Goal: Task Accomplishment & Management: Manage account settings

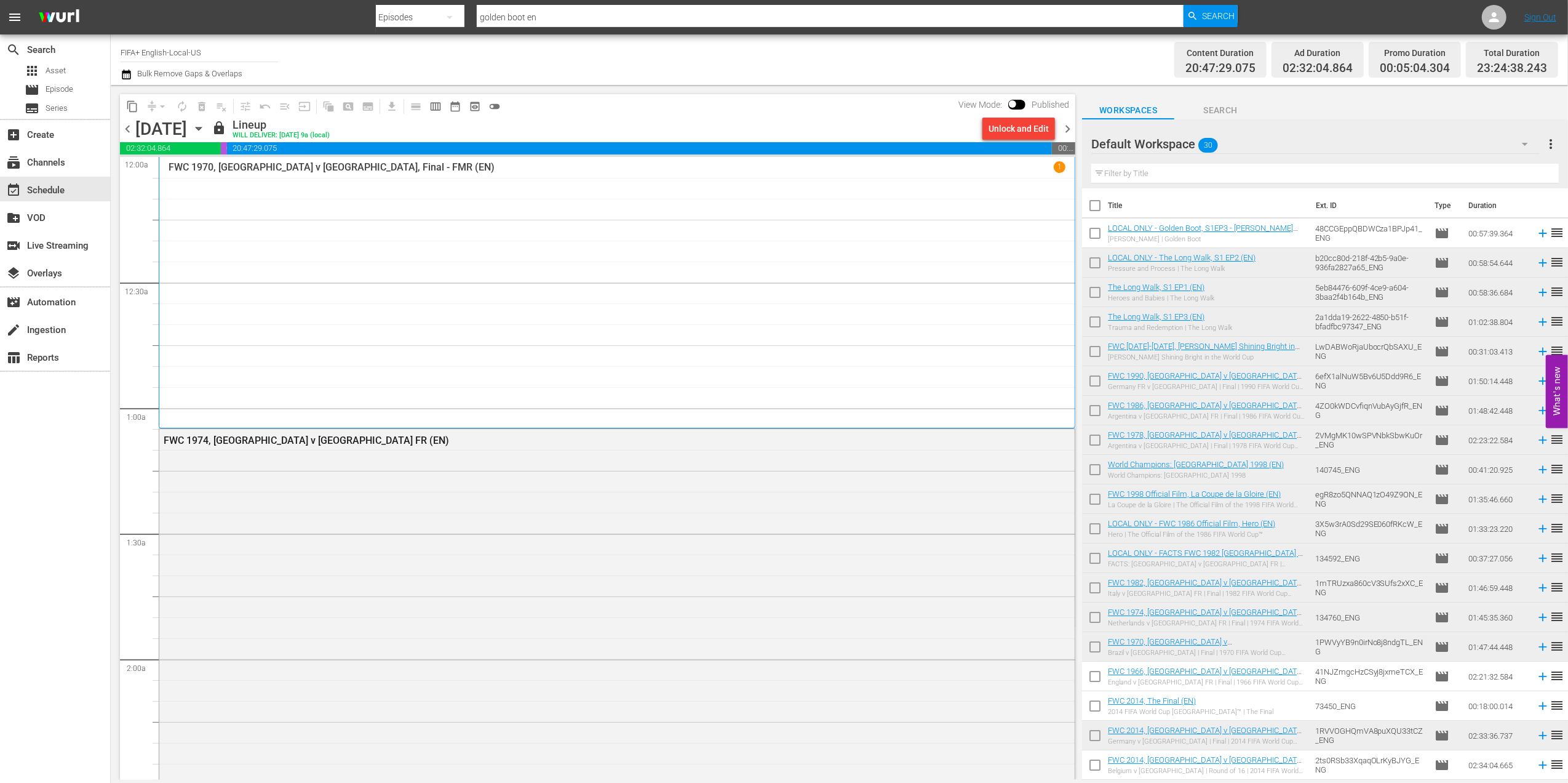
scroll to position [5529, 0]
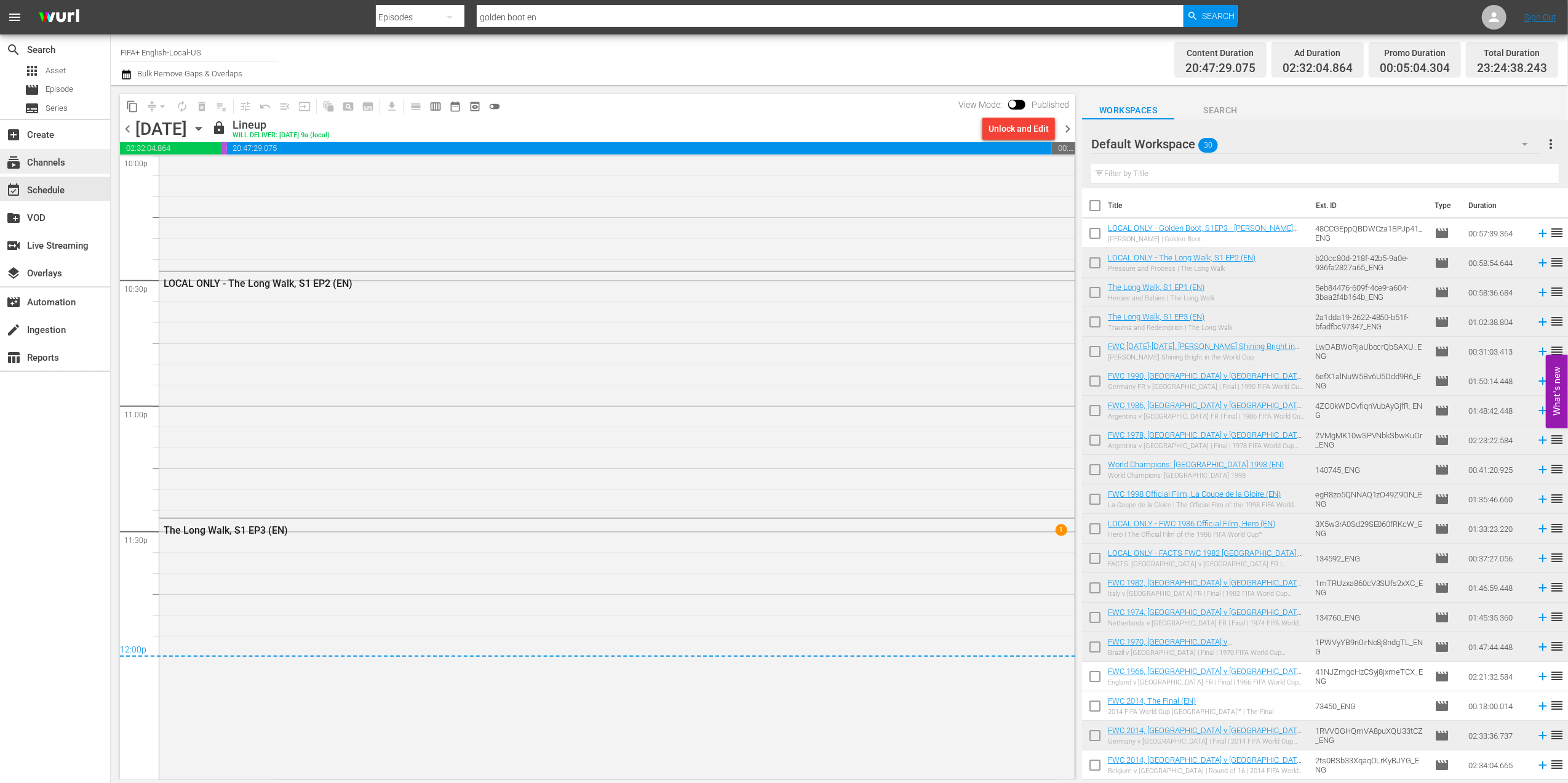
click at [55, 166] on div "subscriptions Channels" at bounding box center [34, 160] width 69 height 11
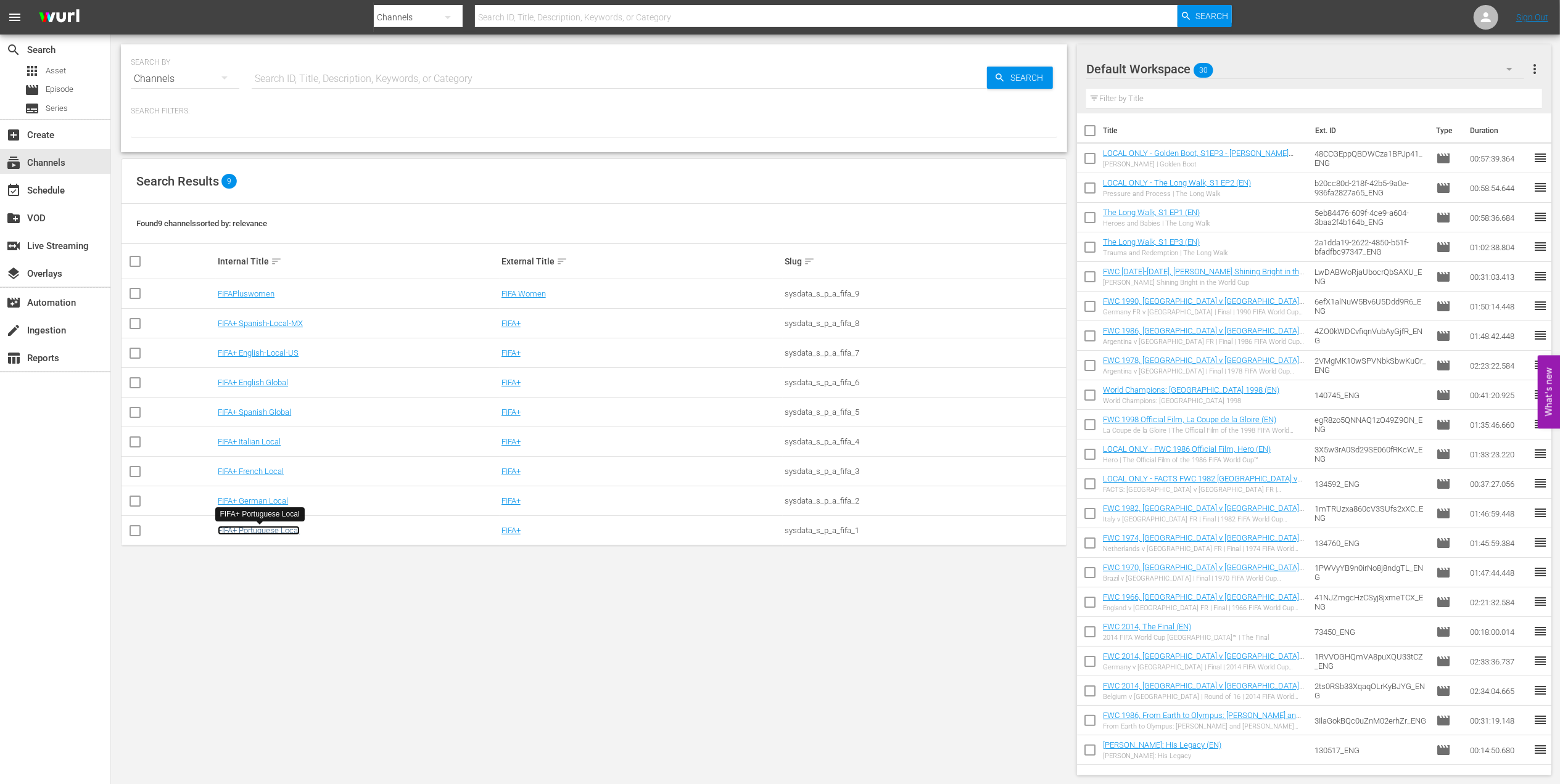
click at [275, 533] on link "FIFA+ Portuguese Local" at bounding box center [259, 530] width 82 height 9
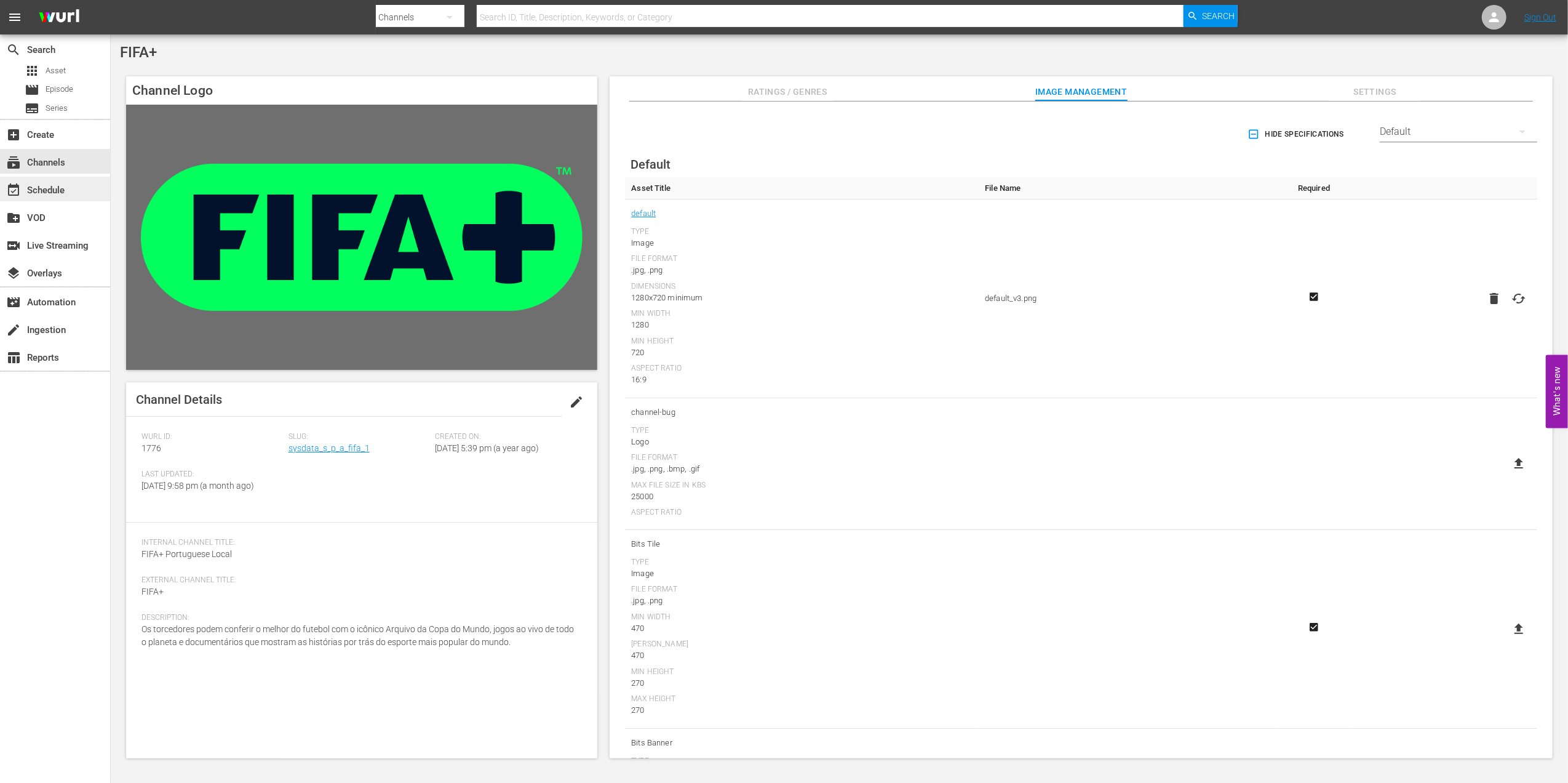
click at [59, 190] on div "event_available Schedule" at bounding box center [34, 188] width 69 height 11
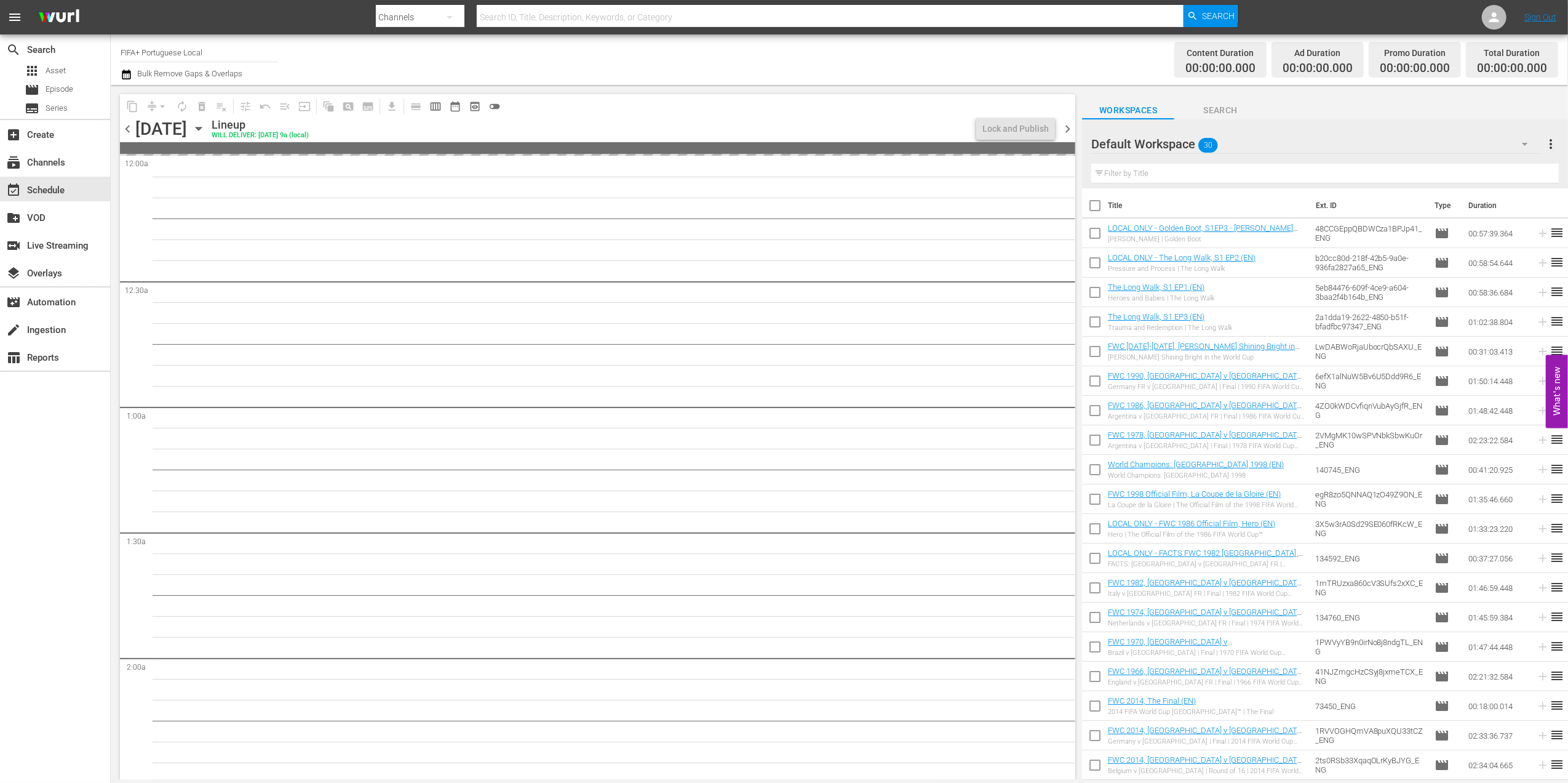
click at [127, 127] on span "chevron_left" at bounding box center [128, 129] width 16 height 16
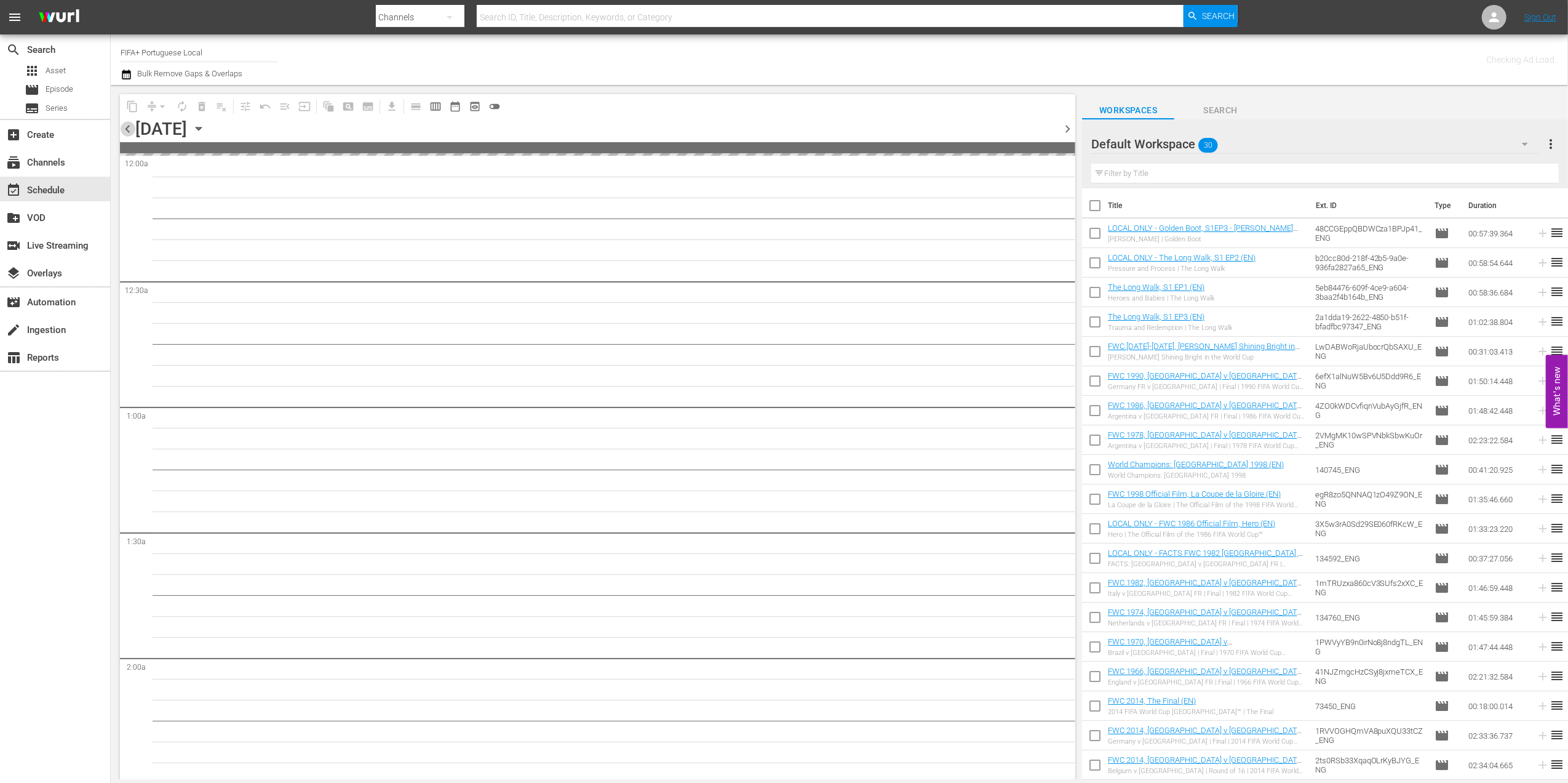
click at [127, 127] on span "chevron_left" at bounding box center [128, 129] width 16 height 16
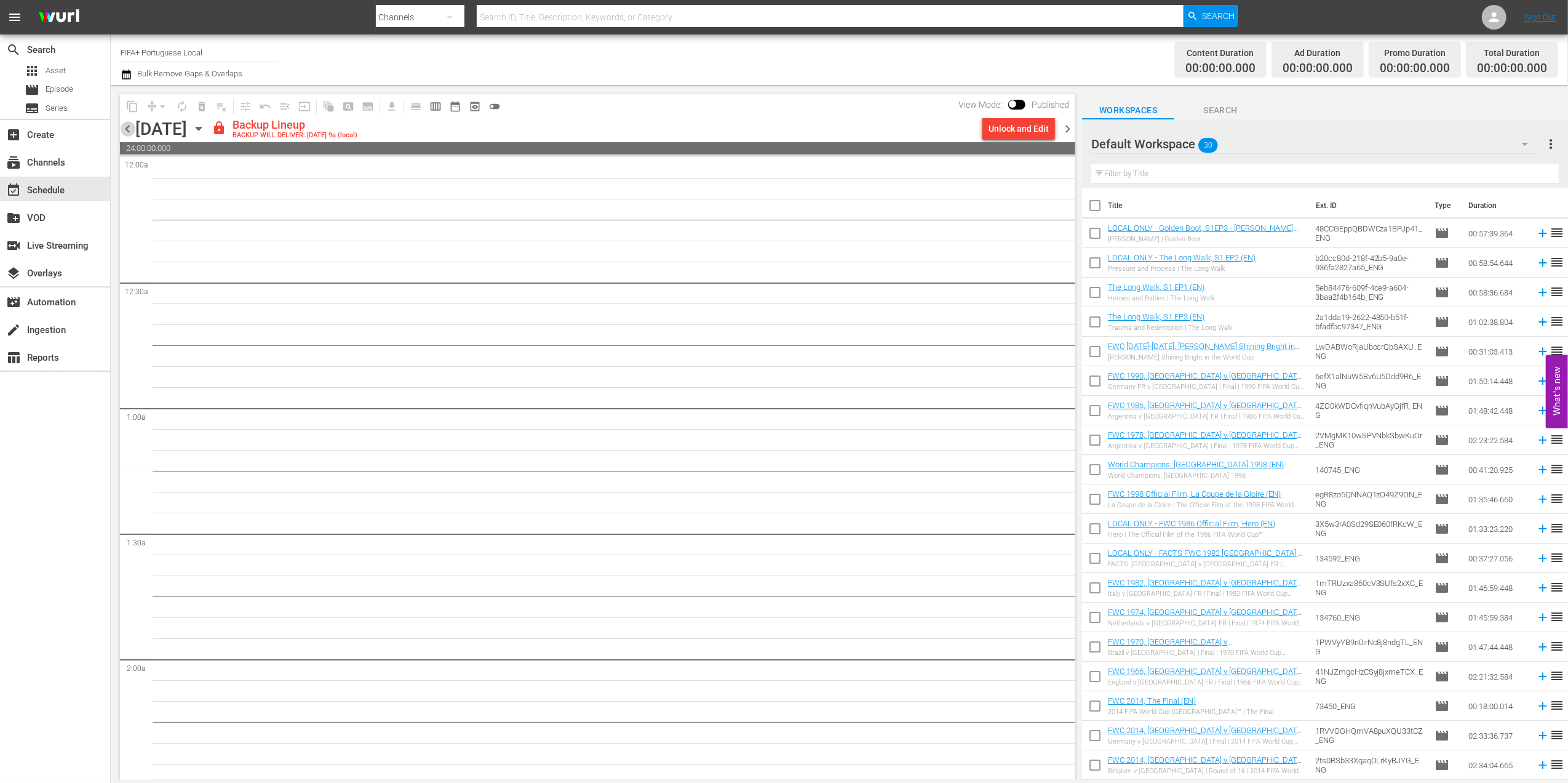
click at [127, 124] on span "chevron_left" at bounding box center [128, 129] width 16 height 16
click at [127, 123] on span "chevron_left" at bounding box center [128, 129] width 16 height 16
click at [1096, 203] on input "checkbox" at bounding box center [1095, 208] width 26 height 26
checkbox input "true"
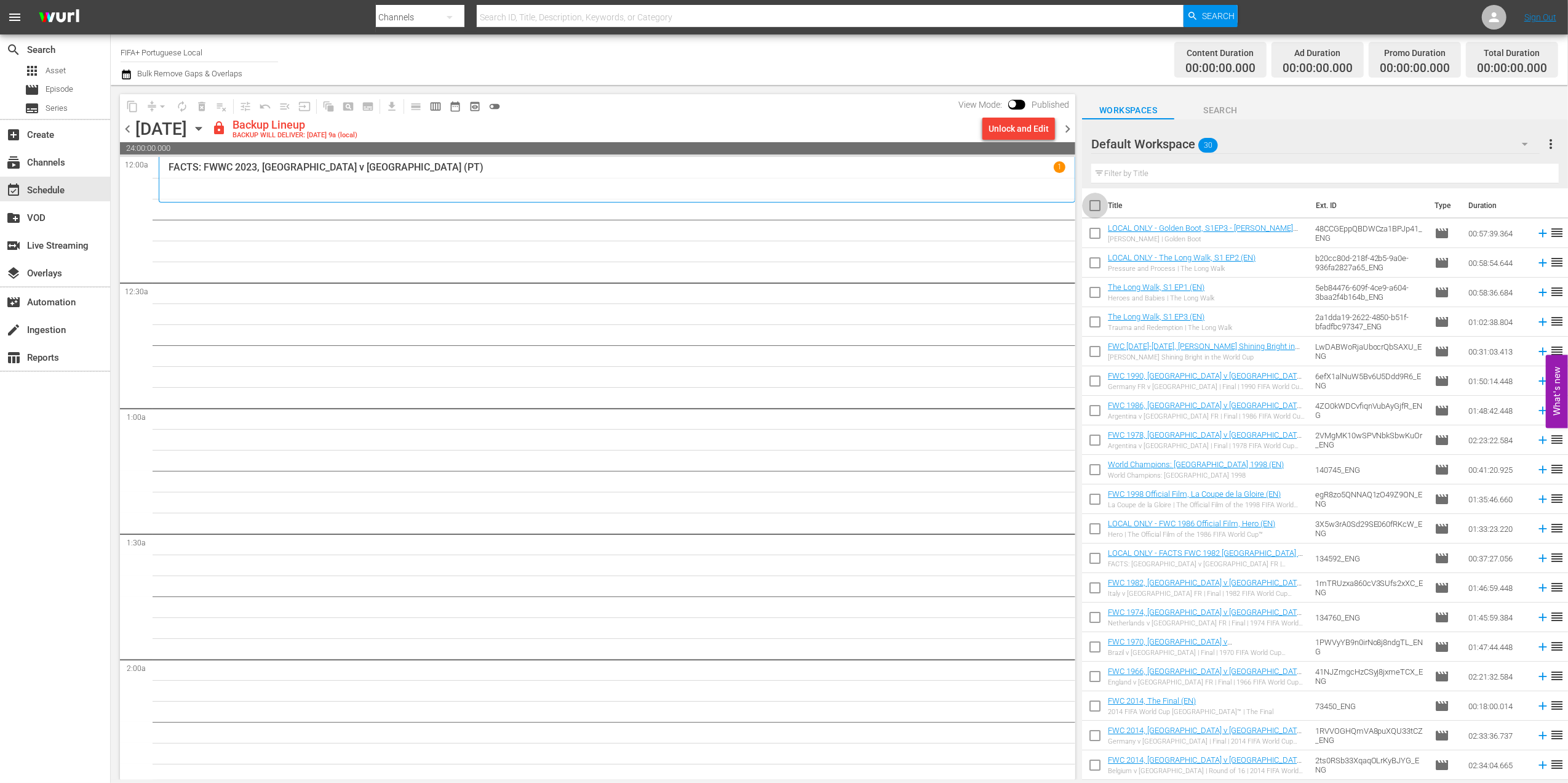
checkbox input "true"
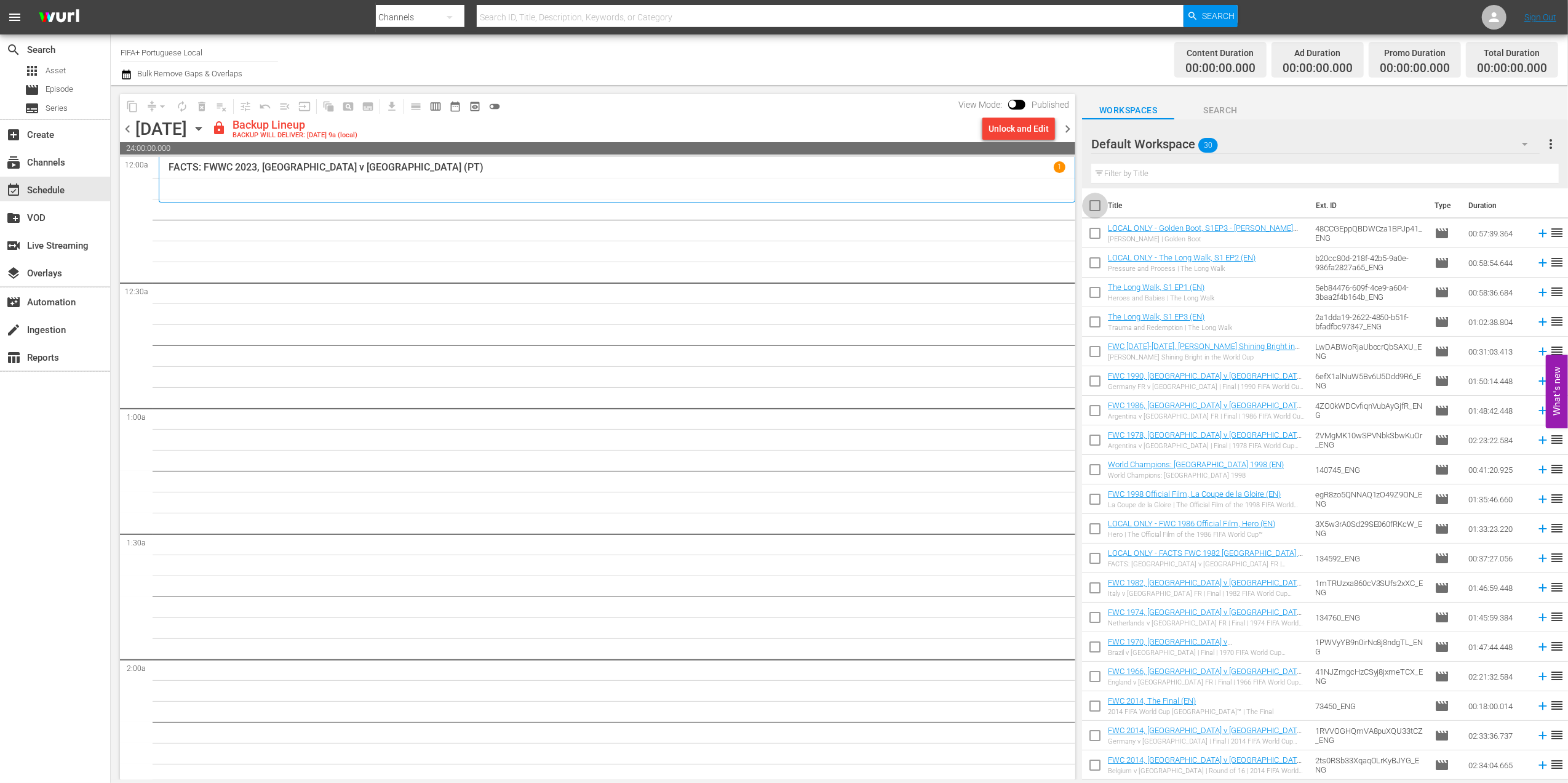
checkbox input "true"
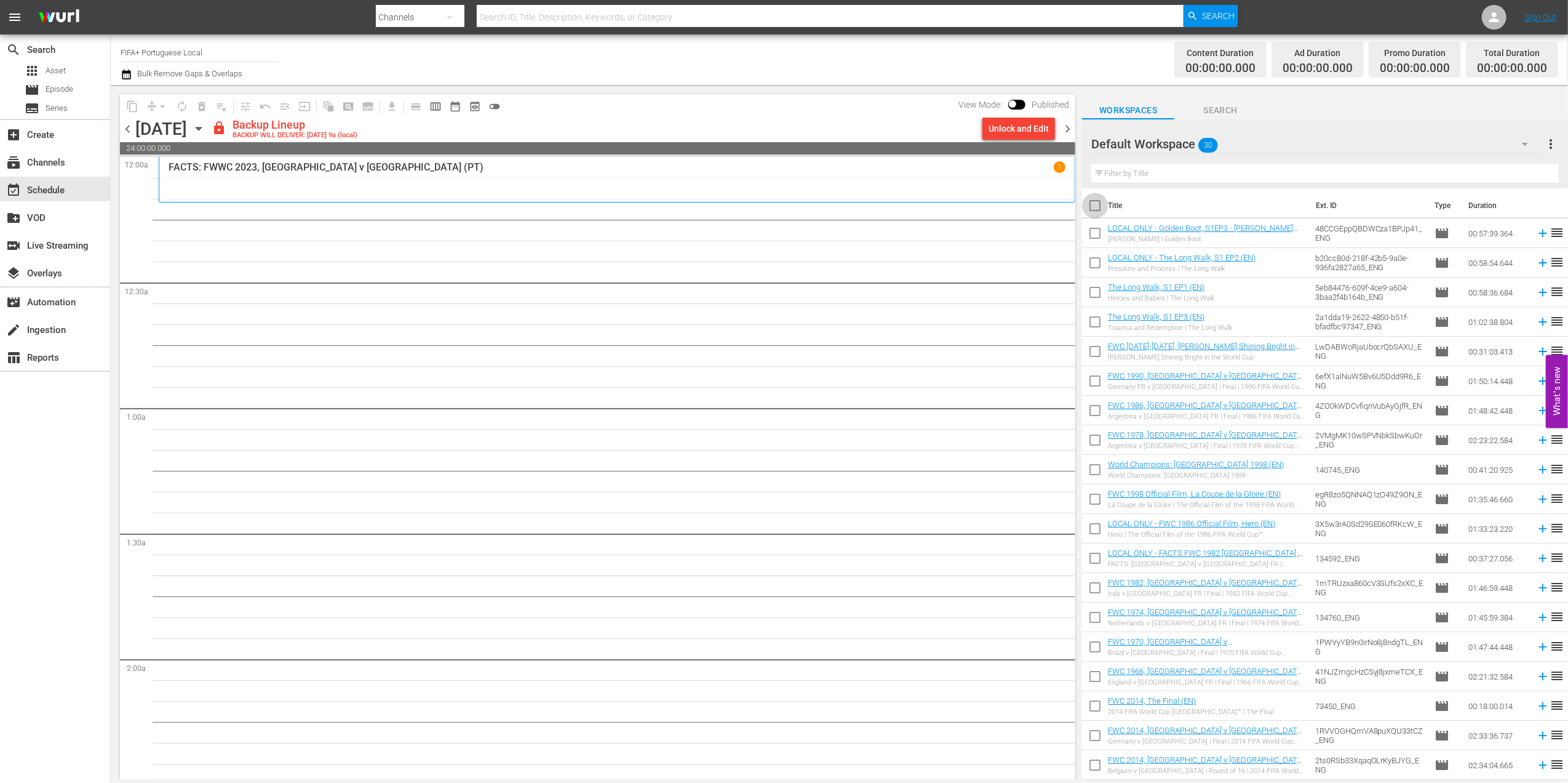
checkbox input "true"
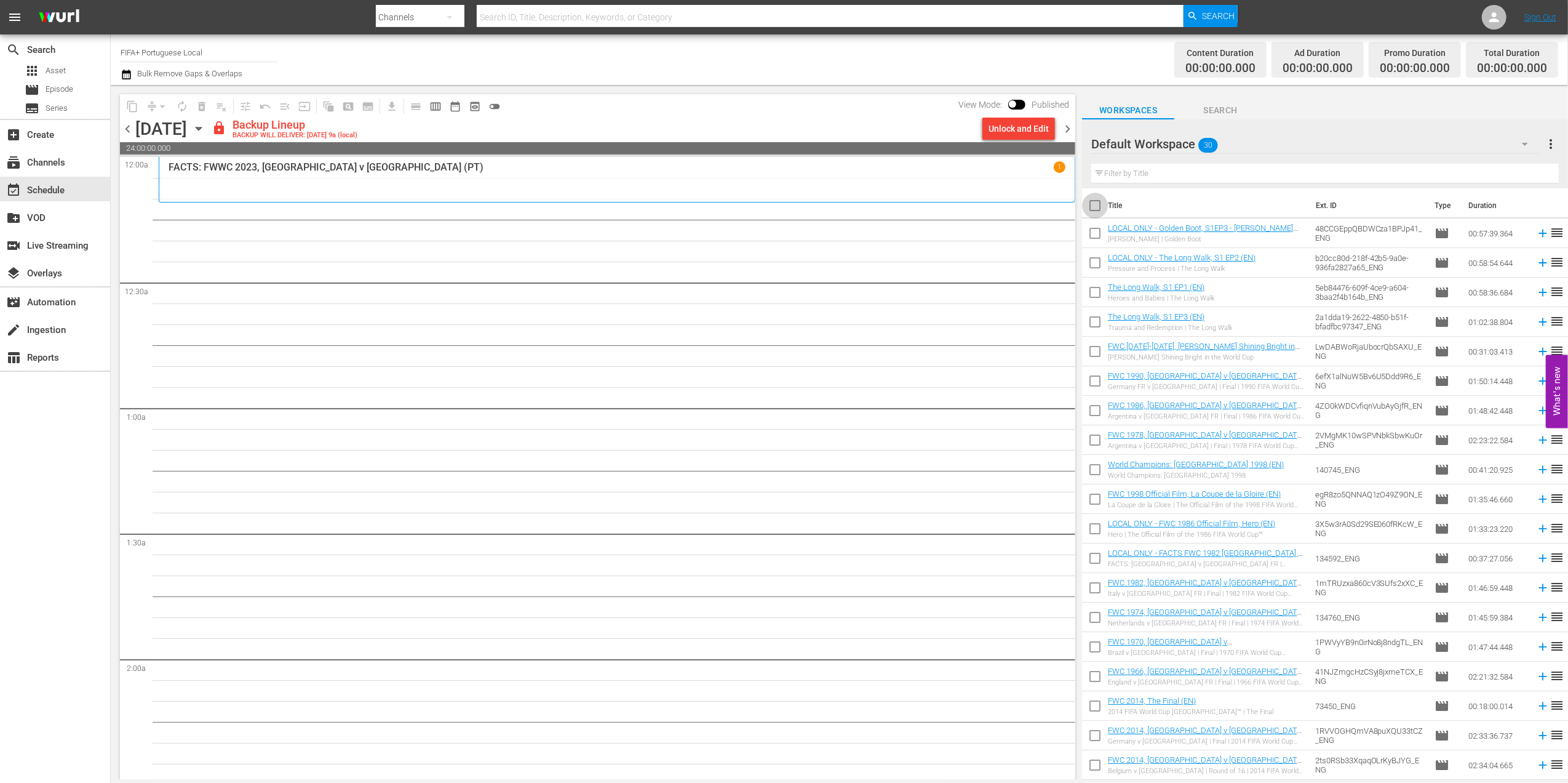
checkbox input "true"
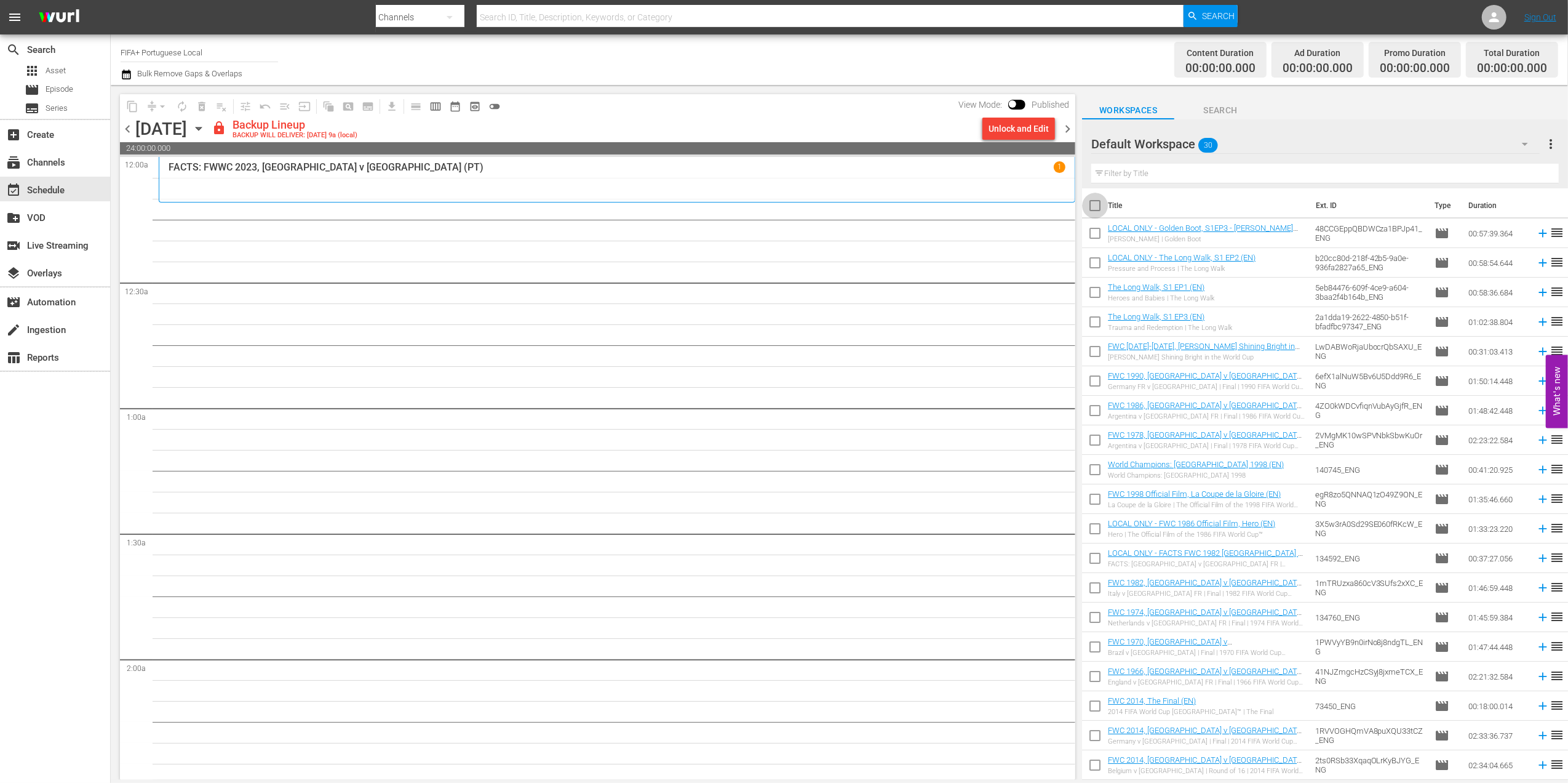
checkbox input "true"
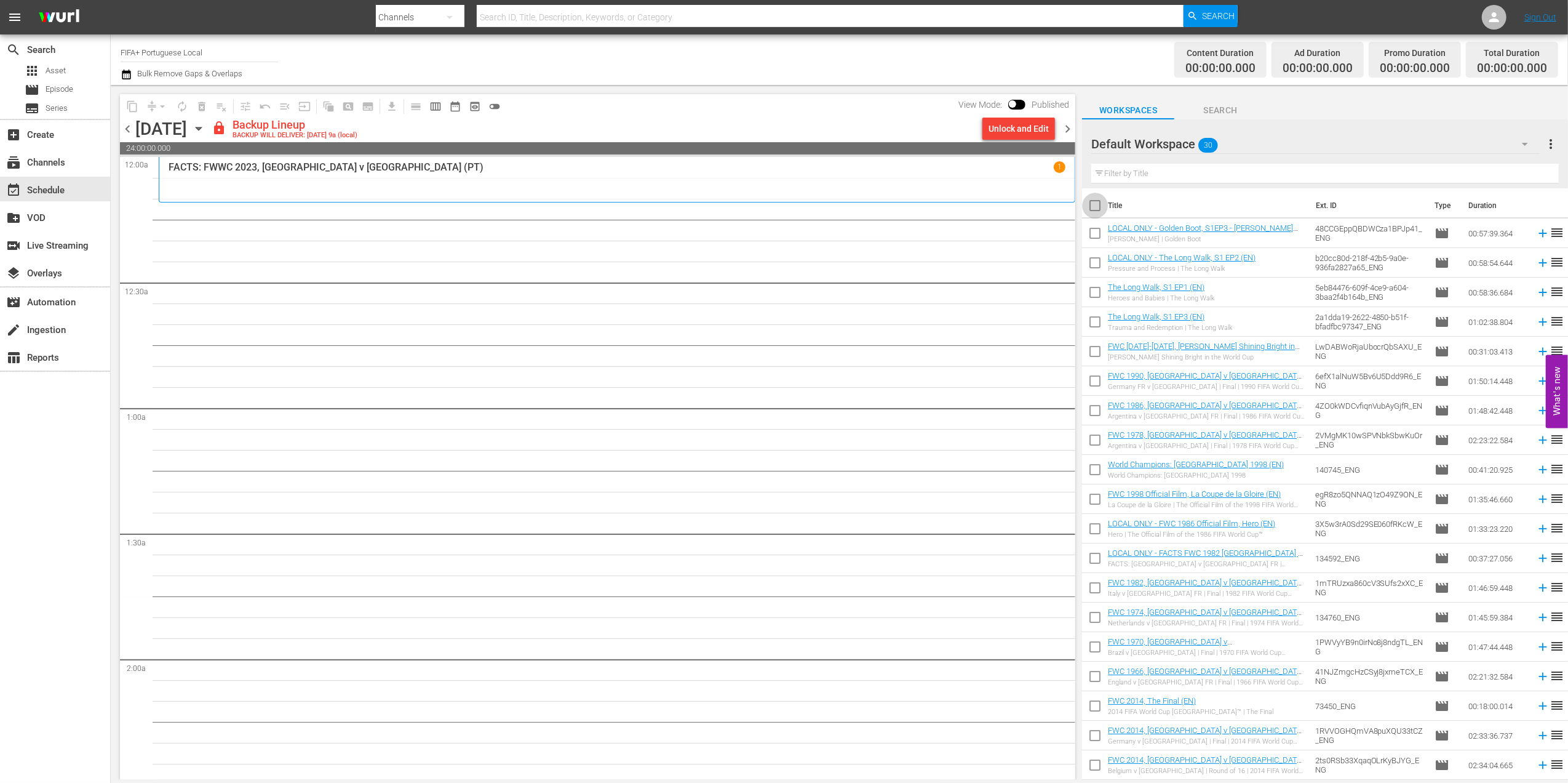
checkbox input "true"
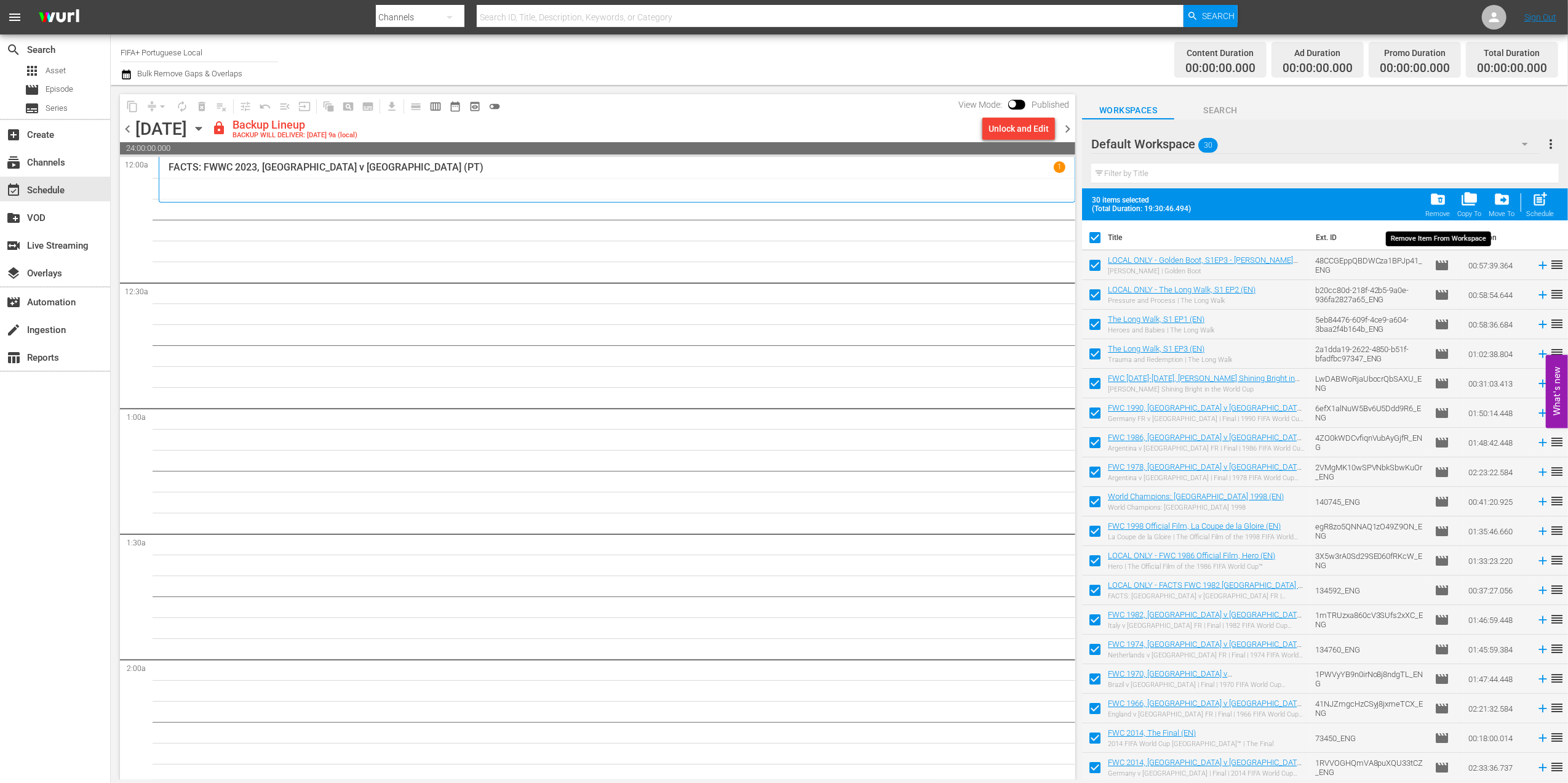
click at [1437, 203] on span "folder_delete" at bounding box center [1438, 199] width 16 height 16
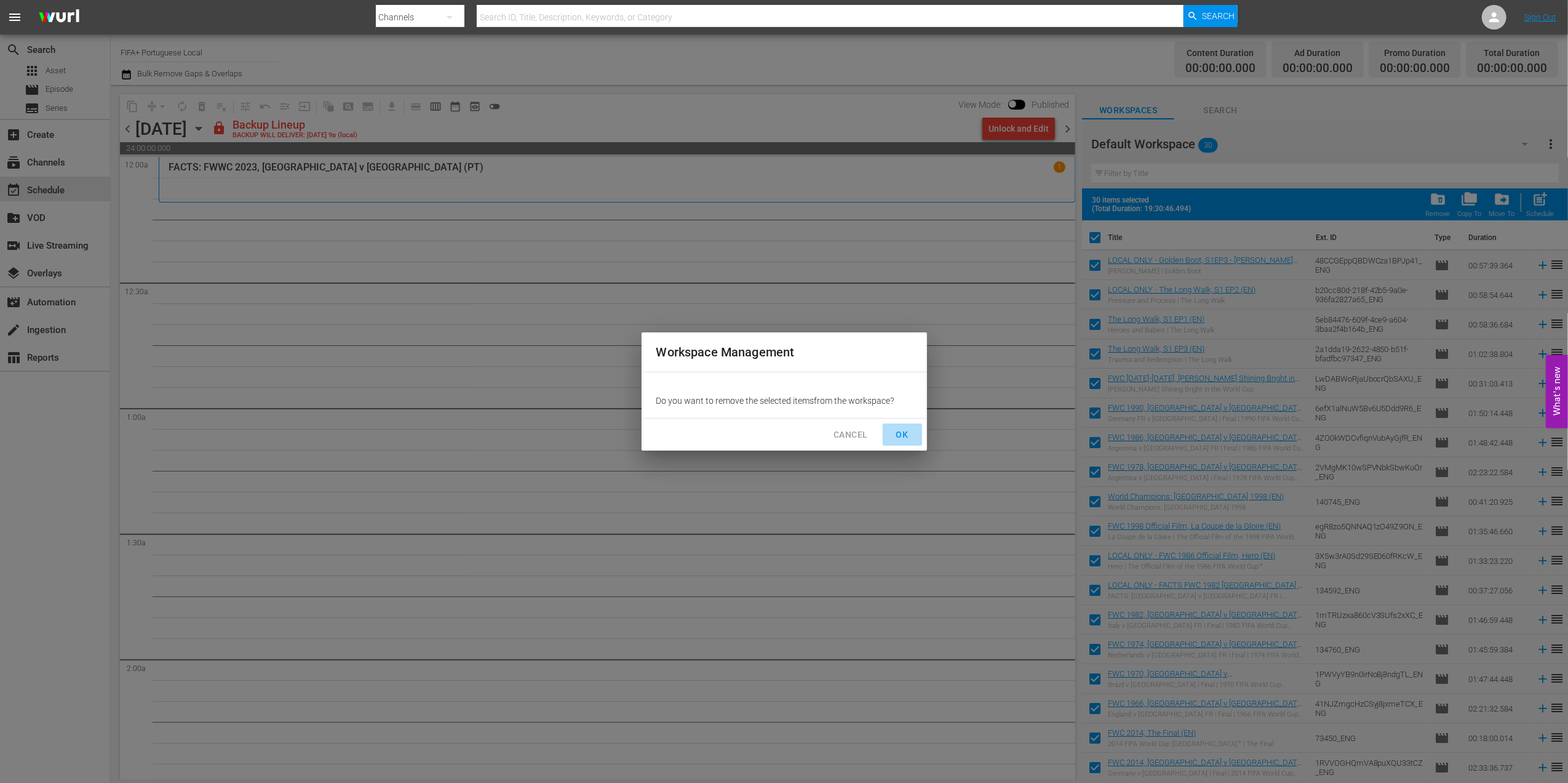
click at [902, 429] on span "OK" at bounding box center [903, 435] width 19 height 16
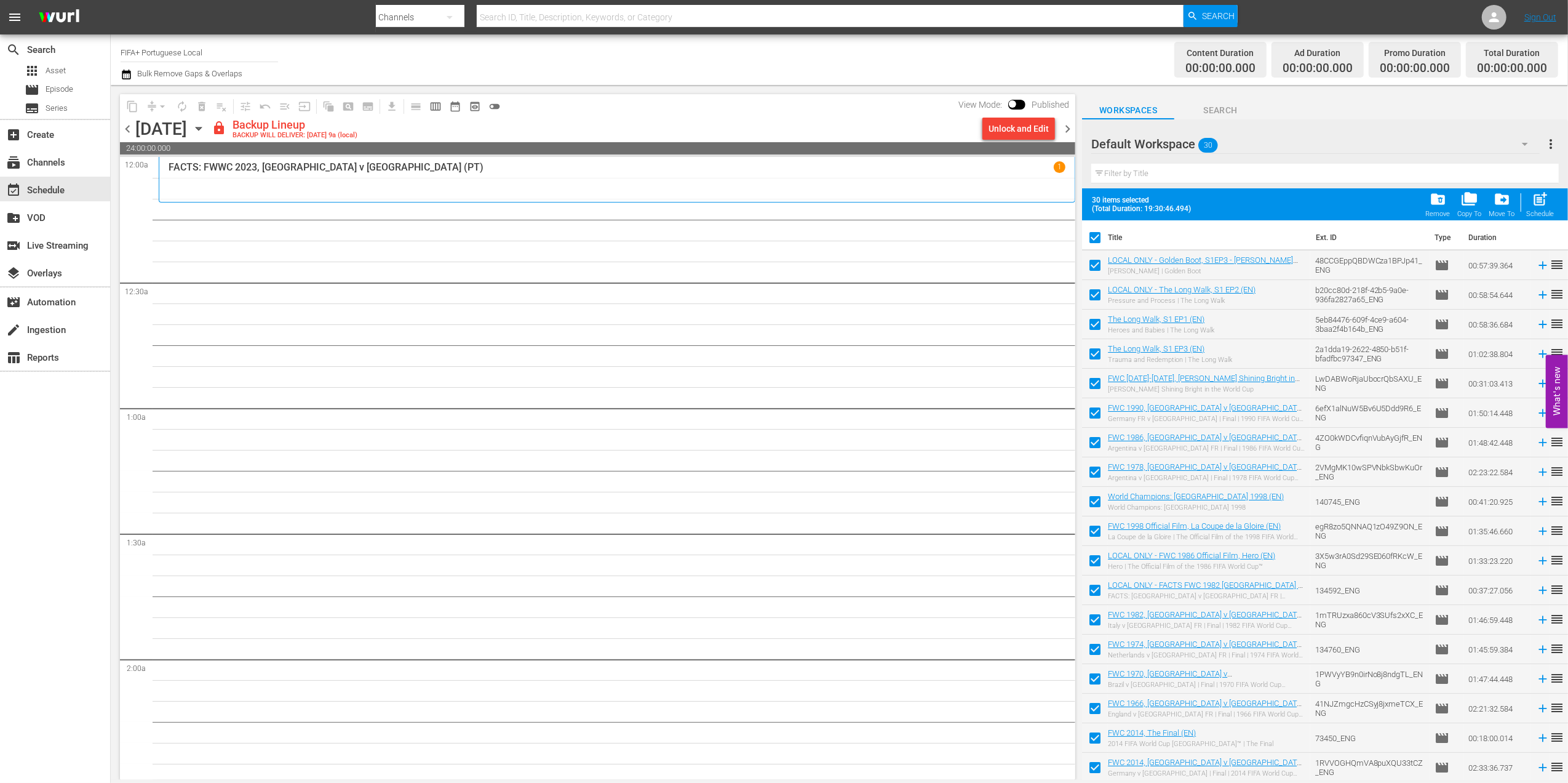
checkbox input "false"
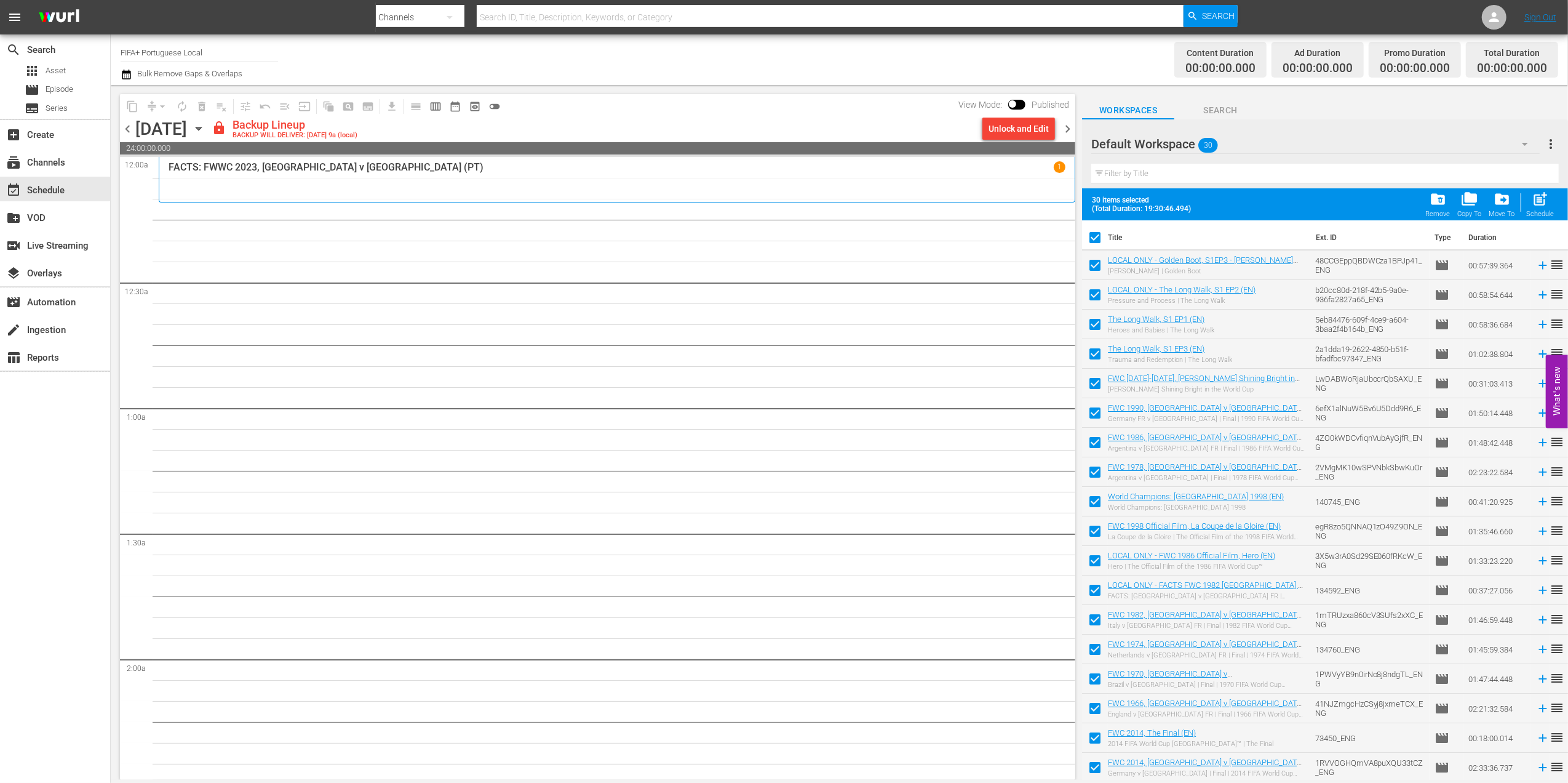
checkbox input "false"
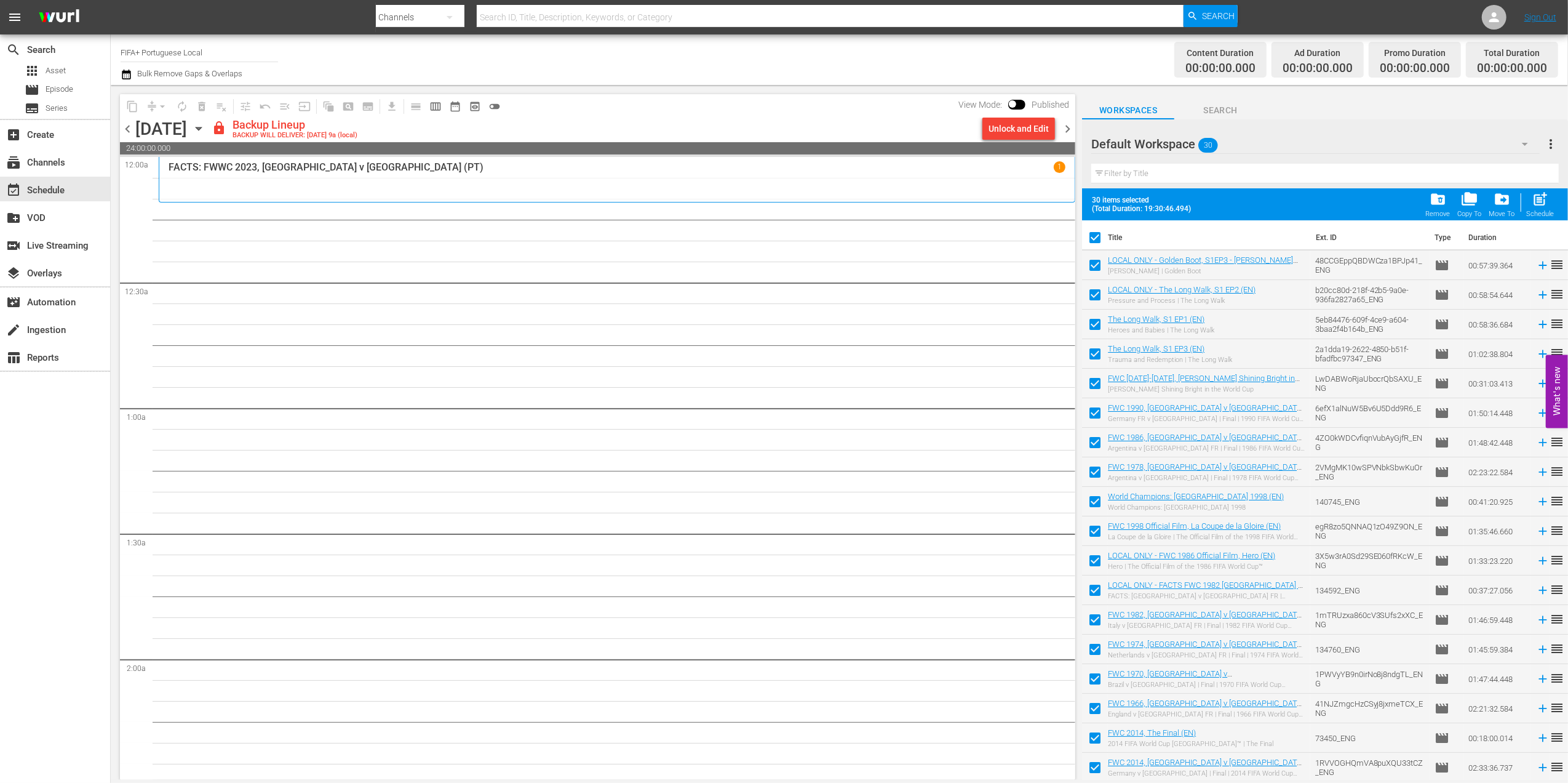
checkbox input "false"
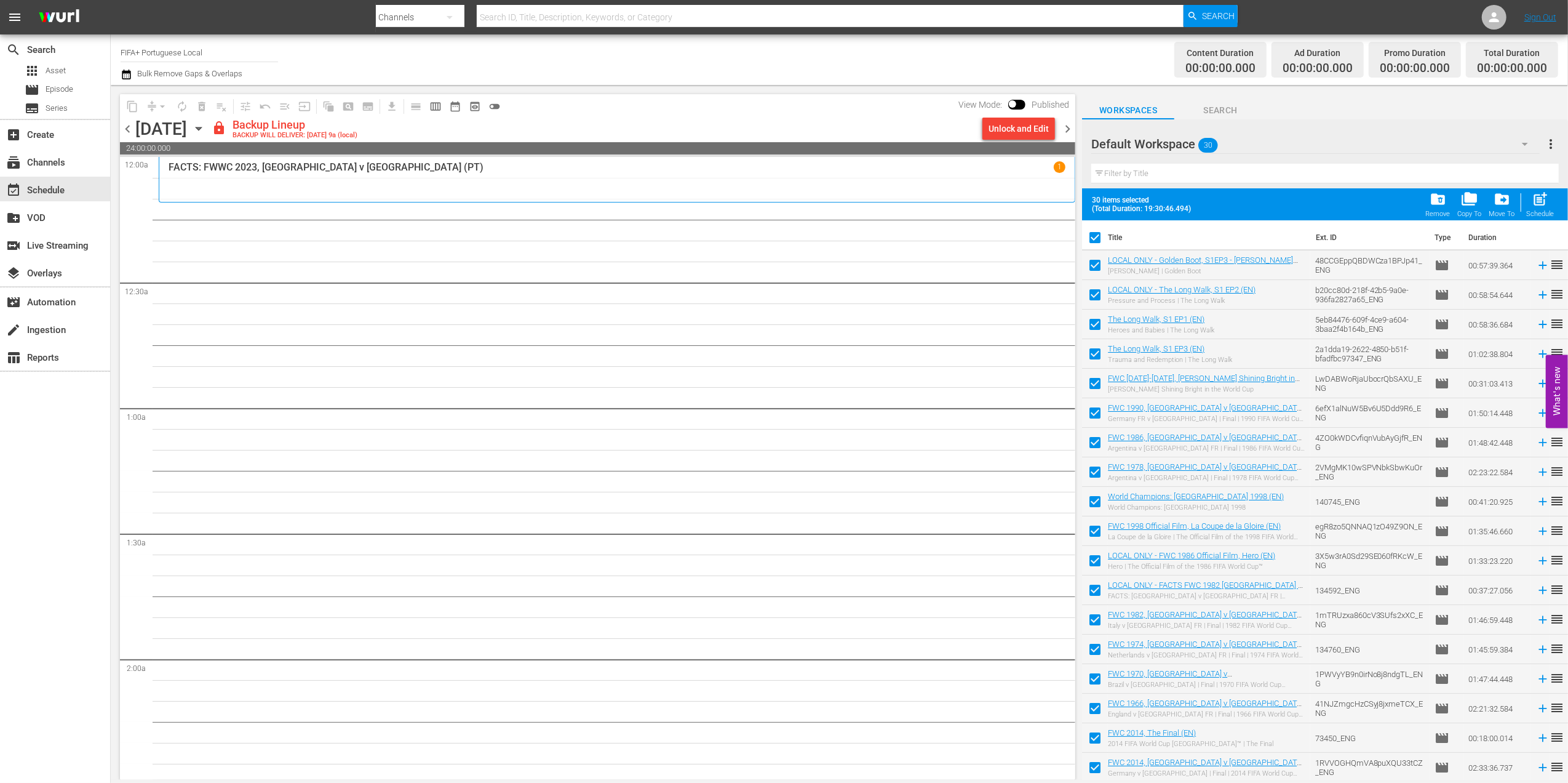
checkbox input "false"
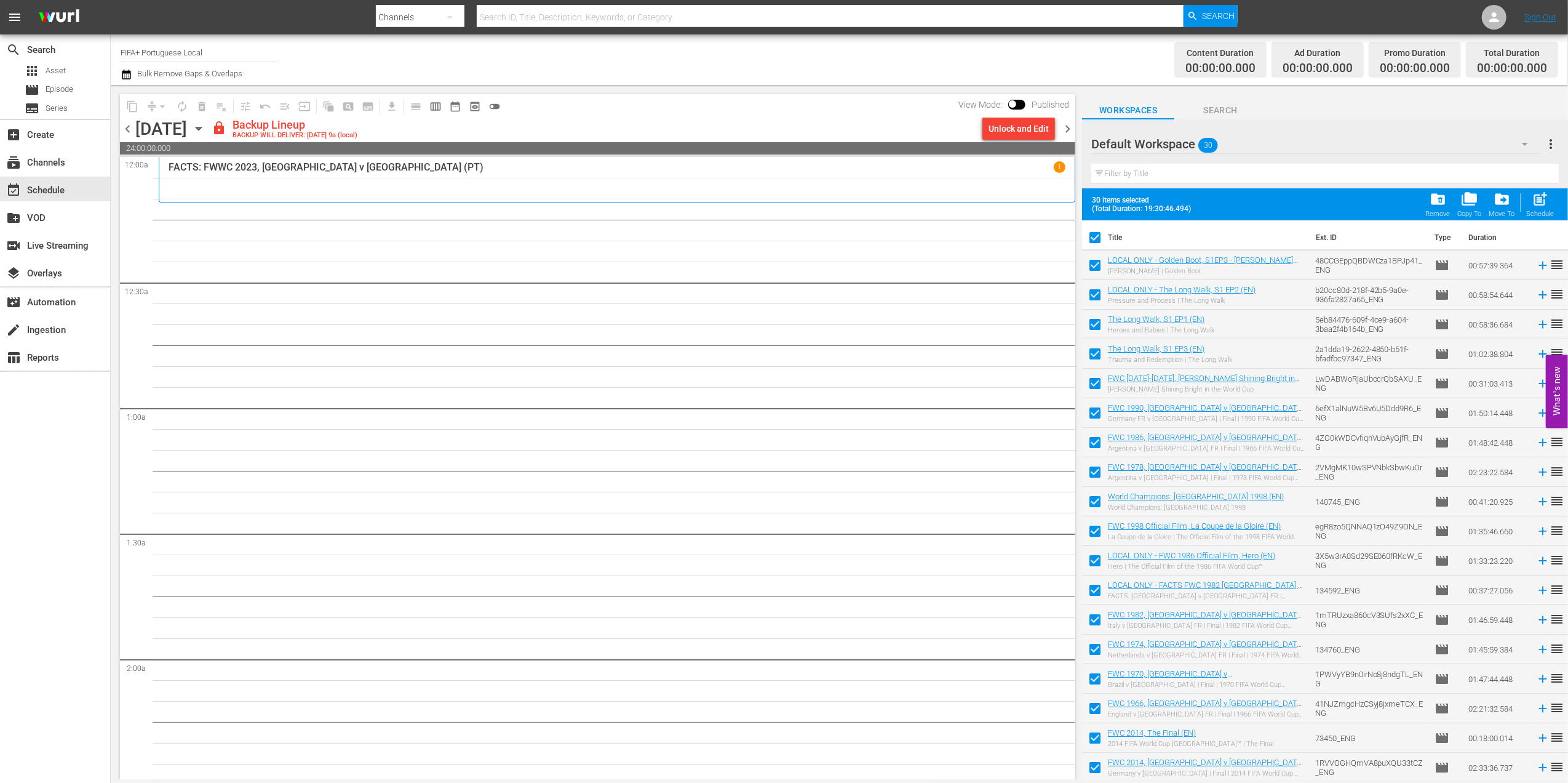
checkbox input "false"
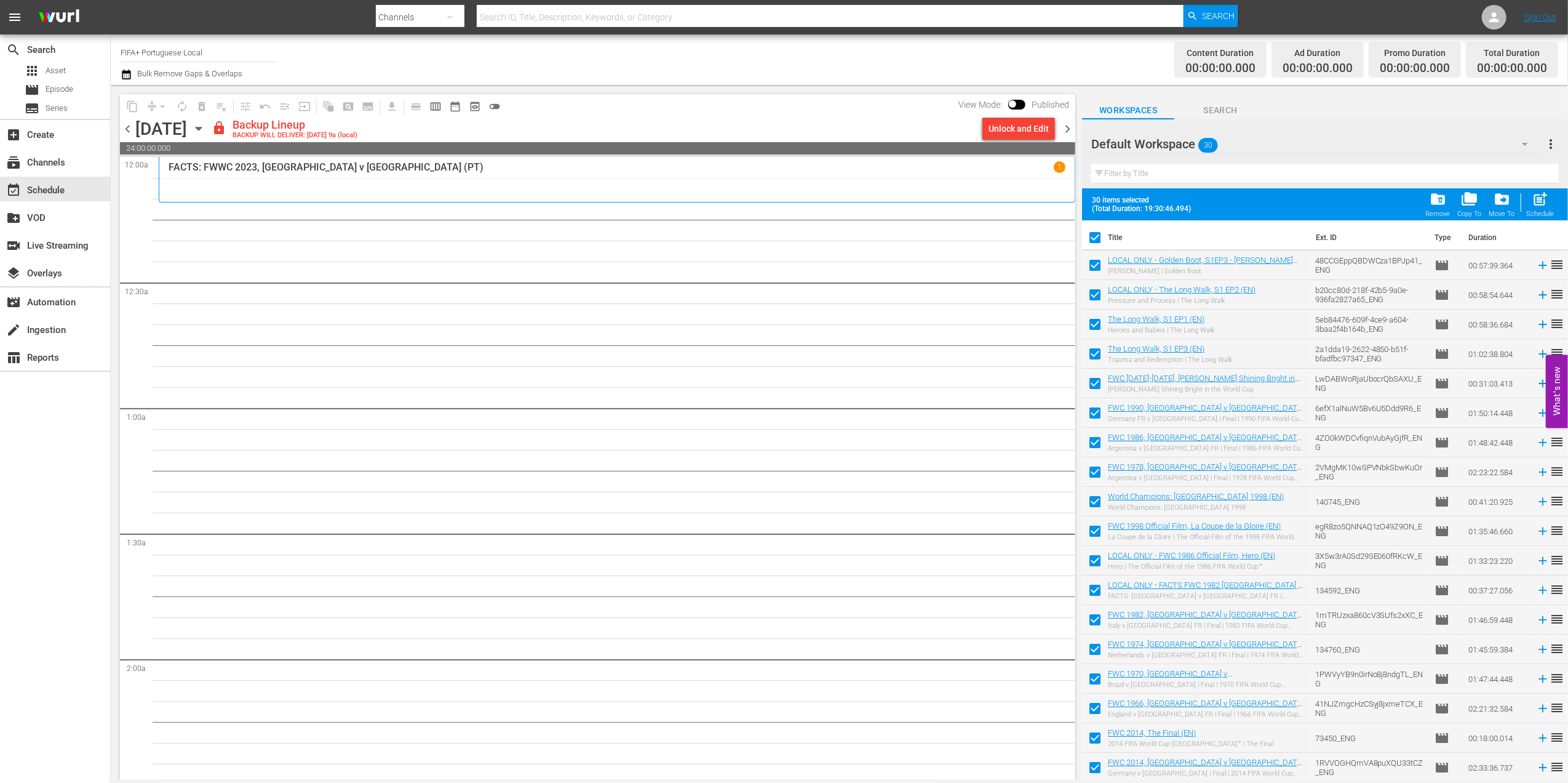
checkbox input "false"
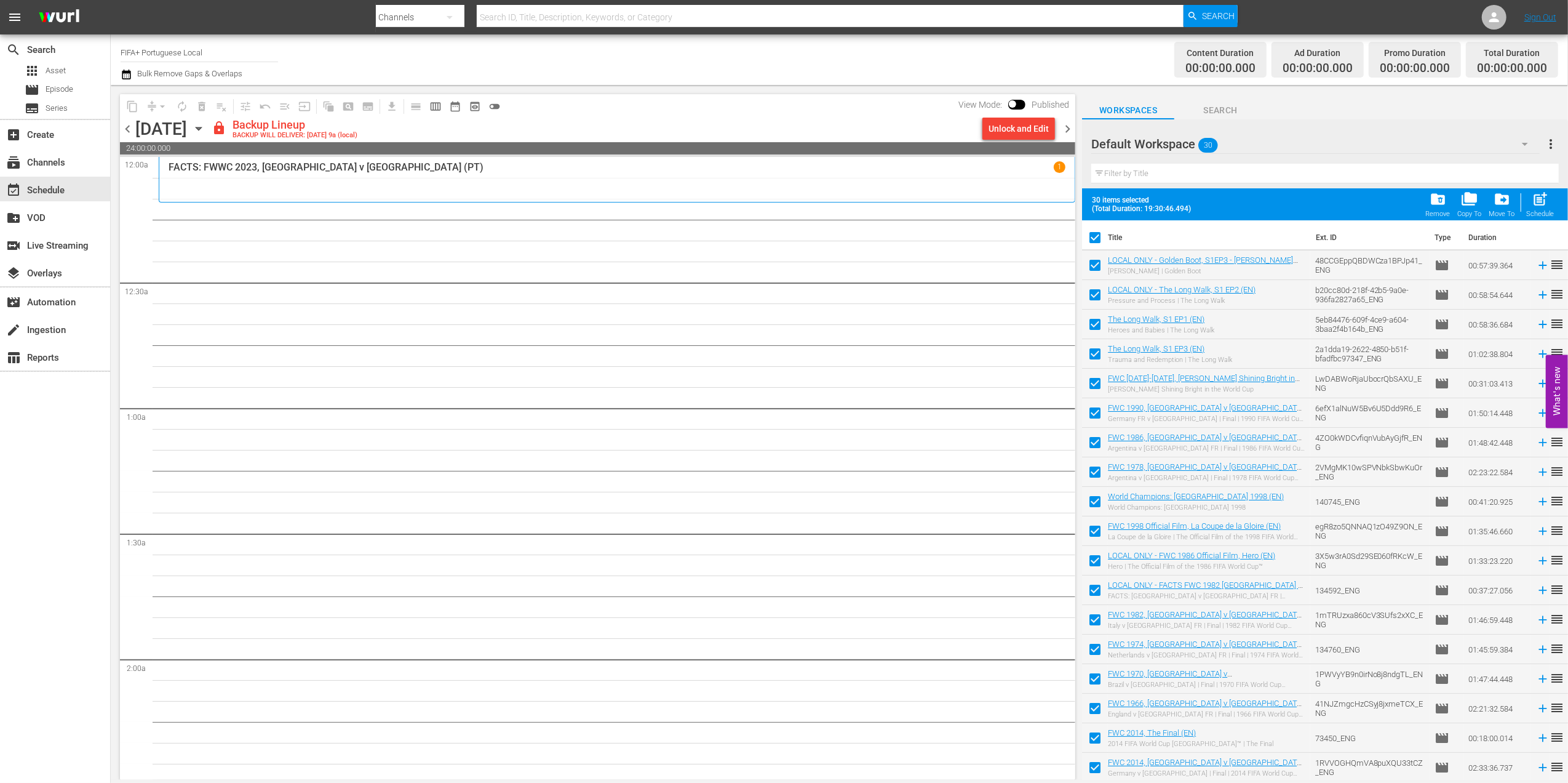
checkbox input "false"
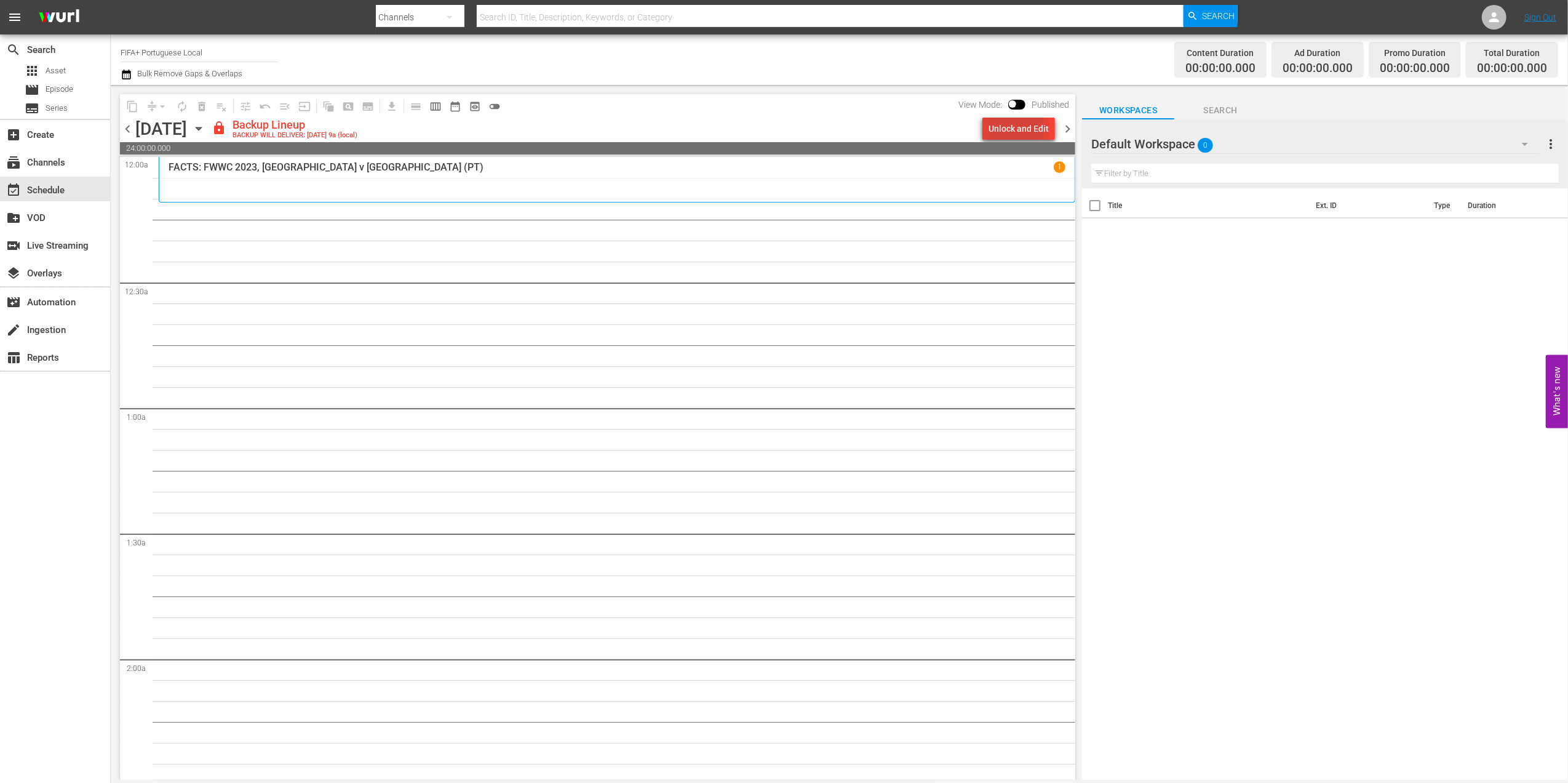
click at [1009, 127] on div "Unlock and Edit" at bounding box center [1019, 129] width 61 height 22
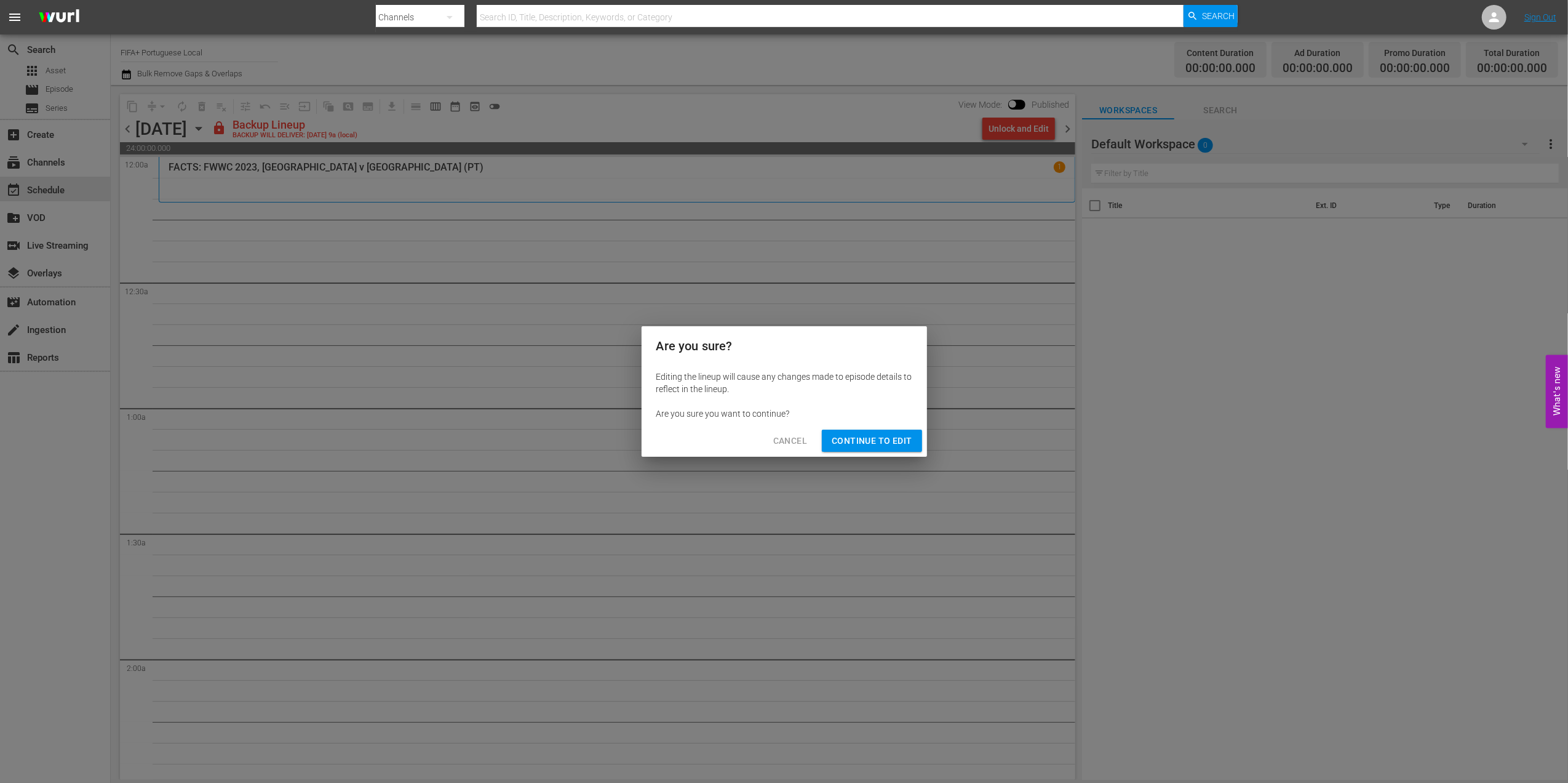
click at [856, 446] on span "Continue to Edit" at bounding box center [871, 441] width 80 height 16
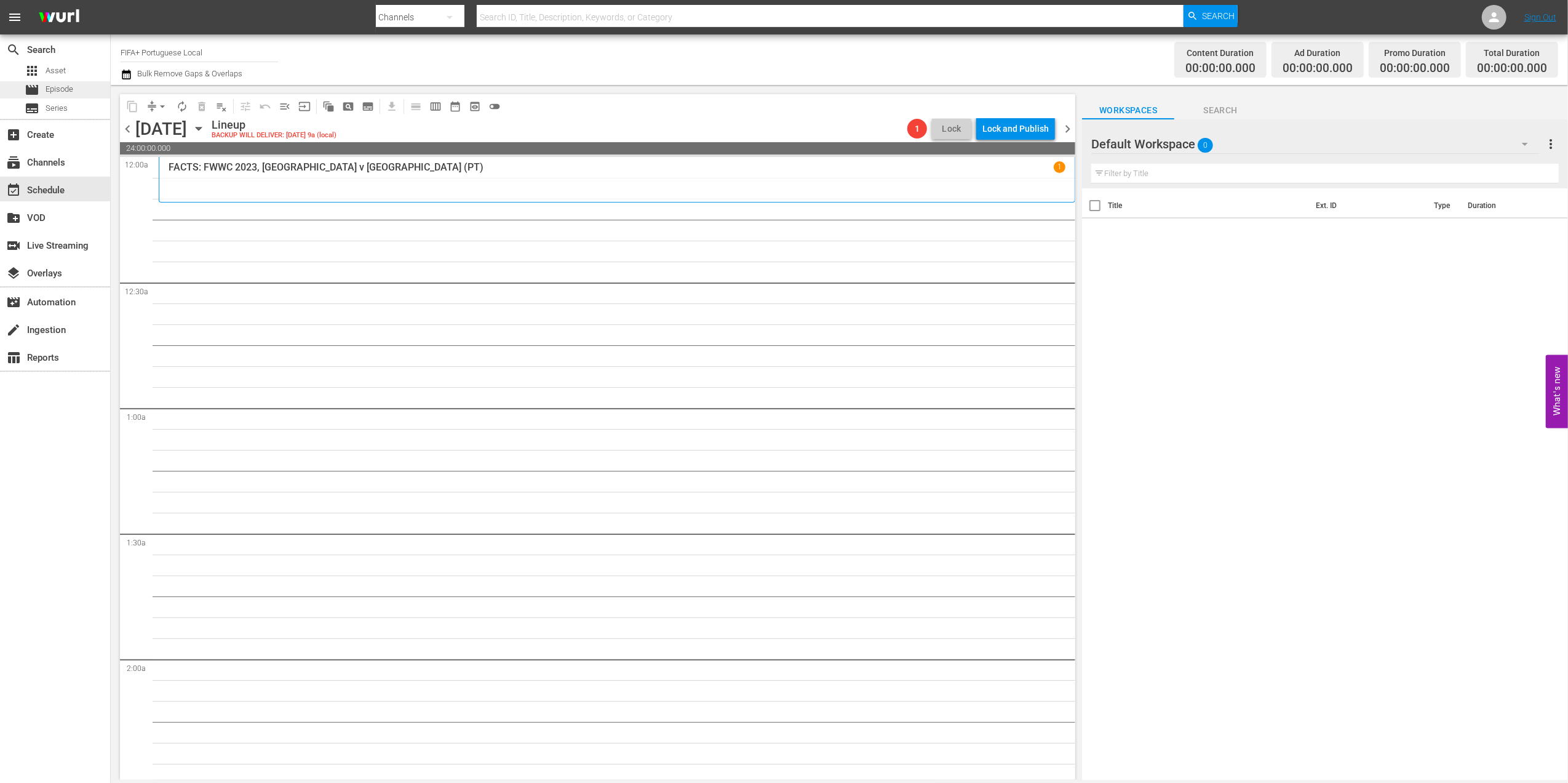
click at [58, 85] on span "Episode" at bounding box center [59, 89] width 28 height 12
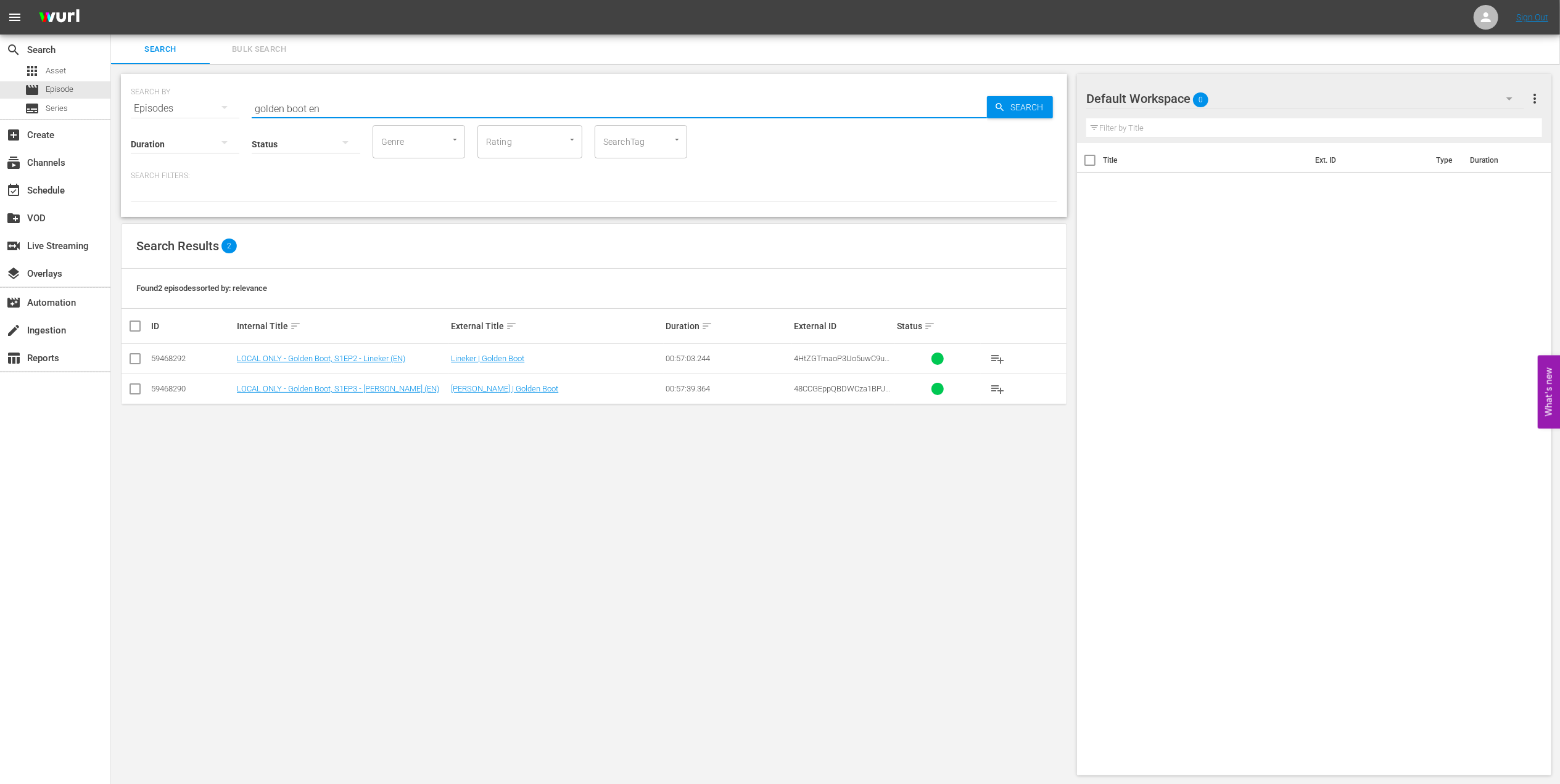
drag, startPoint x: 430, startPoint y: 111, endPoint x: 213, endPoint y: 112, distance: 217.0
click at [213, 112] on div "SEARCH BY Search By Episodes Search ID, Title, Description, Keywords, or Catego…" at bounding box center [594, 100] width 927 height 44
paste input "FWC 2002 [GEOGRAPHIC_DATA] v [GEOGRAPHIC_DATA], Final"
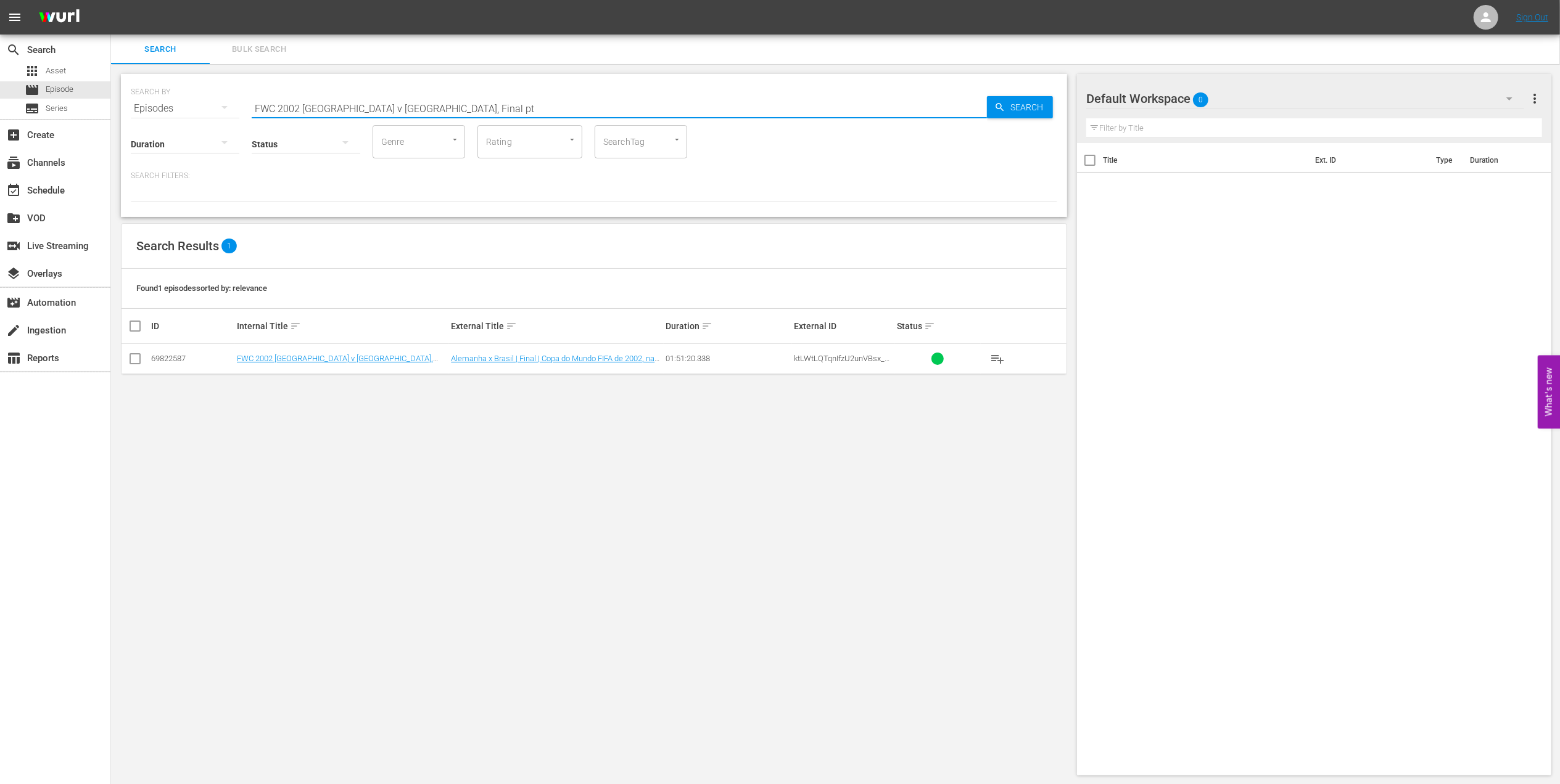
type input "FWC 2002 [GEOGRAPHIC_DATA] v [GEOGRAPHIC_DATA], Final pt"
click at [133, 359] on input "checkbox" at bounding box center [135, 362] width 15 height 15
checkbox input "true"
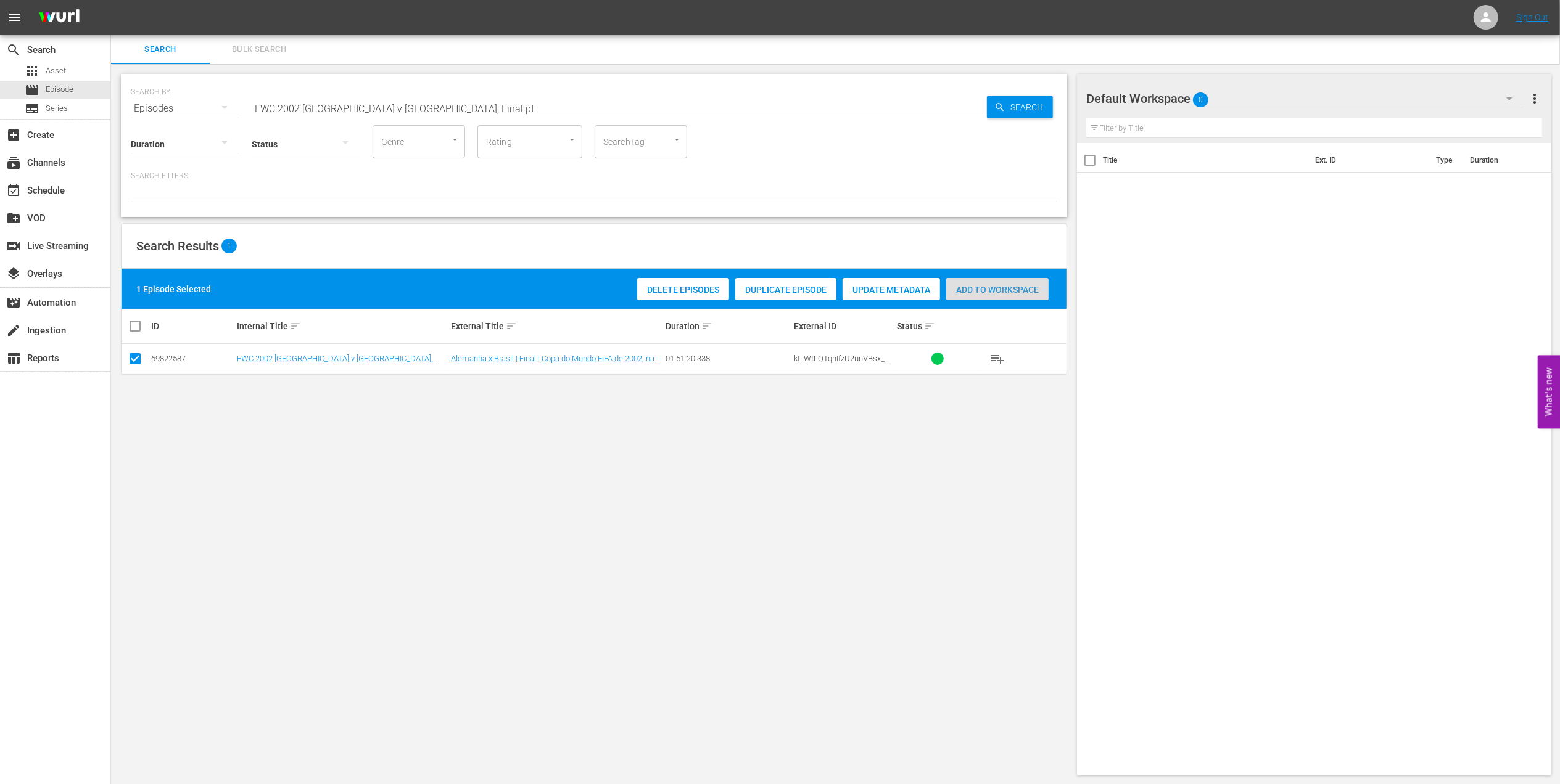
click at [971, 291] on span "Add to Workspace" at bounding box center [997, 289] width 103 height 10
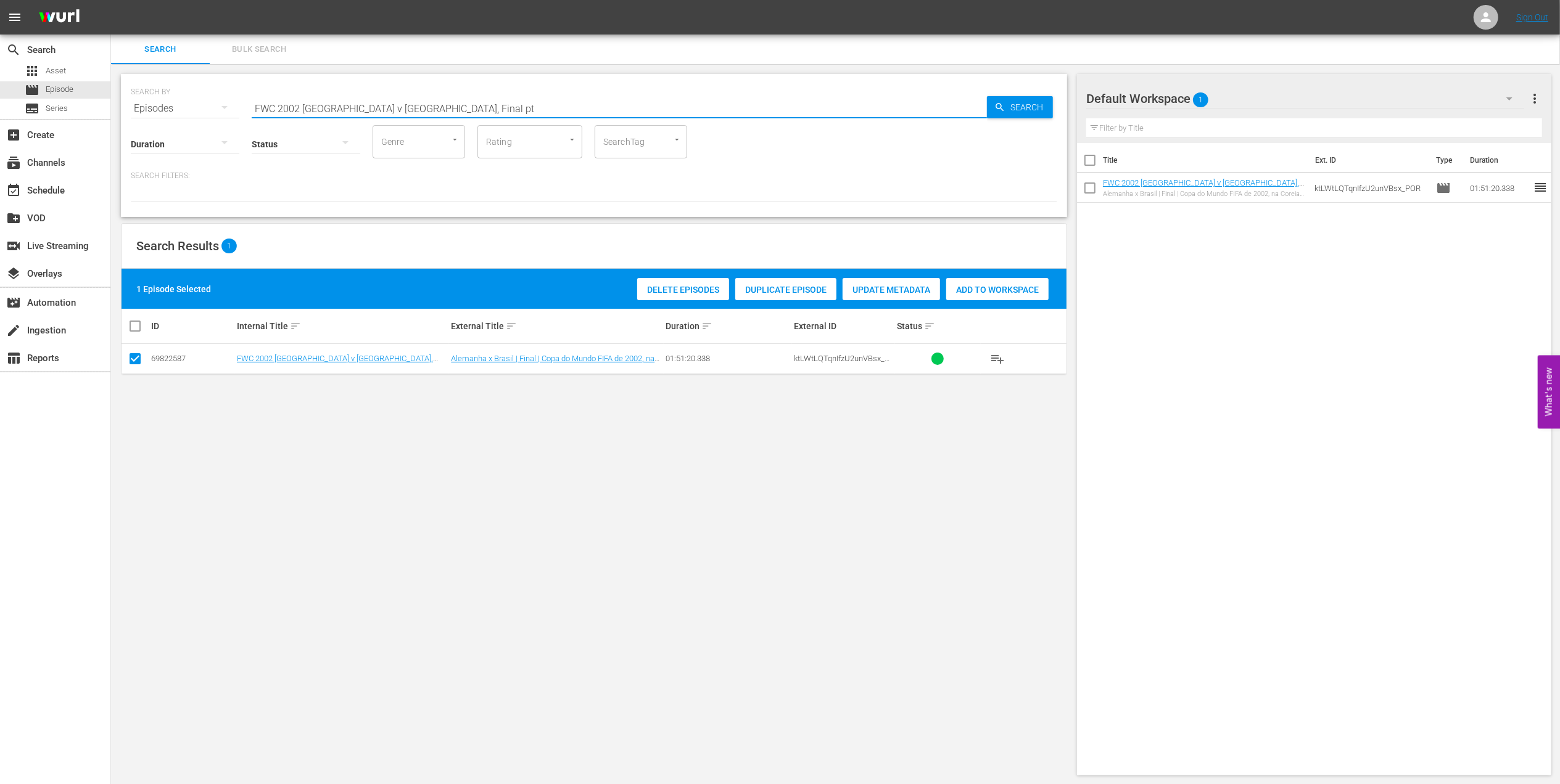
drag, startPoint x: 430, startPoint y: 105, endPoint x: 141, endPoint y: 104, distance: 289.0
click at [142, 104] on div "SEARCH BY Search By Episodes Search ID, Title, Description, Keywords, or Catego…" at bounding box center [594, 100] width 927 height 44
paste input "2002: This is an Asian Odyssey"
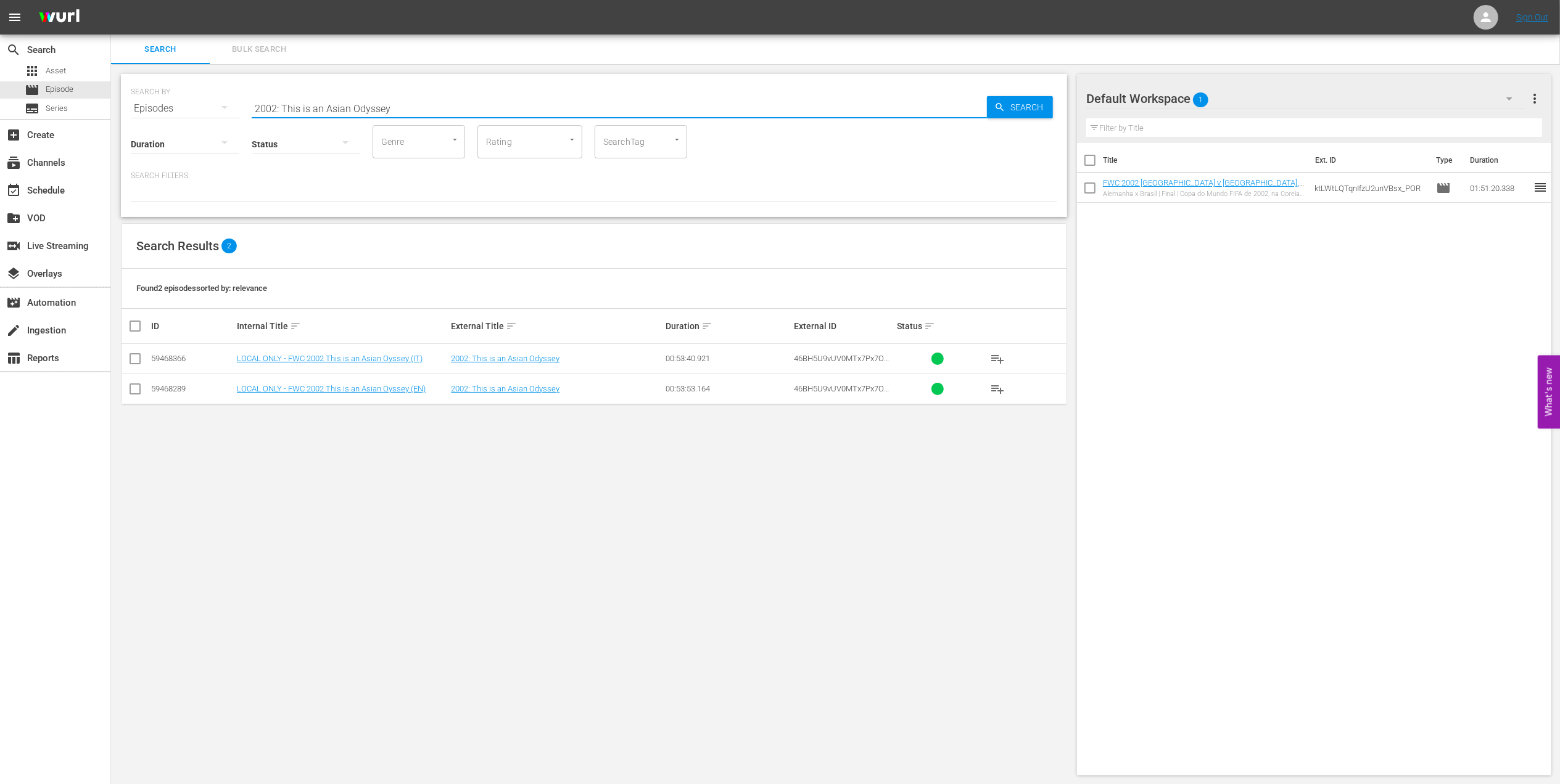
click at [423, 102] on input "2002: This is an Asian Odyssey" at bounding box center [619, 109] width 735 height 30
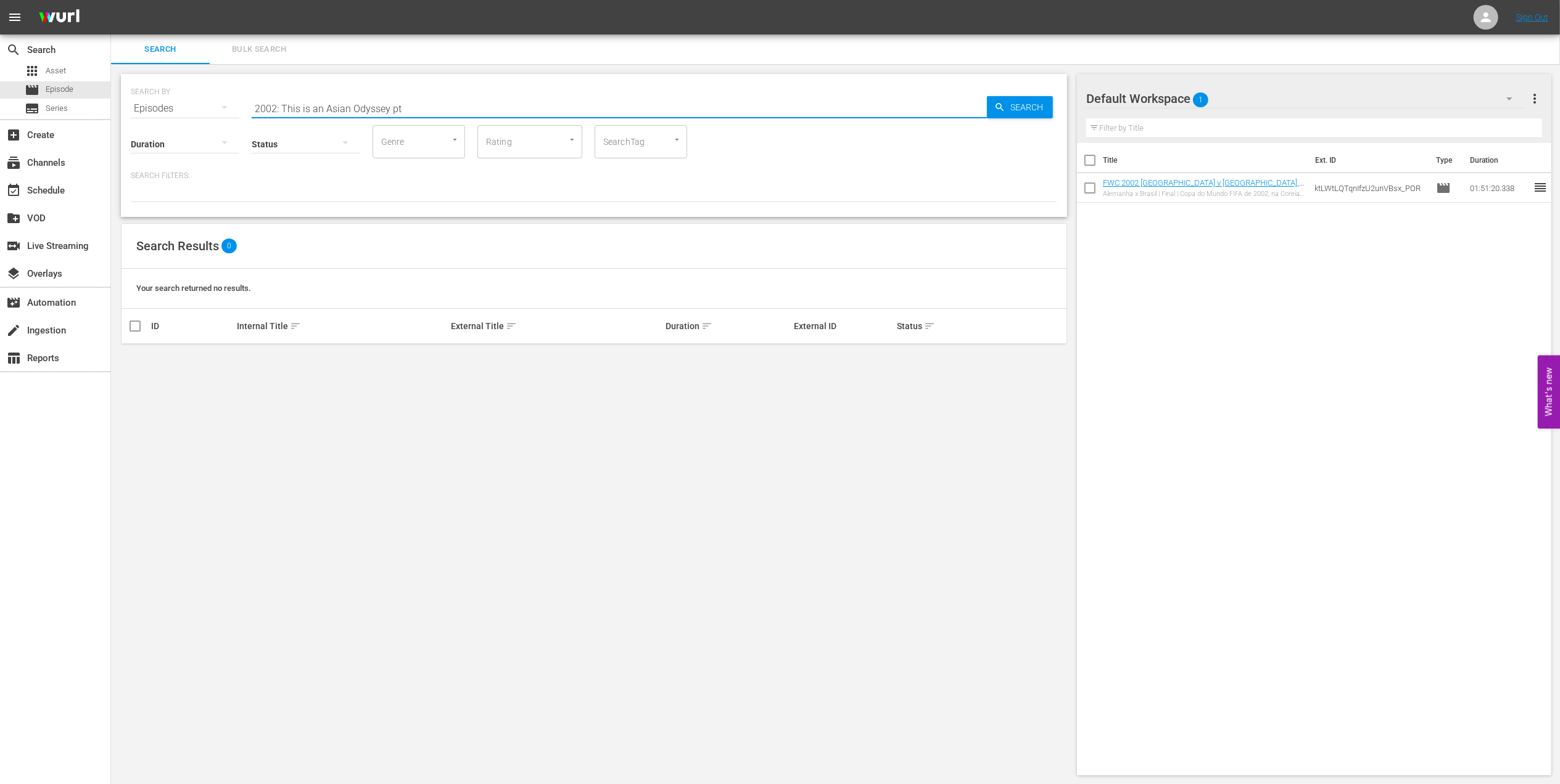
drag, startPoint x: 326, startPoint y: 107, endPoint x: 127, endPoint y: 110, distance: 199.0
click at [128, 110] on div "SEARCH BY Search By Episodes Search ID, Title, Description, Keywords, or Catego…" at bounding box center [593, 145] width 946 height 143
click at [321, 103] on input "Asian Odyssey pt" at bounding box center [619, 109] width 735 height 30
type input "Asian pt"
click at [136, 362] on input "checkbox" at bounding box center [135, 362] width 15 height 15
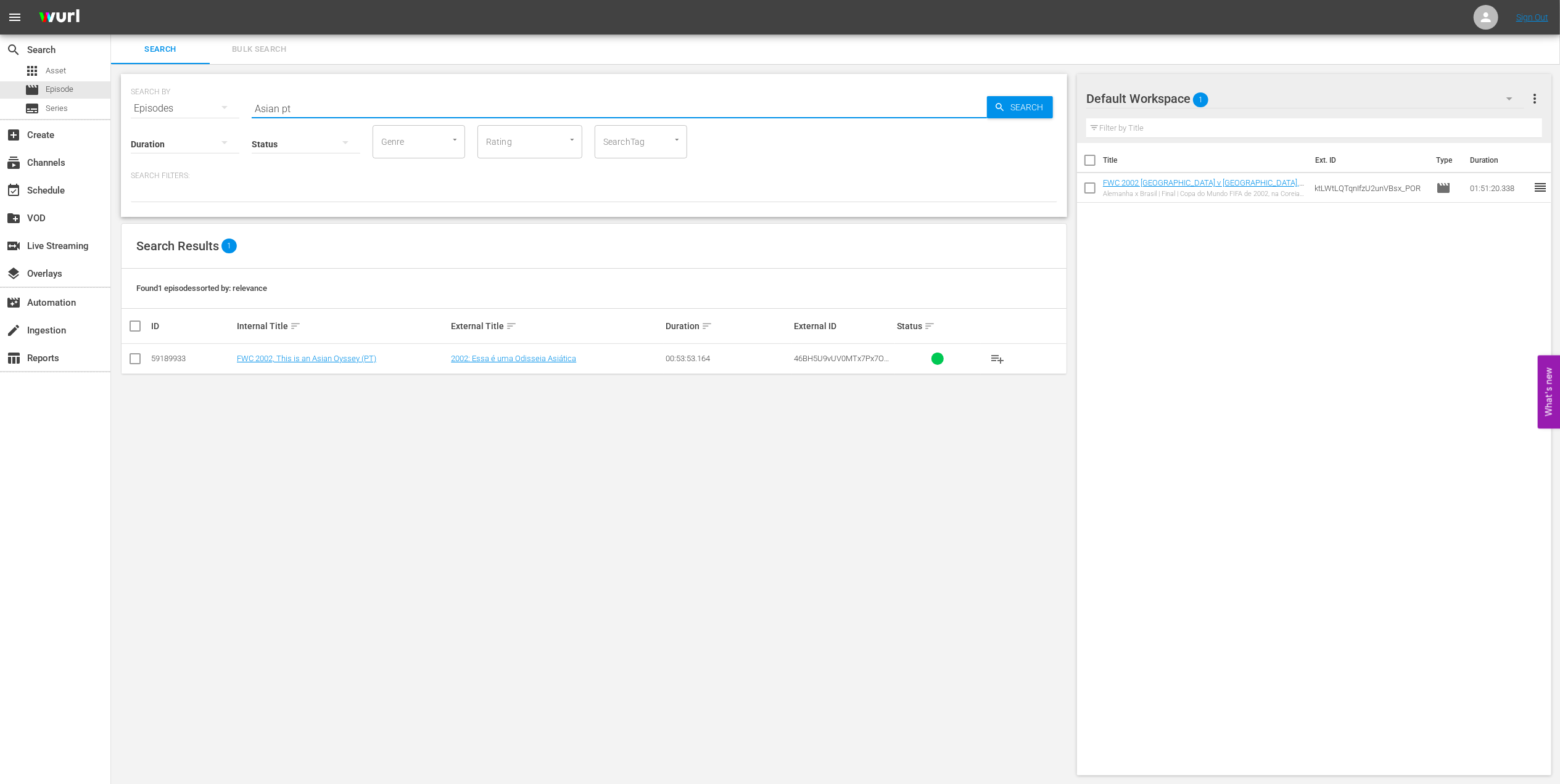
checkbox input "true"
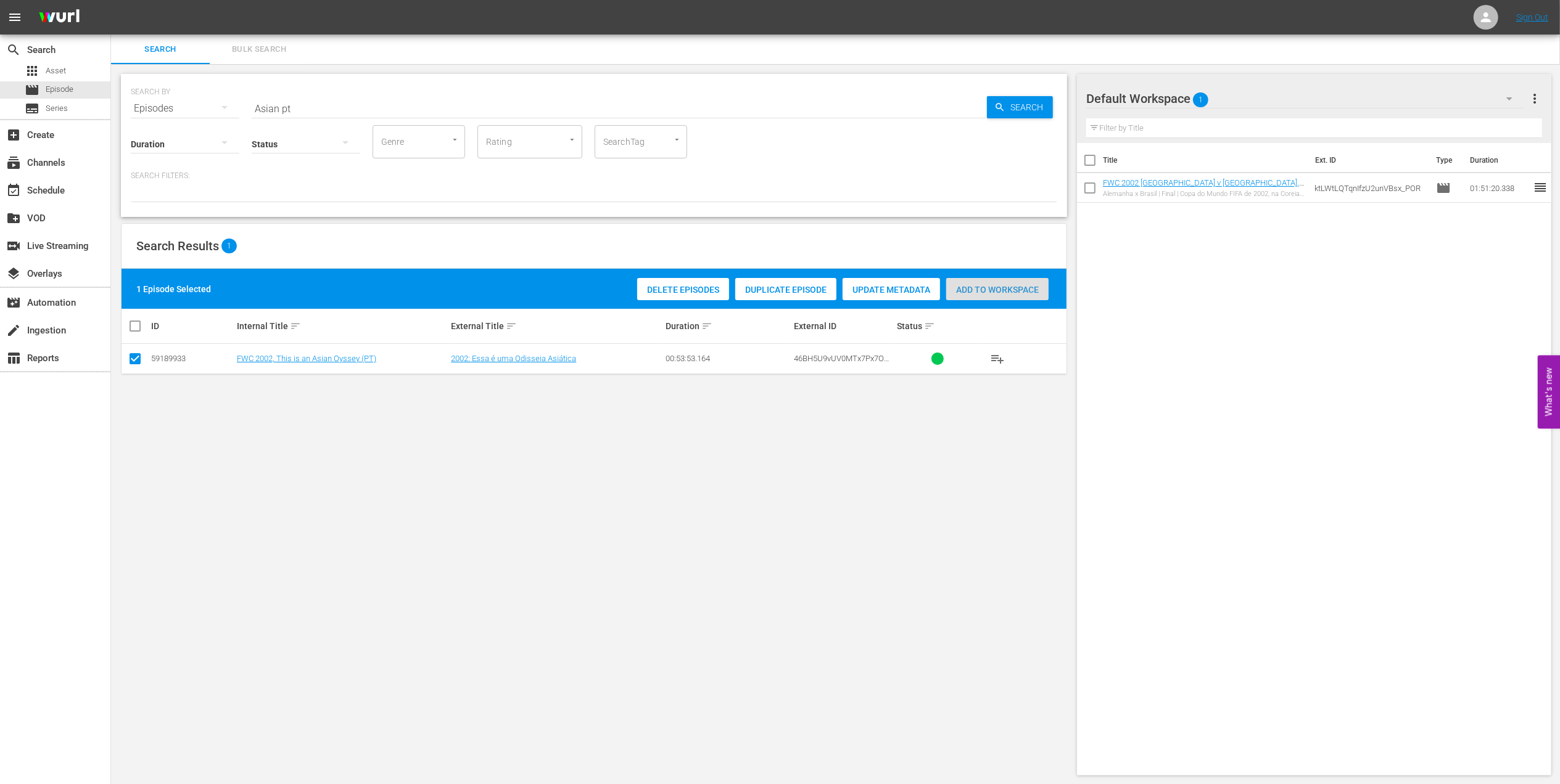
click at [975, 286] on span "Add to Workspace" at bounding box center [997, 289] width 103 height 10
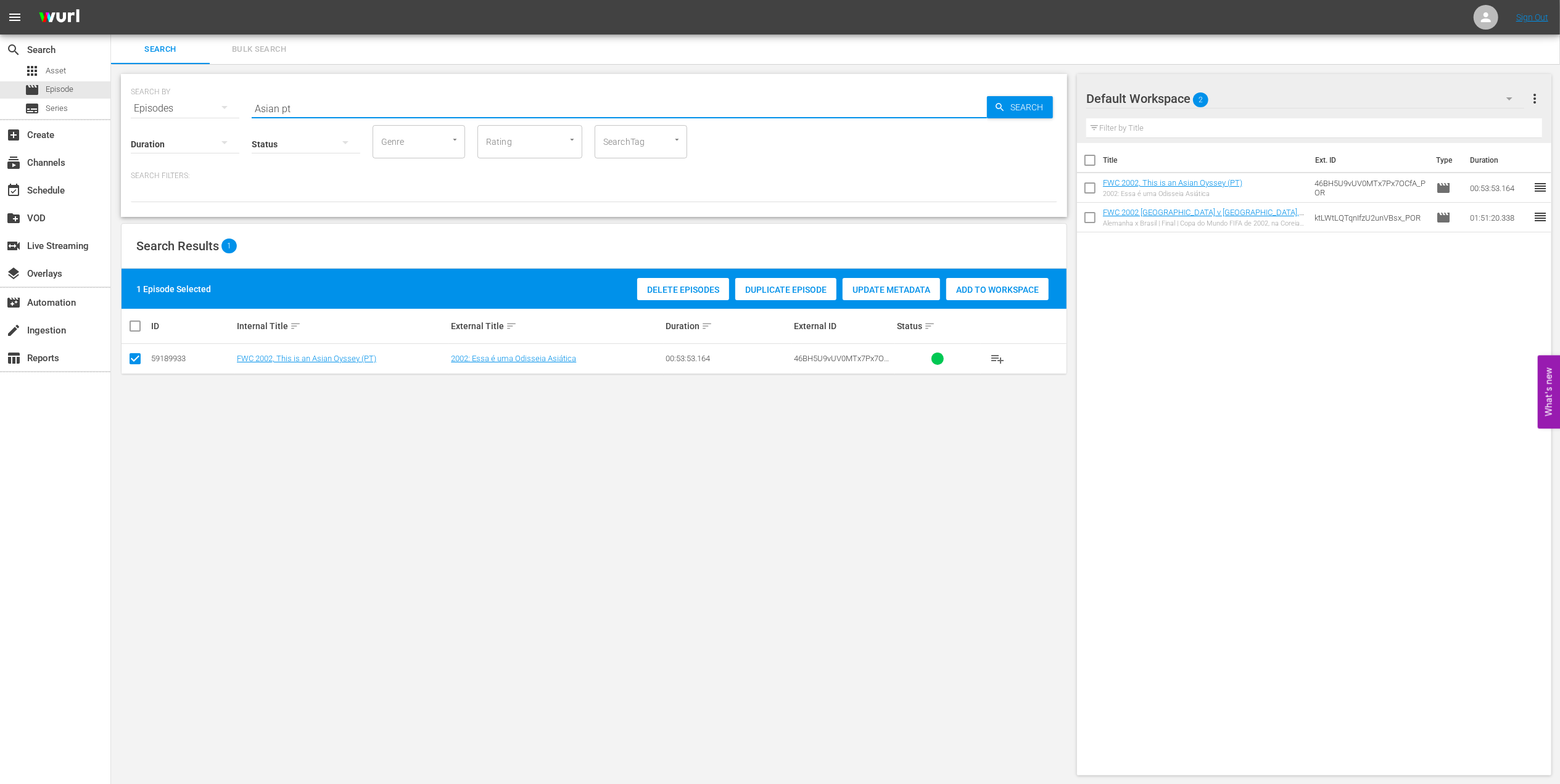
drag, startPoint x: 304, startPoint y: 103, endPoint x: 190, endPoint y: 115, distance: 114.6
click at [190, 115] on div "SEARCH BY Search By Episodes Search ID, Title, Description, Keywords, or Catego…" at bounding box center [593, 145] width 946 height 143
paste input "2002 Official Film - Seven Games from Glory"
click at [467, 106] on input "2002 Official Film - Seven Games from Glory" at bounding box center [619, 109] width 735 height 30
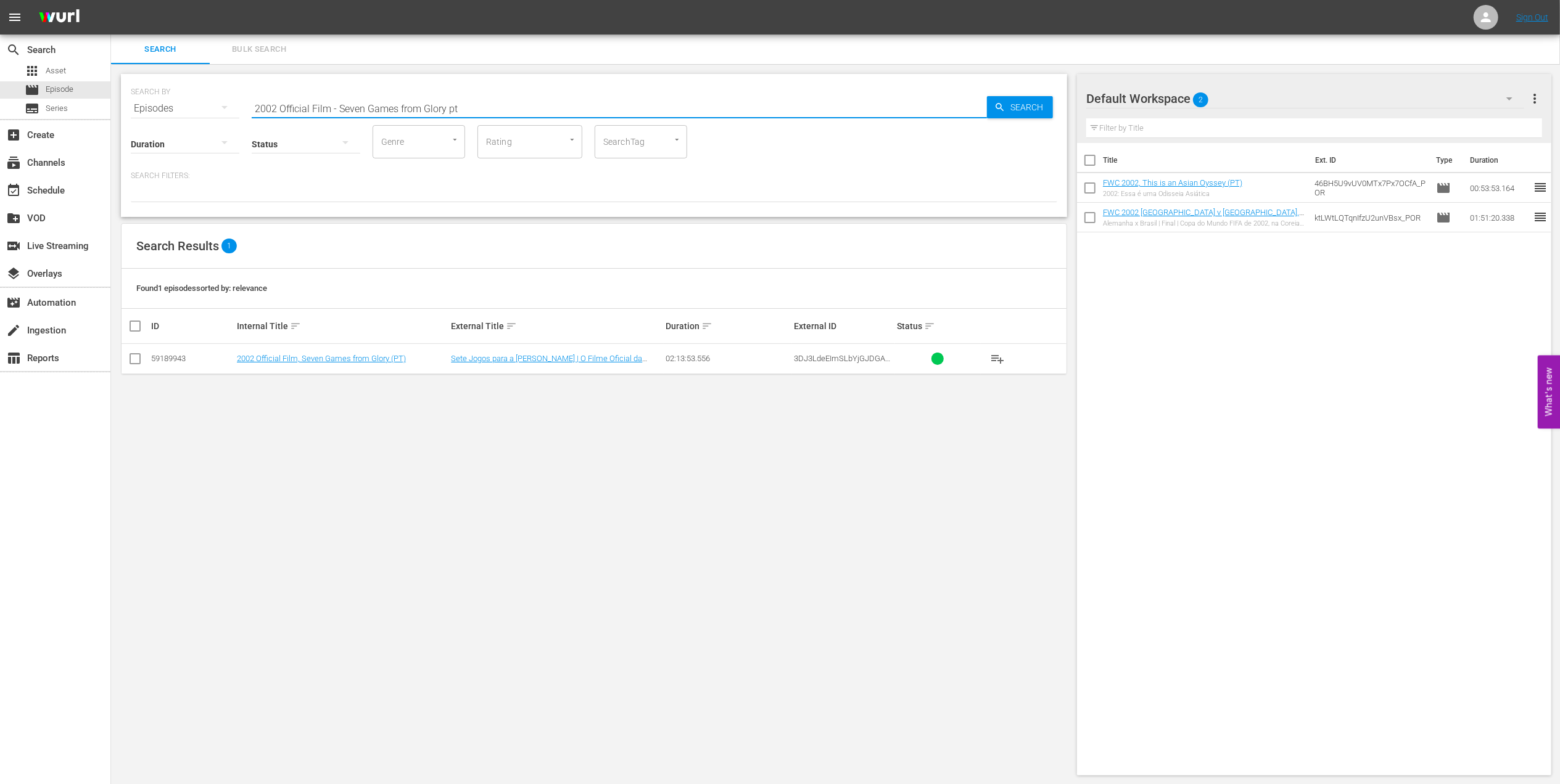
type input "2002 Official Film - Seven Games from Glory pt"
click at [138, 357] on input "checkbox" at bounding box center [135, 362] width 15 height 15
checkbox input "true"
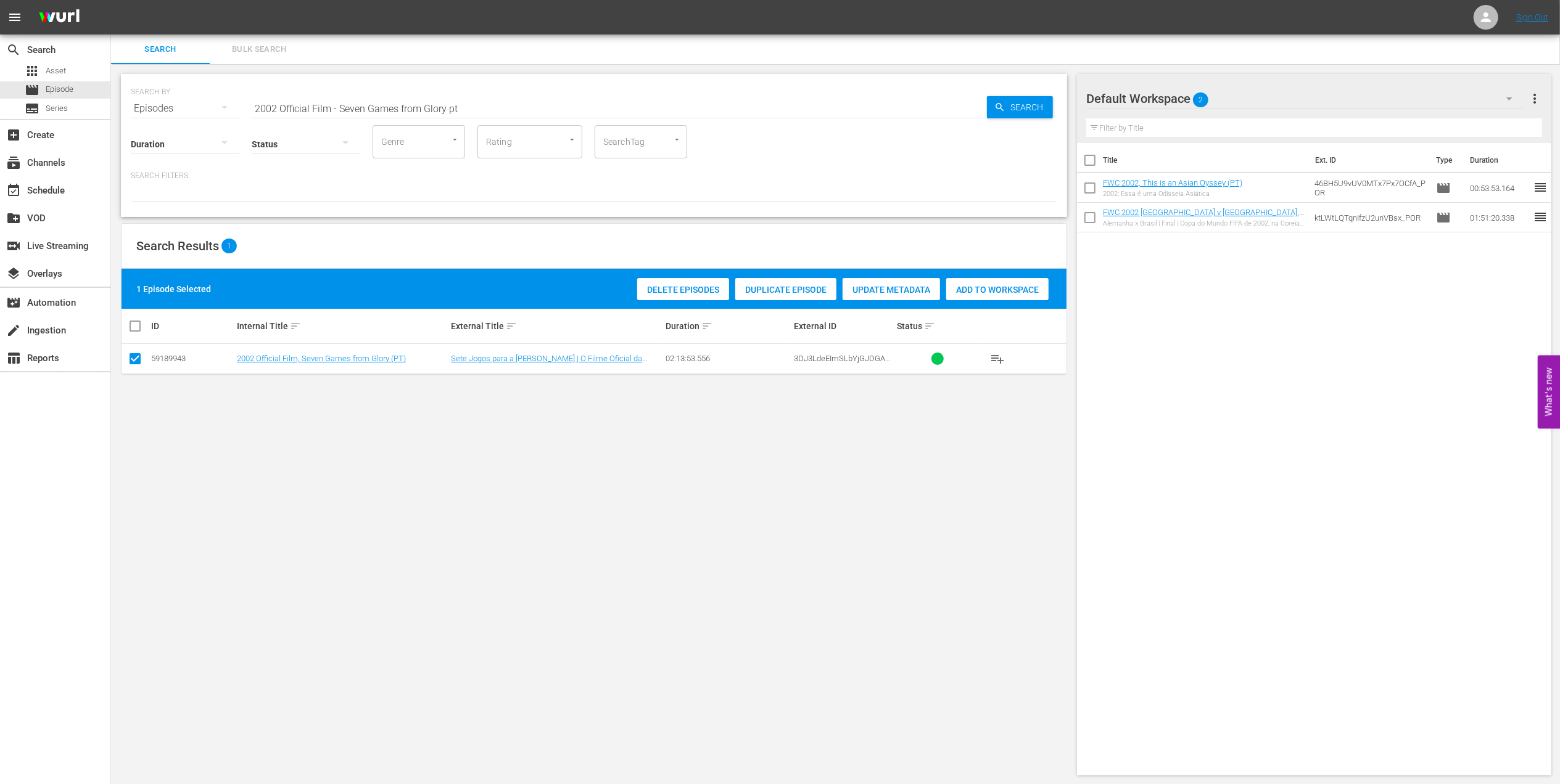
click at [993, 294] on span "Add to Workspace" at bounding box center [997, 289] width 103 height 10
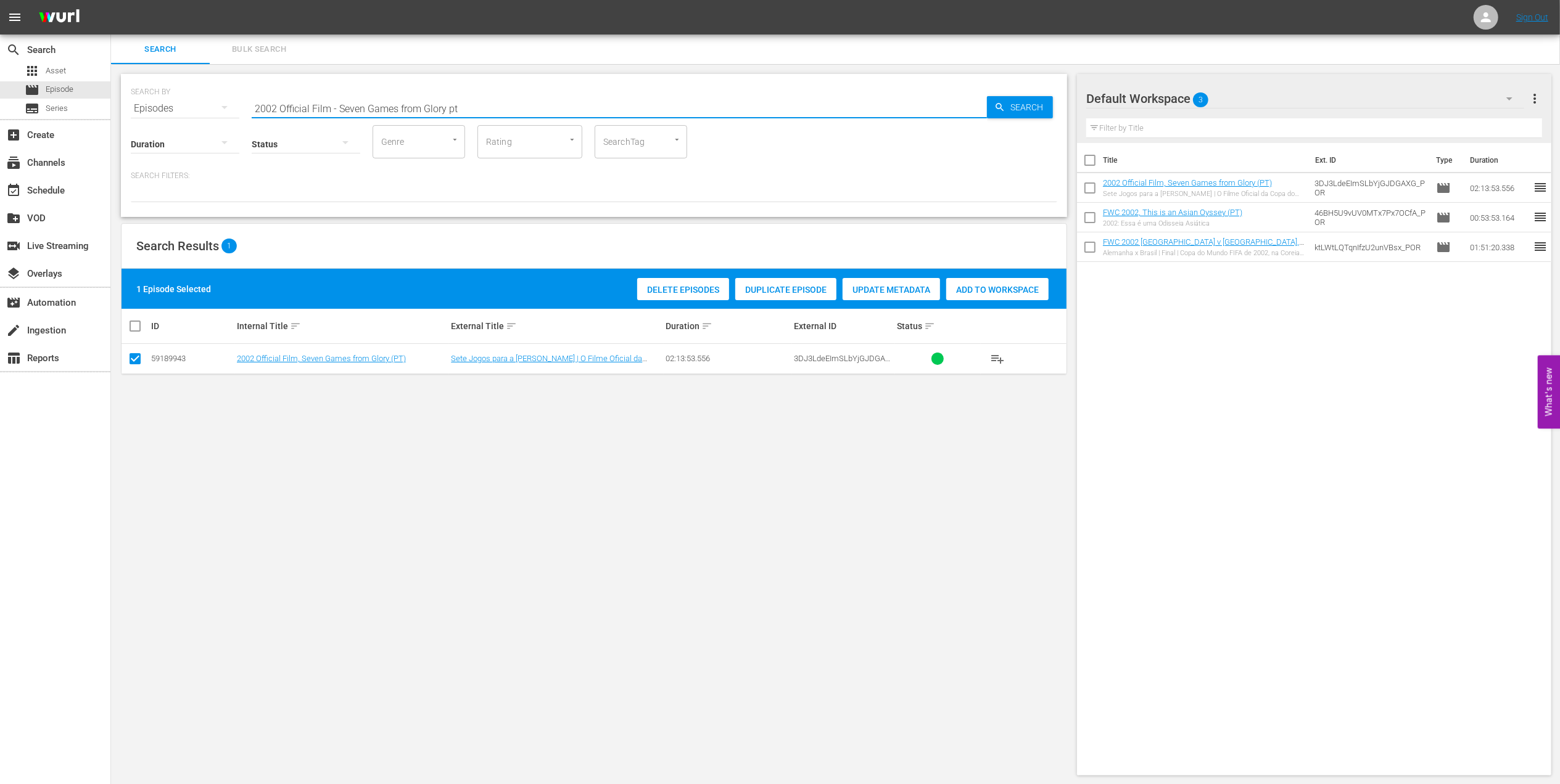
drag, startPoint x: 282, startPoint y: 109, endPoint x: 164, endPoint y: 109, distance: 118.0
click at [166, 109] on div "SEARCH BY Search By Episodes Search ID, Title, Description, Keywords, or Catego…" at bounding box center [594, 100] width 927 height 44
paste input "FWC 2022, [GEOGRAPHIC_DATA] v [GEOGRAPHIC_DATA], Final"
click at [474, 100] on input "FWC 2022, [GEOGRAPHIC_DATA] v [GEOGRAPHIC_DATA], Final" at bounding box center [619, 109] width 735 height 30
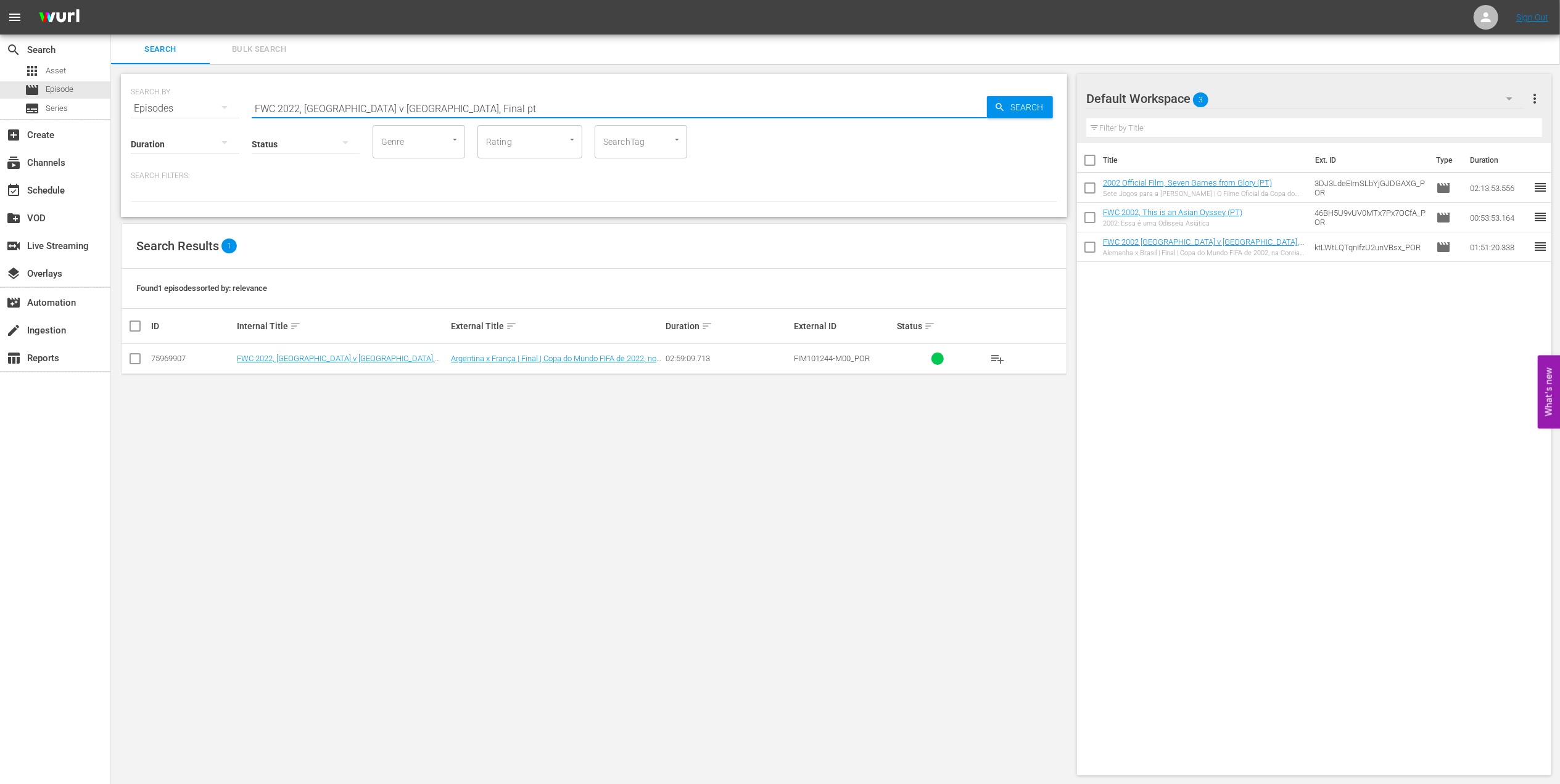
type input "FWC 2022, [GEOGRAPHIC_DATA] v [GEOGRAPHIC_DATA], Final pt"
click at [141, 357] on input "checkbox" at bounding box center [135, 362] width 15 height 15
checkbox input "true"
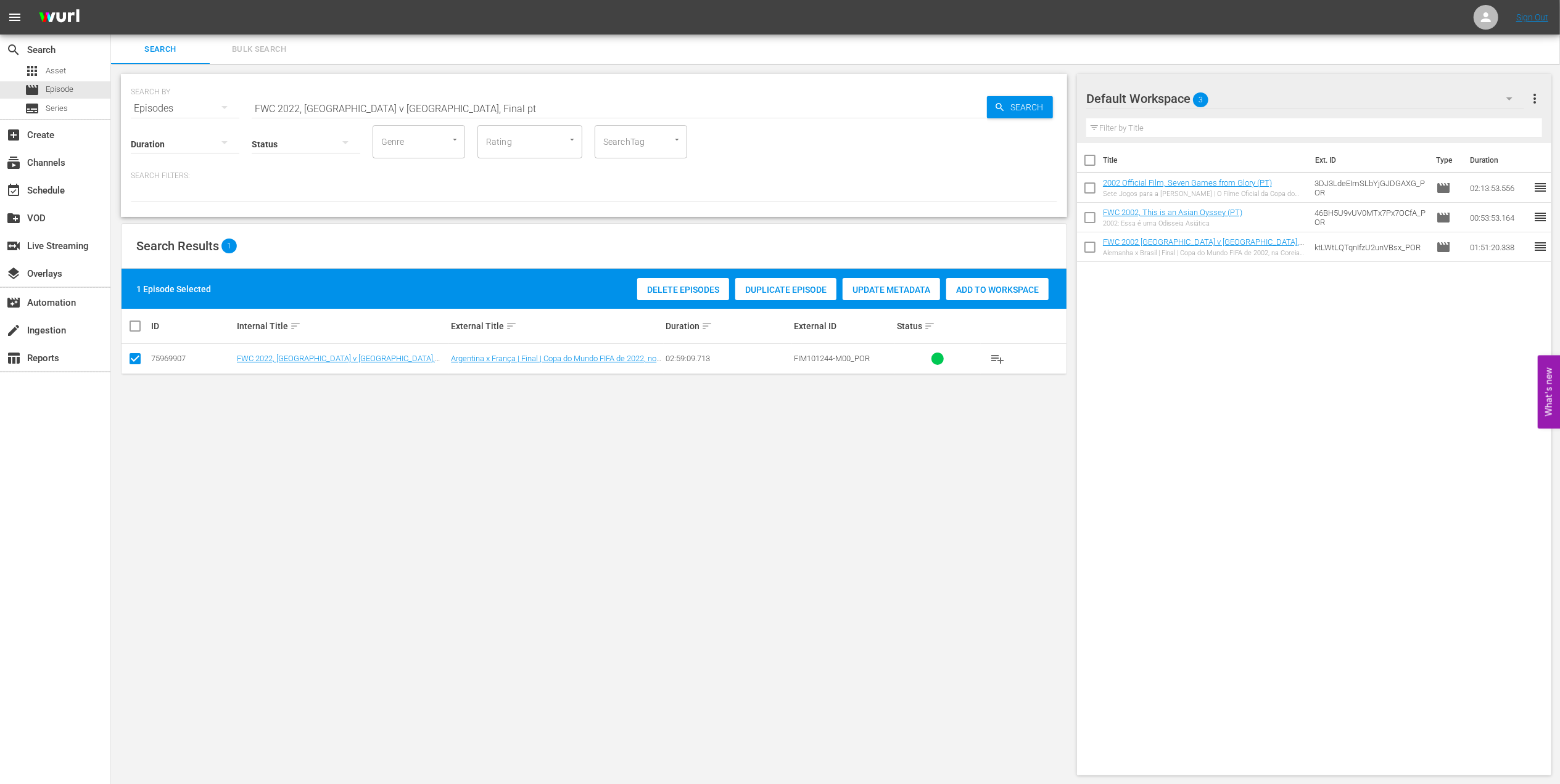
click at [983, 289] on span "Add to Workspace" at bounding box center [997, 289] width 103 height 10
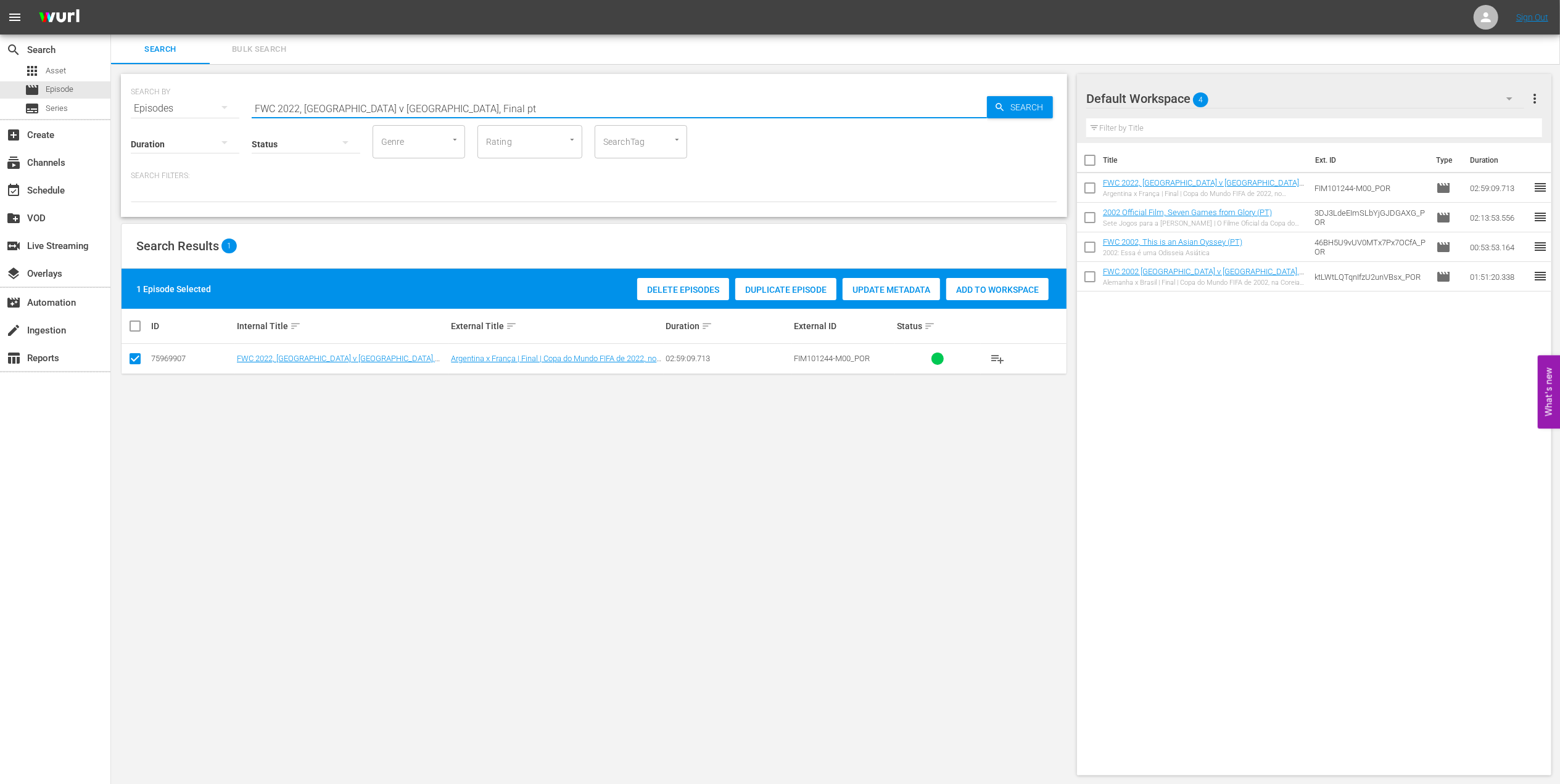
drag, startPoint x: 435, startPoint y: 103, endPoint x: 218, endPoint y: 106, distance: 217.0
click at [185, 109] on div "SEARCH BY Search By Episodes Search ID, Title, Description, Keywords, or Catego…" at bounding box center [594, 100] width 927 height 44
paste input "ACTS: 2022 FIFA World Cup"
drag, startPoint x: 297, startPoint y: 106, endPoint x: 109, endPoint y: 113, distance: 188.1
click at [120, 109] on div "SEARCH BY Search By Episodes Search ID, Title, Description, Keywords, or Catego…" at bounding box center [593, 425] width 966 height 721
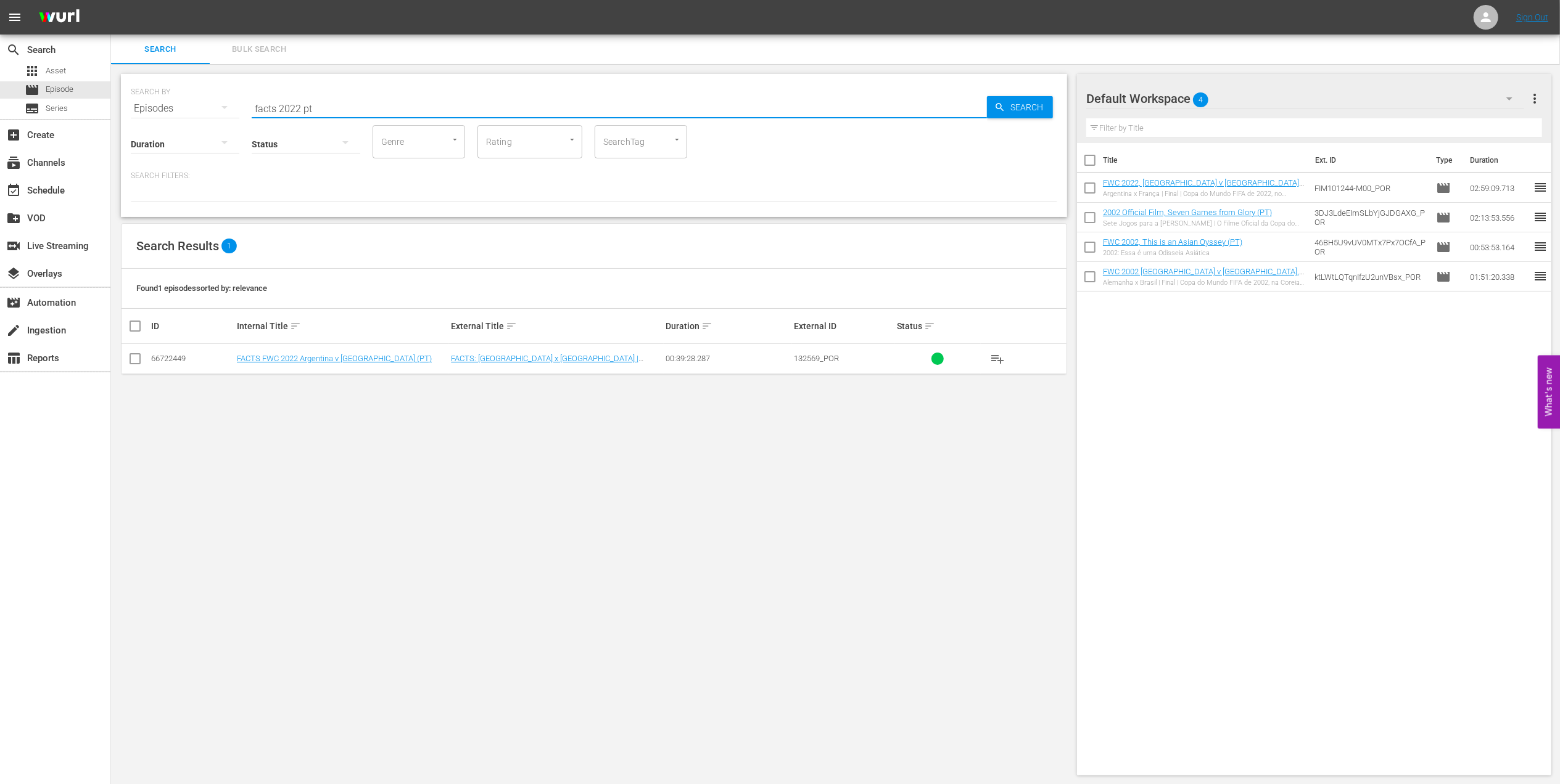
type input "facts 2022 pt"
click at [136, 360] on input "checkbox" at bounding box center [135, 362] width 15 height 15
checkbox input "true"
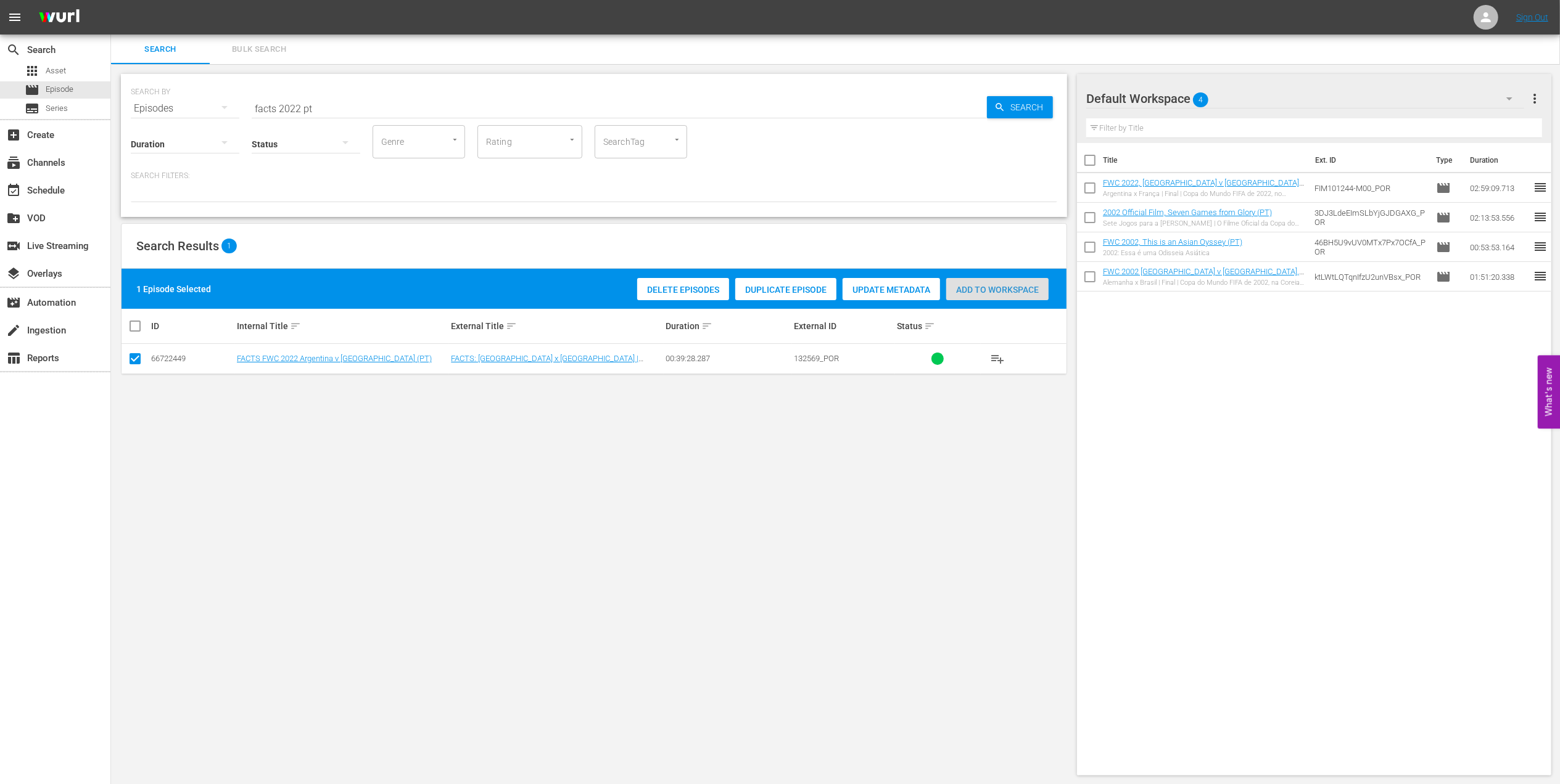
click at [988, 286] on span "Add to Workspace" at bounding box center [997, 289] width 103 height 10
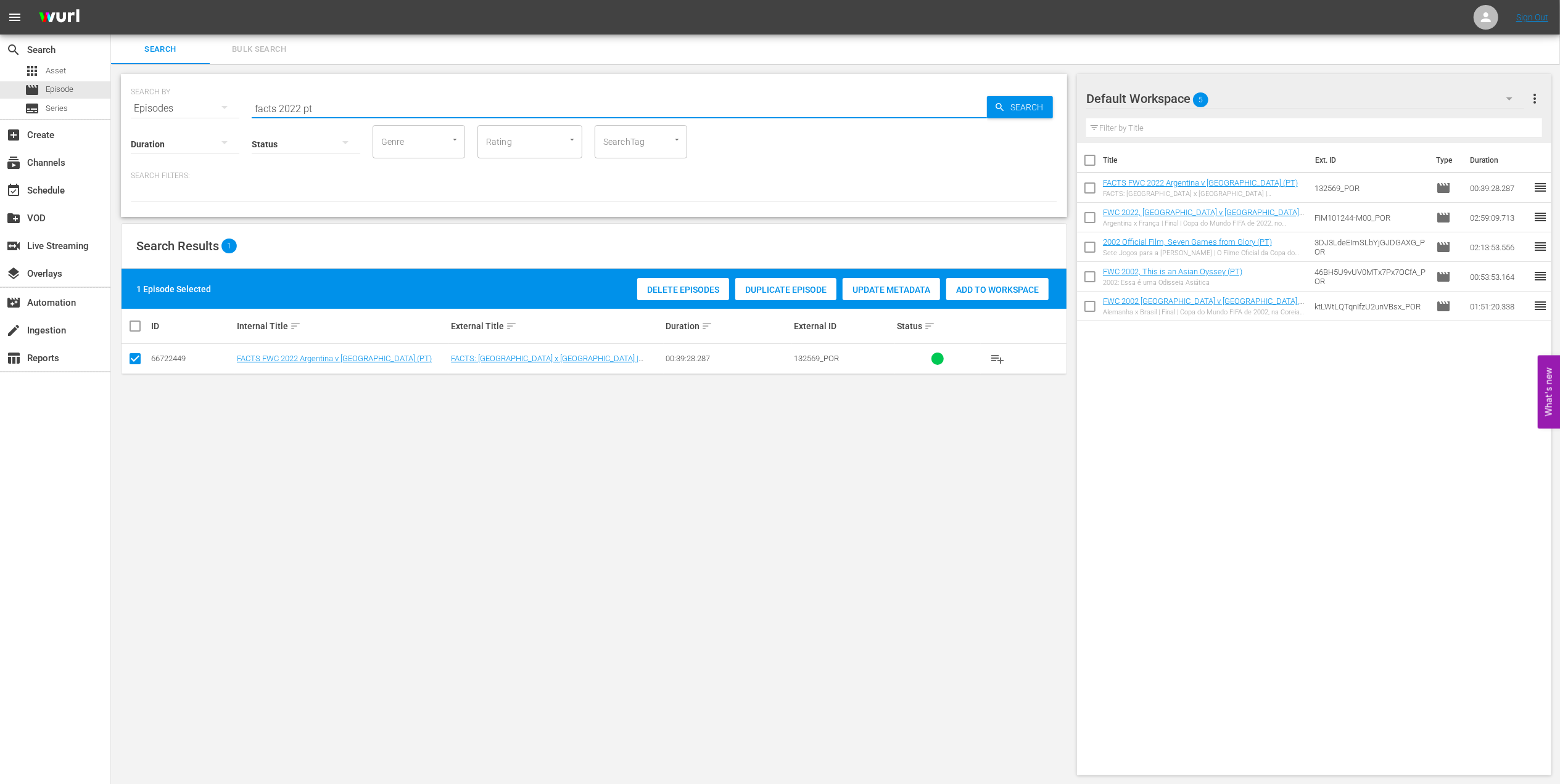
drag, startPoint x: 162, startPoint y: 109, endPoint x: 270, endPoint y: 106, distance: 108.0
click at [159, 109] on div "SEARCH BY Search By Episodes Search ID, Title, Description, Keywords, or Catego…" at bounding box center [594, 100] width 927 height 44
paste input "Eyes of the World, EP8 - The Wink: [PERSON_NAME] and [PERSON_NAME]"
click at [536, 105] on input "Eyes of the World, EP8 - The Wink: [PERSON_NAME] and [PERSON_NAME]" at bounding box center [619, 109] width 735 height 30
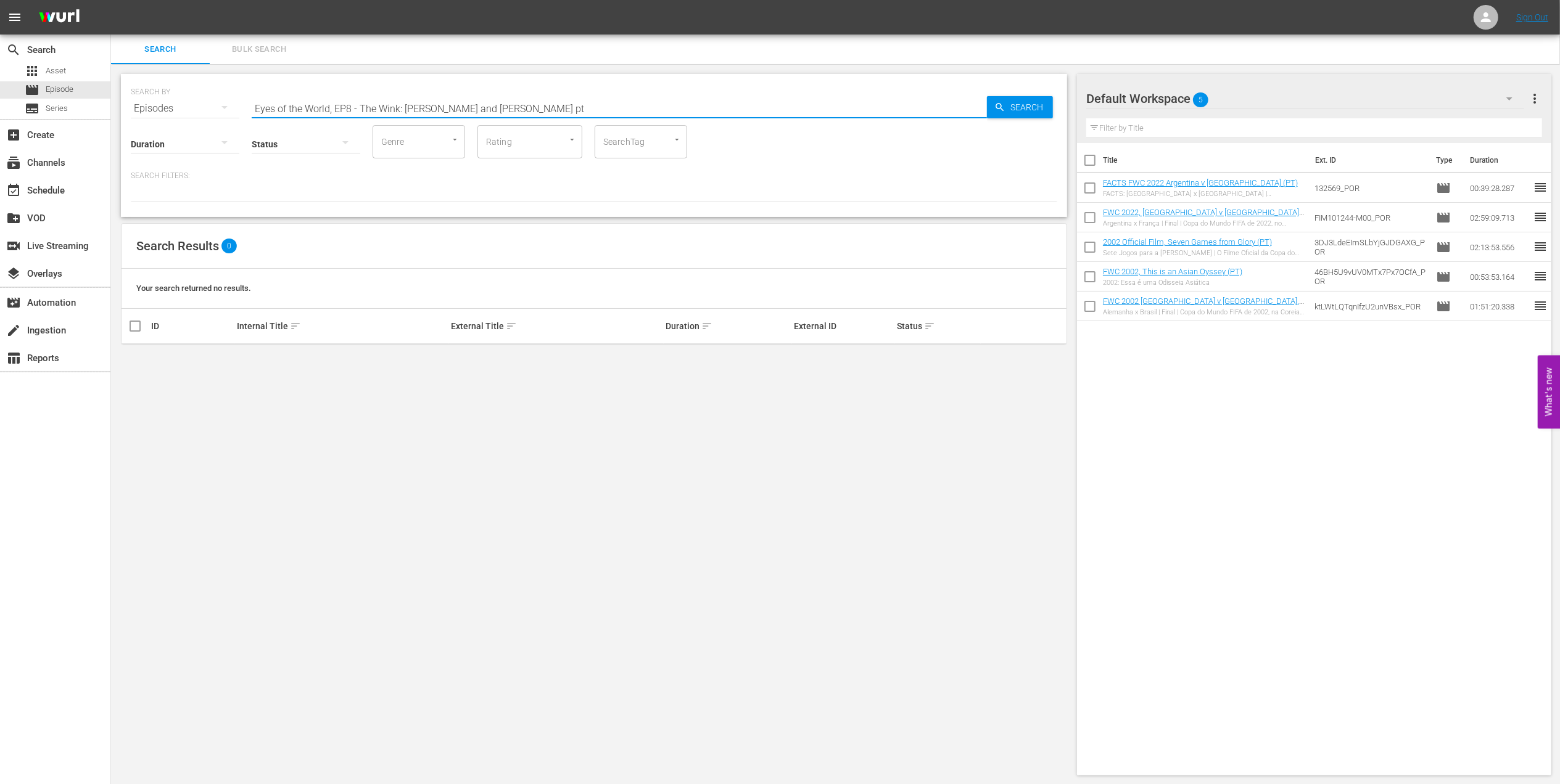
drag, startPoint x: 358, startPoint y: 106, endPoint x: 40, endPoint y: 118, distance: 318.2
click at [111, 0] on div "search Search apps Asset movie Episode subtitles Series add_box Create subscrip…" at bounding box center [835, 0] width 1449 height 0
type input "The Wink: [PERSON_NAME] and [PERSON_NAME] pt"
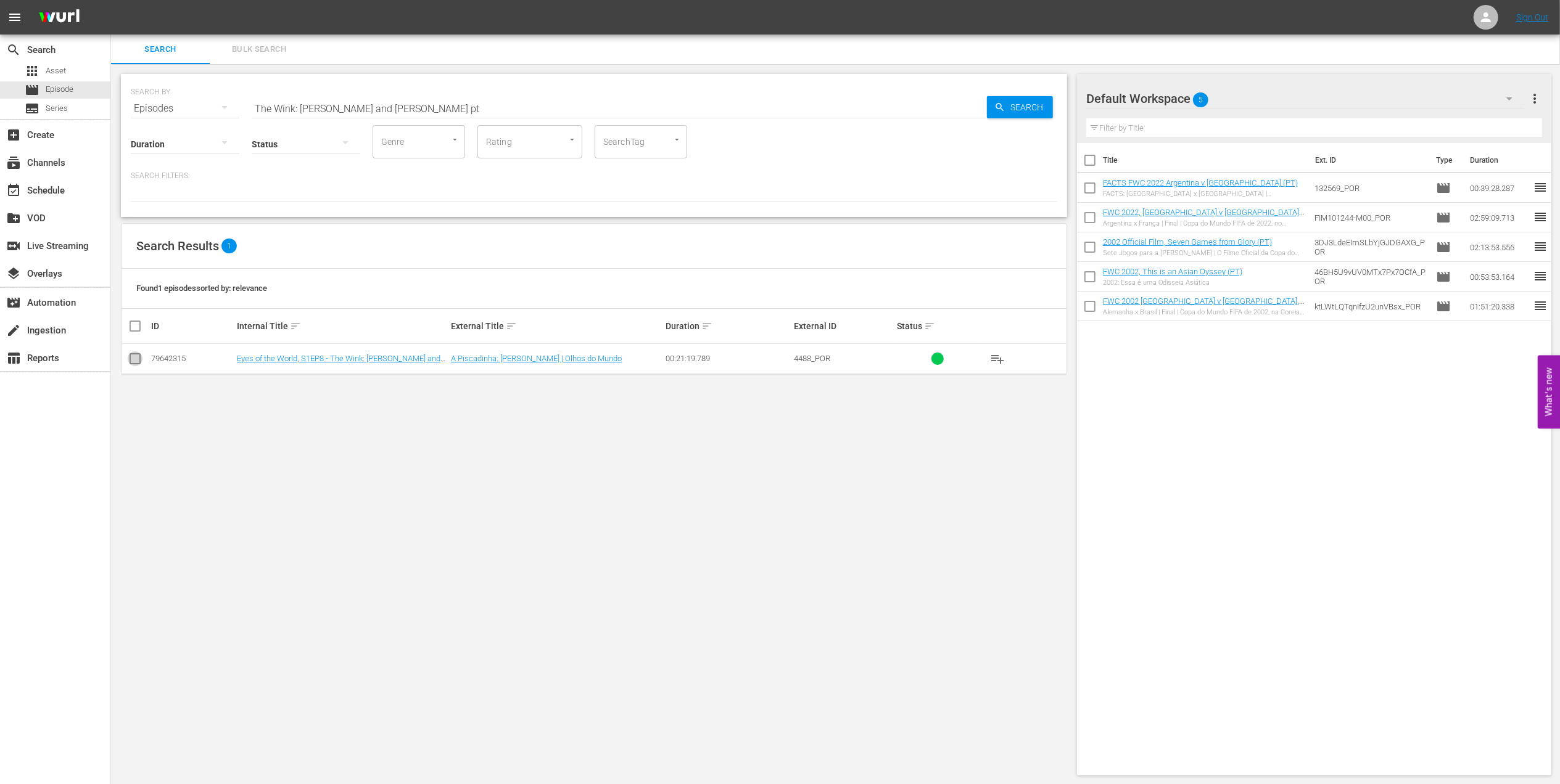
click at [136, 357] on input "checkbox" at bounding box center [135, 362] width 15 height 15
checkbox input "true"
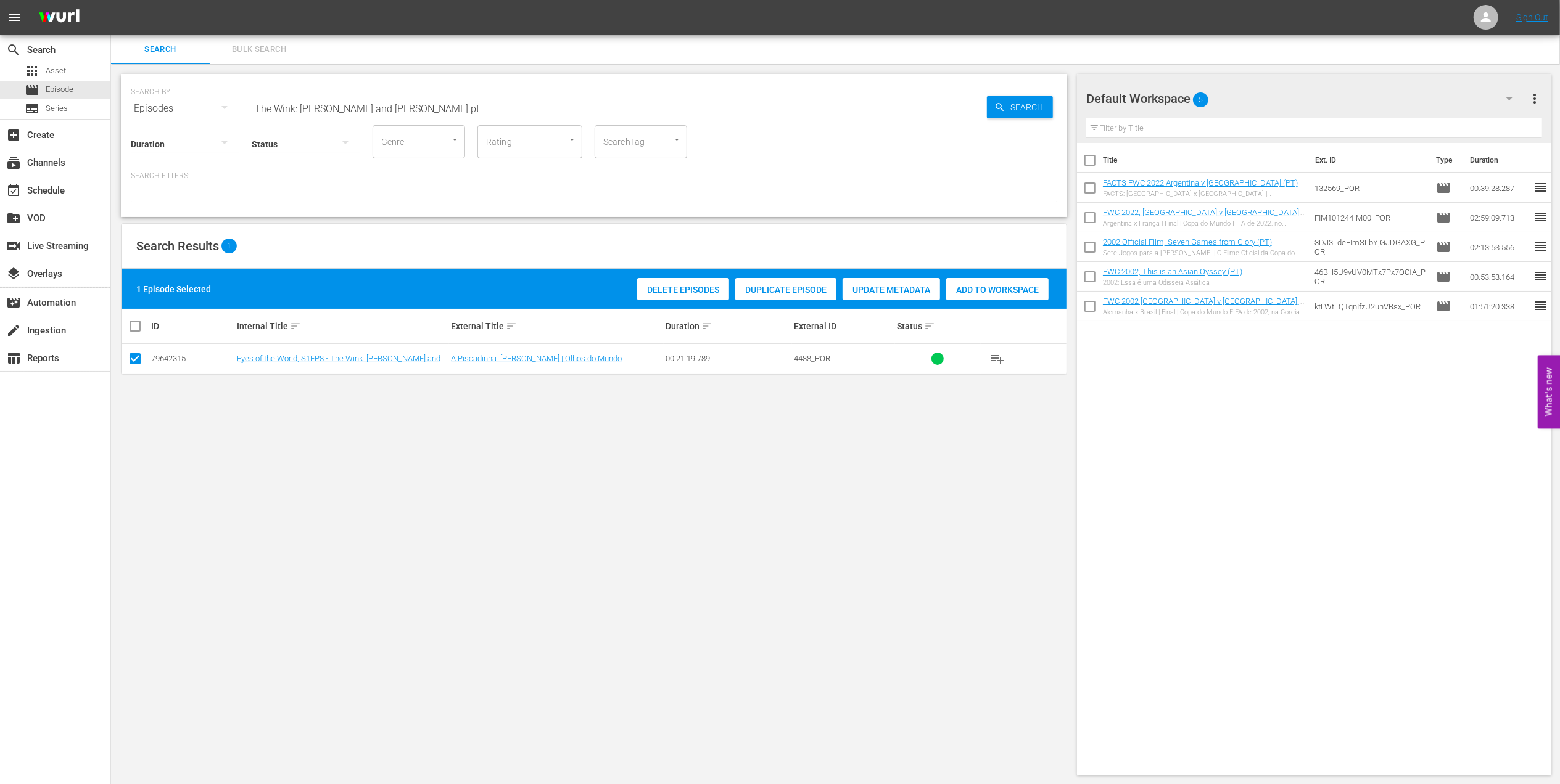
click at [1000, 289] on span "Add to Workspace" at bounding box center [997, 289] width 103 height 10
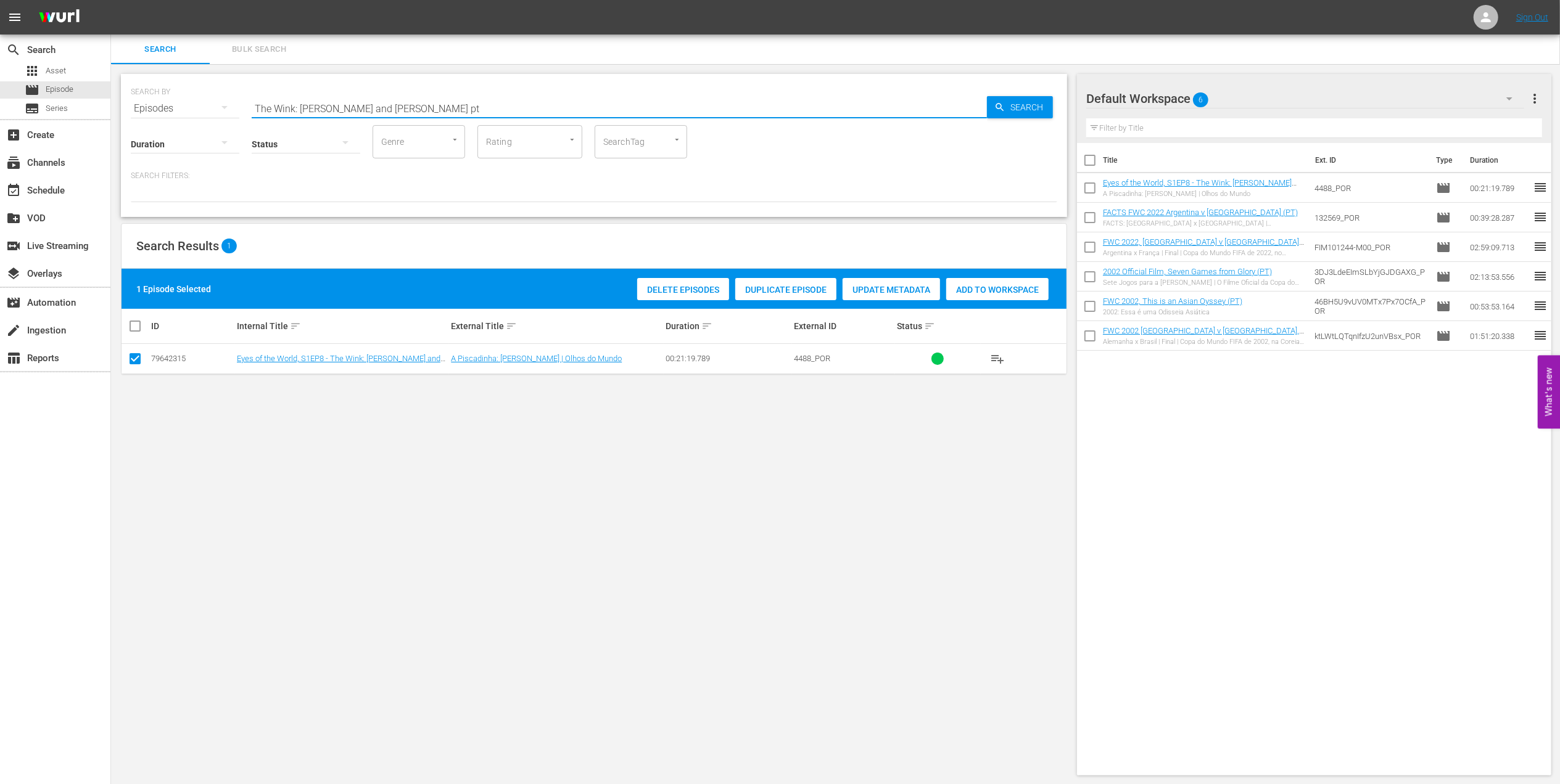
drag, startPoint x: 423, startPoint y: 104, endPoint x: 180, endPoint y: 106, distance: 243.0
click at [180, 106] on div "SEARCH BY Search By Episodes Search ID, Title, Description, Keywords, or Catego…" at bounding box center [594, 100] width 927 height 44
paste input "Draw | FIFA Futsal Women's World Cup Phillipines - LIVE"
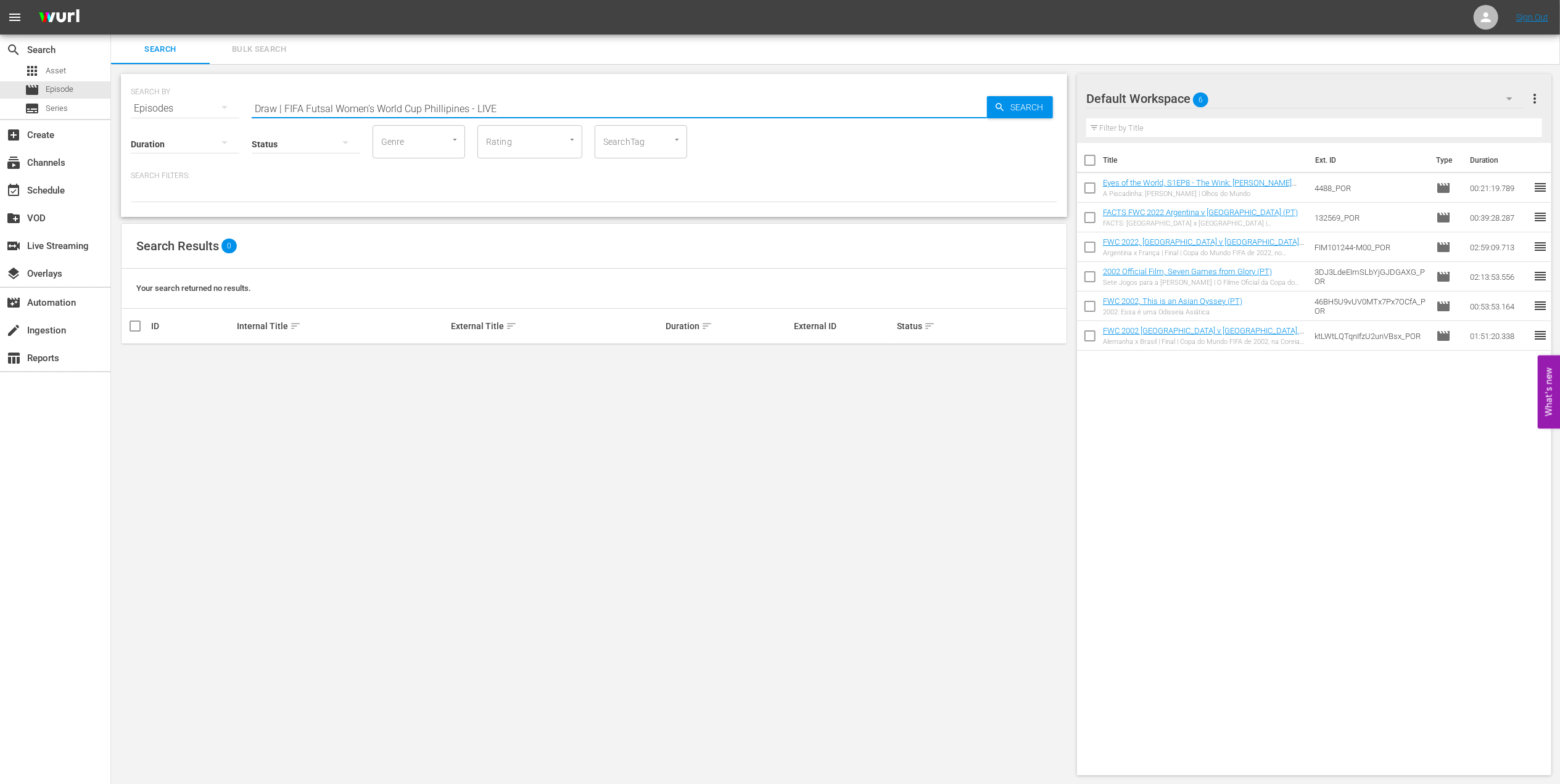
drag, startPoint x: 551, startPoint y: 100, endPoint x: 339, endPoint y: 106, distance: 212.1
click at [339, 106] on input "Draw | FIFA Futsal Women's World Cup Phillipines - LIVE" at bounding box center [619, 109] width 735 height 30
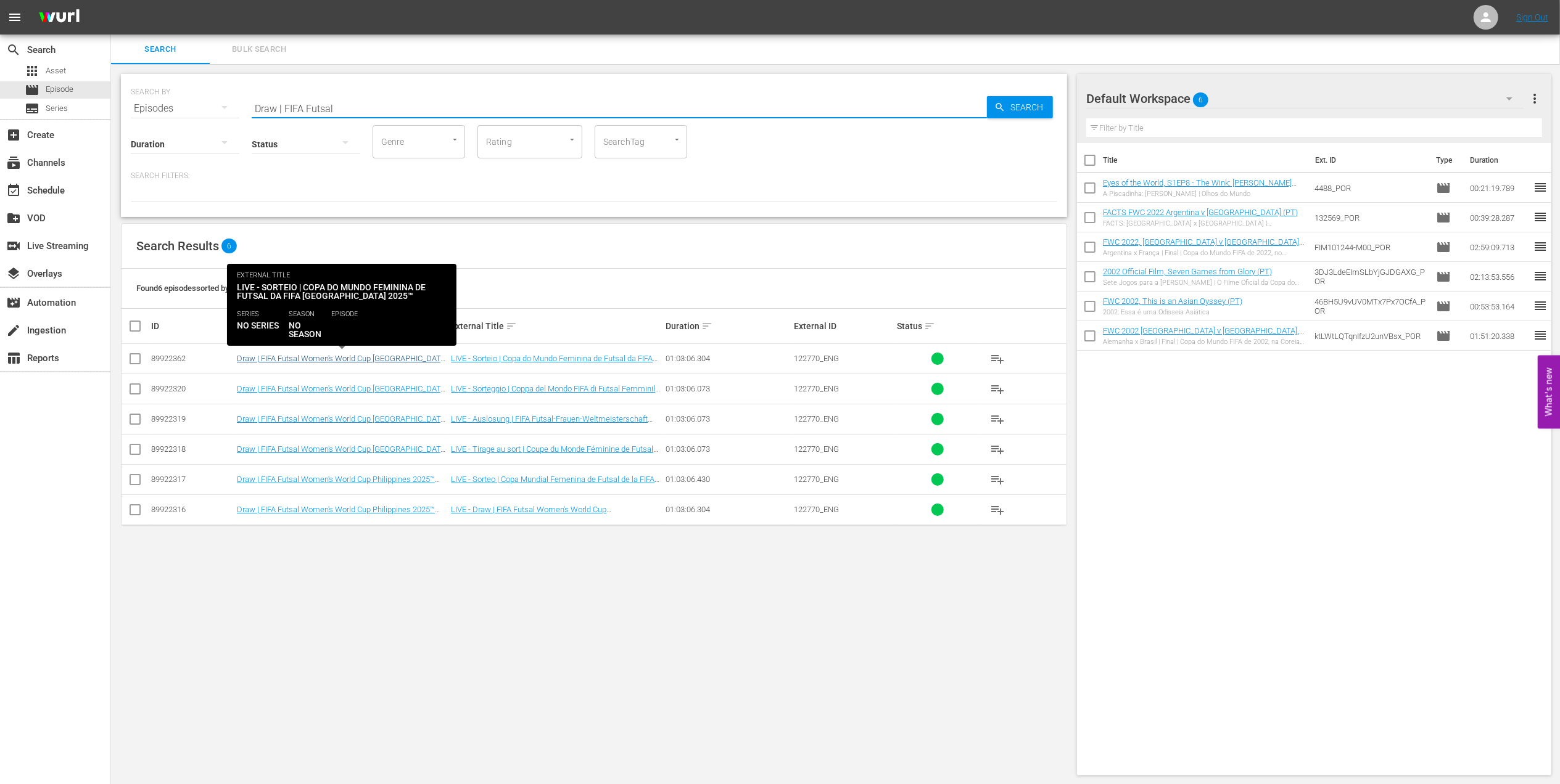
type input "Draw | FIFA Futsal"
click at [386, 355] on link "Draw | FIFA Futsal Women's World Cup Philippines 2025™ (PT)" at bounding box center [342, 363] width 211 height 19
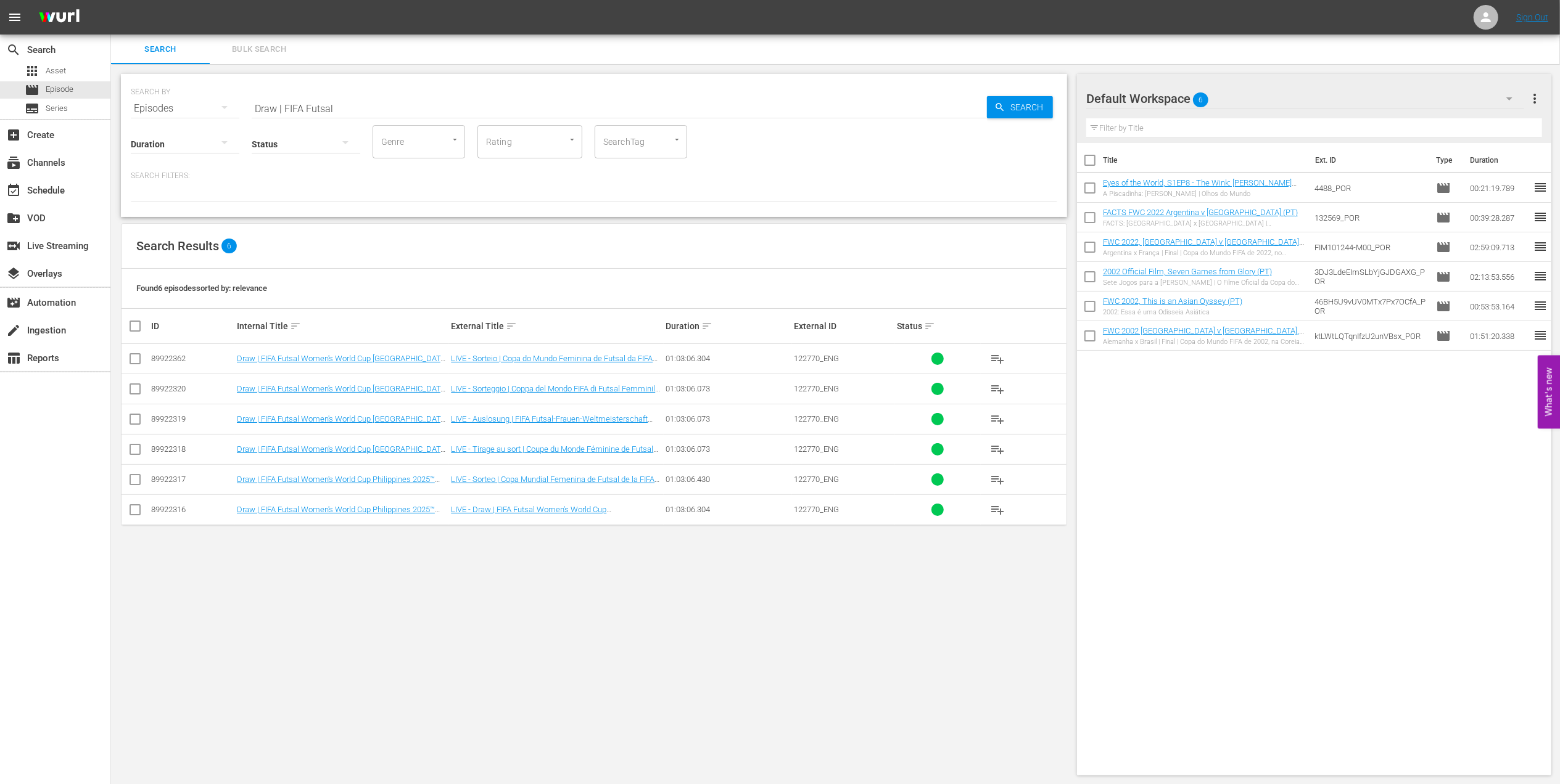
click at [133, 356] on input "checkbox" at bounding box center [135, 362] width 15 height 15
checkbox input "true"
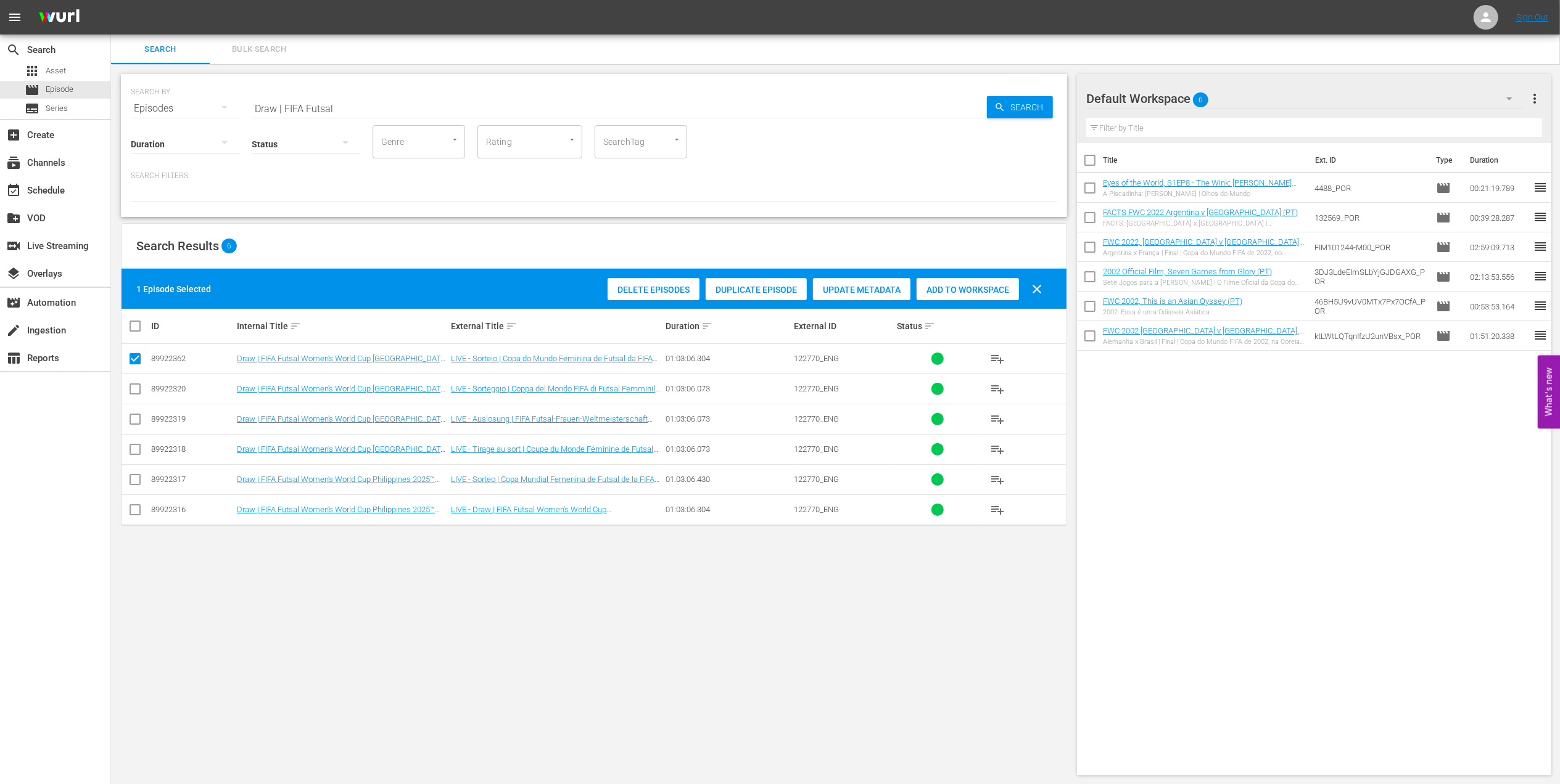
click at [939, 288] on span "Add to Workspace" at bounding box center [967, 289] width 103 height 10
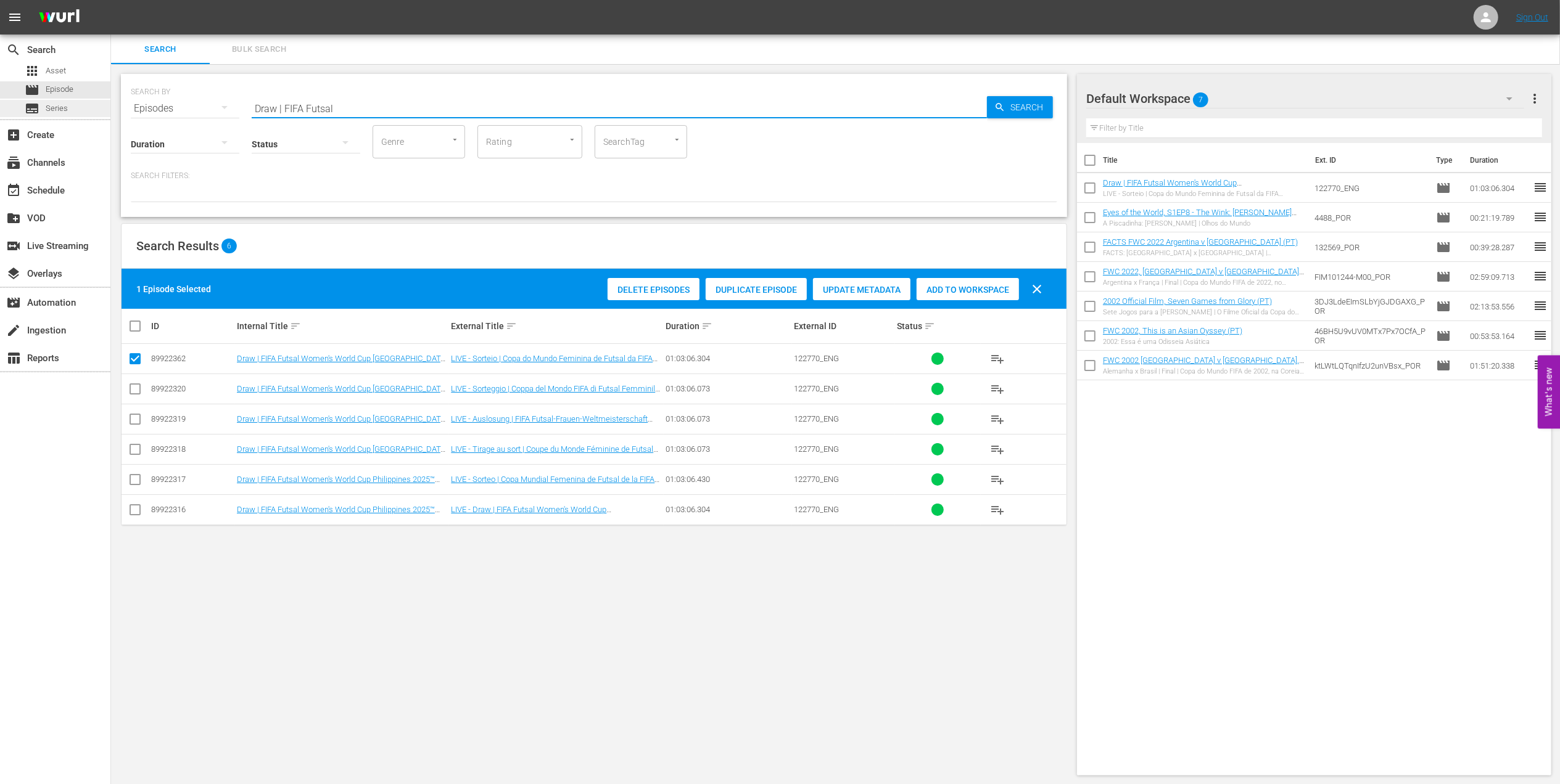
drag, startPoint x: 304, startPoint y: 103, endPoint x: 79, endPoint y: 103, distance: 225.0
click at [111, 0] on div "search Search apps Asset movie Episode subtitles Series add_box Create subscrip…" at bounding box center [835, 0] width 1449 height 0
type input "facts 1990"
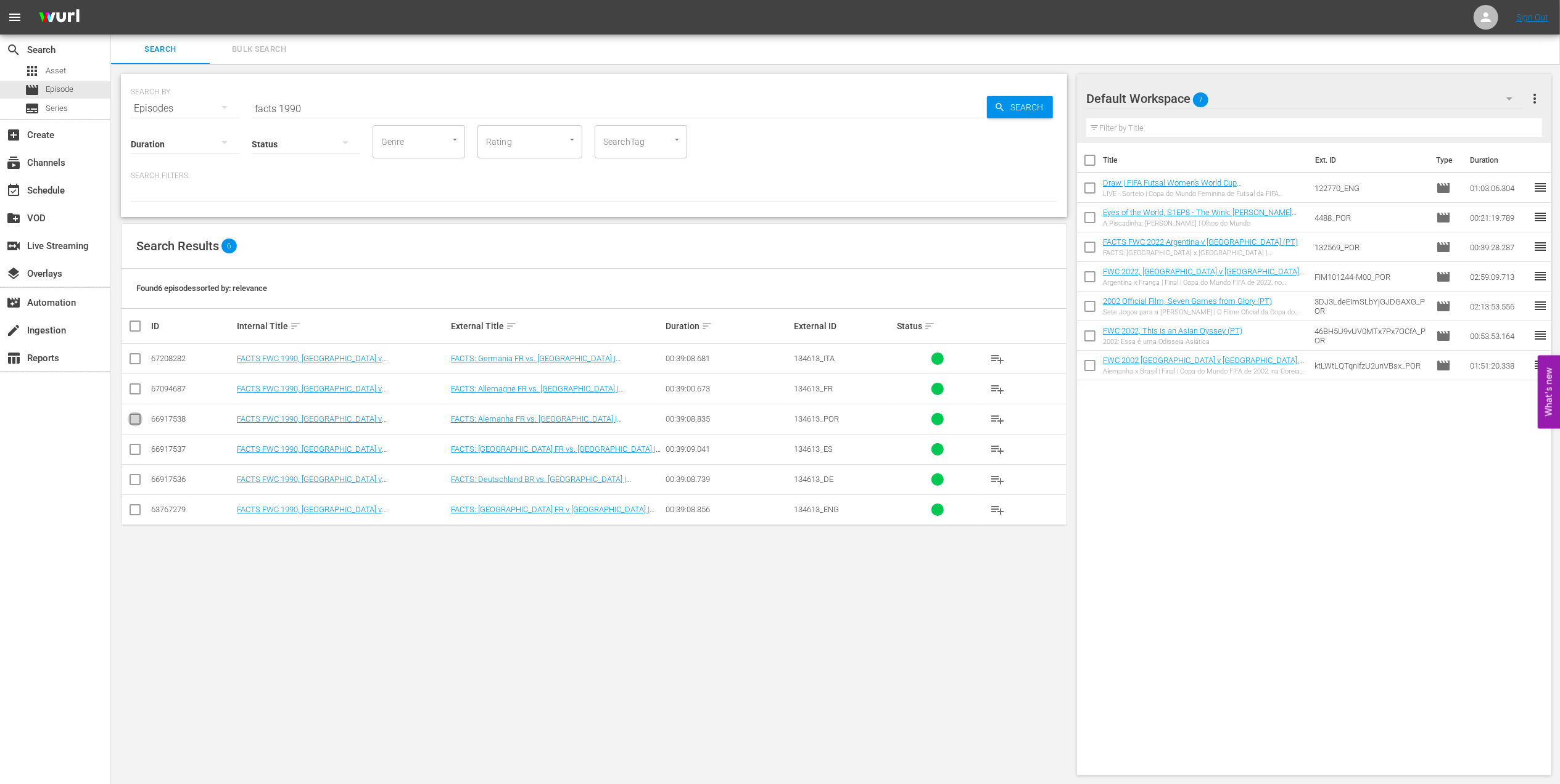
click at [136, 417] on input "checkbox" at bounding box center [135, 422] width 15 height 15
checkbox input "true"
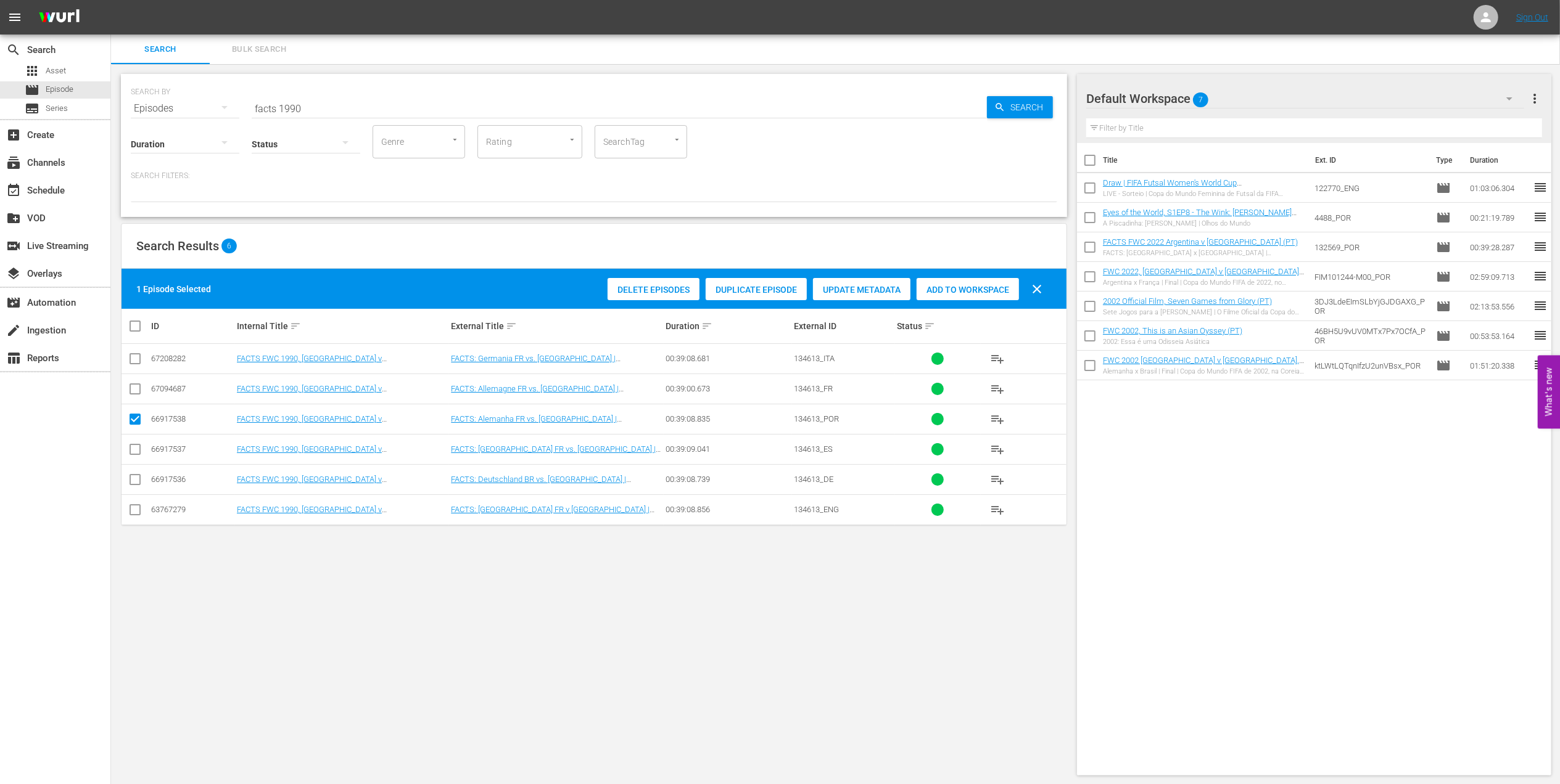
click at [953, 290] on span "Add to Workspace" at bounding box center [967, 289] width 103 height 10
drag, startPoint x: 330, startPoint y: 107, endPoint x: 126, endPoint y: 105, distance: 204.0
click at [126, 105] on div "SEARCH BY Search By Episodes Search ID, Title, Description, Keywords, or Catego…" at bounding box center [593, 145] width 946 height 143
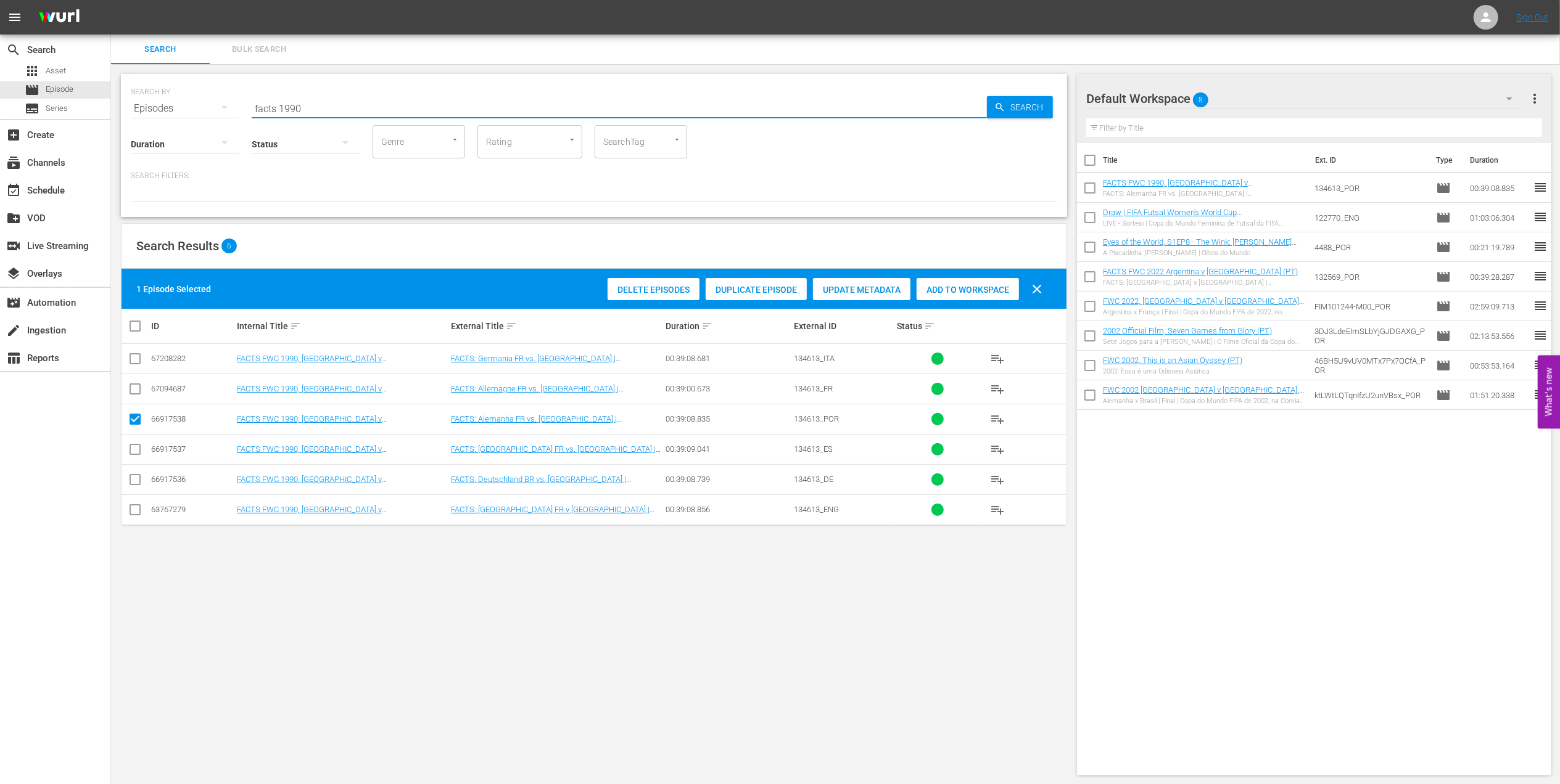
paste input "FWC 1990, [GEOGRAPHIC_DATA] FR vs Argentina, Final (PT)"
click at [480, 96] on input "FWC 1990, [GEOGRAPHIC_DATA] FR vs Argentina, Final (PT)" at bounding box center [619, 109] width 735 height 30
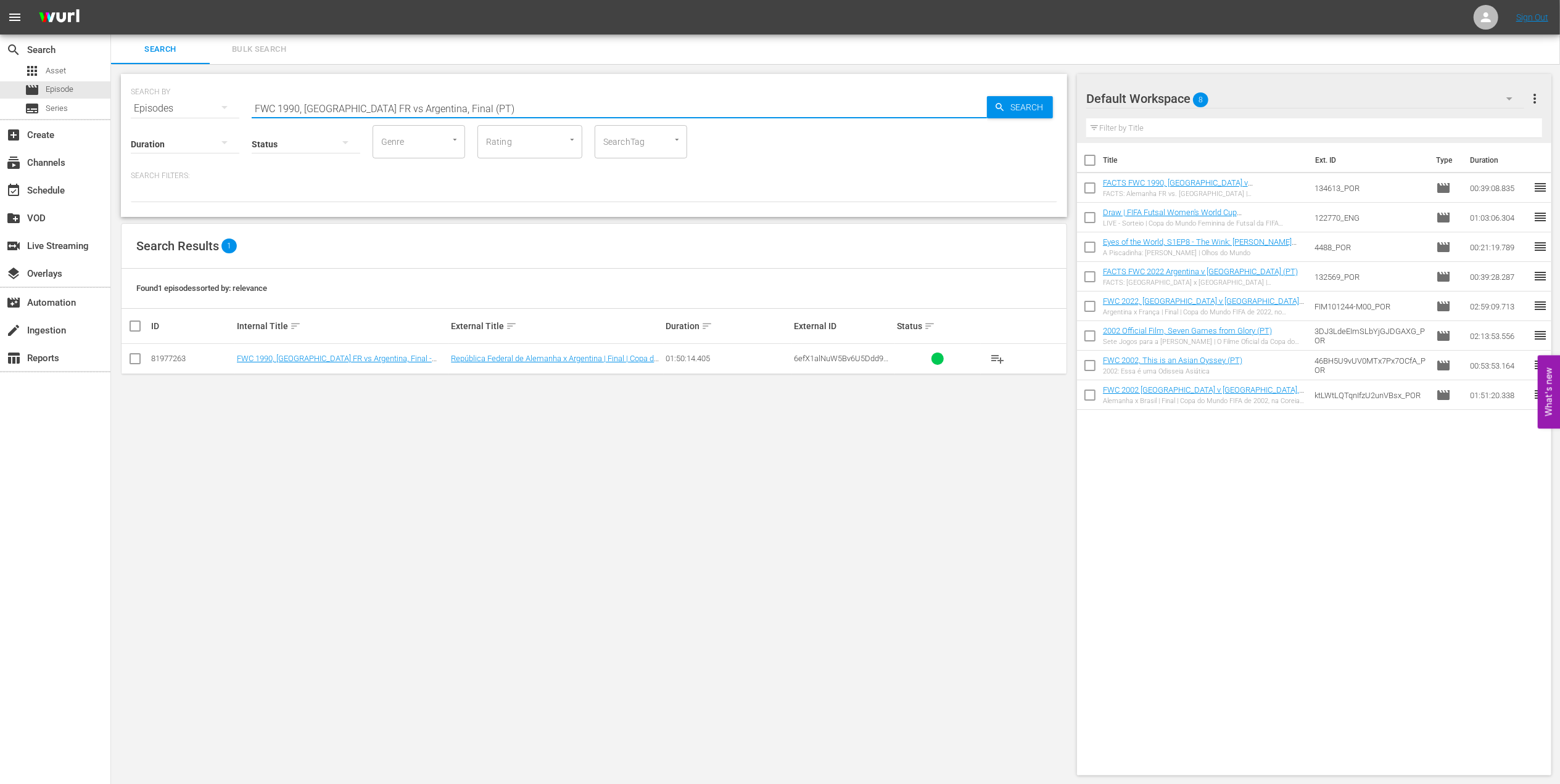
type input "FWC 1990, [GEOGRAPHIC_DATA] FR vs Argentina, Final (PT)"
click at [133, 361] on input "checkbox" at bounding box center [135, 362] width 15 height 15
checkbox input "true"
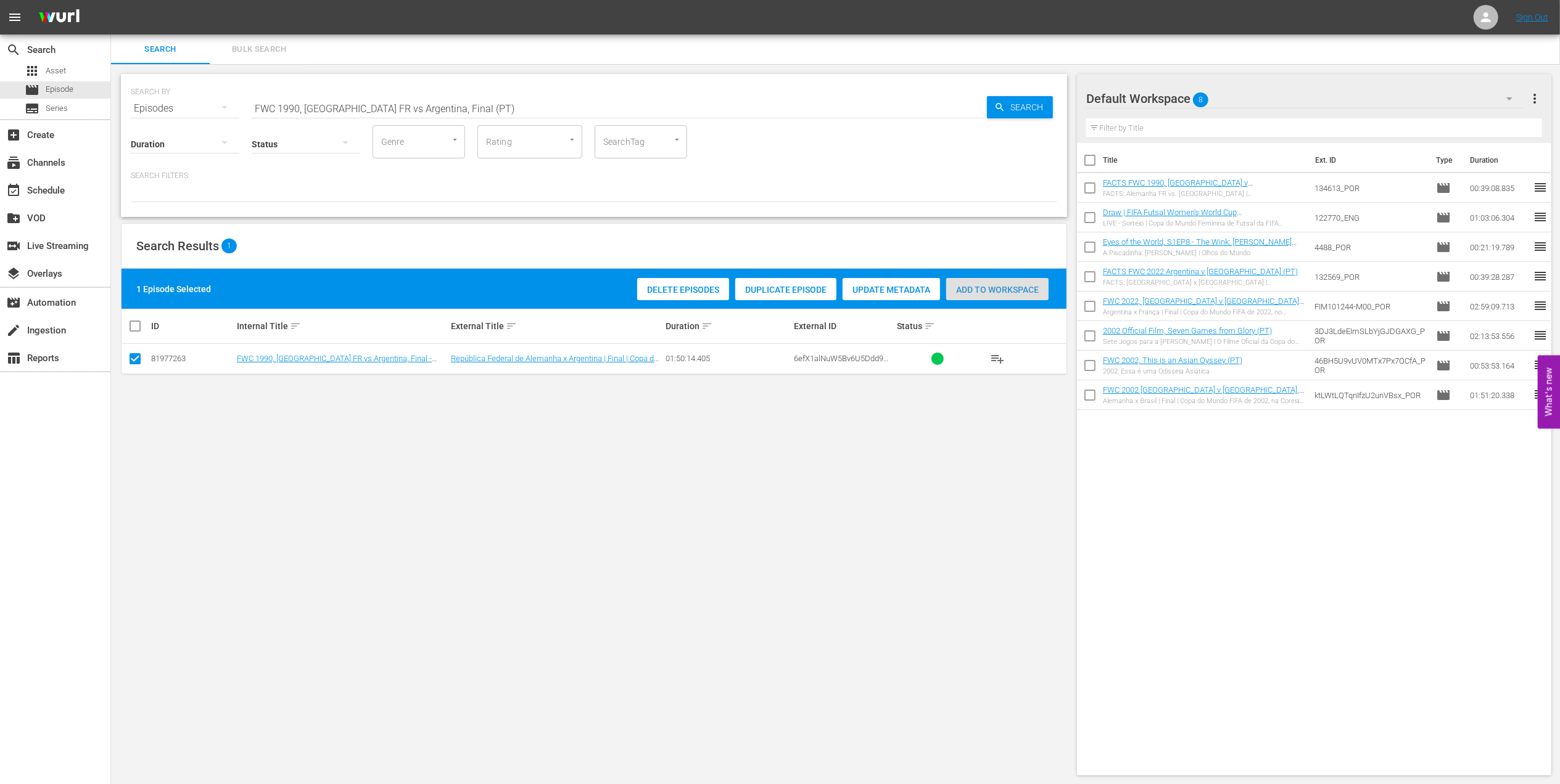
click at [1003, 286] on span "Add to Workspace" at bounding box center [997, 289] width 103 height 10
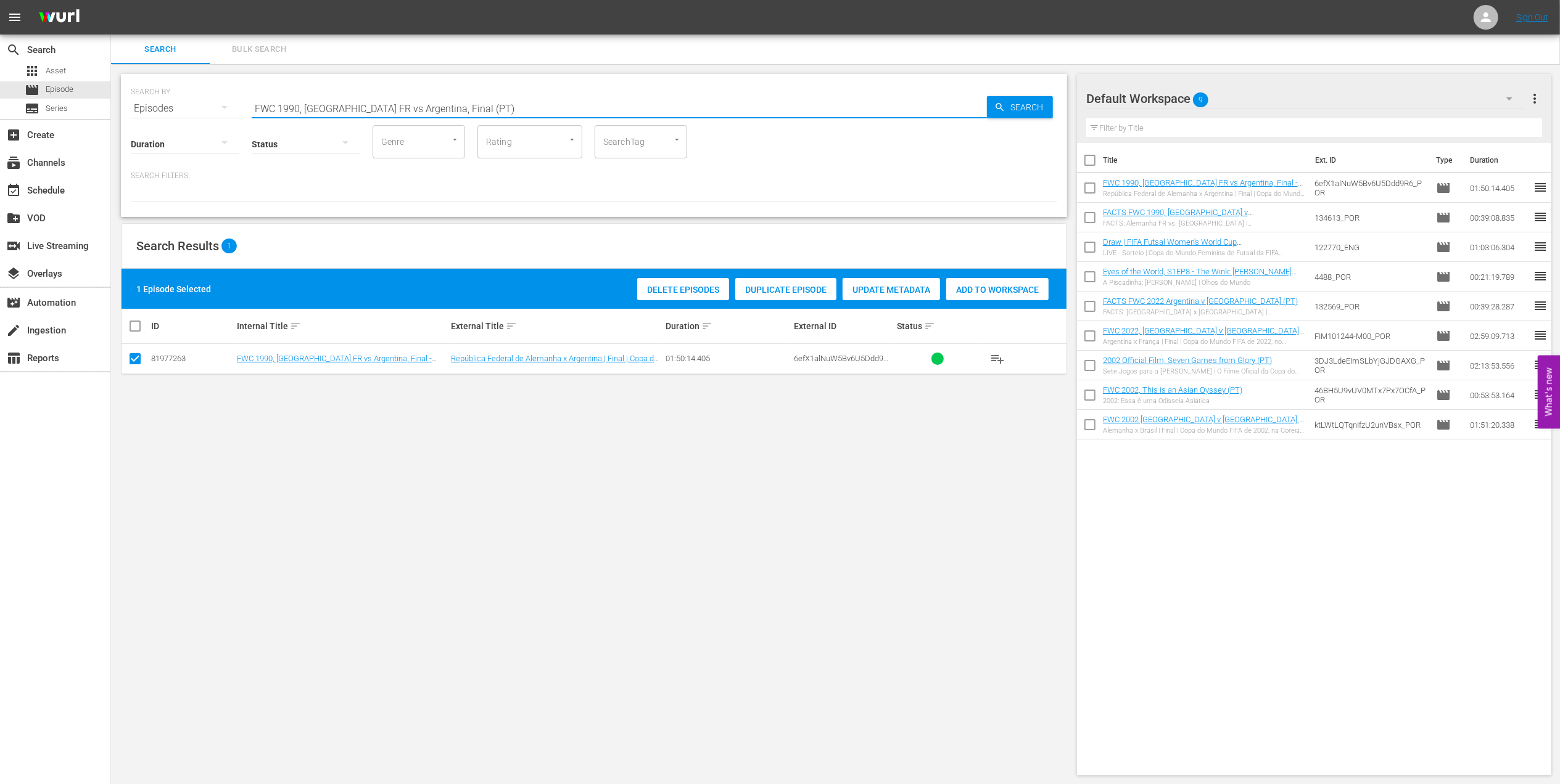
drag, startPoint x: 238, startPoint y: 118, endPoint x: 110, endPoint y: 119, distance: 128.0
click at [111, 0] on div "search Search apps Asset movie Episode subtitles Series add_box Create subscrip…" at bounding box center [835, 0] width 1449 height 0
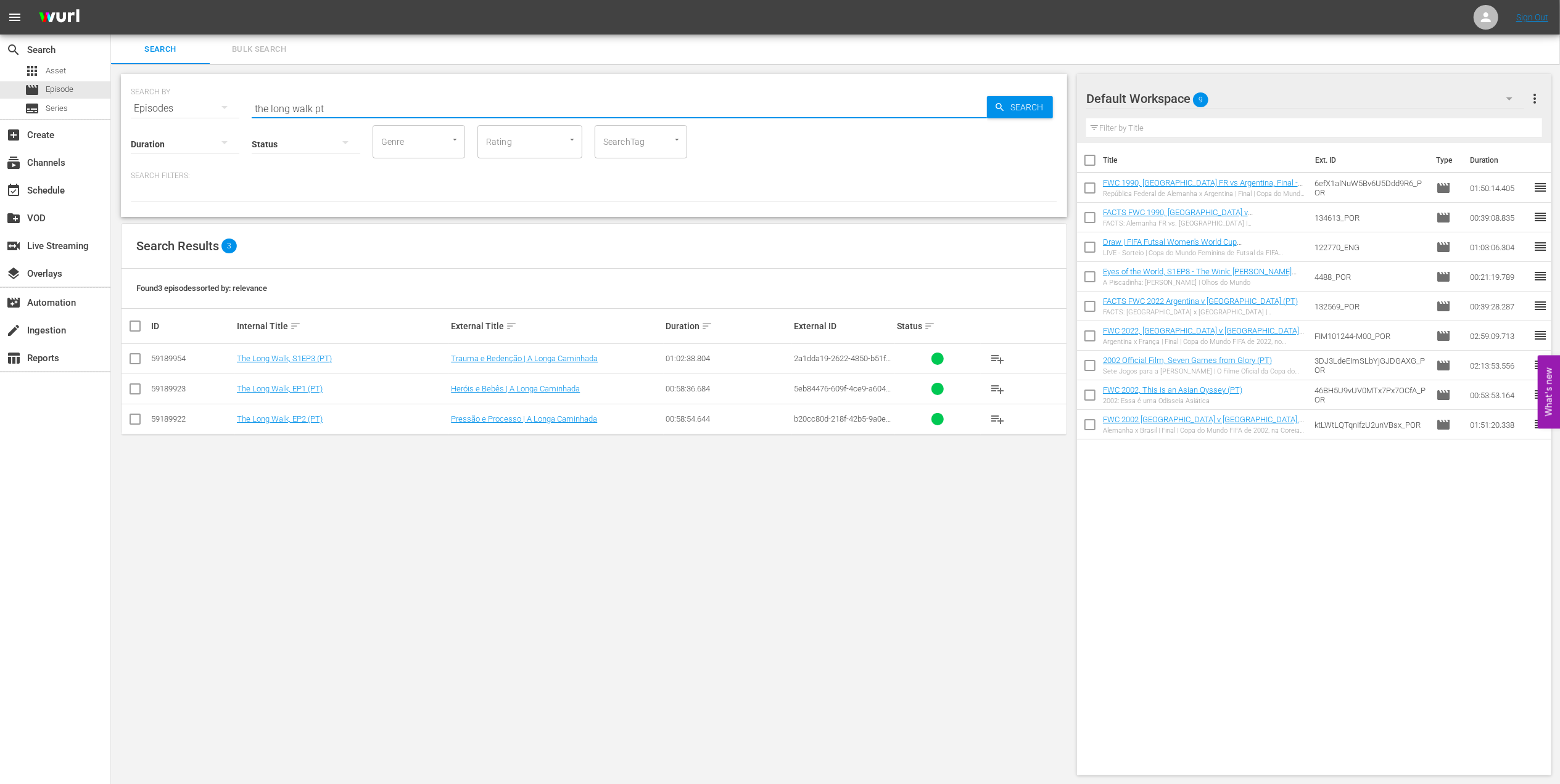
type input "the long walk pt"
click at [141, 356] on input "checkbox" at bounding box center [135, 362] width 15 height 15
checkbox input "true"
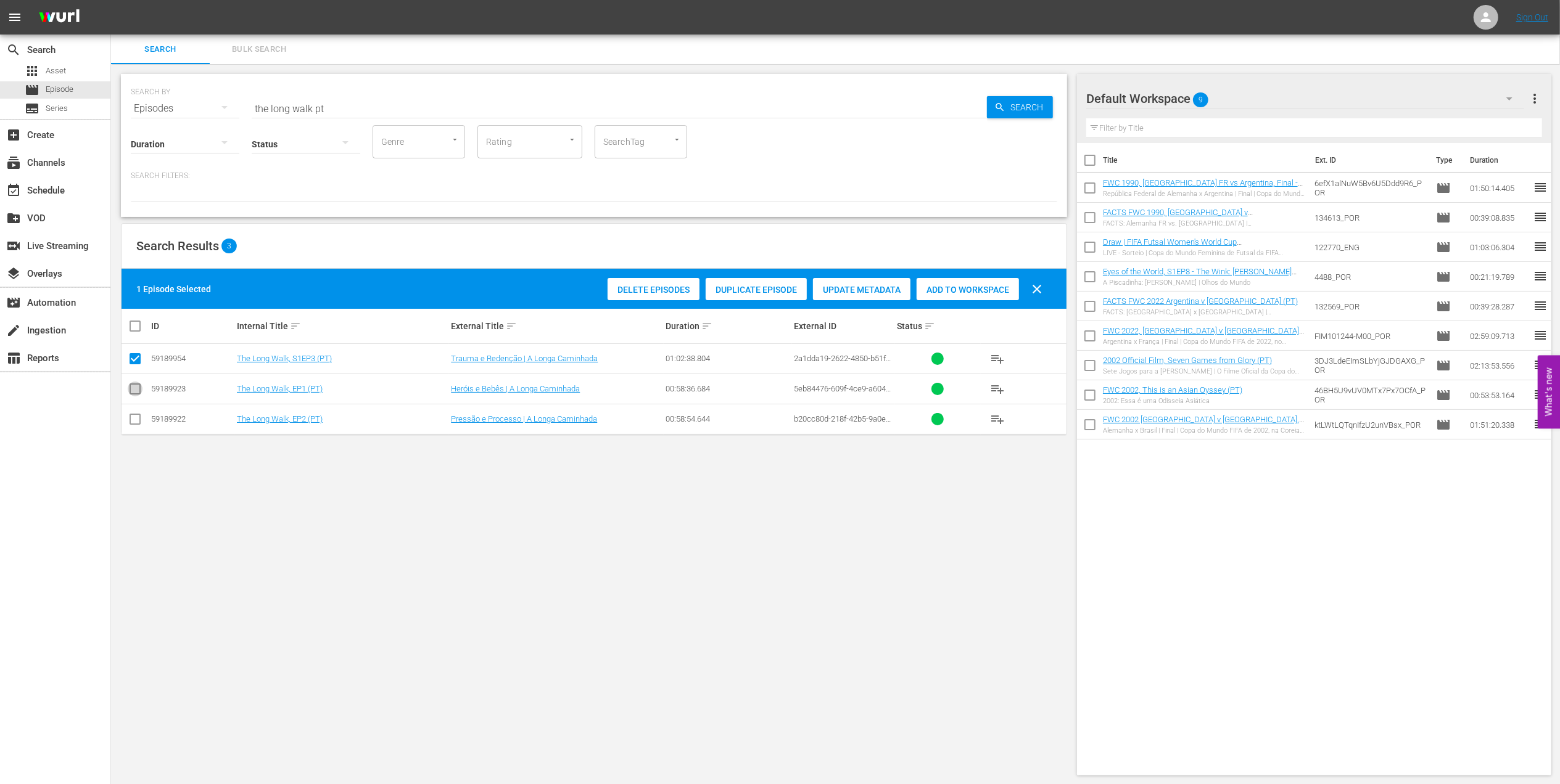
click at [137, 397] on input "checkbox" at bounding box center [135, 392] width 15 height 15
checkbox input "true"
click at [136, 422] on input "checkbox" at bounding box center [135, 422] width 15 height 15
checkbox input "true"
click at [1009, 285] on span "Add to Workspace" at bounding box center [997, 289] width 103 height 10
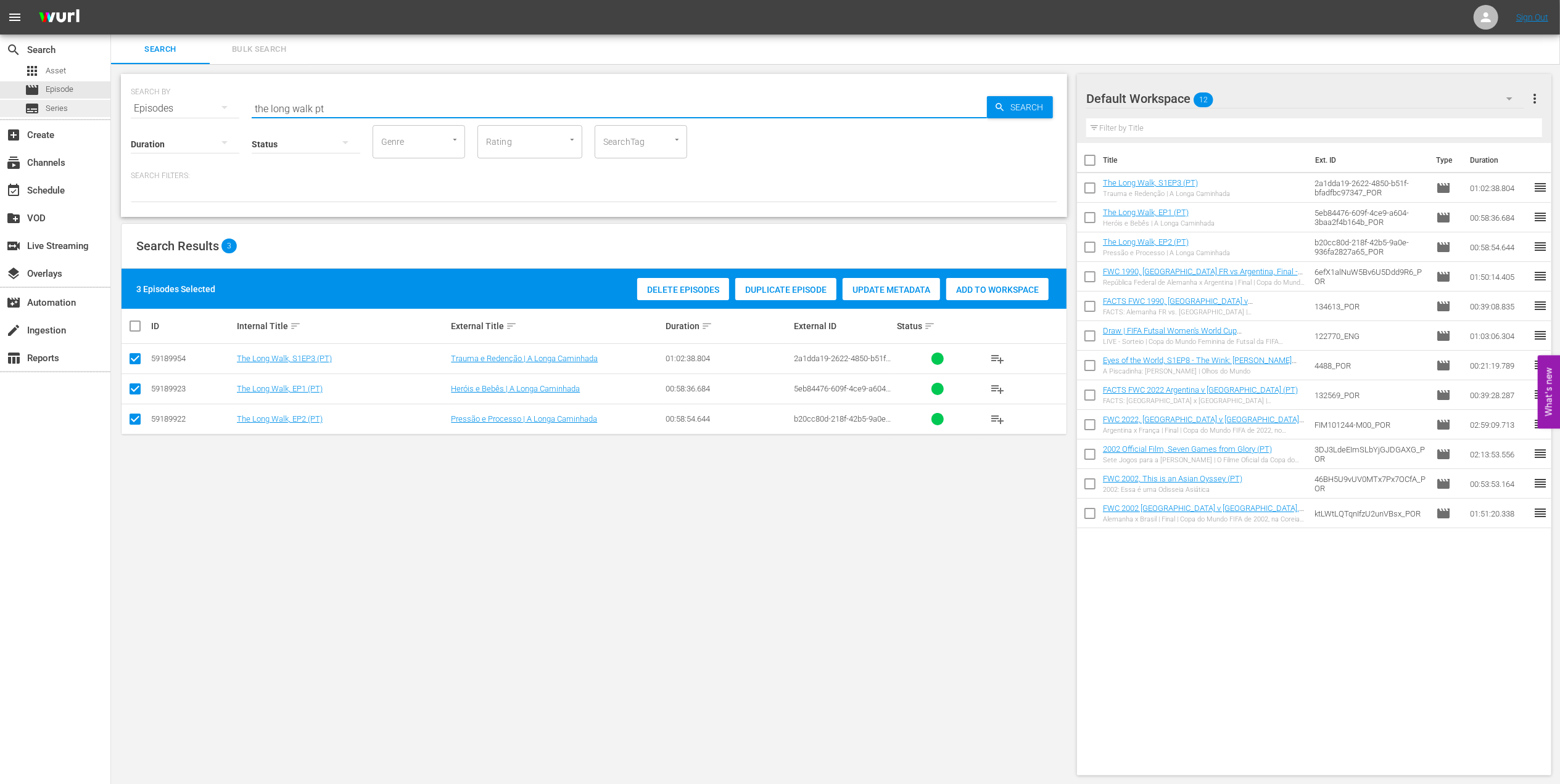
drag, startPoint x: 331, startPoint y: 106, endPoint x: 64, endPoint y: 115, distance: 267.2
click at [111, 0] on div "search Search apps Asset movie Episode subtitles Series add_box Create subscrip…" at bounding box center [835, 0] width 1449 height 0
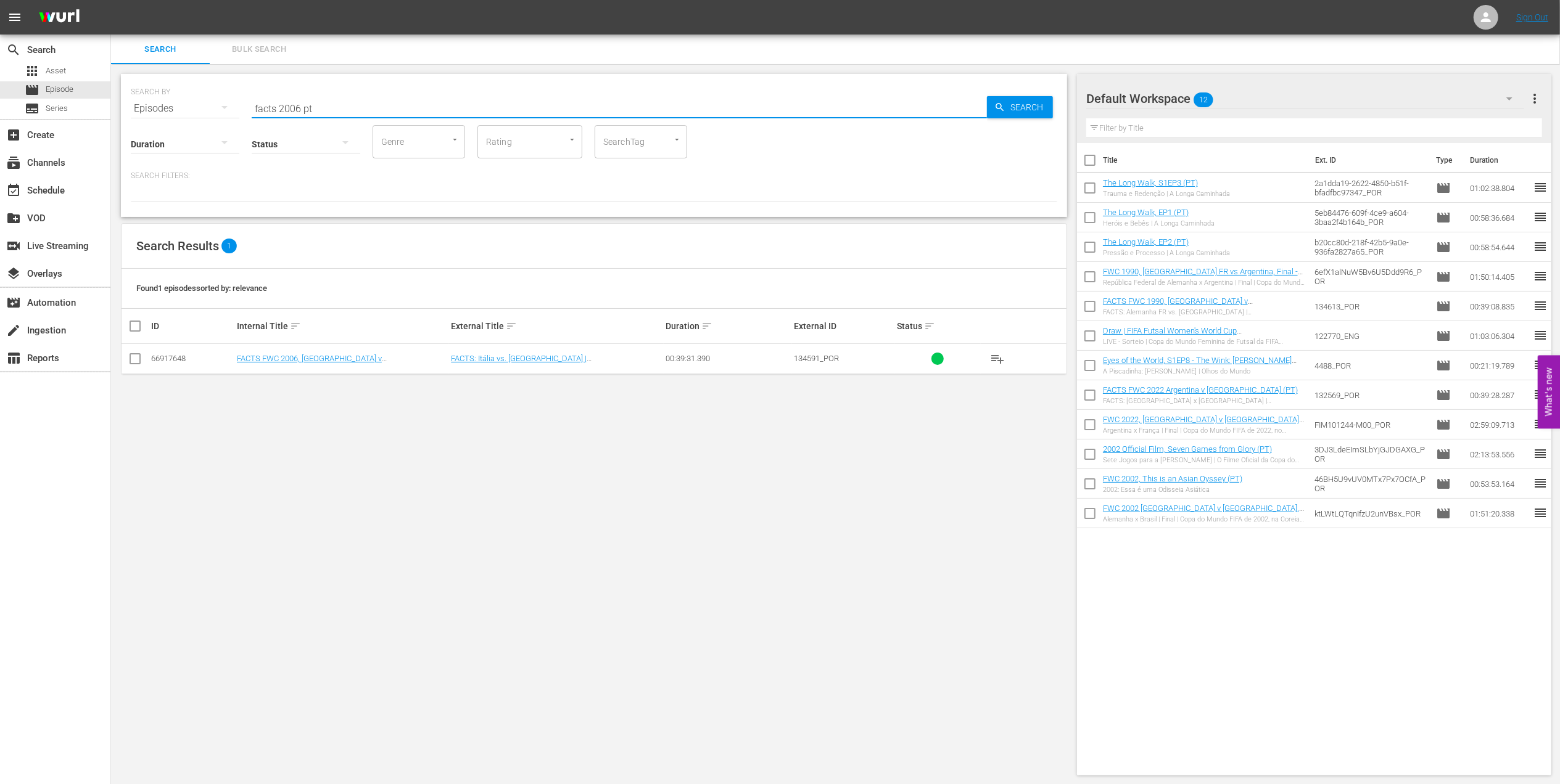
type input "facts 2006 pt"
click at [134, 358] on input "checkbox" at bounding box center [135, 362] width 15 height 15
checkbox input "true"
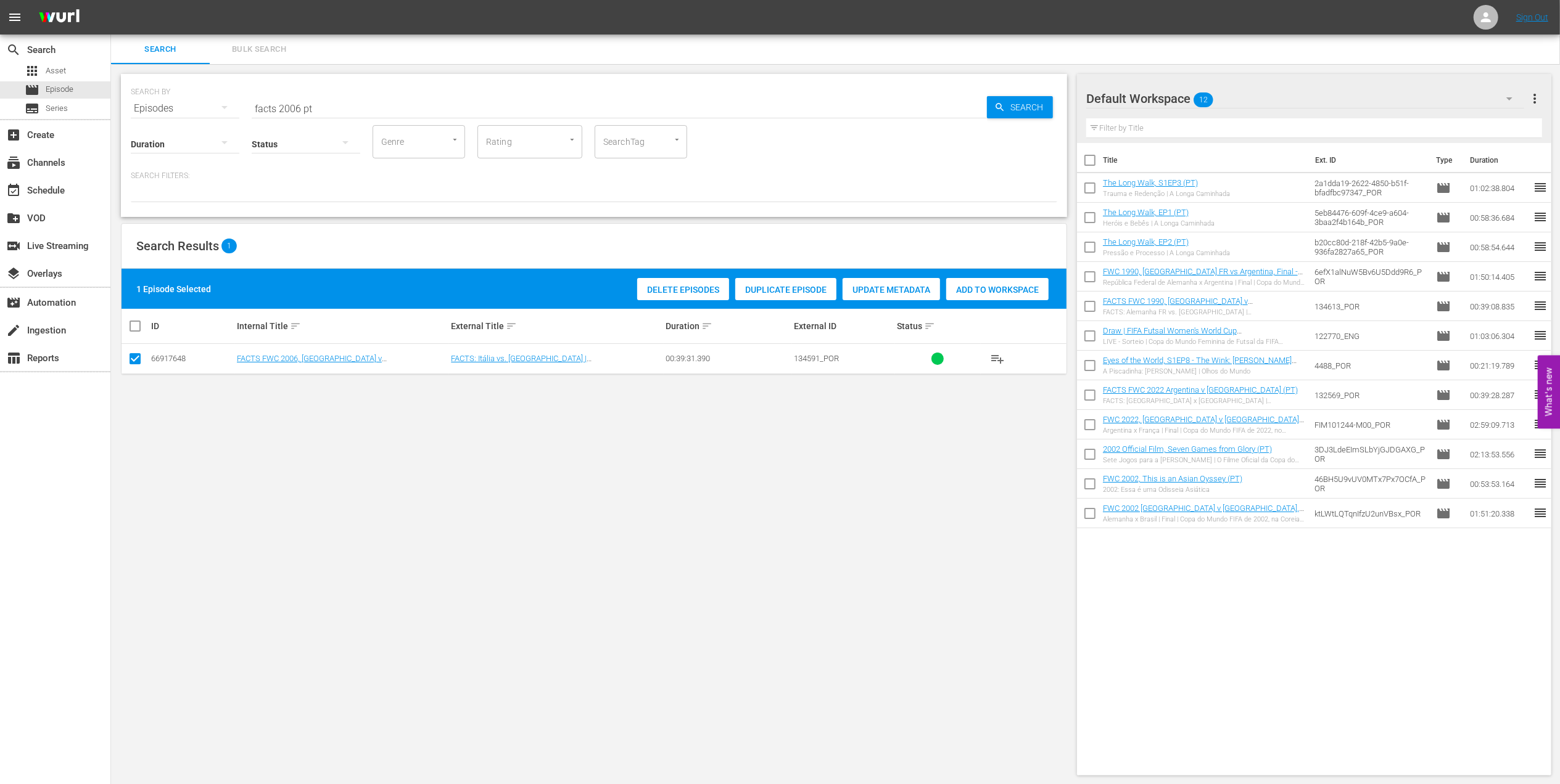
click at [1007, 295] on div "Add to Workspace" at bounding box center [997, 289] width 103 height 23
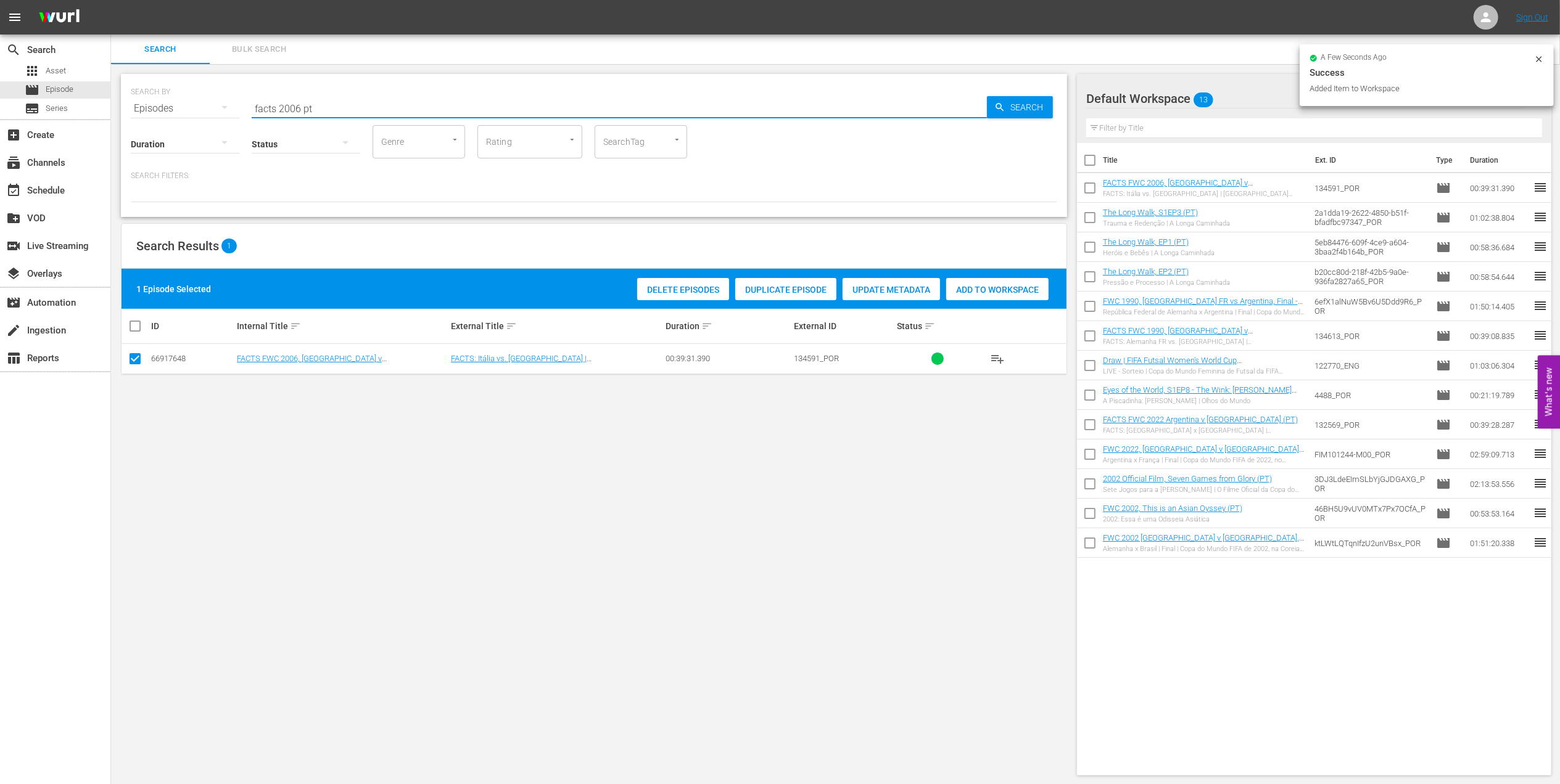
drag, startPoint x: 336, startPoint y: 102, endPoint x: 205, endPoint y: 106, distance: 131.1
click at [163, 105] on div "SEARCH BY Search By Episodes Search ID, Title, Description, Keywords, or Catego…" at bounding box center [594, 100] width 927 height 44
paste input "FWC 2006 - Final - Italy v France"
click at [440, 106] on input "FWC 2006 - Final - Italy v France" at bounding box center [619, 109] width 735 height 30
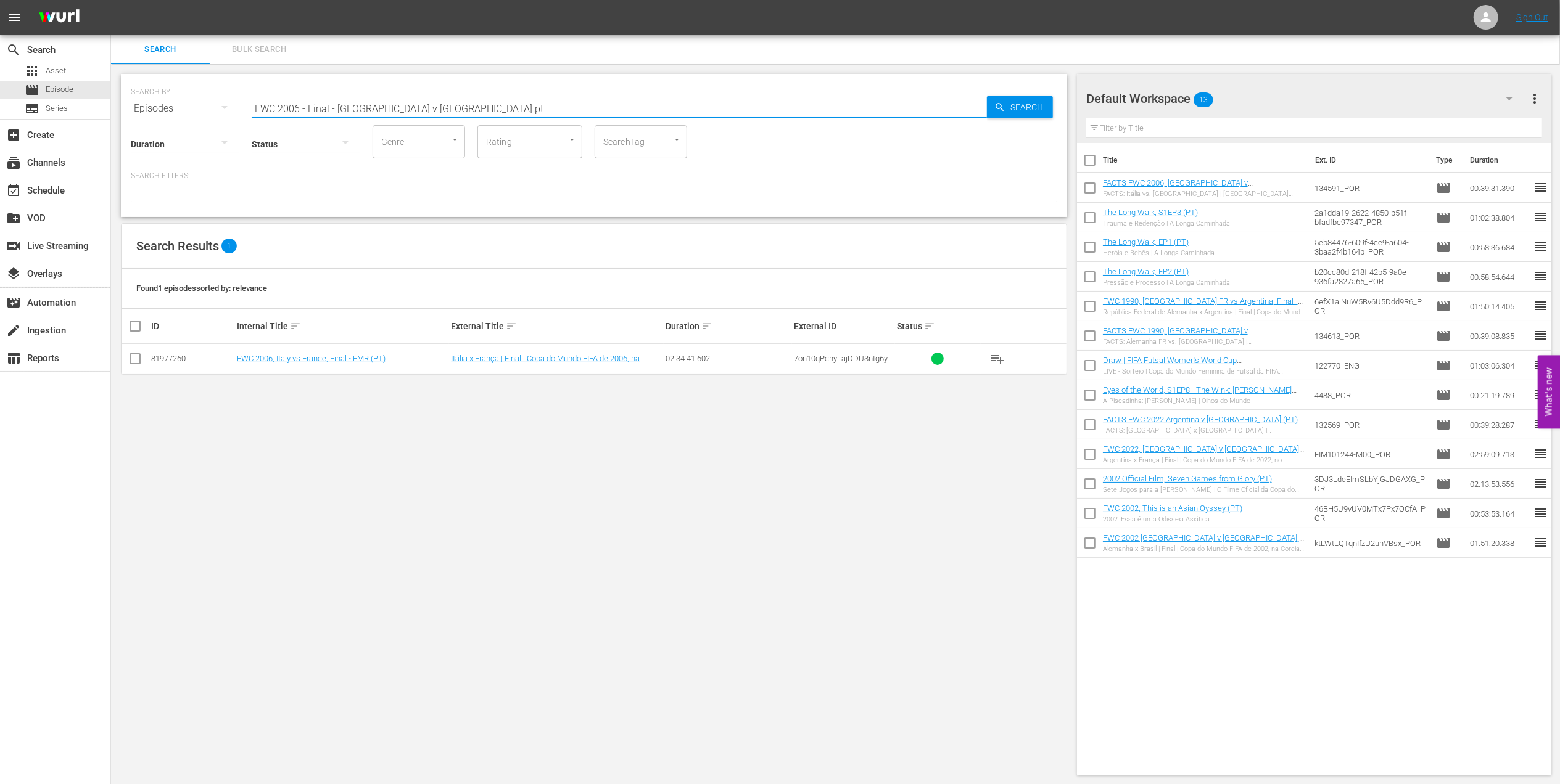
type input "FWC 2006 - Final - Italy v France pt"
click at [139, 361] on input "checkbox" at bounding box center [135, 362] width 15 height 15
checkbox input "true"
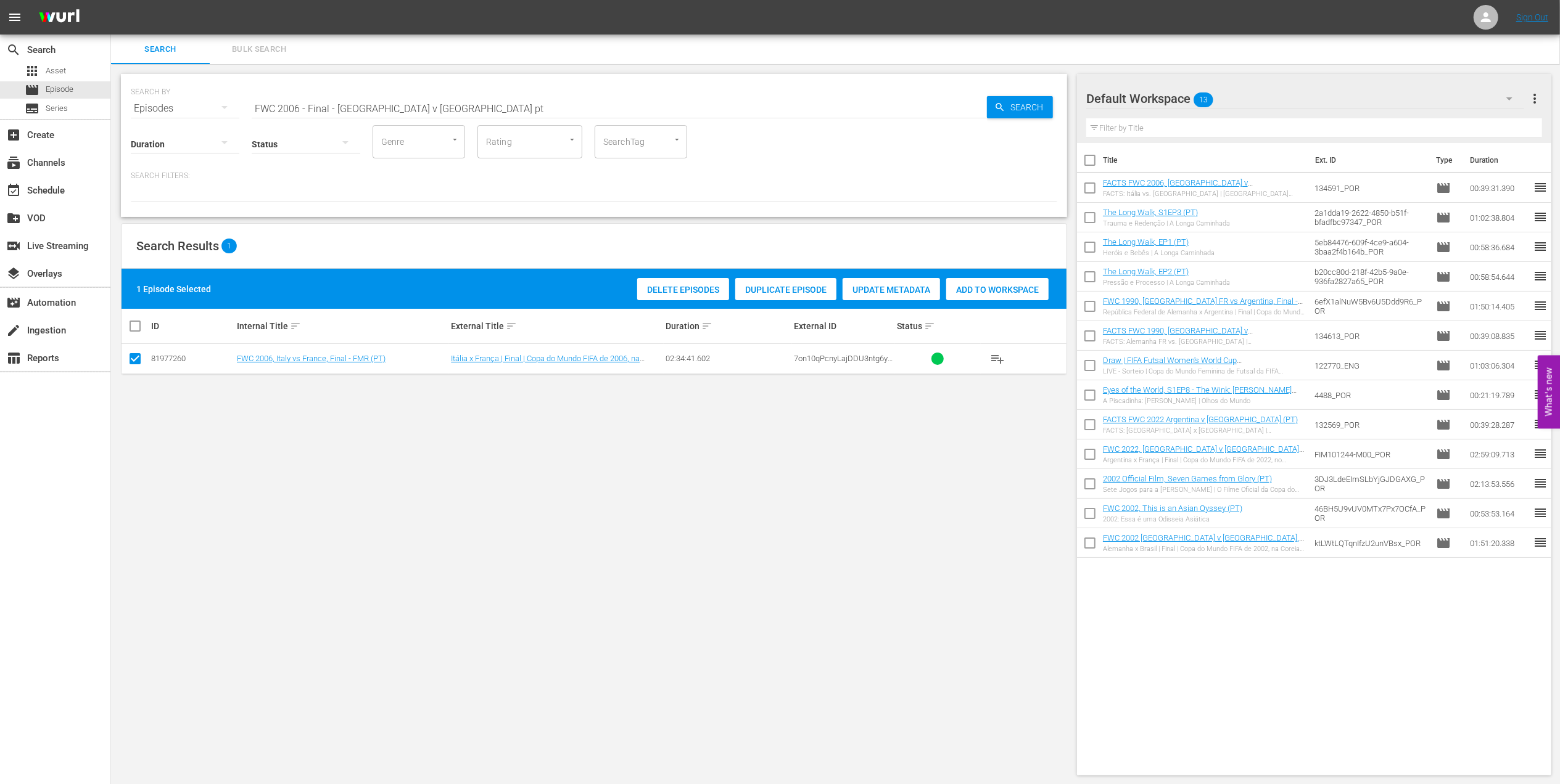
click at [994, 291] on span "Add to Workspace" at bounding box center [997, 289] width 103 height 10
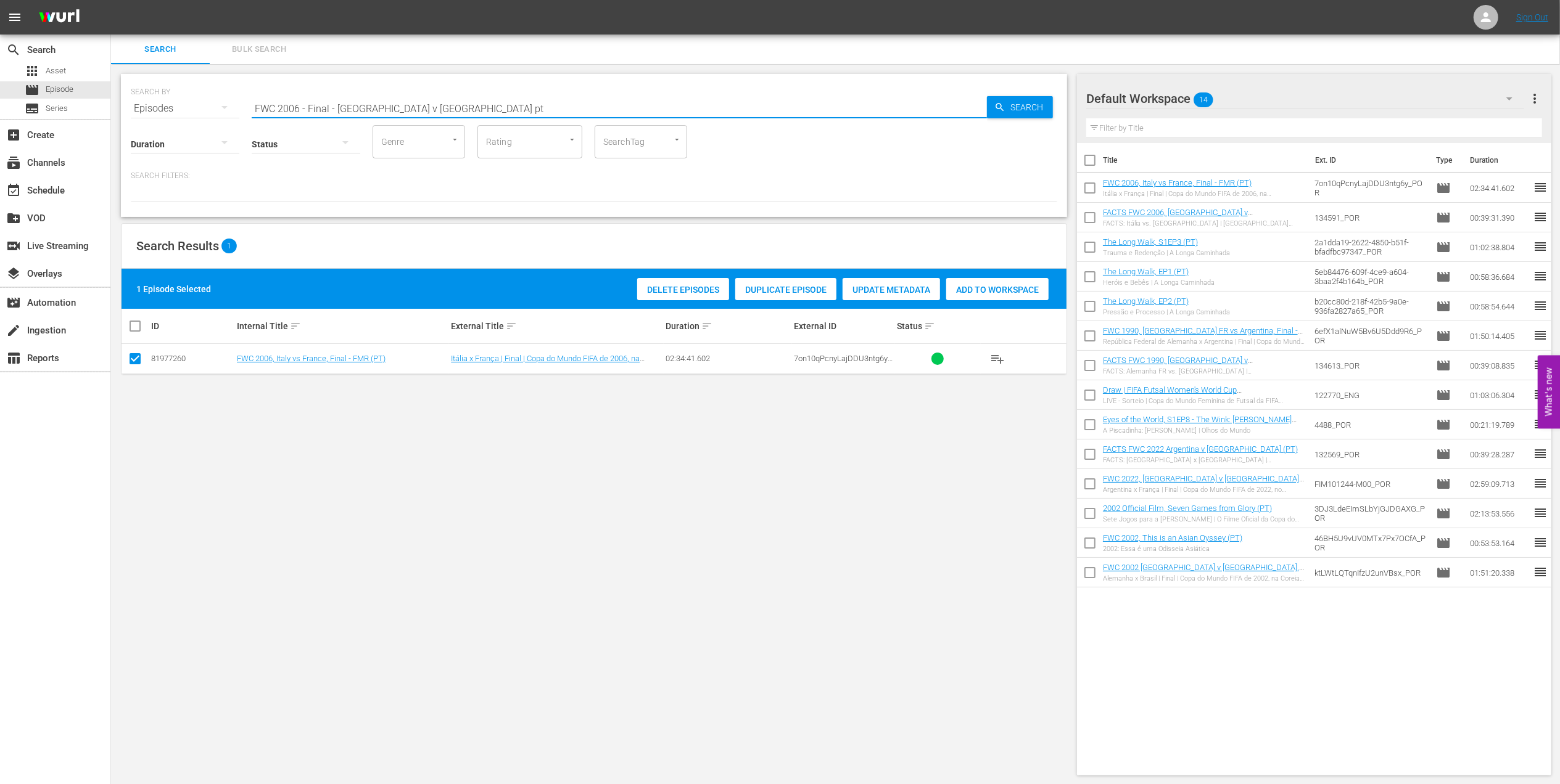
drag, startPoint x: 348, startPoint y: 109, endPoint x: 214, endPoint y: 109, distance: 134.0
click at [214, 109] on div "SEARCH BY Search By Episodes Search ID, Title, Description, Keywords, or Catego…" at bounding box center [594, 100] width 927 height 44
paste input "2 Costa Rica v Brazil, Group Stage PT"
click at [483, 103] on input "FWC 2002 Costa Rica v Brazil, Group Stage PT" at bounding box center [619, 109] width 735 height 30
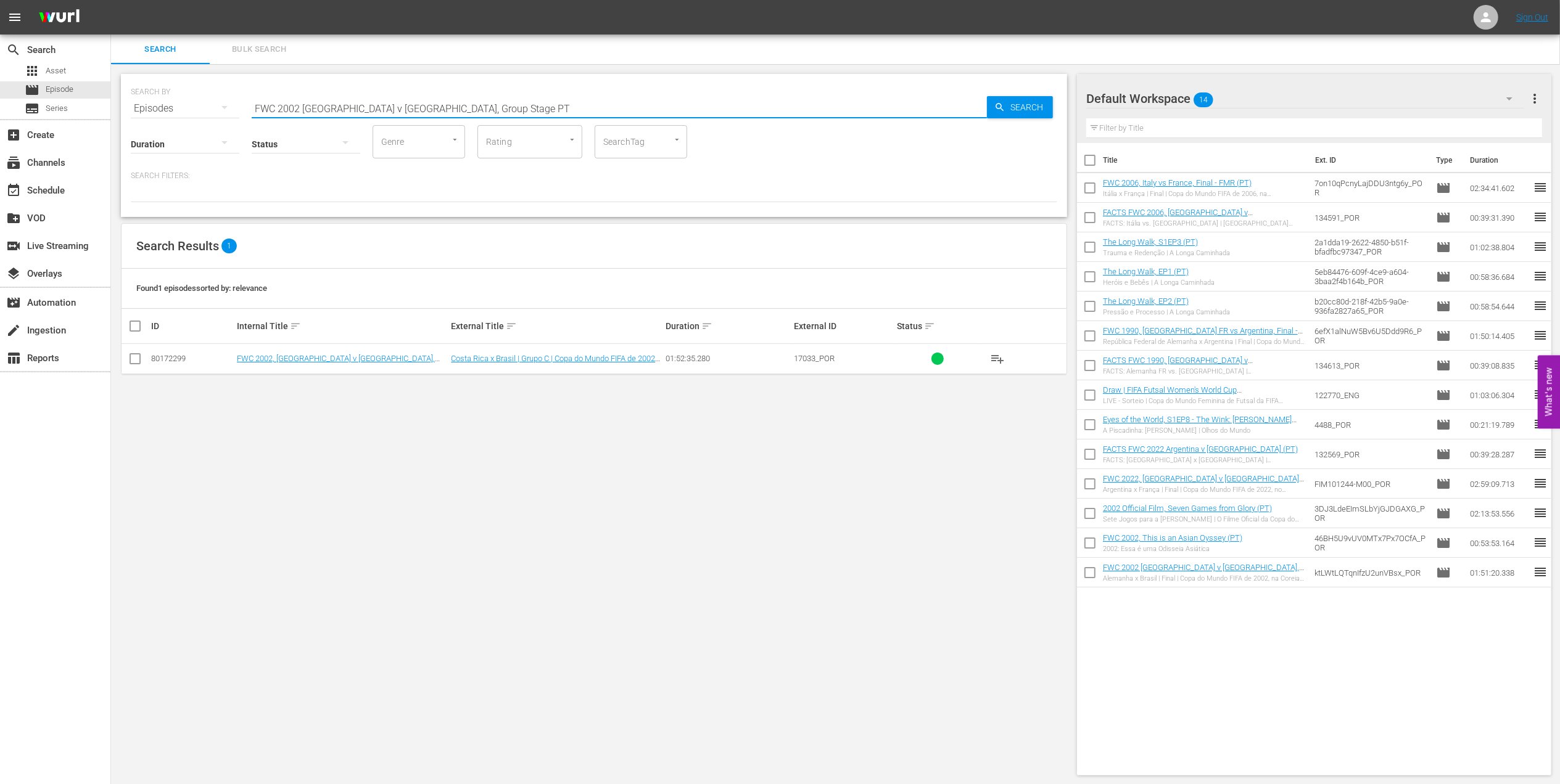
type input "FWC 2002 Costa Rica v Brazil, Group Stage PT"
click at [134, 360] on input "checkbox" at bounding box center [135, 362] width 15 height 15
checkbox input "true"
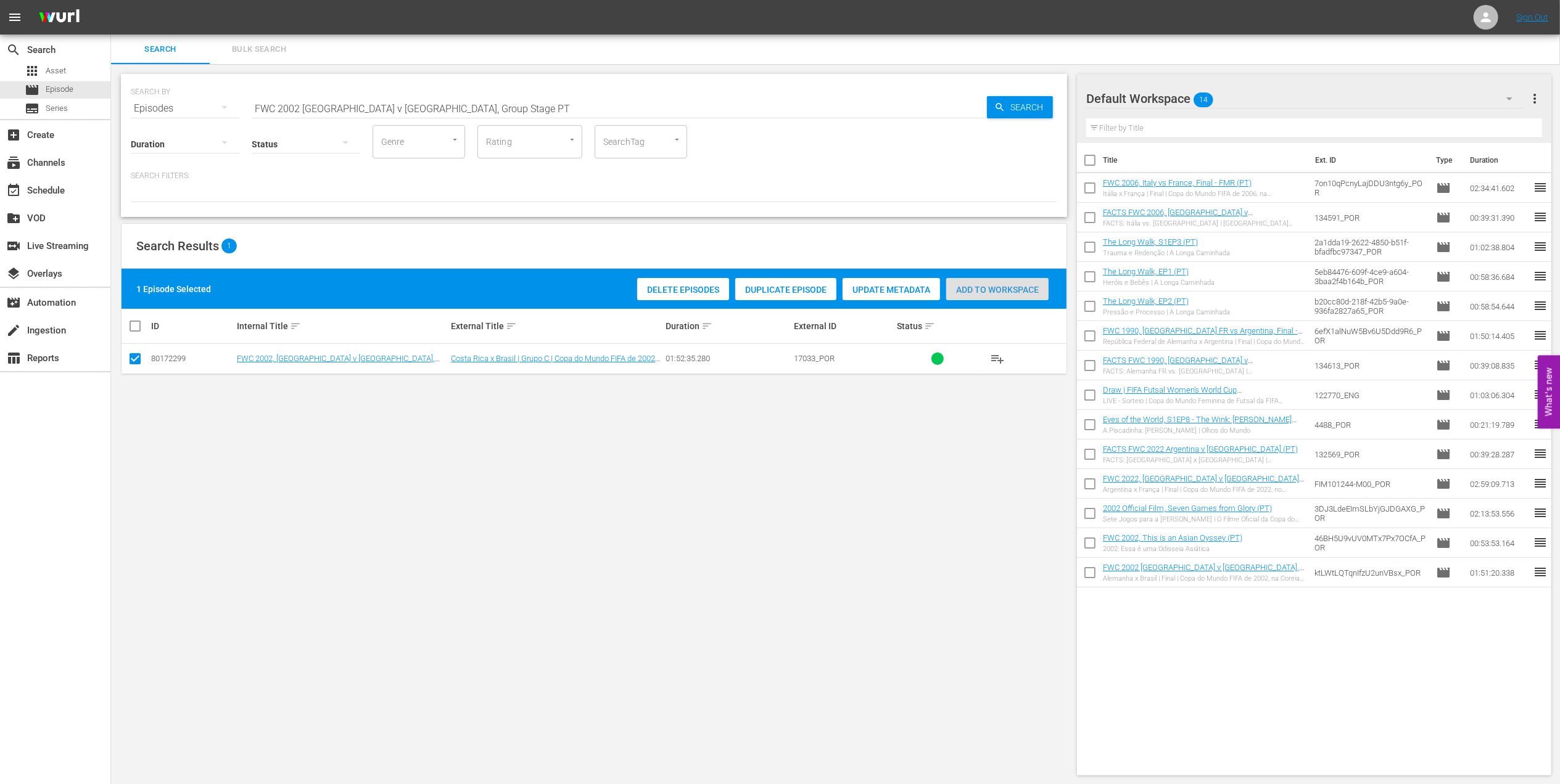
click at [970, 291] on span "Add to Workspace" at bounding box center [997, 289] width 103 height 10
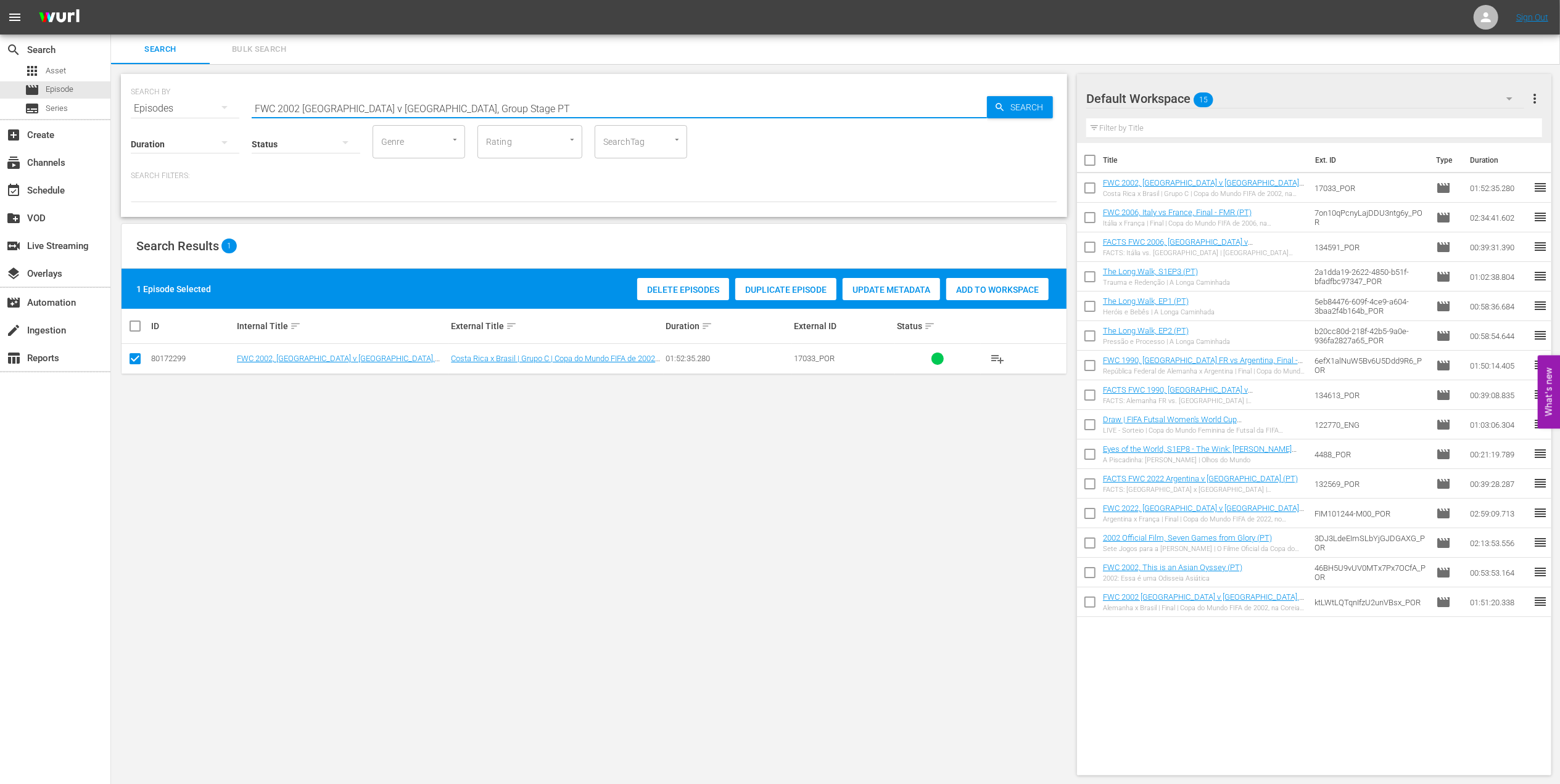
drag, startPoint x: 291, startPoint y: 121, endPoint x: 147, endPoint y: 124, distance: 144.0
click at [147, 124] on div "SEARCH BY Search By Episodes Search ID, Title, Description, Keywords, or Catego…" at bounding box center [593, 145] width 946 height 143
paste input ", Brazil v. Turkey, Group Stage"
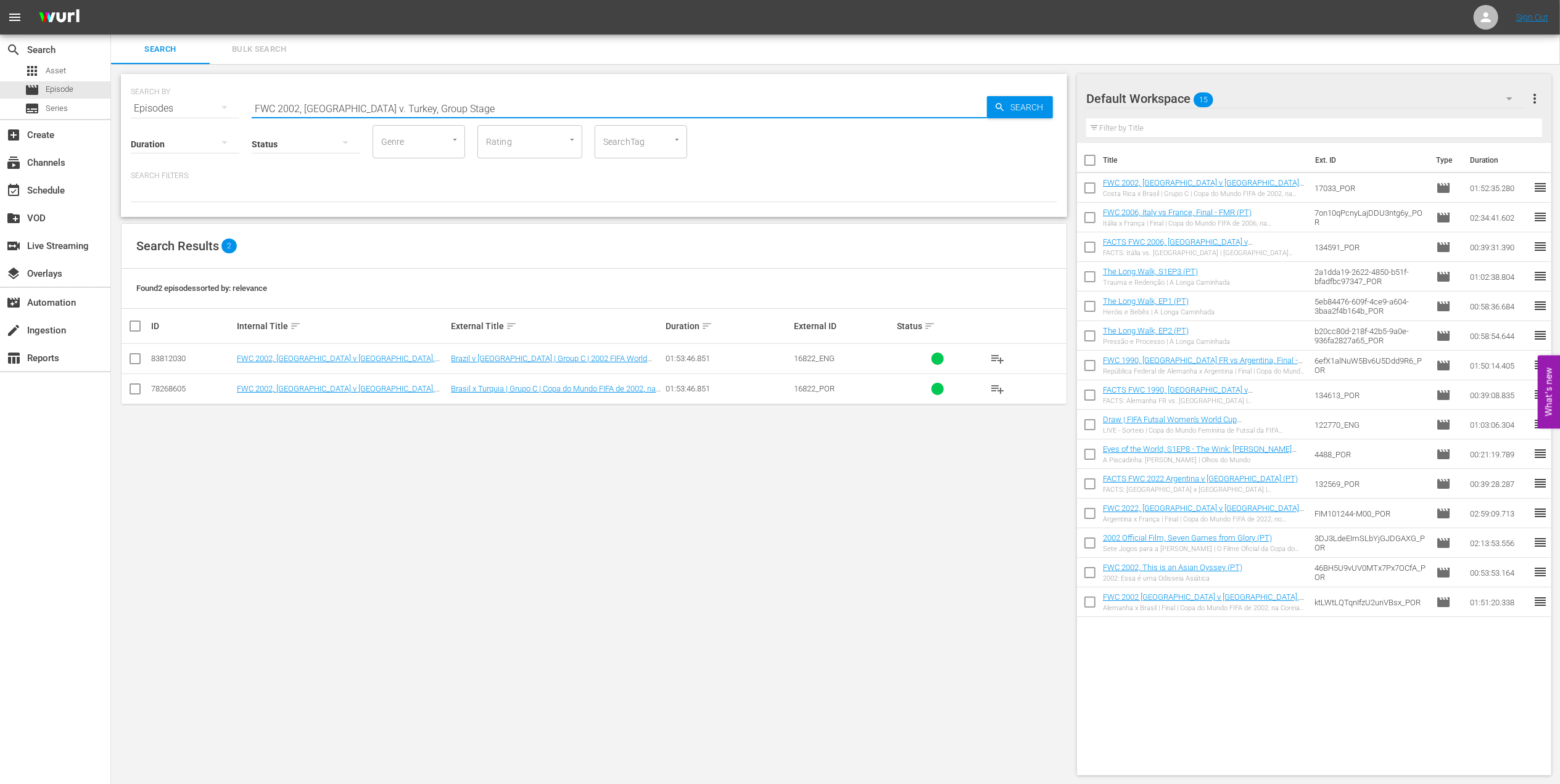
click at [462, 111] on input "FWC 2002, Brazil v. Turkey, Group Stage" at bounding box center [619, 109] width 735 height 30
type input "FWC 2002, Brazil v. Turkey, Group Stage"
click at [133, 390] on input "checkbox" at bounding box center [135, 392] width 15 height 15
checkbox input "true"
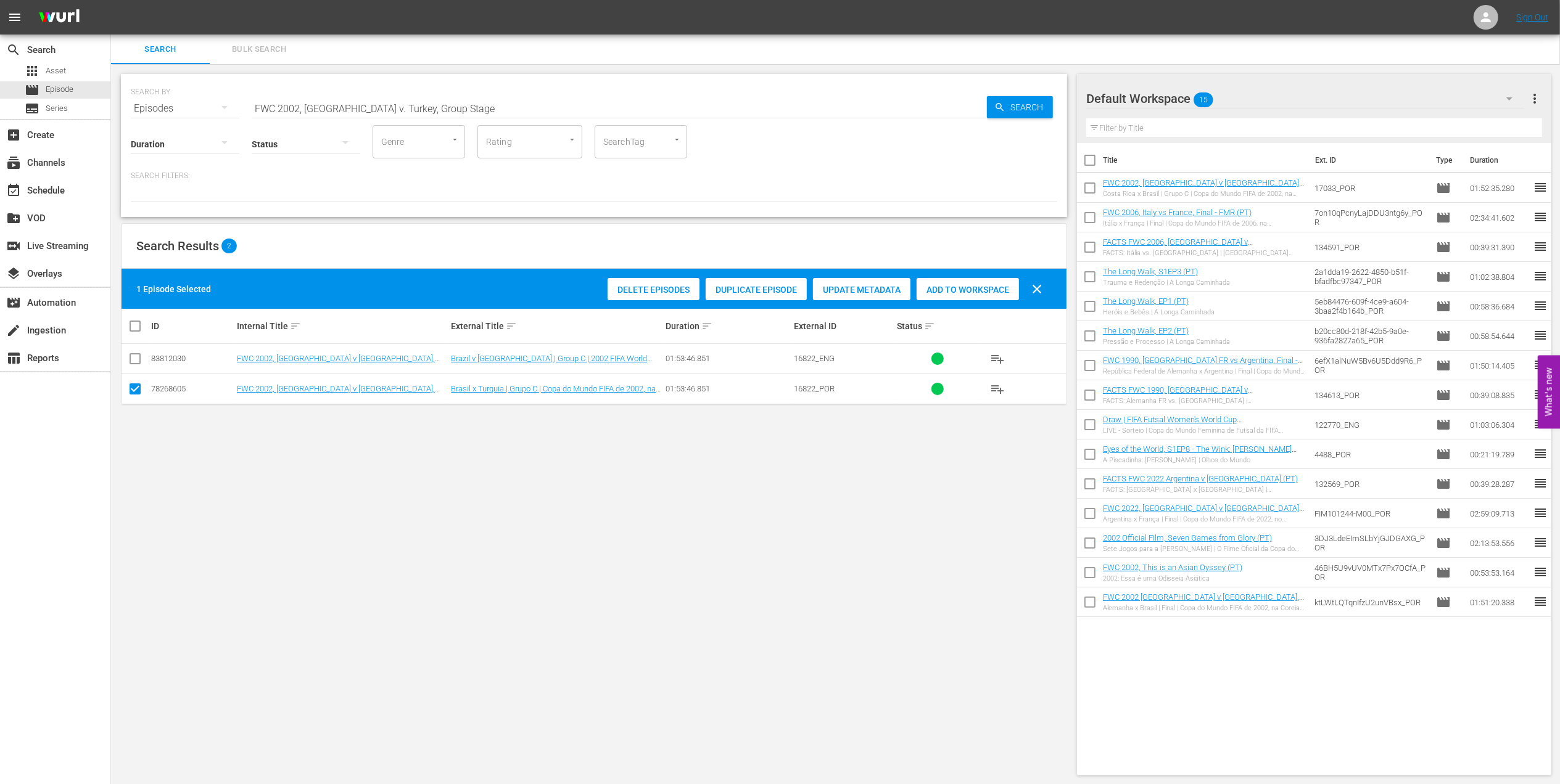
click at [973, 286] on span "Add to Workspace" at bounding box center [967, 289] width 103 height 10
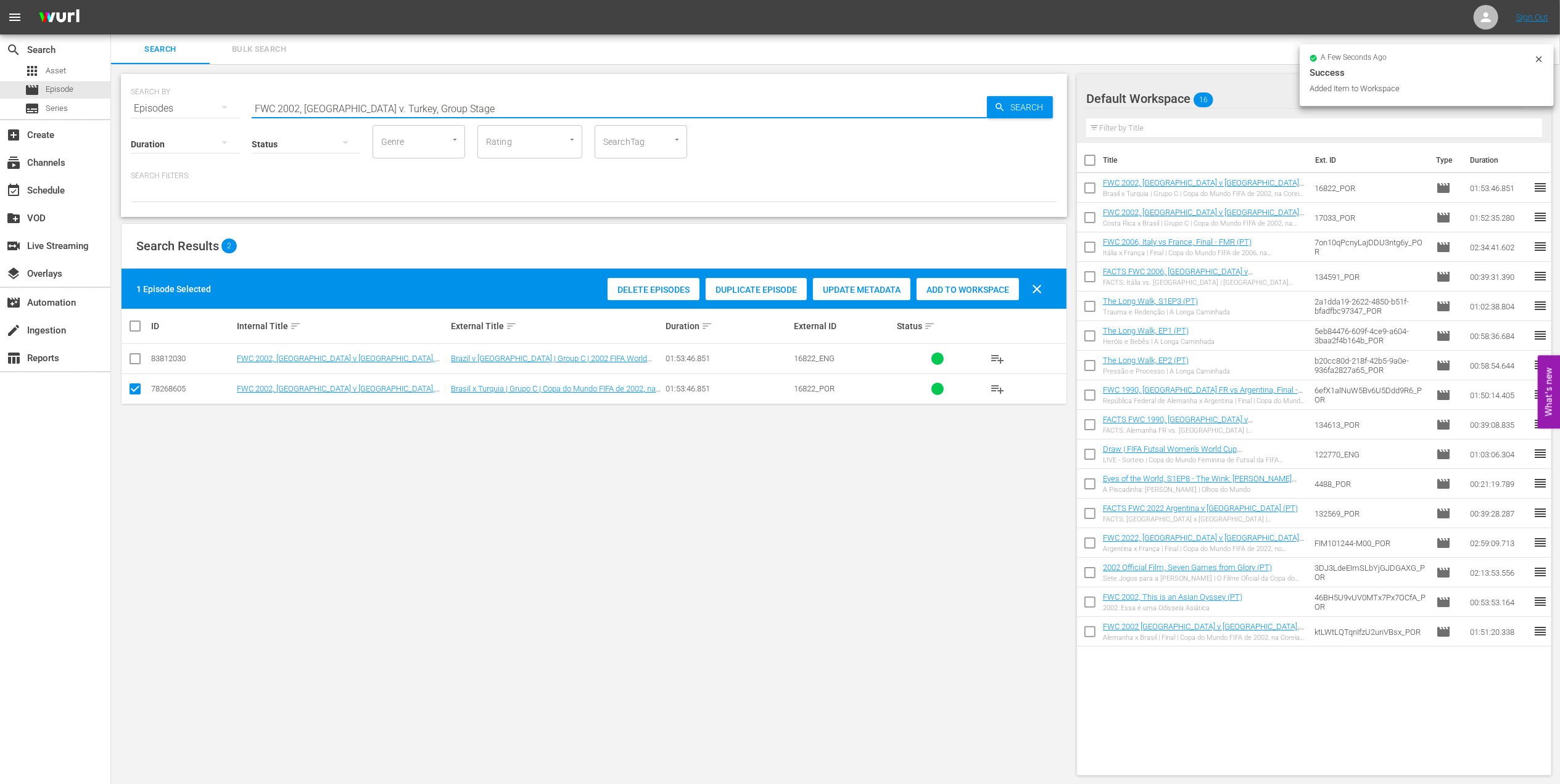
drag, startPoint x: 462, startPoint y: 102, endPoint x: 218, endPoint y: 100, distance: 244.0
click at [120, 102] on div "SEARCH BY Search By Episodes Search ID, Title, Description, Keywords, or Catego…" at bounding box center [593, 425] width 966 height 721
paste input "EP 3 - Ronaldo | Golden Boot"
drag, startPoint x: 324, startPoint y: 106, endPoint x: 153, endPoint y: 113, distance: 171.1
click at [154, 112] on div "SEARCH BY Search By Episodes Search ID, Title, Description, Keywords, or Catego…" at bounding box center [594, 100] width 927 height 44
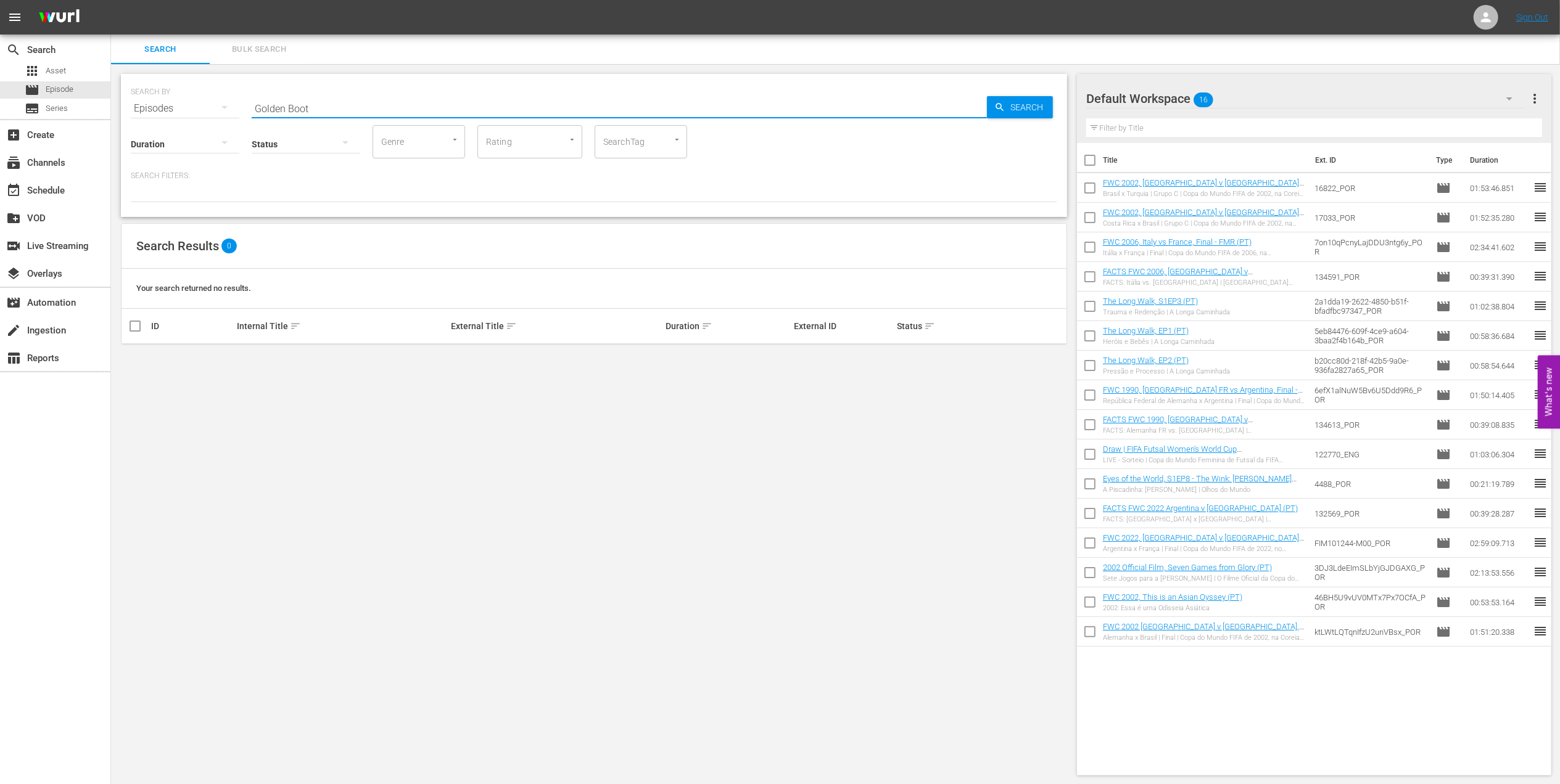
click at [388, 103] on input "Golden Boot" at bounding box center [619, 109] width 735 height 30
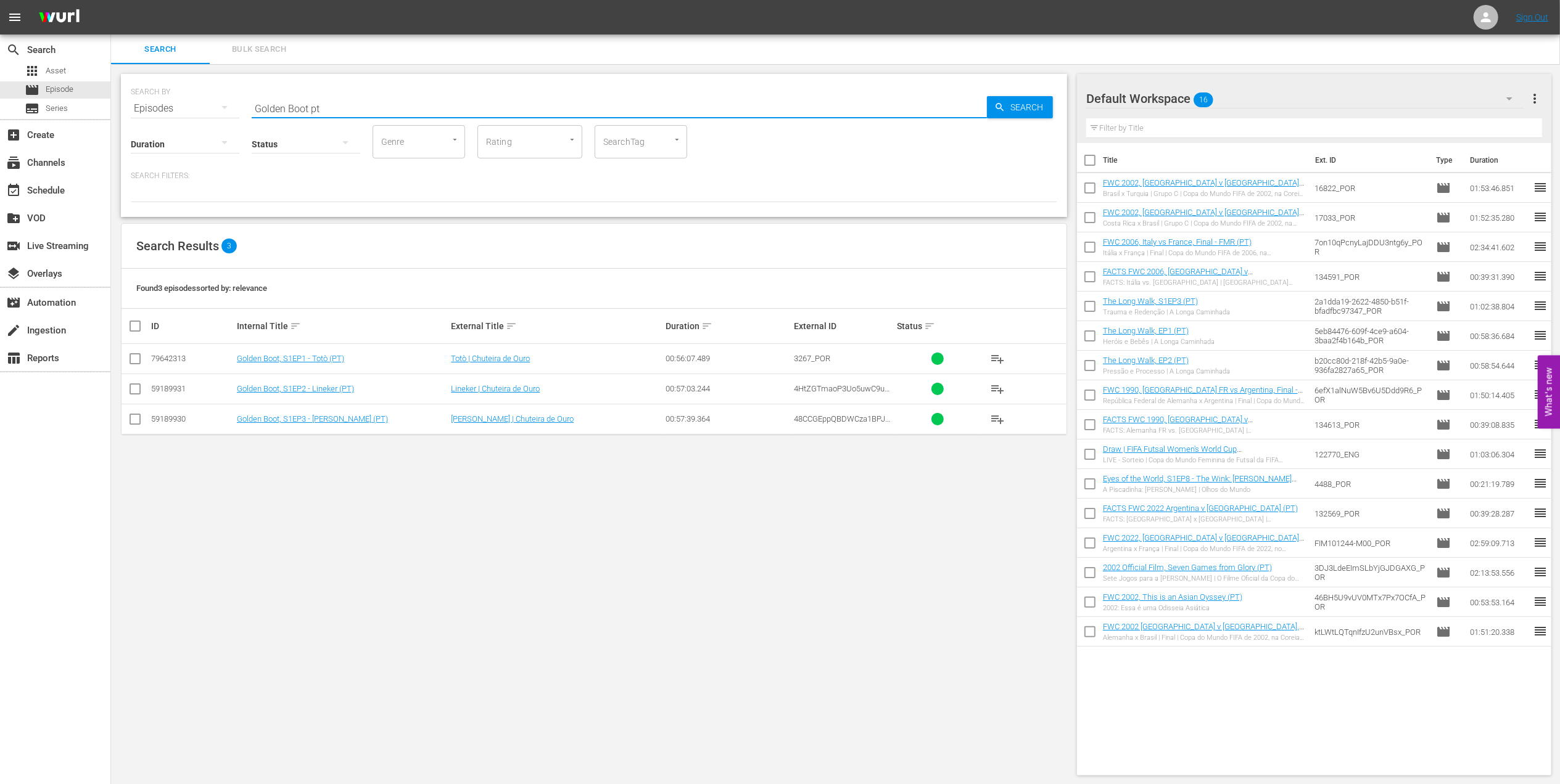
type input "Golden Boot pt"
click at [142, 418] on input "checkbox" at bounding box center [135, 422] width 15 height 15
checkbox input "true"
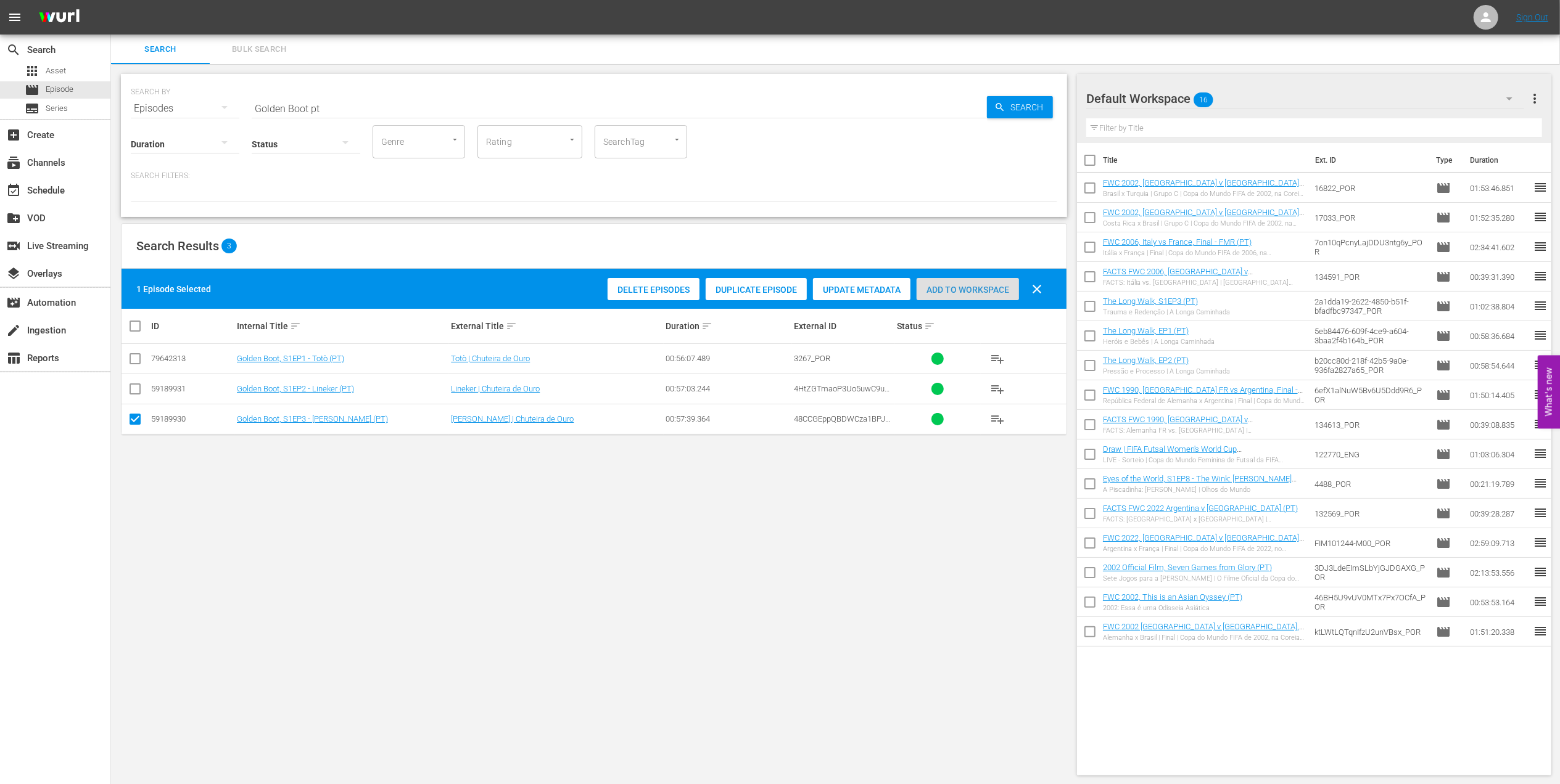
click at [936, 282] on div "Add to Workspace" at bounding box center [967, 289] width 103 height 23
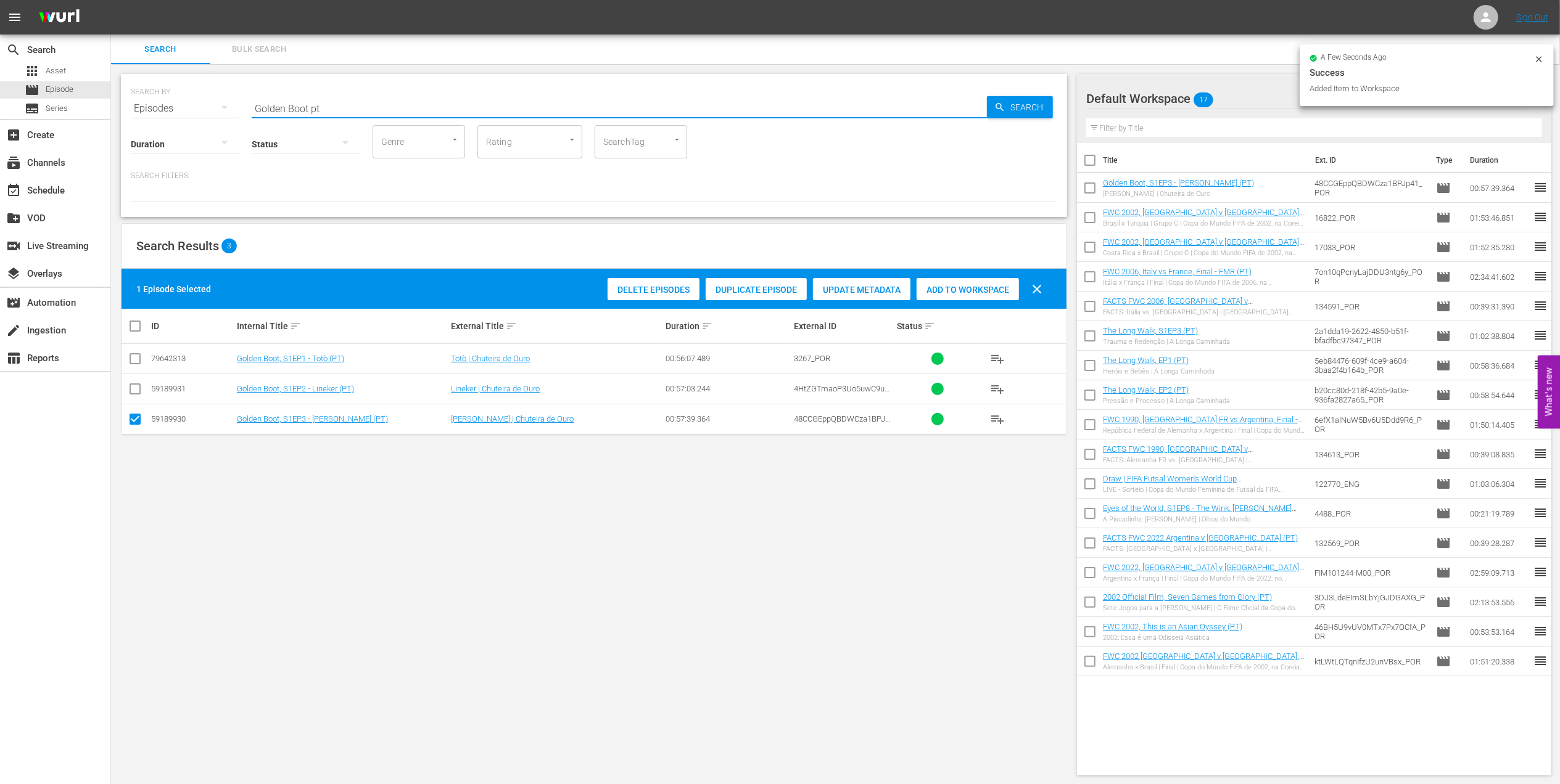
drag, startPoint x: 345, startPoint y: 112, endPoint x: 174, endPoint y: 110, distance: 171.0
click at [169, 110] on div "SEARCH BY Search By Episodes Search ID, Title, Description, Keywords, or Catego…" at bounding box center [594, 100] width 927 height 44
paste input "FWC 1994, Brazil v. Sweden, Group Stage"
click at [479, 107] on input "FWC 1994, Brazil v. Sweden, Group Stage" at bounding box center [619, 109] width 735 height 30
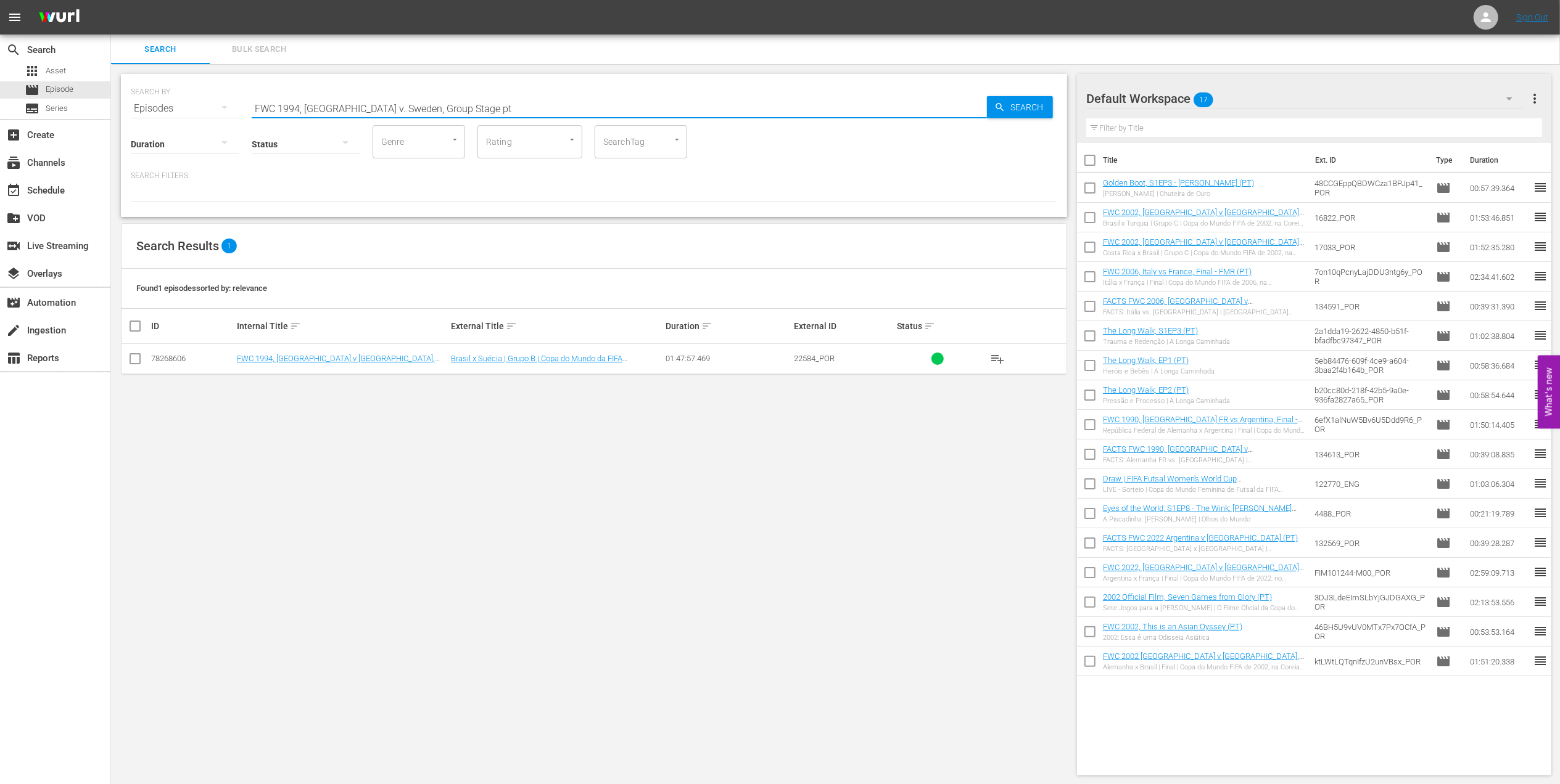
type input "FWC 1994, Brazil v. Sweden, Group Stage pt"
click at [136, 358] on input "checkbox" at bounding box center [135, 362] width 15 height 15
checkbox input "true"
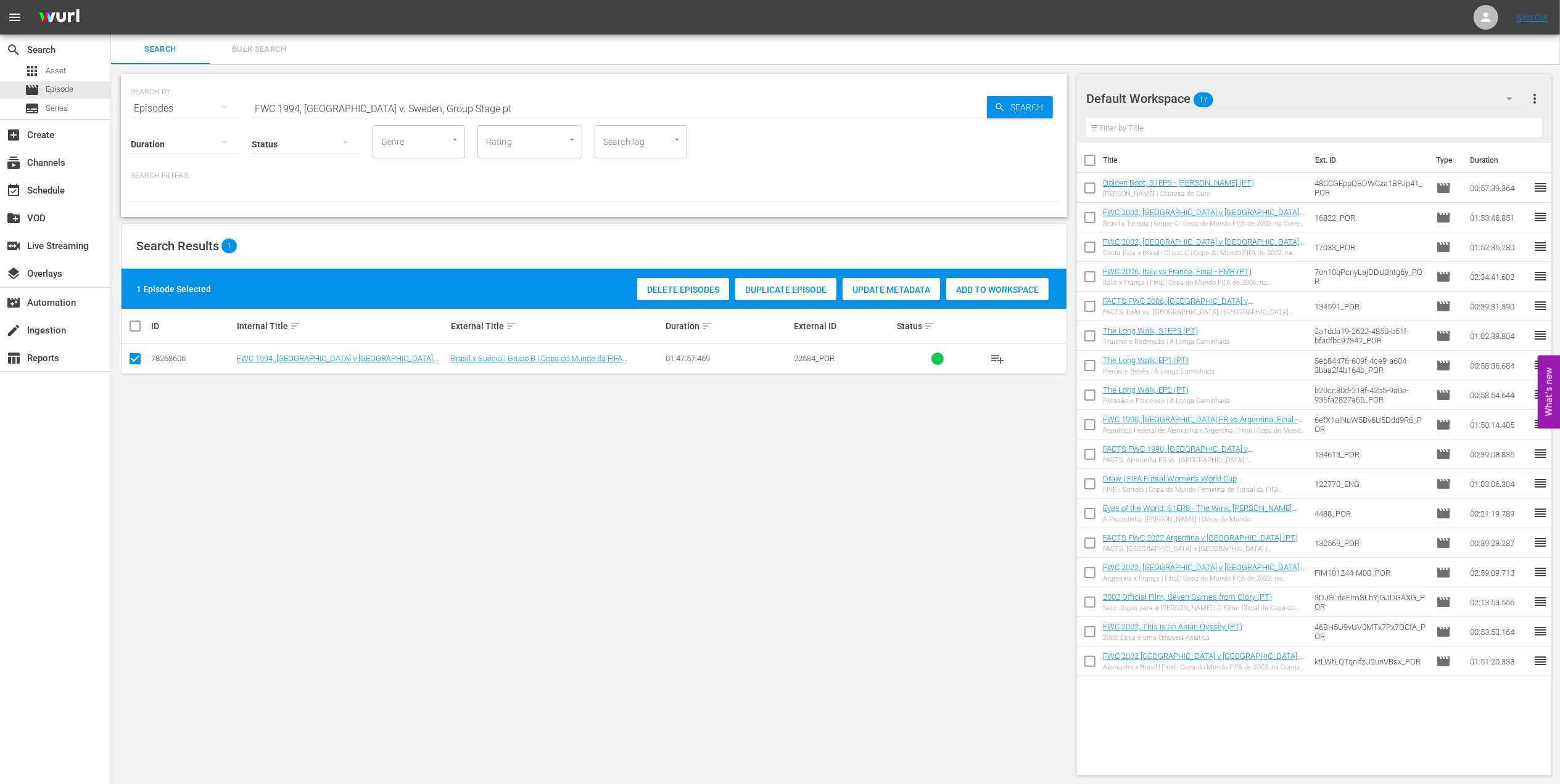
click at [973, 288] on span "Add to Workspace" at bounding box center [997, 289] width 103 height 10
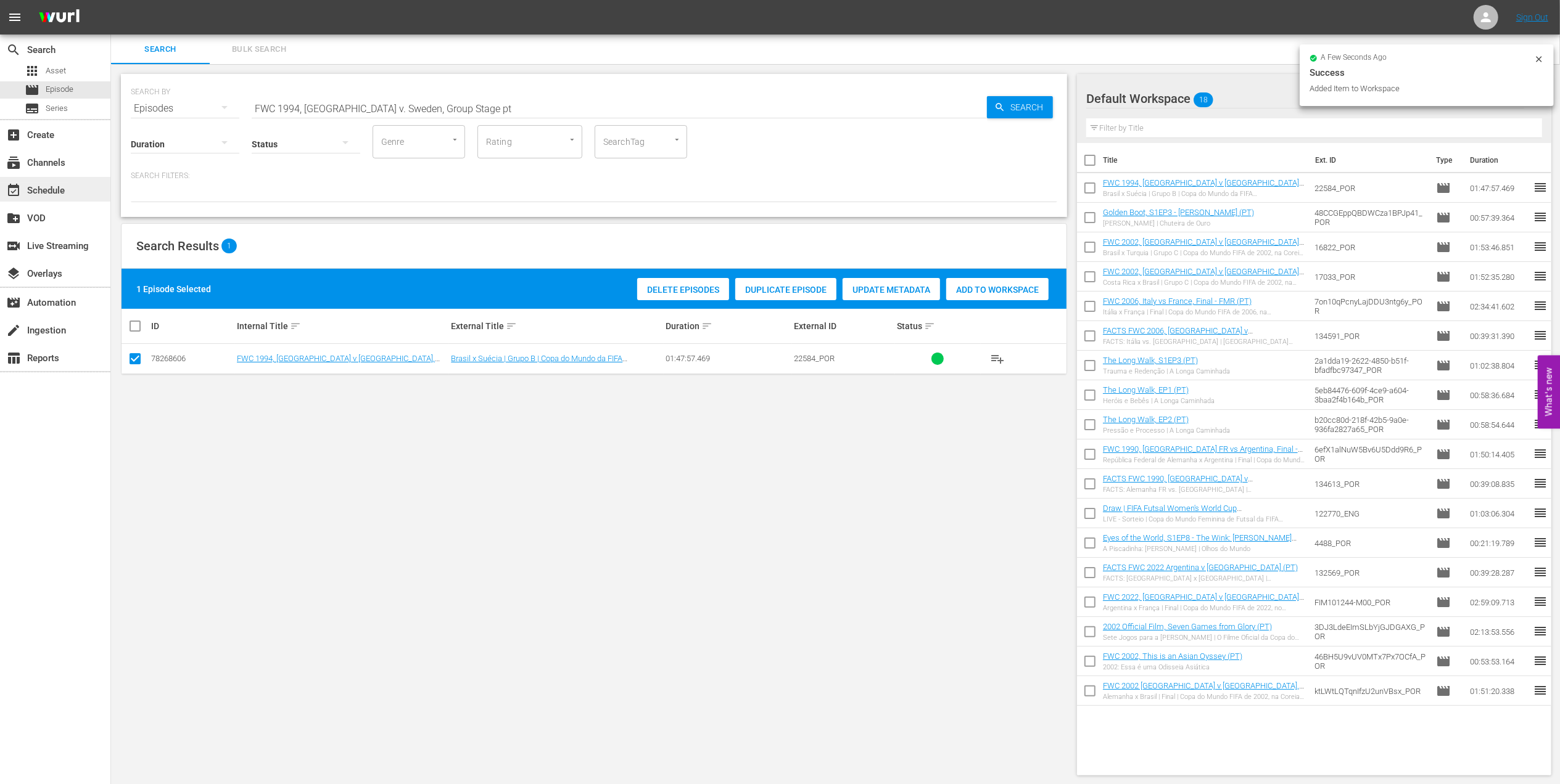
click at [47, 186] on div "event_available Schedule" at bounding box center [34, 189] width 69 height 11
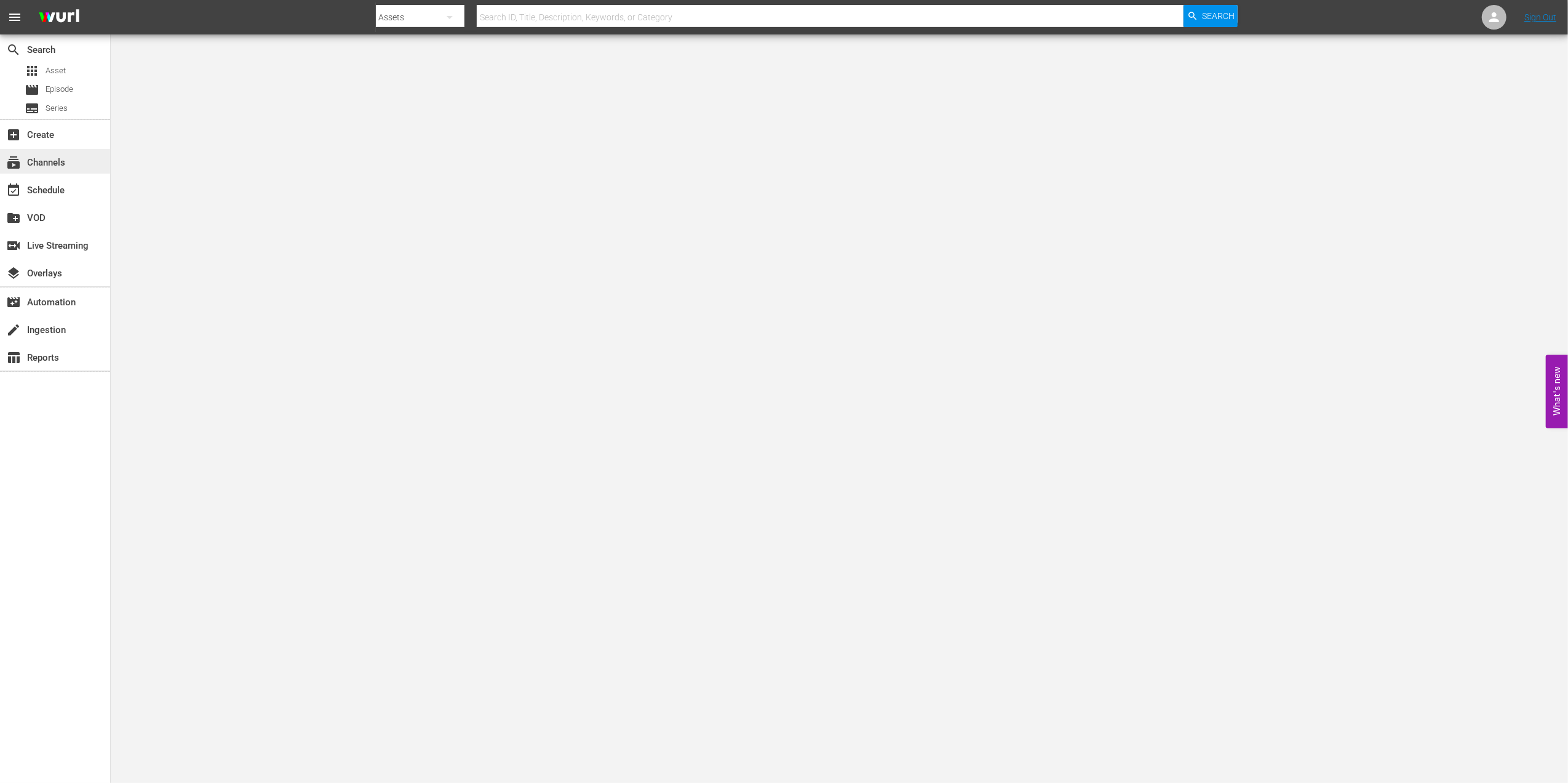
click at [89, 163] on div "subscriptions Channels" at bounding box center [55, 161] width 110 height 25
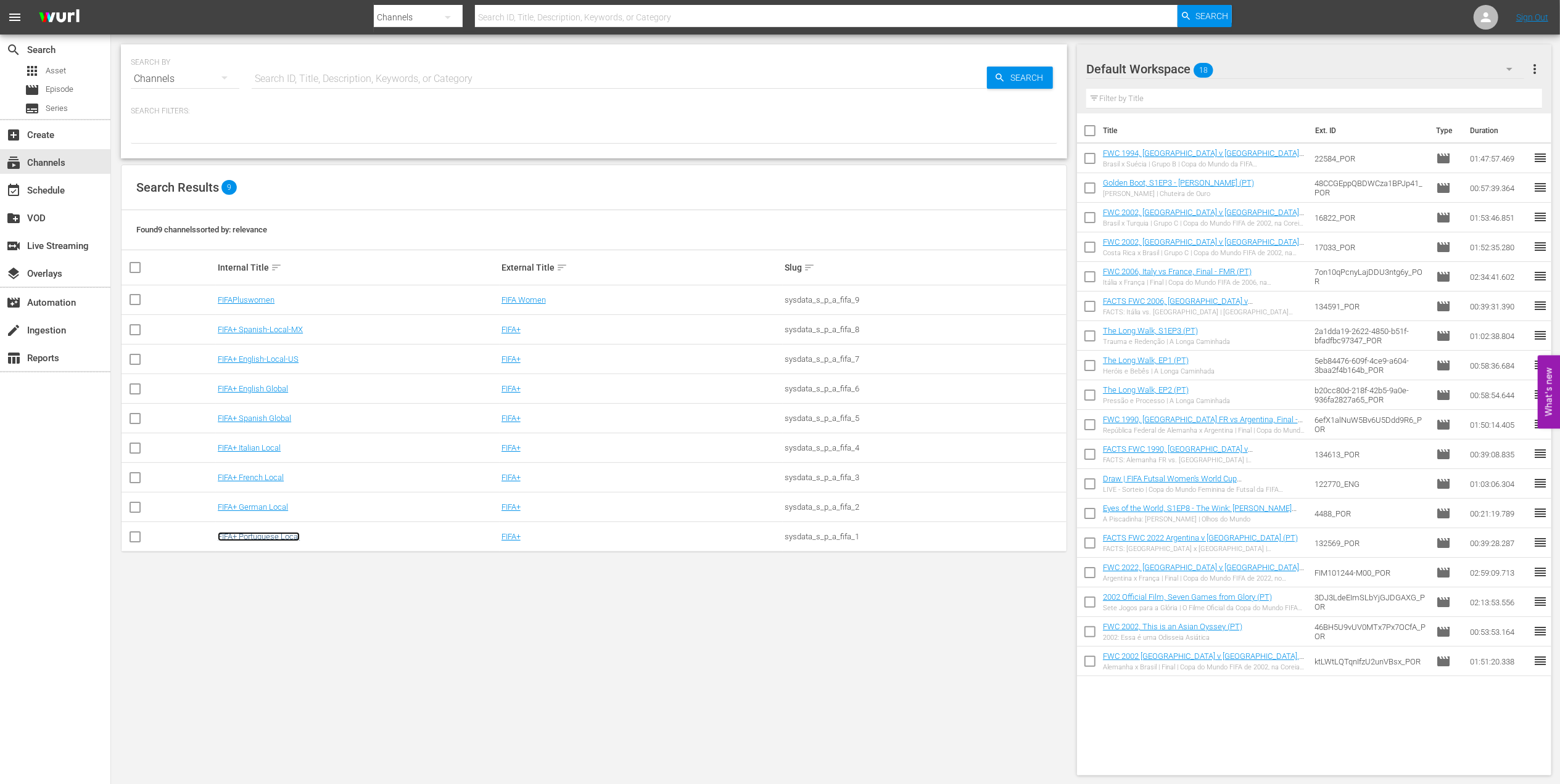
click at [260, 536] on link "FIFA+ Portuguese Local" at bounding box center [259, 536] width 82 height 9
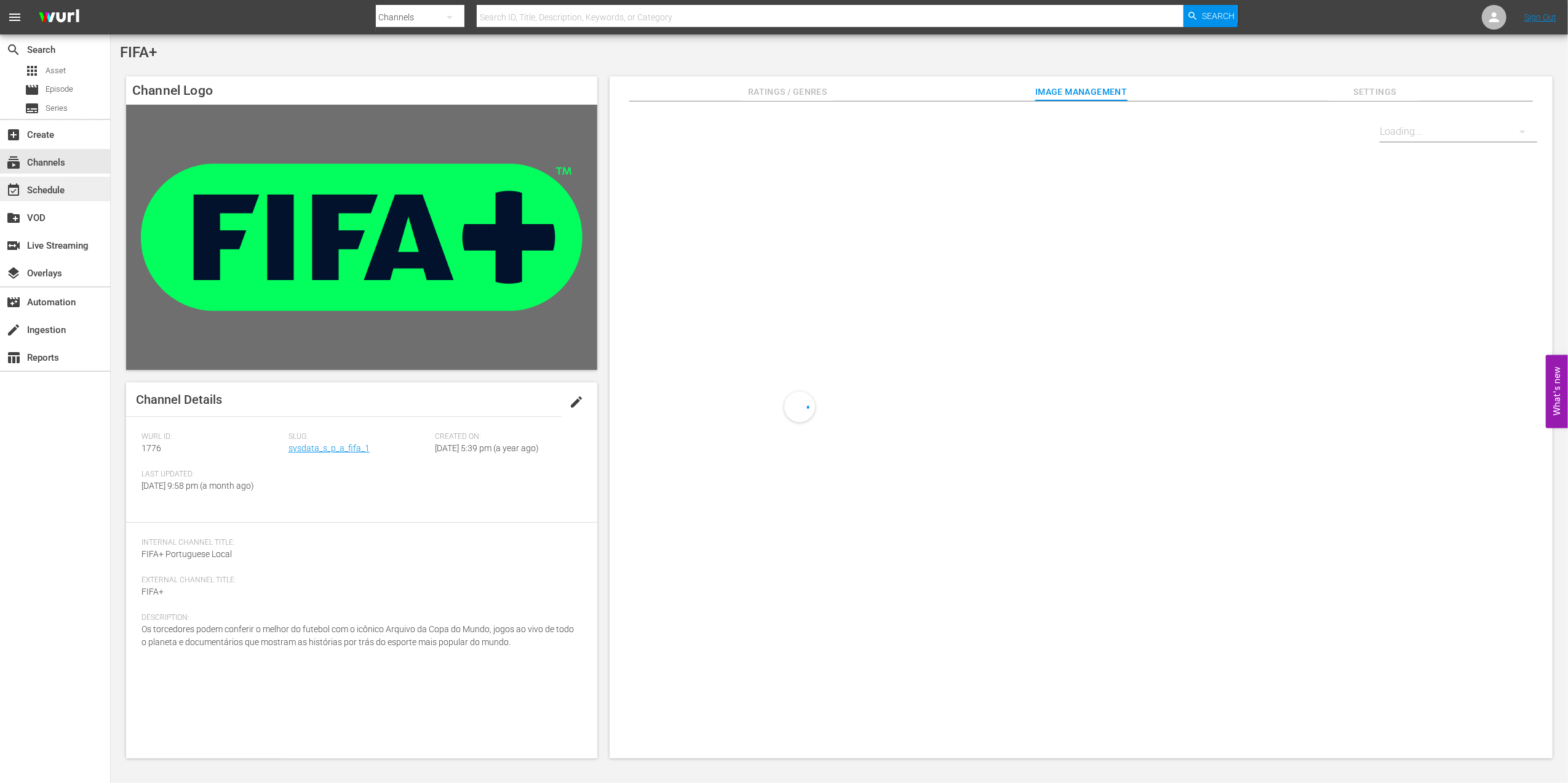
click at [61, 194] on div "event_available Schedule" at bounding box center [34, 188] width 69 height 11
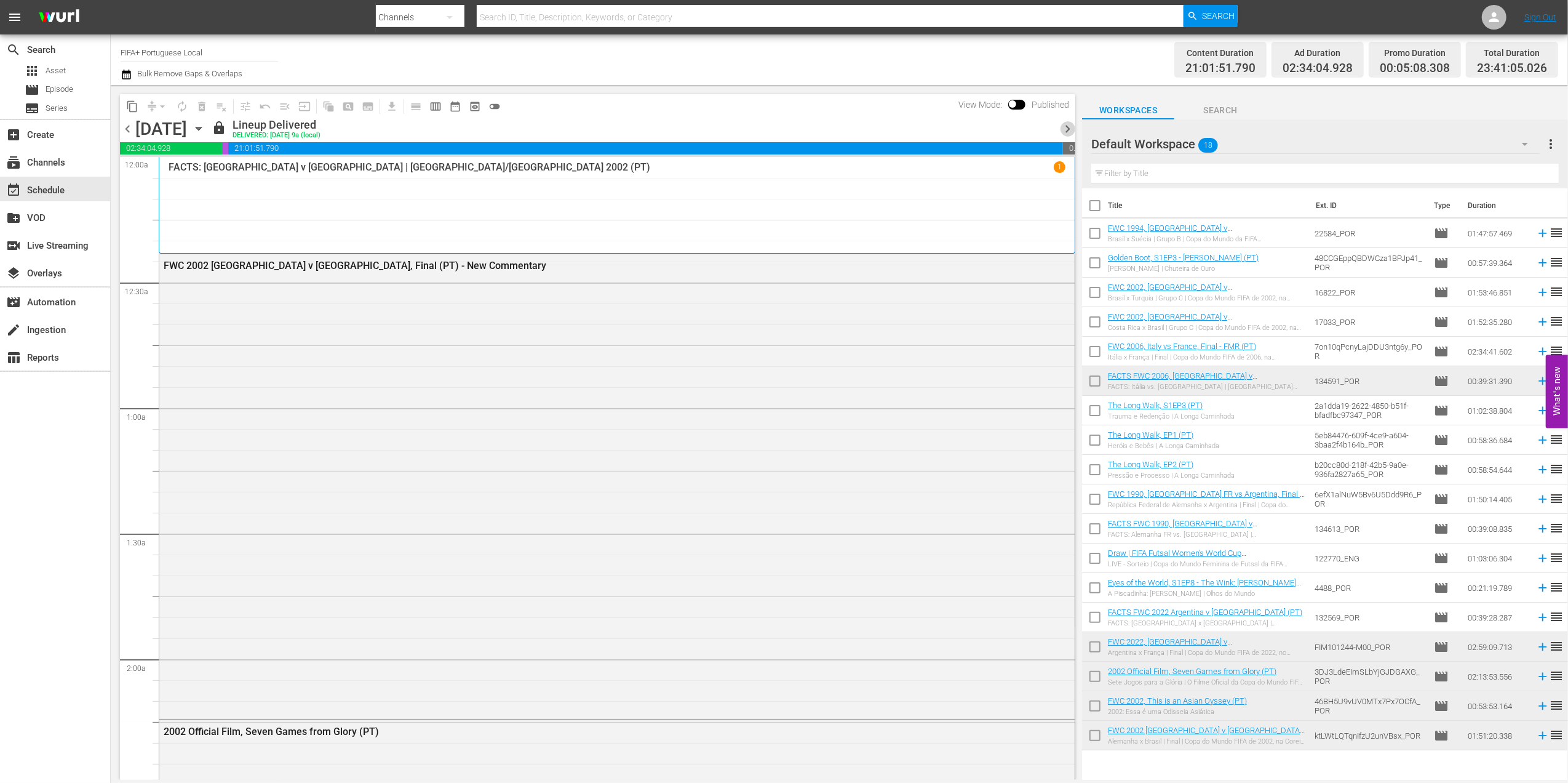
click at [1072, 124] on span "chevron_right" at bounding box center [1067, 129] width 16 height 16
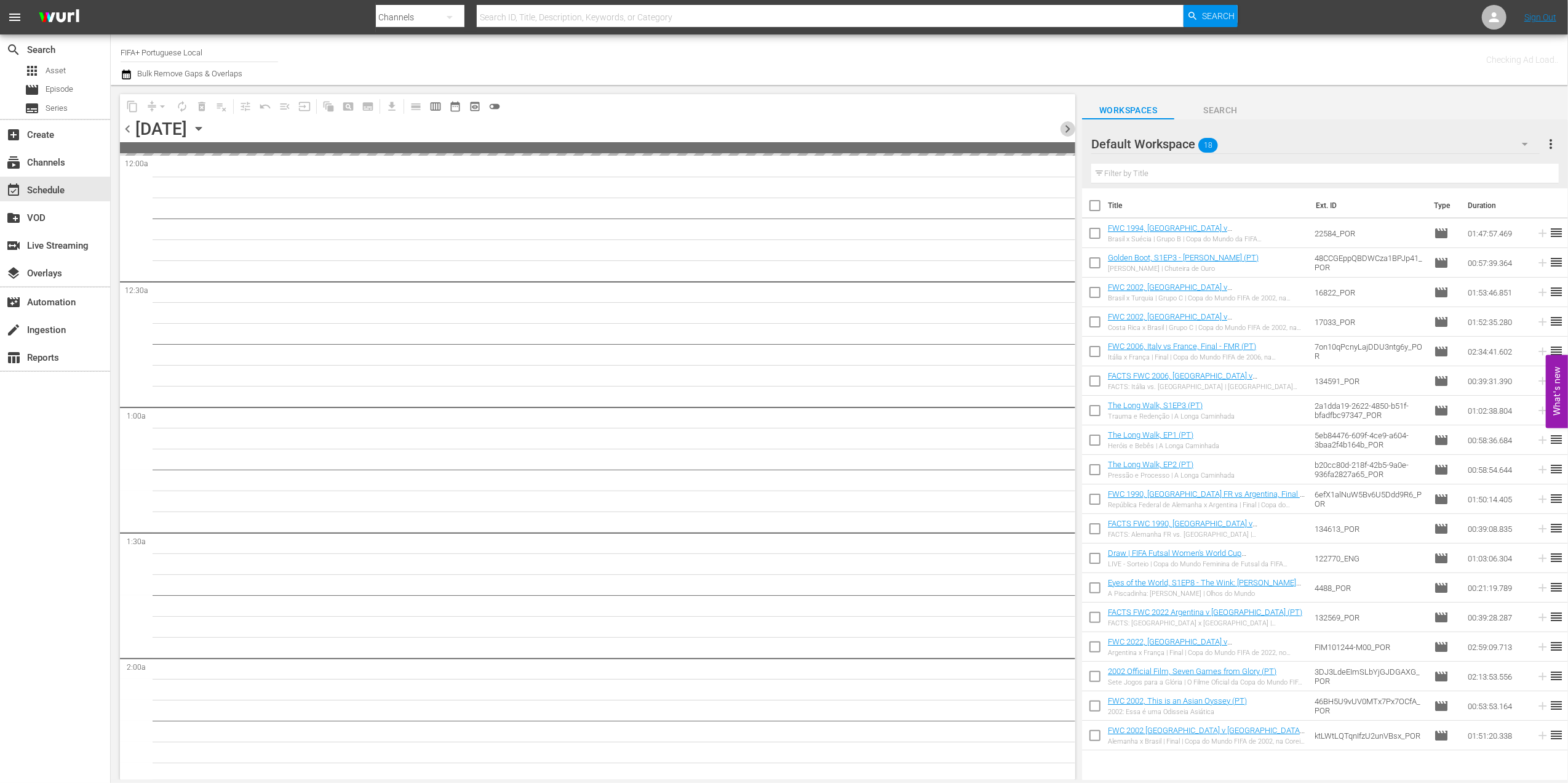
click at [1072, 124] on span "chevron_right" at bounding box center [1067, 129] width 16 height 16
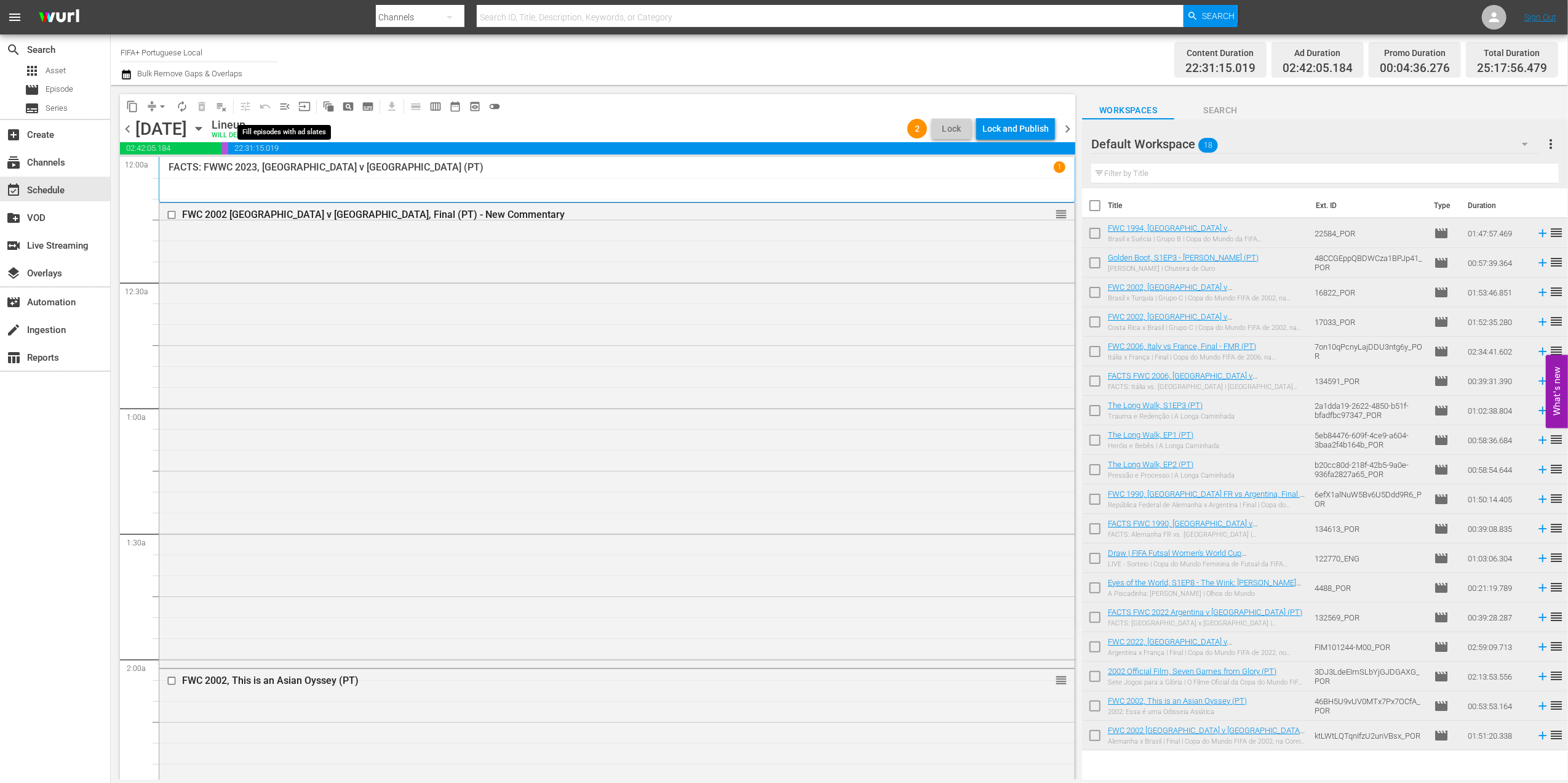
click at [286, 105] on span "menu_open" at bounding box center [285, 106] width 12 height 12
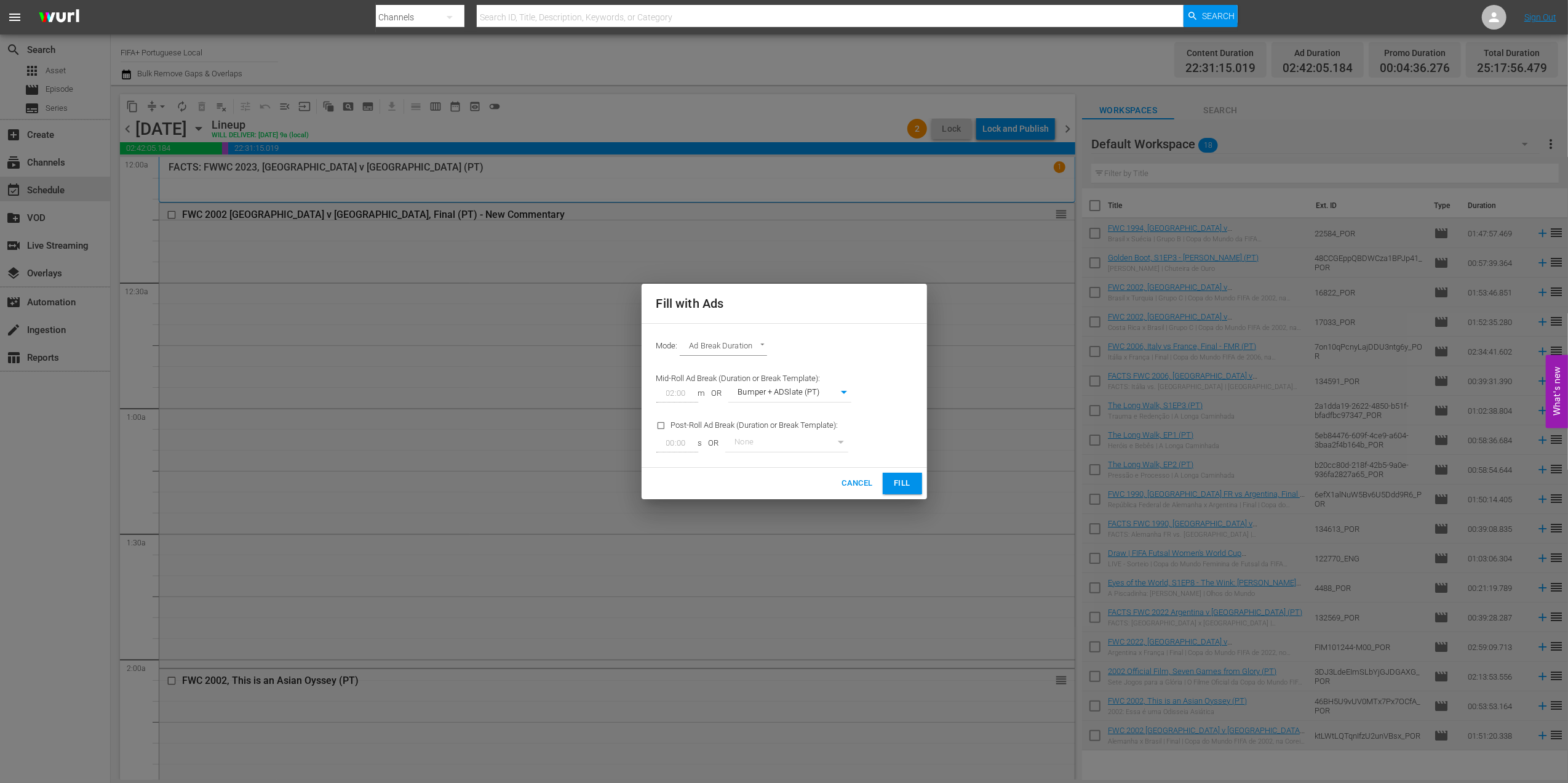
click at [895, 484] on span "Fill" at bounding box center [903, 483] width 19 height 14
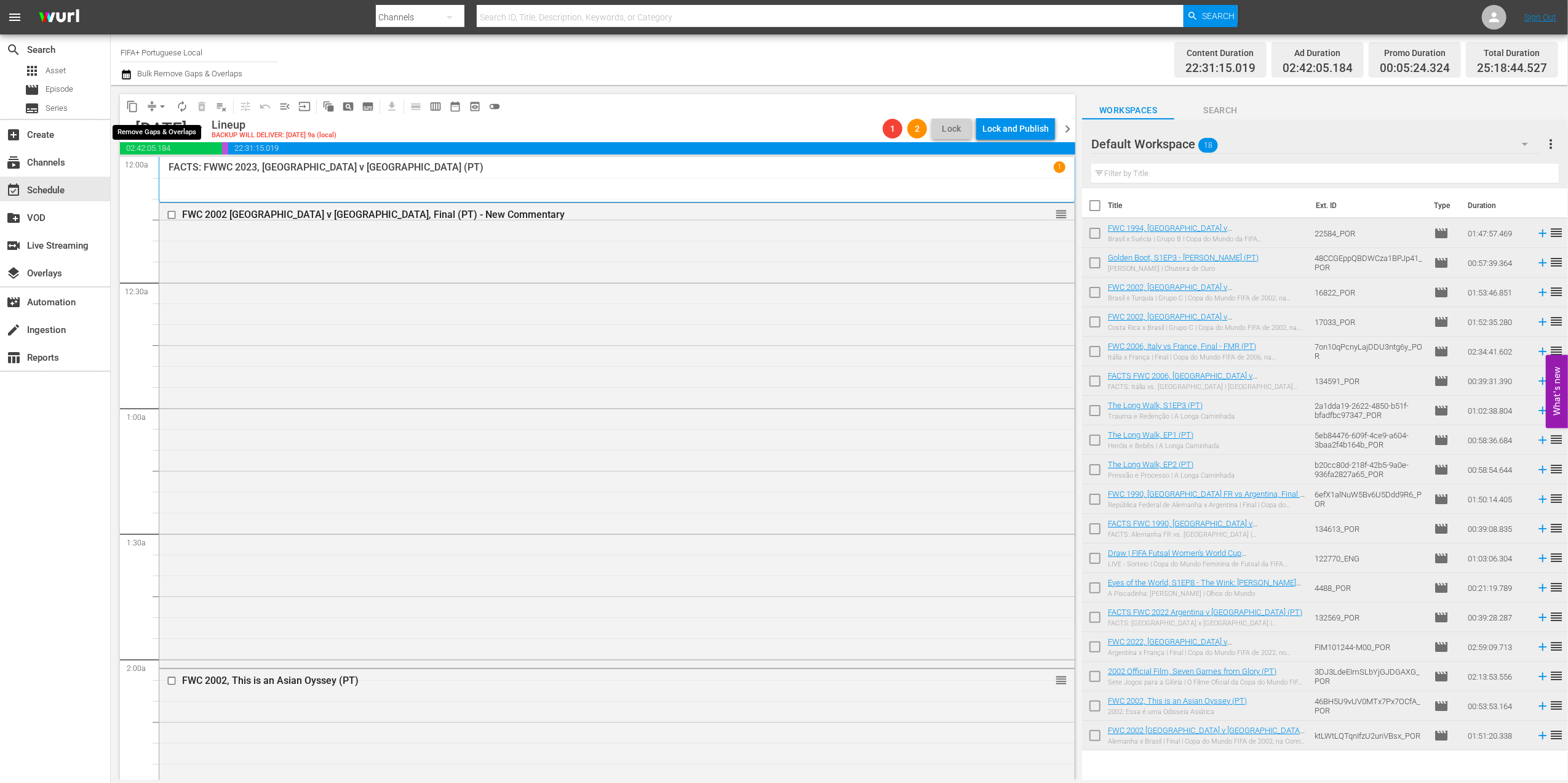
click at [160, 106] on span "arrow_drop_down" at bounding box center [162, 106] width 12 height 12
click at [185, 175] on li "Align to End of Previous Day" at bounding box center [163, 172] width 129 height 20
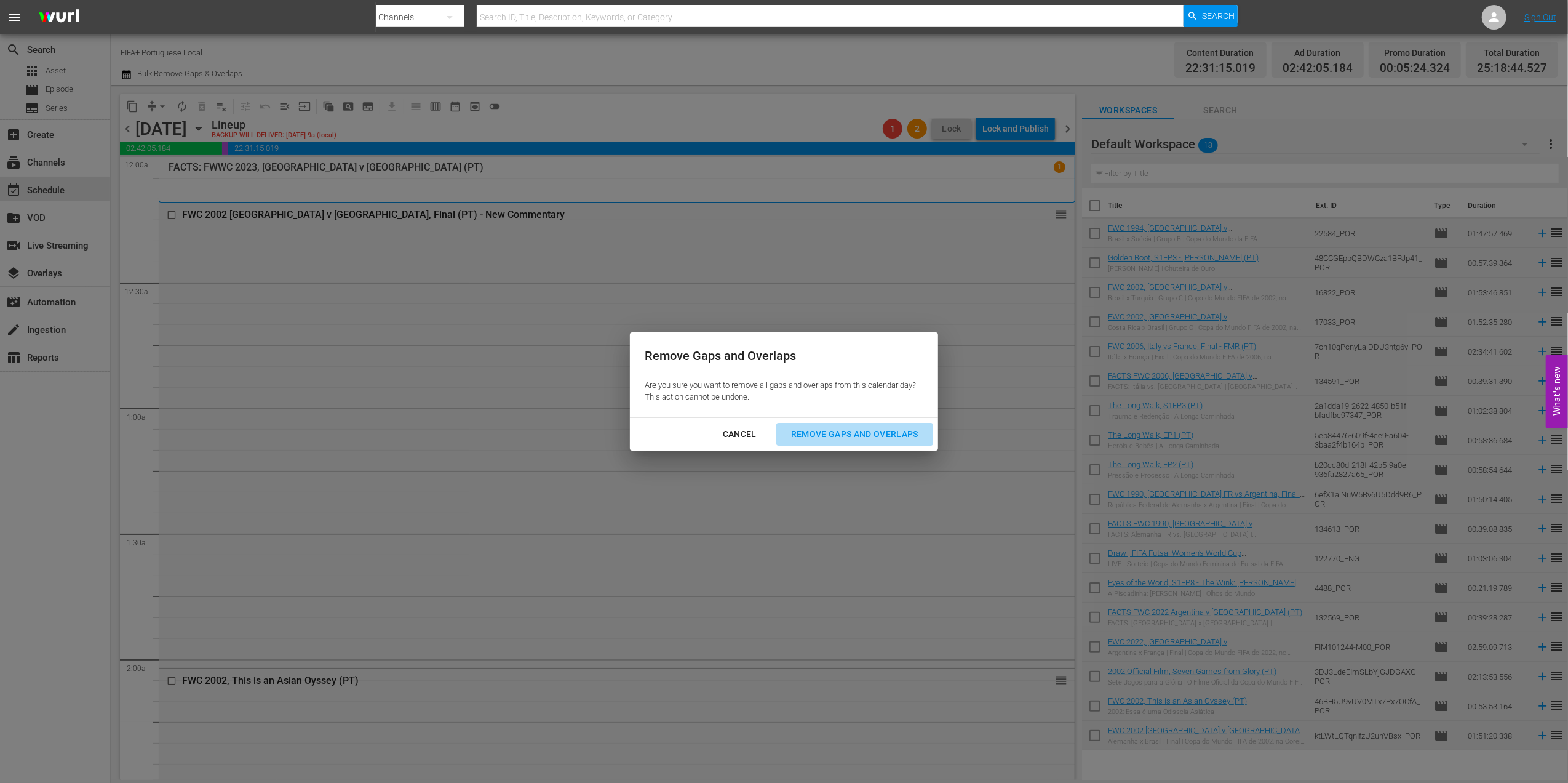
click at [825, 434] on div "Remove Gaps and Overlaps" at bounding box center [855, 435] width 147 height 16
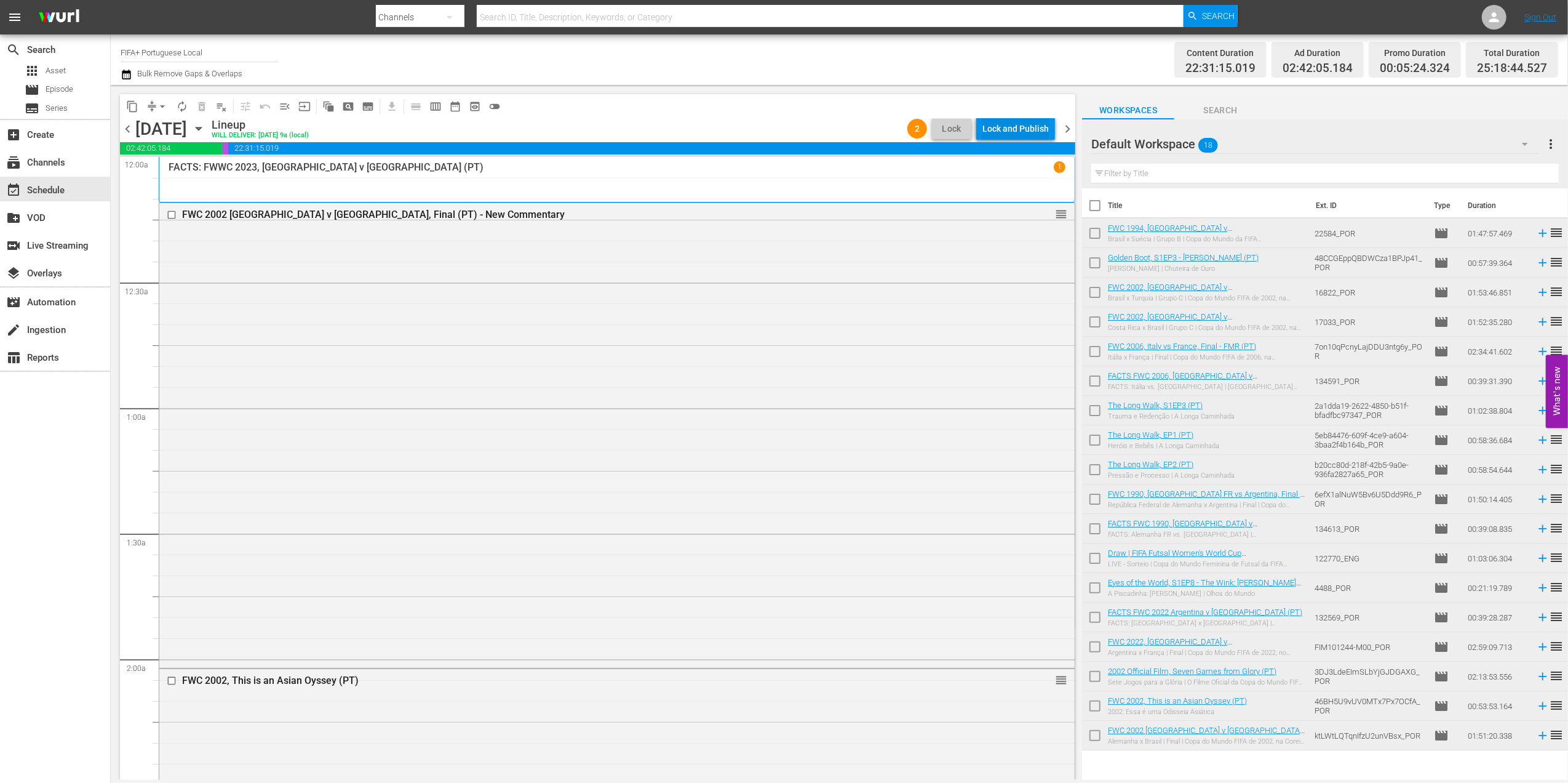
click at [1007, 129] on div "Lock and Publish" at bounding box center [1016, 129] width 67 height 22
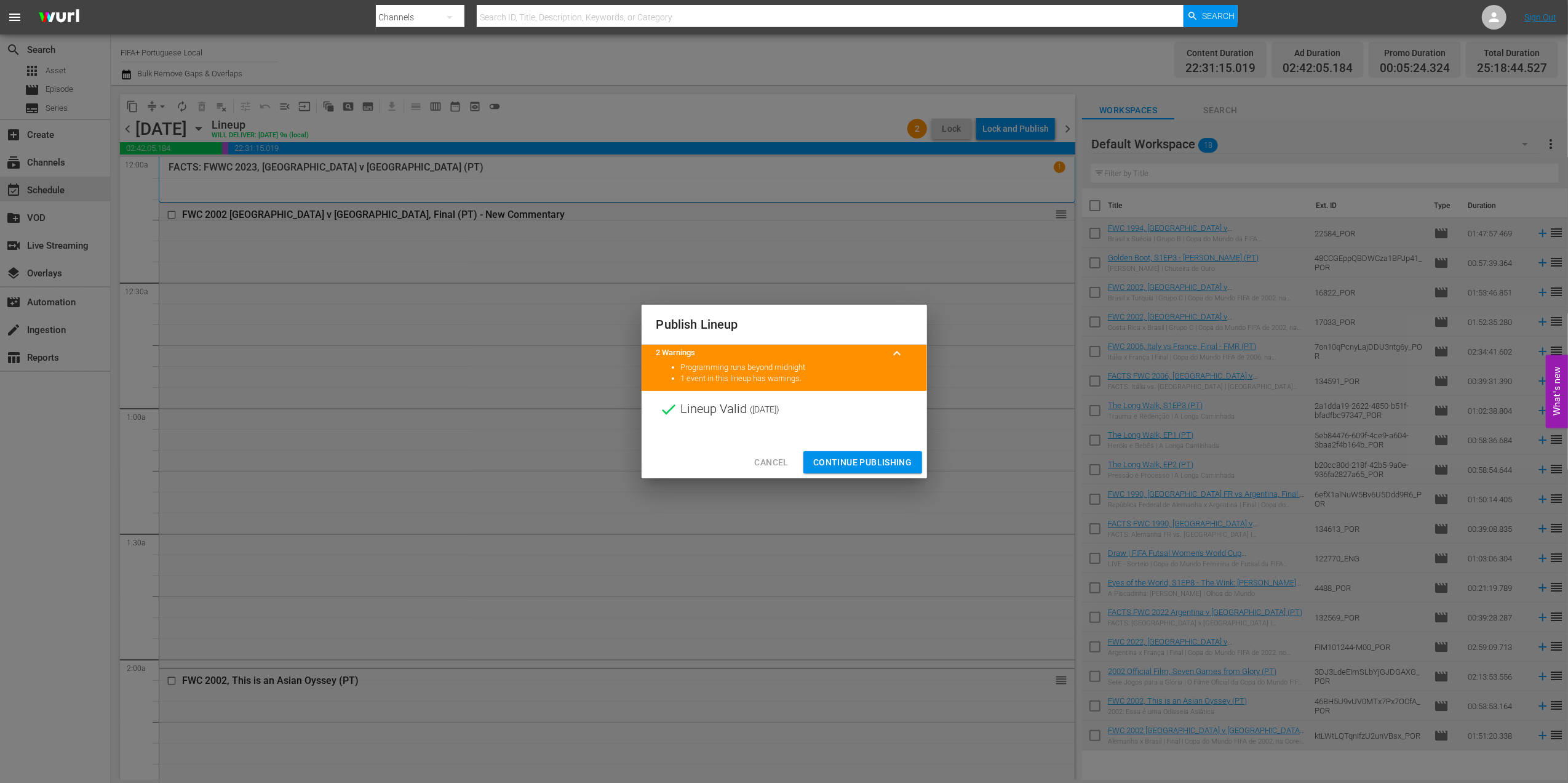
click at [862, 461] on span "Continue Publishing" at bounding box center [862, 462] width 99 height 16
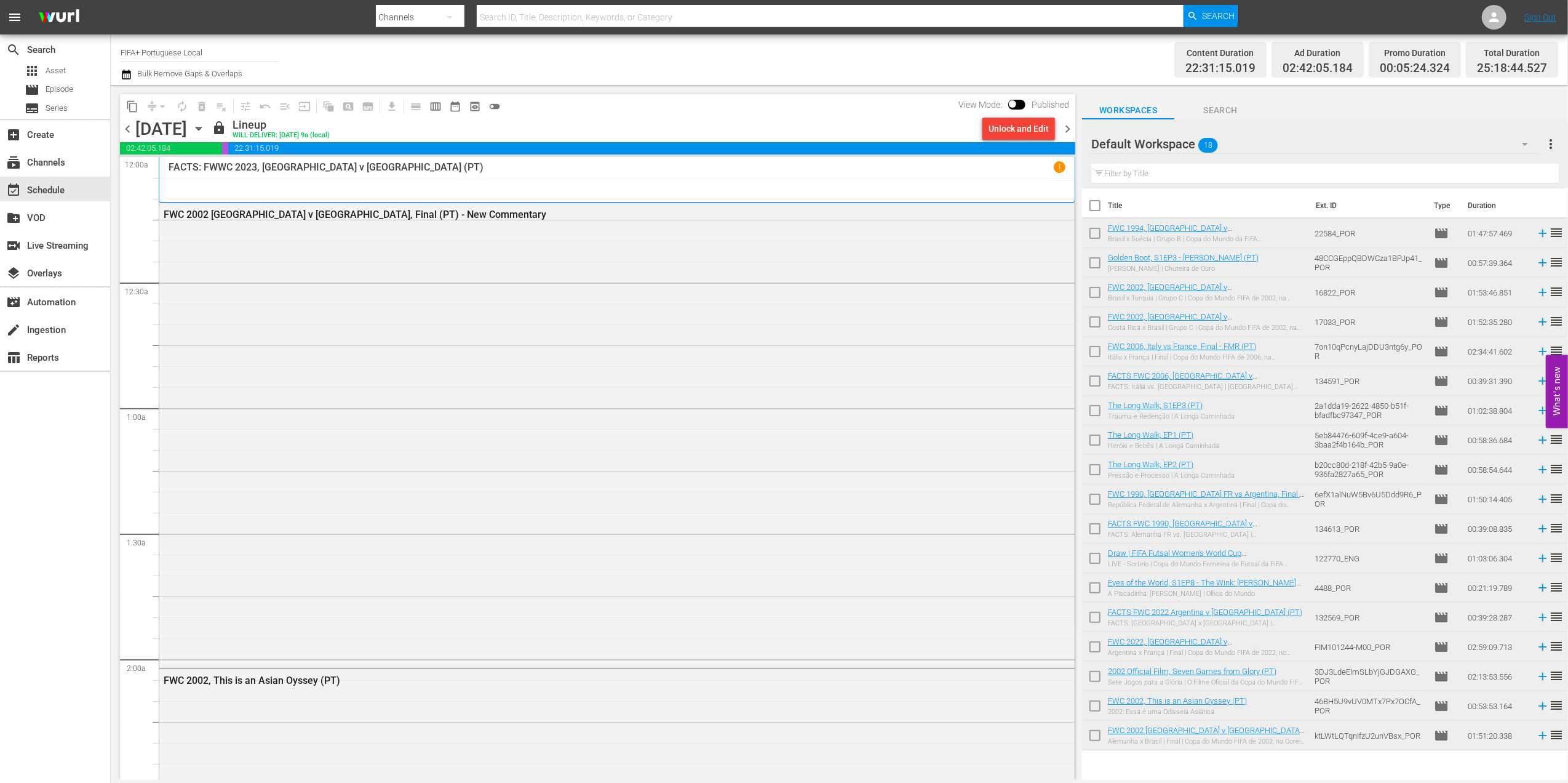
click at [1069, 128] on span "chevron_right" at bounding box center [1067, 129] width 16 height 16
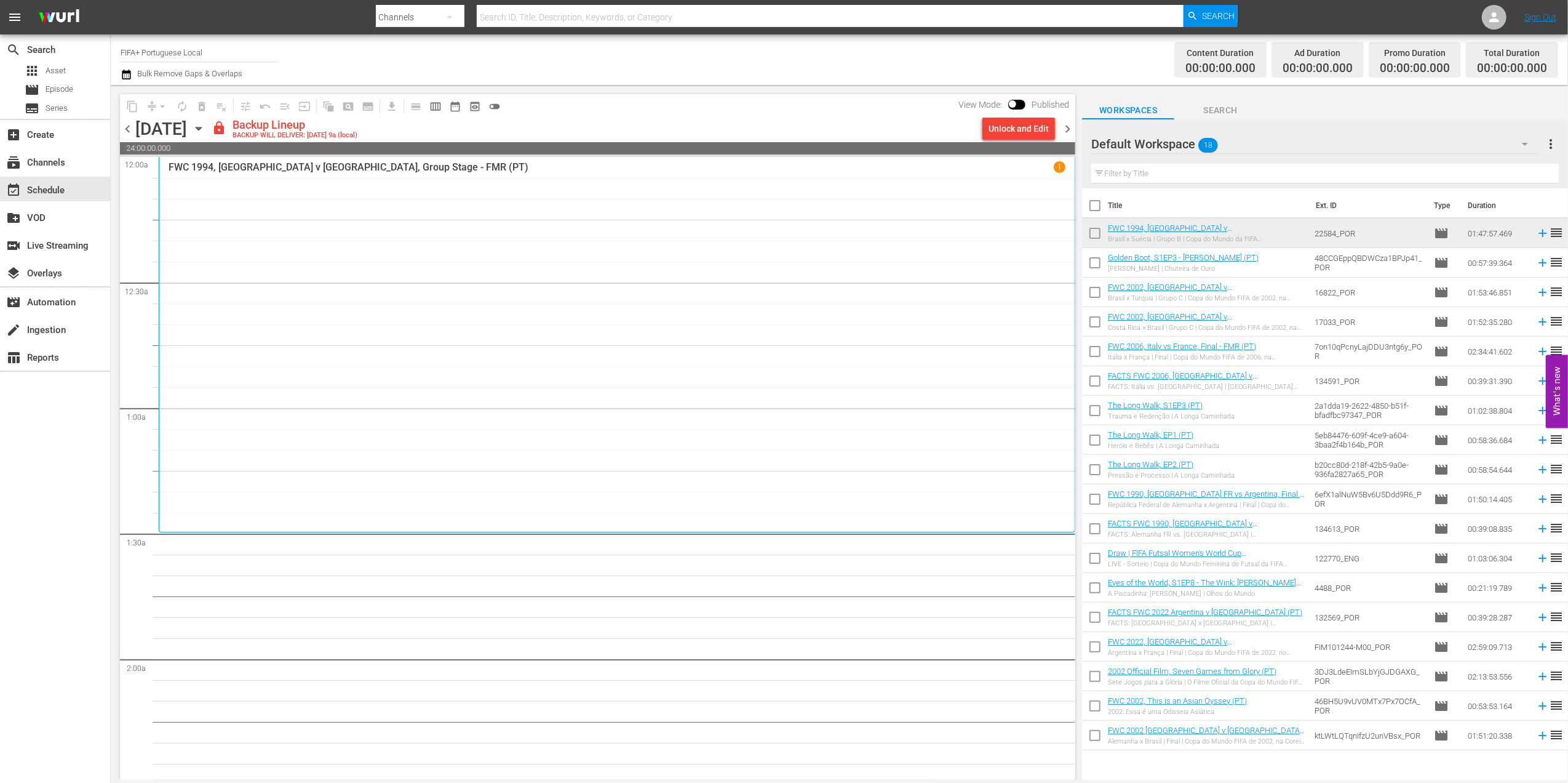
click at [1099, 204] on input "checkbox" at bounding box center [1095, 208] width 26 height 26
checkbox input "true"
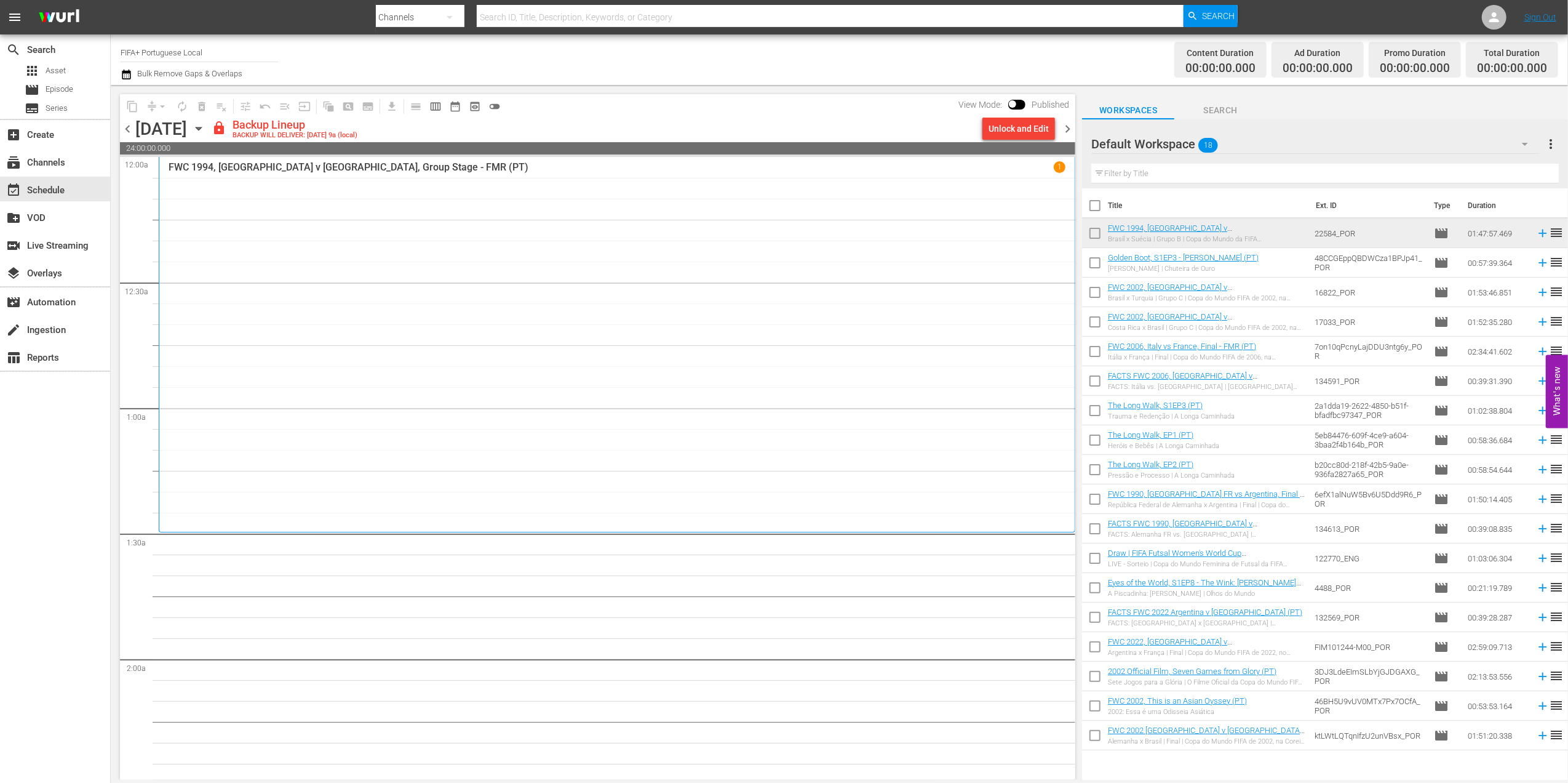
checkbox input "true"
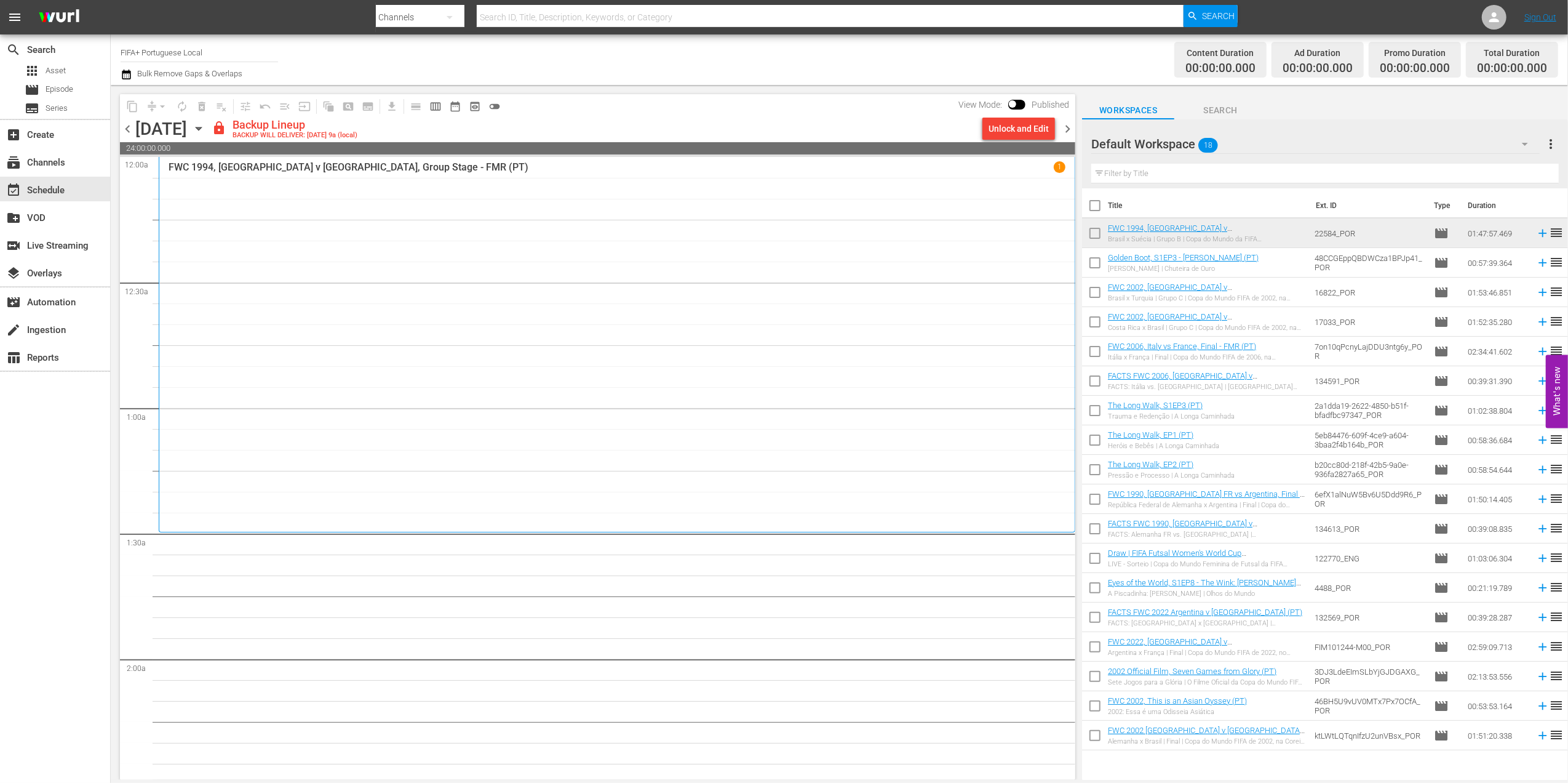
checkbox input "true"
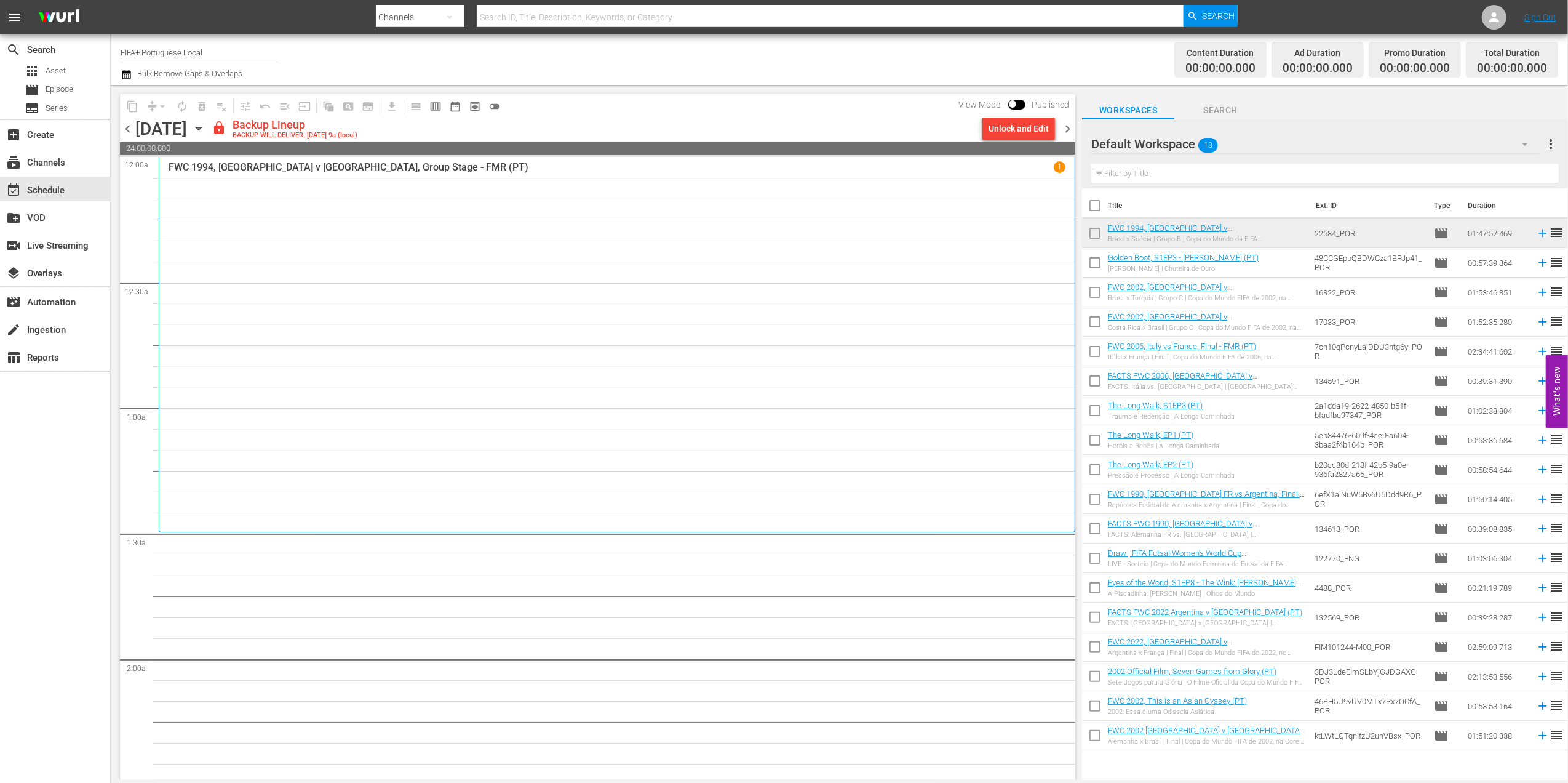
checkbox input "true"
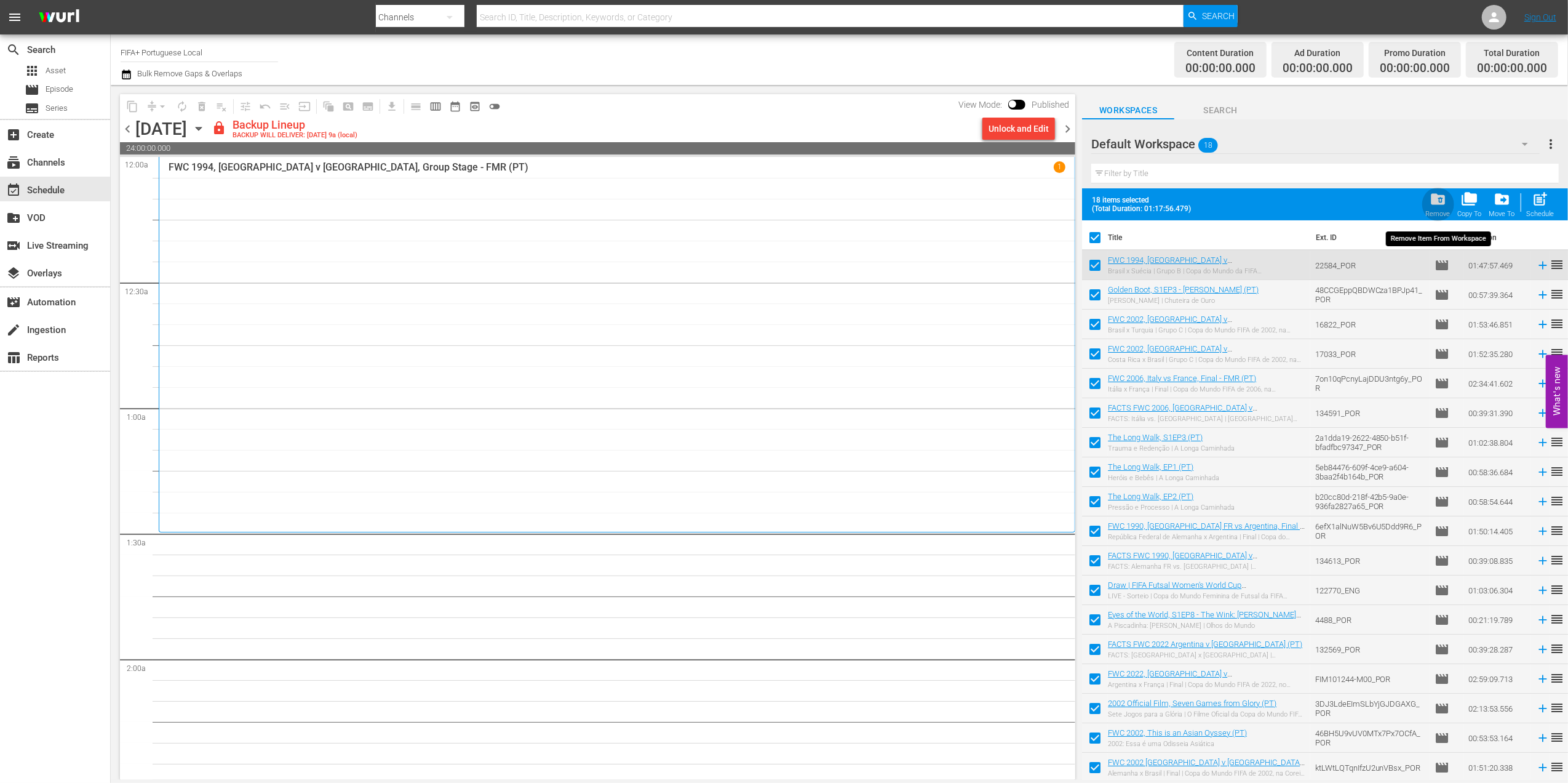
click at [1443, 205] on span "folder_delete" at bounding box center [1438, 199] width 16 height 16
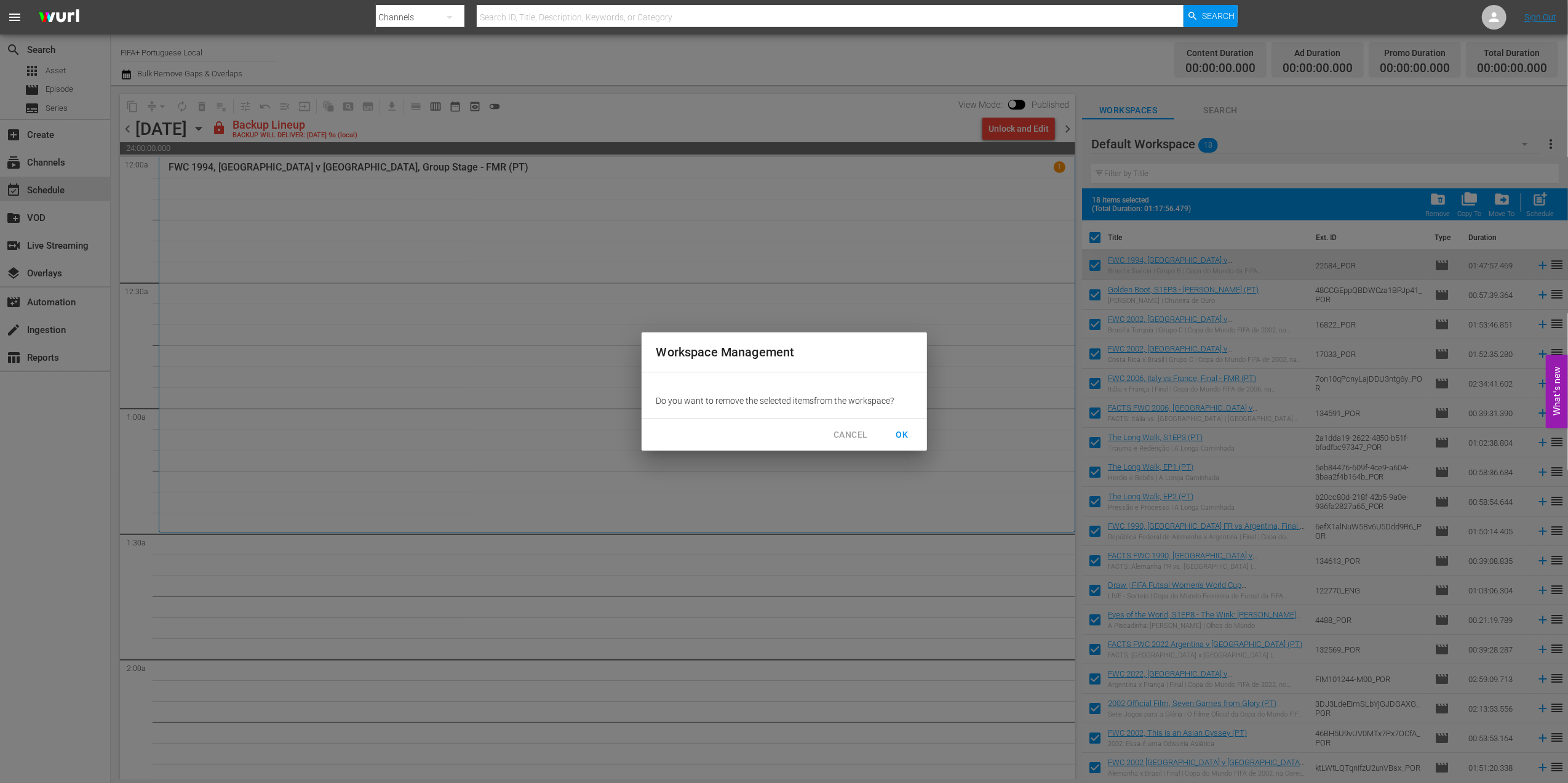
click at [910, 434] on span "OK" at bounding box center [903, 435] width 19 height 16
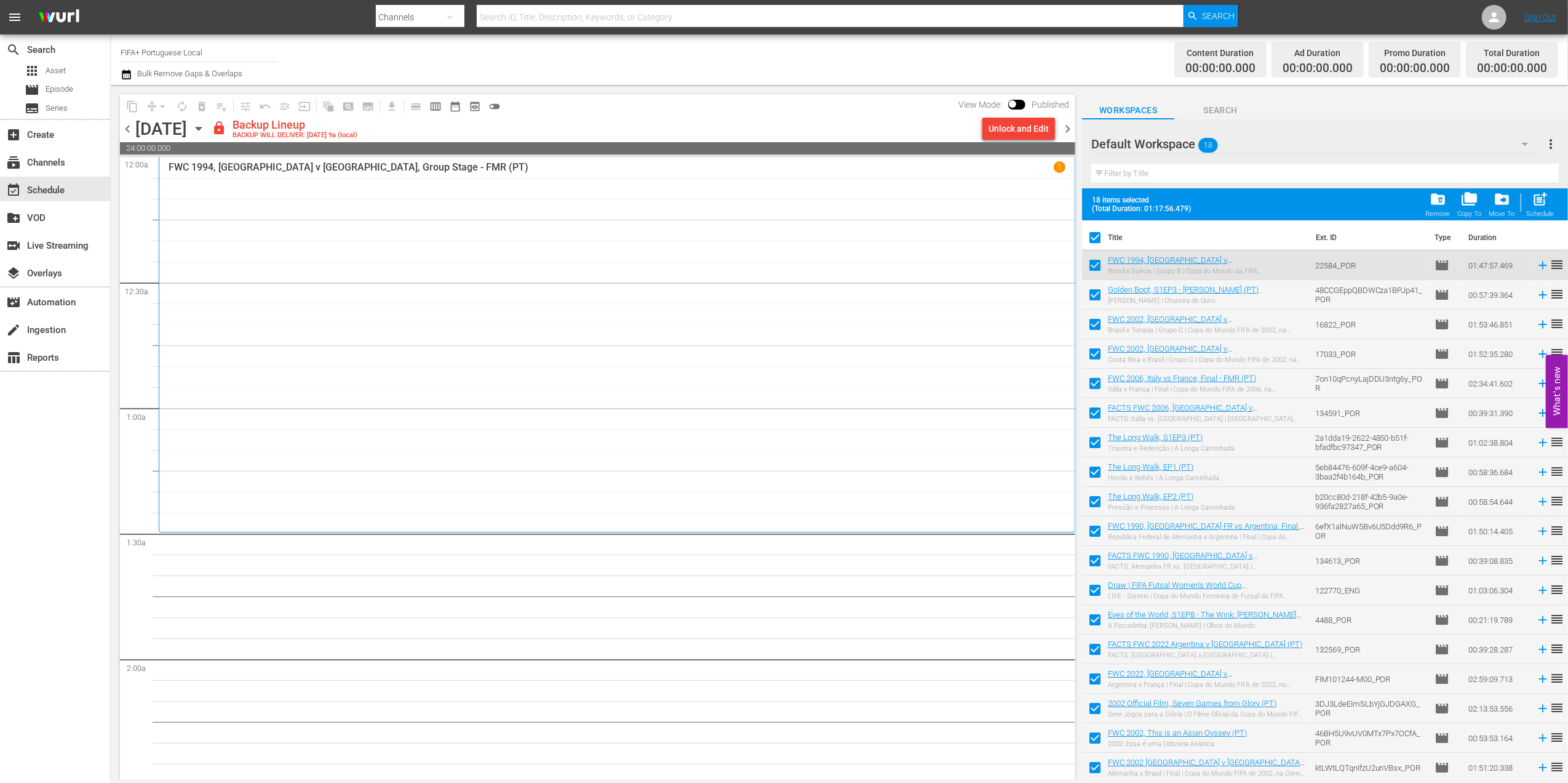
checkbox input "false"
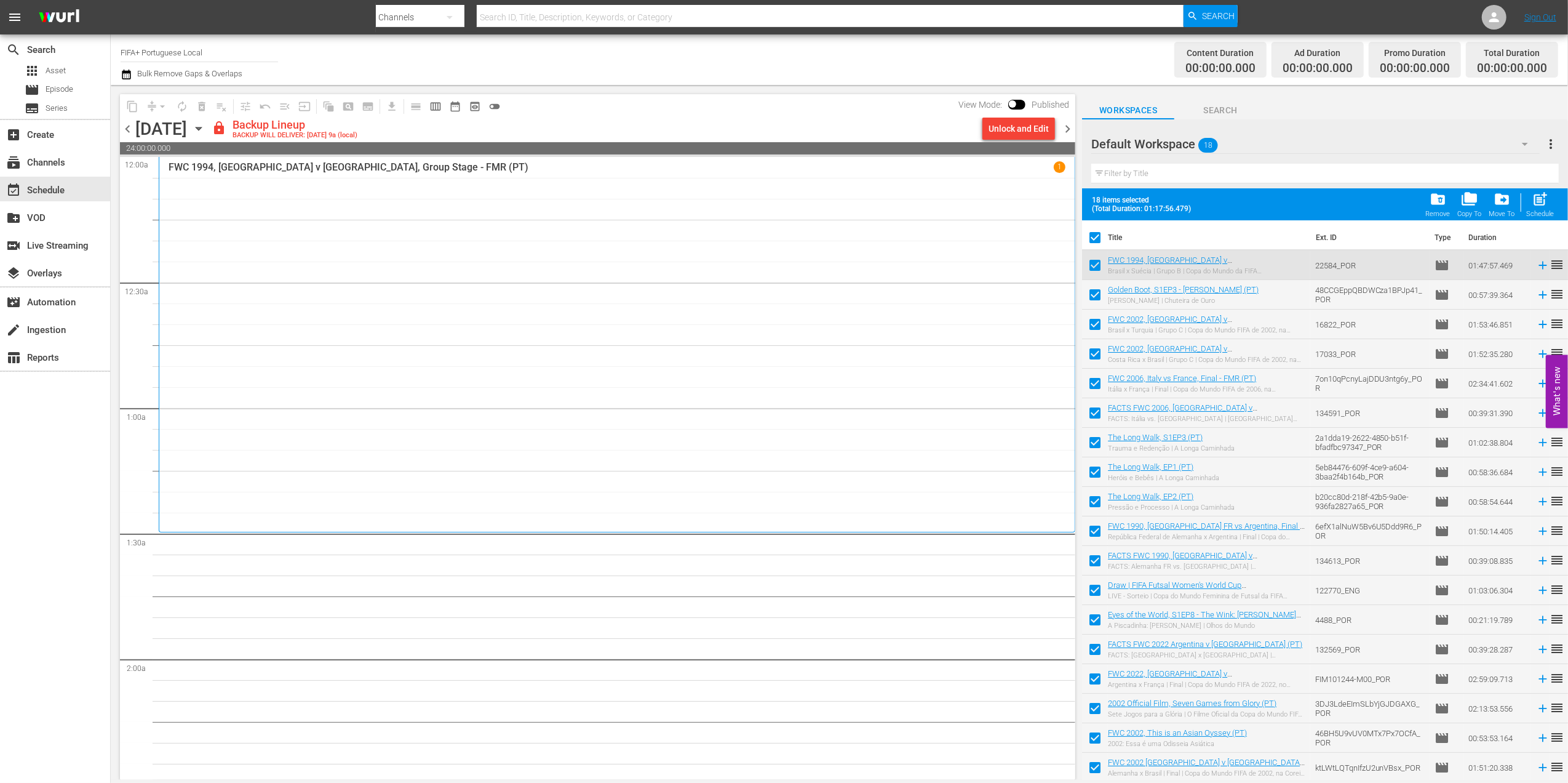
checkbox input "false"
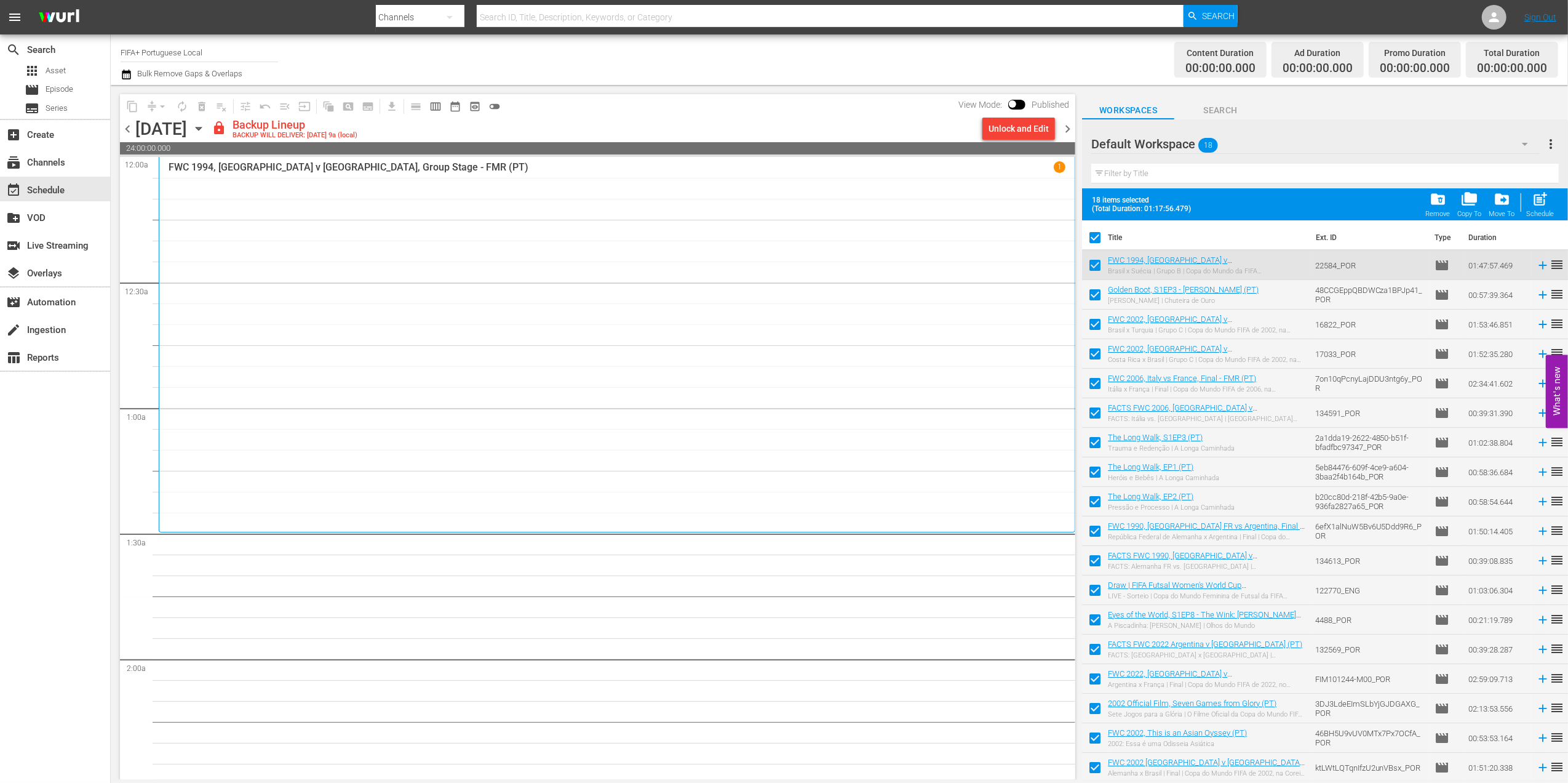
checkbox input "false"
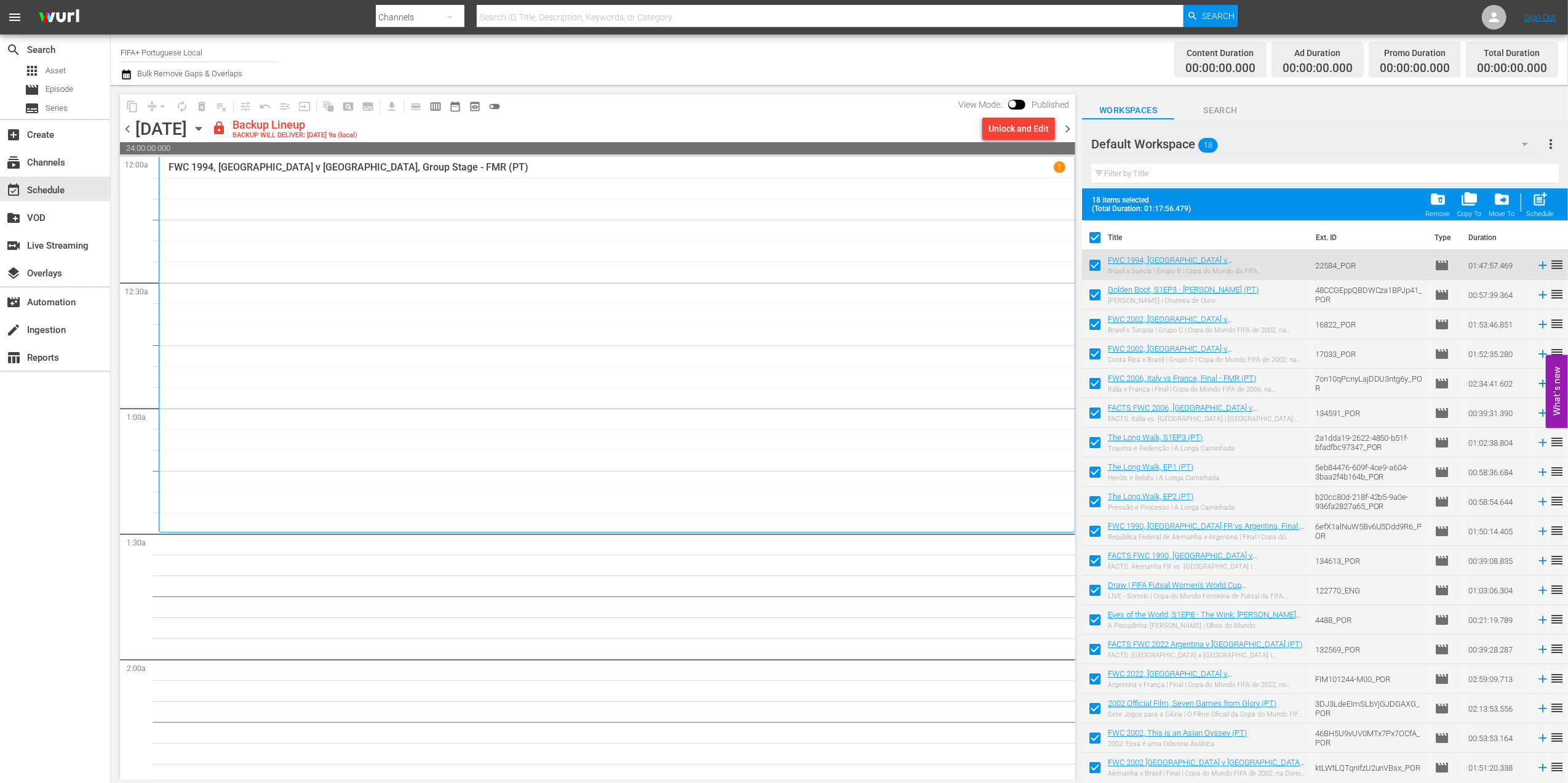
checkbox input "false"
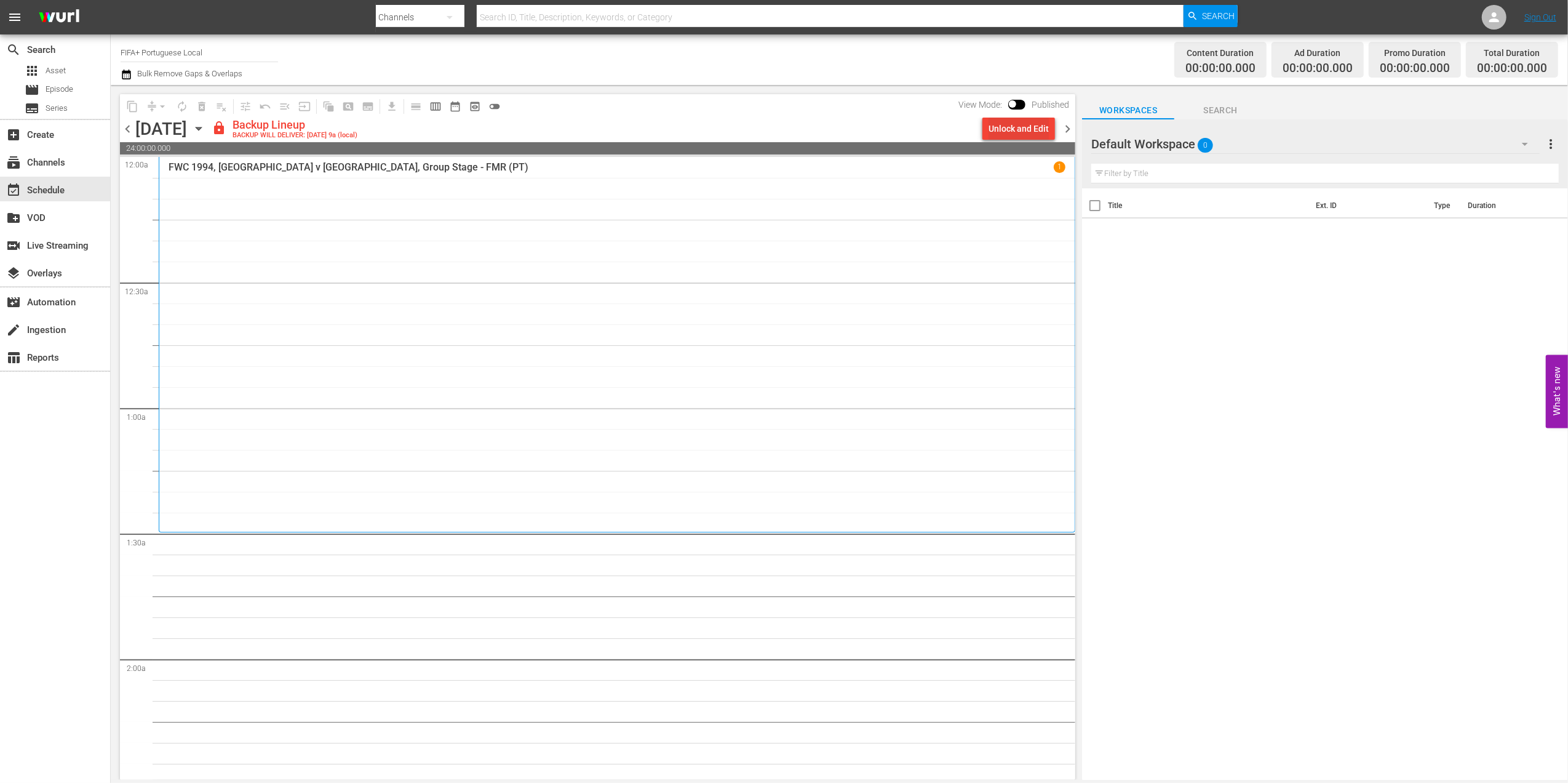
click at [1007, 129] on div "Unlock and Edit" at bounding box center [1019, 129] width 61 height 22
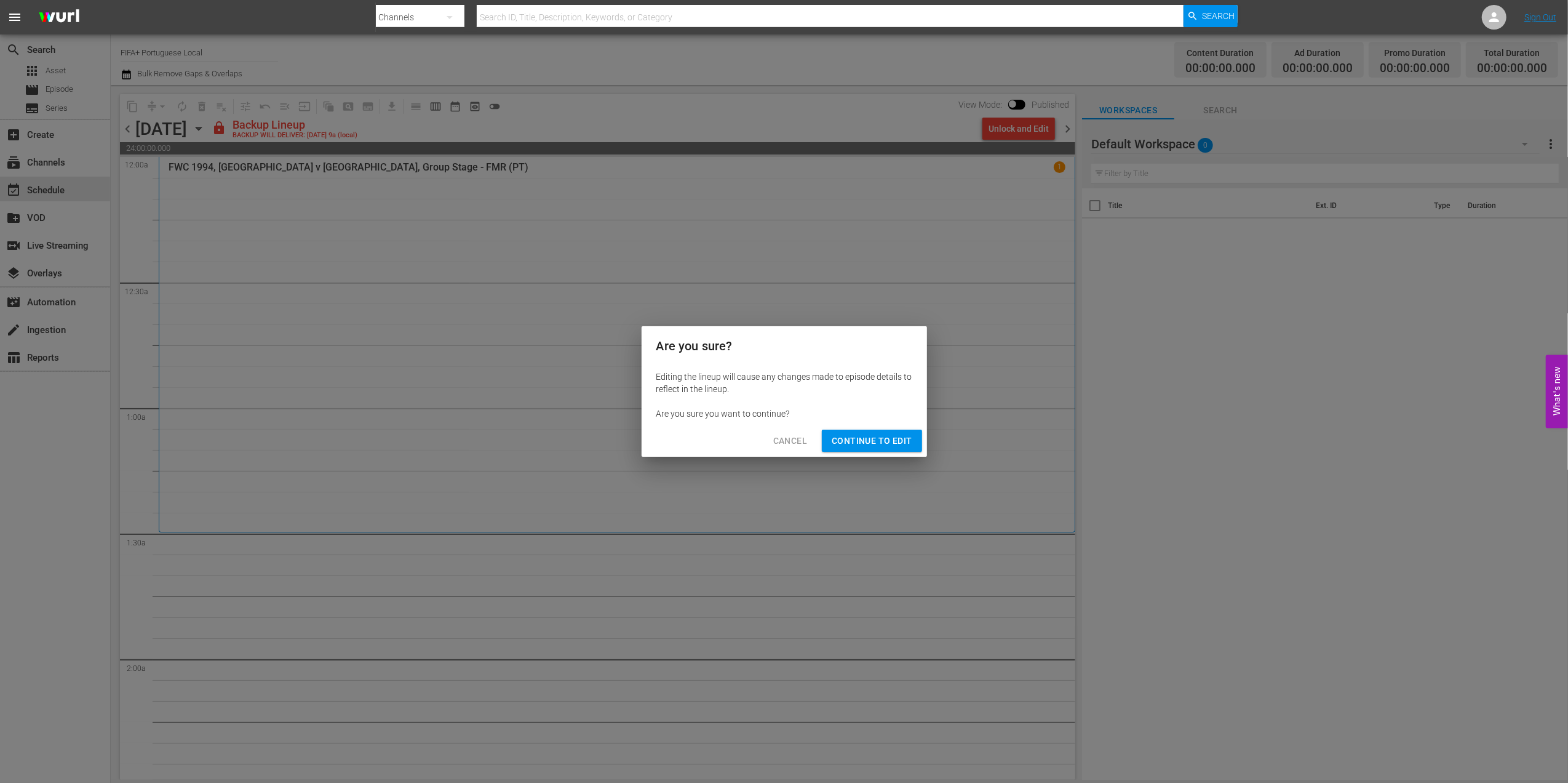
click at [865, 427] on div "Cancel Continue to Edit" at bounding box center [785, 441] width 285 height 33
click at [867, 436] on span "Continue to Edit" at bounding box center [871, 441] width 80 height 16
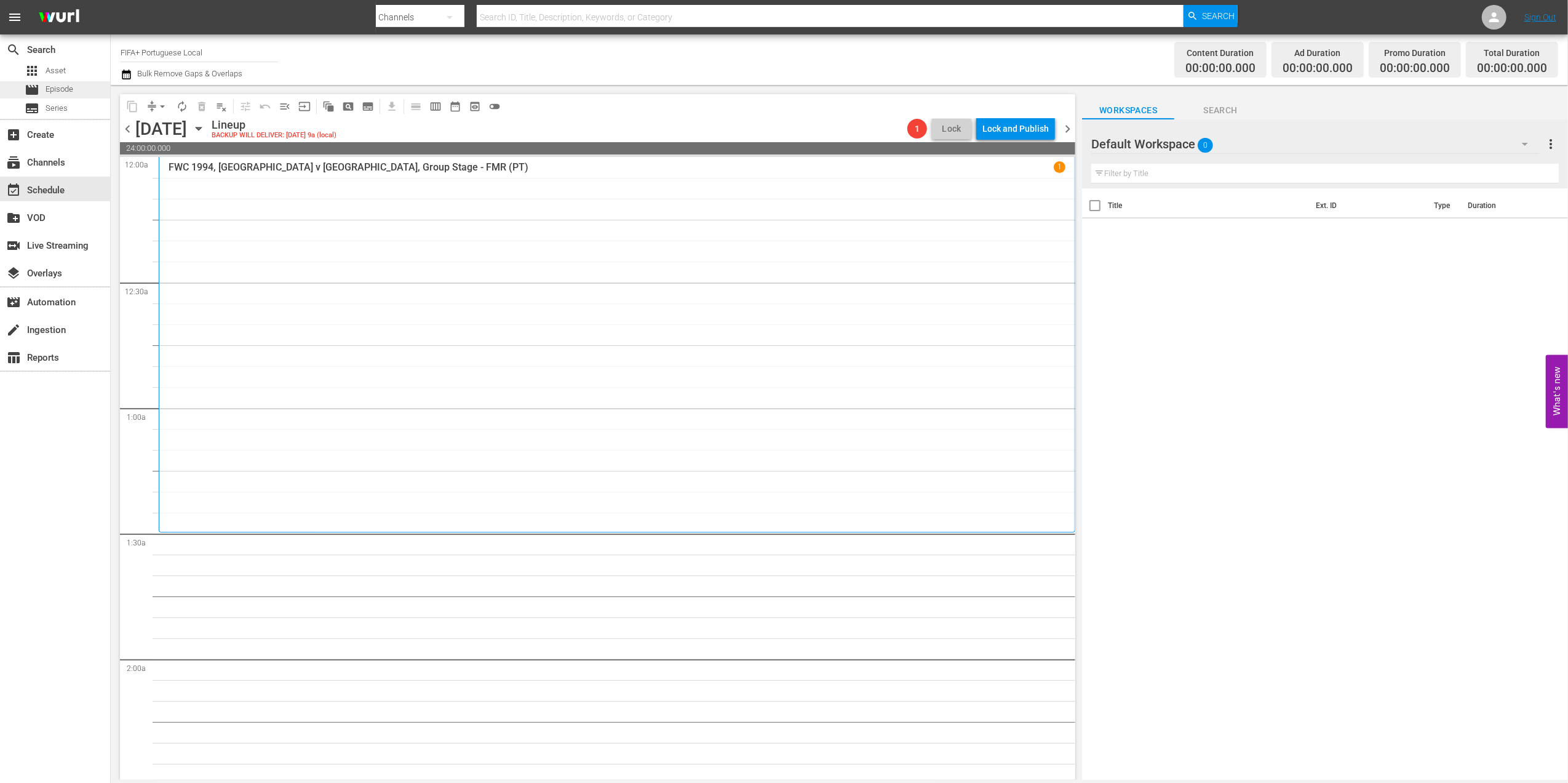
click at [81, 95] on div "movie Episode" at bounding box center [55, 90] width 110 height 17
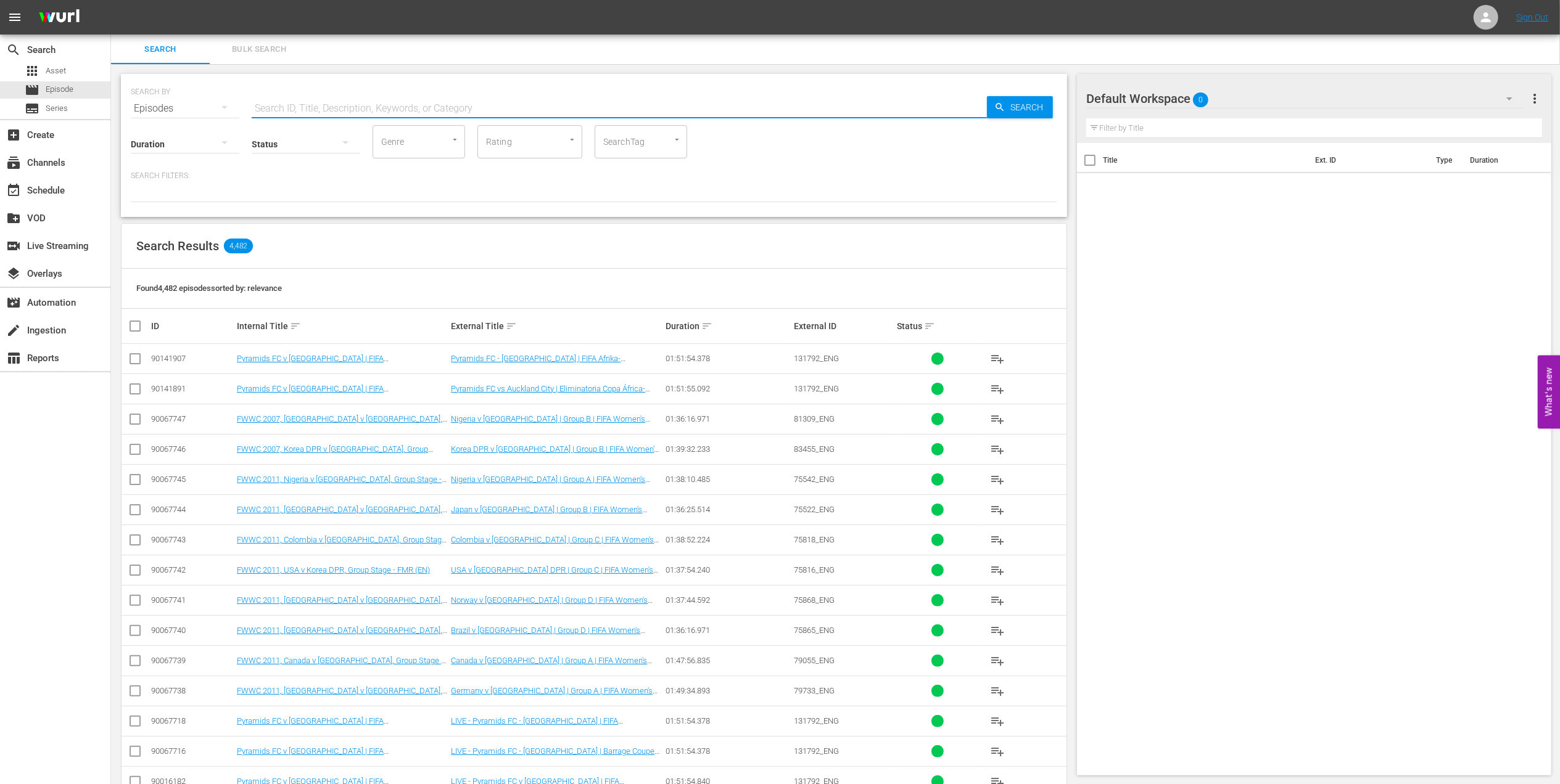
click at [349, 106] on input "text" at bounding box center [619, 109] width 735 height 30
type input "the final 2010 pt"
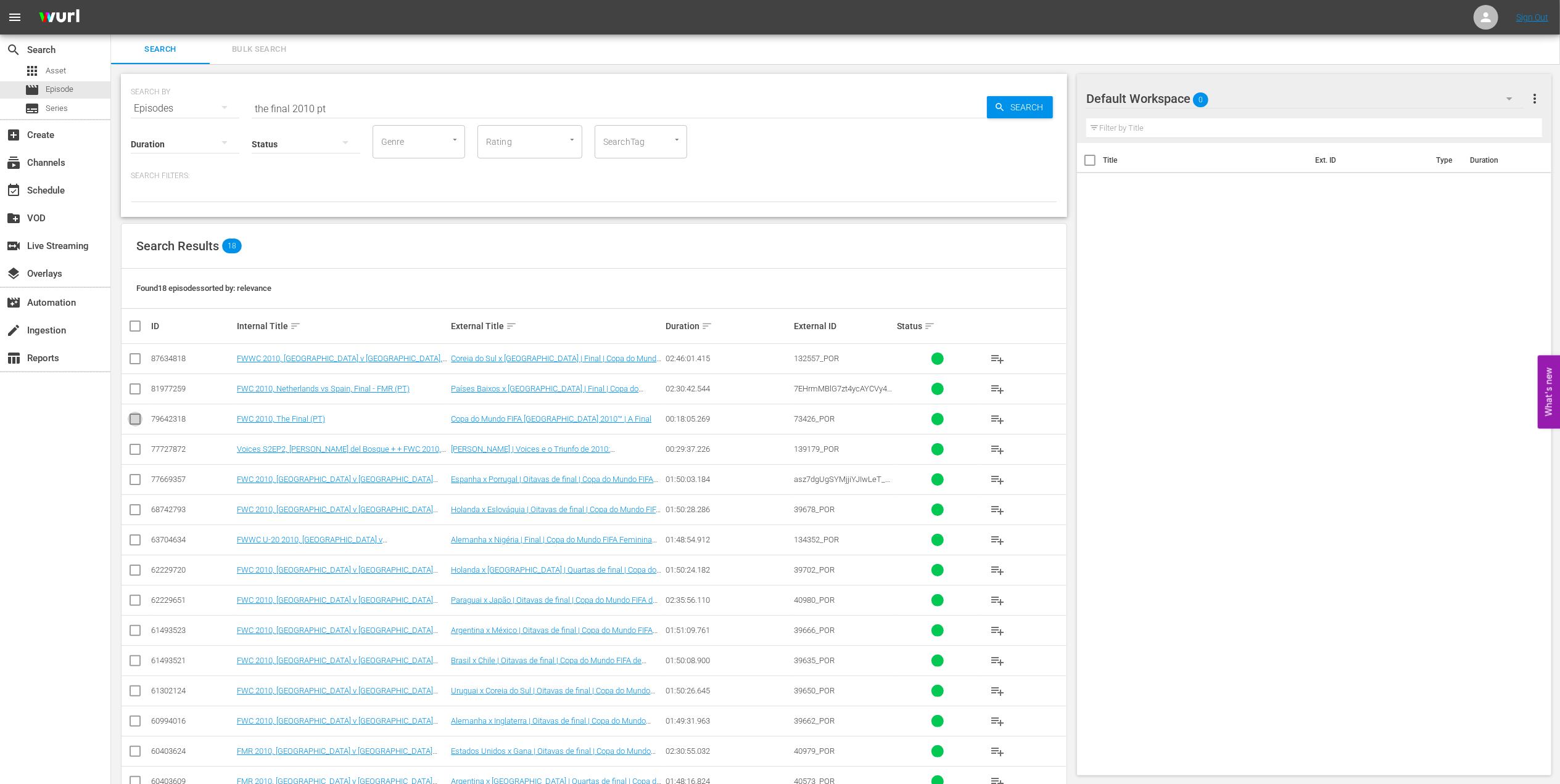
drag, startPoint x: 129, startPoint y: 420, endPoint x: 274, endPoint y: 408, distance: 145.5
click at [129, 420] on input "checkbox" at bounding box center [135, 422] width 15 height 15
checkbox input "true"
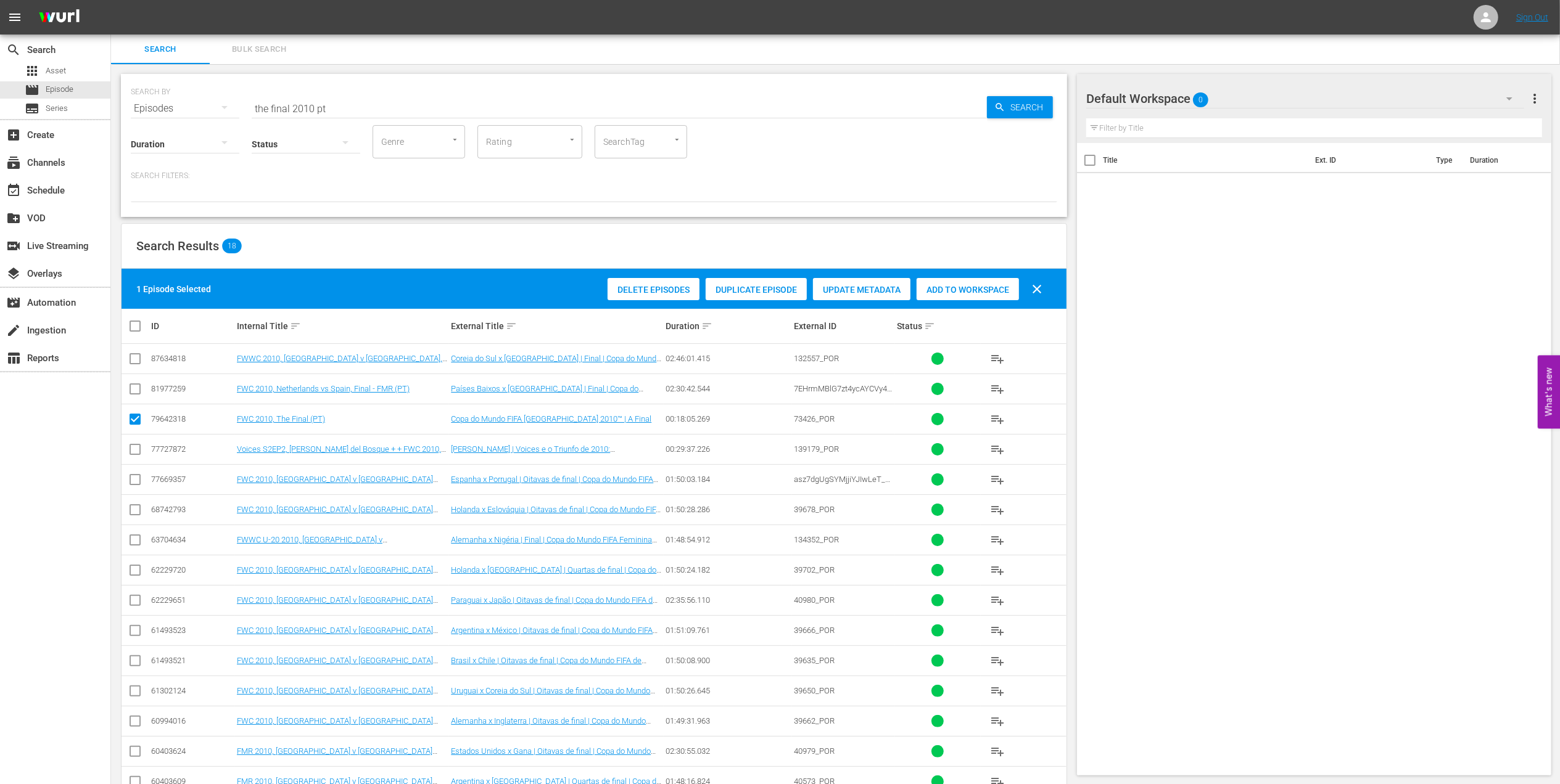
click at [966, 291] on span "Add to Workspace" at bounding box center [967, 289] width 103 height 10
drag, startPoint x: 384, startPoint y: 106, endPoint x: 134, endPoint y: 104, distance: 250.0
click at [134, 104] on div "SEARCH BY Search By Episodes Search ID, Title, Description, Keywords, or Catego…" at bounding box center [594, 100] width 927 height 44
paste input "FWC 2010, Netherlands vs Spain, Final (PT)"
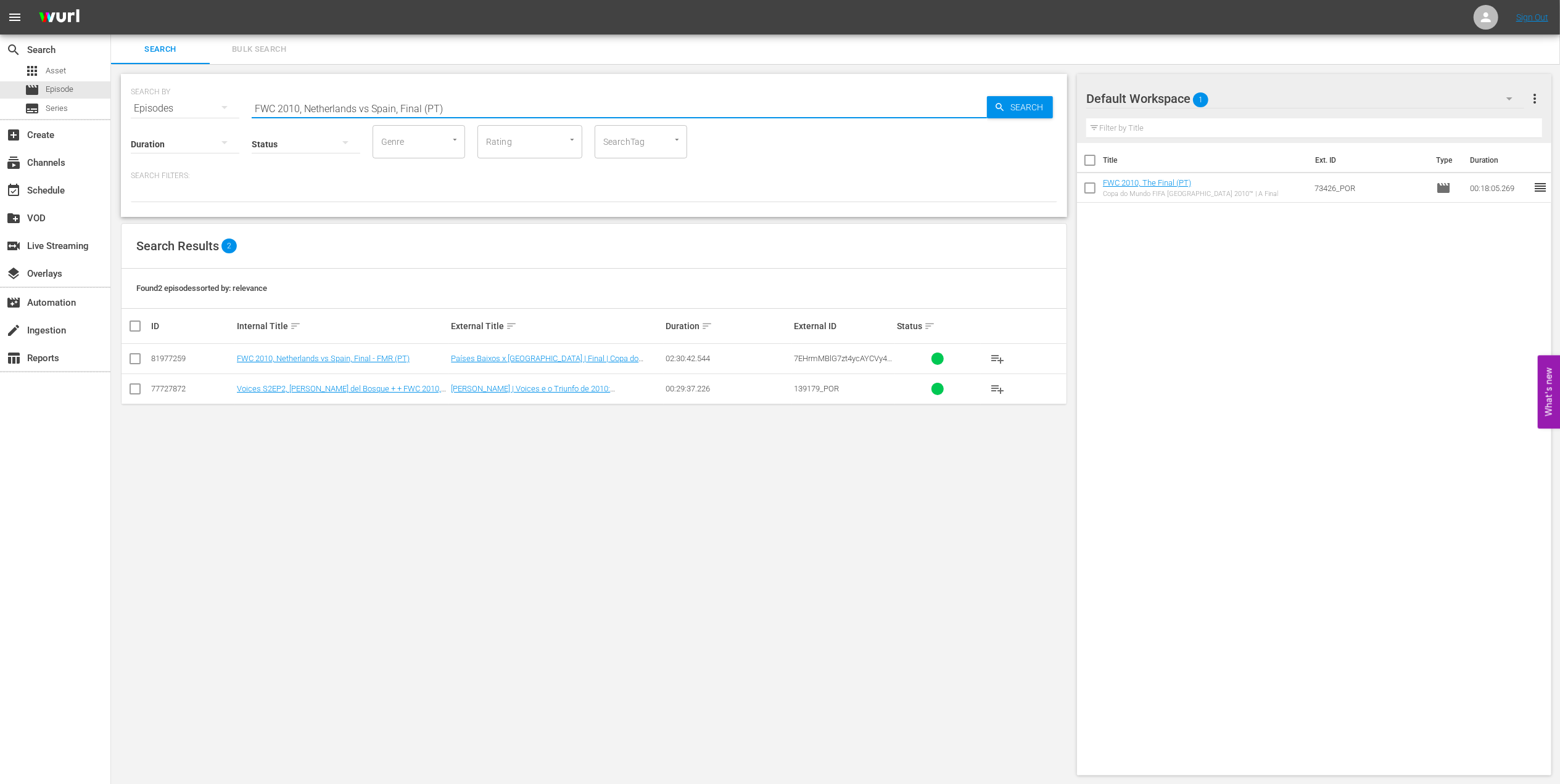
type input "FWC 2010, Netherlands vs Spain, Final (PT)"
click at [133, 360] on input "checkbox" at bounding box center [135, 362] width 15 height 15
checkbox input "true"
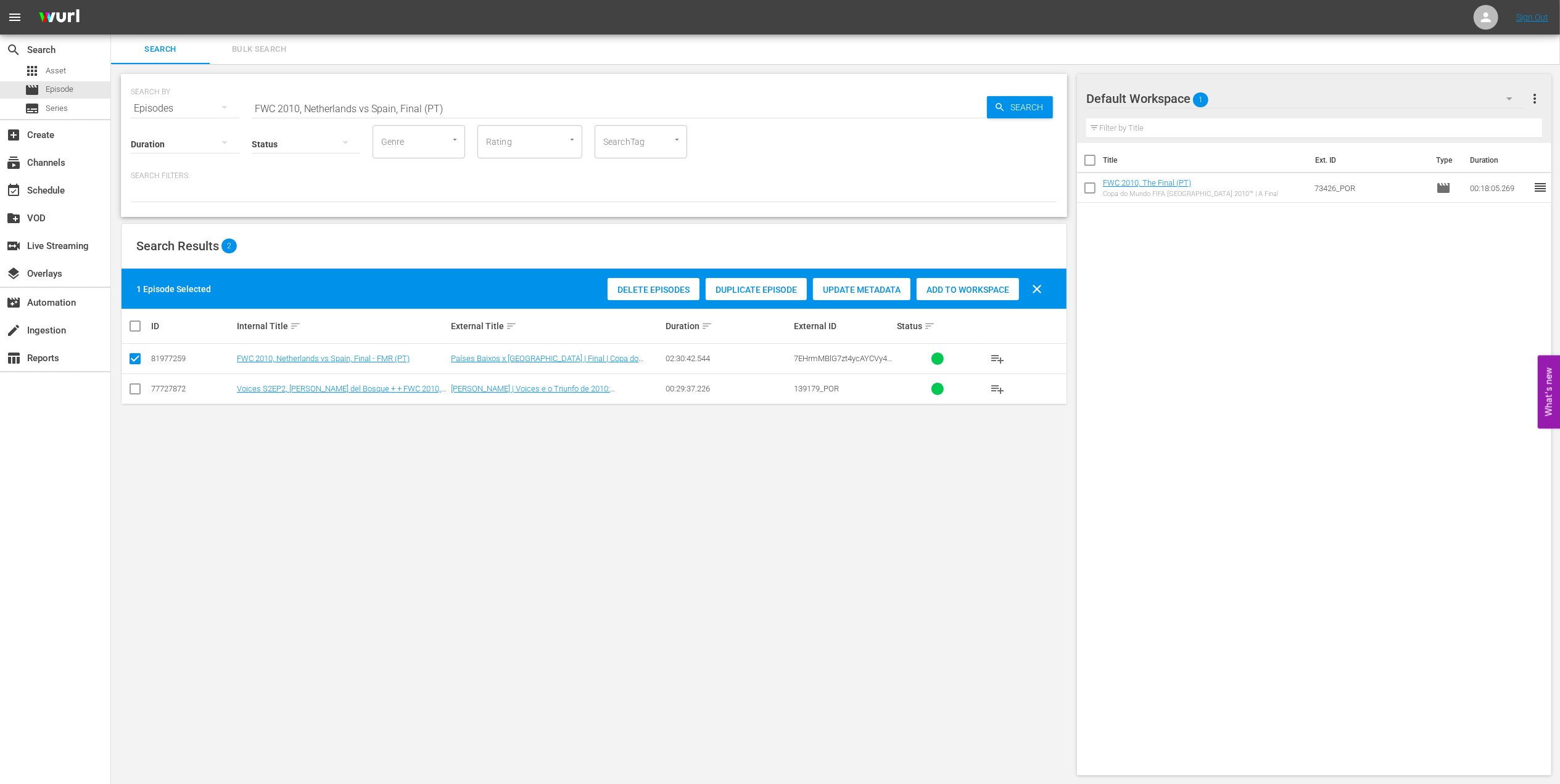
click at [990, 282] on div "Add to Workspace" at bounding box center [967, 289] width 103 height 23
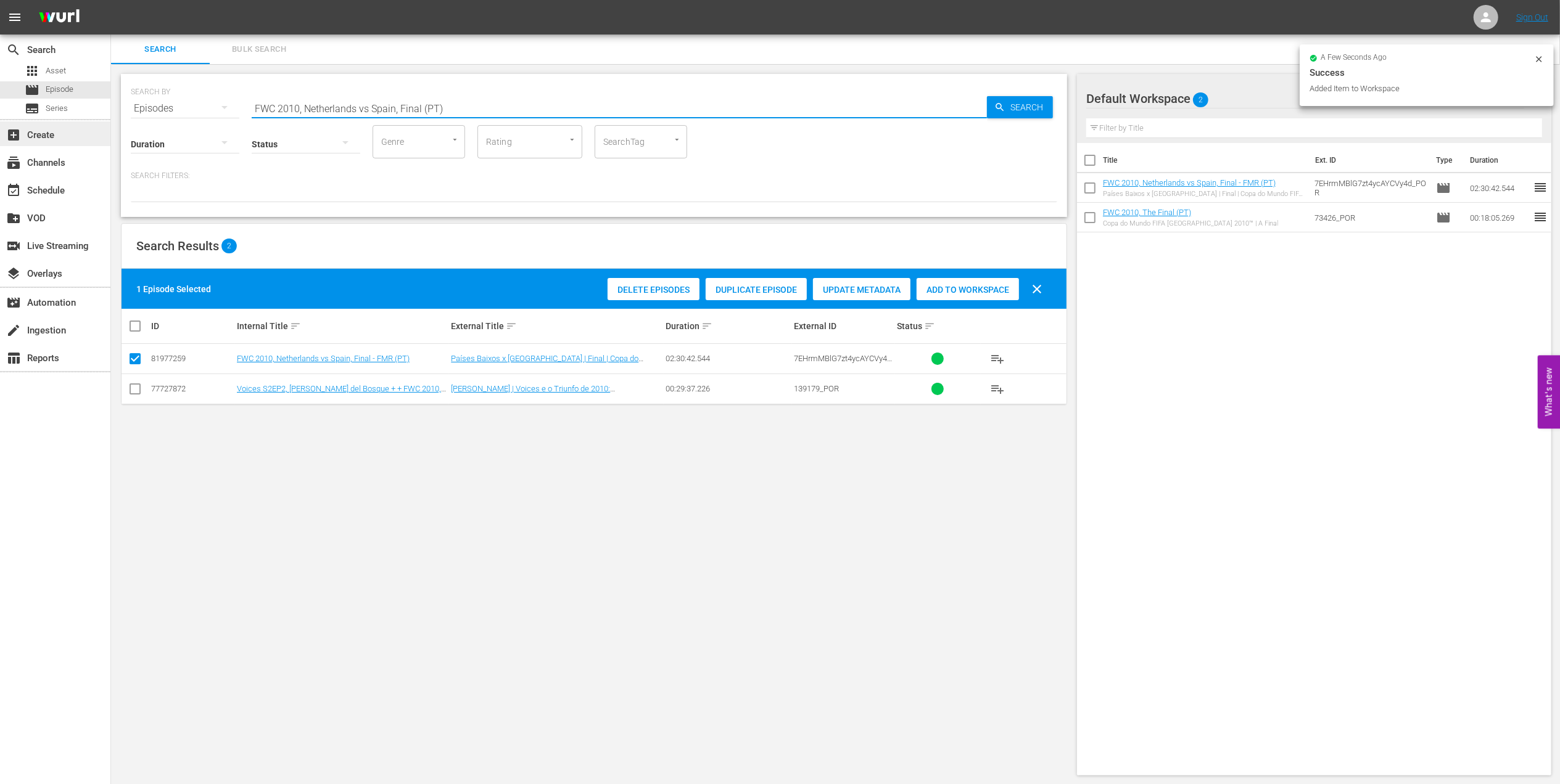
drag, startPoint x: 449, startPoint y: 109, endPoint x: 0, endPoint y: 126, distance: 449.3
click at [0, 122] on html "menu Sign Out search Search apps Asset movie Episode subtitles Series add_box C…" at bounding box center [780, 392] width 1560 height 784
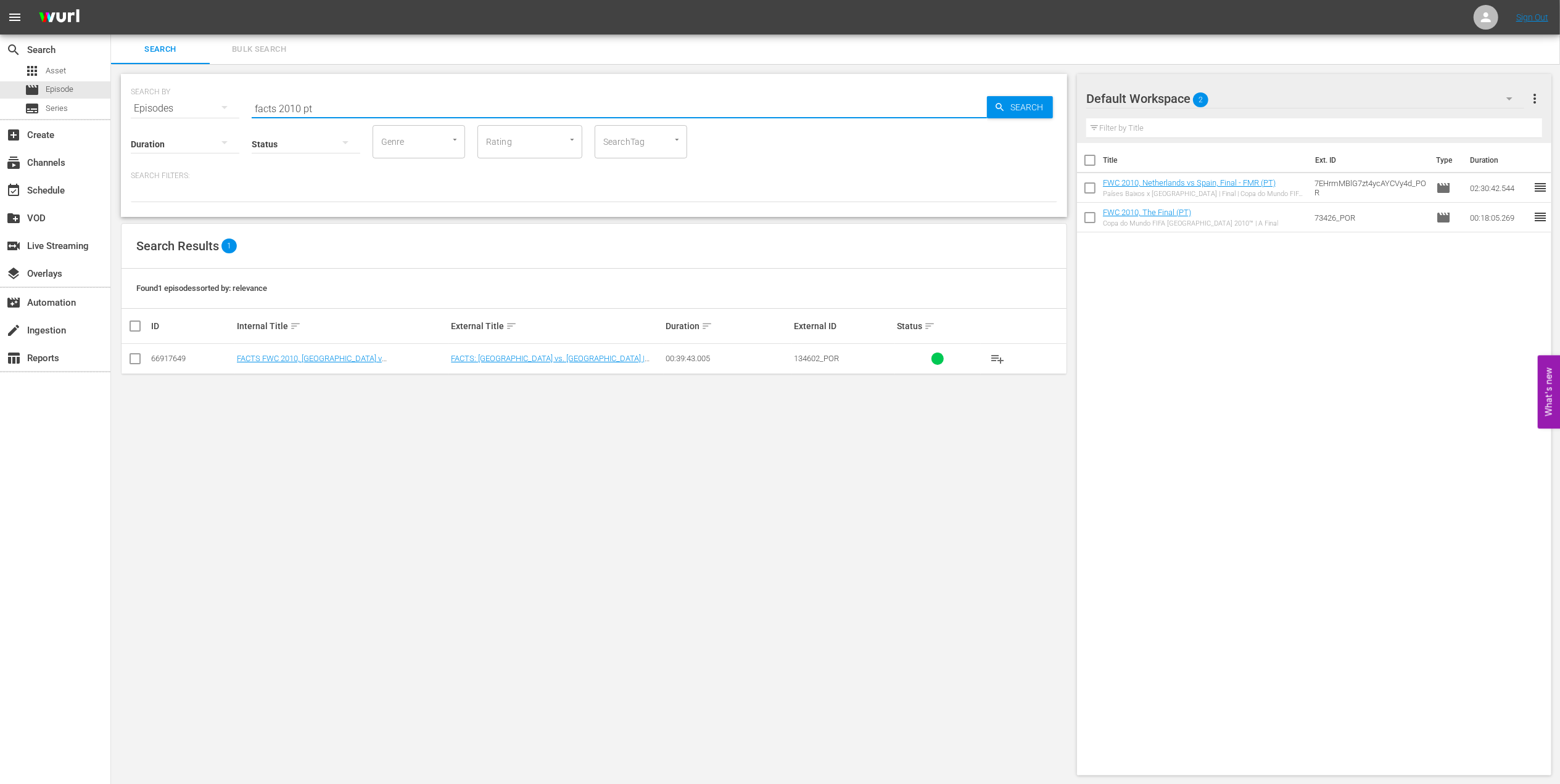
type input "facts 2010 pt"
drag, startPoint x: 131, startPoint y: 357, endPoint x: 139, endPoint y: 361, distance: 8.9
click at [131, 359] on input "checkbox" at bounding box center [135, 362] width 15 height 15
checkbox input "true"
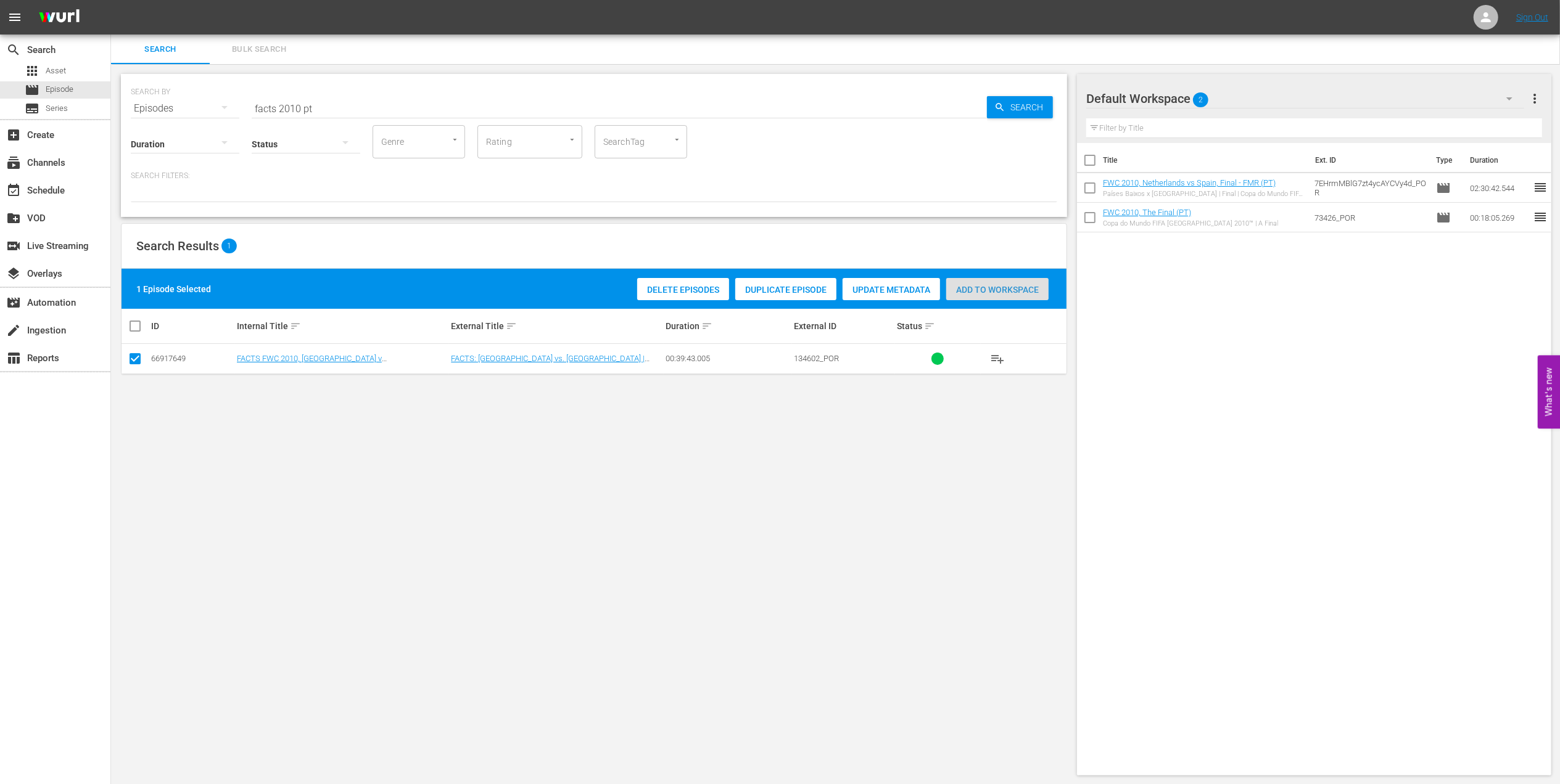
click at [1010, 287] on span "Add to Workspace" at bounding box center [997, 289] width 103 height 10
drag, startPoint x: 336, startPoint y: 112, endPoint x: 76, endPoint y: 112, distance: 260.0
click at [111, 0] on div "search Search apps Asset movie Episode subtitles Series add_box Create subscrip…" at bounding box center [835, 0] width 1449 height 0
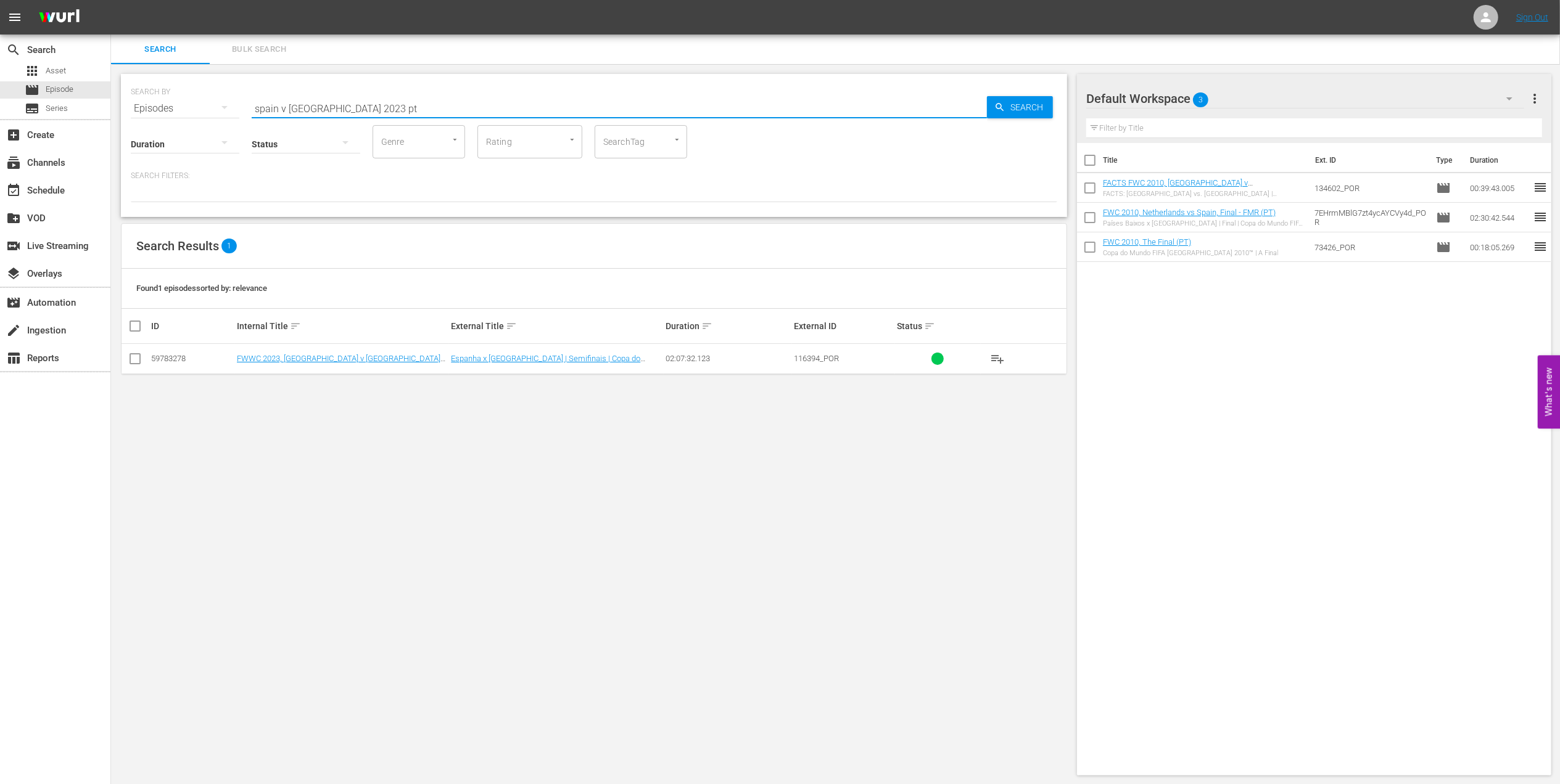
type input "spain v sweden 2023 pt"
click at [134, 356] on input "checkbox" at bounding box center [135, 362] width 15 height 15
checkbox input "true"
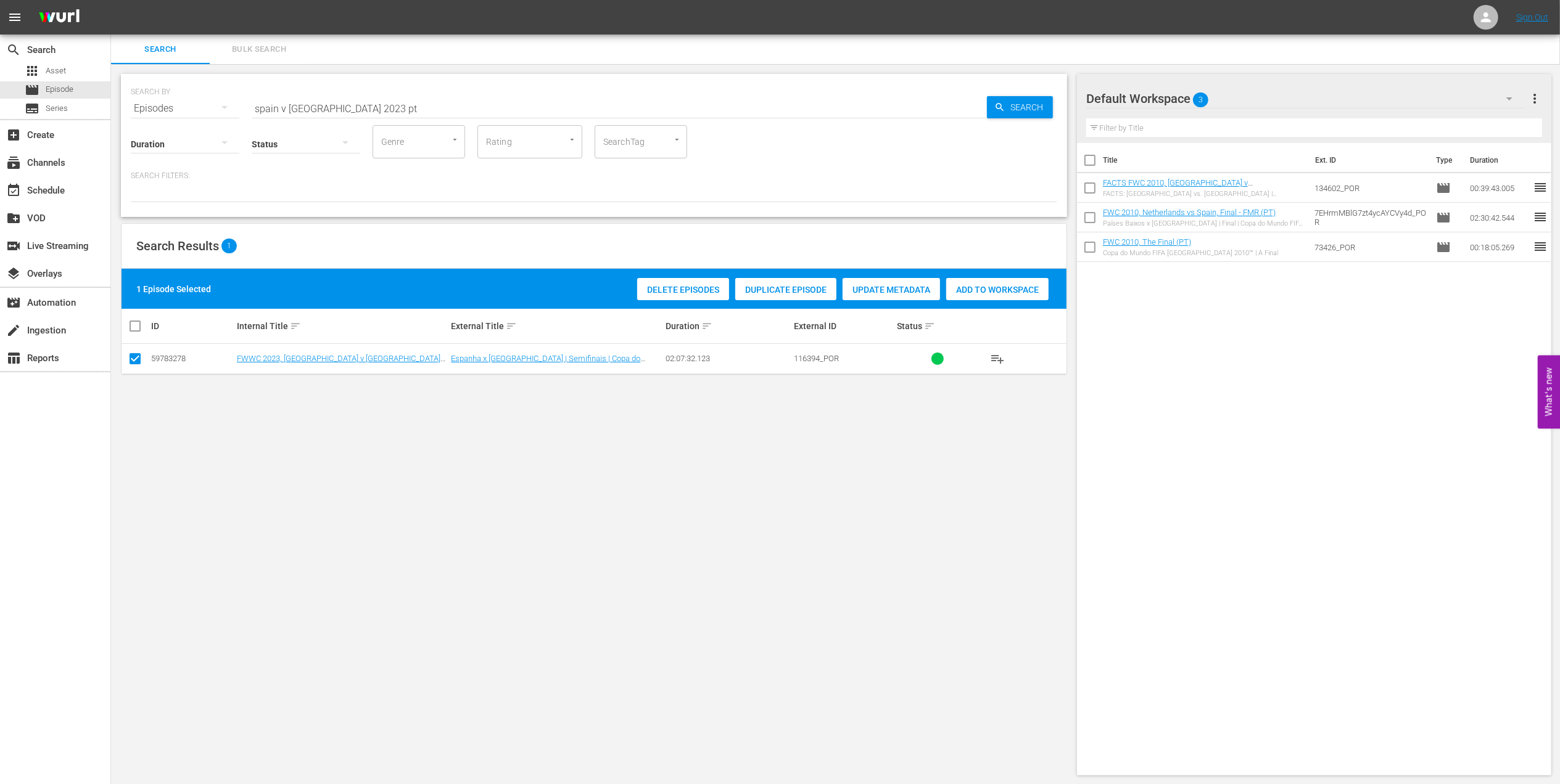
click at [1000, 291] on span "Add to Workspace" at bounding box center [997, 289] width 103 height 10
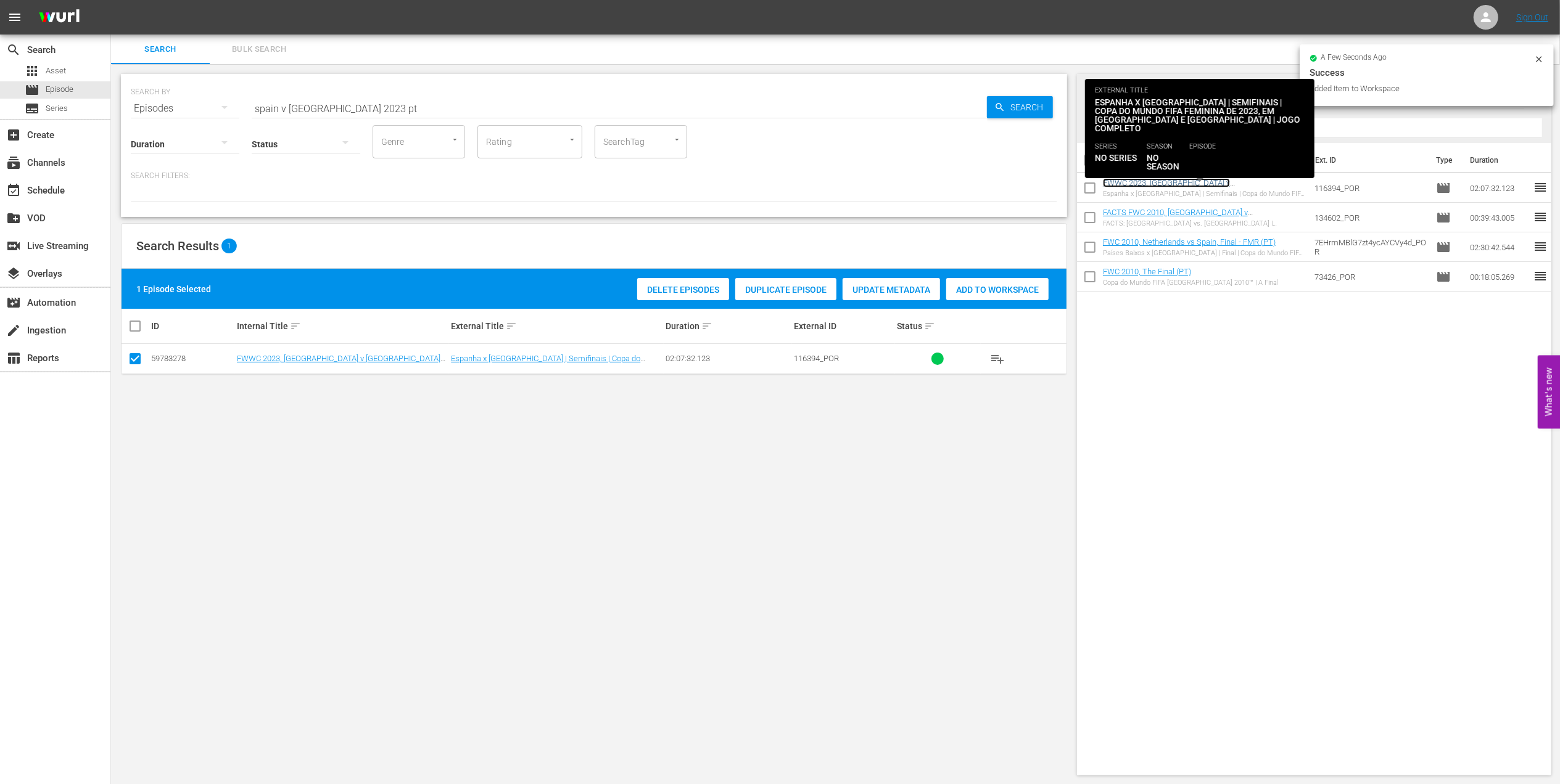
click at [1217, 183] on link "FWWC 2023, Spain v Sweden (PT) + on this day promo" at bounding box center [1184, 187] width 162 height 19
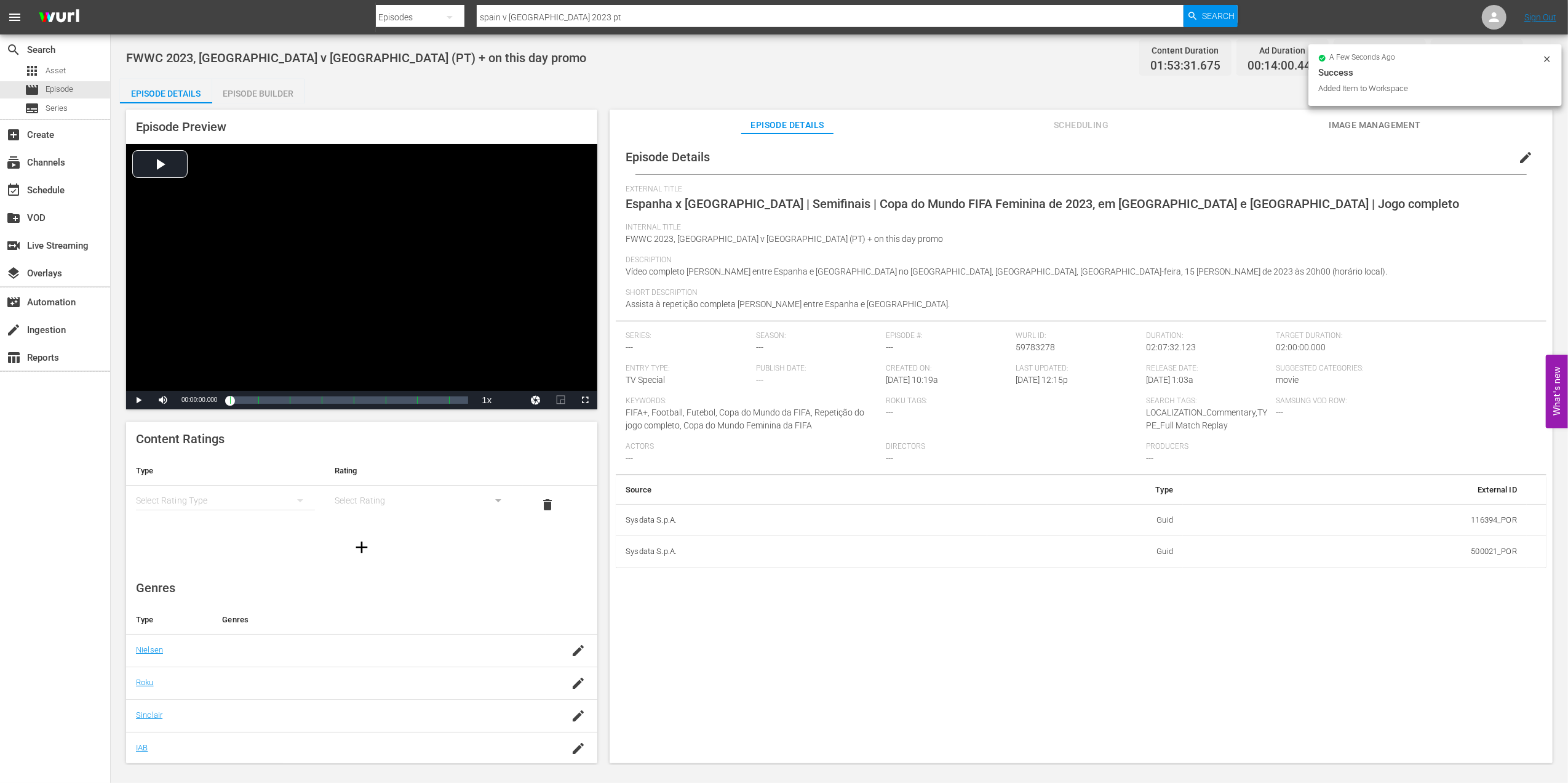
click at [277, 92] on div "Episode Builder" at bounding box center [258, 93] width 92 height 30
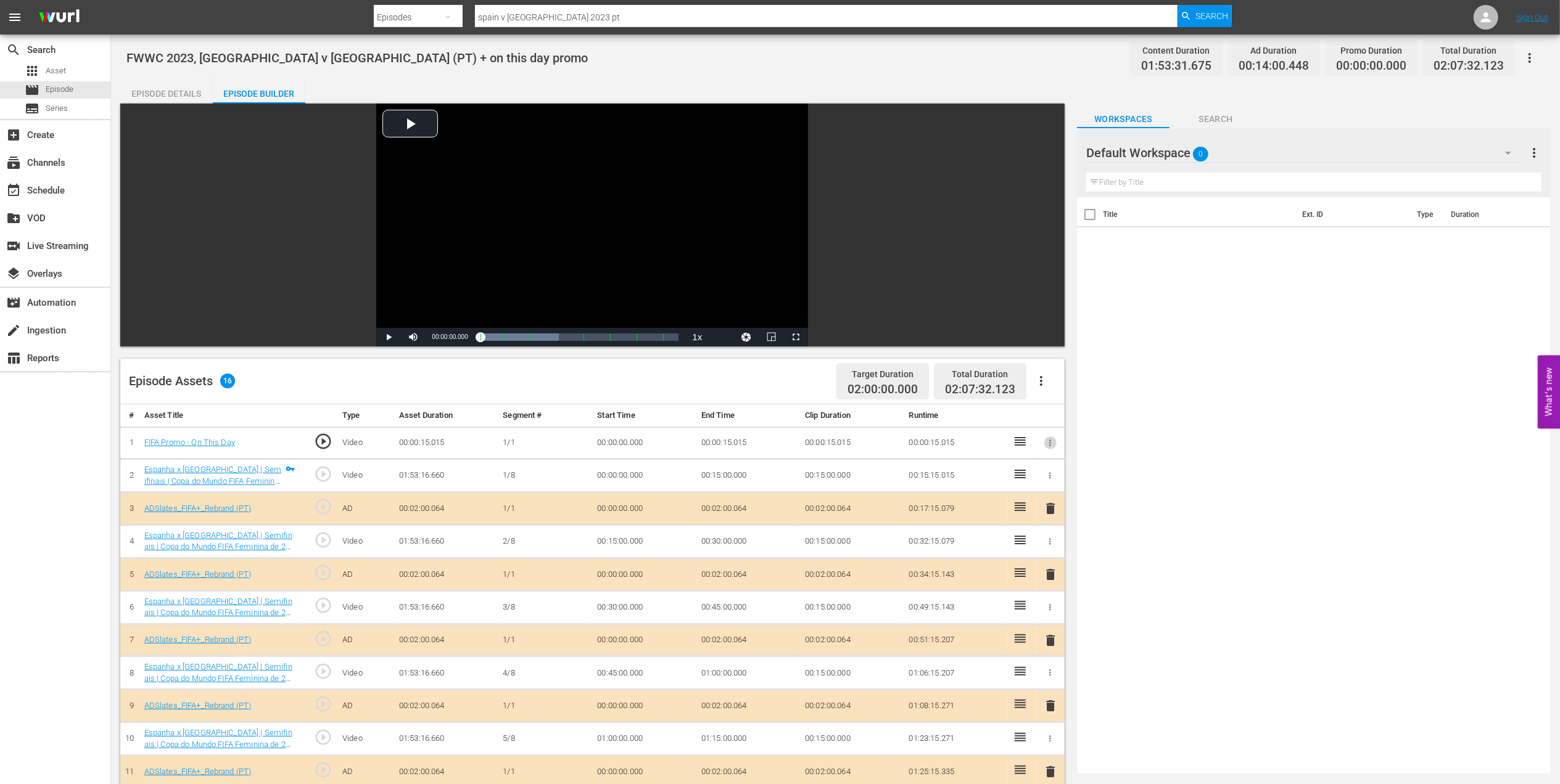
click at [1047, 441] on icon "button" at bounding box center [1050, 443] width 9 height 9
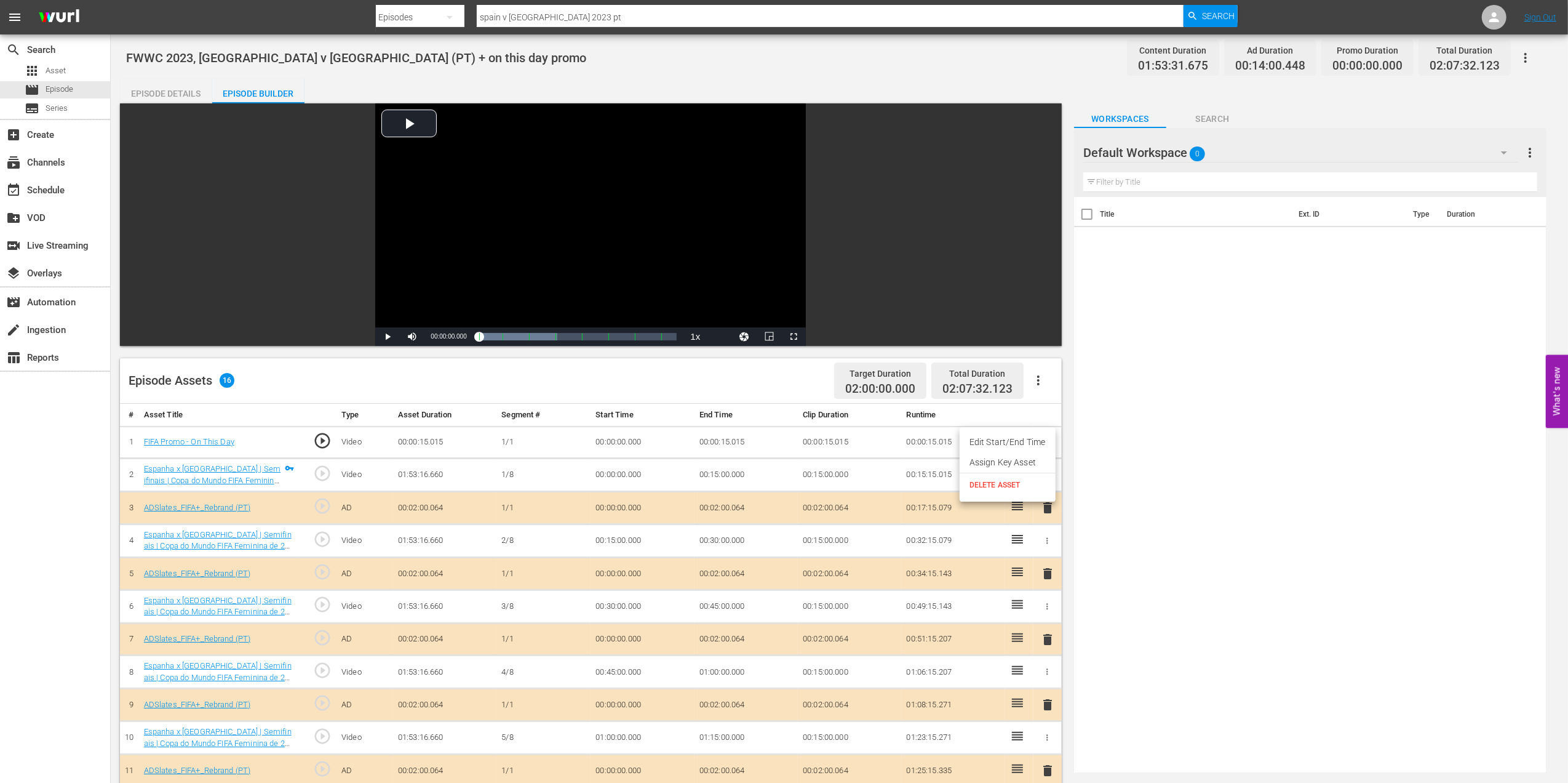
click at [1014, 479] on li "DELETE ASSET" at bounding box center [1007, 485] width 96 height 23
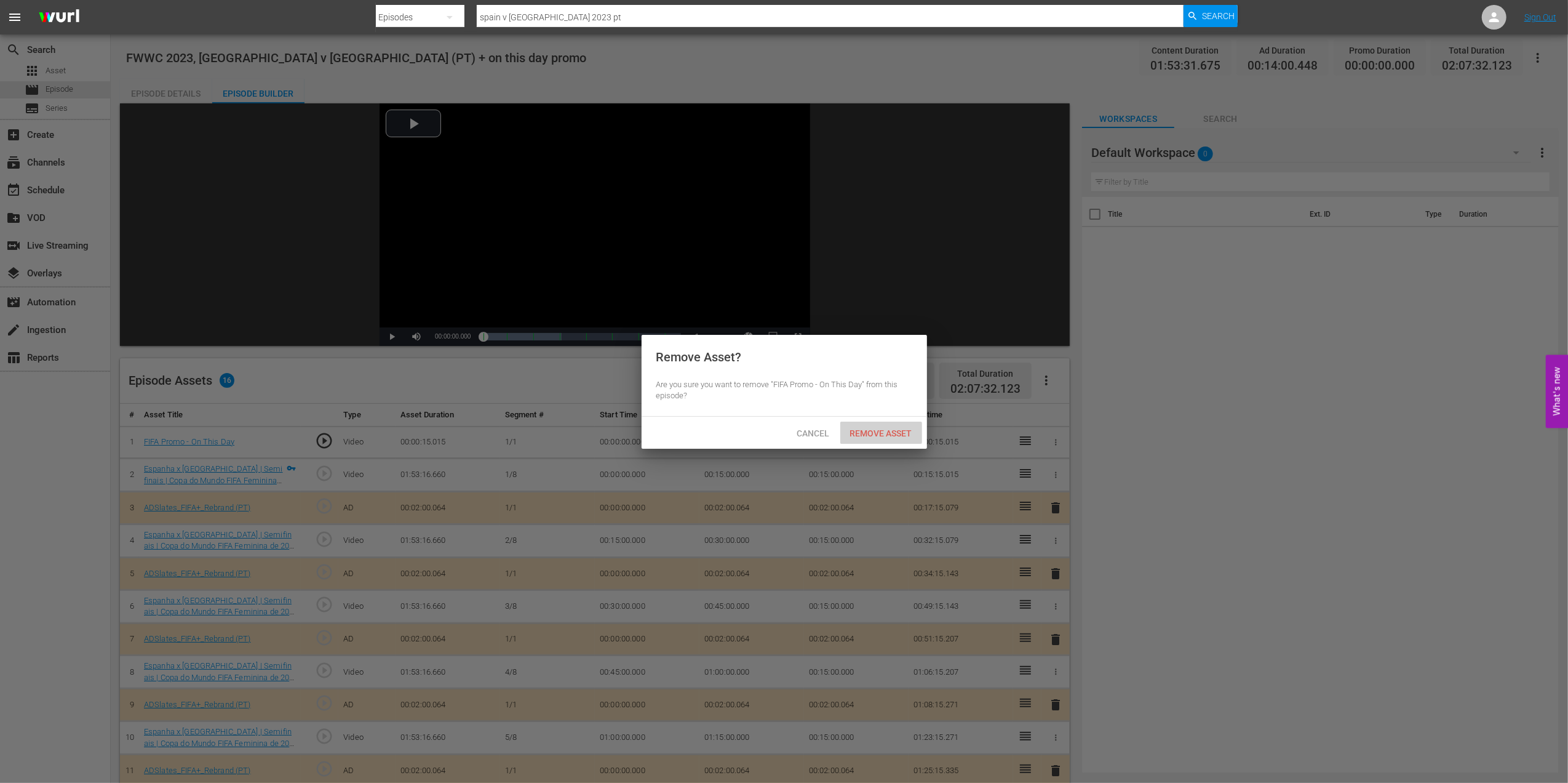
click at [886, 429] on span "Remove Asset" at bounding box center [881, 433] width 81 height 10
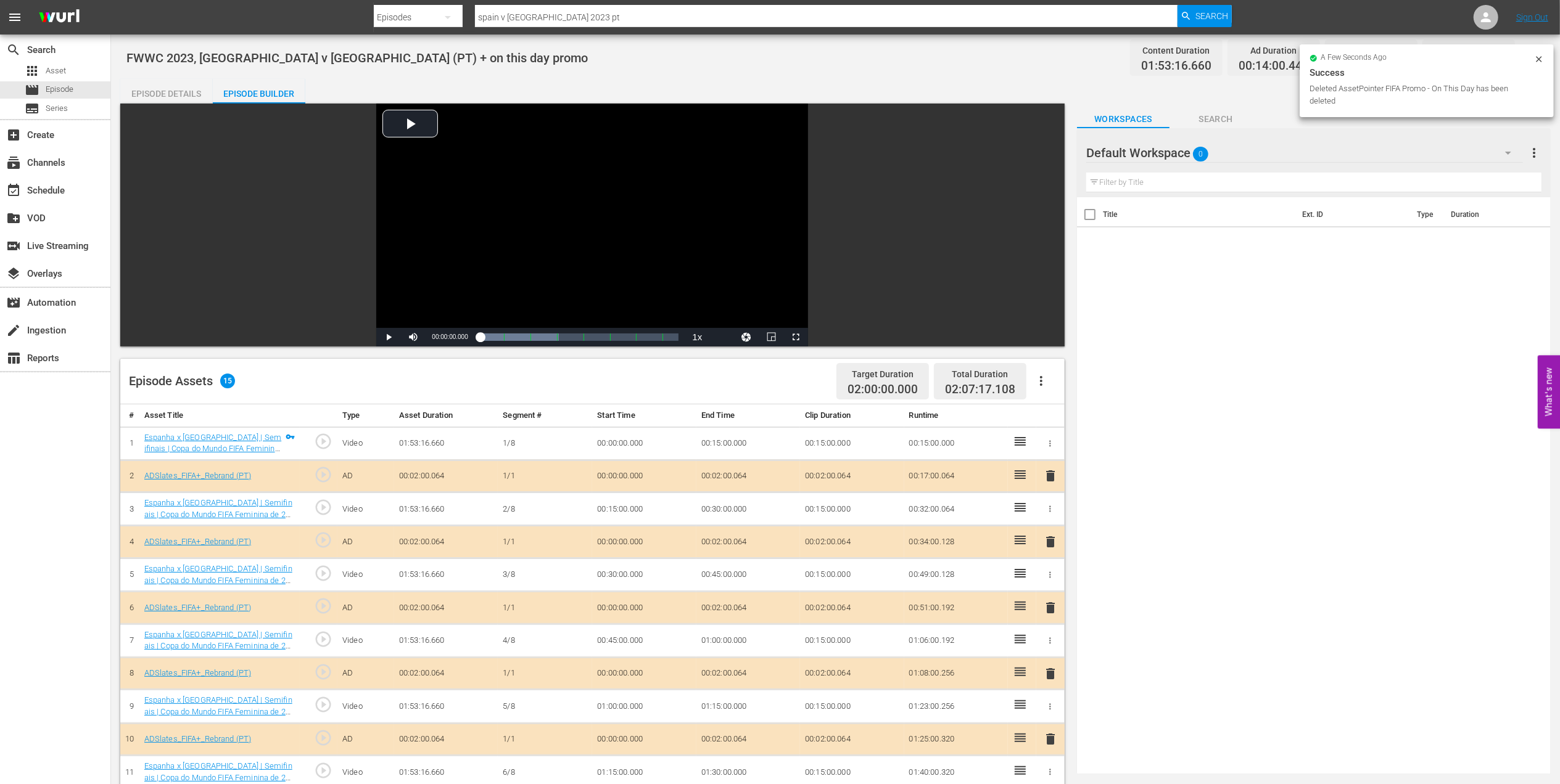
click at [187, 99] on div "Episode Details" at bounding box center [166, 94] width 92 height 30
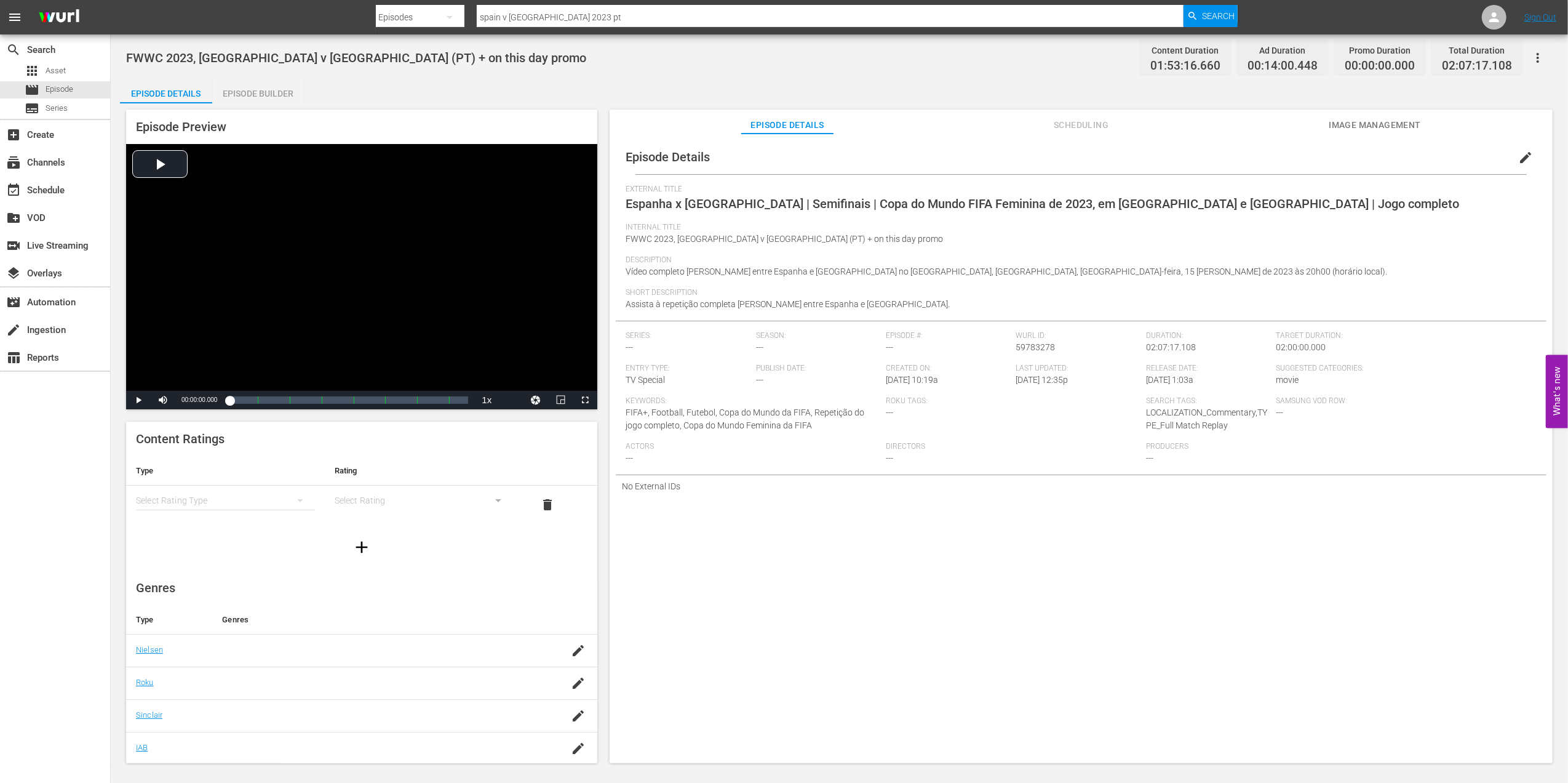
click at [1519, 155] on span "edit" at bounding box center [1526, 158] width 15 height 15
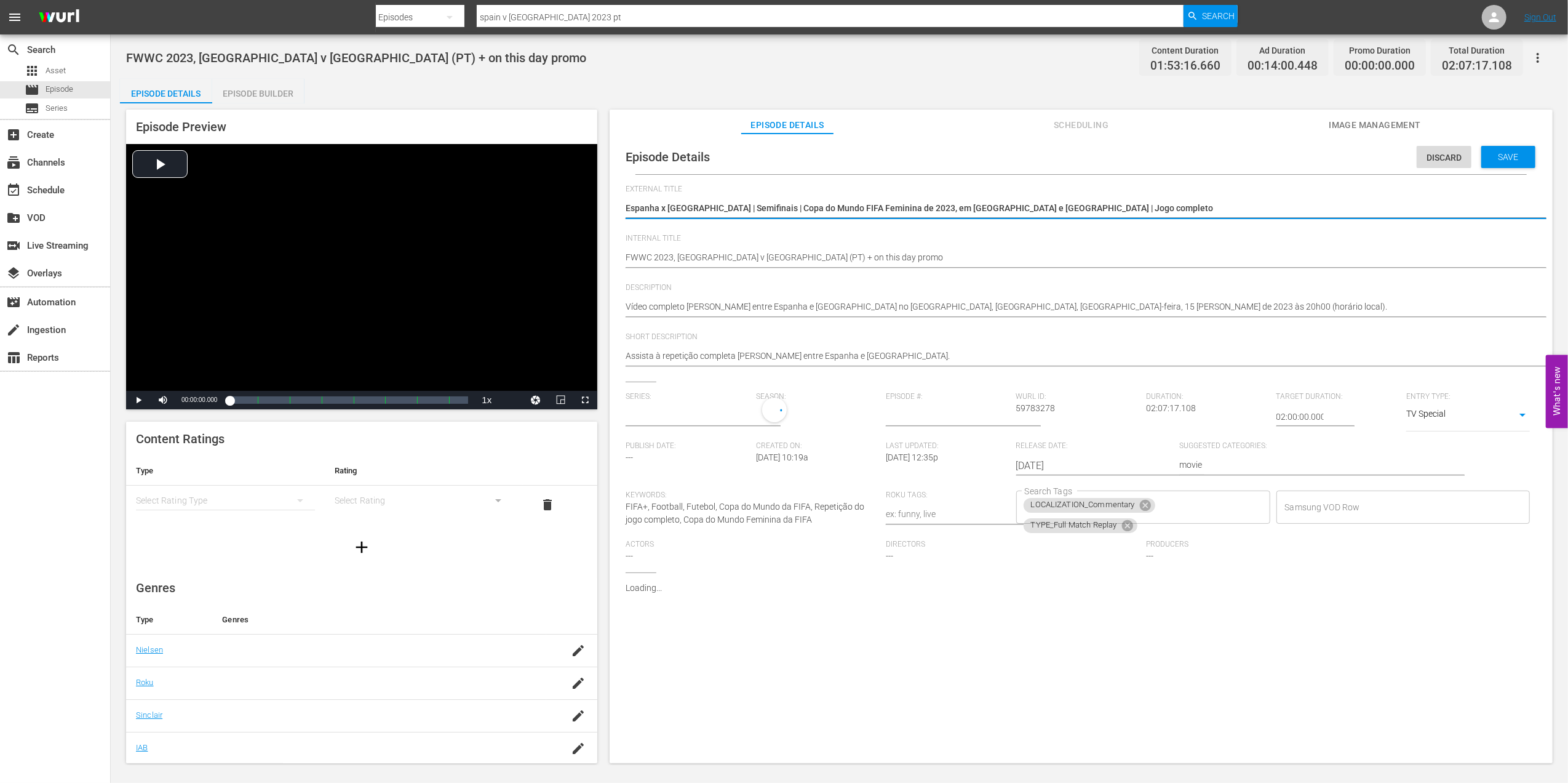
type input "No Series"
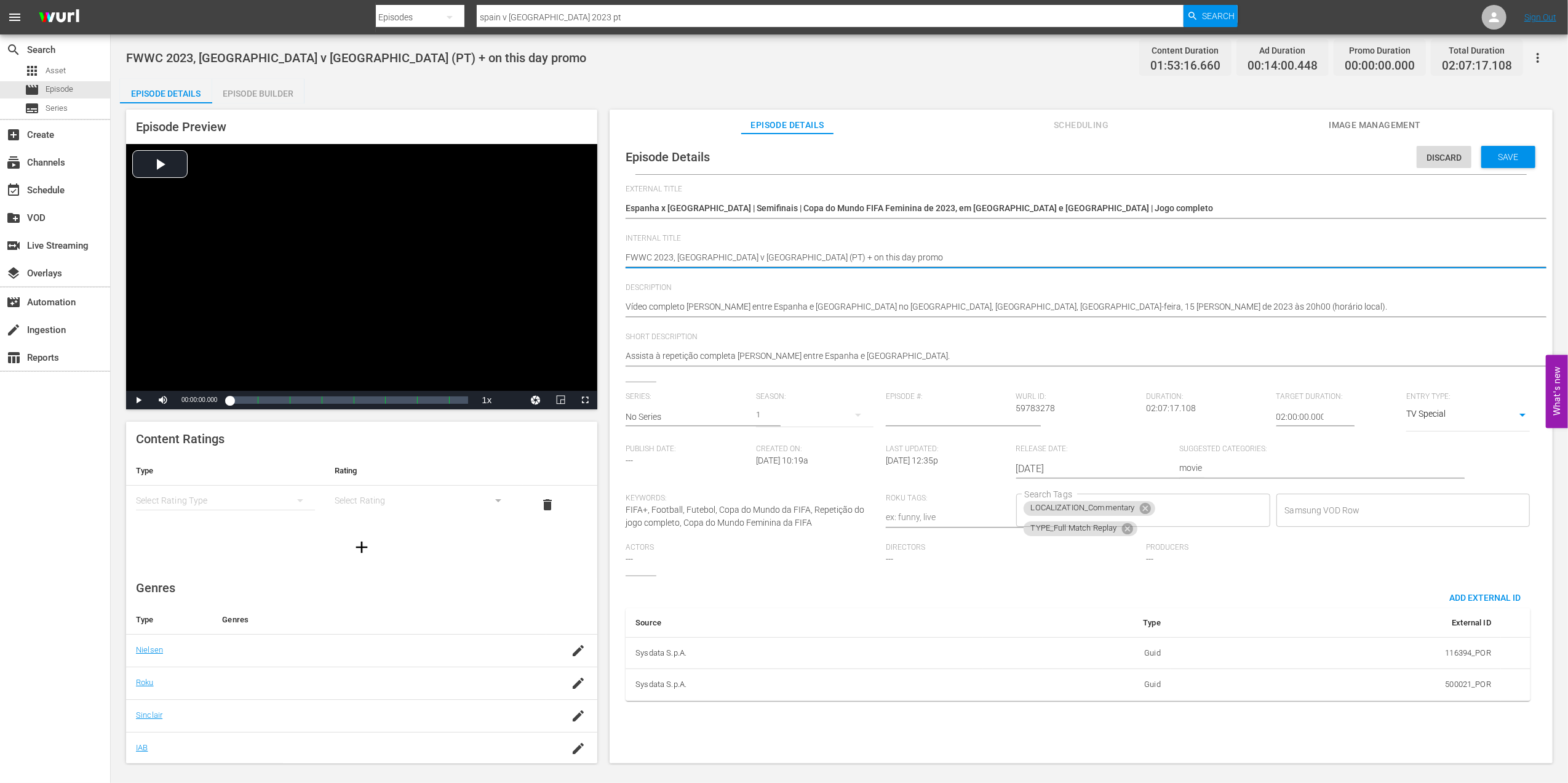
drag, startPoint x: 840, startPoint y: 254, endPoint x: 753, endPoint y: 255, distance: 87.0
type textarea "FWWC 2023, Spain v Sweden (PT)"
click at [1489, 159] on span "Save" at bounding box center [1509, 156] width 40 height 10
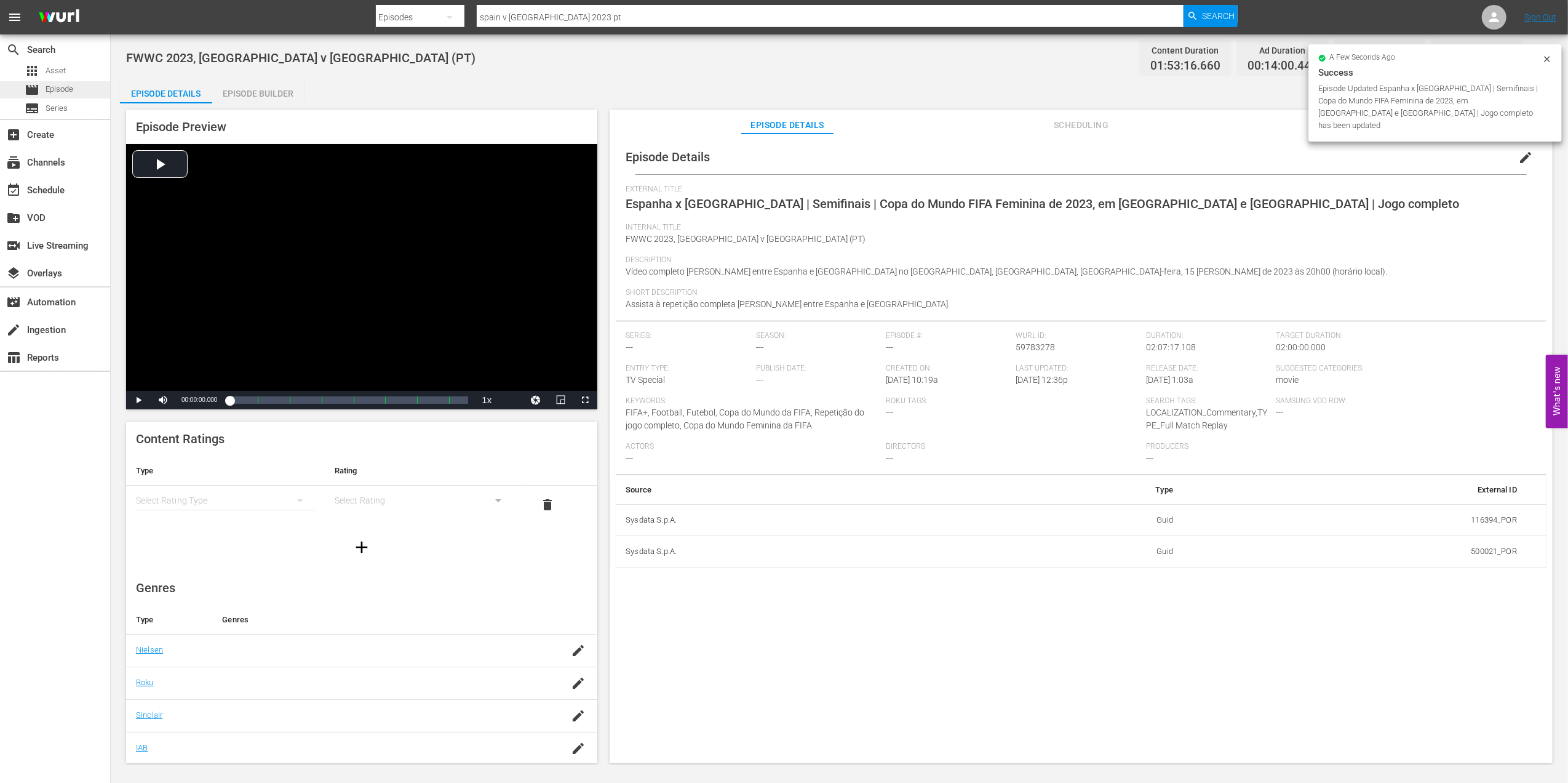
click at [55, 91] on span "Episode" at bounding box center [59, 89] width 28 height 12
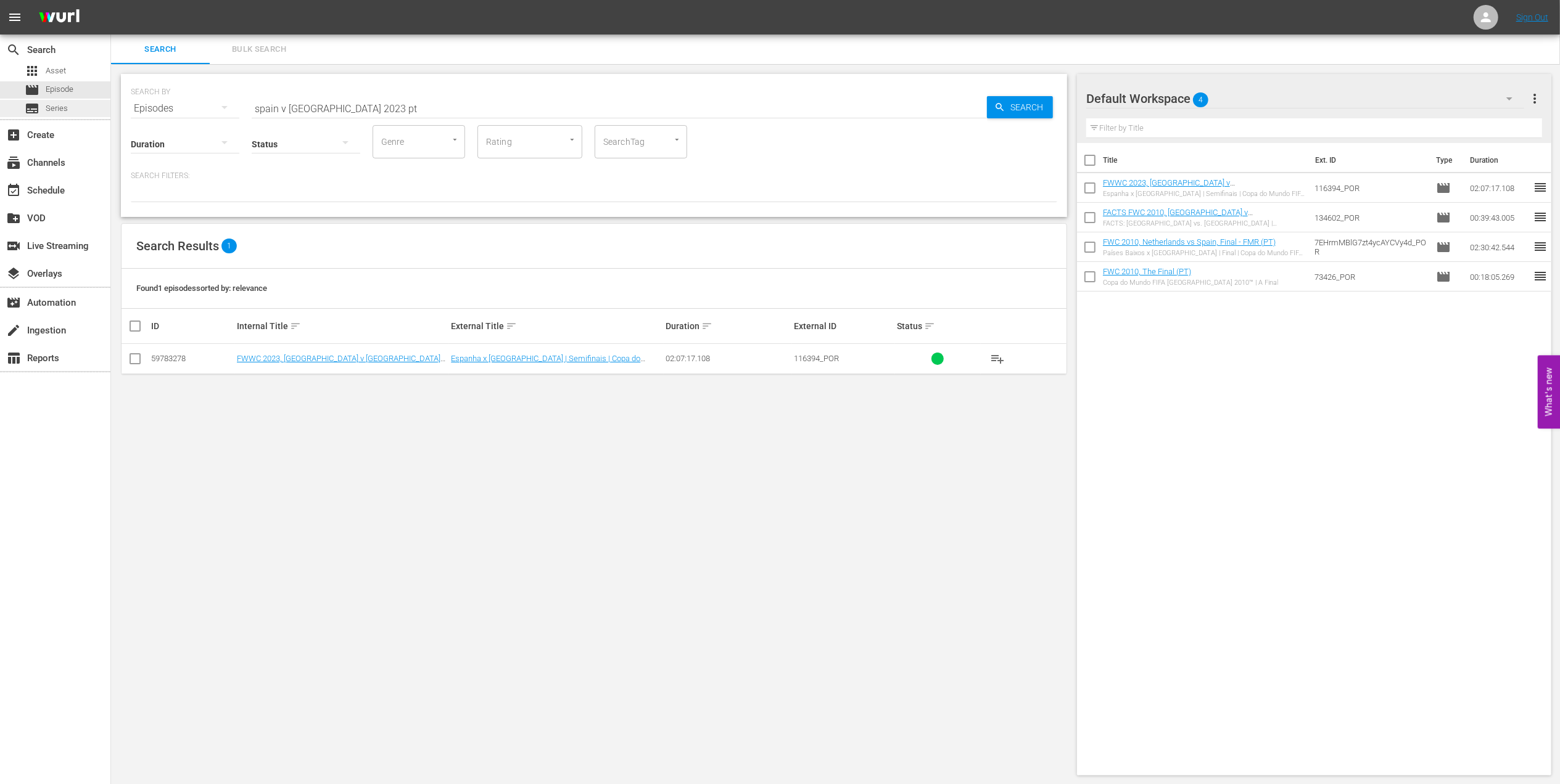
click at [0, 107] on html "menu Sign Out search Search apps Asset movie Episode subtitles Series add_box C…" at bounding box center [780, 392] width 1560 height 784
type input "australia v england pt"
drag, startPoint x: 134, startPoint y: 361, endPoint x: 181, endPoint y: 362, distance: 47.0
click at [139, 362] on input "checkbox" at bounding box center [135, 362] width 15 height 15
checkbox input "true"
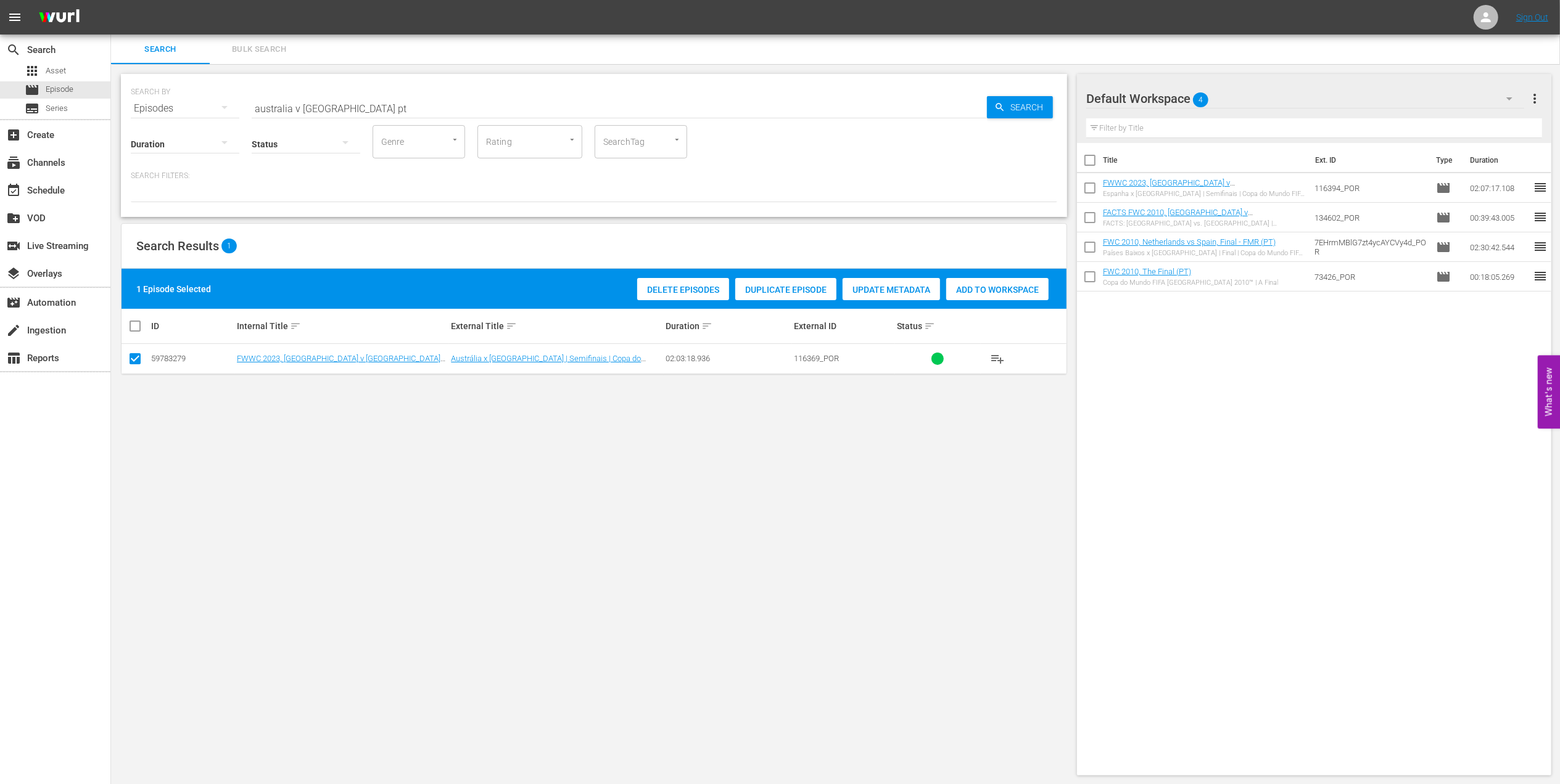
click at [976, 291] on span "Add to Workspace" at bounding box center [997, 289] width 103 height 10
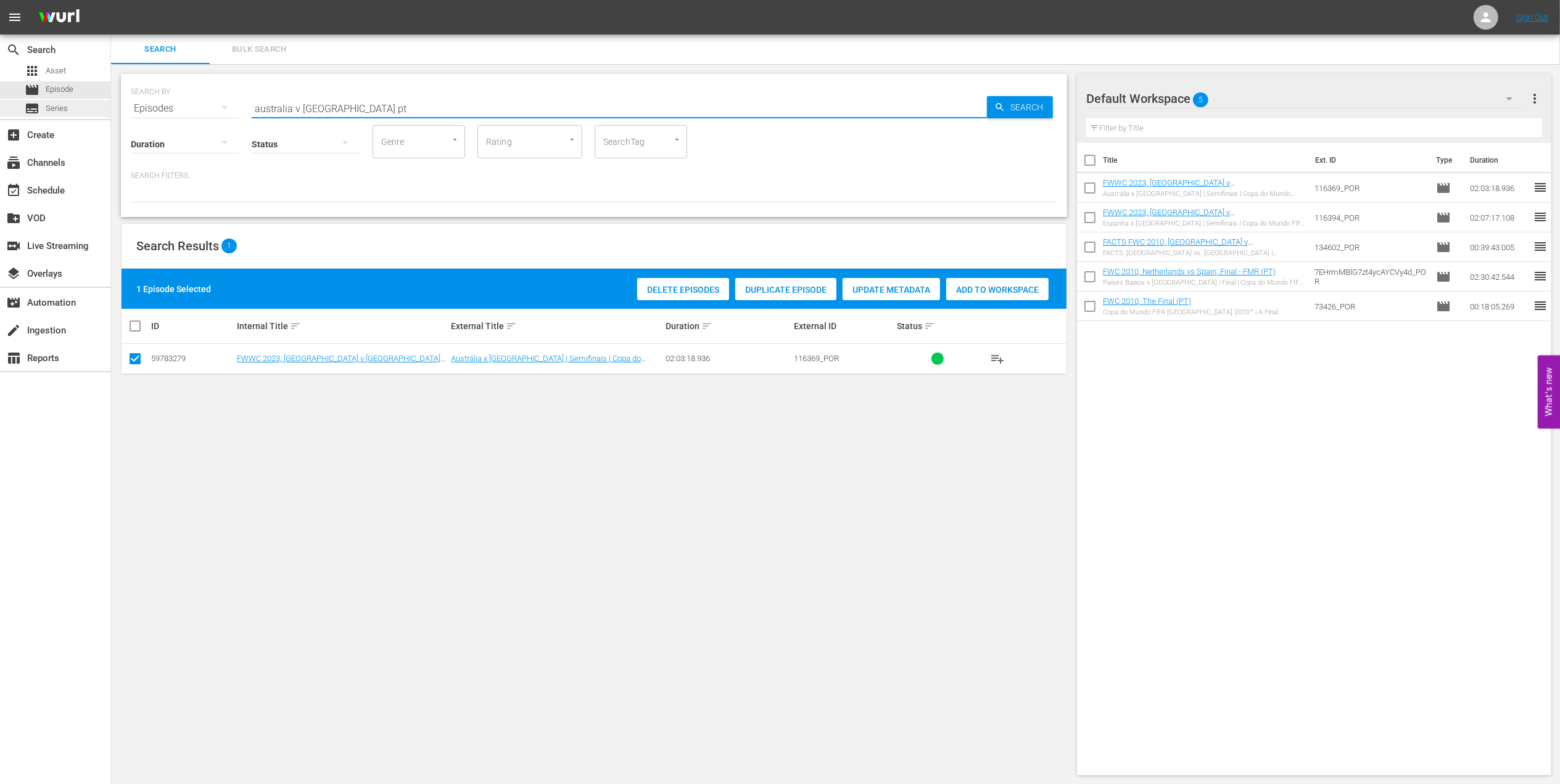
drag, startPoint x: 319, startPoint y: 104, endPoint x: 40, endPoint y: 104, distance: 279.0
click at [111, 0] on div "search Search apps Asset movie Episode subtitles Series add_box Create subscrip…" at bounding box center [835, 0] width 1449 height 0
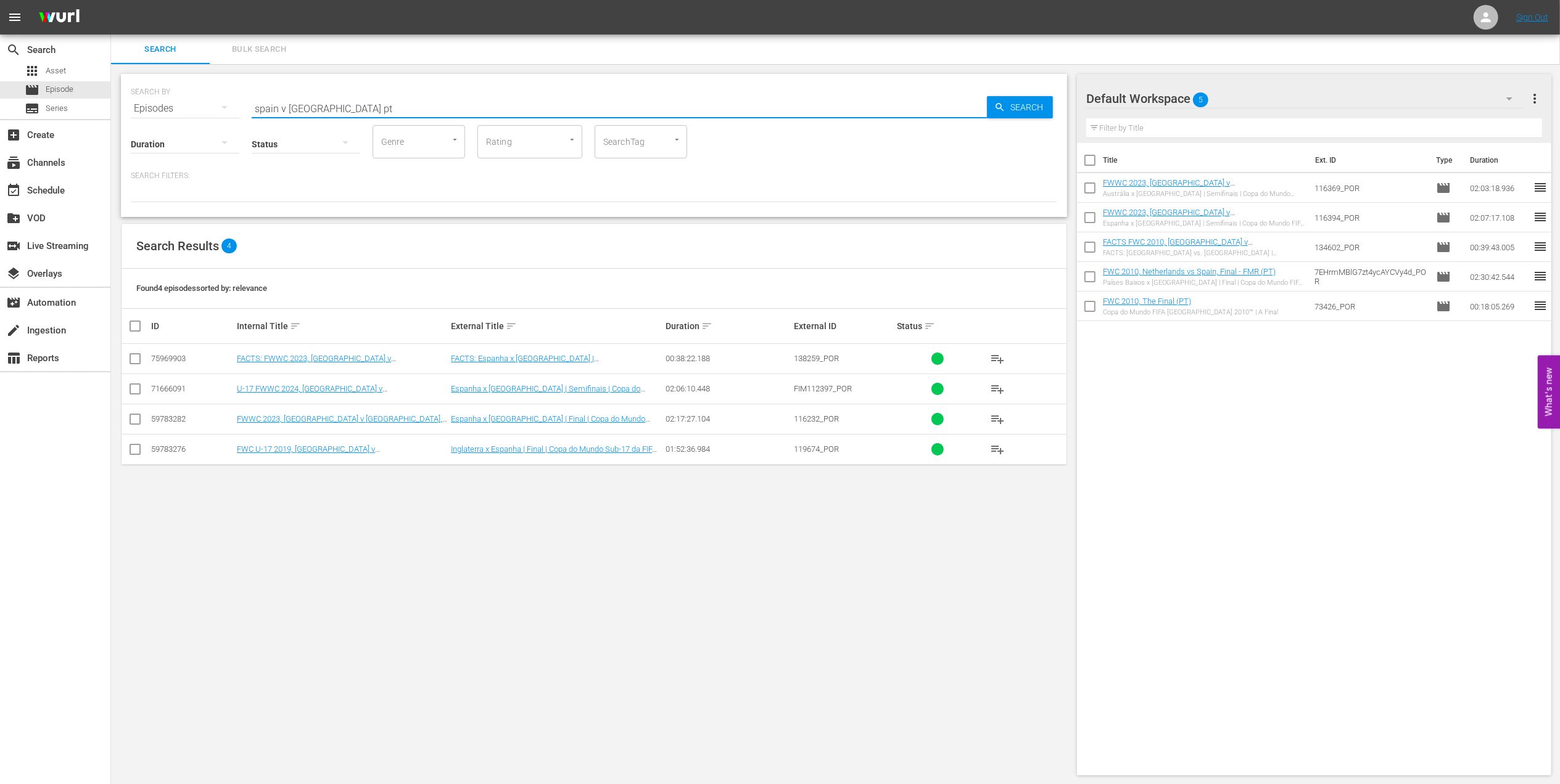
type input "spain v england pt"
drag, startPoint x: 139, startPoint y: 418, endPoint x: 163, endPoint y: 414, distance: 24.3
click at [139, 418] on input "checkbox" at bounding box center [135, 422] width 15 height 15
checkbox input "true"
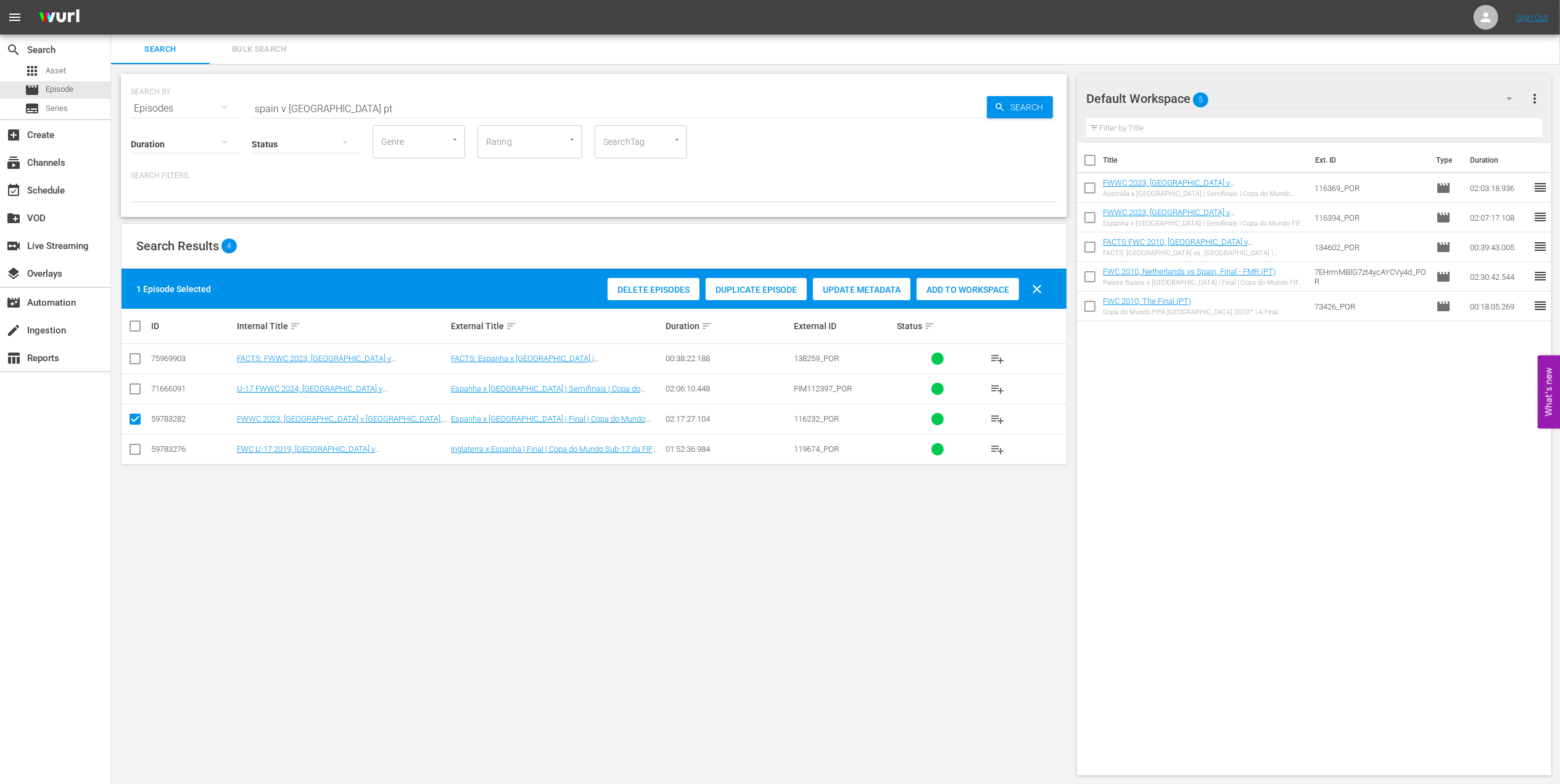
click at [990, 286] on span "Add to Workspace" at bounding box center [967, 289] width 103 height 10
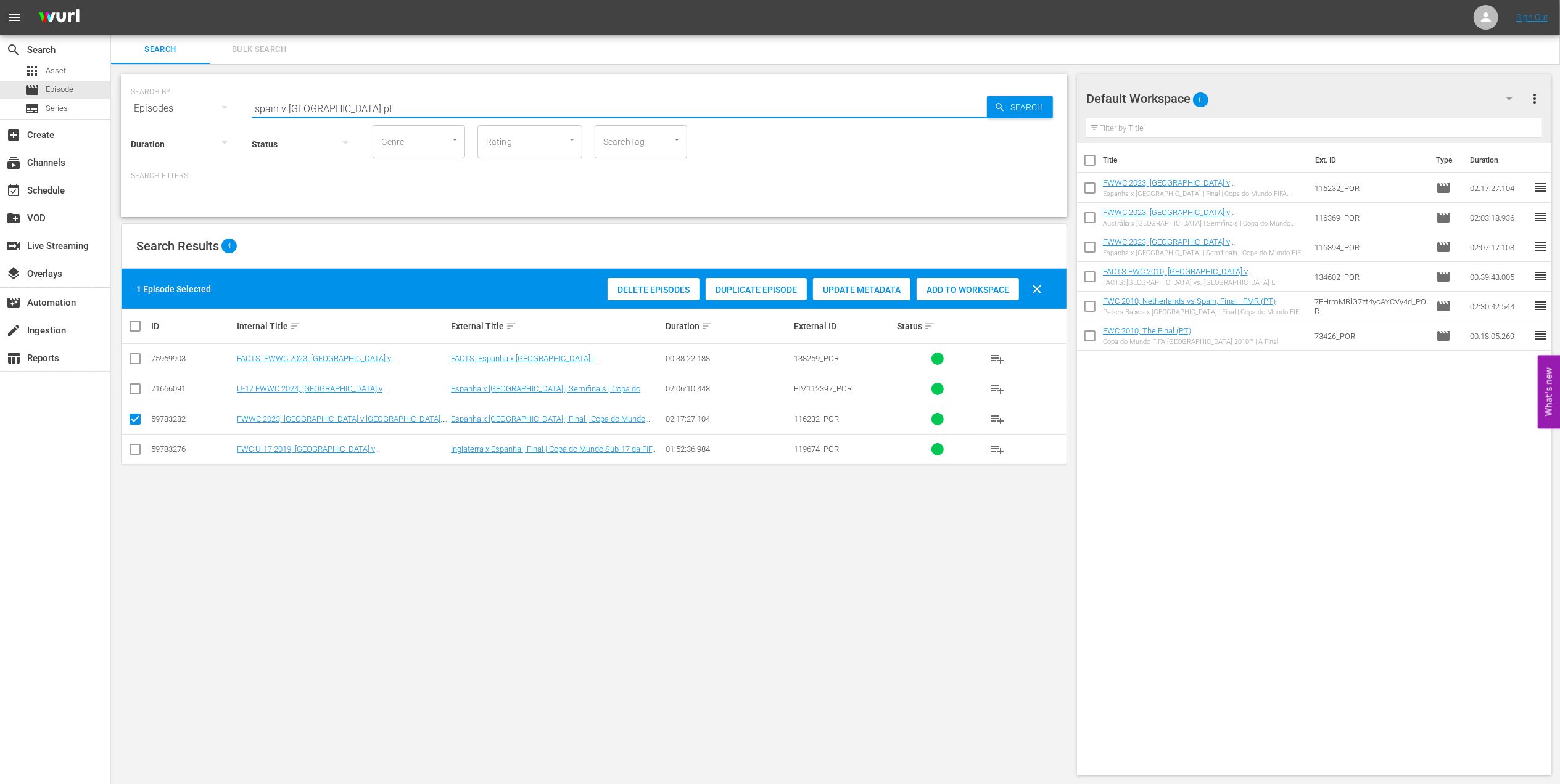
drag, startPoint x: 351, startPoint y: 106, endPoint x: 256, endPoint y: 104, distance: 95.0
click at [144, 109] on div "SEARCH BY Search By Episodes Search ID, Title, Description, Keywords, or Catego…" at bounding box center [594, 100] width 927 height 44
paste input "Moments | Tournament Film FWWC 23"
click at [443, 103] on input "Moments | Tournament Film FWWC 23" at bounding box center [619, 109] width 735 height 30
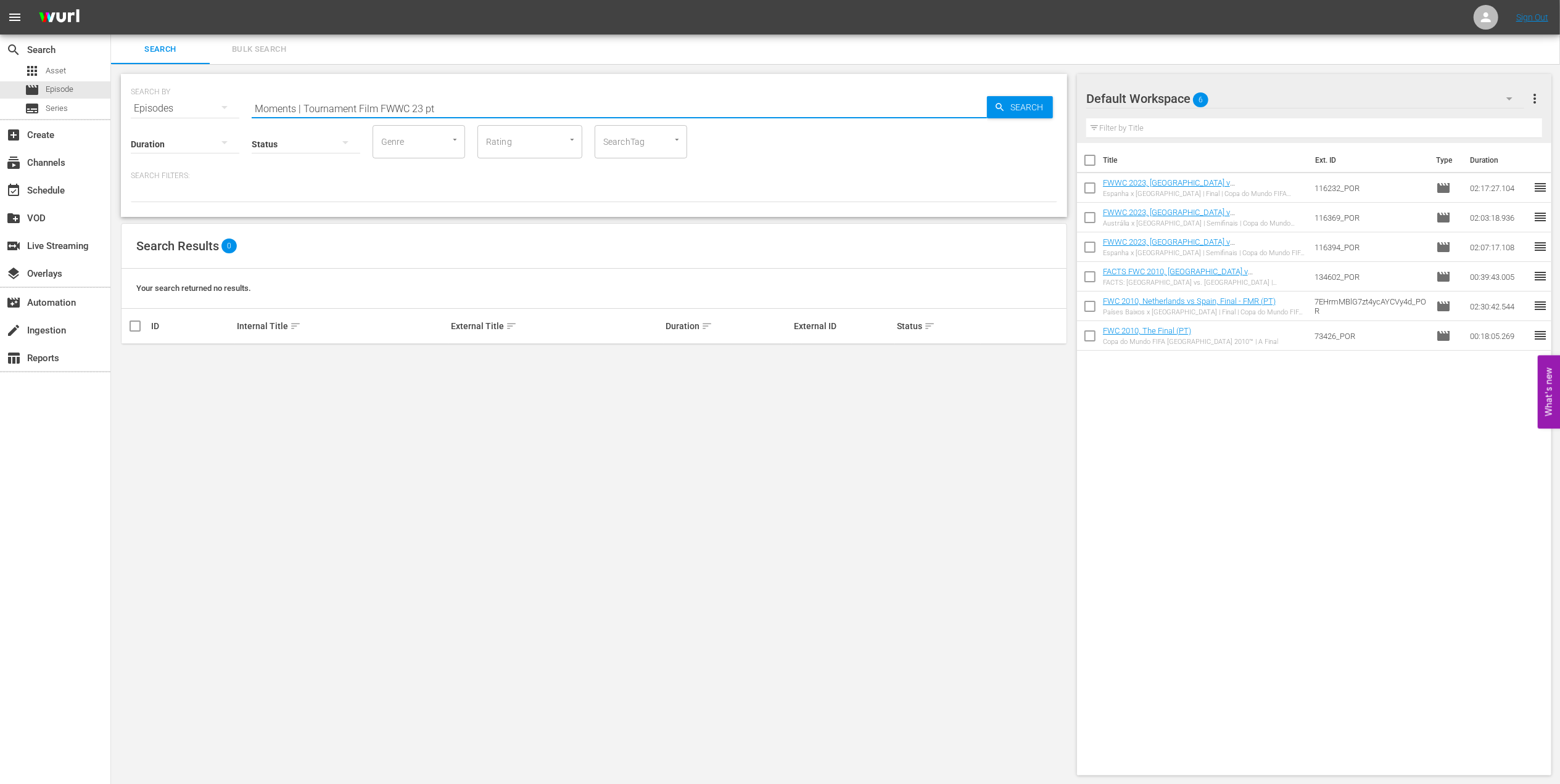
drag, startPoint x: 428, startPoint y: 103, endPoint x: 298, endPoint y: 103, distance: 130.0
click at [298, 103] on input "Moments | Tournament Film FWWC 23 pt" at bounding box center [619, 109] width 735 height 30
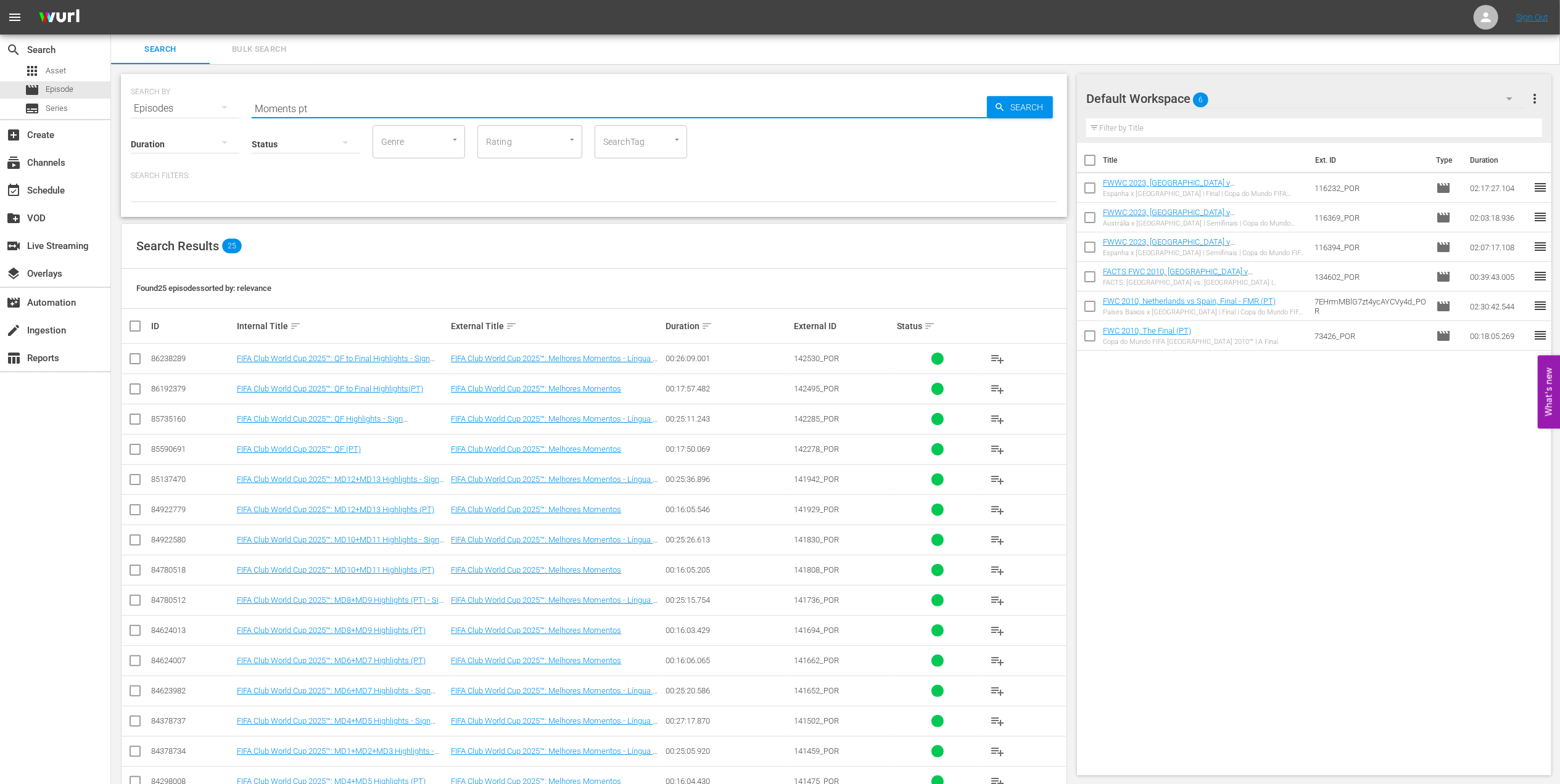
drag, startPoint x: 322, startPoint y: 106, endPoint x: 158, endPoint y: 107, distance: 164.0
click at [158, 107] on div "SEARCH BY Search By Episodes Search ID, Title, Description, Keywords, or Catego…" at bounding box center [594, 100] width 927 height 44
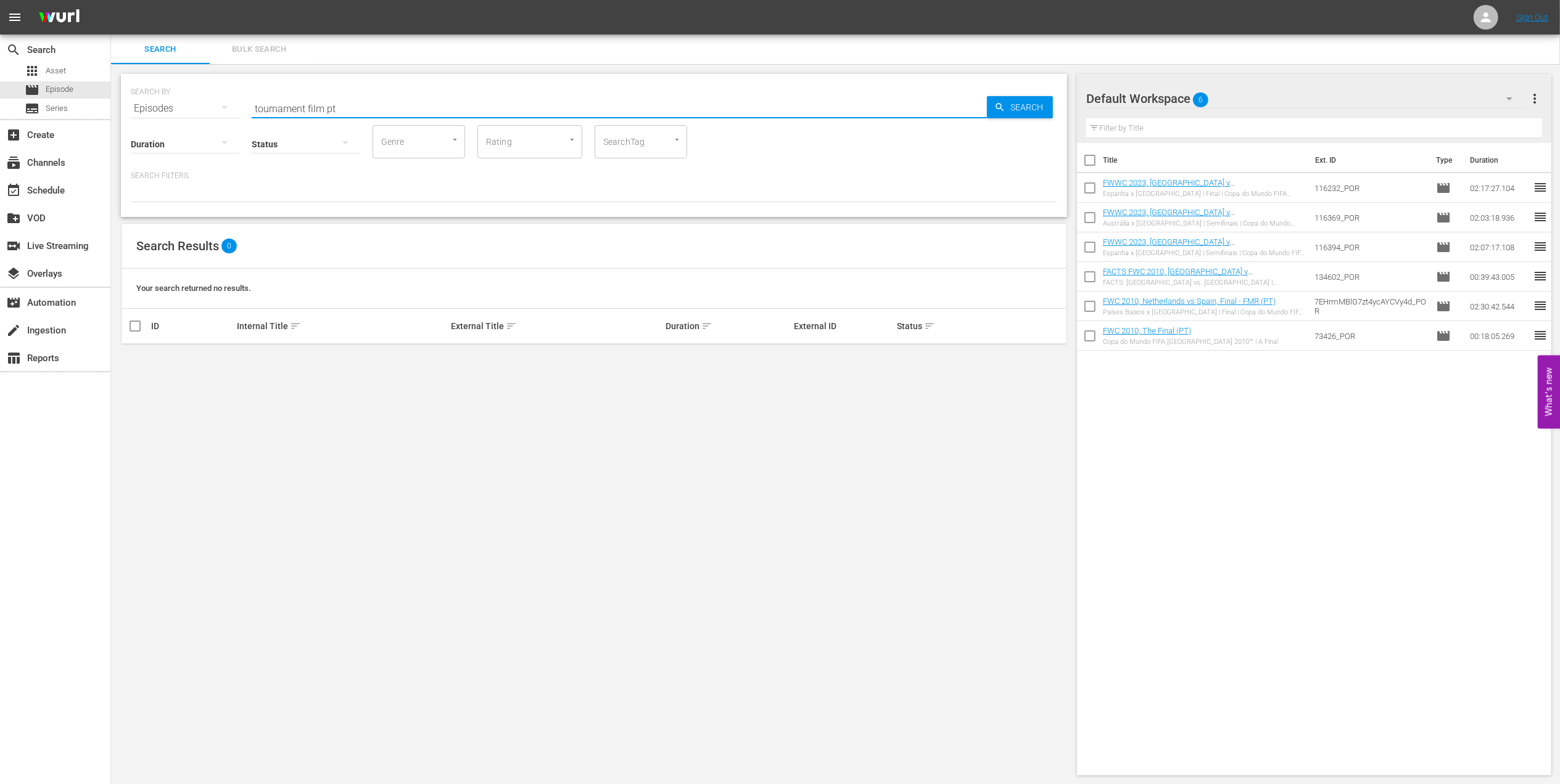
drag, startPoint x: 354, startPoint y: 103, endPoint x: 184, endPoint y: 104, distance: 170.0
click at [184, 104] on div "SEARCH BY Search By Episodes Search ID, Title, Description, Keywords, or Catego…" at bounding box center [594, 100] width 927 height 44
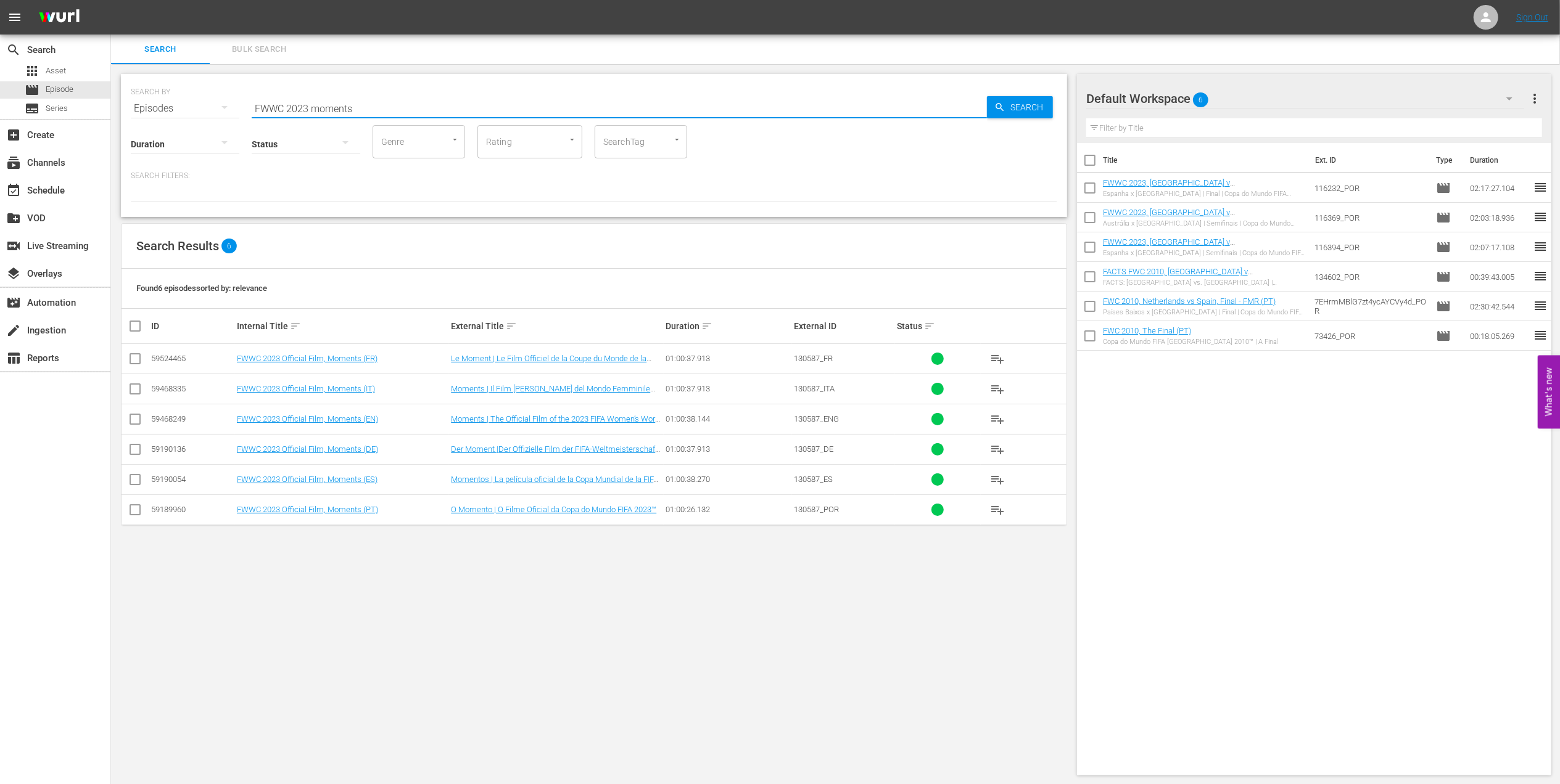
type input "FWWC 2023 moments"
click at [142, 508] on input "checkbox" at bounding box center [135, 512] width 15 height 15
checkbox input "true"
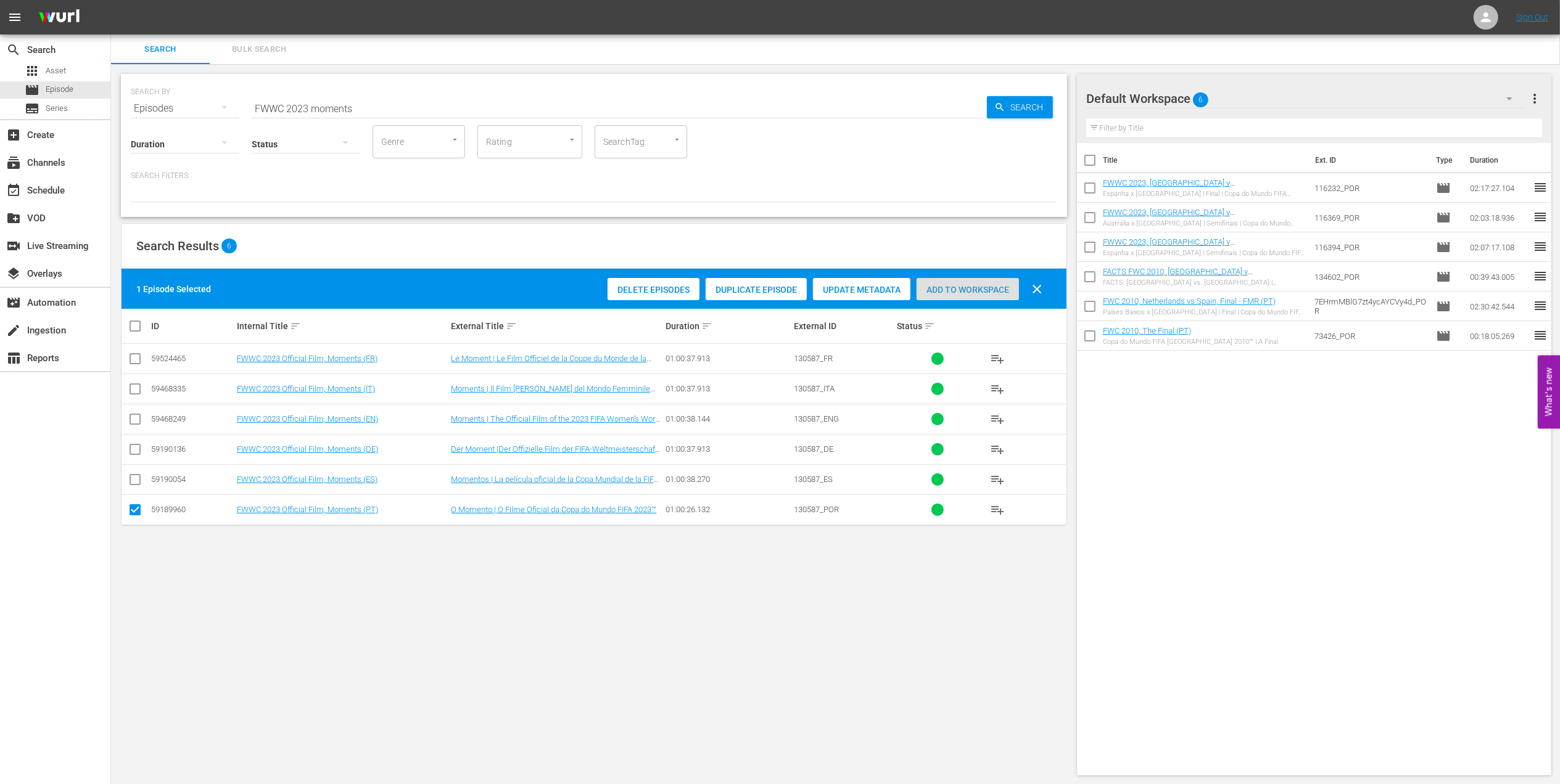
click at [951, 291] on span "Add to Workspace" at bounding box center [967, 289] width 103 height 10
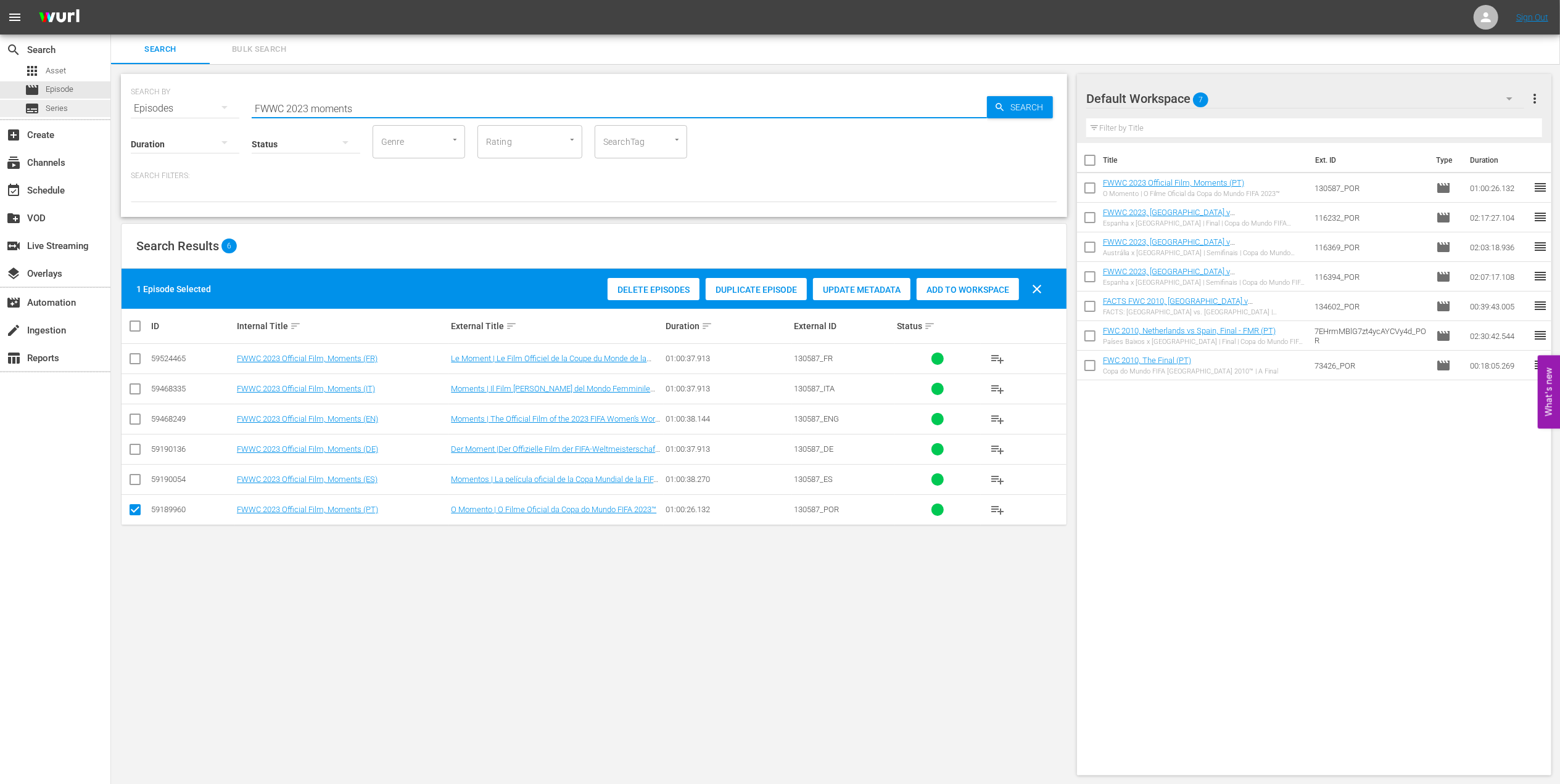
drag, startPoint x: 371, startPoint y: 117, endPoint x: 106, endPoint y: 109, distance: 265.1
click at [111, 0] on div "search Search apps Asset movie Episode subtitles Series add_box Create subscrip…" at bounding box center [835, 0] width 1449 height 0
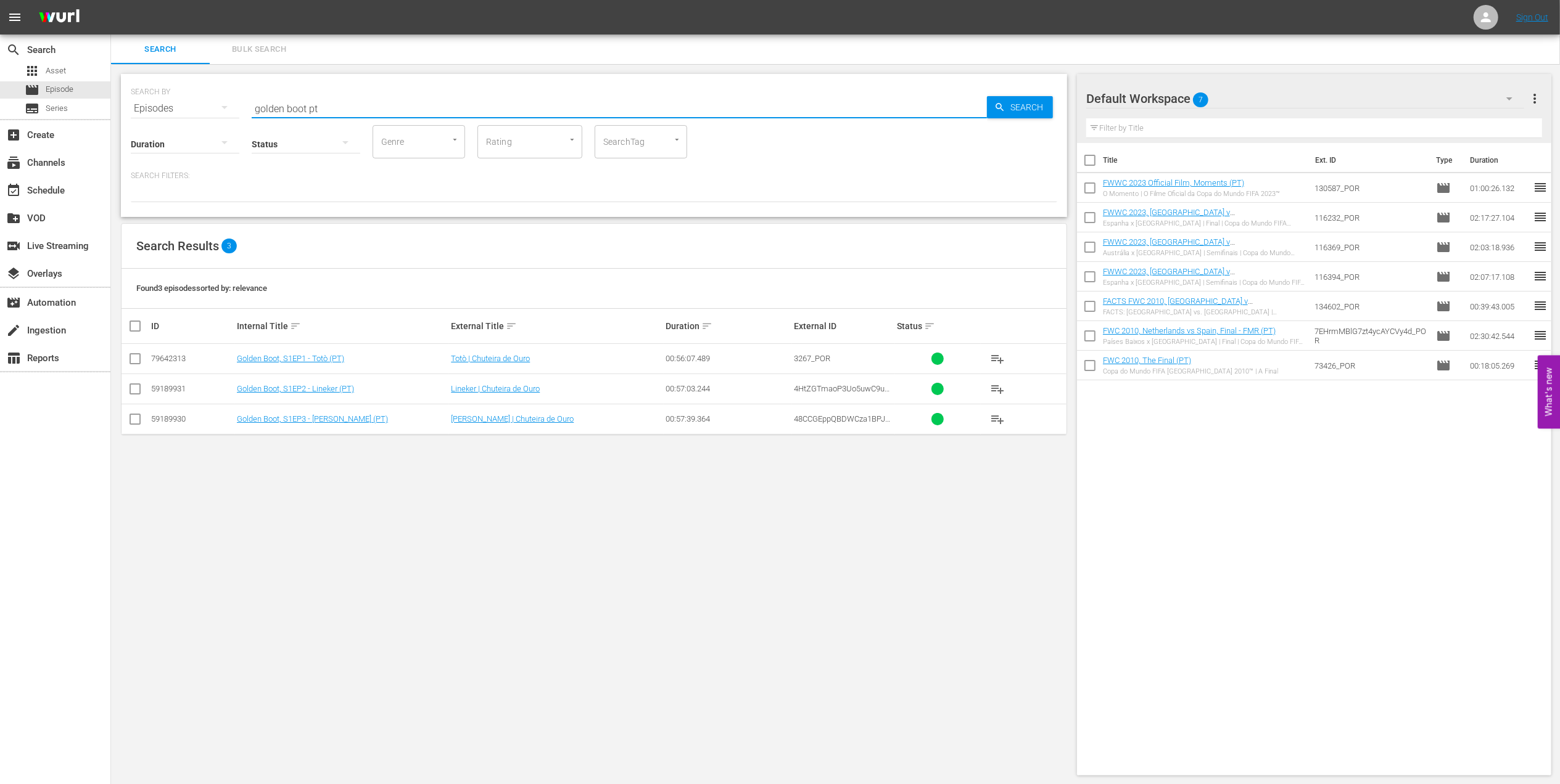
type input "golden boot pt"
click at [128, 422] on input "checkbox" at bounding box center [135, 422] width 15 height 15
checkbox input "true"
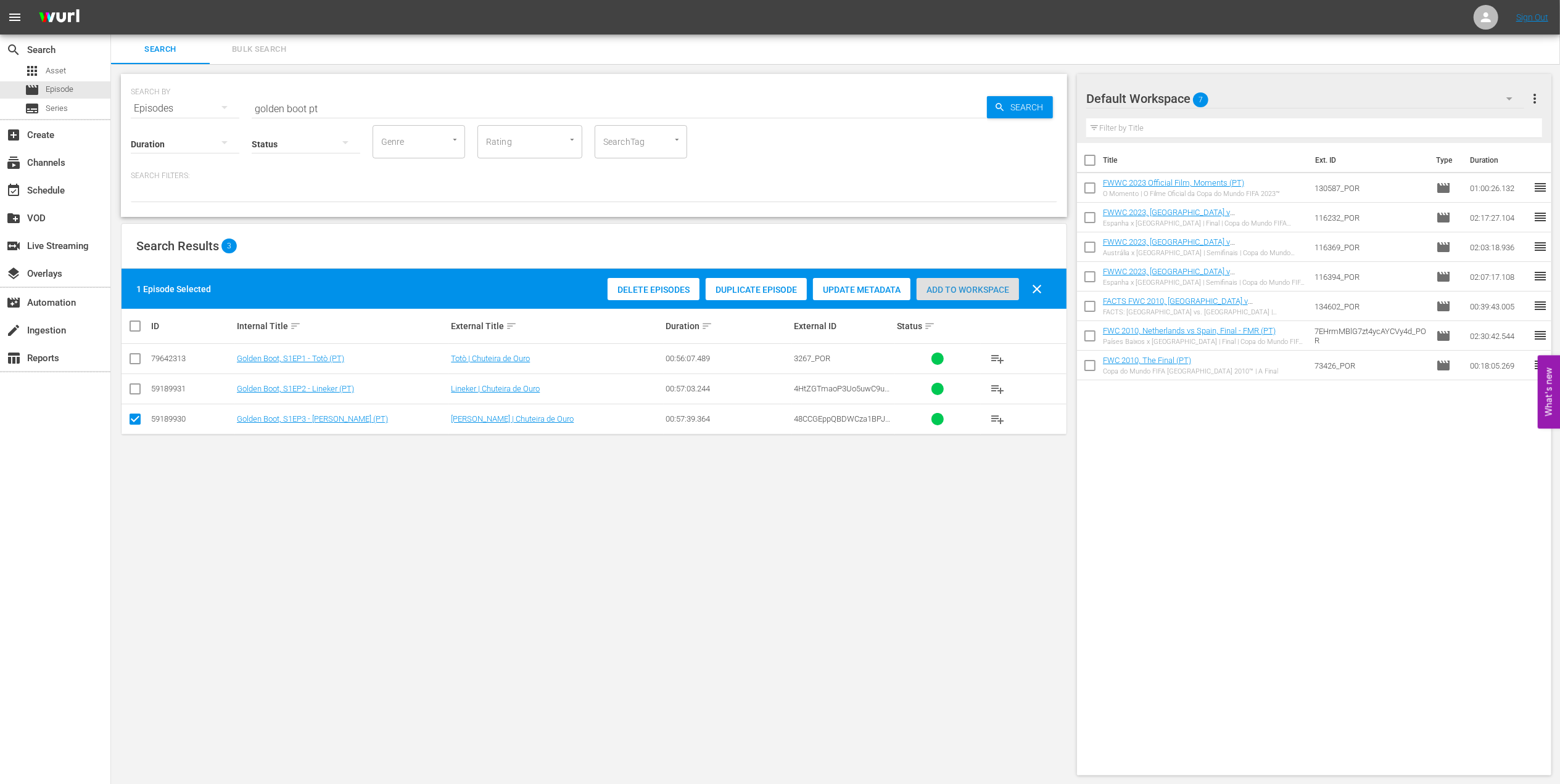
click at [941, 288] on span "Add to Workspace" at bounding box center [967, 289] width 103 height 10
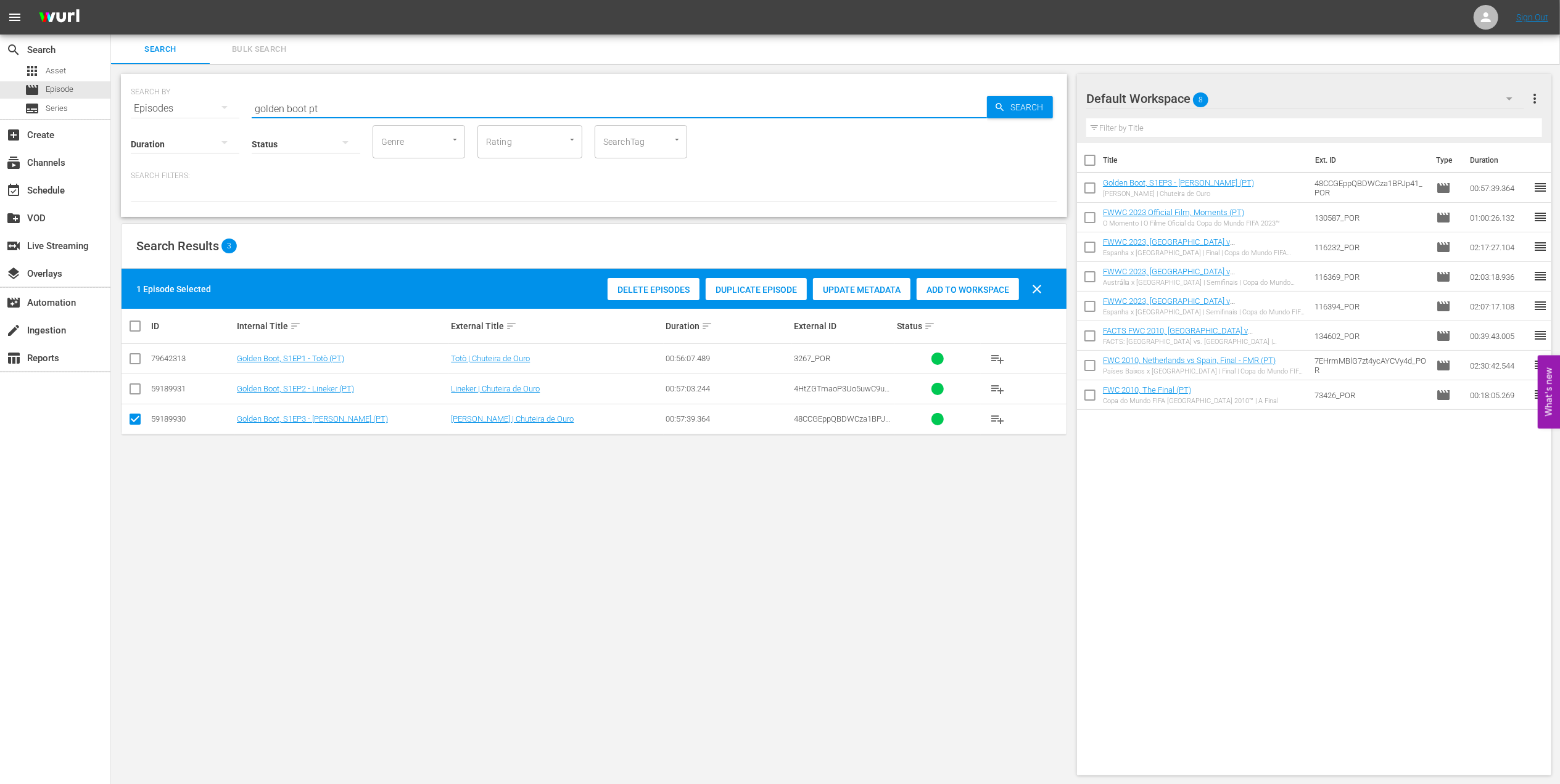
drag, startPoint x: 345, startPoint y: 106, endPoint x: 244, endPoint y: 112, distance: 101.2
click at [194, 110] on div "SEARCH BY Search By Episodes Search ID, Title, Description, Keywords, or Catego…" at bounding box center [594, 100] width 927 height 44
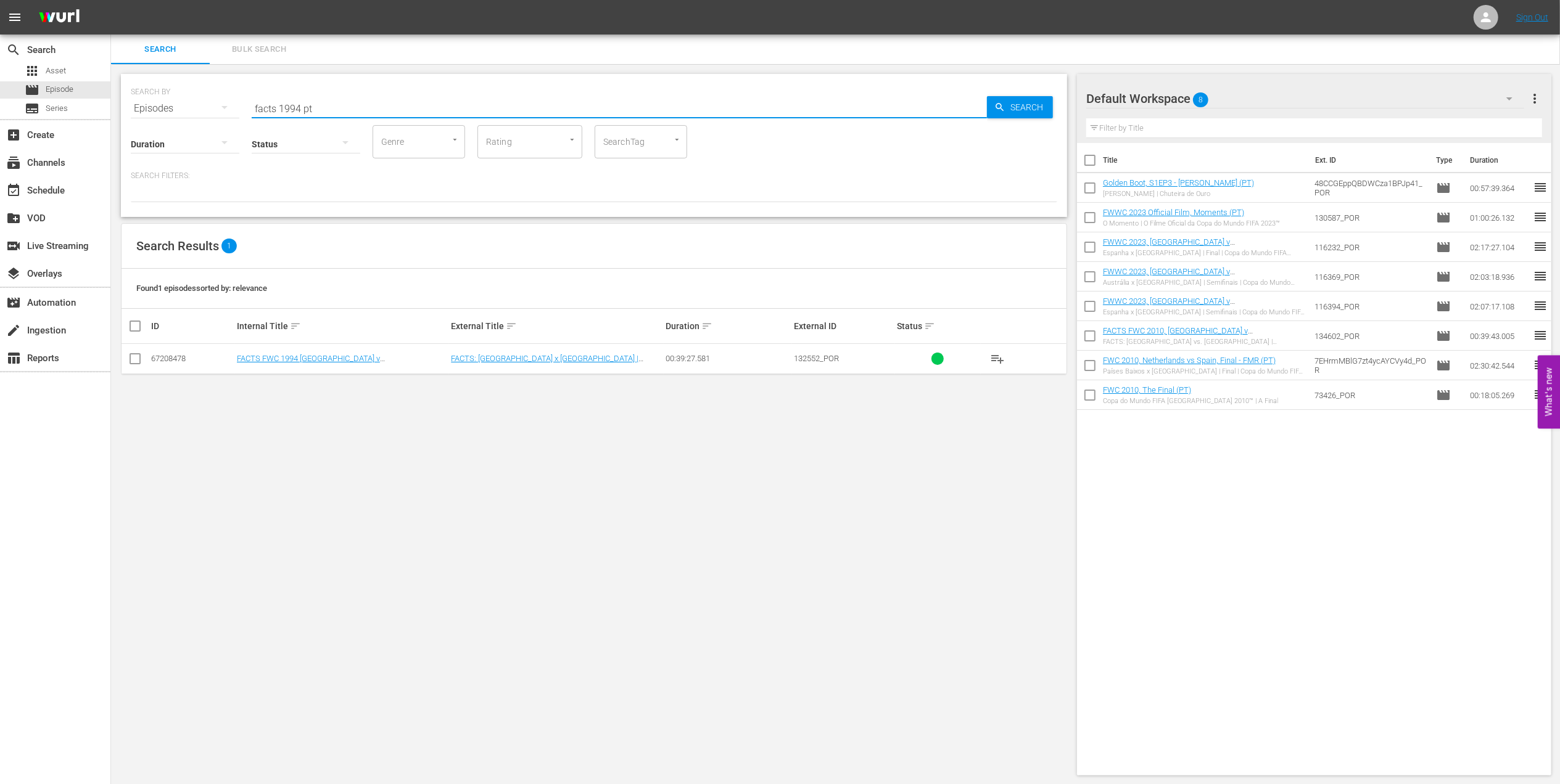
type input "facts 1994 pt"
click at [136, 361] on input "checkbox" at bounding box center [135, 362] width 15 height 15
checkbox input "true"
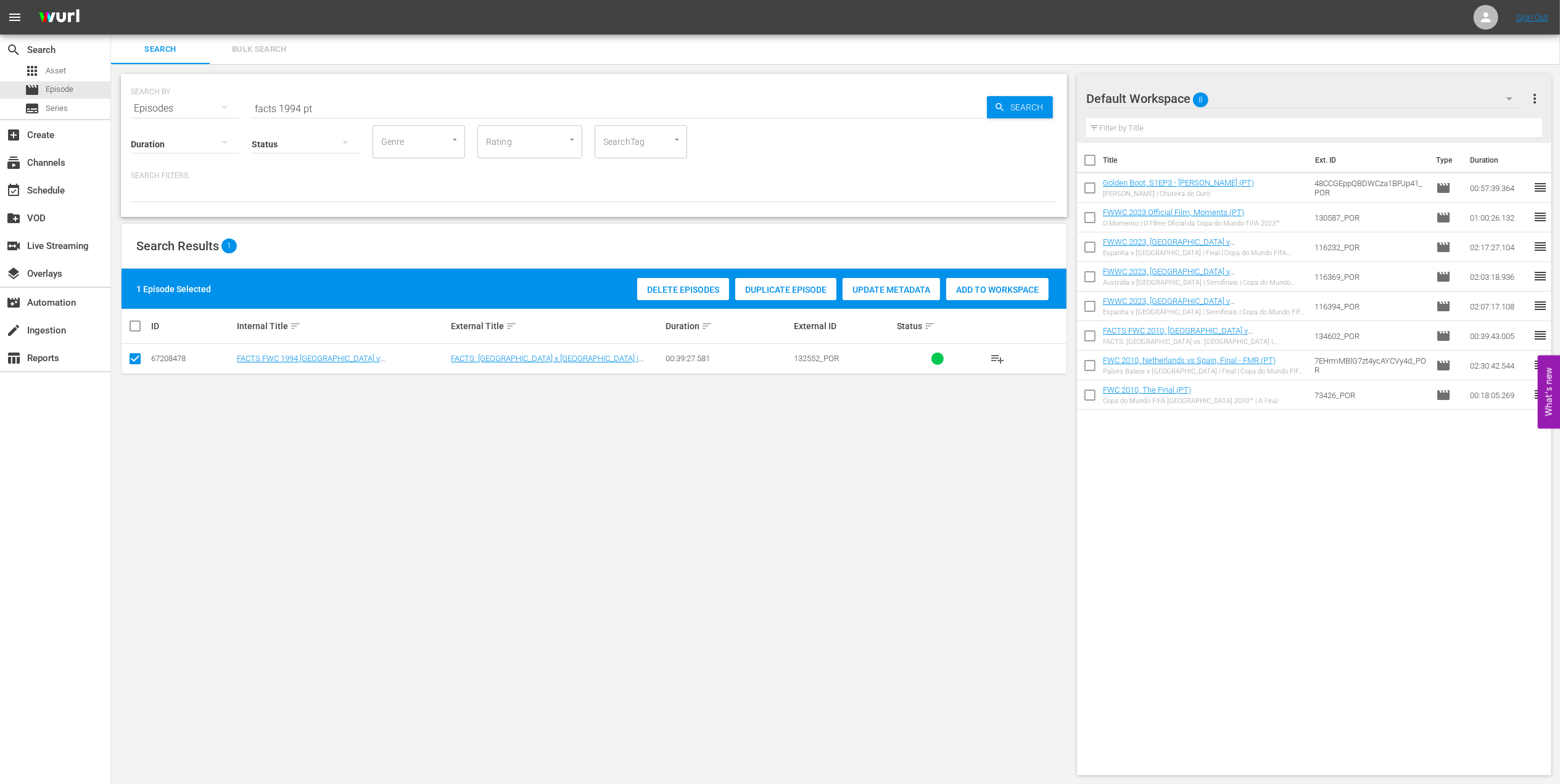
click at [982, 291] on span "Add to Workspace" at bounding box center [997, 289] width 103 height 10
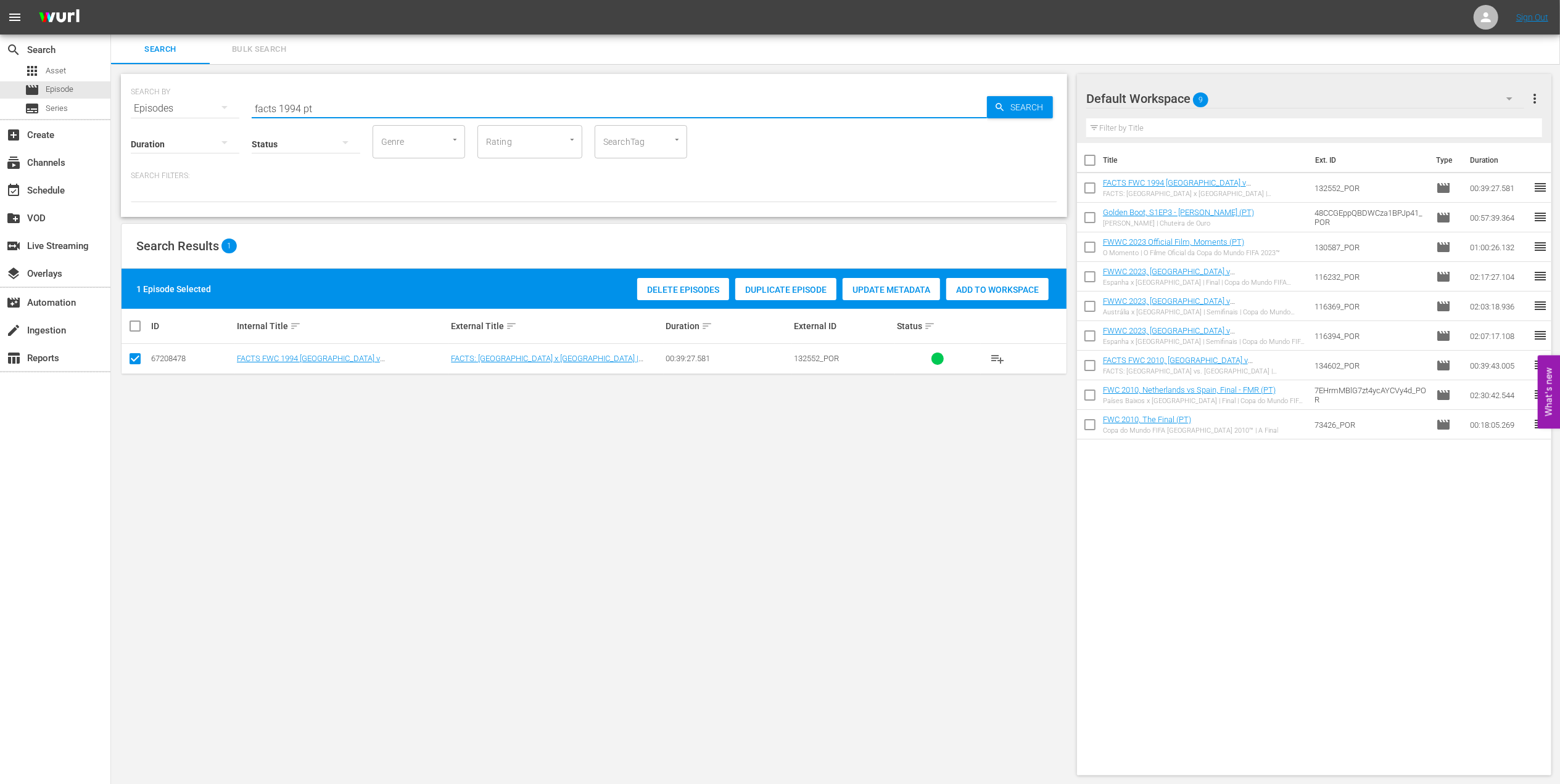
drag, startPoint x: 336, startPoint y: 103, endPoint x: 169, endPoint y: 103, distance: 167.0
click at [160, 103] on div "SEARCH BY Search By Episodes Search ID, Title, Description, Keywords, or Catego…" at bounding box center [594, 100] width 927 height 44
paste input "FWC 1994, Brazil v. Sweden, Group Stage"
click at [439, 104] on input "FWC 1994, Brazil v. Sweden, Group Stage" at bounding box center [619, 109] width 735 height 30
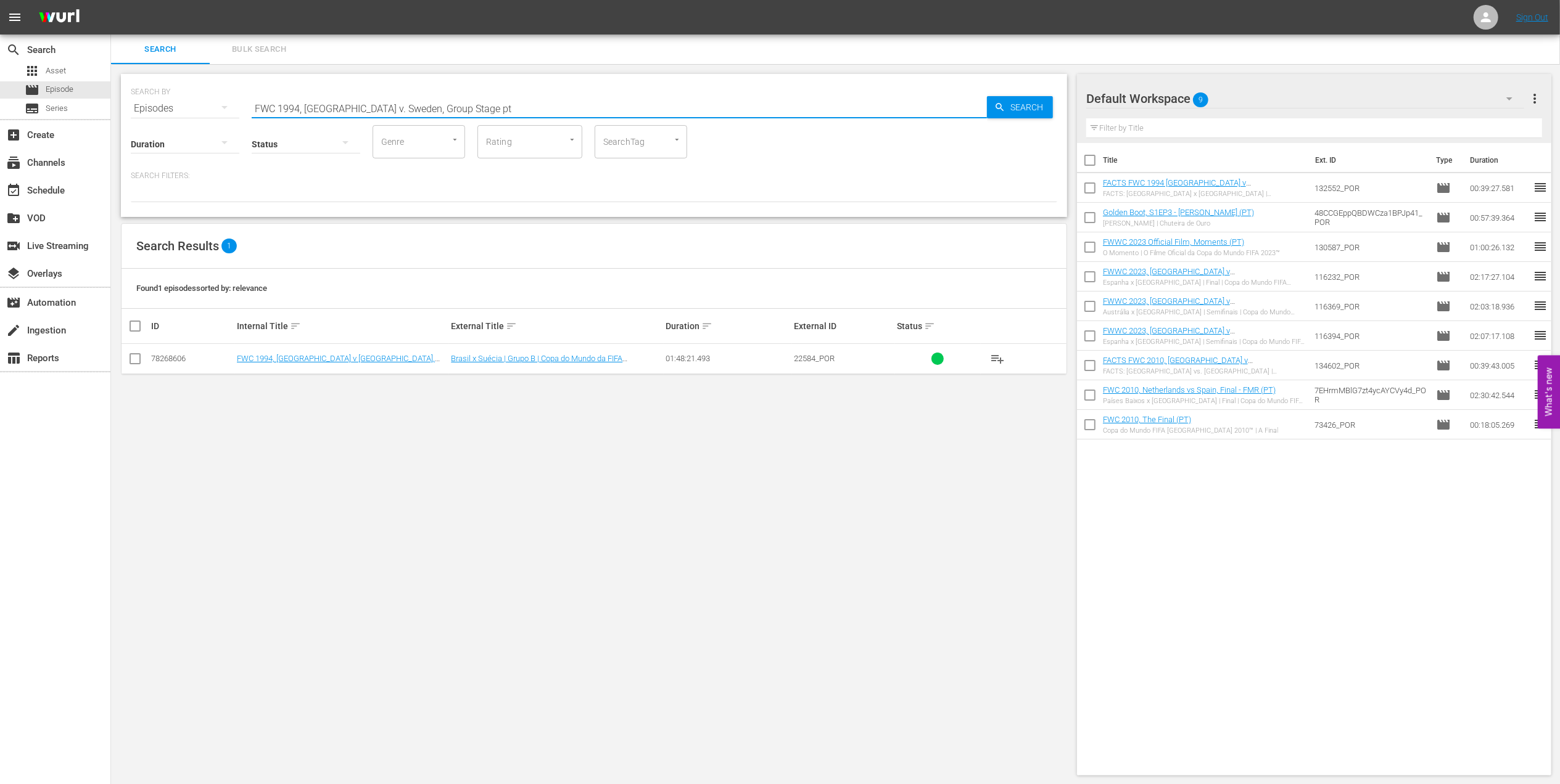
type input "FWC 1994, Brazil v. Sweden, Group Stage pt"
click at [139, 356] on input "checkbox" at bounding box center [135, 362] width 15 height 15
checkbox input "true"
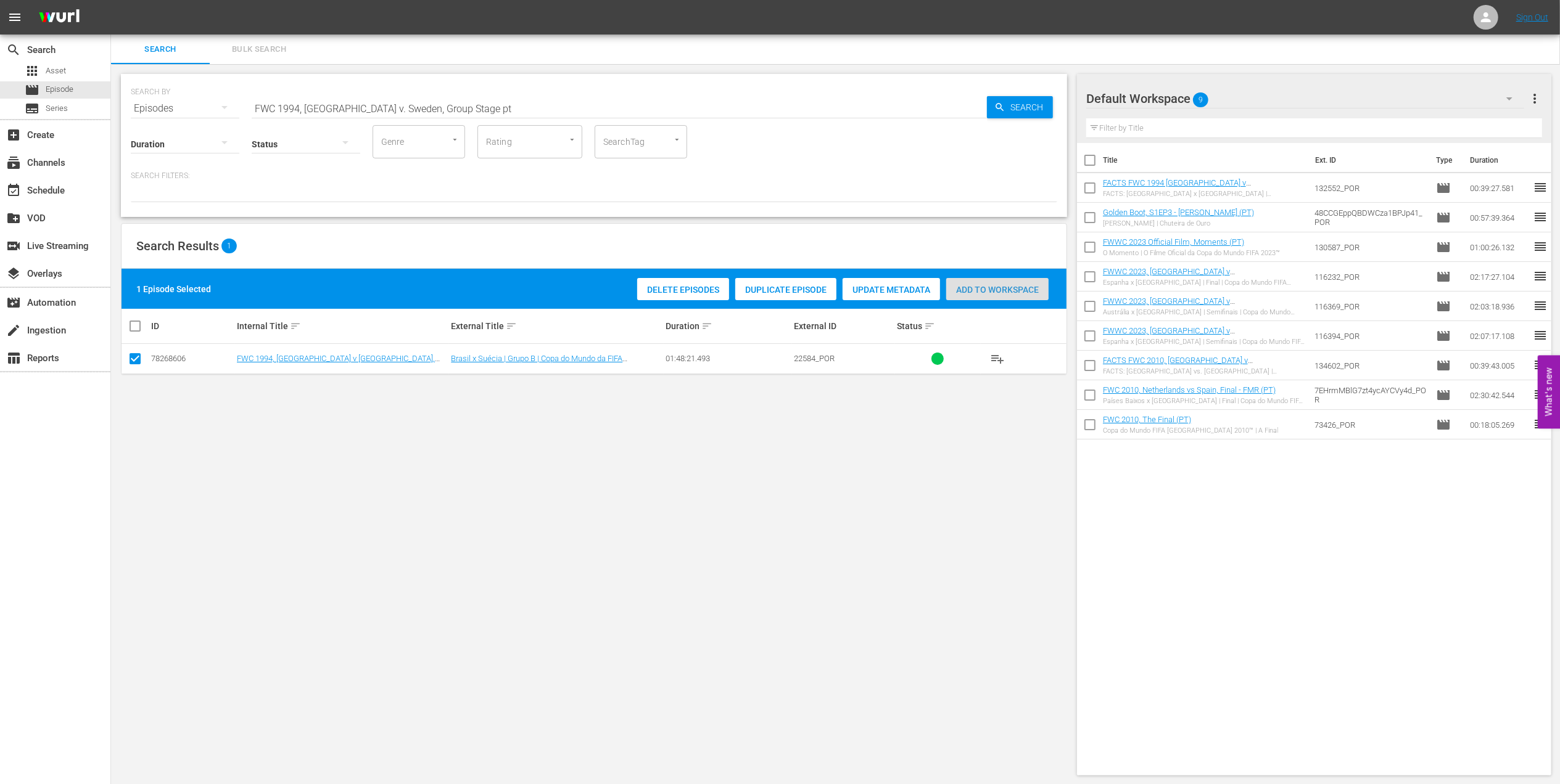
click at [969, 289] on span "Add to Workspace" at bounding box center [997, 289] width 103 height 10
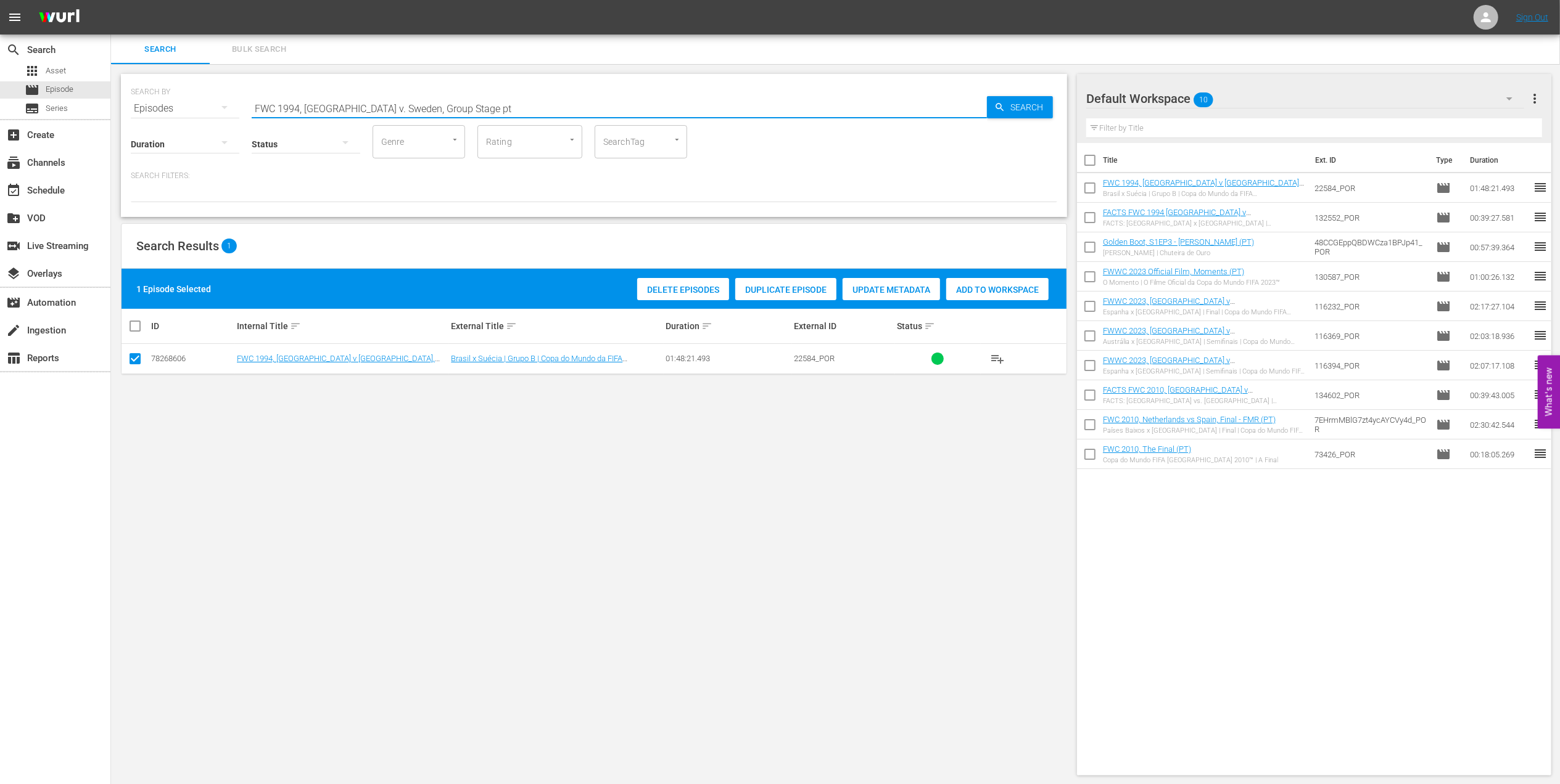
drag, startPoint x: 462, startPoint y: 106, endPoint x: 187, endPoint y: 103, distance: 275.0
click at [187, 103] on div "SEARCH BY Search By Episodes Search ID, Title, Description, Keywords, or Catego…" at bounding box center [594, 100] width 927 height 44
paste input "2022, Argentina v France, Final"
click at [450, 110] on input "FWC 2022, [GEOGRAPHIC_DATA] v [GEOGRAPHIC_DATA], Final" at bounding box center [619, 109] width 735 height 30
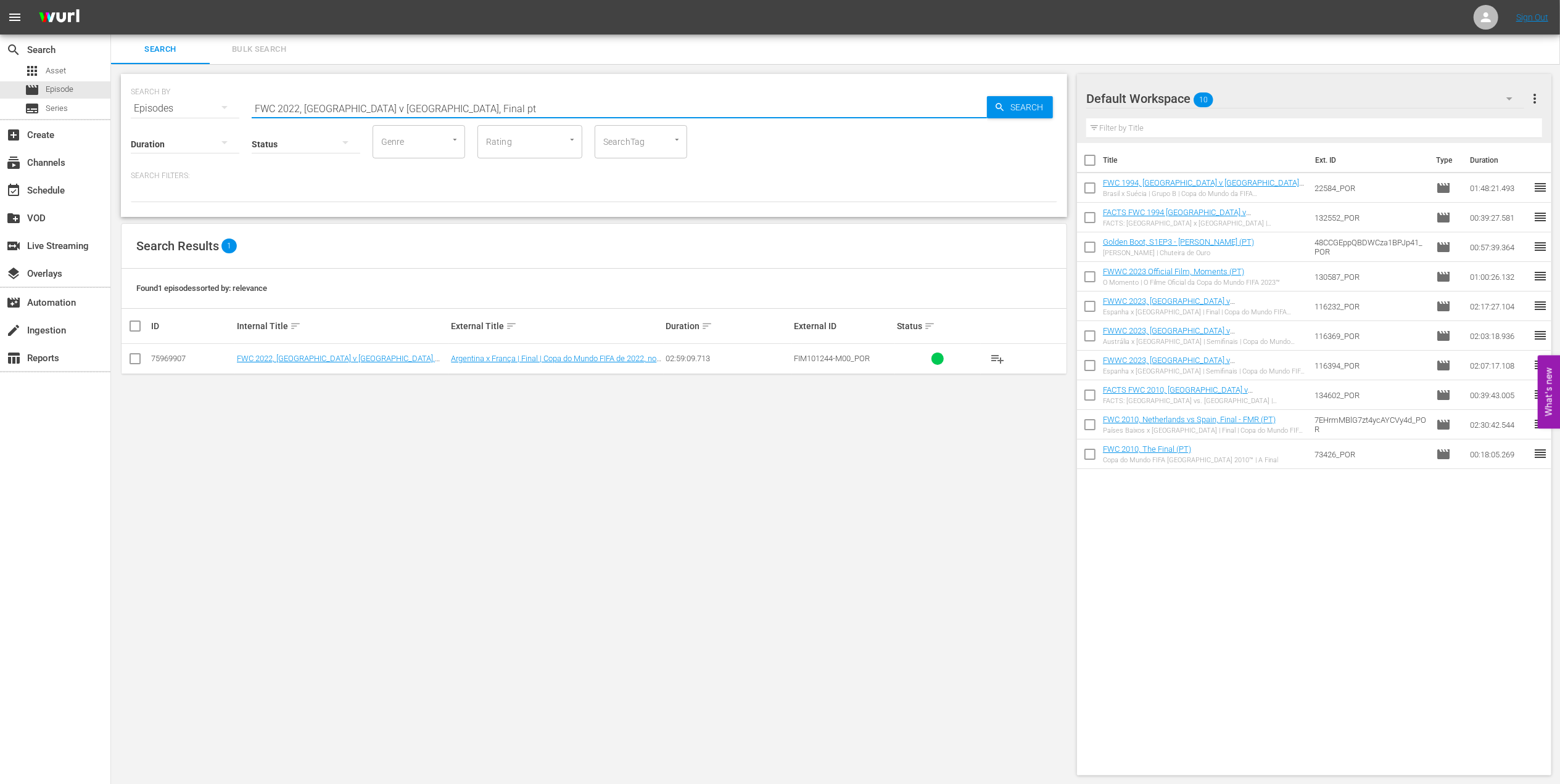
type input "FWC 2022, [GEOGRAPHIC_DATA] v [GEOGRAPHIC_DATA], Final pt"
click at [136, 357] on input "checkbox" at bounding box center [135, 362] width 15 height 15
checkbox input "true"
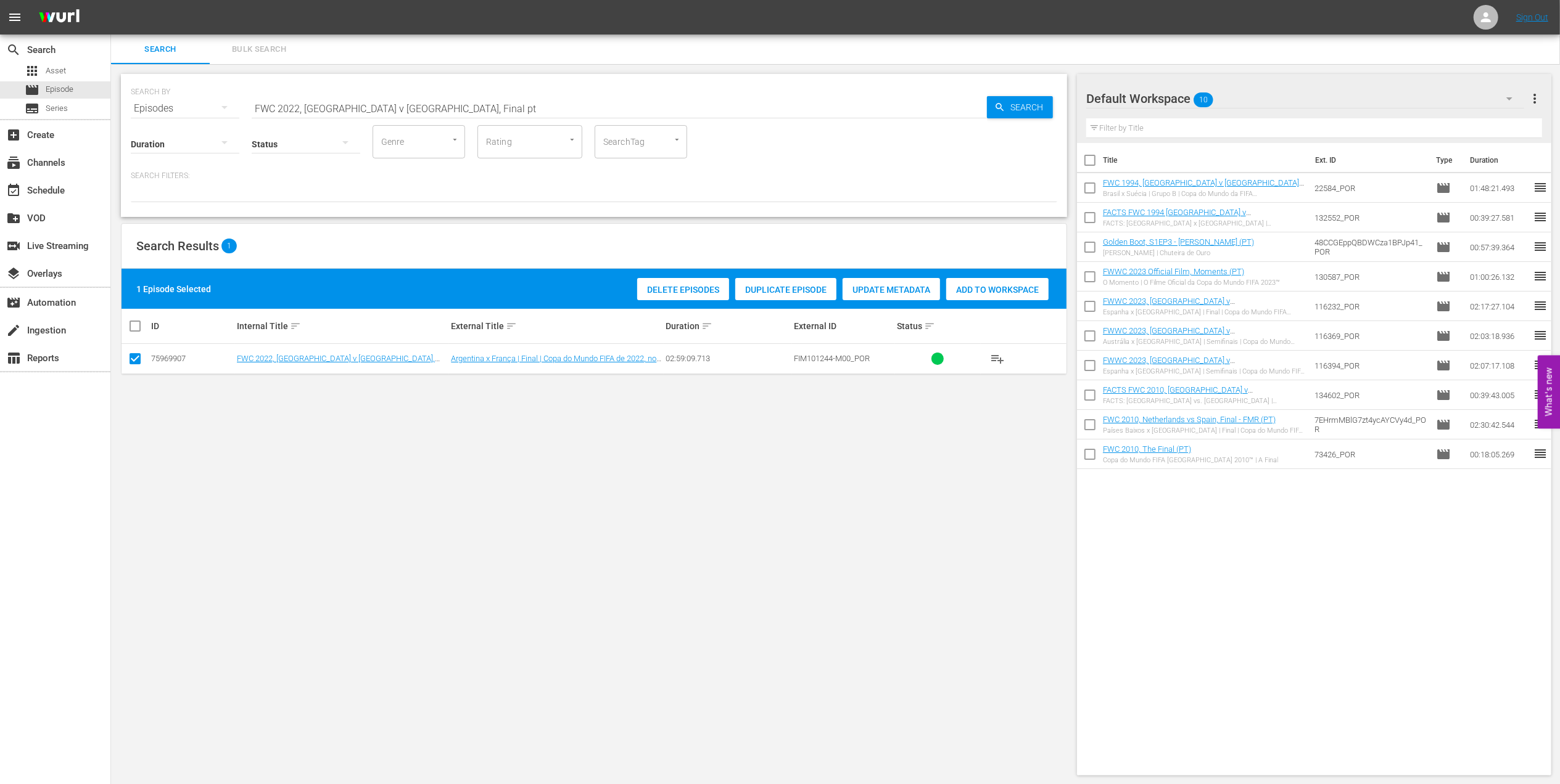
click at [965, 285] on span "Add to Workspace" at bounding box center [997, 289] width 103 height 10
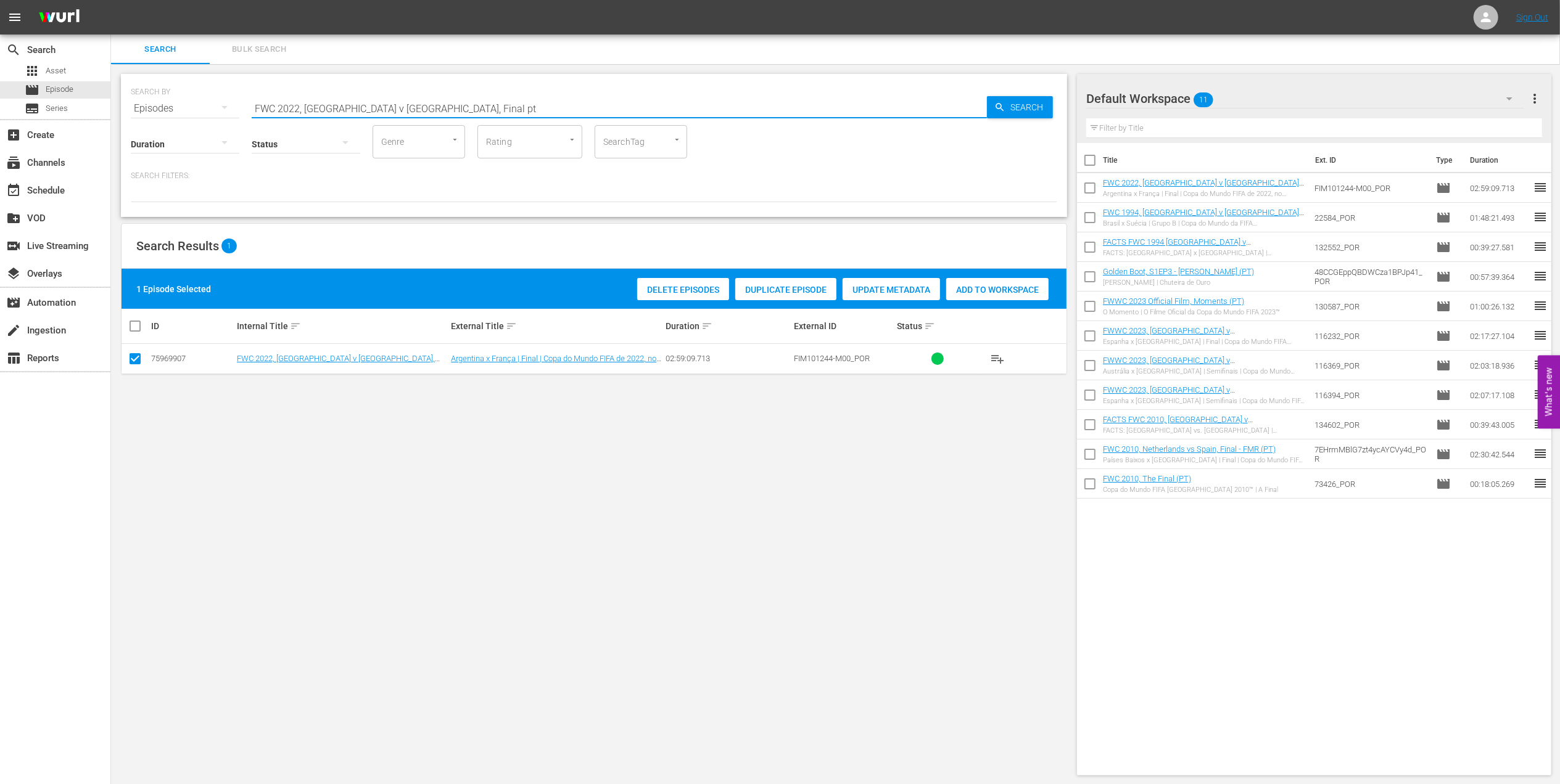
drag, startPoint x: 438, startPoint y: 112, endPoint x: 166, endPoint y: 106, distance: 272.1
click at [157, 107] on div "SEARCH BY Search By Episodes Search ID, Title, Description, Keywords, or Catego…" at bounding box center [594, 100] width 927 height 44
paste input "EP 10 - Record Breaker: Marta | Eyes of the World + UP Trailer"
click at [539, 103] on input "EP 10 - Record Breaker: Marta | Eyes of the World + UP Trailer" at bounding box center [619, 109] width 735 height 30
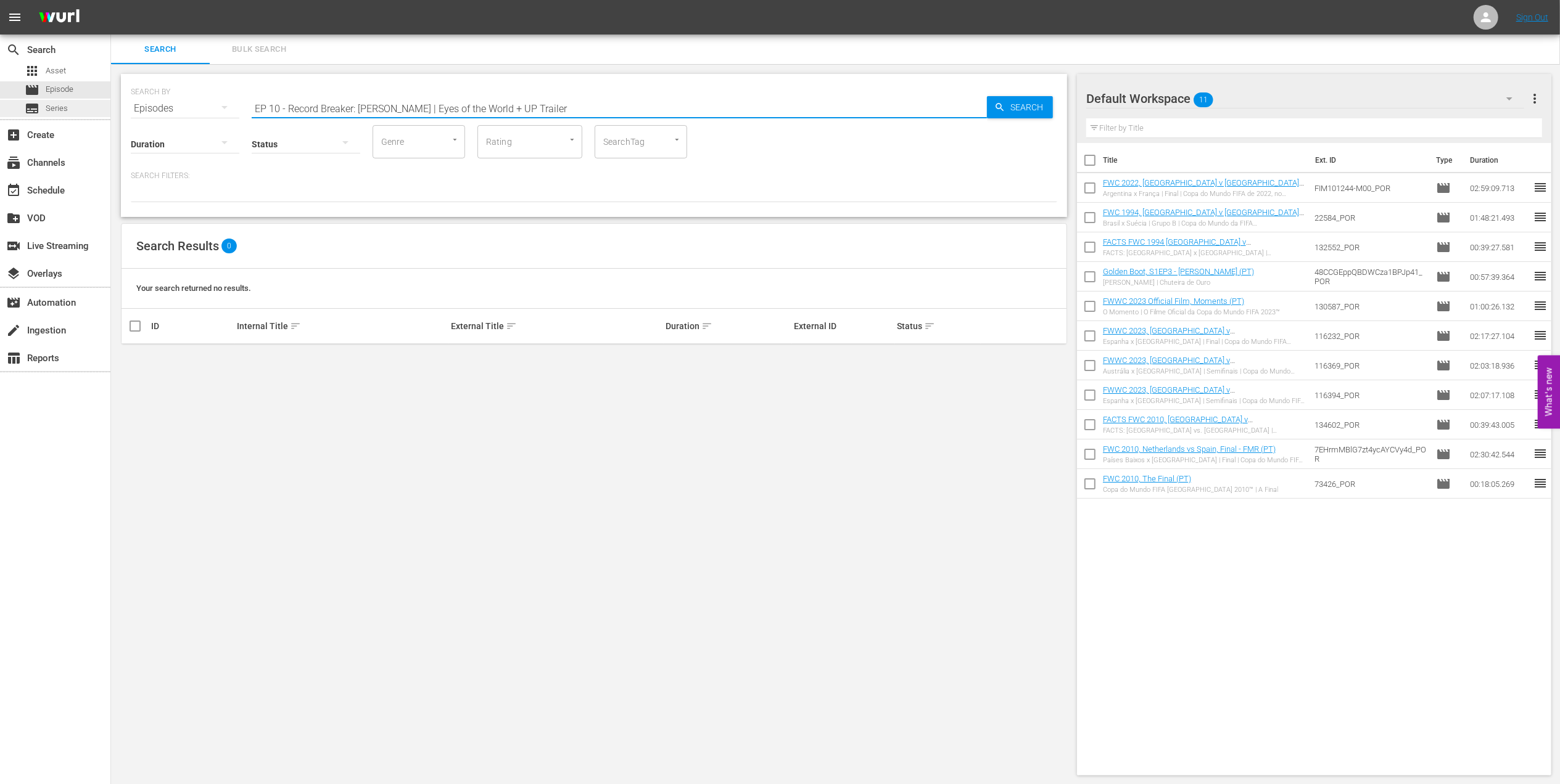
drag, startPoint x: 533, startPoint y: 101, endPoint x: 91, endPoint y: 109, distance: 442.1
click at [111, 0] on div "search Search apps Asset movie Episode subtitles Series add_box Create subscrip…" at bounding box center [835, 0] width 1449 height 0
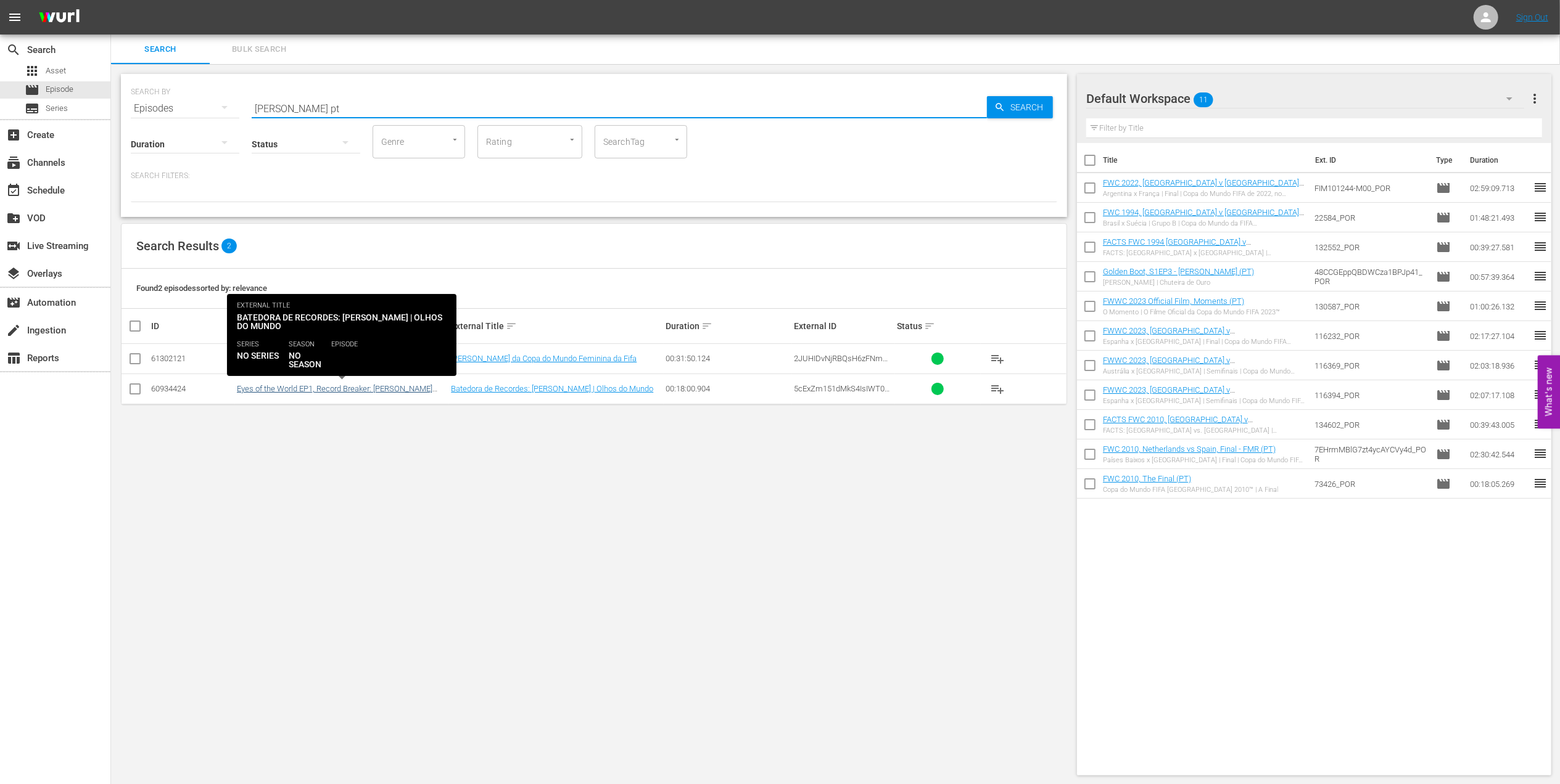
type input "marta pt"
click at [330, 392] on link "Eyes of the World EP1, Record Breaker: Marta (PT) + UP trailer" at bounding box center [334, 393] width 196 height 19
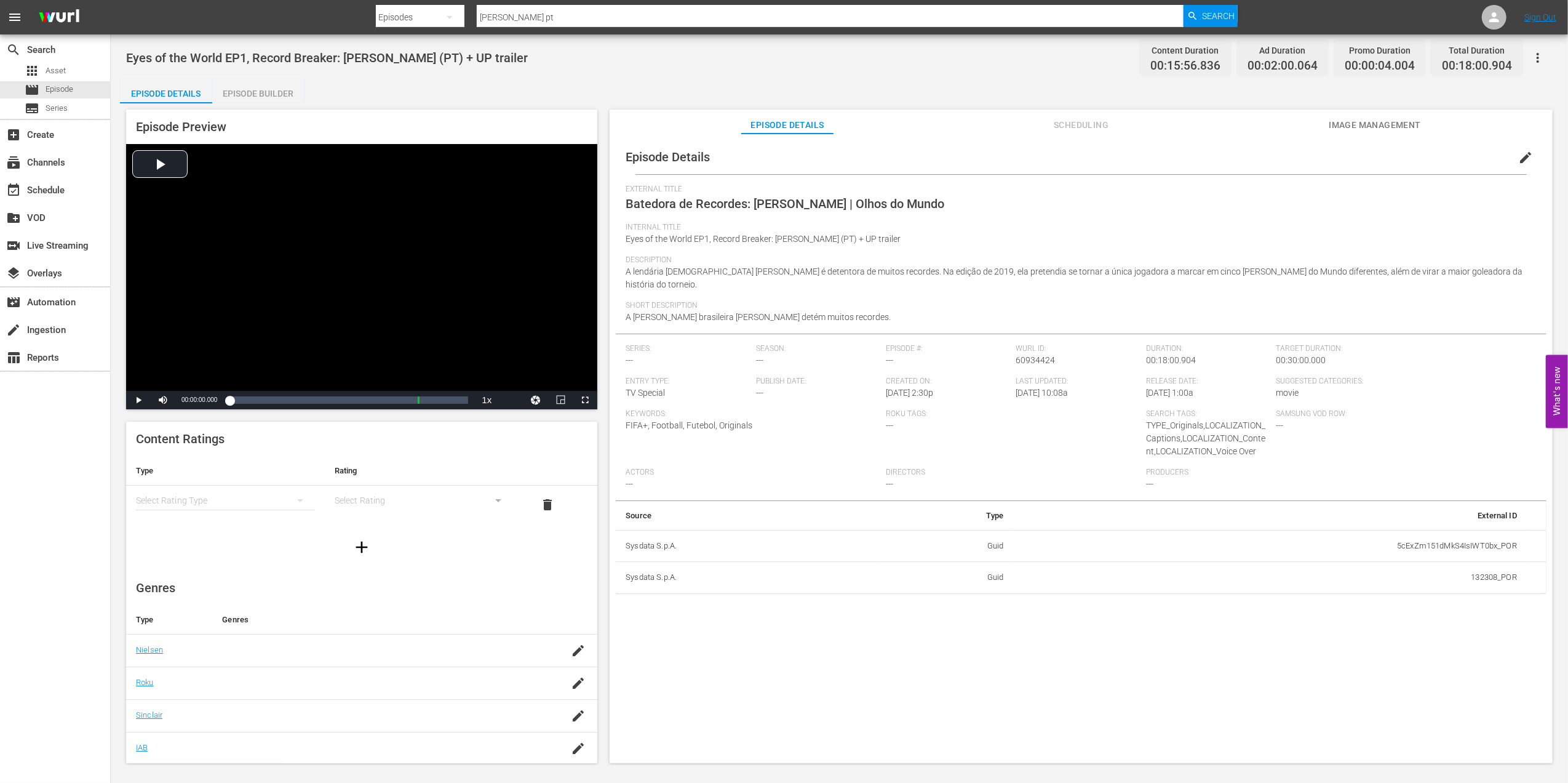
click at [242, 86] on div "Episode Builder" at bounding box center [258, 93] width 92 height 30
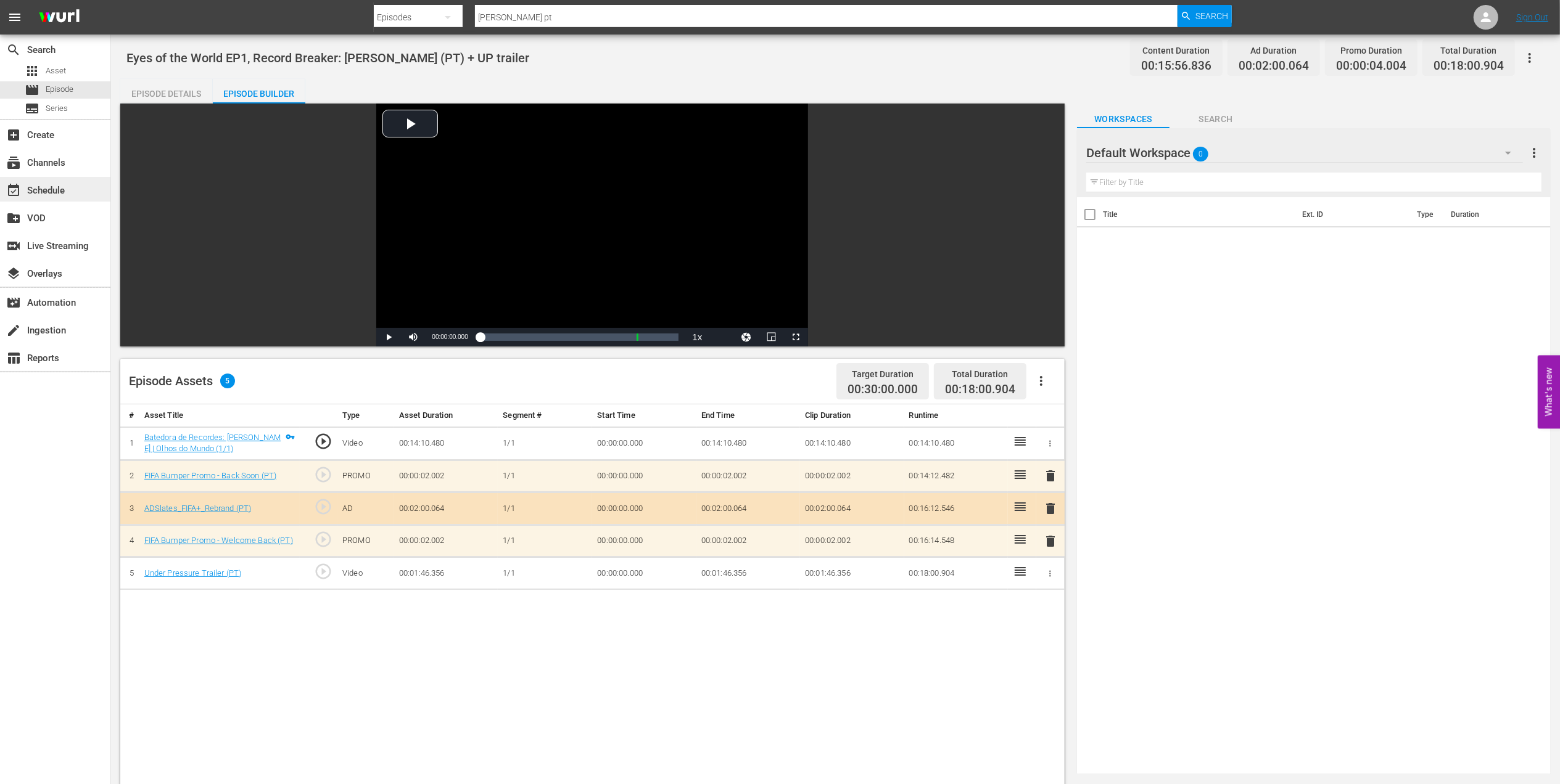
click at [50, 181] on div "event_available Schedule" at bounding box center [55, 189] width 110 height 25
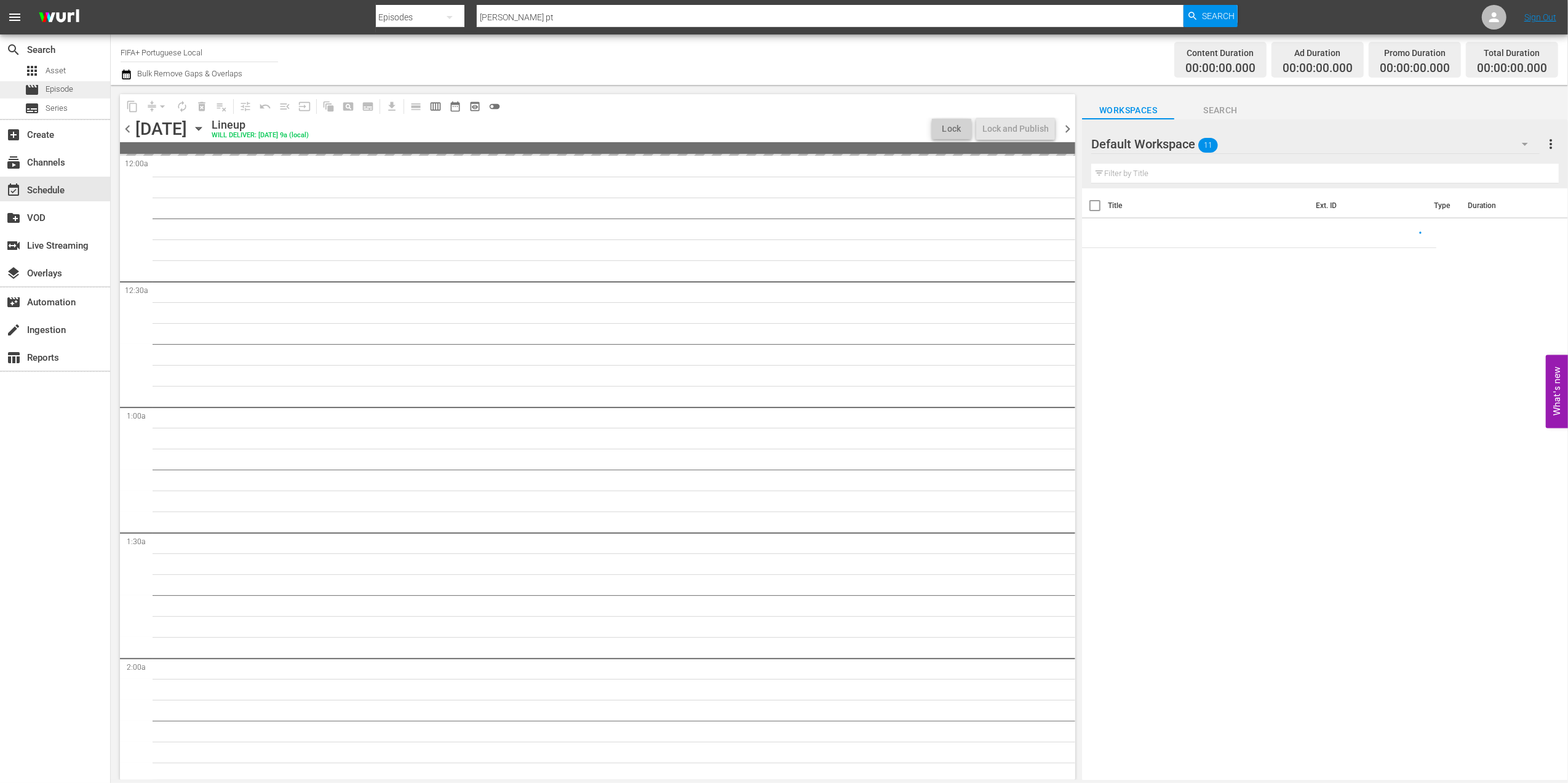
click at [67, 84] on span "Episode" at bounding box center [59, 89] width 28 height 12
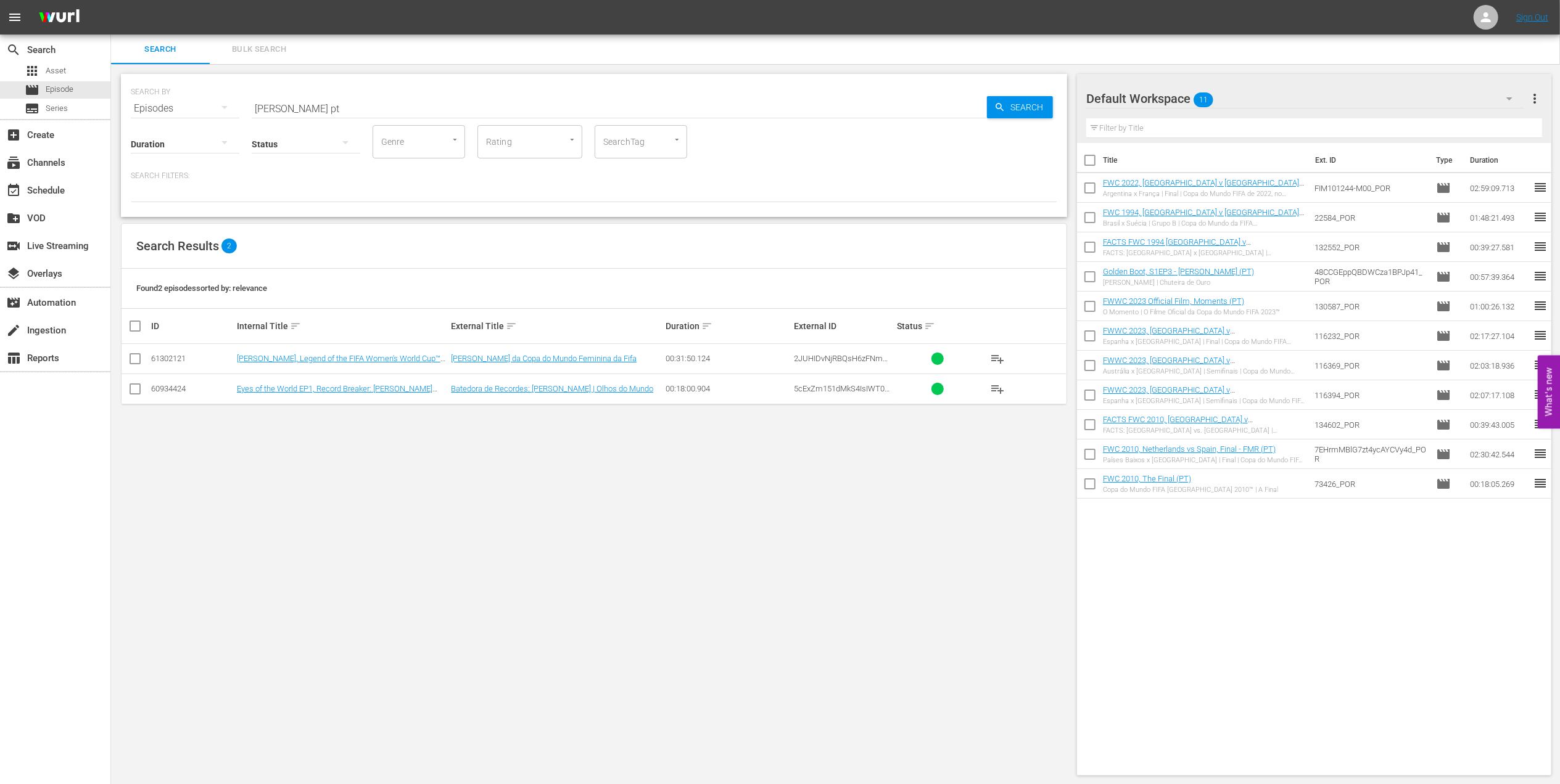
click at [131, 386] on input "checkbox" at bounding box center [135, 392] width 15 height 15
checkbox input "true"
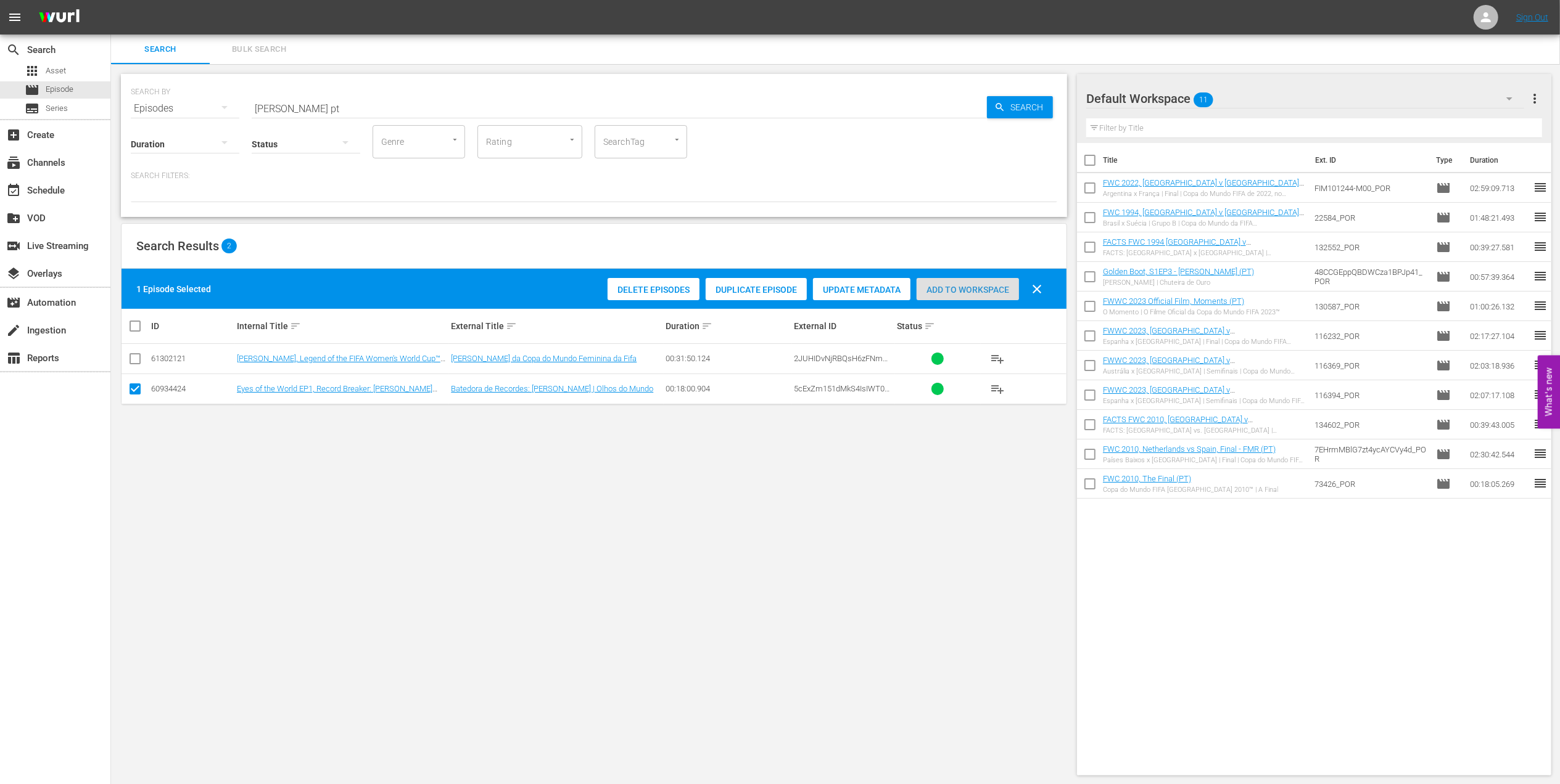
click at [963, 294] on span "Add to Workspace" at bounding box center [967, 289] width 103 height 10
drag, startPoint x: 322, startPoint y: 109, endPoint x: 181, endPoint y: 107, distance: 141.0
click at [181, 107] on div "SEARCH BY Search By Episodes Search ID, Title, Description, Keywords, or Catego…" at bounding box center [594, 100] width 927 height 44
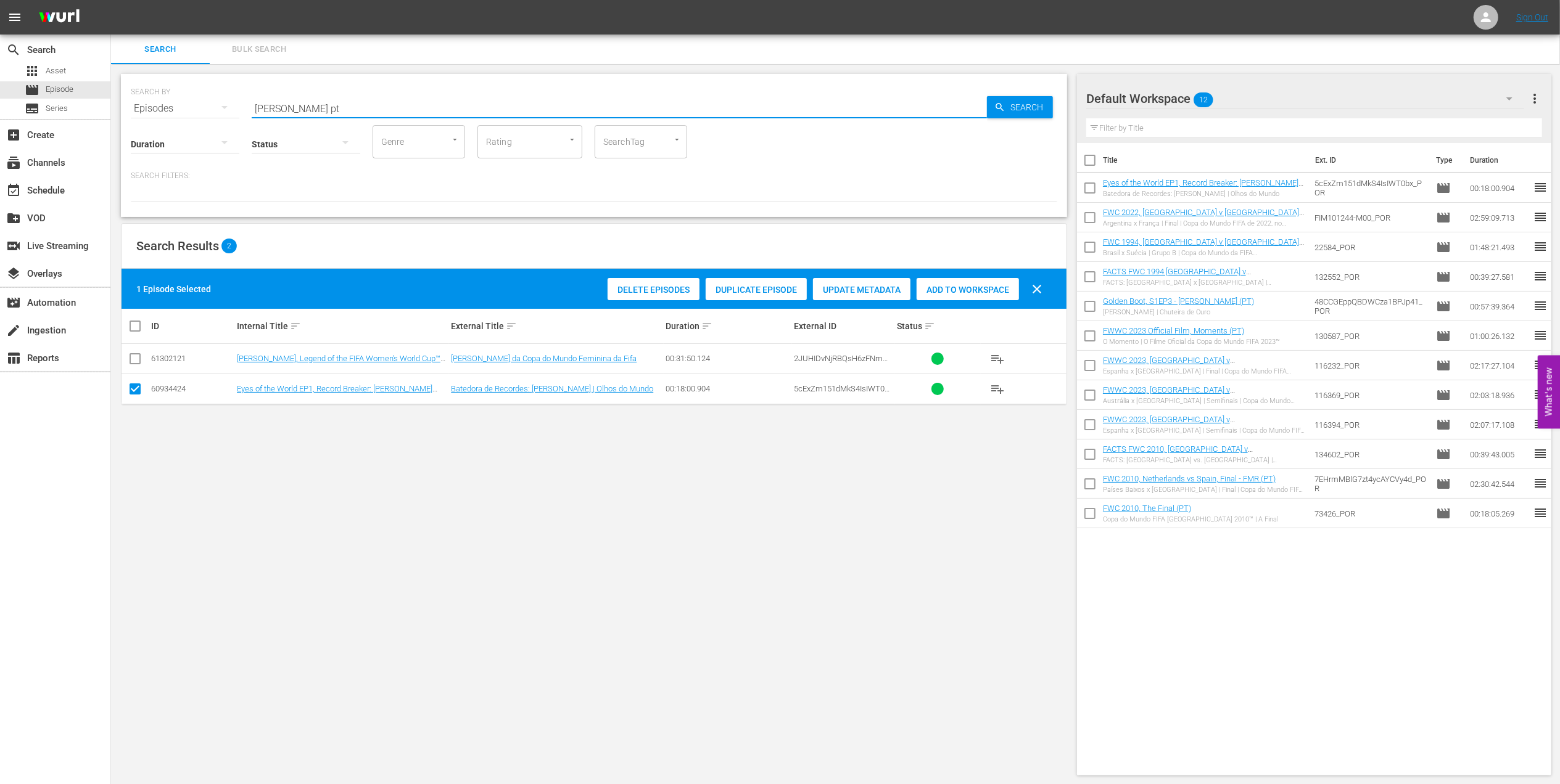
paste input "FWC 1998 Brazil v Chile, Round of 16 (PT)"
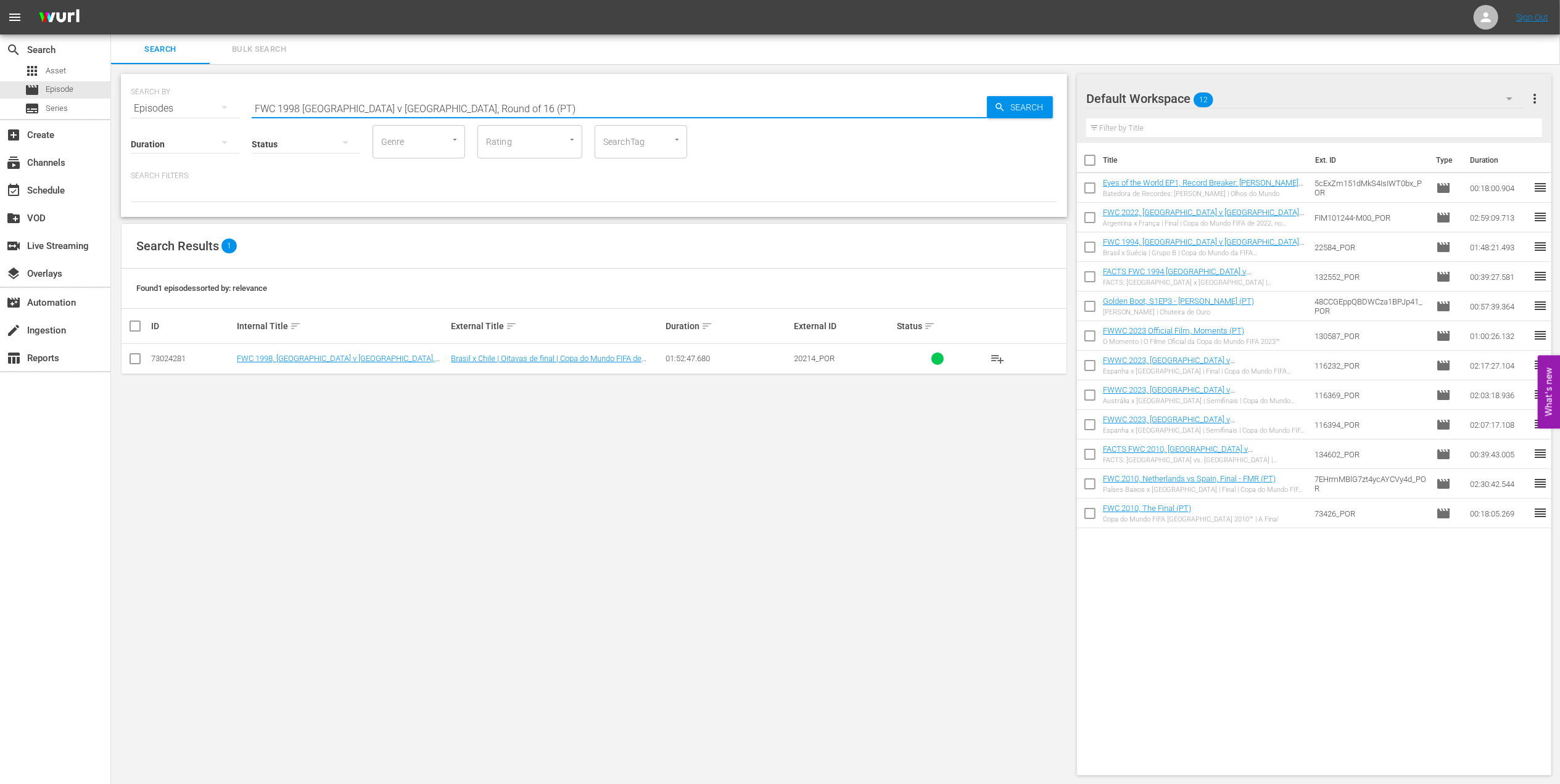
type input "FWC 1998 Brazil v Chile, Round of 16 (PT)"
click at [142, 359] on input "checkbox" at bounding box center [135, 362] width 15 height 15
checkbox input "true"
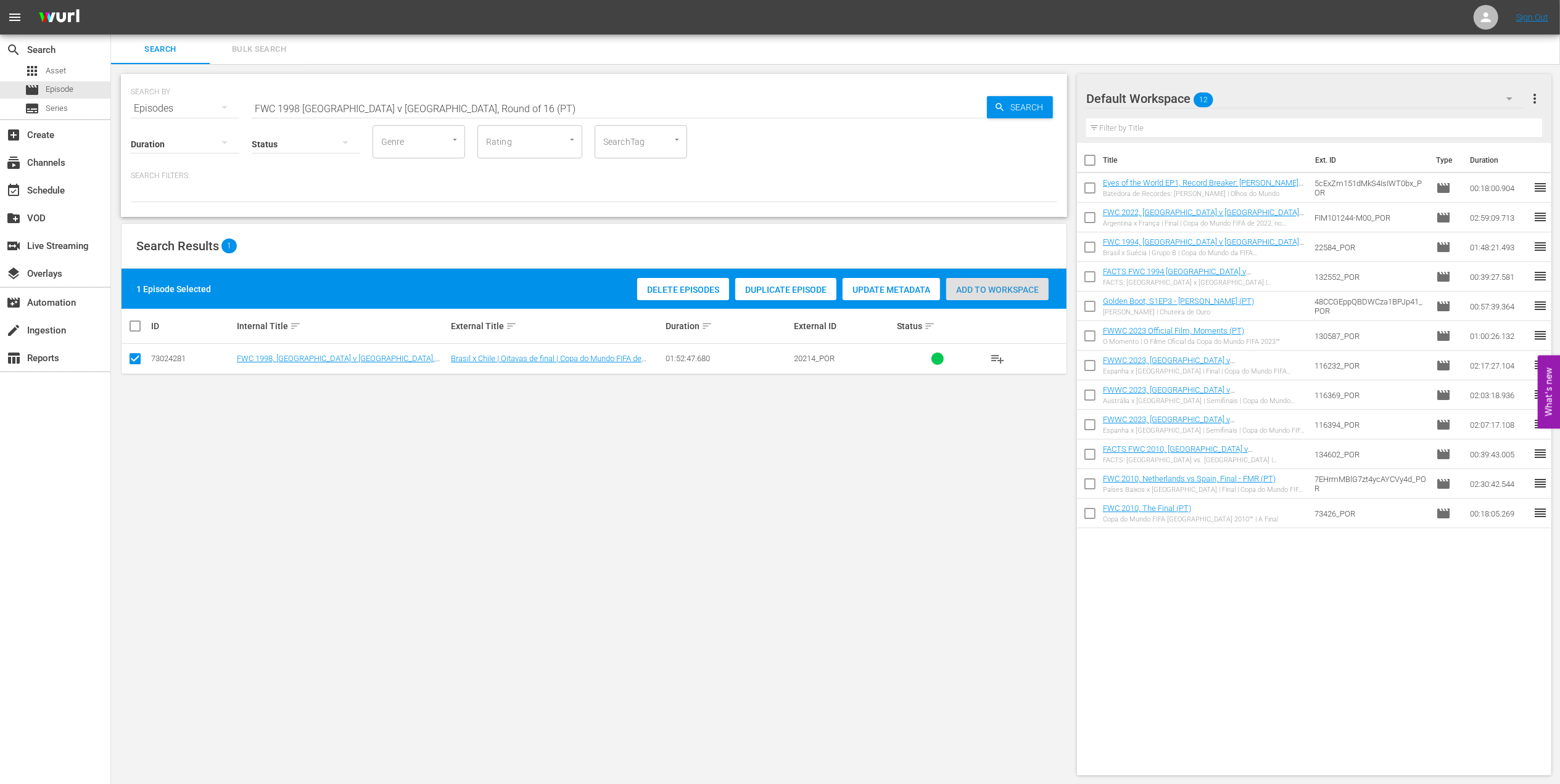
click at [1008, 285] on span "Add to Workspace" at bounding box center [997, 289] width 103 height 10
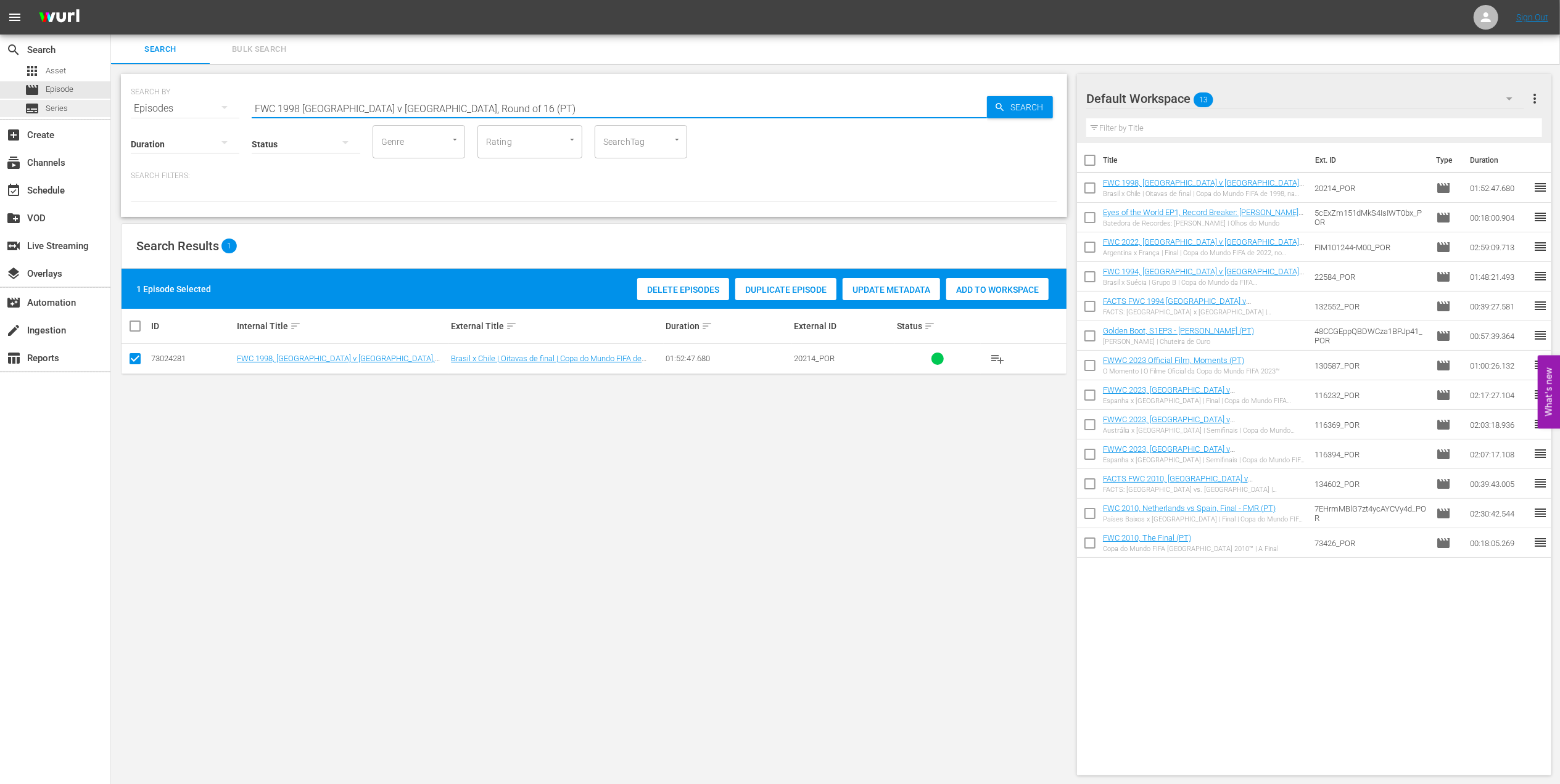
drag, startPoint x: 441, startPoint y: 106, endPoint x: 70, endPoint y: 105, distance: 371.0
click at [111, 0] on div "search Search apps Asset movie Episode subtitles Series add_box Create subscrip…" at bounding box center [835, 0] width 1449 height 0
paste input "s Netherlands, Semi-final"
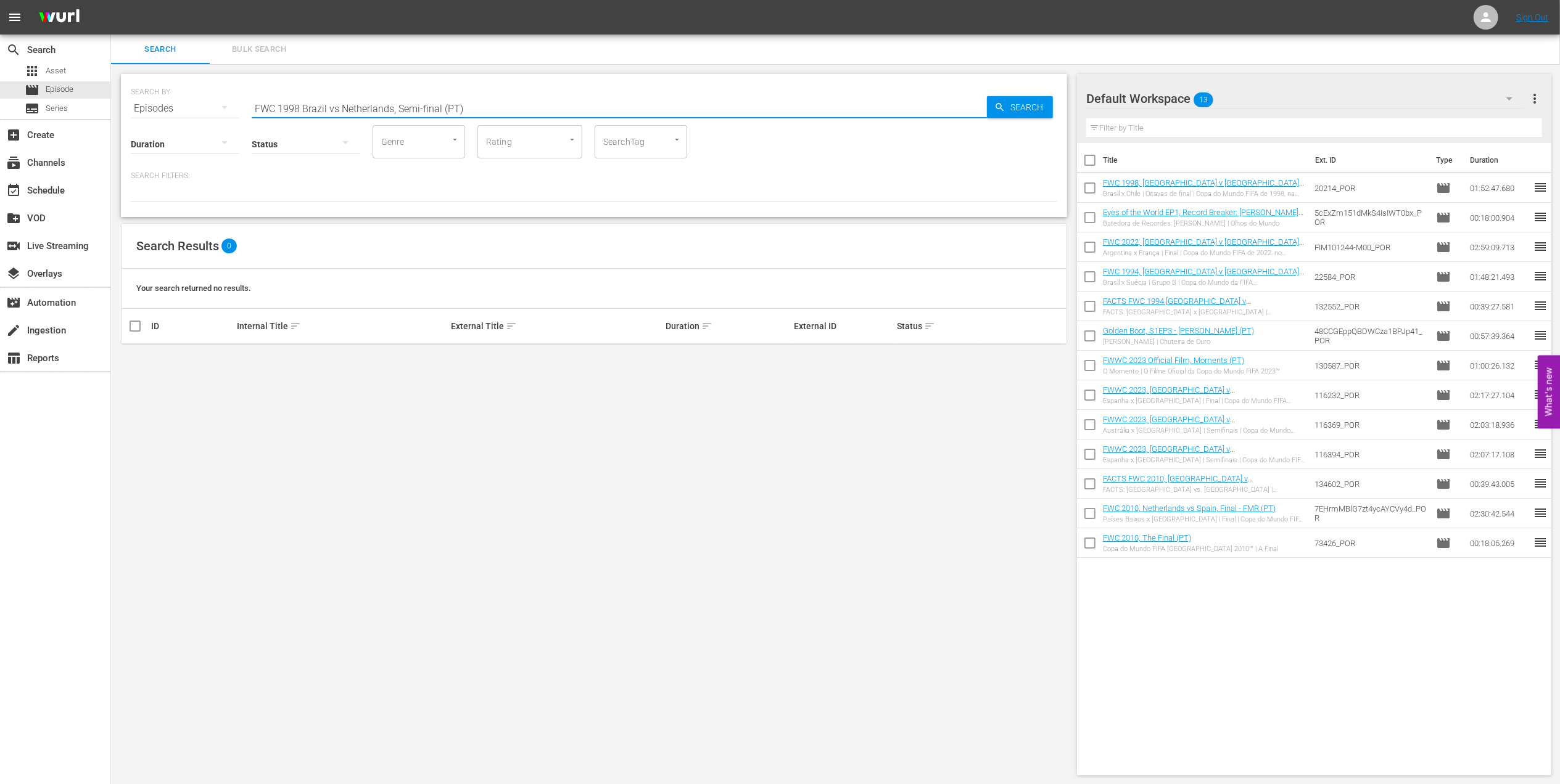
click at [336, 106] on input "FWC 1998 Brazil vs Netherlands, Semi-final (PT)" at bounding box center [619, 109] width 735 height 30
type input "FWC 1998 Brazil v Netherlands, Semi-final (PT)"
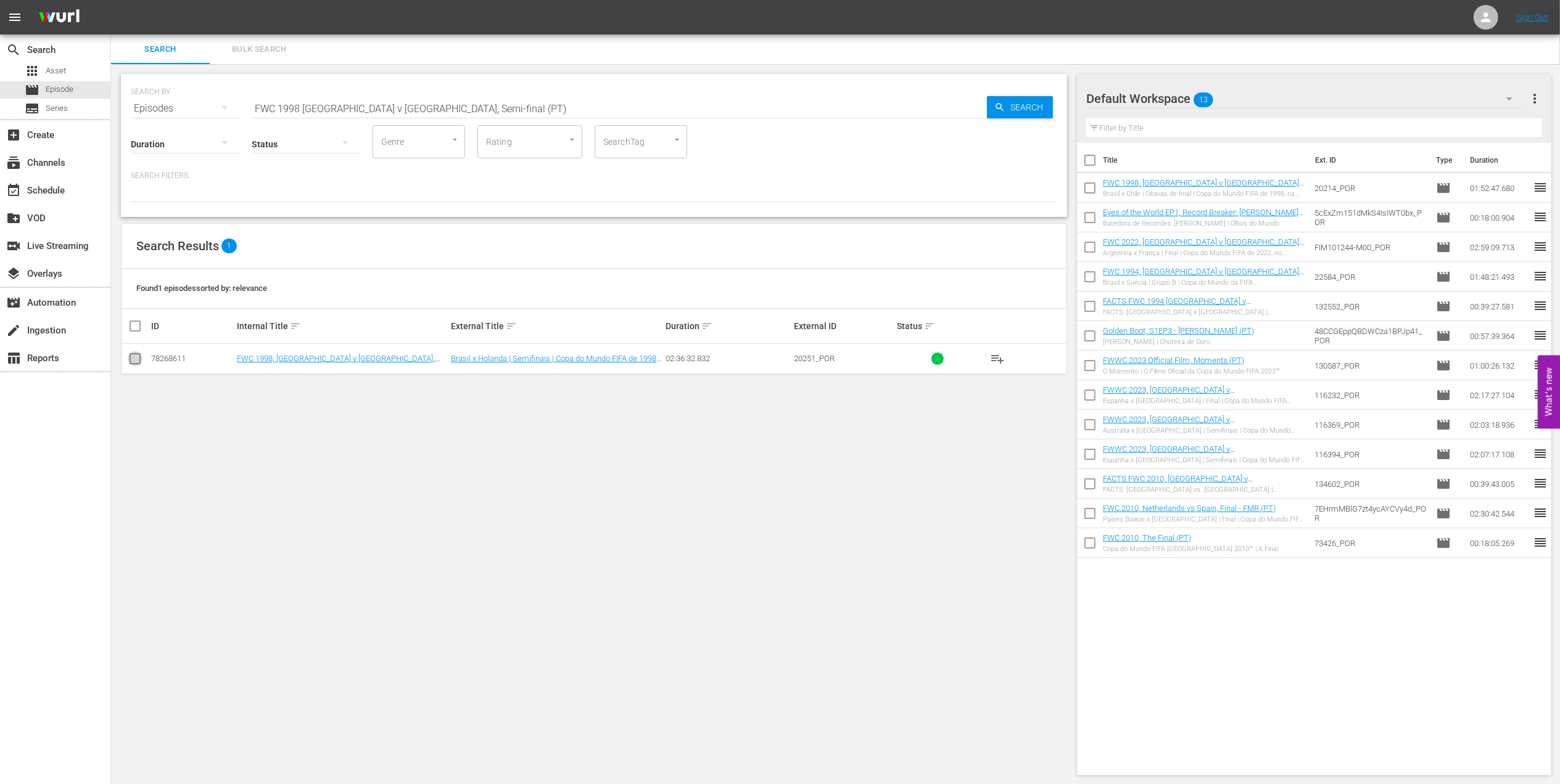
click at [137, 360] on input "checkbox" at bounding box center [135, 362] width 15 height 15
checkbox input "true"
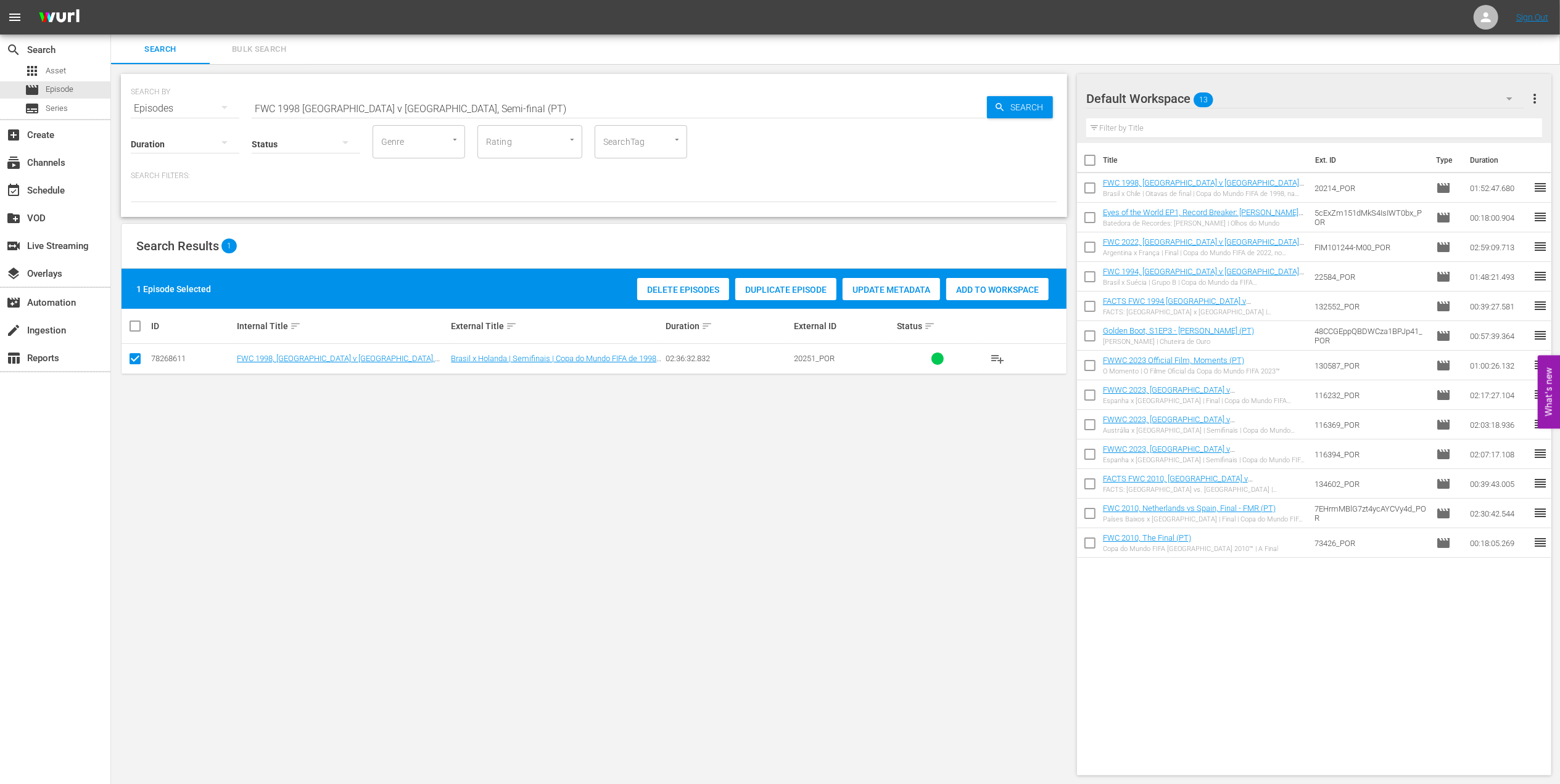
click at [965, 288] on span "Add to Workspace" at bounding box center [997, 289] width 103 height 10
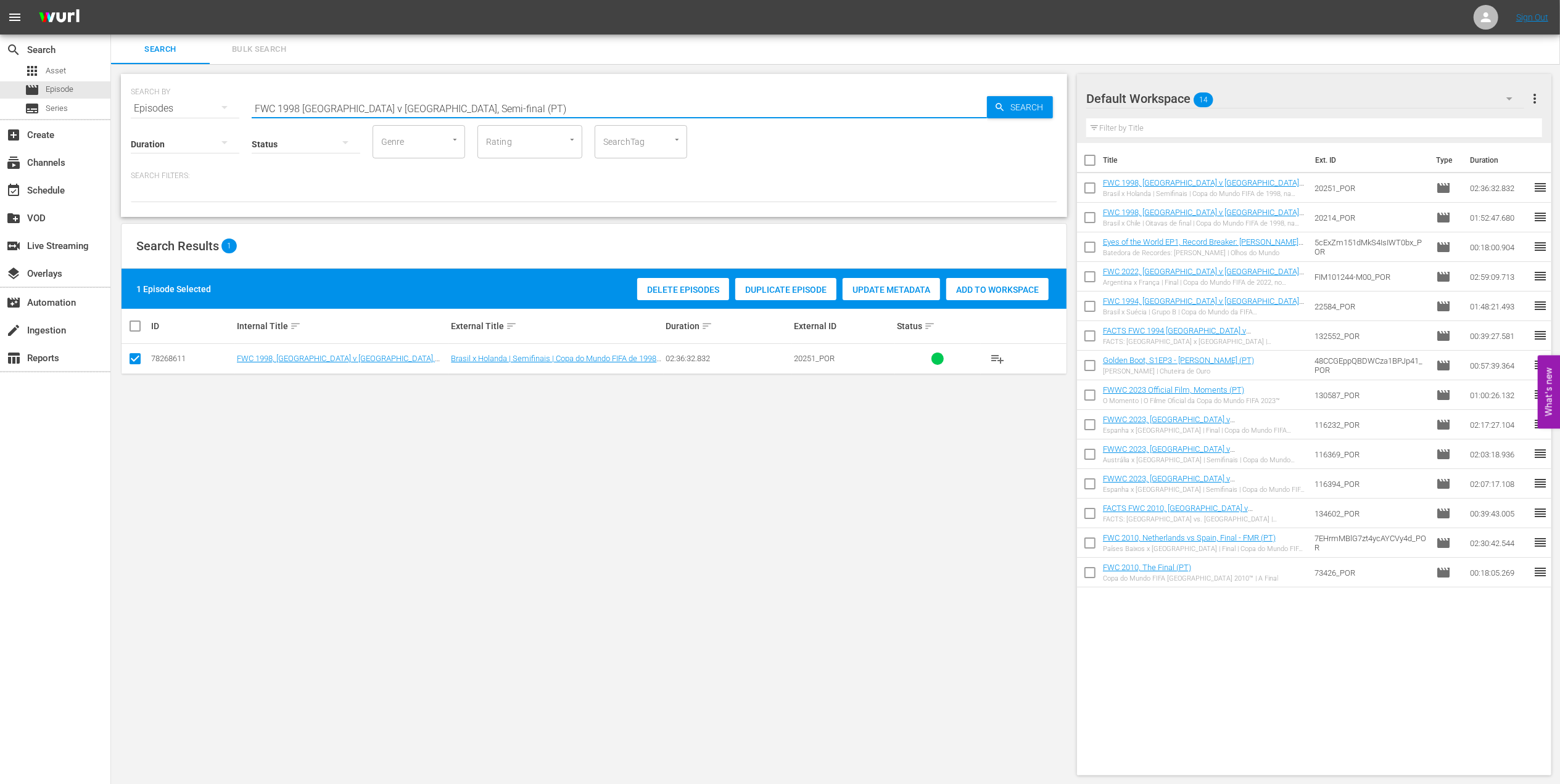
drag, startPoint x: 477, startPoint y: 106, endPoint x: 114, endPoint y: 105, distance: 363.0
click at [114, 105] on div "SEARCH BY Search By Episodes Search ID, Title, Description, Keywords, or Catego…" at bounding box center [593, 425] width 966 height 721
paste input "World Champions: [GEOGRAPHIC_DATA] 1998"
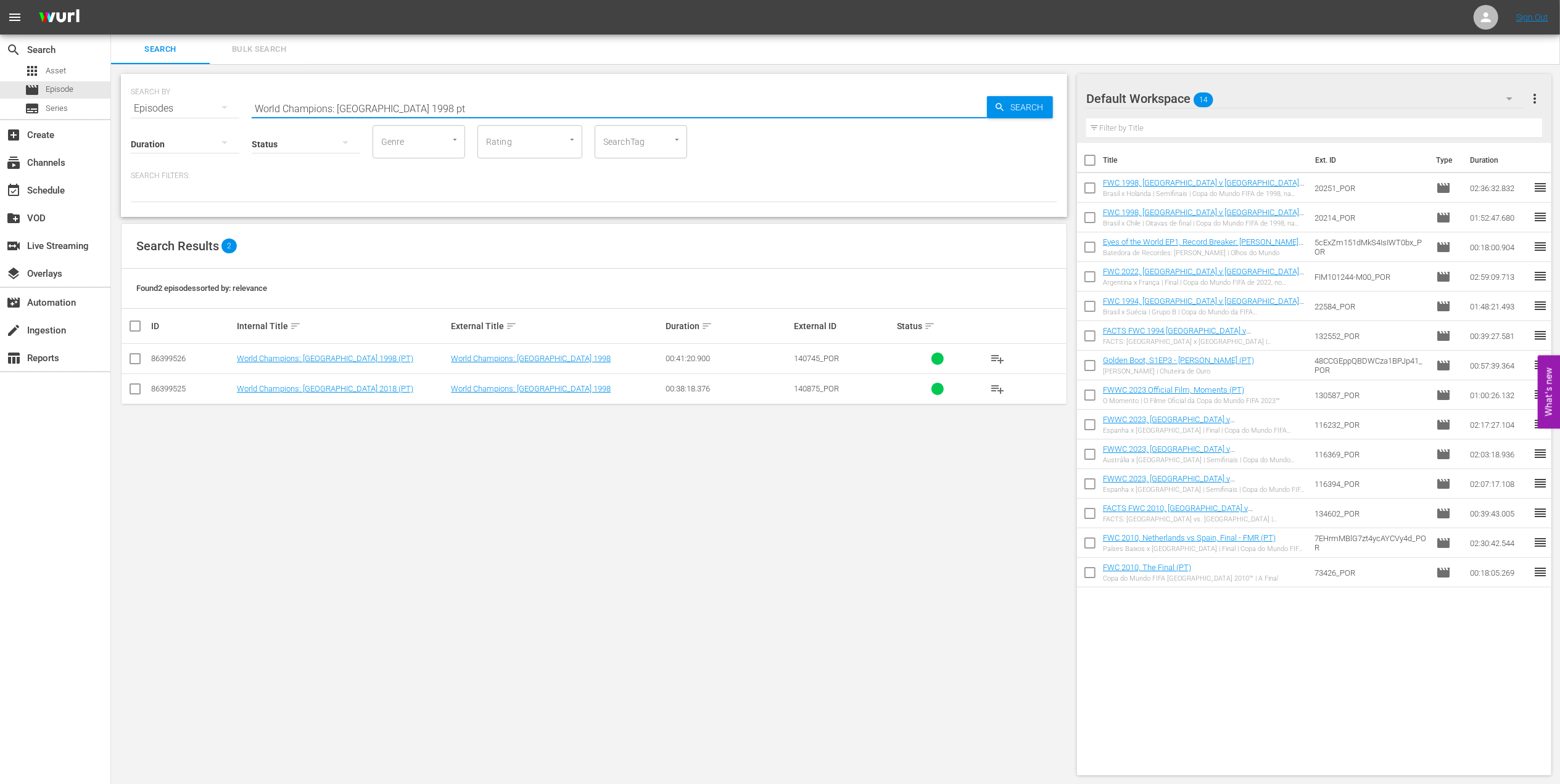
type input "World Champions: [GEOGRAPHIC_DATA] 1998 pt"
click at [136, 362] on input "checkbox" at bounding box center [135, 362] width 15 height 15
checkbox input "true"
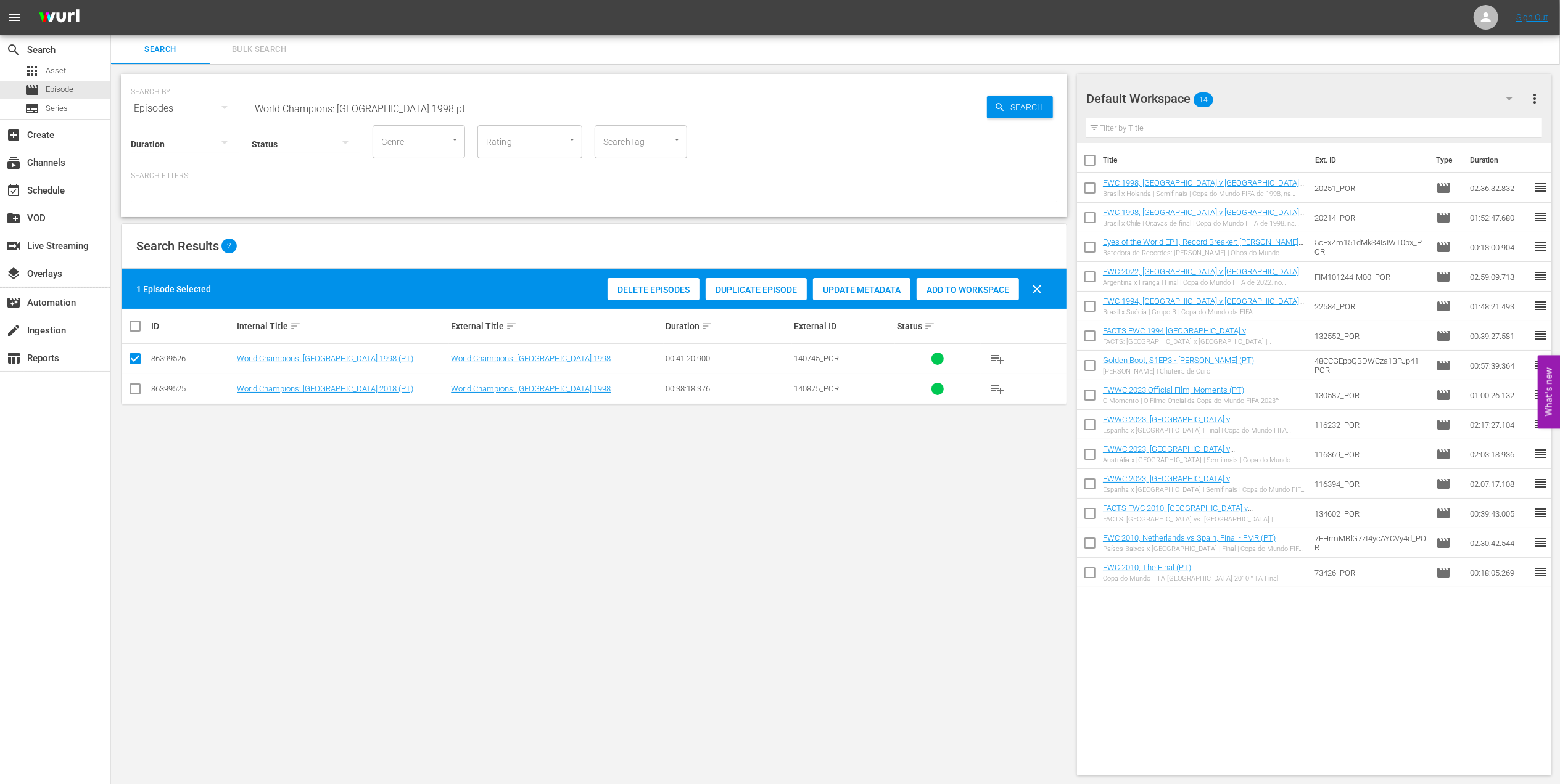
click at [136, 387] on input "checkbox" at bounding box center [135, 392] width 15 height 15
checkbox input "true"
click at [985, 291] on span "Add to Workspace" at bounding box center [997, 289] width 103 height 10
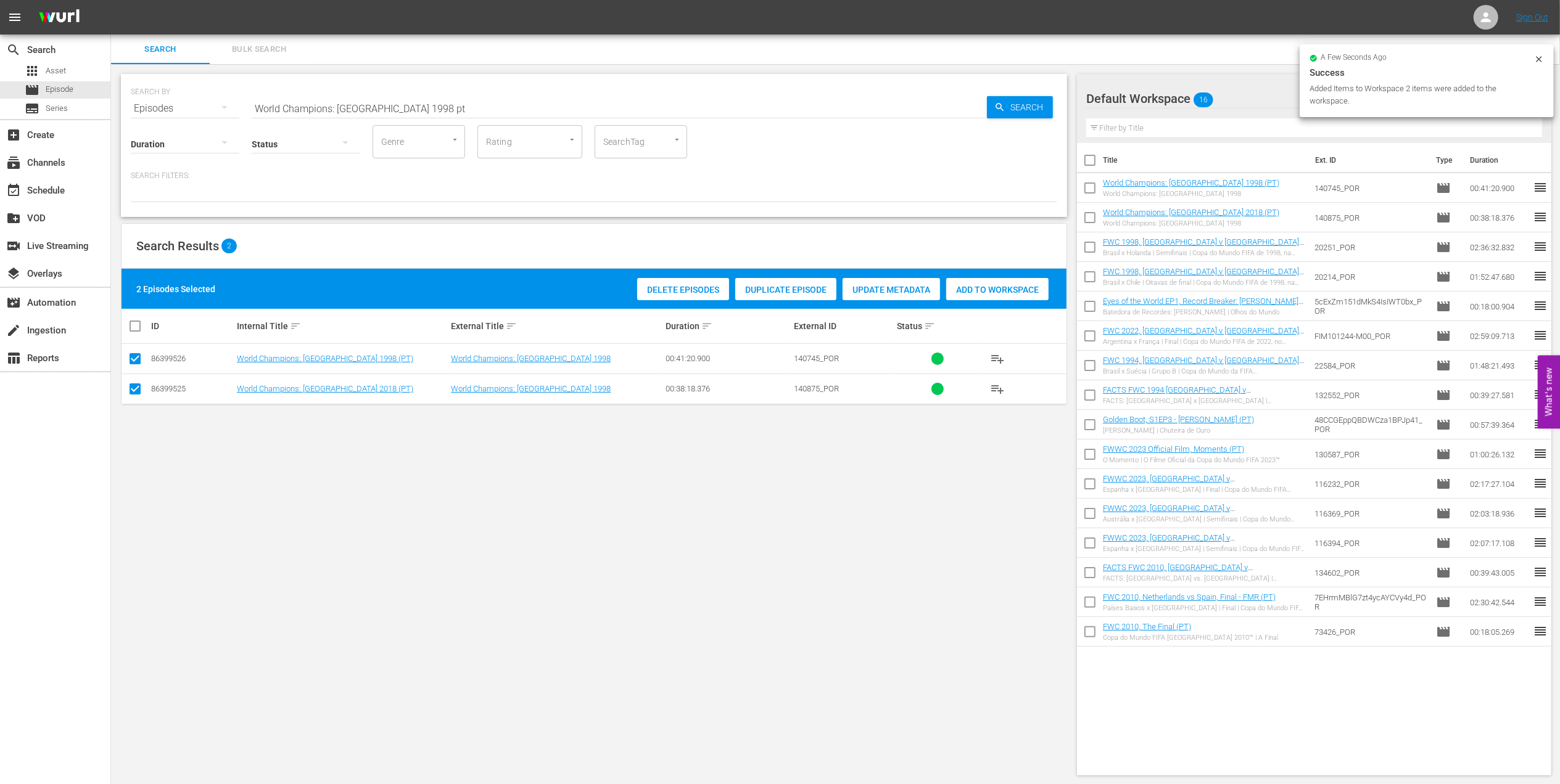
drag, startPoint x: 422, startPoint y: 107, endPoint x: 201, endPoint y: 109, distance: 221.0
click at [201, 109] on div "SEARCH BY Search By Episodes Search ID, Title, Description, Keywords, or Catego…" at bounding box center [594, 100] width 927 height 44
paste input "FWC 1994, Brazil v. Russia, Group Stage"
click at [472, 102] on input "FWC 1994, Brazil v. Russia, Group Stage" at bounding box center [619, 109] width 735 height 30
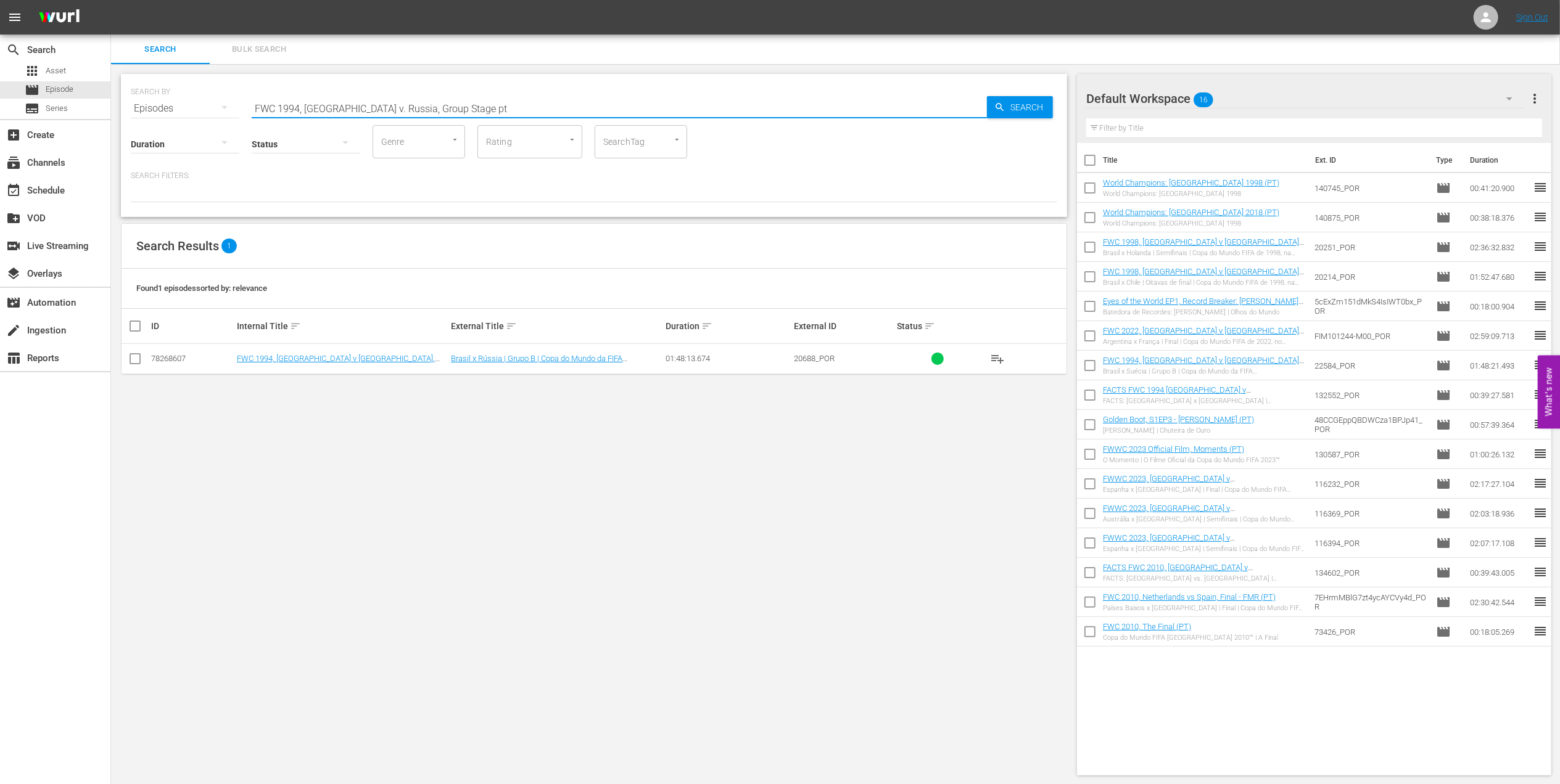
type input "FWC 1994, Brazil v. Russia, Group Stage pt"
click at [137, 359] on input "checkbox" at bounding box center [135, 362] width 15 height 15
checkbox input "true"
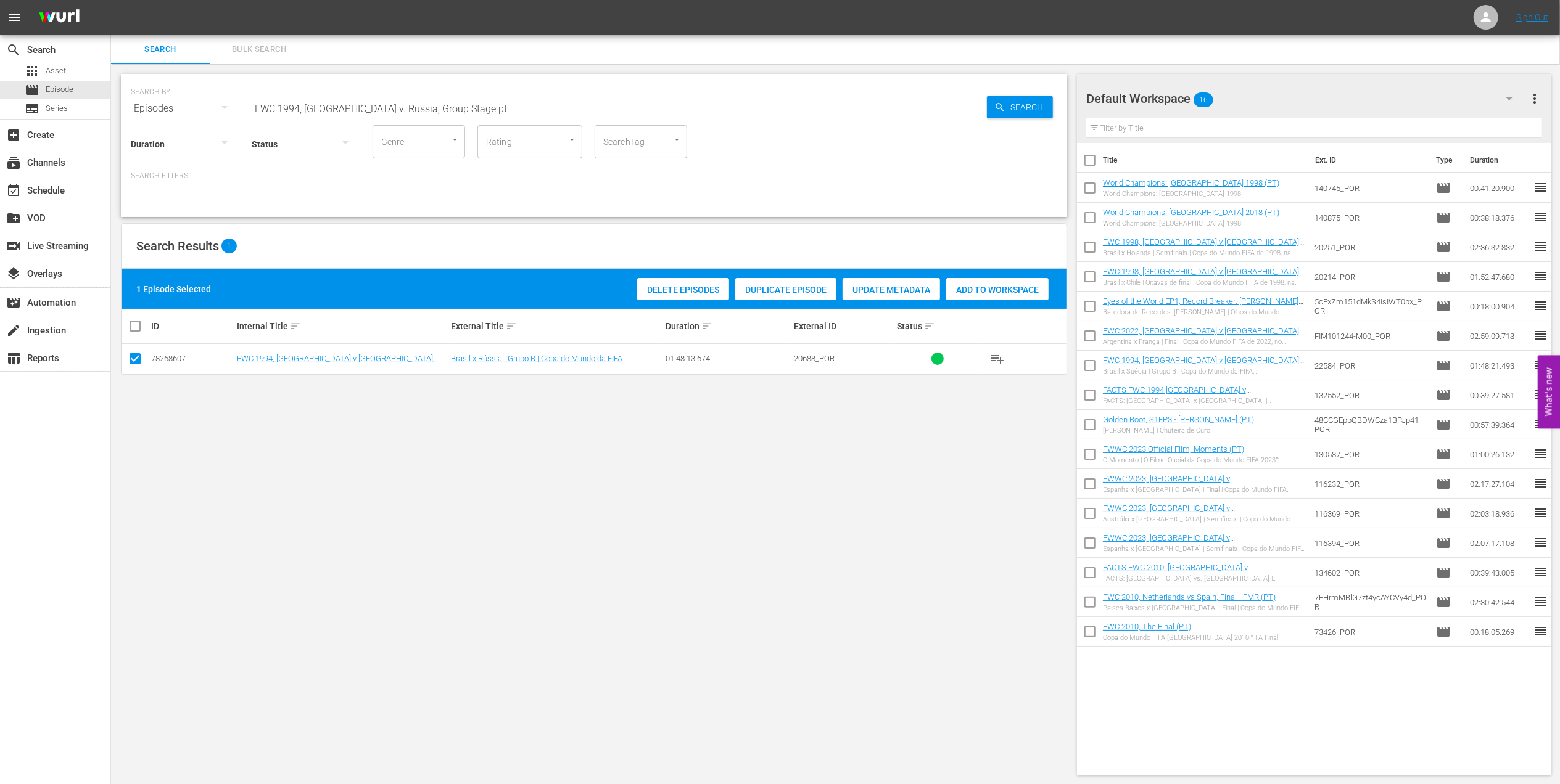
click at [967, 291] on span "Add to Workspace" at bounding box center [997, 289] width 103 height 10
click at [92, 195] on div "event_available Schedule" at bounding box center [55, 189] width 110 height 25
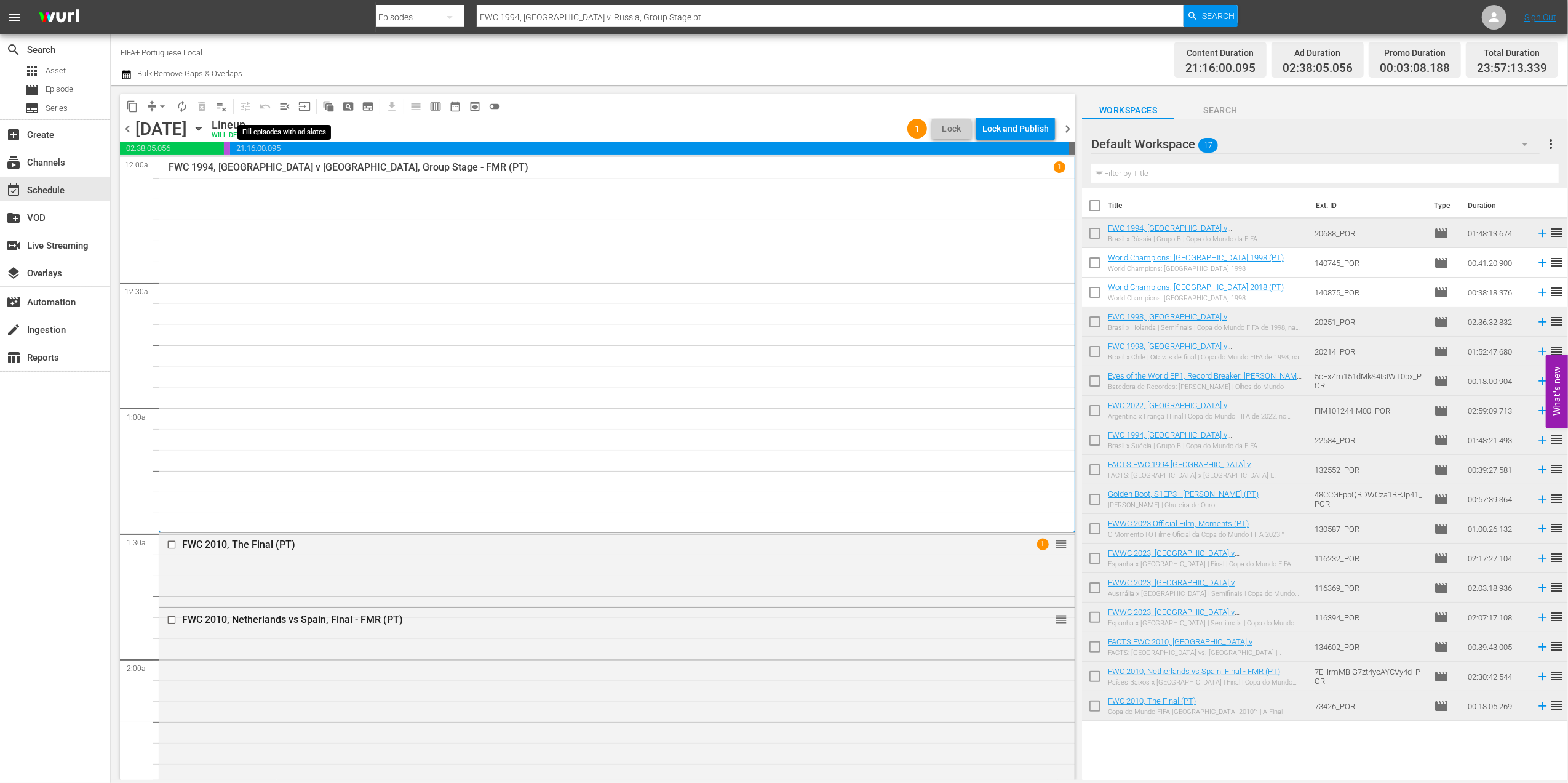
click at [286, 106] on span "menu_open" at bounding box center [285, 106] width 12 height 12
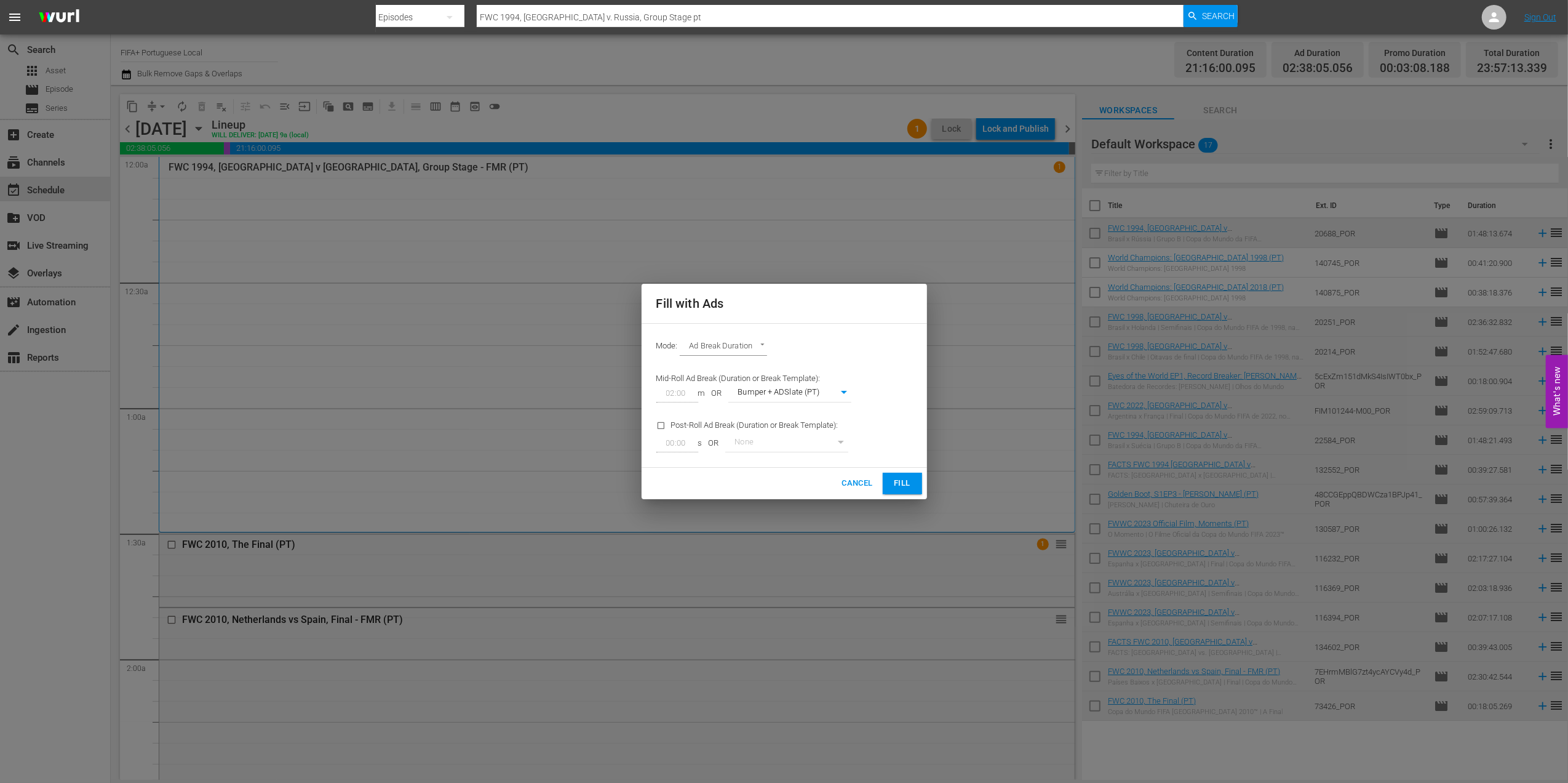
click at [897, 478] on span "Fill" at bounding box center [903, 483] width 19 height 14
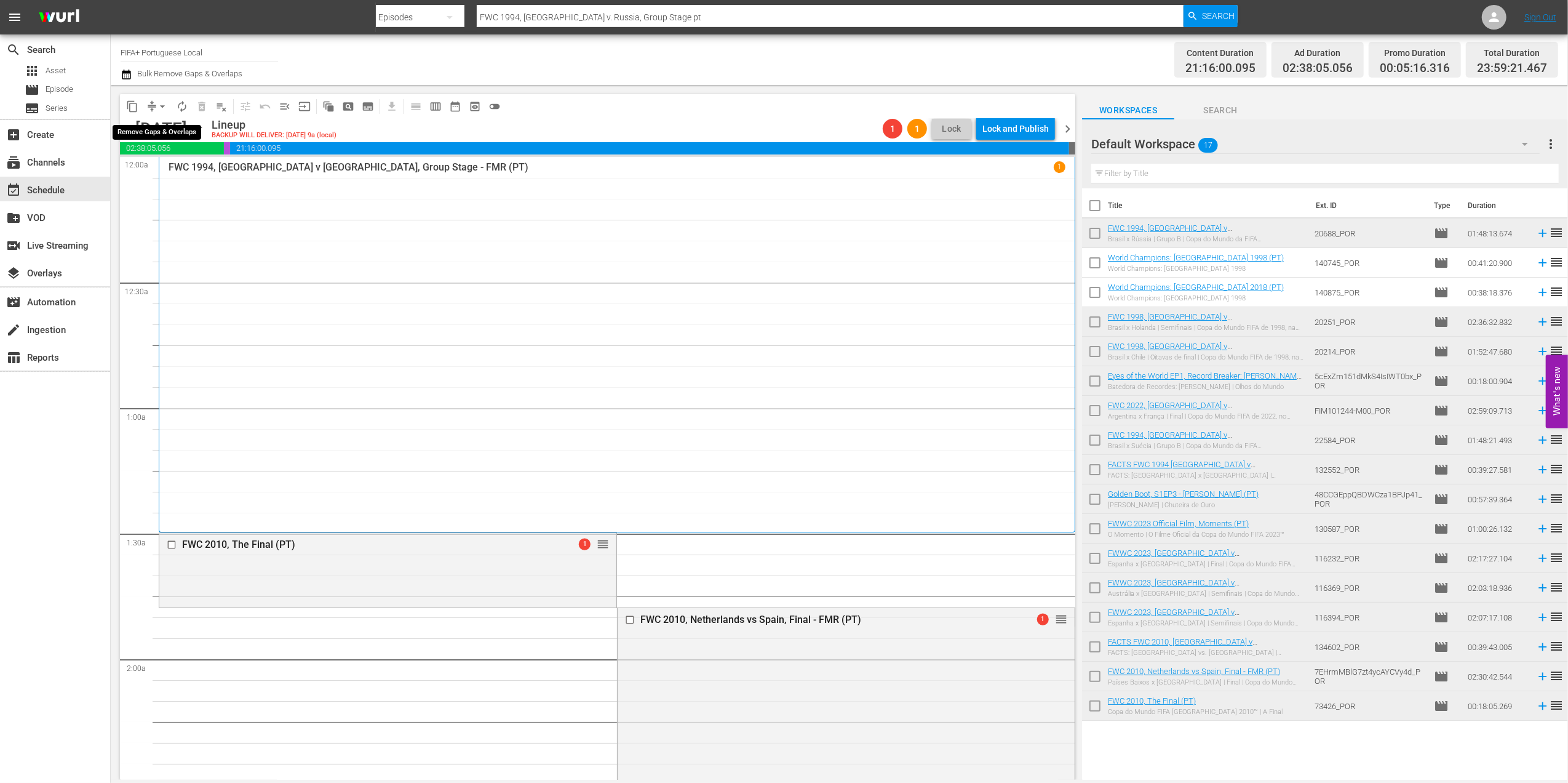
click at [160, 106] on span "arrow_drop_down" at bounding box center [162, 106] width 12 height 12
click at [173, 168] on li "Align to End of Previous Day" at bounding box center [163, 172] width 129 height 20
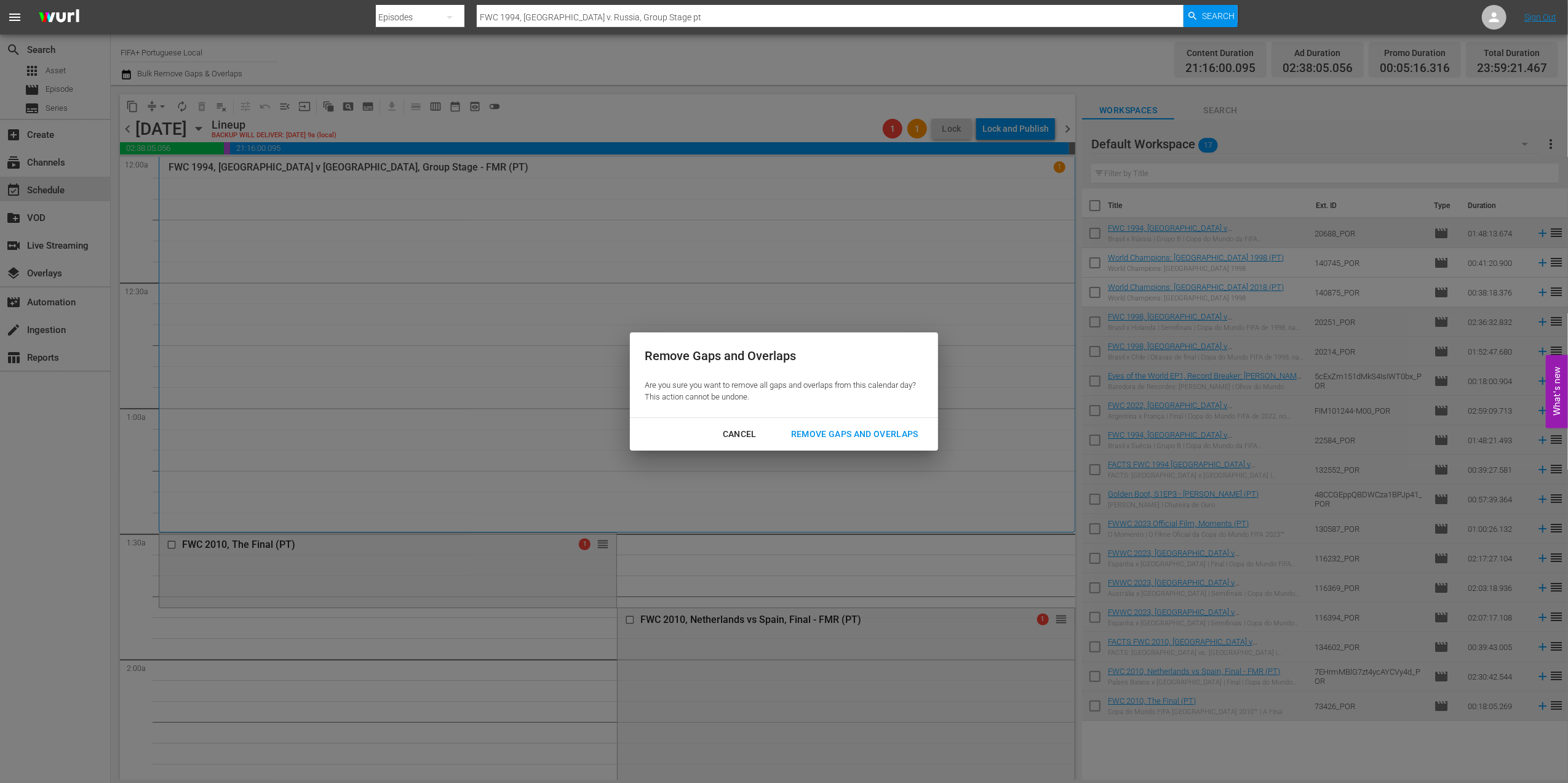
click at [830, 435] on div "Remove Gaps and Overlaps" at bounding box center [855, 435] width 147 height 16
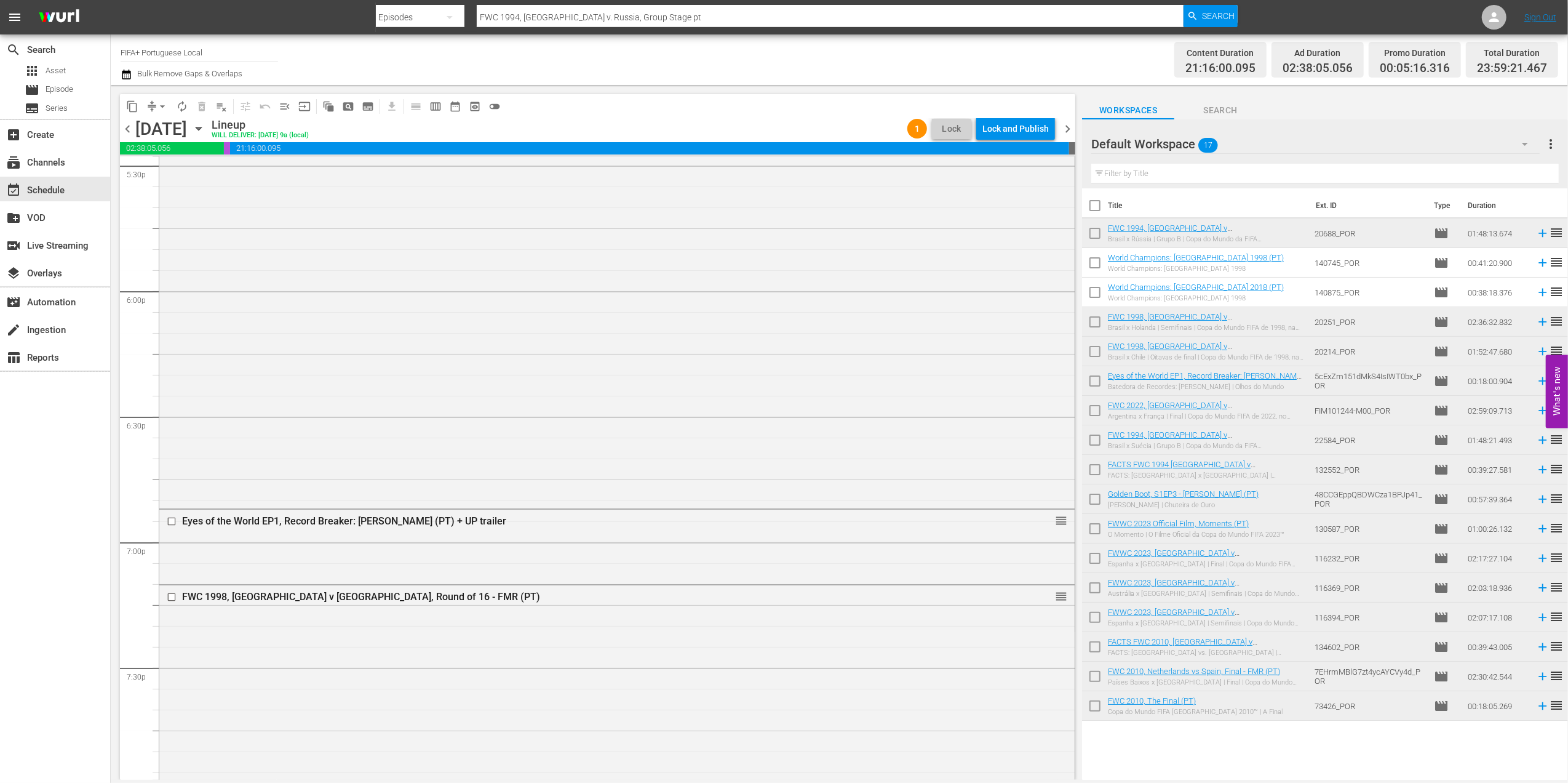
scroll to position [5778, 0]
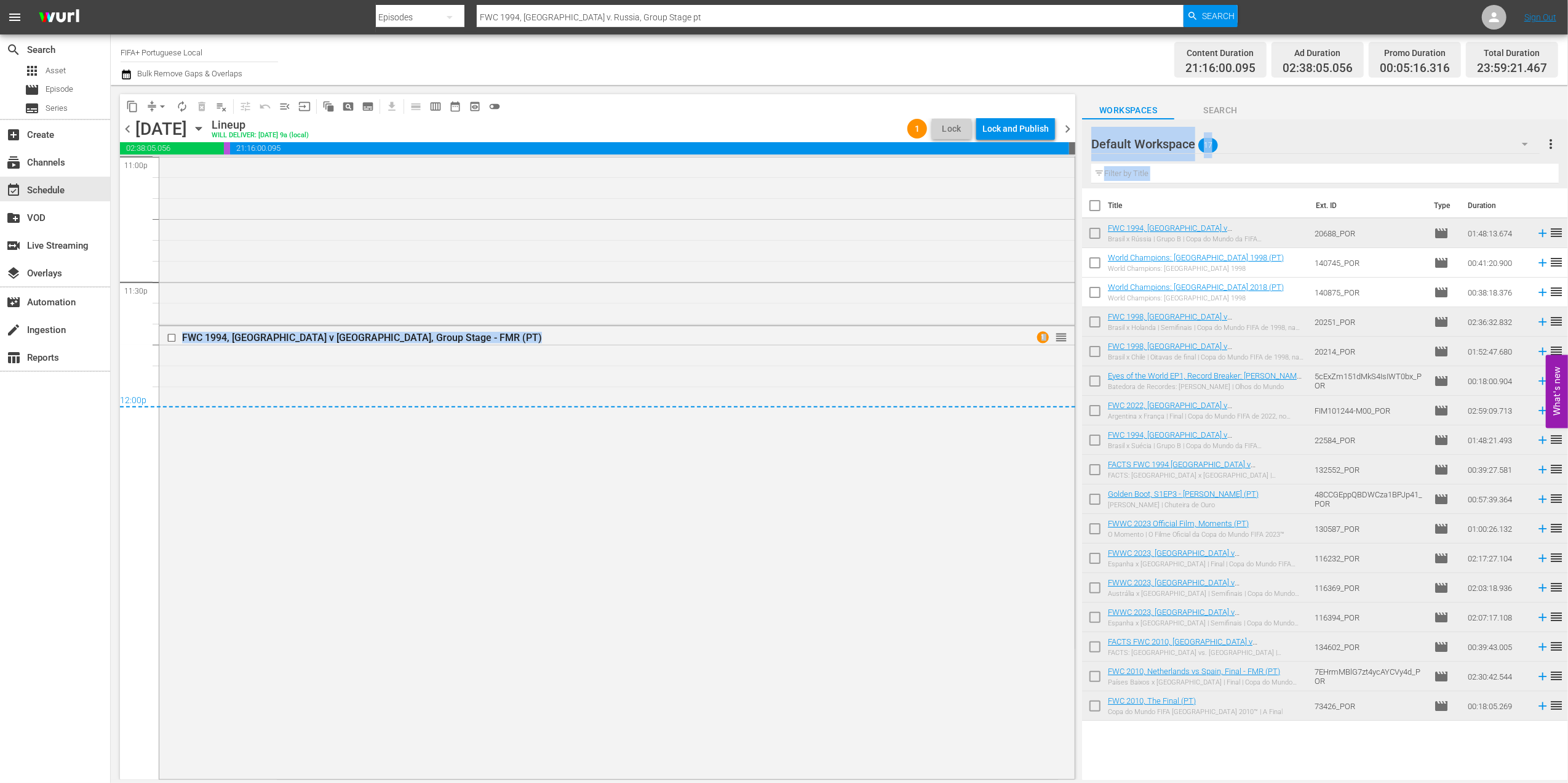
drag, startPoint x: 1079, startPoint y: 734, endPoint x: 1086, endPoint y: 205, distance: 529.0
click at [1086, 205] on div "content_copy compress arrow_drop_down autorenew_outlined delete_forever_outline…" at bounding box center [839, 432] width 1457 height 695
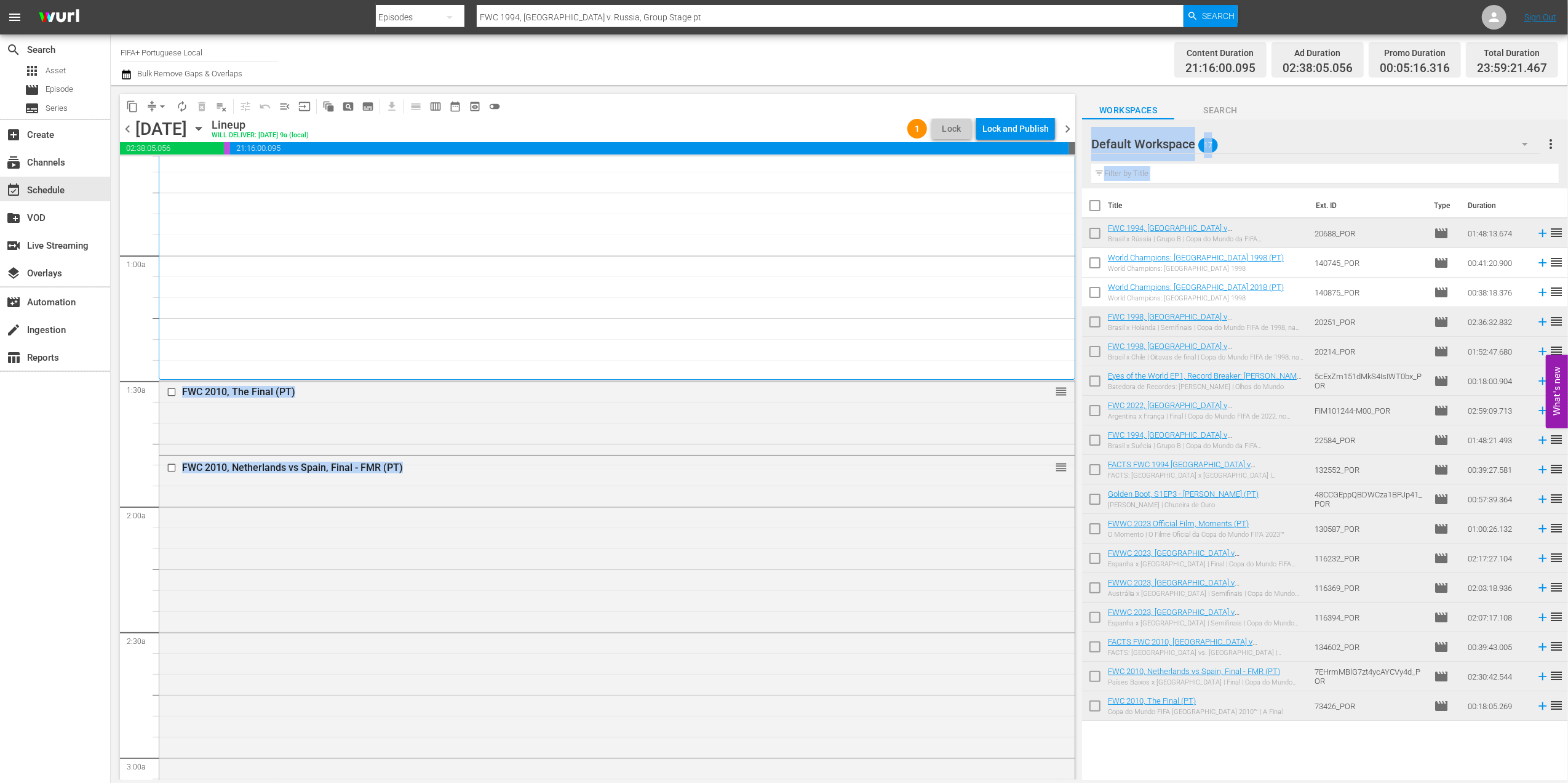
scroll to position [0, 0]
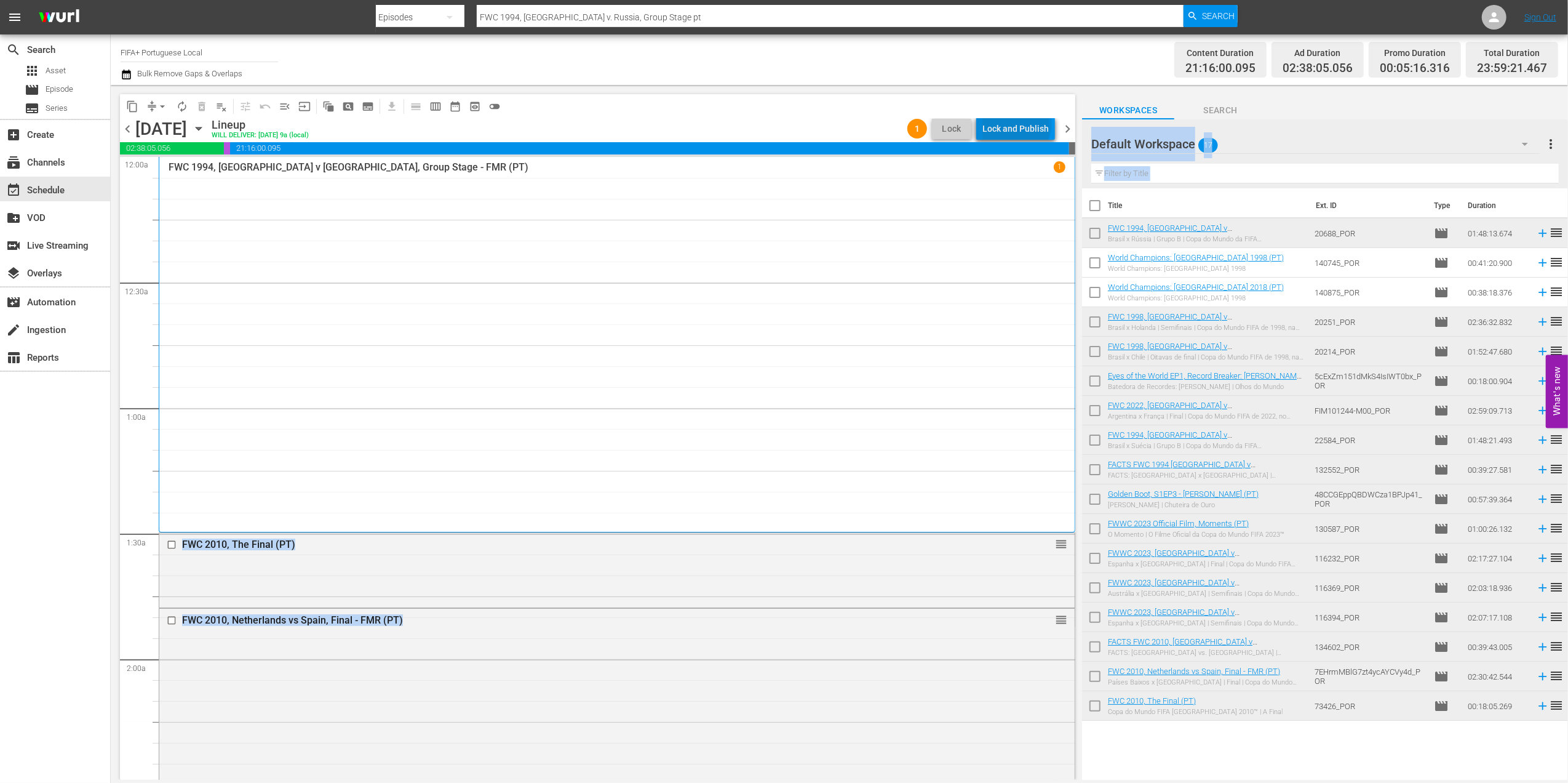
click at [1019, 123] on div "Lock and Publish" at bounding box center [1016, 129] width 67 height 22
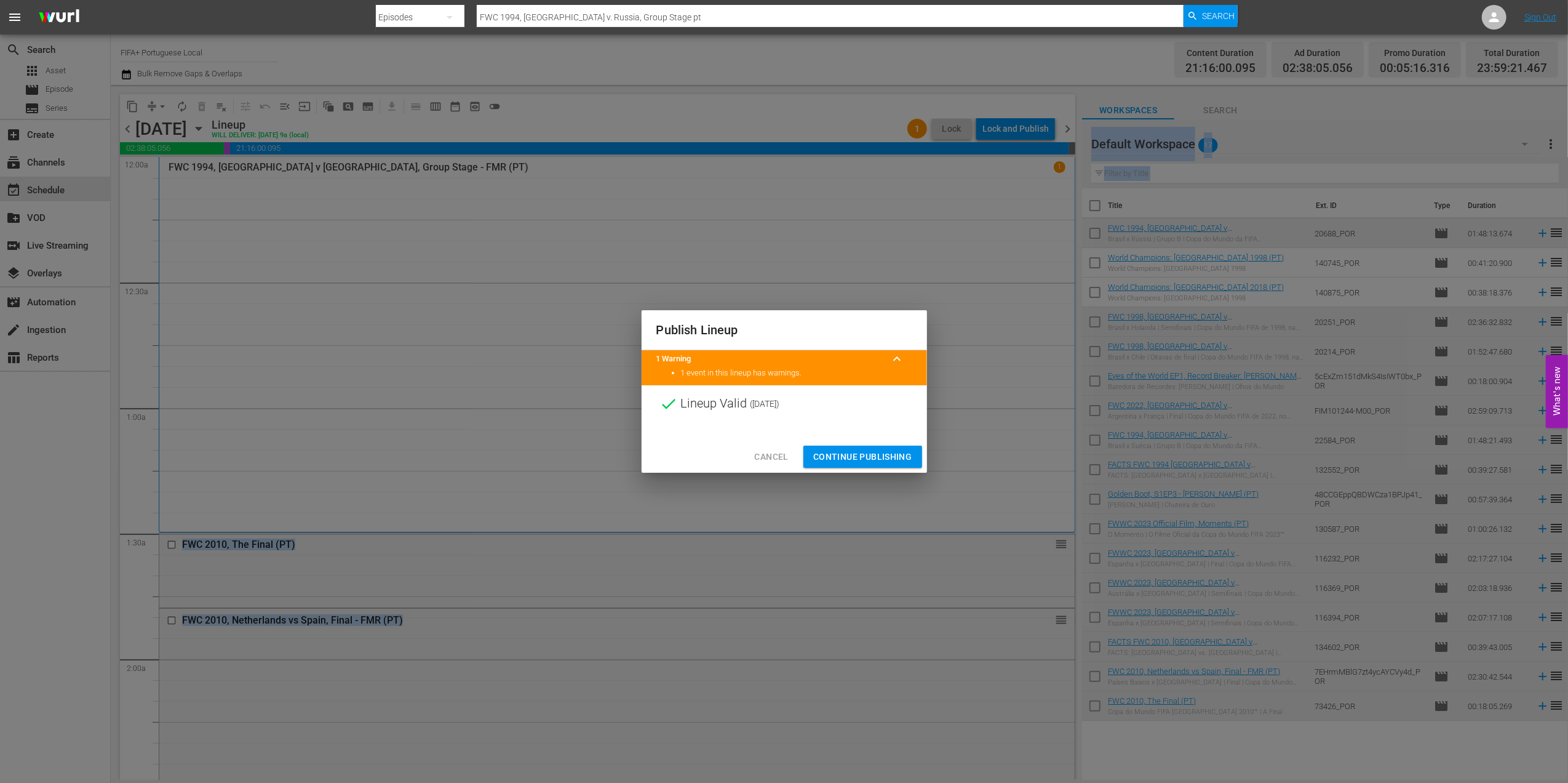
click at [876, 451] on span "Continue Publishing" at bounding box center [862, 457] width 99 height 16
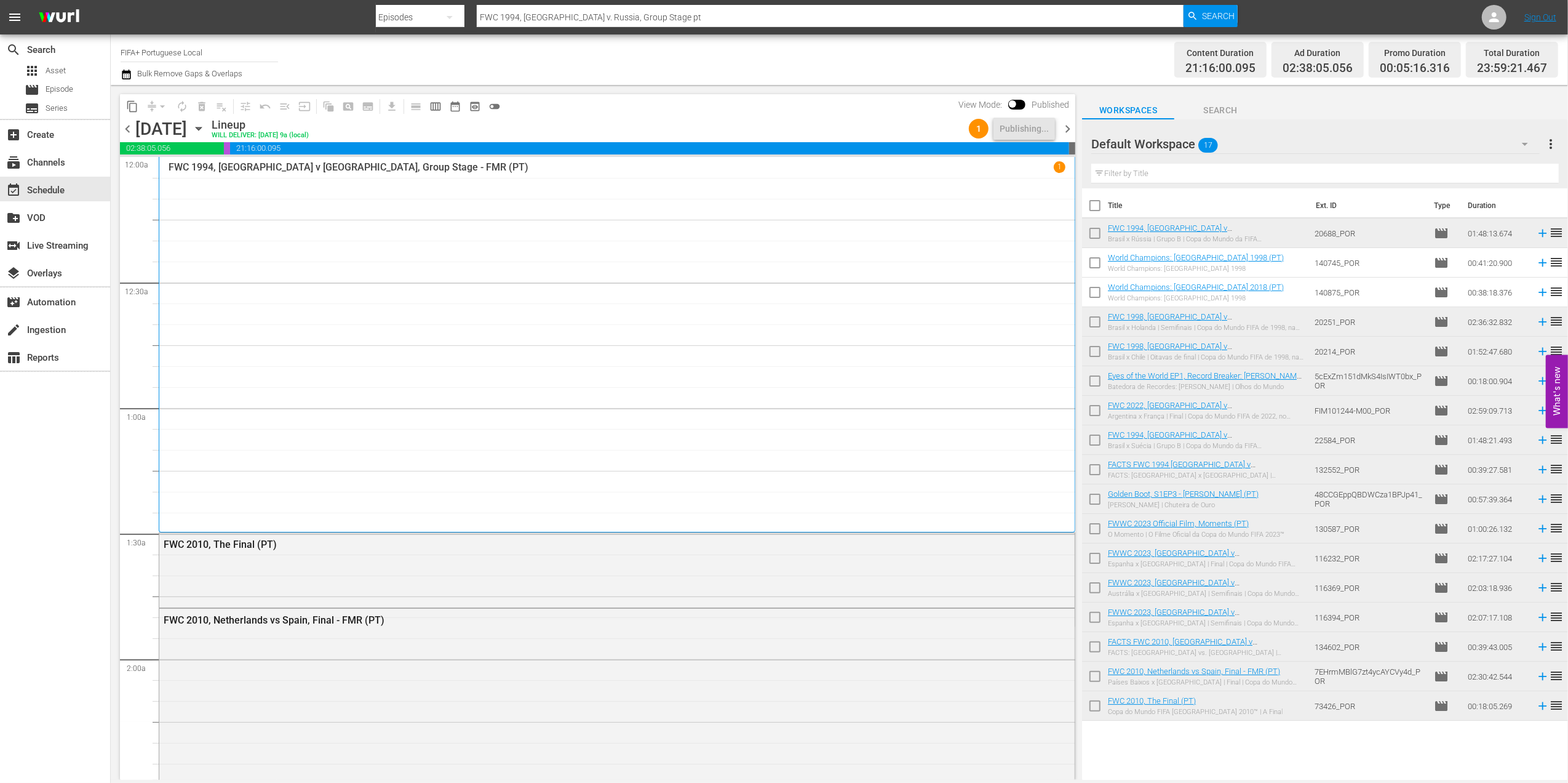
click at [994, 277] on div "FWC 1994, Brazil v Sweden, Group Stage - FMR (PT) 1" at bounding box center [617, 345] width 897 height 366
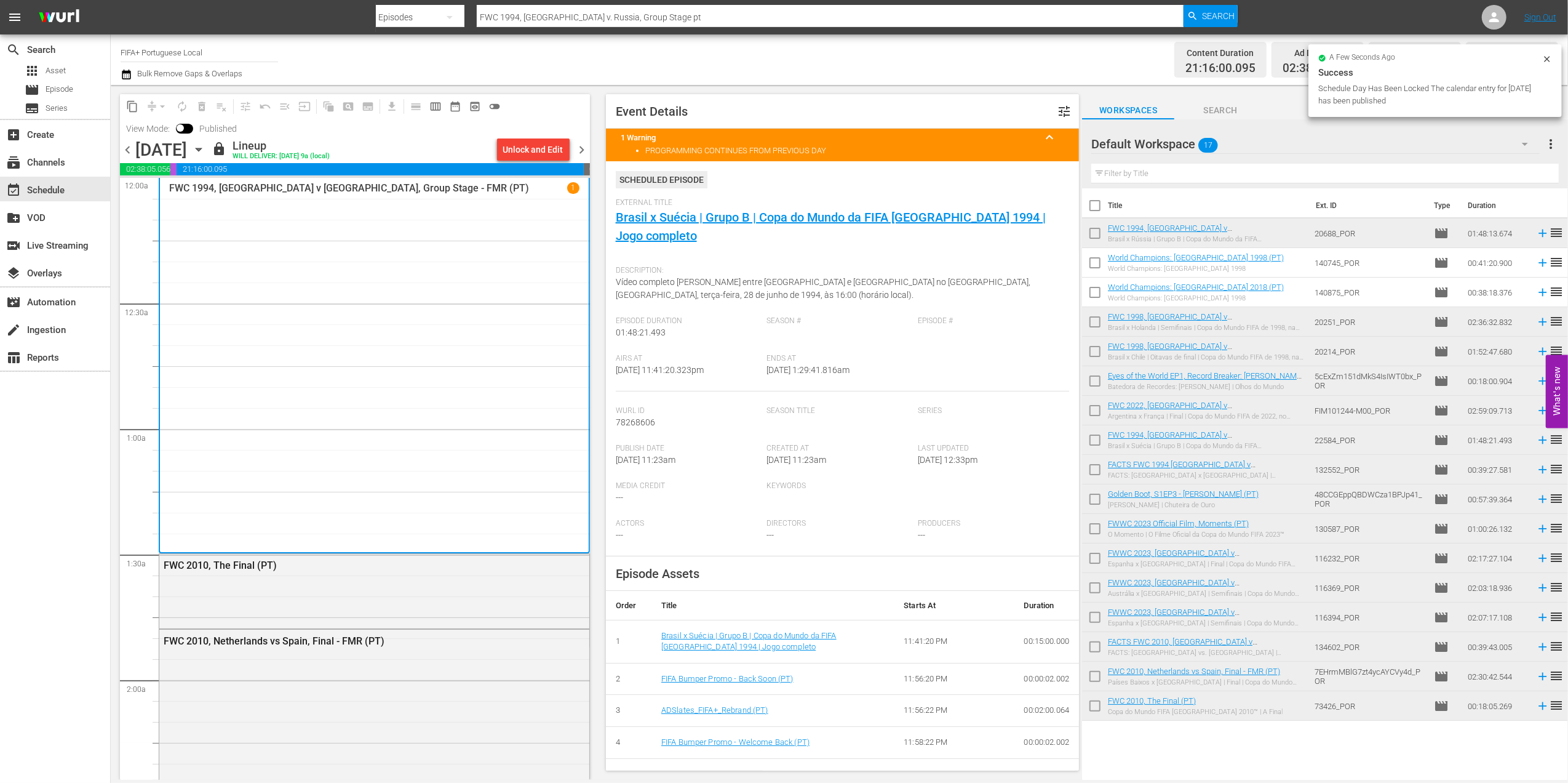
click at [581, 153] on span "chevron_right" at bounding box center [582, 150] width 16 height 16
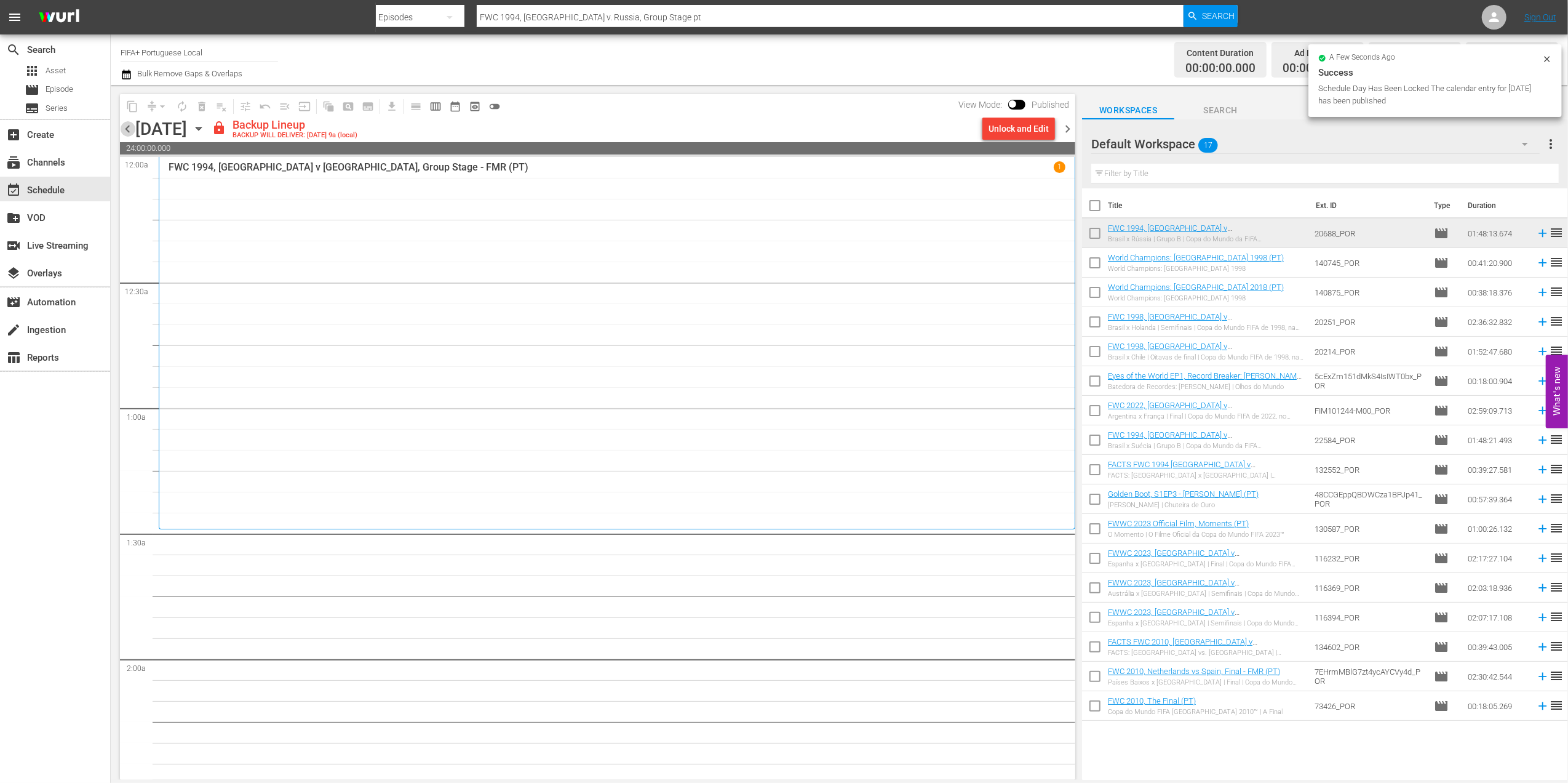
click at [124, 123] on span "chevron_left" at bounding box center [128, 129] width 16 height 16
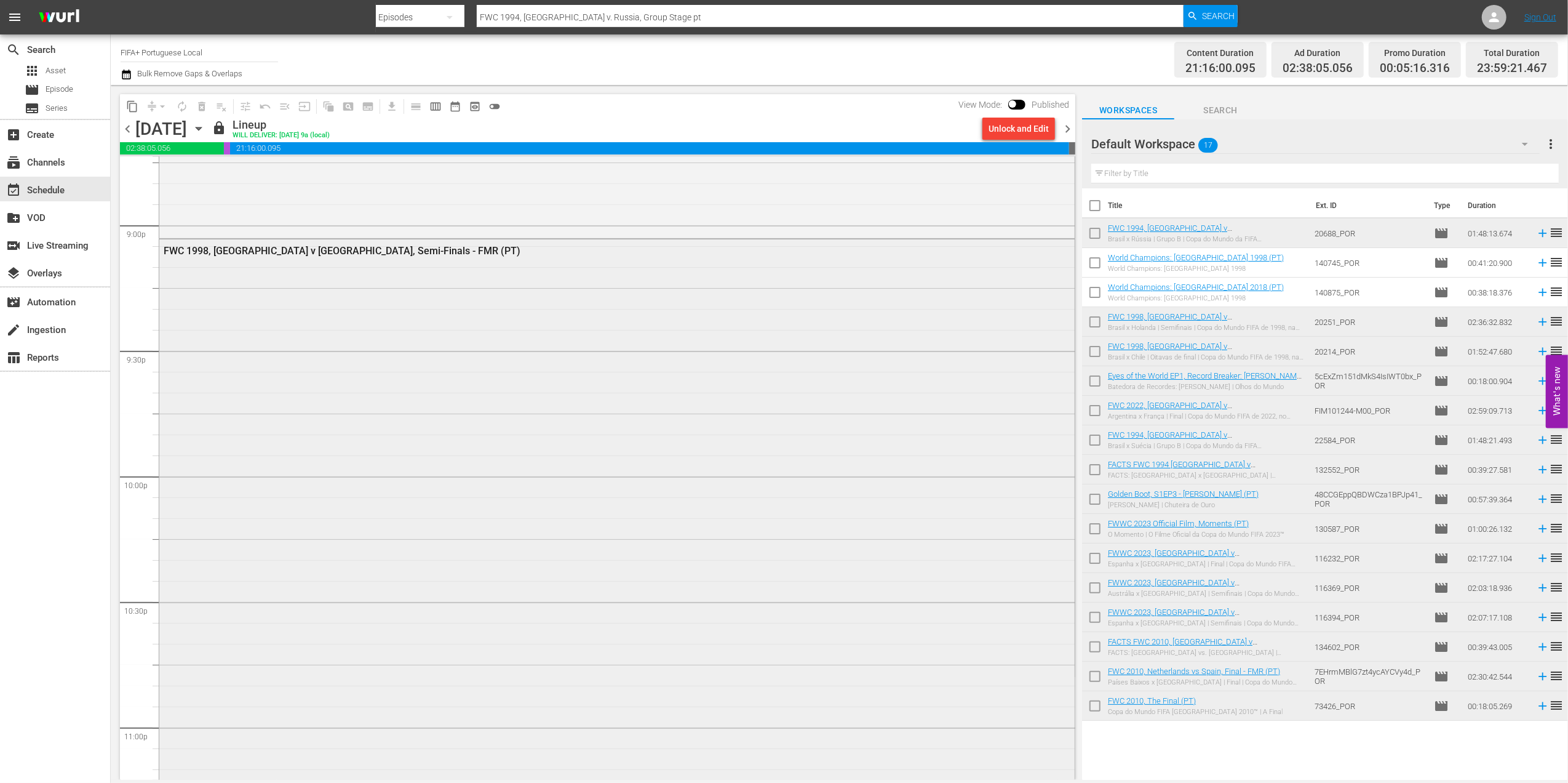
scroll to position [5778, 0]
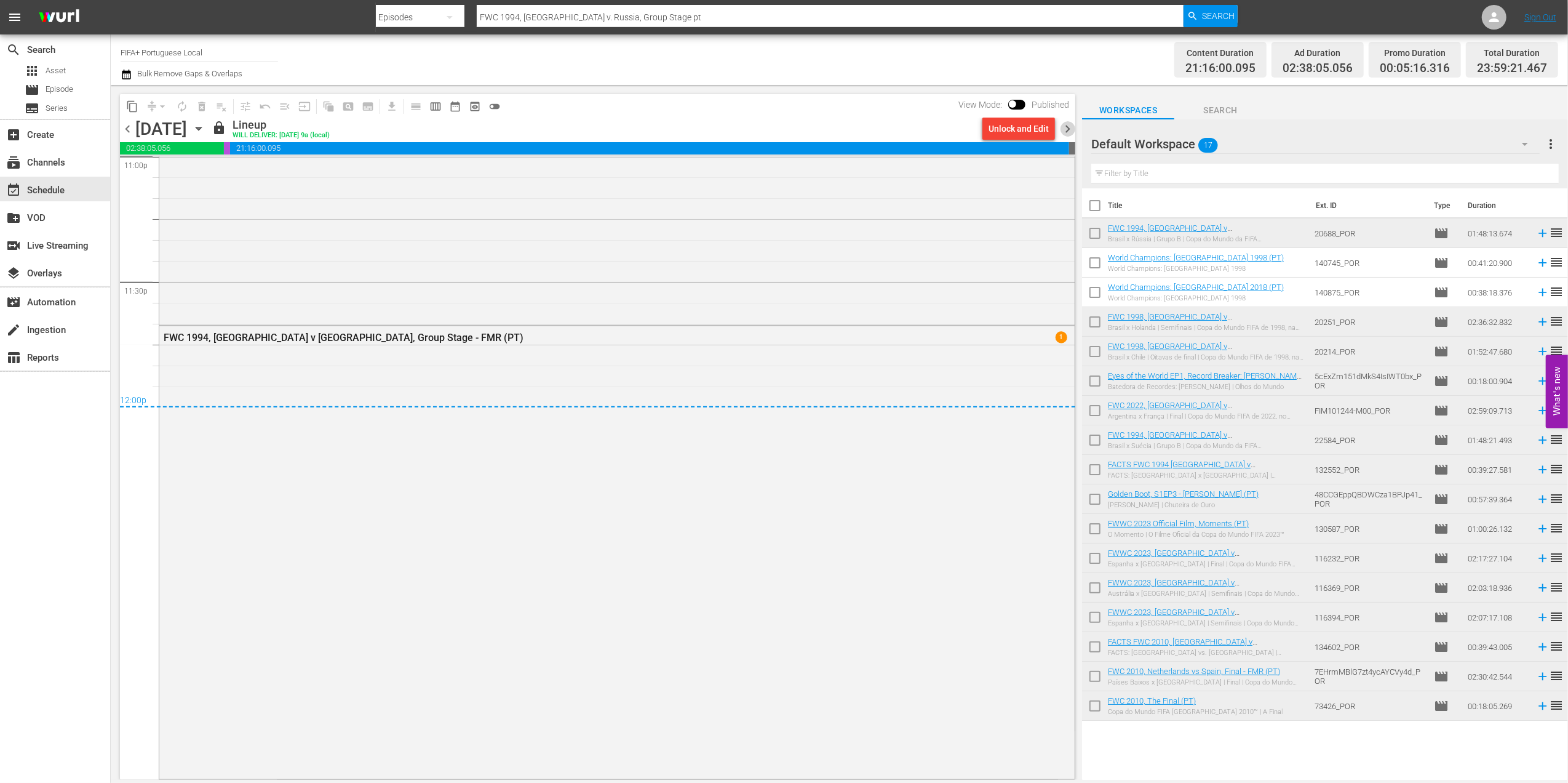
click at [1062, 124] on span "chevron_right" at bounding box center [1067, 129] width 16 height 16
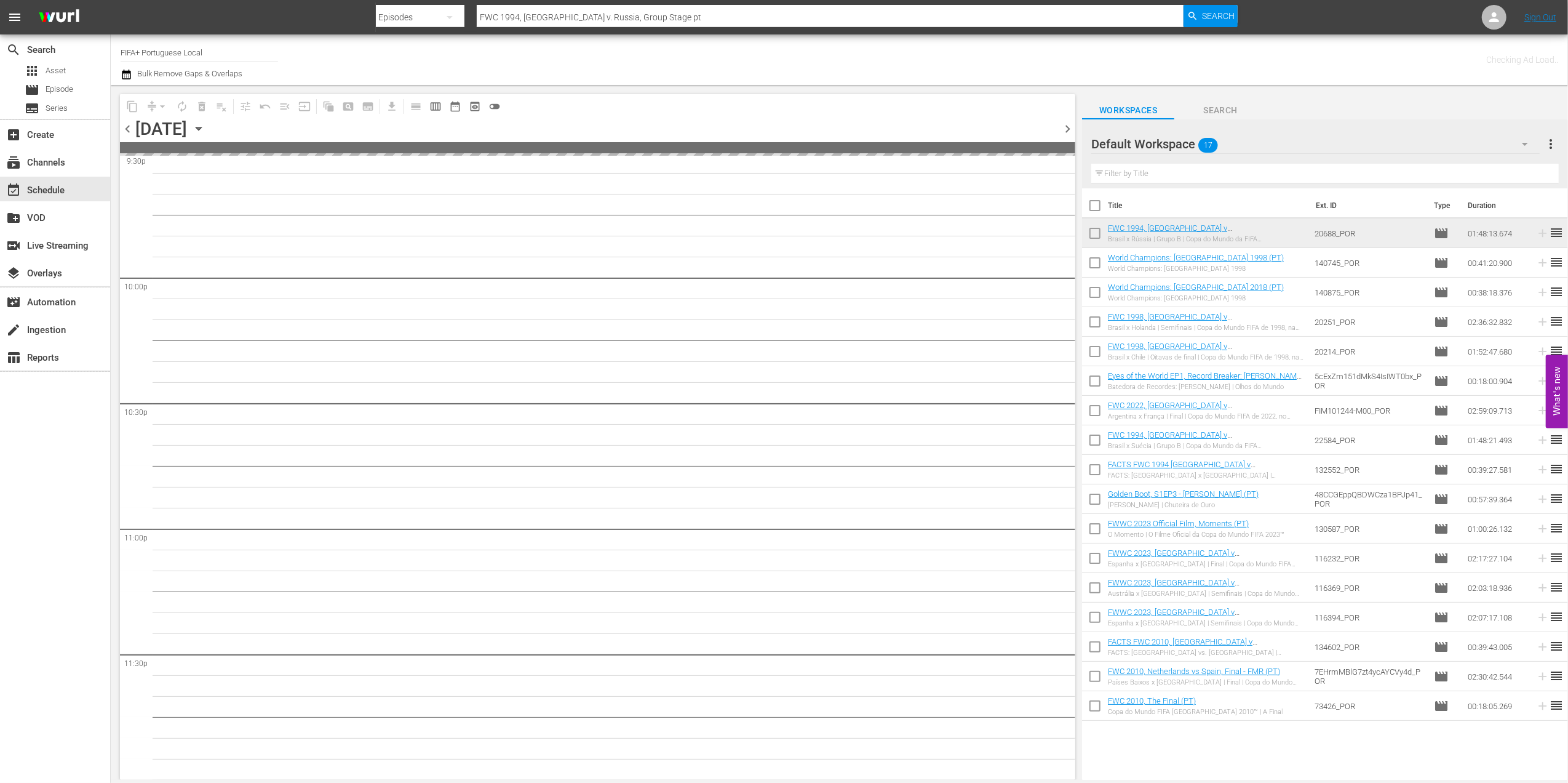
scroll to position [5405, 0]
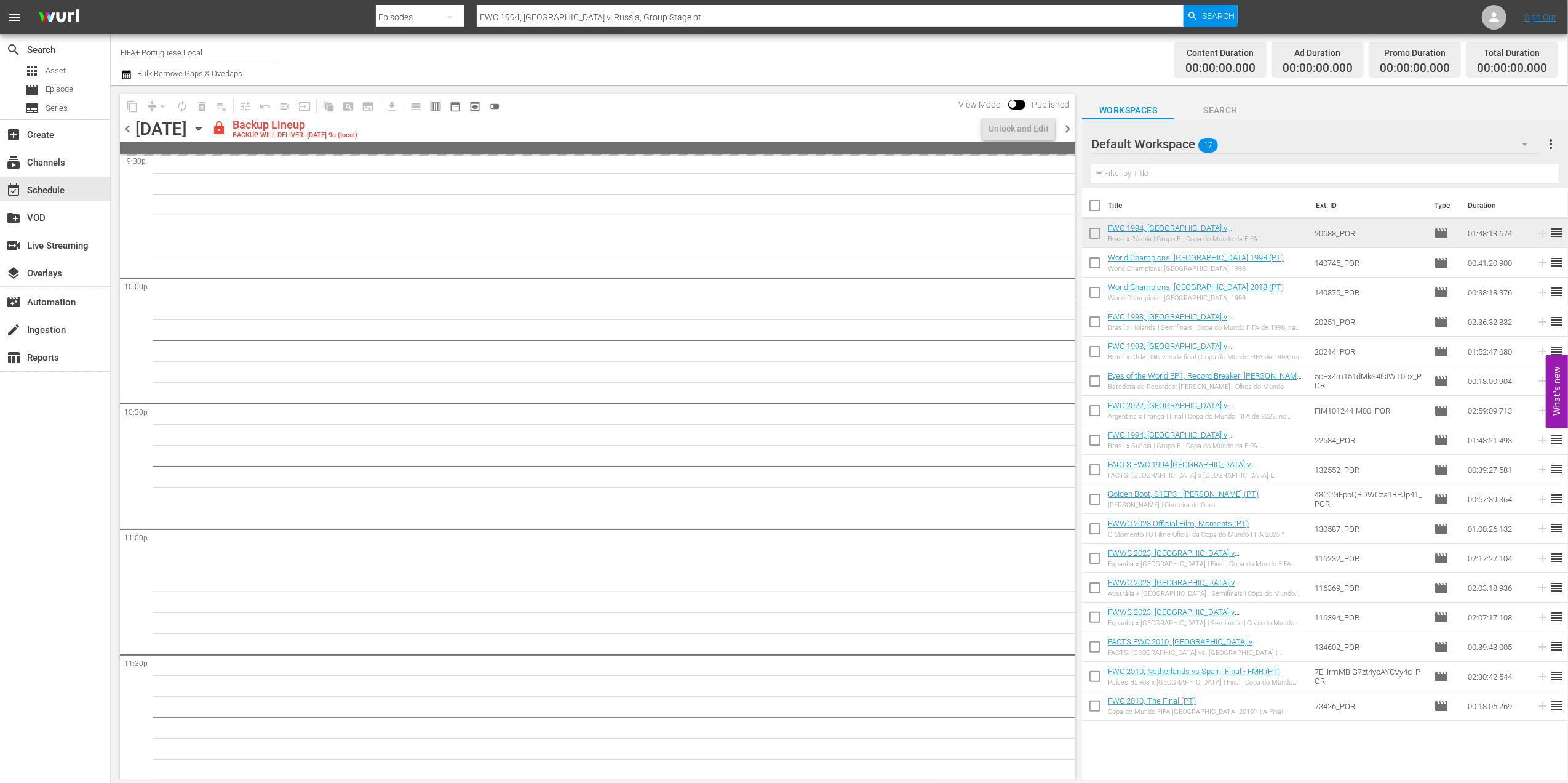
click at [1095, 207] on input "checkbox" at bounding box center [1095, 208] width 26 height 26
checkbox input "true"
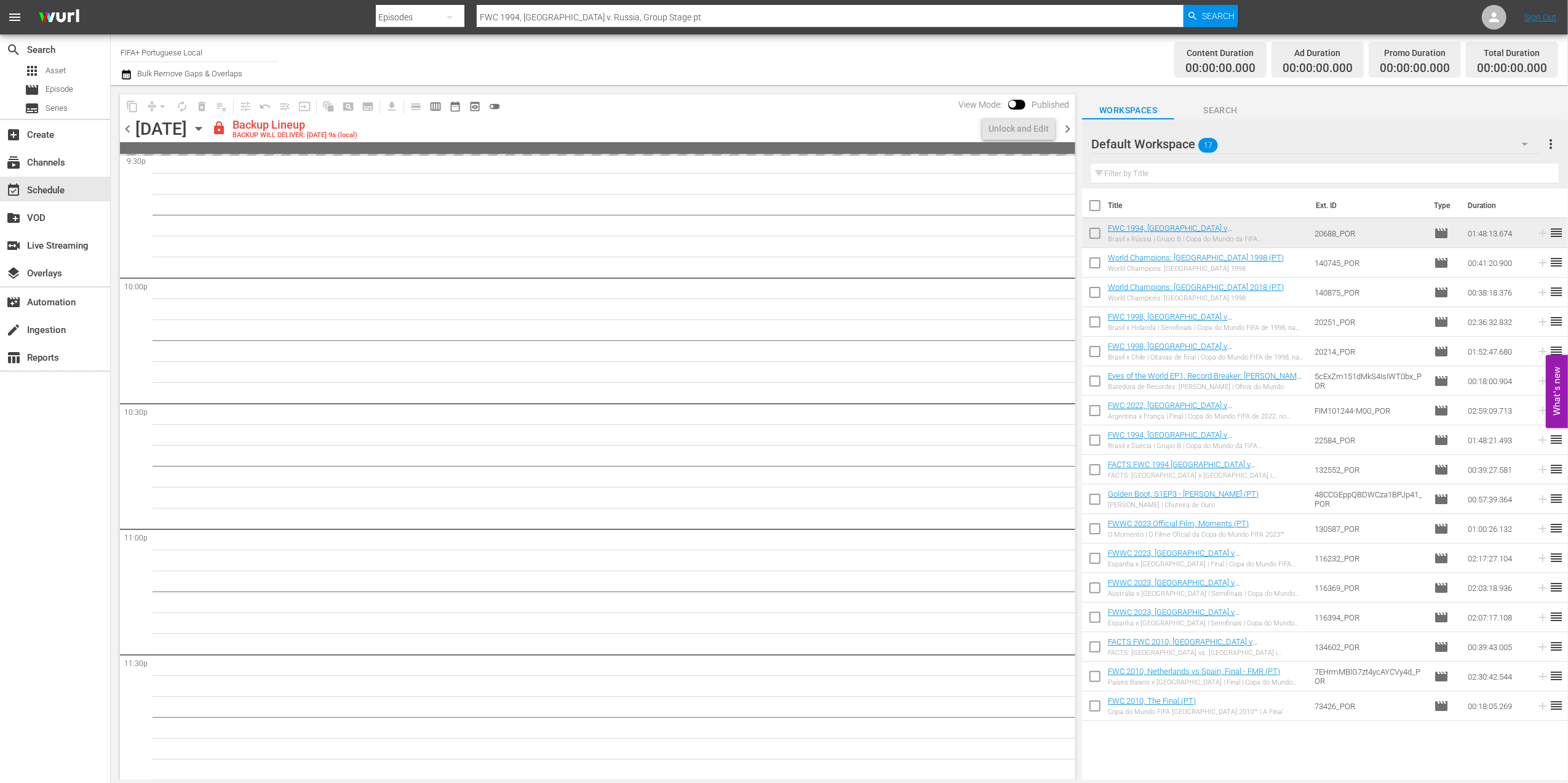
checkbox input "true"
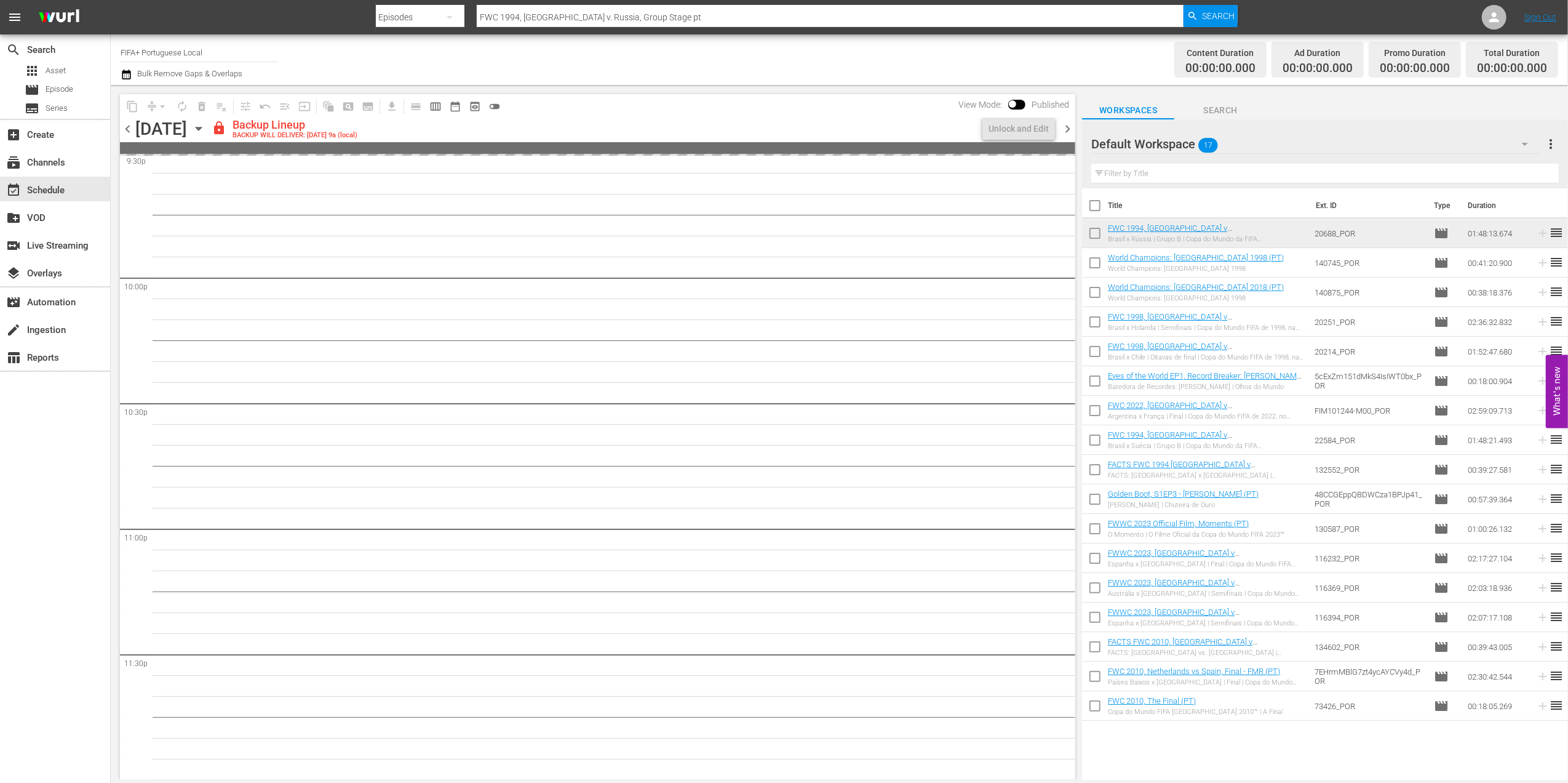
checkbox input "true"
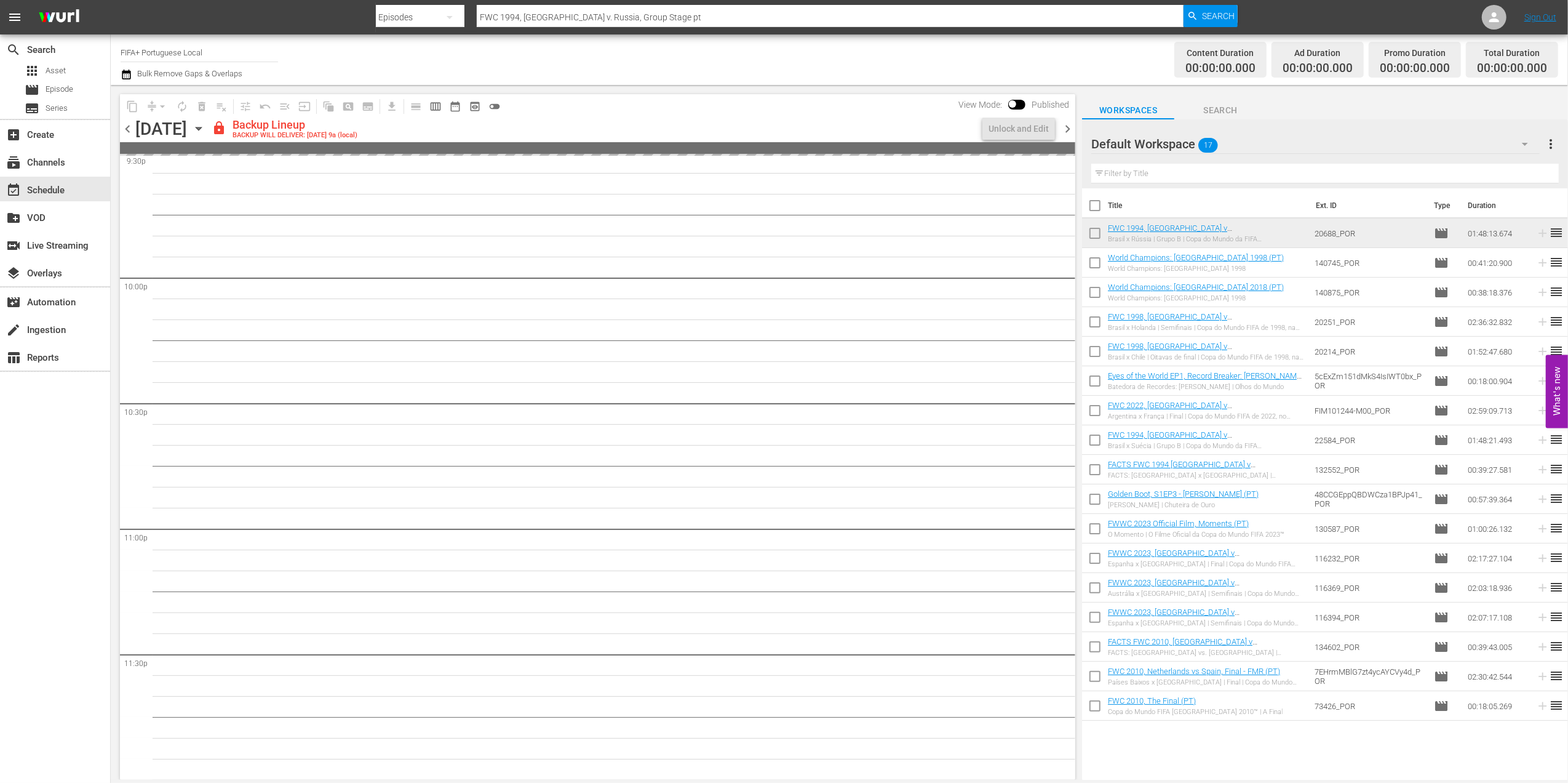
checkbox input "true"
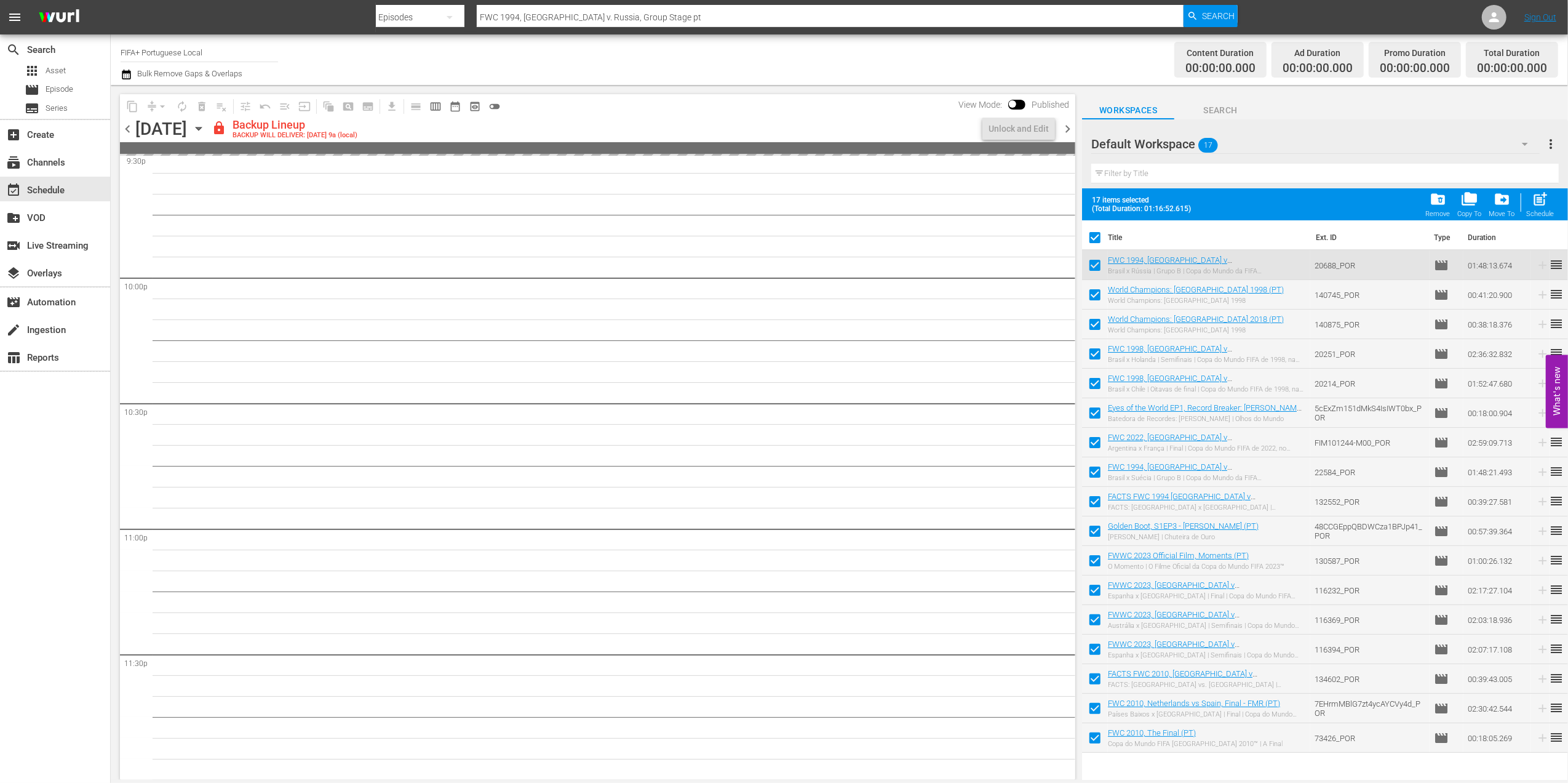
scroll to position [5405, 0]
click at [1447, 210] on div "Remove" at bounding box center [1438, 214] width 25 height 8
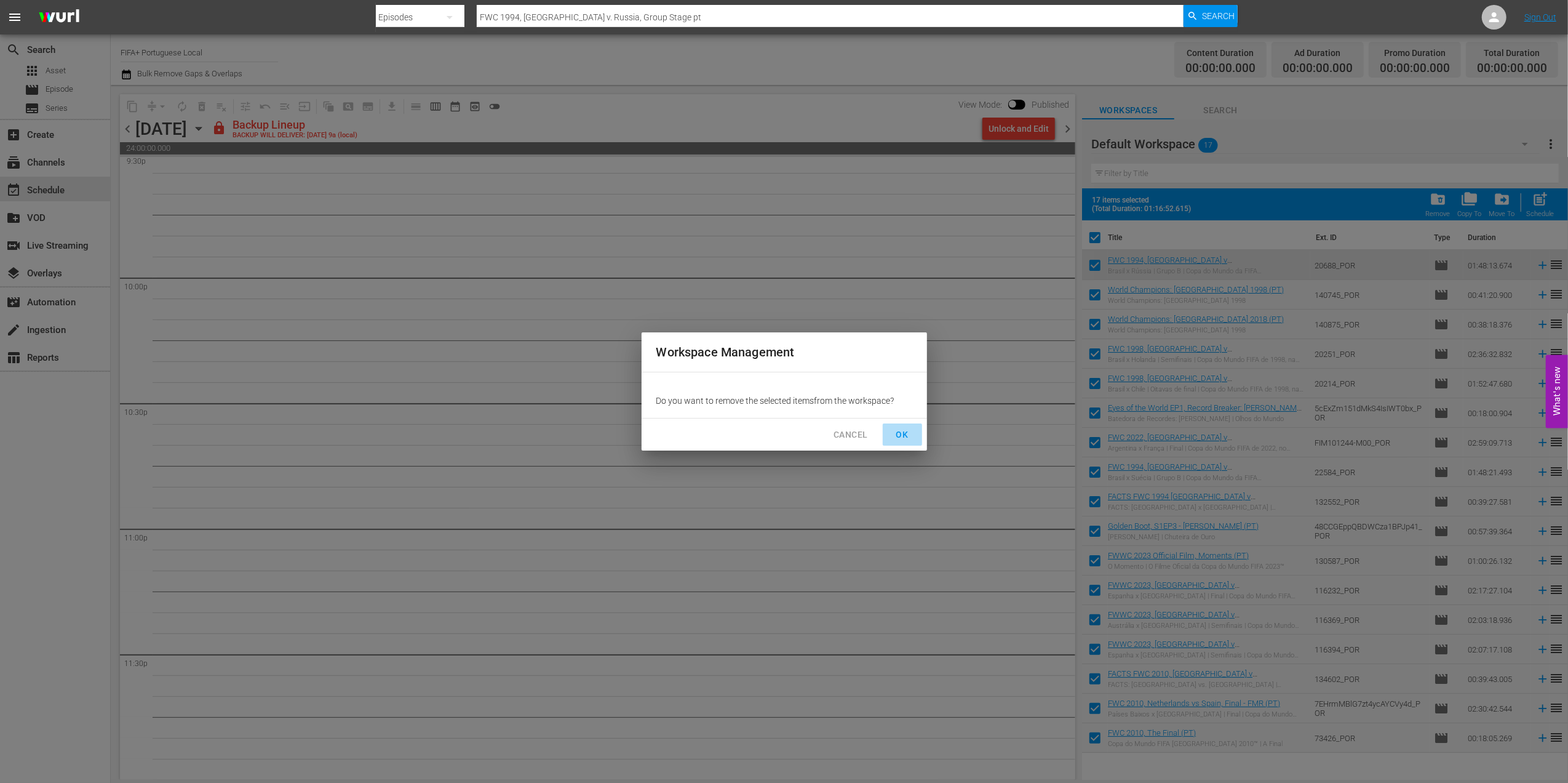
click at [897, 436] on span "OK" at bounding box center [903, 435] width 19 height 16
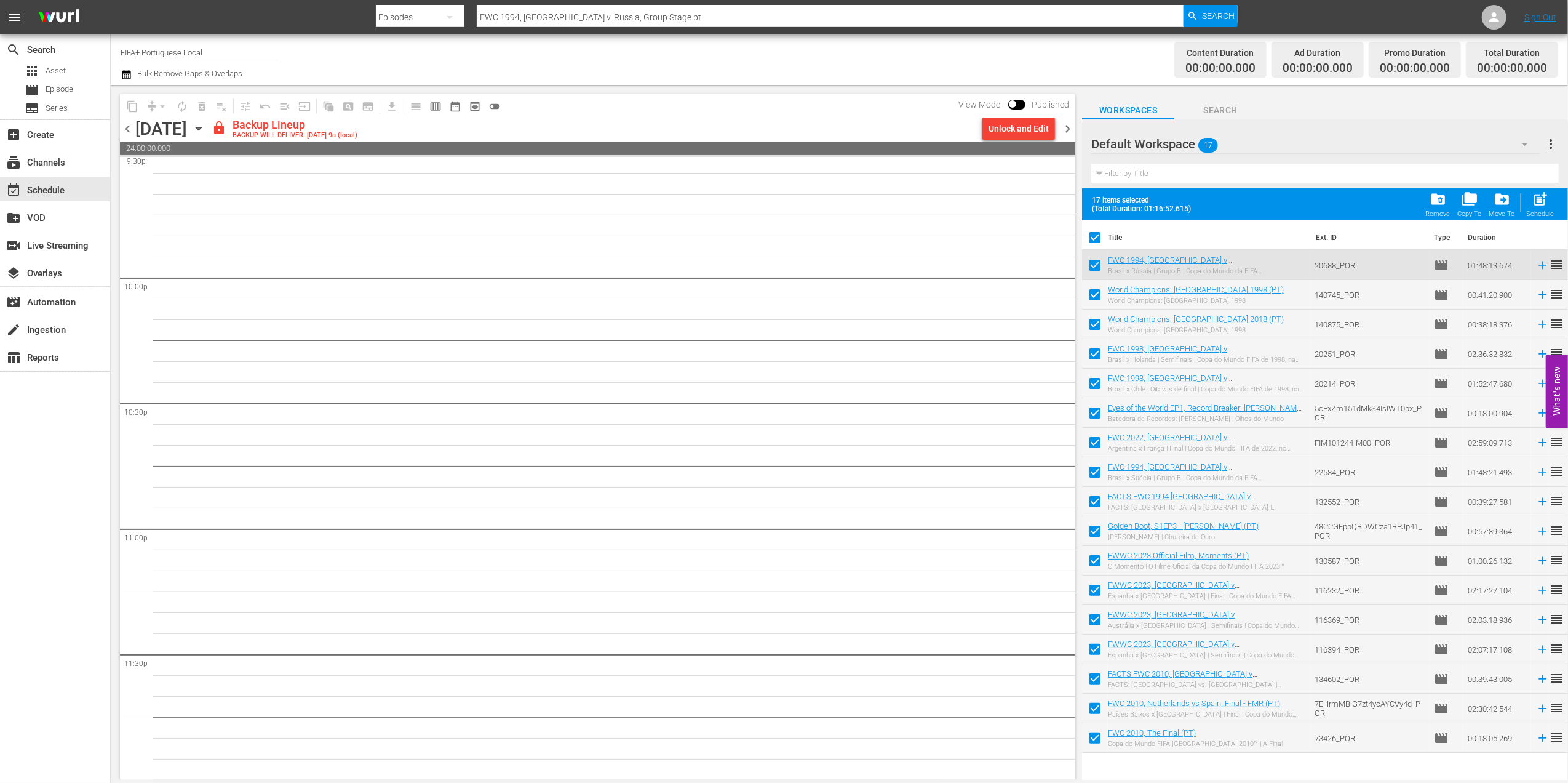
checkbox input "false"
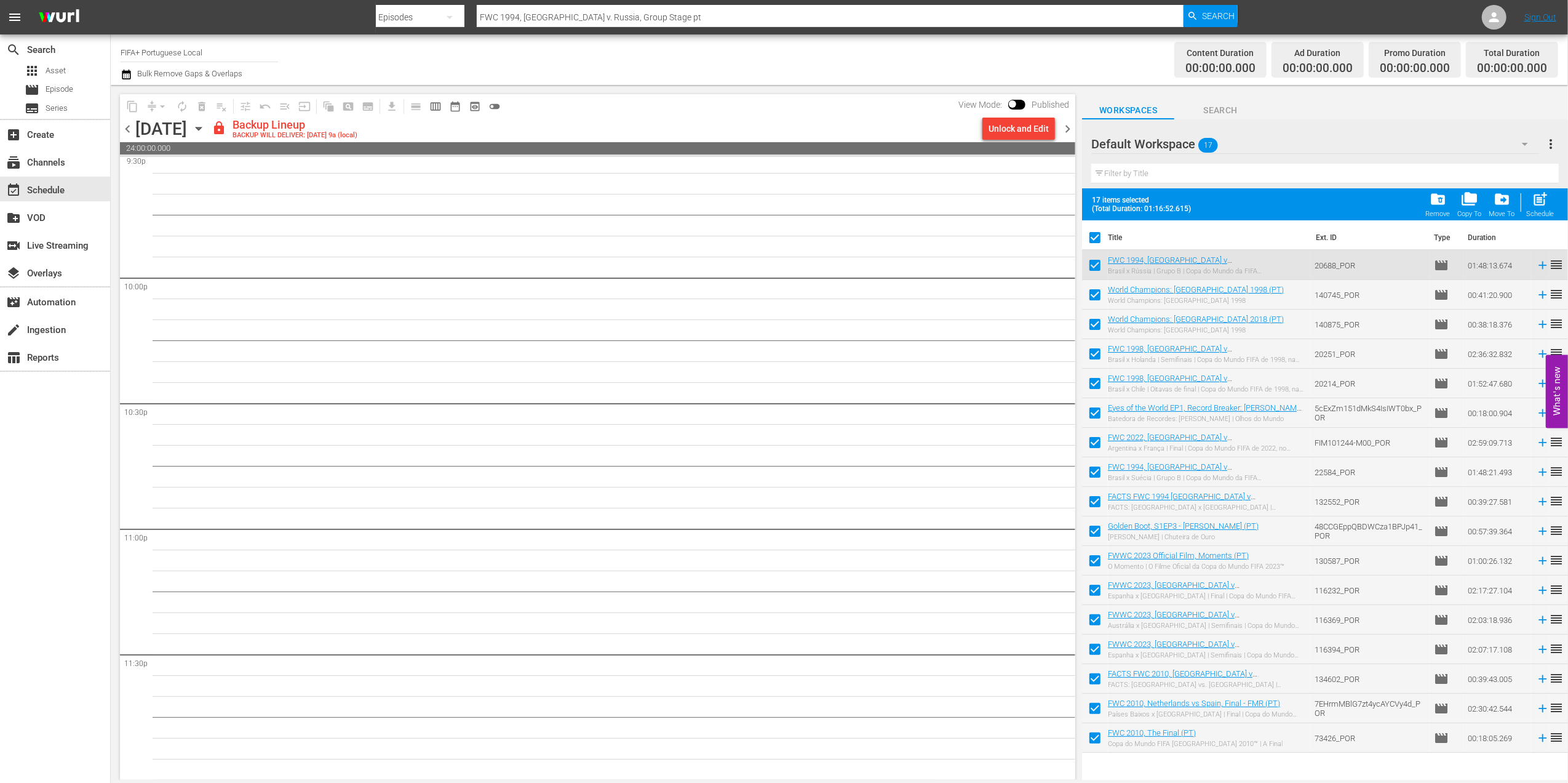
checkbox input "false"
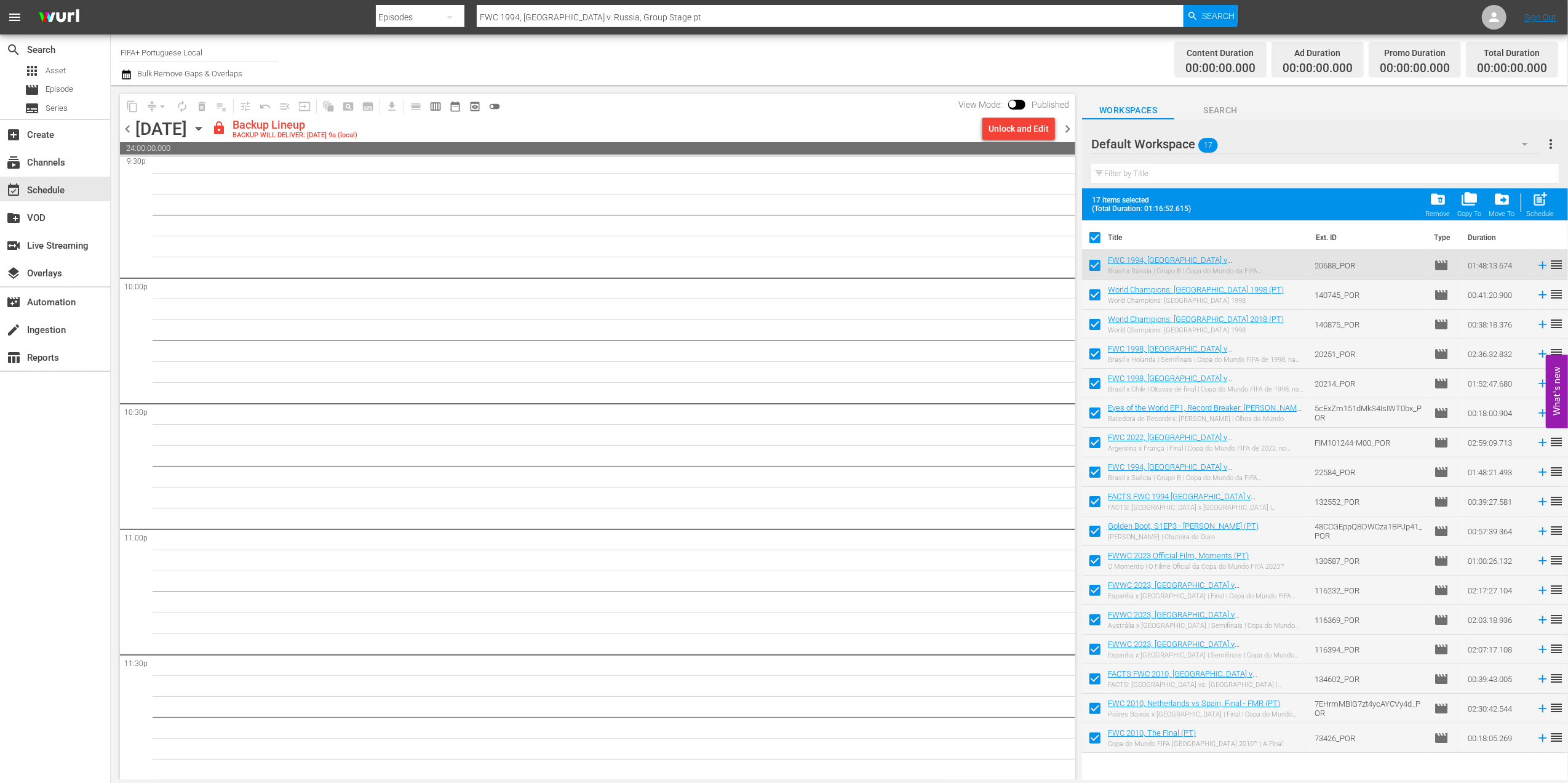
checkbox input "false"
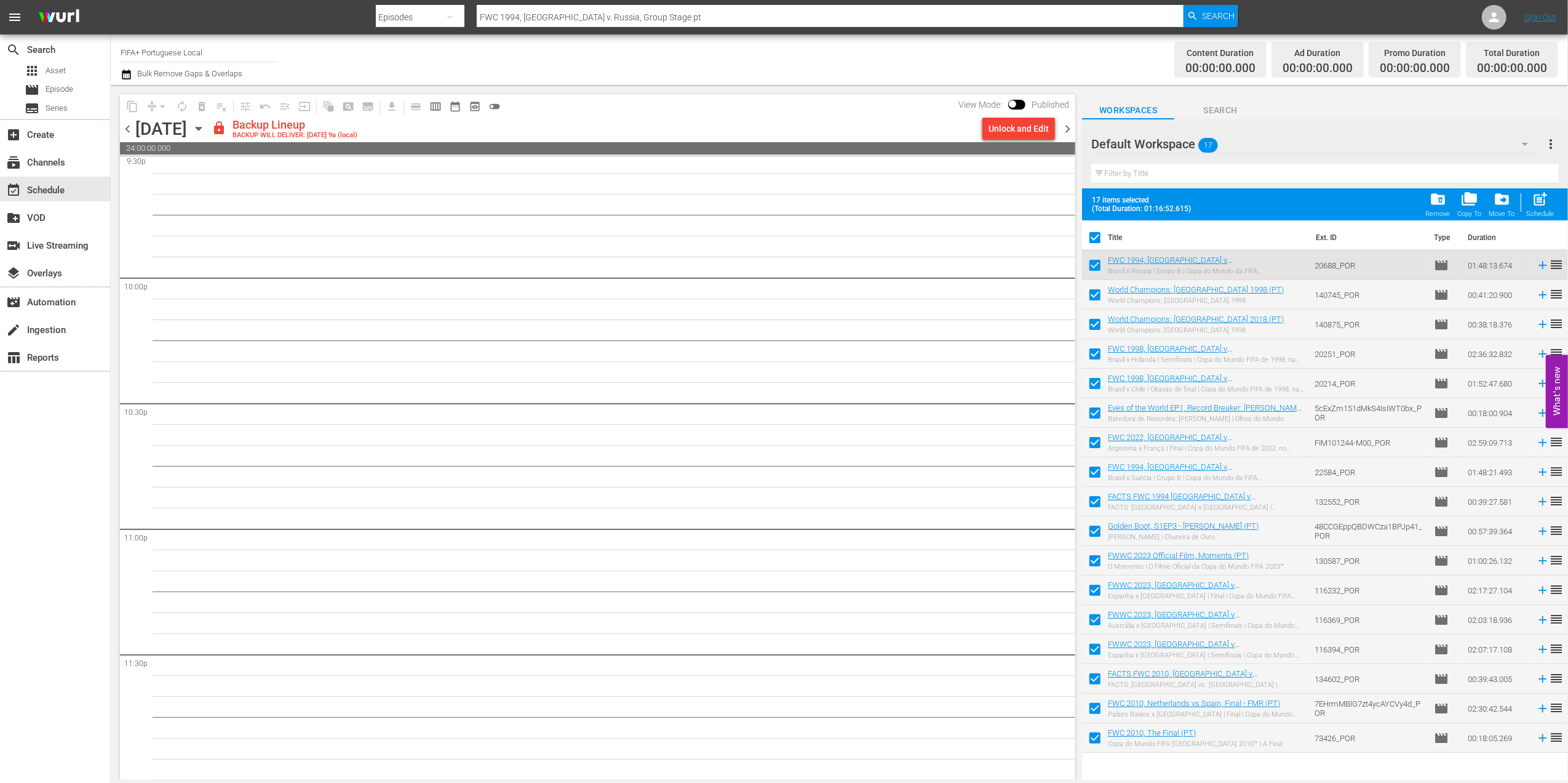
checkbox input "false"
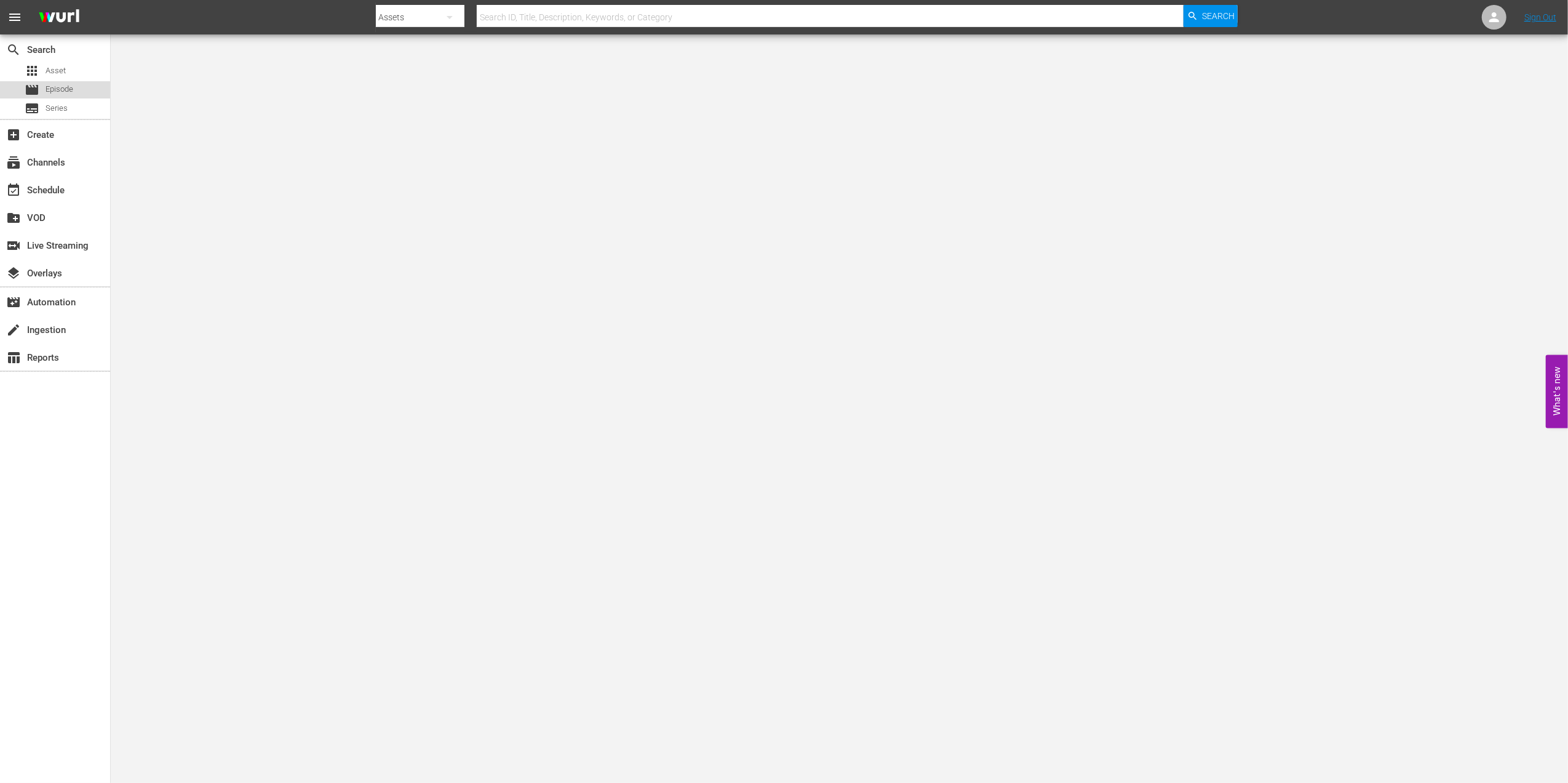
click at [62, 92] on span "Episode" at bounding box center [59, 89] width 28 height 12
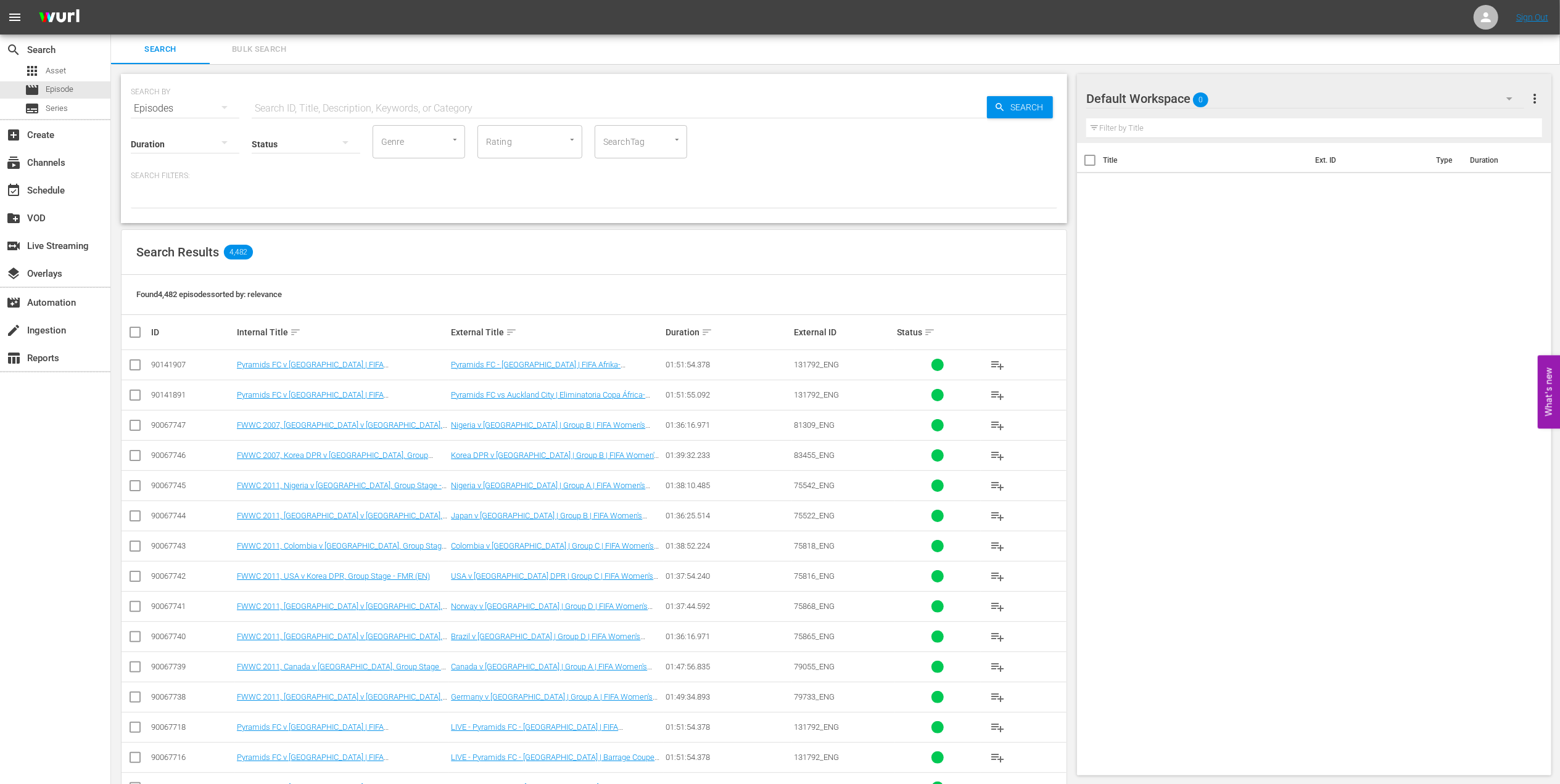
click at [297, 115] on div "Status" at bounding box center [306, 136] width 109 height 44
click at [312, 105] on input "text" at bounding box center [619, 109] width 735 height 30
paste input "FWC 2014 Brazil v Croatia, Group Stage (PT)"
click at [482, 110] on input "FWC 2014 Brazil v Croatia, Group Stage (PT)" at bounding box center [619, 109] width 735 height 30
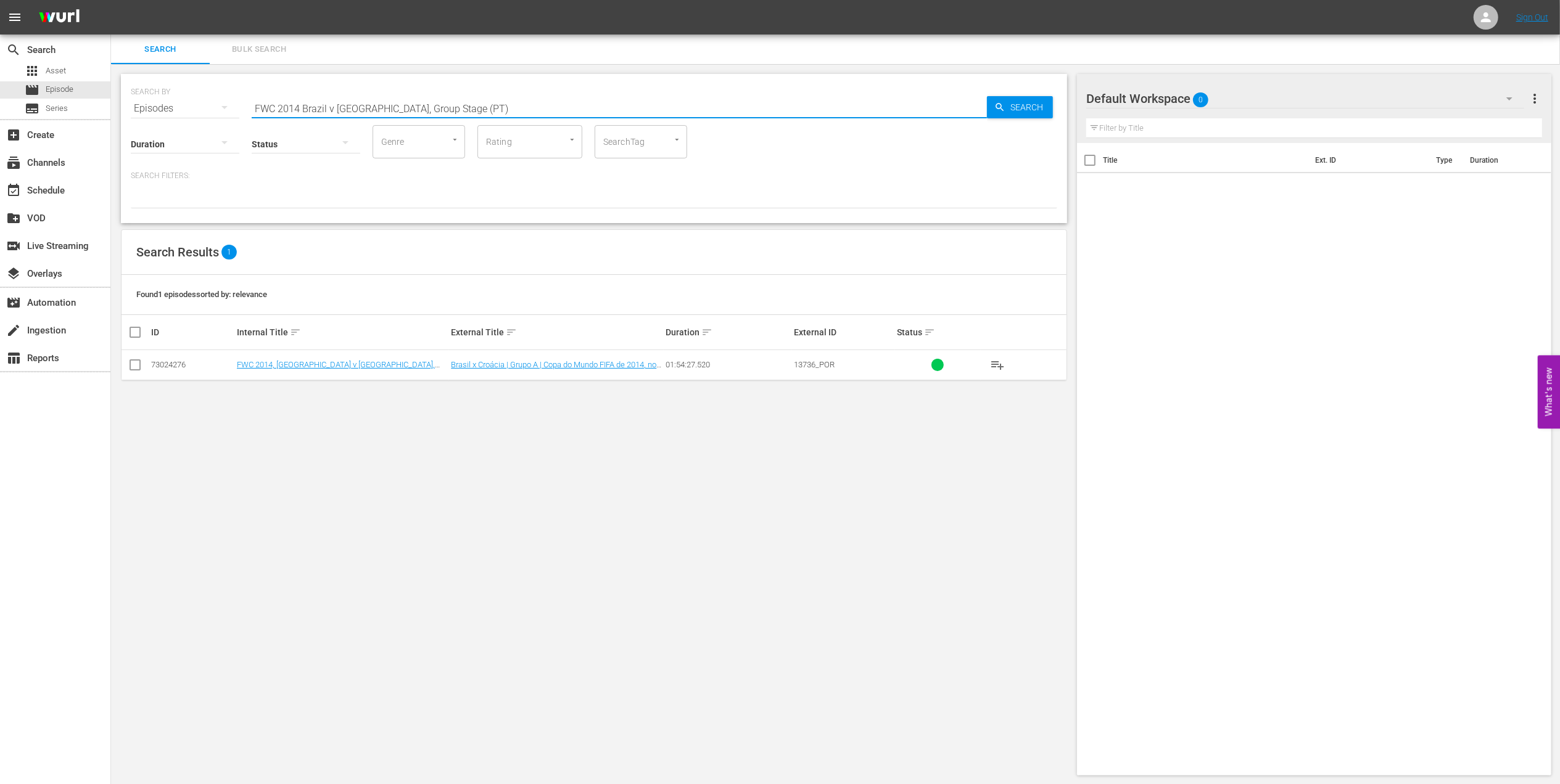
type input "FWC 2014 Brazil v Croatia, Group Stage (PT)"
click at [141, 366] on input "checkbox" at bounding box center [135, 368] width 15 height 15
checkbox input "true"
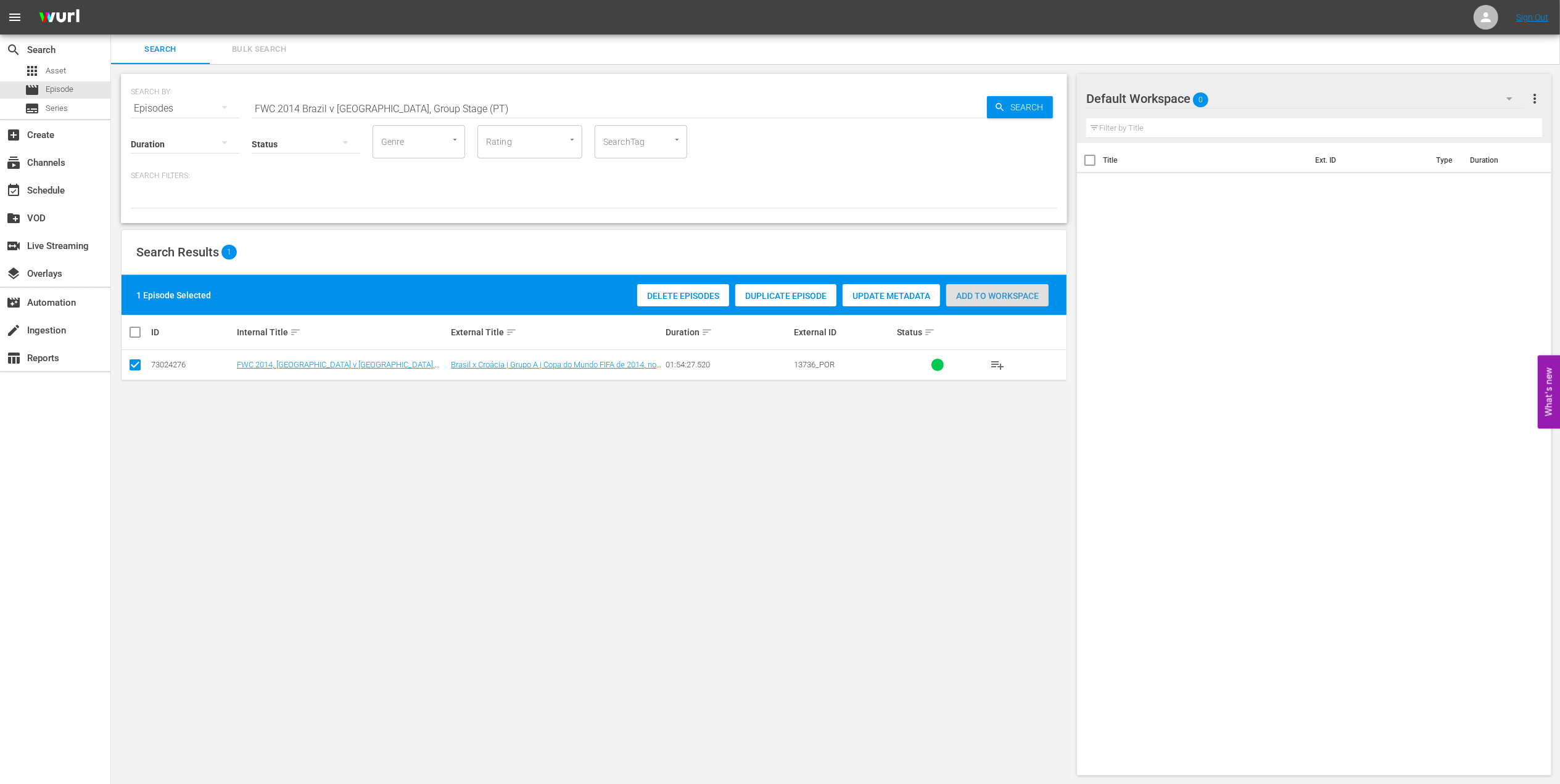
click at [985, 289] on div "Add to Workspace" at bounding box center [997, 296] width 103 height 23
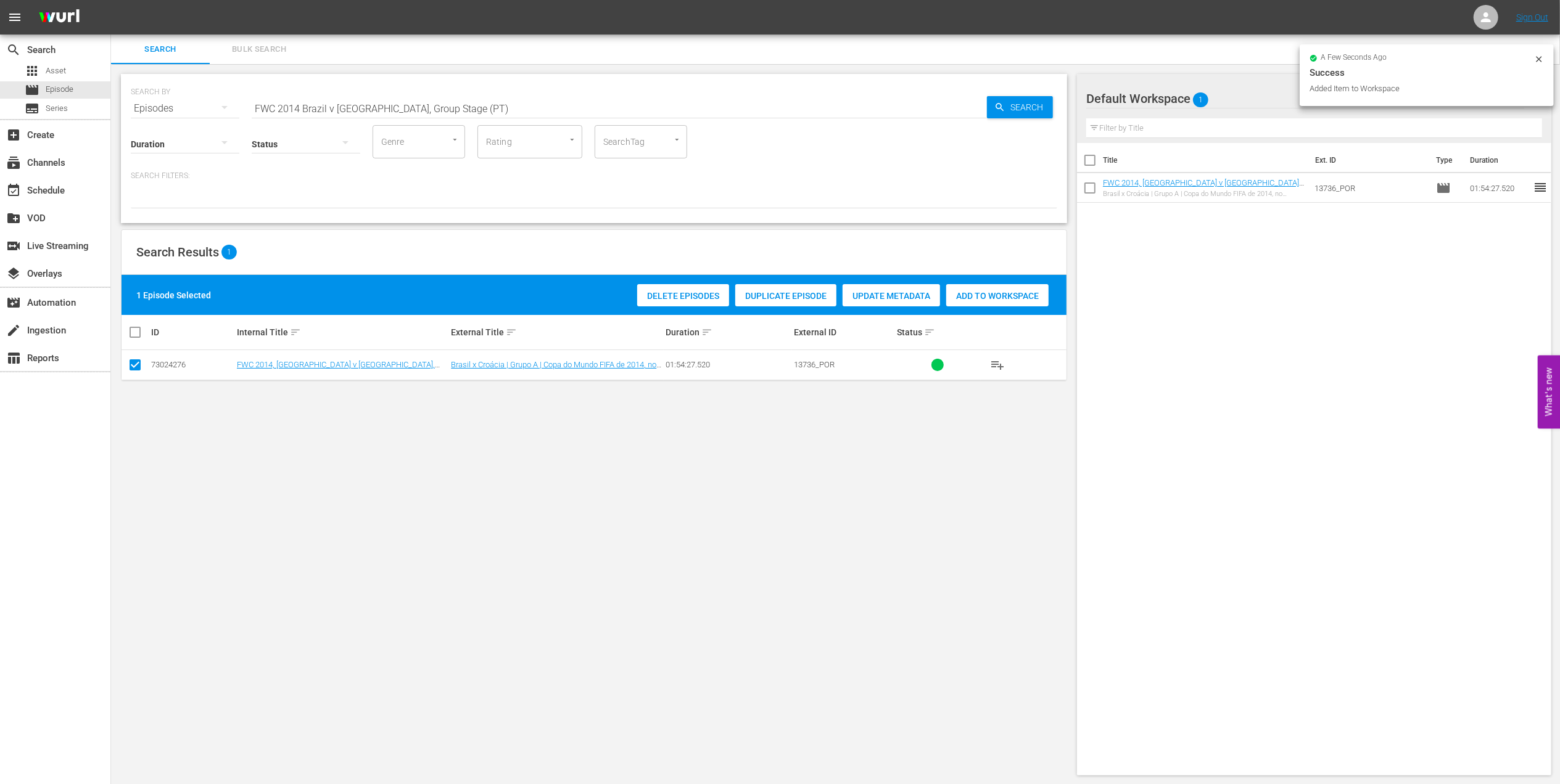
drag, startPoint x: 484, startPoint y: 103, endPoint x: 158, endPoint y: 104, distance: 326.0
click at [158, 104] on div "SEARCH BY Search By Episodes Search ID, Title, Description, Keywords, or Catego…" at bounding box center [594, 100] width 927 height 44
paste input ", Brazil vs Germany, Semifinal"
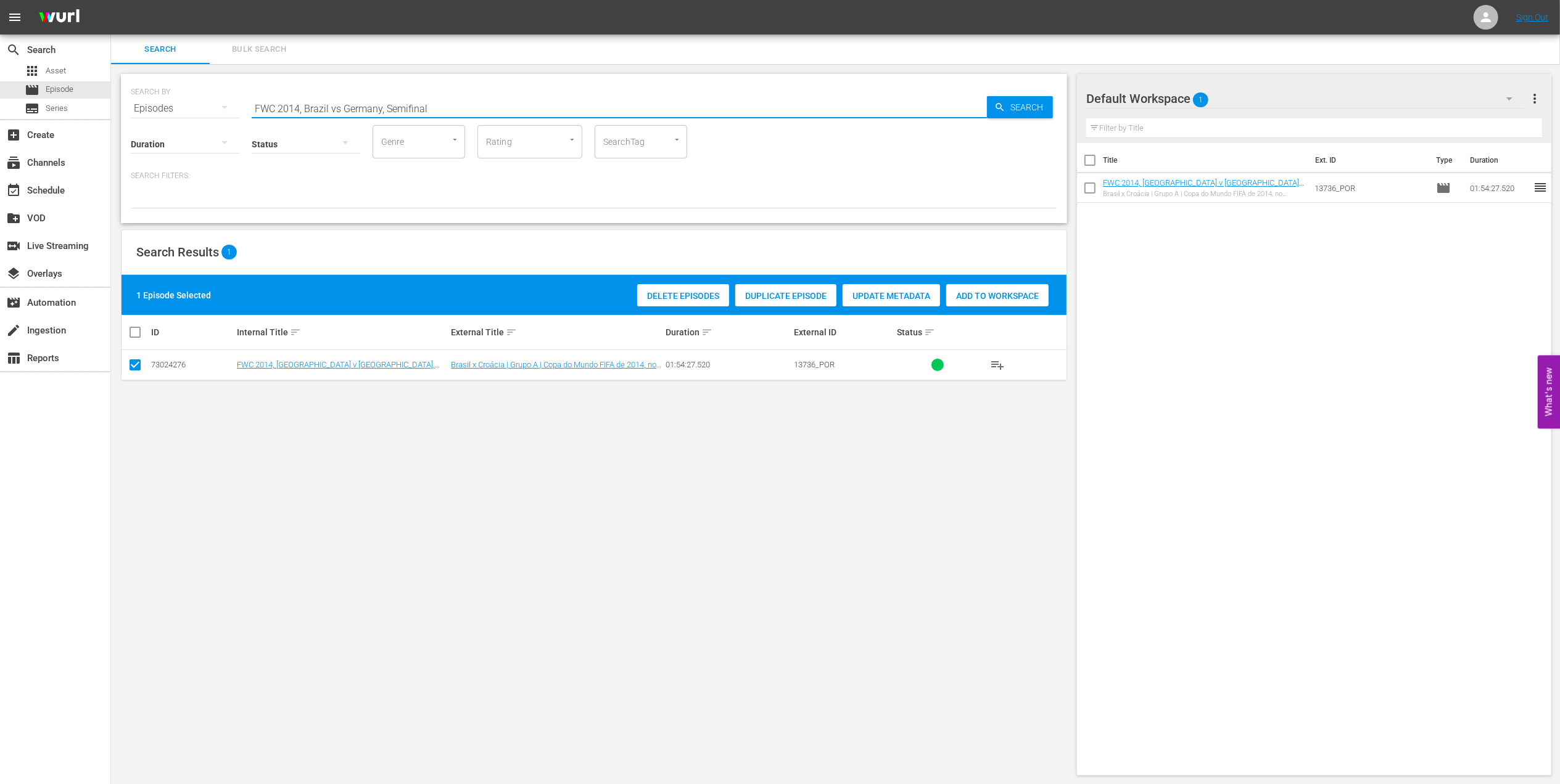
click at [486, 103] on input "FWC 2014, Brazil vs Germany, Semifinal" at bounding box center [619, 109] width 735 height 30
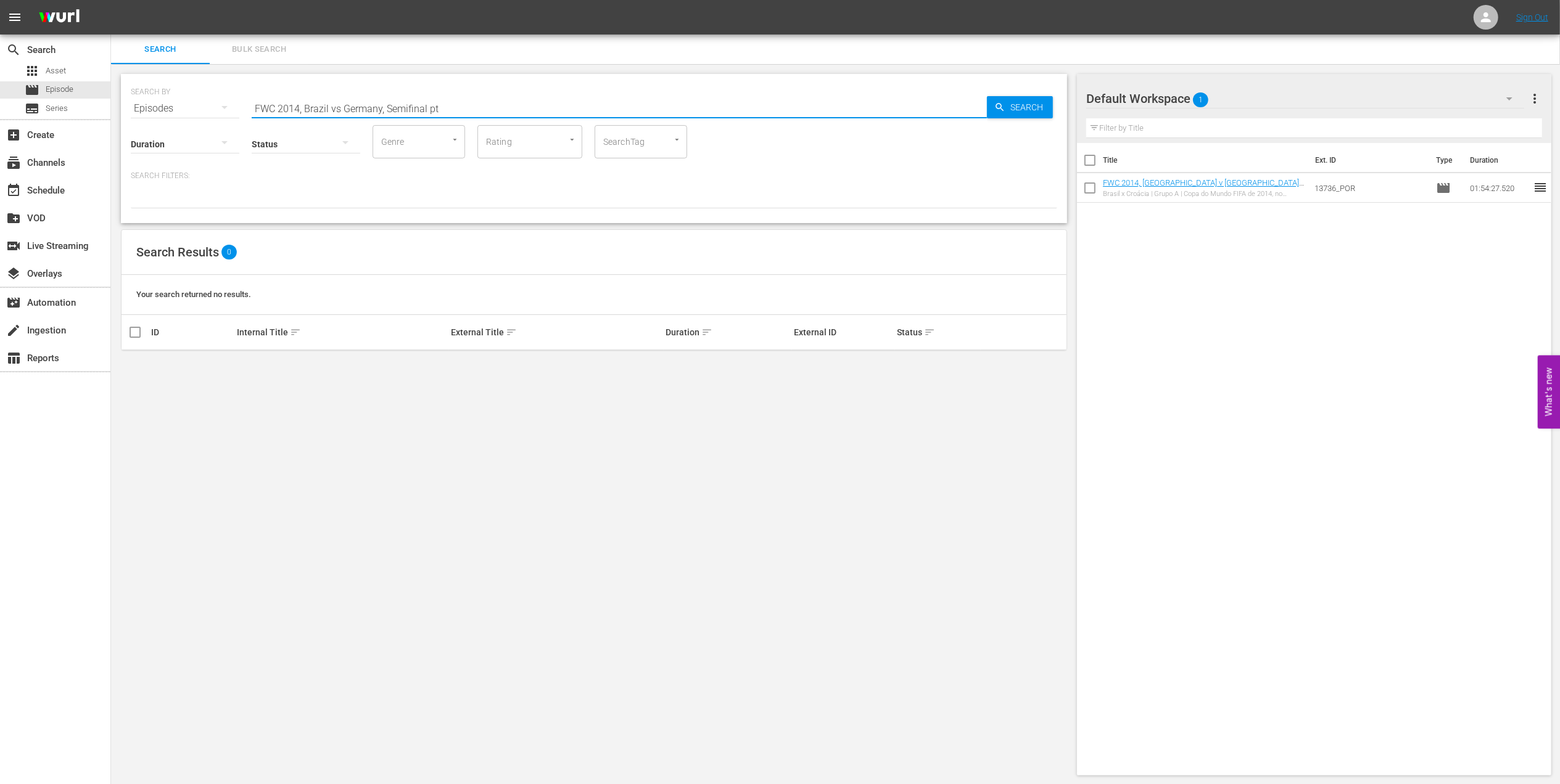
click at [338, 106] on input "FWC 2014, Brazil vs Germany, Semifinal pt" at bounding box center [619, 109] width 735 height 30
type input "FWC 2014, [GEOGRAPHIC_DATA] v [GEOGRAPHIC_DATA], Semifinal pt"
click at [131, 371] on input "checkbox" at bounding box center [135, 368] width 15 height 15
checkbox input "true"
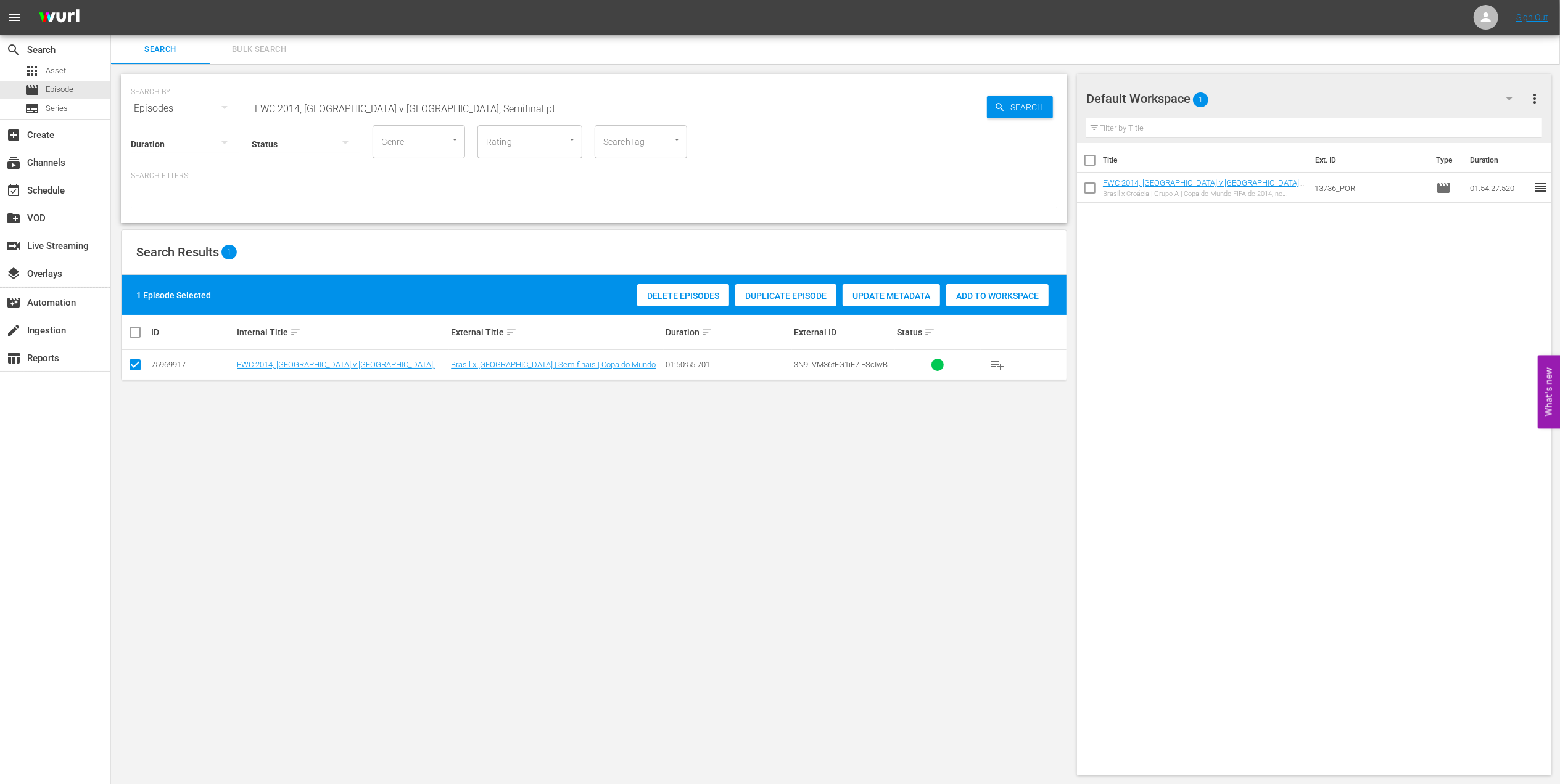
click at [985, 297] on span "Add to Workspace" at bounding box center [997, 296] width 103 height 10
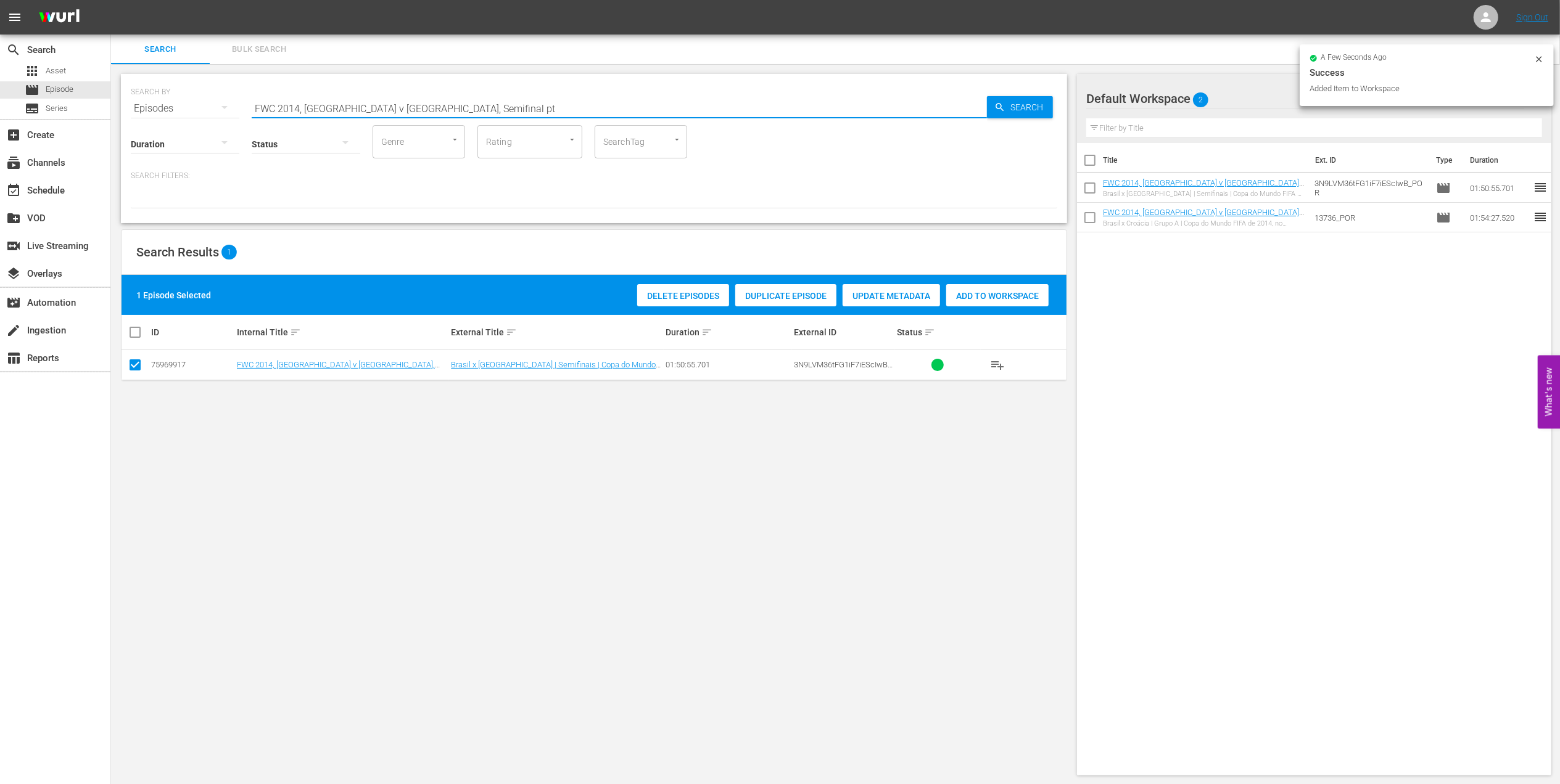
drag, startPoint x: 388, startPoint y: 107, endPoint x: 166, endPoint y: 107, distance: 222.0
click at [166, 107] on div "SEARCH BY Search By Episodes Search ID, Title, Description, Keywords, or Catego…" at bounding box center [594, 100] width 927 height 44
paste input "Germany vs Argentina, Final (PT)"
click at [469, 103] on input "FWC 2014, Germany vs Argentina, Final (PT)" at bounding box center [619, 109] width 735 height 30
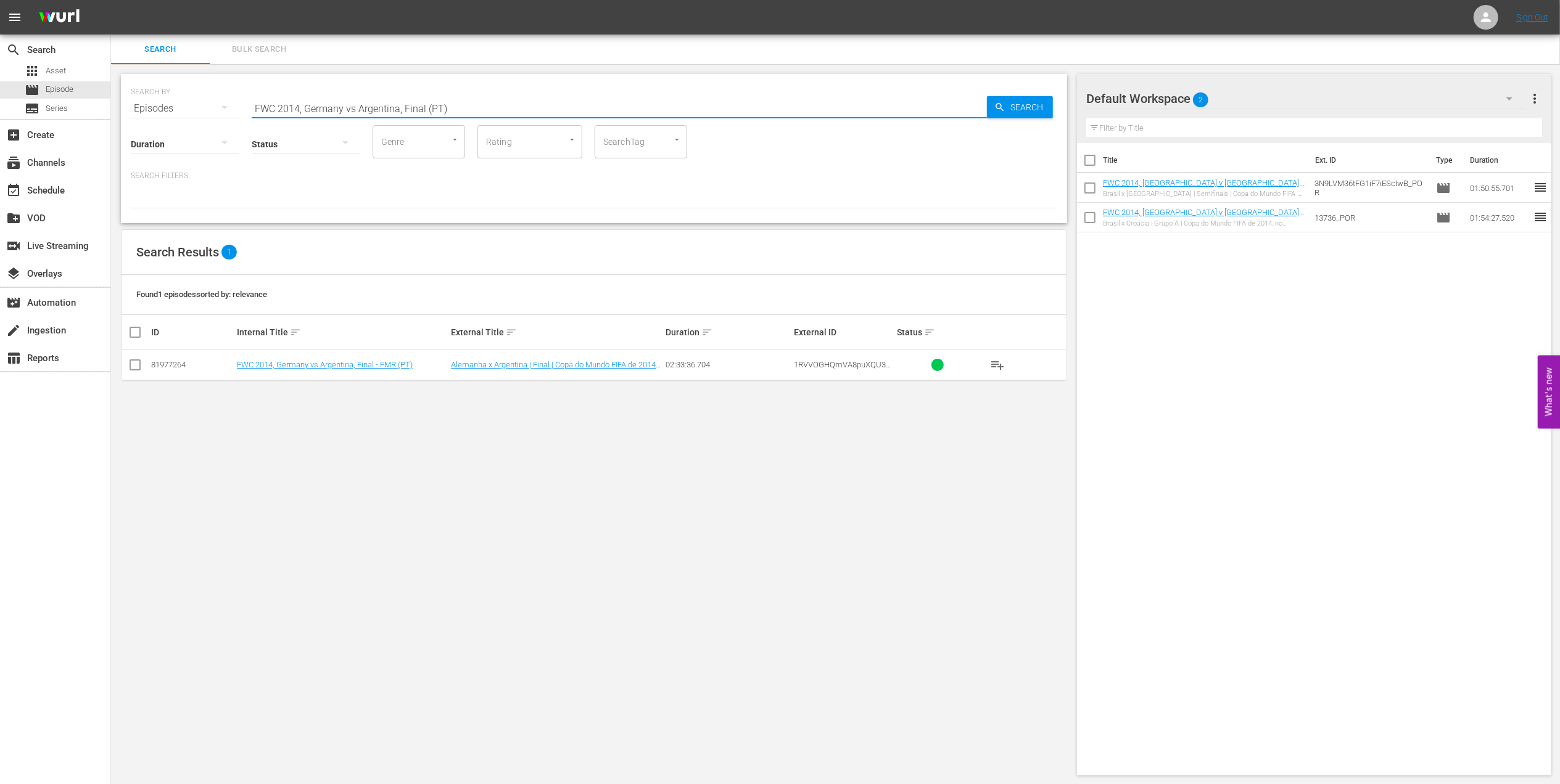
type input "FWC 2014, Germany vs Argentina, Final (PT)"
click at [139, 368] on input "checkbox" at bounding box center [135, 368] width 15 height 15
checkbox input "true"
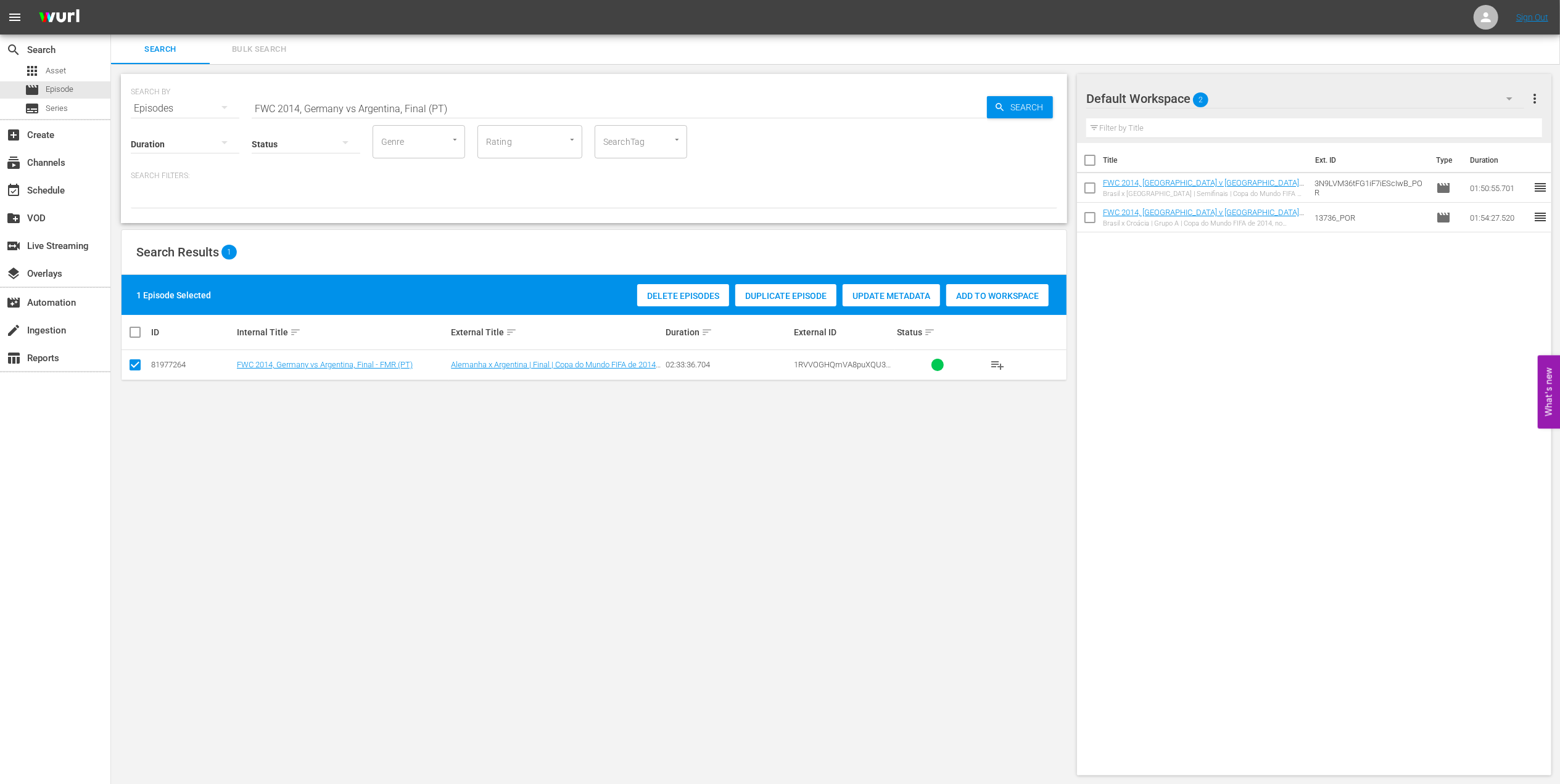
click at [1005, 298] on span "Add to Workspace" at bounding box center [997, 296] width 103 height 10
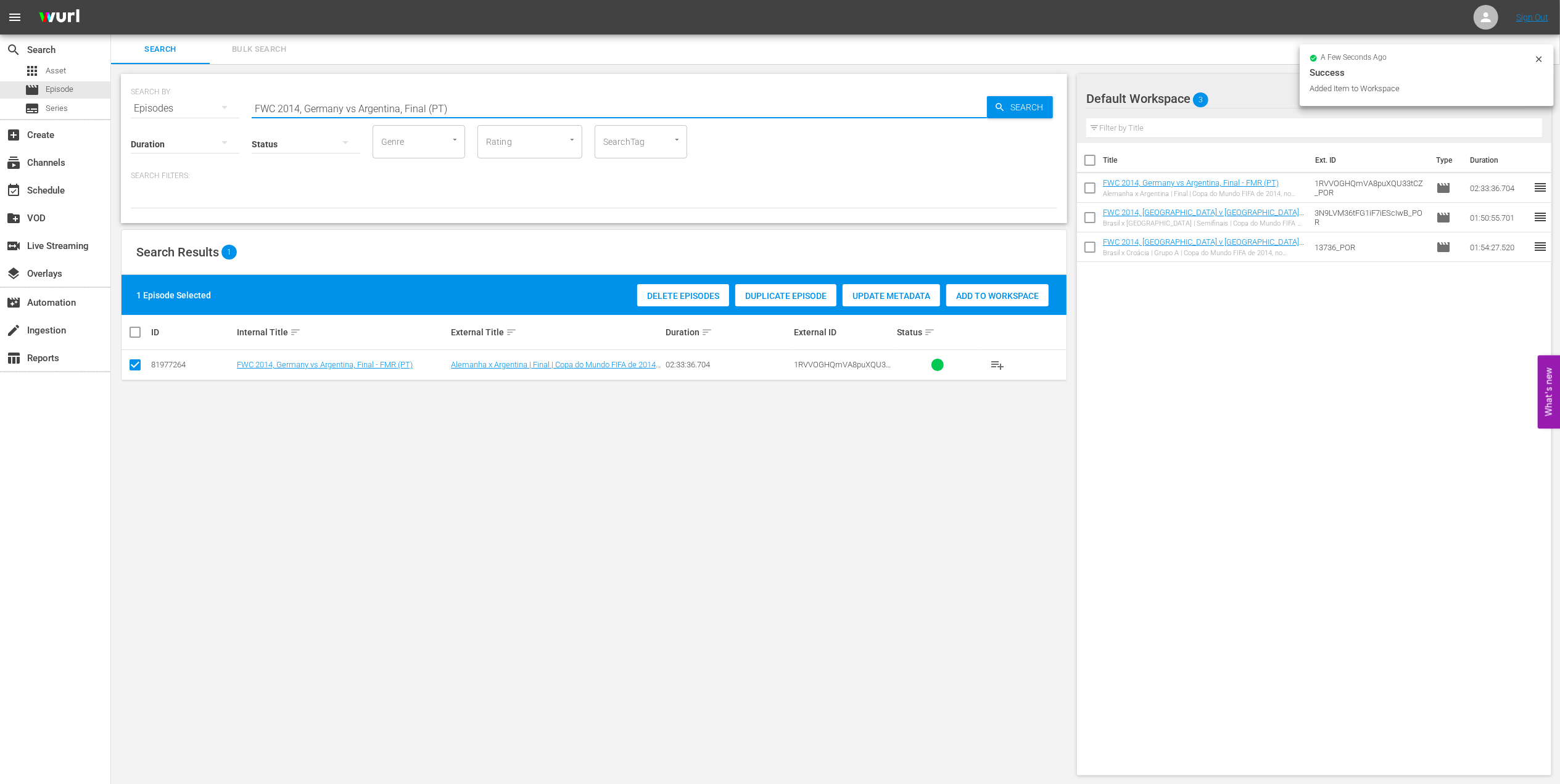
drag, startPoint x: 445, startPoint y: 109, endPoint x: 142, endPoint y: 113, distance: 303.0
click at [143, 113] on div "SEARCH BY Search By Episodes Search ID, Title, Description, Keywords, or Catego…" at bounding box center [593, 148] width 946 height 149
paste input "02 Costa Rica v Brazil, Group Stage PT"
click at [477, 101] on input "FWC 2002 Costa Rica v Brazil, Group Stage PT" at bounding box center [619, 109] width 735 height 30
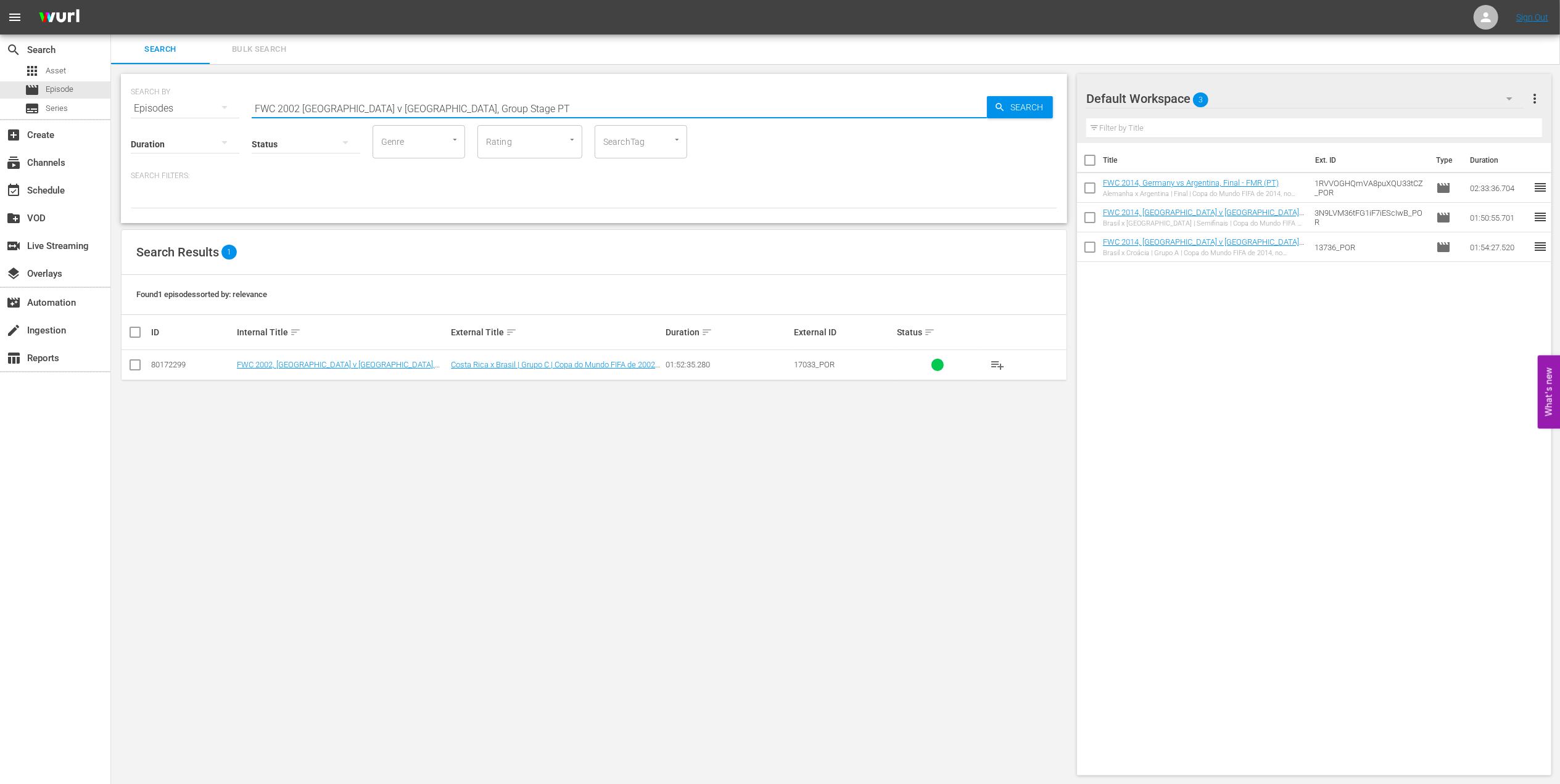
type input "FWC 2002 Costa Rica v Brazil, Group Stage PT"
click at [136, 363] on input "checkbox" at bounding box center [135, 368] width 15 height 15
checkbox input "true"
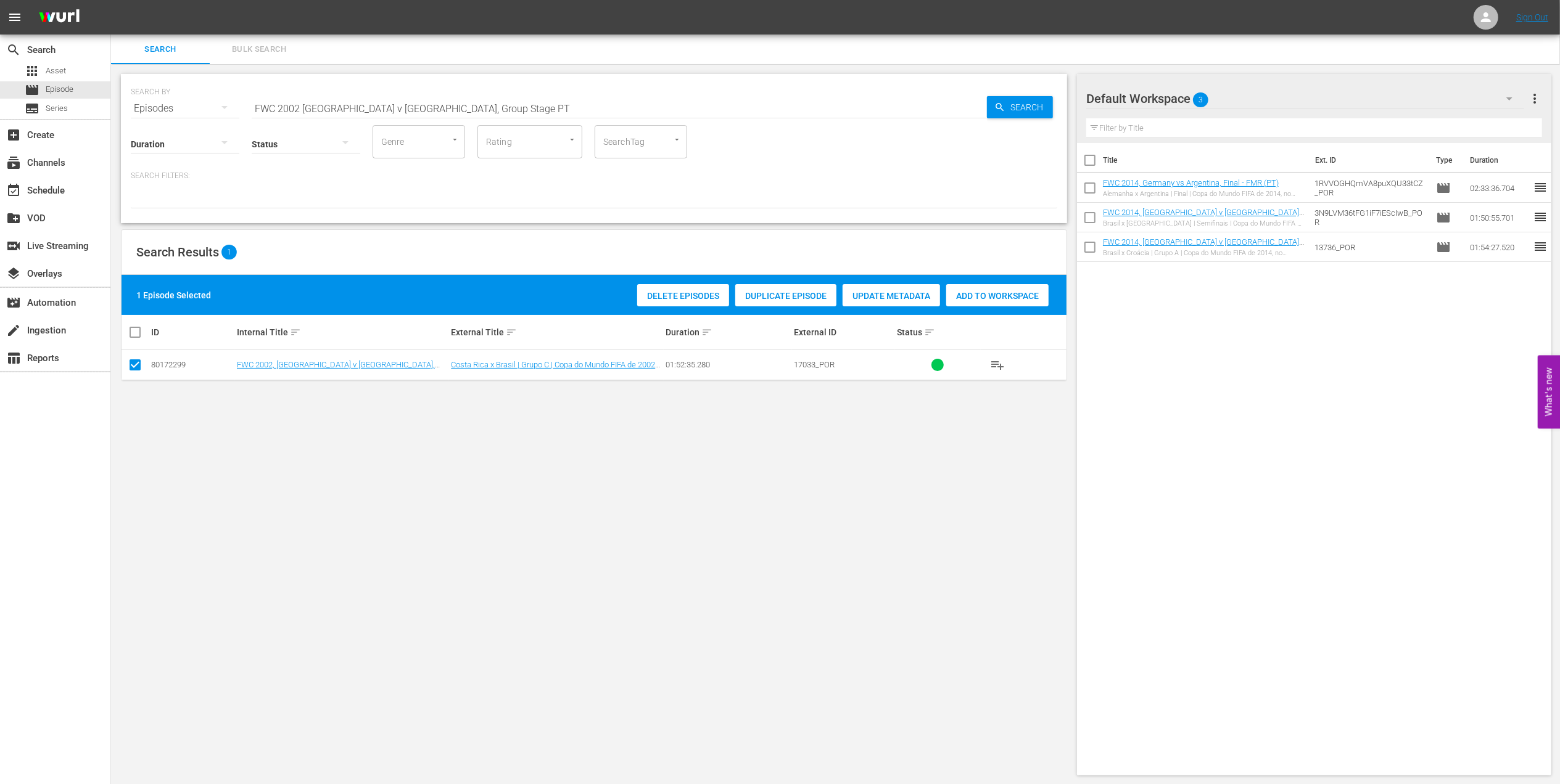
click at [958, 291] on span "Add to Workspace" at bounding box center [997, 296] width 103 height 10
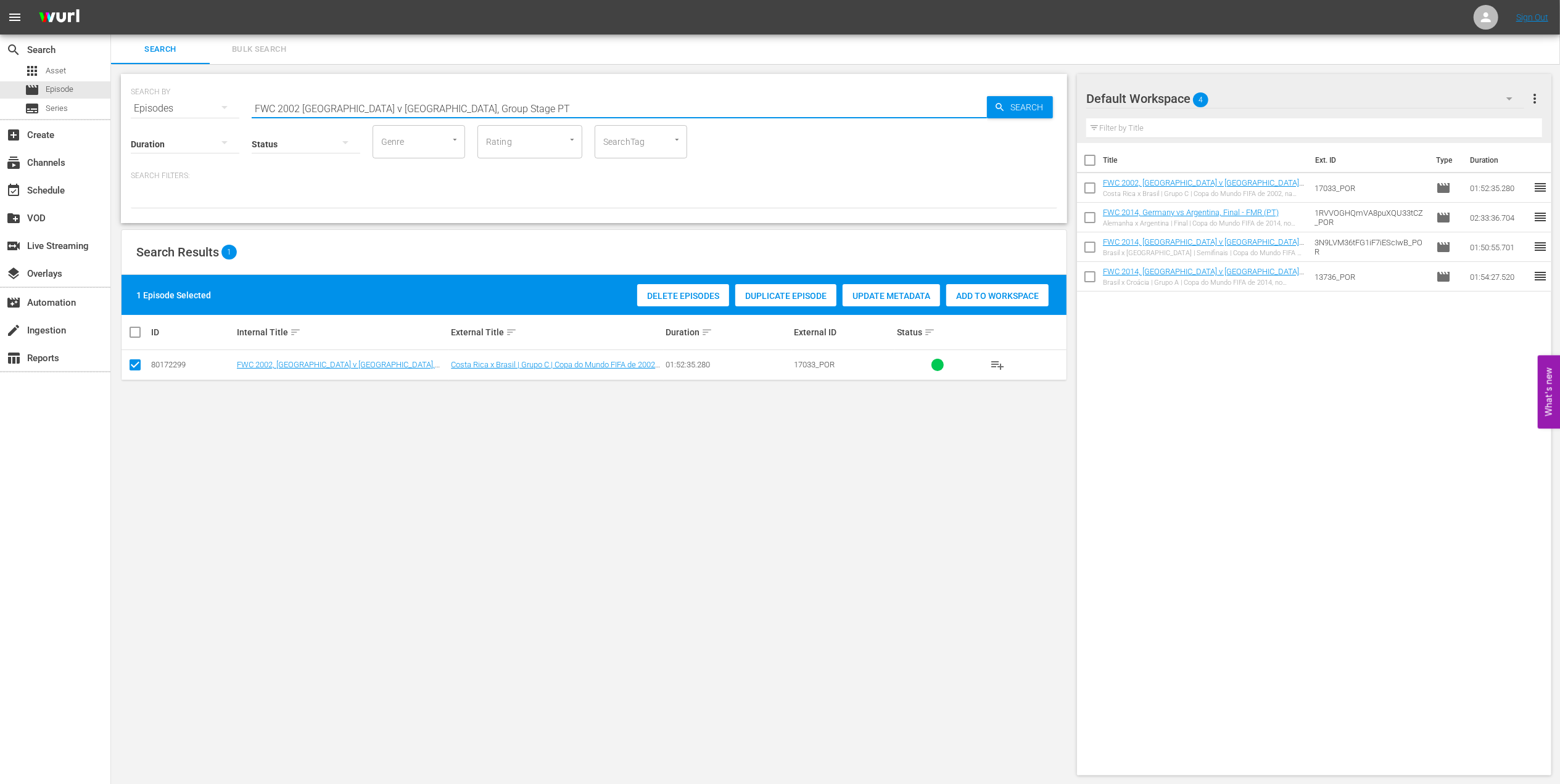
drag, startPoint x: 479, startPoint y: 104, endPoint x: 183, endPoint y: 117, distance: 296.3
click at [187, 116] on div "SEARCH BY Search By Episodes Search ID, Title, Description, Keywords, or Catego…" at bounding box center [593, 148] width 946 height 149
paste input "Brazil v Germany, Final"
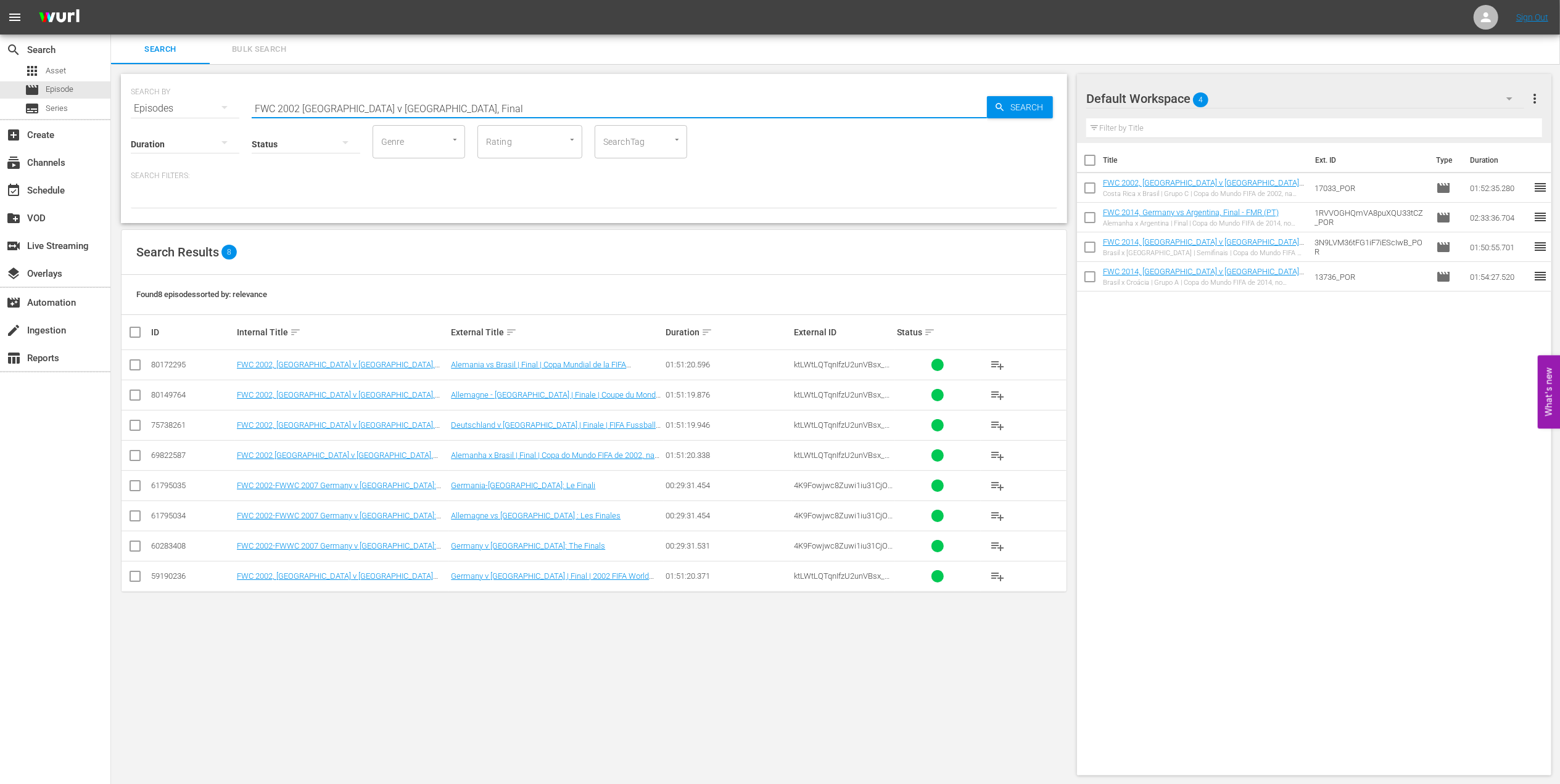
type input "FWC 2002 [GEOGRAPHIC_DATA] v [GEOGRAPHIC_DATA], Final"
click at [141, 455] on input "checkbox" at bounding box center [135, 458] width 15 height 15
checkbox input "true"
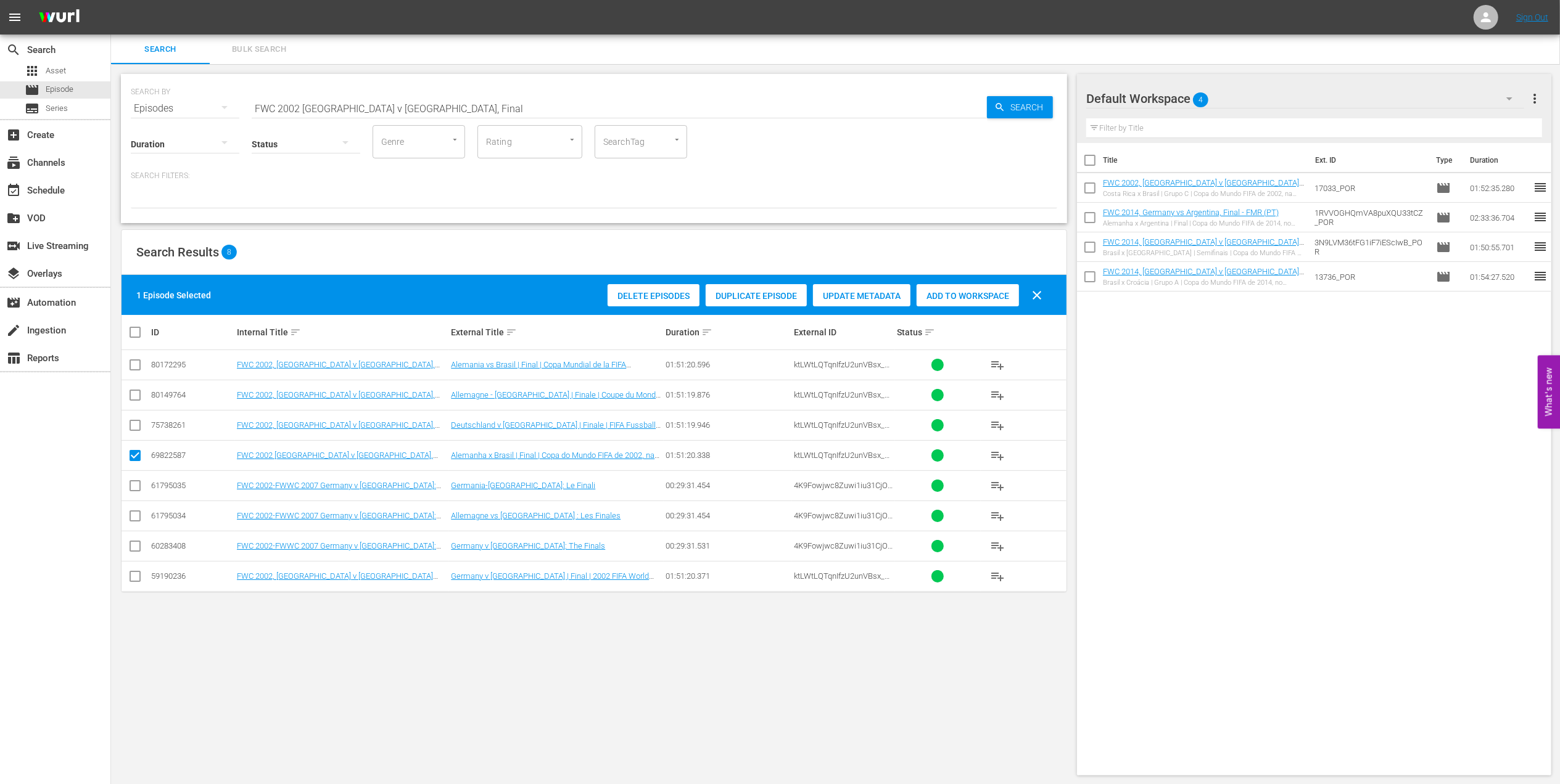
click at [977, 294] on span "Add to Workspace" at bounding box center [967, 296] width 103 height 10
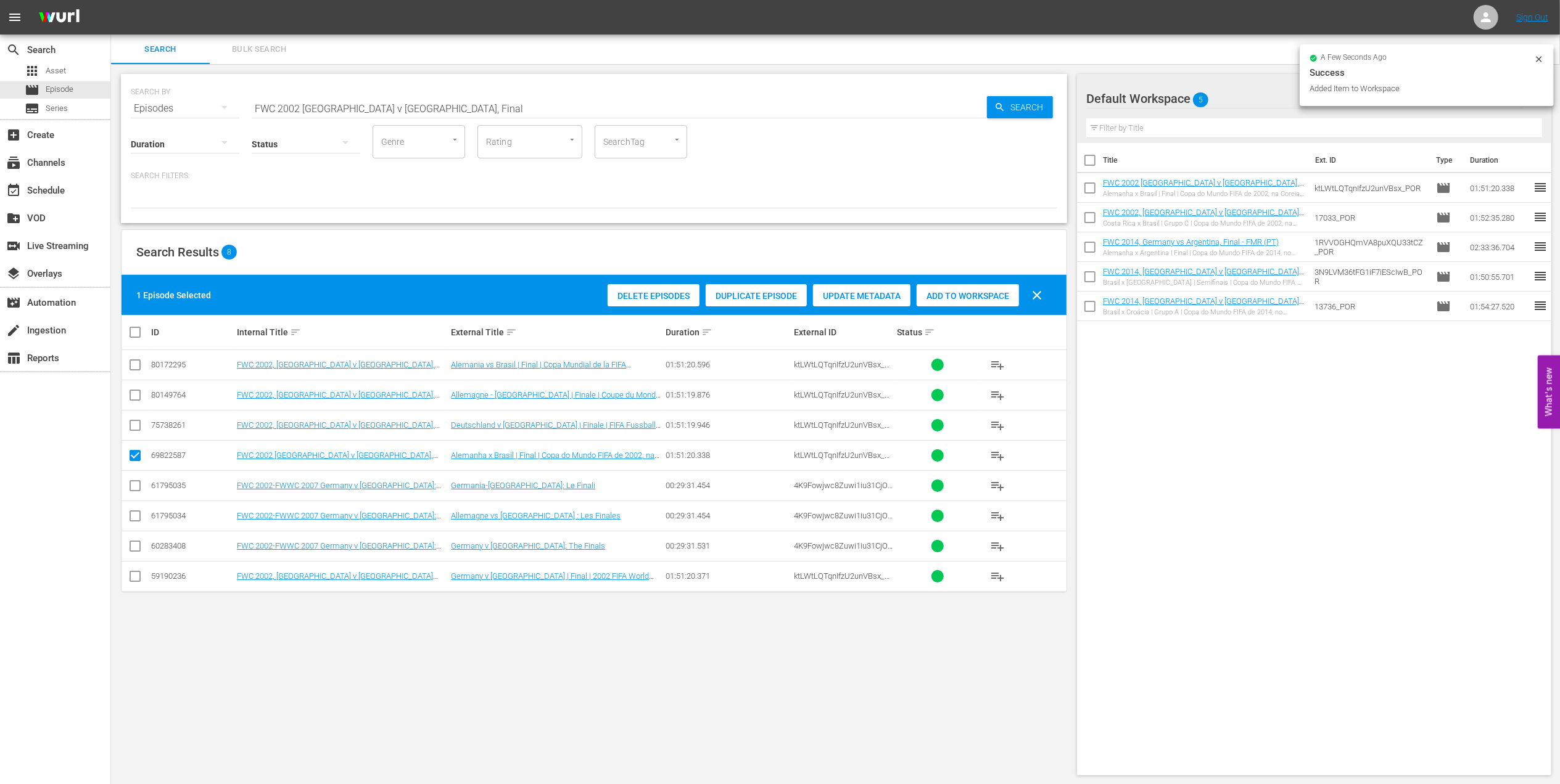
drag, startPoint x: 410, startPoint y: 109, endPoint x: 147, endPoint y: 112, distance: 263.0
click at [148, 112] on div "SEARCH BY Search By Episodes Search ID, Title, Description, Keywords, or Catego…" at bounding box center [594, 100] width 927 height 44
paste input "2002 Official Film - Seven Games from Glory"
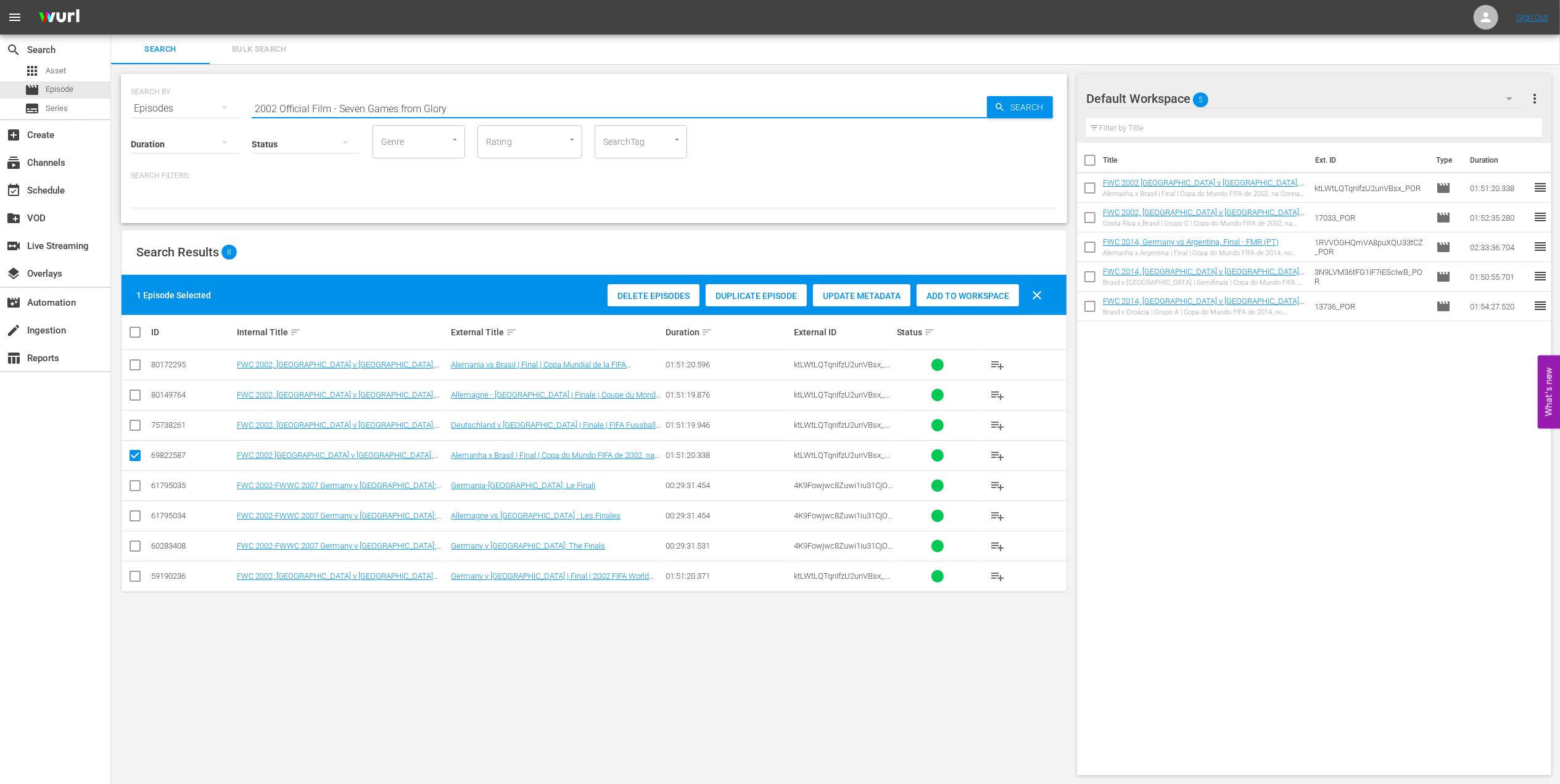
click at [496, 109] on input "2002 Official Film - Seven Games from Glory" at bounding box center [619, 109] width 735 height 30
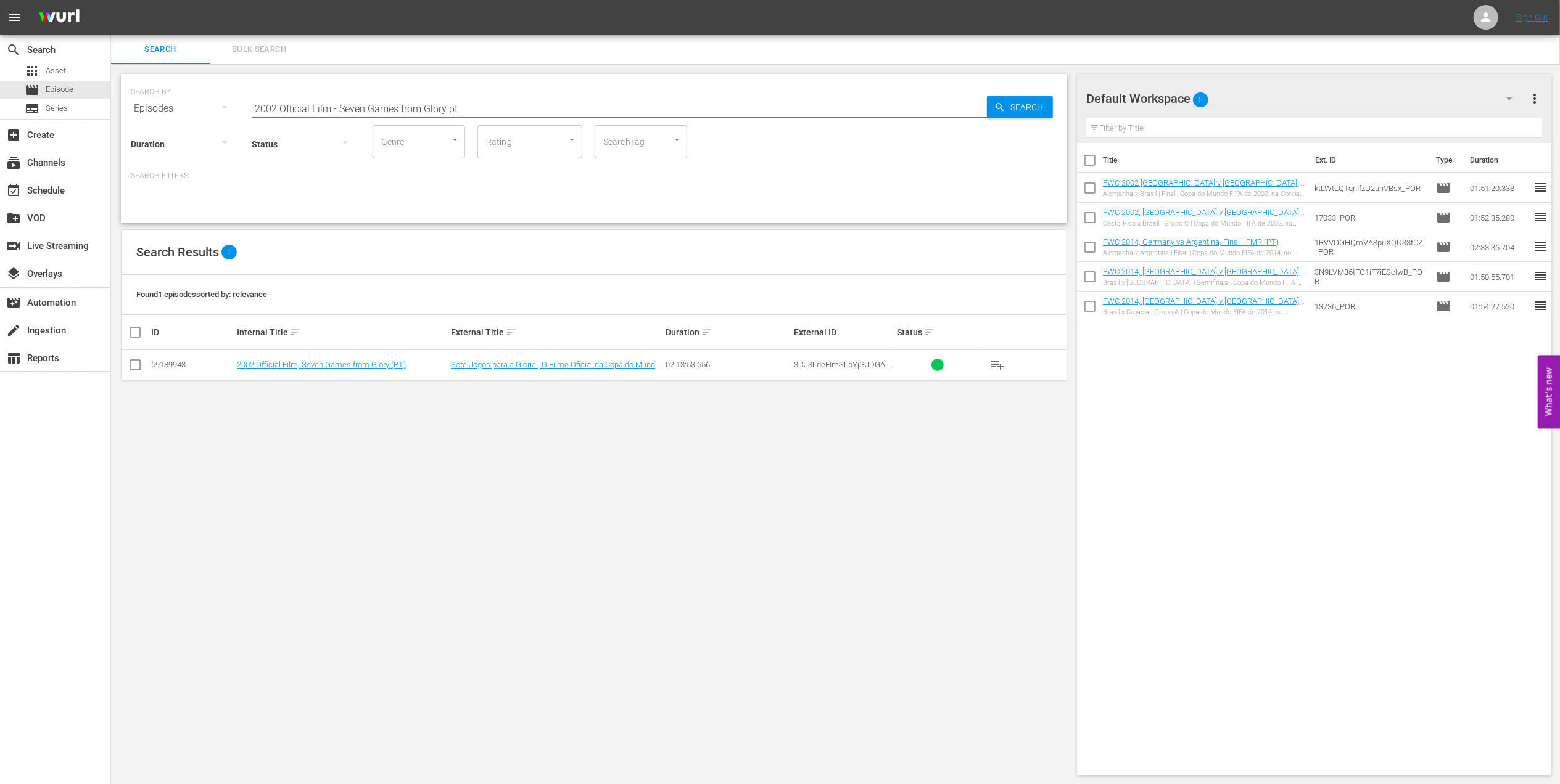
type input "2002 Official Film - Seven Games from Glory pt"
click at [131, 366] on input "checkbox" at bounding box center [135, 368] width 15 height 15
checkbox input "true"
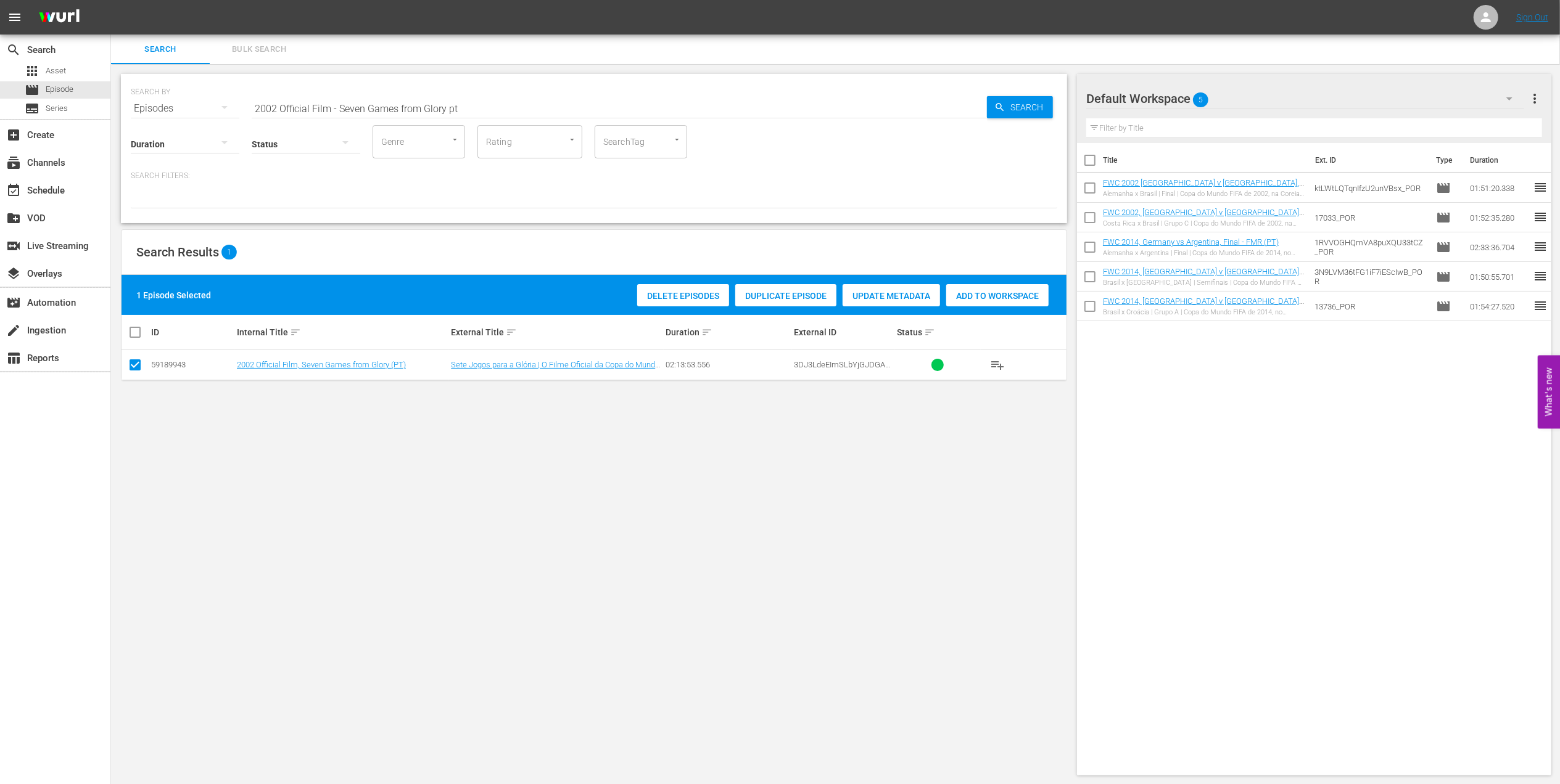
click at [962, 295] on span "Add to Workspace" at bounding box center [997, 296] width 103 height 10
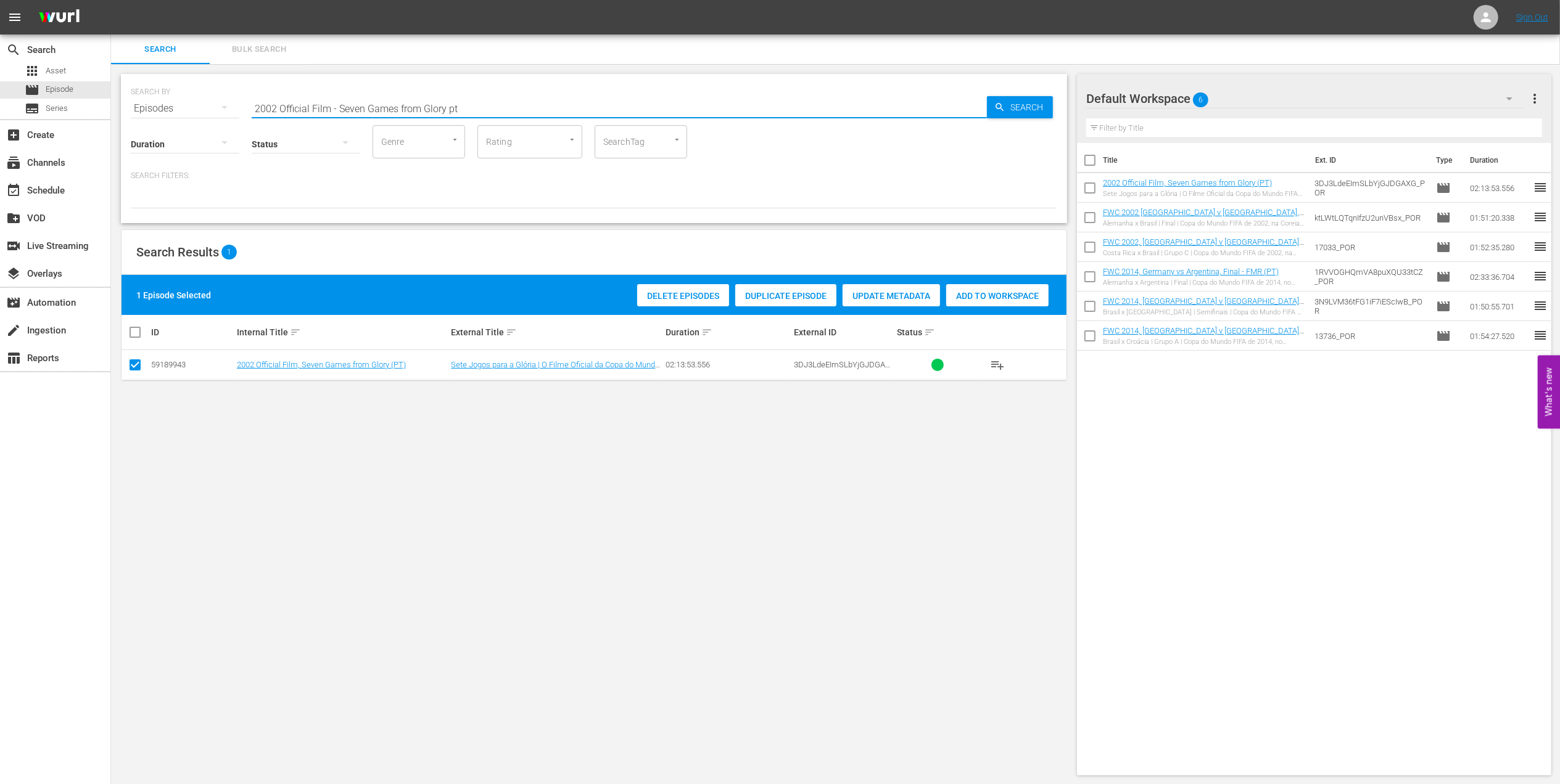
drag, startPoint x: 475, startPoint y: 106, endPoint x: 155, endPoint y: 115, distance: 320.1
click at [151, 114] on div "SEARCH BY Search By Episodes Search ID, Title, Description, Keywords, or Catego…" at bounding box center [593, 148] width 946 height 149
paste input "FWC 1994, Brazil v. Russia, Group Stage"
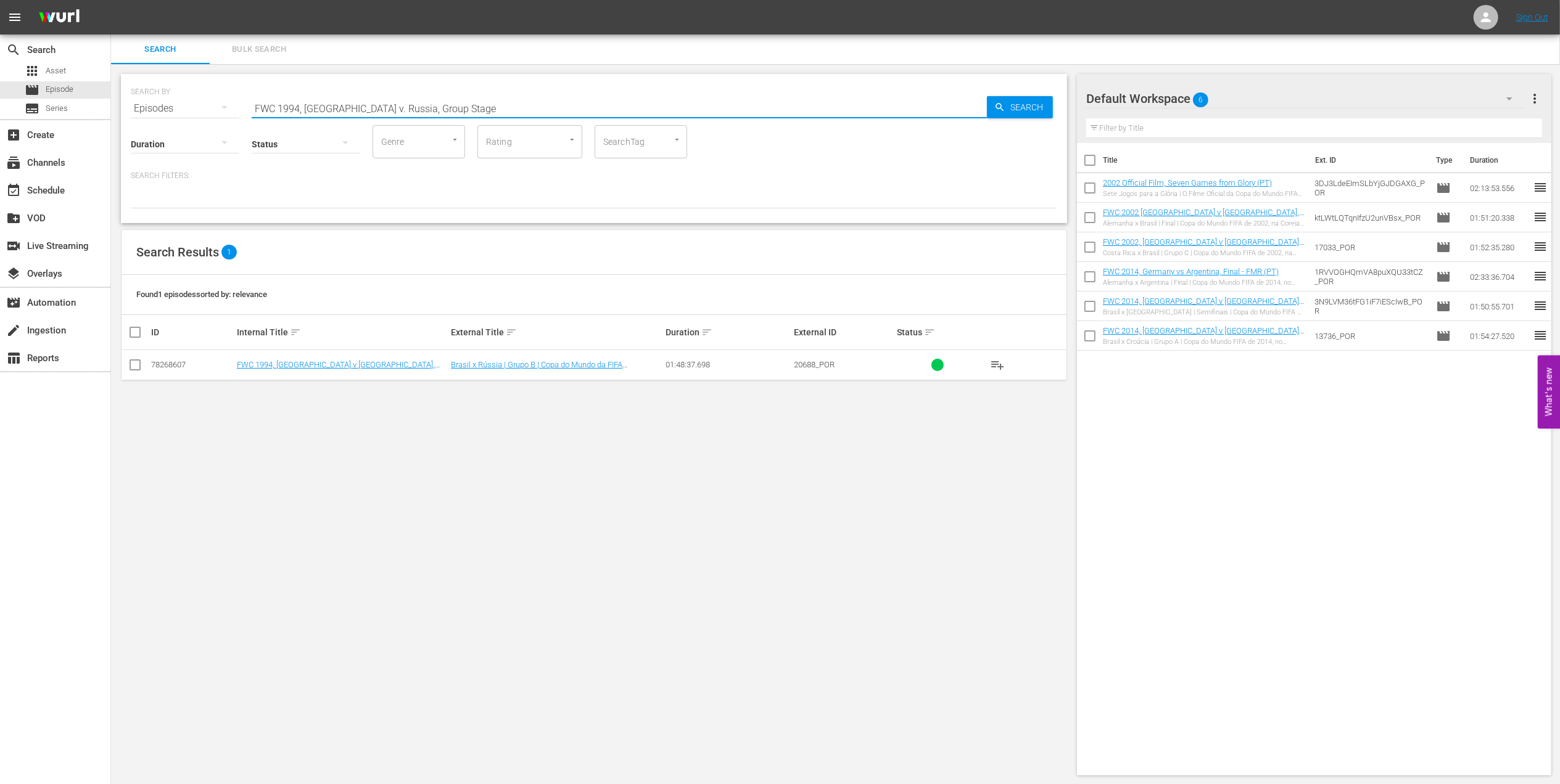
type input "FWC 1994, Brazil v. Russia, Group Stage"
click at [137, 365] on input "checkbox" at bounding box center [135, 368] width 15 height 15
checkbox input "true"
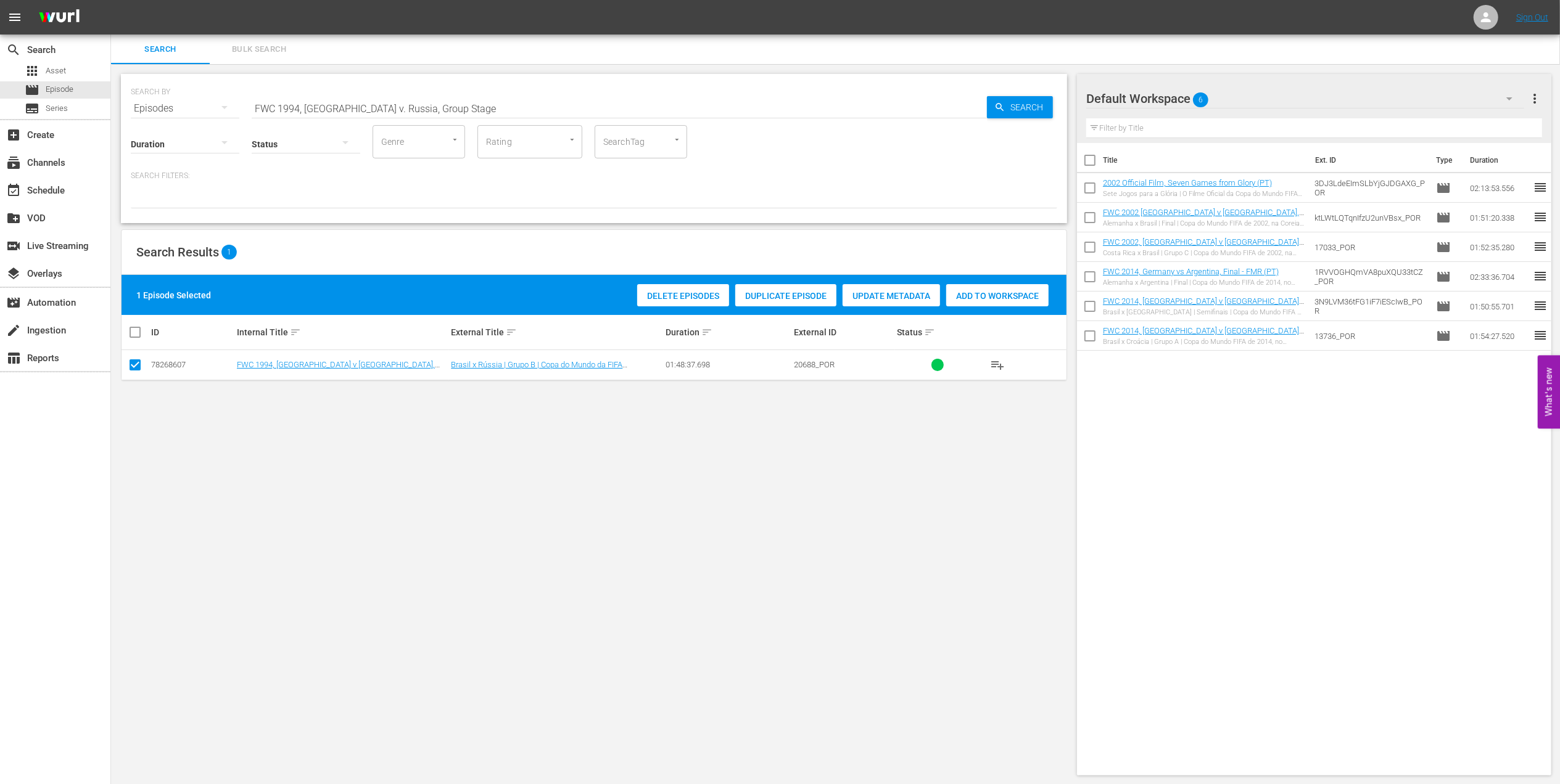
click at [991, 294] on span "Add to Workspace" at bounding box center [997, 296] width 103 height 10
click at [982, 291] on span "Add to Workspace" at bounding box center [997, 296] width 103 height 10
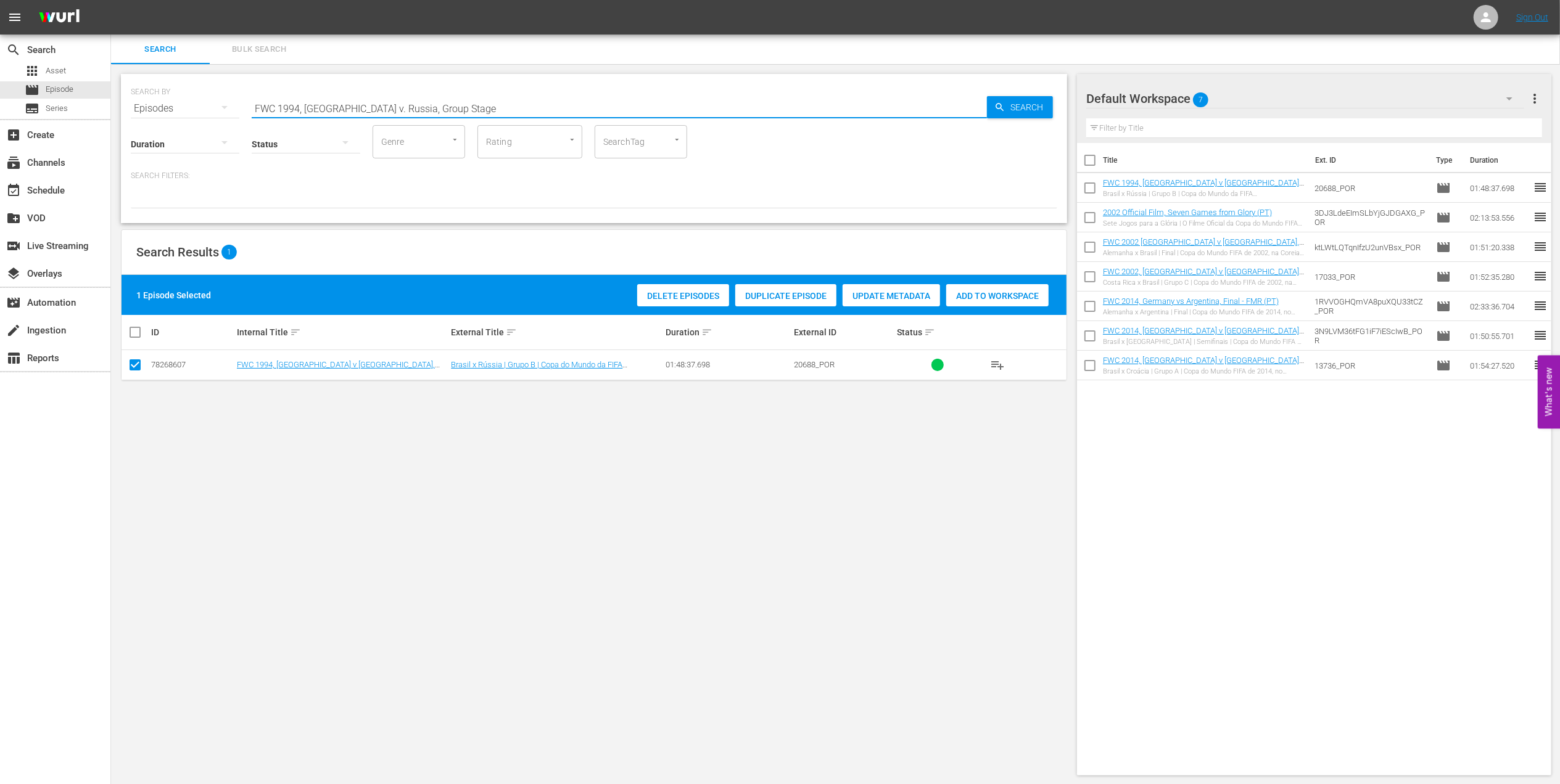
drag, startPoint x: 444, startPoint y: 111, endPoint x: 244, endPoint y: 106, distance: 200.1
click at [122, 106] on div "SEARCH BY Search By Episodes Search ID, Title, Description, Keywords, or Catego…" at bounding box center [593, 148] width 946 height 149
paste input "utebol Art"
click at [528, 109] on input "Futebol Arte" at bounding box center [619, 109] width 735 height 30
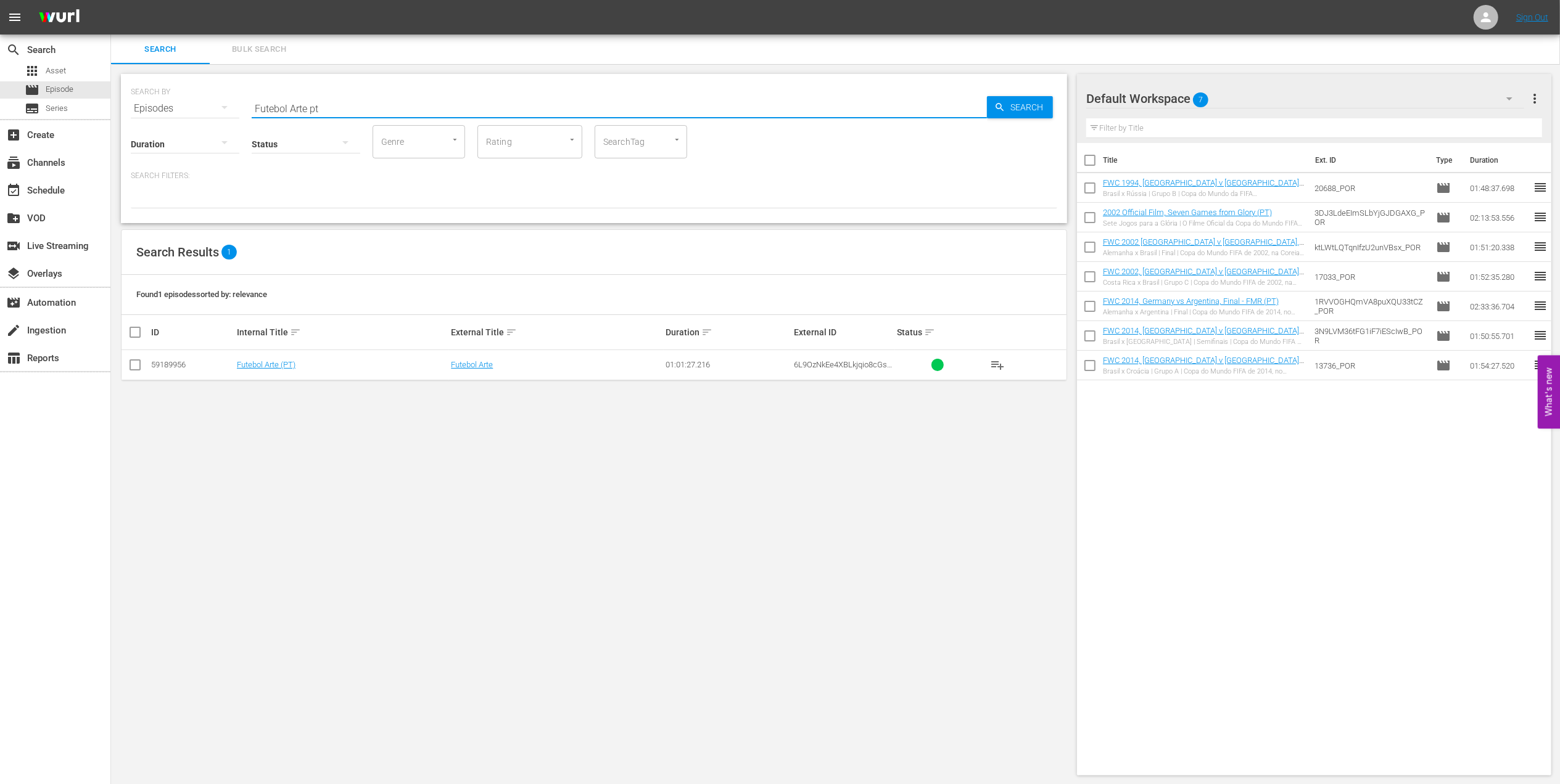
type input "Futebol Arte pt"
click at [142, 362] on input "checkbox" at bounding box center [135, 368] width 15 height 15
checkbox input "true"
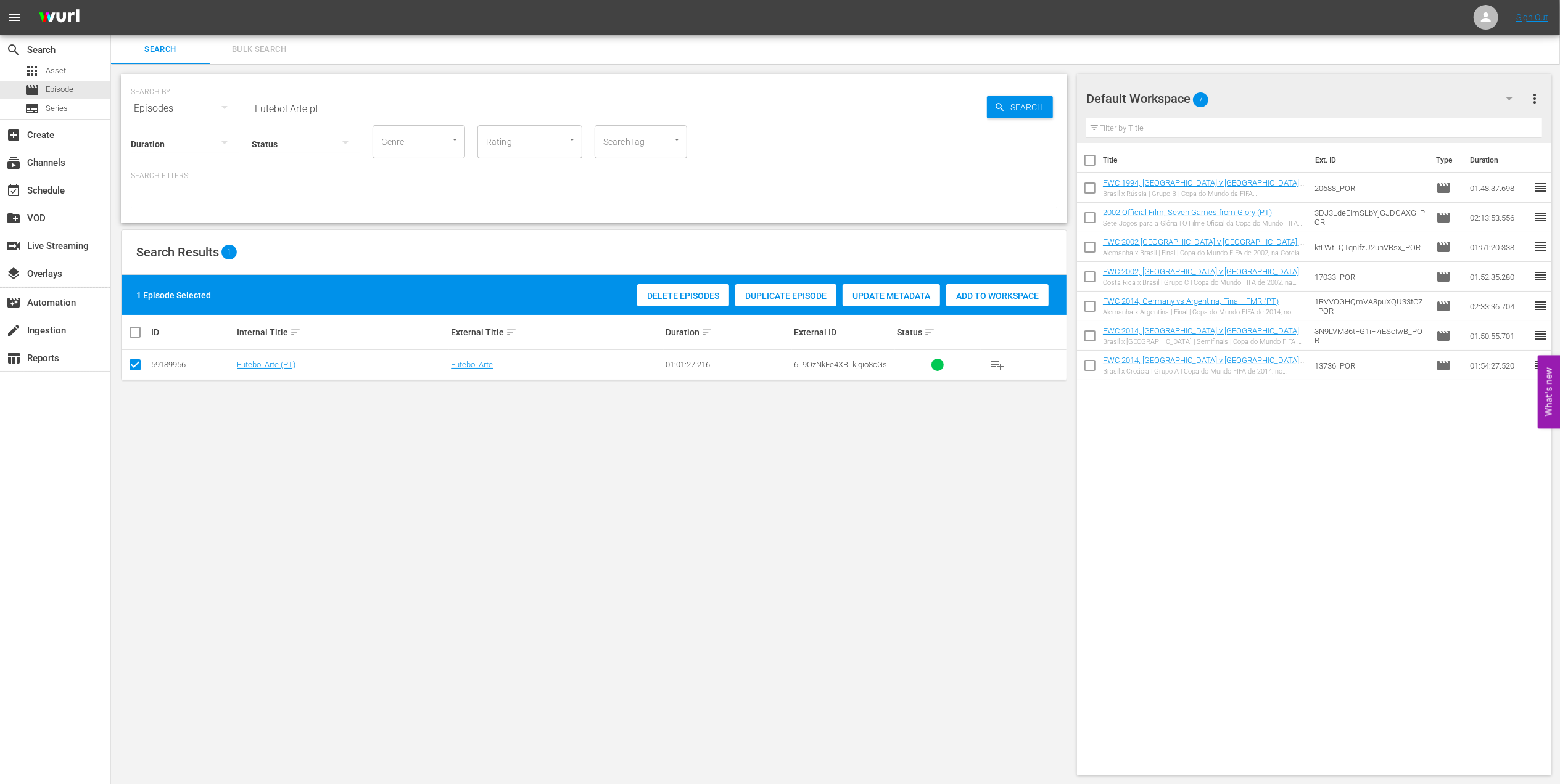
drag, startPoint x: 969, startPoint y: 291, endPoint x: 990, endPoint y: 285, distance: 21.8
click at [970, 291] on span "Add to Workspace" at bounding box center [997, 296] width 103 height 10
drag, startPoint x: 336, startPoint y: 106, endPoint x: 166, endPoint y: 107, distance: 170.0
click at [166, 107] on div "SEARCH BY Search By Episodes Search ID, Title, Description, Keywords, or Catego…" at bounding box center [594, 100] width 927 height 44
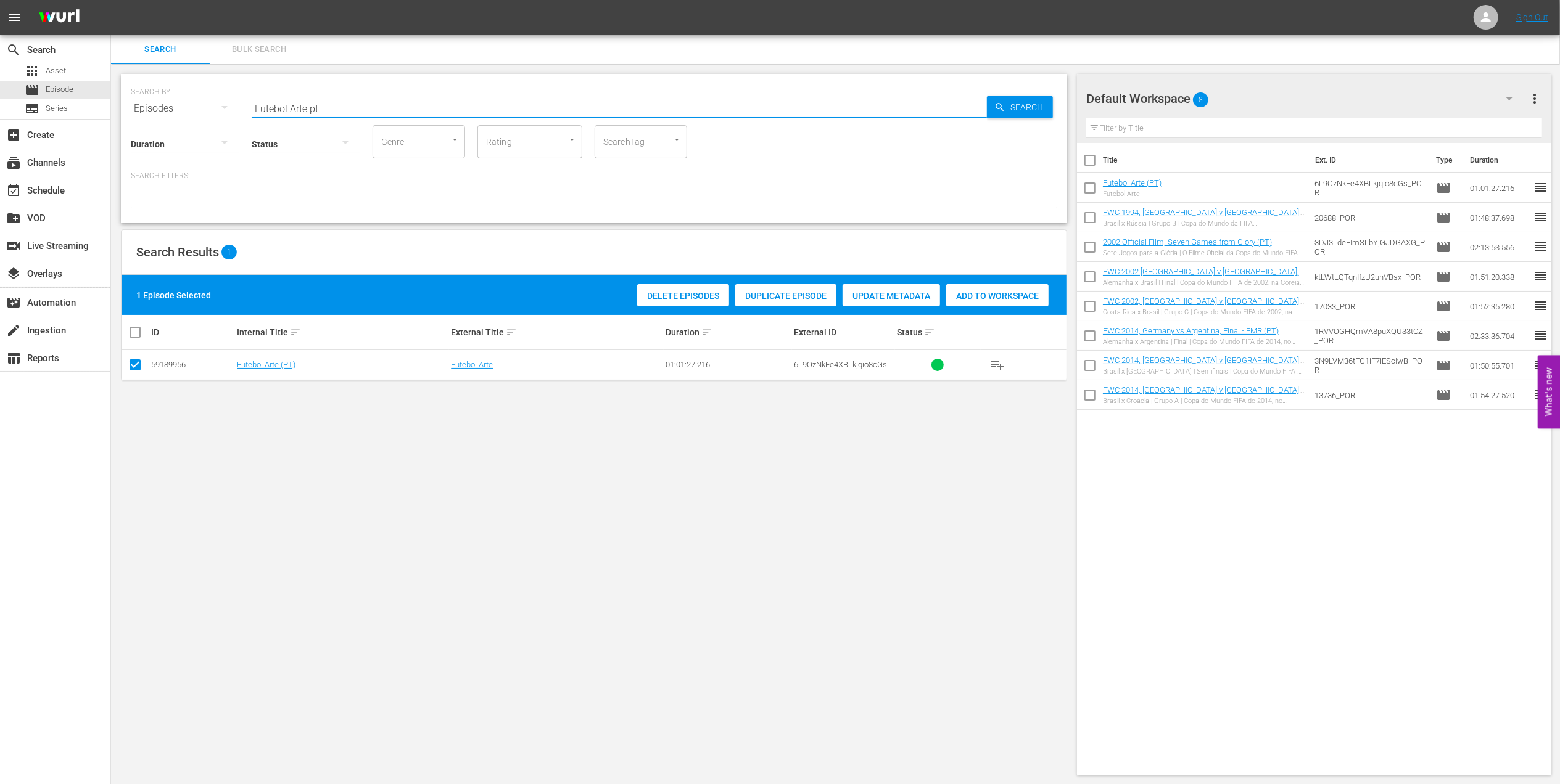
paste input "WC 1970 [GEOGRAPHIC_DATA] v [GEOGRAPHIC_DATA], Final"
click at [408, 106] on input "FWC 1970 [GEOGRAPHIC_DATA] v [GEOGRAPHIC_DATA], Final" at bounding box center [619, 109] width 735 height 30
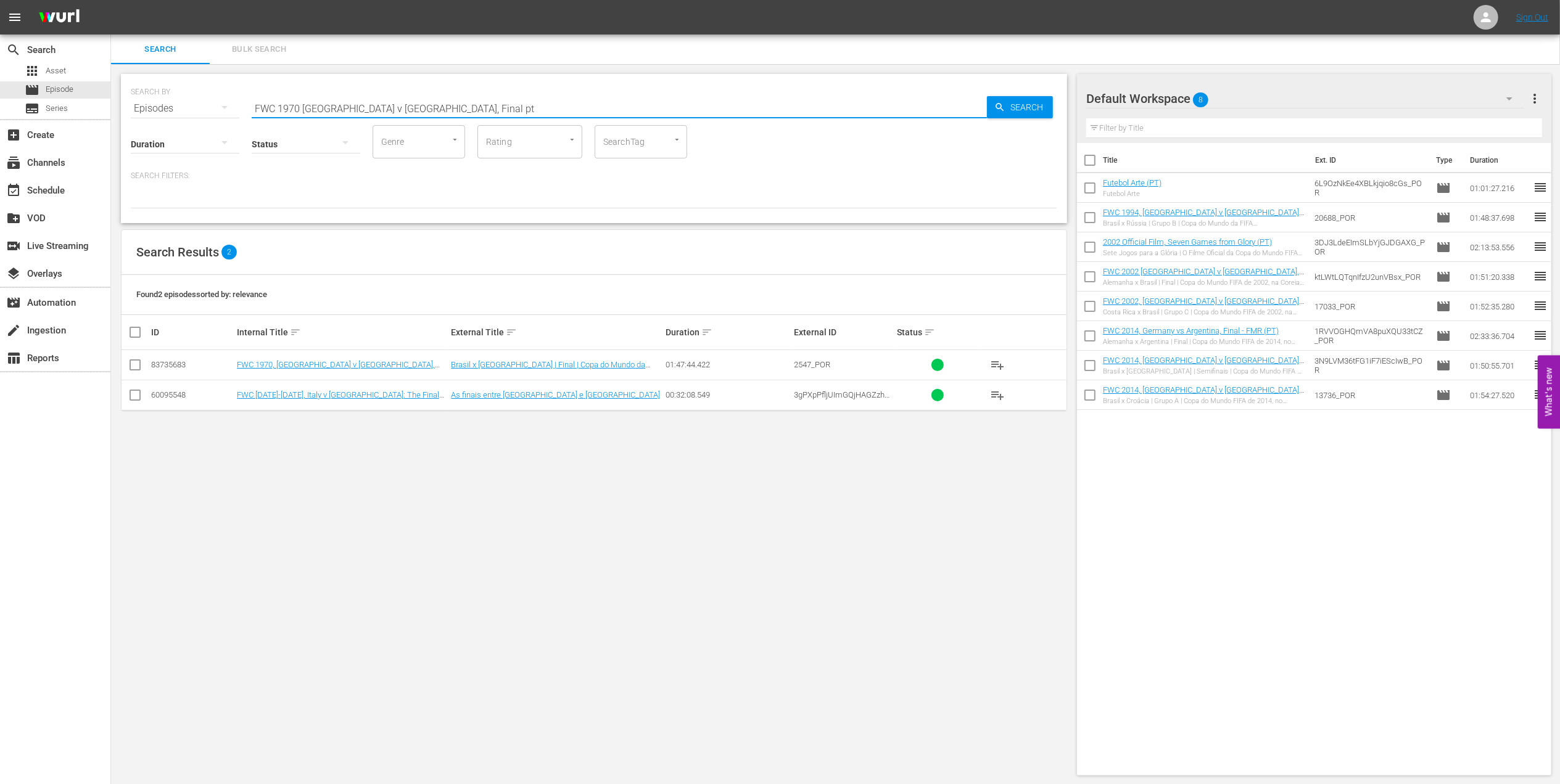
type input "FWC 1970 [GEOGRAPHIC_DATA] v [GEOGRAPHIC_DATA], Final pt"
click at [131, 368] on input "checkbox" at bounding box center [135, 368] width 15 height 15
checkbox input "true"
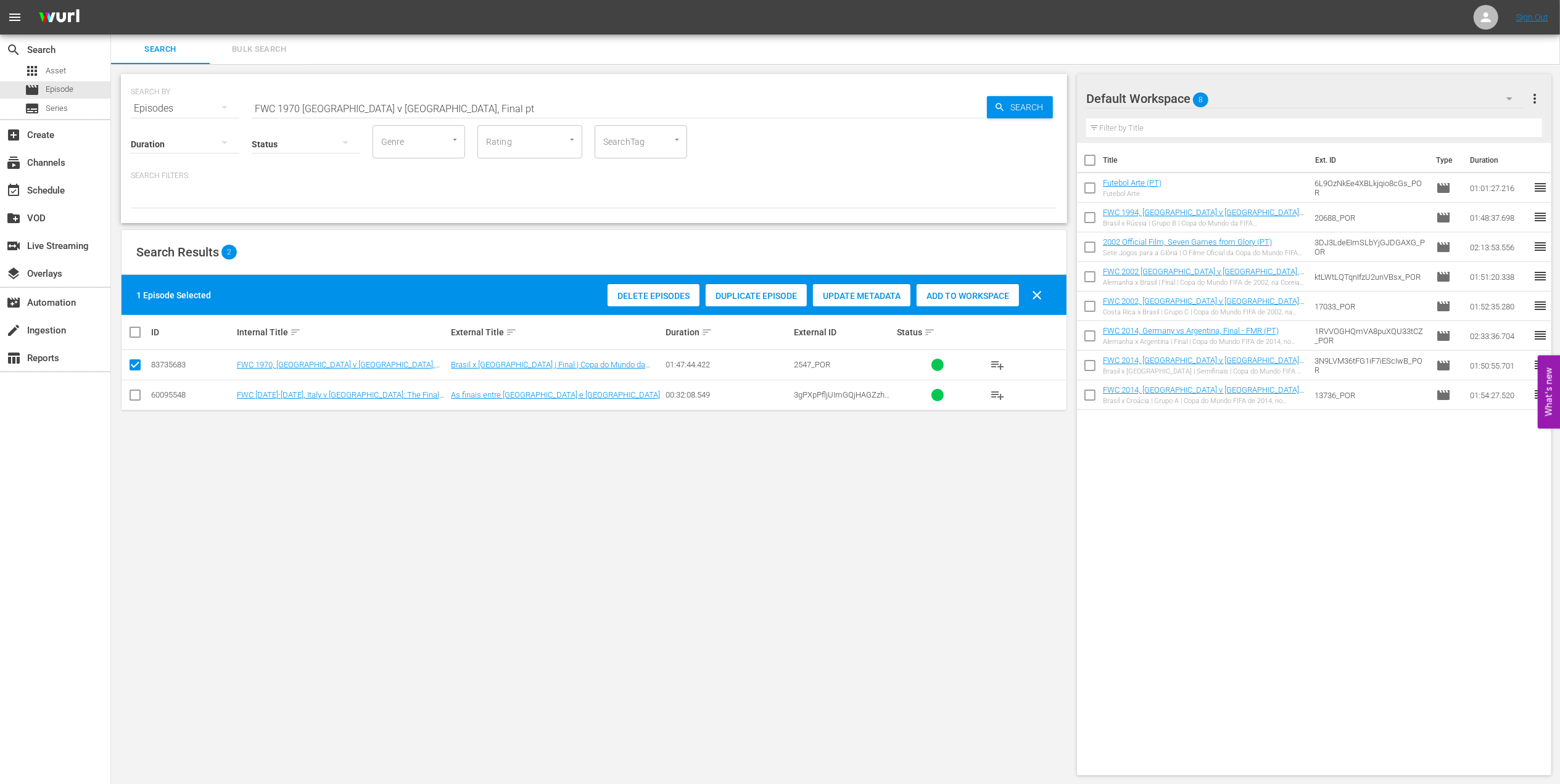
click at [960, 294] on span "Add to Workspace" at bounding box center [967, 296] width 103 height 10
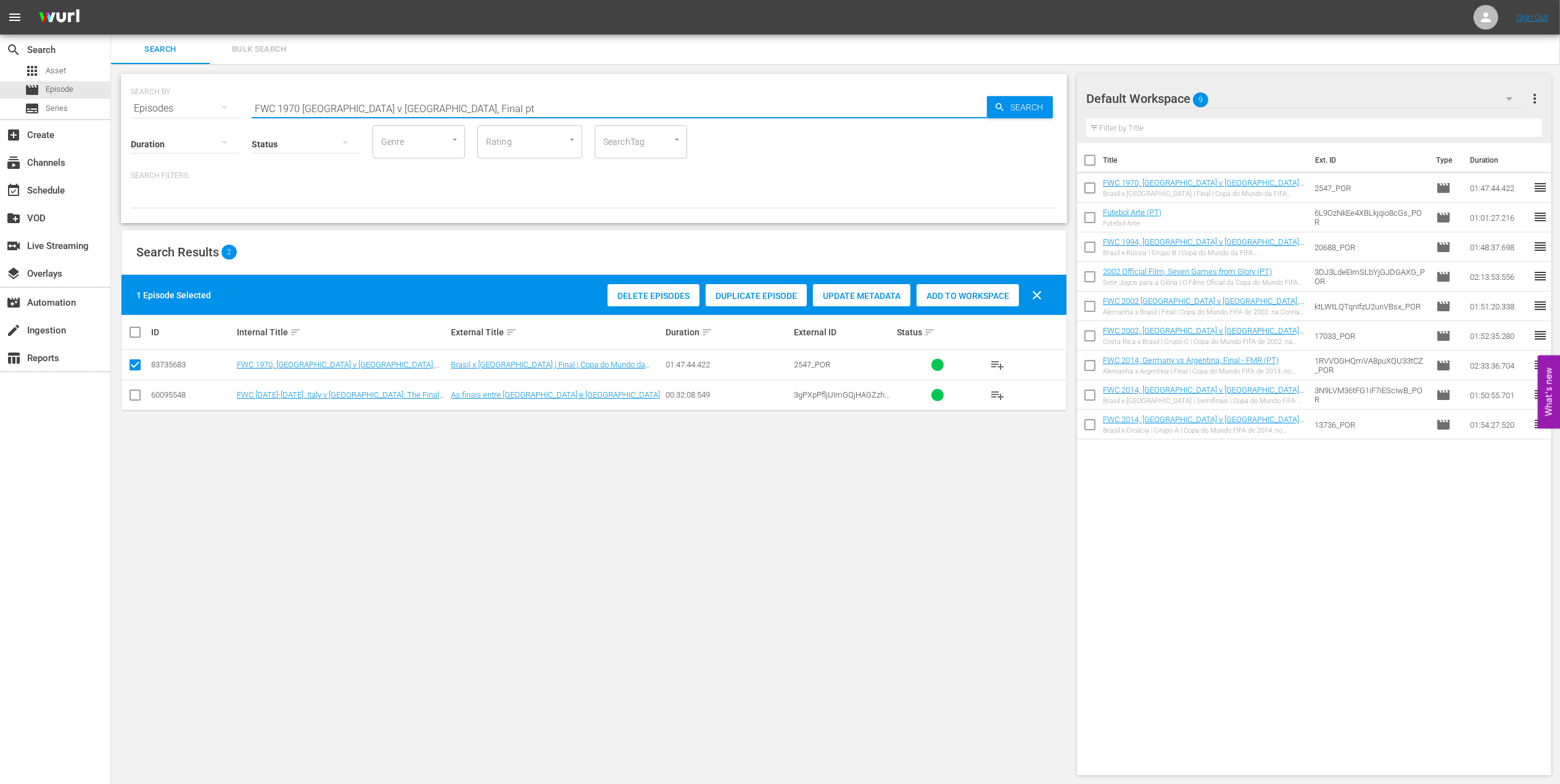
drag, startPoint x: 423, startPoint y: 112, endPoint x: 273, endPoint y: 110, distance: 150.0
click at [173, 110] on div "SEARCH BY Search By Episodes Search ID, Title, Description, Keywords, or Catego…" at bounding box center [594, 100] width 927 height 44
paste input "LOCAL ONLY - FWC 1970 Official Film, The World at their Fee"
click at [560, 106] on input "LOCAL ONLY - FWC 1970 Official Film, The World at their Feet" at bounding box center [619, 109] width 735 height 30
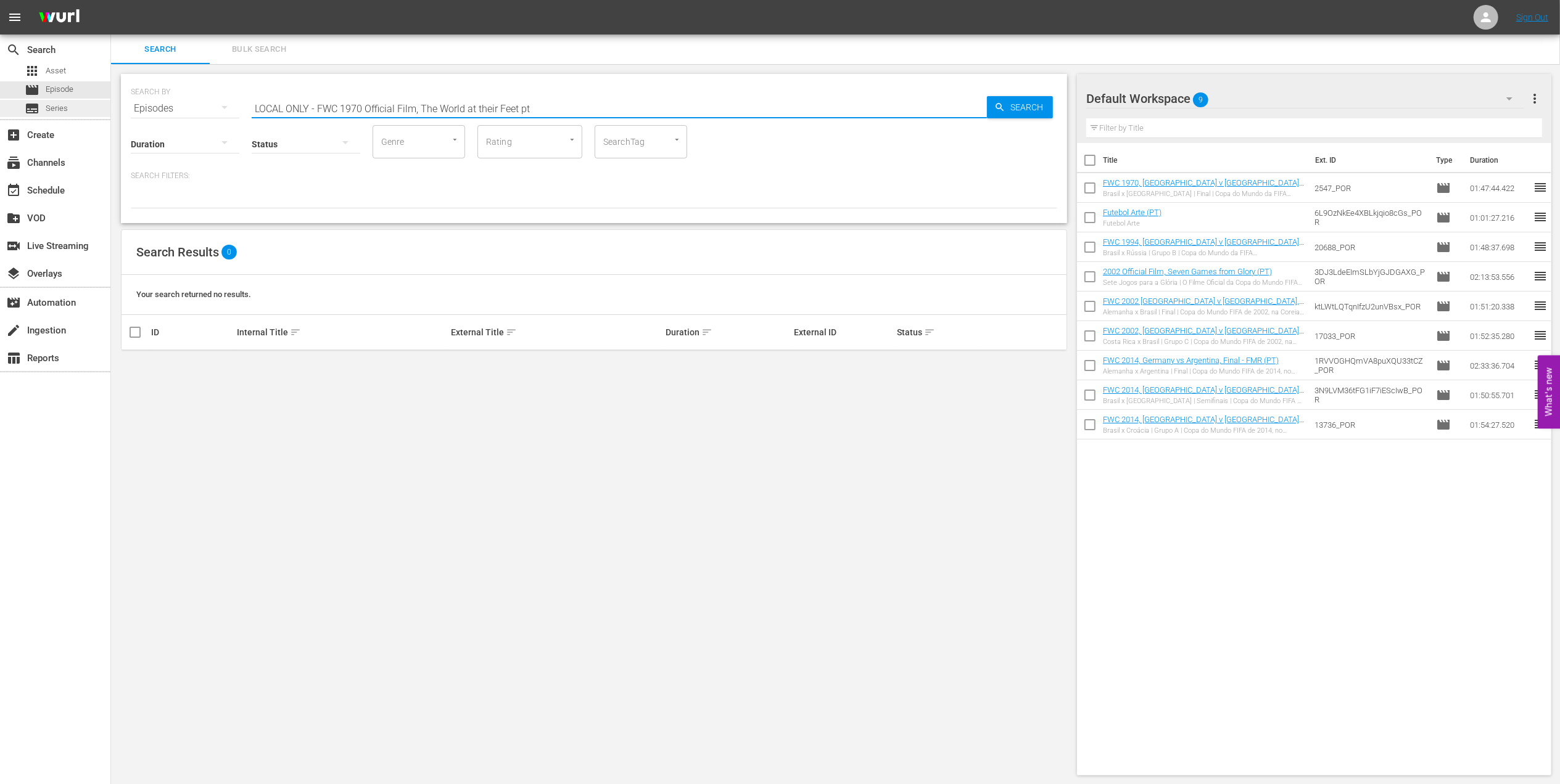
drag, startPoint x: 423, startPoint y: 109, endPoint x: 90, endPoint y: 112, distance: 333.0
click at [111, 0] on div "search Search apps Asset movie Episode subtitles Series add_box Create subscrip…" at bounding box center [835, 0] width 1449 height 0
type input "The World at their Feet pt"
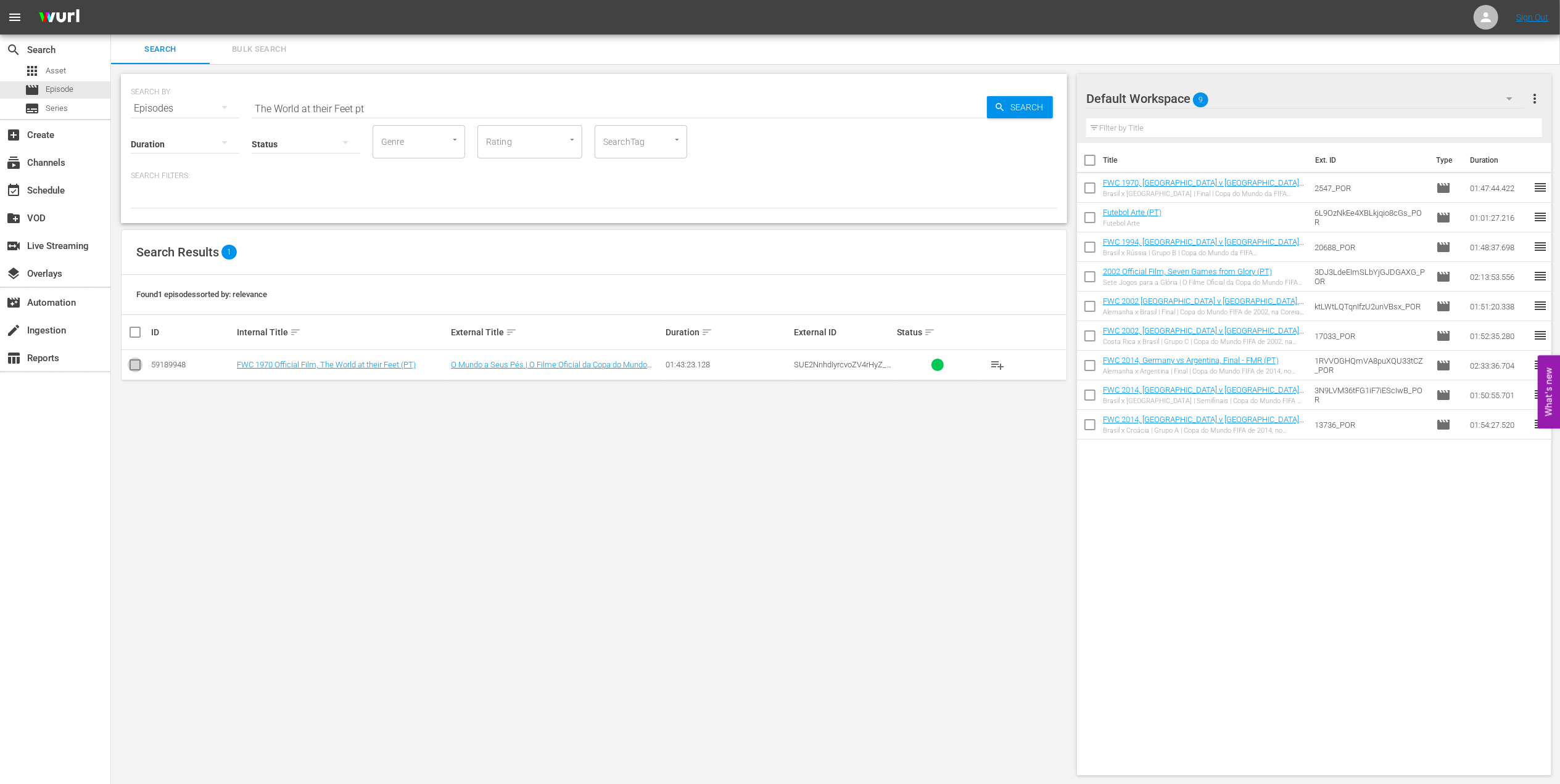
drag, startPoint x: 131, startPoint y: 364, endPoint x: 357, endPoint y: 359, distance: 226.1
click at [132, 364] on input "checkbox" at bounding box center [135, 368] width 15 height 15
checkbox input "true"
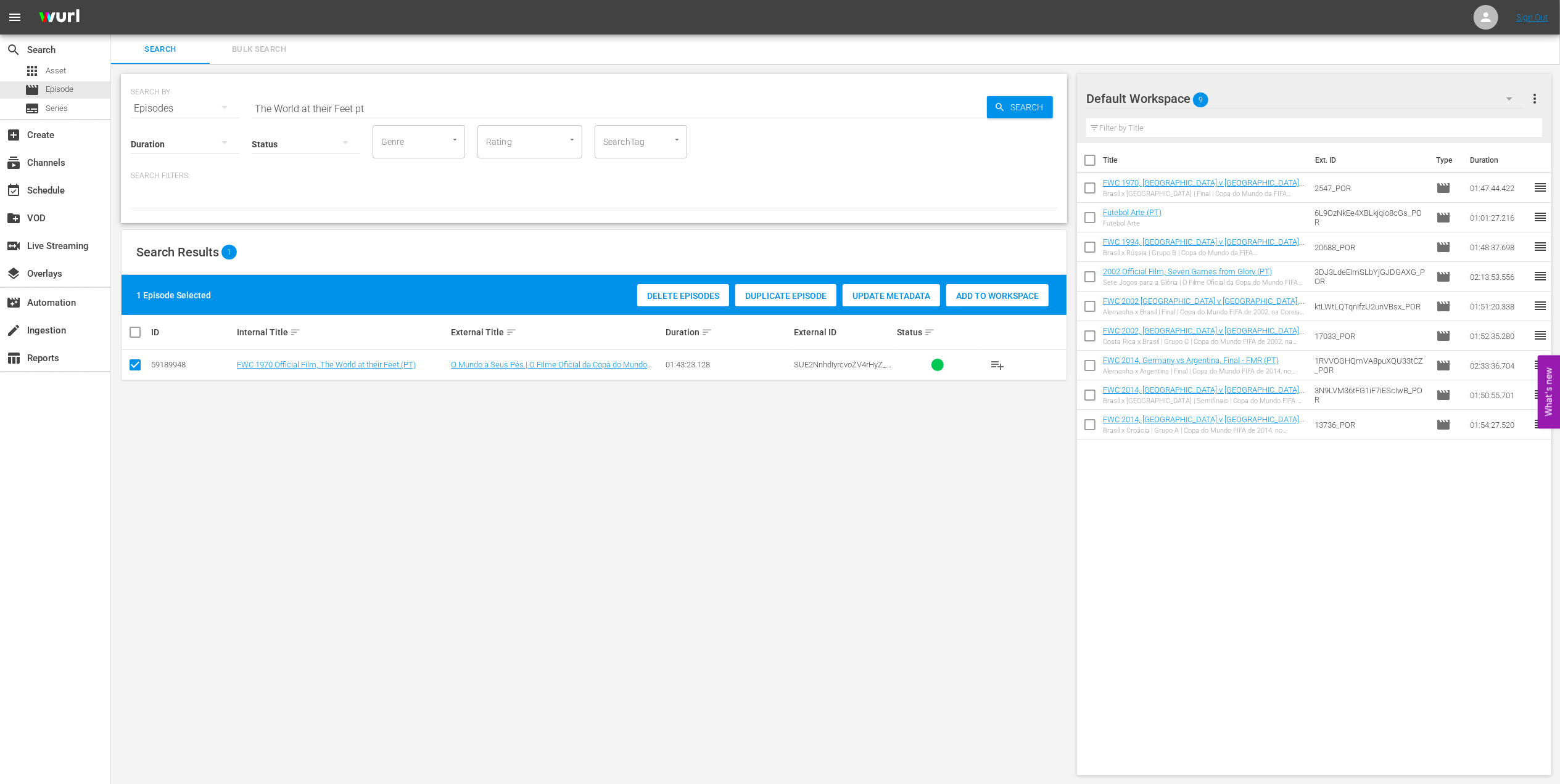
click at [997, 288] on div "Add to Workspace" at bounding box center [997, 296] width 103 height 23
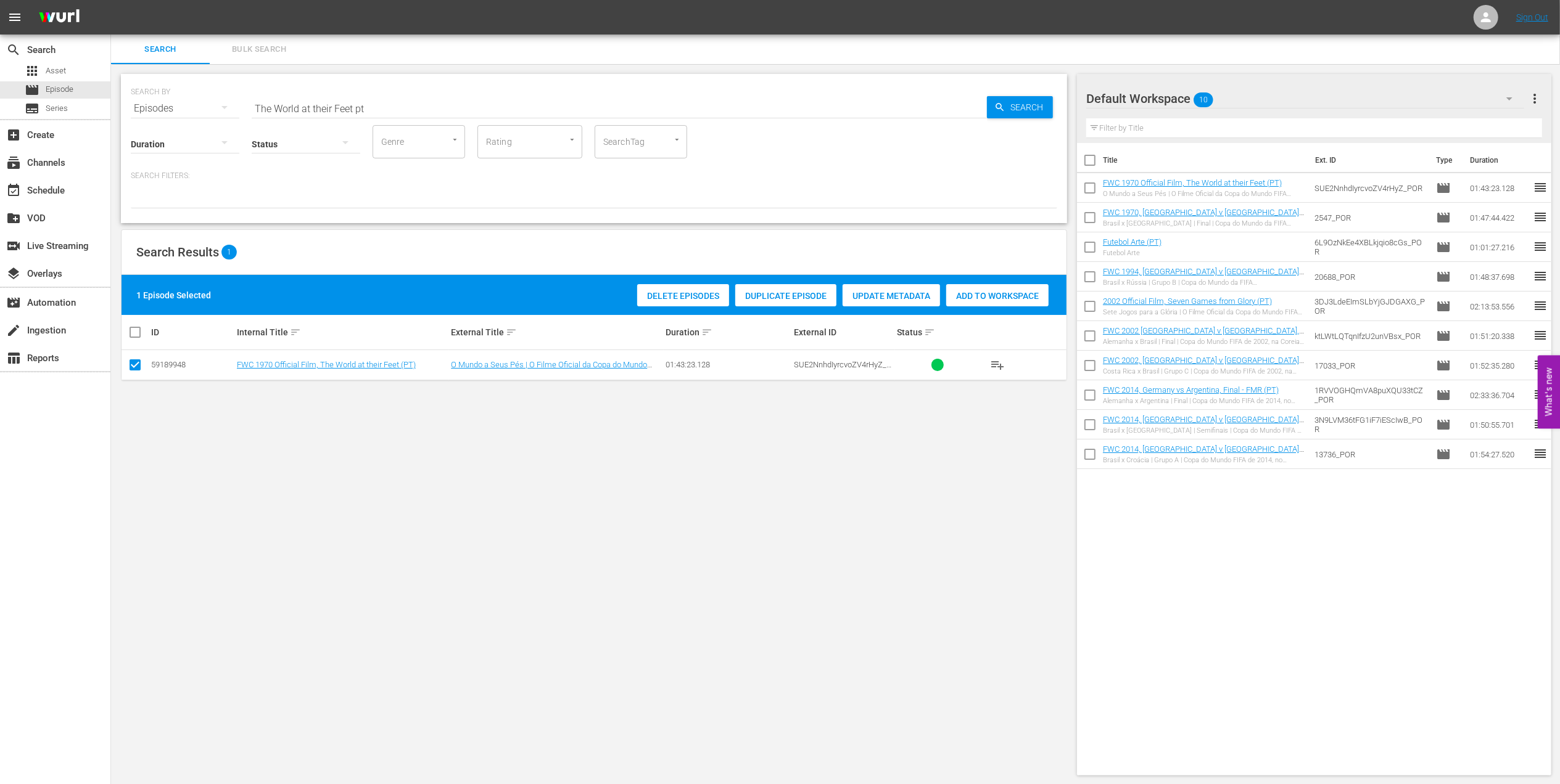
drag, startPoint x: 381, startPoint y: 107, endPoint x: 211, endPoint y: 109, distance: 170.0
click at [211, 109] on div "SEARCH BY Search By Episodes Search ID, Title, Description, Keywords, or Catego…" at bounding box center [594, 100] width 927 height 44
paste input "1962 Official Film - Viva Brasil"
click at [440, 103] on input "1962 Official Film - Viva Brasil" at bounding box center [619, 109] width 735 height 30
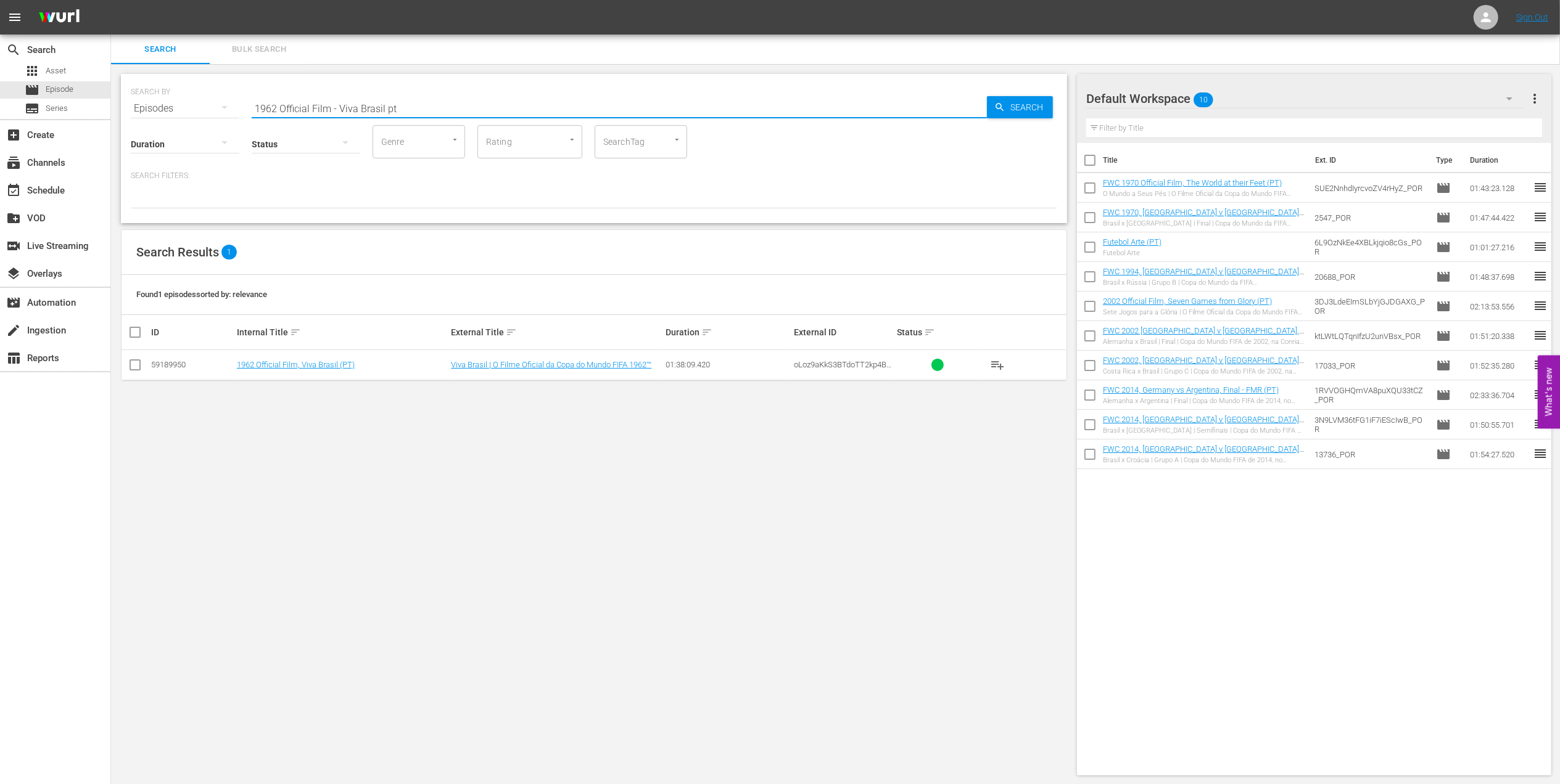
type input "1962 Official Film - Viva Brasil pt"
click at [139, 365] on input "checkbox" at bounding box center [135, 368] width 15 height 15
checkbox input "true"
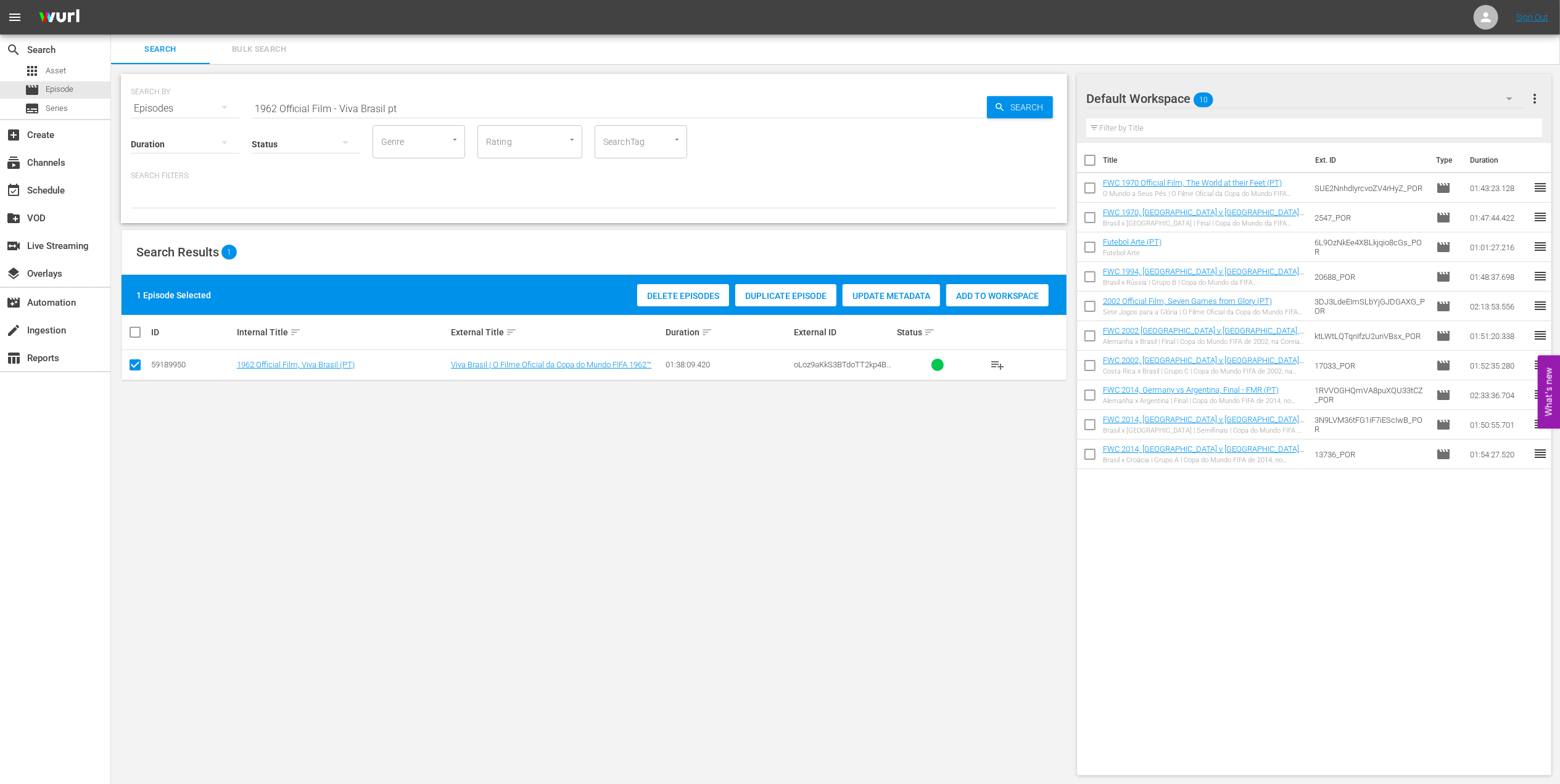
click at [954, 289] on div "Add to Workspace" at bounding box center [997, 296] width 103 height 23
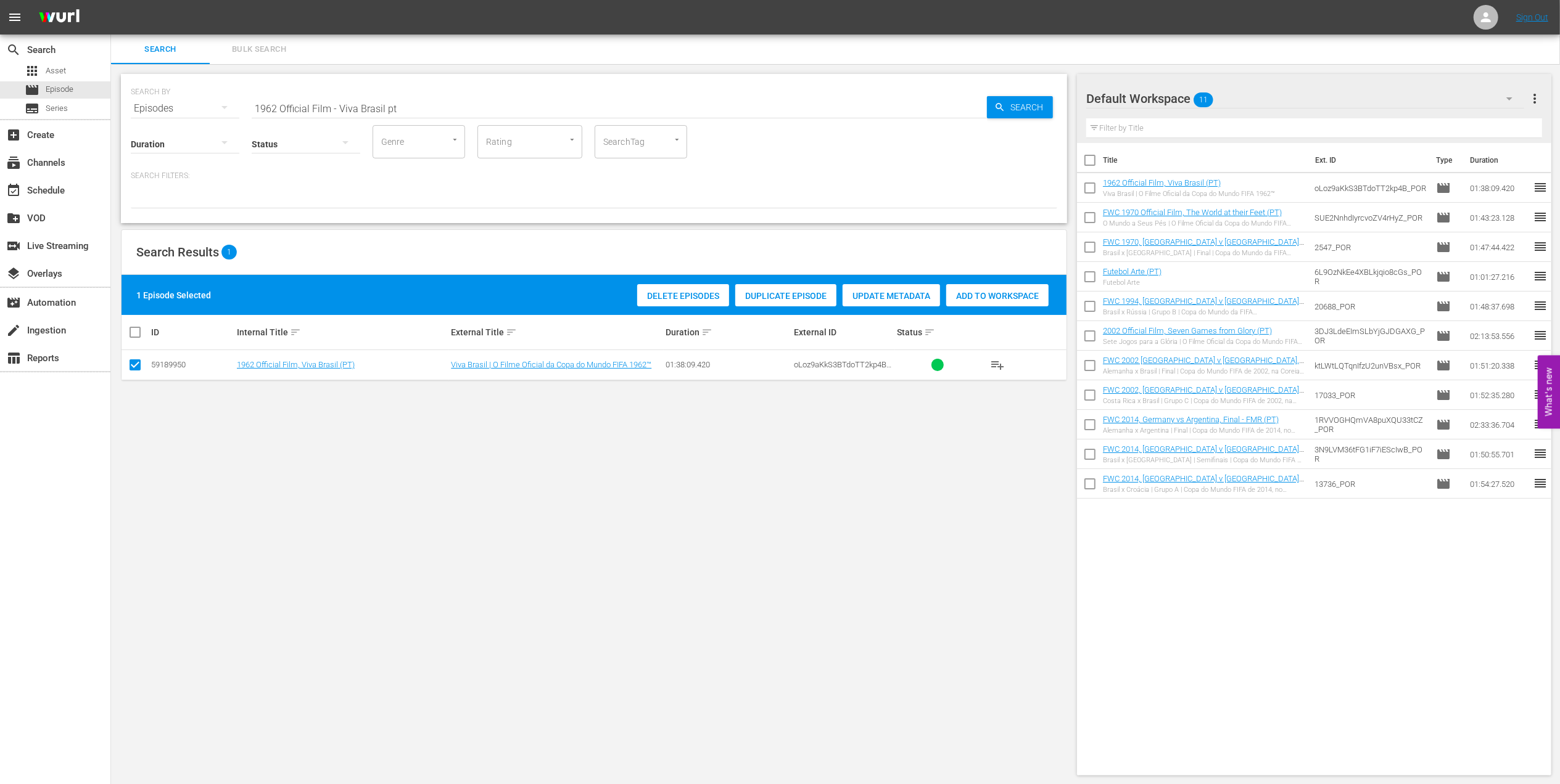
drag, startPoint x: 405, startPoint y: 103, endPoint x: 142, endPoint y: 118, distance: 263.4
click at [145, 115] on div "SEARCH BY Search By Episodes Search ID, Title, Description, Keywords, or Catego…" at bounding box center [593, 148] width 946 height 149
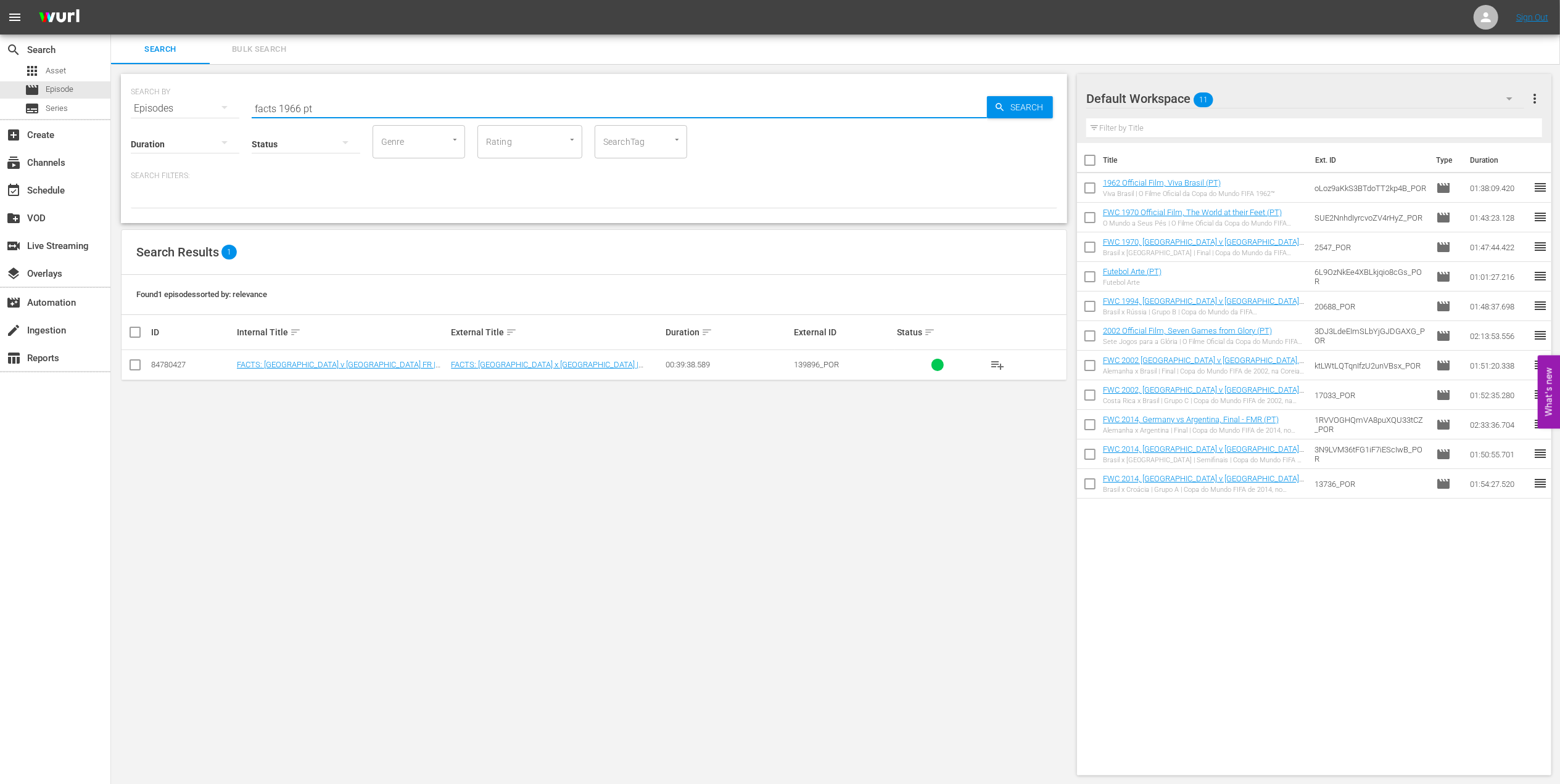
type input "facts 1966 pt"
click at [134, 361] on span at bounding box center [135, 365] width 15 height 15
click at [137, 366] on input "checkbox" at bounding box center [135, 368] width 15 height 15
checkbox input "true"
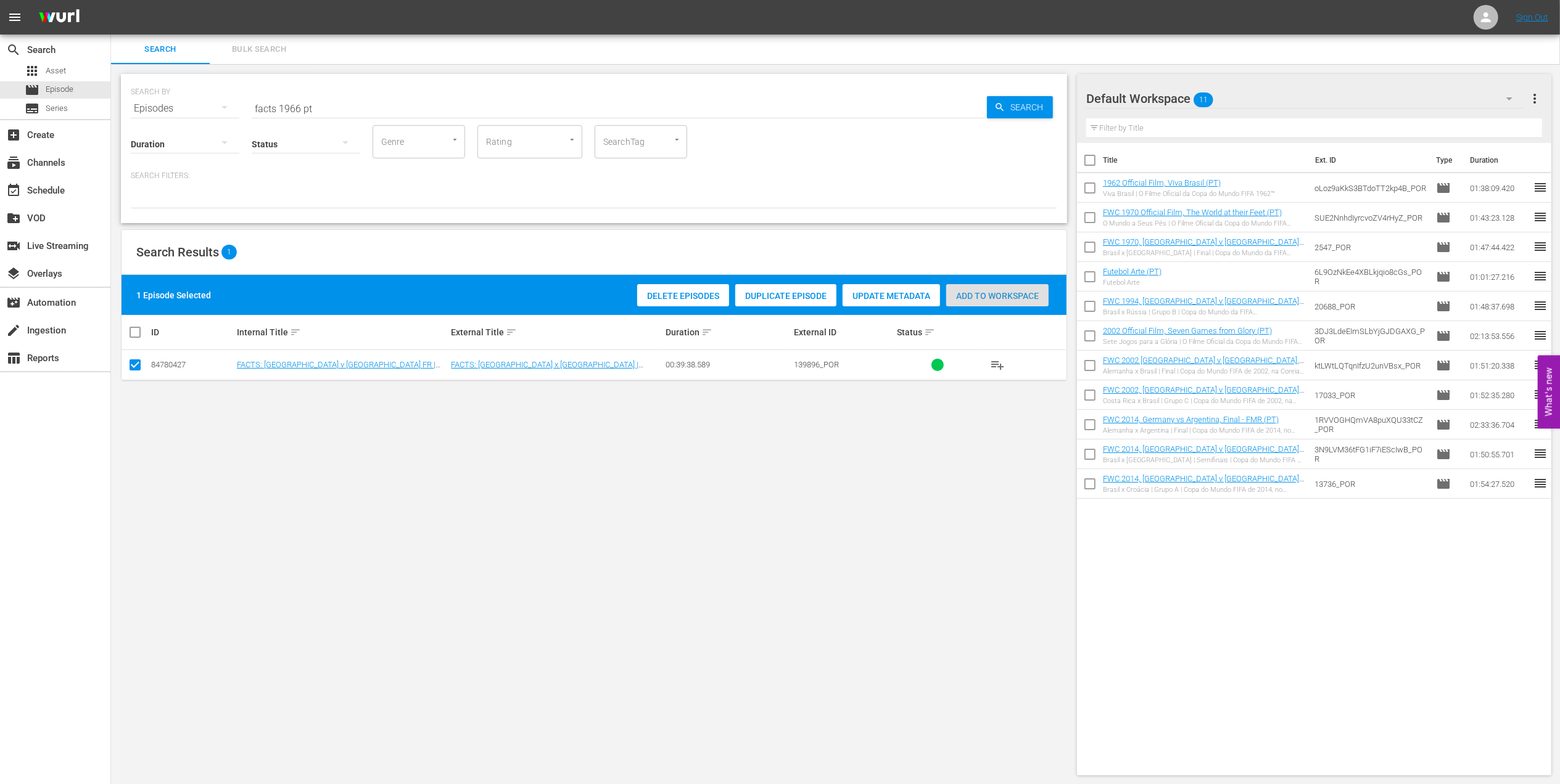
click at [993, 303] on div "Add to Workspace" at bounding box center [997, 296] width 103 height 23
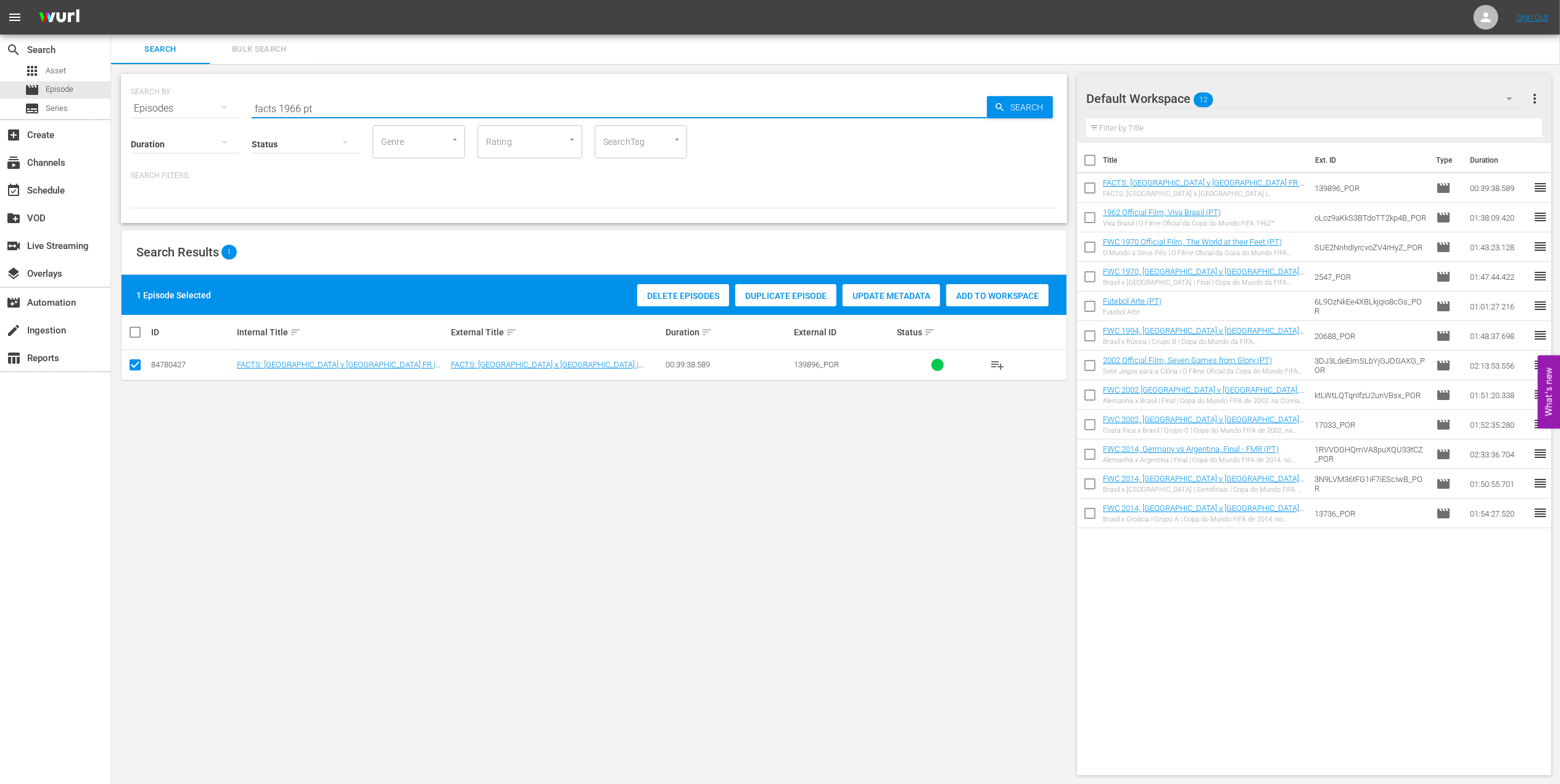
drag, startPoint x: 319, startPoint y: 109, endPoint x: 295, endPoint y: 110, distance: 24.0
click at [196, 110] on div "SEARCH BY Search By Episodes Search ID, Title, Description, Keywords, or Catego…" at bounding box center [594, 100] width 927 height 44
paste input "FWC 1966 England vs Germany FR, Final (PT)"
click at [494, 109] on input "FWC 1966 England vs Germany FR, Final (PT)" at bounding box center [619, 109] width 735 height 30
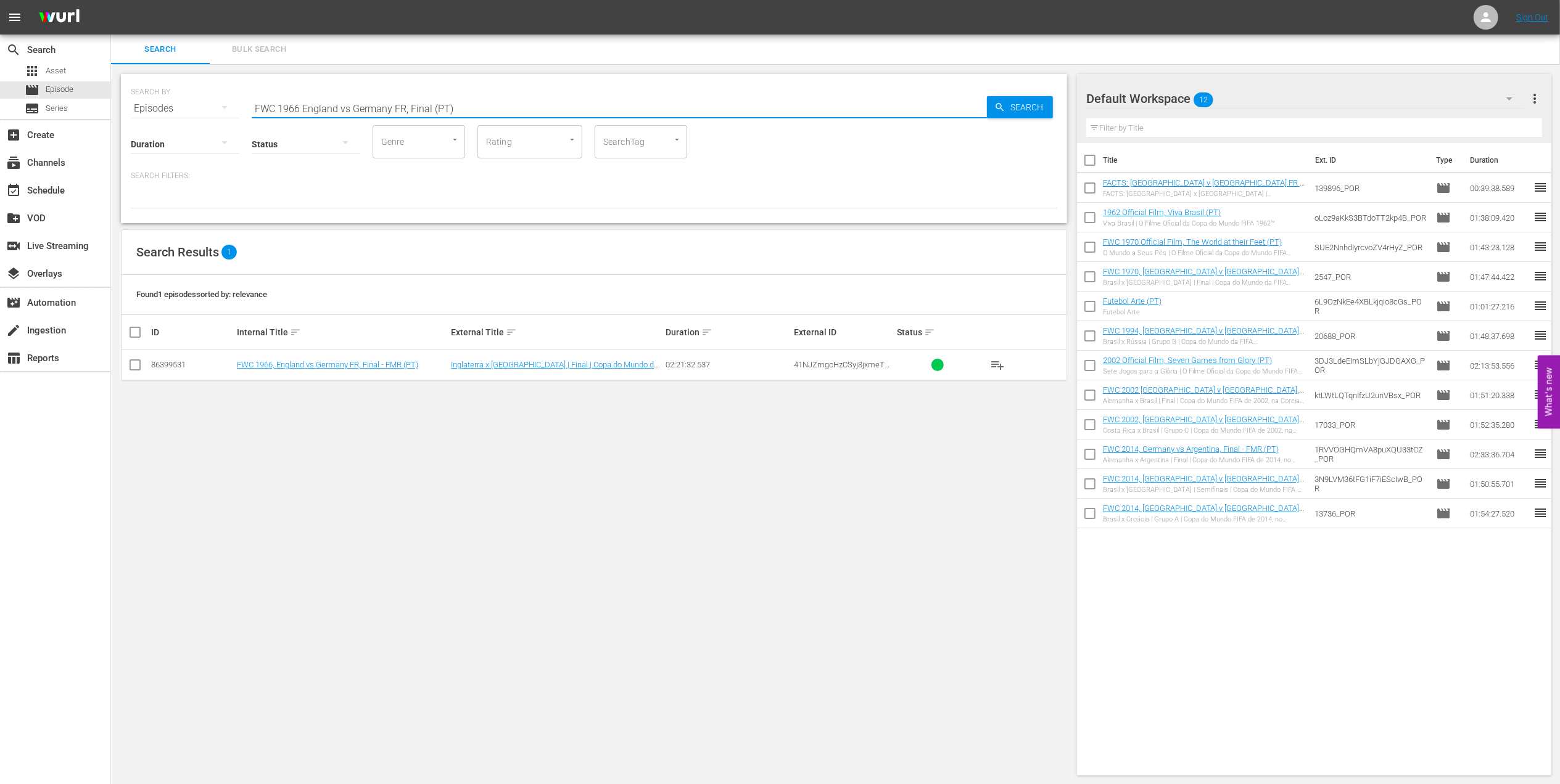
type input "FWC 1966 England vs Germany FR, Final (PT)"
click at [134, 368] on input "checkbox" at bounding box center [135, 368] width 15 height 15
checkbox input "true"
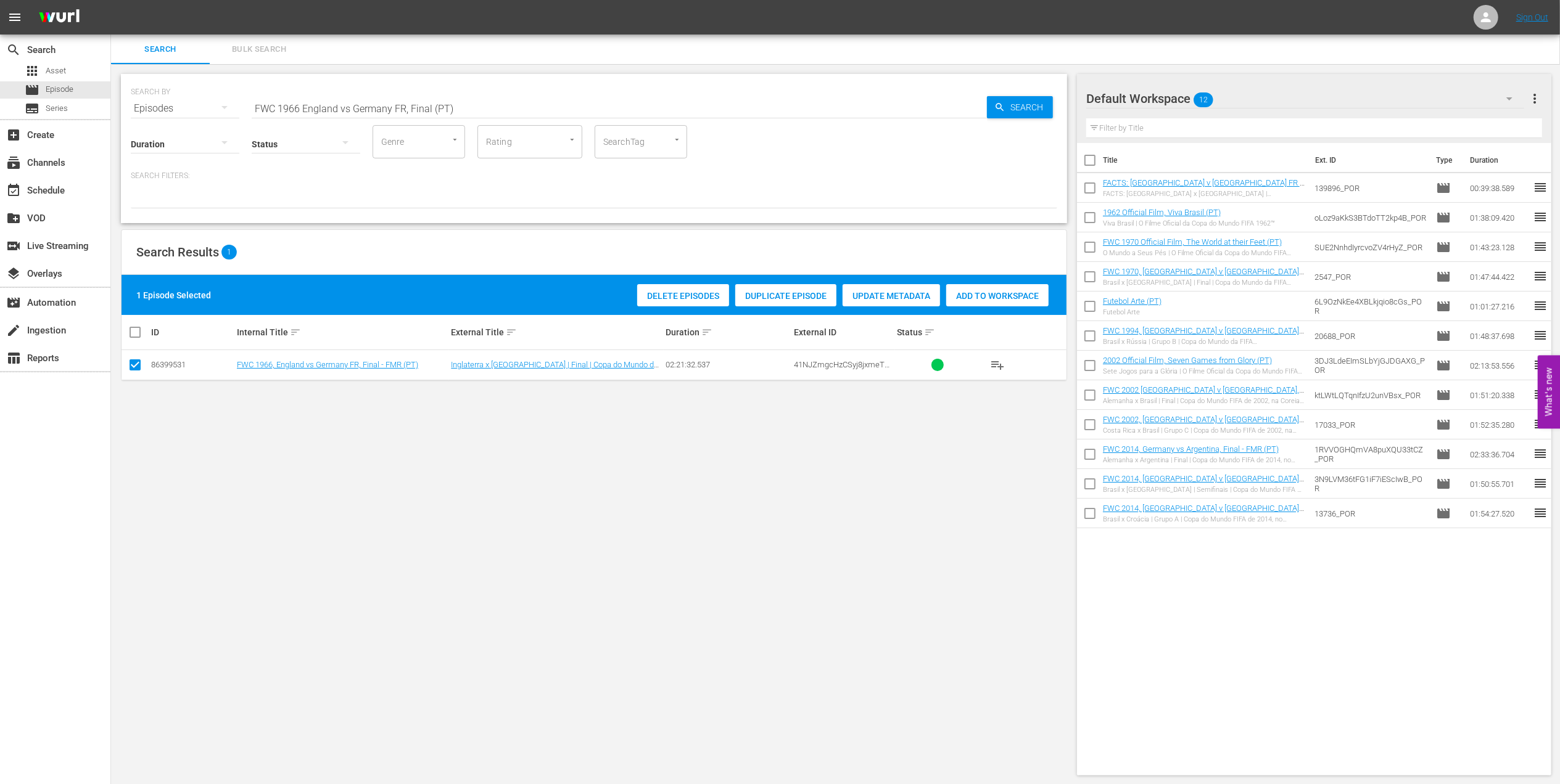
click at [1019, 295] on span "Add to Workspace" at bounding box center [997, 296] width 103 height 10
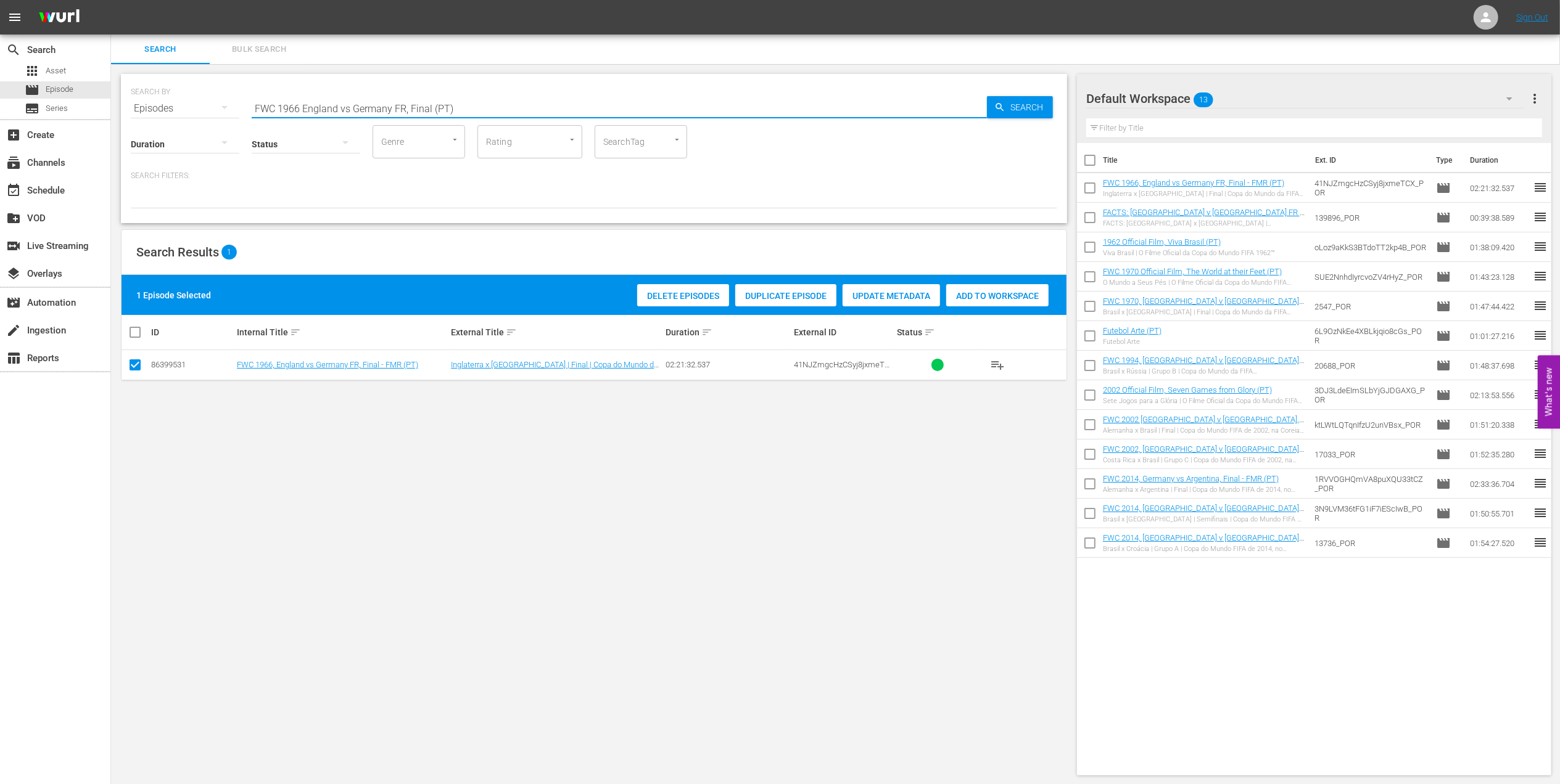
drag, startPoint x: 483, startPoint y: 106, endPoint x: 159, endPoint y: 107, distance: 324.0
click at [160, 107] on div "SEARCH BY Search By Episodes Search ID, Title, Description, Keywords, or Catego…" at bounding box center [594, 100] width 927 height 44
paste input "94, Brazil vs Cameroon, Group Stage"
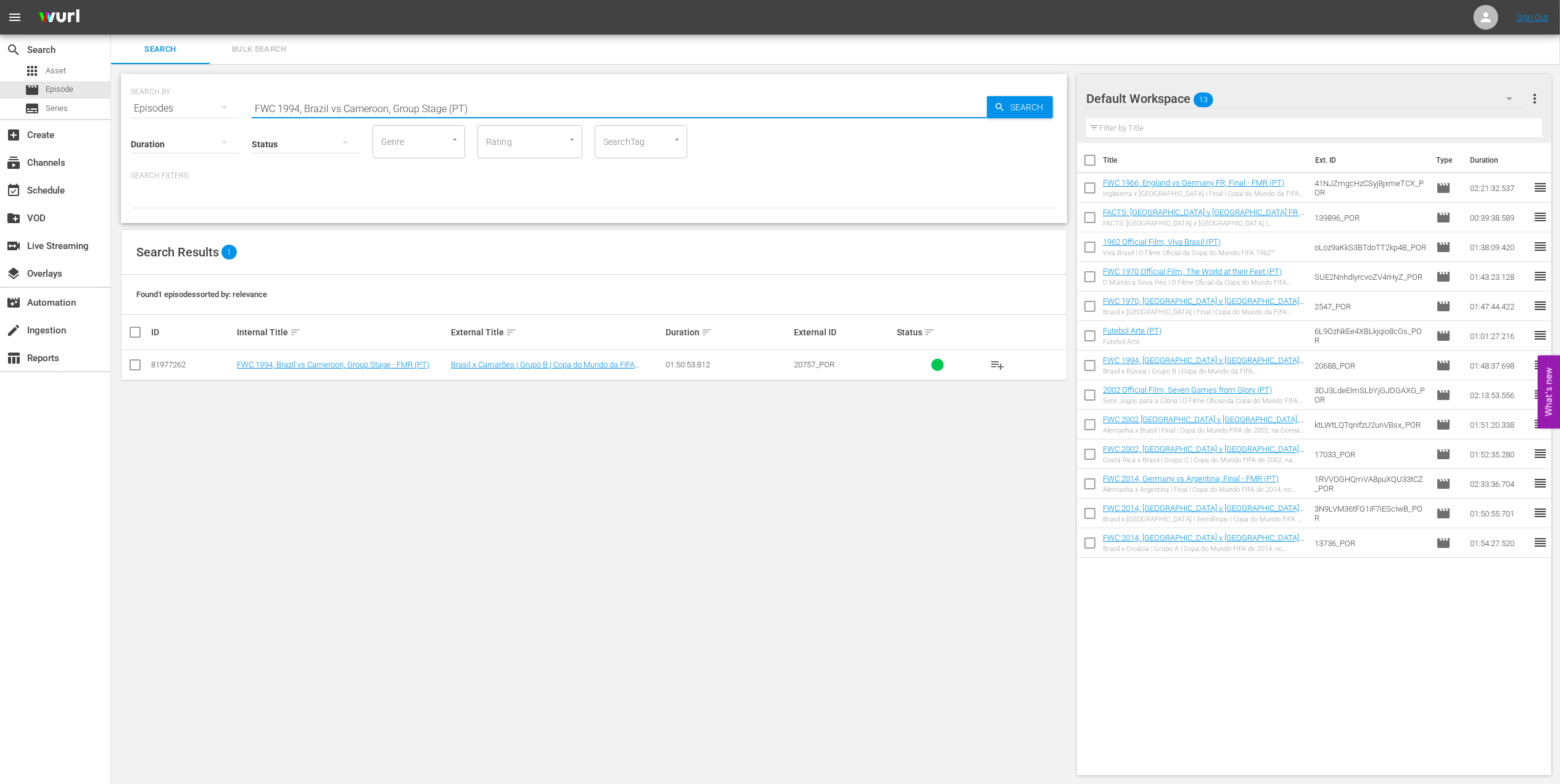
type input "FWC 1994, Brazil vs Cameroon, Group Stage (PT)"
click at [136, 366] on input "checkbox" at bounding box center [135, 368] width 15 height 15
checkbox input "true"
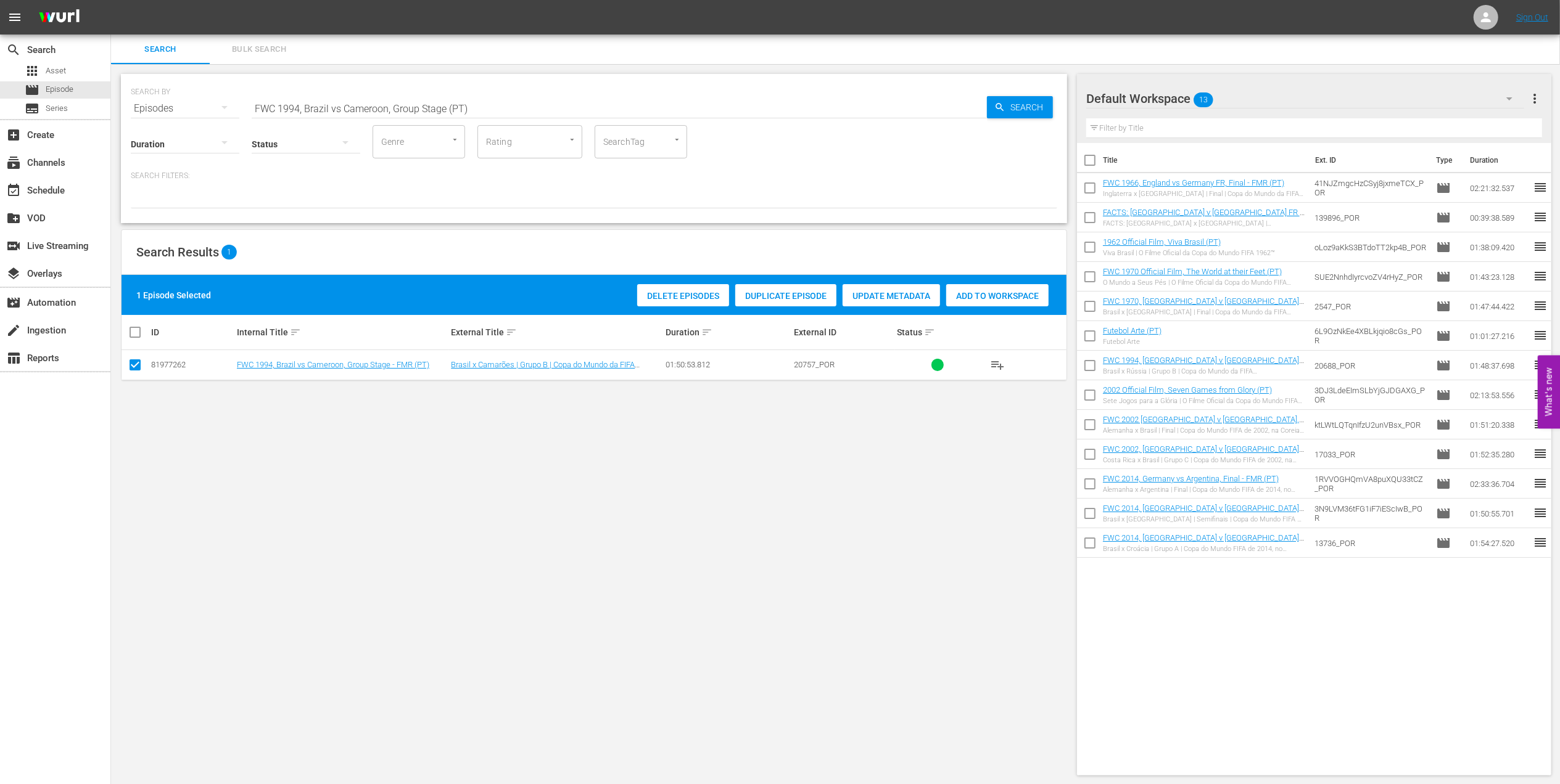
click at [998, 298] on span "Add to Workspace" at bounding box center [997, 296] width 103 height 10
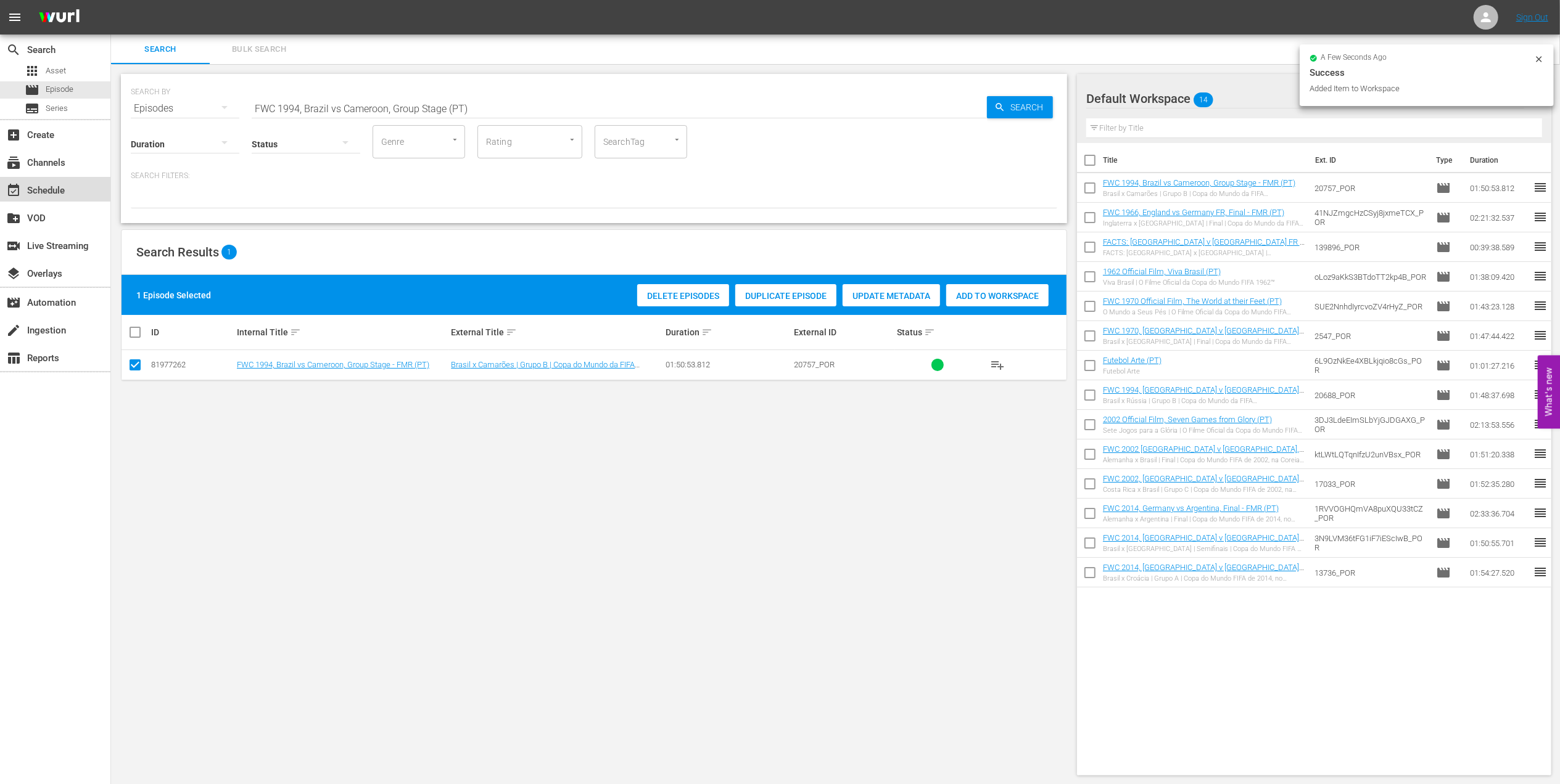
click at [67, 189] on div "event_available Schedule" at bounding box center [34, 189] width 69 height 11
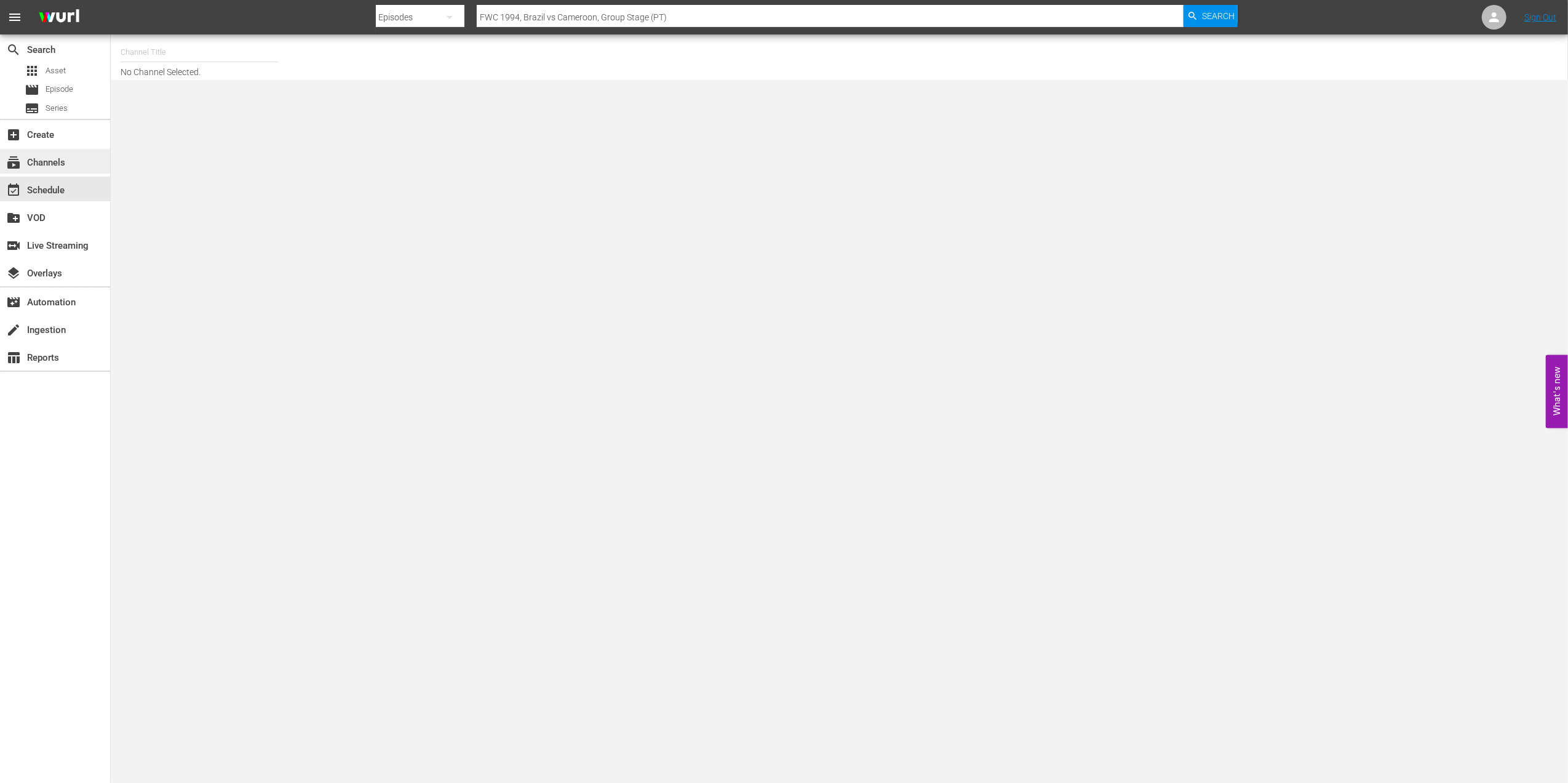
click at [69, 156] on div "subscriptions Channels" at bounding box center [55, 161] width 110 height 25
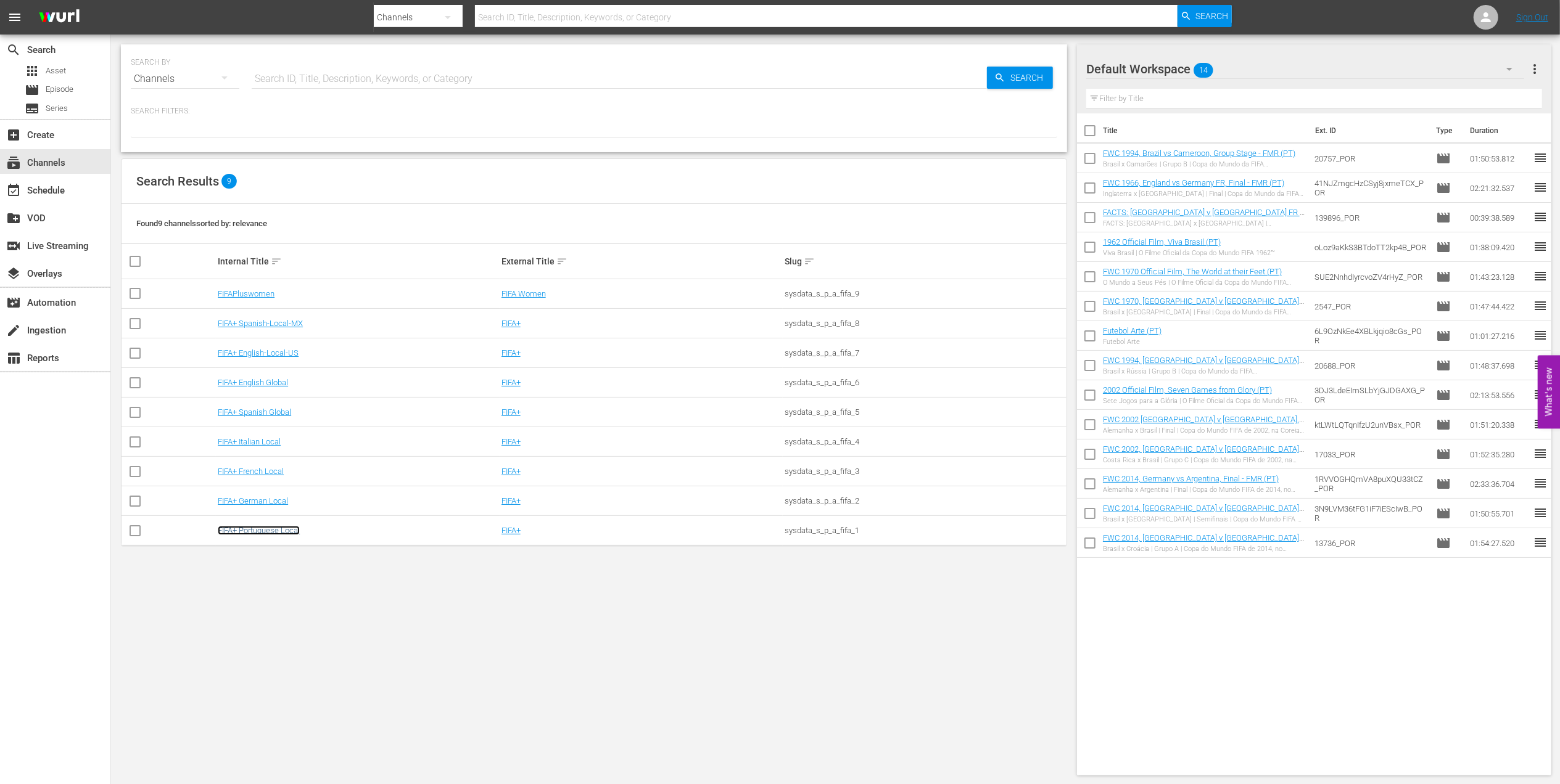
click at [270, 532] on link "FIFA+ Portuguese Local" at bounding box center [259, 530] width 82 height 9
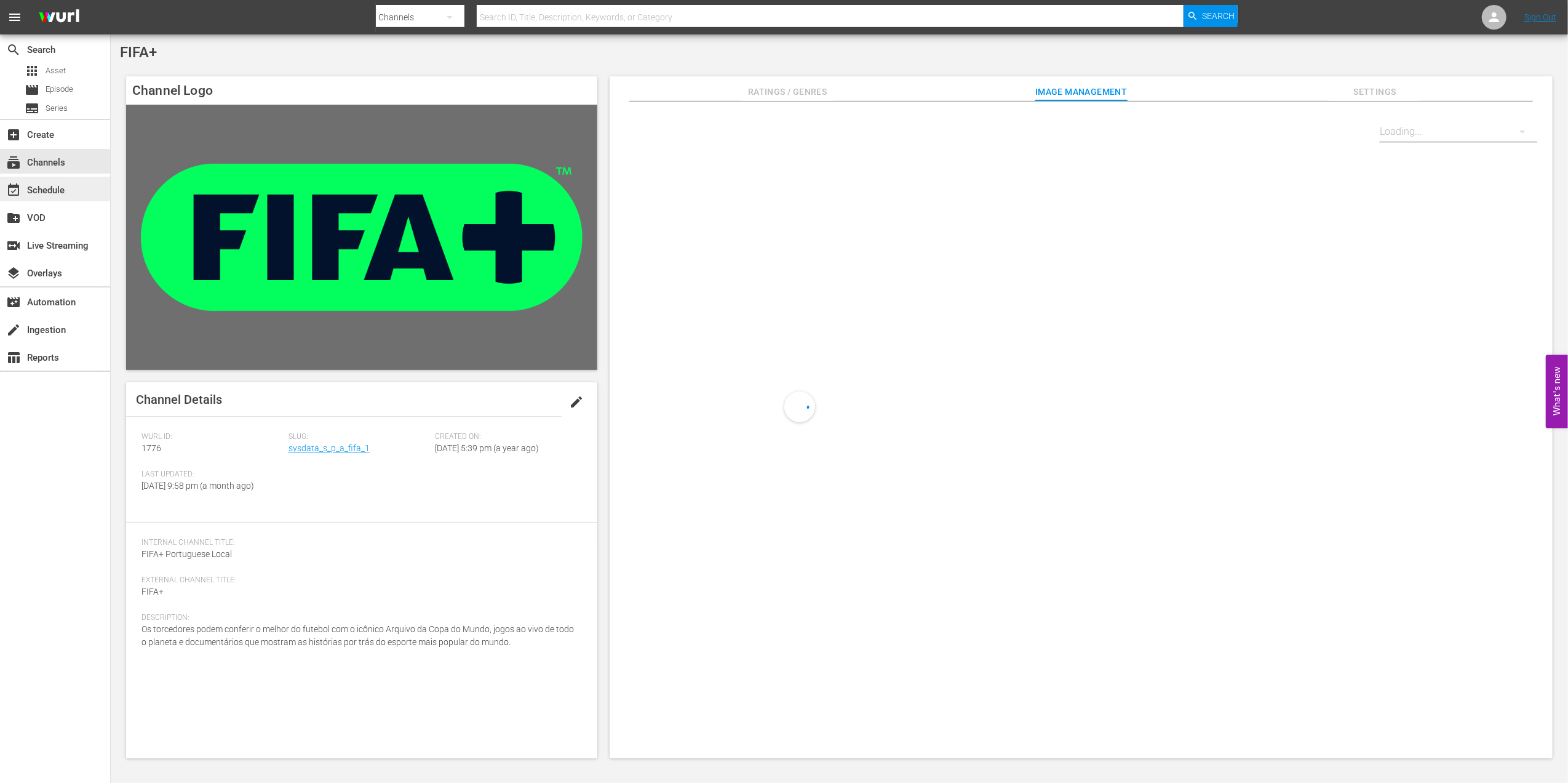
click at [67, 191] on div "event_available Schedule" at bounding box center [34, 188] width 69 height 11
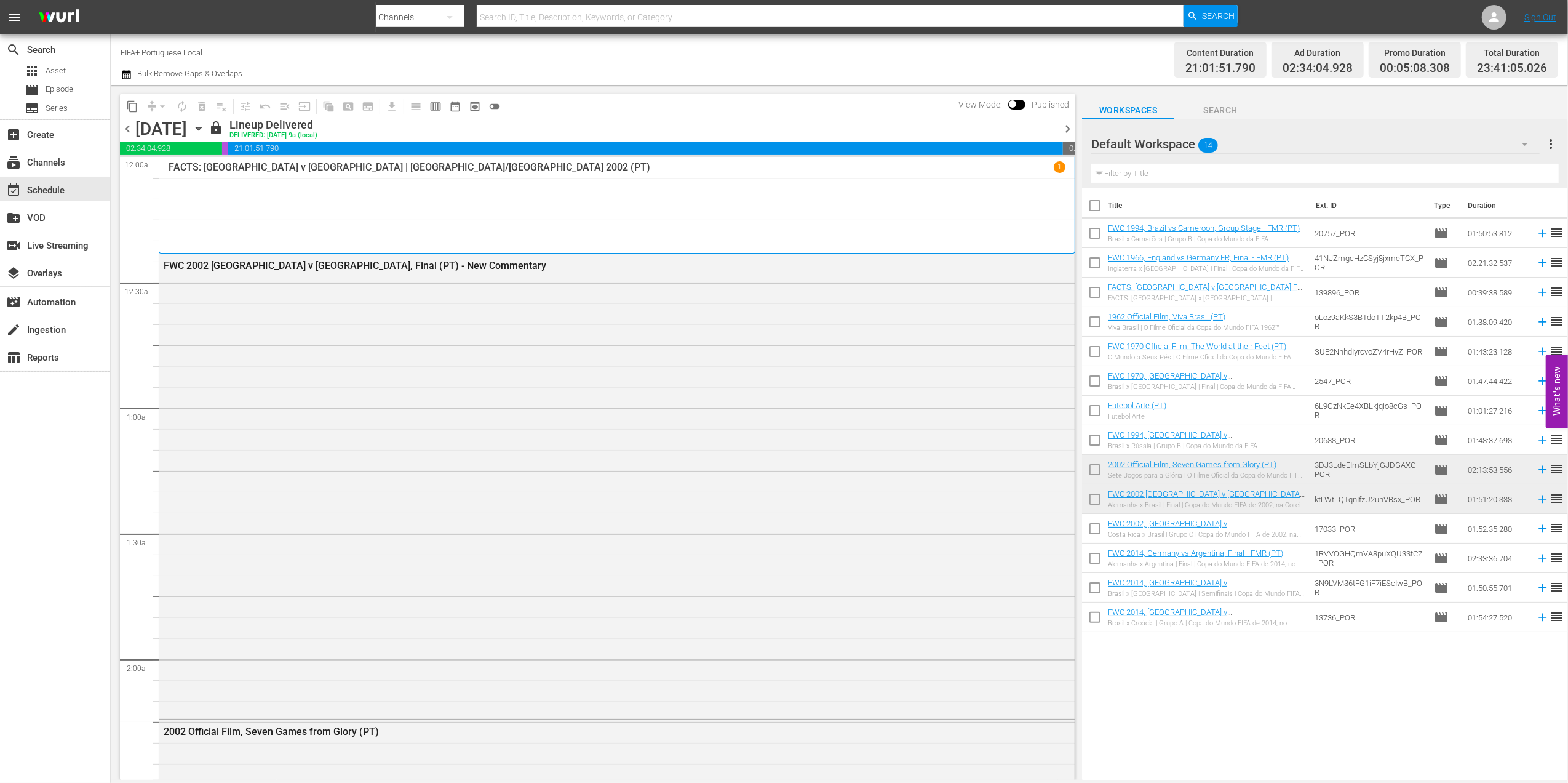
click at [1067, 121] on span "chevron_right" at bounding box center [1067, 129] width 16 height 16
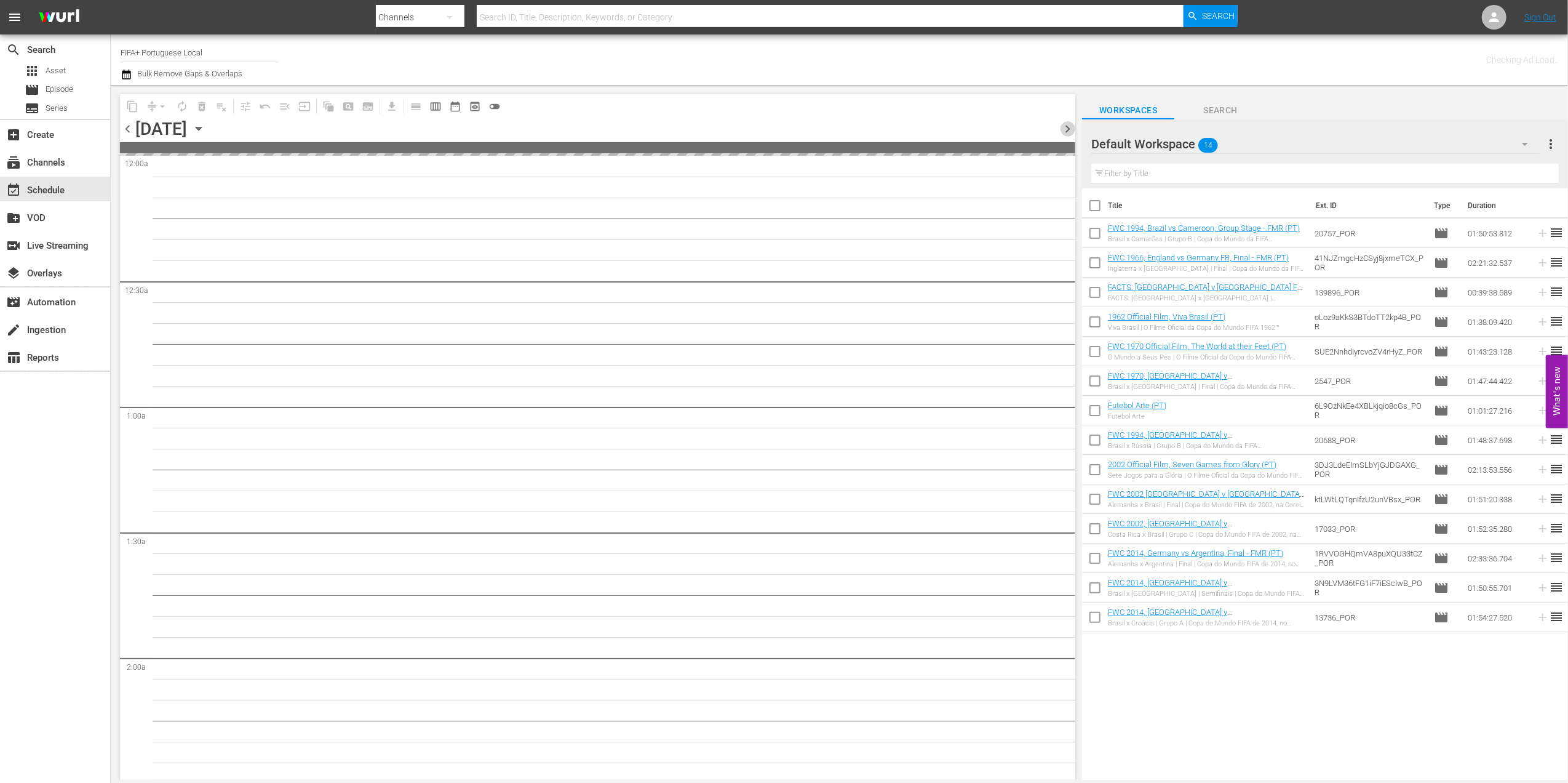
click at [1067, 121] on span "chevron_right" at bounding box center [1067, 129] width 16 height 16
click at [1067, 122] on span "chevron_right" at bounding box center [1067, 129] width 16 height 16
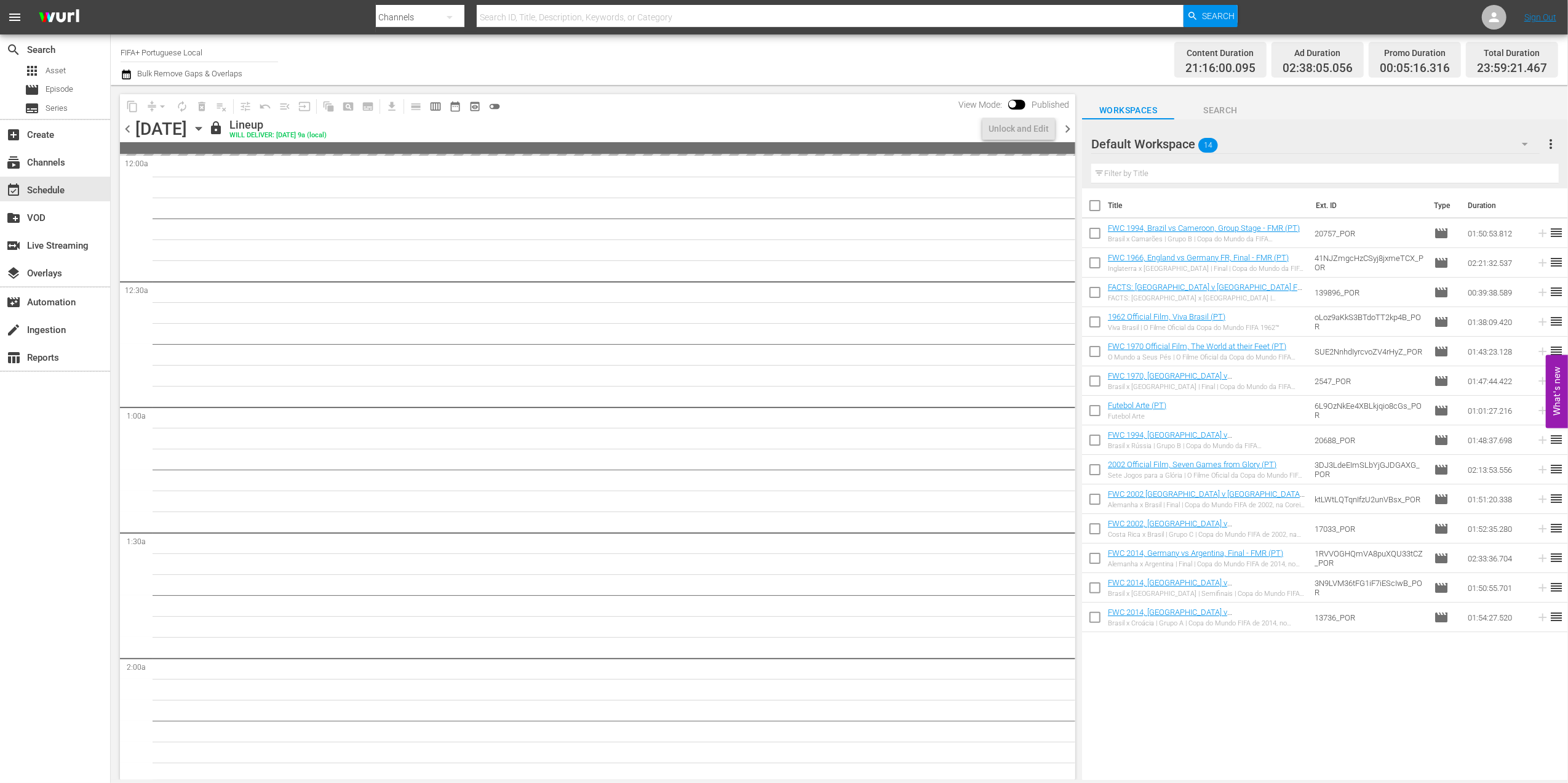
click at [1067, 122] on span "chevron_right" at bounding box center [1067, 129] width 16 height 16
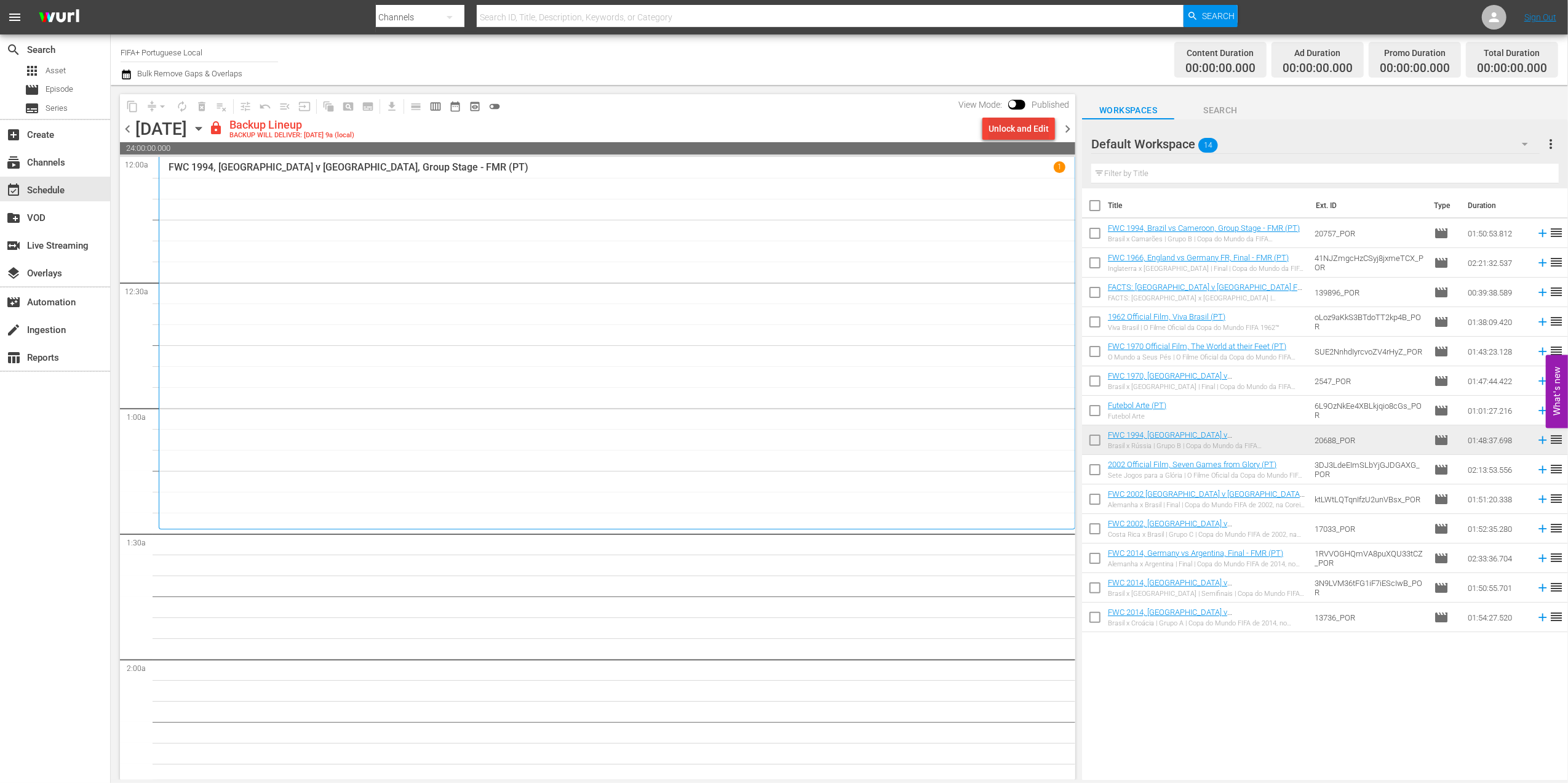
click at [1016, 128] on div "Unlock and Edit" at bounding box center [1019, 129] width 61 height 22
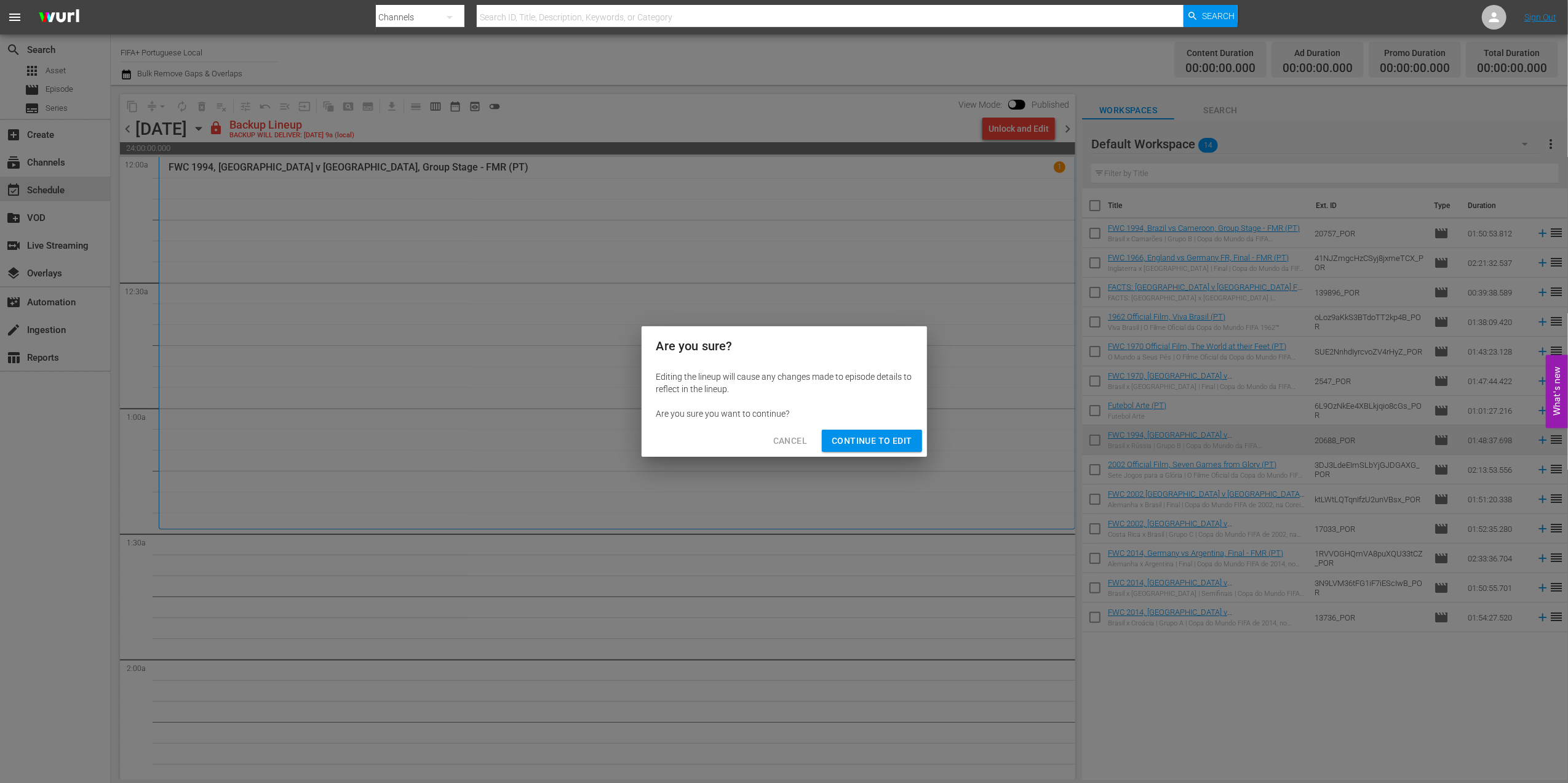
click at [872, 435] on span "Continue to Edit" at bounding box center [871, 441] width 80 height 16
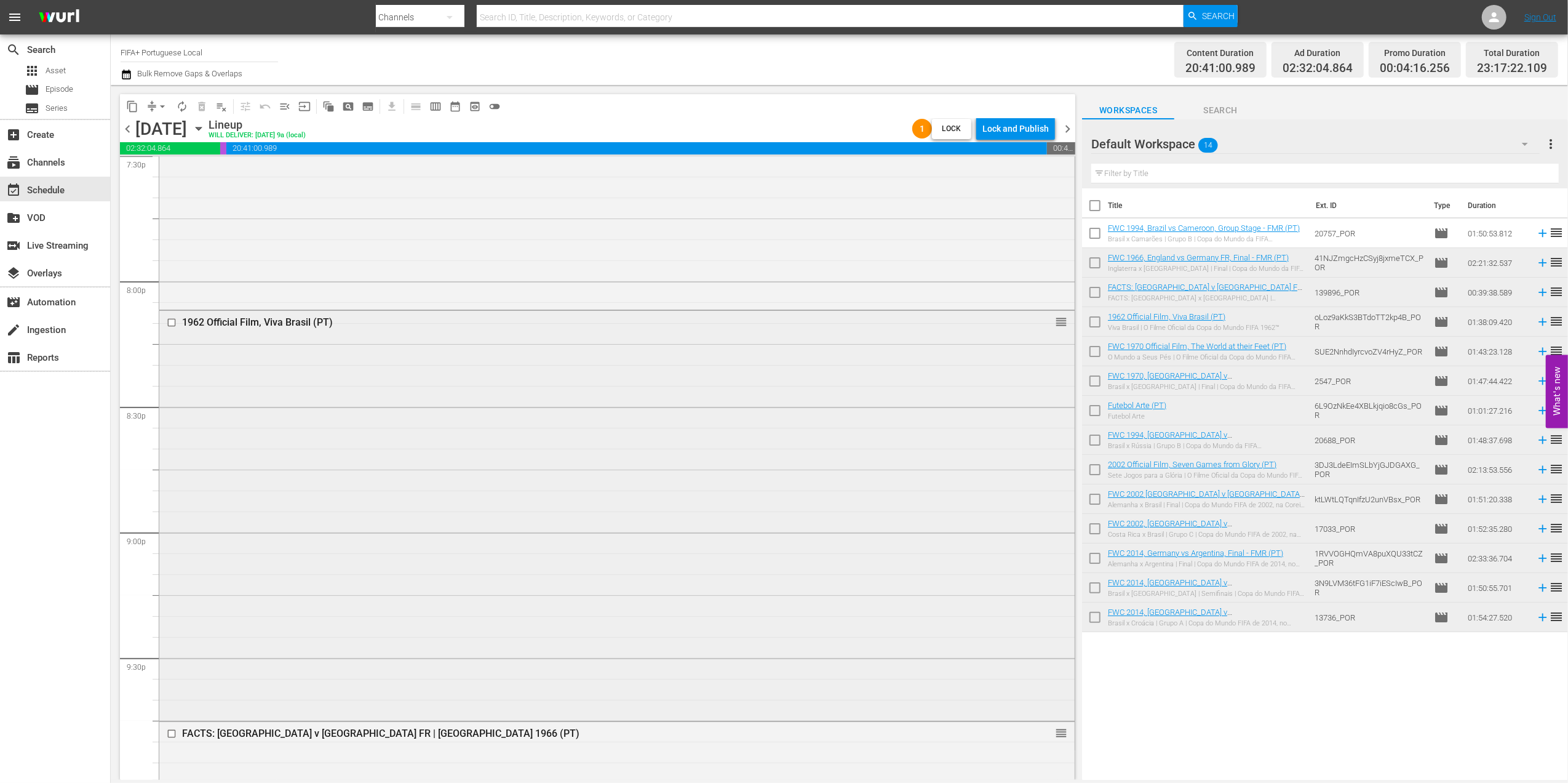
scroll to position [4894, 0]
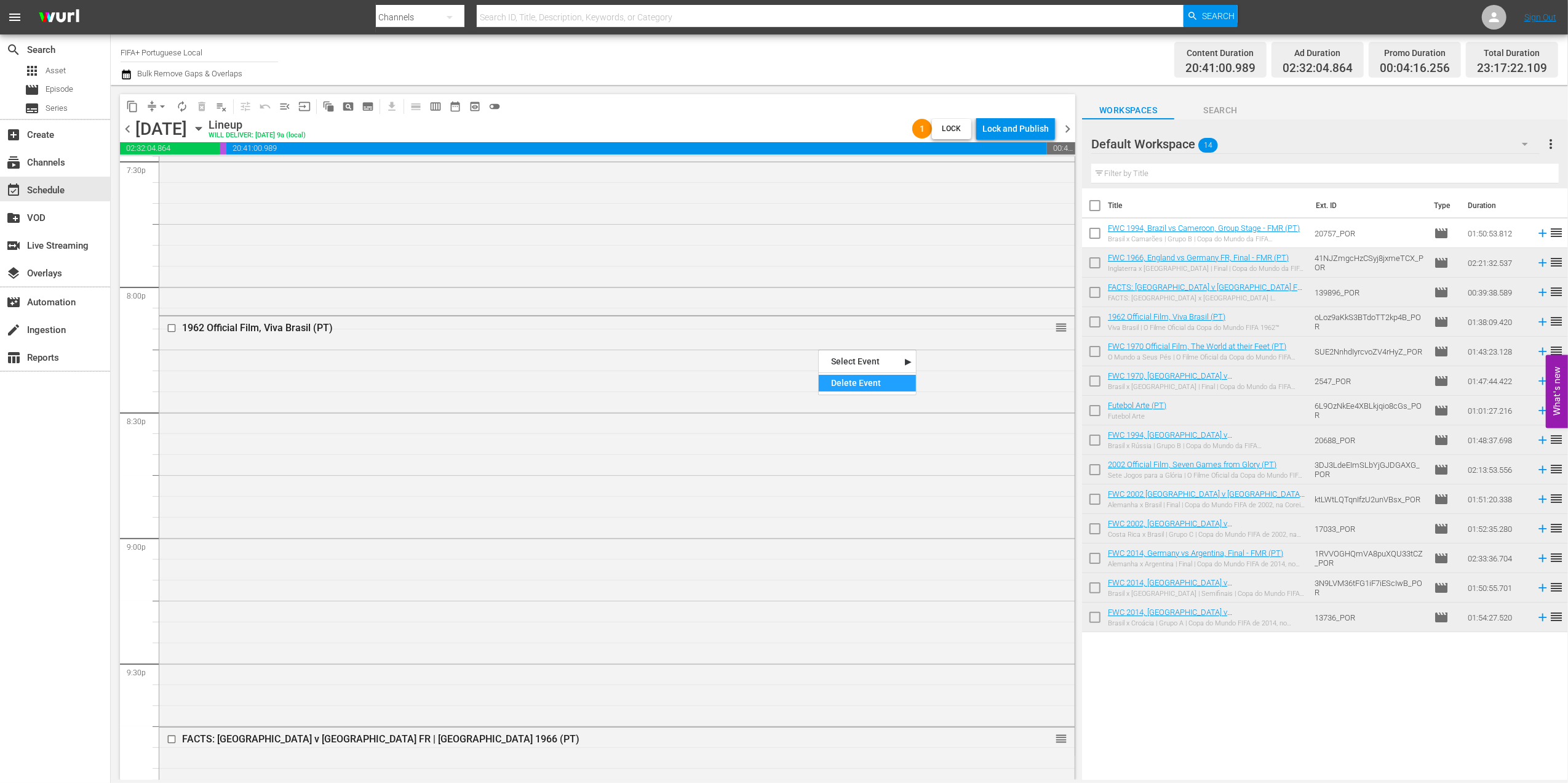
click at [889, 381] on div "Delete Event" at bounding box center [868, 383] width 97 height 16
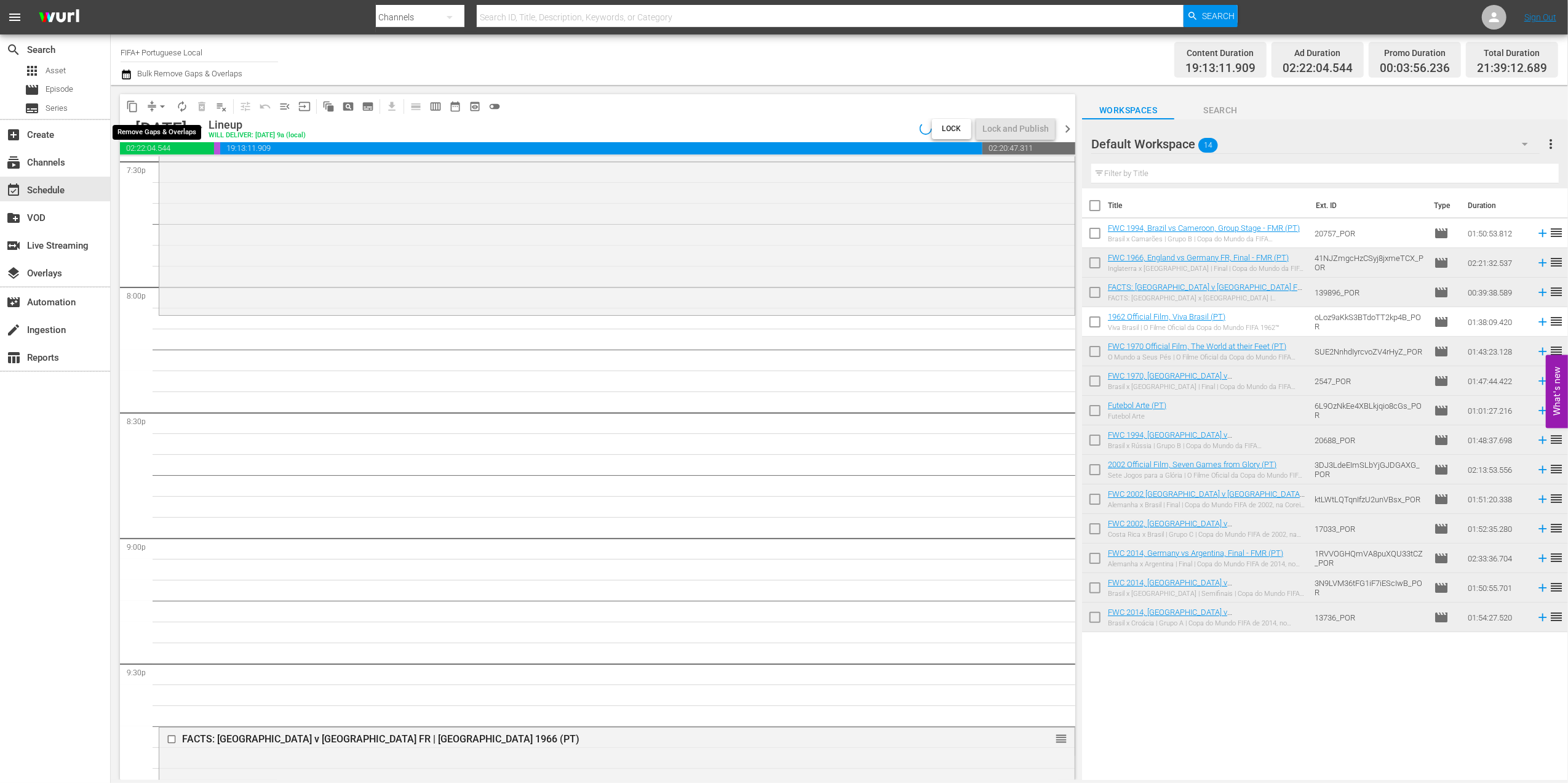
click at [164, 107] on span "arrow_drop_down" at bounding box center [162, 106] width 12 height 12
click at [193, 166] on li "Align to End of Previous Day" at bounding box center [163, 172] width 129 height 20
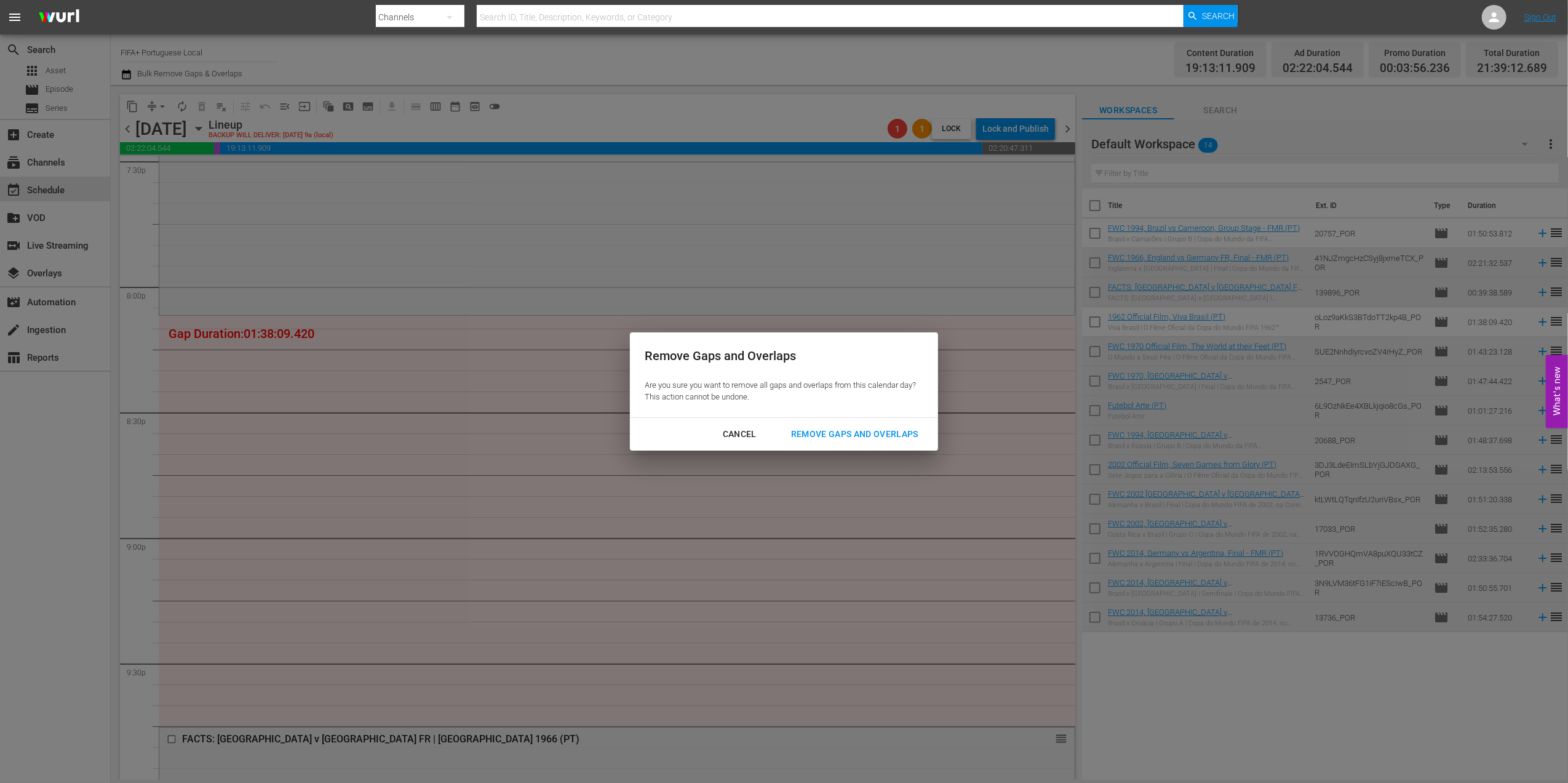
click at [815, 429] on div "Remove Gaps and Overlaps" at bounding box center [855, 435] width 147 height 16
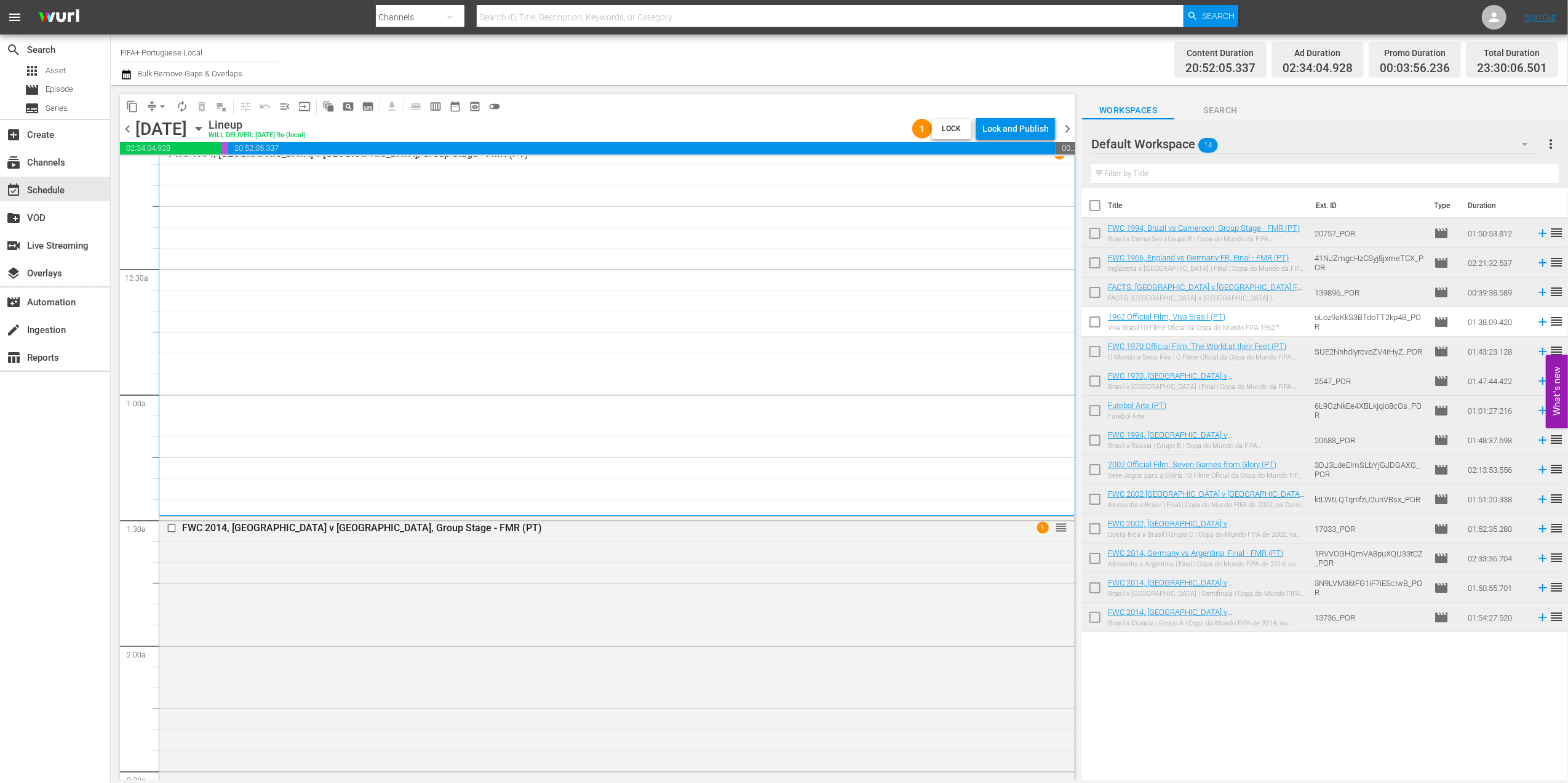
scroll to position [0, 0]
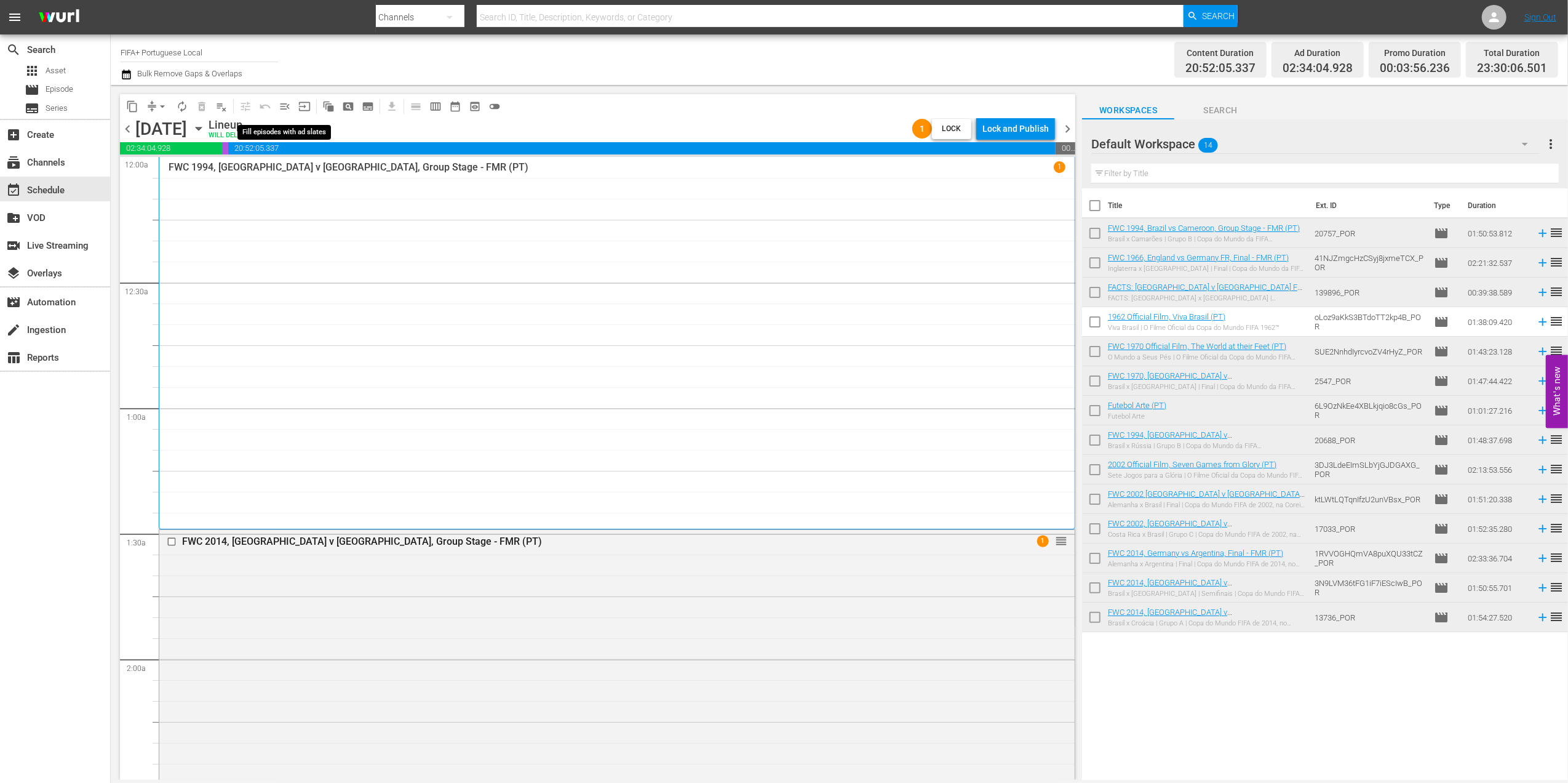
click at [283, 110] on span "menu_open" at bounding box center [285, 106] width 12 height 12
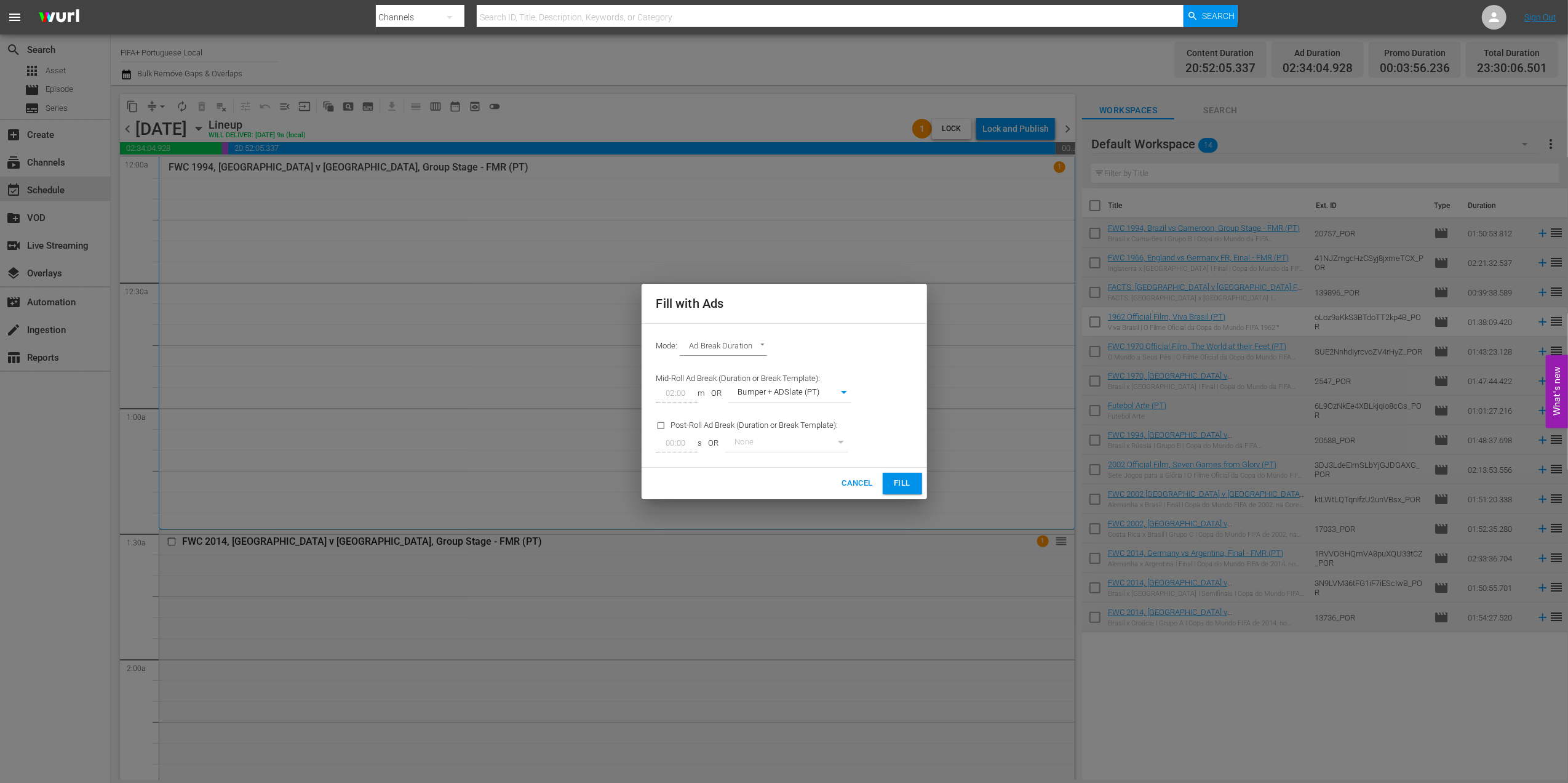
click at [899, 484] on span "Fill" at bounding box center [903, 483] width 19 height 14
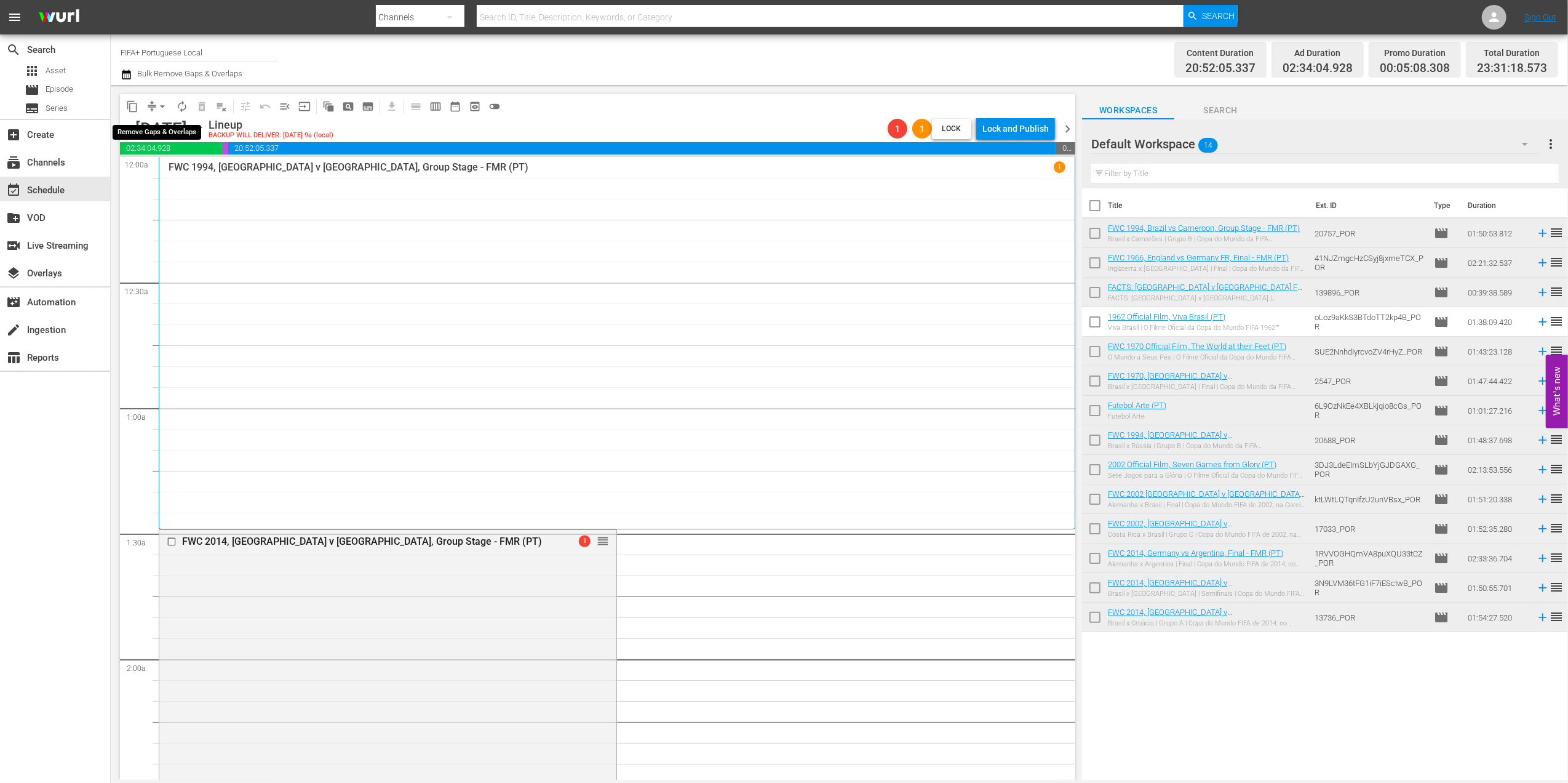
click at [165, 106] on span "arrow_drop_down" at bounding box center [162, 106] width 12 height 12
click at [166, 168] on li "Align to End of Previous Day" at bounding box center [163, 172] width 129 height 20
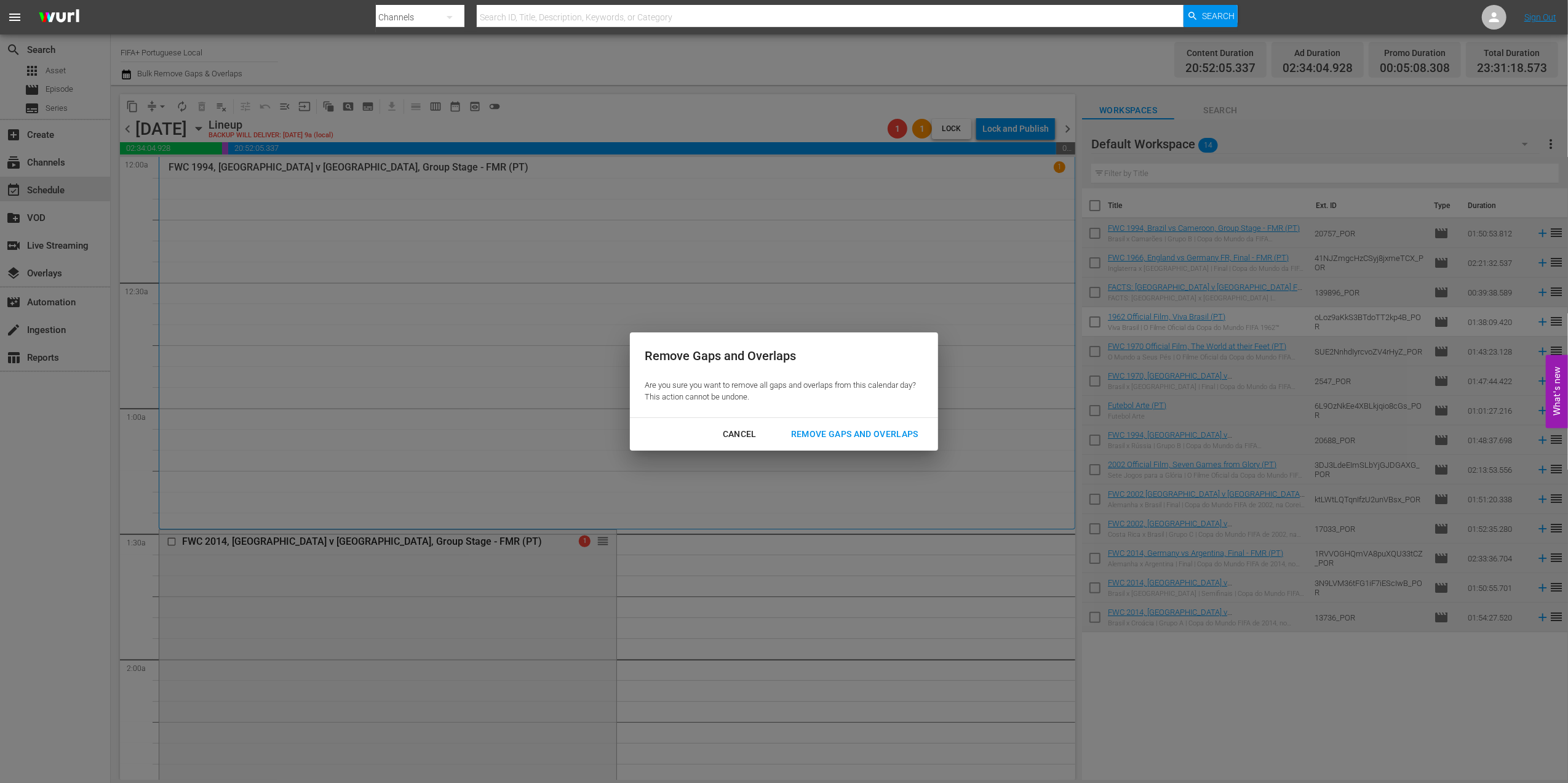
click at [850, 430] on div "Remove Gaps and Overlaps" at bounding box center [855, 435] width 147 height 16
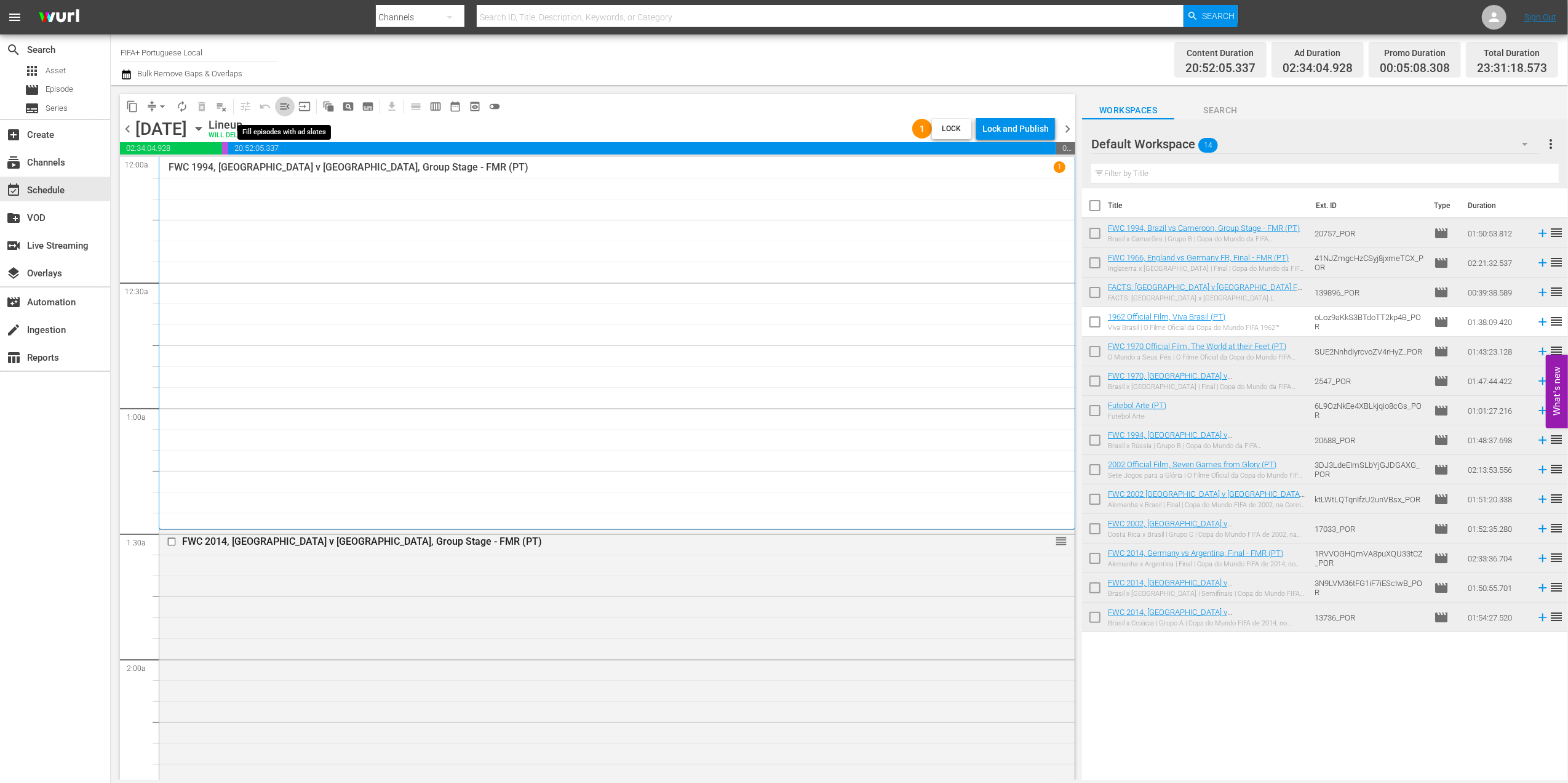
click at [288, 106] on span "menu_open" at bounding box center [285, 106] width 12 height 12
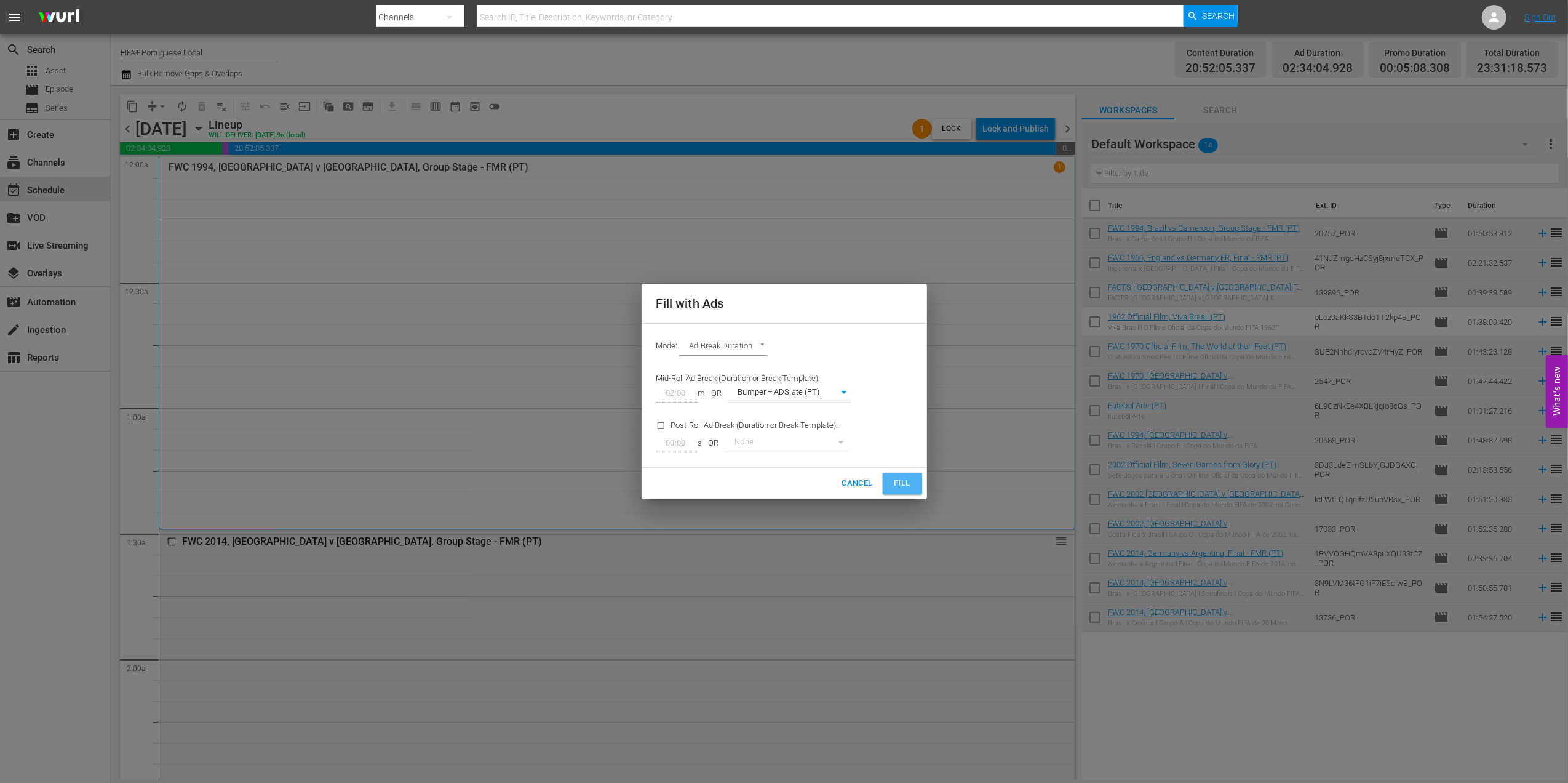
click at [911, 481] on span "Fill" at bounding box center [903, 483] width 19 height 14
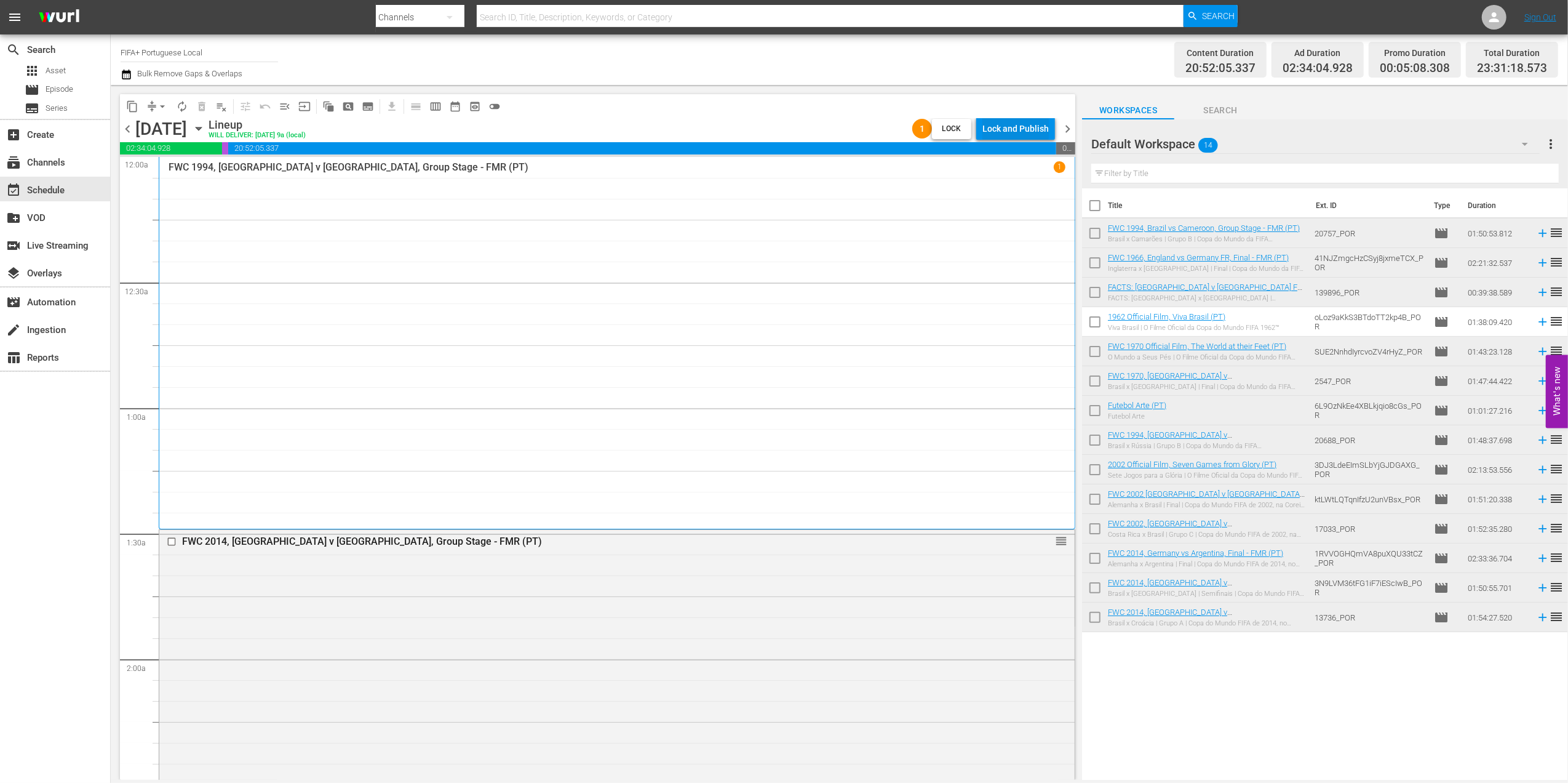
click at [1012, 122] on div "Lock and Publish" at bounding box center [1016, 129] width 67 height 22
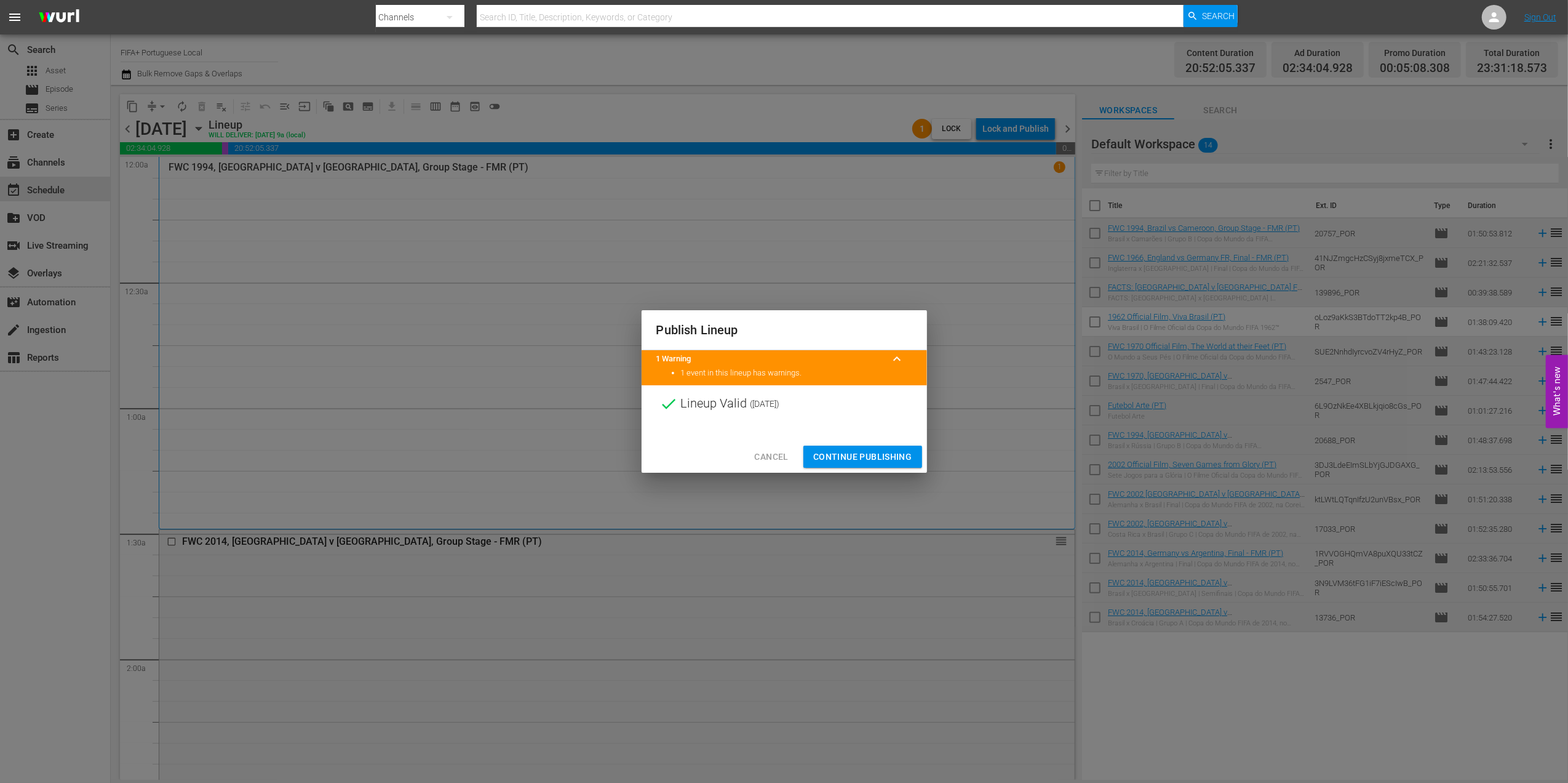
click at [845, 458] on span "Continue Publishing" at bounding box center [862, 457] width 99 height 16
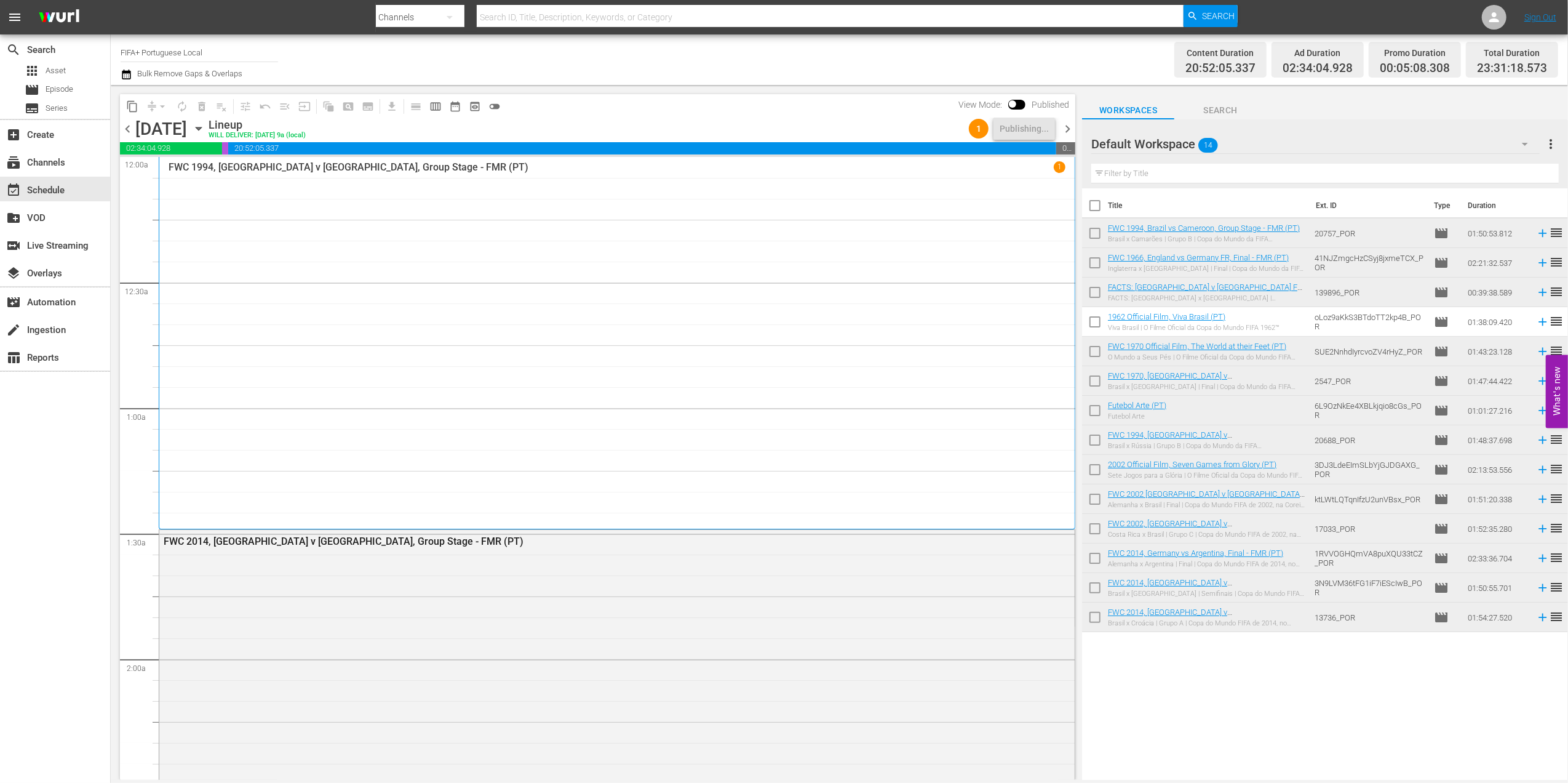
click at [1095, 207] on input "checkbox" at bounding box center [1095, 208] width 26 height 26
checkbox input "true"
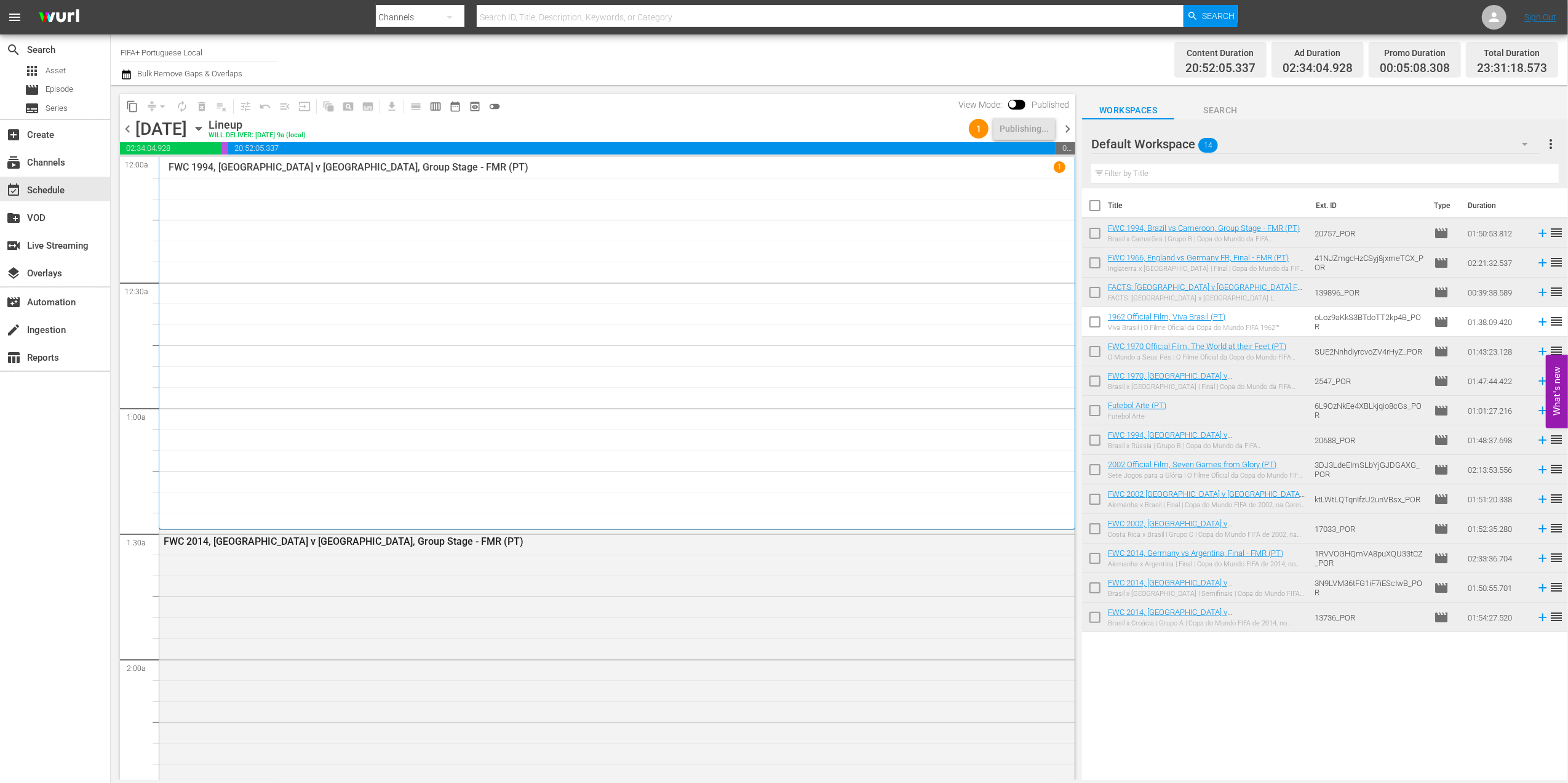
checkbox input "true"
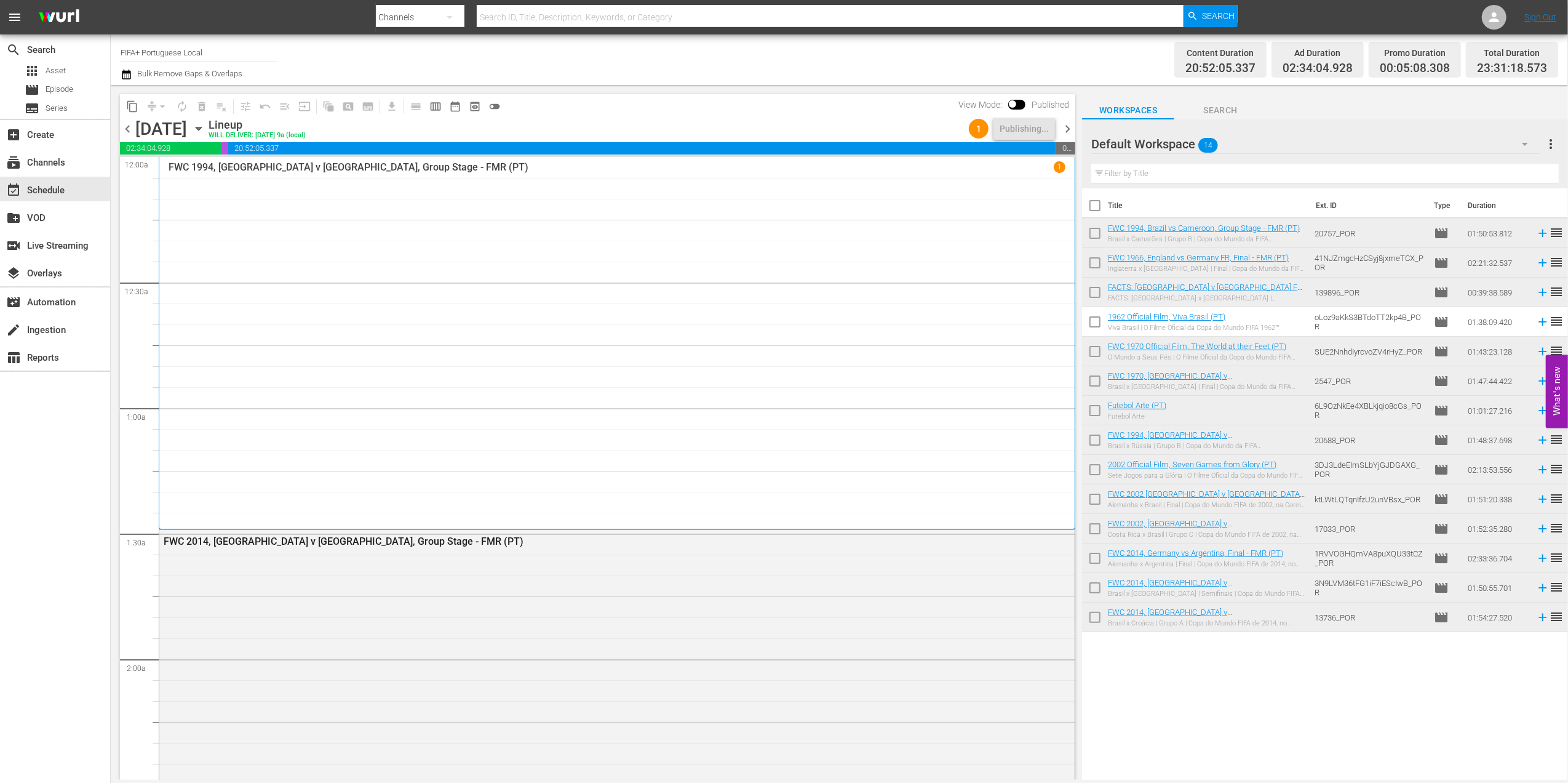
checkbox input "true"
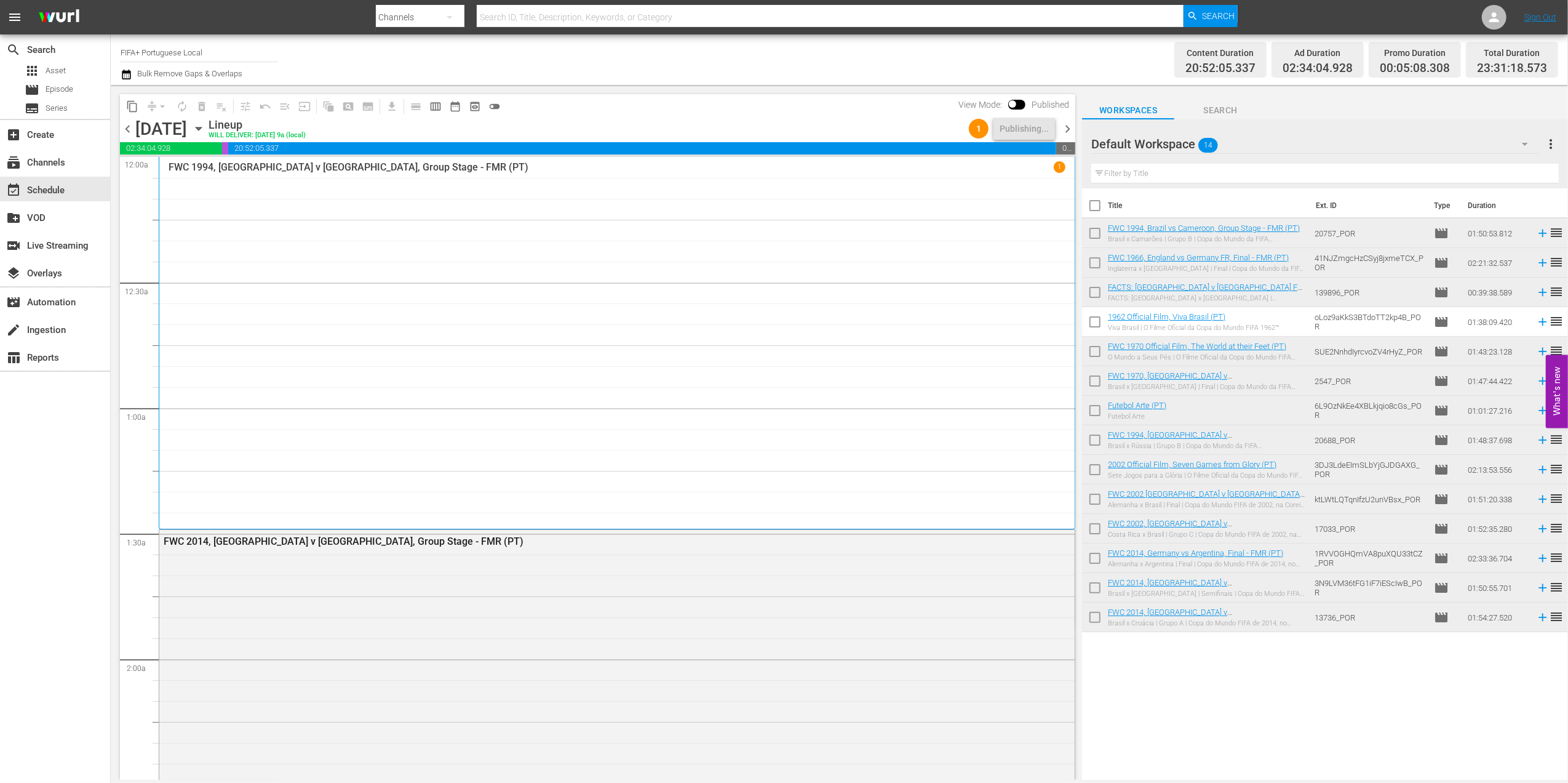
checkbox input "true"
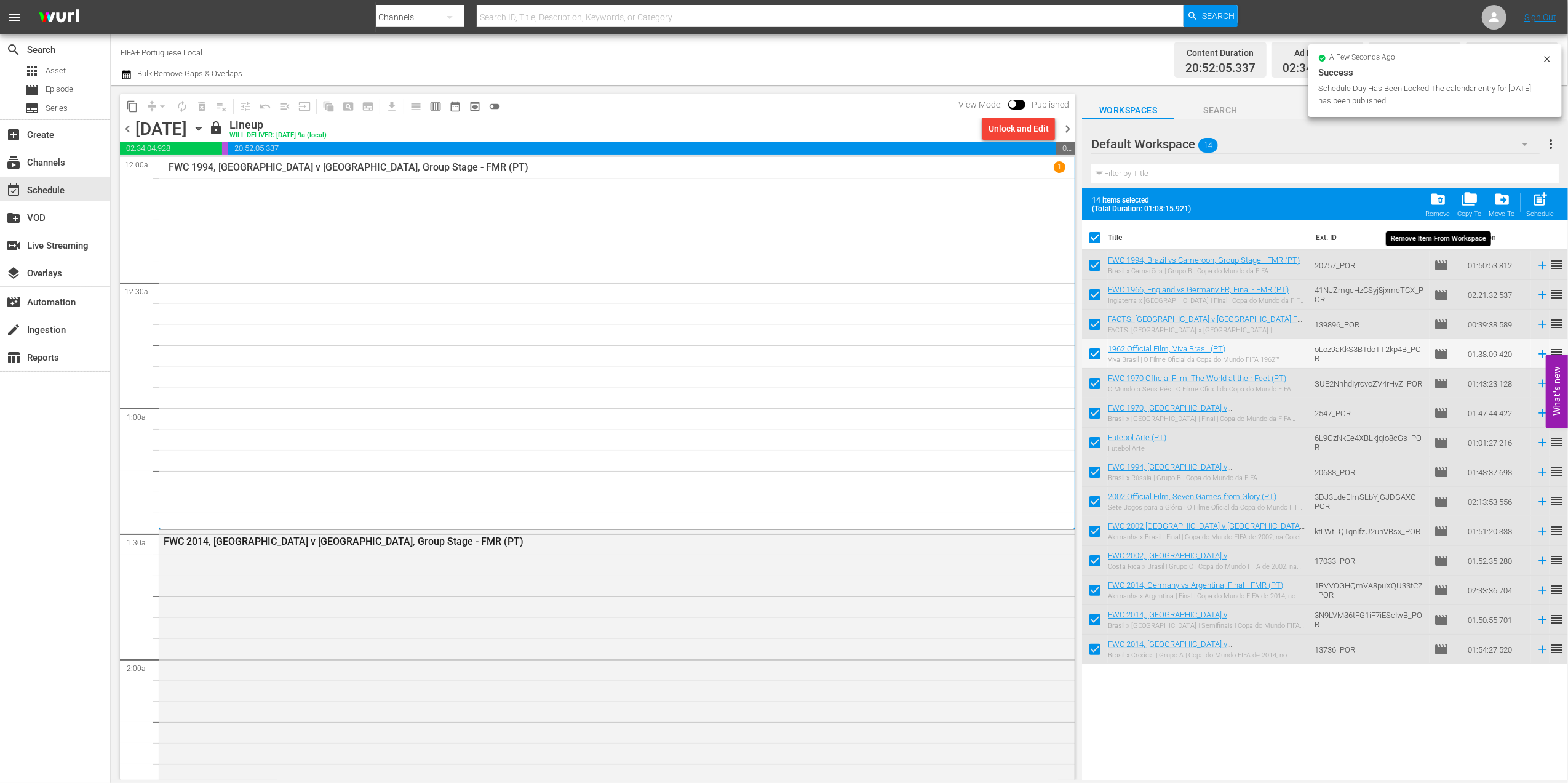
click at [1438, 208] on div "folder_delete Remove" at bounding box center [1438, 204] width 25 height 27
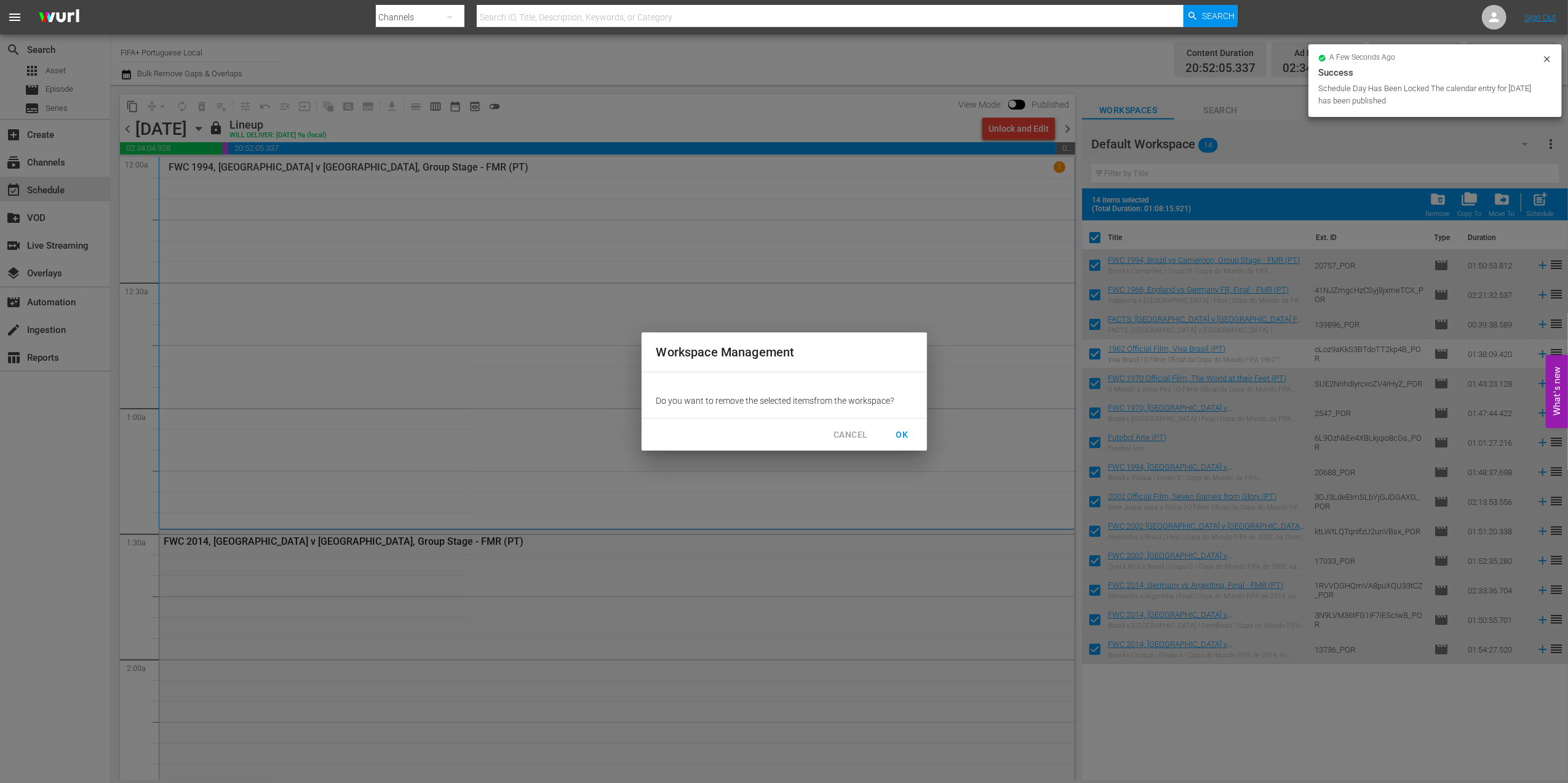
click at [902, 432] on span "OK" at bounding box center [903, 435] width 19 height 16
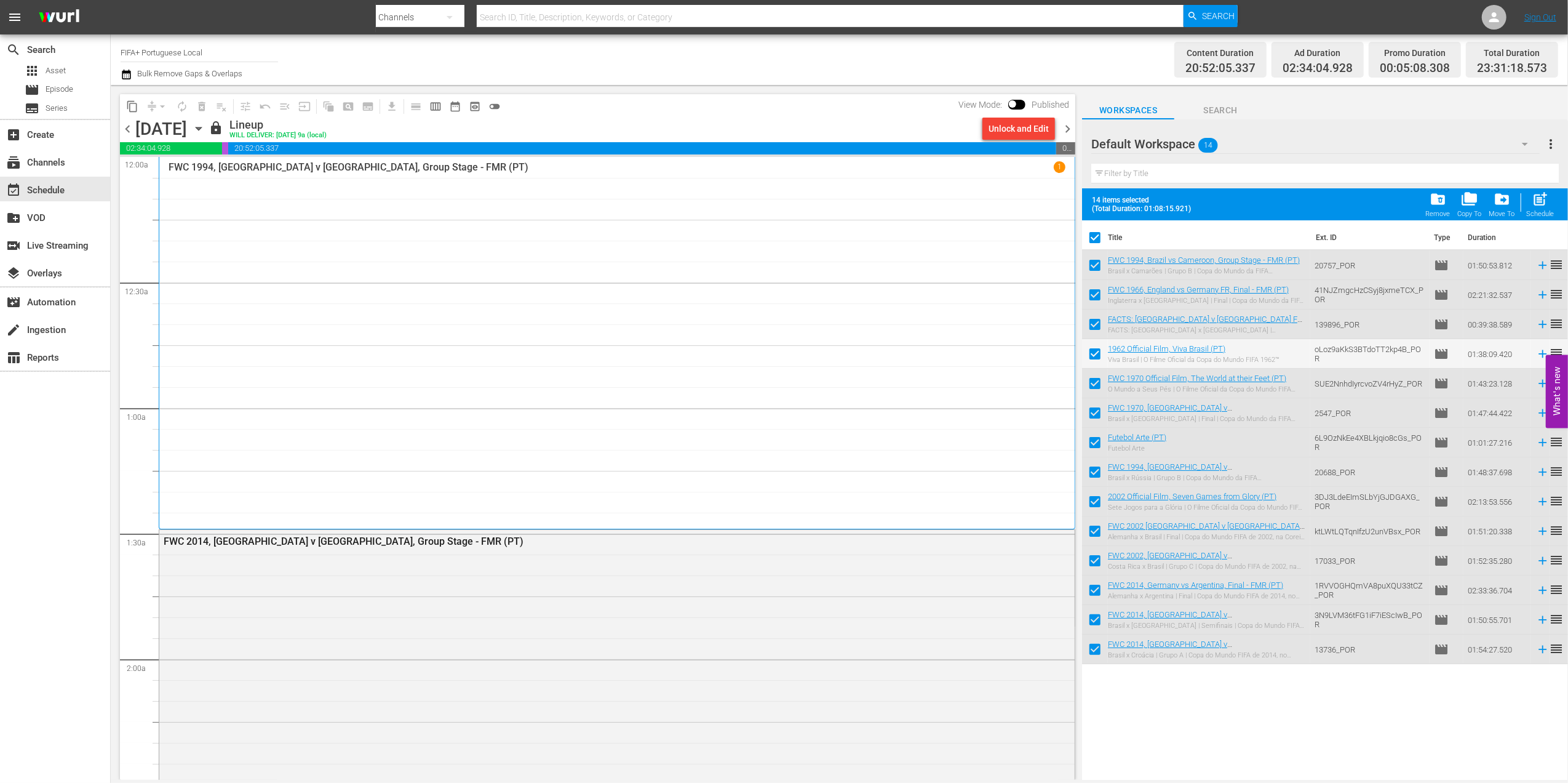
checkbox input "false"
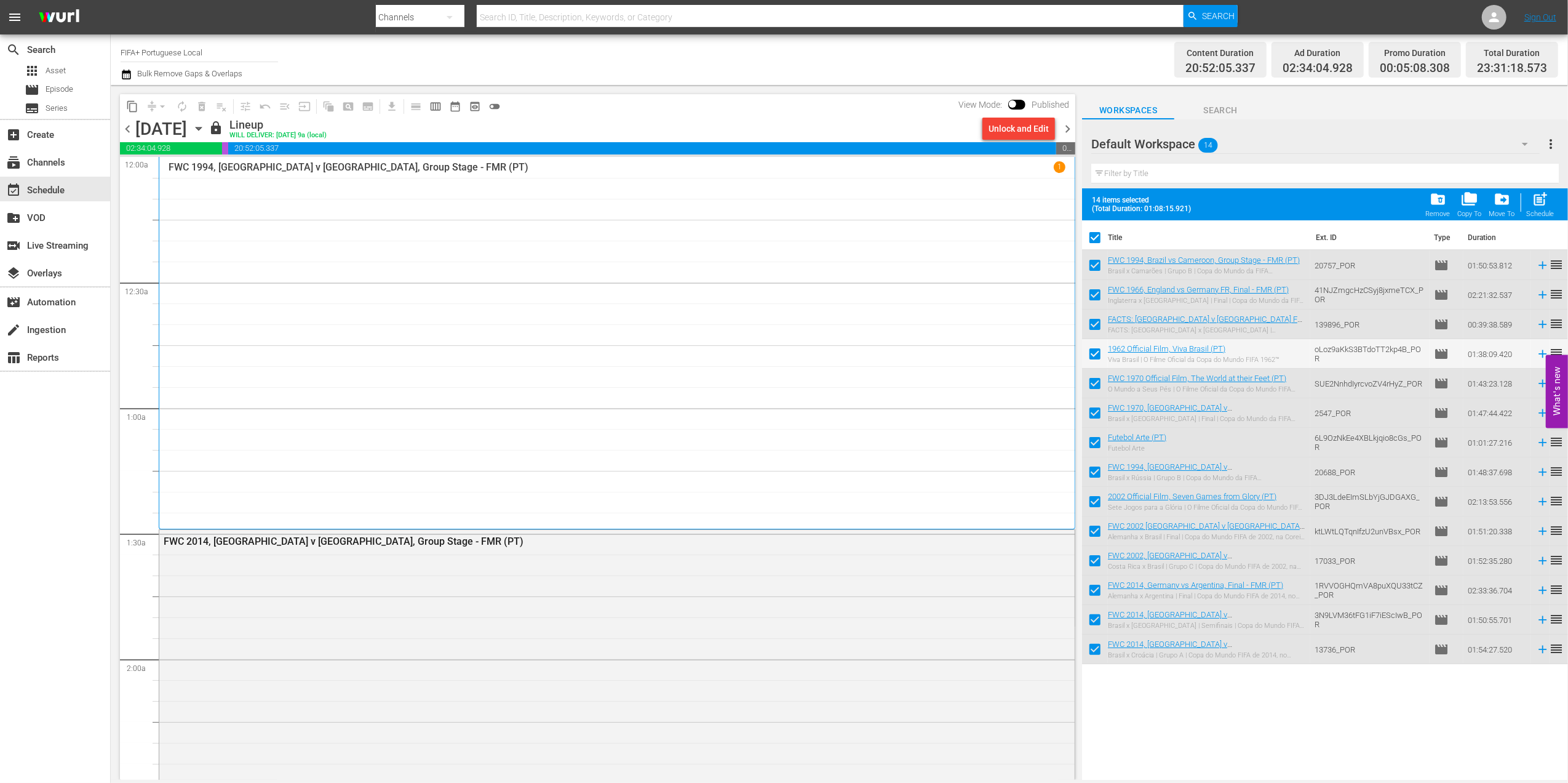
checkbox input "false"
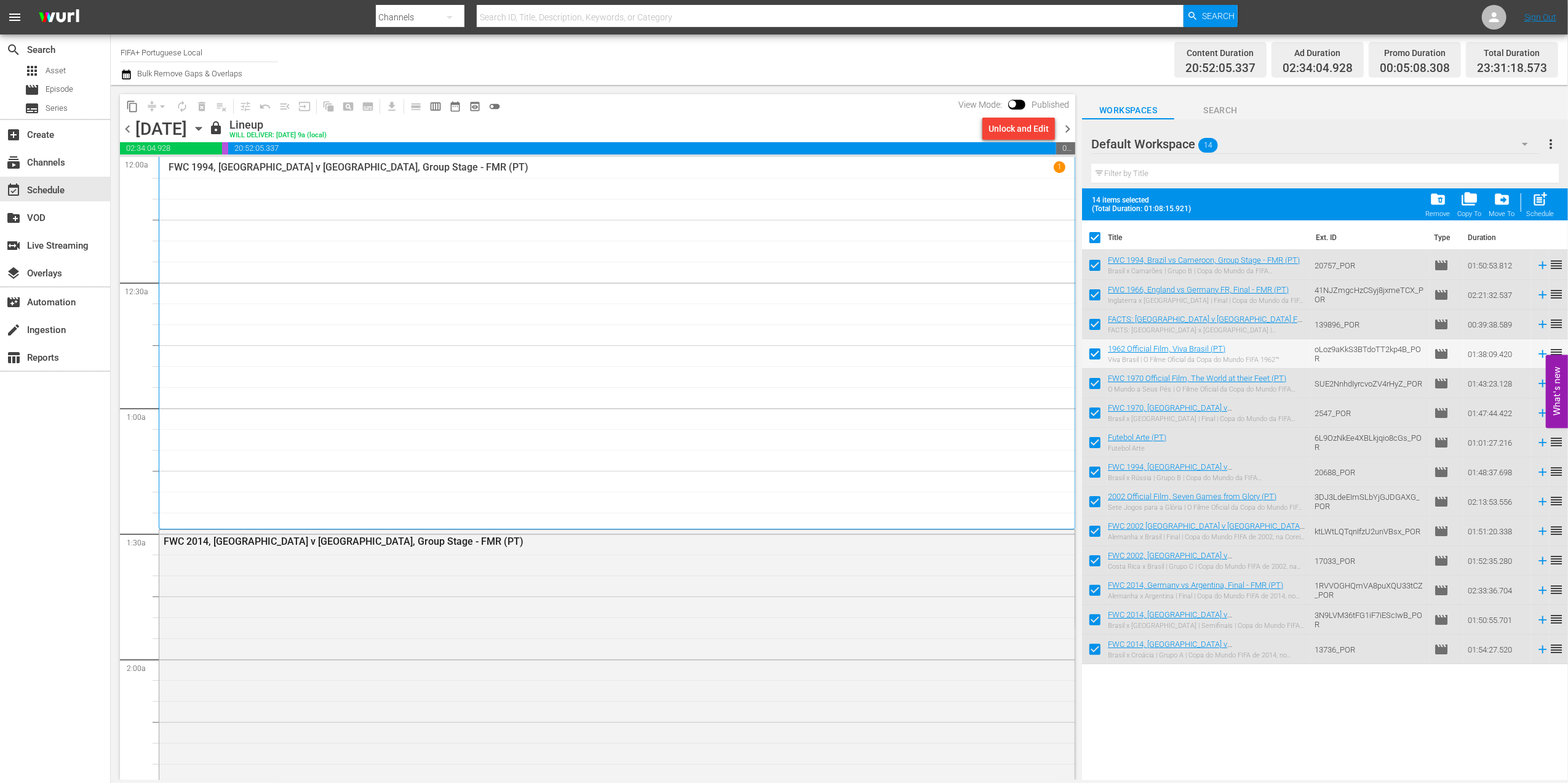
checkbox input "false"
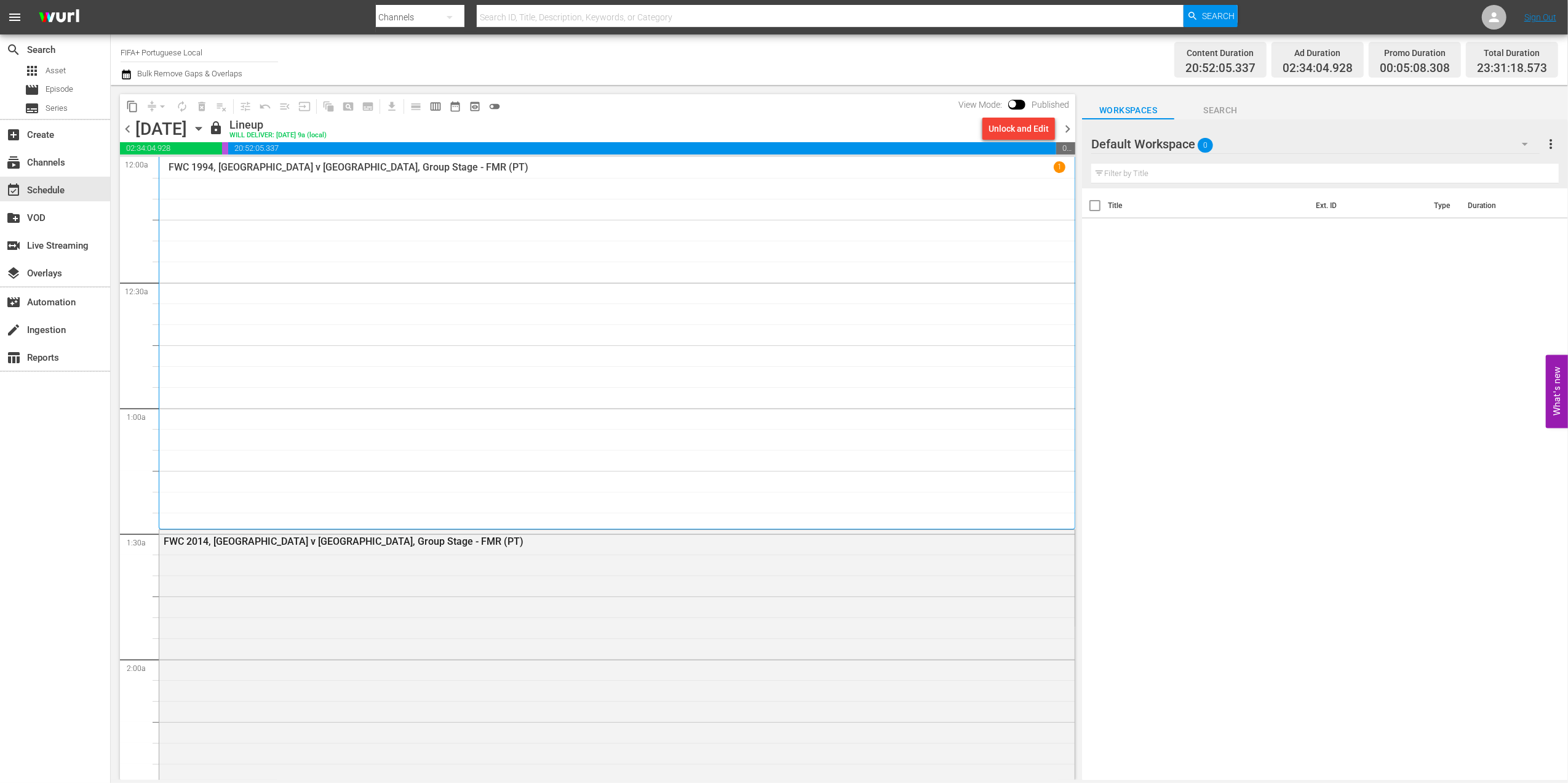
click at [1073, 124] on span "chevron_right" at bounding box center [1067, 129] width 16 height 16
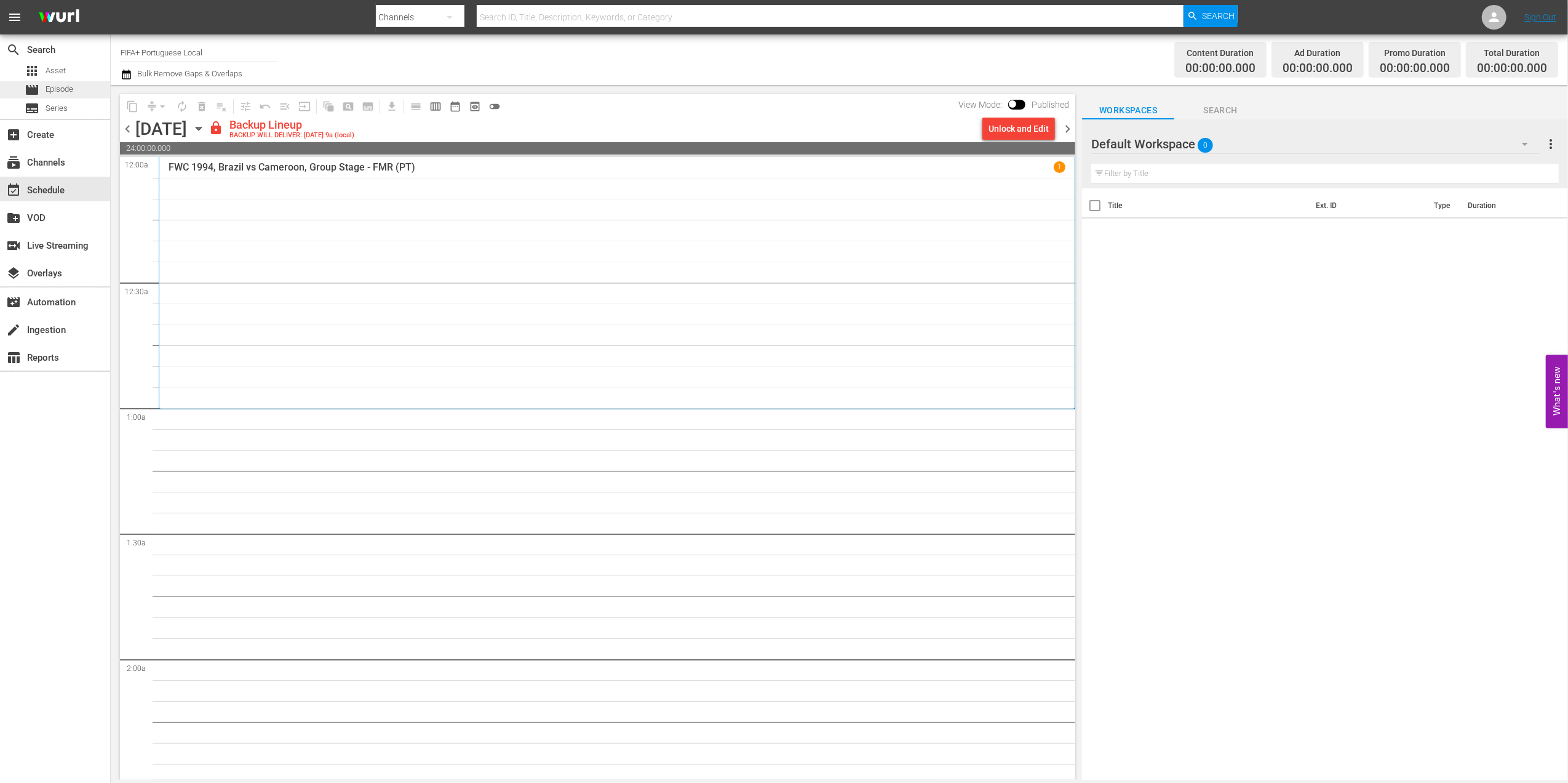
click at [53, 91] on span "Episode" at bounding box center [59, 89] width 28 height 12
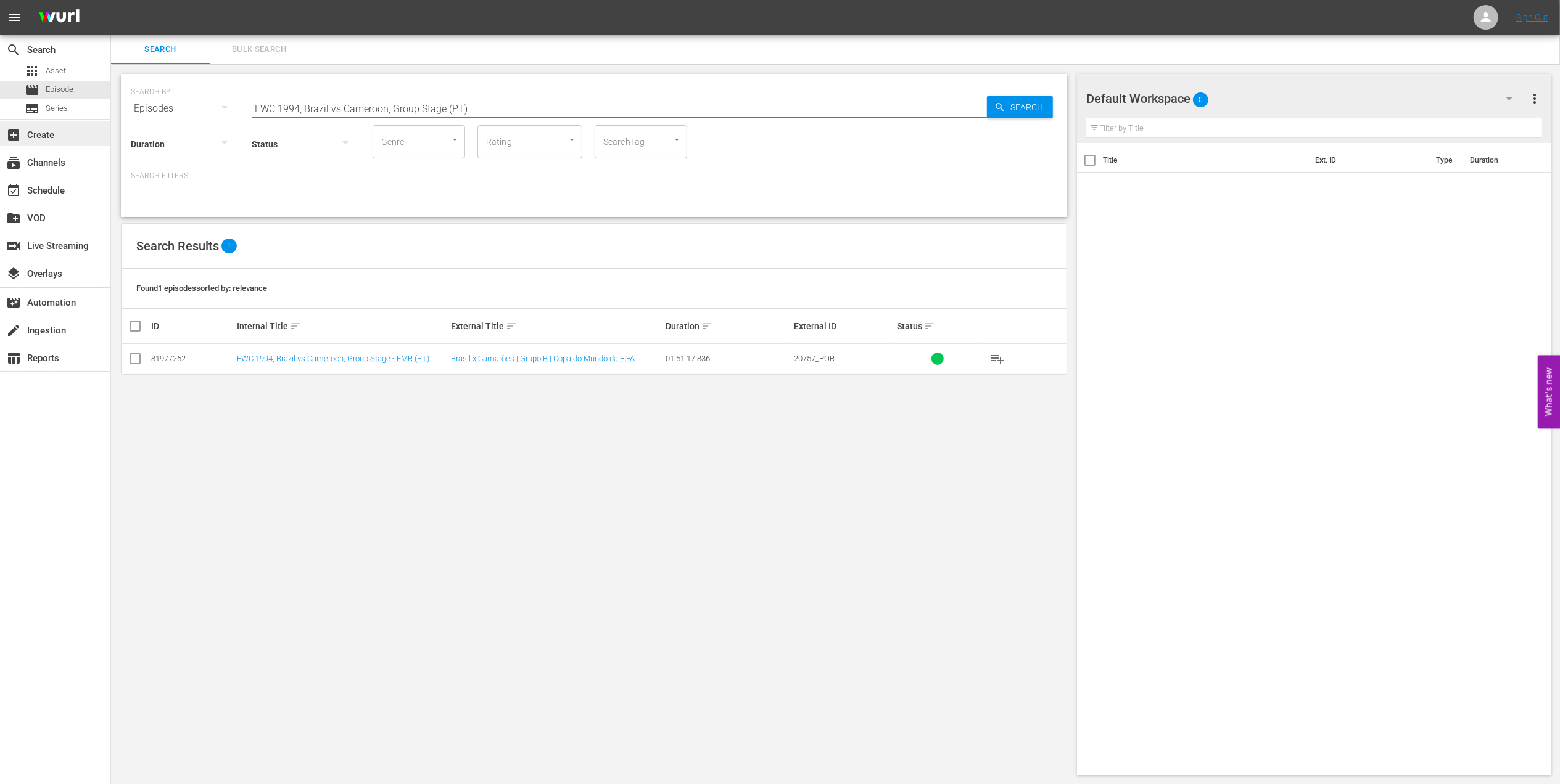
drag, startPoint x: 474, startPoint y: 106, endPoint x: 52, endPoint y: 131, distance: 422.7
click at [111, 0] on div "search Search apps Asset movie Episode subtitles Series add_box Create subscrip…" at bounding box center [835, 0] width 1449 height 0
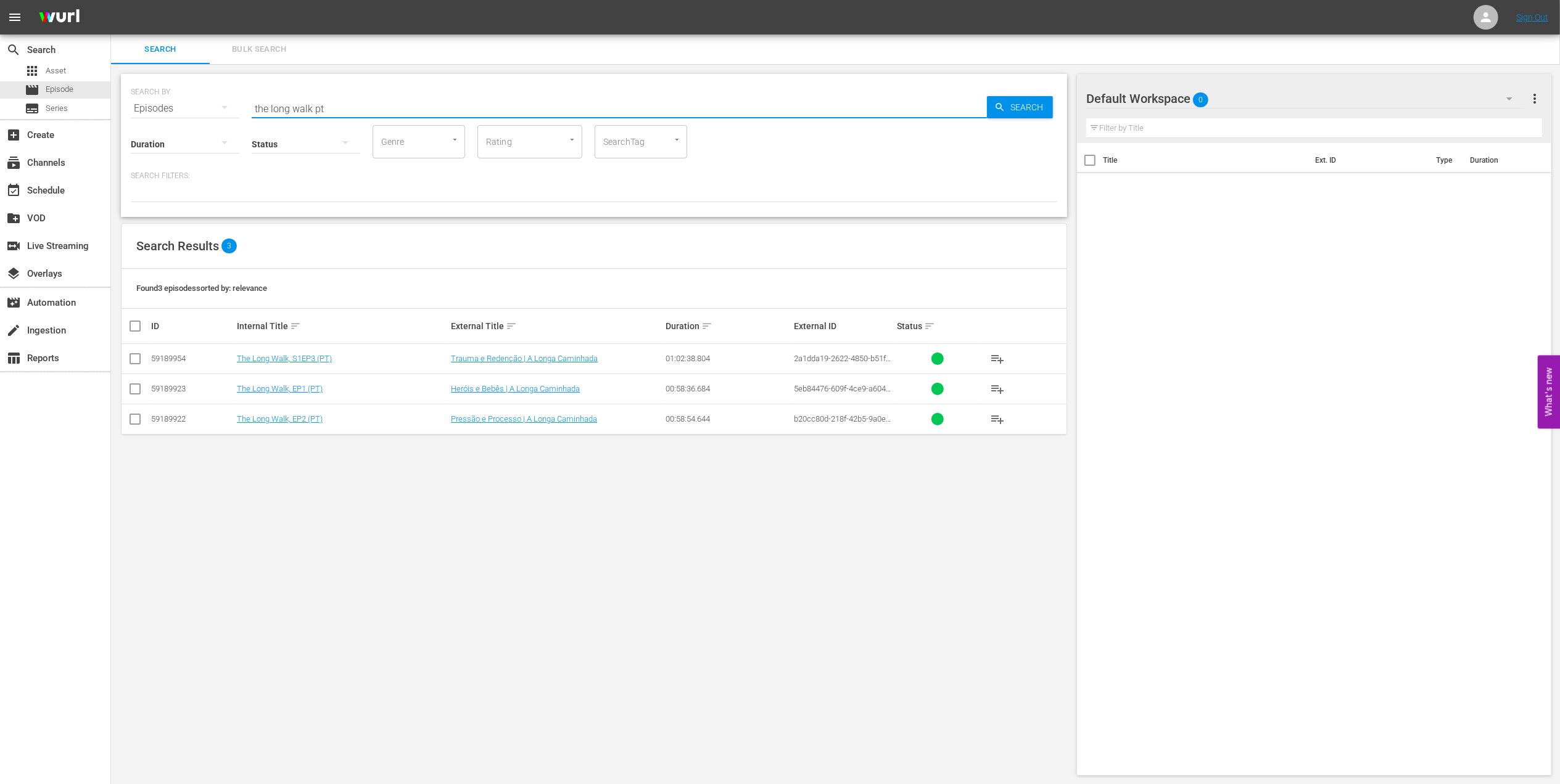
type input "the long walk pt"
click at [136, 348] on td at bounding box center [135, 359] width 28 height 30
click at [133, 362] on input "checkbox" at bounding box center [135, 362] width 15 height 15
checkbox input "true"
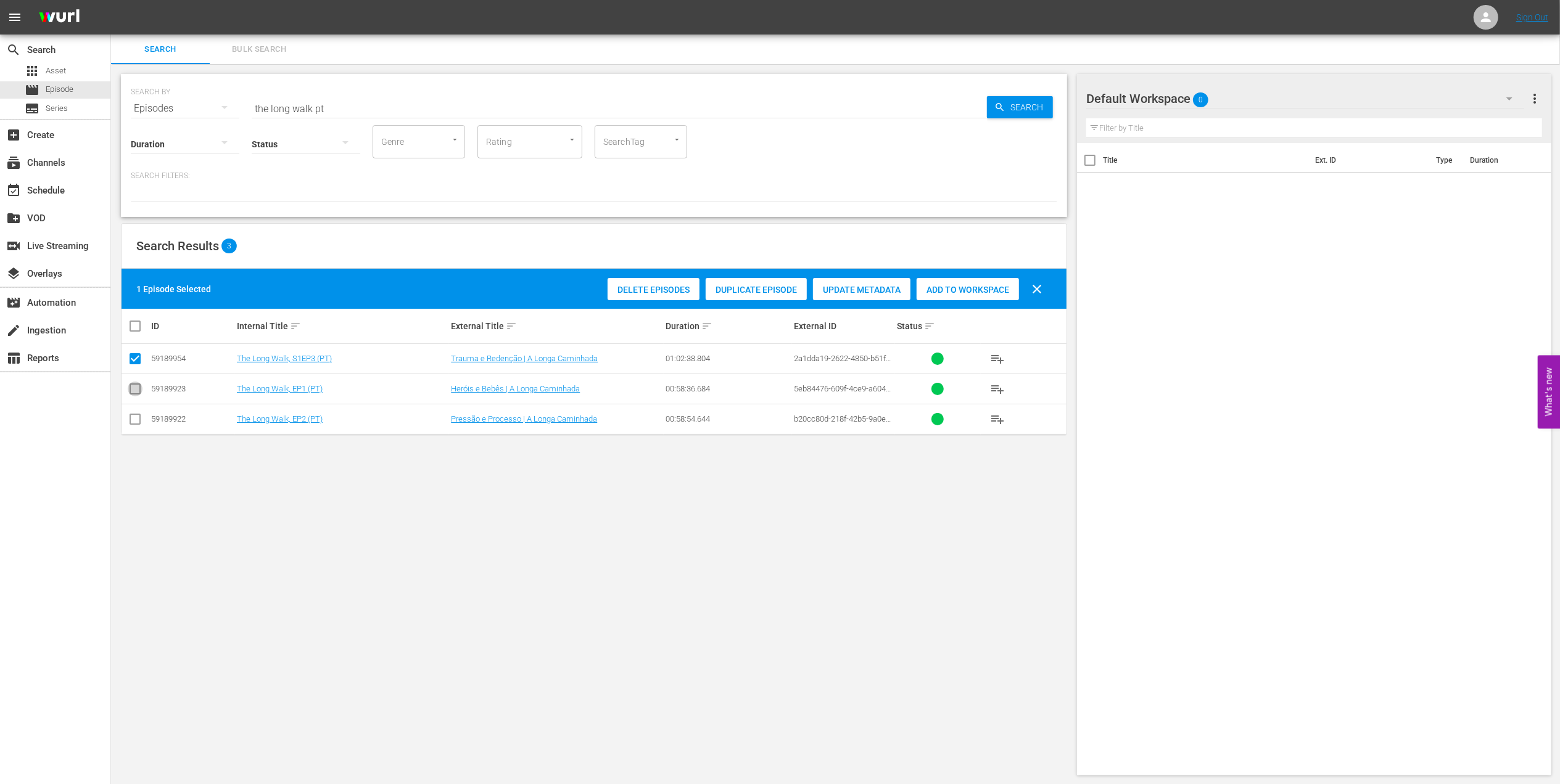
click at [138, 391] on input "checkbox" at bounding box center [135, 392] width 15 height 15
checkbox input "true"
click at [139, 420] on input "checkbox" at bounding box center [135, 422] width 15 height 15
checkbox input "true"
click at [985, 290] on span "Add to Workspace" at bounding box center [997, 289] width 103 height 10
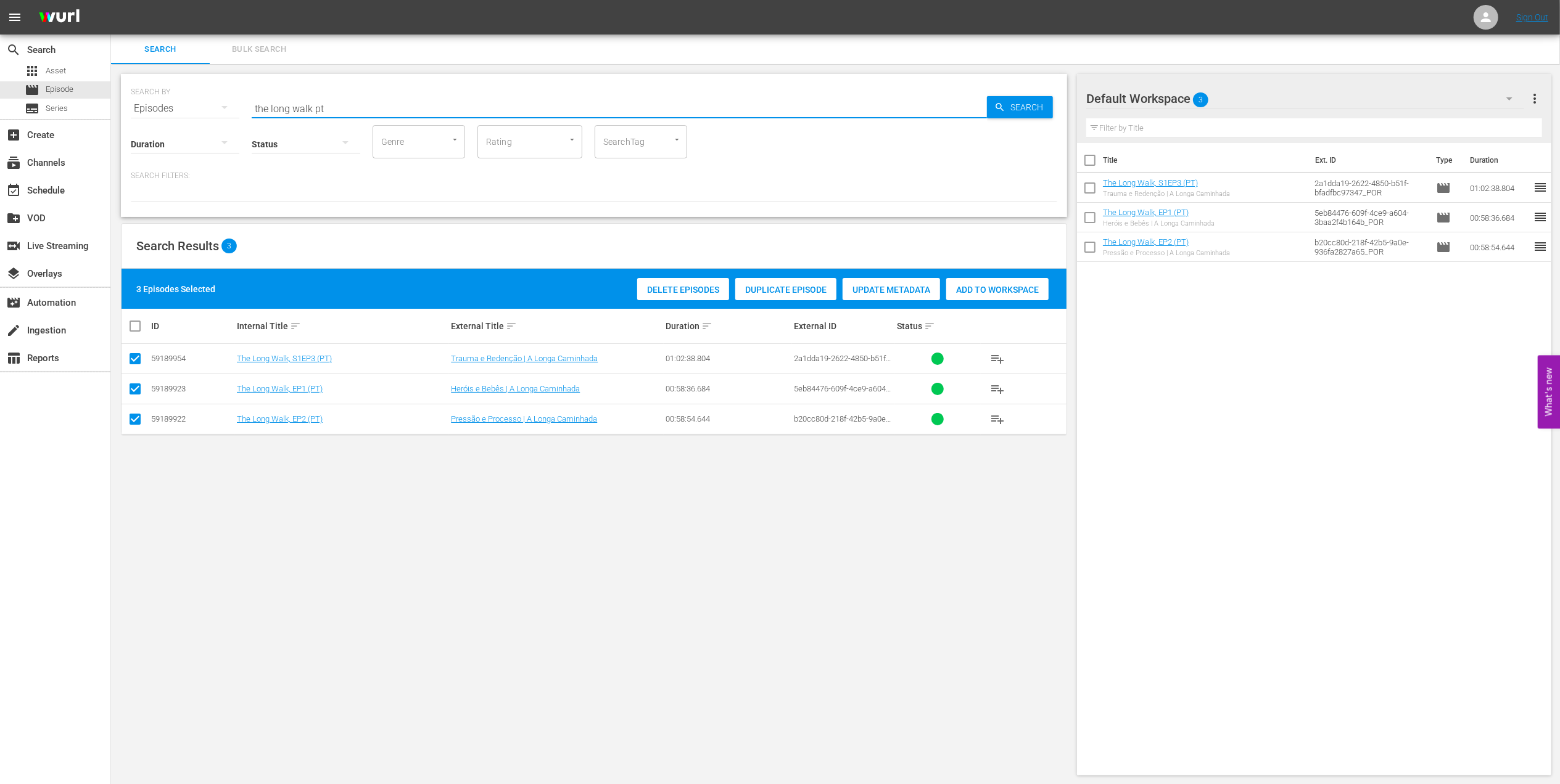
drag, startPoint x: 212, startPoint y: 103, endPoint x: 166, endPoint y: 105, distance: 46.0
click at [151, 103] on div "SEARCH BY Search By Episodes Search ID, Title, Description, Keywords, or Catego…" at bounding box center [594, 100] width 927 height 44
paste input "A Look Back: Italy at the FWC 2006"
click at [440, 100] on input "A Look Back: Italy at the FWC 2006" at bounding box center [619, 109] width 735 height 30
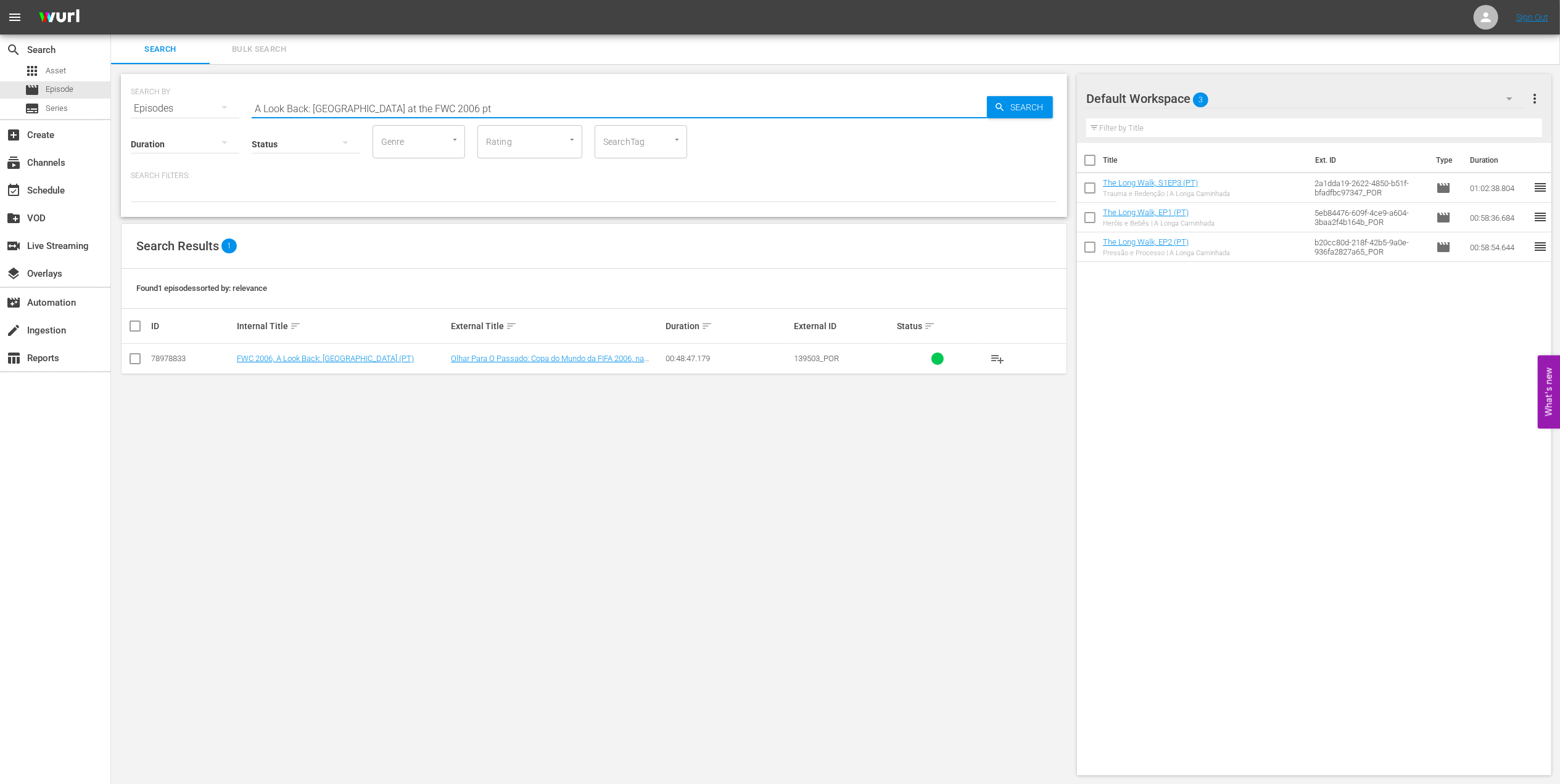
type input "A Look Back: Italy at the FWC 2006 pt"
drag, startPoint x: 136, startPoint y: 354, endPoint x: 152, endPoint y: 359, distance: 16.8
click at [136, 356] on input "checkbox" at bounding box center [135, 362] width 15 height 15
checkbox input "true"
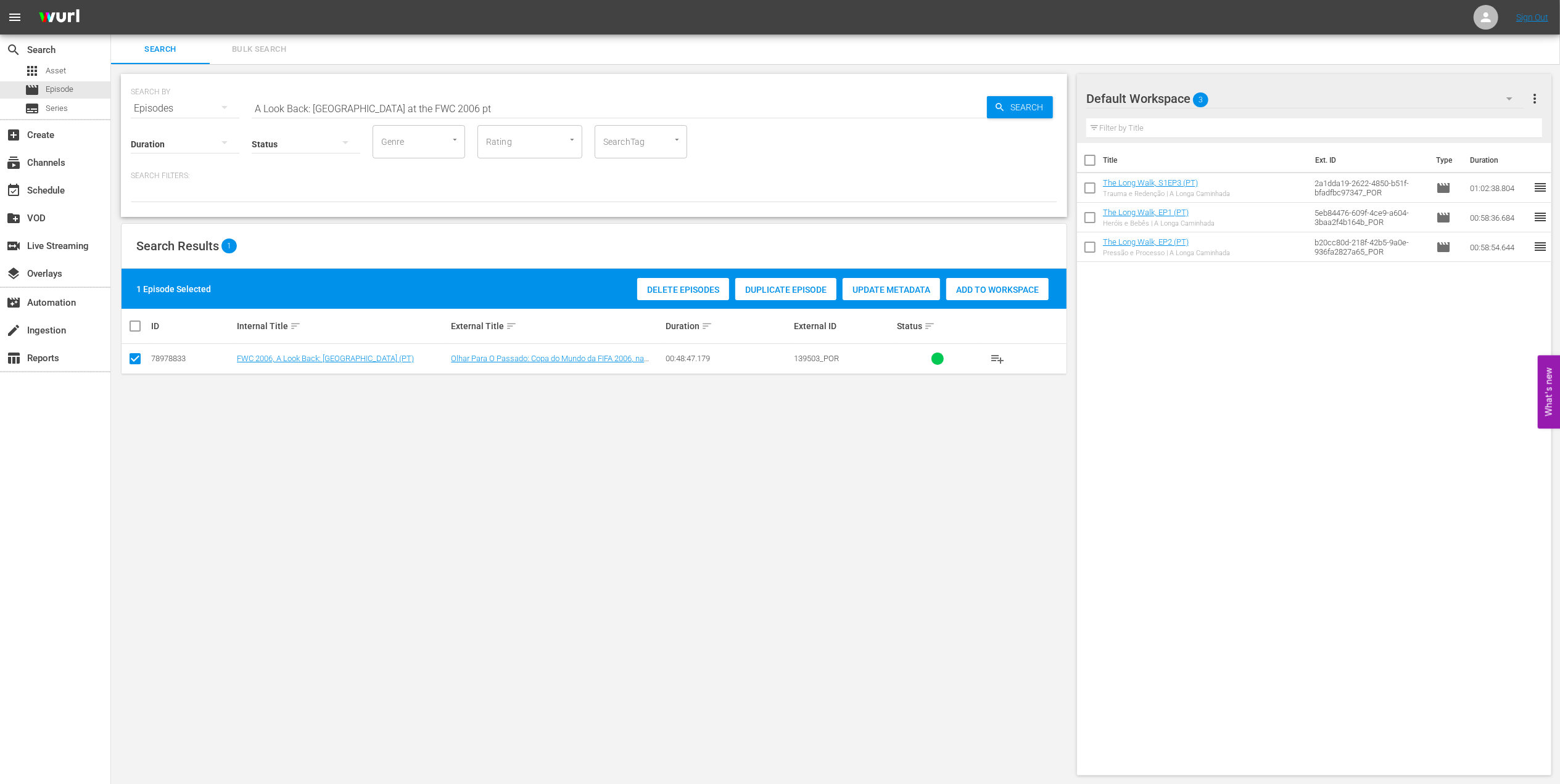
click at [990, 289] on span "Add to Workspace" at bounding box center [997, 289] width 103 height 10
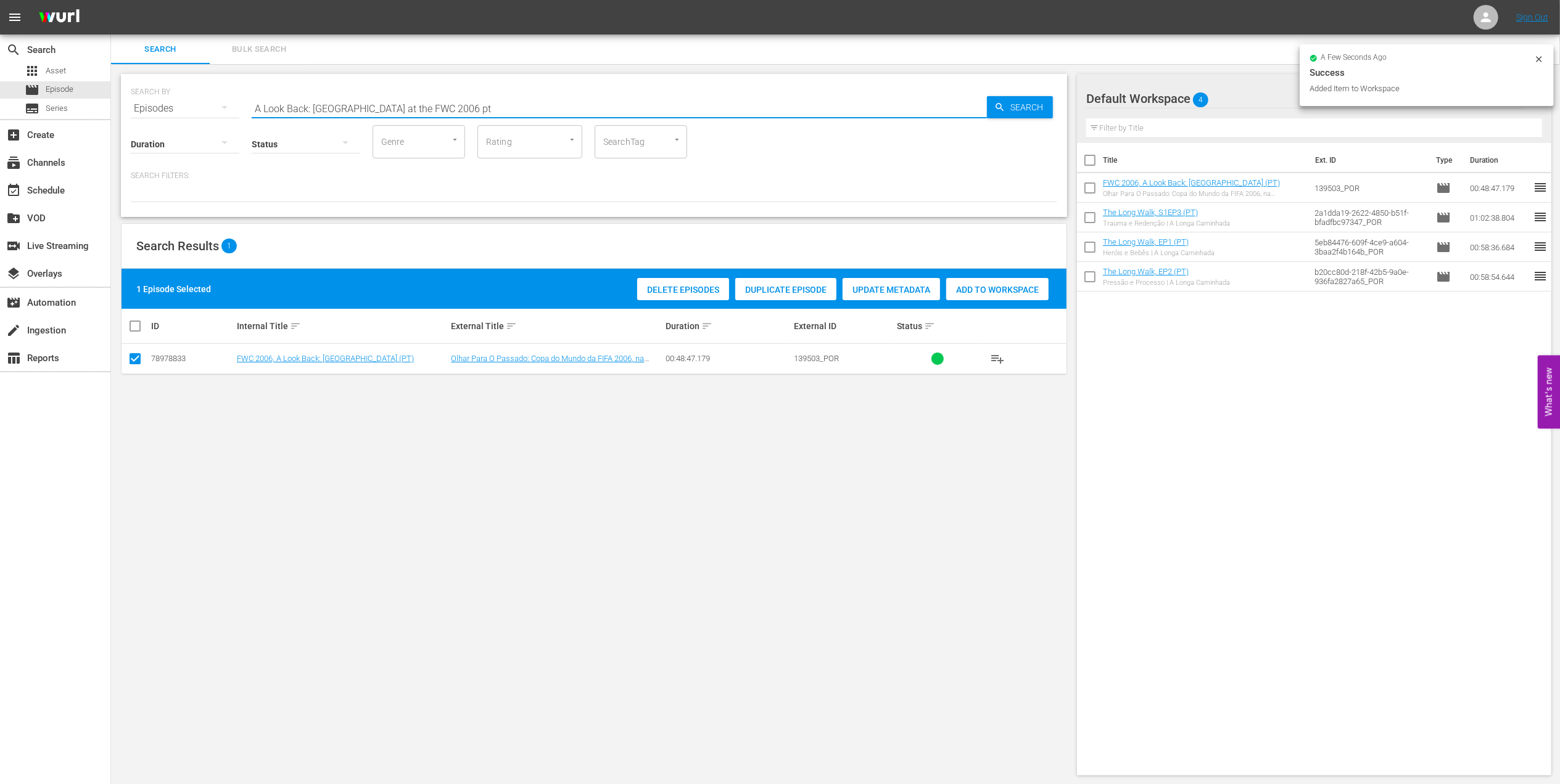
drag, startPoint x: 269, startPoint y: 107, endPoint x: 119, endPoint y: 112, distance: 150.1
click at [121, 112] on div "SEARCH BY Search By Episodes Search ID, Title, Description, Keywords, or Catego…" at bounding box center [593, 145] width 946 height 143
paste input "FWC 2006 Brazil v Ghana, Round of 16 (PT)"
click at [464, 105] on input "FWC 2006 Brazil v Ghana, Round of 16 (PT)" at bounding box center [619, 109] width 735 height 30
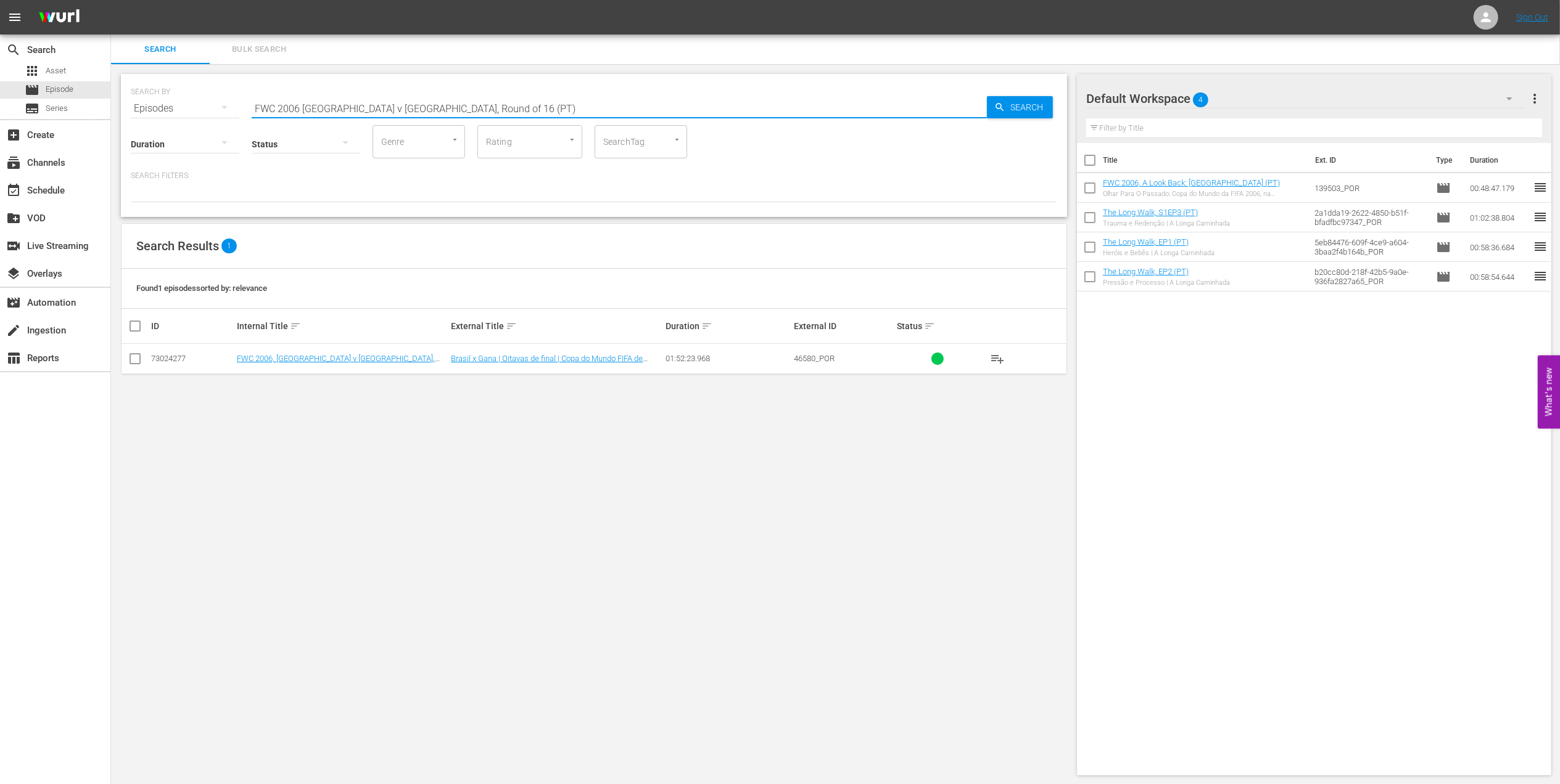
type input "FWC 2006 Brazil v Ghana, Round of 16 (PT)"
drag, startPoint x: 133, startPoint y: 359, endPoint x: 147, endPoint y: 361, distance: 14.1
click at [133, 359] on input "checkbox" at bounding box center [135, 362] width 15 height 15
checkbox input "true"
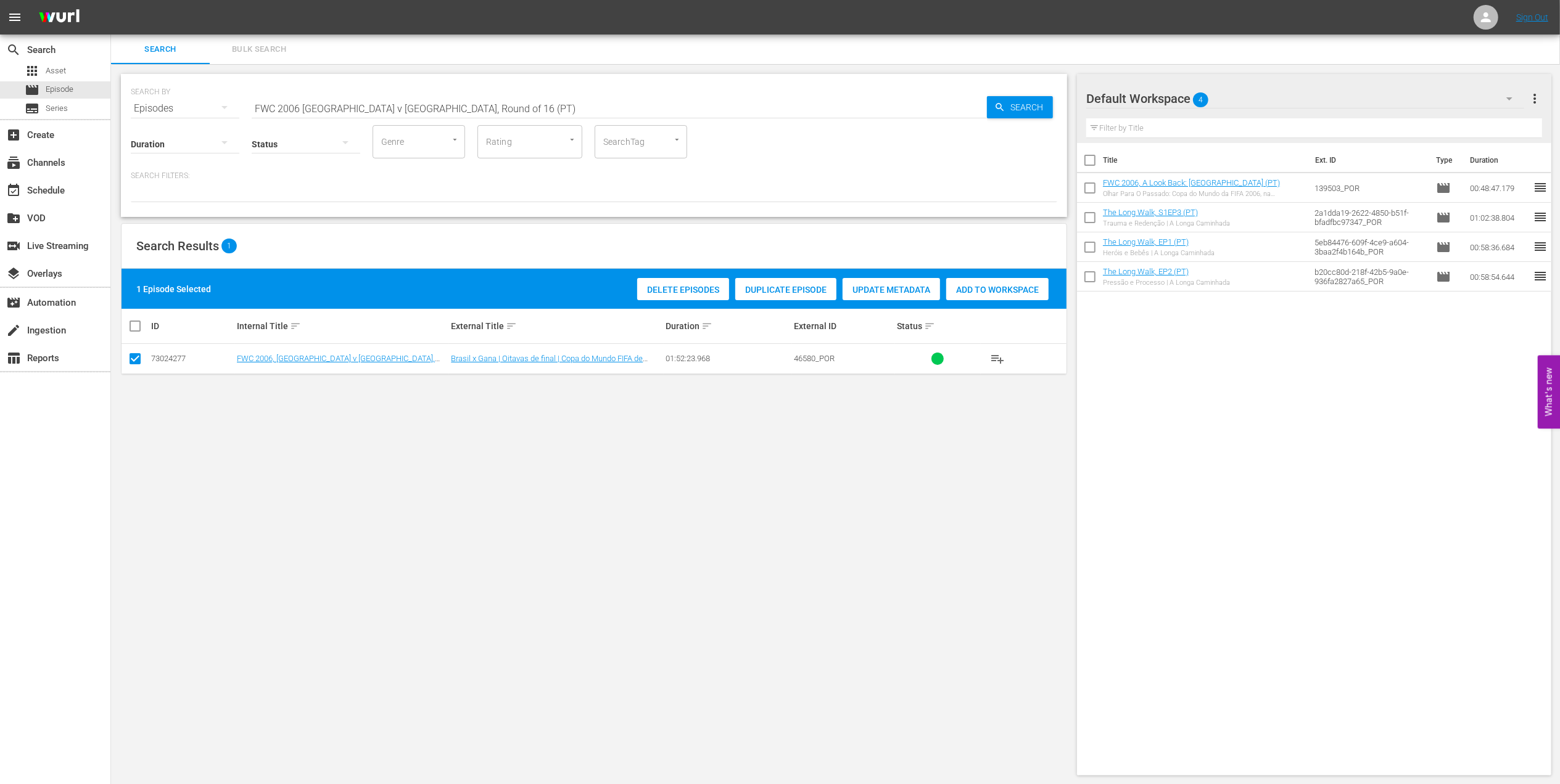
click at [971, 294] on span "Add to Workspace" at bounding box center [997, 289] width 103 height 10
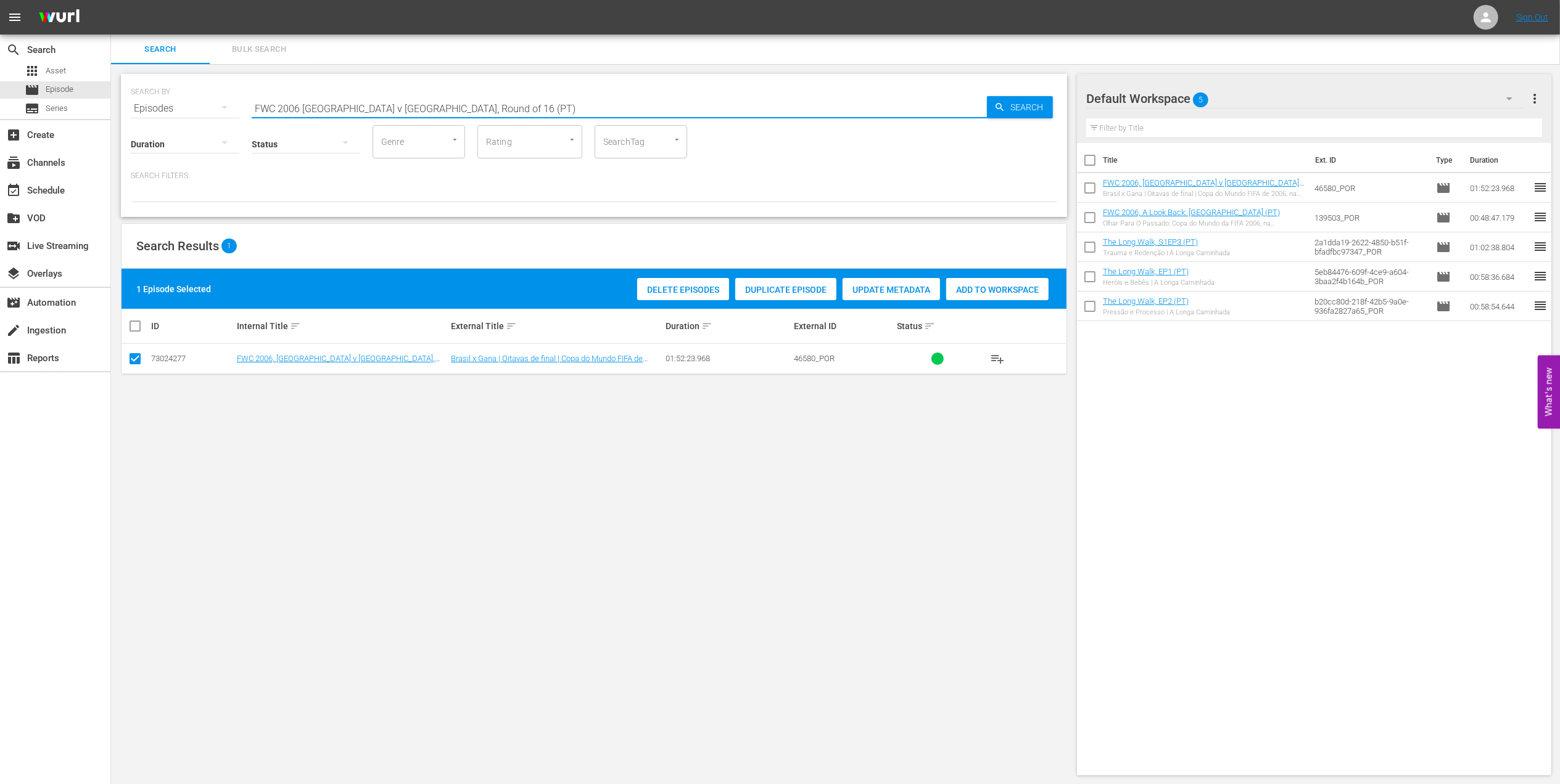
drag, startPoint x: 490, startPoint y: 104, endPoint x: 151, endPoint y: 117, distance: 339.2
click at [136, 115] on div "SEARCH BY Search By Episodes Search ID, Title, Description, Keywords, or Catego…" at bounding box center [593, 145] width 946 height 143
paste input ", Italy vs France, Final (PT)"
click at [480, 102] on input "FWC 2006, Italy vs France, Final (PT)" at bounding box center [619, 109] width 735 height 30
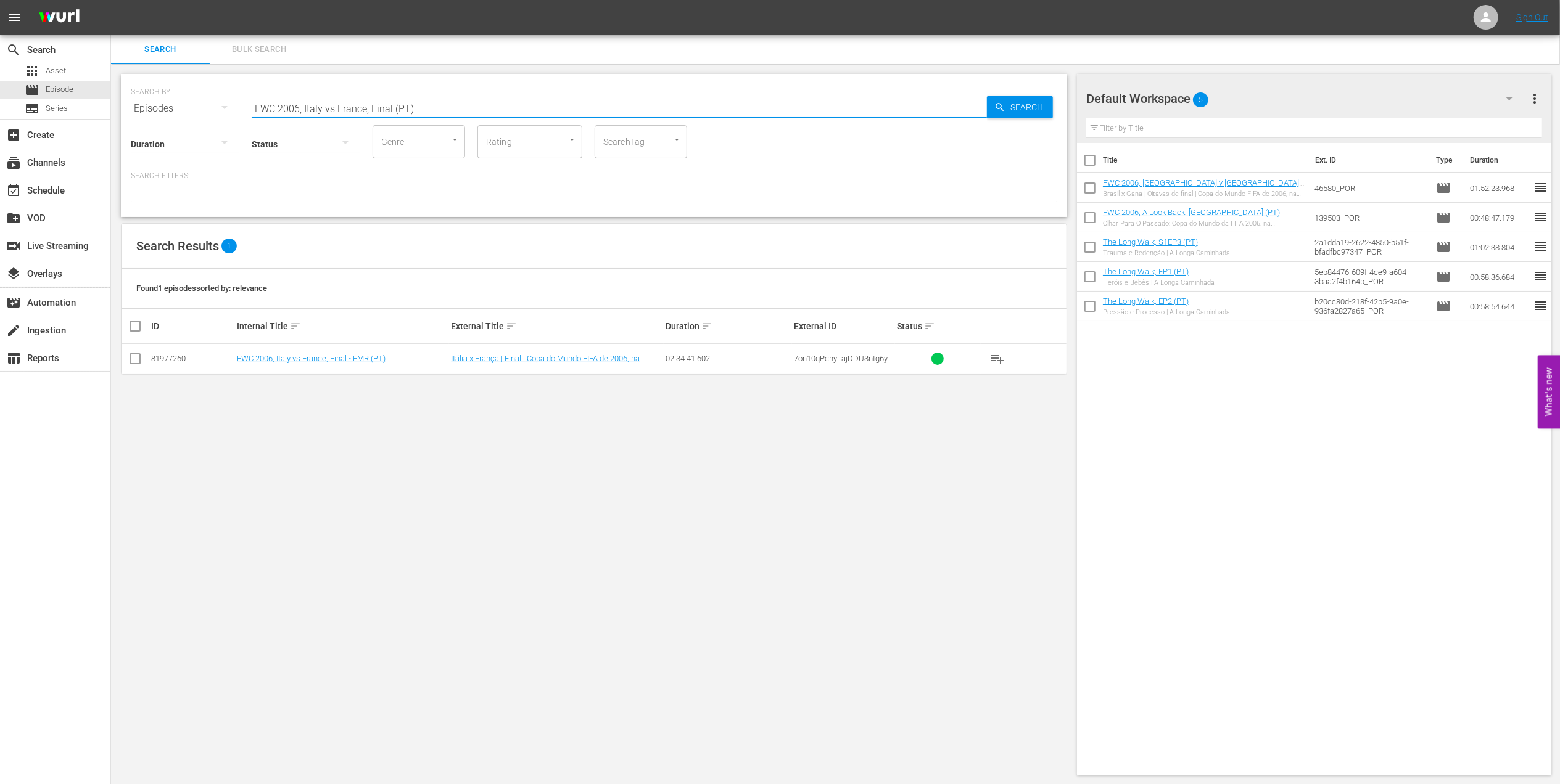
type input "FWC 2006, Italy vs France, Final (PT)"
click at [134, 361] on input "checkbox" at bounding box center [135, 362] width 15 height 15
checkbox input "true"
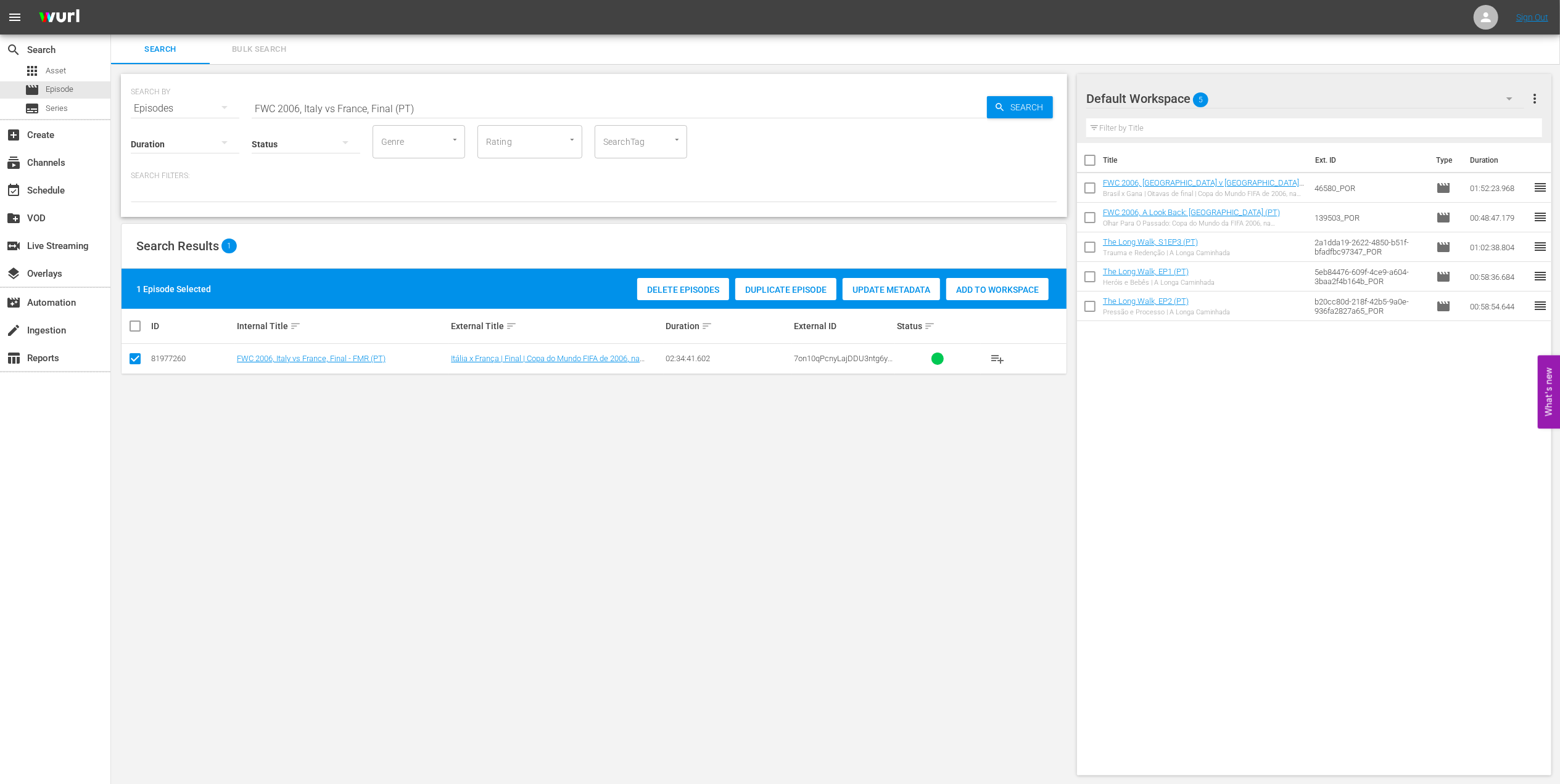
click at [977, 291] on span "Add to Workspace" at bounding box center [997, 289] width 103 height 10
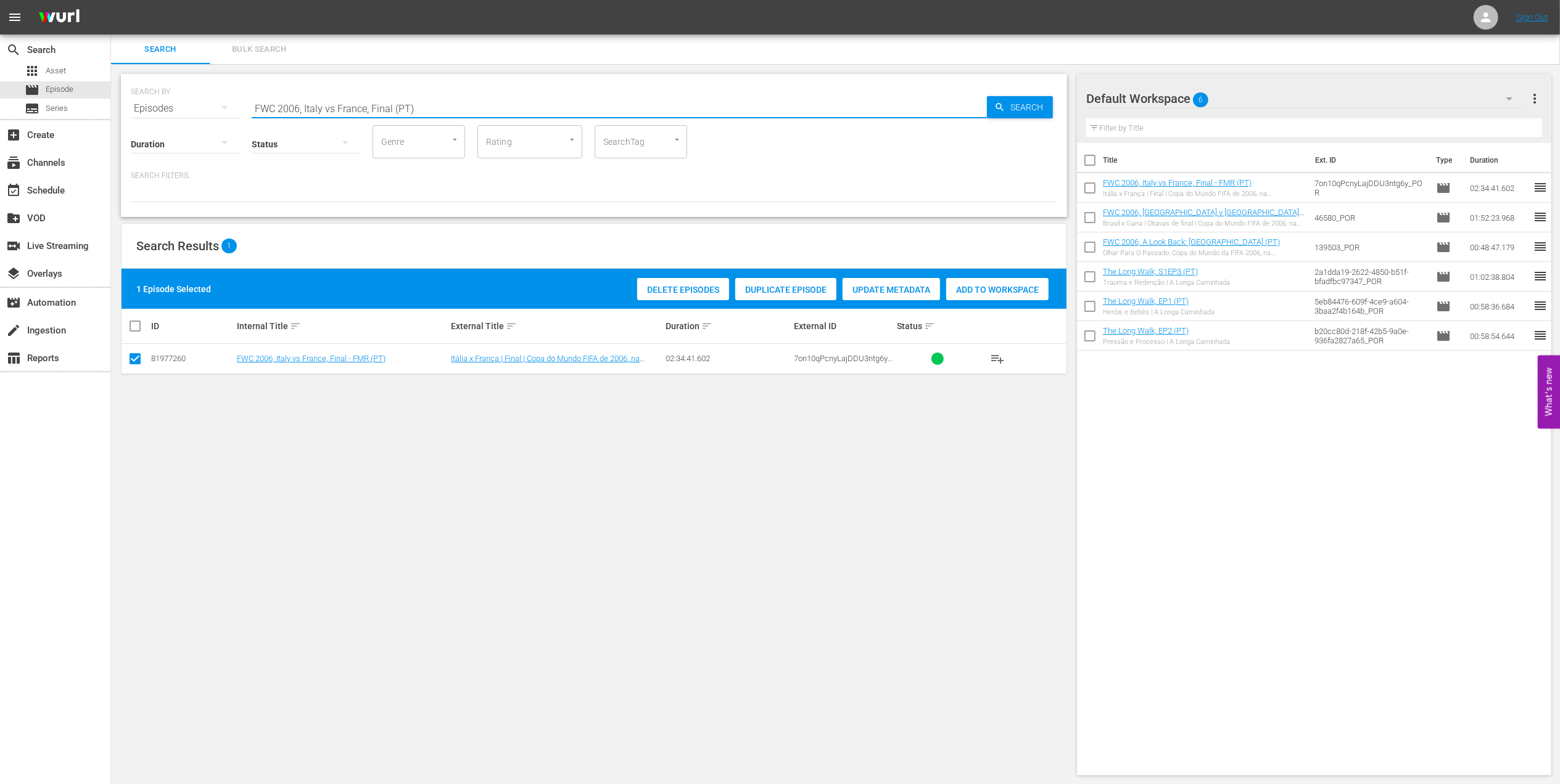
drag, startPoint x: 205, startPoint y: 117, endPoint x: 122, endPoint y: 121, distance: 83.1
click at [120, 121] on div "SEARCH BY Search By Episodes Search ID, Title, Description, Keywords, or Catego…" at bounding box center [593, 425] width 966 height 721
paste input "CONFEDERATIONS CUP 2005, Brazil v Argentina , Final"
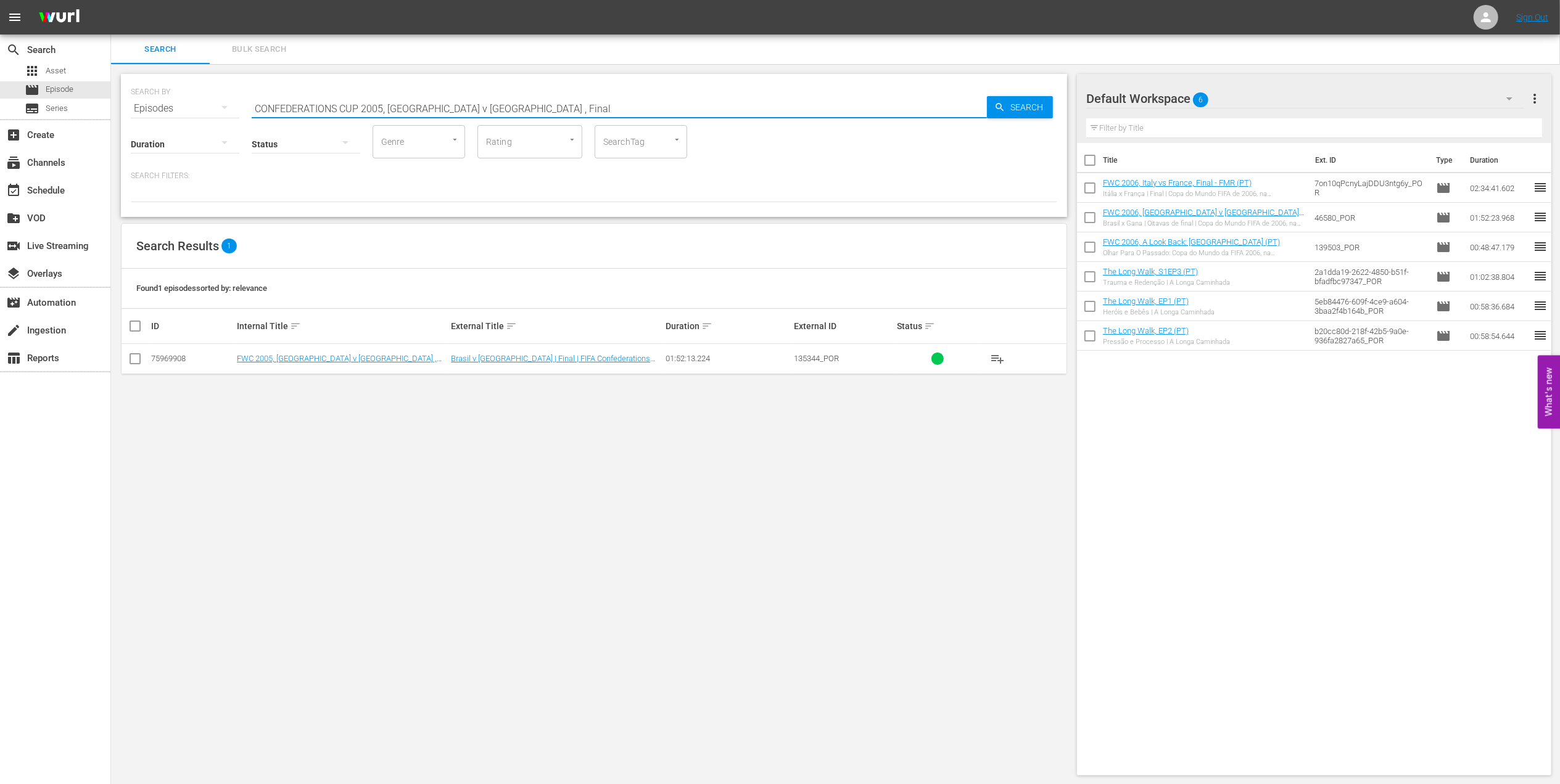
type input "CONFEDERATIONS CUP 2005, Brazil v Argentina , Final"
click at [138, 360] on input "checkbox" at bounding box center [135, 362] width 15 height 15
checkbox input "true"
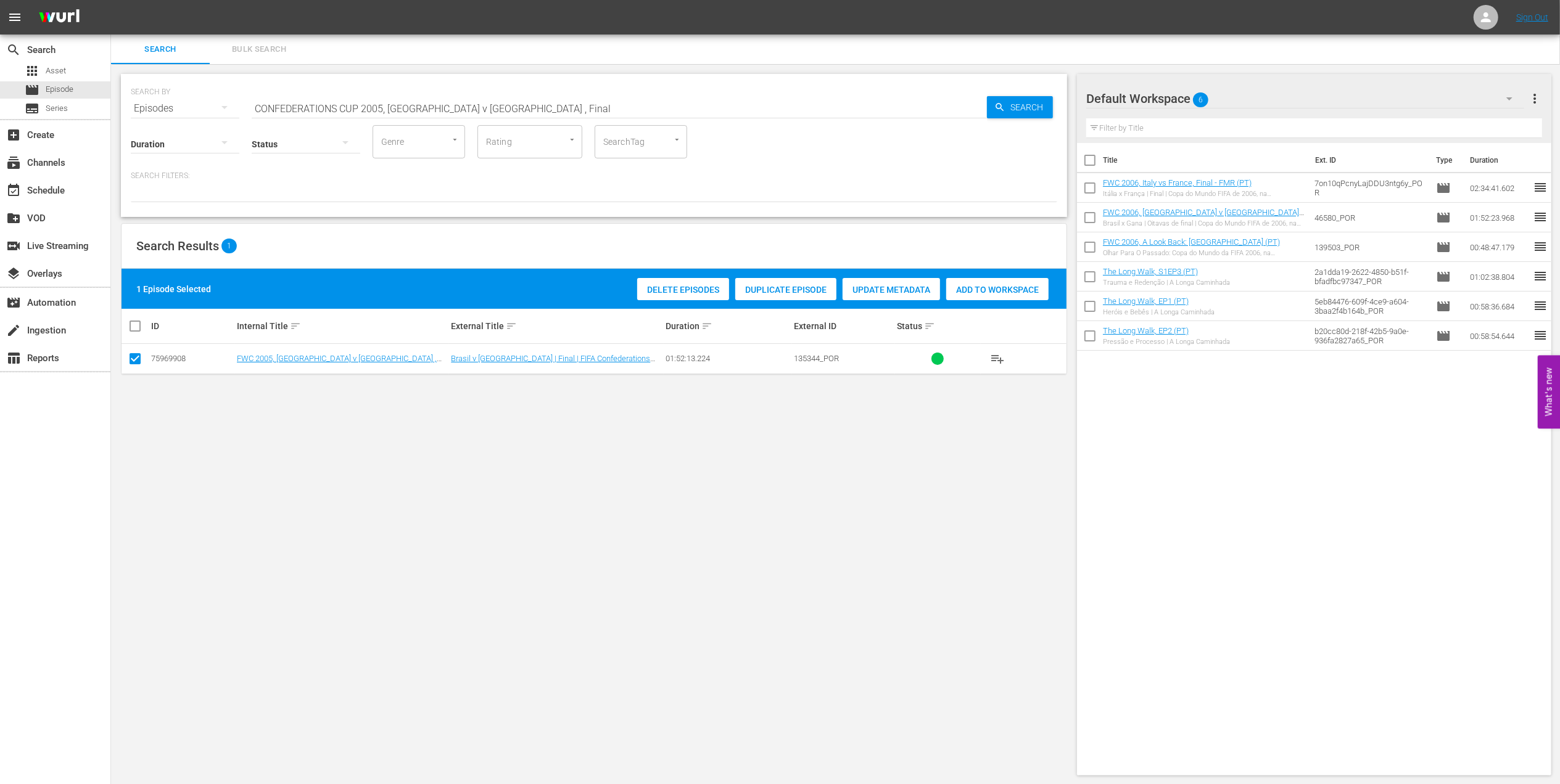
click at [1004, 290] on span "Add to Workspace" at bounding box center [997, 289] width 103 height 10
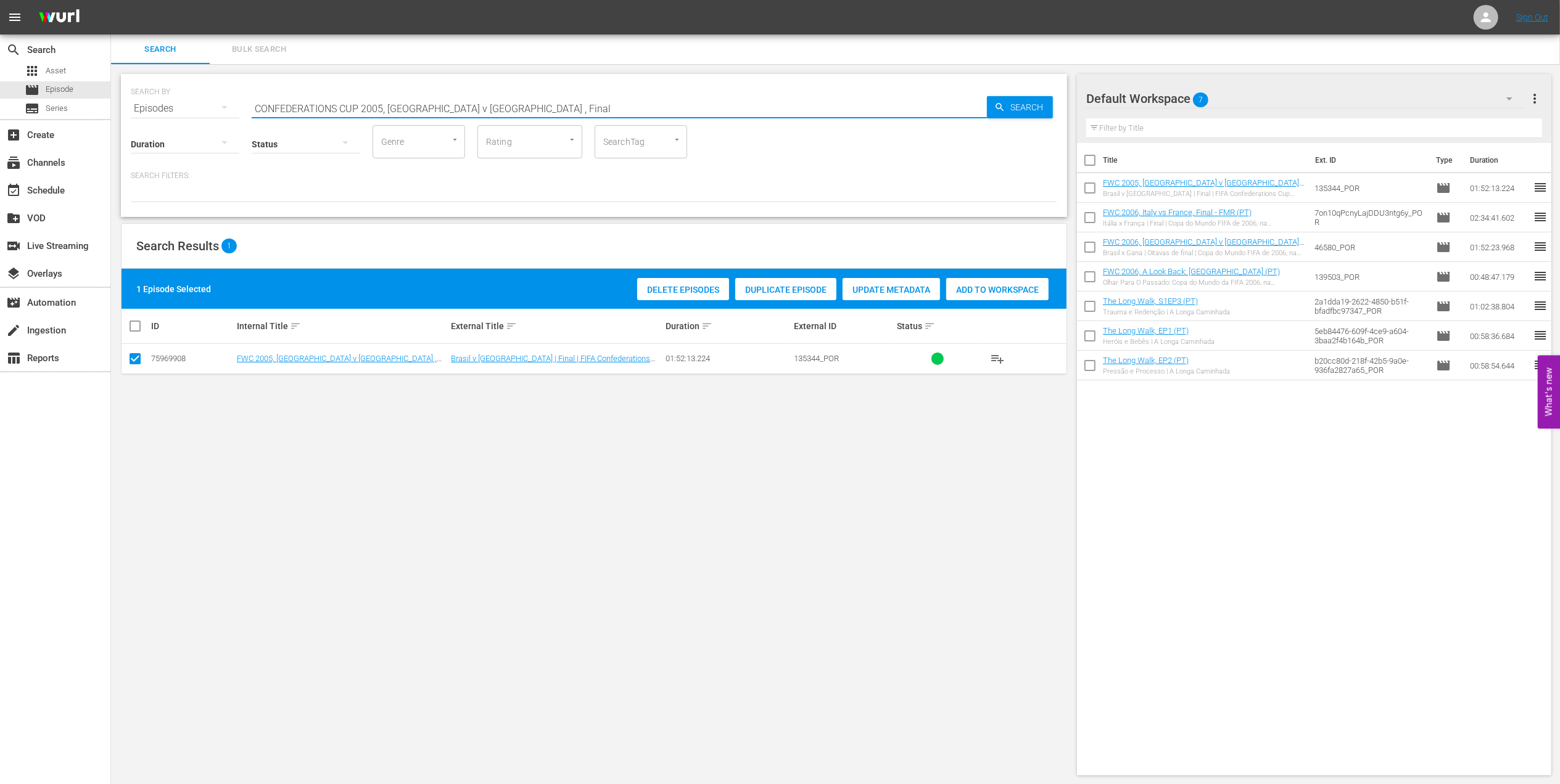
drag, startPoint x: 465, startPoint y: 106, endPoint x: 171, endPoint y: 106, distance: 294.0
click at [174, 106] on div "SEARCH BY Search By Episodes Search ID, Title, Description, Keywords, or Catego…" at bounding box center [594, 100] width 927 height 44
paste input "EP 3 - [PERSON_NAME] | Golden Boot"
drag, startPoint x: 324, startPoint y: 105, endPoint x: 0, endPoint y: 144, distance: 326.3
click at [0, 144] on html "menu Sign Out search Search apps Asset movie Episode subtitles Series add_box C…" at bounding box center [780, 392] width 1560 height 784
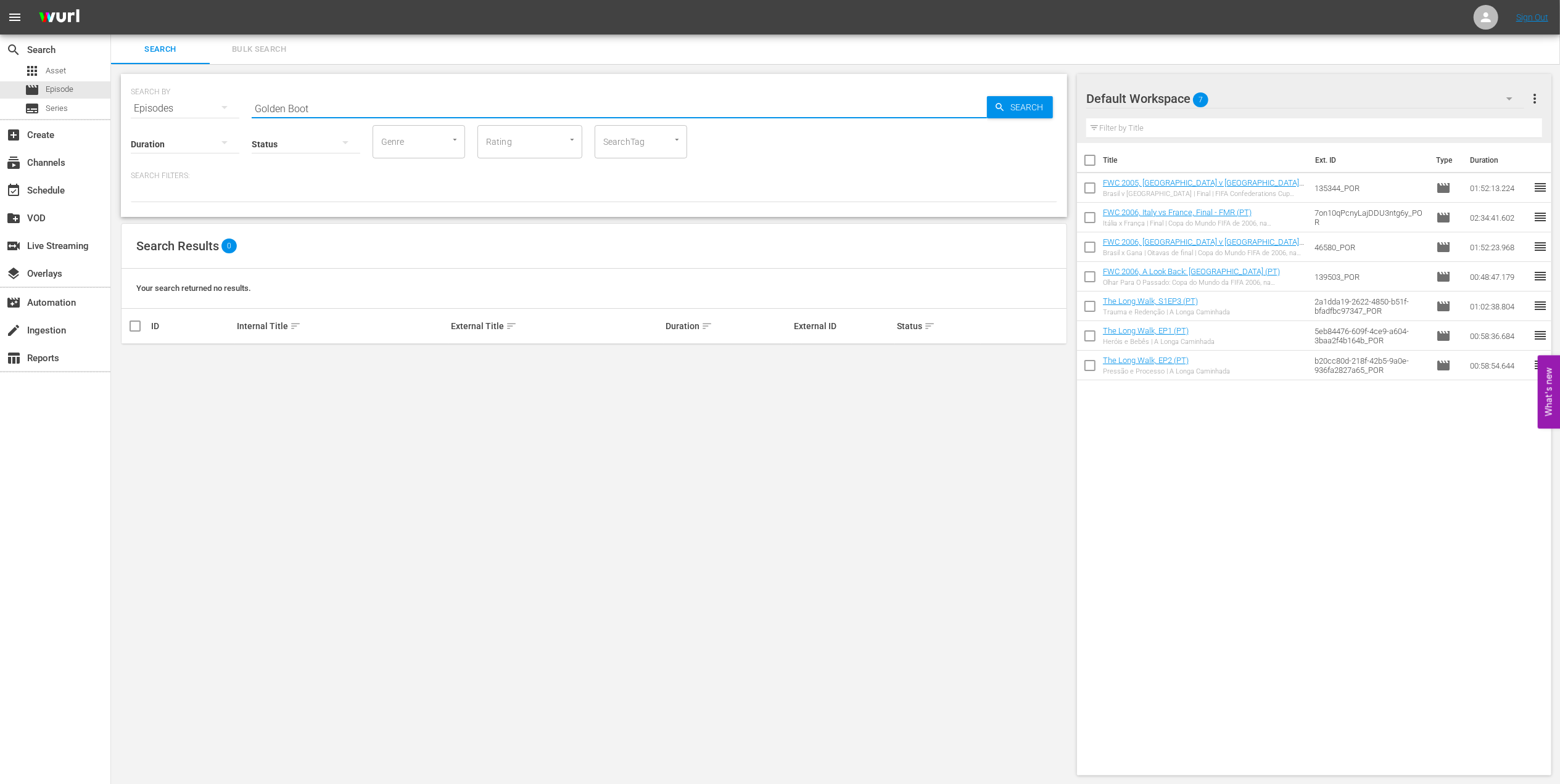
click at [348, 106] on input "Golden Boot" at bounding box center [619, 109] width 735 height 30
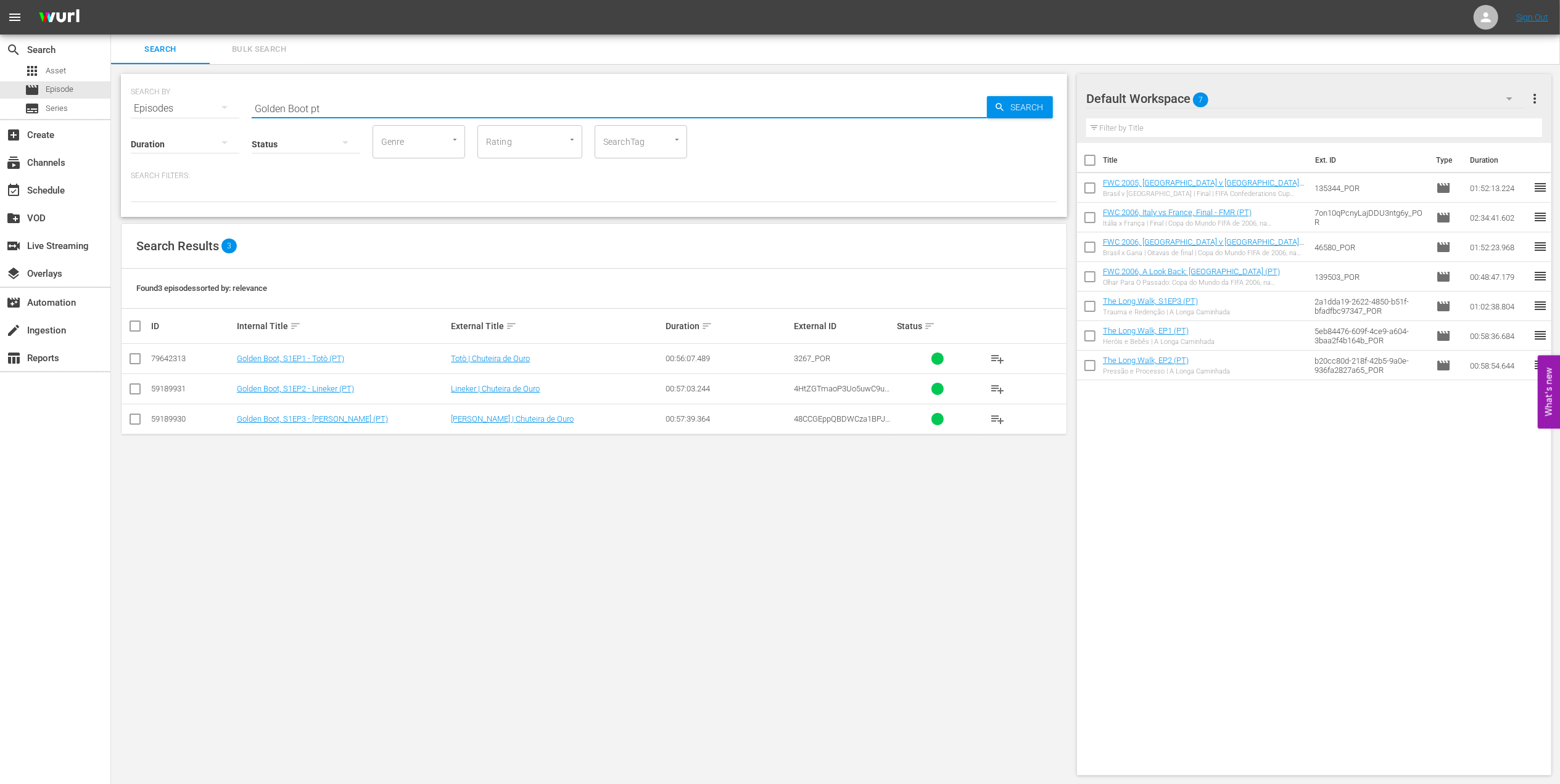
type input "Golden Boot pt"
click at [138, 420] on input "checkbox" at bounding box center [135, 422] width 15 height 15
checkbox input "true"
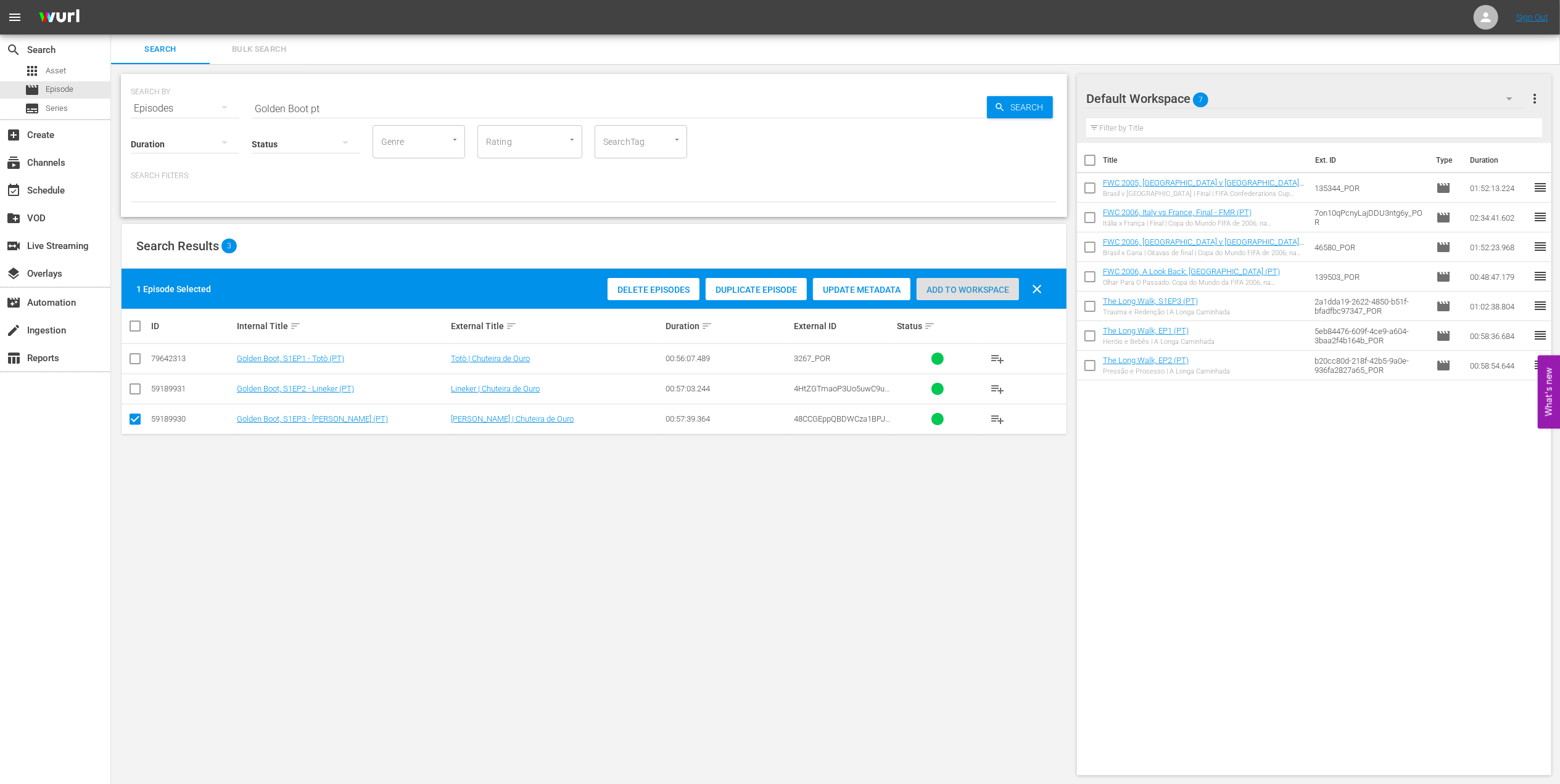
click at [958, 291] on span "Add to Workspace" at bounding box center [967, 289] width 103 height 10
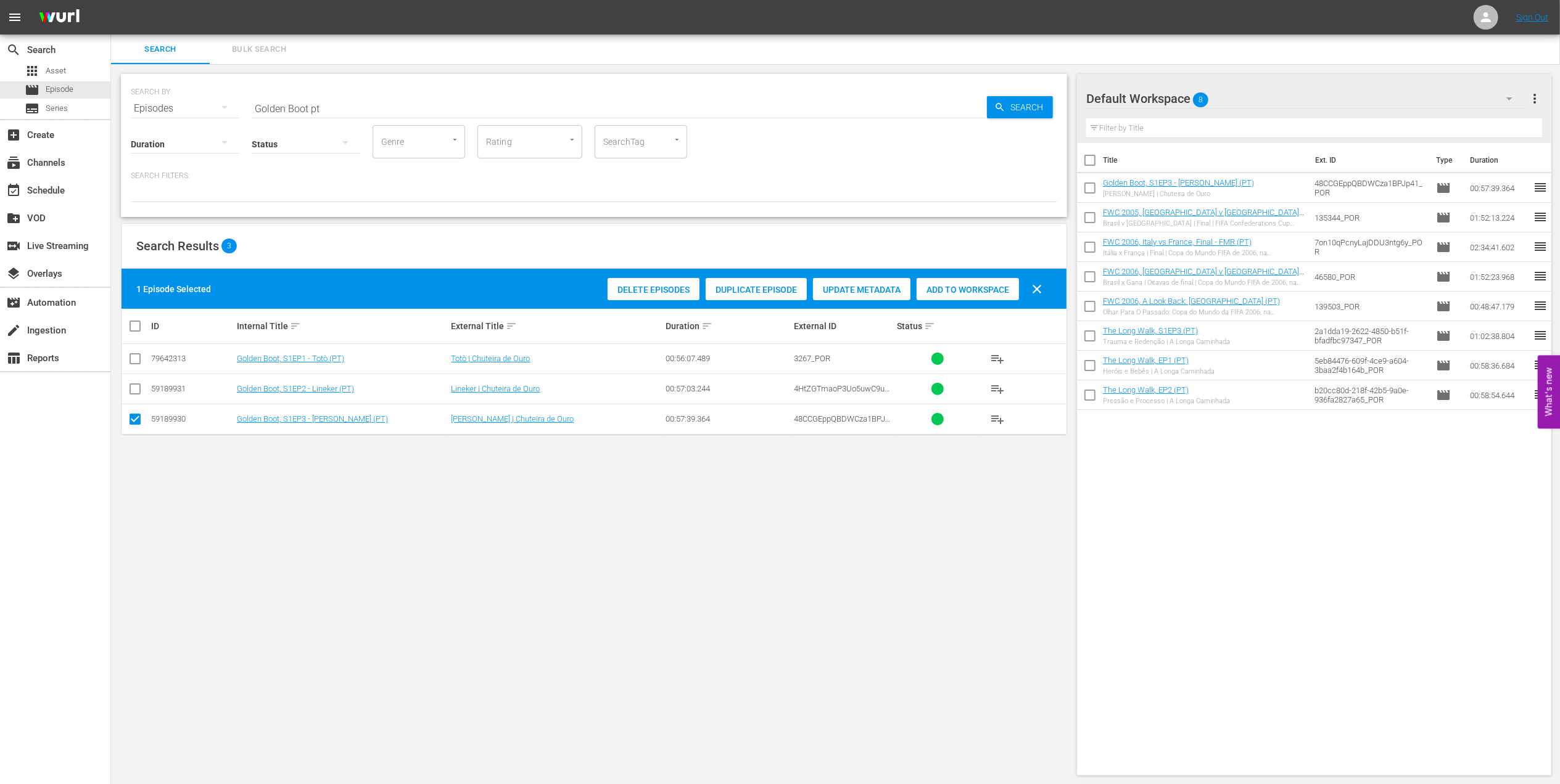
click at [355, 117] on div "Status" at bounding box center [306, 136] width 109 height 44
drag, startPoint x: 355, startPoint y: 110, endPoint x: 184, endPoint y: 109, distance: 171.0
click at [185, 109] on div "SEARCH BY Search By Episodes Search ID, Title, Description, Keywords, or Catego…" at bounding box center [594, 100] width 927 height 44
paste input "BRAZIL IN [DATE] - FWC USA 1994"
click at [415, 106] on input "BRAZIL IN [DATE] - FWC USA 1994" at bounding box center [619, 109] width 735 height 30
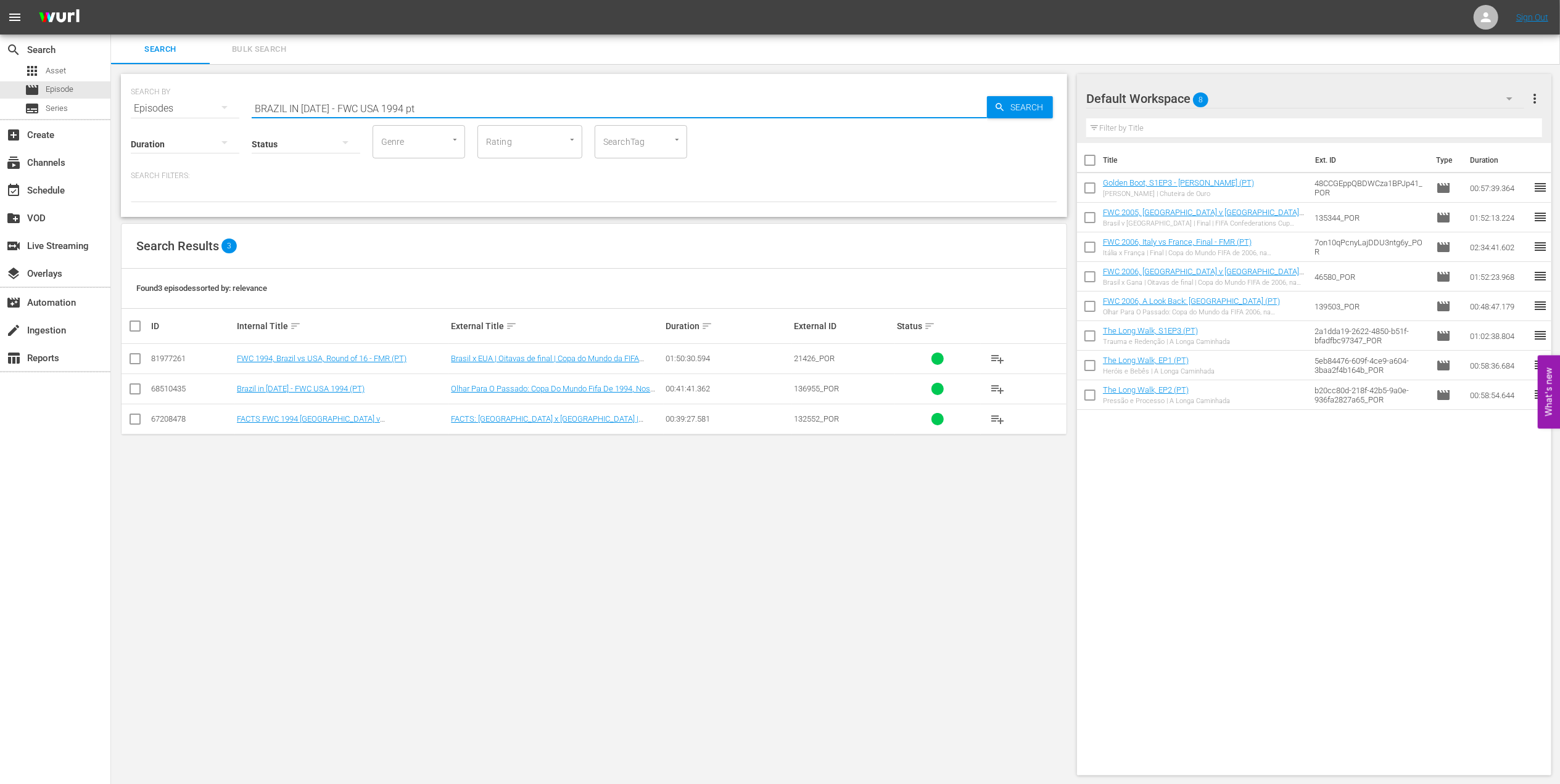
type input "BRAZIL IN [DATE] - FWC USA 1994 pt"
click at [136, 391] on input "checkbox" at bounding box center [135, 392] width 15 height 15
checkbox input "true"
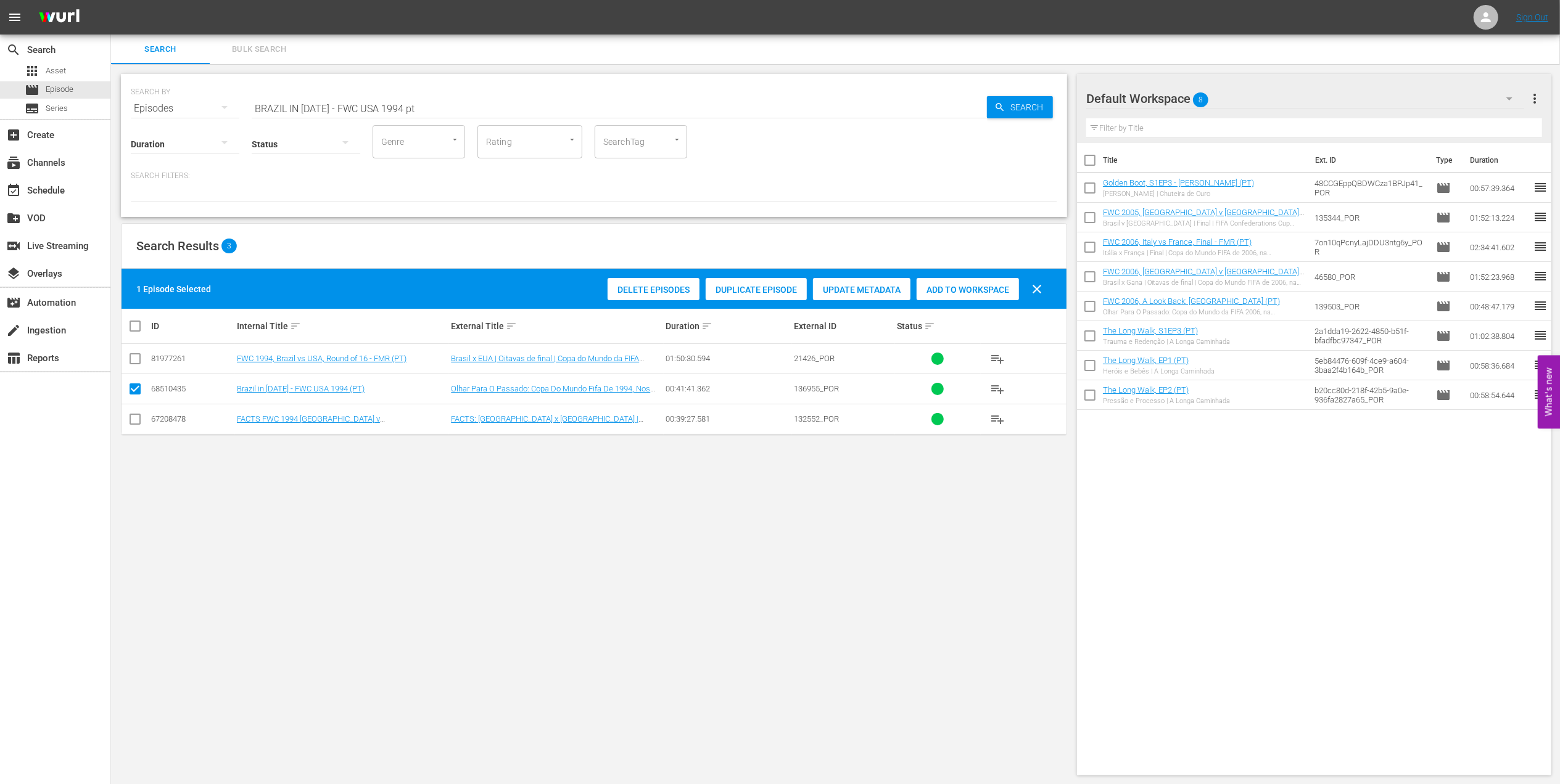
click at [958, 294] on span "Add to Workspace" at bounding box center [967, 289] width 103 height 10
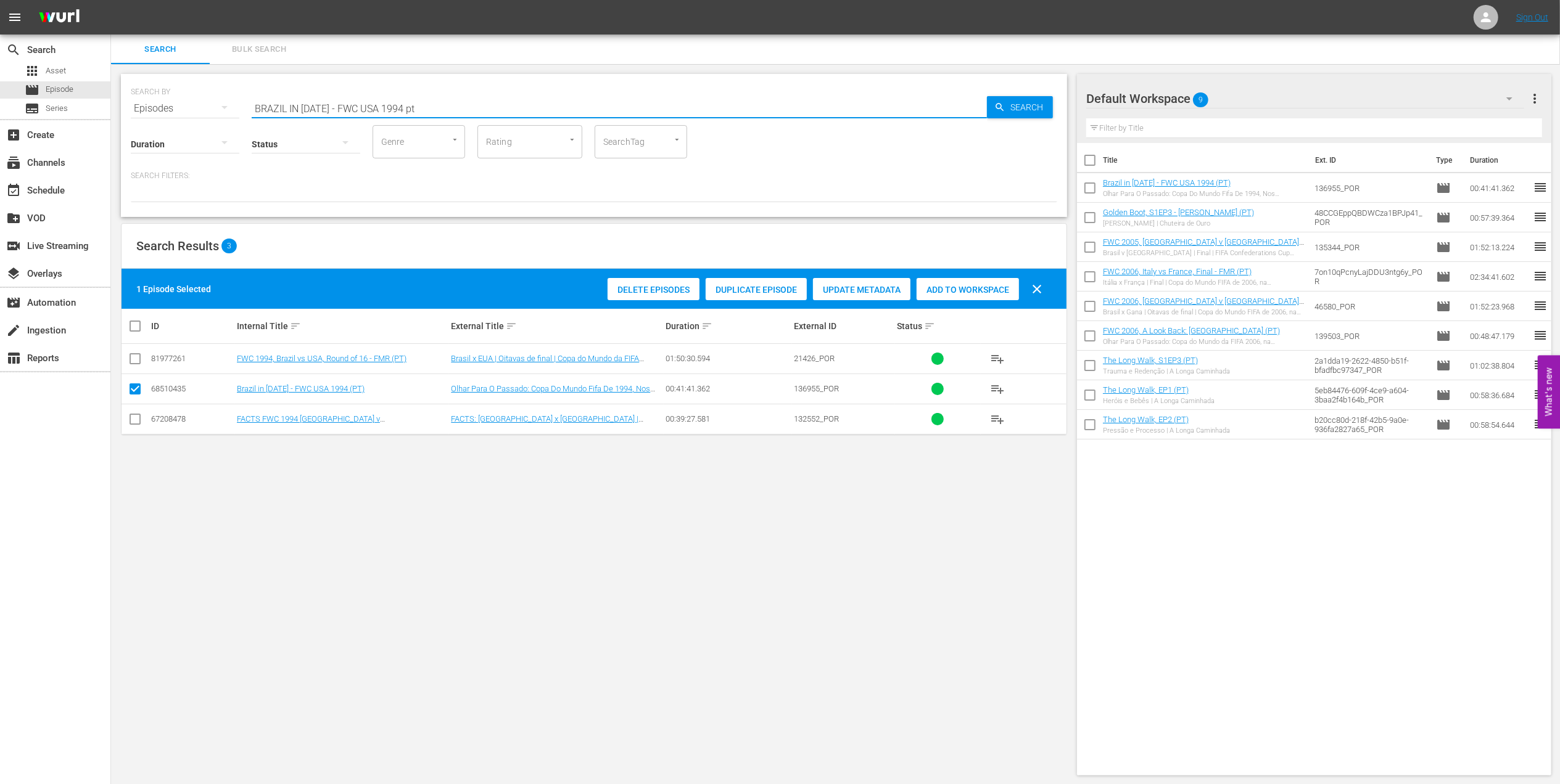
drag, startPoint x: 396, startPoint y: 106, endPoint x: 139, endPoint y: 106, distance: 257.0
click at [139, 105] on div "SEARCH BY Search By Episodes Search ID, Title, Description, Keywords, or Catego…" at bounding box center [594, 100] width 927 height 44
paste input "FWC 1994, Brazil vs Cameroon, Group Stage (PT)"
click at [487, 106] on input "FWC 1994, Brazil vs Cameroon, Group Stage (PT)" at bounding box center [619, 109] width 735 height 30
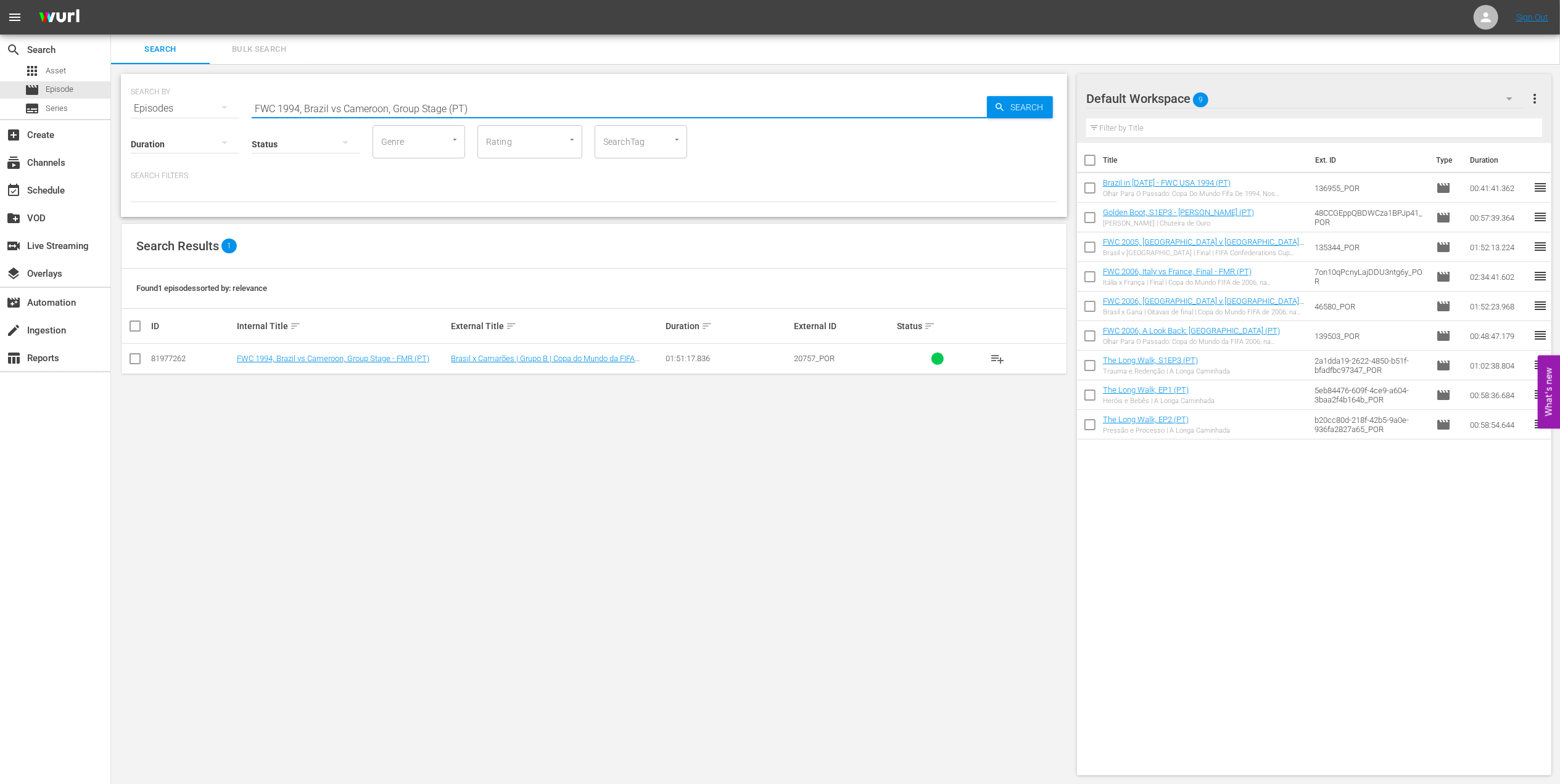
type input "FWC 1994, Brazil vs Cameroon, Group Stage (PT)"
click at [139, 358] on input "checkbox" at bounding box center [135, 362] width 15 height 15
checkbox input "true"
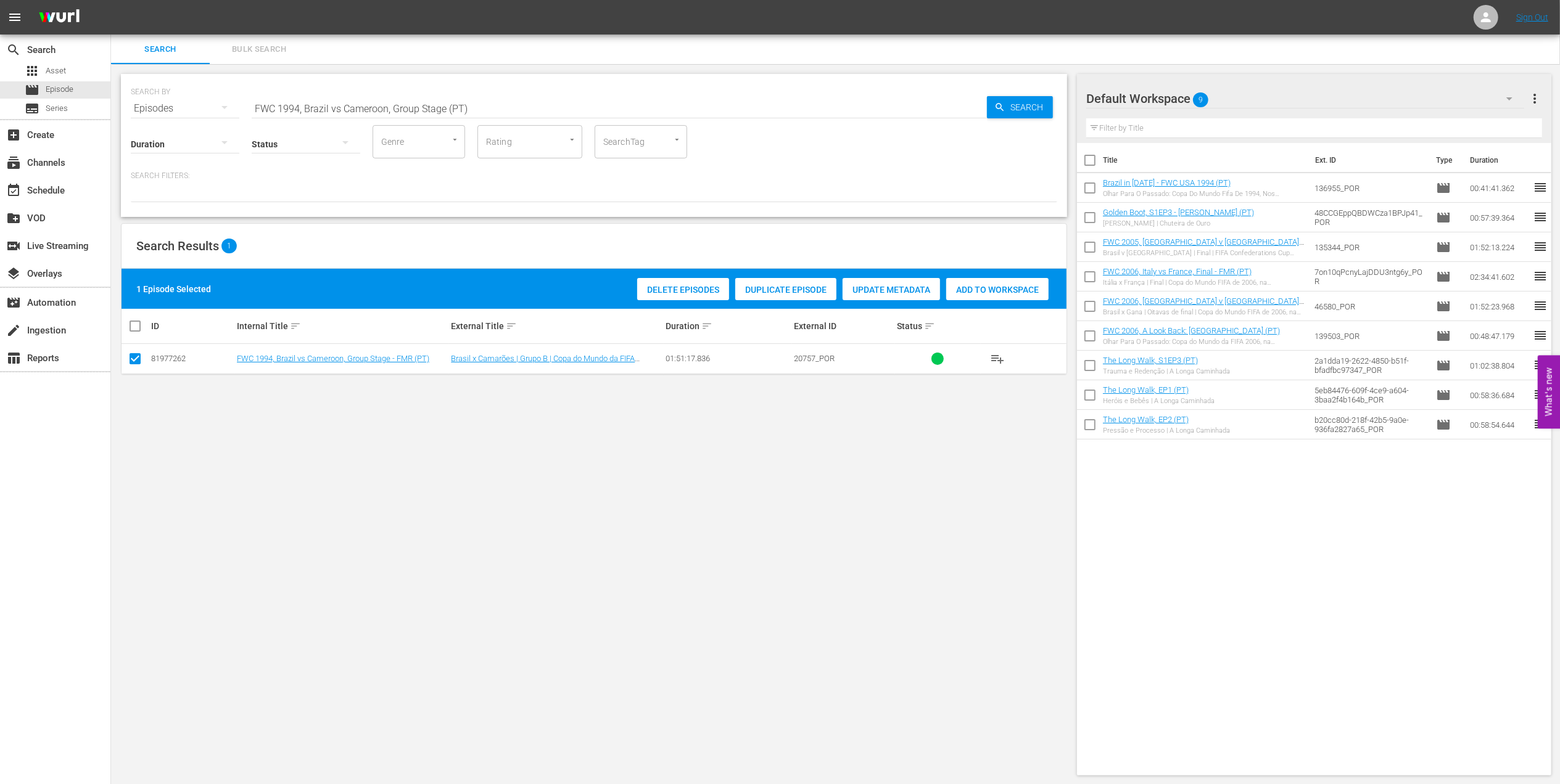
click at [1007, 285] on span "Add to Workspace" at bounding box center [997, 289] width 103 height 10
drag, startPoint x: 484, startPoint y: 105, endPoint x: 185, endPoint y: 106, distance: 299.0
click at [187, 106] on div "SEARCH BY Search By Episodes Search ID, Title, Description, Keywords, or Catego…" at bounding box center [594, 100] width 927 height 44
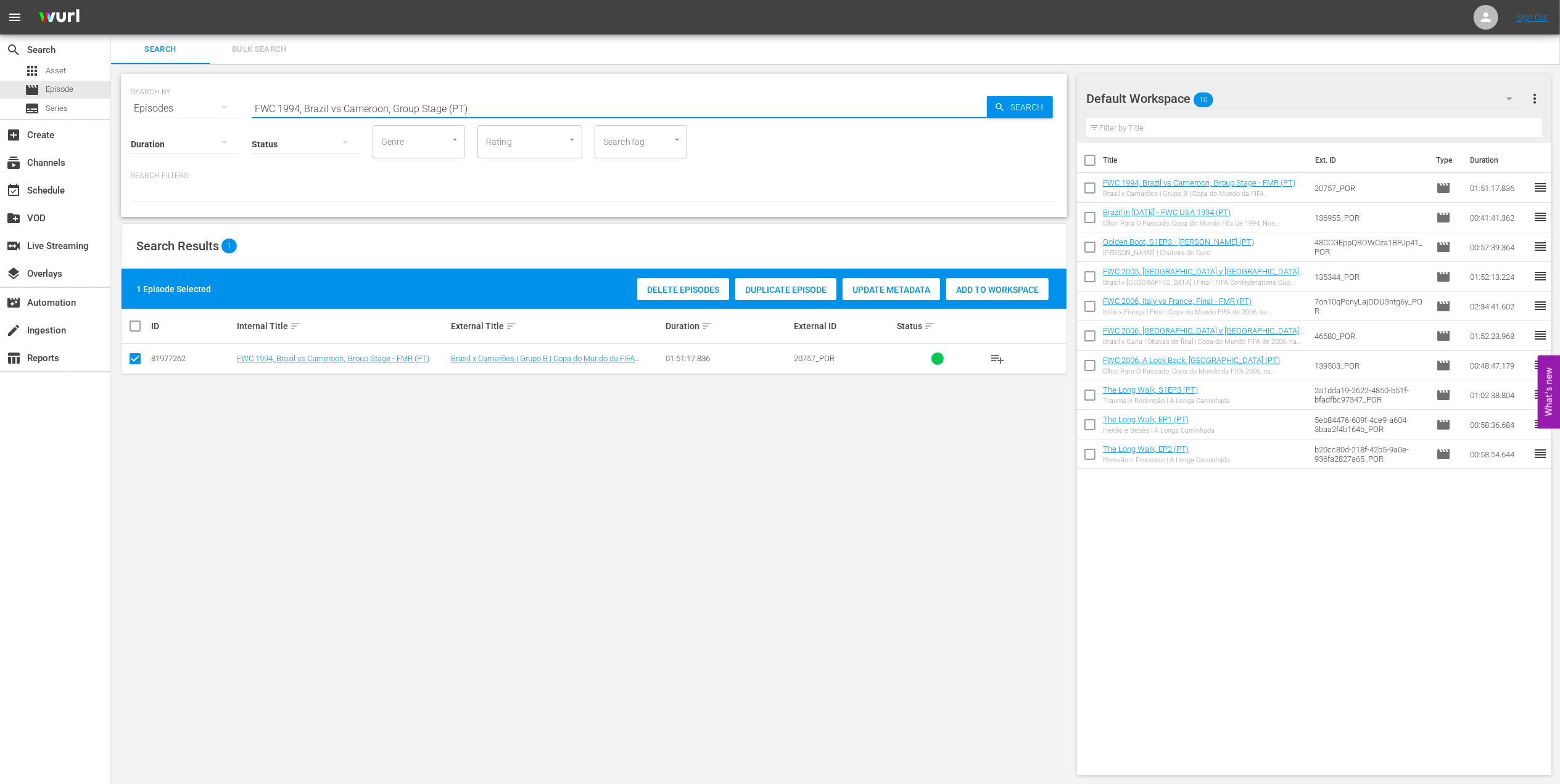
paste input "74, Netherlands v. Germany FR, Final"
click at [472, 109] on input "FWC 1974, [GEOGRAPHIC_DATA] v. [GEOGRAPHIC_DATA] FR, Final" at bounding box center [619, 109] width 735 height 30
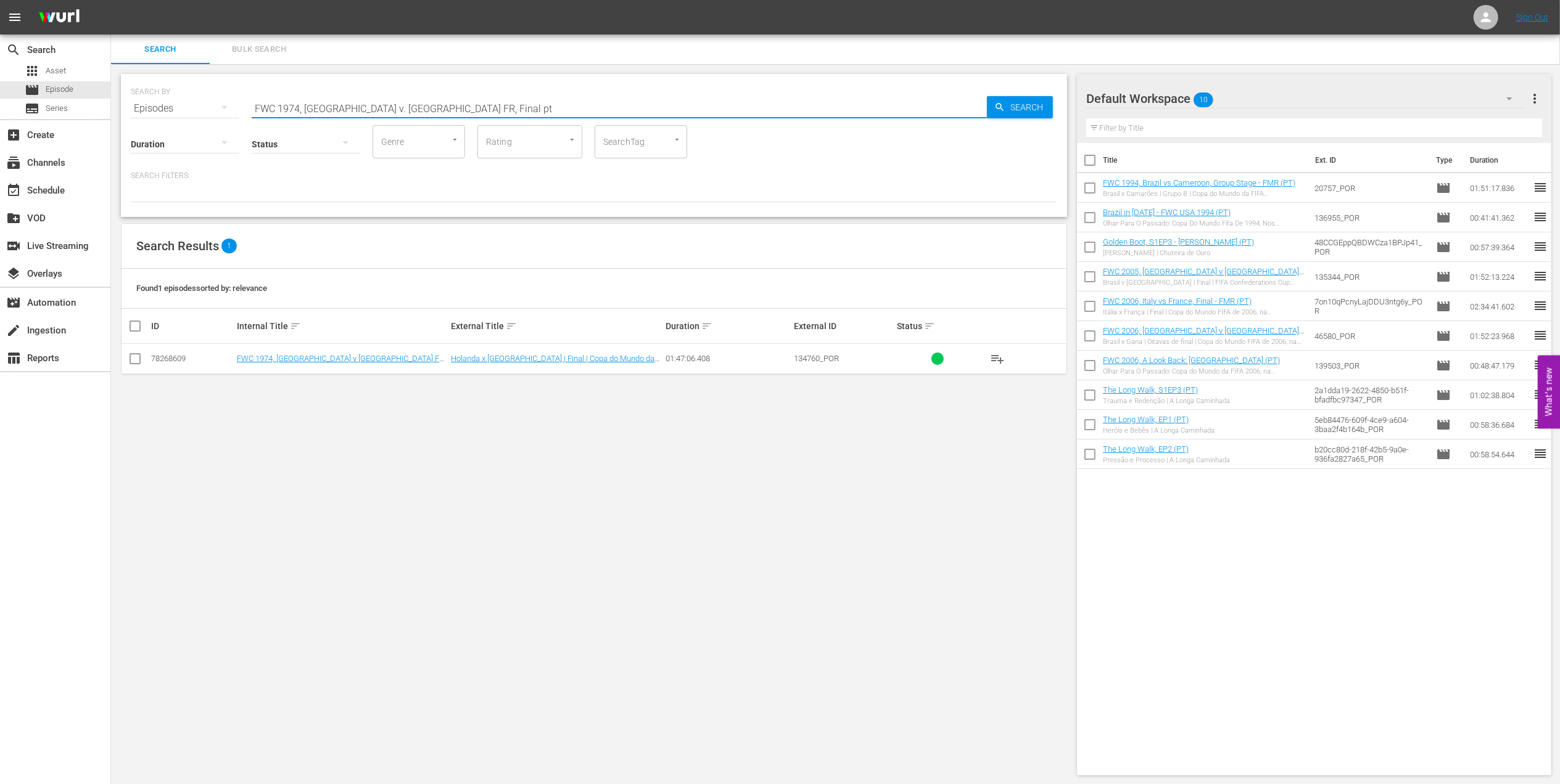
type input "FWC 1974, Netherlands v. Germany FR, Final pt"
click at [133, 359] on input "checkbox" at bounding box center [135, 362] width 15 height 15
checkbox input "true"
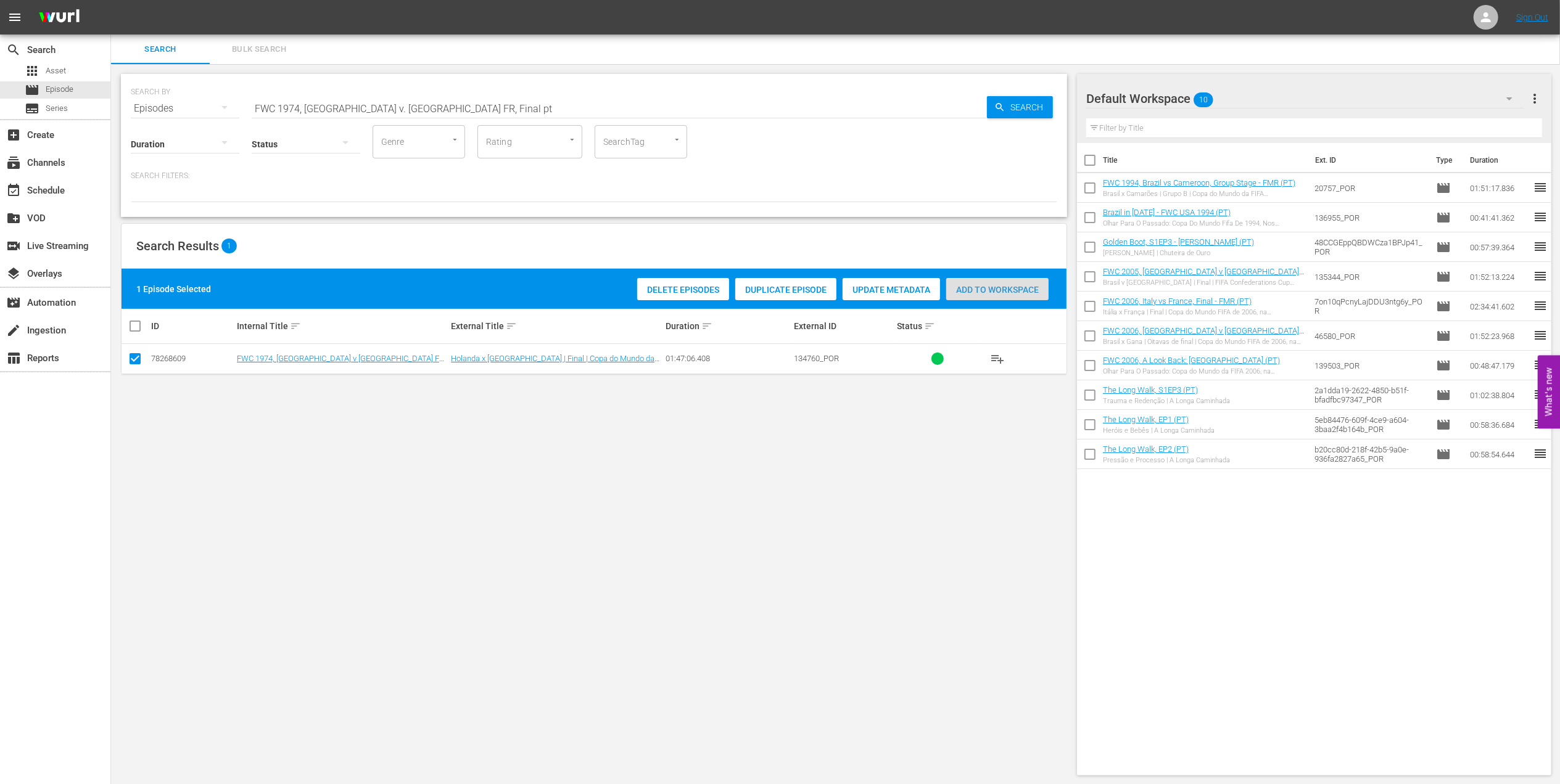
click at [966, 285] on span "Add to Workspace" at bounding box center [997, 289] width 103 height 10
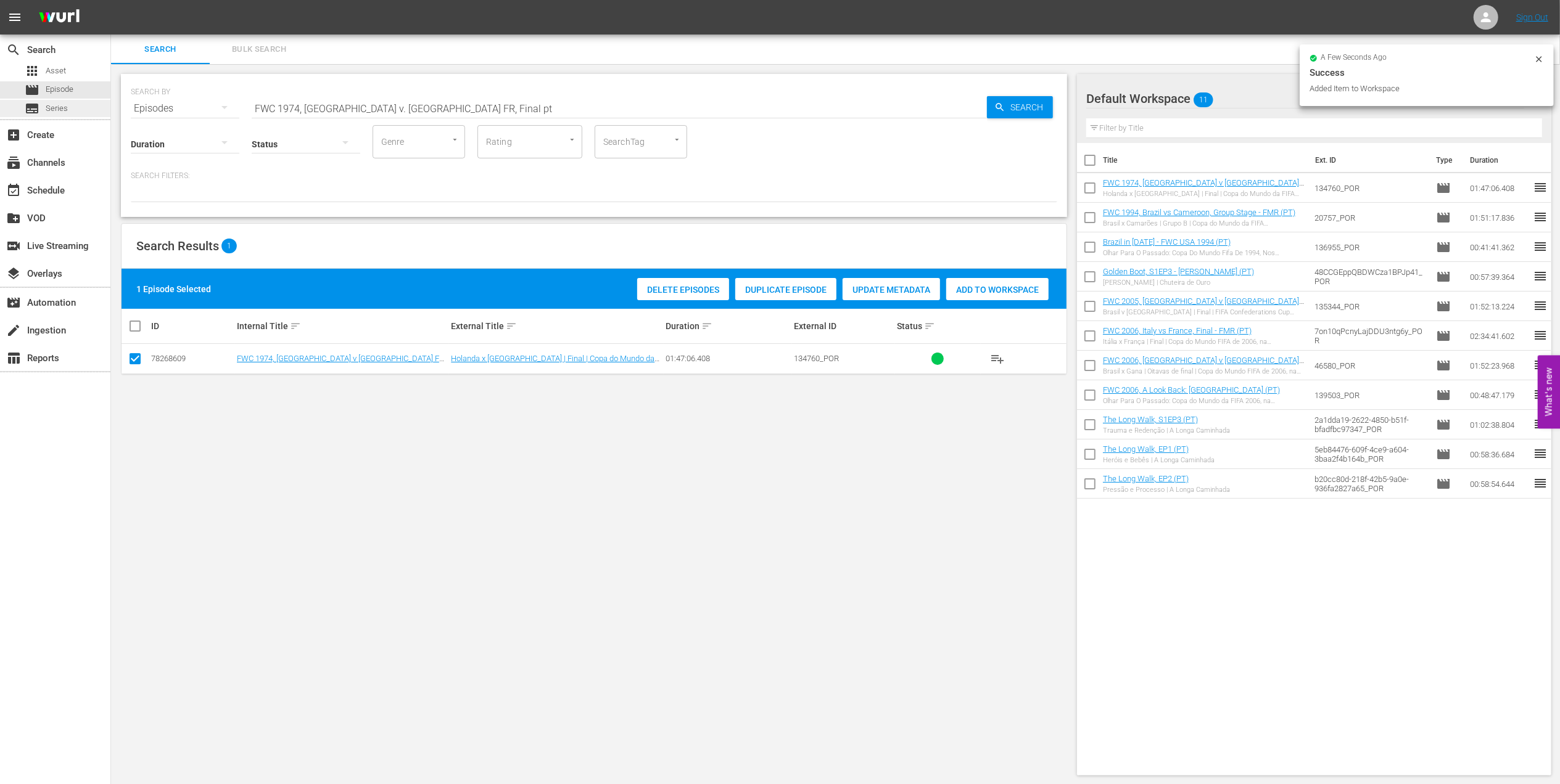
drag, startPoint x: 502, startPoint y: 105, endPoint x: 91, endPoint y: 112, distance: 411.1
click at [111, 0] on div "search Search apps Asset movie Episode subtitles Series add_box Create subscrip…" at bounding box center [835, 0] width 1449 height 0
paste input "LOCAL ONLY - Sissi"
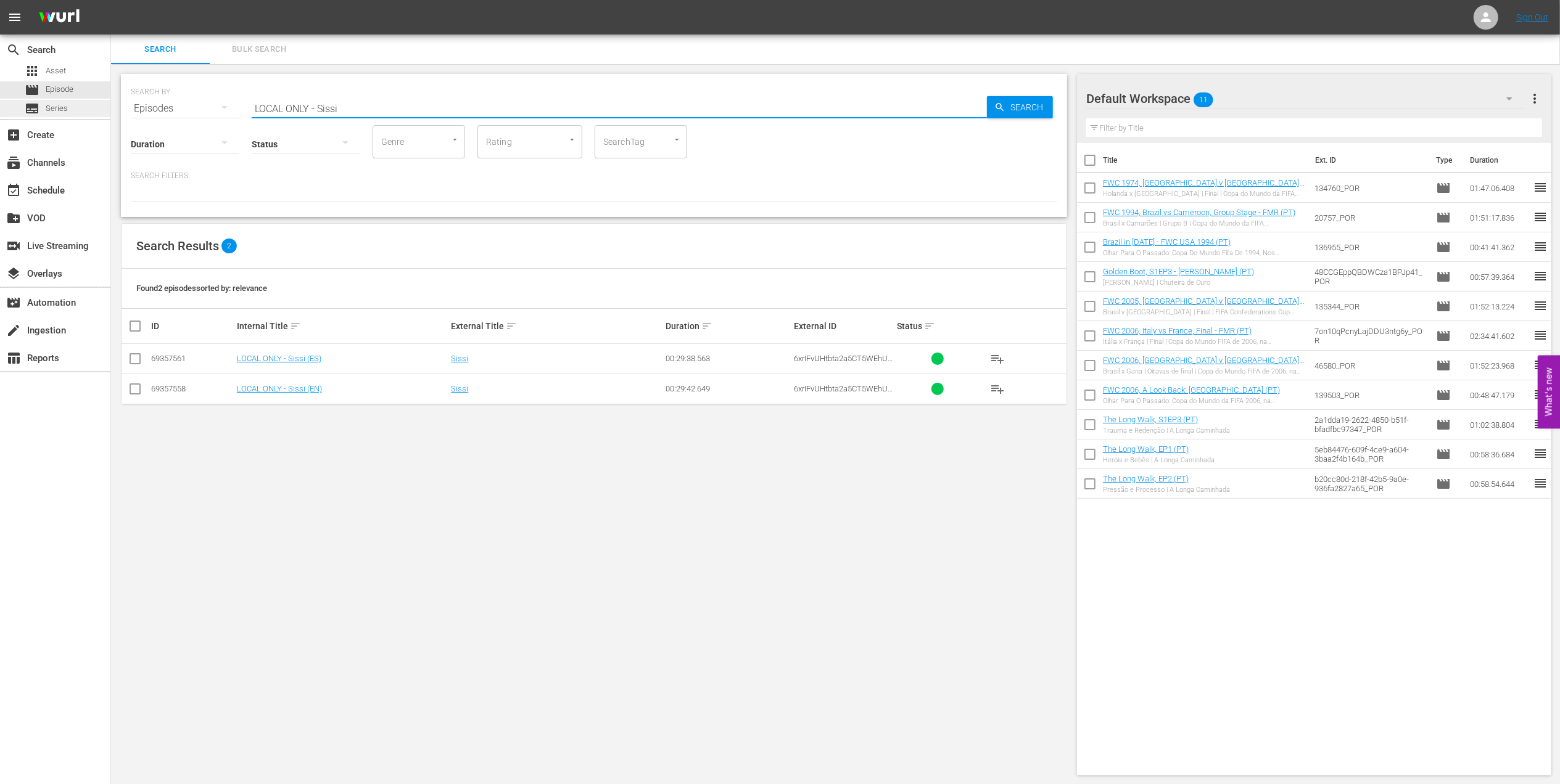
drag, startPoint x: 318, startPoint y: 109, endPoint x: 28, endPoint y: 112, distance: 290.0
click at [111, 0] on div "search Search apps Asset movie Episode subtitles Series add_box Create subscrip…" at bounding box center [835, 0] width 1449 height 0
click at [363, 106] on input "Sissi" at bounding box center [619, 109] width 735 height 30
type input "Sissi pt"
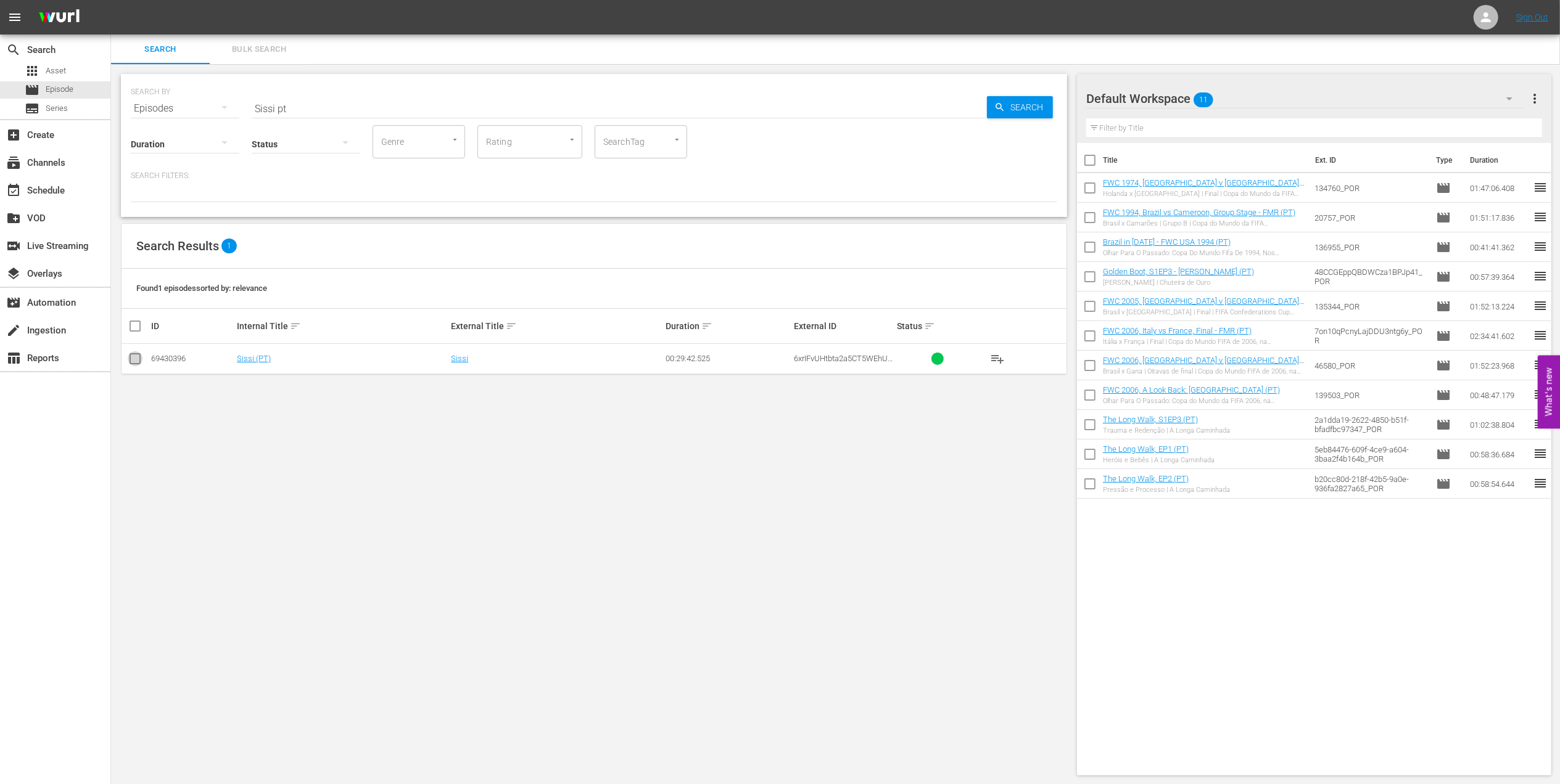
click at [134, 358] on input "checkbox" at bounding box center [135, 362] width 15 height 15
checkbox input "true"
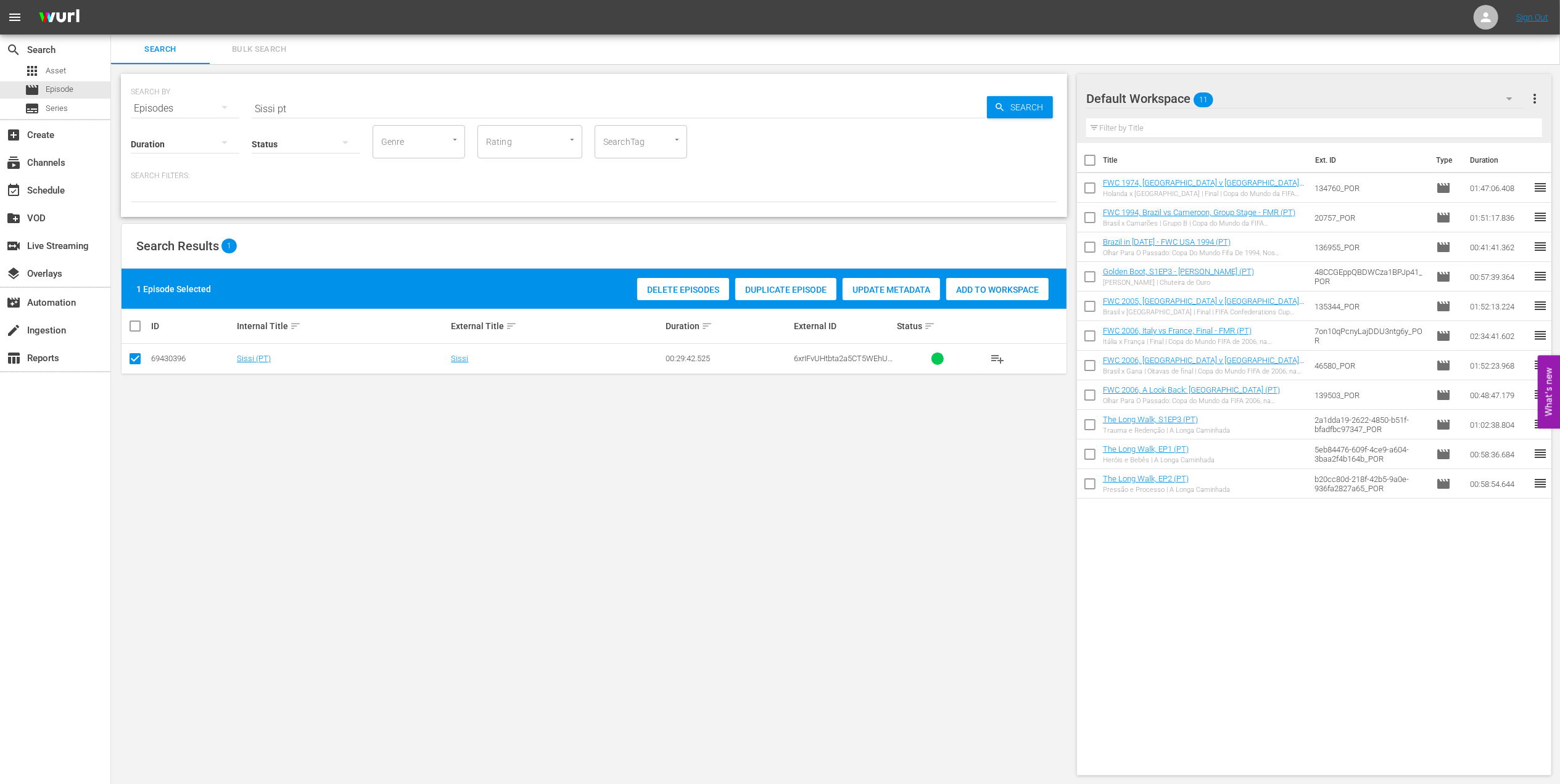
click at [996, 289] on span "Add to Workspace" at bounding box center [997, 289] width 103 height 10
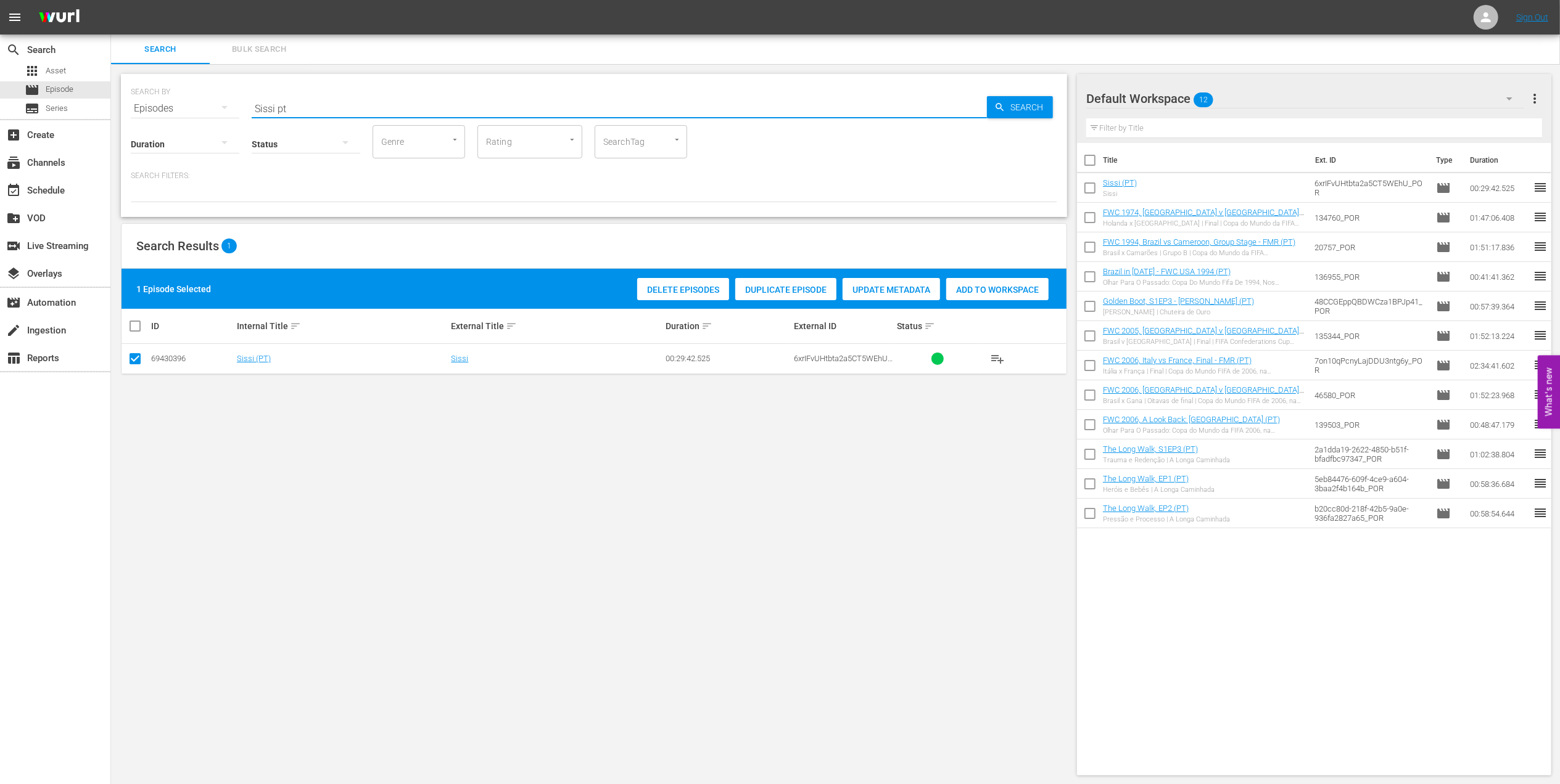
drag, startPoint x: 292, startPoint y: 107, endPoint x: 146, endPoint y: 109, distance: 146.0
click at [148, 109] on div "SEARCH BY Search By Episodes Search ID, Title, Description, Keywords, or Catego…" at bounding box center [594, 100] width 927 height 44
paste input "FWWC 2007 Brazil v Denmark, Group Stage PT"
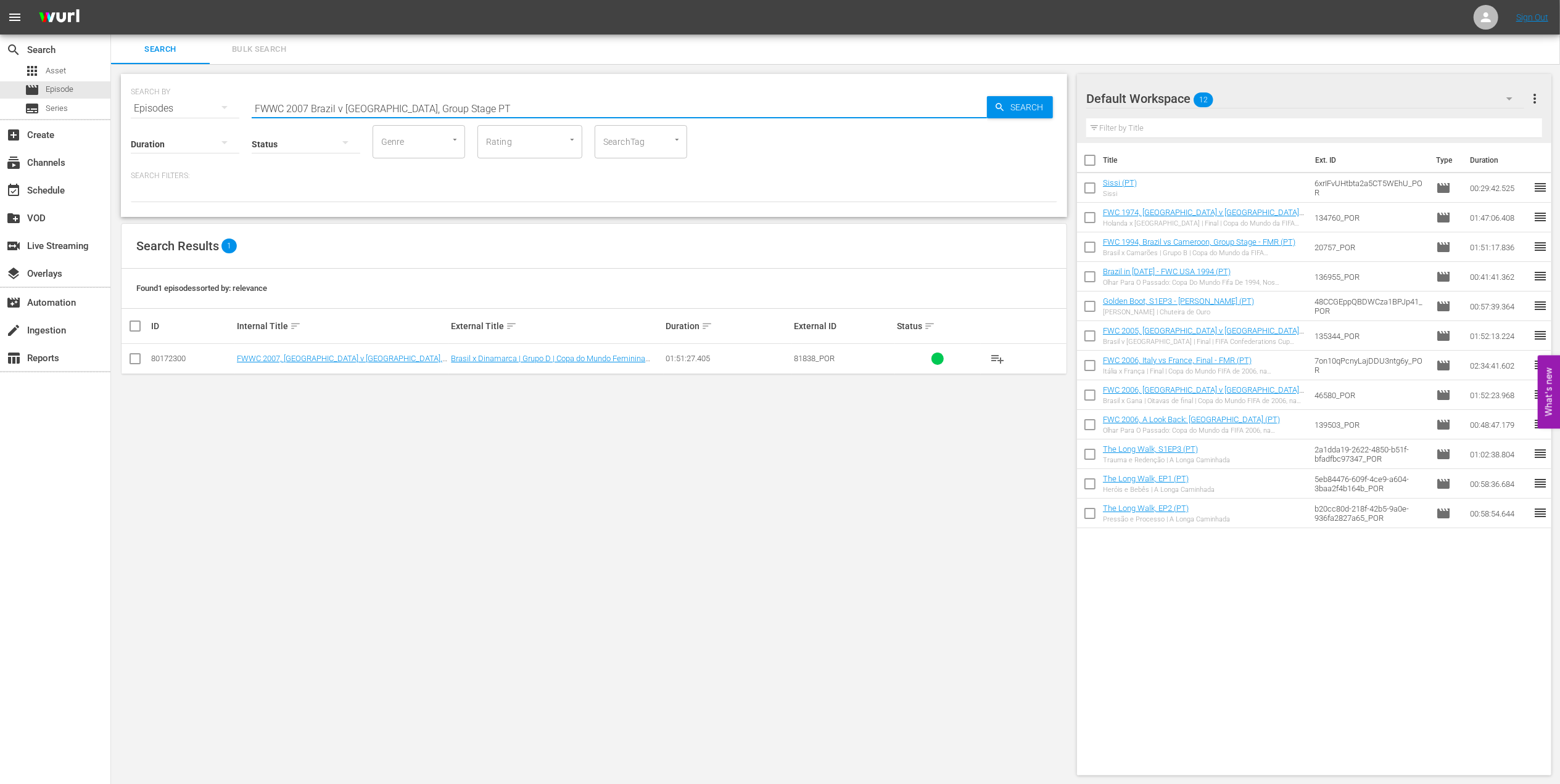
type input "FWWC 2007 Brazil v Denmark, Group Stage PT"
click at [141, 360] on input "checkbox" at bounding box center [135, 362] width 15 height 15
checkbox input "true"
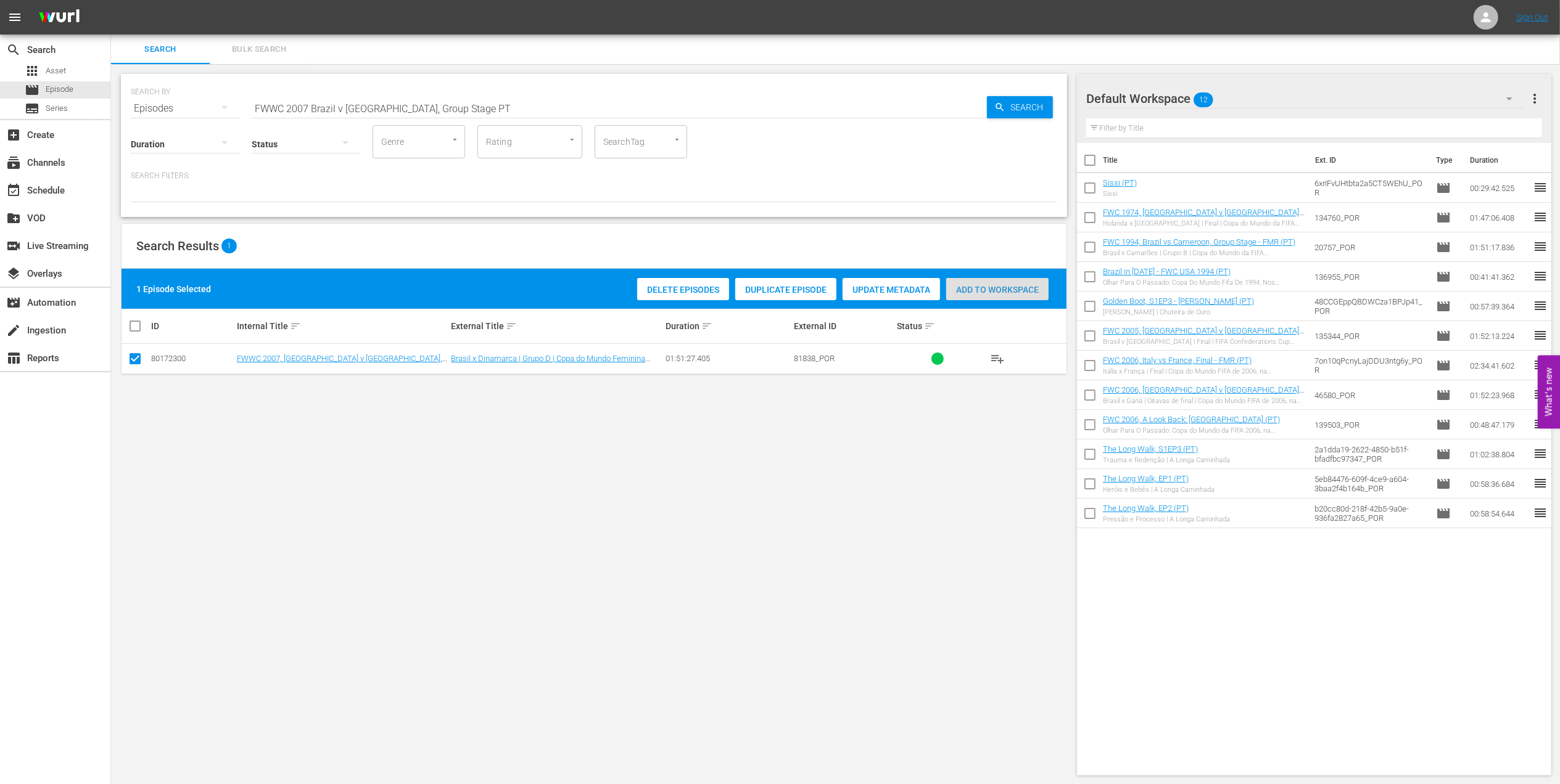
click at [970, 294] on span "Add to Workspace" at bounding box center [997, 289] width 103 height 10
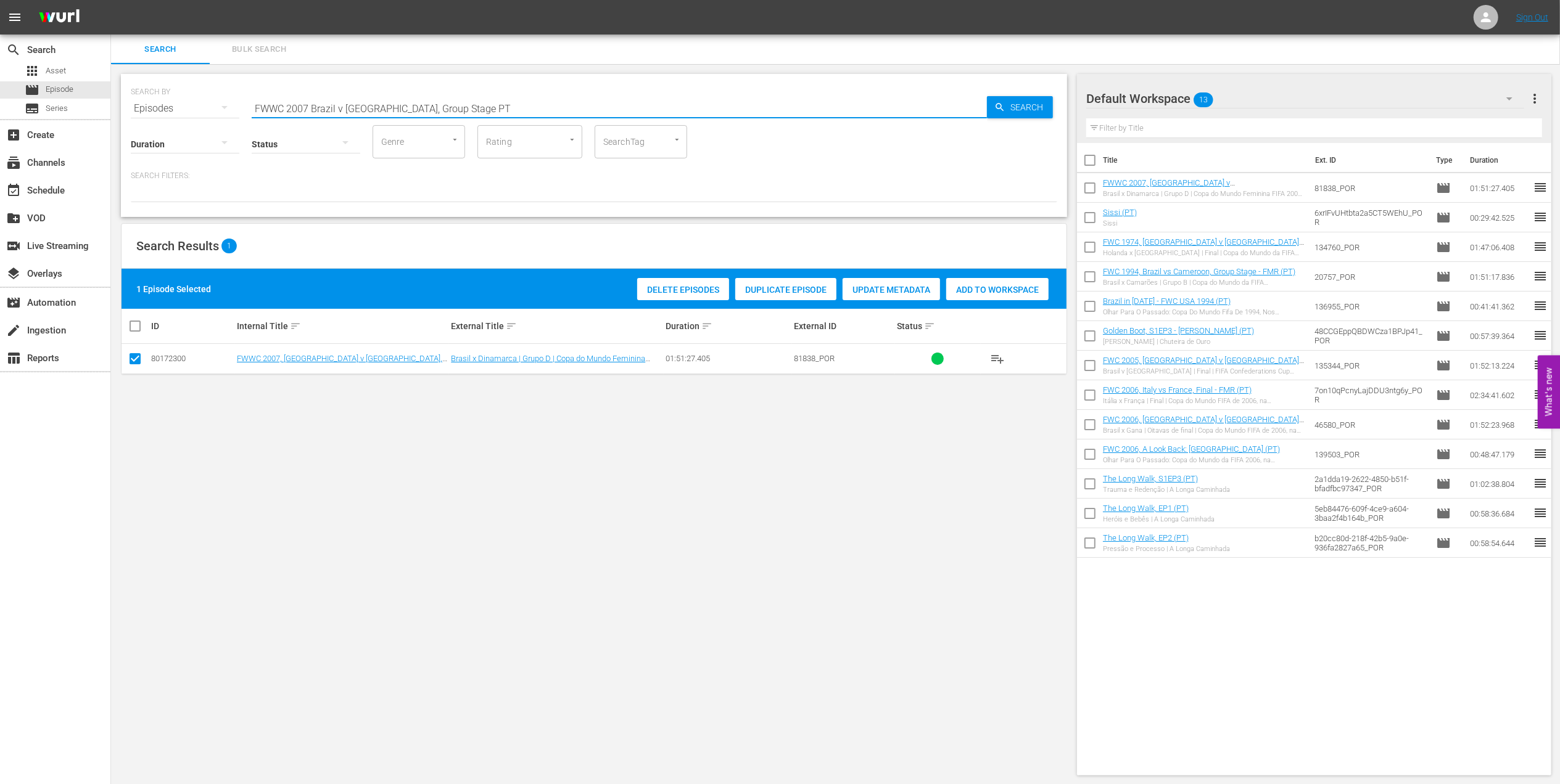
drag, startPoint x: 489, startPoint y: 111, endPoint x: 112, endPoint y: 106, distance: 377.0
click at [111, 0] on div "search Search apps Asset movie Episode subtitles Series add_box Create subscrip…" at bounding box center [835, 0] width 1449 height 0
paste input "Australia, Quarterfinals"
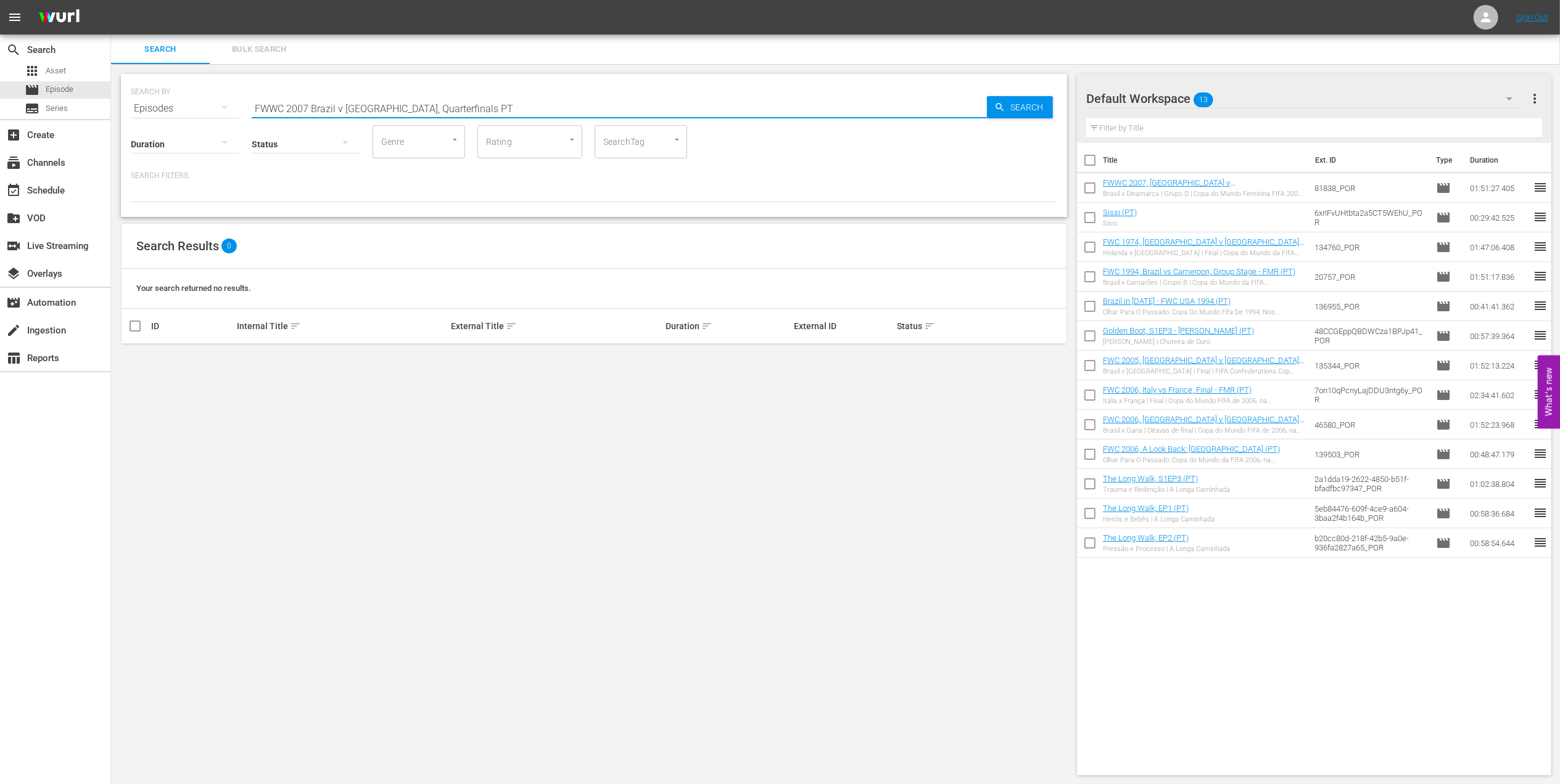
drag, startPoint x: 442, startPoint y: 105, endPoint x: 390, endPoint y: 110, distance: 52.2
click at [390, 110] on input "FWWC 2007 Brazil v Australia, Quarterfinals PT" at bounding box center [619, 109] width 735 height 30
type input "FWWC 2007 Brazil v Australia PT"
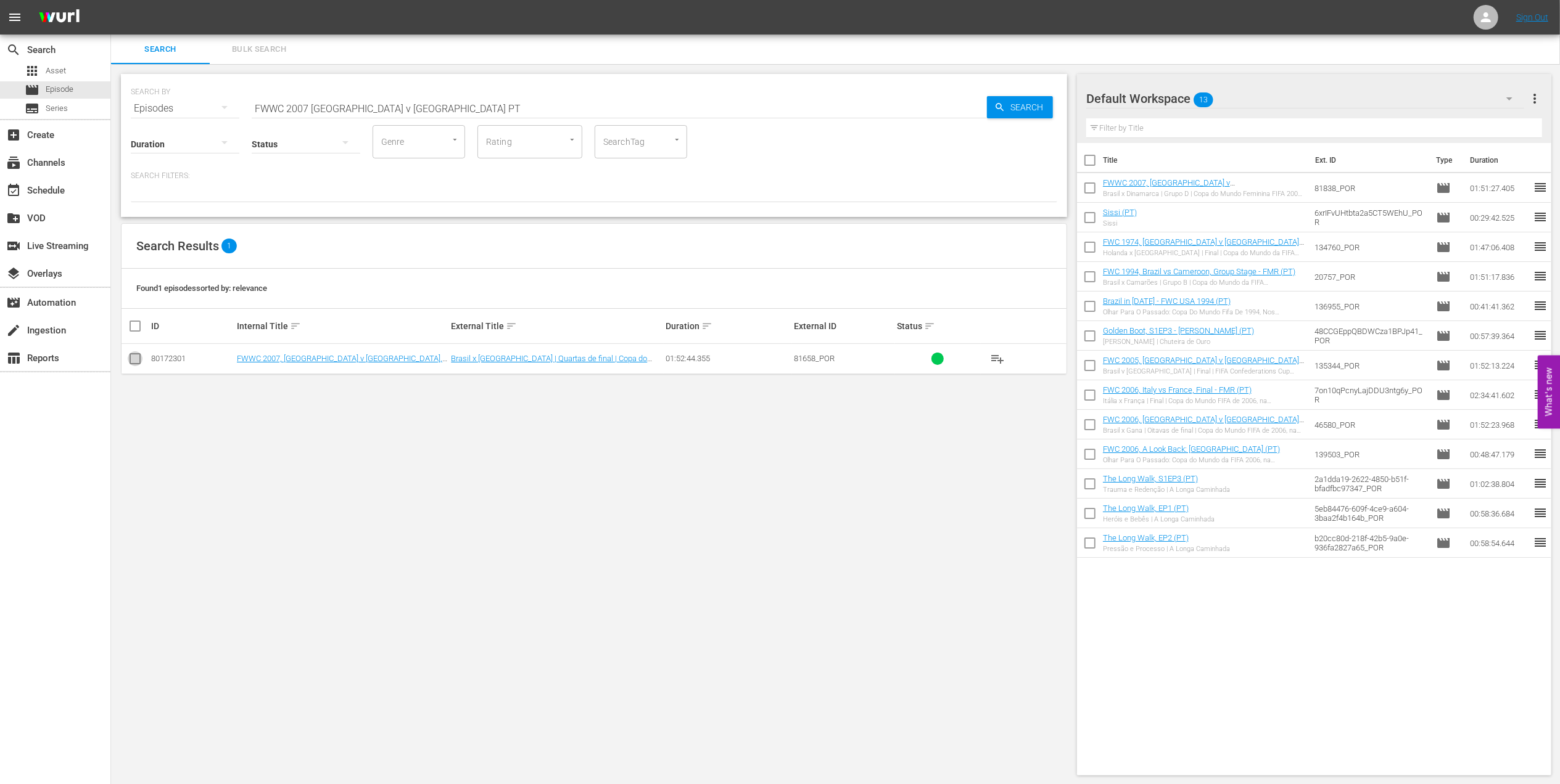
drag, startPoint x: 129, startPoint y: 359, endPoint x: 142, endPoint y: 365, distance: 14.3
click at [130, 361] on input "checkbox" at bounding box center [135, 362] width 15 height 15
checkbox input "true"
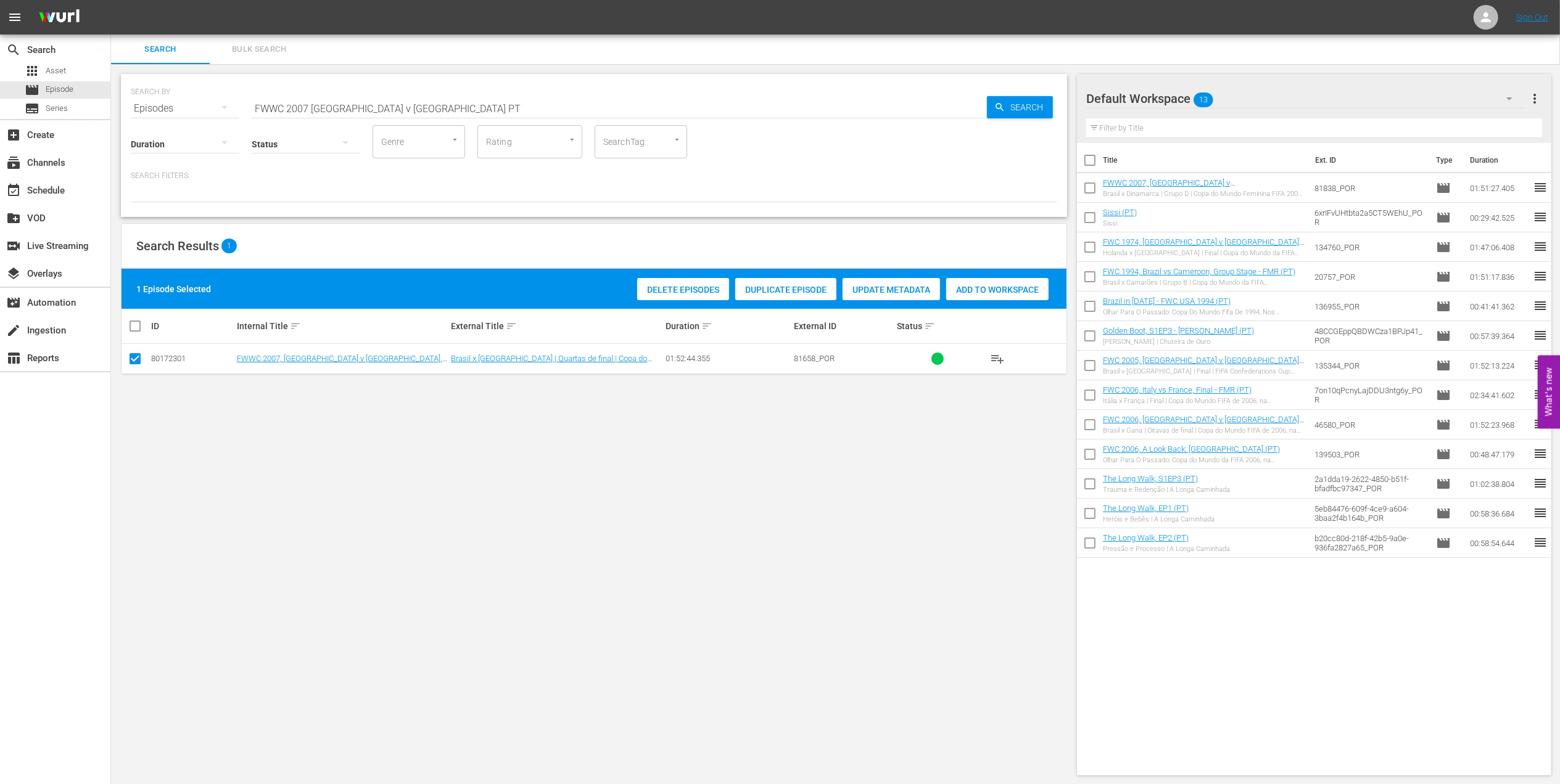
click at [992, 288] on span "Add to Workspace" at bounding box center [997, 289] width 103 height 10
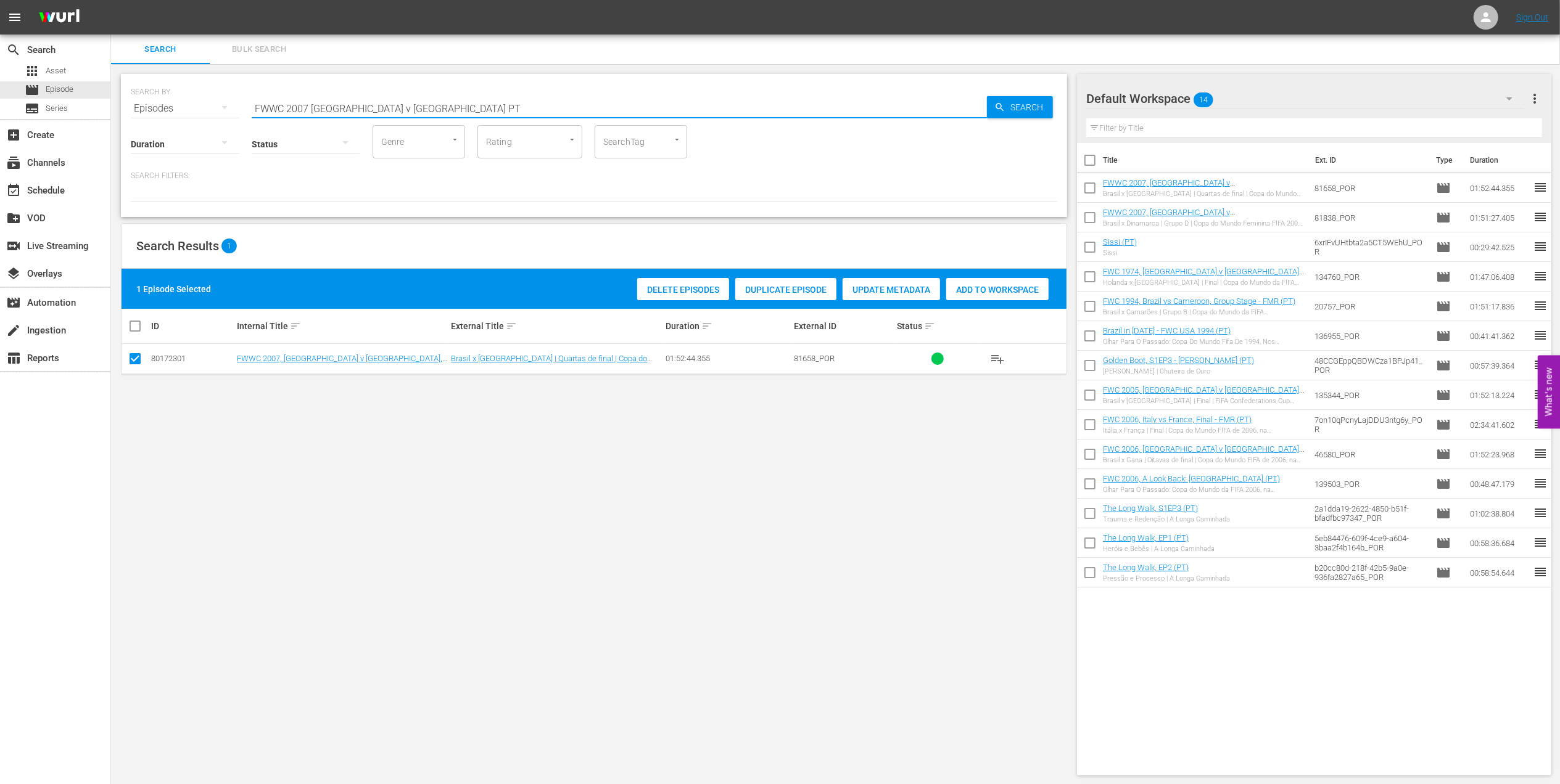
drag, startPoint x: 287, startPoint y: 105, endPoint x: 121, endPoint y: 105, distance: 166.0
click at [119, 105] on div "SEARCH BY Search By Episodes Search ID, Title, Description, Keywords, or Catego…" at bounding box center [593, 425] width 966 height 721
paste input "Germany v Brazil, Final"
click at [477, 103] on input "FWWC 2007 Germany v Brazil, Final" at bounding box center [619, 109] width 735 height 30
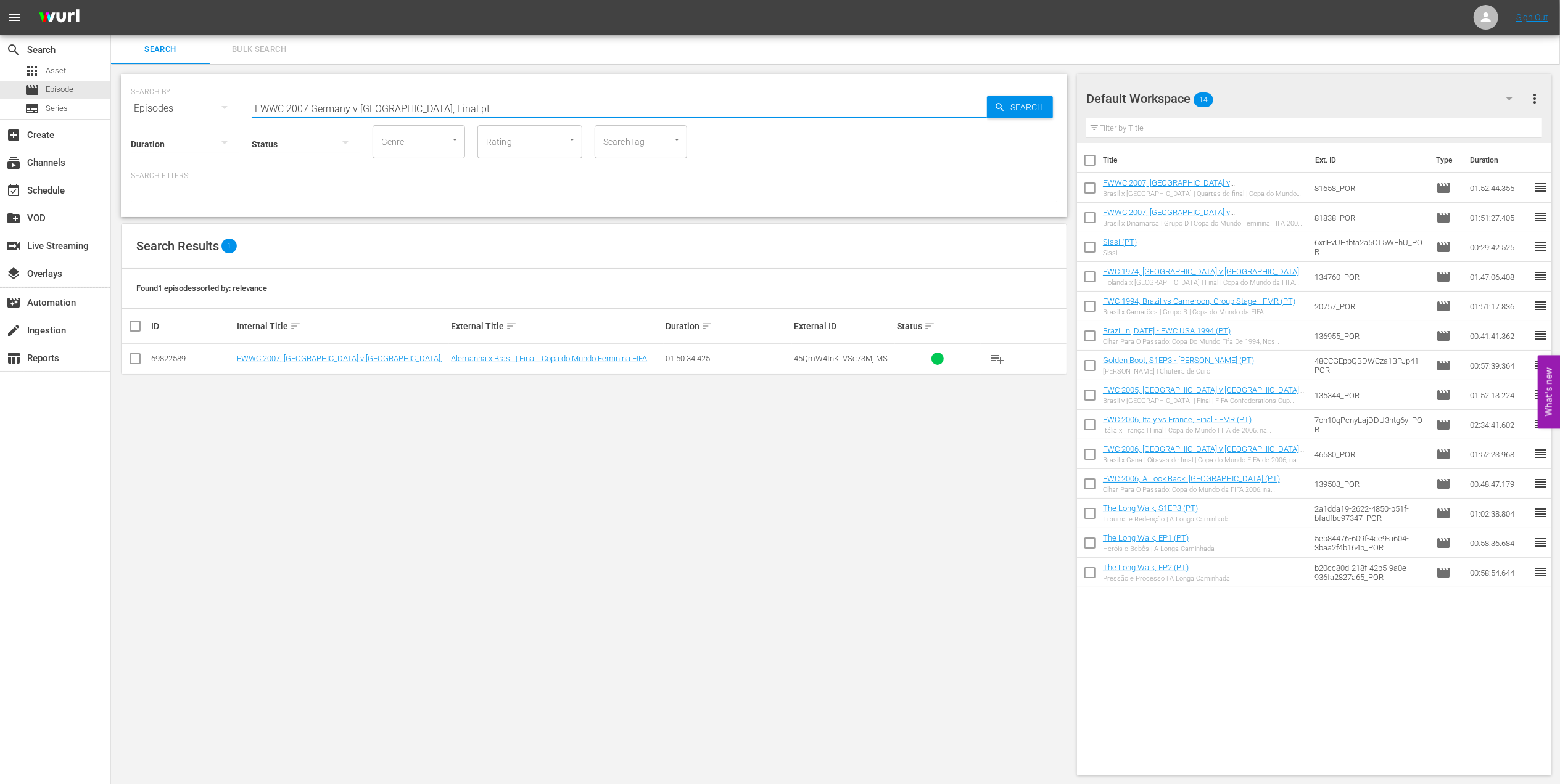
type input "FWWC 2007 Germany v Brazil, Final pt"
click at [138, 361] on input "checkbox" at bounding box center [135, 362] width 15 height 15
checkbox input "true"
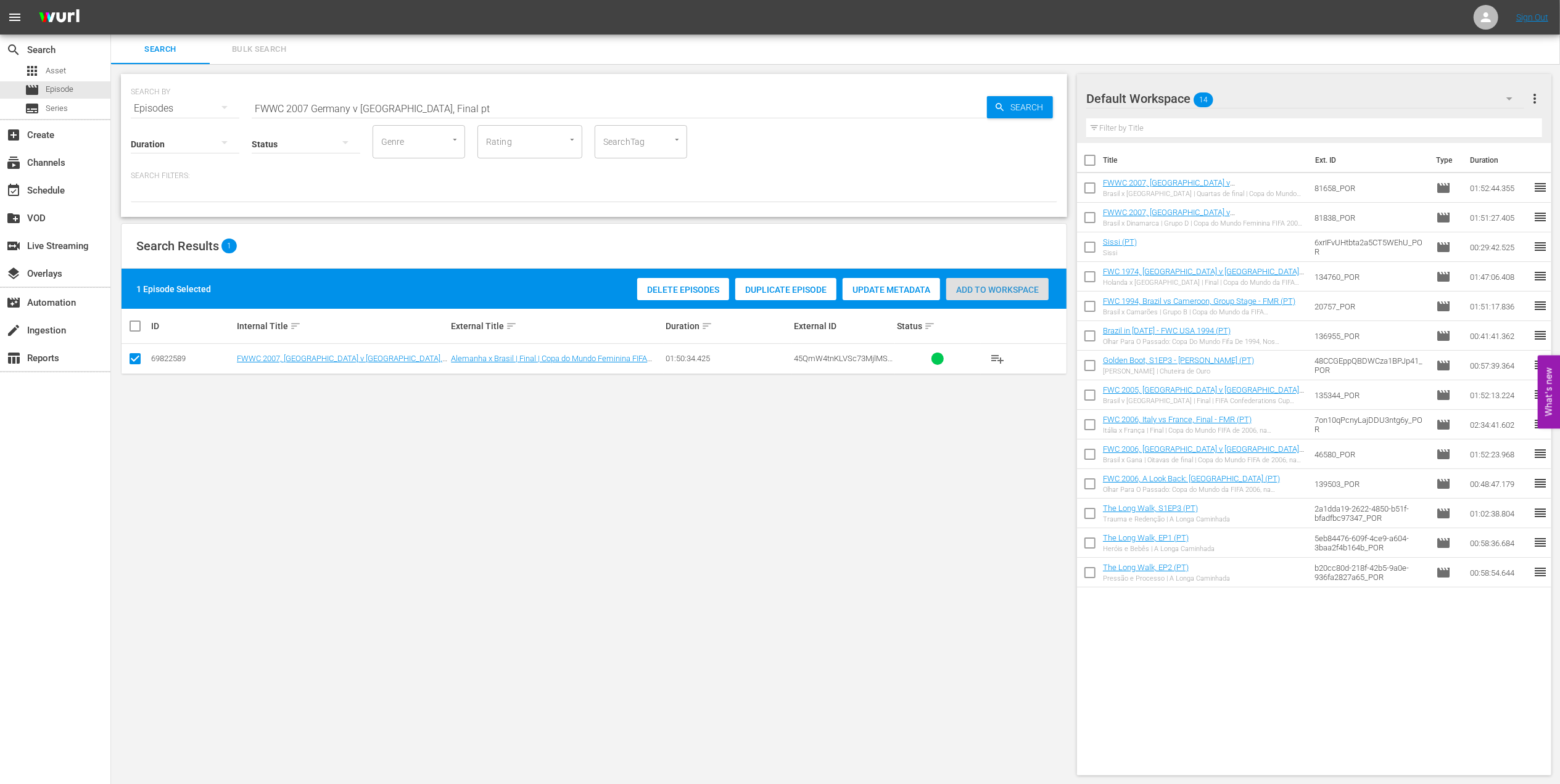
click at [997, 291] on span "Add to Workspace" at bounding box center [997, 289] width 103 height 10
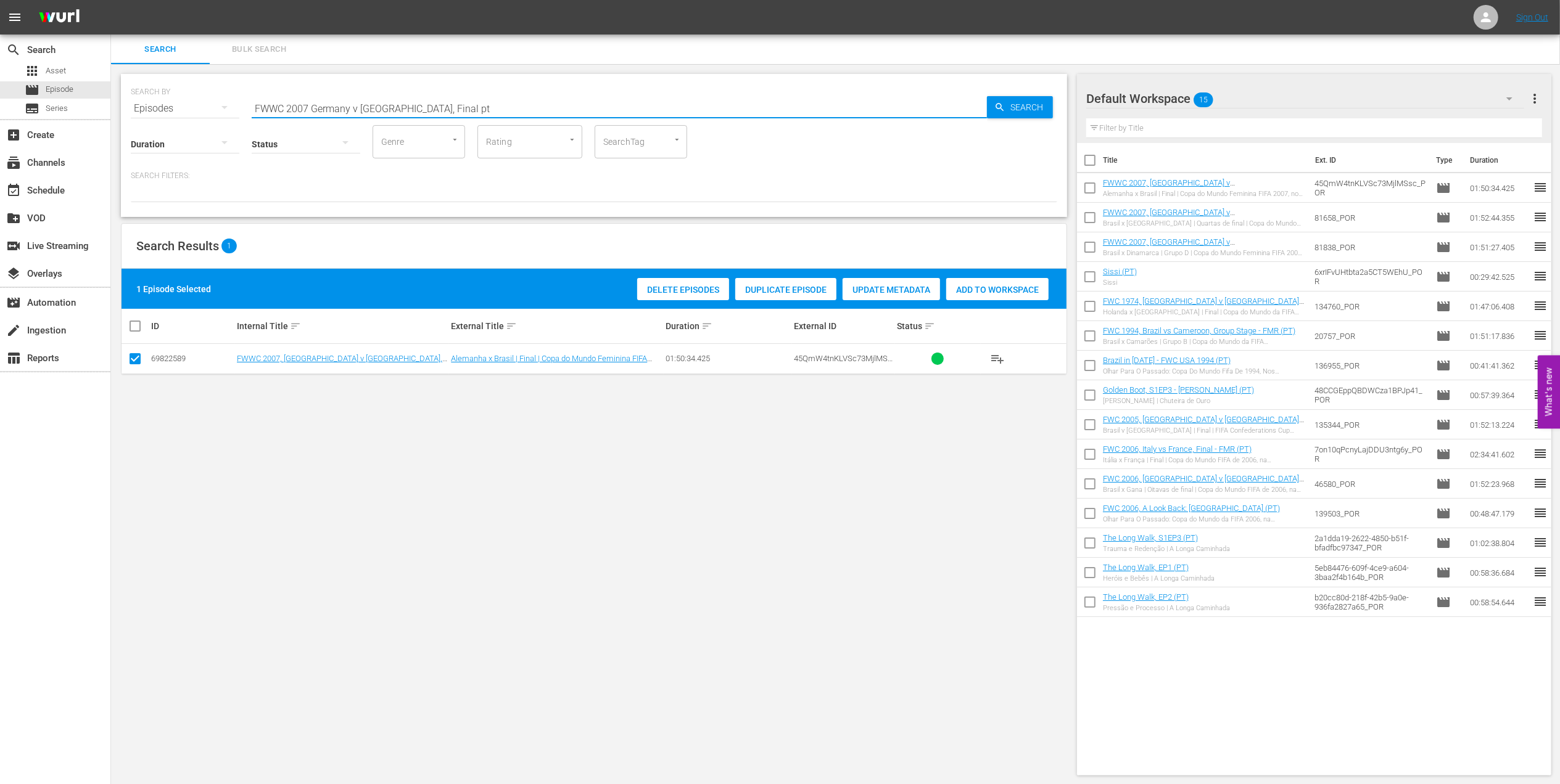
drag, startPoint x: 438, startPoint y: 104, endPoint x: 139, endPoint y: 107, distance: 299.0
click at [139, 107] on div "SEARCH BY Search By Episodes Search ID, Title, Description, Keywords, or Catego…" at bounding box center [594, 100] width 927 height 44
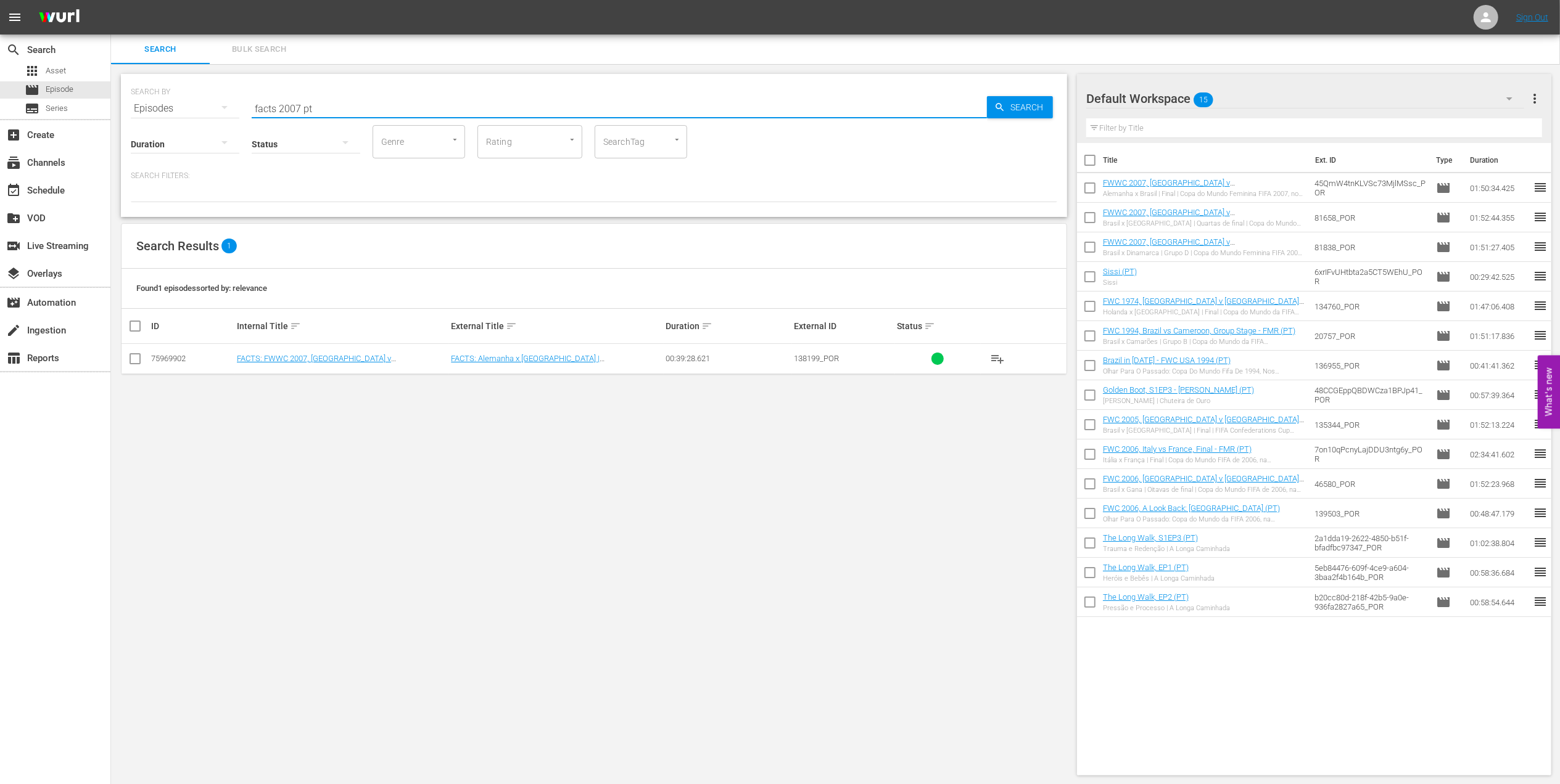
type input "facts 2007 pt"
drag, startPoint x: 131, startPoint y: 357, endPoint x: 138, endPoint y: 360, distance: 7.6
click at [131, 358] on input "checkbox" at bounding box center [135, 362] width 15 height 15
checkbox input "true"
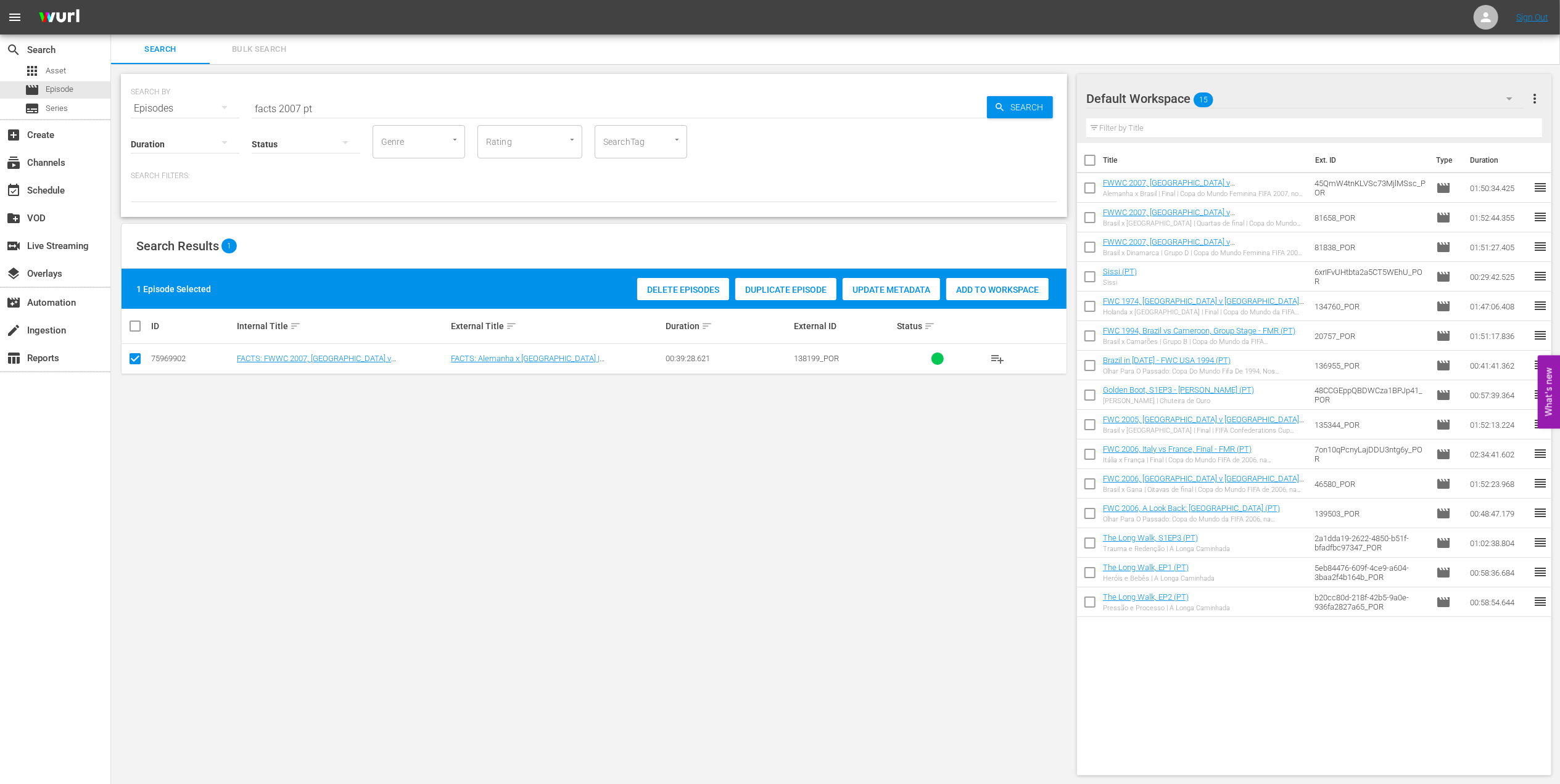
click at [988, 289] on span "Add to Workspace" at bounding box center [997, 289] width 103 height 10
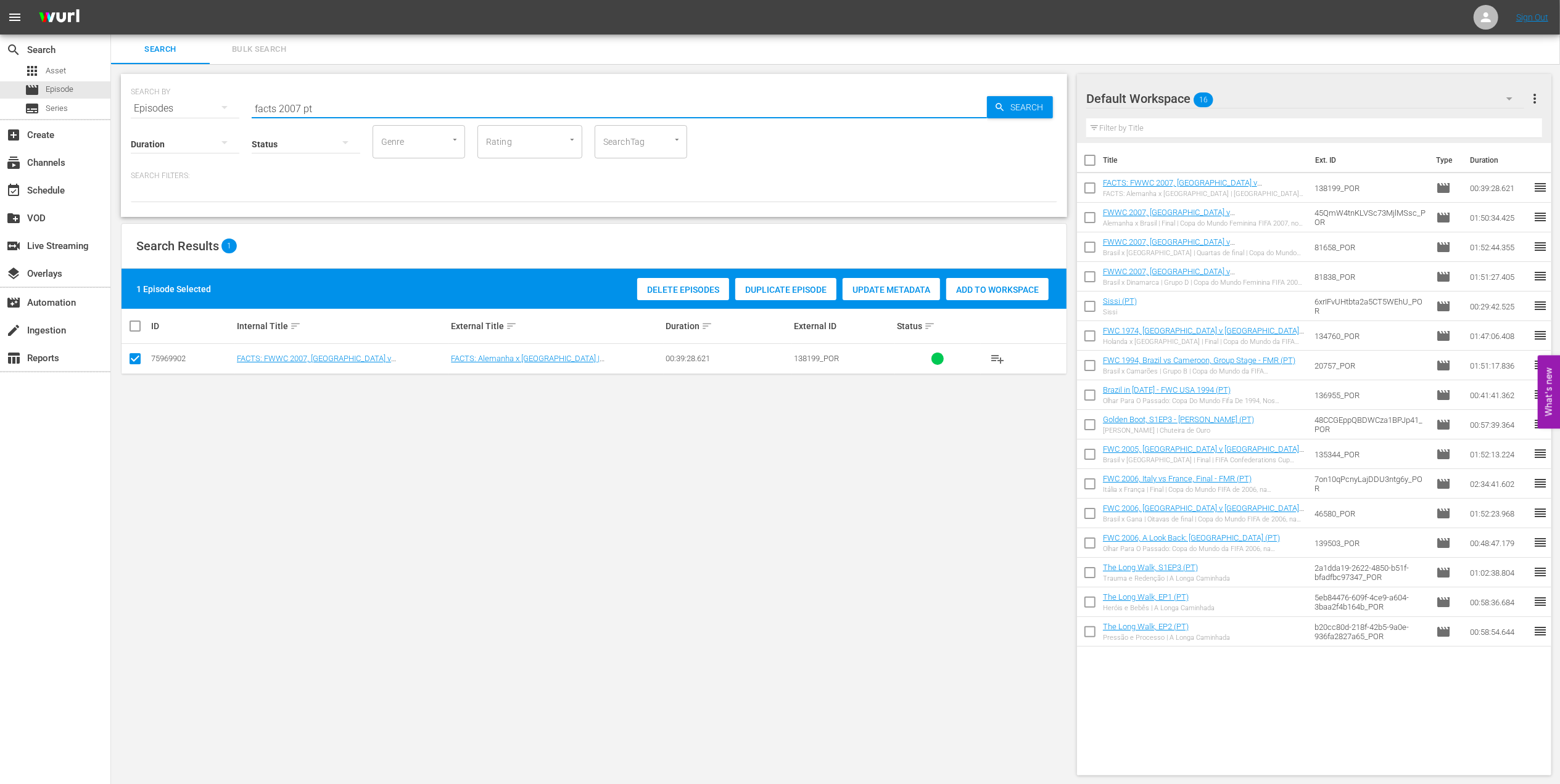
drag, startPoint x: 351, startPoint y: 104, endPoint x: 136, endPoint y: 104, distance: 215.0
click at [136, 104] on div "SEARCH BY Search By Episodes Search ID, Title, Description, Keywords, or Catego…" at bounding box center [594, 100] width 927 height 44
paste input "FWC 1994, Brazil vs USA, Round of 16 (PT)"
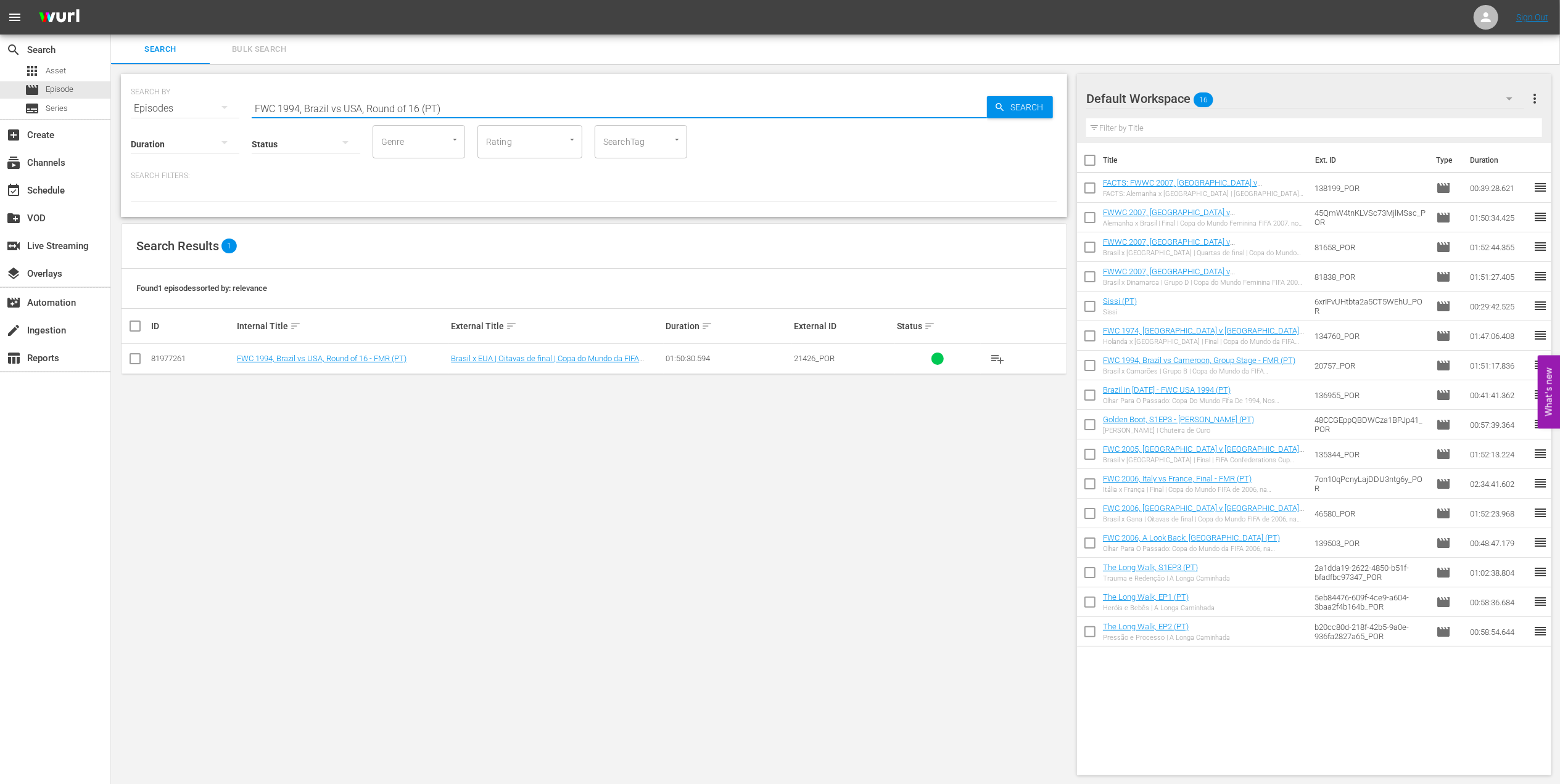
type input "FWC 1994, Brazil vs USA, Round of 16 (PT)"
click at [137, 355] on input "checkbox" at bounding box center [135, 362] width 15 height 15
checkbox input "true"
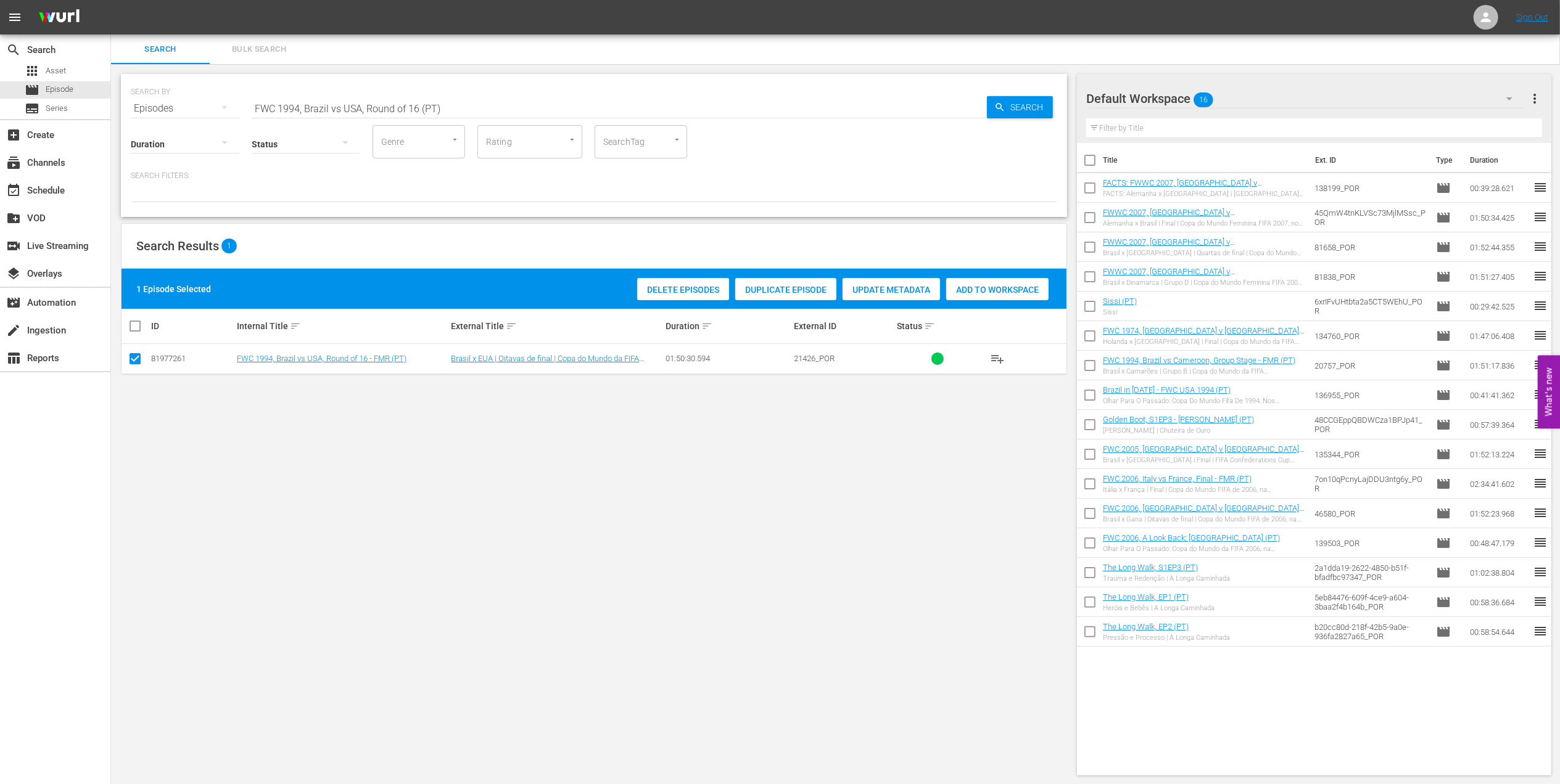
click at [1000, 285] on span "Add to Workspace" at bounding box center [997, 289] width 103 height 10
click at [61, 185] on div "event_available Schedule" at bounding box center [34, 189] width 69 height 11
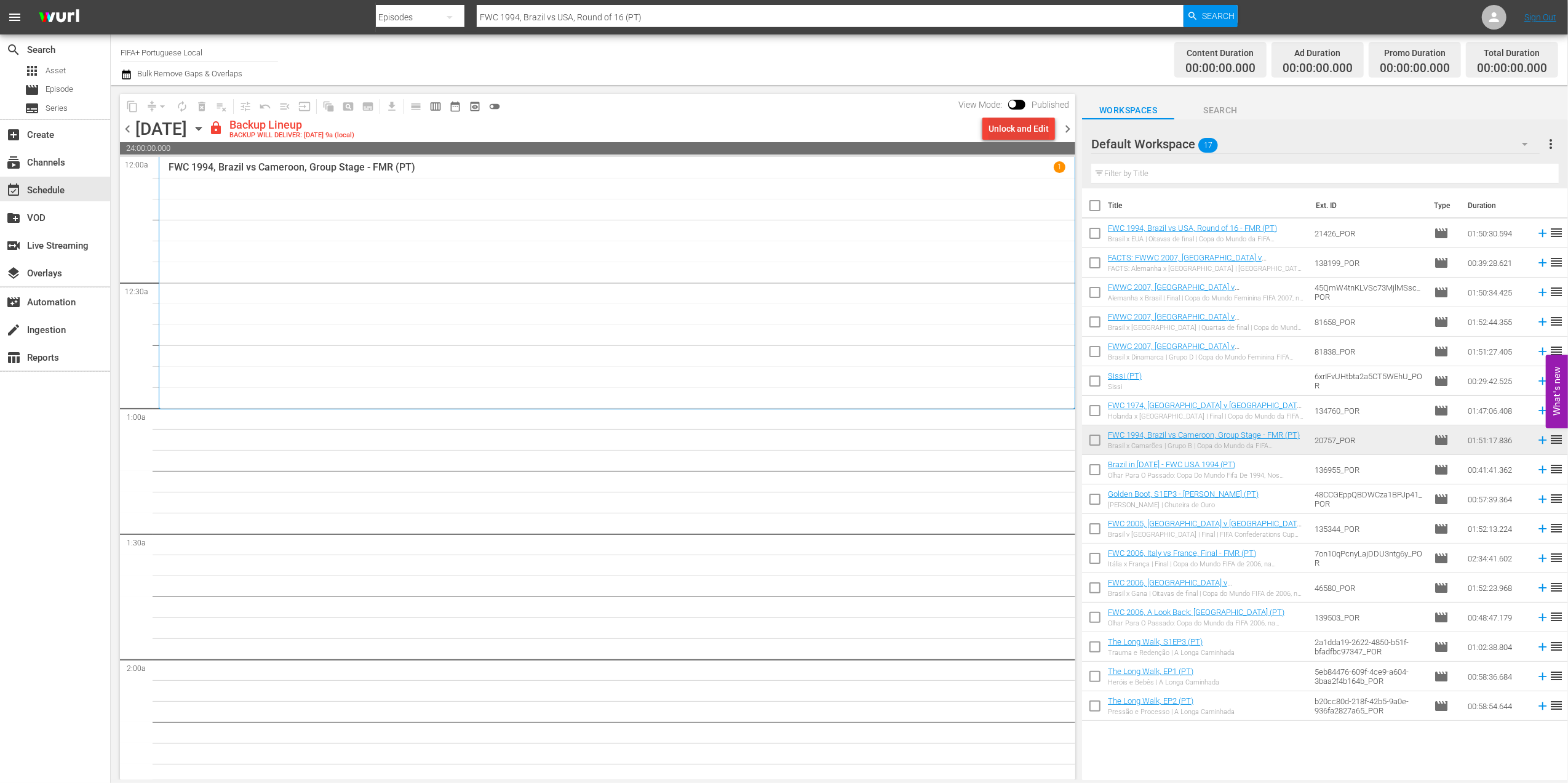
click at [1015, 123] on div "Unlock and Edit" at bounding box center [1019, 129] width 61 height 22
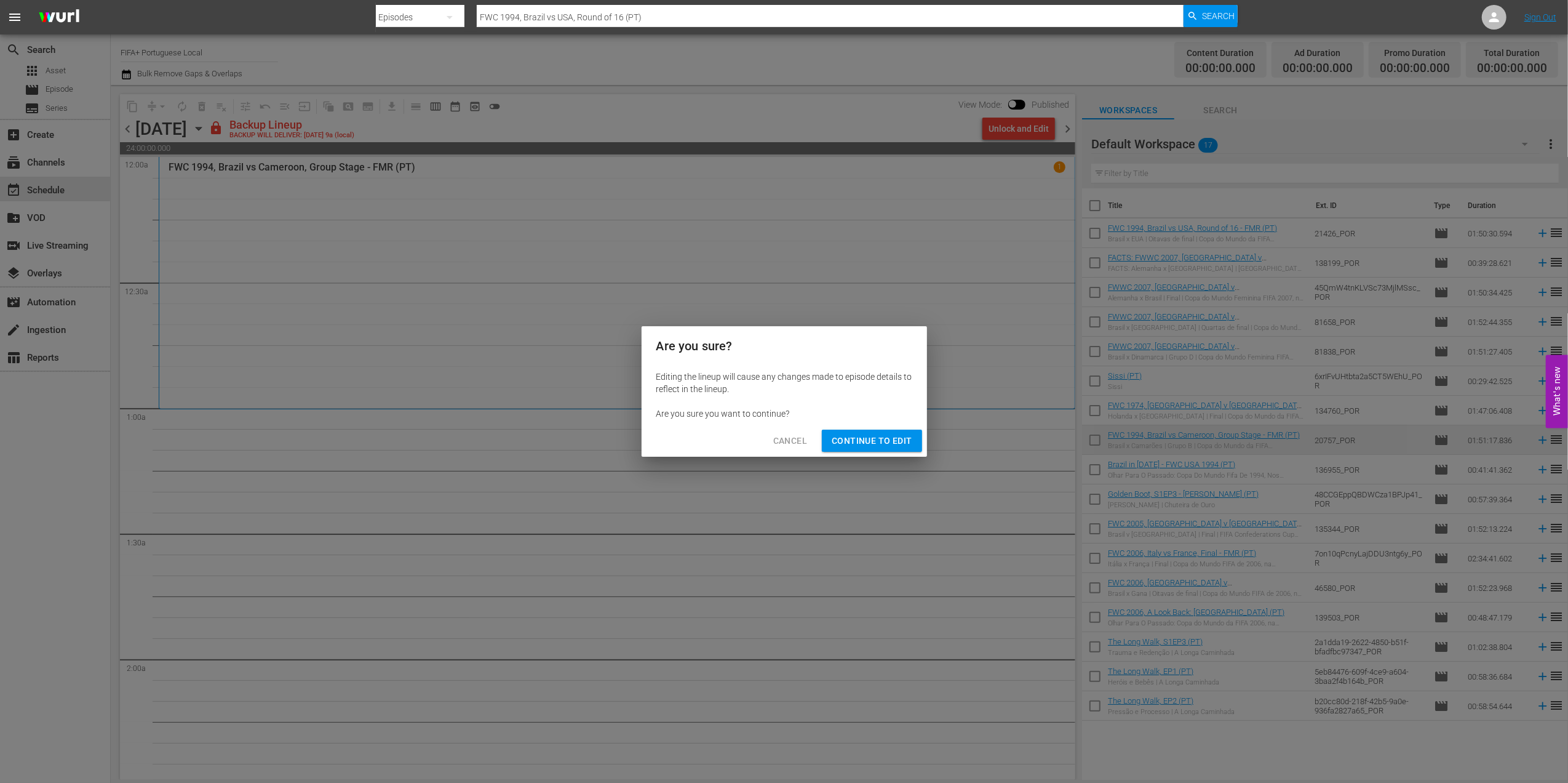
click at [880, 440] on span "Continue to Edit" at bounding box center [871, 441] width 80 height 16
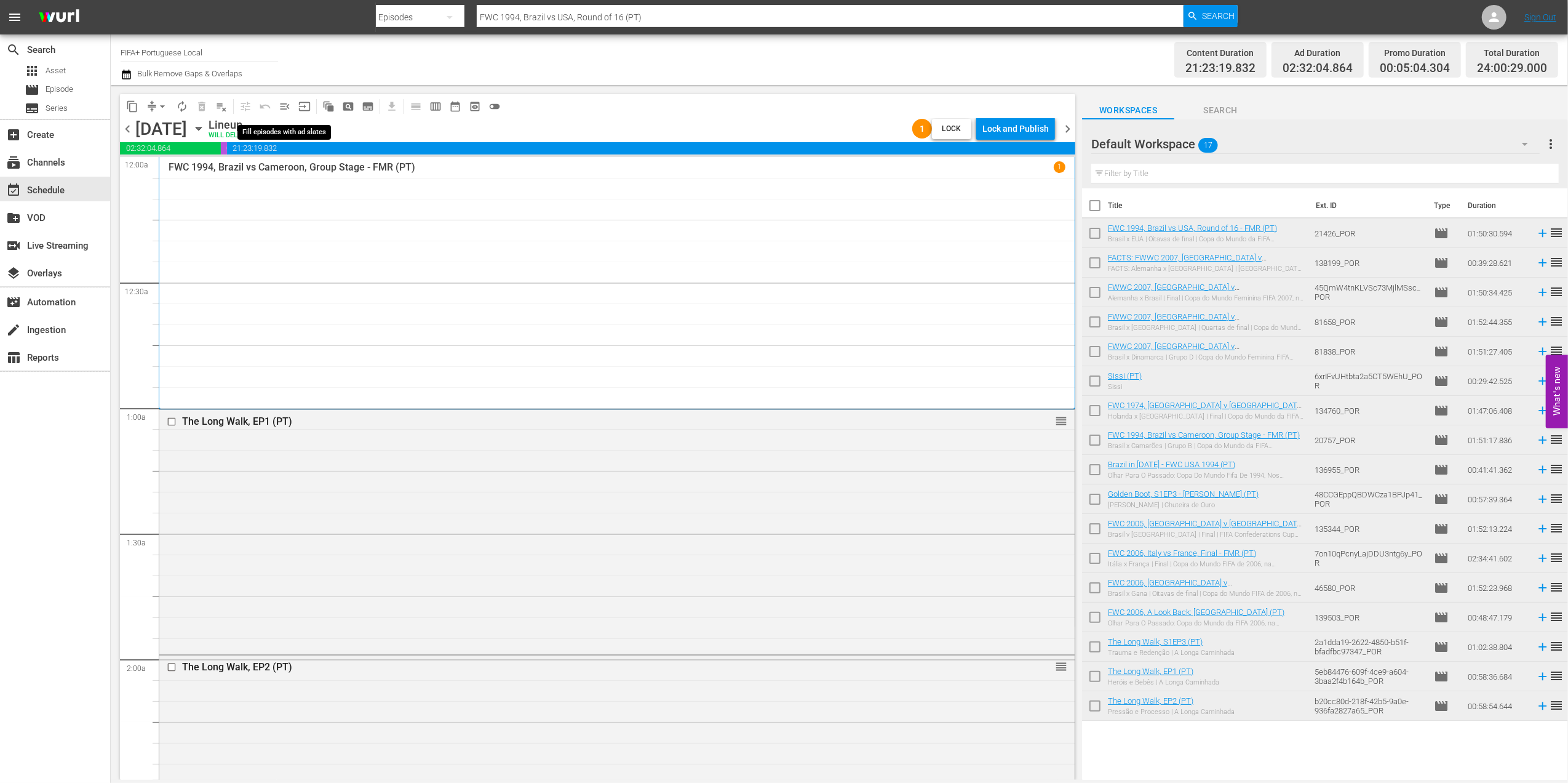
click at [286, 106] on span "menu_open" at bounding box center [285, 106] width 12 height 12
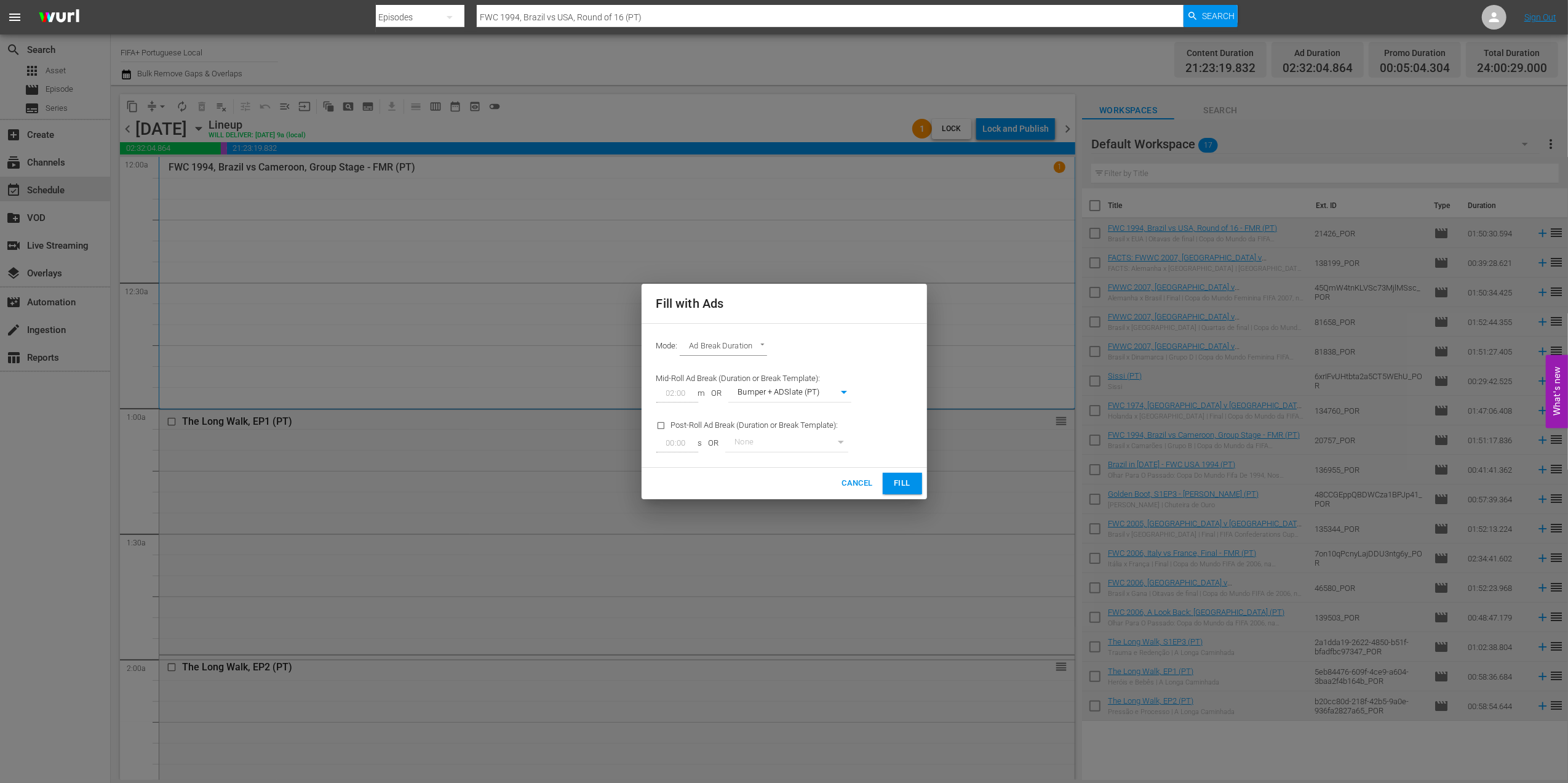
click at [896, 479] on span "Fill" at bounding box center [903, 483] width 19 height 14
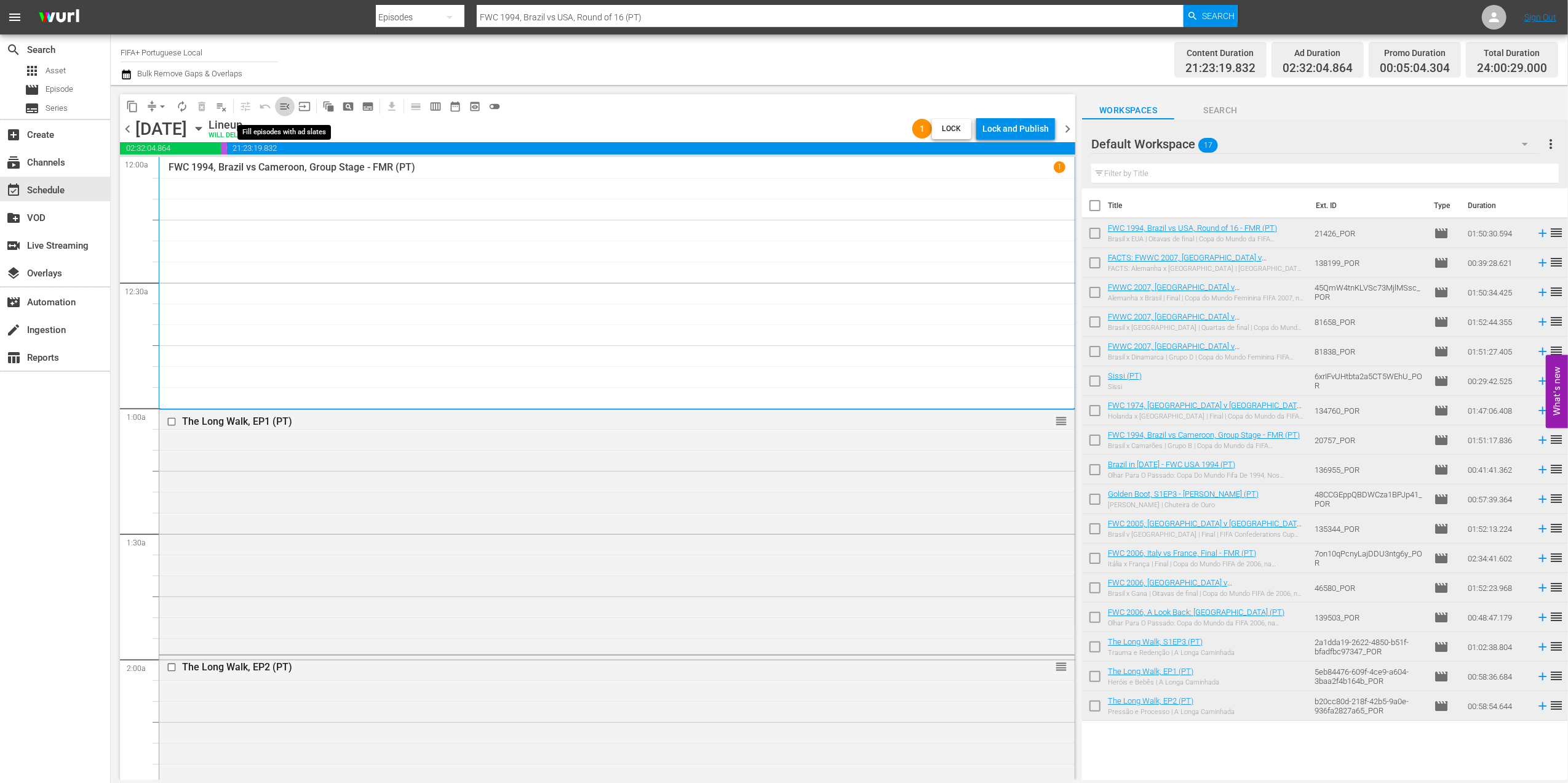
click at [287, 101] on span "menu_open" at bounding box center [285, 106] width 12 height 12
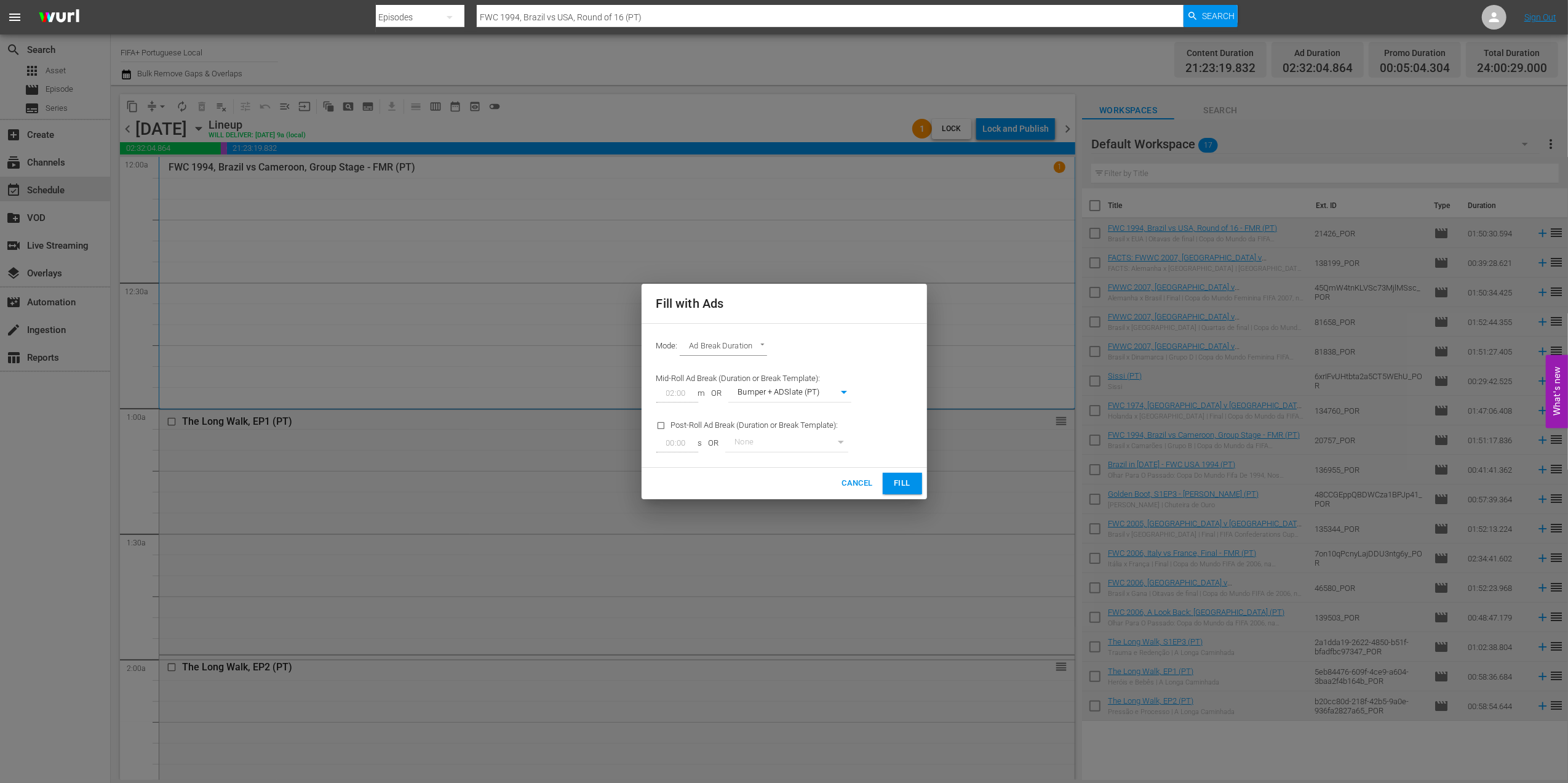
click at [906, 485] on span "Fill" at bounding box center [903, 483] width 19 height 14
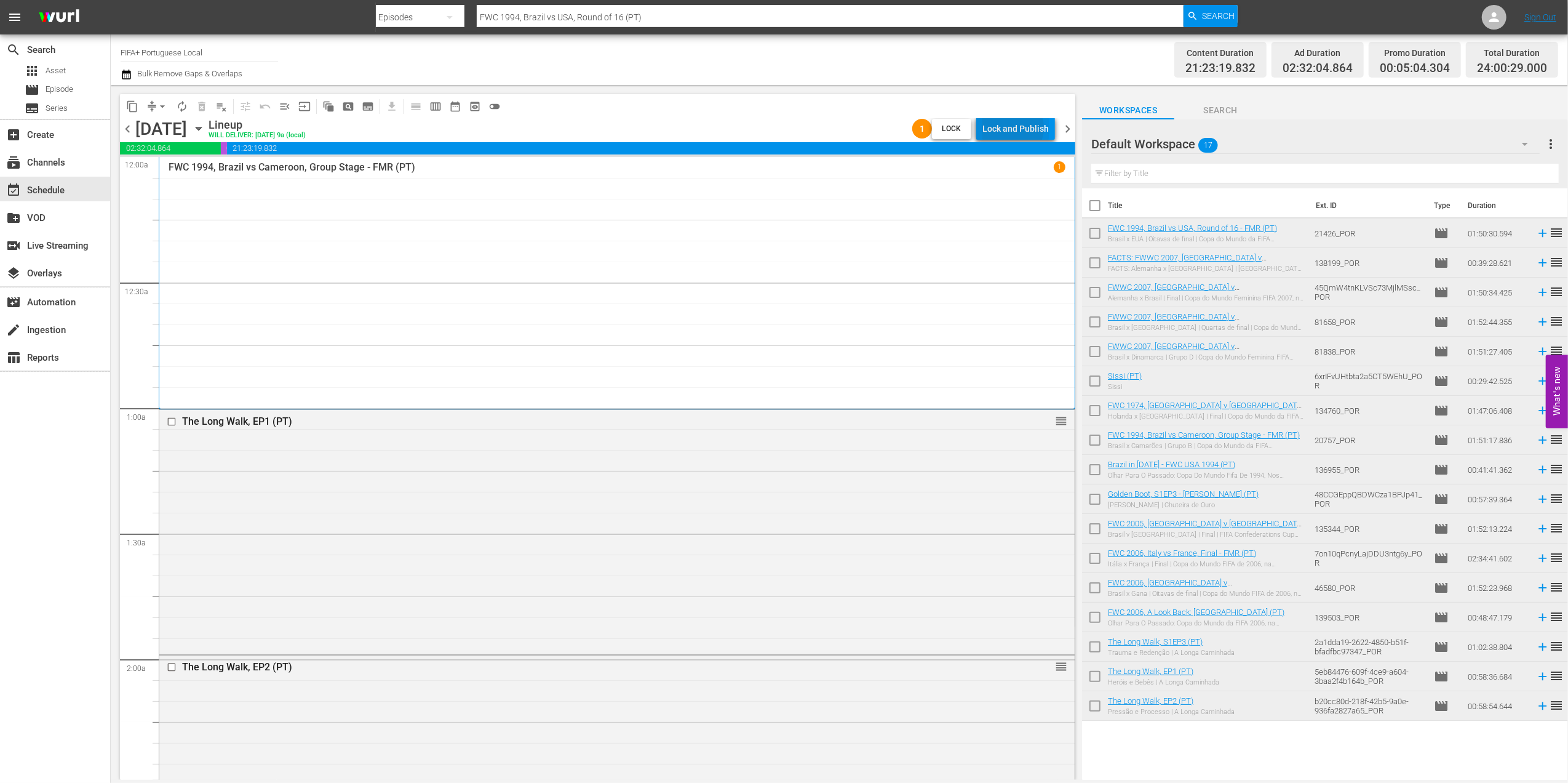
click at [1013, 128] on div "Lock and Publish" at bounding box center [1016, 129] width 67 height 22
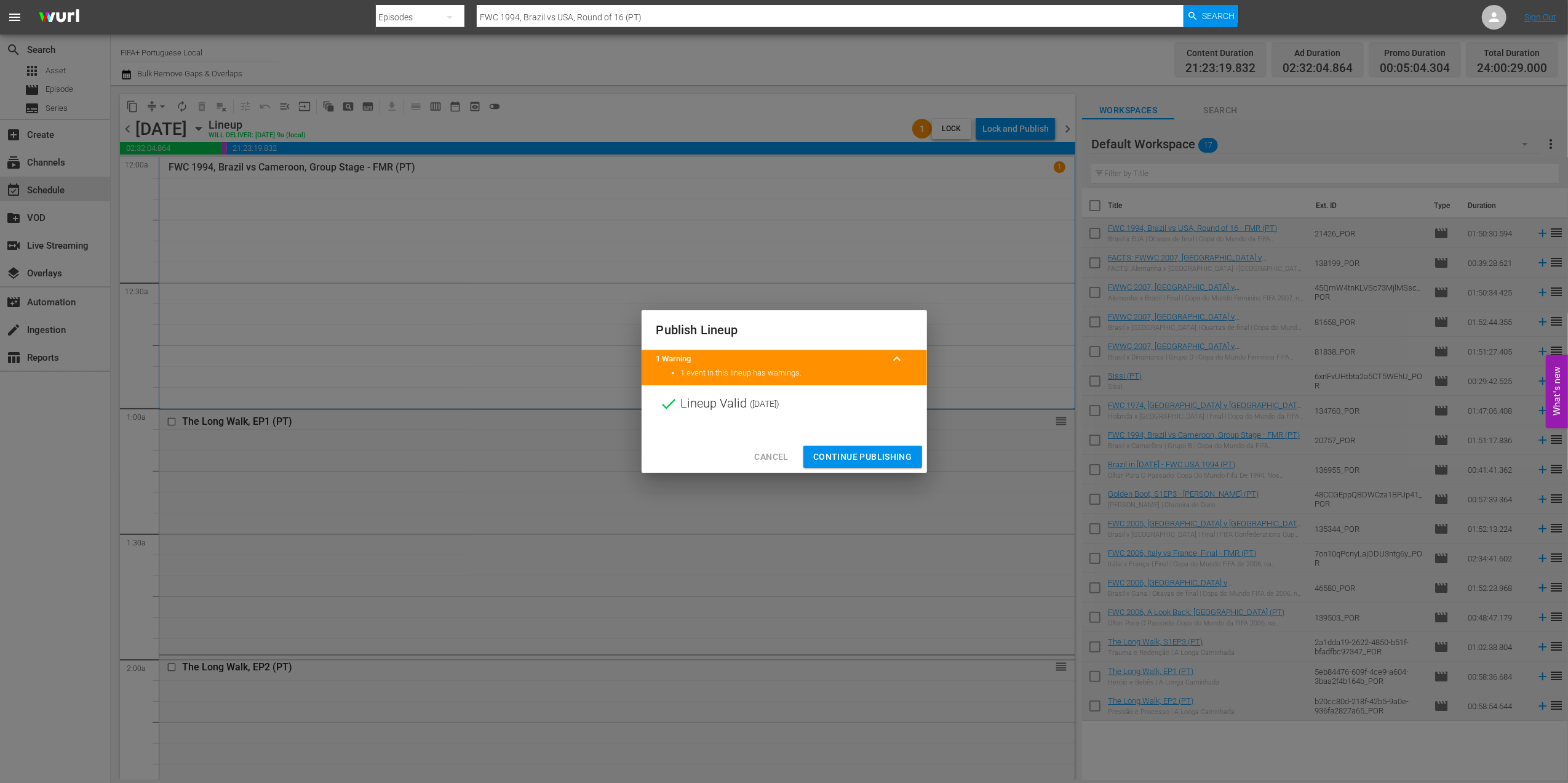
click at [867, 452] on span "Continue Publishing" at bounding box center [862, 457] width 99 height 16
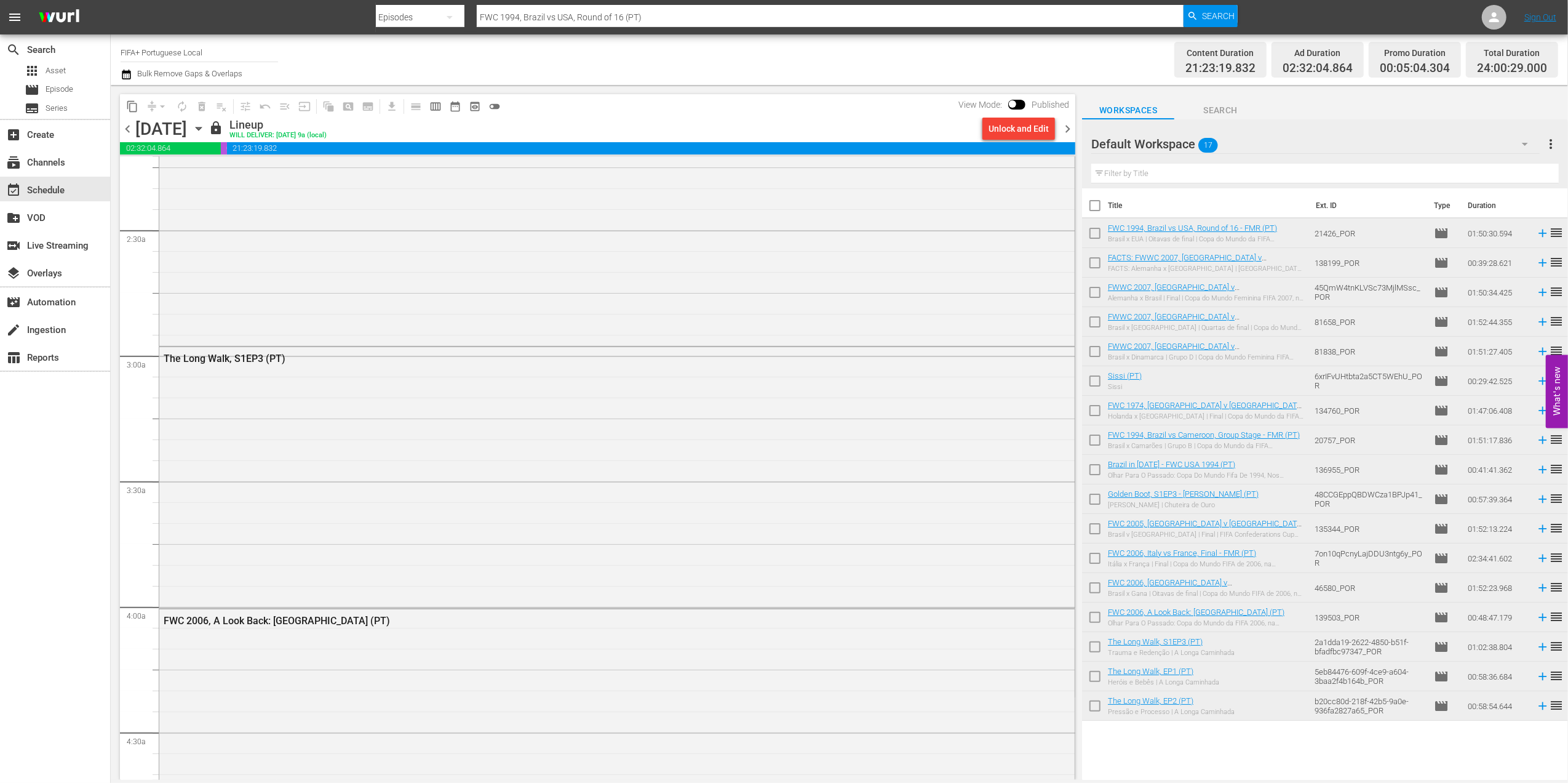
drag, startPoint x: 1064, startPoint y: 122, endPoint x: 1120, endPoint y: 162, distance: 68.8
click at [1064, 122] on span "chevron_right" at bounding box center [1067, 129] width 16 height 16
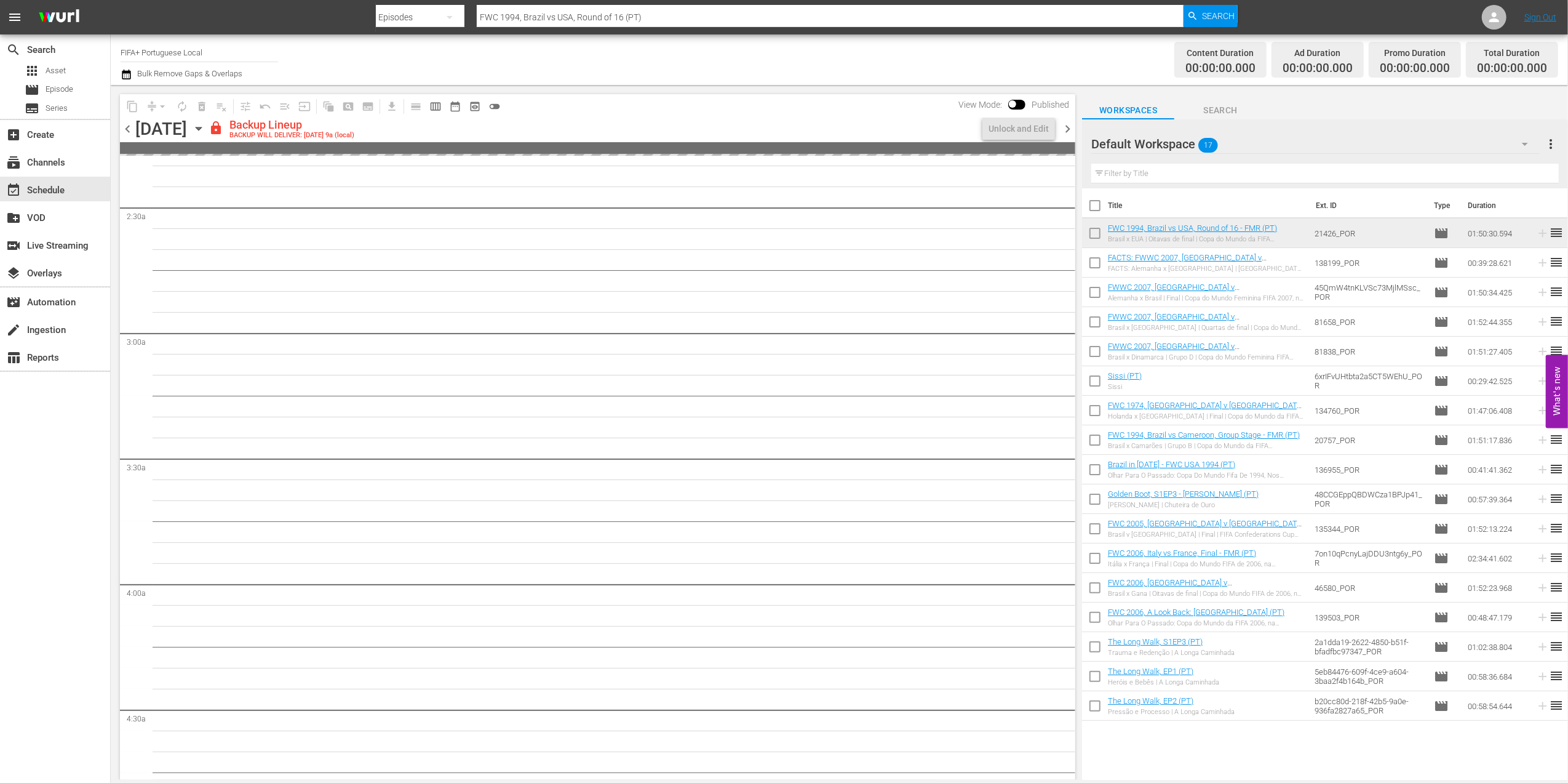
click at [1095, 207] on input "checkbox" at bounding box center [1095, 208] width 26 height 26
checkbox input "true"
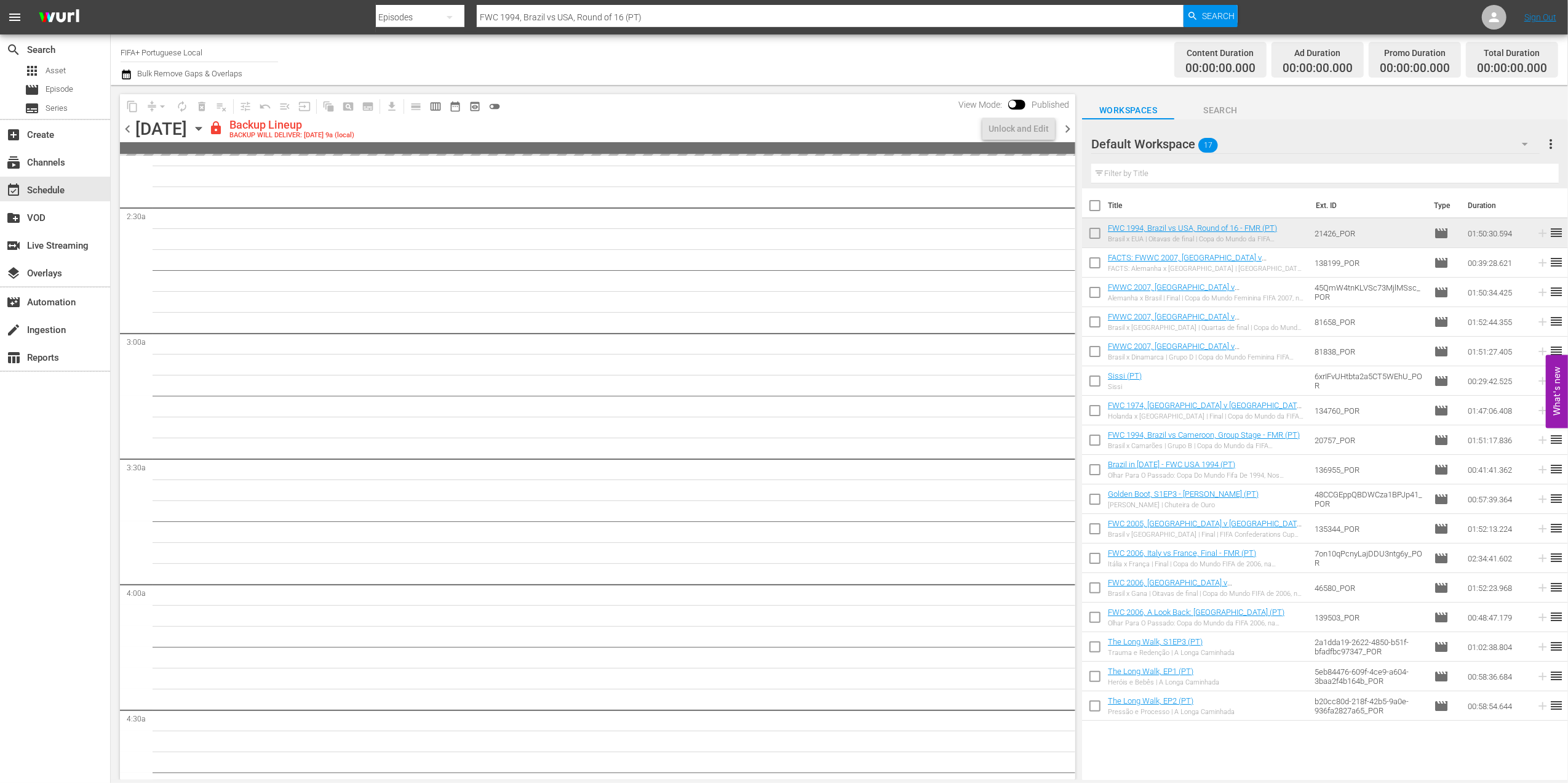
checkbox input "true"
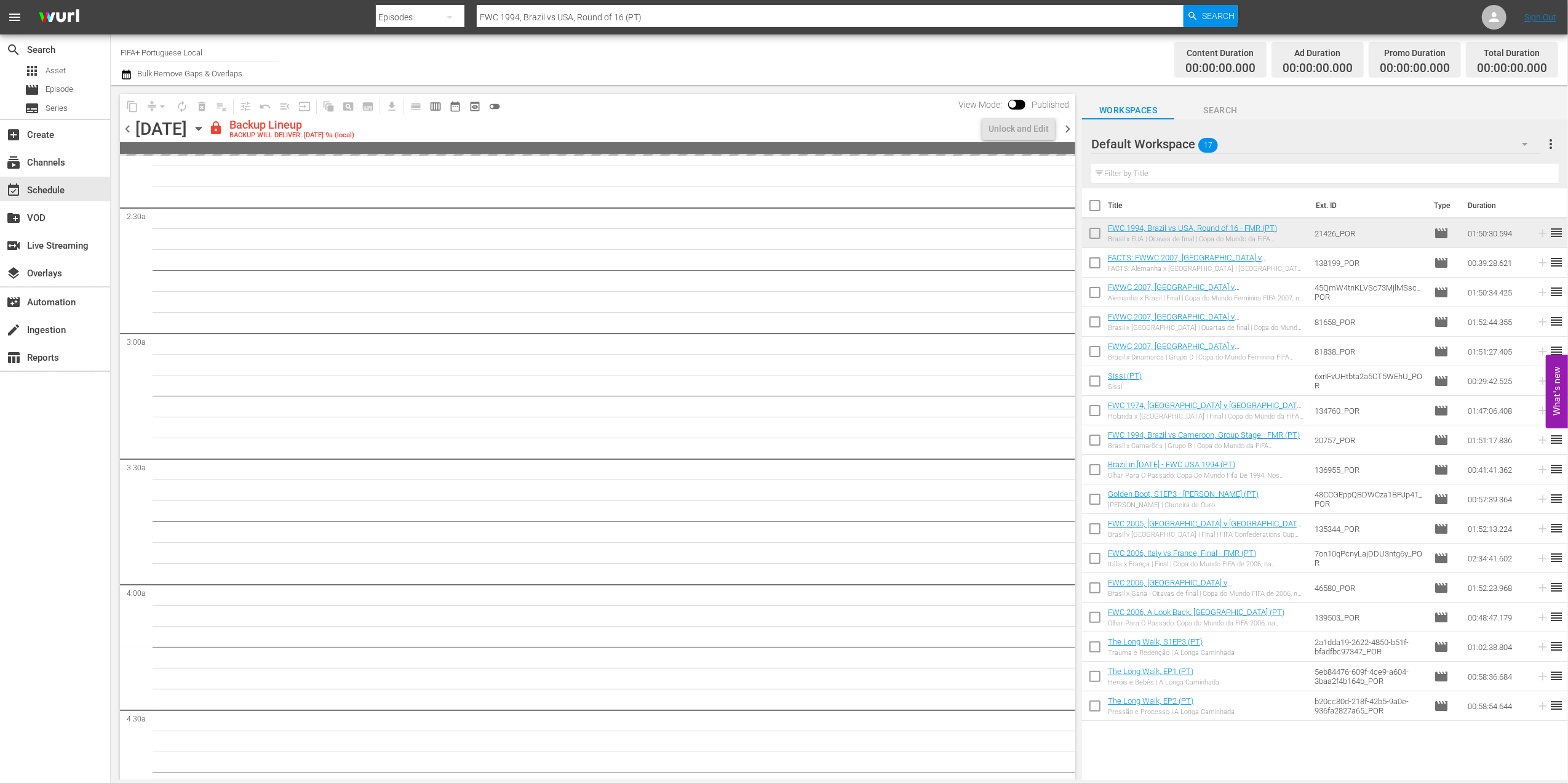
checkbox input "true"
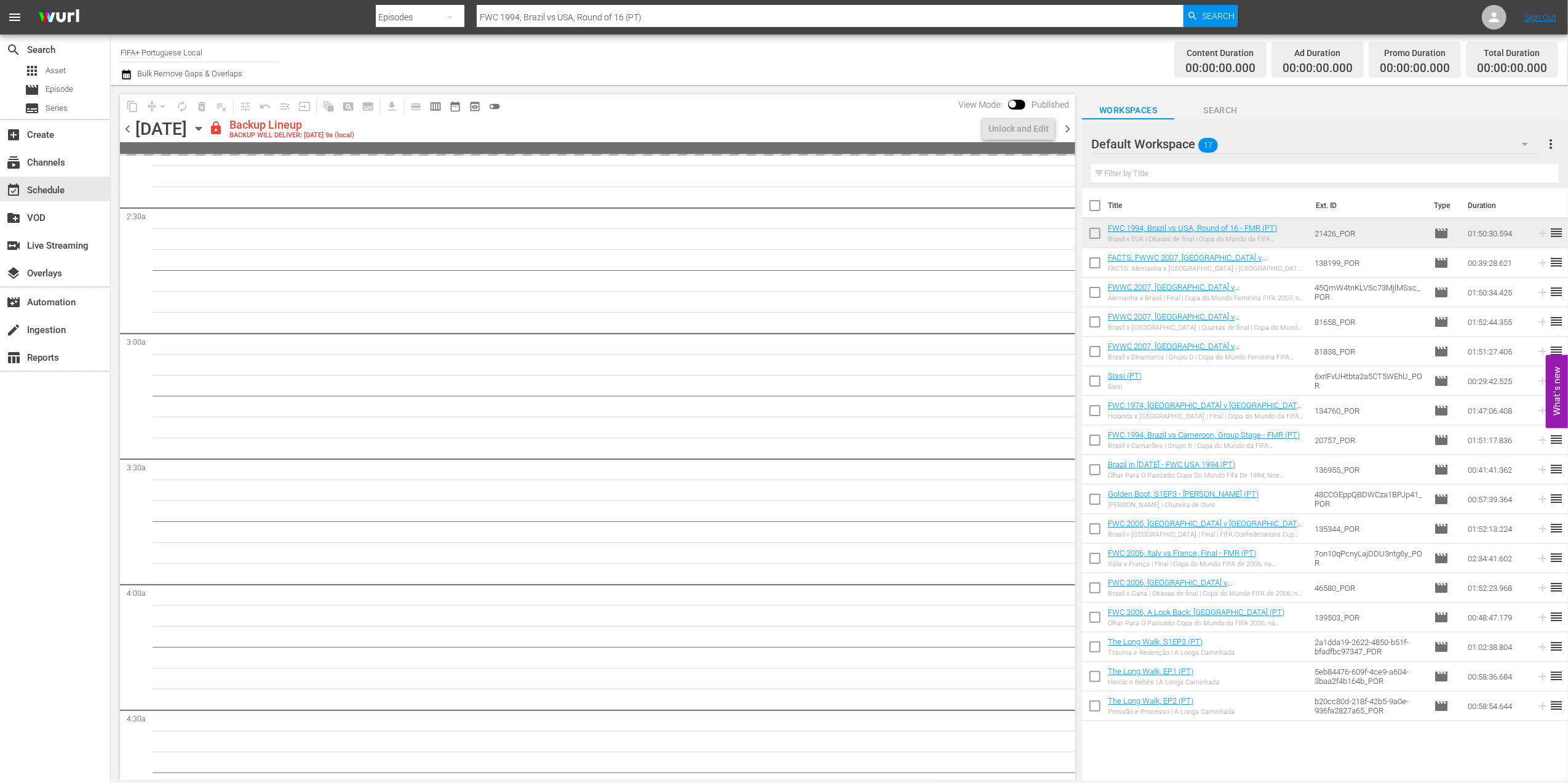
checkbox input "true"
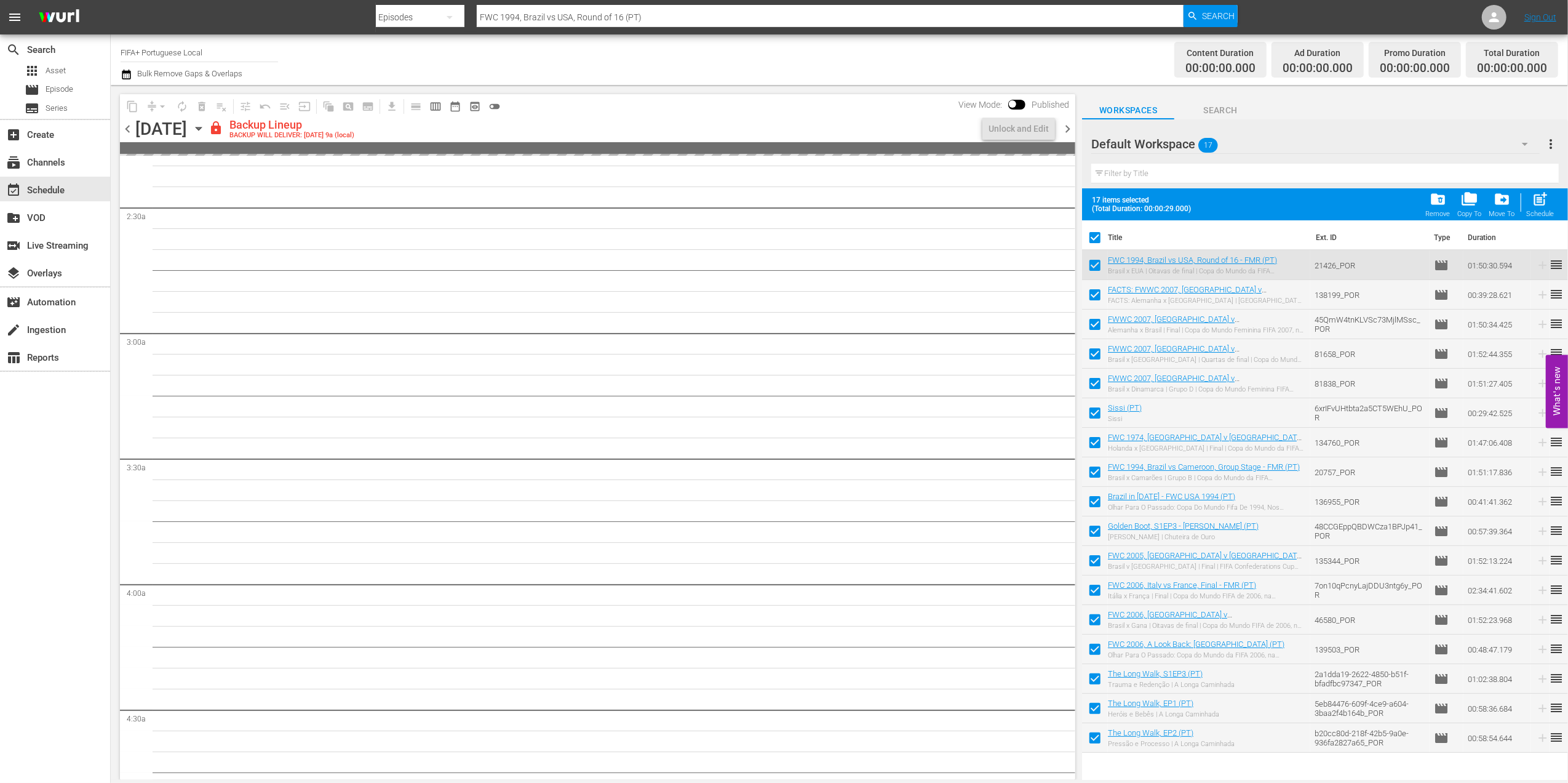
scroll to position [575, 0]
click at [1443, 207] on span "folder_delete" at bounding box center [1438, 199] width 16 height 16
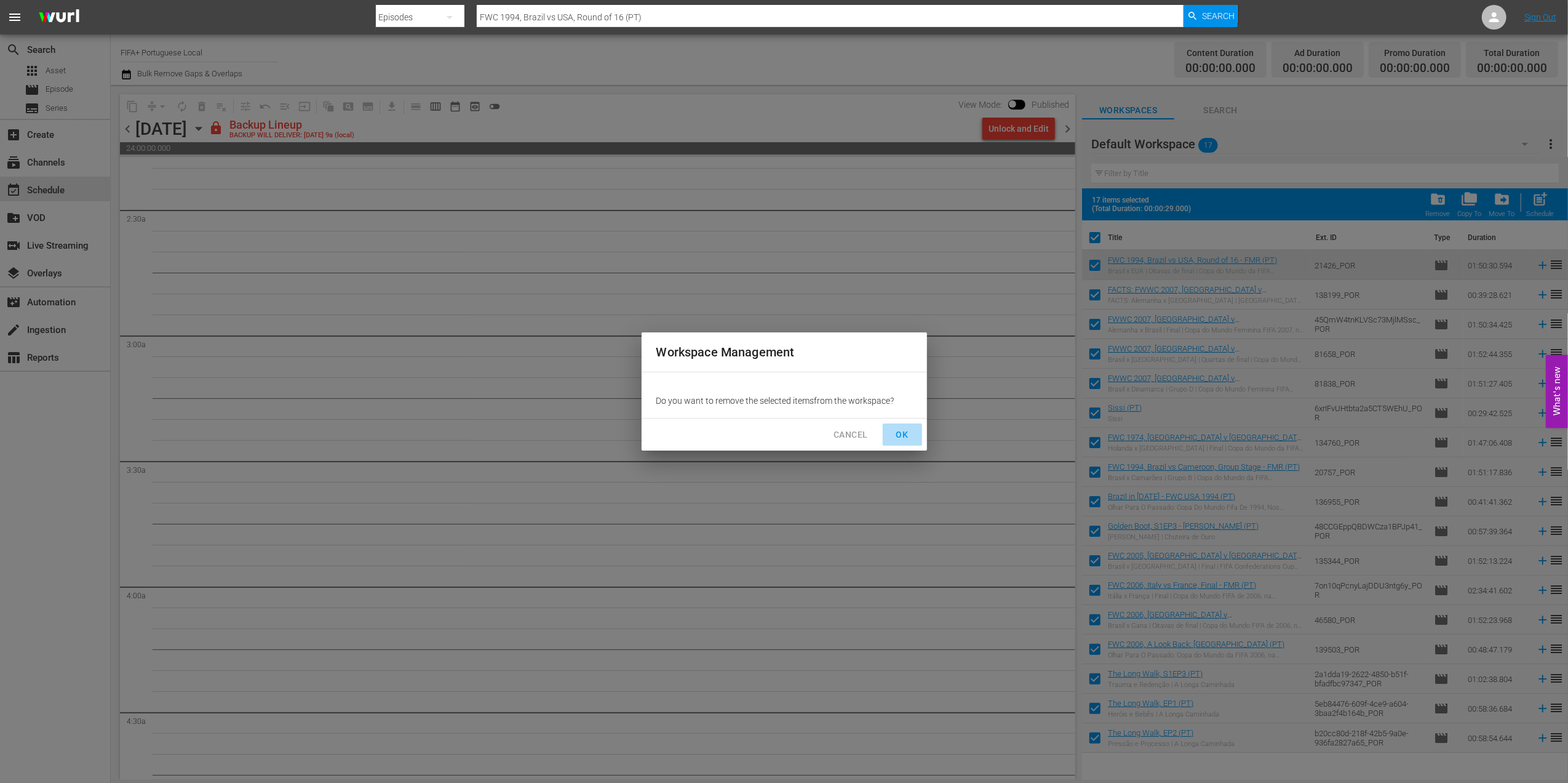
click at [904, 436] on span "OK" at bounding box center [903, 435] width 19 height 16
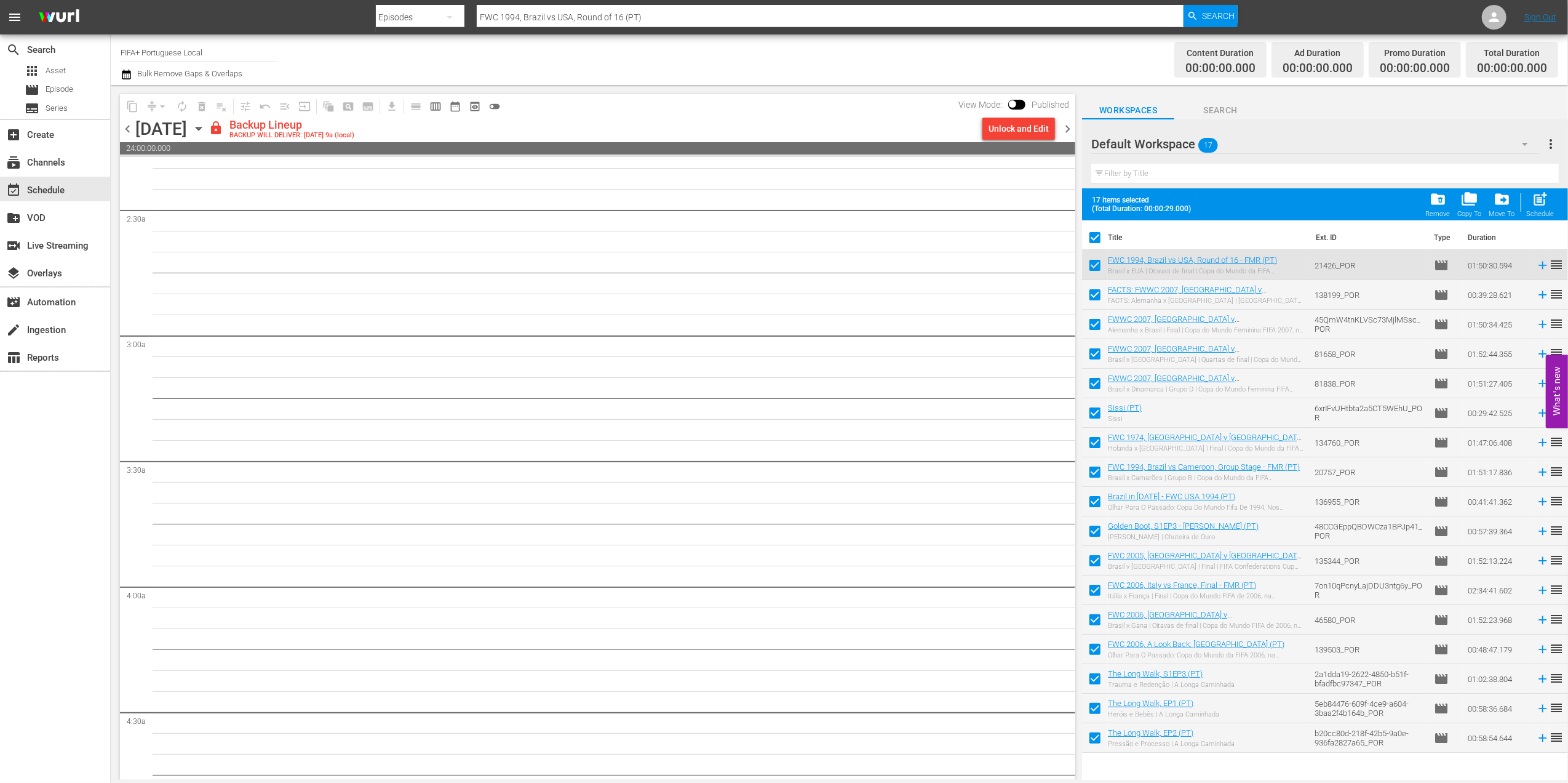
checkbox input "false"
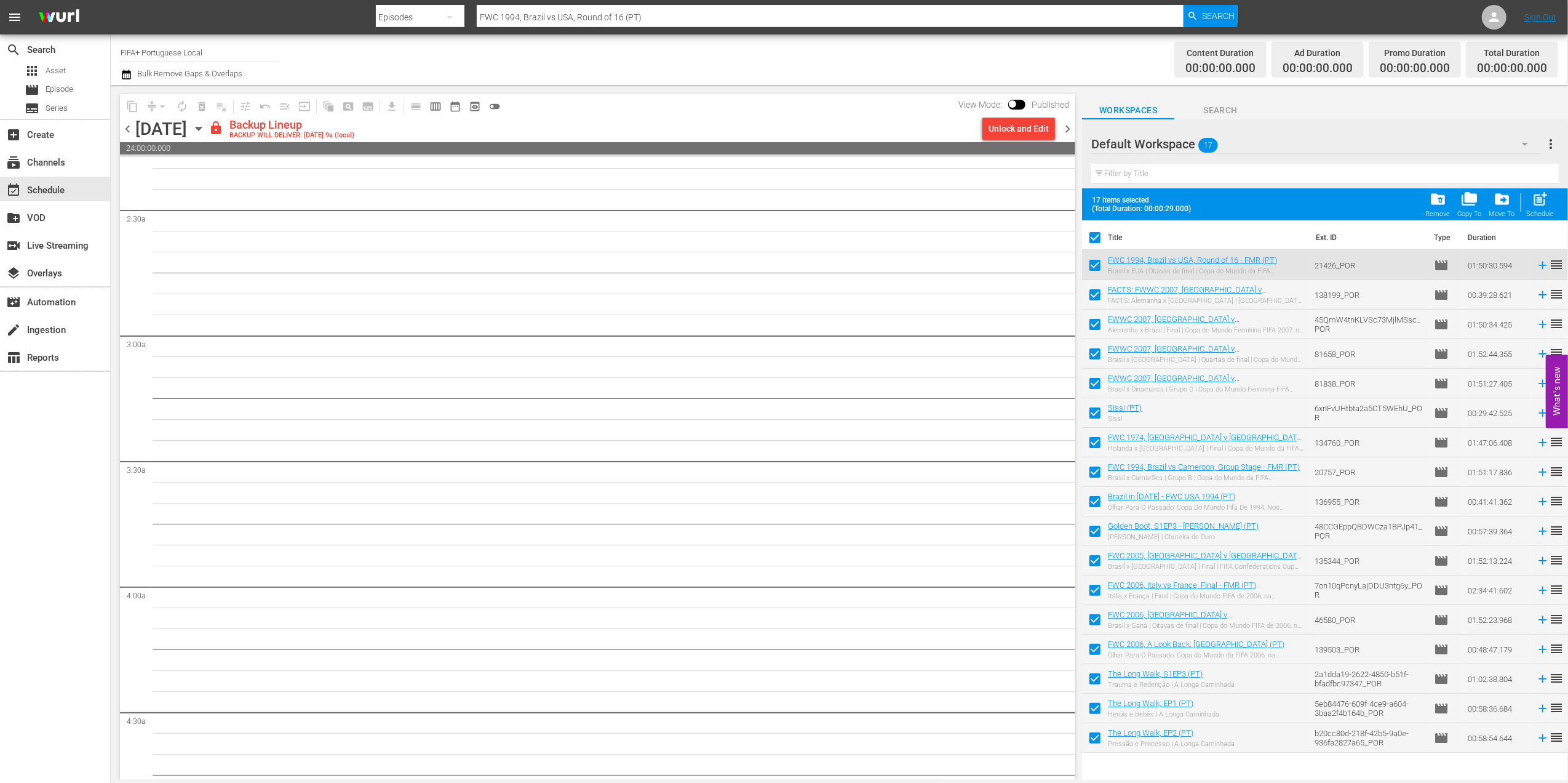
checkbox input "false"
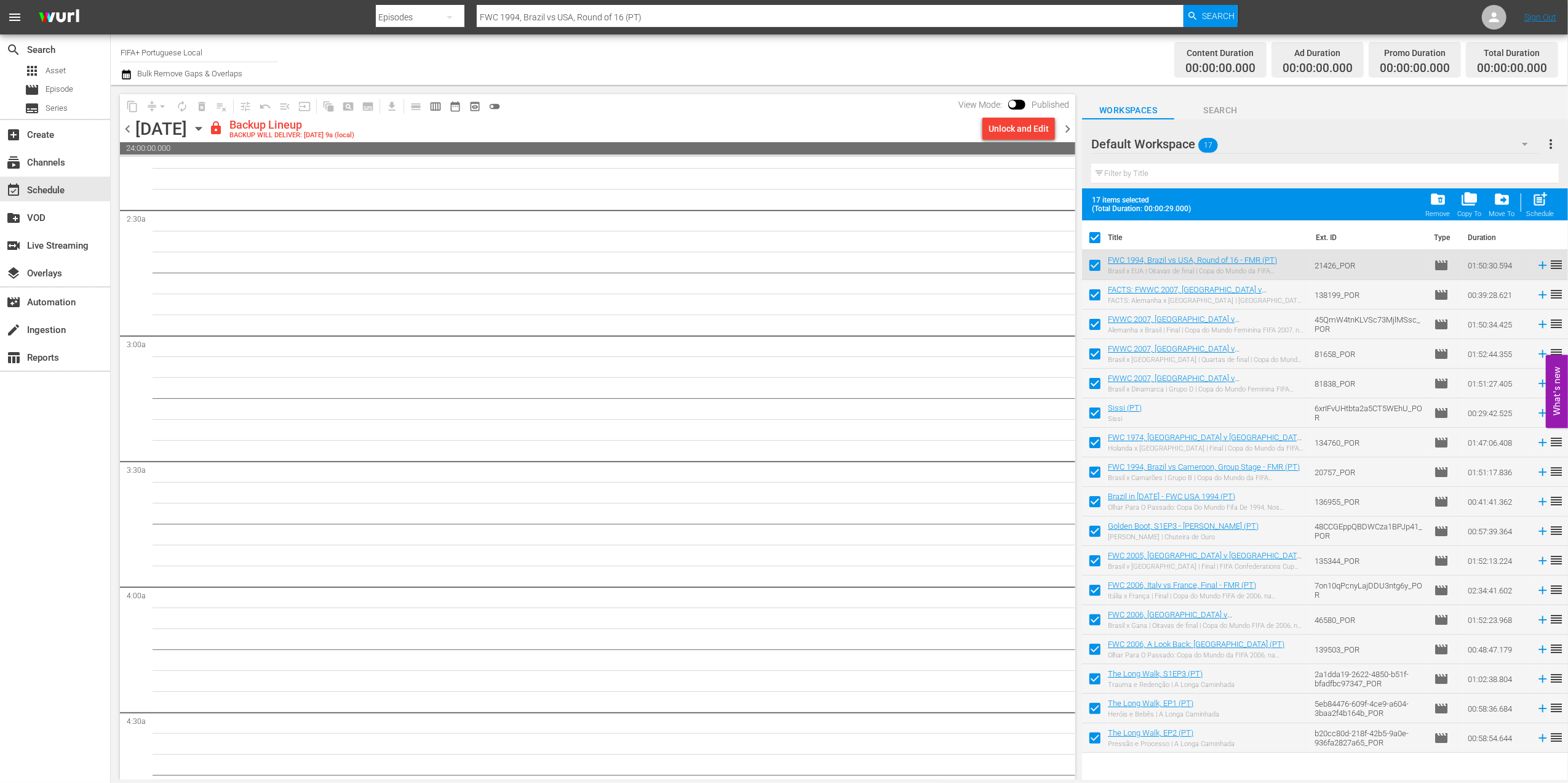
checkbox input "false"
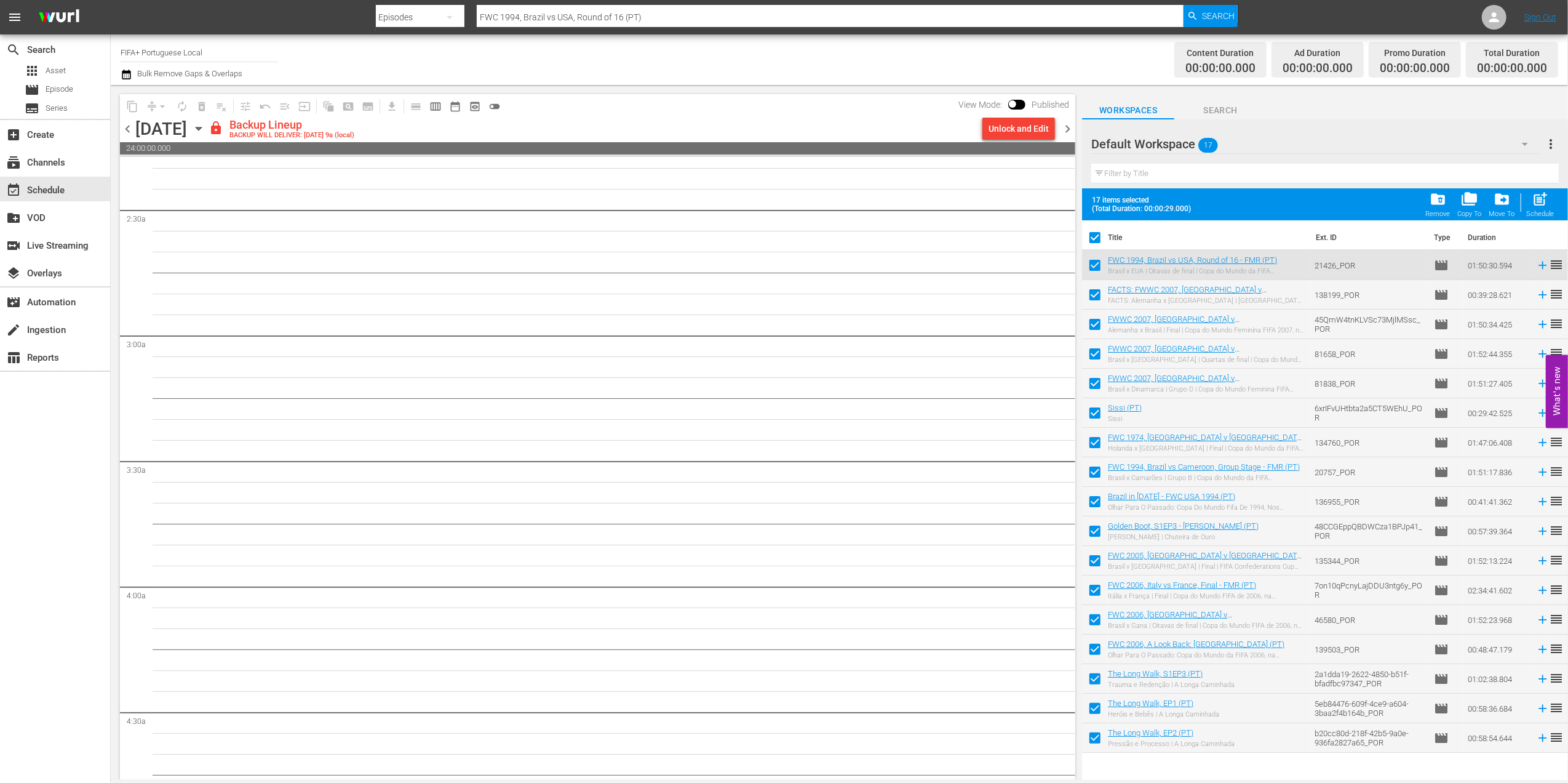
checkbox input "false"
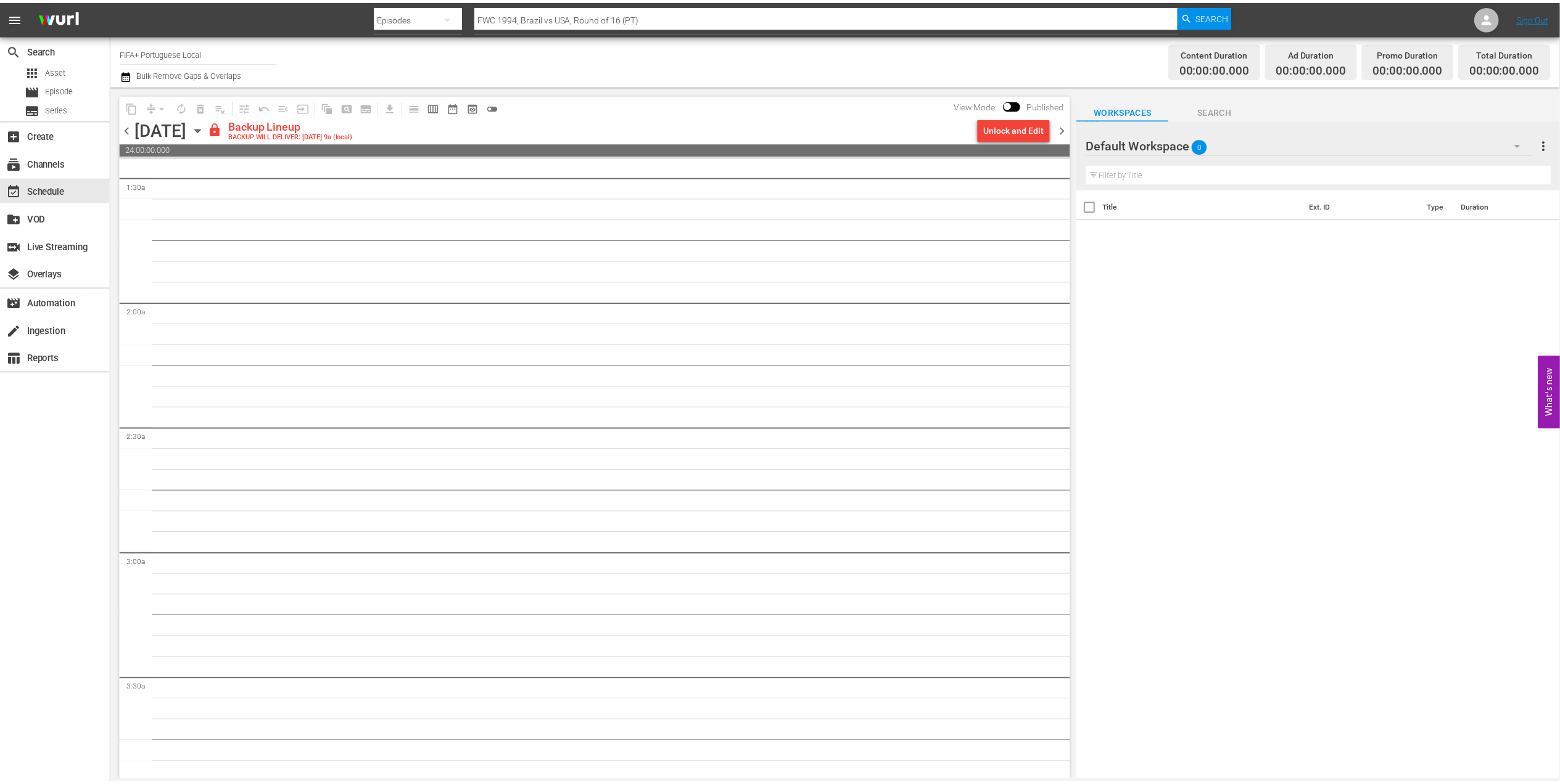
scroll to position [0, 0]
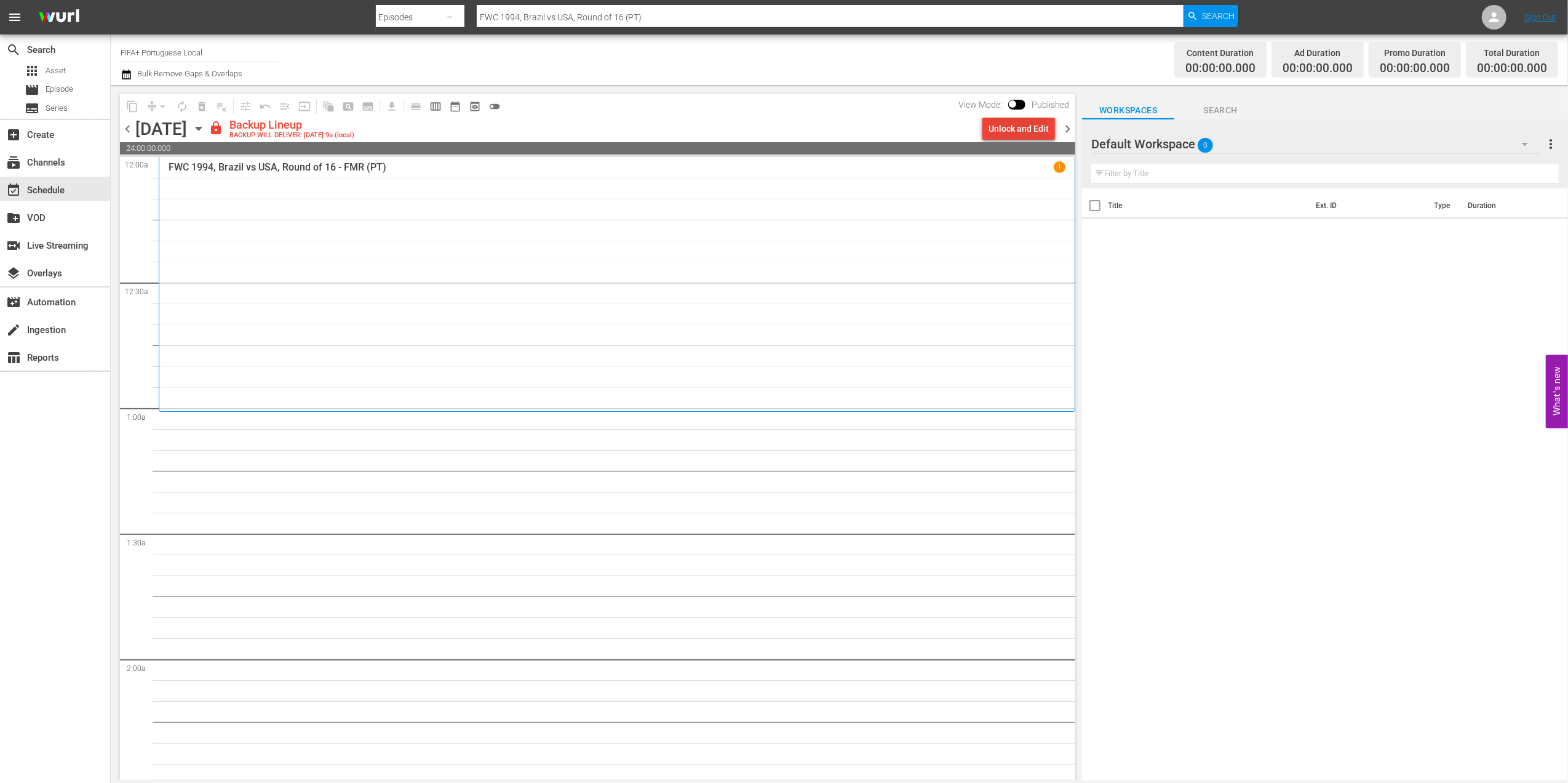
click at [1020, 122] on div "Unlock and Edit" at bounding box center [1019, 129] width 61 height 22
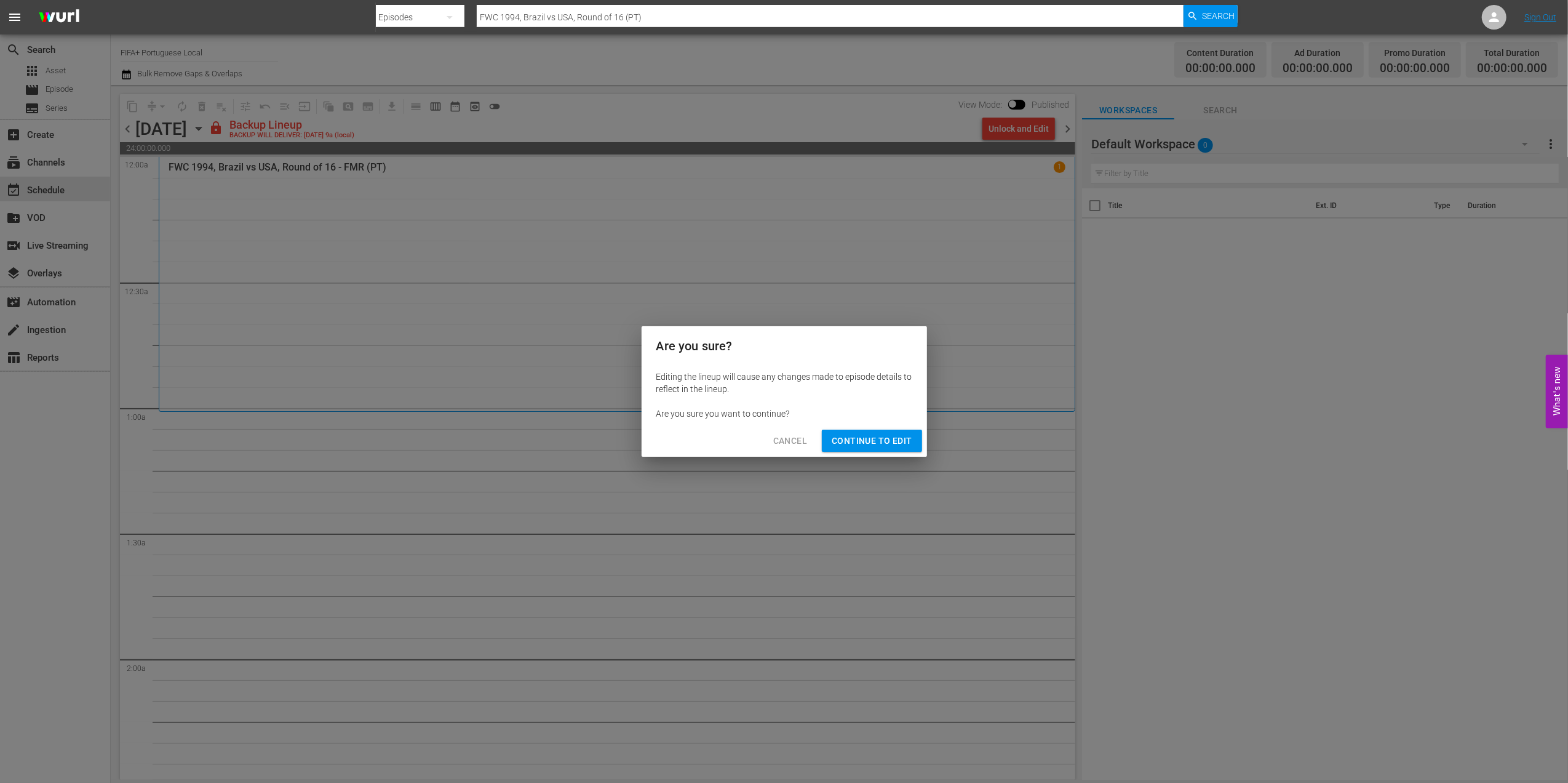
click at [887, 430] on button "Continue to Edit" at bounding box center [871, 441] width 99 height 22
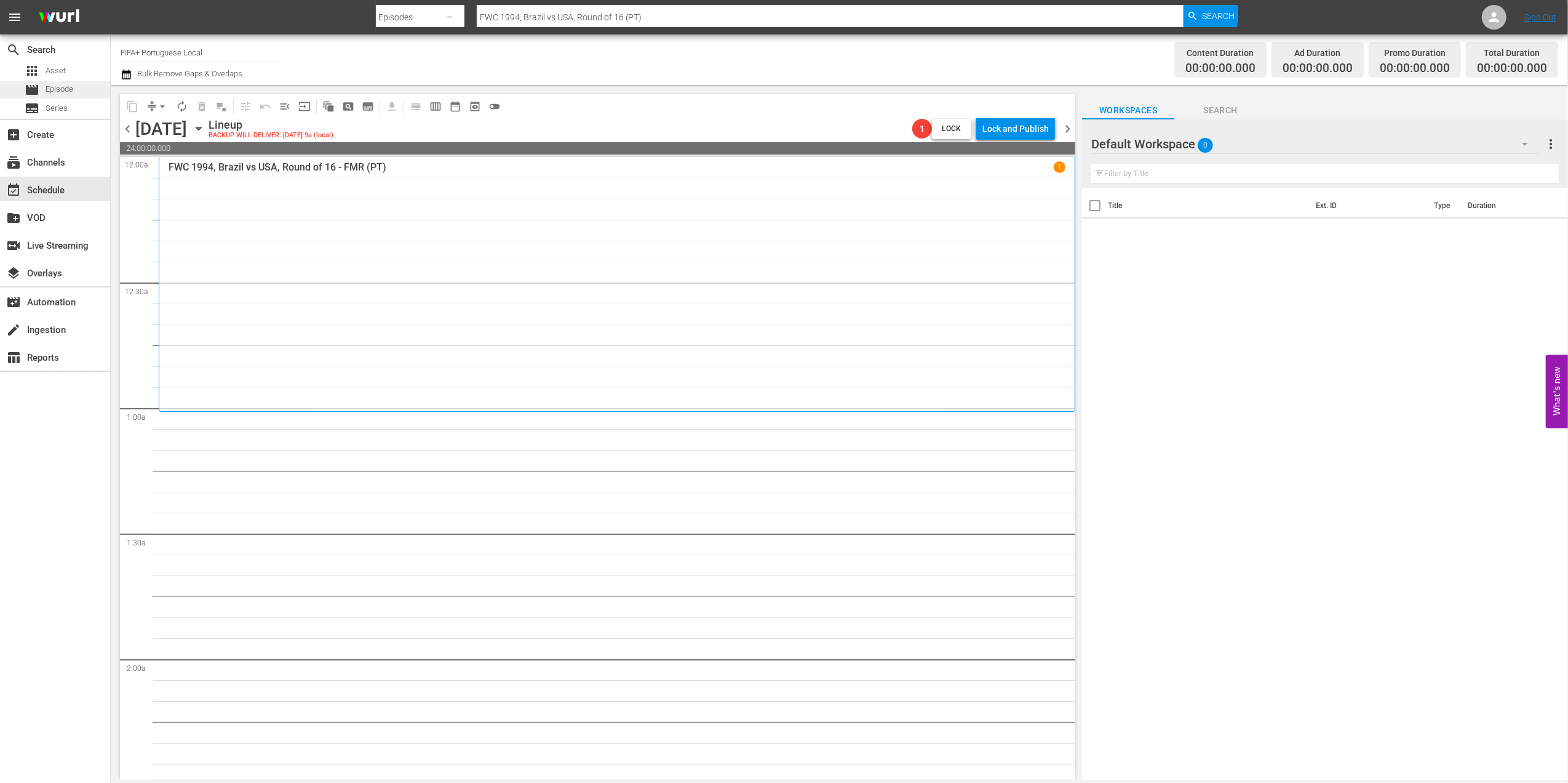
click at [67, 86] on span "Episode" at bounding box center [59, 89] width 28 height 12
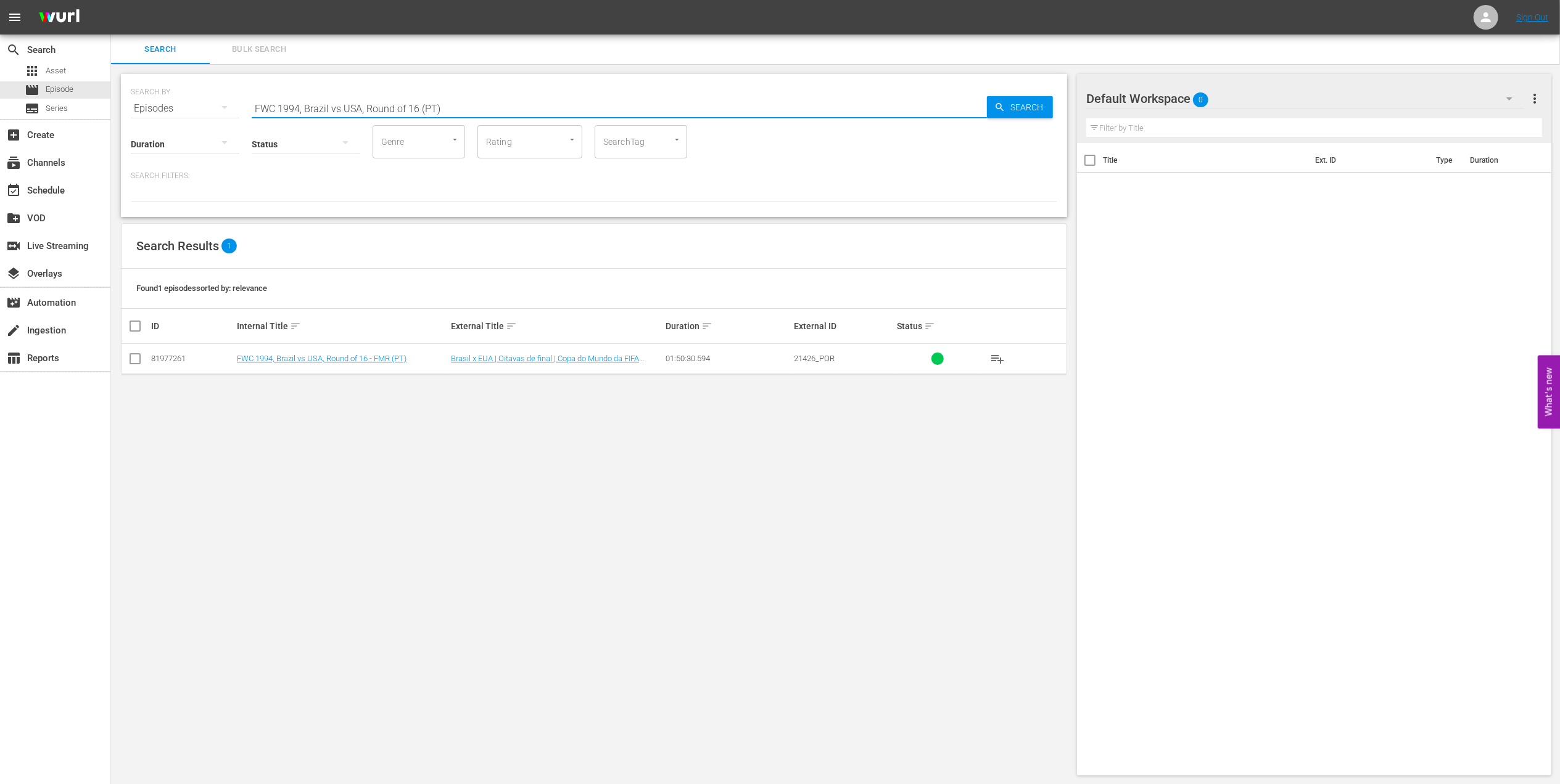
drag, startPoint x: 475, startPoint y: 103, endPoint x: 175, endPoint y: 109, distance: 300.1
click at [179, 106] on div "SEARCH BY Search By Episodes Search ID, Title, Description, Keywords, or Catego…" at bounding box center [594, 100] width 927 height 44
paste input "2022, [GEOGRAPHIC_DATA] v [GEOGRAPHIC_DATA], Final"
type input "FWC 2022, [GEOGRAPHIC_DATA] v [GEOGRAPHIC_DATA], Final pt"
click at [139, 357] on input "checkbox" at bounding box center [135, 362] width 15 height 15
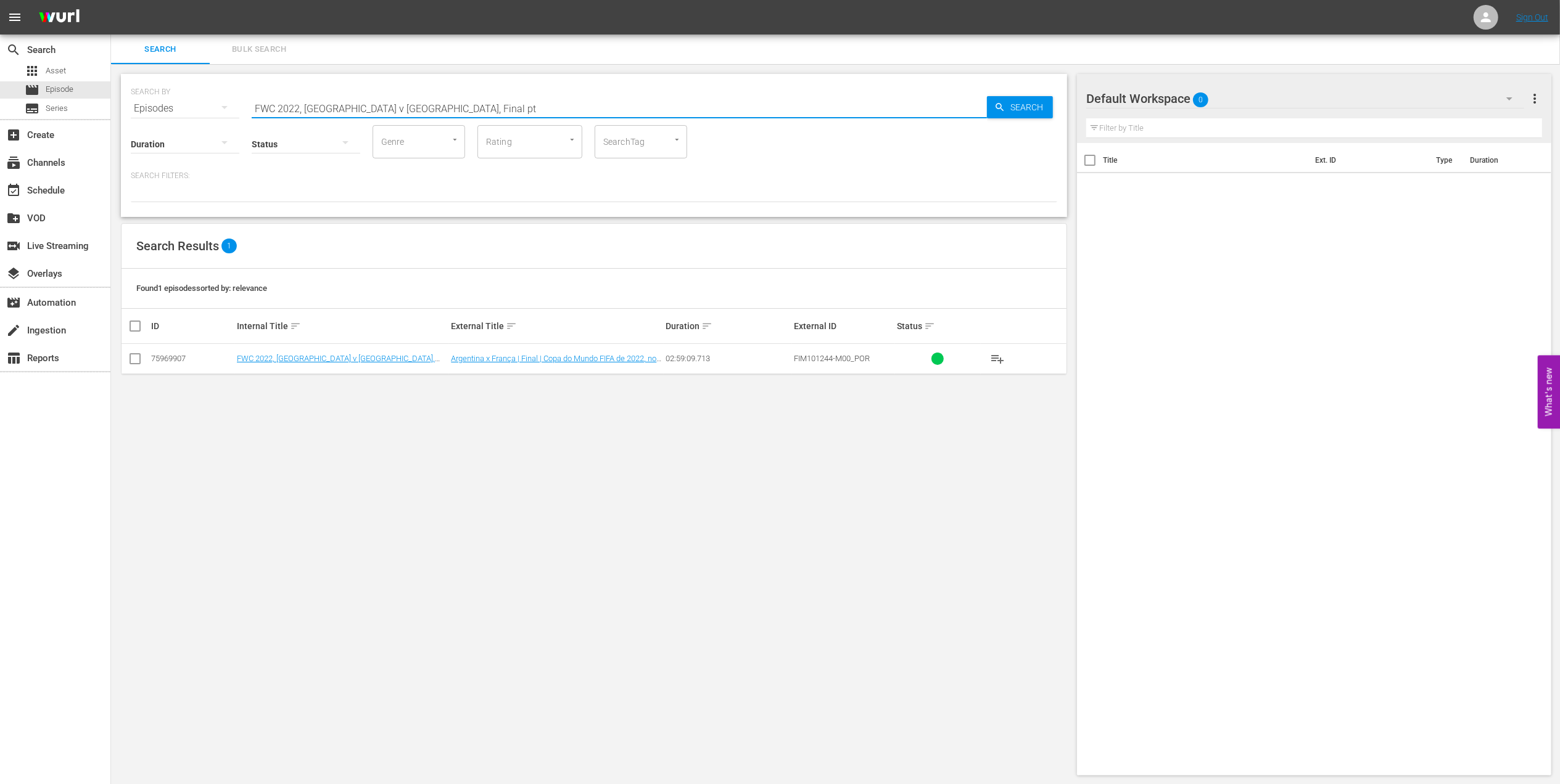
checkbox input "true"
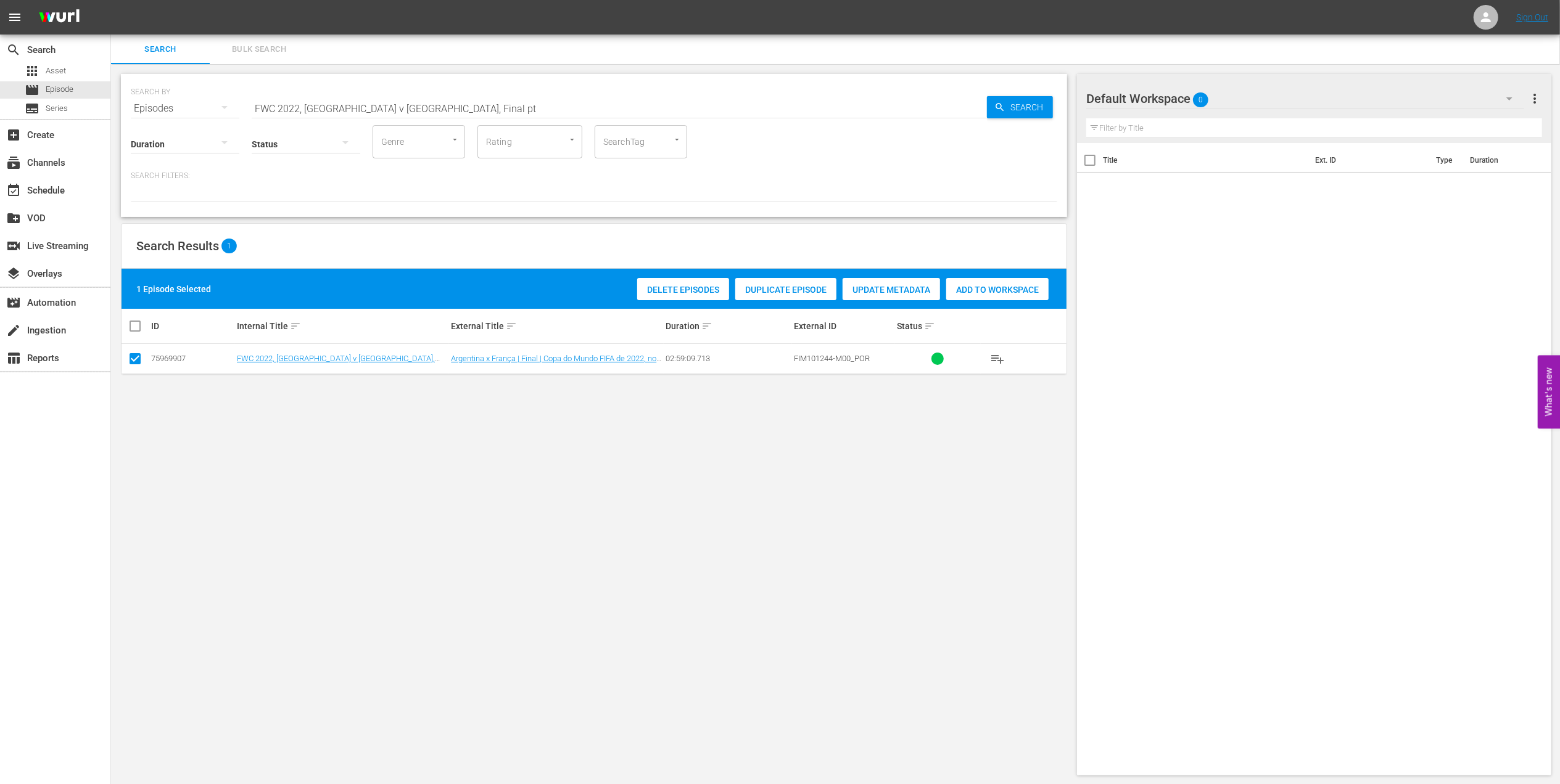
click at [1010, 286] on span "Add to Workspace" at bounding box center [997, 289] width 103 height 10
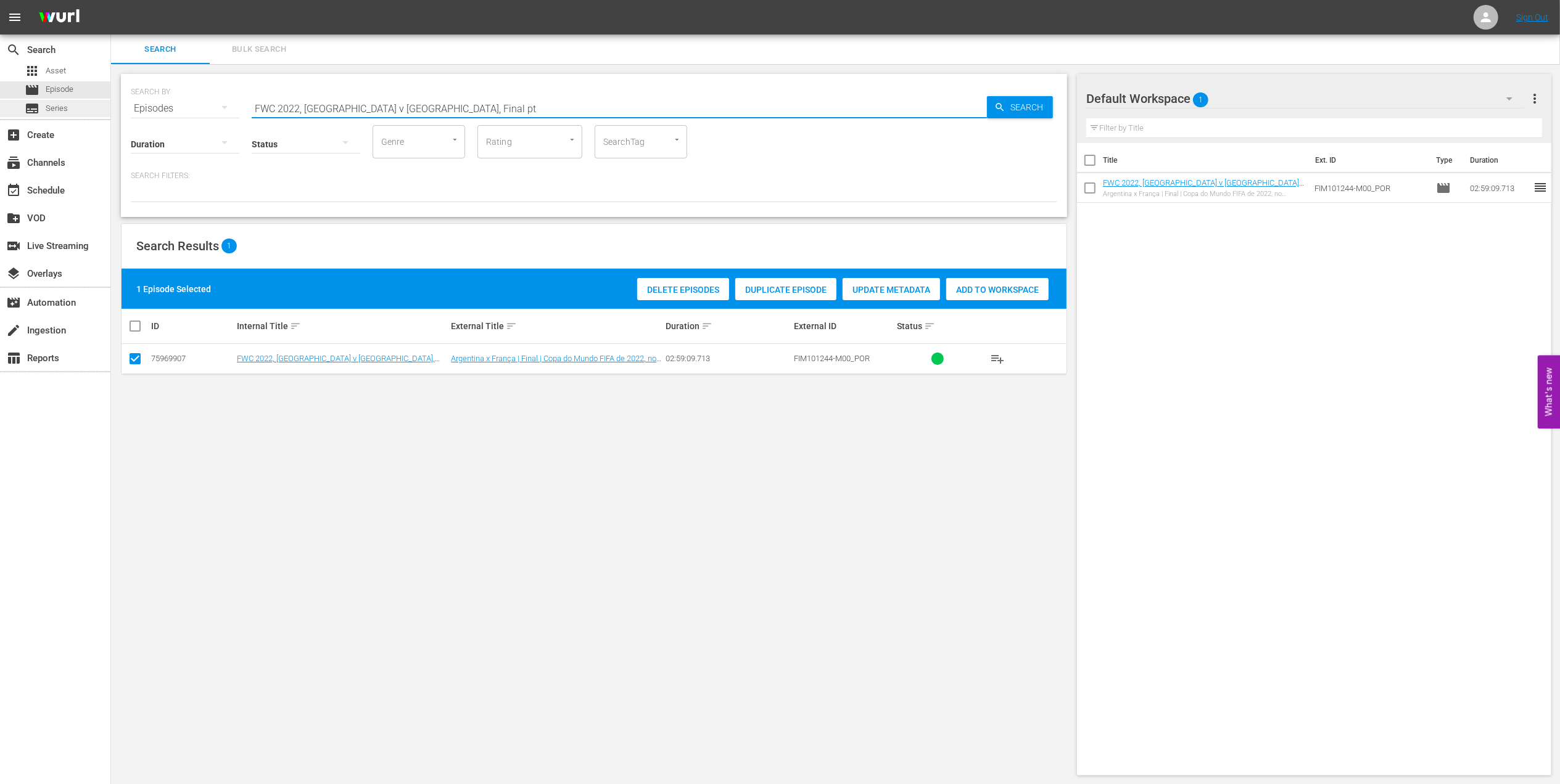
drag, startPoint x: 354, startPoint y: 103, endPoint x: 106, endPoint y: 103, distance: 248.0
click at [111, 0] on div "search Search apps Asset movie Episode subtitles Series add_box Create subscrip…" at bounding box center [835, 0] width 1449 height 0
paste input "Bring the Noise"
click at [374, 104] on input "Bring the Noise" at bounding box center [619, 109] width 735 height 30
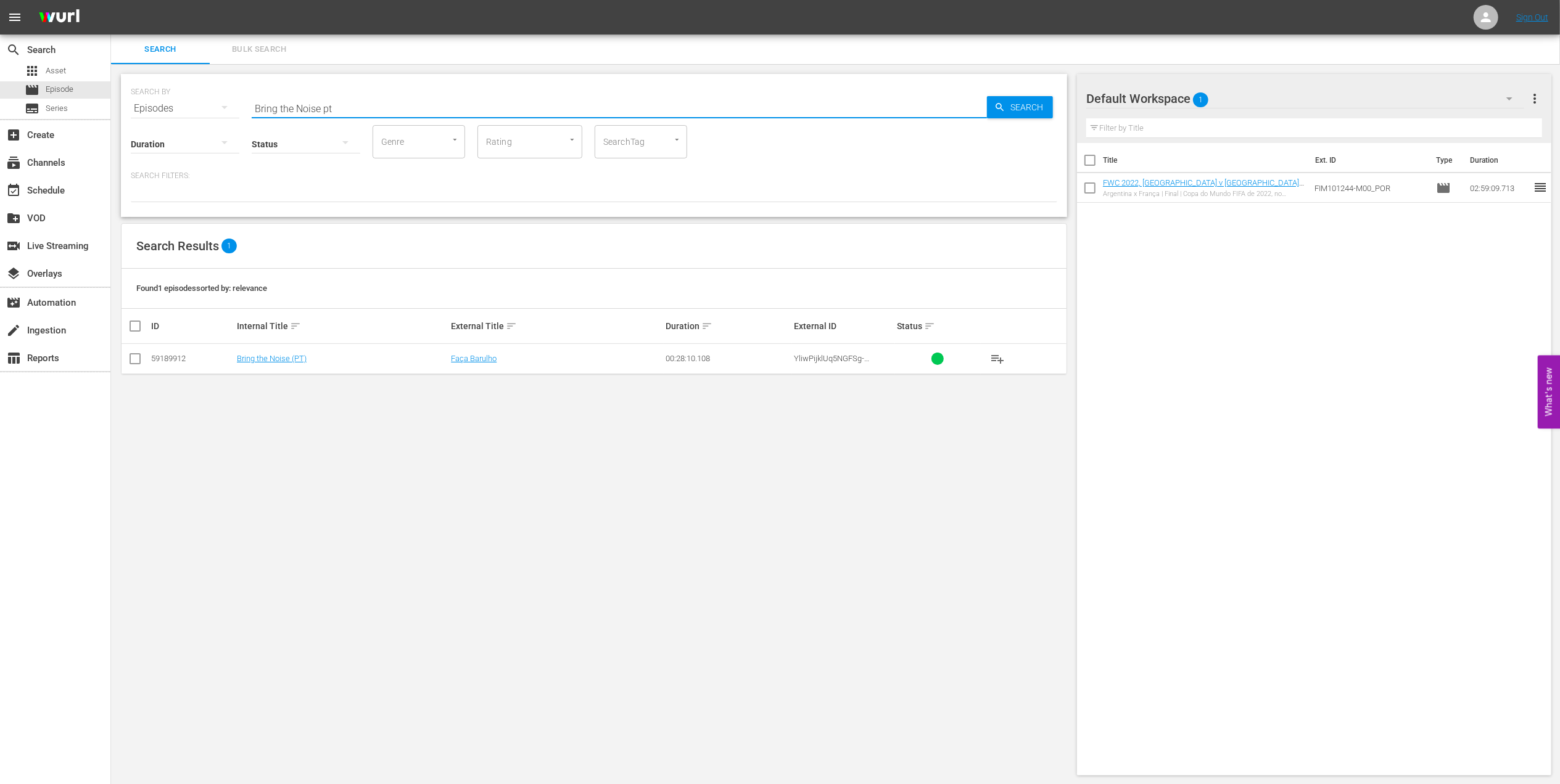
type input "Bring the Noise pt"
click at [134, 358] on input "checkbox" at bounding box center [135, 362] width 15 height 15
checkbox input "true"
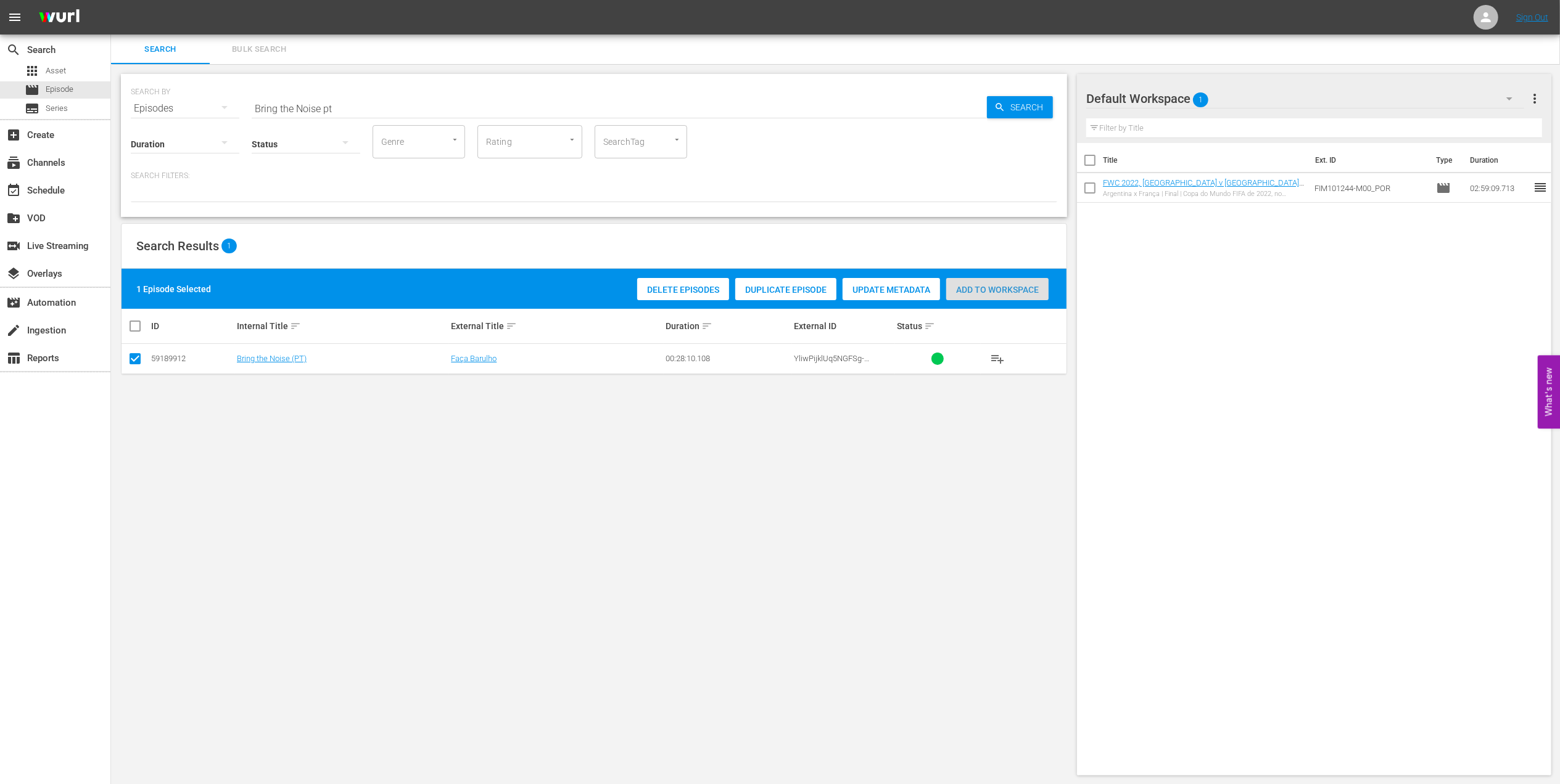
click at [996, 285] on span "Add to Workspace" at bounding box center [997, 289] width 103 height 10
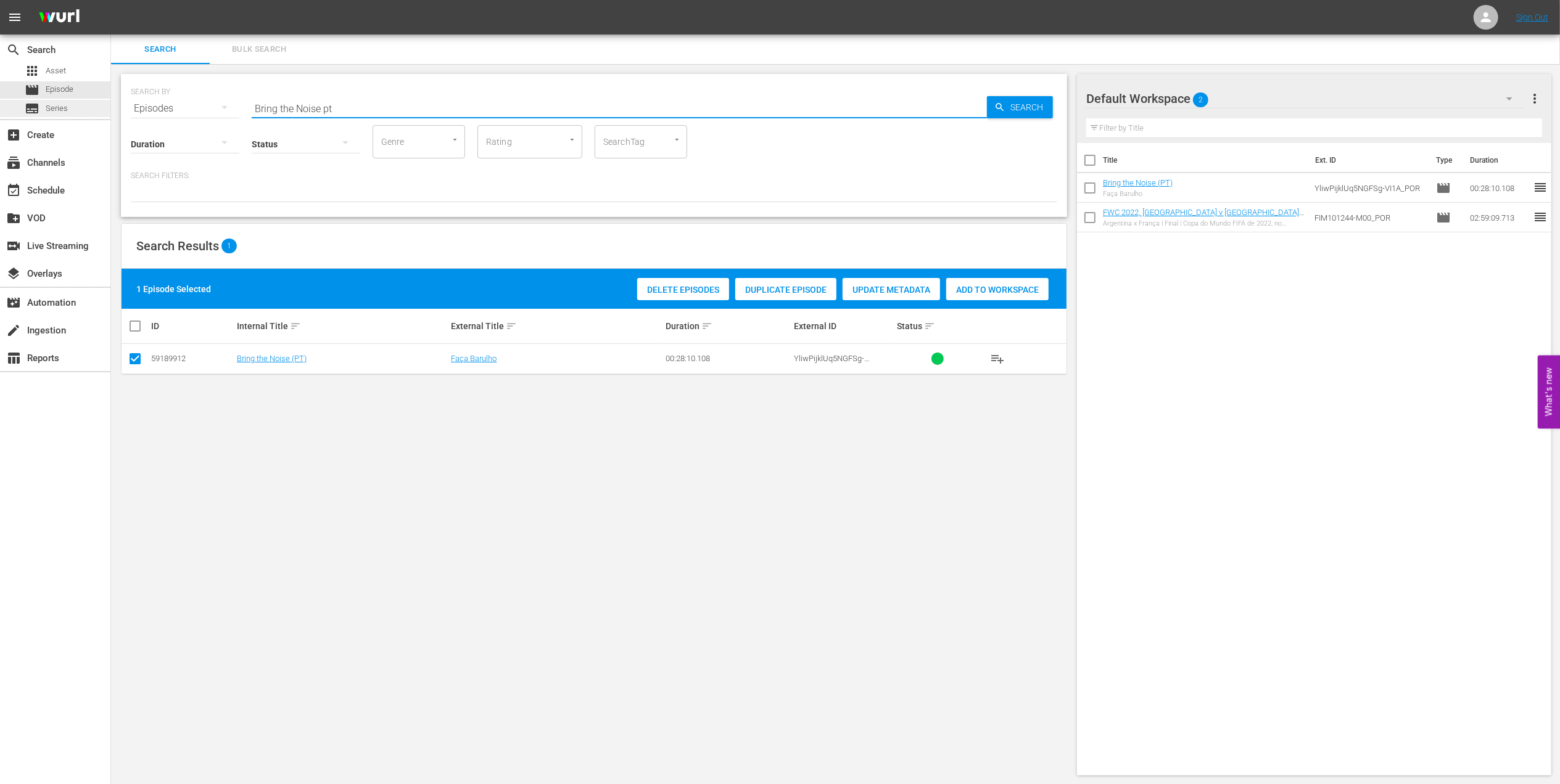
drag, startPoint x: 346, startPoint y: 110, endPoint x: 22, endPoint y: 109, distance: 324.0
click at [111, 0] on div "search Search apps Asset movie Episode subtitles Series add_box Create subscrip…" at bounding box center [835, 0] width 1449 height 0
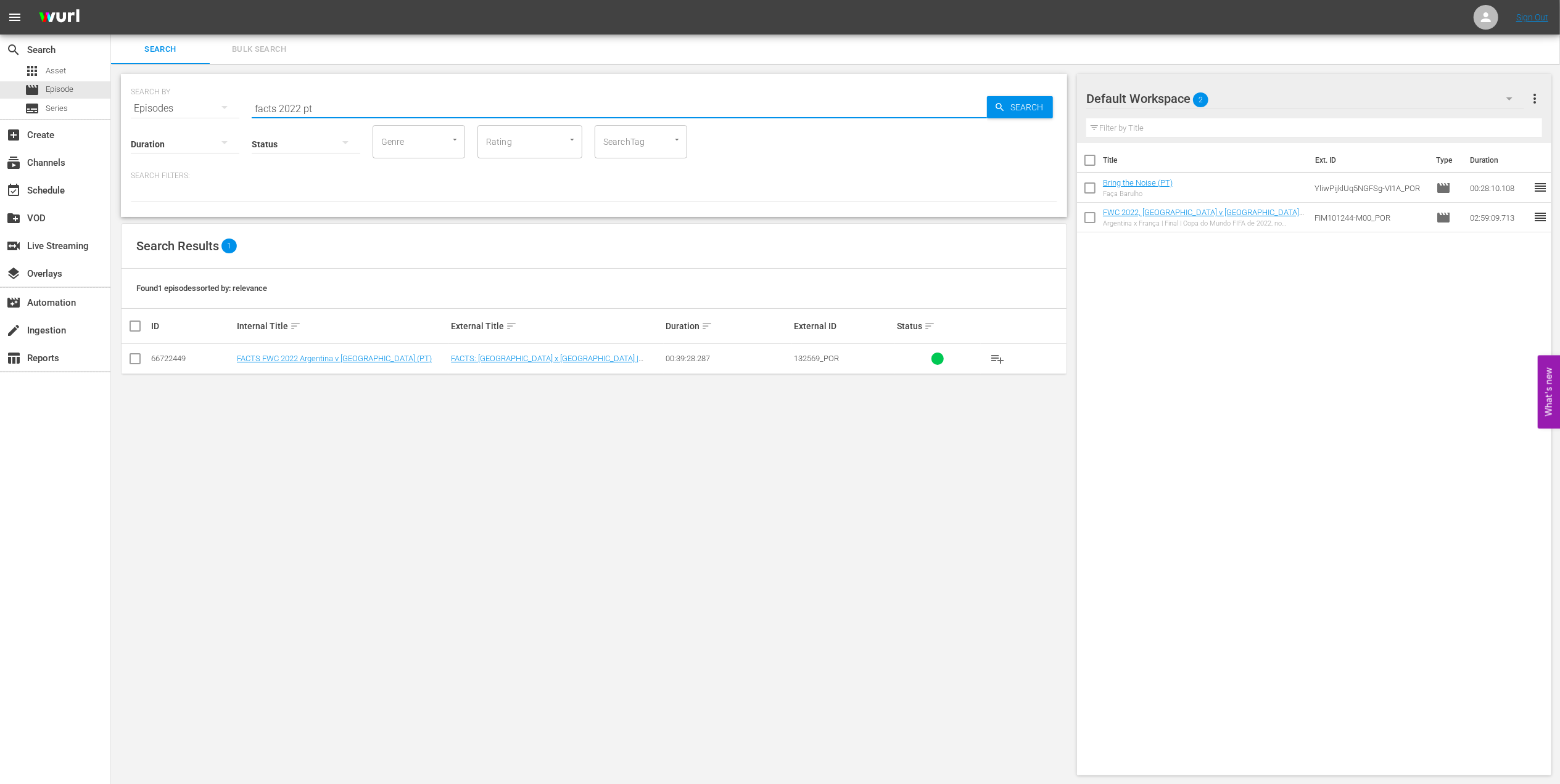
type input "facts 2022 pt"
click at [137, 361] on input "checkbox" at bounding box center [135, 362] width 15 height 15
checkbox input "true"
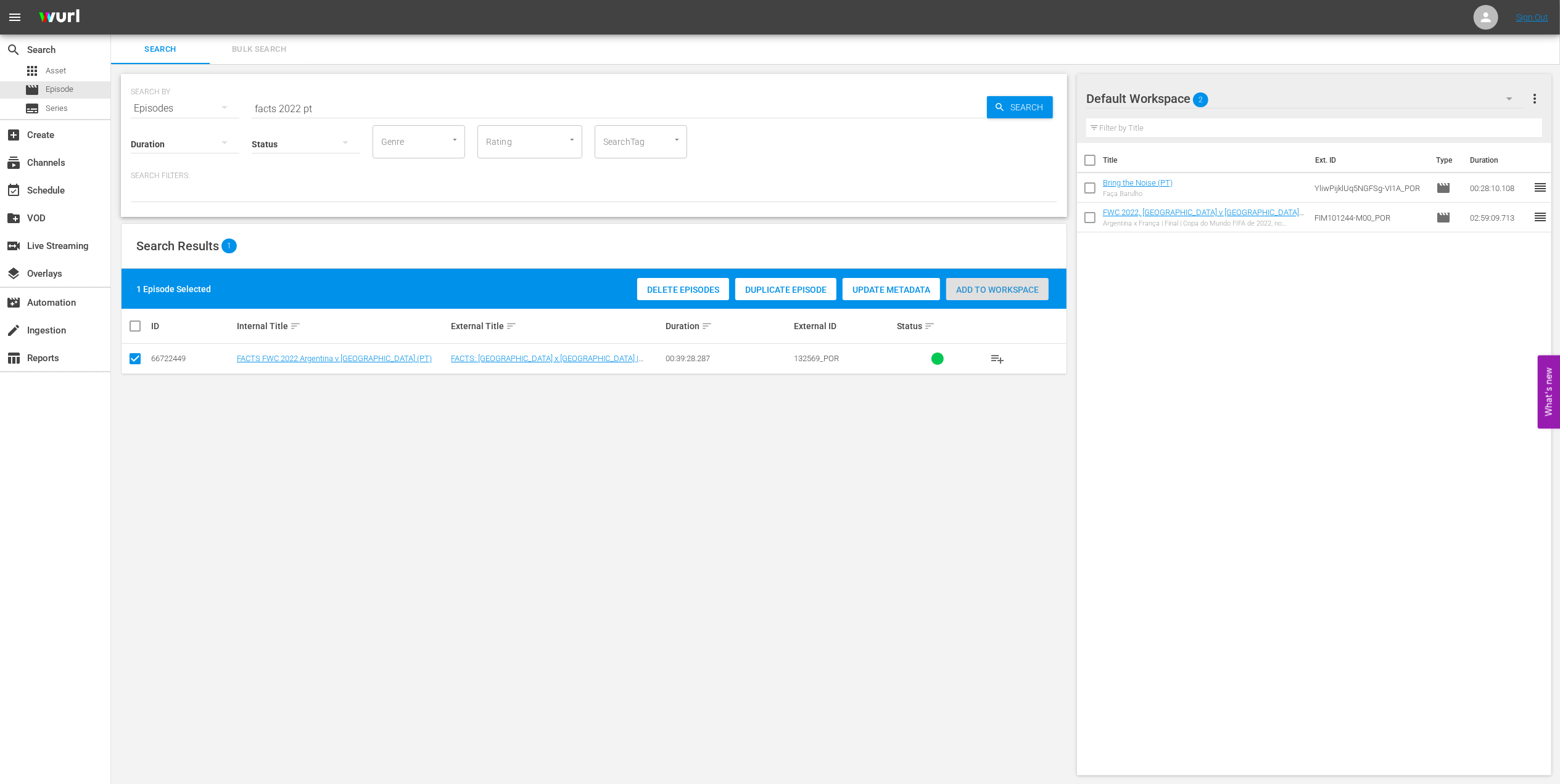
click at [986, 289] on span "Add to Workspace" at bounding box center [997, 289] width 103 height 10
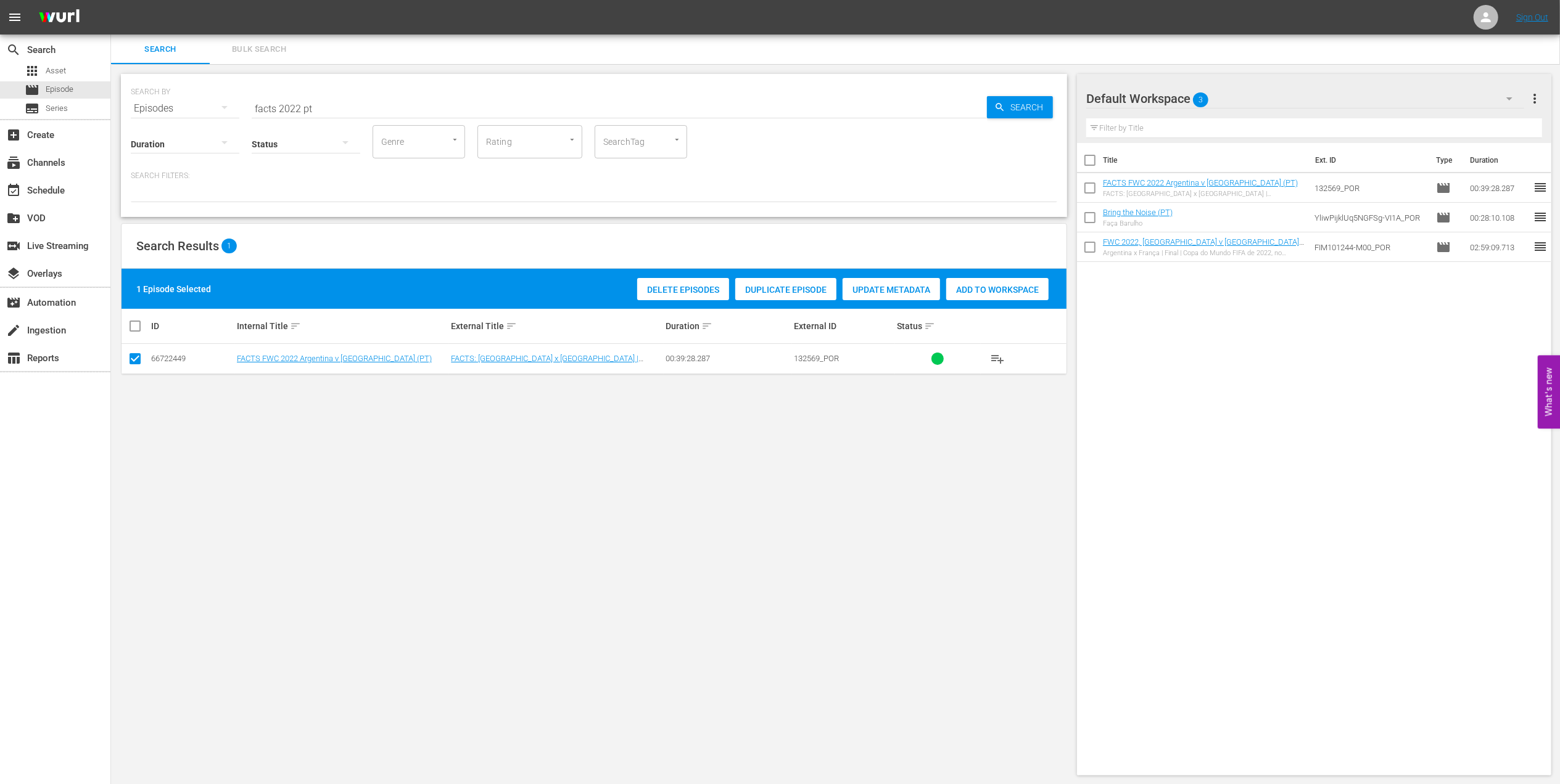
drag, startPoint x: 280, startPoint y: 107, endPoint x: 157, endPoint y: 107, distance: 123.0
click at [158, 107] on div "SEARCH BY Search By Episodes Search ID, Title, Description, Keywords, or Catego…" at bounding box center [594, 100] width 927 height 44
paste input "1986 Official Film - Hero"
click at [422, 106] on input "1986 Official Film - Hero" at bounding box center [619, 109] width 735 height 30
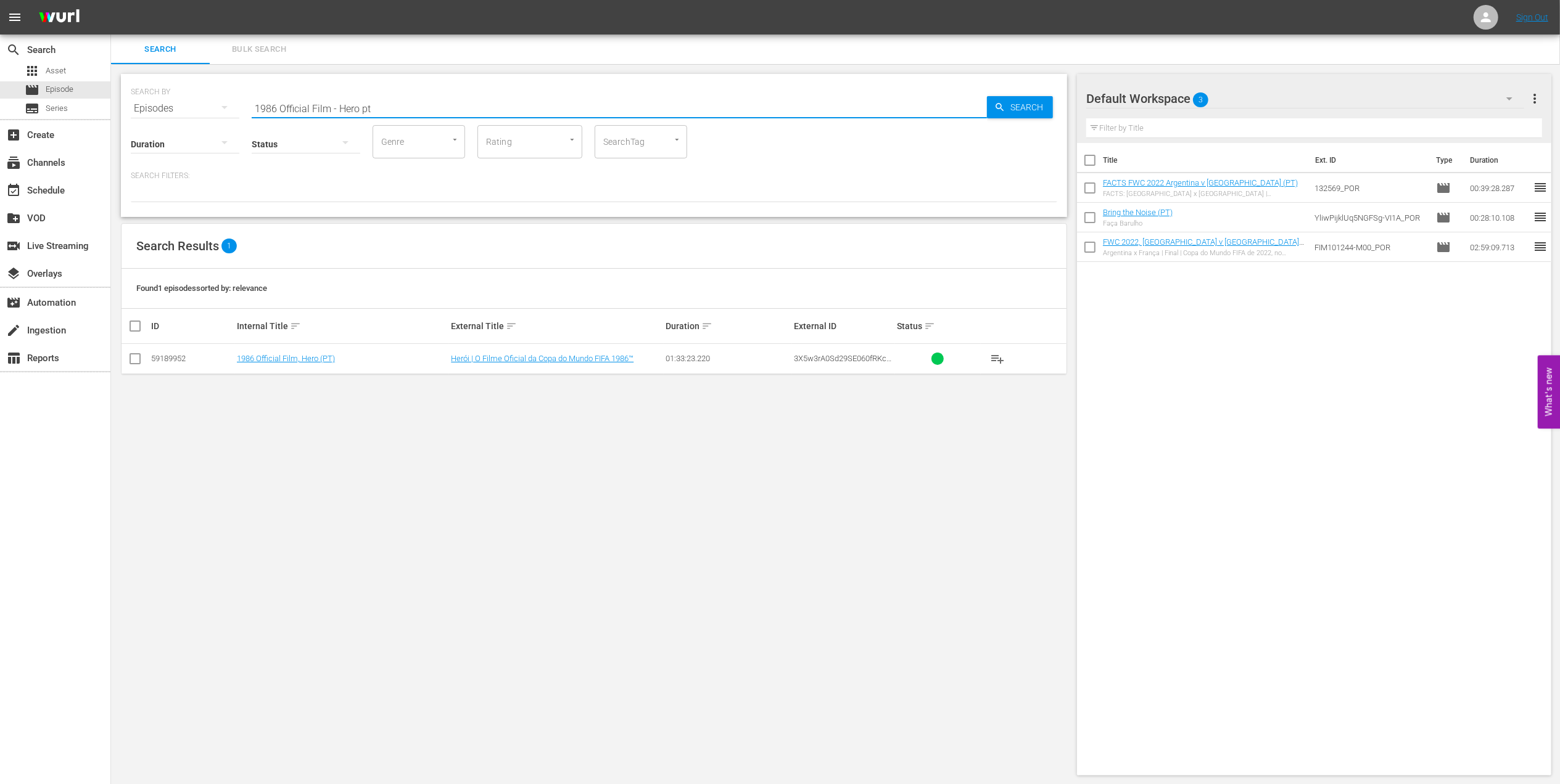
type input "1986 Official Film - Hero pt"
click at [142, 357] on input "checkbox" at bounding box center [135, 362] width 15 height 15
checkbox input "true"
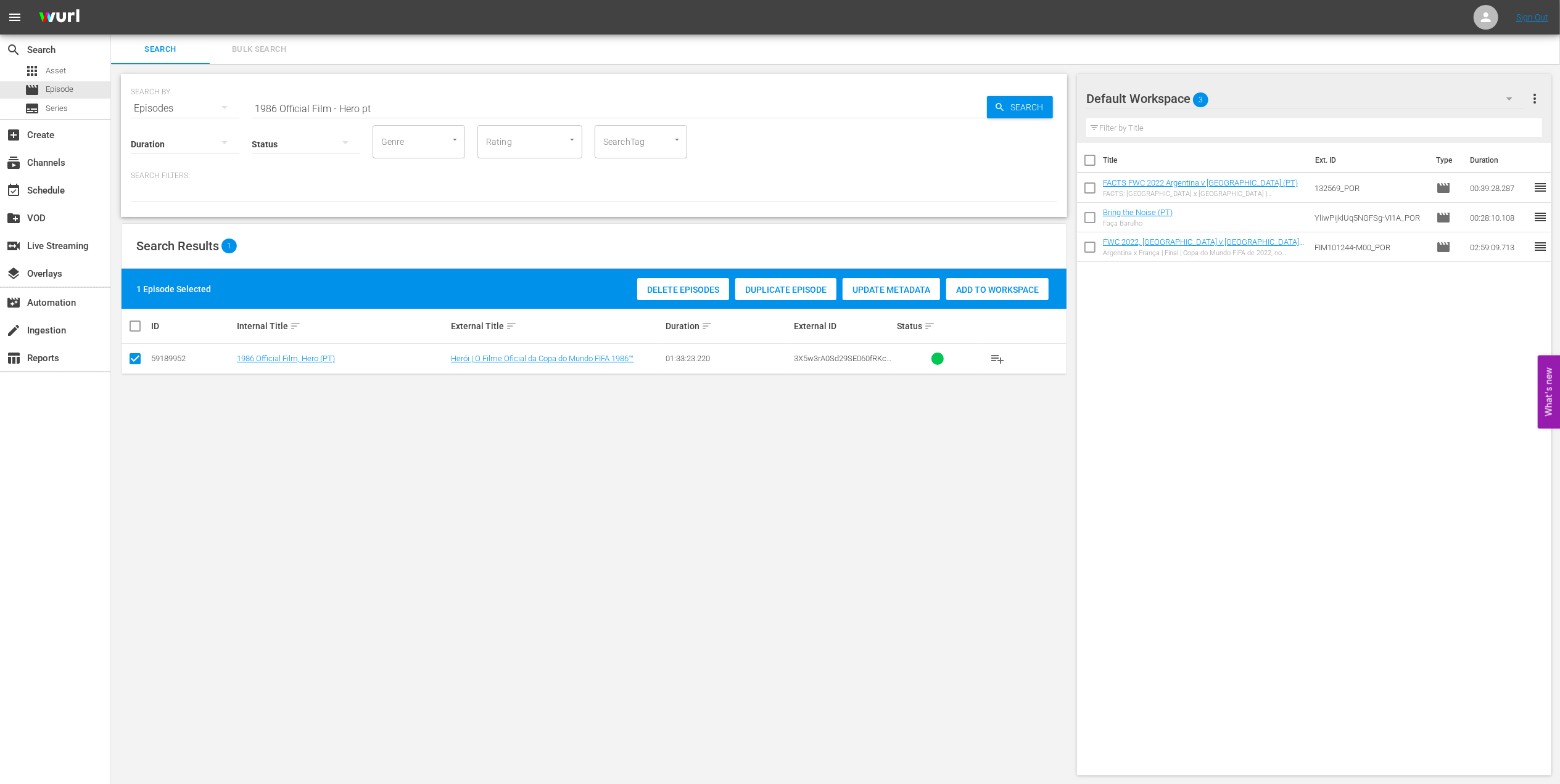
click at [981, 291] on span "Add to Workspace" at bounding box center [997, 289] width 103 height 10
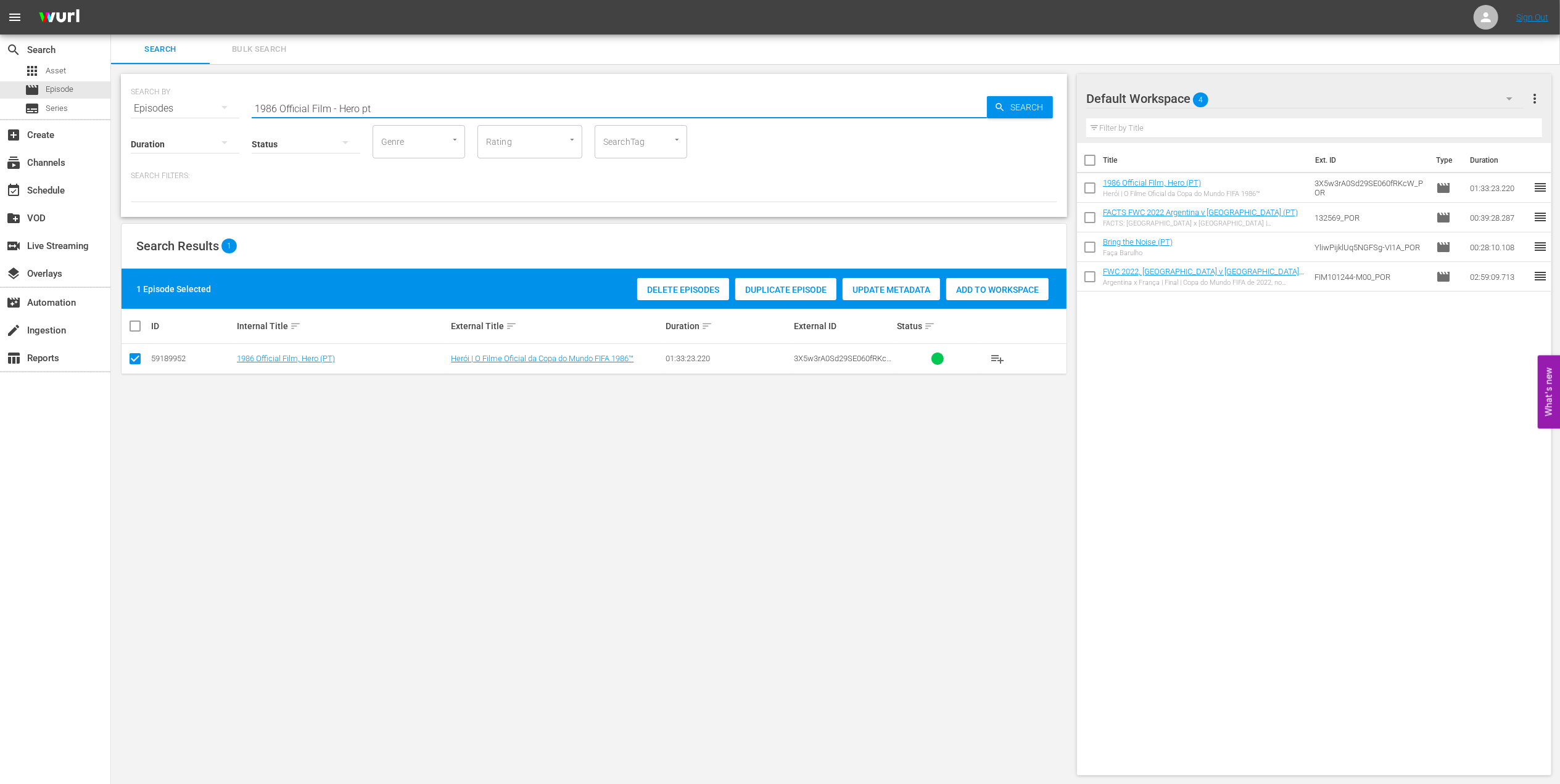
drag, startPoint x: 405, startPoint y: 103, endPoint x: 171, endPoint y: 112, distance: 234.2
click at [169, 112] on div "SEARCH BY Search By Episodes Search ID, Title, Description, Keywords, or Catego…" at bounding box center [594, 100] width 927 height 44
paste input "98 Official Film - La Coupe de la Gloire"
click at [485, 109] on input "1998 Official Film - La Coupe de la Gloire" at bounding box center [619, 109] width 735 height 30
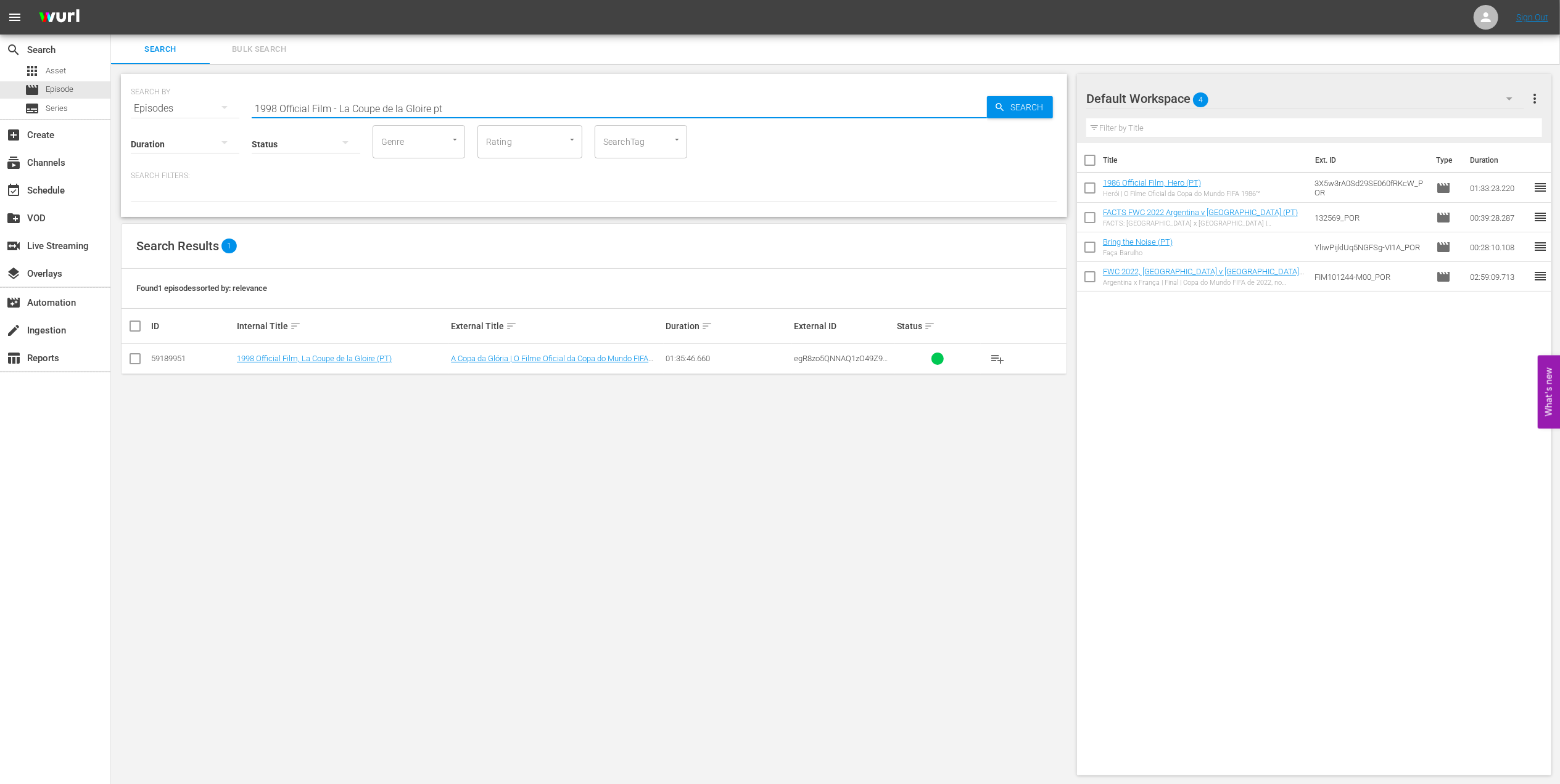
type input "1998 Official Film - La Coupe de la Gloire pt"
drag, startPoint x: 136, startPoint y: 360, endPoint x: 145, endPoint y: 360, distance: 9.0
click at [136, 360] on input "checkbox" at bounding box center [135, 362] width 15 height 15
checkbox input "true"
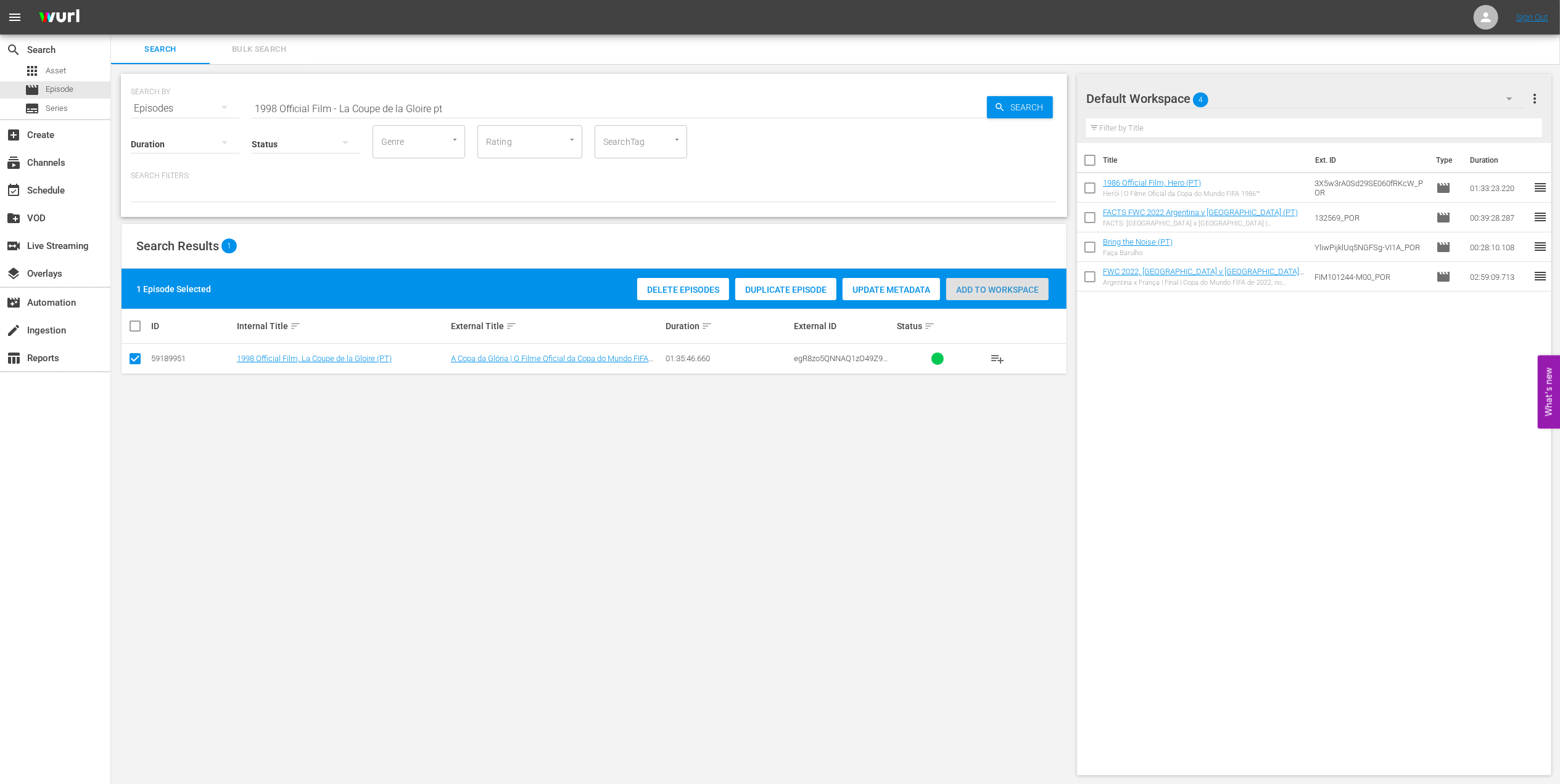
click at [985, 291] on span "Add to Workspace" at bounding box center [997, 289] width 103 height 10
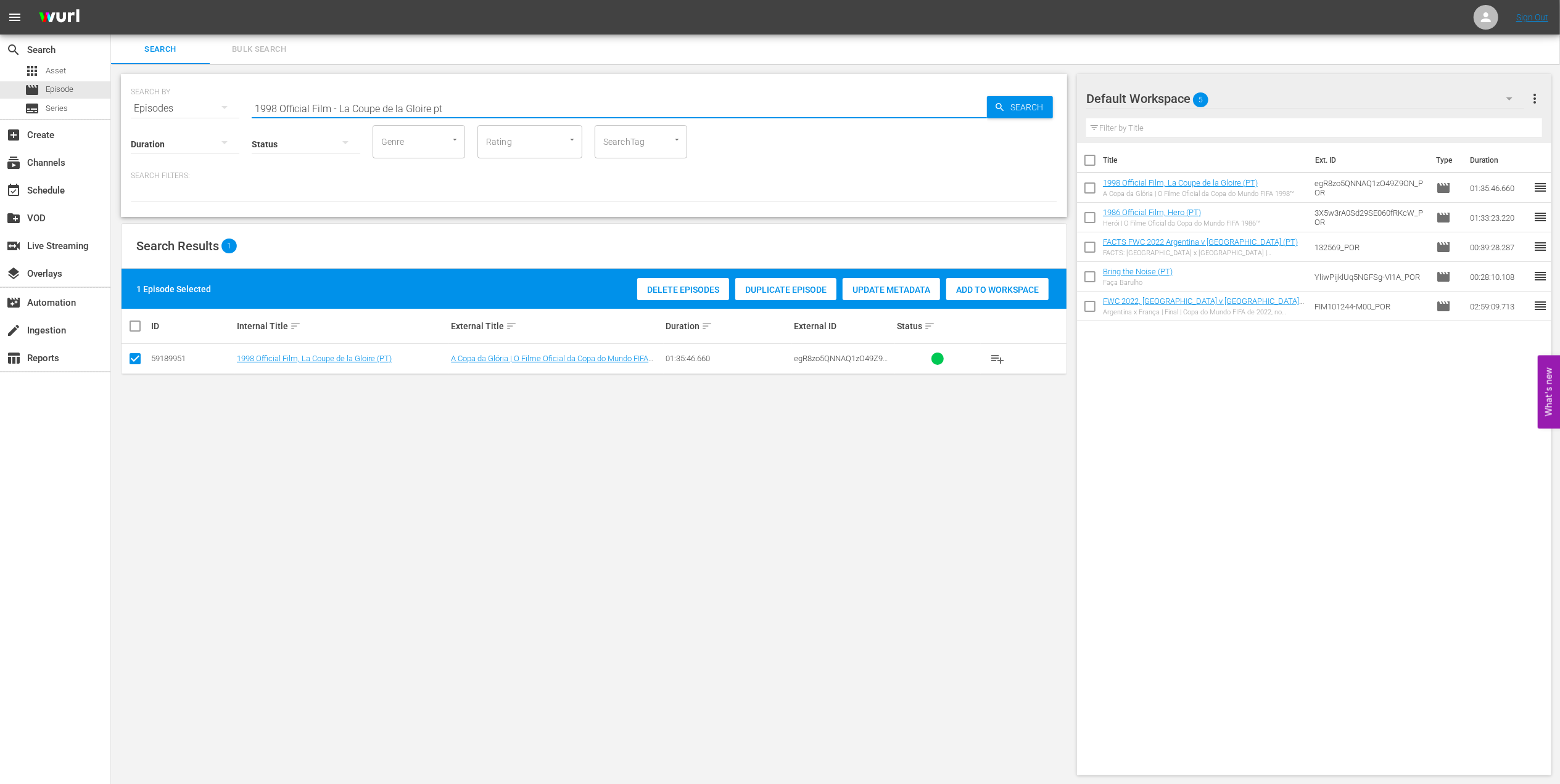
drag, startPoint x: 464, startPoint y: 101, endPoint x: 178, endPoint y: 114, distance: 286.3
click at [173, 114] on div "SEARCH BY Search By Episodes Search ID, Title, Description, Keywords, or Catego…" at bounding box center [593, 145] width 946 height 143
paste input "FWC 1998 [GEOGRAPHIC_DATA] v [GEOGRAPHIC_DATA], Round of 16 (PT)"
click at [481, 106] on input "FWC 1998 [GEOGRAPHIC_DATA] v [GEOGRAPHIC_DATA], Round of 16 (PT)" at bounding box center [619, 109] width 735 height 30
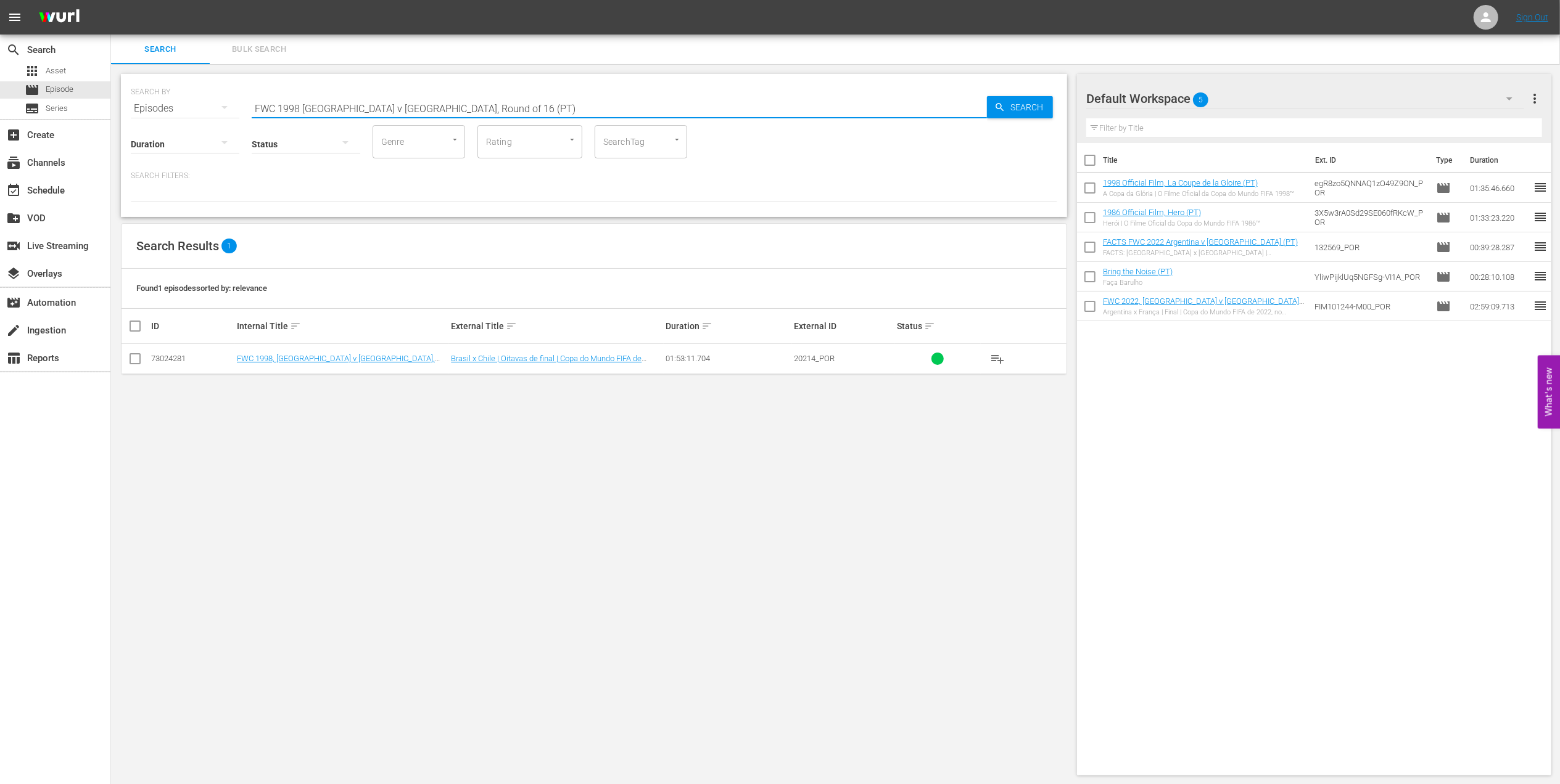
type input "FWC 1998 [GEOGRAPHIC_DATA] v [GEOGRAPHIC_DATA], Round of 16 (PT)"
drag, startPoint x: 136, startPoint y: 355, endPoint x: 333, endPoint y: 353, distance: 197.0
click at [138, 357] on input "checkbox" at bounding box center [135, 362] width 15 height 15
checkbox input "true"
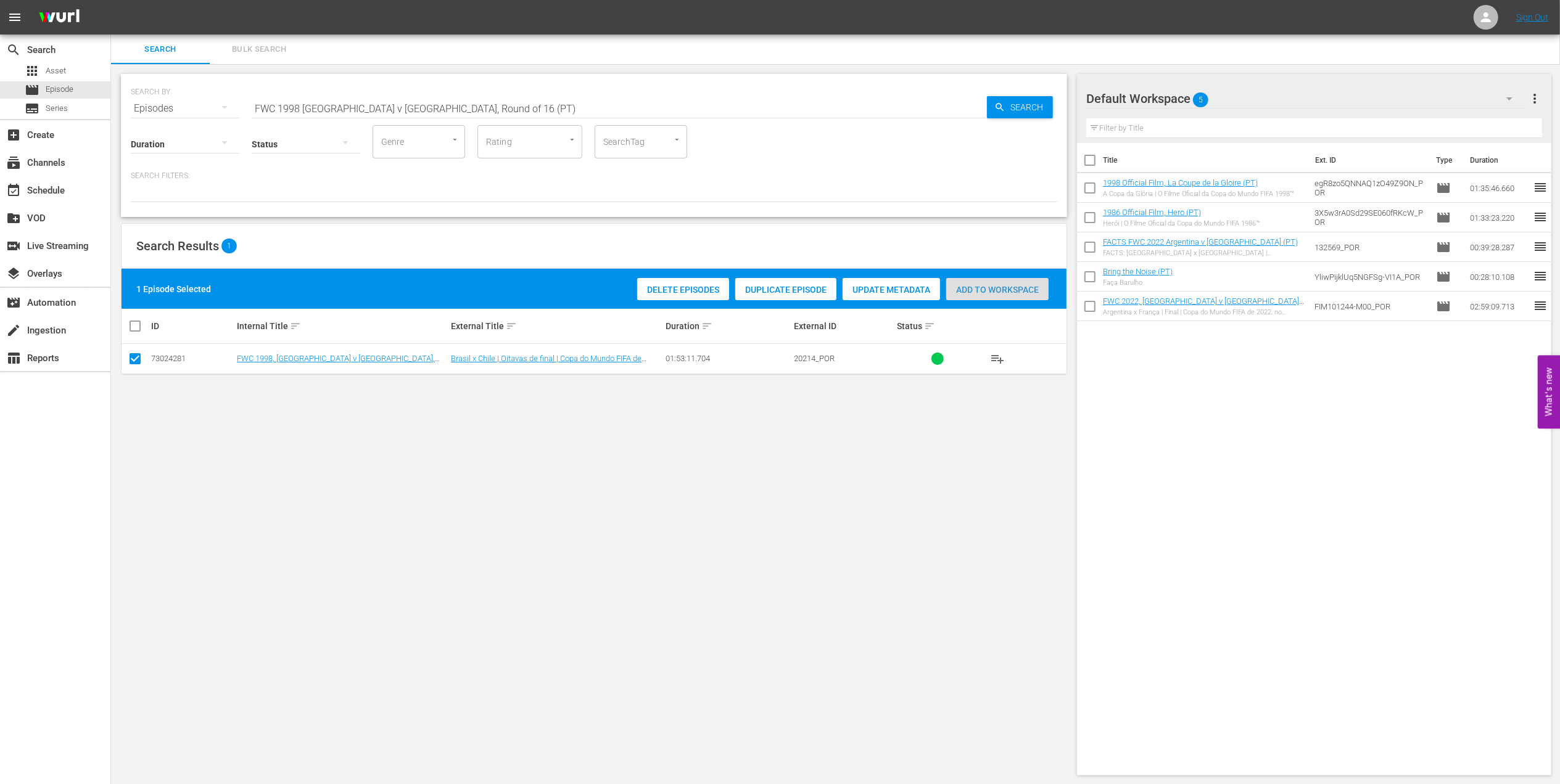
click at [990, 286] on span "Add to Workspace" at bounding box center [997, 289] width 103 height 10
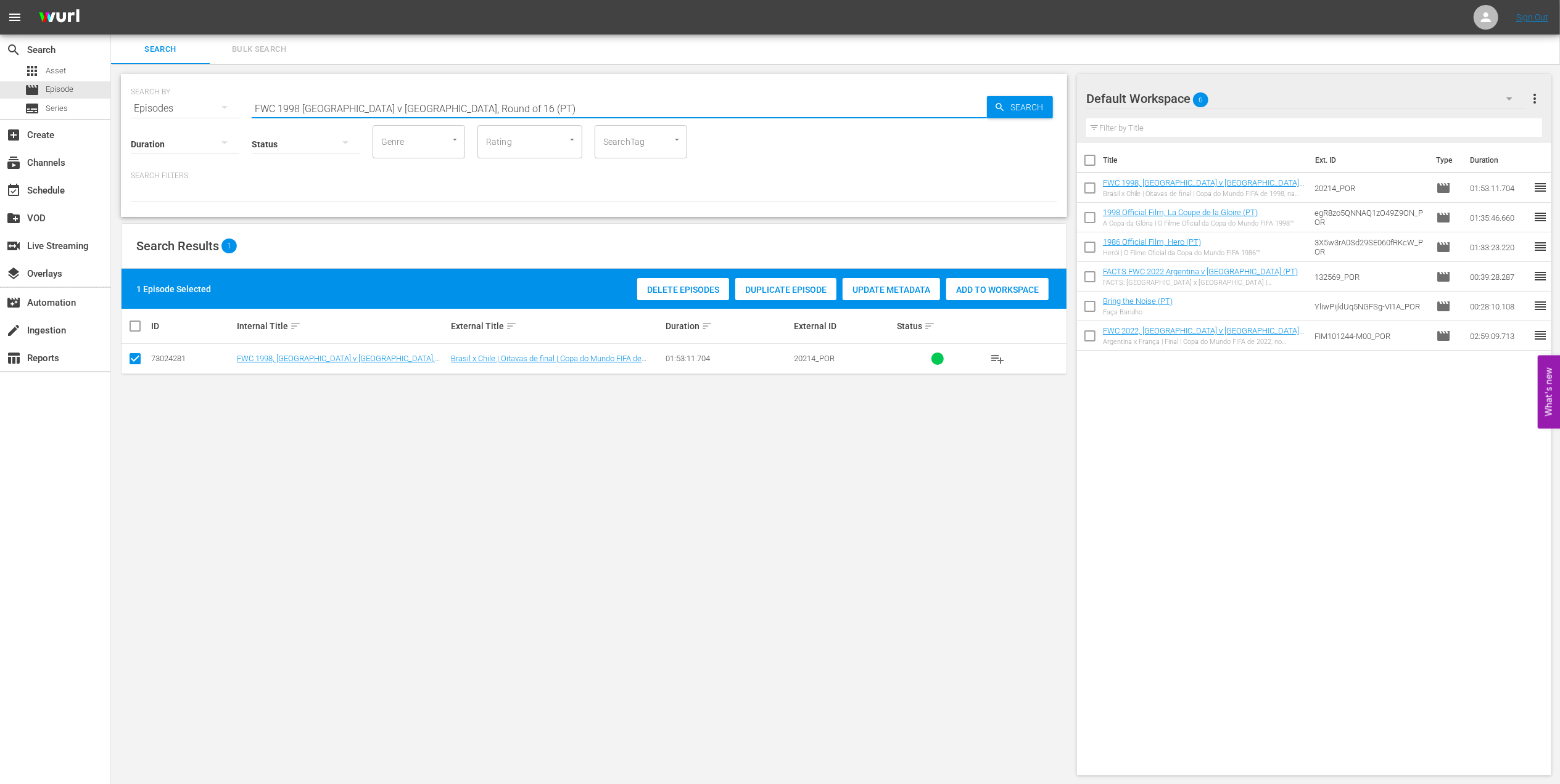
drag, startPoint x: 467, startPoint y: 104, endPoint x: 117, endPoint y: 106, distance: 350.0
click at [111, 0] on div "search Search apps Asset movie Episode subtitles Series add_box Create subscrip…" at bounding box center [835, 0] width 1449 height 0
paste input "utebol Arte"
click at [351, 103] on input "Futebol Arte" at bounding box center [619, 109] width 735 height 30
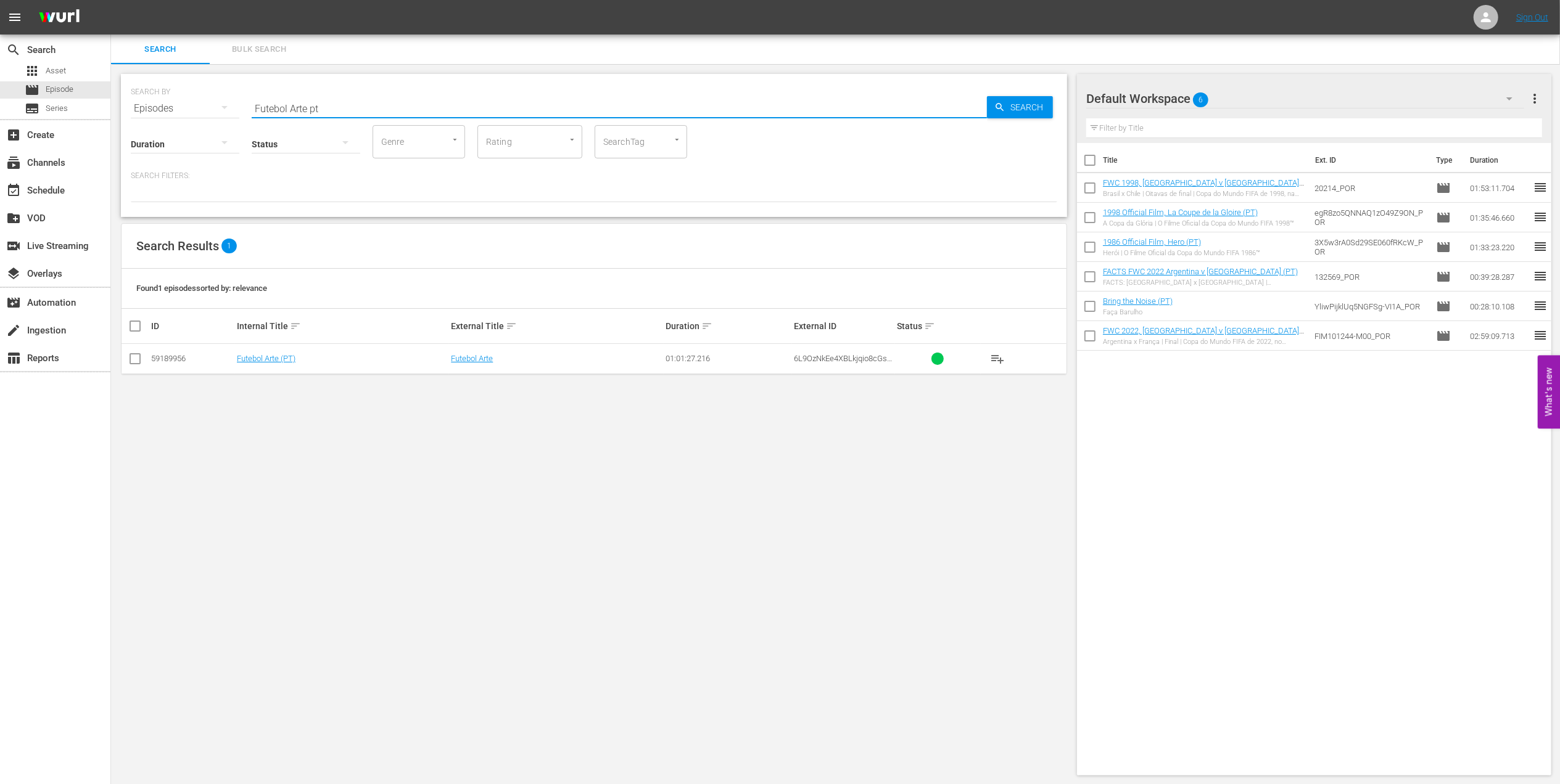
type input "Futebol Arte pt"
click at [128, 361] on input "checkbox" at bounding box center [135, 362] width 15 height 15
checkbox input "true"
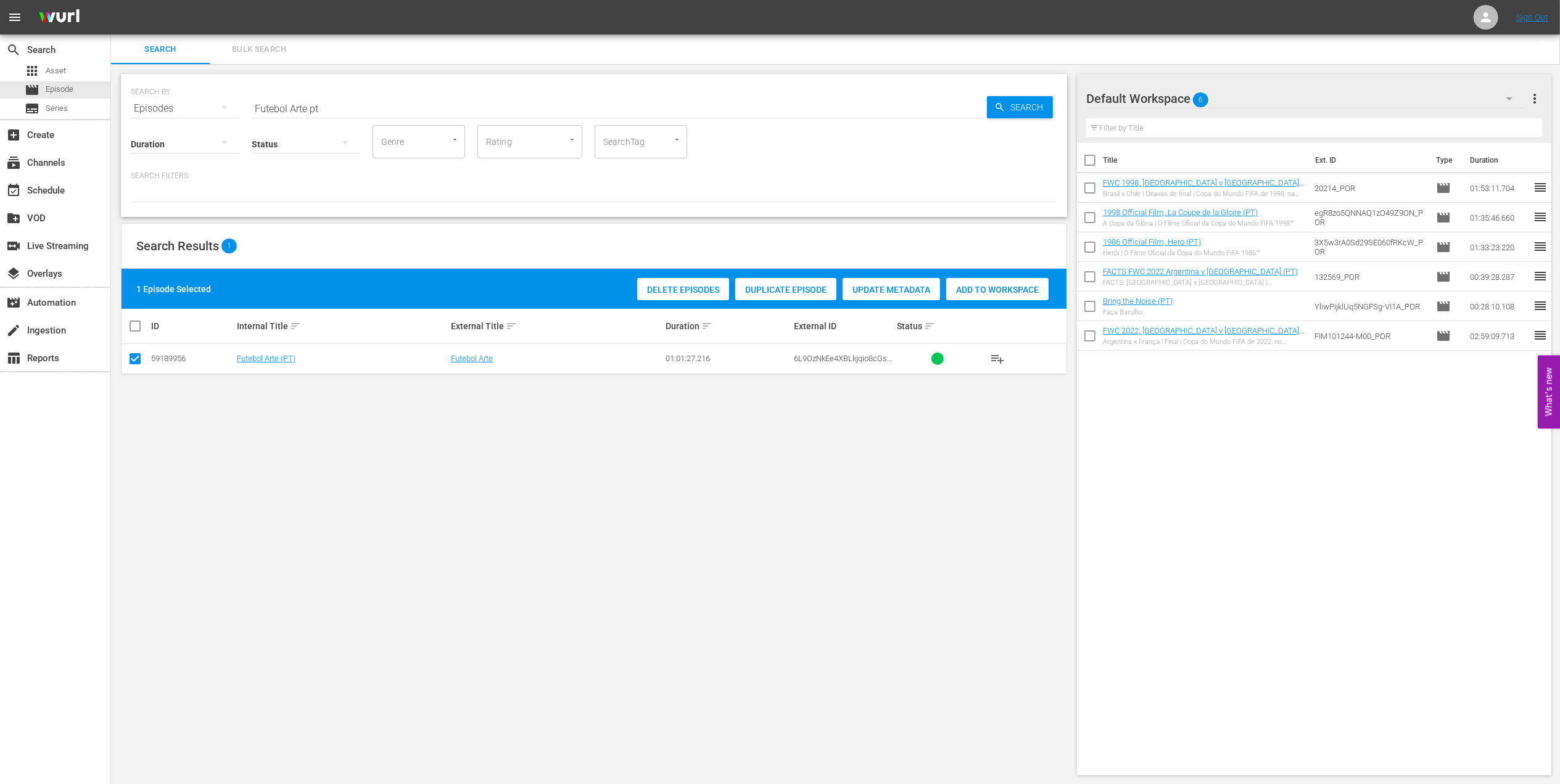
click at [980, 290] on span "Add to Workspace" at bounding box center [997, 289] width 103 height 10
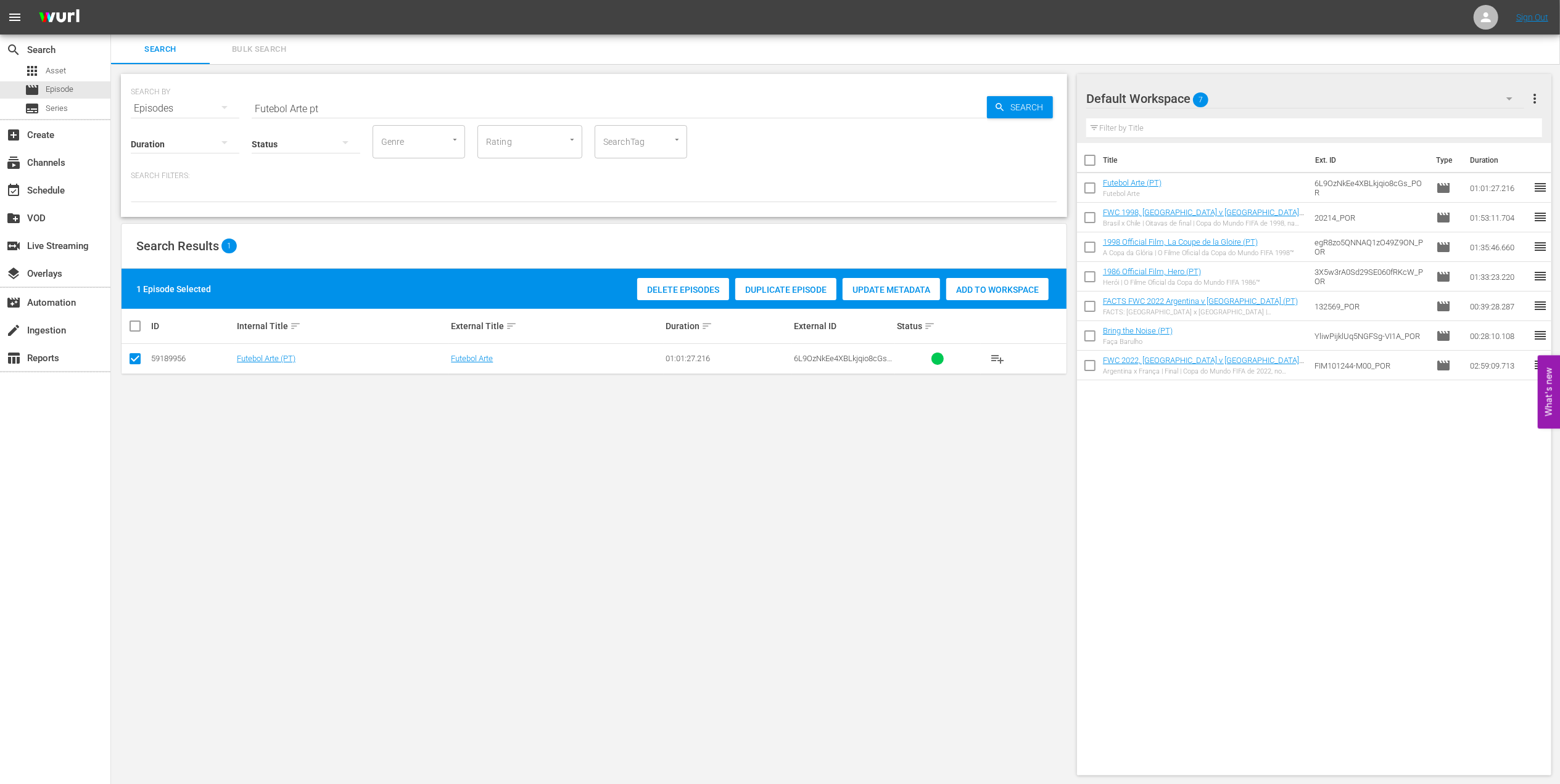
drag, startPoint x: 213, startPoint y: 111, endPoint x: 139, endPoint y: 111, distance: 74.0
click at [141, 111] on div "SEARCH BY Search By Episodes Search ID, Title, Description, Keywords, or Catego…" at bounding box center [594, 100] width 927 height 44
paste input "WC 1970 [GEOGRAPHIC_DATA] v [GEOGRAPHIC_DATA], Final"
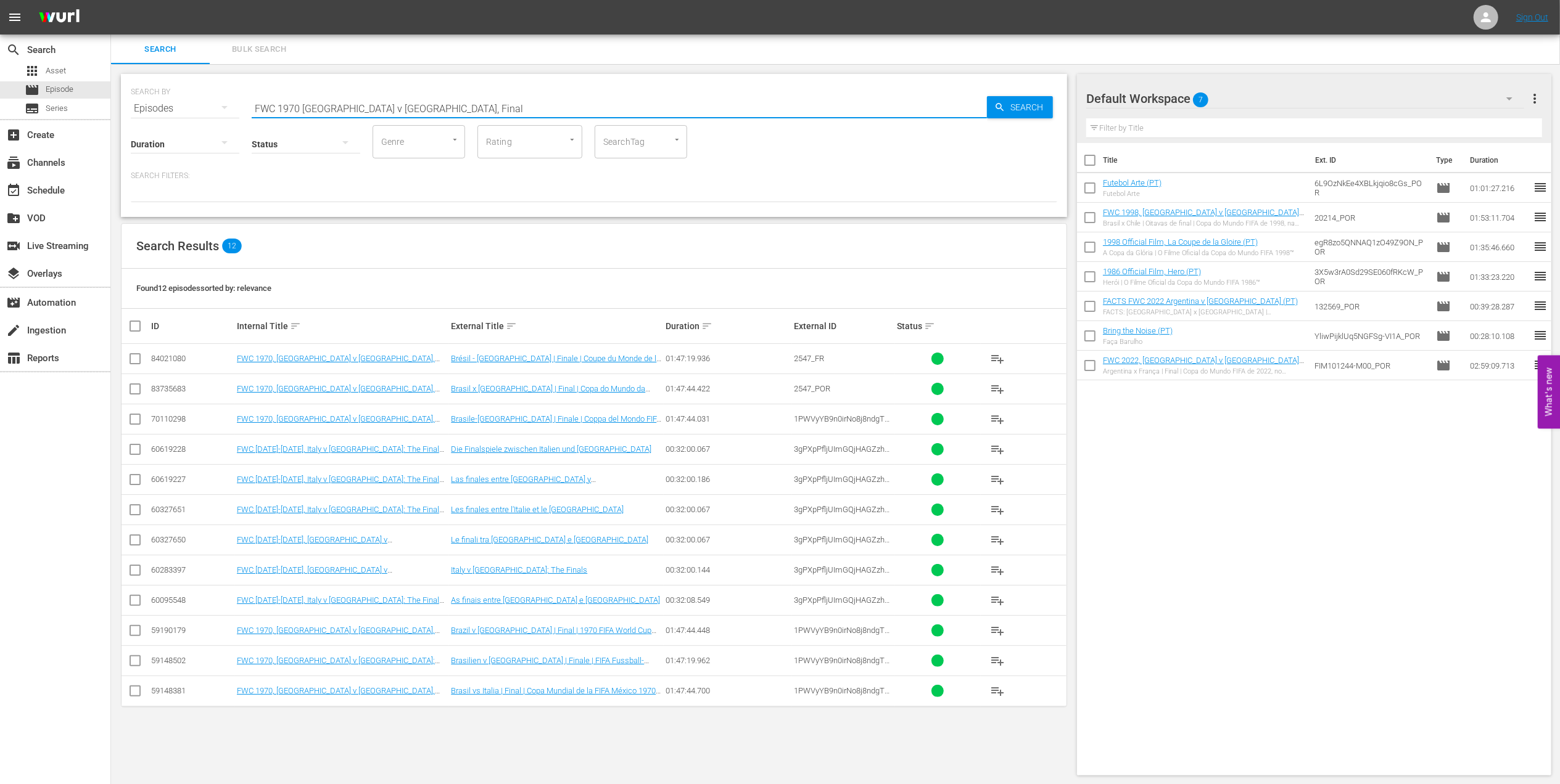
click at [418, 107] on input "FWC 1970 [GEOGRAPHIC_DATA] v [GEOGRAPHIC_DATA], Final" at bounding box center [619, 109] width 735 height 30
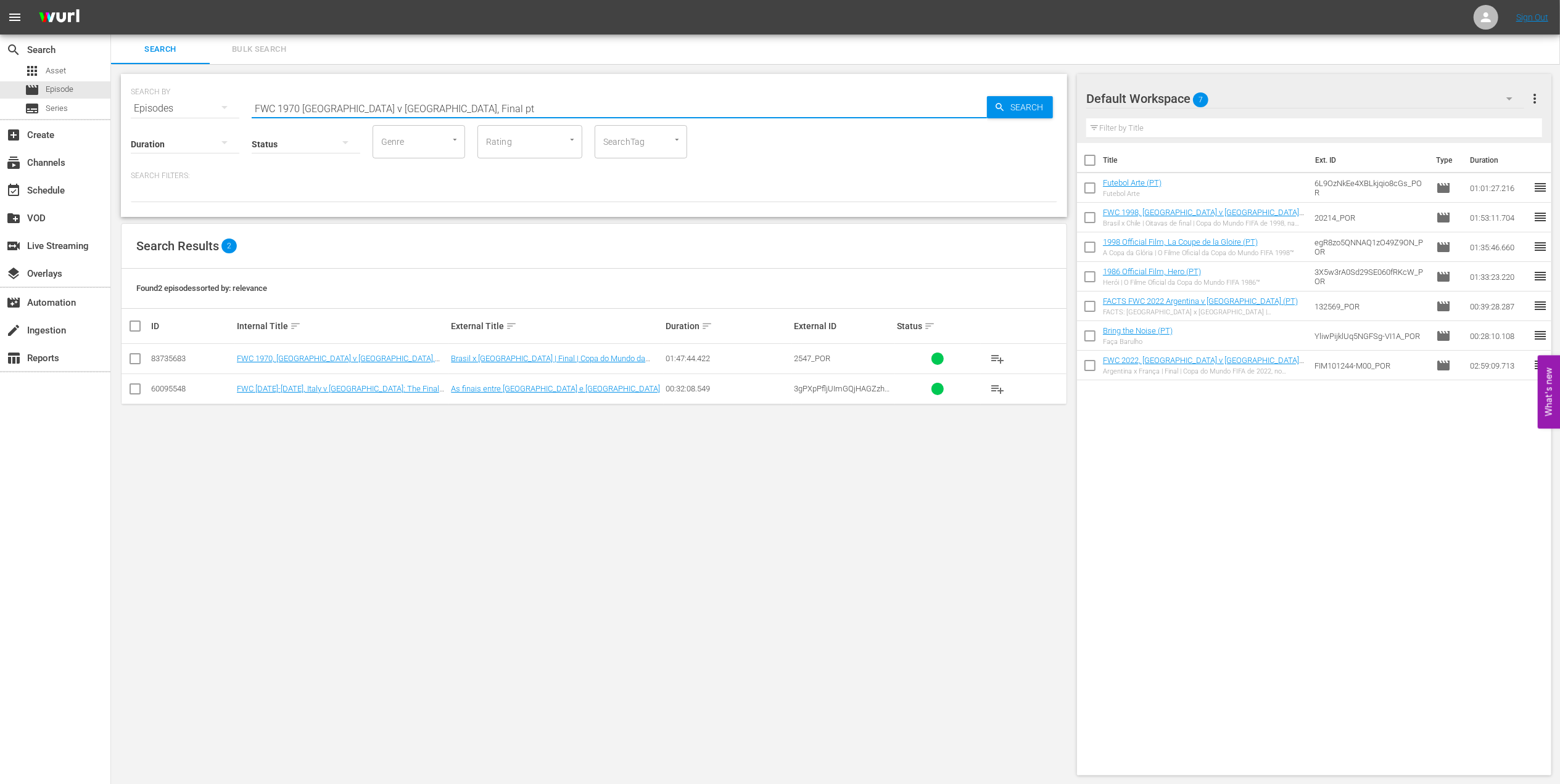
type input "FWC 1970 [GEOGRAPHIC_DATA] v [GEOGRAPHIC_DATA], Final pt"
click at [139, 359] on input "checkbox" at bounding box center [135, 362] width 15 height 15
checkbox input "true"
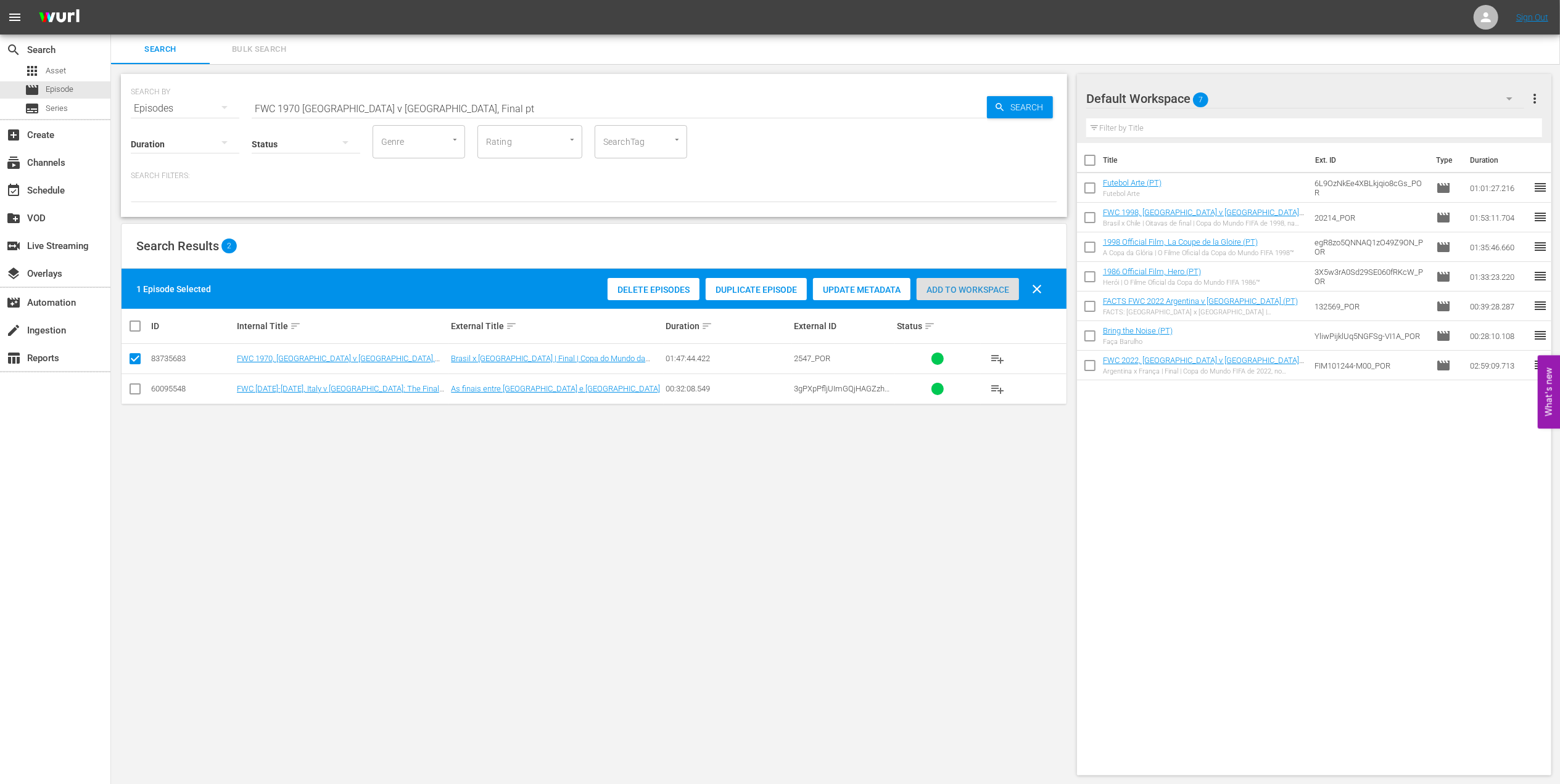
click at [949, 291] on span "Add to Workspace" at bounding box center [967, 289] width 103 height 10
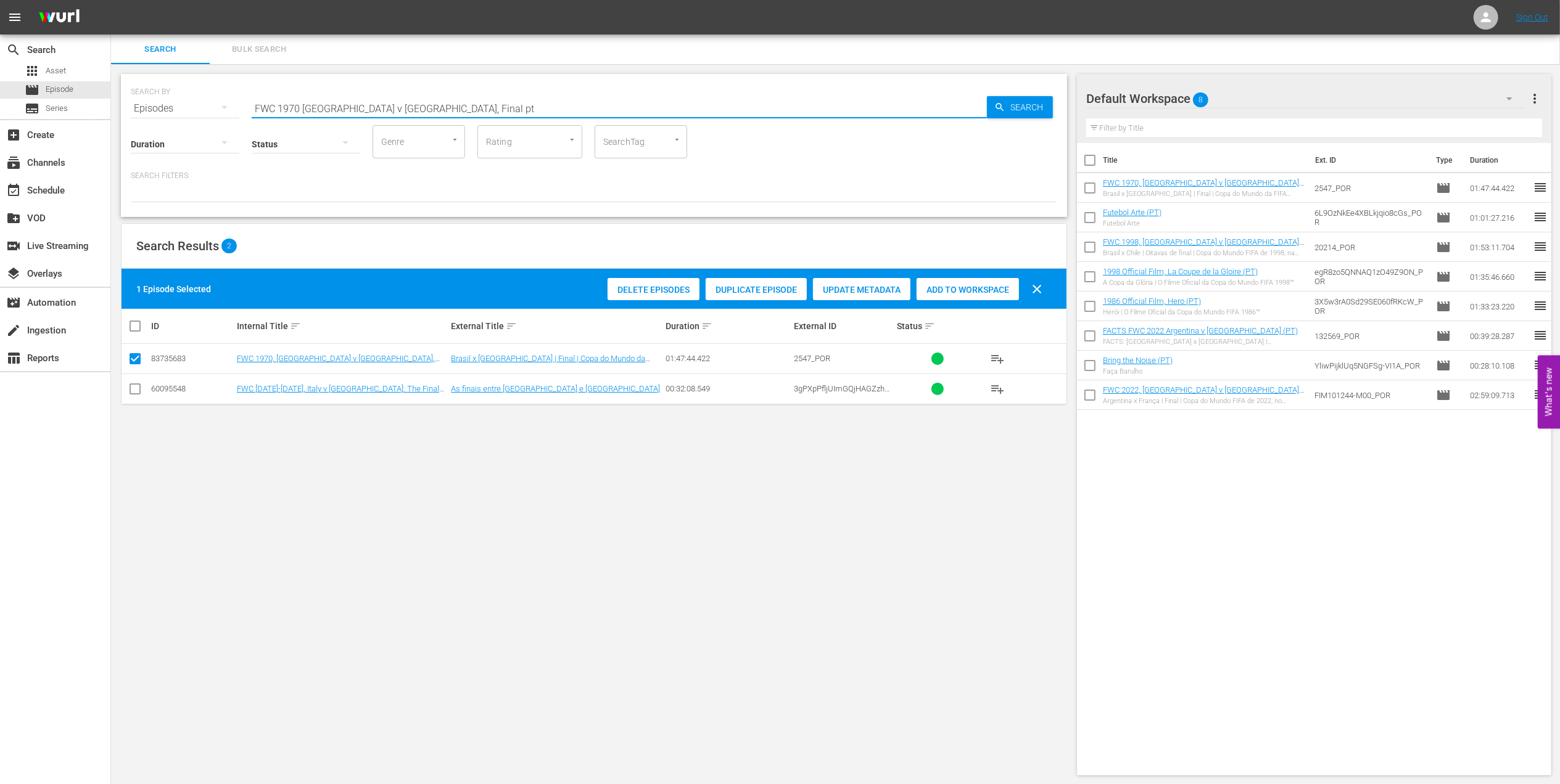
drag, startPoint x: 406, startPoint y: 111, endPoint x: 166, endPoint y: 106, distance: 240.1
click at [168, 106] on div "SEARCH BY Search By Episodes Search ID, Title, Description, Keywords, or Catego…" at bounding box center [594, 100] width 927 height 44
paste input "94, Brazil vs USA, Round of 16 (PT)"
click at [454, 105] on input "FWC 1994, Brazil vs USA, Round of 16 (PT)" at bounding box center [619, 109] width 735 height 30
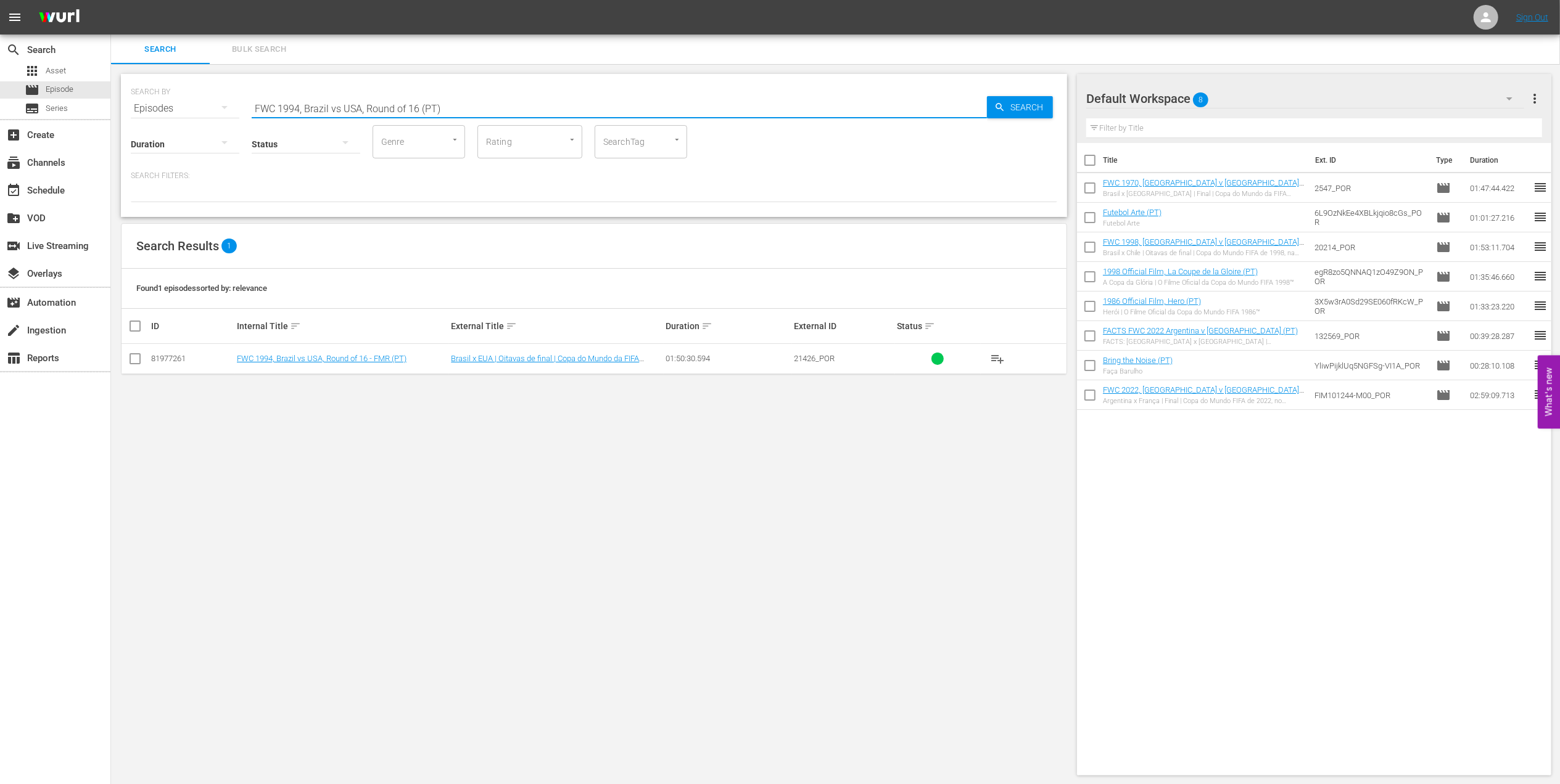
type input "FWC 1994, Brazil vs USA, Round of 16 (PT)"
click at [136, 359] on input "checkbox" at bounding box center [135, 362] width 15 height 15
checkbox input "true"
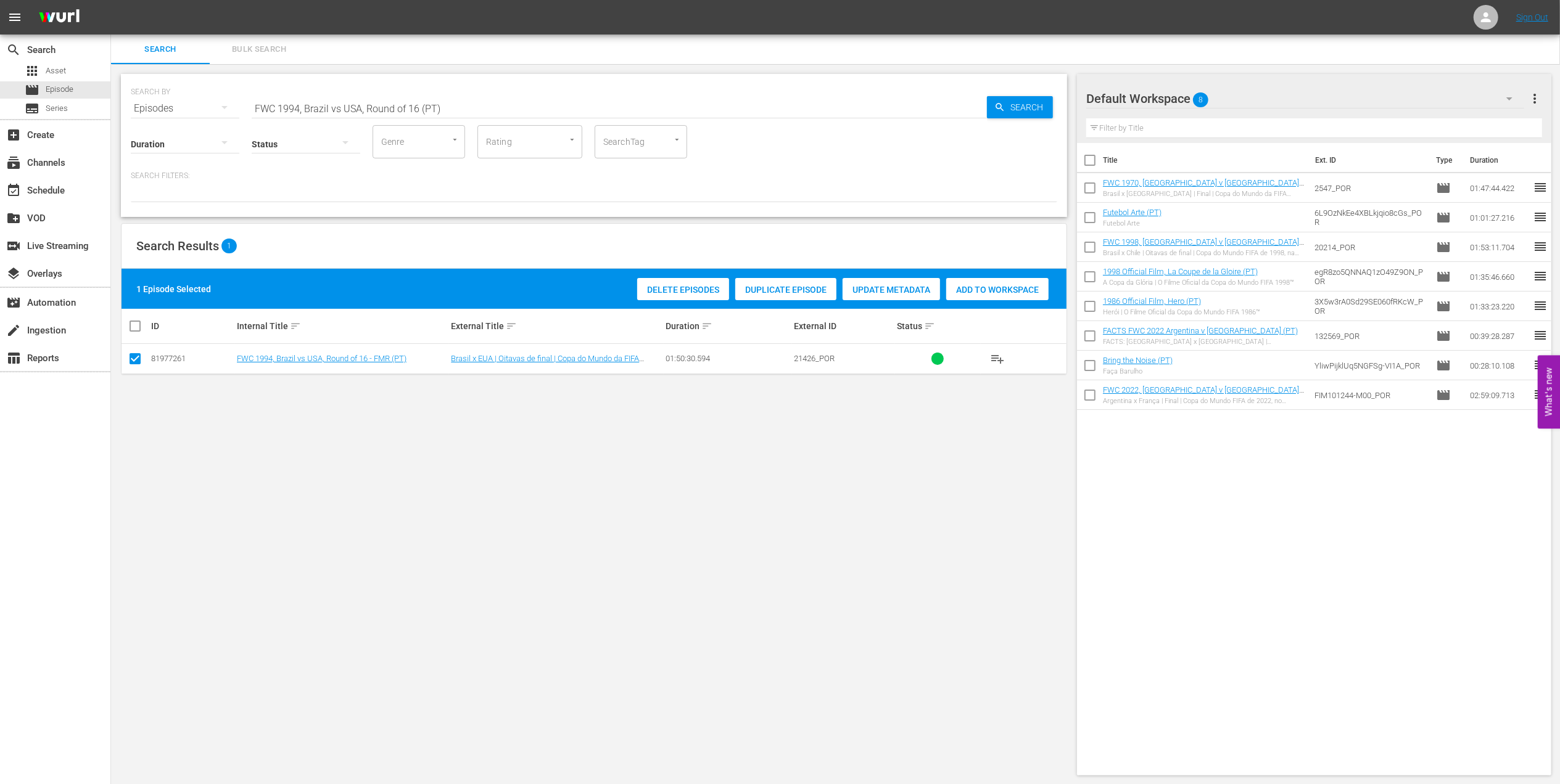
click at [1010, 287] on span "Add to Workspace" at bounding box center [997, 289] width 103 height 10
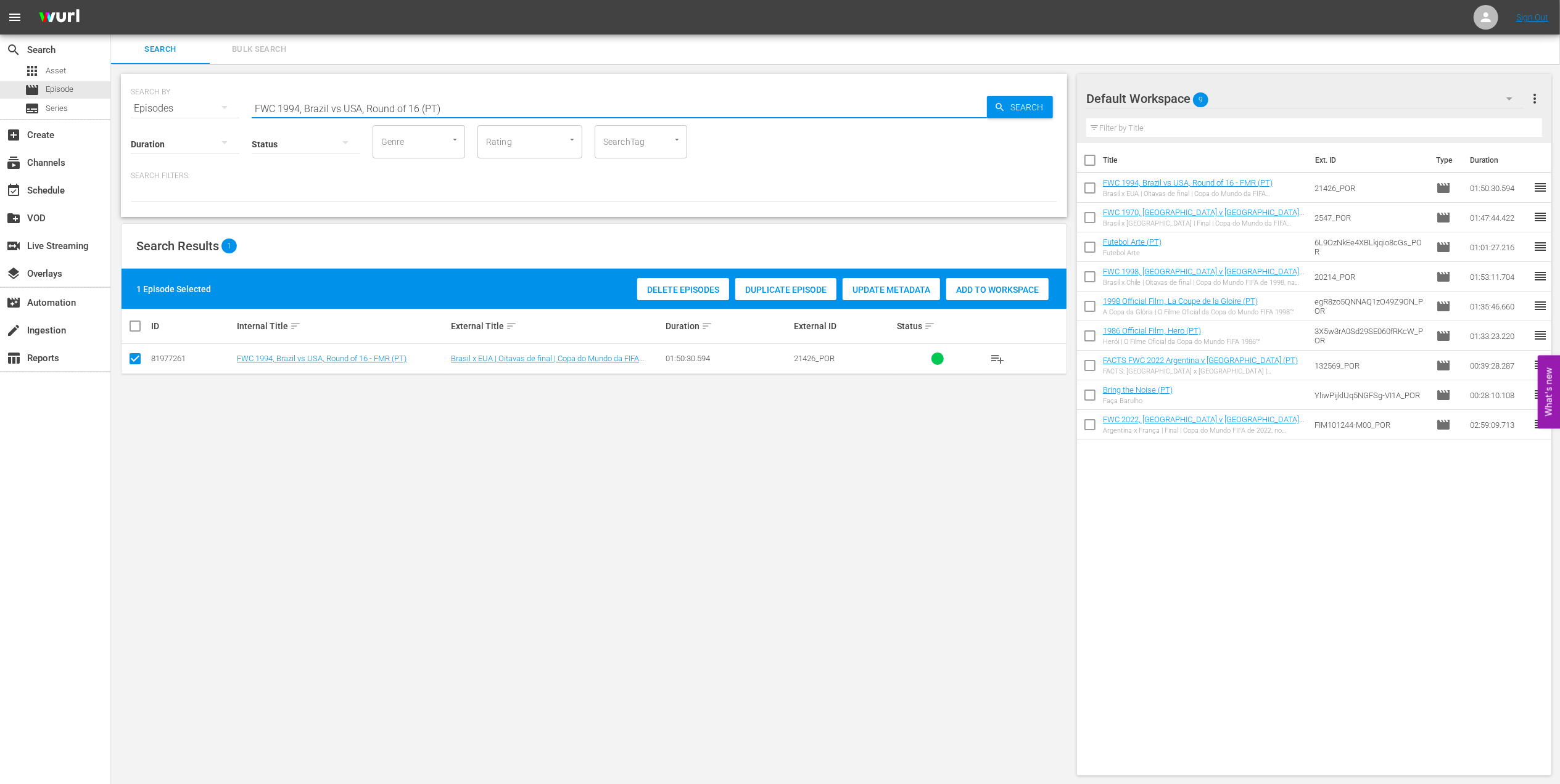
drag, startPoint x: 464, startPoint y: 104, endPoint x: 172, endPoint y: 113, distance: 292.1
click at [171, 113] on div "SEARCH BY Search By Episodes Search ID, Title, Description, Keywords, or Catego…" at bounding box center [593, 145] width 946 height 143
paste input "2014, Brazil vs Germany, Semifinal"
click at [435, 107] on input "FWC 2014, Brazil vs Germany, Semifinal" at bounding box center [619, 109] width 735 height 30
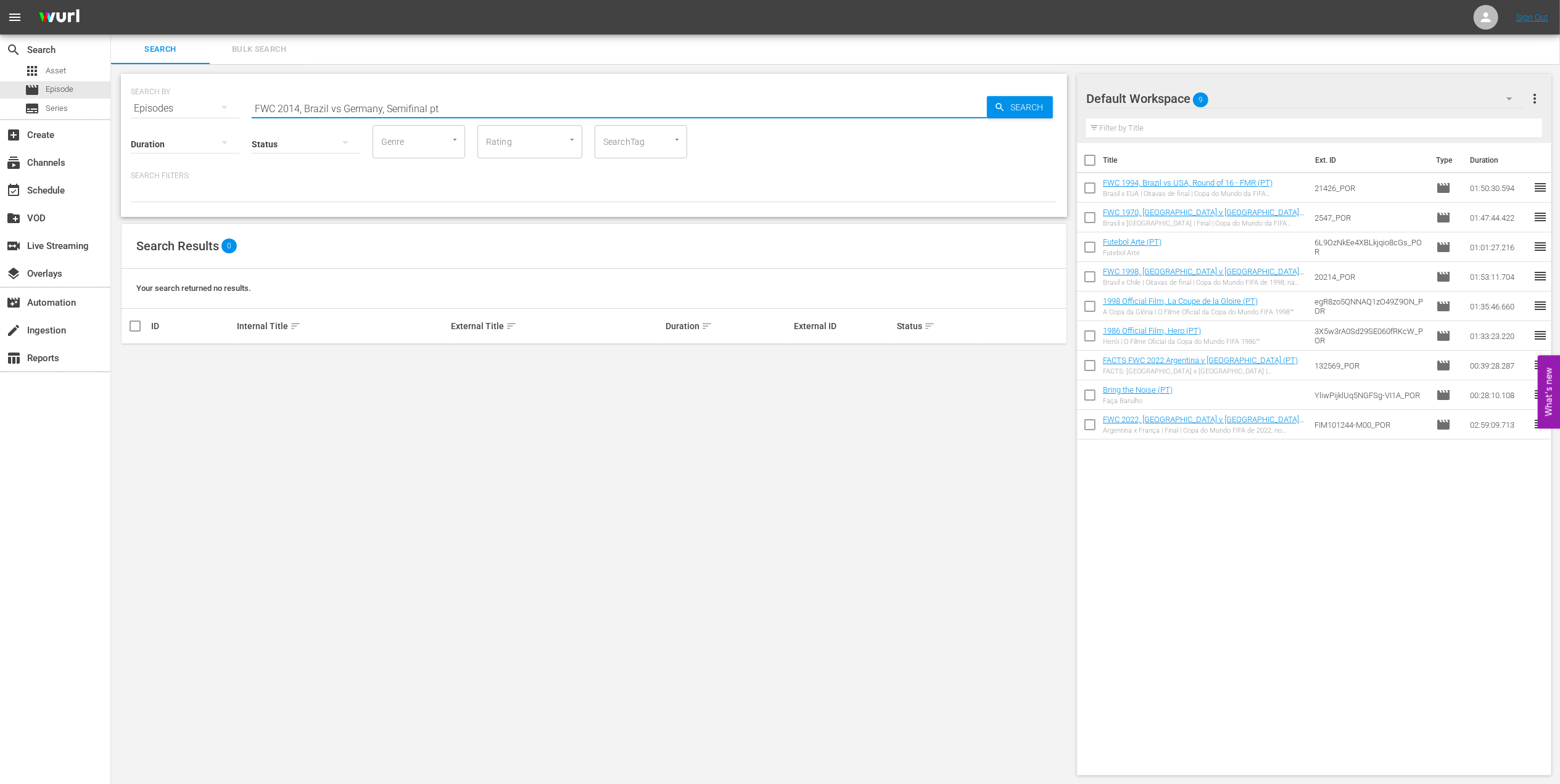
click at [338, 107] on input "FWC 2014, Brazil vs Germany, Semifinal pt" at bounding box center [619, 109] width 735 height 30
type input "FWC 2014, [GEOGRAPHIC_DATA] v [GEOGRAPHIC_DATA], Semifinal pt"
click at [138, 360] on input "checkbox" at bounding box center [135, 362] width 15 height 15
checkbox input "true"
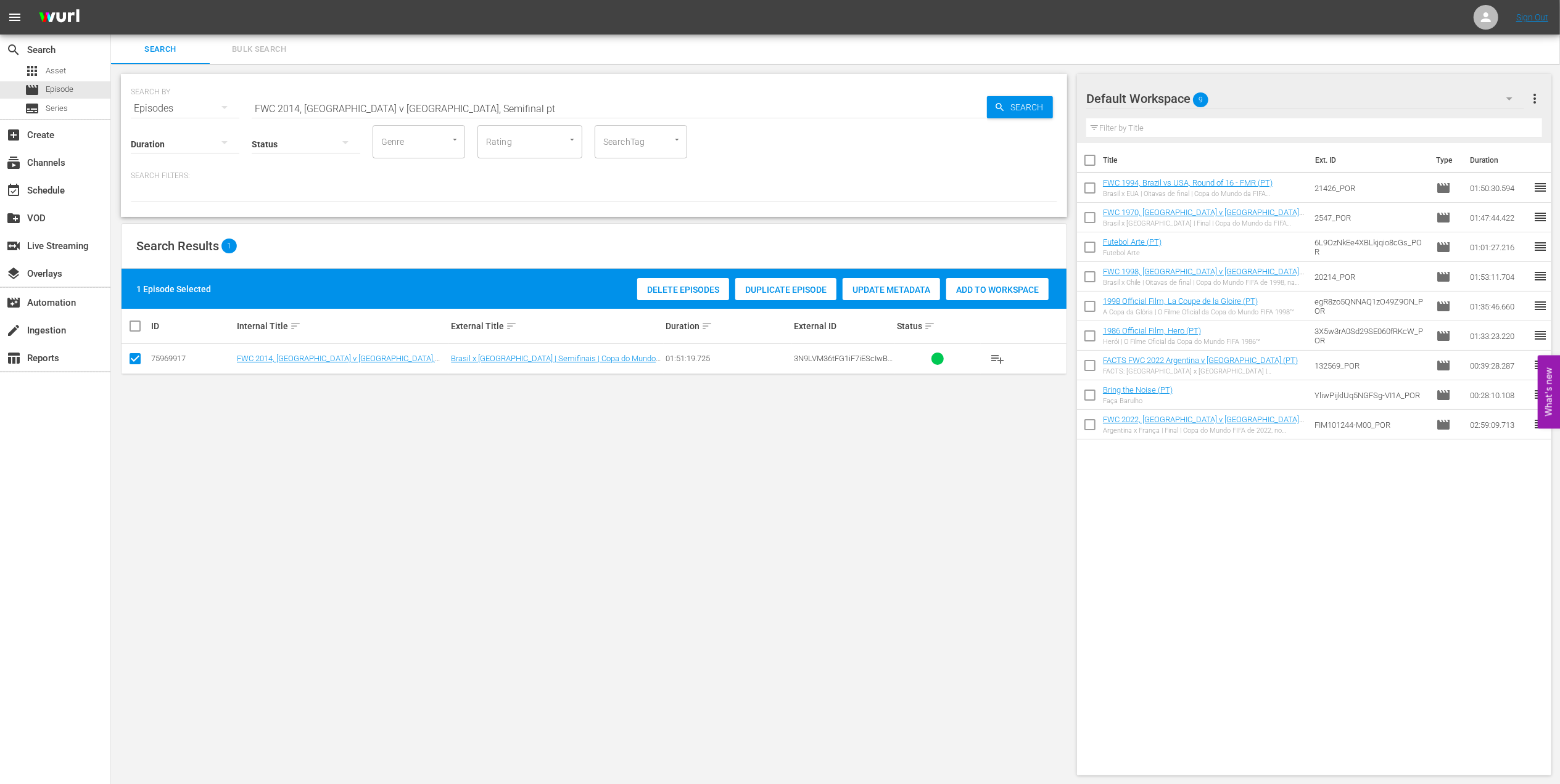
click at [963, 287] on span "Add to Workspace" at bounding box center [997, 289] width 103 height 10
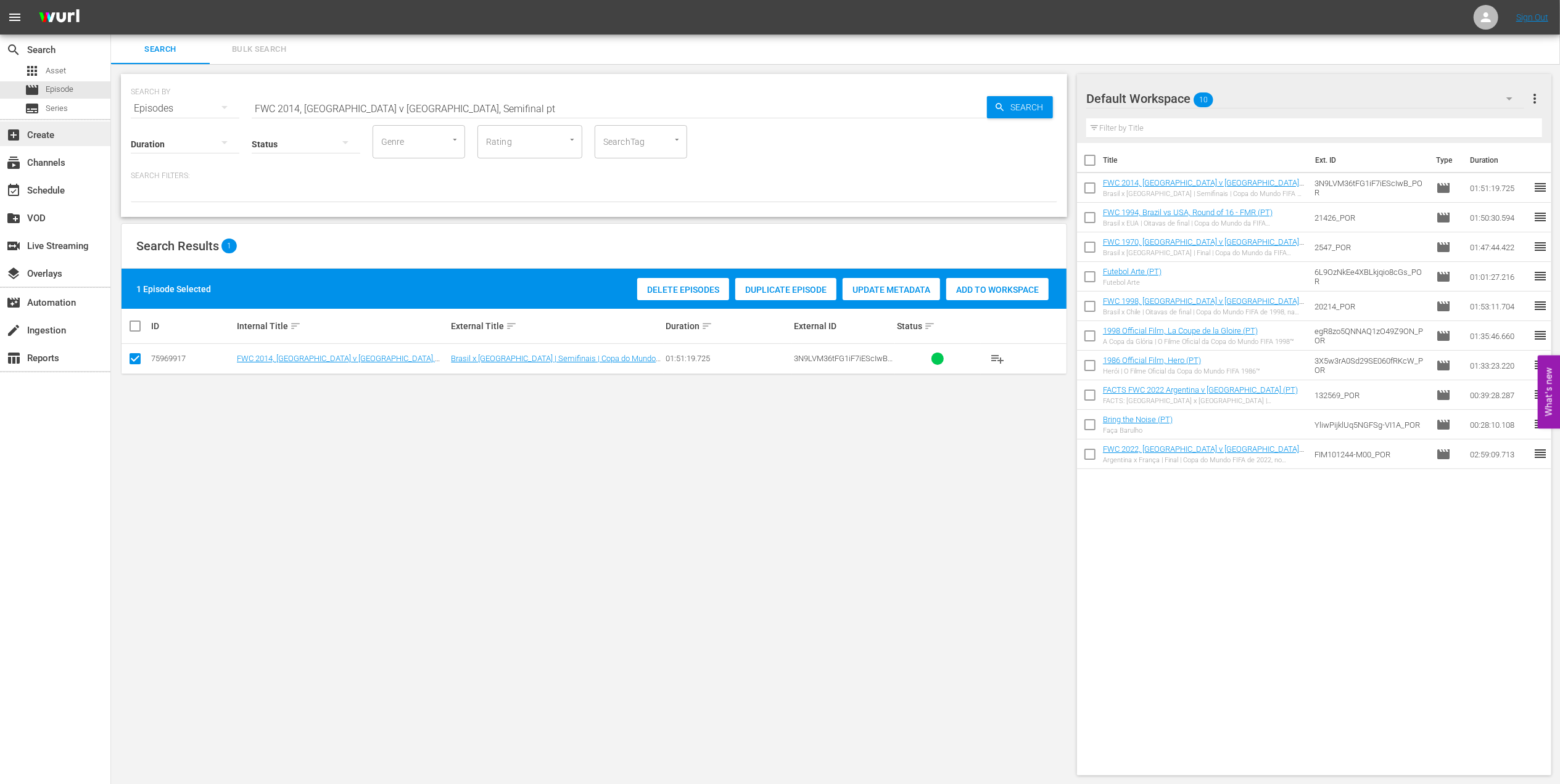
drag, startPoint x: 346, startPoint y: 105, endPoint x: 0, endPoint y: 124, distance: 346.5
click at [0, 124] on html "menu Sign Out search Search apps Asset movie Episode subtitles Series add_box C…" at bounding box center [780, 392] width 1560 height 784
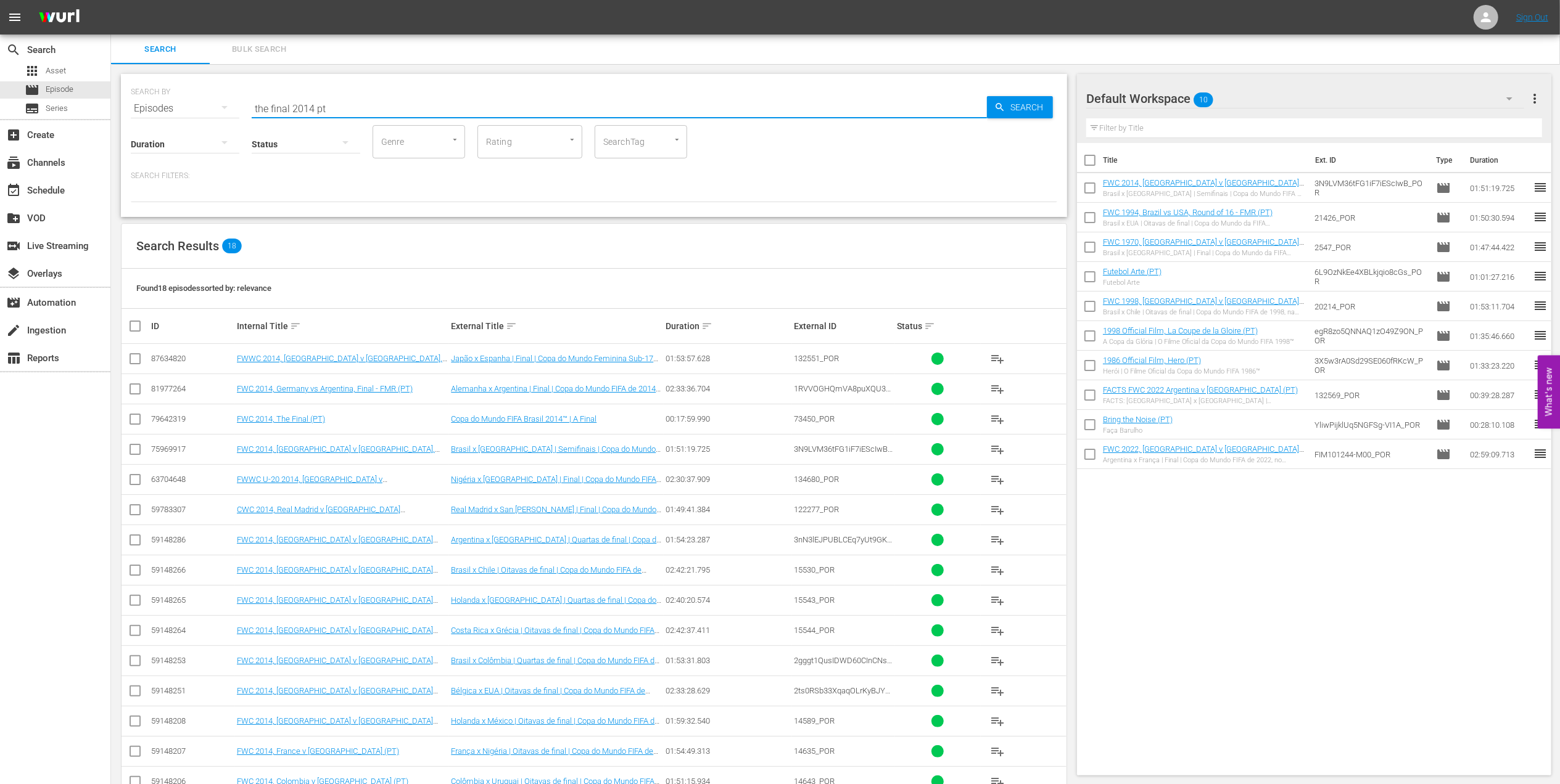
type input "the final 2014 pt"
click at [141, 424] on input "checkbox" at bounding box center [135, 422] width 15 height 15
checkbox input "true"
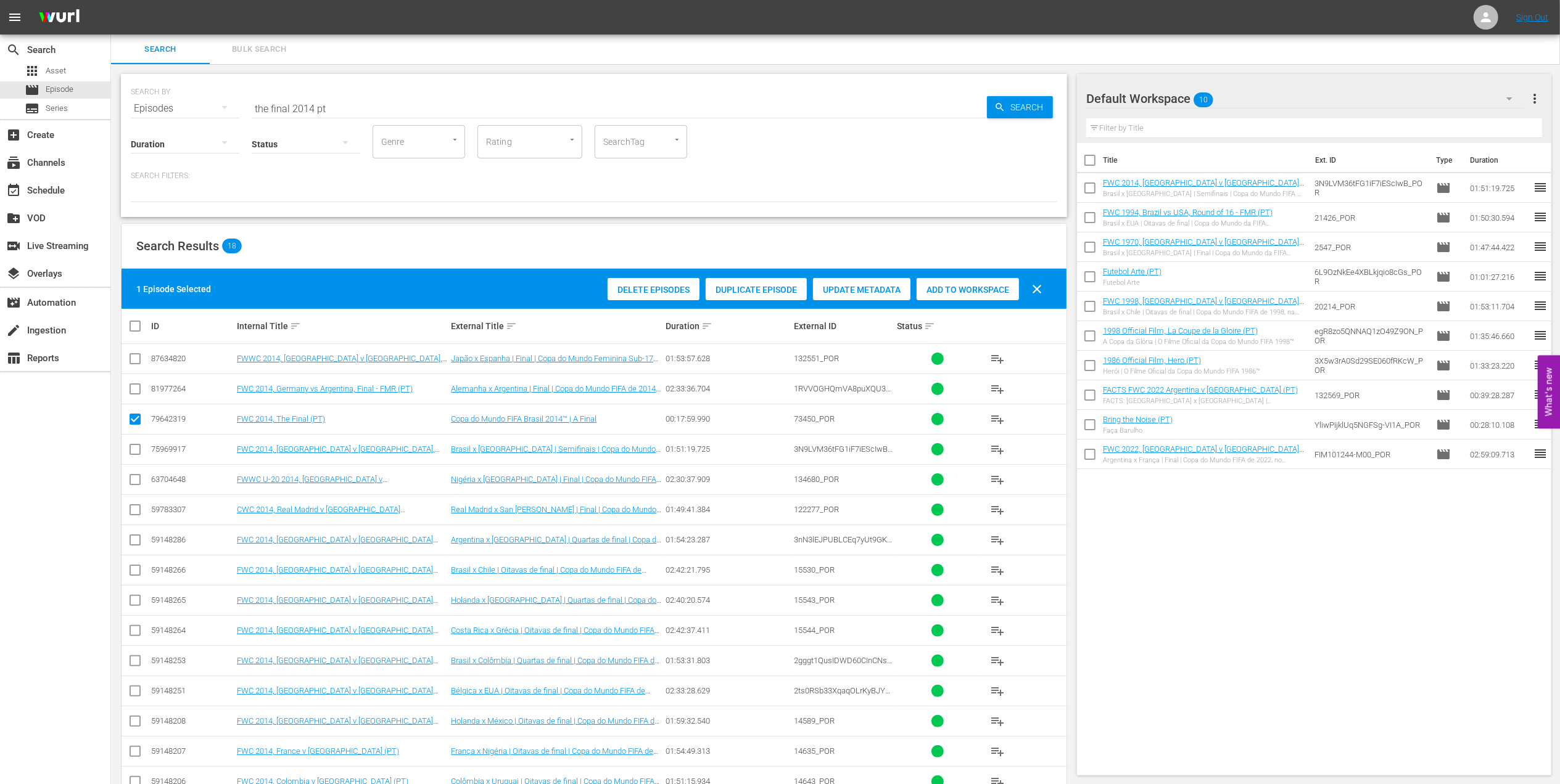
click at [969, 285] on span "Add to Workspace" at bounding box center [967, 289] width 103 height 10
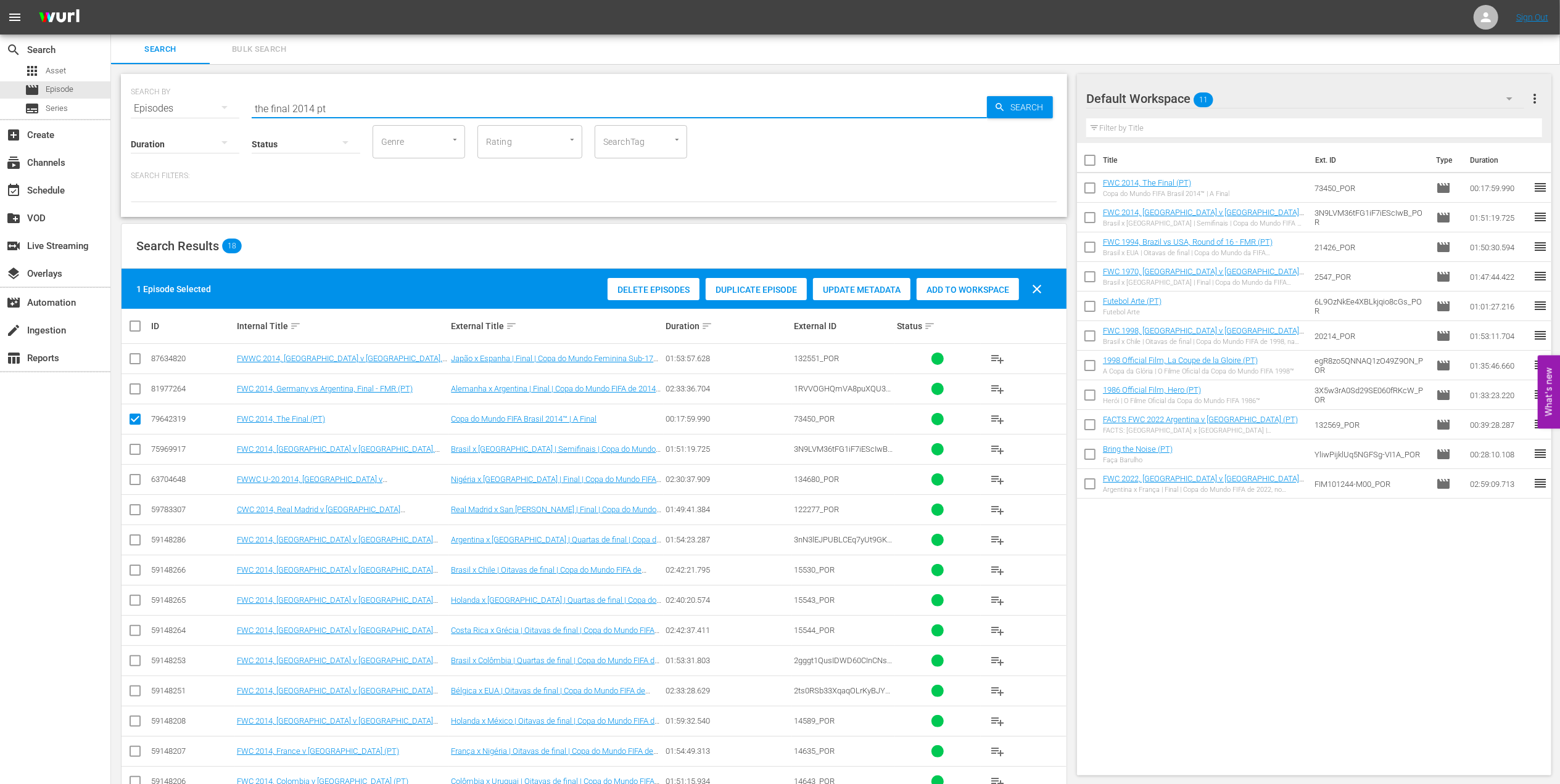
drag, startPoint x: 347, startPoint y: 104, endPoint x: 178, endPoint y: 113, distance: 169.2
click at [171, 115] on div "SEARCH BY Search By Episodes Search ID, Title, Description, Keywords, or Catego…" at bounding box center [593, 145] width 946 height 143
paste input "FWC 2014, Germany vs Argentina, Final (PT)"
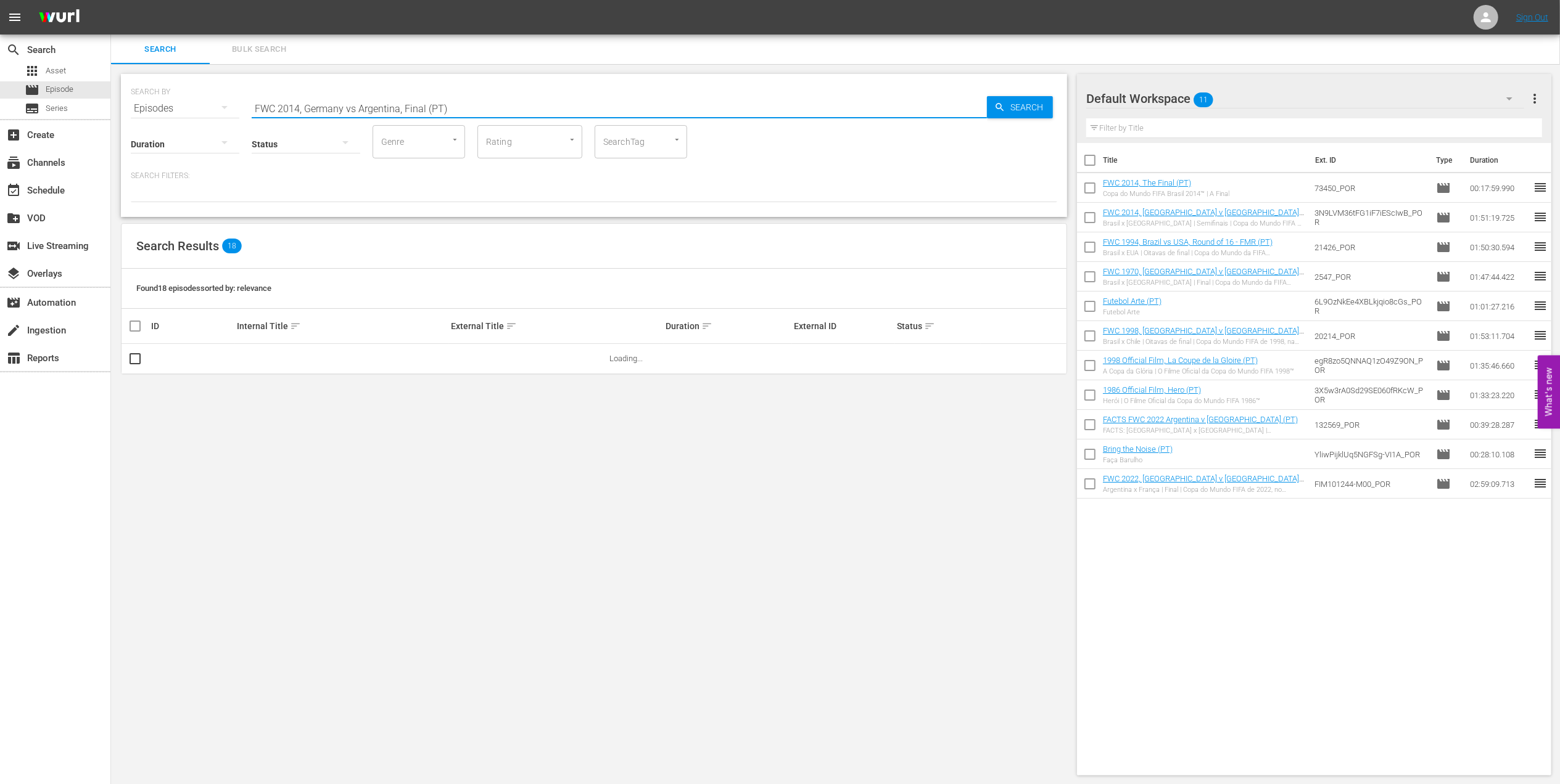
click at [358, 103] on input "FWC 2014, Germany vs Argentina, Final (PT)" at bounding box center [619, 109] width 735 height 30
type input "FWC 2014, [GEOGRAPHIC_DATA] v [GEOGRAPHIC_DATA], Final (PT)"
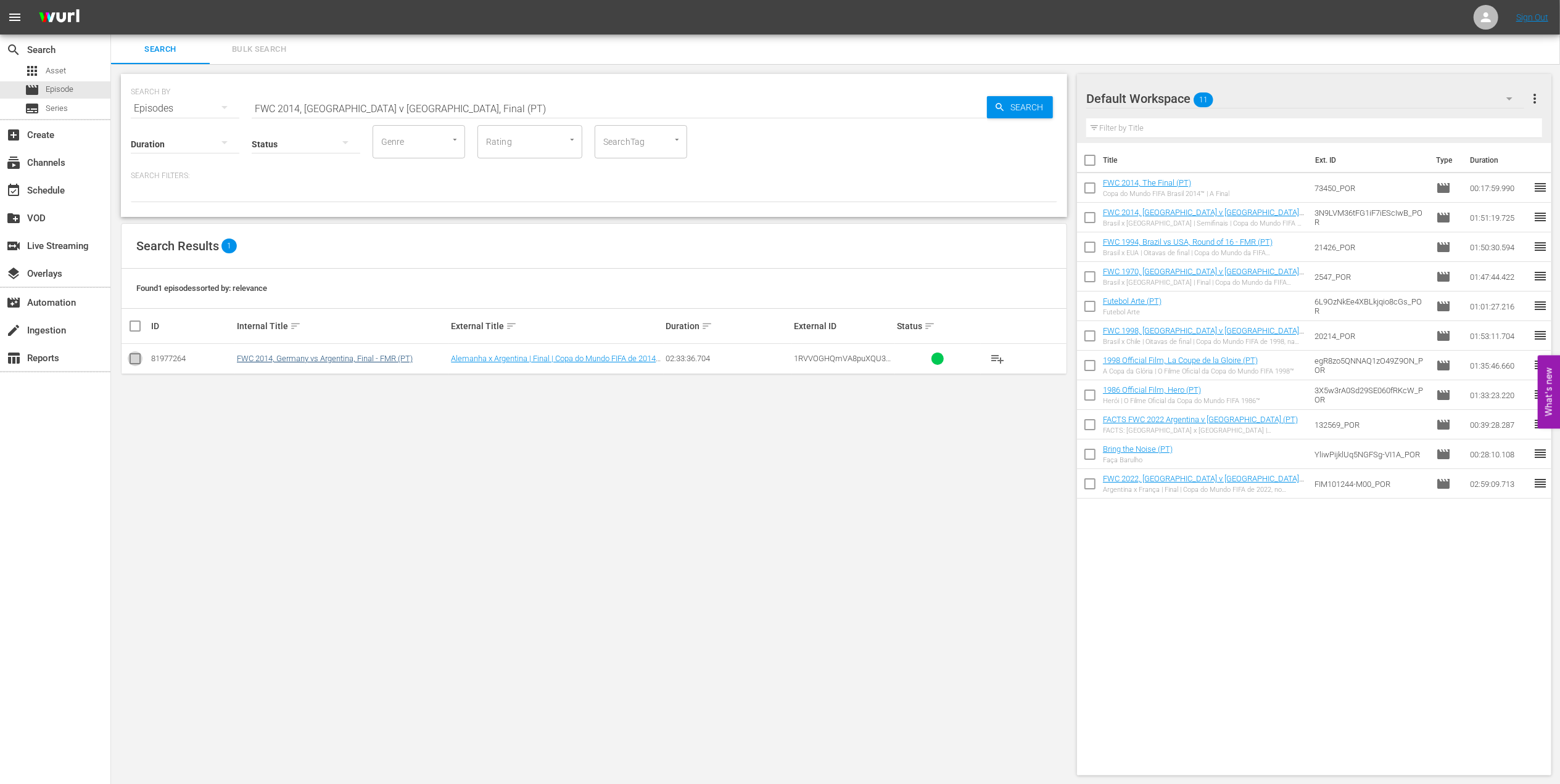
drag, startPoint x: 134, startPoint y: 355, endPoint x: 279, endPoint y: 356, distance: 145.0
click at [134, 356] on input "checkbox" at bounding box center [135, 362] width 15 height 15
checkbox input "true"
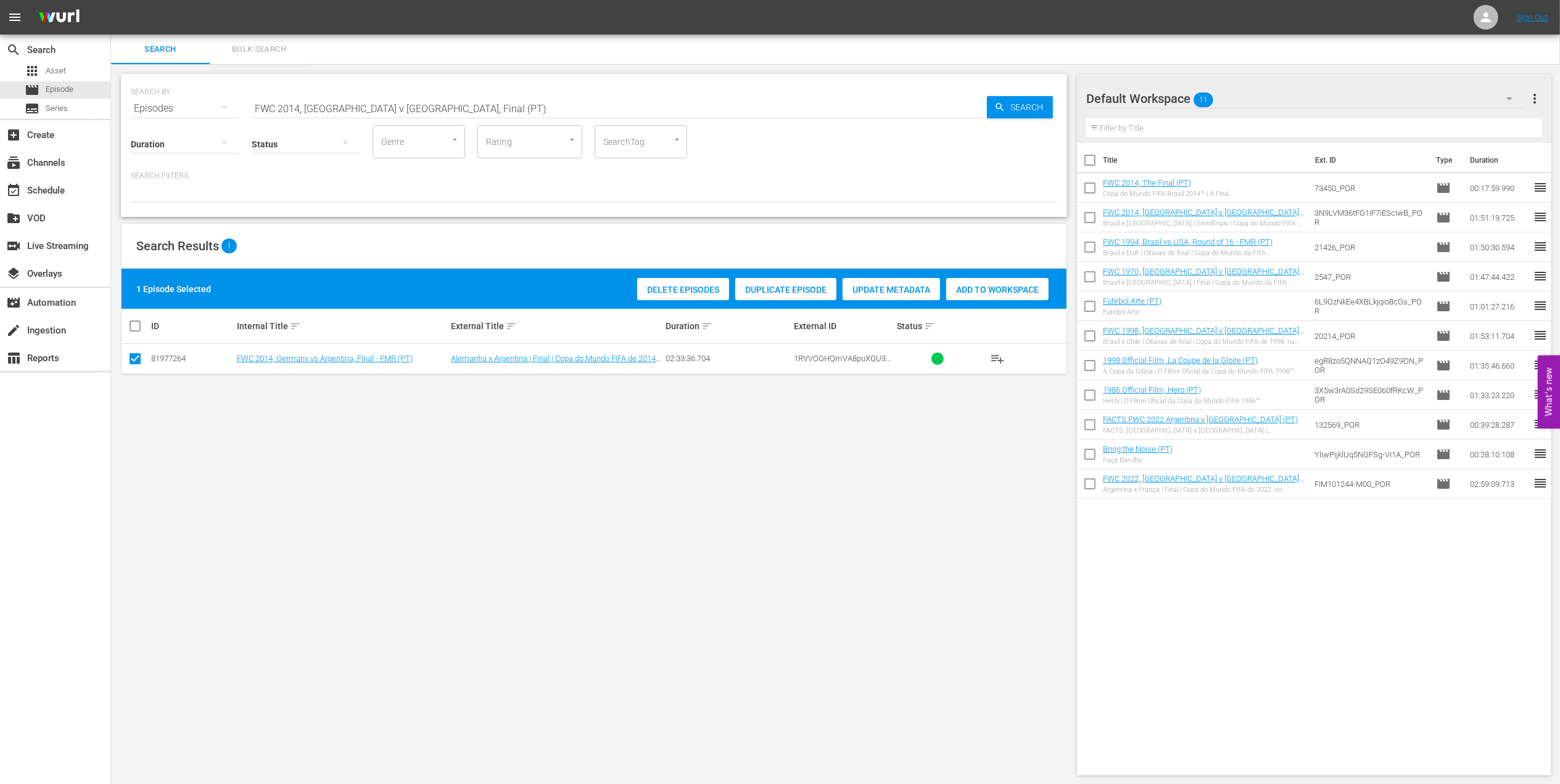
click at [973, 294] on span "Add to Workspace" at bounding box center [997, 289] width 103 height 10
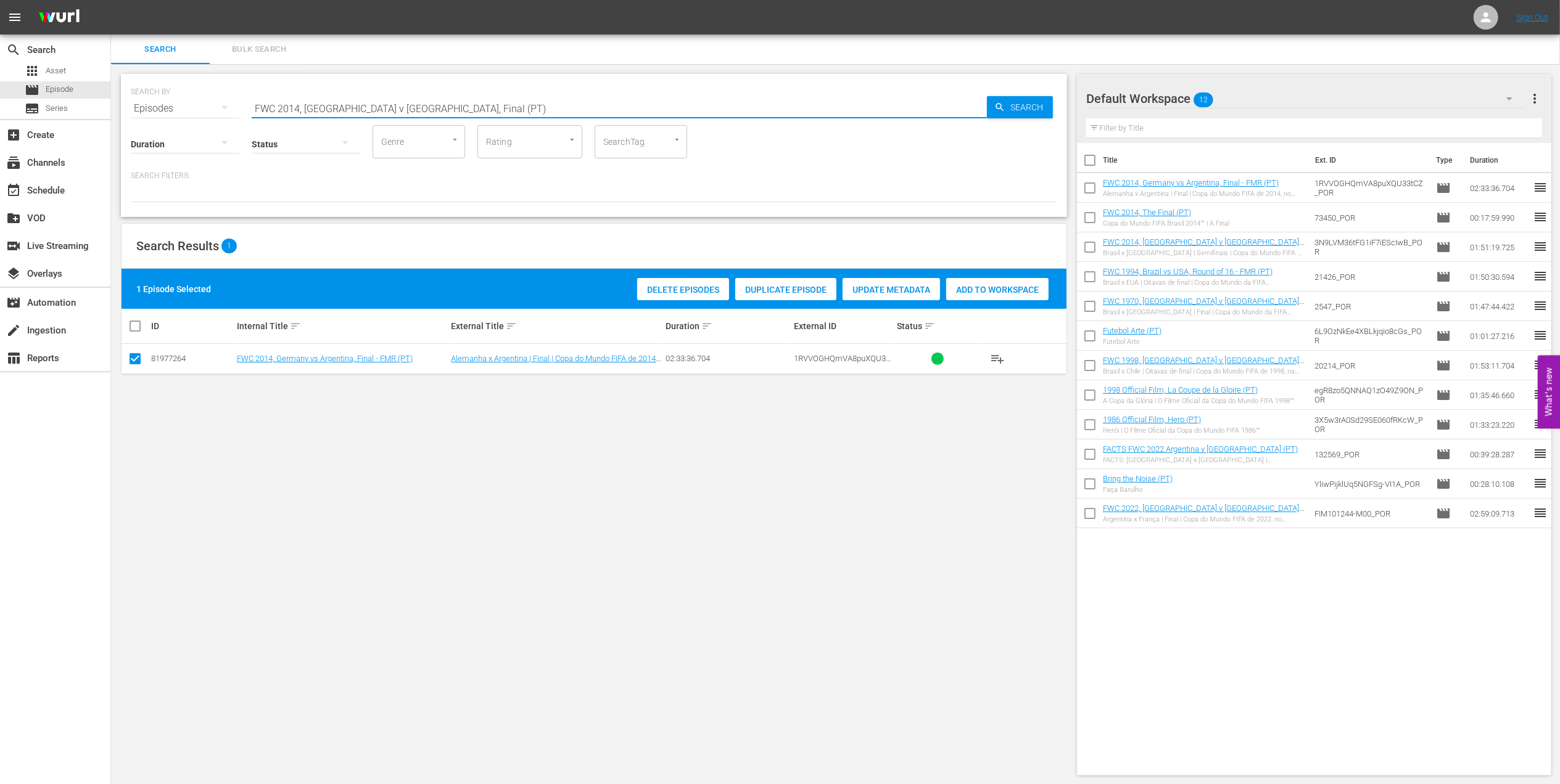
drag, startPoint x: 465, startPoint y: 106, endPoint x: 159, endPoint y: 106, distance: 306.0
click at [159, 106] on div "SEARCH BY Search By Episodes Search ID, Title, Description, Keywords, or Catego…" at bounding box center [594, 100] width 927 height 44
paste input "EP 1 - UFOs | Mysteries of Football"
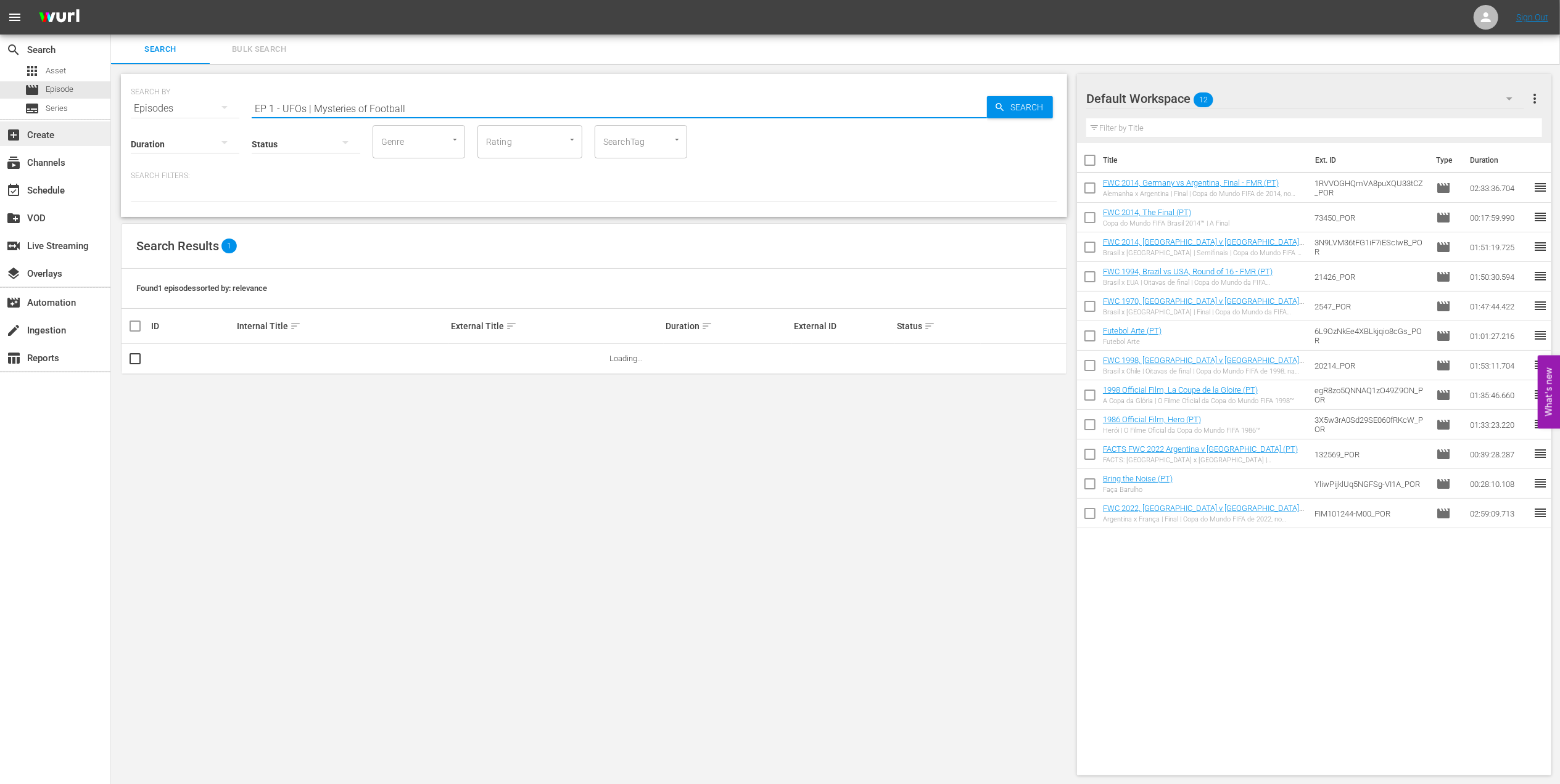
drag, startPoint x: 314, startPoint y: 111, endPoint x: 103, endPoint y: 122, distance: 211.3
click at [111, 0] on div "search Search apps Asset movie Episode subtitles Series add_box Create subscrip…" at bounding box center [835, 0] width 1449 height 0
click at [378, 106] on input "Mysteries of Football" at bounding box center [619, 109] width 735 height 30
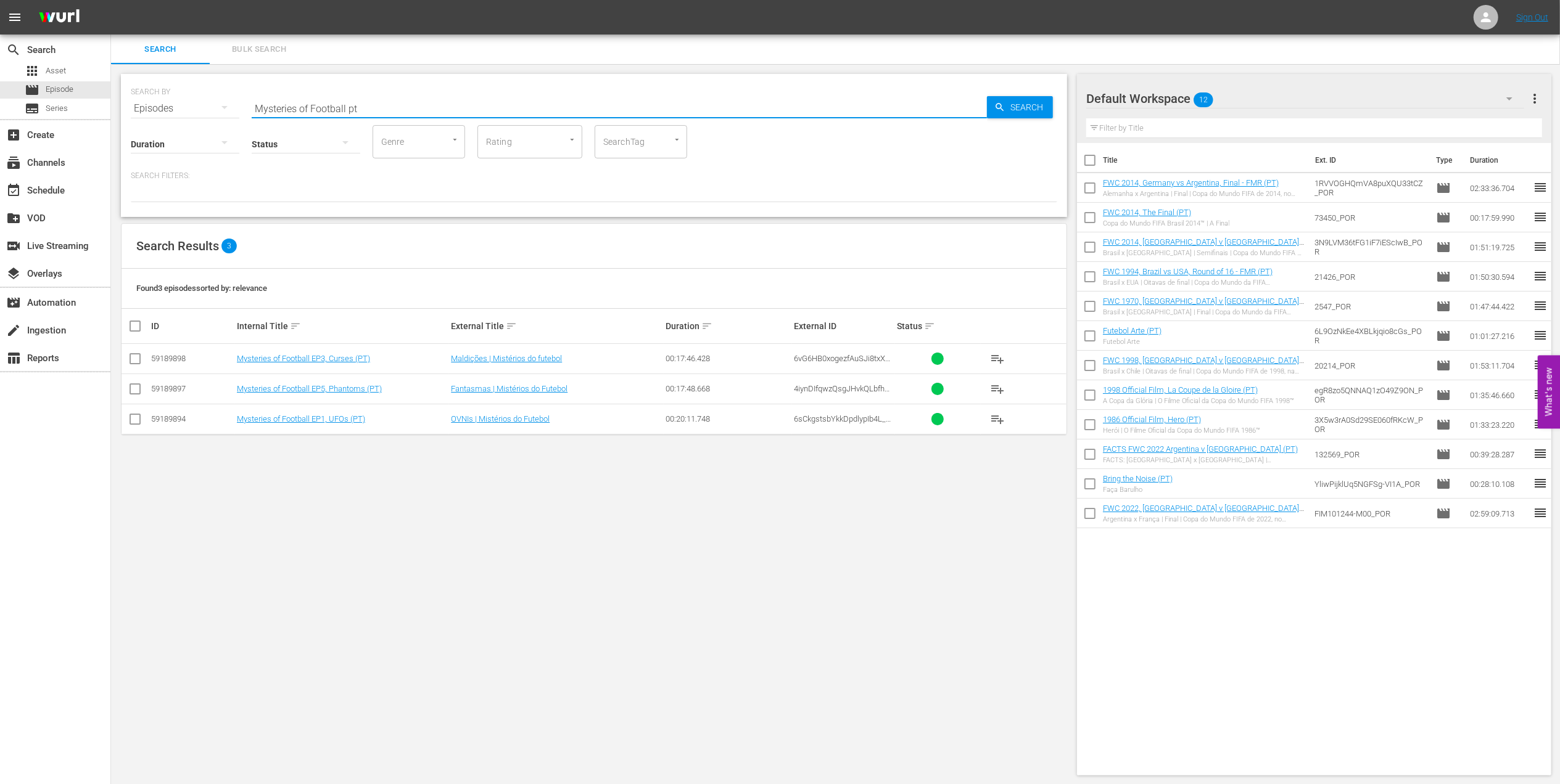
type input "Mysteries of Football pt"
click at [141, 417] on input "checkbox" at bounding box center [135, 422] width 15 height 15
checkbox input "true"
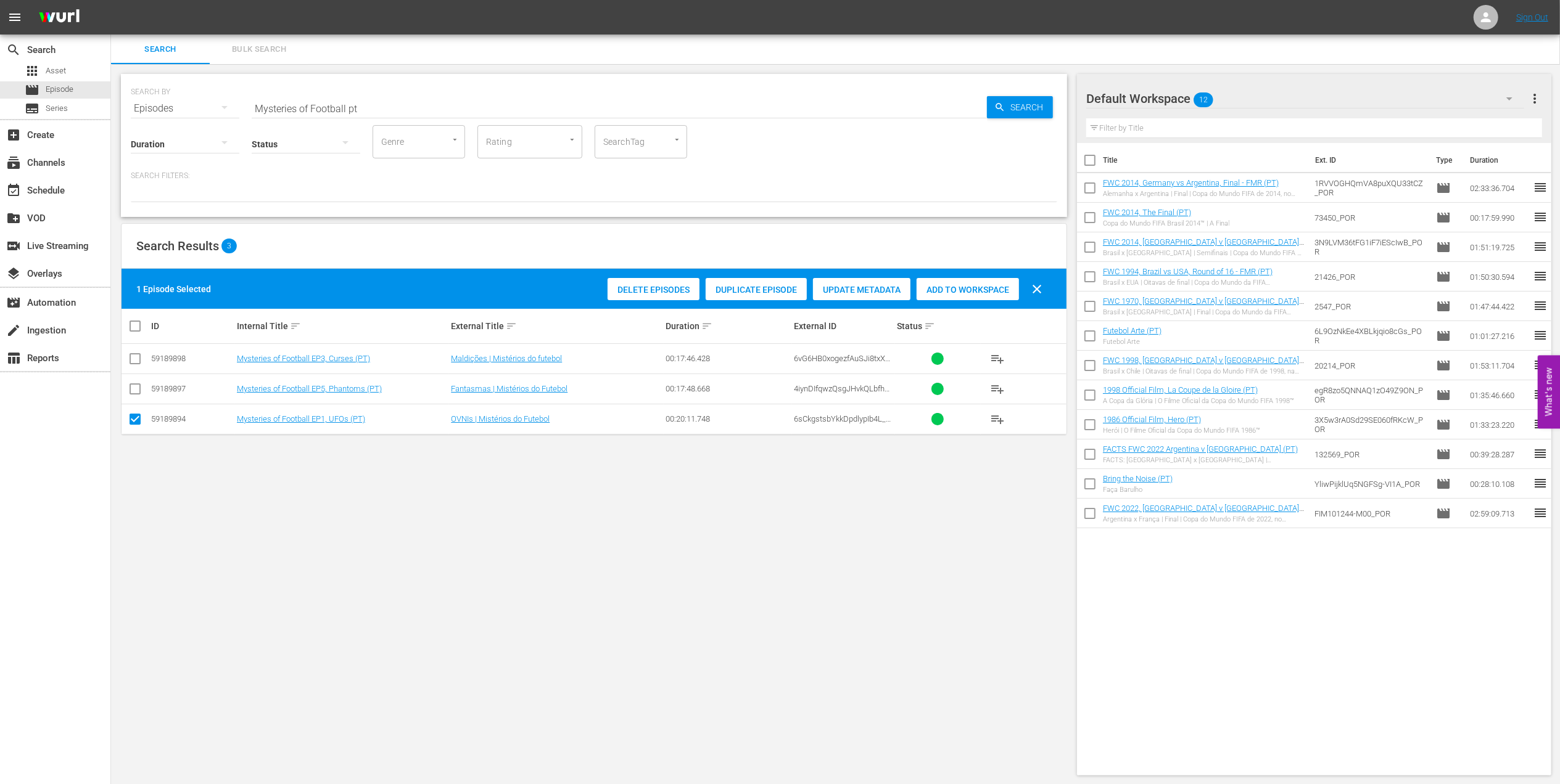
click at [138, 359] on input "checkbox" at bounding box center [135, 362] width 15 height 15
checkbox input "true"
click at [946, 292] on span "Add to Workspace" at bounding box center [967, 289] width 103 height 10
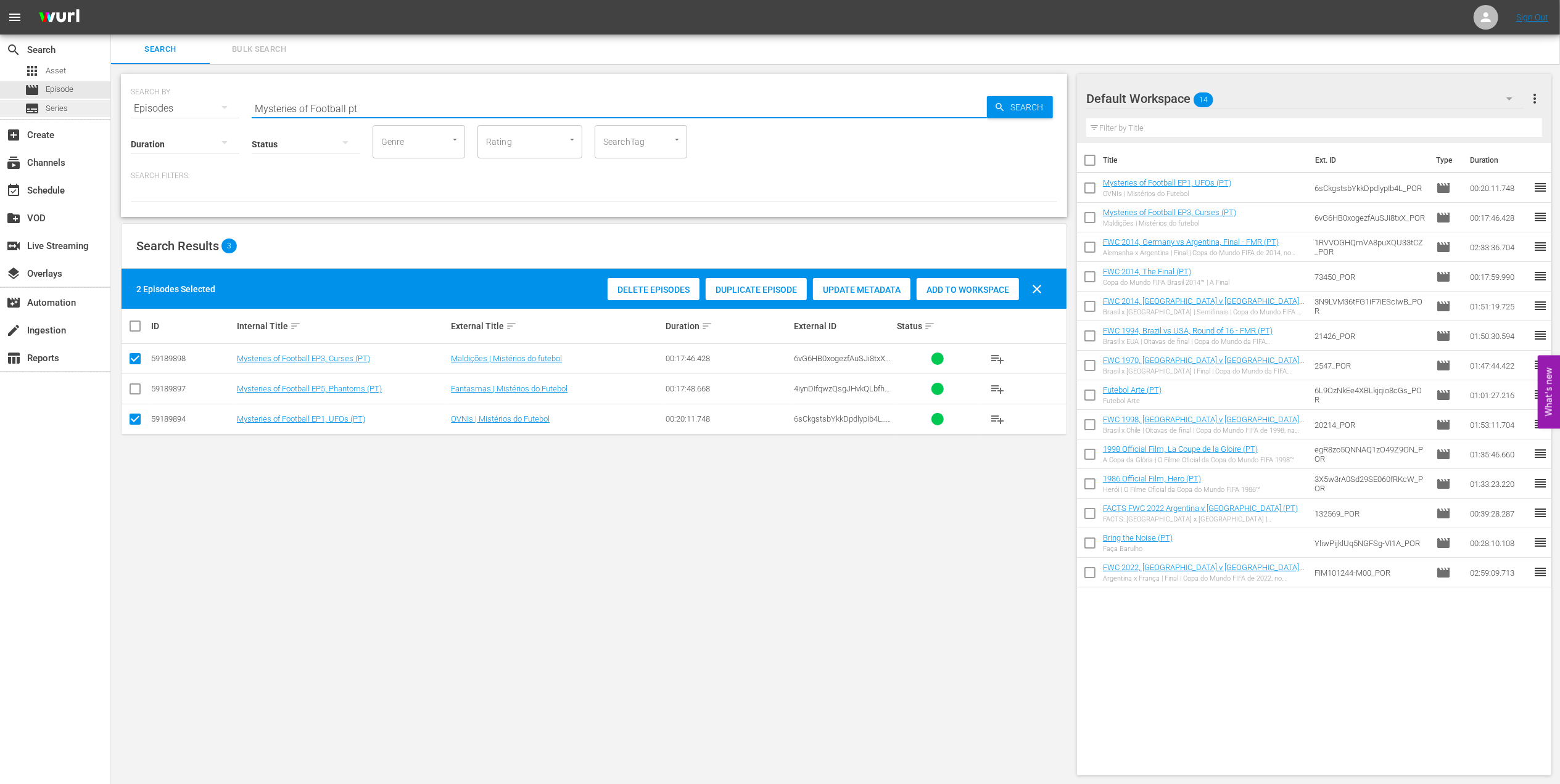
drag, startPoint x: 386, startPoint y: 101, endPoint x: 145, endPoint y: 113, distance: 241.3
click at [111, 0] on div "search Search apps Asset movie Episode subtitles Series add_box Create subscrip…" at bounding box center [835, 0] width 1449 height 0
paste input "Eyes of the World, EP8 - The Wink: [PERSON_NAME] and [PERSON_NAME]"
click at [532, 103] on input "Eyes of the World, EP8 - The Wink: [PERSON_NAME] and [PERSON_NAME]" at bounding box center [619, 109] width 735 height 30
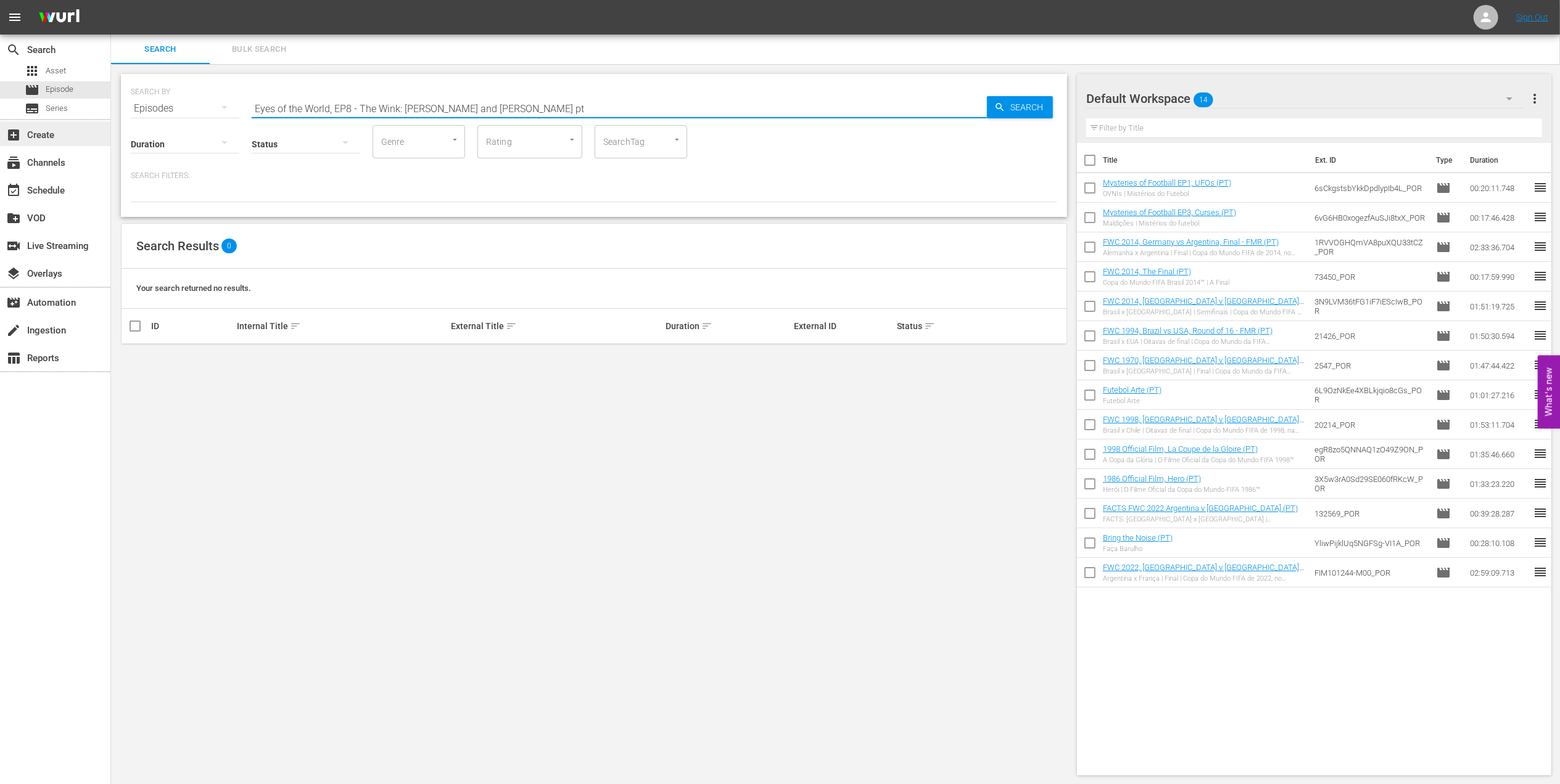
drag, startPoint x: 360, startPoint y: 106, endPoint x: 0, endPoint y: 139, distance: 361.5
click at [0, 139] on html "menu Sign Out search Search apps Asset movie Episode subtitles Series add_box C…" at bounding box center [780, 392] width 1560 height 784
type input "The Wink: [PERSON_NAME] and [PERSON_NAME] pt"
drag, startPoint x: 137, startPoint y: 357, endPoint x: 214, endPoint y: 355, distance: 77.0
click at [138, 357] on input "checkbox" at bounding box center [135, 362] width 15 height 15
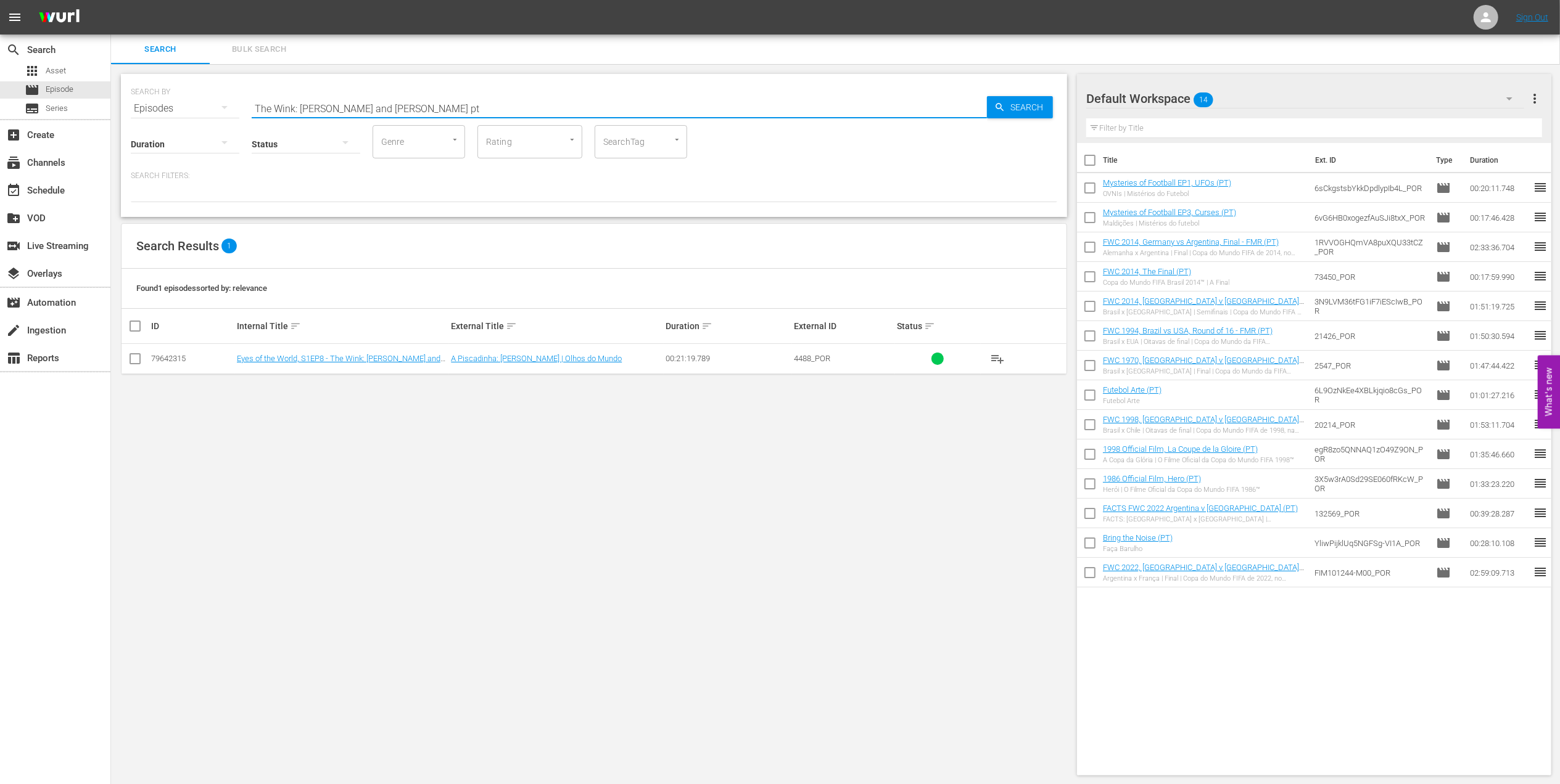
checkbox input "true"
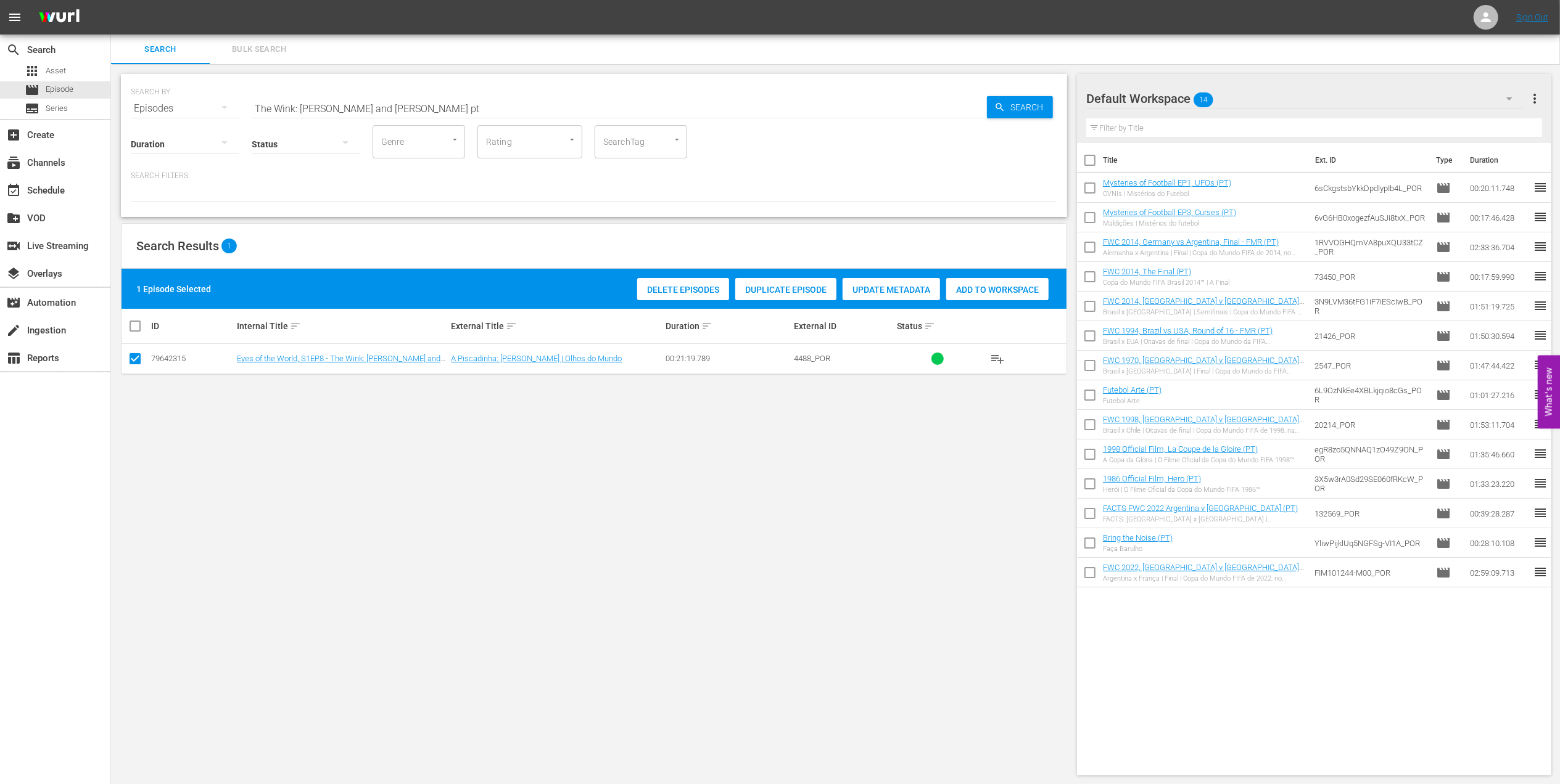
click at [968, 287] on span "Add to Workspace" at bounding box center [997, 289] width 103 height 10
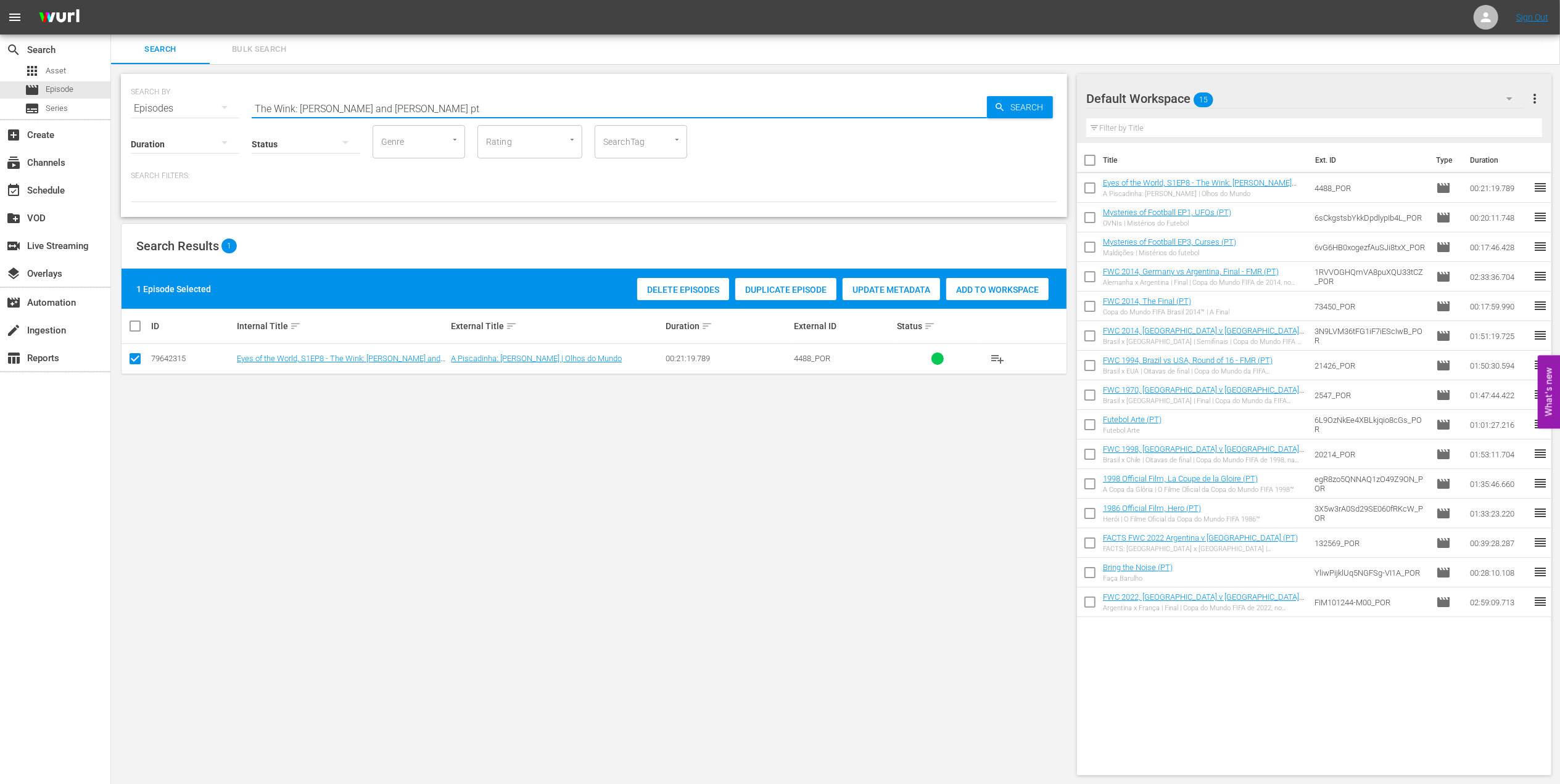
drag, startPoint x: 235, startPoint y: 119, endPoint x: 142, endPoint y: 124, distance: 93.1
click at [142, 124] on div "SEARCH BY Search By Episodes Search ID, Title, Description, Keywords, or Catego…" at bounding box center [593, 145] width 946 height 143
paste input "FWC 1990, [GEOGRAPHIC_DATA] FR vs Argentina, Final (PT)"
click at [468, 103] on input "FWC 1990, [GEOGRAPHIC_DATA] FR vs Argentina, Final (PT)" at bounding box center [619, 109] width 735 height 30
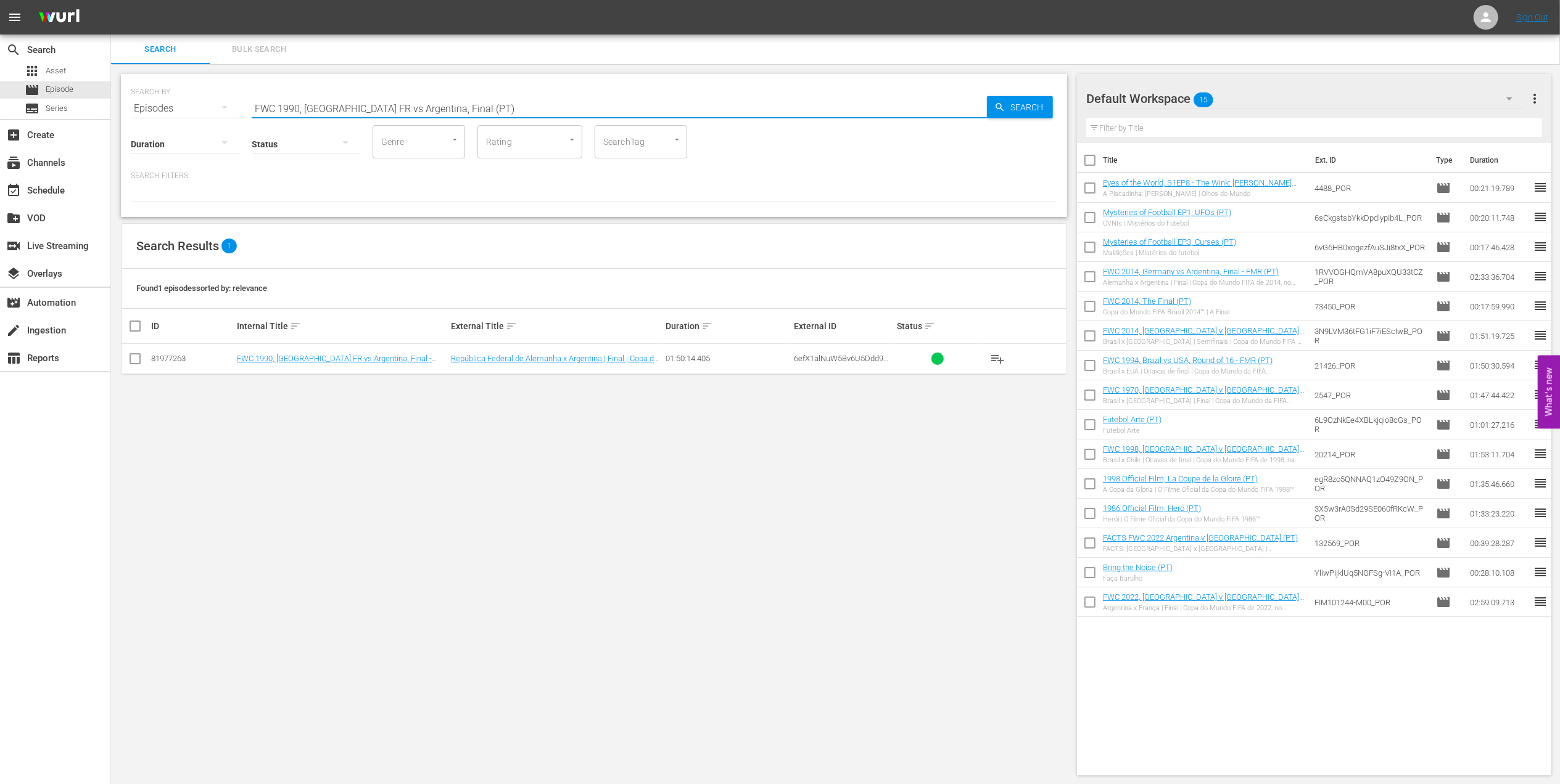
type input "FWC 1990, [GEOGRAPHIC_DATA] FR vs Argentina, Final (PT)"
click at [136, 359] on input "checkbox" at bounding box center [135, 362] width 15 height 15
checkbox input "true"
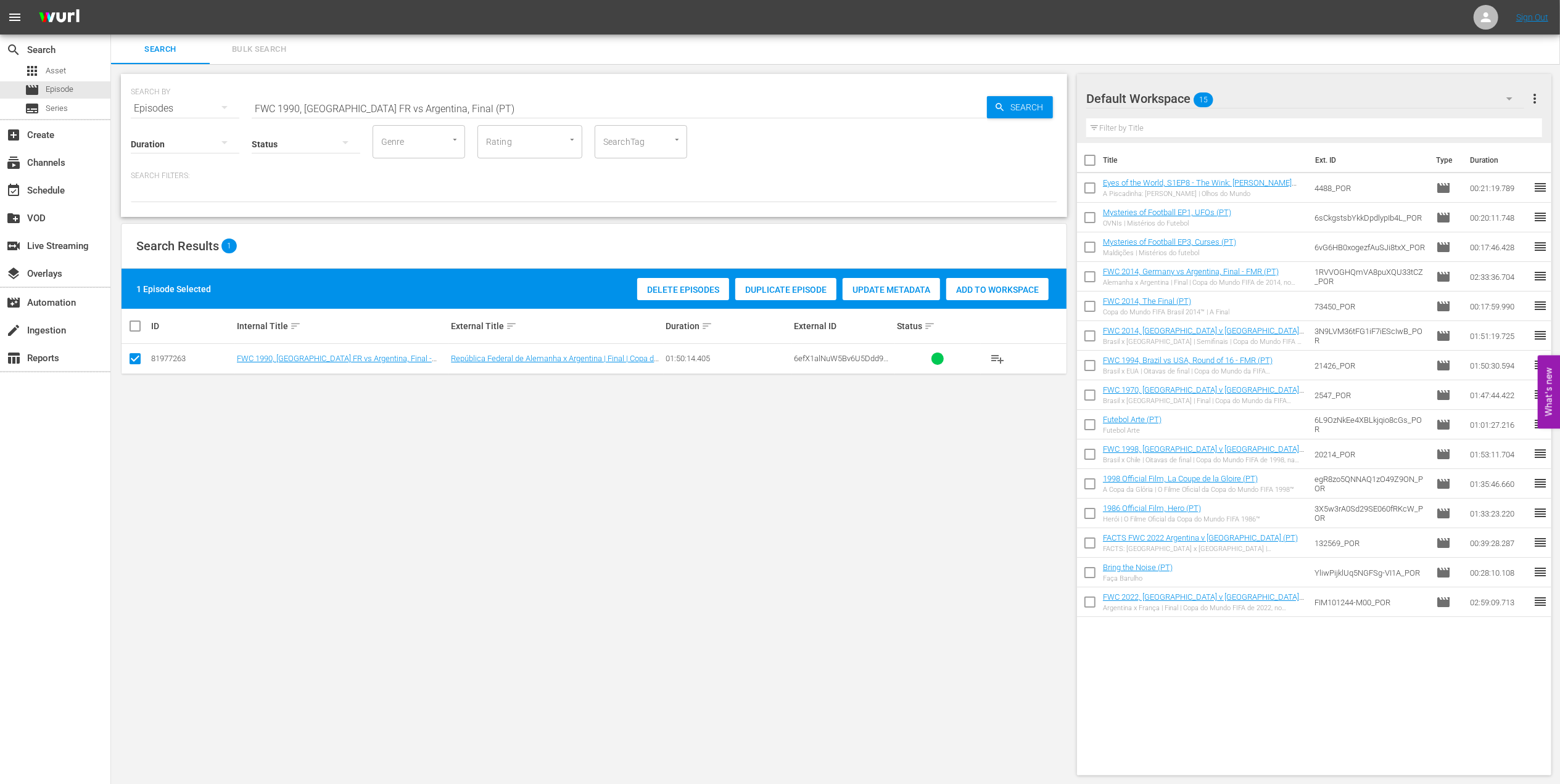
click at [970, 290] on span "Add to Workspace" at bounding box center [997, 289] width 103 height 10
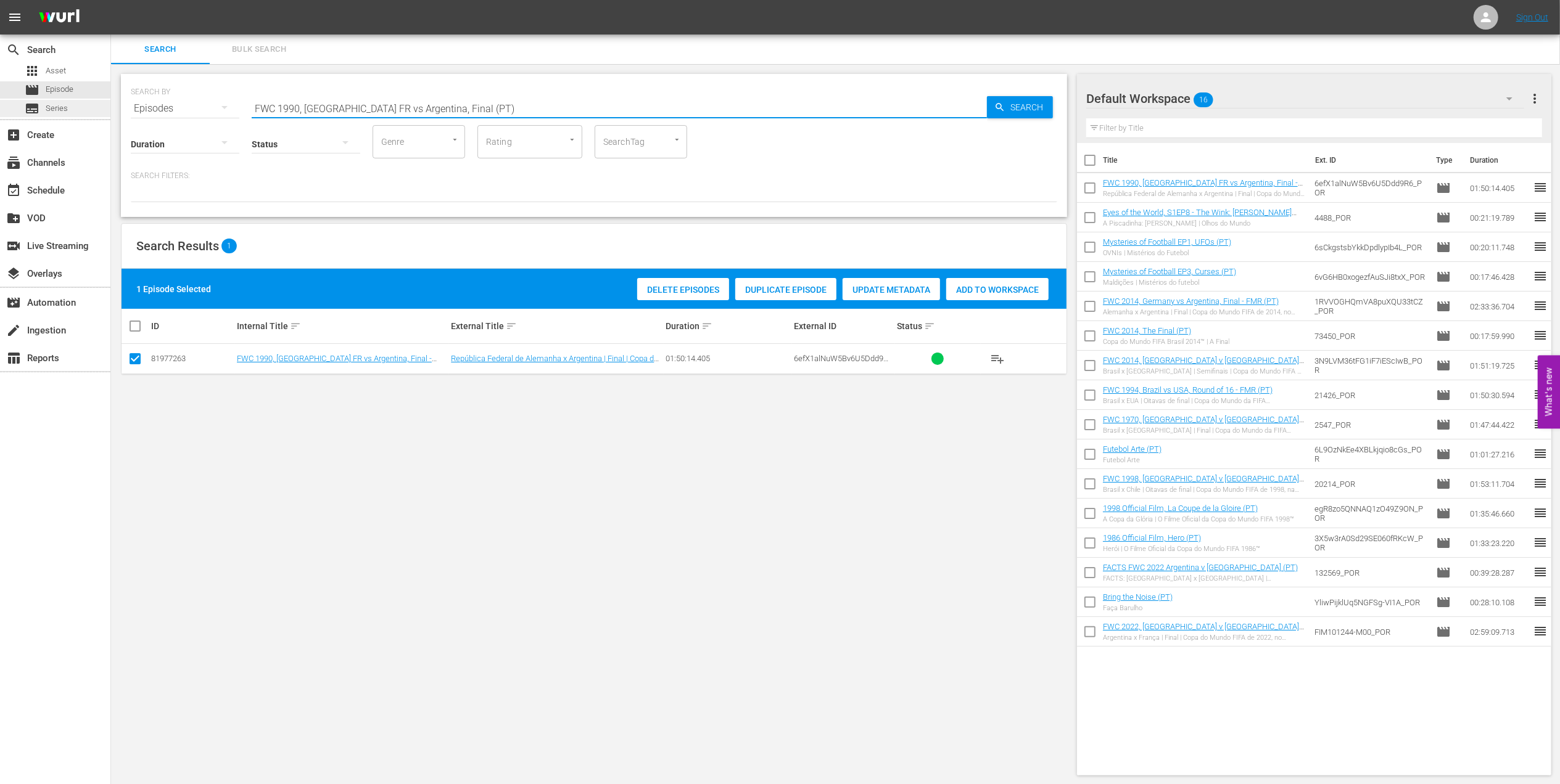
drag, startPoint x: 467, startPoint y: 109, endPoint x: 87, endPoint y: 115, distance: 380.0
click at [111, 0] on div "search Search apps Asset movie Episode subtitles Series add_box Create subscrip…" at bounding box center [835, 0] width 1449 height 0
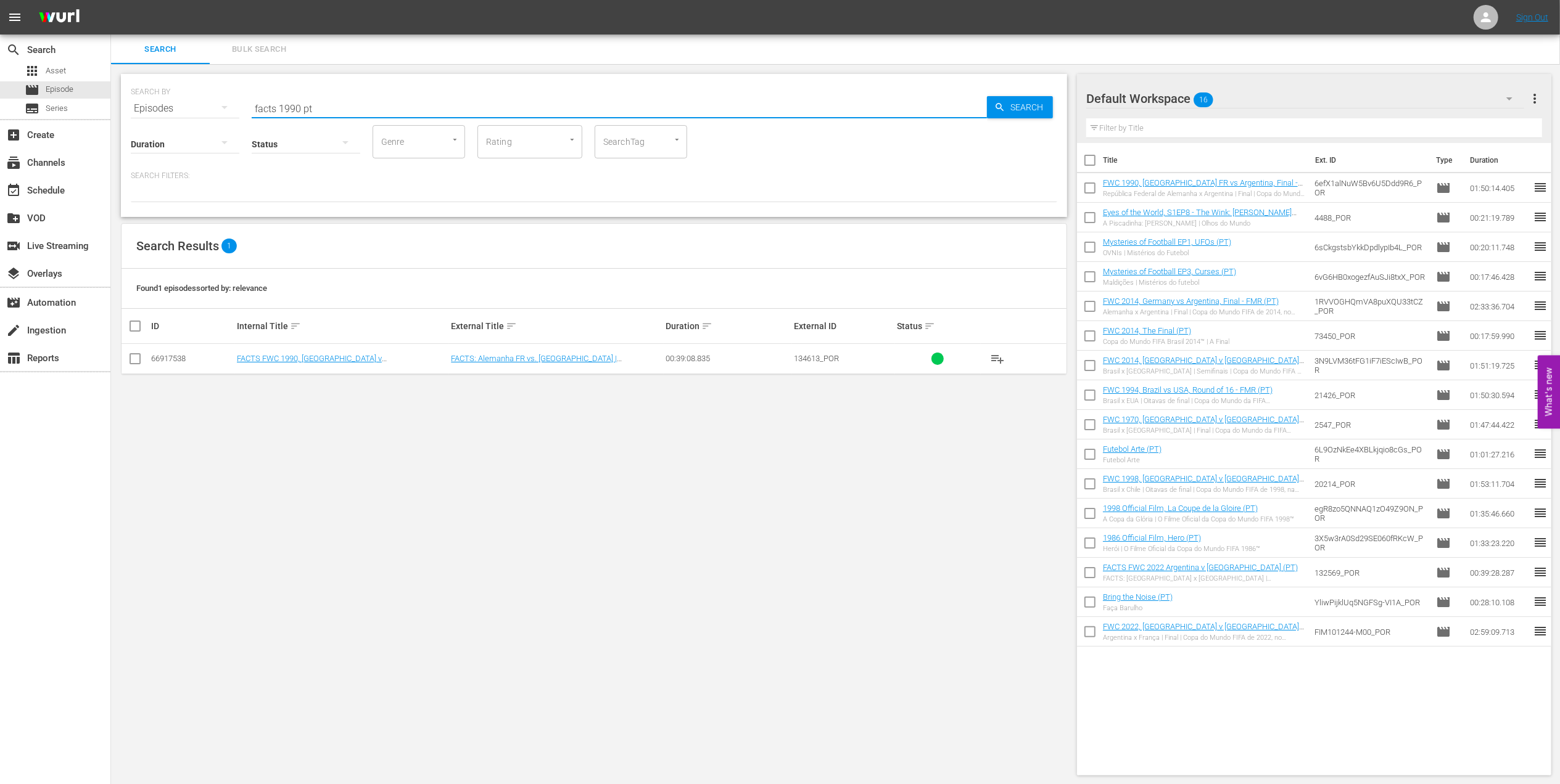
type input "facts 1990 pt"
click at [138, 362] on input "checkbox" at bounding box center [135, 362] width 15 height 15
checkbox input "true"
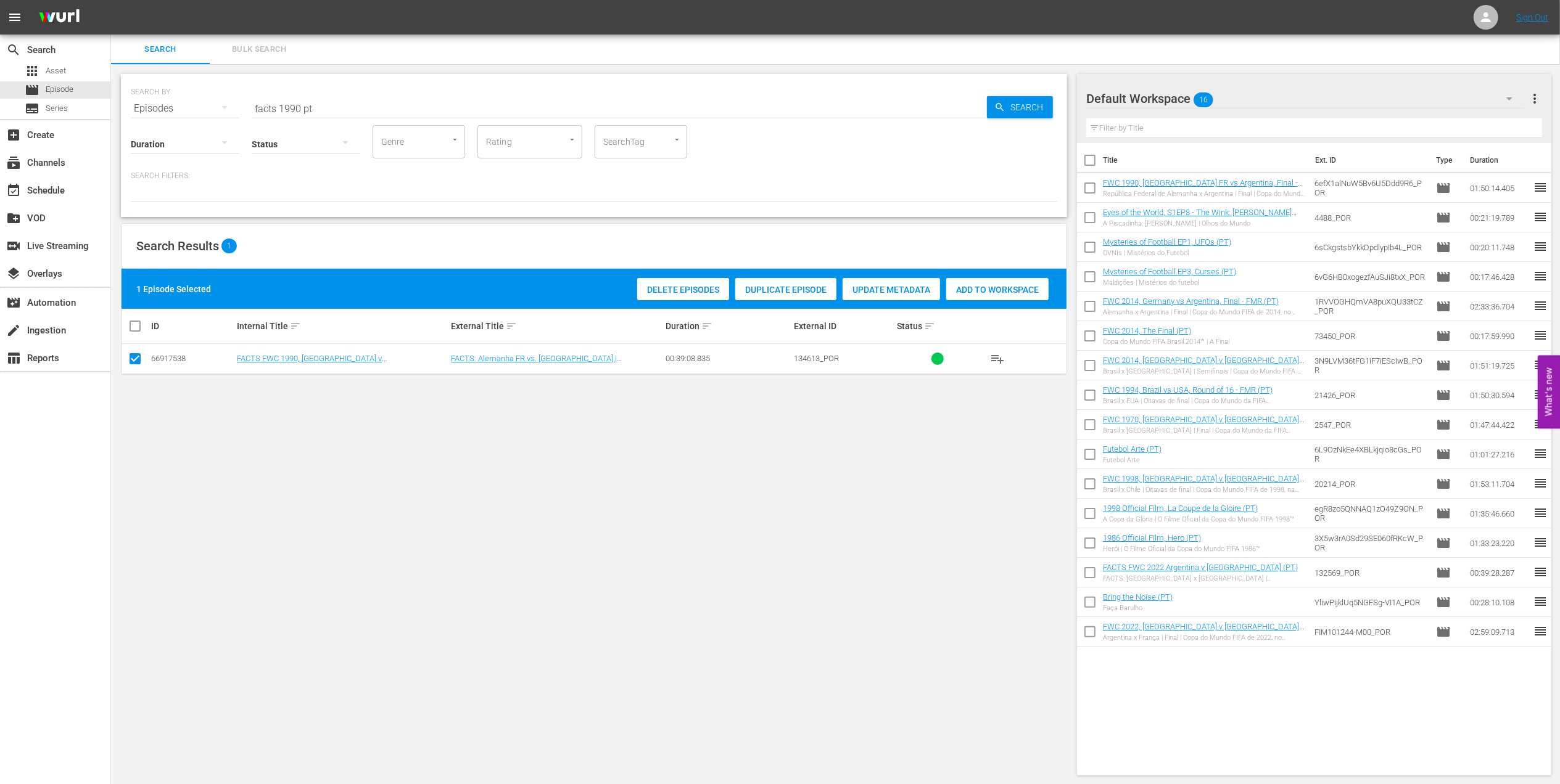
click at [975, 282] on div "Add to Workspace" at bounding box center [997, 289] width 103 height 23
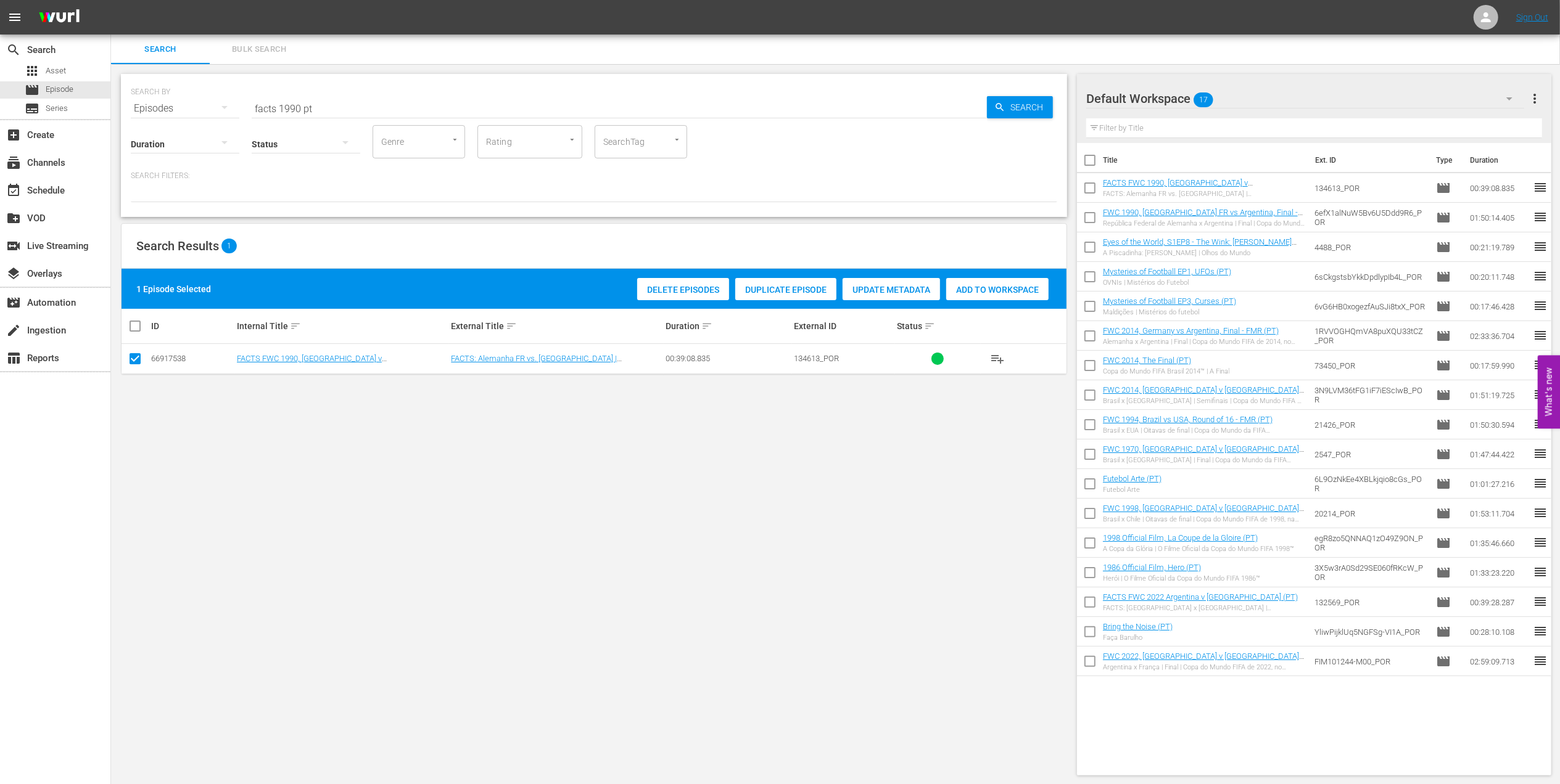
drag, startPoint x: 329, startPoint y: 109, endPoint x: 148, endPoint y: 109, distance: 181.0
click at [148, 109] on div "SEARCH BY Search By Episodes Search ID, Title, Description, Keywords, or Catego…" at bounding box center [594, 100] width 927 height 44
paste input "BRAZIL IN [DATE] - FWC USA 1994"
click at [432, 107] on input "BRAZIL IN [DATE] - FWC USA 1994" at bounding box center [619, 109] width 735 height 30
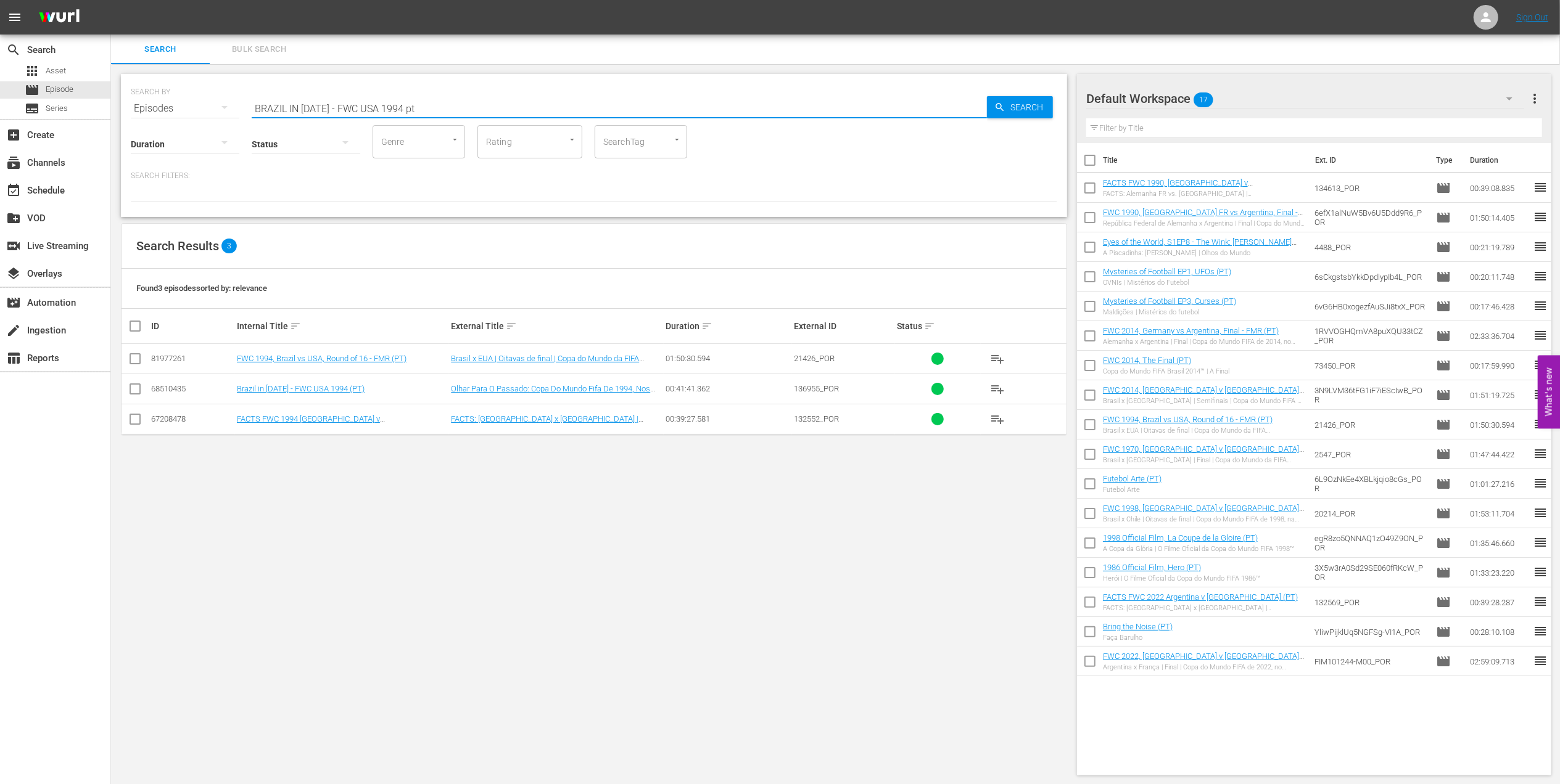
type input "BRAZIL IN [DATE] - FWC USA 1994 pt"
click at [131, 388] on input "checkbox" at bounding box center [135, 392] width 15 height 15
checkbox input "true"
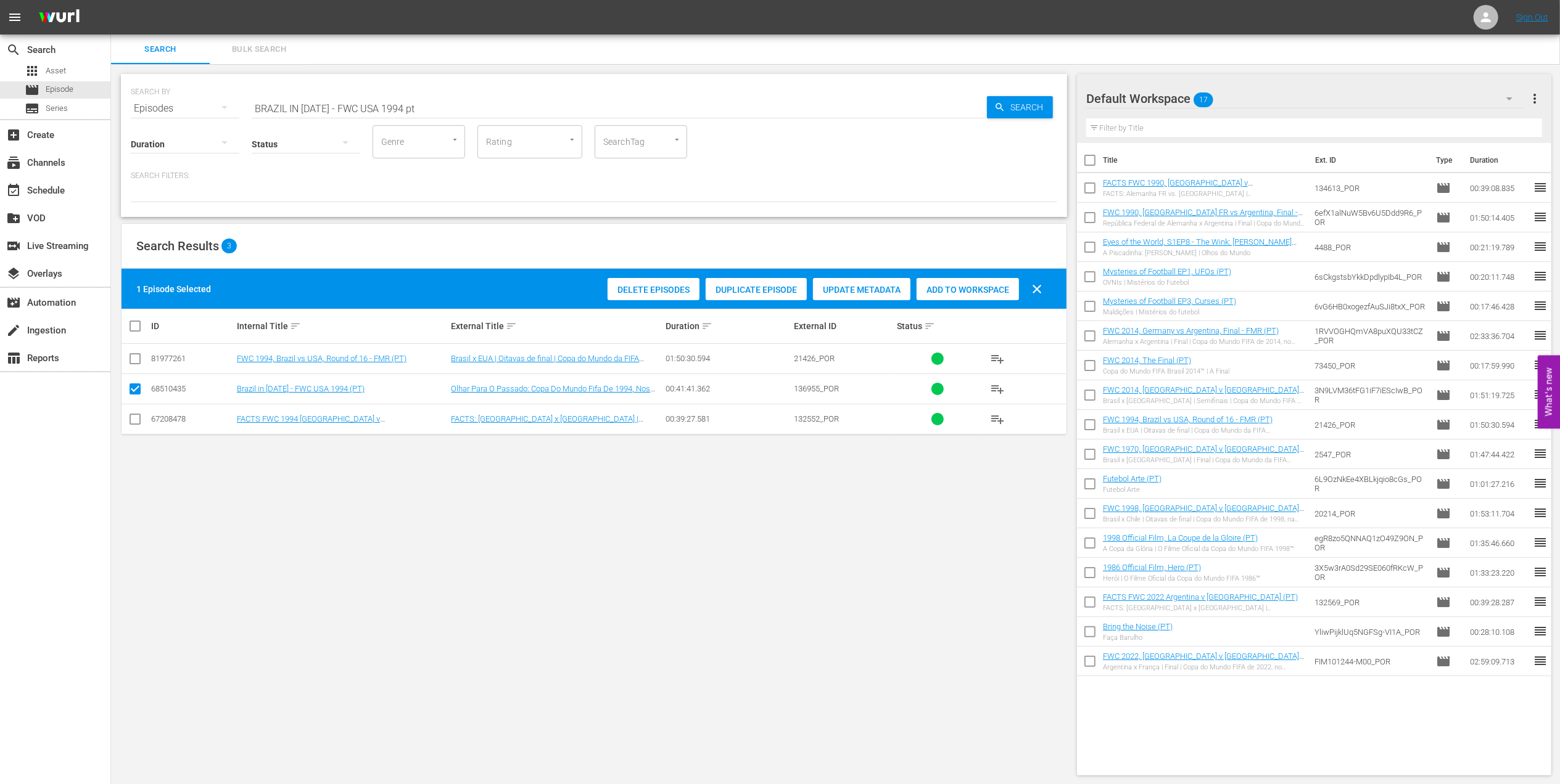
click at [993, 281] on div "Add to Workspace" at bounding box center [967, 289] width 103 height 23
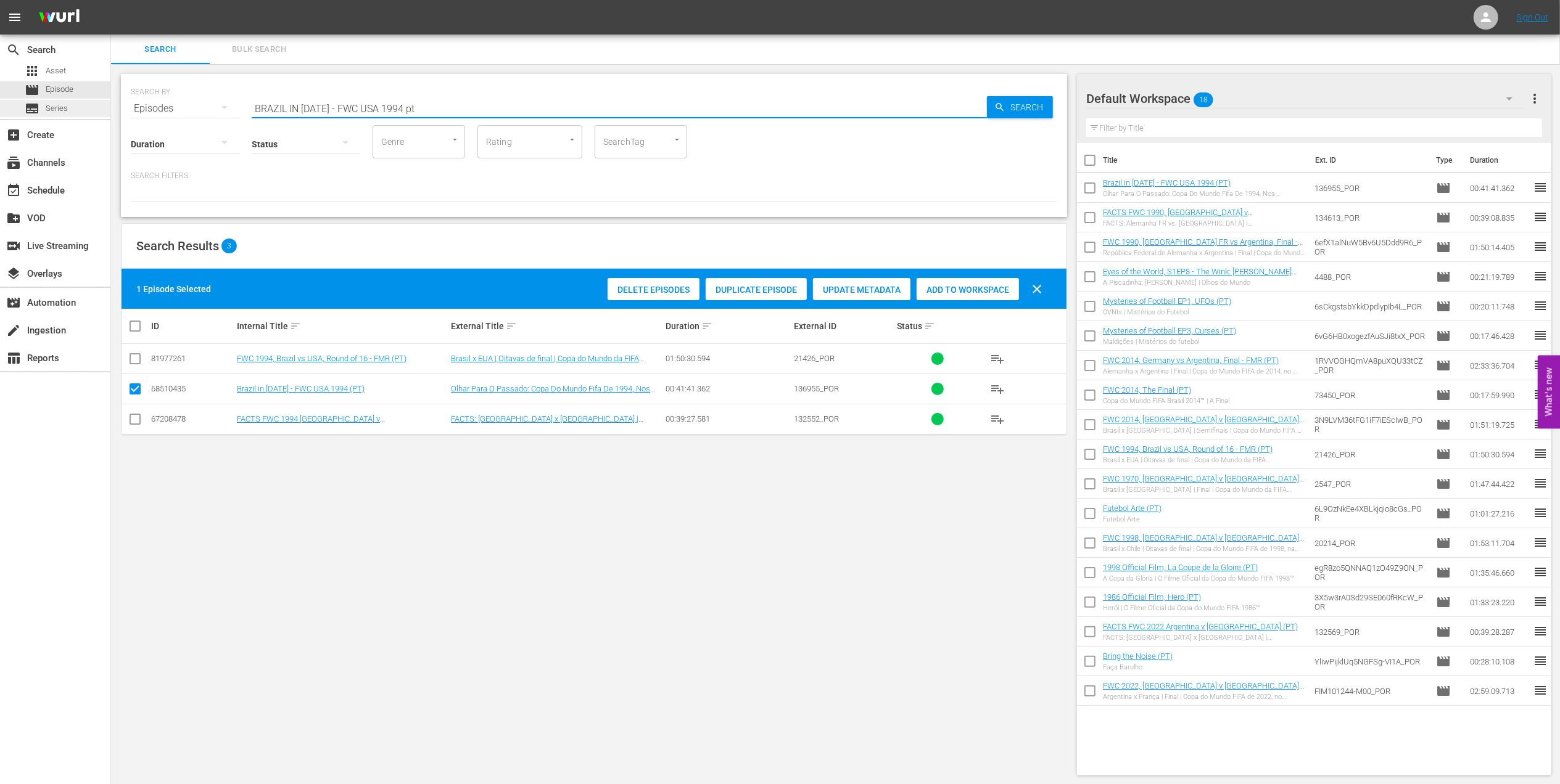
drag, startPoint x: 435, startPoint y: 105, endPoint x: 87, endPoint y: 110, distance: 348.0
click at [111, 0] on div "search Search apps Asset movie Episode subtitles Series add_box Create subscrip…" at bounding box center [835, 0] width 1449 height 0
paste input "FWC 1994 Netherlands v [GEOGRAPHIC_DATA], Quarter-final"
click at [533, 106] on input "FWC 1994 Netherlands v [GEOGRAPHIC_DATA], Quarter-final" at bounding box center [619, 109] width 735 height 30
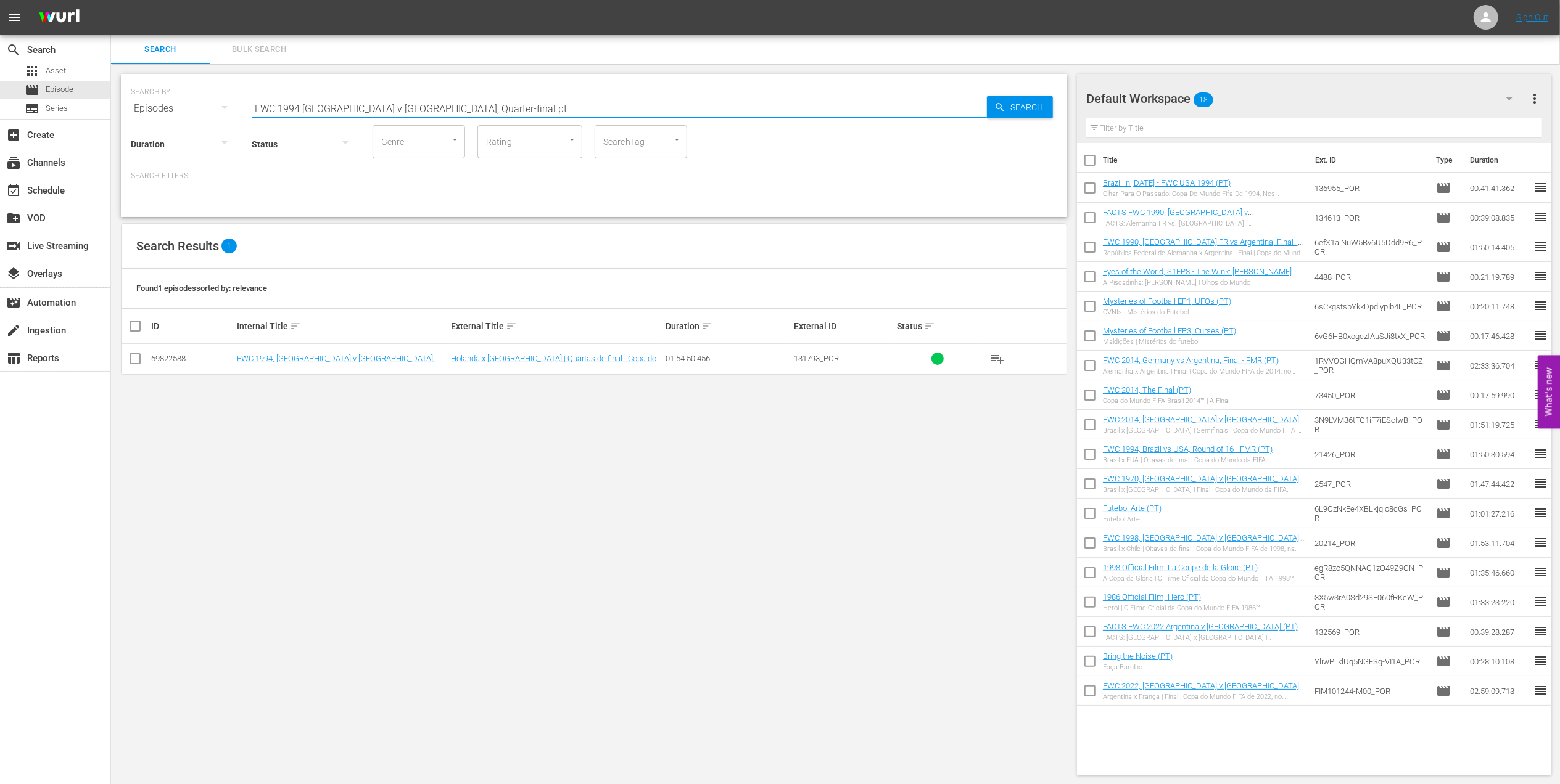
type input "FWC 1994 [GEOGRAPHIC_DATA] v [GEOGRAPHIC_DATA], Quarter-final pt"
click at [132, 361] on input "checkbox" at bounding box center [135, 362] width 15 height 15
checkbox input "true"
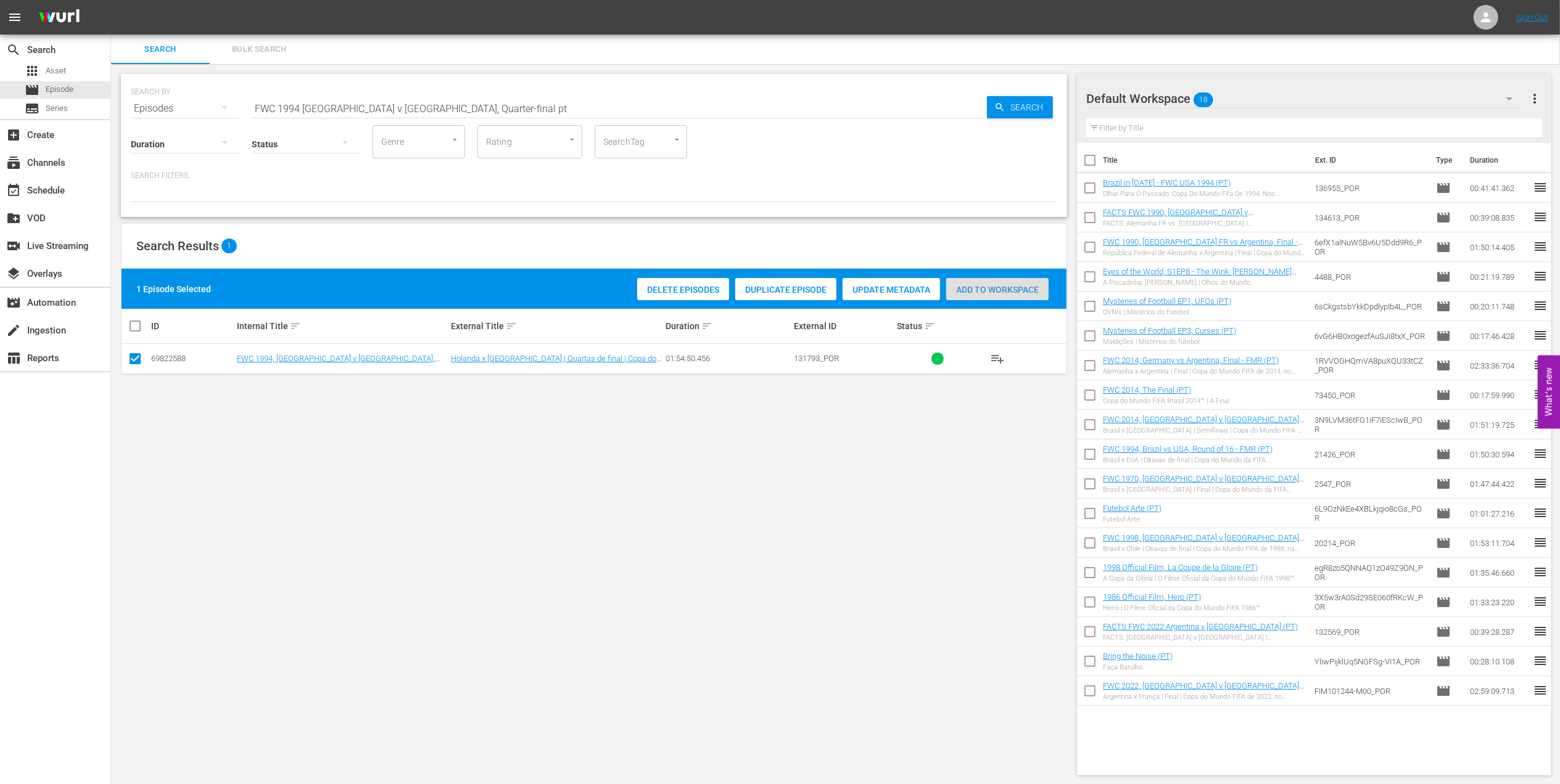
click at [986, 289] on span "Add to Workspace" at bounding box center [997, 289] width 103 height 10
click at [77, 198] on div "event_available Schedule" at bounding box center [55, 189] width 110 height 25
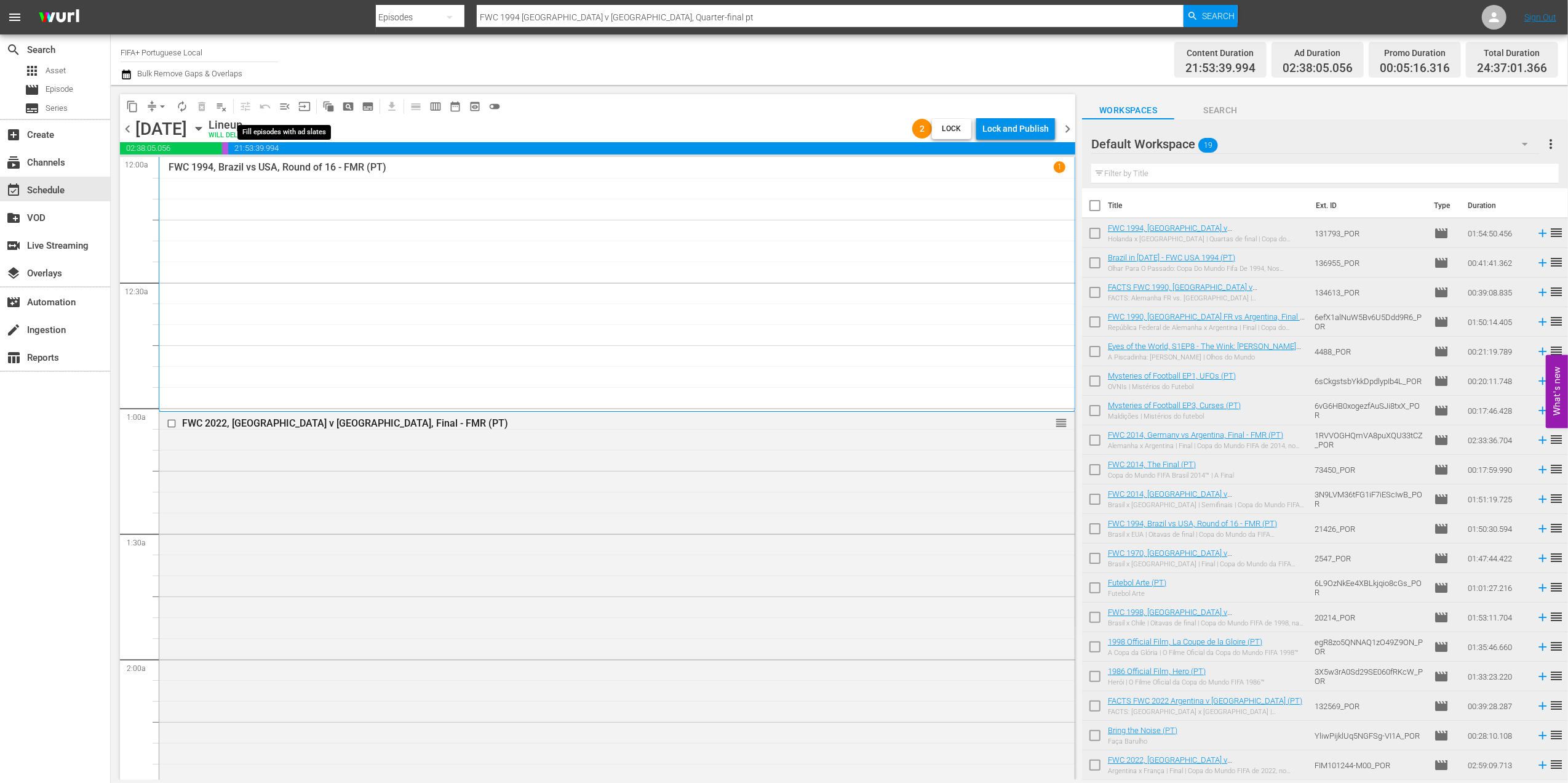
click at [284, 106] on span "menu_open" at bounding box center [285, 106] width 12 height 12
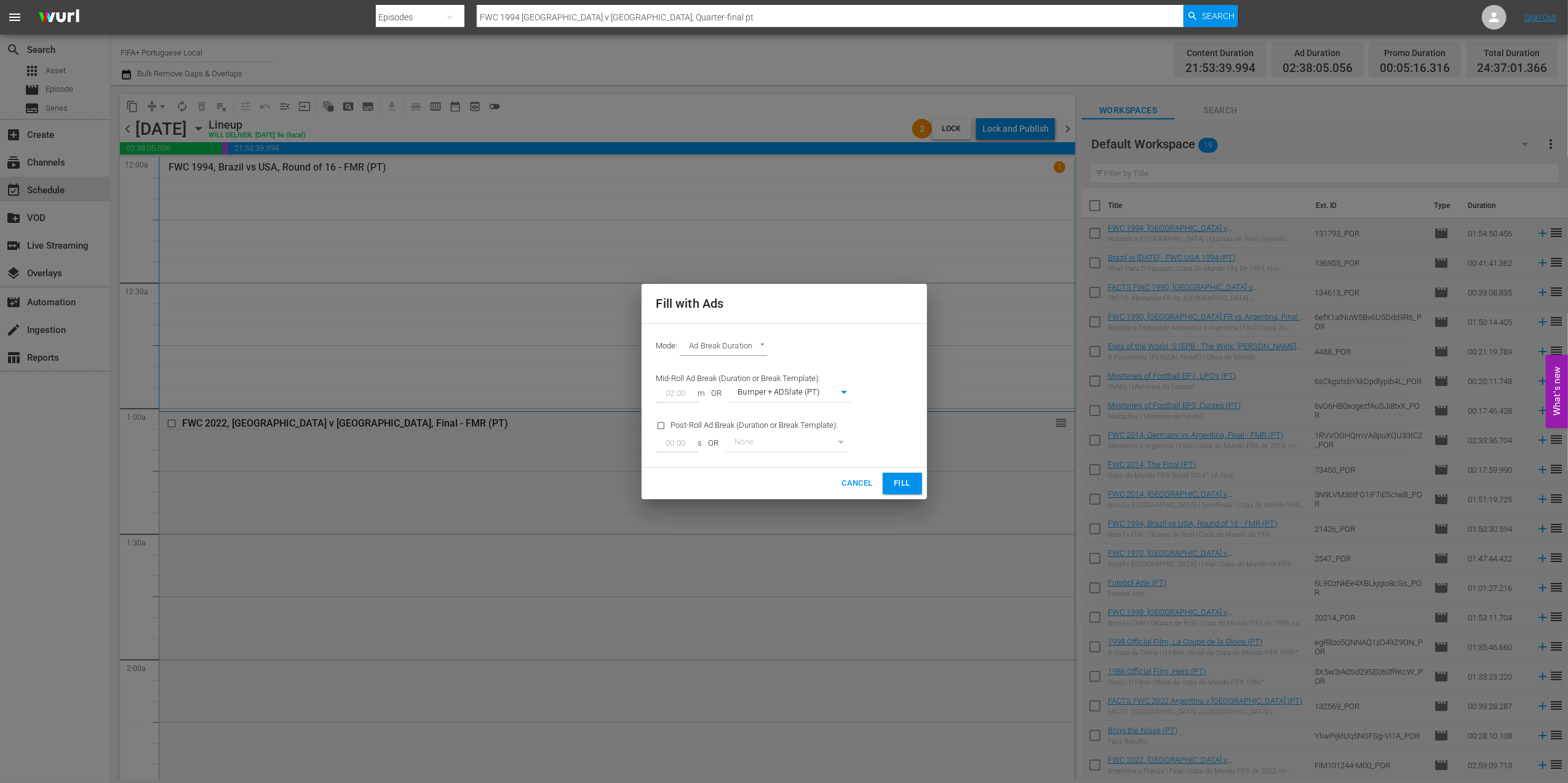
click at [893, 478] on span "Fill" at bounding box center [903, 483] width 19 height 14
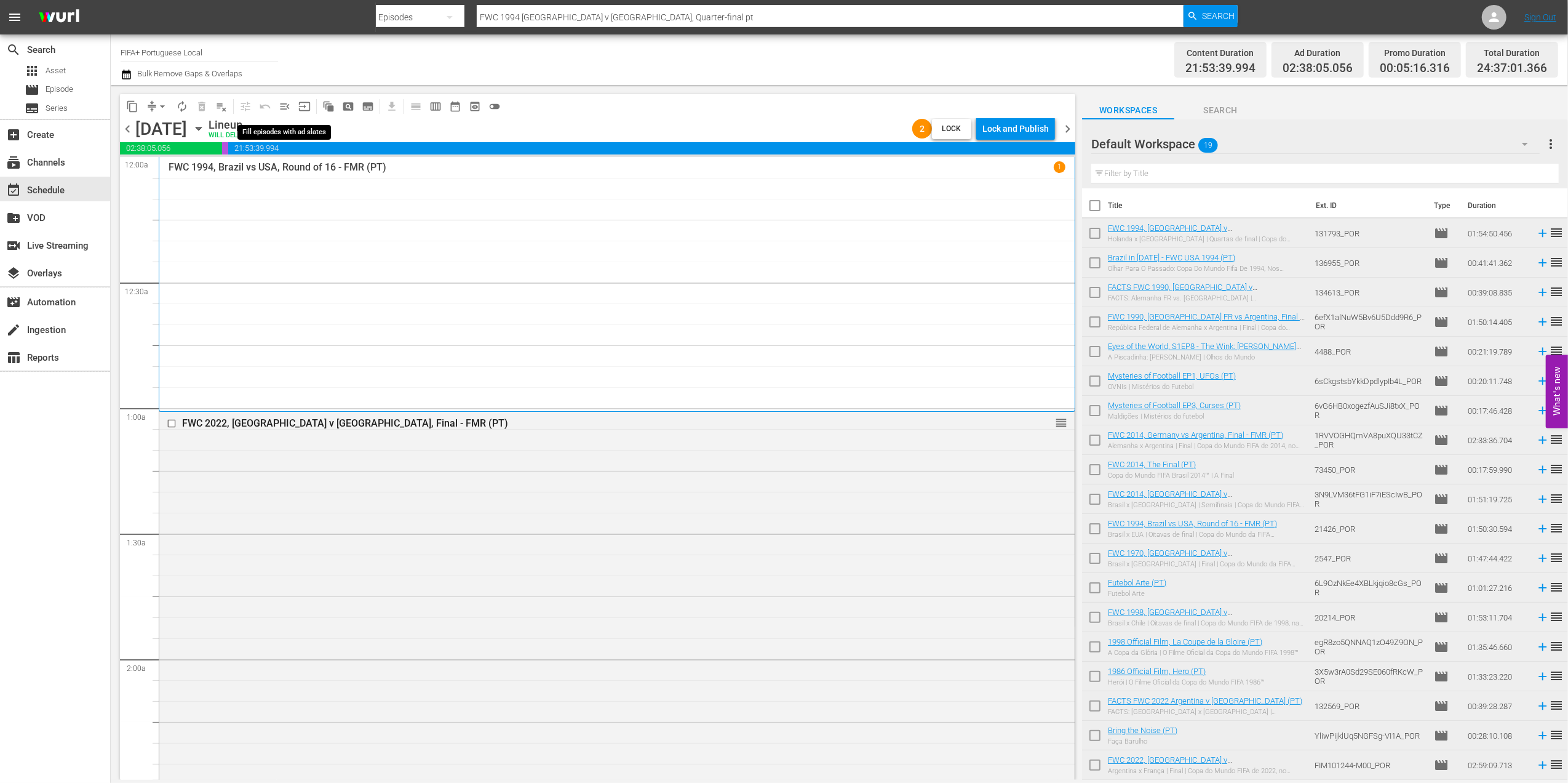
click at [287, 103] on span "menu_open" at bounding box center [285, 106] width 12 height 12
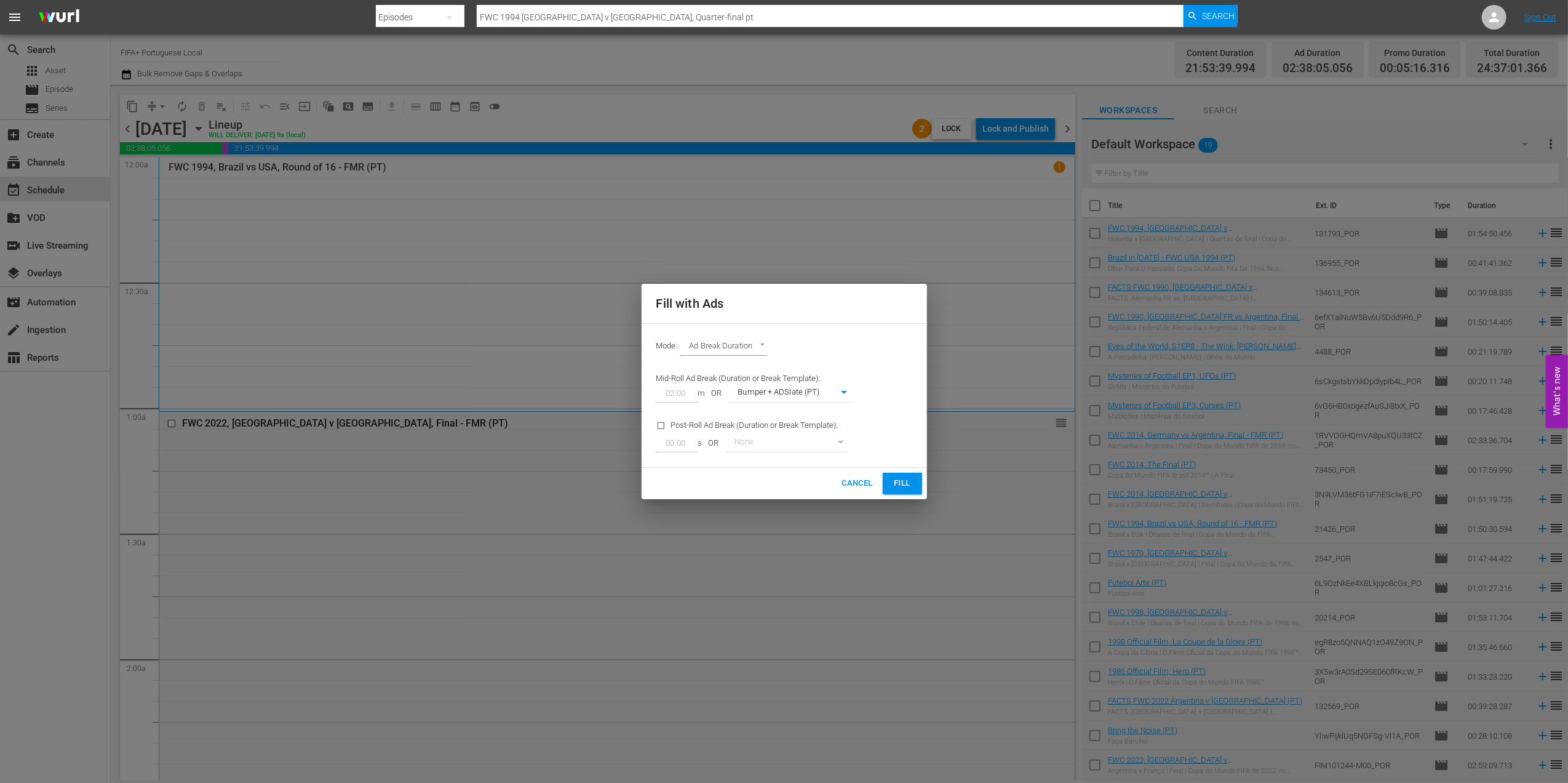
click at [909, 488] on span "Fill" at bounding box center [903, 483] width 19 height 14
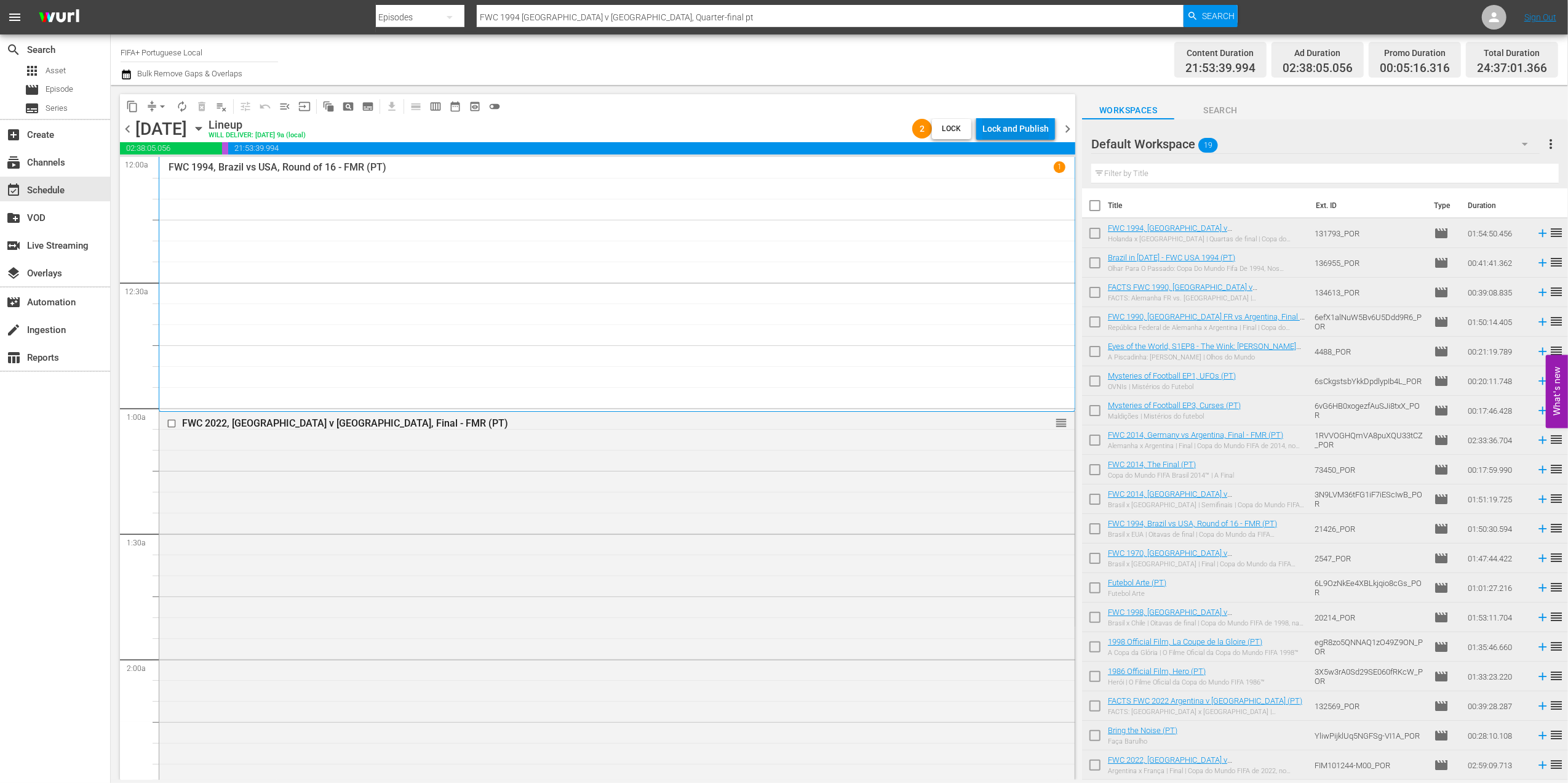
click at [1000, 134] on div "Lock and Publish" at bounding box center [1016, 129] width 67 height 22
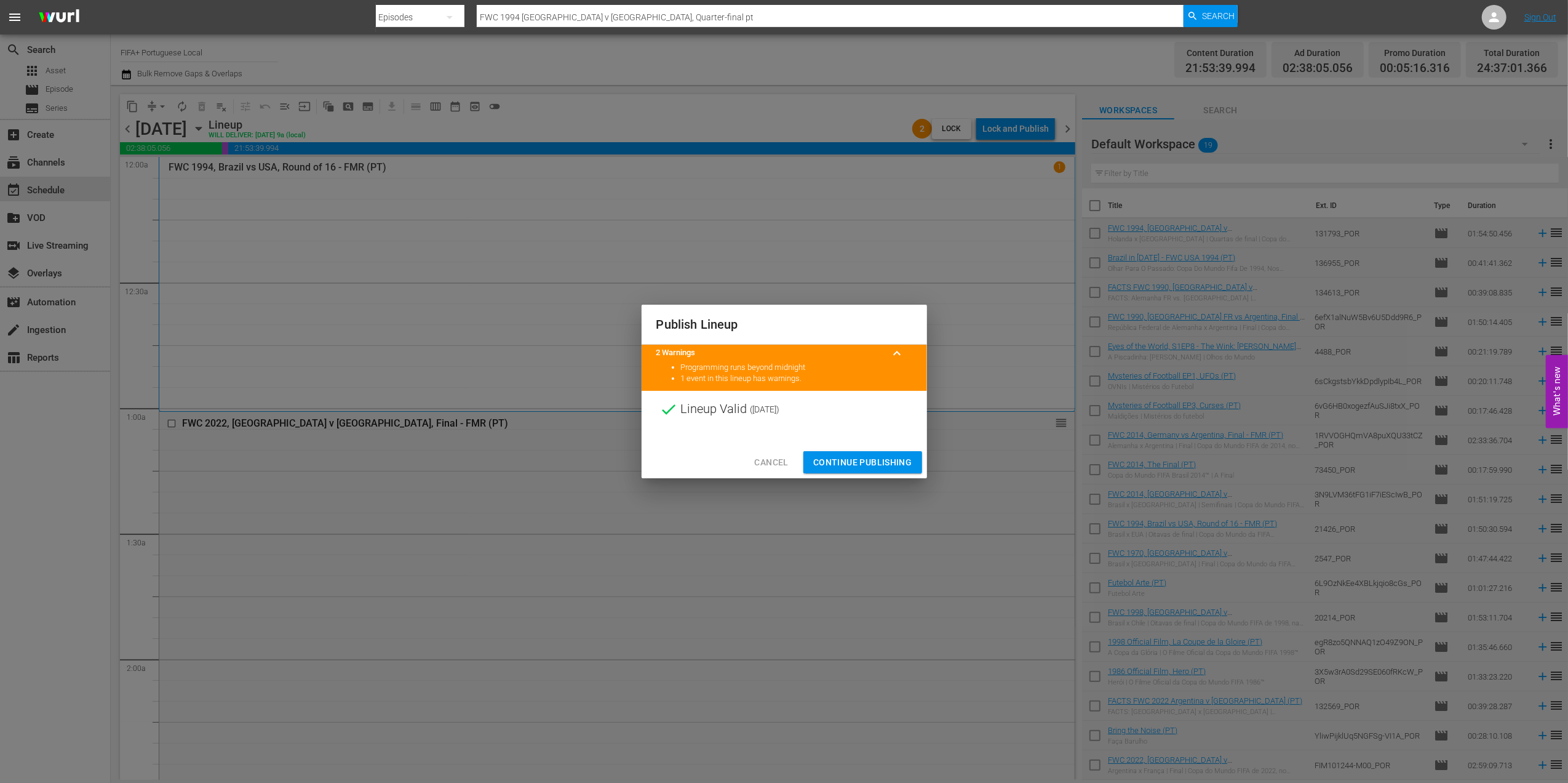
click at [891, 453] on button "Continue Publishing" at bounding box center [862, 462] width 119 height 22
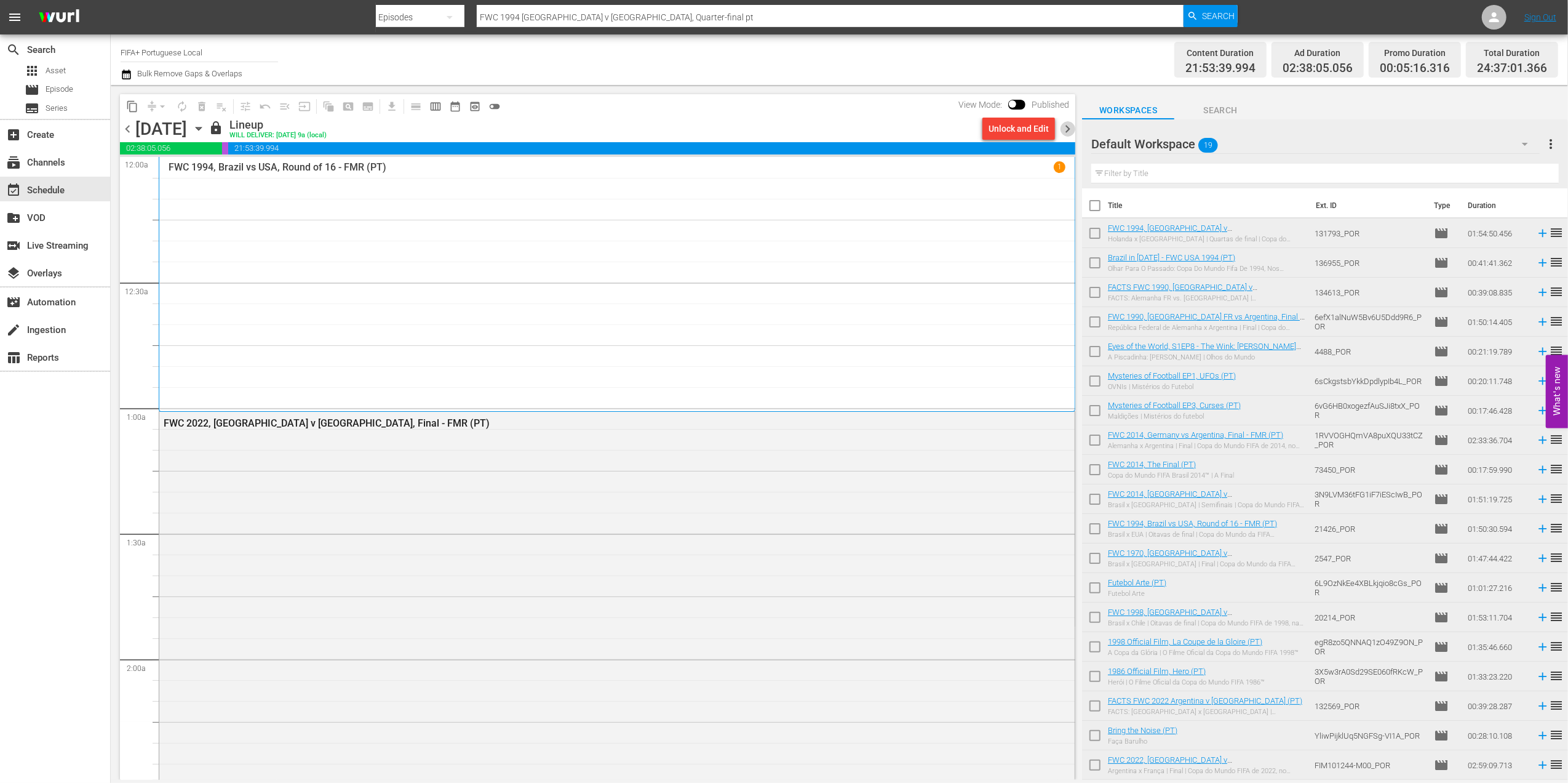
click at [1071, 124] on span "chevron_right" at bounding box center [1067, 129] width 16 height 16
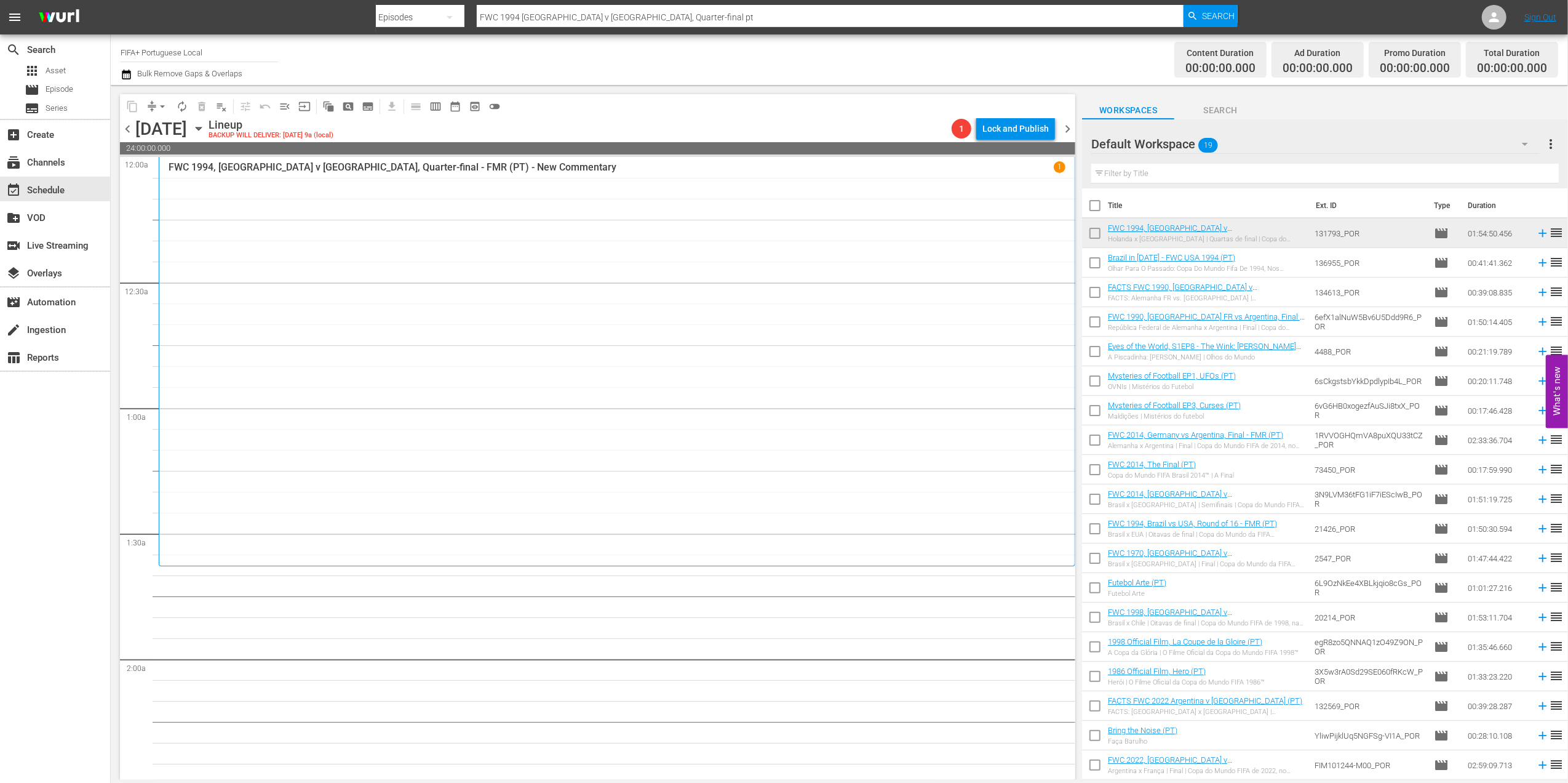
click at [1094, 209] on input "checkbox" at bounding box center [1095, 208] width 26 height 26
checkbox input "true"
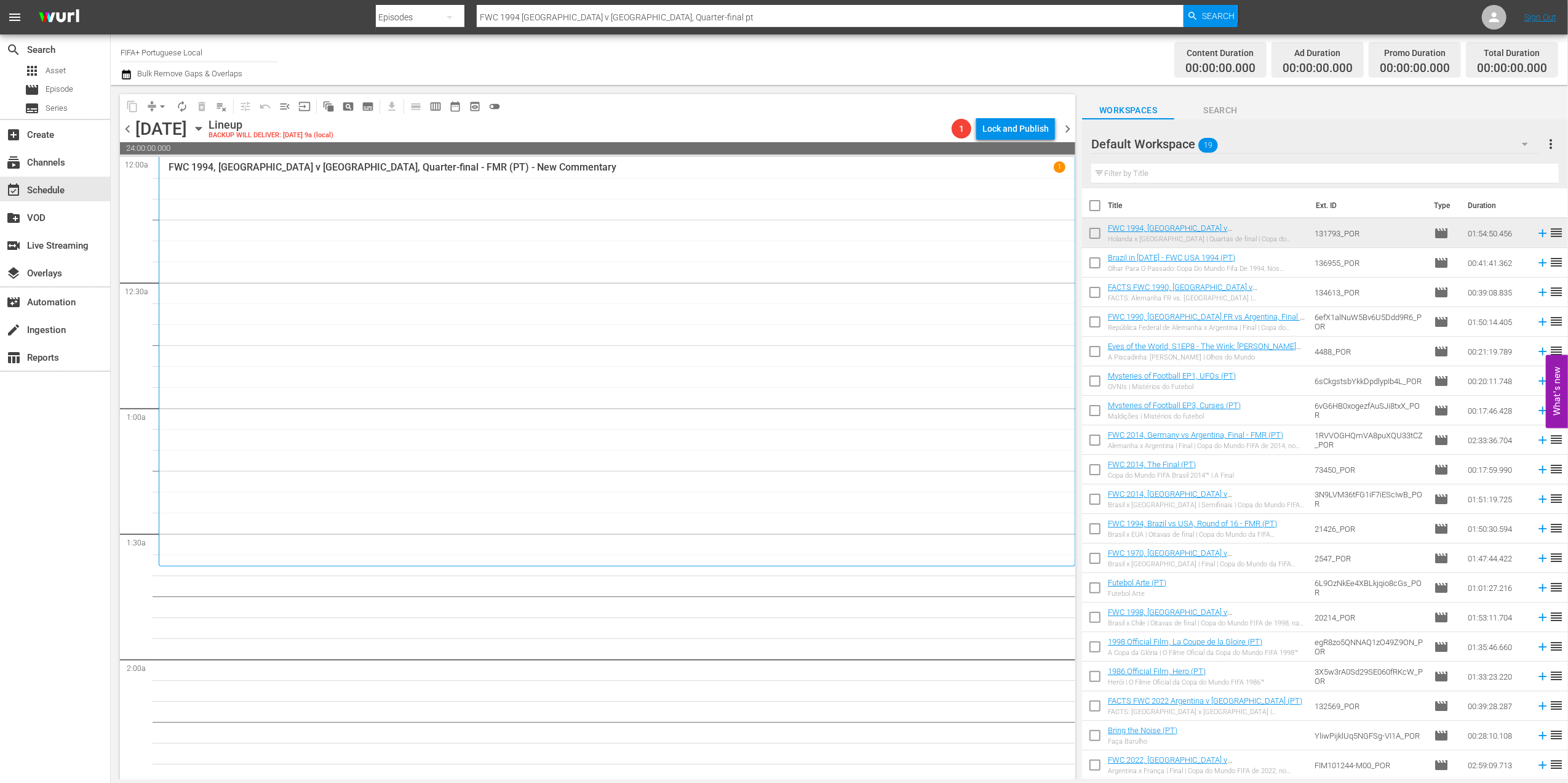
checkbox input "true"
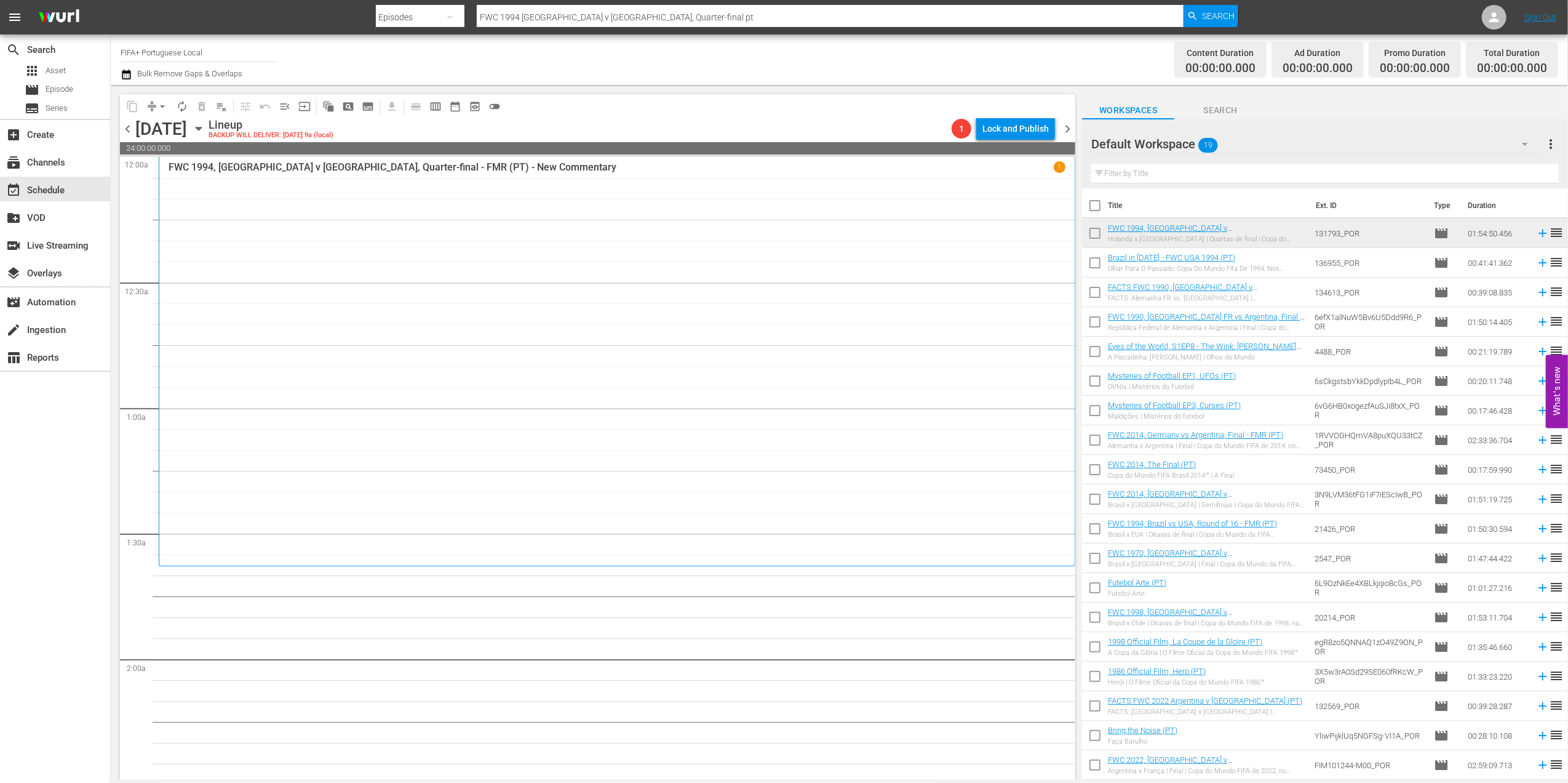
checkbox input "true"
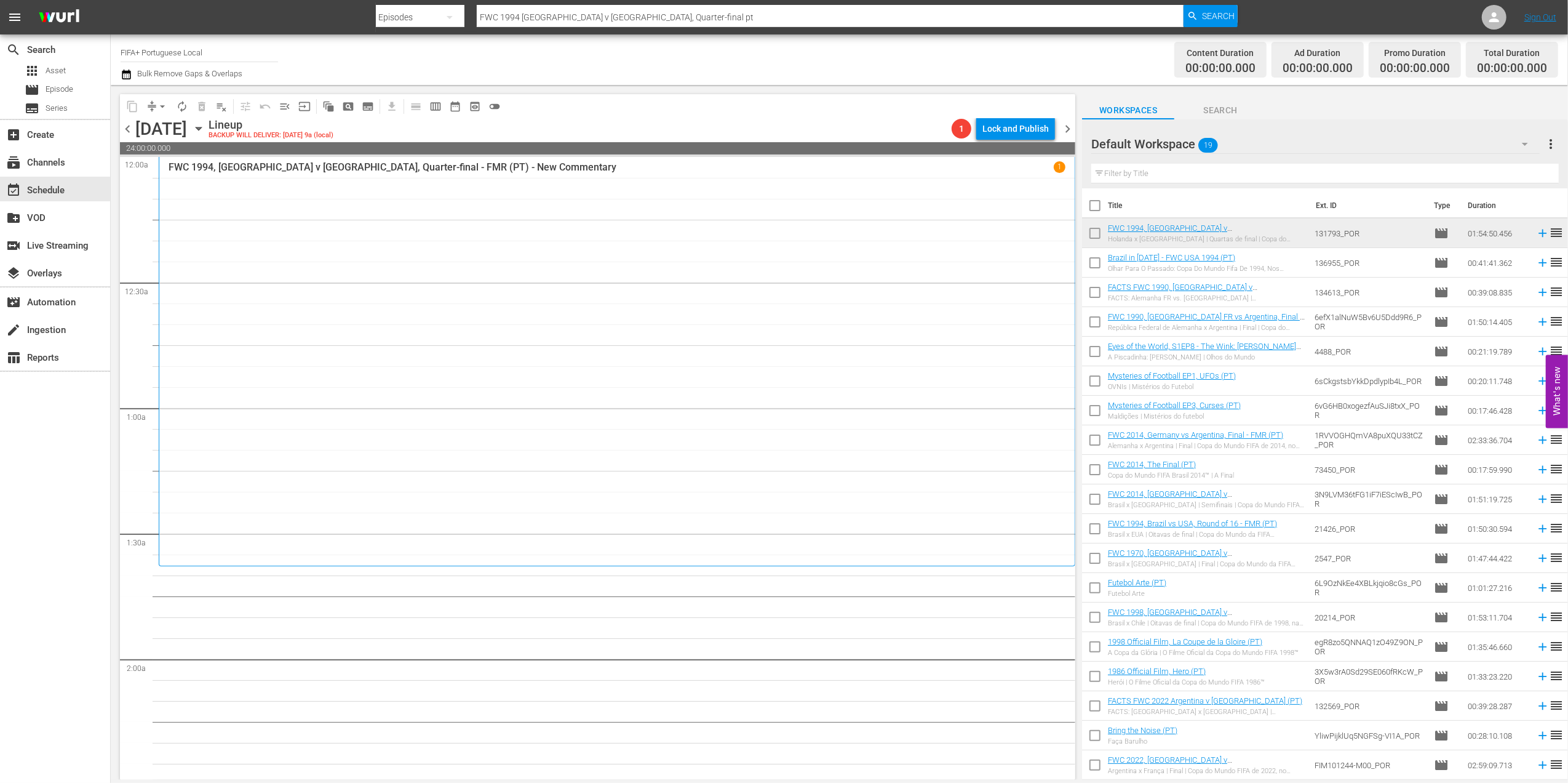
checkbox input "true"
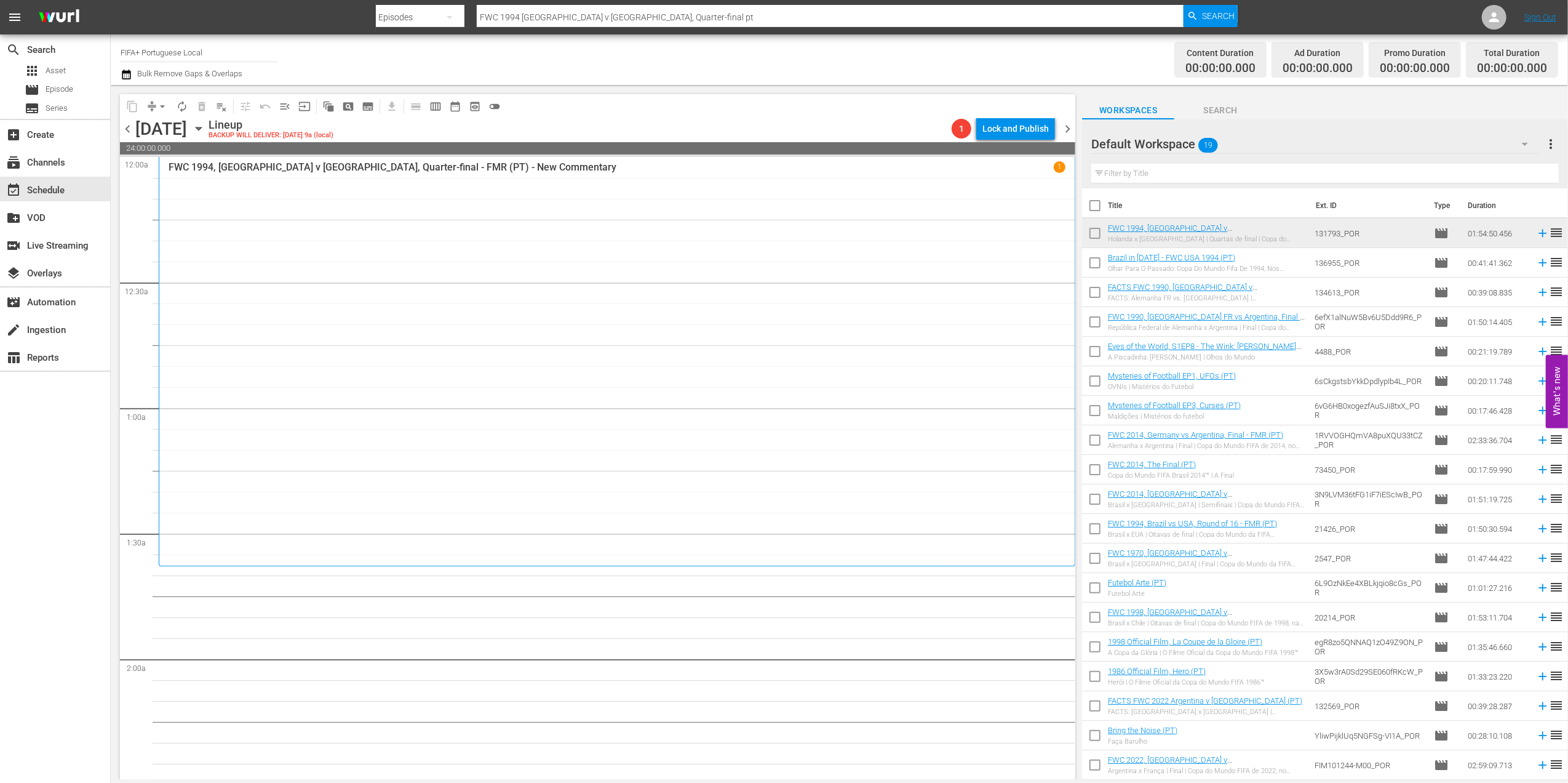
checkbox input "true"
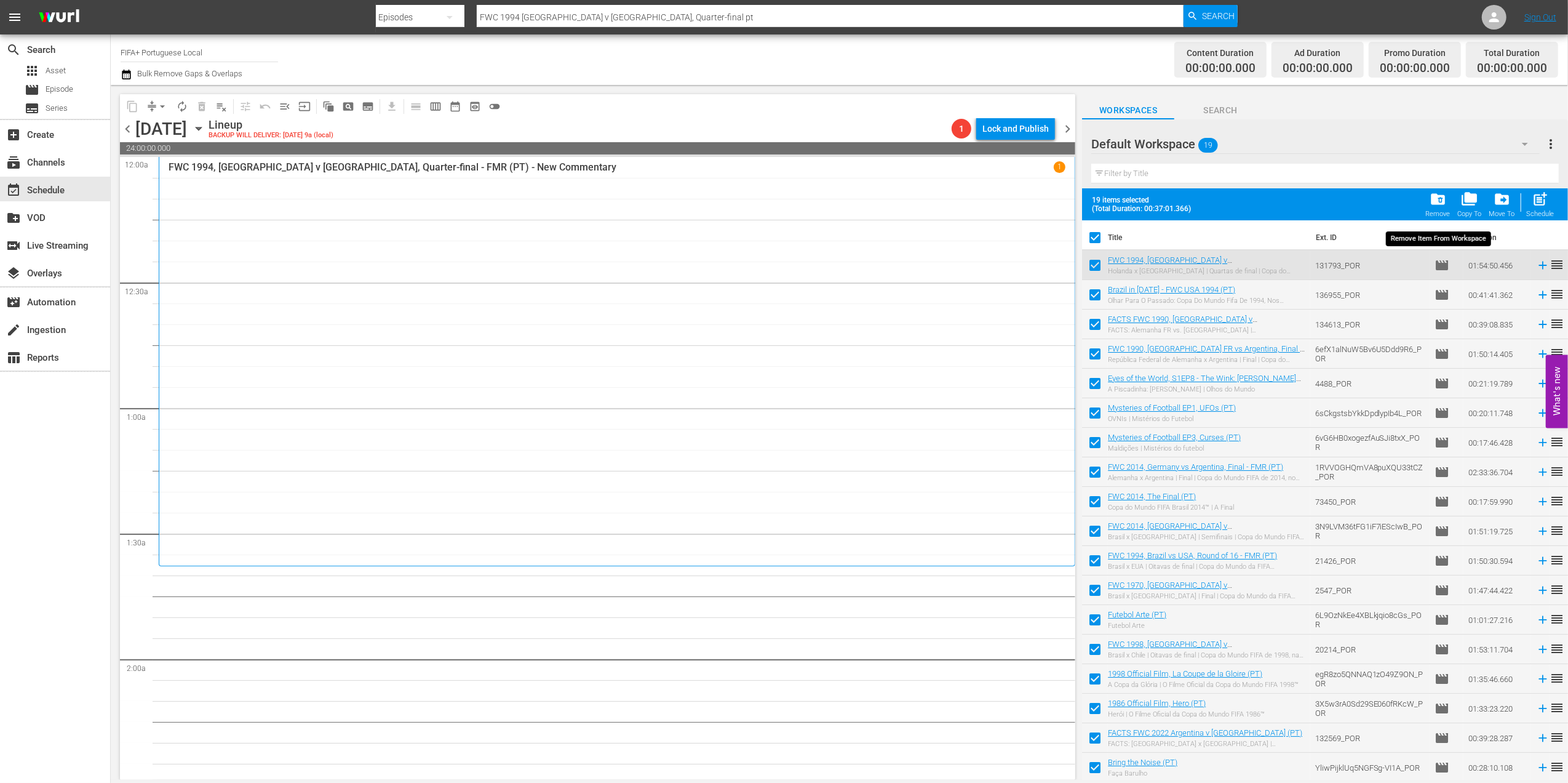
click at [1443, 206] on span "folder_delete" at bounding box center [1438, 199] width 16 height 16
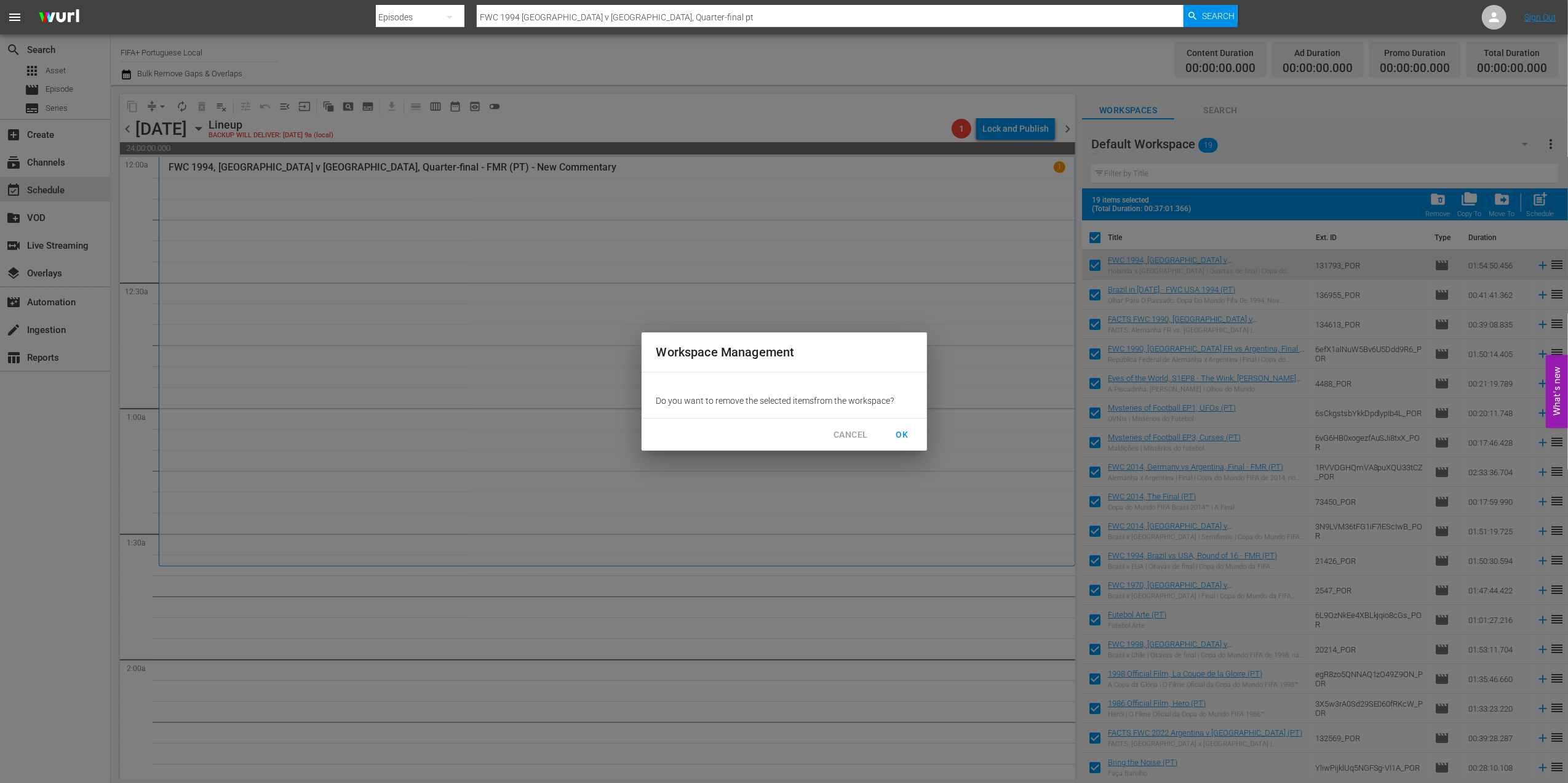
click at [901, 432] on span "OK" at bounding box center [903, 435] width 19 height 16
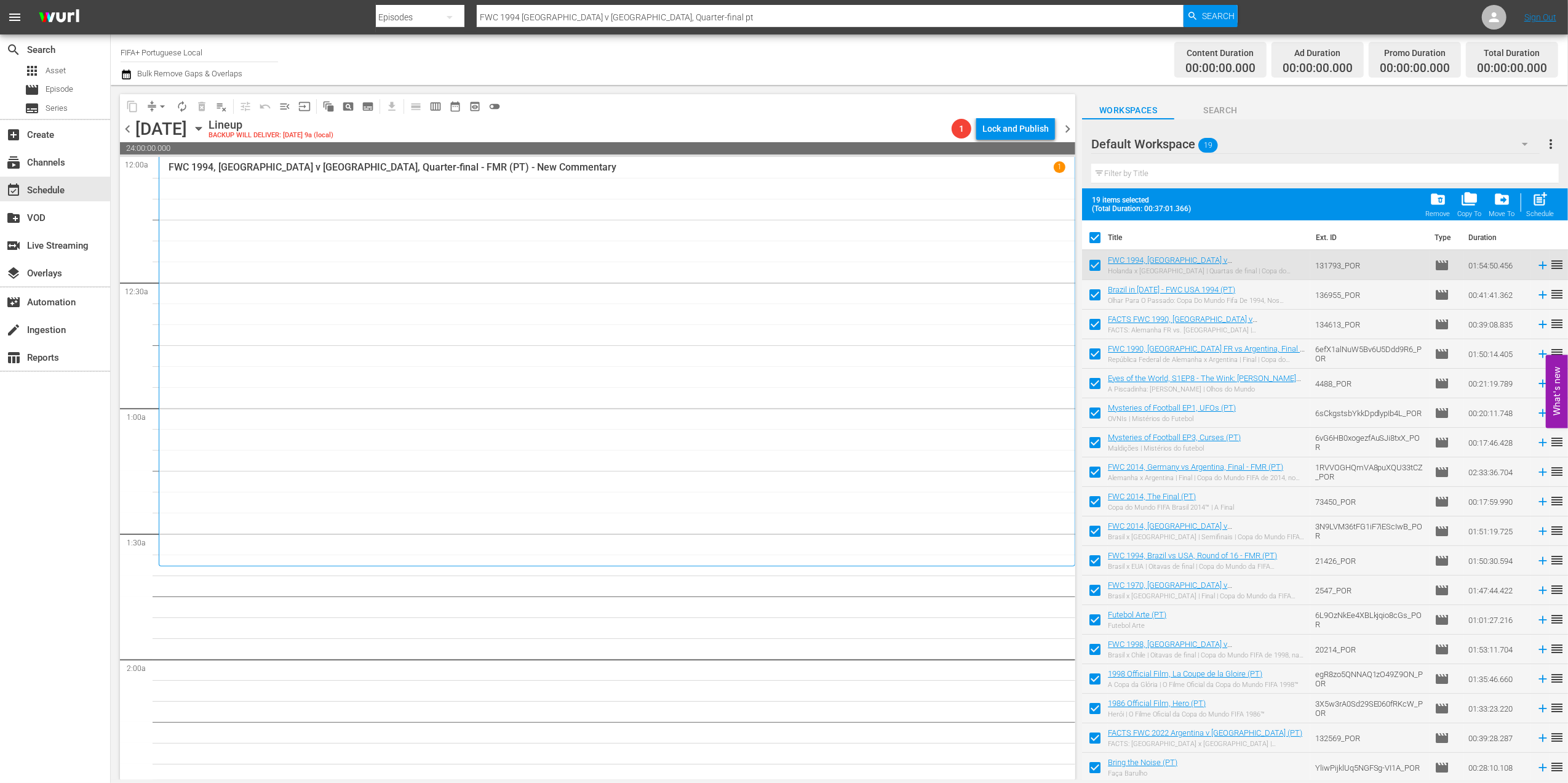
checkbox input "false"
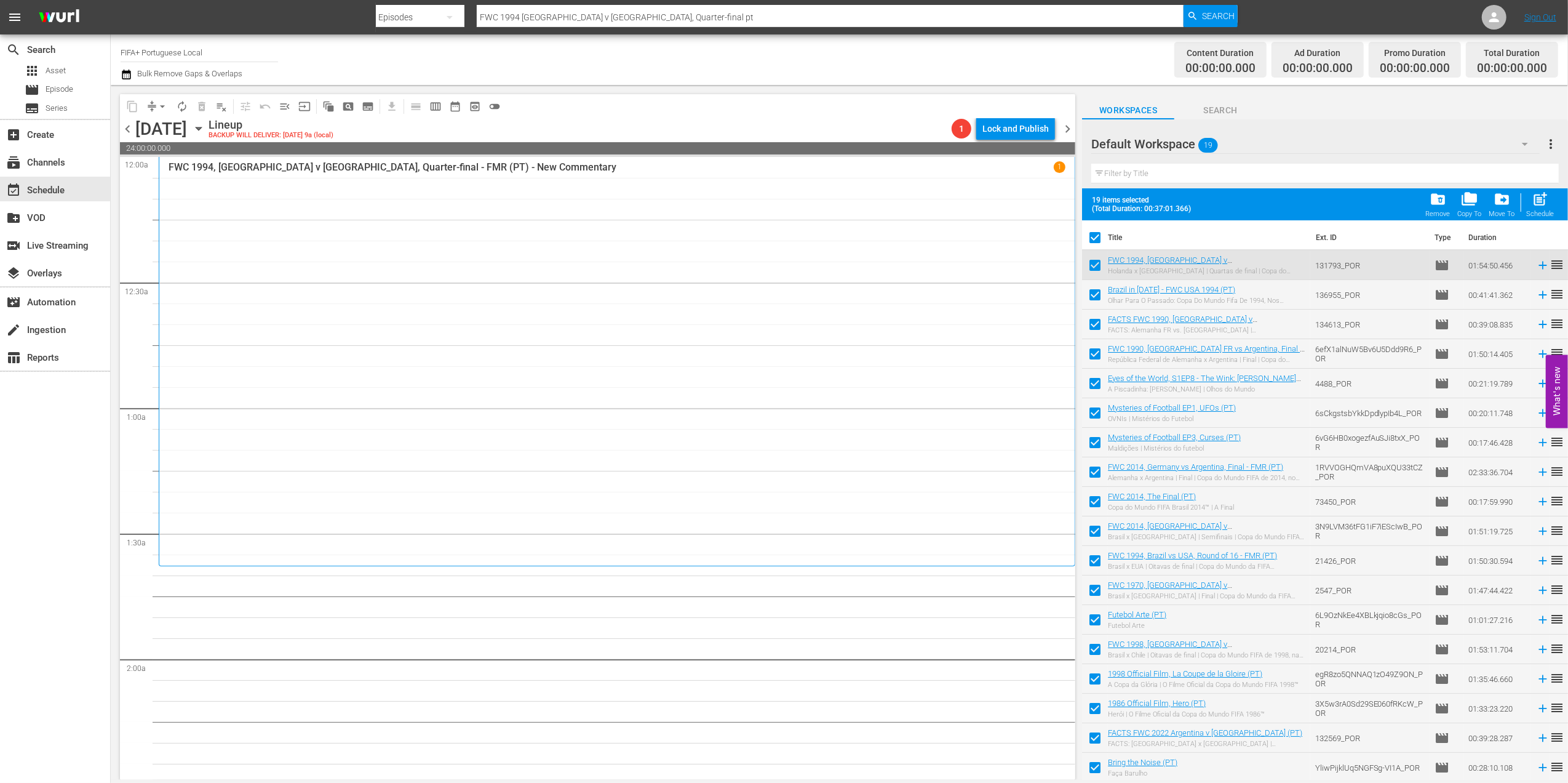
checkbox input "false"
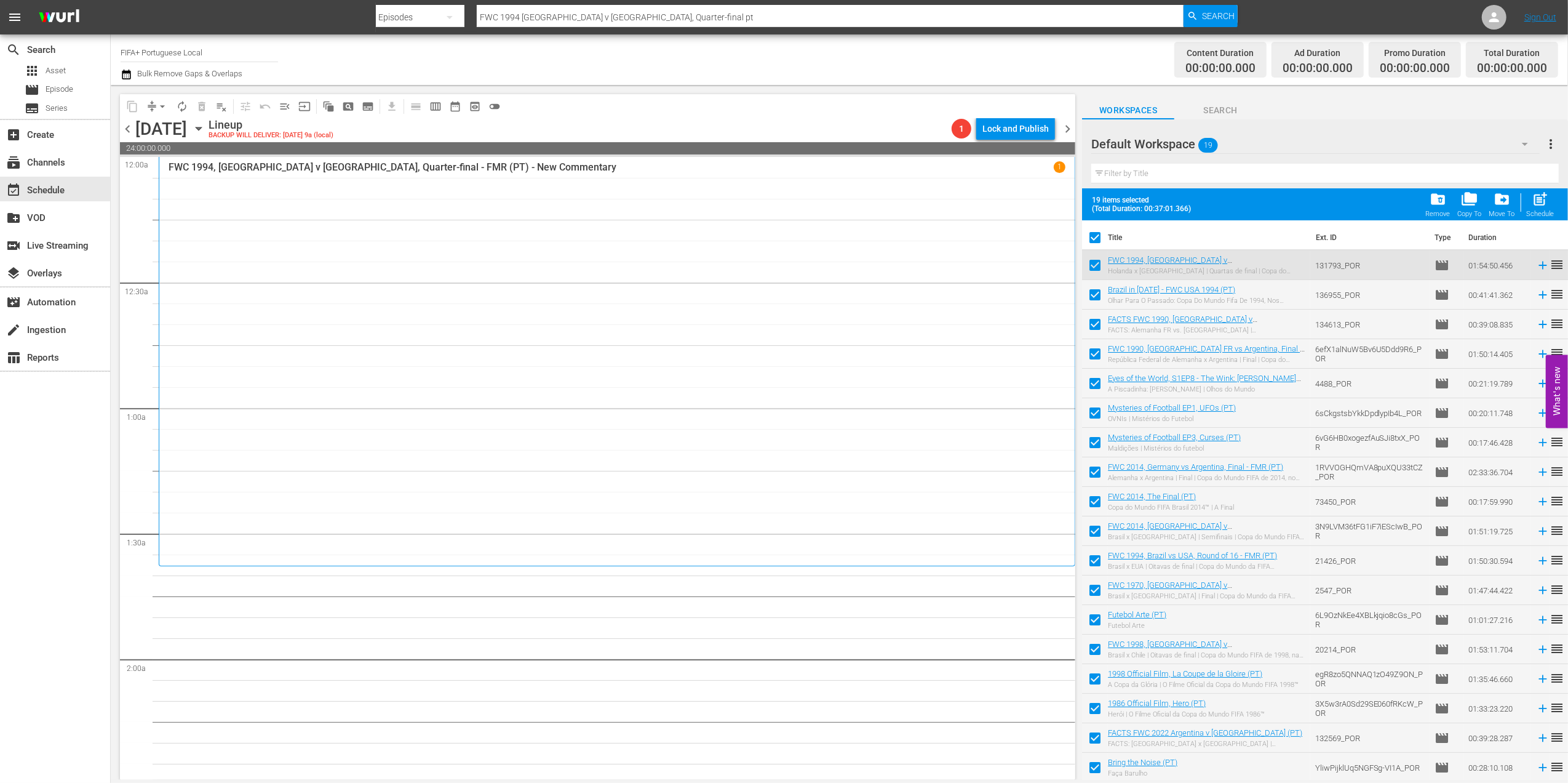
checkbox input "false"
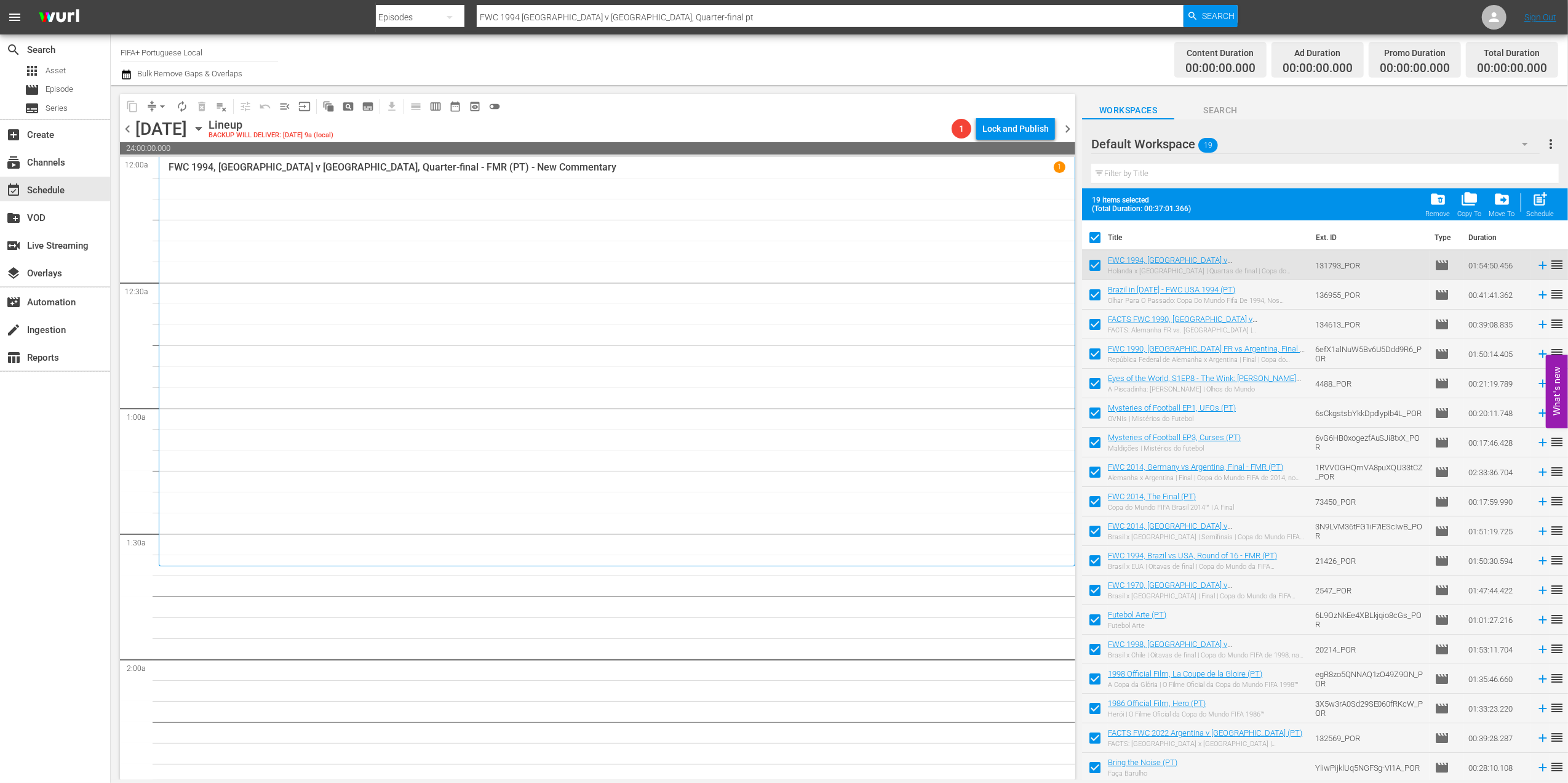
checkbox input "false"
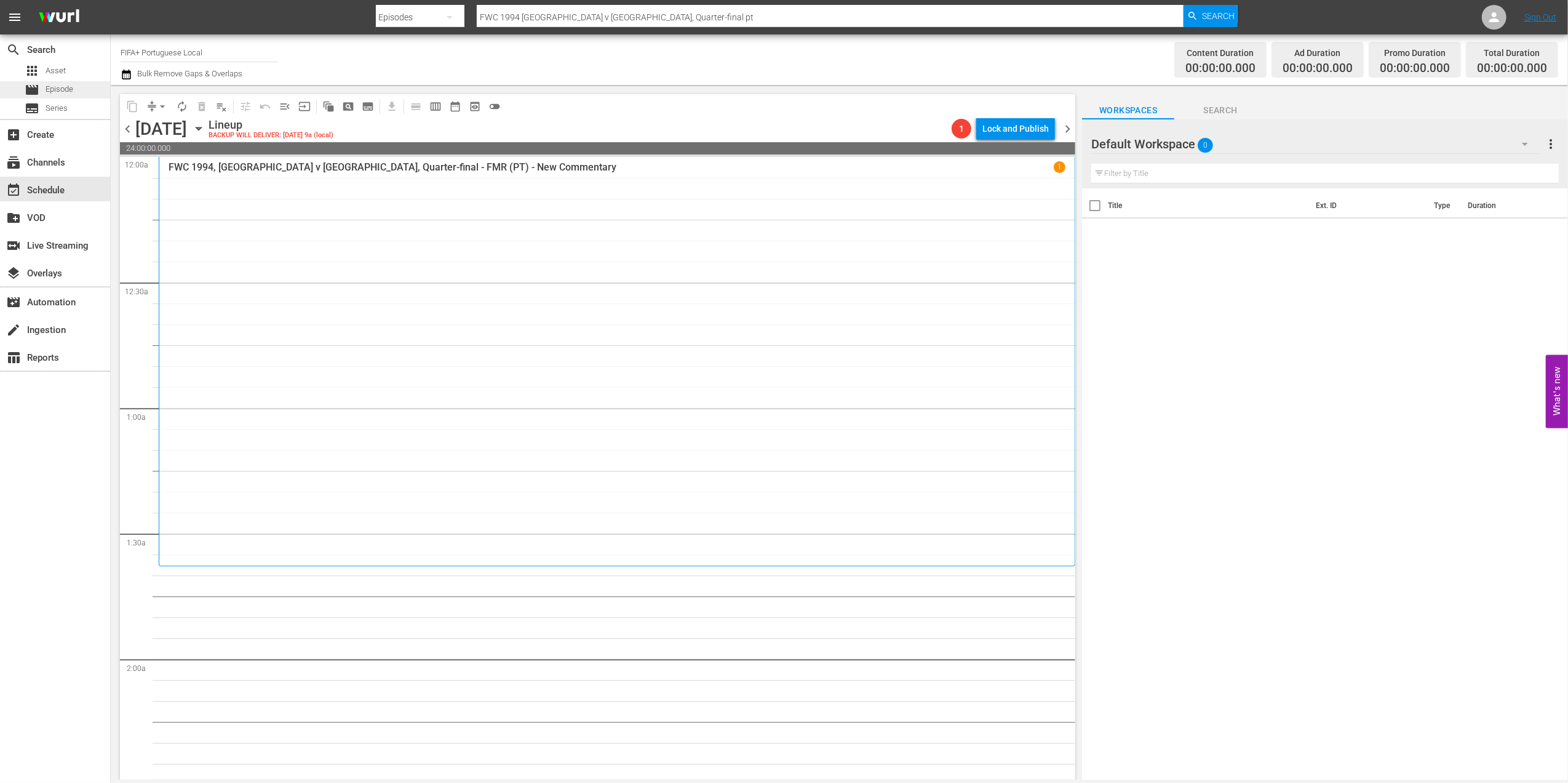
click at [79, 87] on div "movie Episode" at bounding box center [55, 90] width 110 height 17
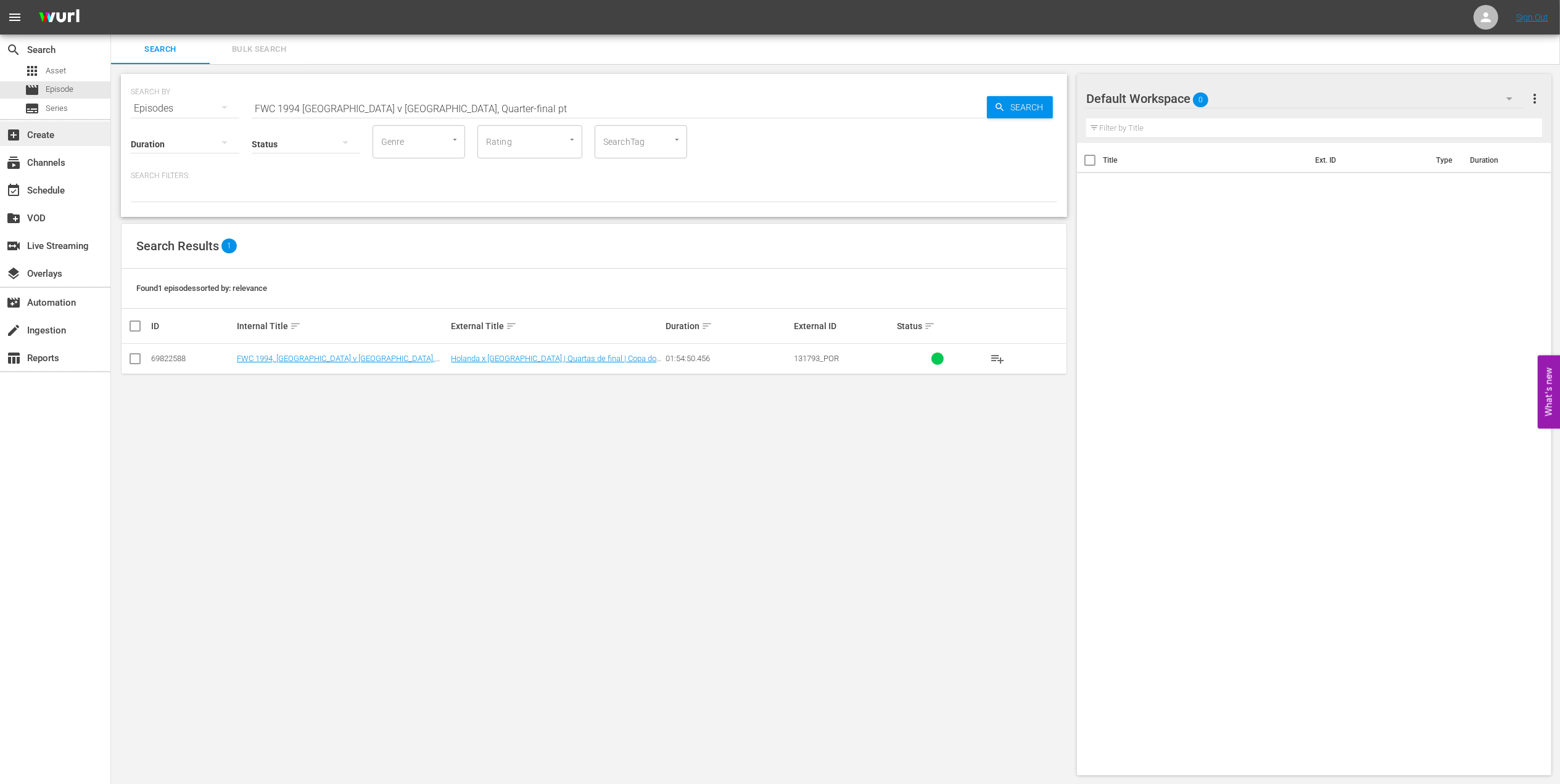
drag, startPoint x: 483, startPoint y: 101, endPoint x: 106, endPoint y: 124, distance: 377.7
click at [111, 0] on div "search Search apps Asset movie Episode subtitles Series add_box Create subscrip…" at bounding box center [835, 0] width 1449 height 0
paste input "EP 5 - Icon: Diego Maradona | Eyes of the World"
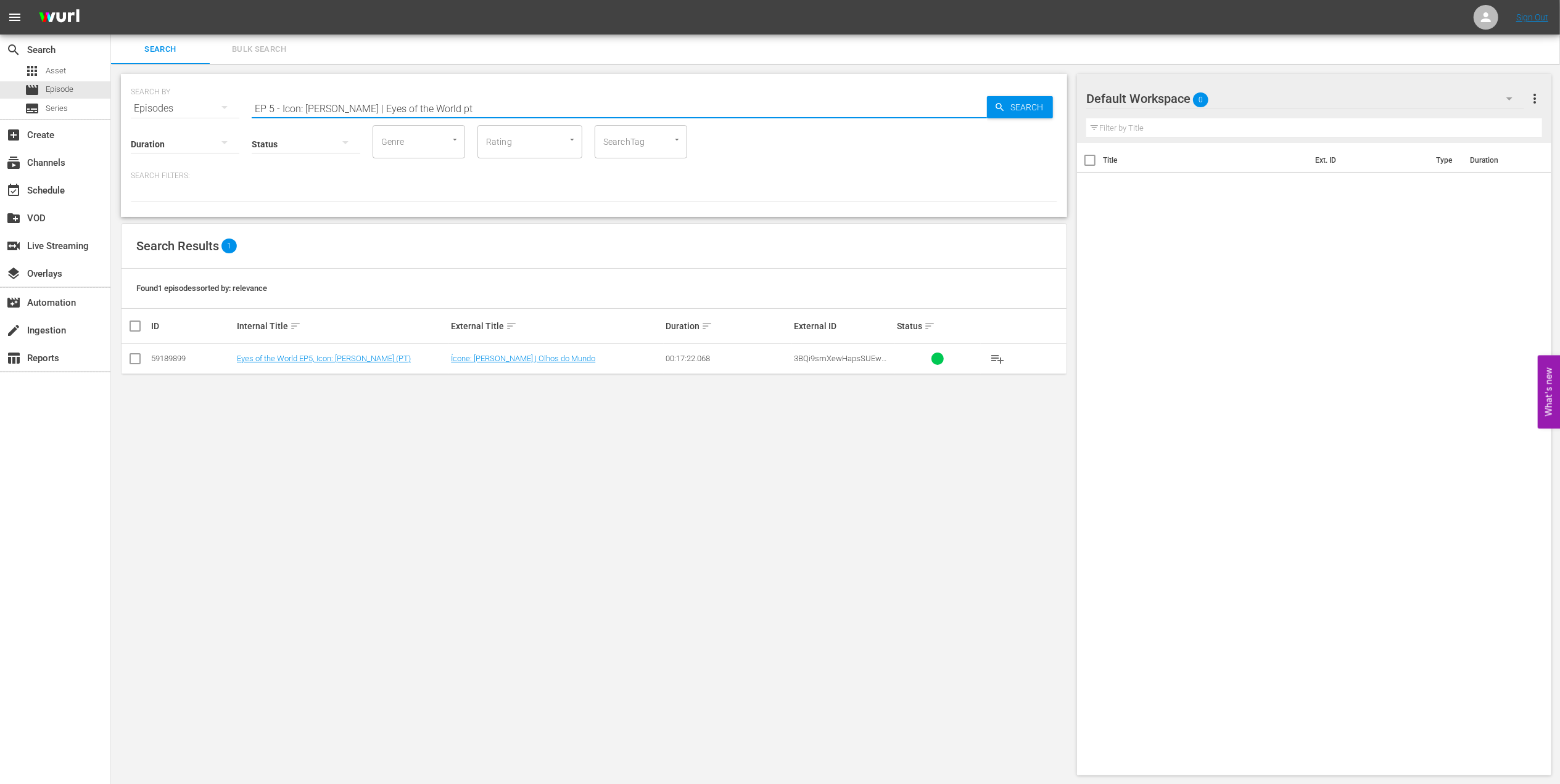
type input "EP 5 - Icon: Diego Maradona | Eyes of the World pt"
click at [142, 361] on input "checkbox" at bounding box center [135, 362] width 15 height 15
checkbox input "true"
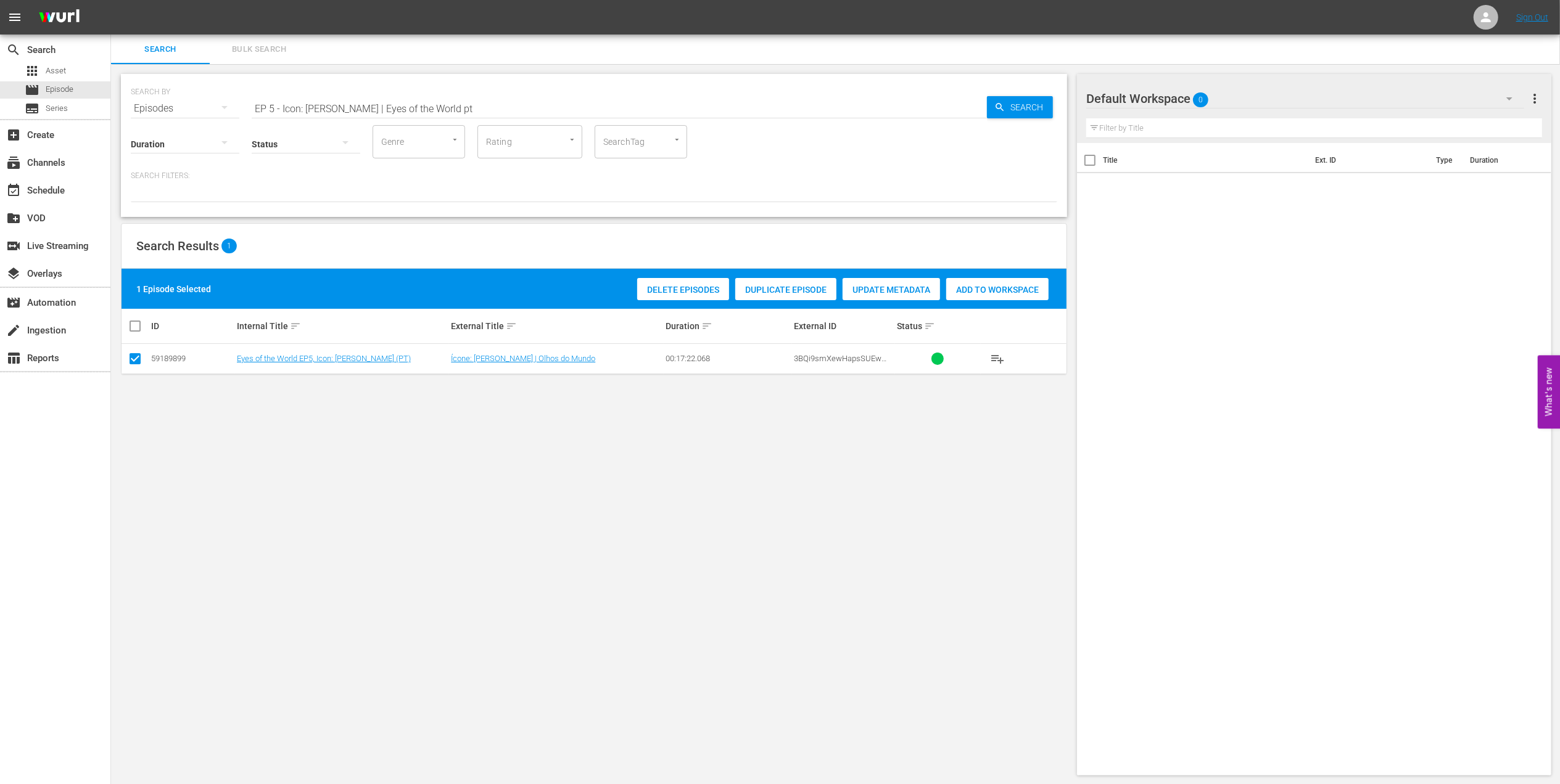
click at [980, 291] on span "Add to Workspace" at bounding box center [997, 289] width 103 height 10
drag, startPoint x: 178, startPoint y: 107, endPoint x: 139, endPoint y: 110, distance: 39.1
click at [139, 109] on div "SEARCH BY Search By Episodes Search ID, Title, Description, Keywords, or Catego…" at bounding box center [594, 100] width 927 height 44
paste input "FWC 1986, Argentina vs Germany FR, Final (PT)"
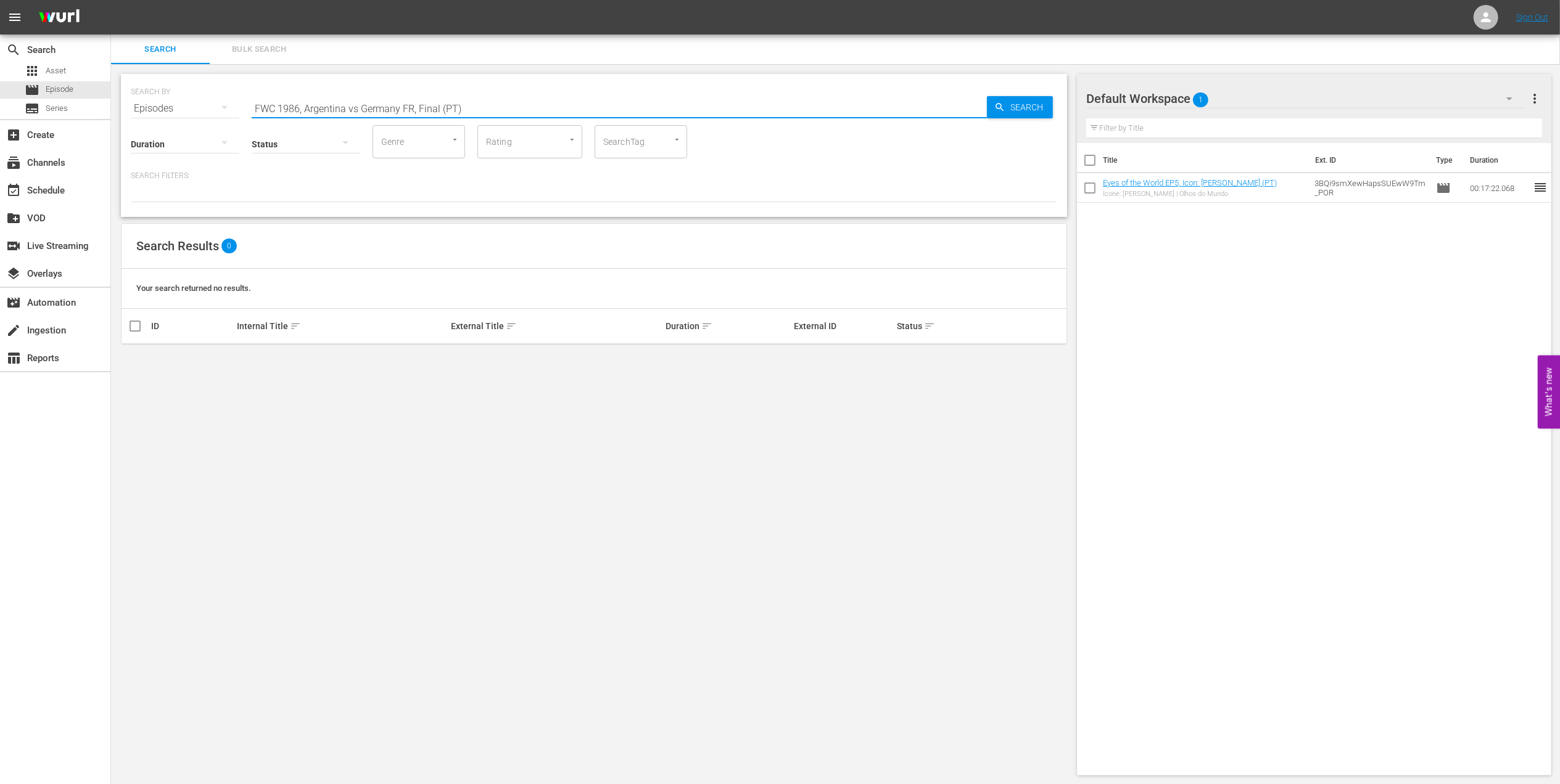
click at [357, 106] on input "FWC 1986, Argentina vs Germany FR, Final (PT)" at bounding box center [619, 109] width 735 height 30
click at [435, 109] on input "FWC 1986, [GEOGRAPHIC_DATA] v [GEOGRAPHIC_DATA] FR, Final (PT)" at bounding box center [619, 109] width 735 height 30
type input "FWC 1986, Argentina v Germany FR (PT)"
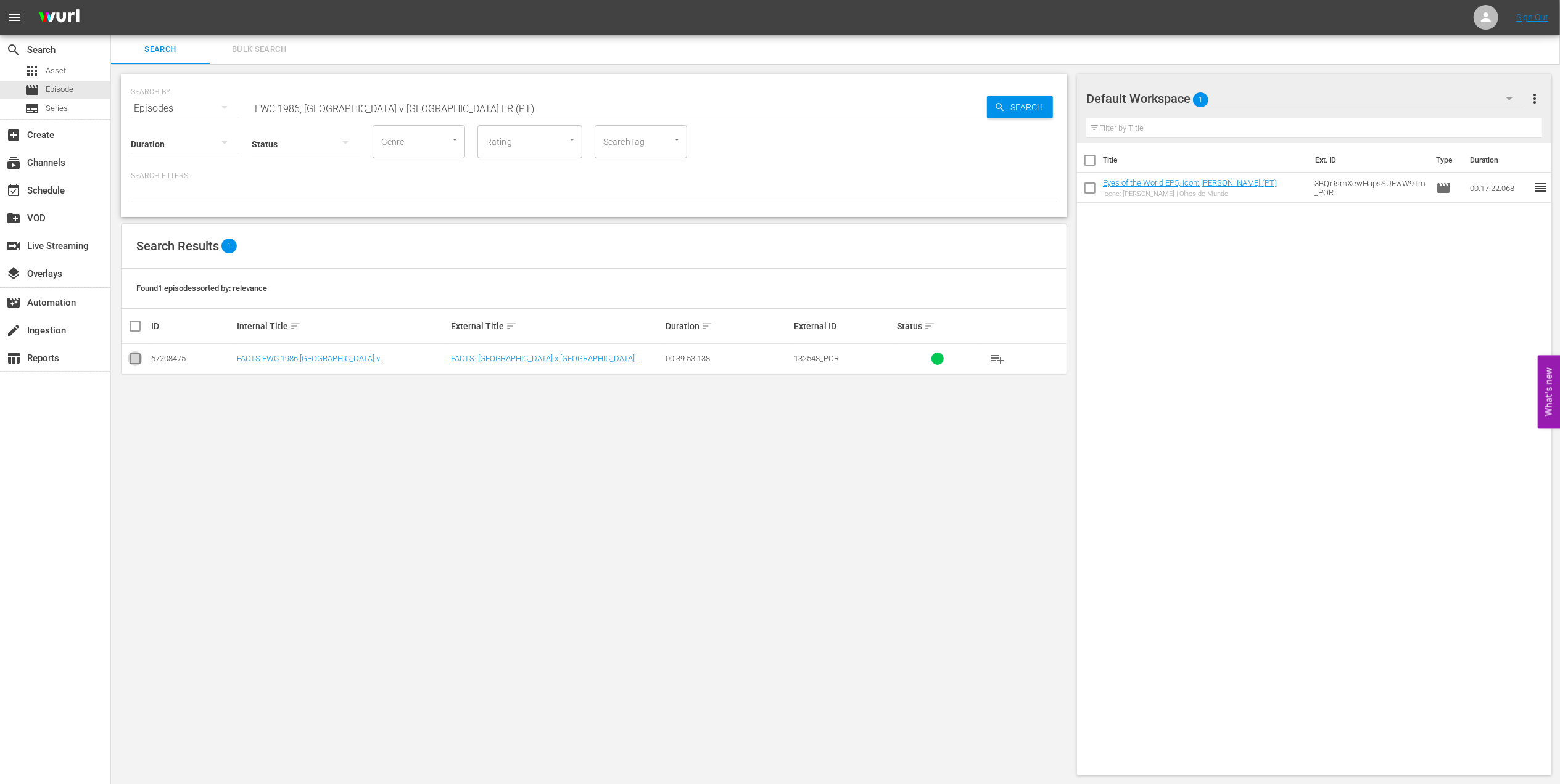
click at [136, 357] on input "checkbox" at bounding box center [135, 362] width 15 height 15
checkbox input "true"
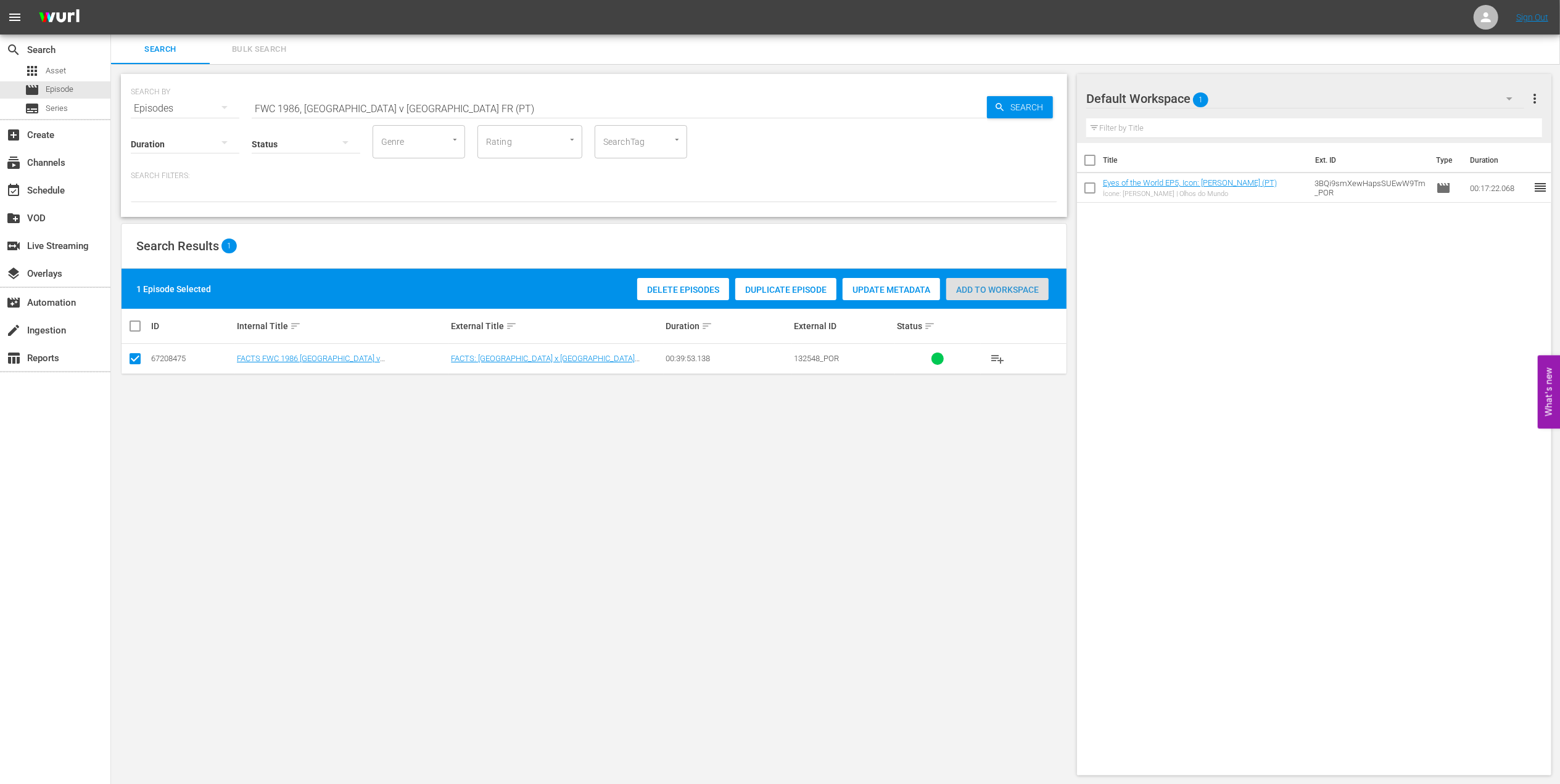
click at [1010, 285] on span "Add to Workspace" at bounding box center [997, 289] width 103 height 10
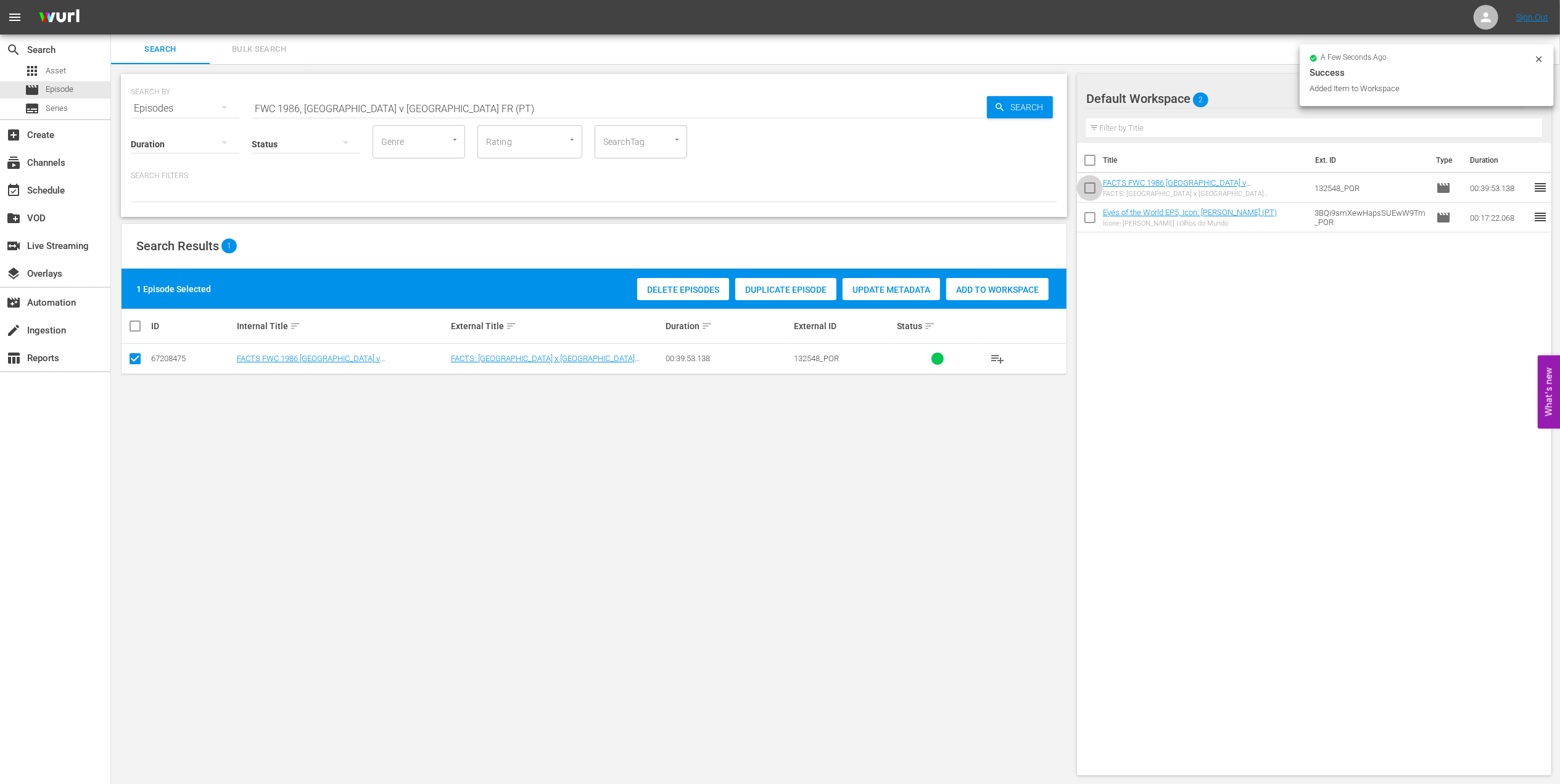
click at [1094, 181] on input "checkbox" at bounding box center [1089, 190] width 26 height 26
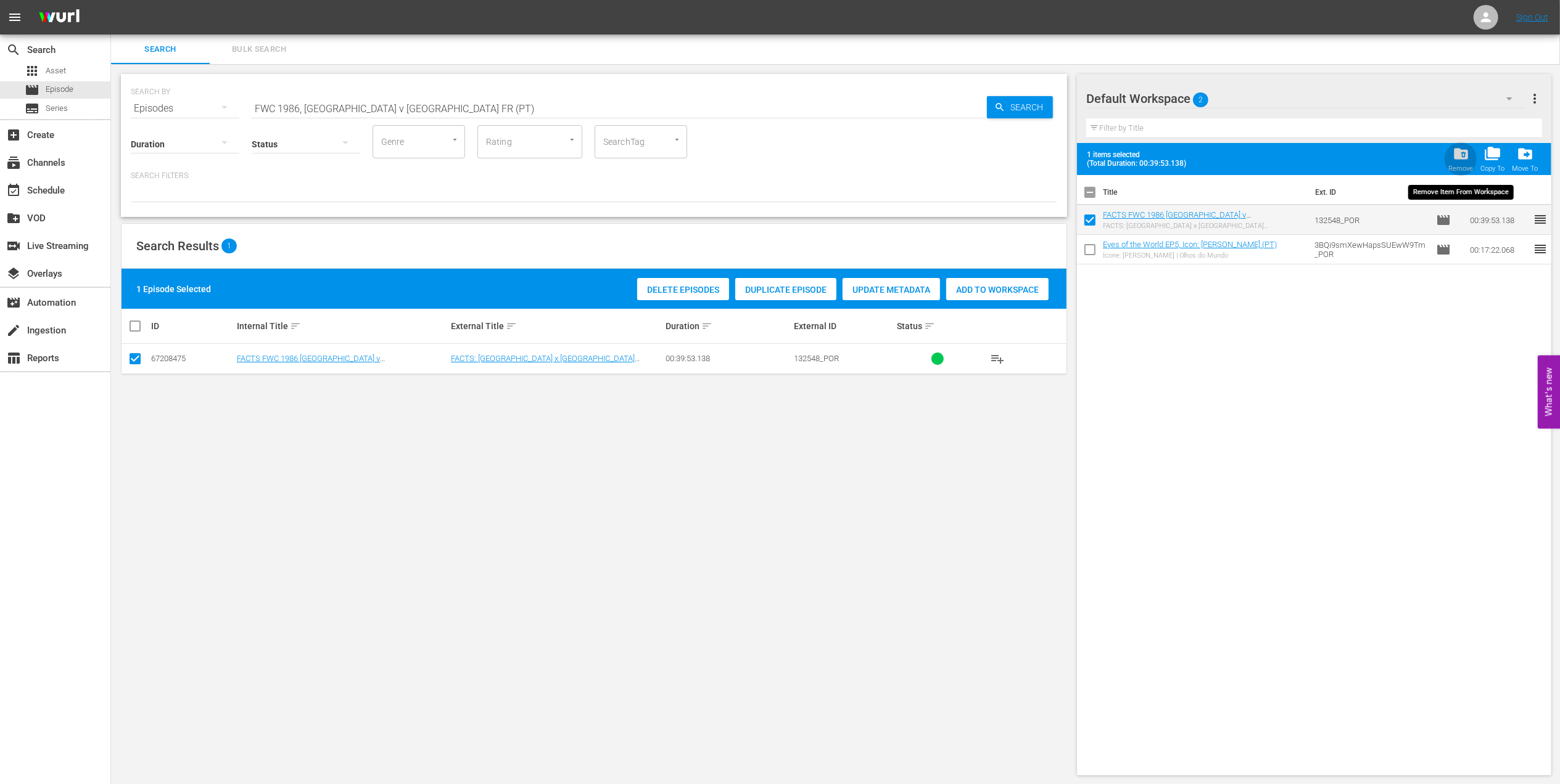
click at [1457, 165] on div "Remove" at bounding box center [1460, 168] width 25 height 8
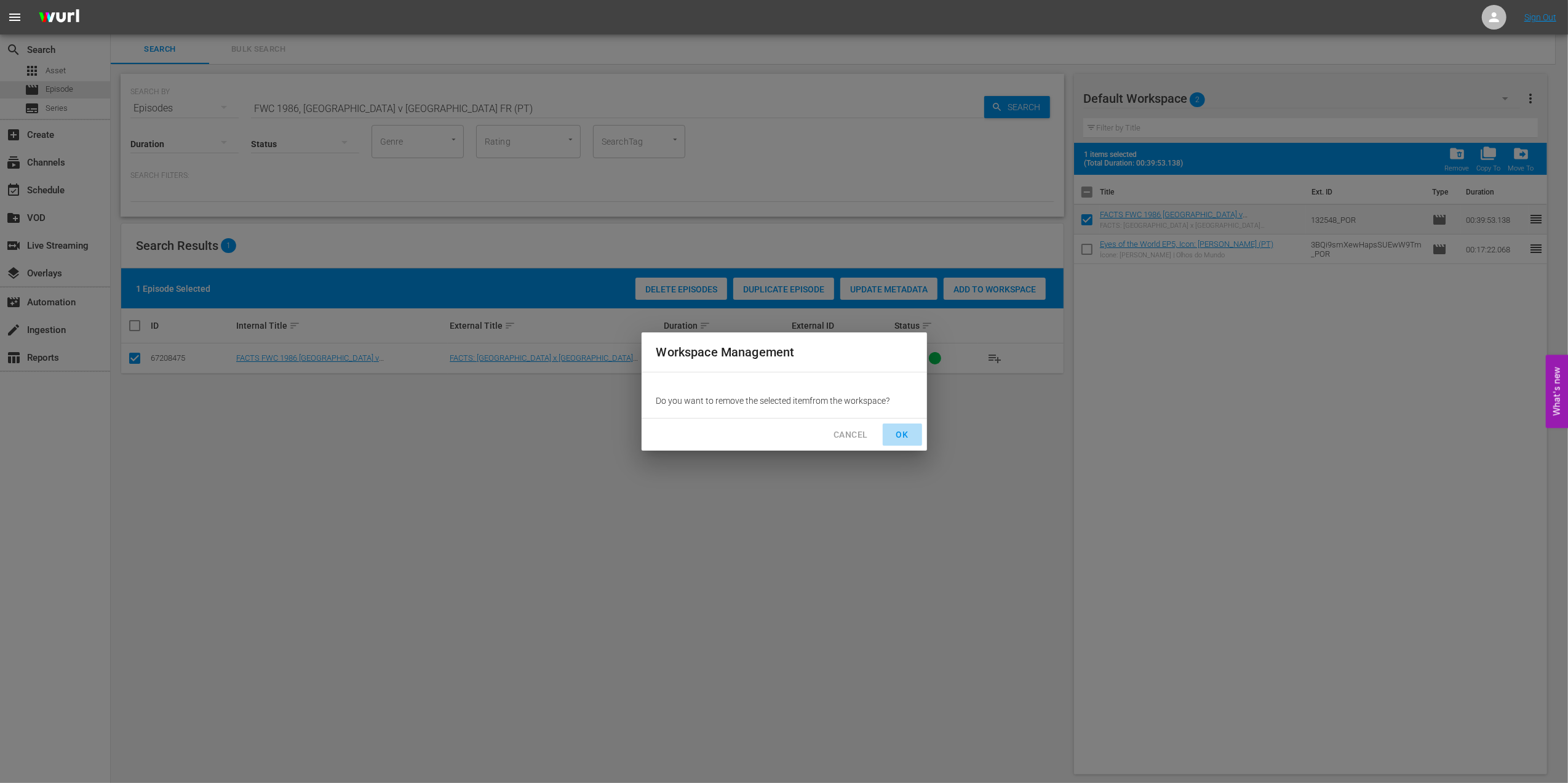
click at [901, 441] on span "OK" at bounding box center [903, 435] width 19 height 16
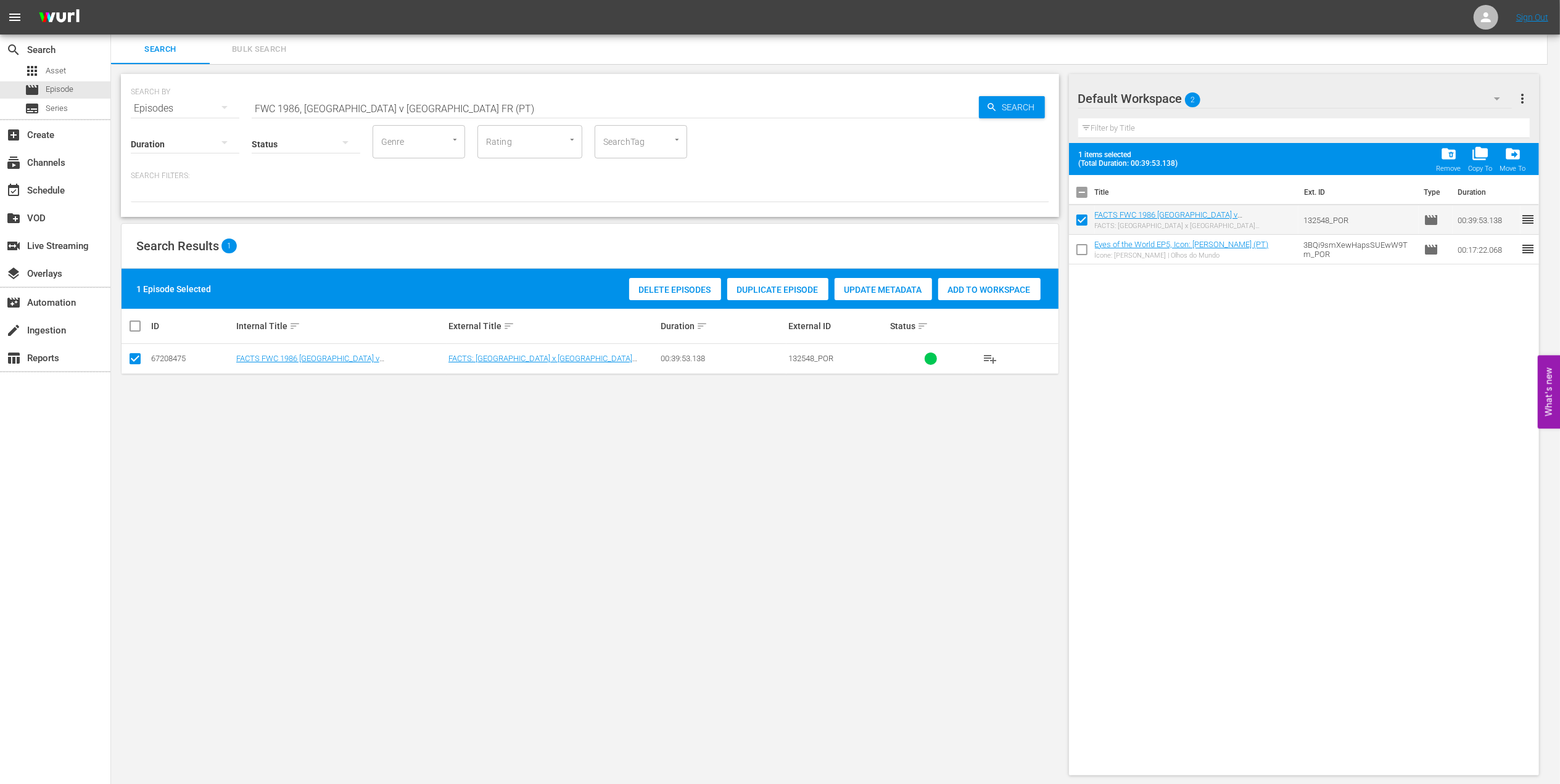
checkbox input "false"
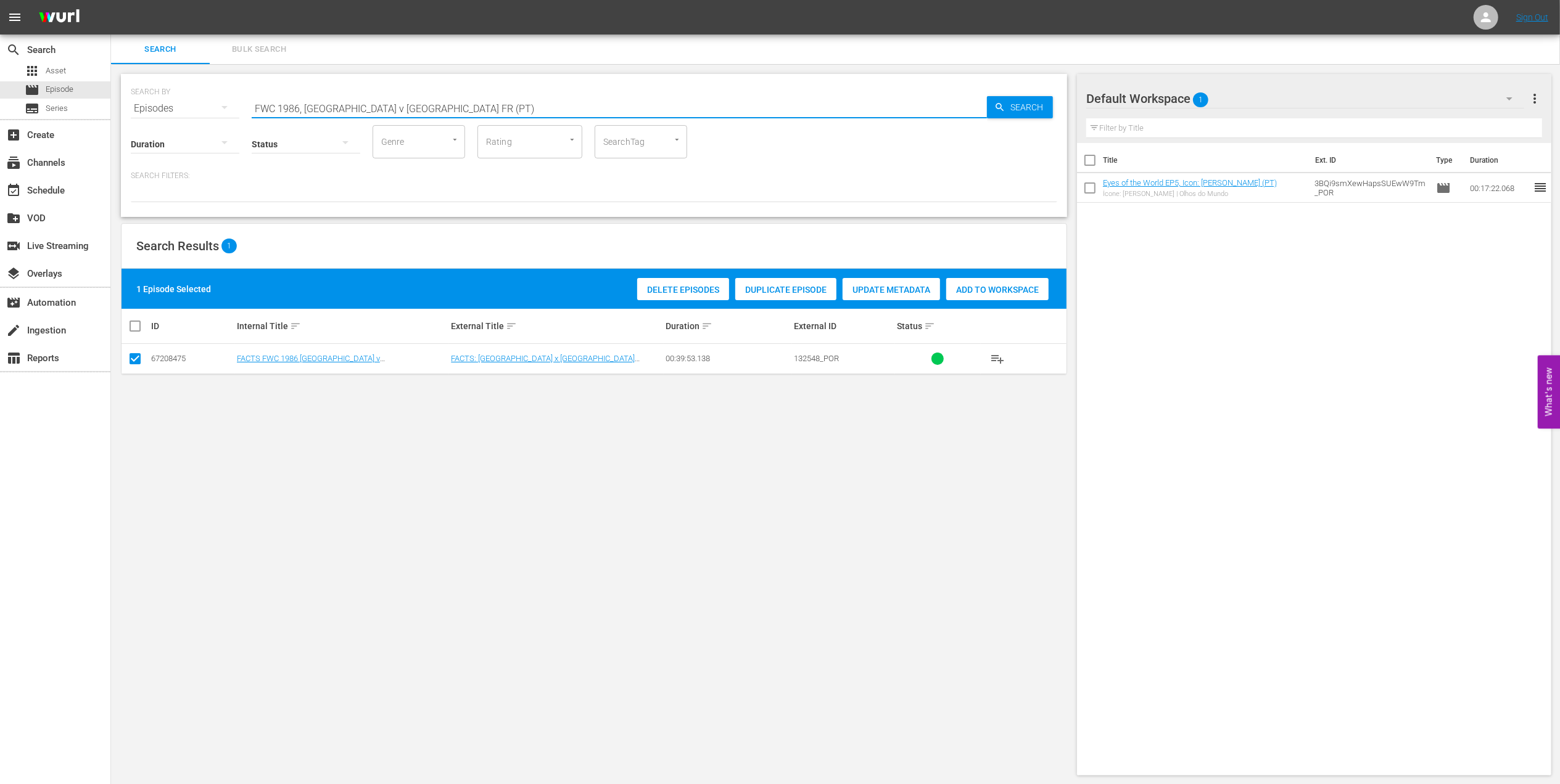
click at [445, 107] on input "FWC 1986, Argentina v Germany FR (PT)" at bounding box center [619, 109] width 735 height 30
drag, startPoint x: 445, startPoint y: 107, endPoint x: 76, endPoint y: 134, distance: 370.0
click at [111, 0] on div "search Search apps Asset movie Episode subtitles Series add_box Create subscrip…" at bounding box center [835, 0] width 1449 height 0
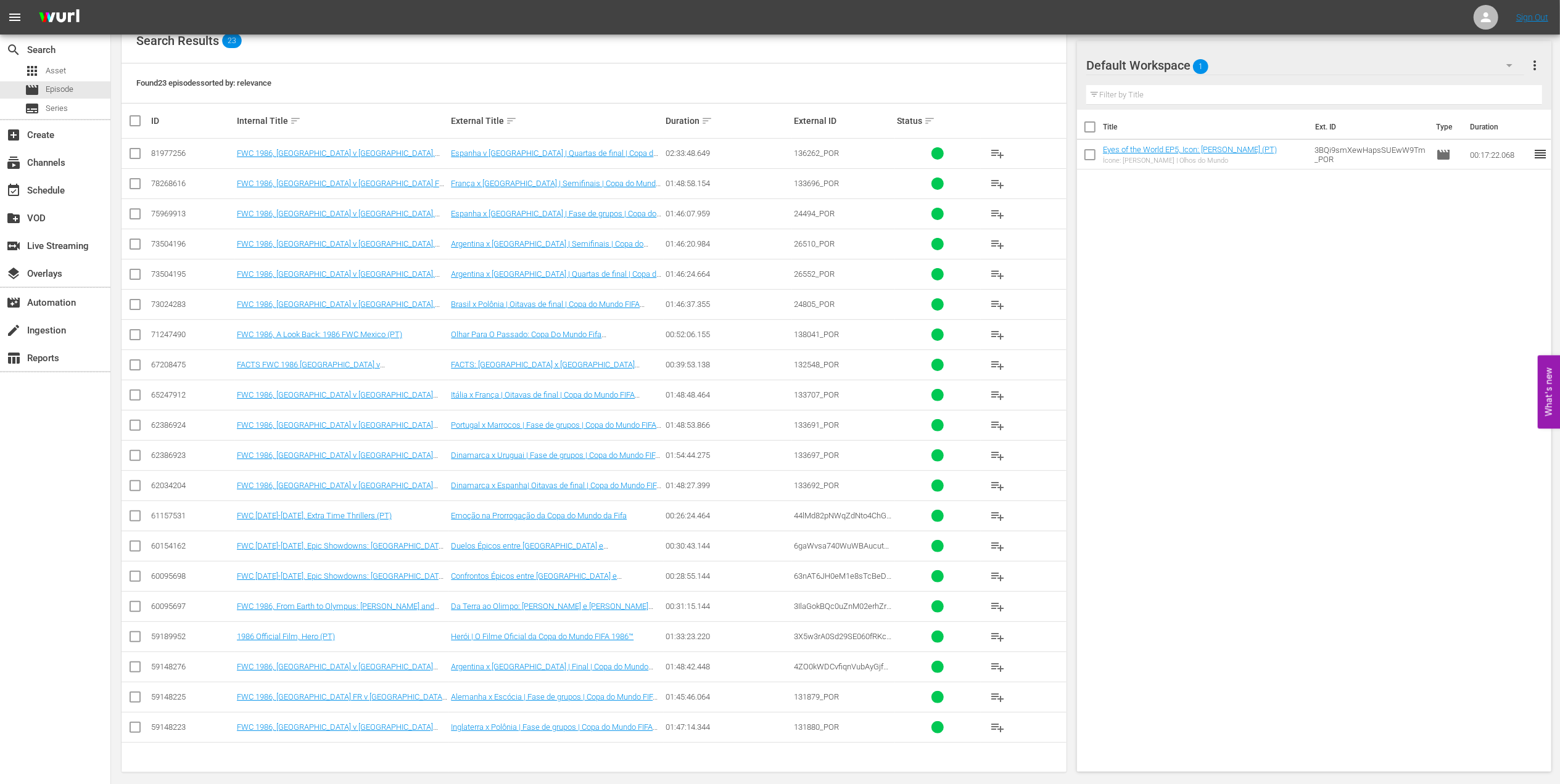
scroll to position [221, 0]
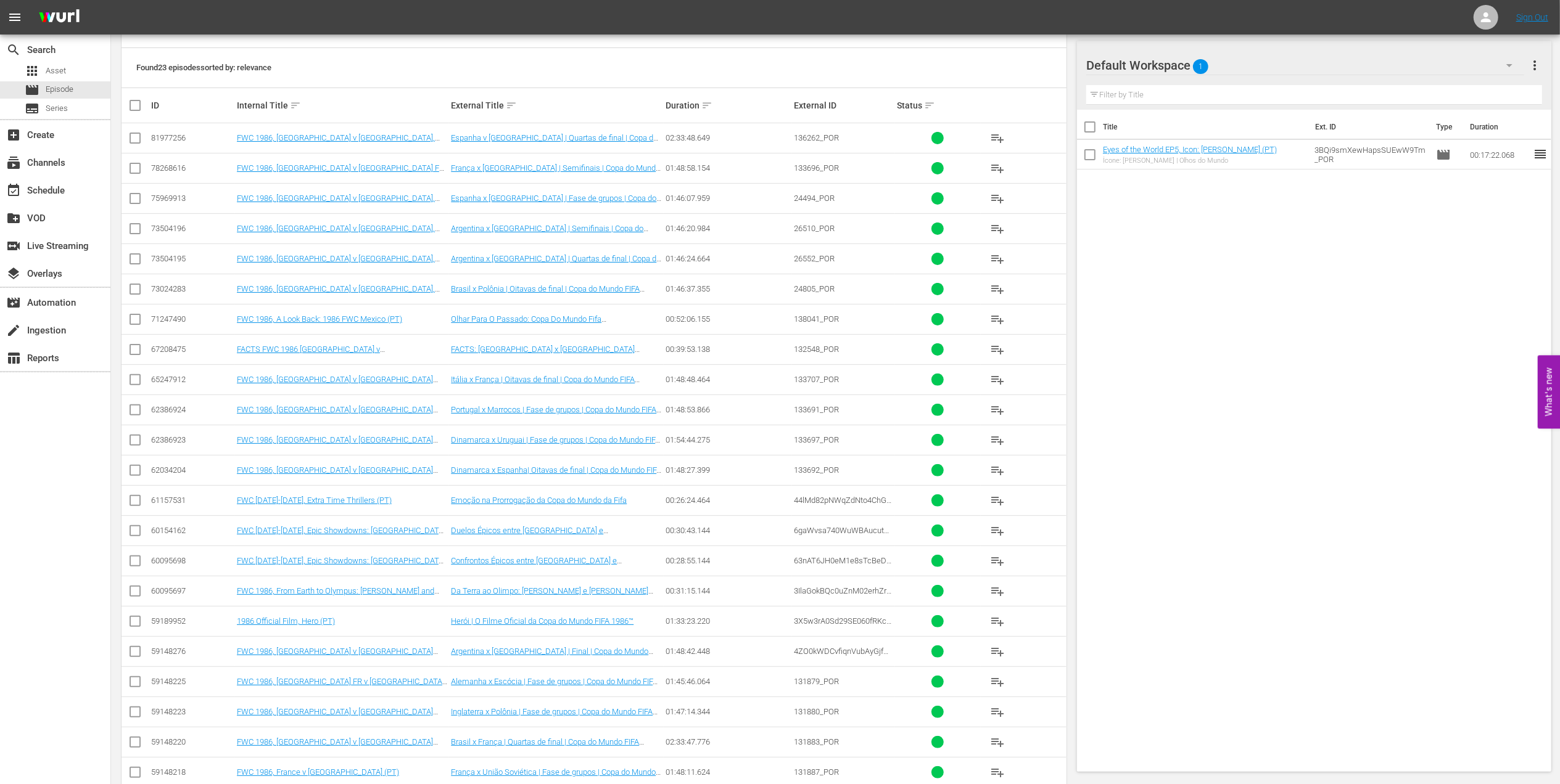
type input "1986 pt"
click at [139, 657] on input "checkbox" at bounding box center [135, 654] width 15 height 15
checkbox input "true"
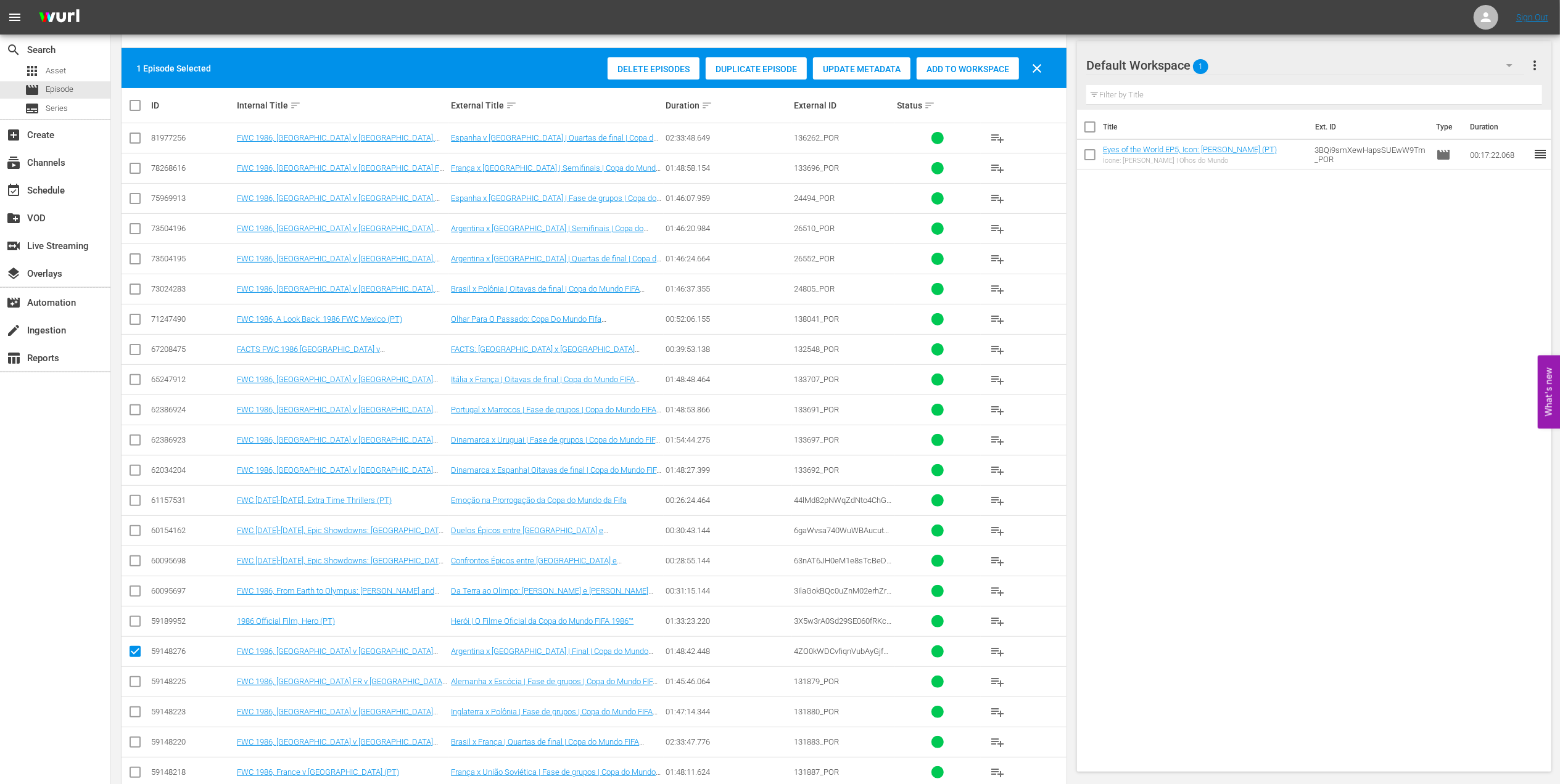
click at [952, 70] on span "Add to Workspace" at bounding box center [967, 69] width 103 height 10
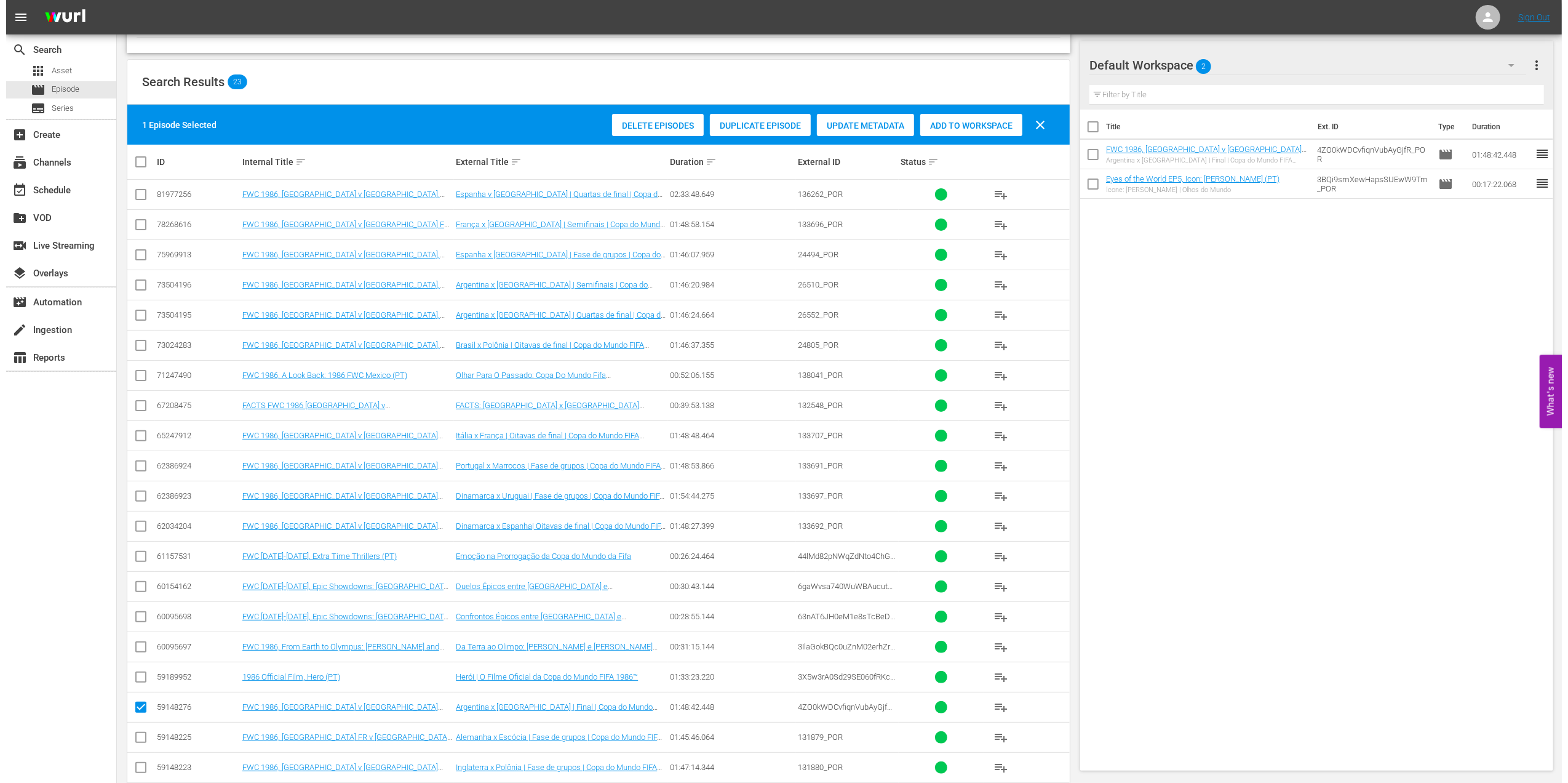
scroll to position [0, 0]
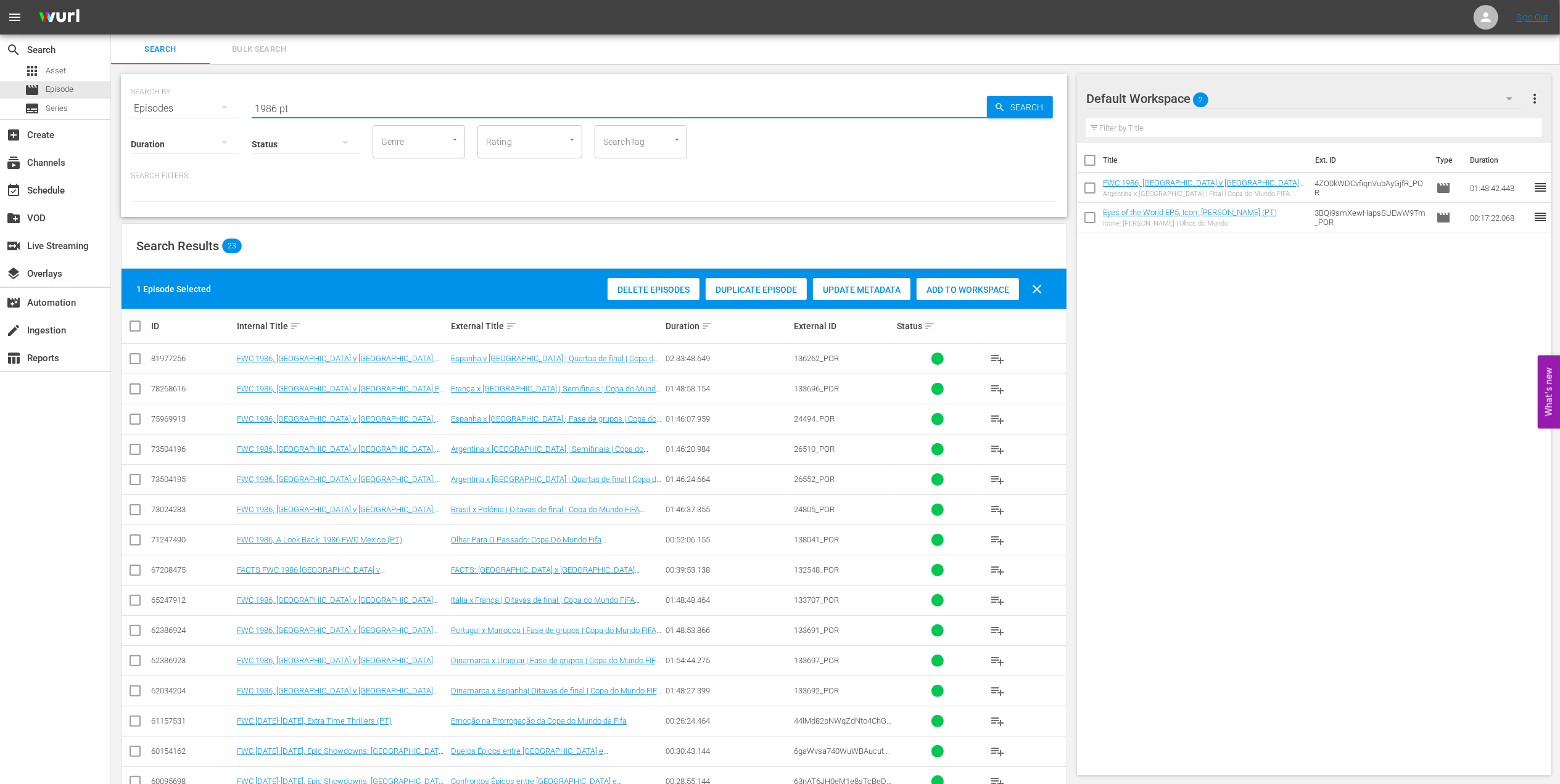
drag, startPoint x: 238, startPoint y: 109, endPoint x: 172, endPoint y: 109, distance: 66.0
click at [173, 109] on div "SEARCH BY Search By Episodes Search ID, Title, Description, Keywords, or Catego…" at bounding box center [594, 100] width 927 height 44
paste input "Official Film - Hero"
click at [406, 107] on input "1986 Official Film - Hero" at bounding box center [619, 109] width 735 height 30
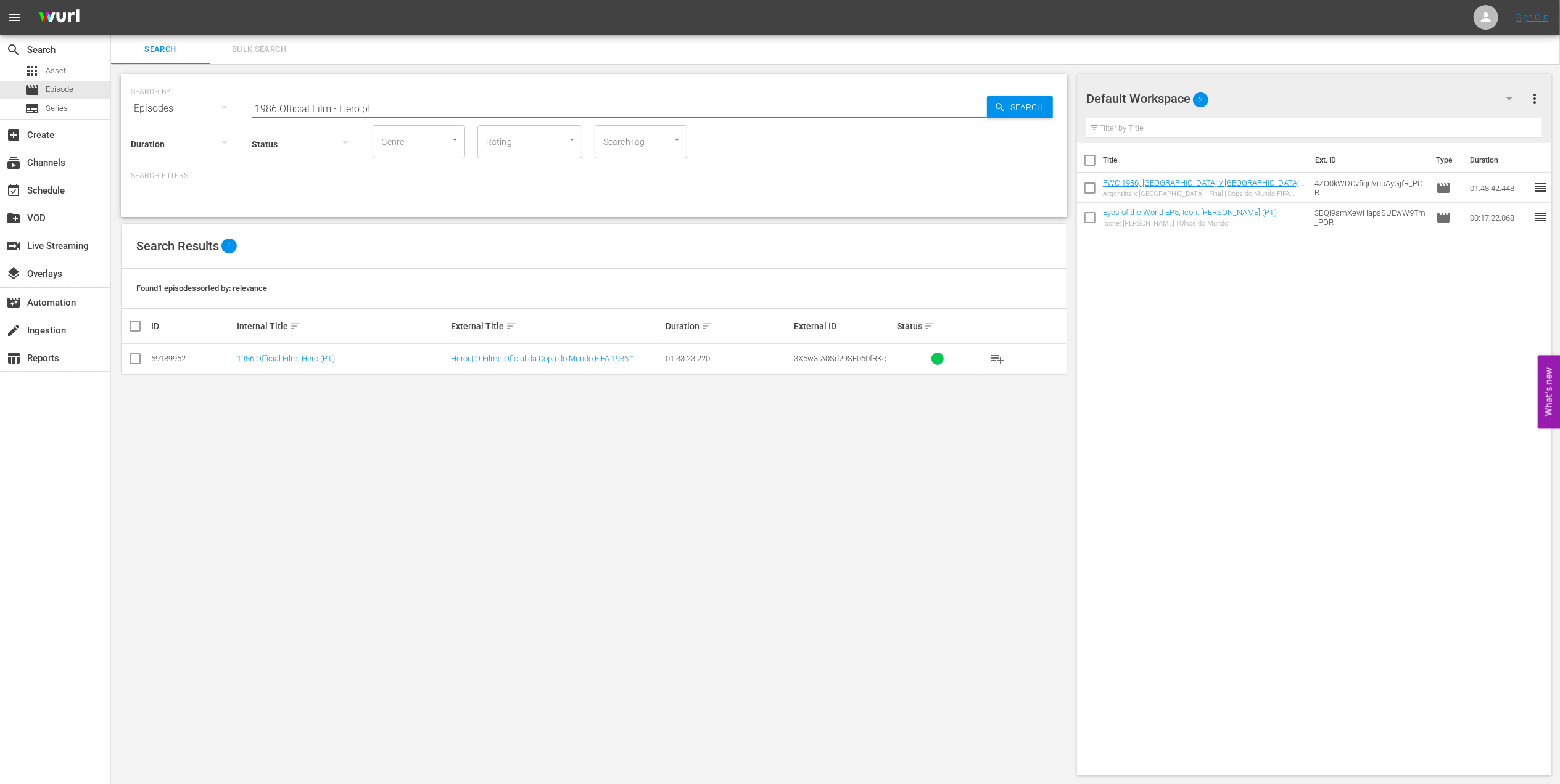
type input "1986 Official Film - Hero pt"
click at [139, 359] on input "checkbox" at bounding box center [135, 362] width 15 height 15
checkbox input "true"
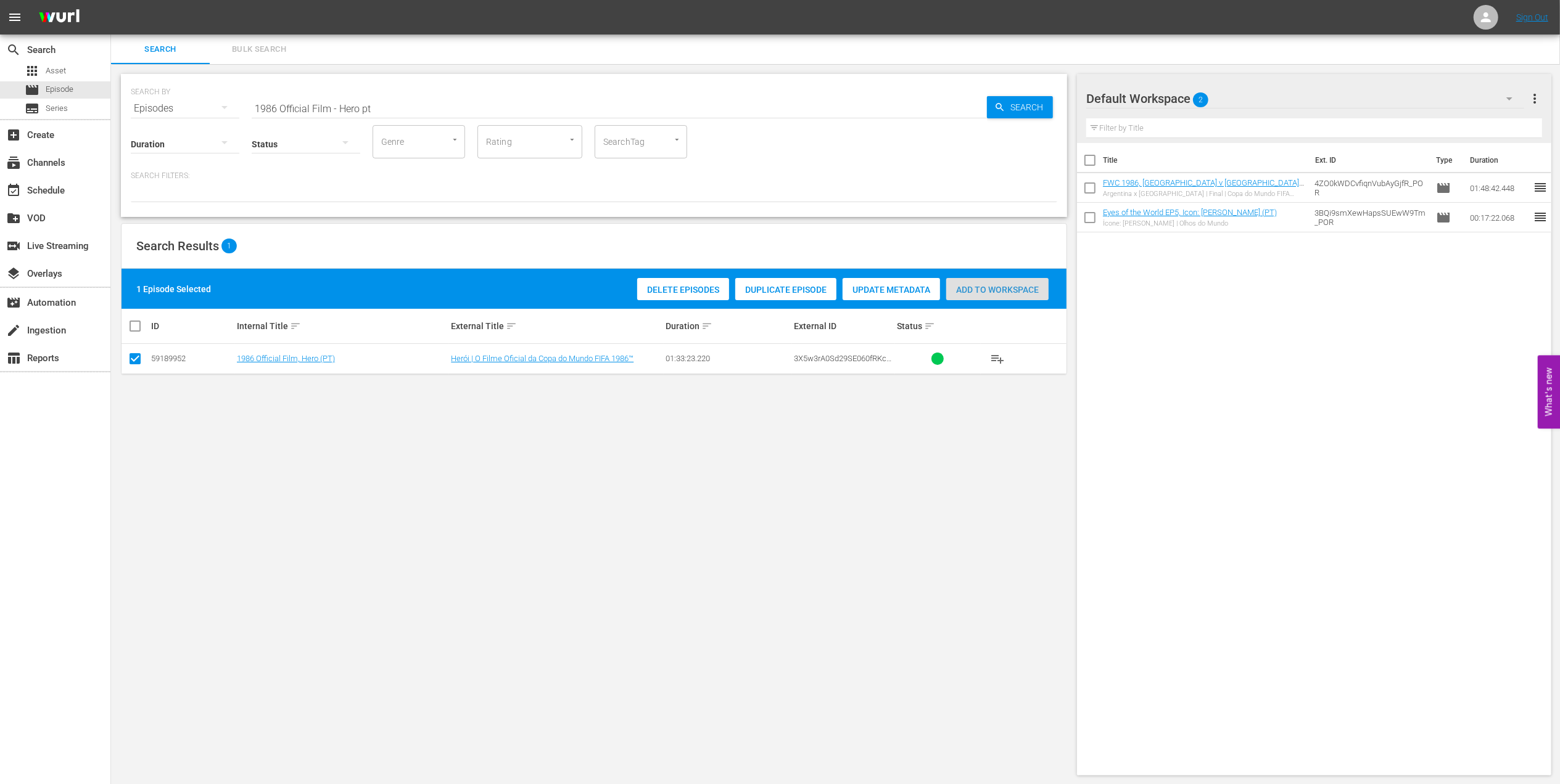
click at [968, 289] on span "Add to Workspace" at bounding box center [997, 289] width 103 height 10
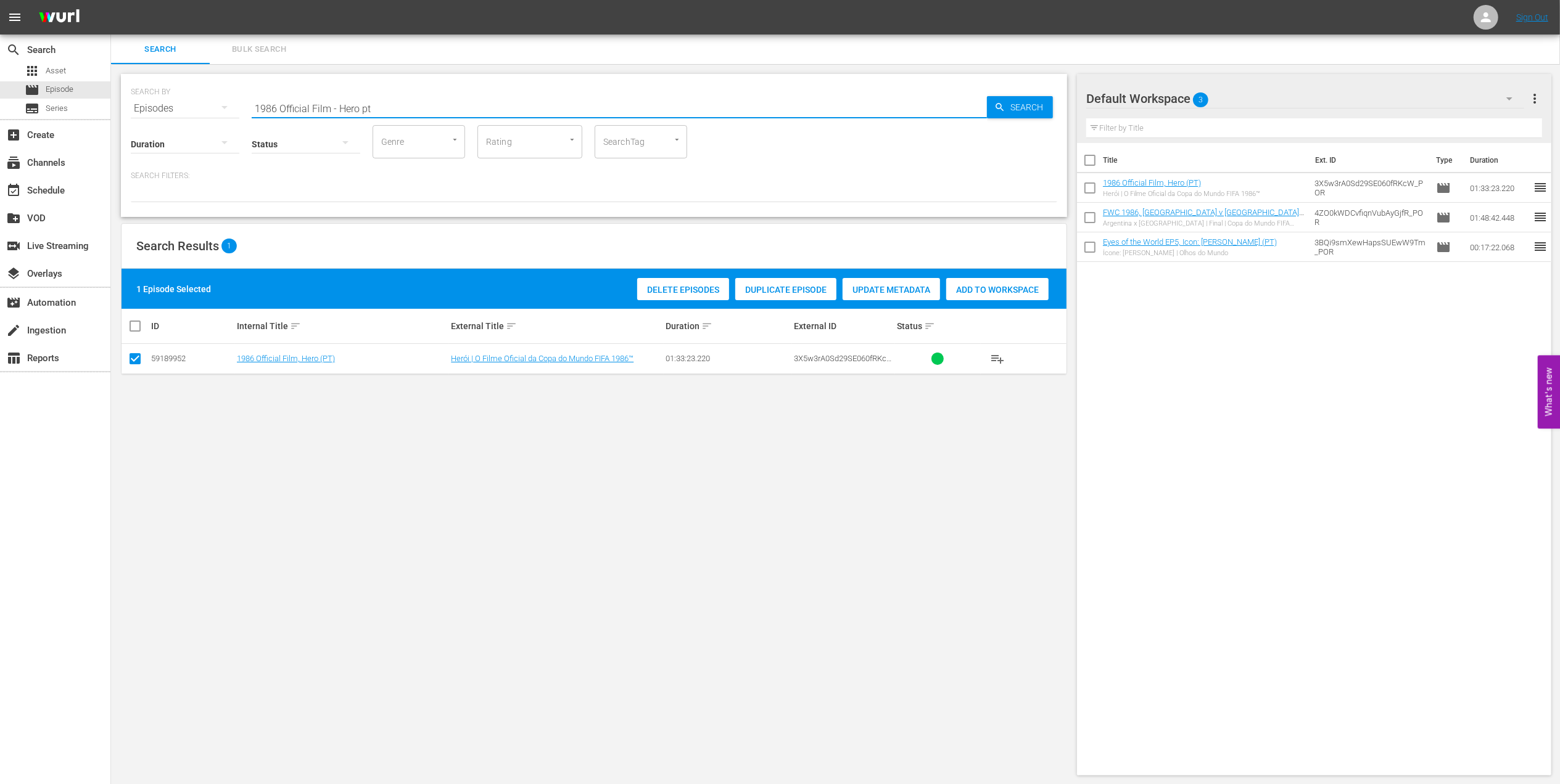
drag, startPoint x: 378, startPoint y: 110, endPoint x: 154, endPoint y: 112, distance: 224.0
click at [155, 112] on div "SEARCH BY Search By Episodes Search ID, Title, Description, Keywords, or Catego…" at bounding box center [594, 100] width 927 height 44
paste input "2018 Official Film - Dreams"
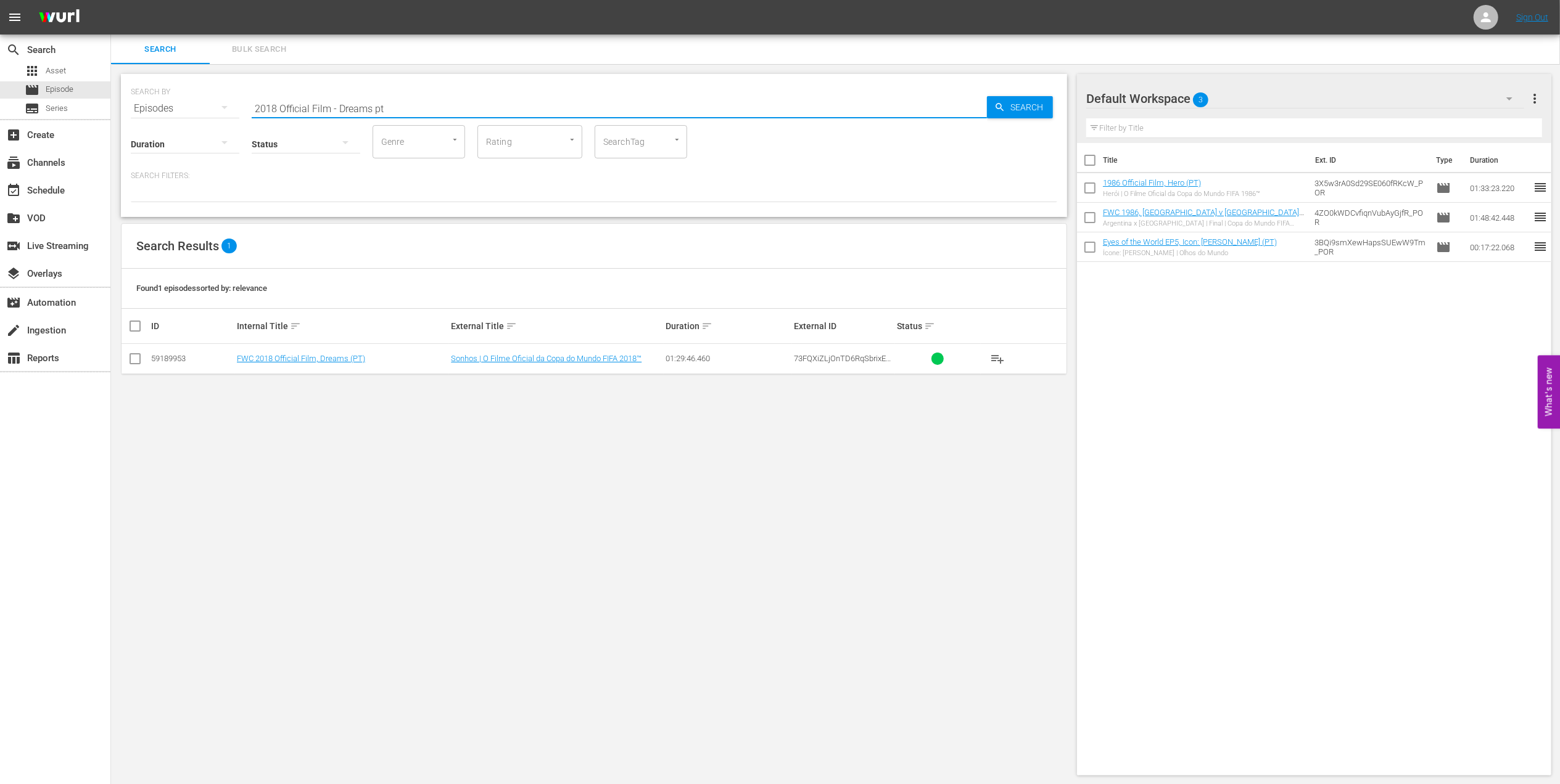
type input "2018 Official Film - Dreams pt"
click at [132, 360] on input "checkbox" at bounding box center [135, 362] width 15 height 15
checkbox input "true"
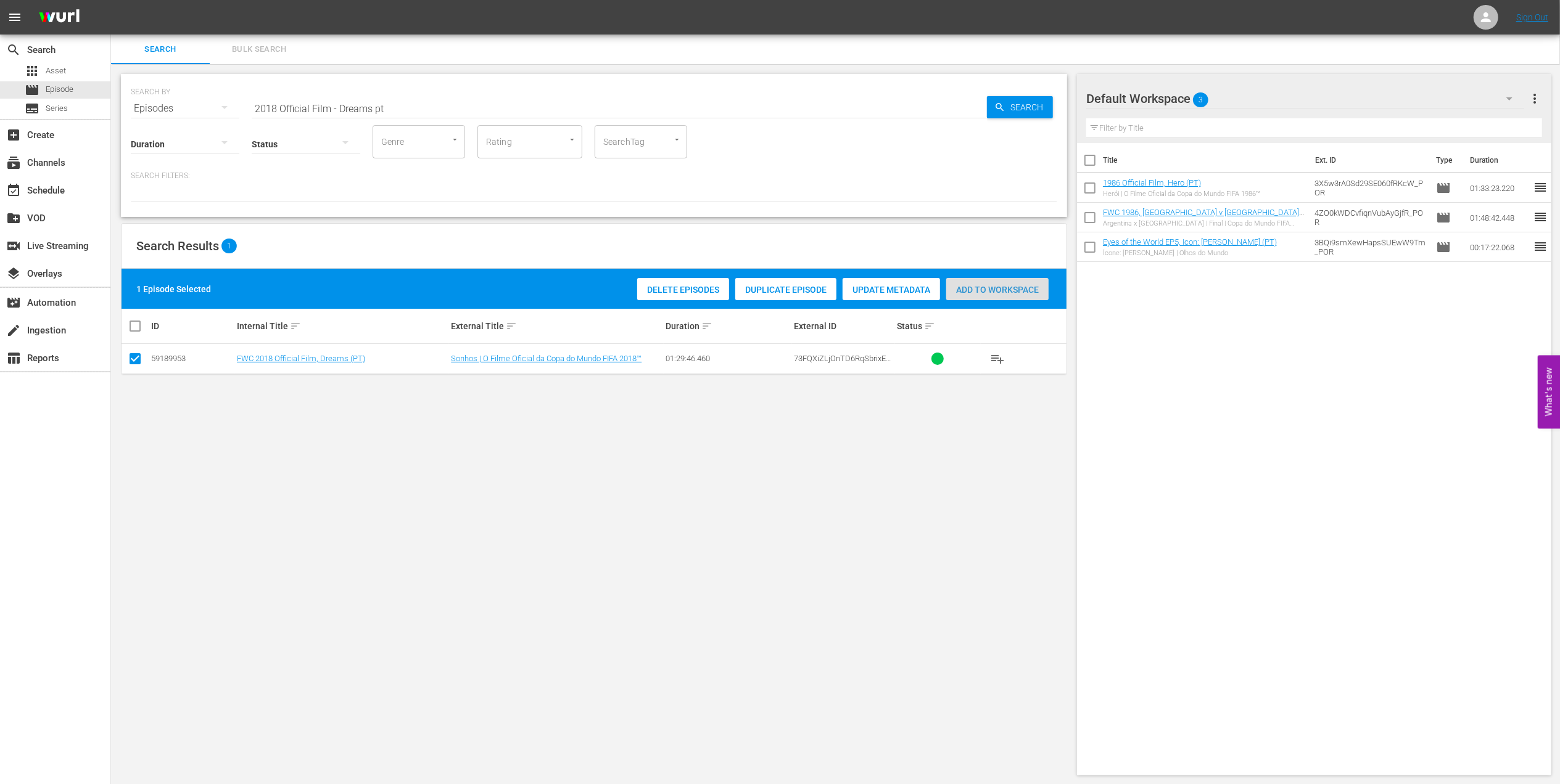
click at [981, 288] on span "Add to Workspace" at bounding box center [997, 289] width 103 height 10
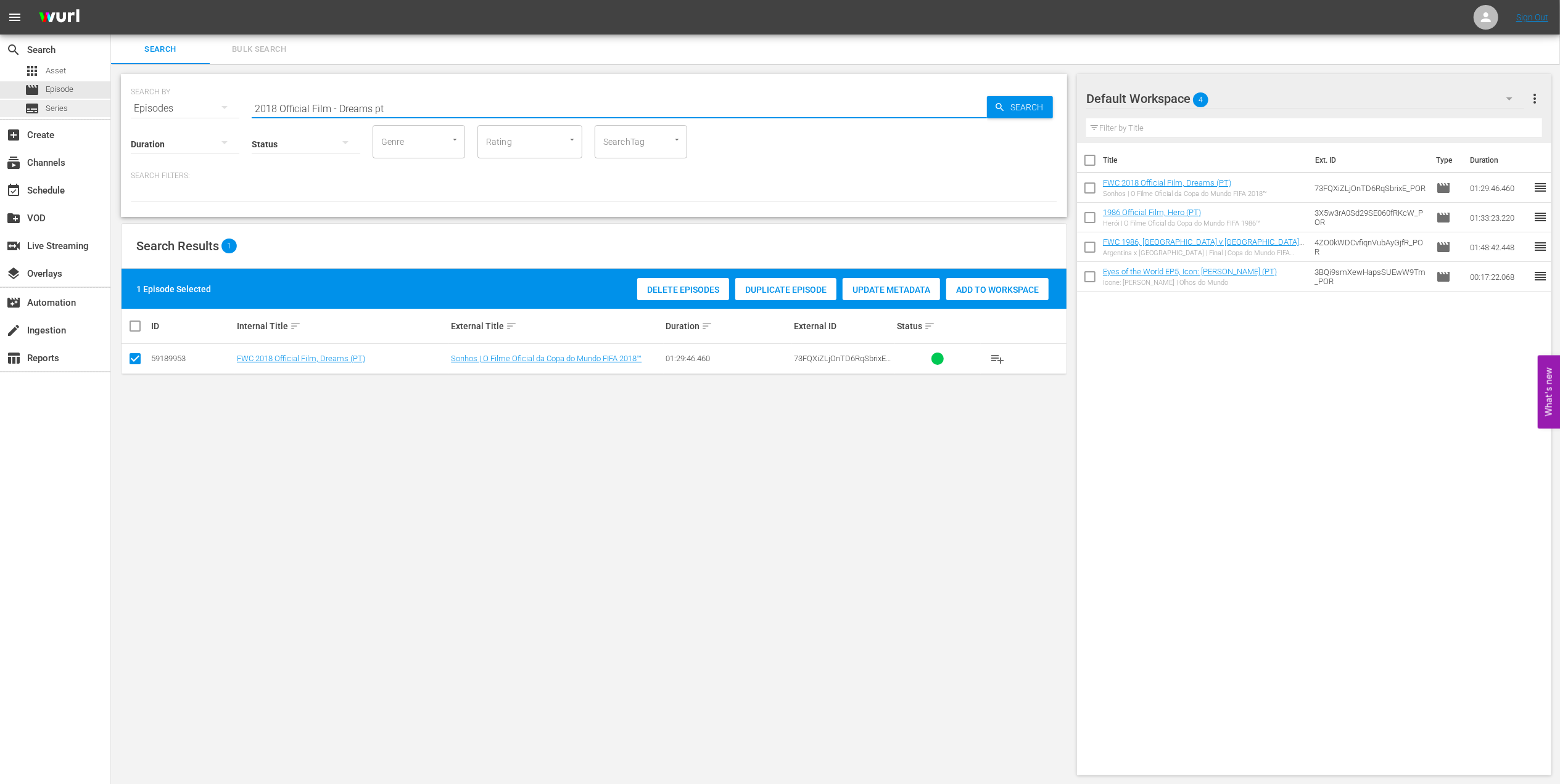
drag, startPoint x: 386, startPoint y: 114, endPoint x: 109, endPoint y: 106, distance: 277.1
click at [111, 0] on div "search Search apps Asset movie Episode subtitles Series add_box Create subscrip…" at bounding box center [835, 0] width 1449 height 0
paste input "FWC 2018, France v Croatia, Final"
click at [418, 103] on input "FWC 2018, France v Croatia, Final" at bounding box center [619, 109] width 735 height 30
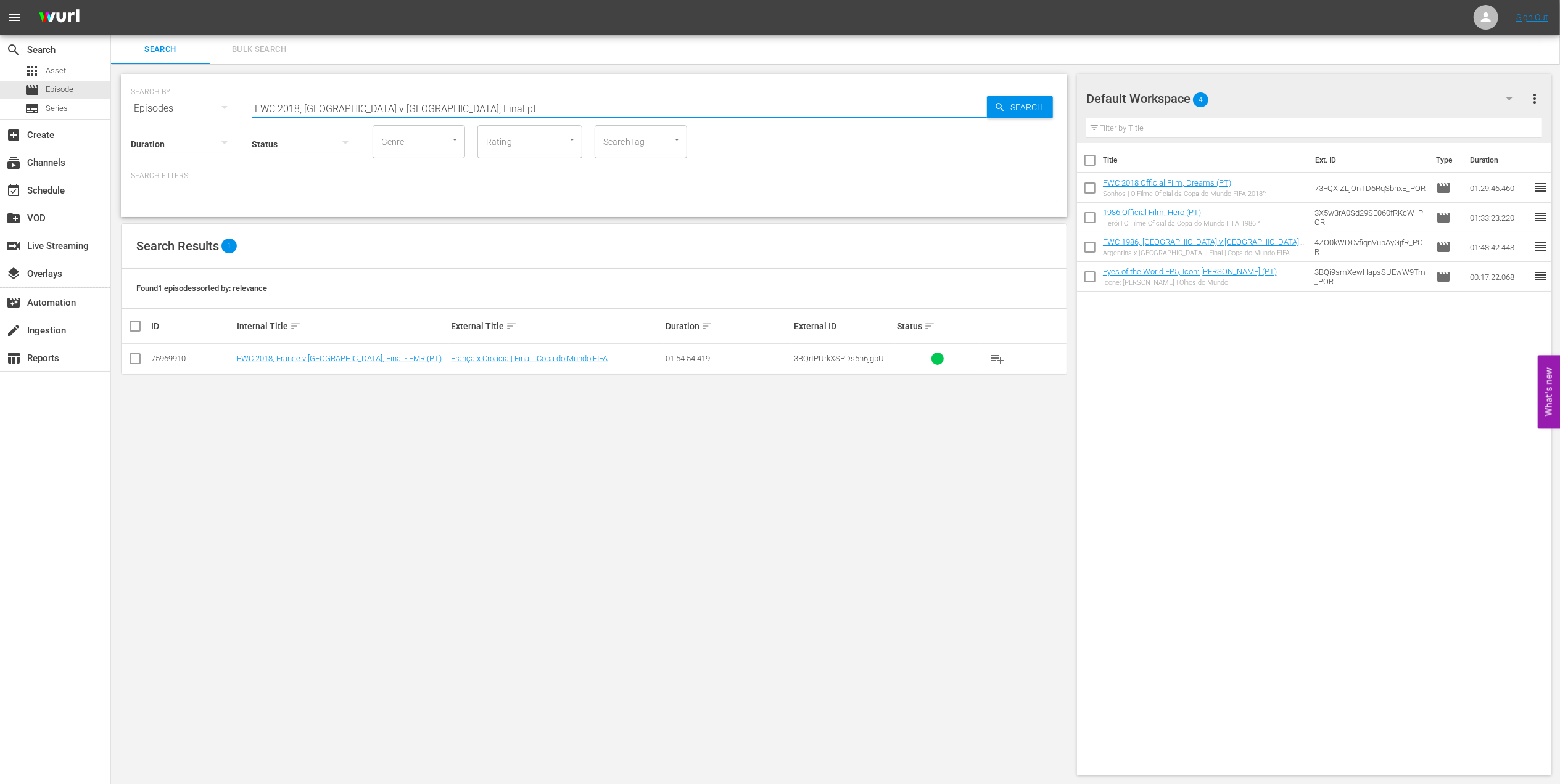
type input "FWC 2018, France v Croatia, Final pt"
click at [141, 357] on input "checkbox" at bounding box center [135, 362] width 15 height 15
checkbox input "true"
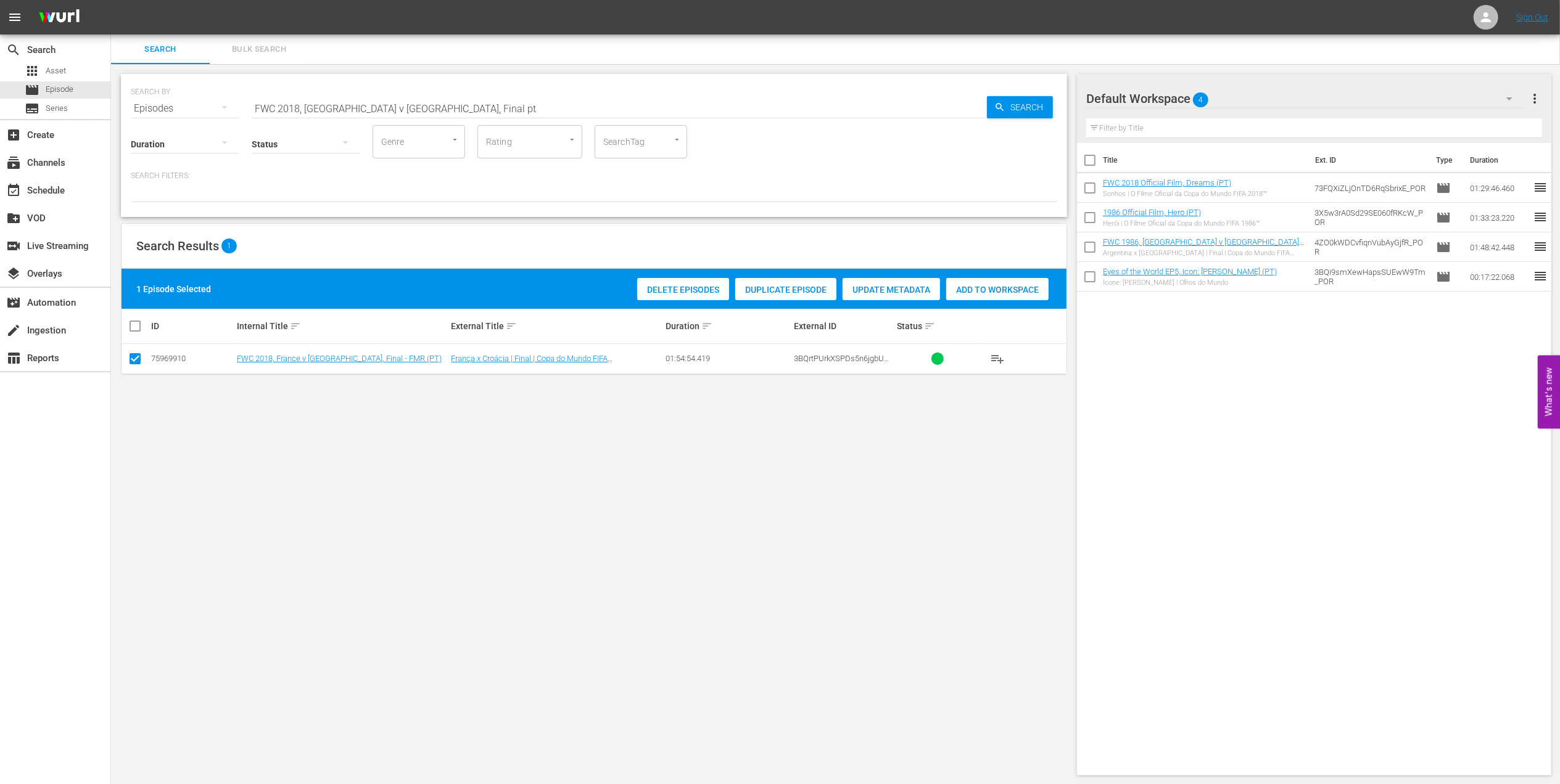
click at [982, 288] on span "Add to Workspace" at bounding box center [997, 289] width 103 height 10
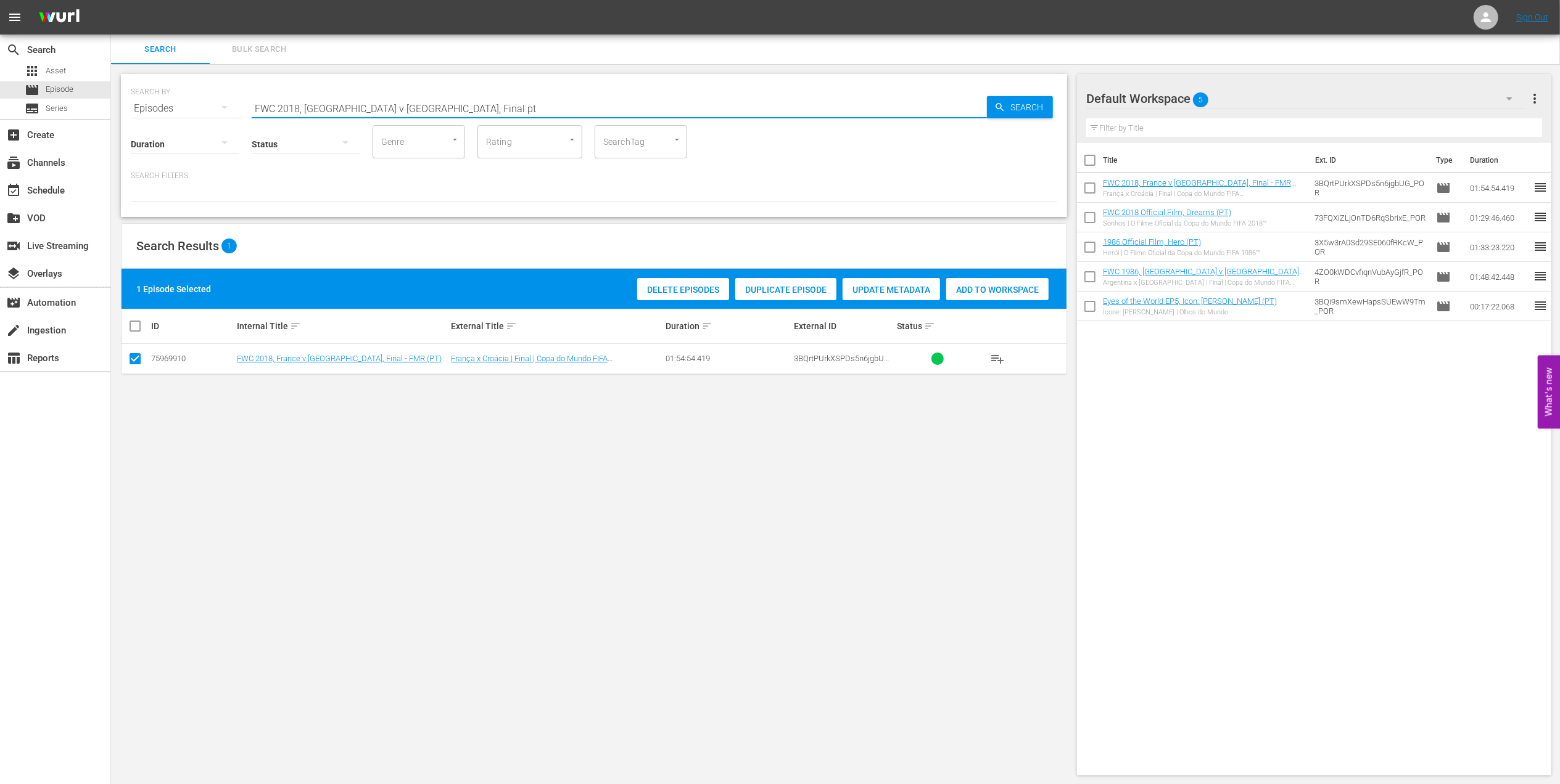
drag, startPoint x: 437, startPoint y: 103, endPoint x: 149, endPoint y: 124, distance: 288.8
click at [139, 120] on div "SEARCH BY Search By Episodes Search ID, Title, Description, Keywords, or Catego…" at bounding box center [593, 145] width 946 height 143
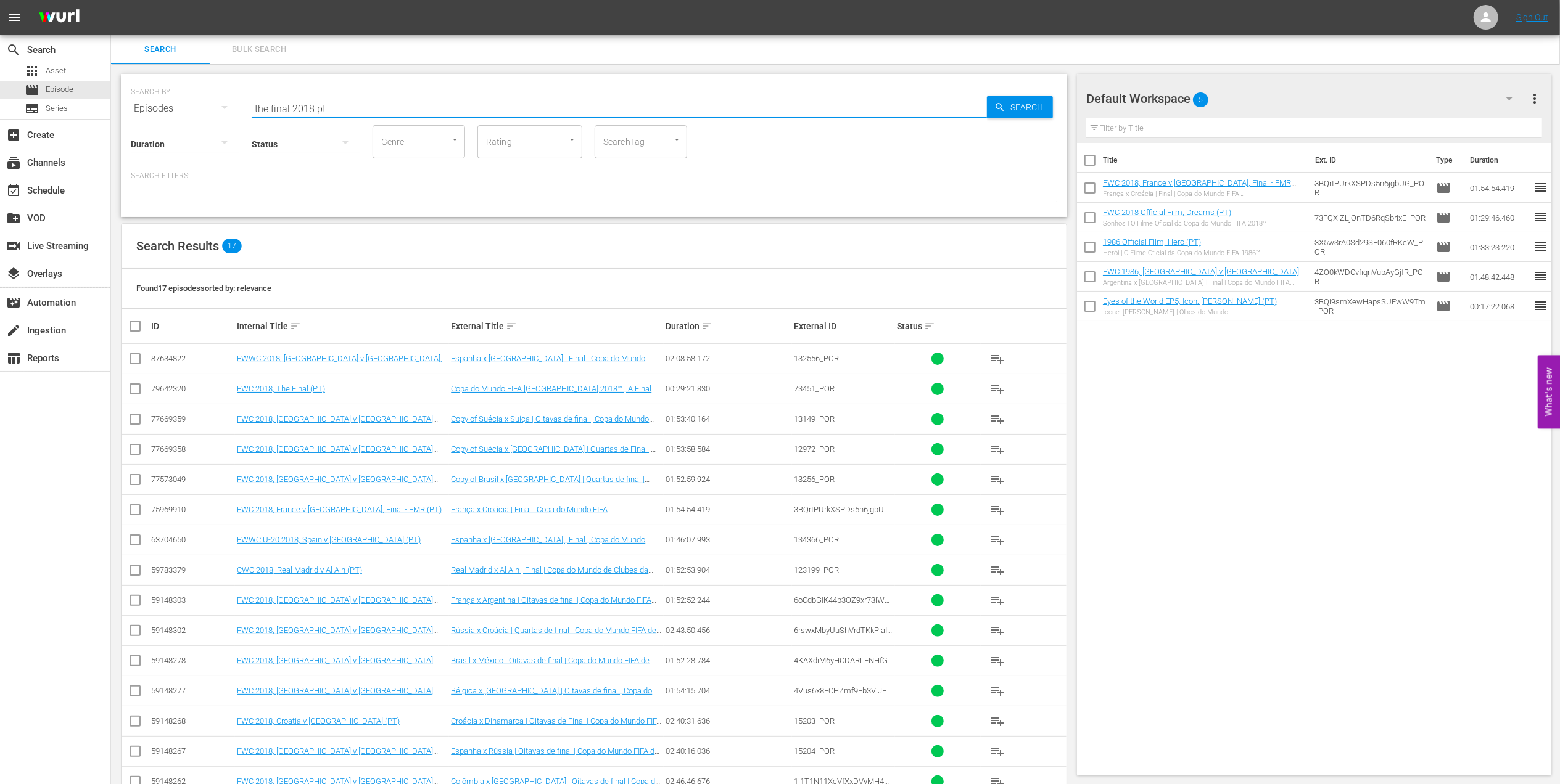
type input "the final 2018 pt"
click at [132, 391] on input "checkbox" at bounding box center [135, 392] width 15 height 15
checkbox input "true"
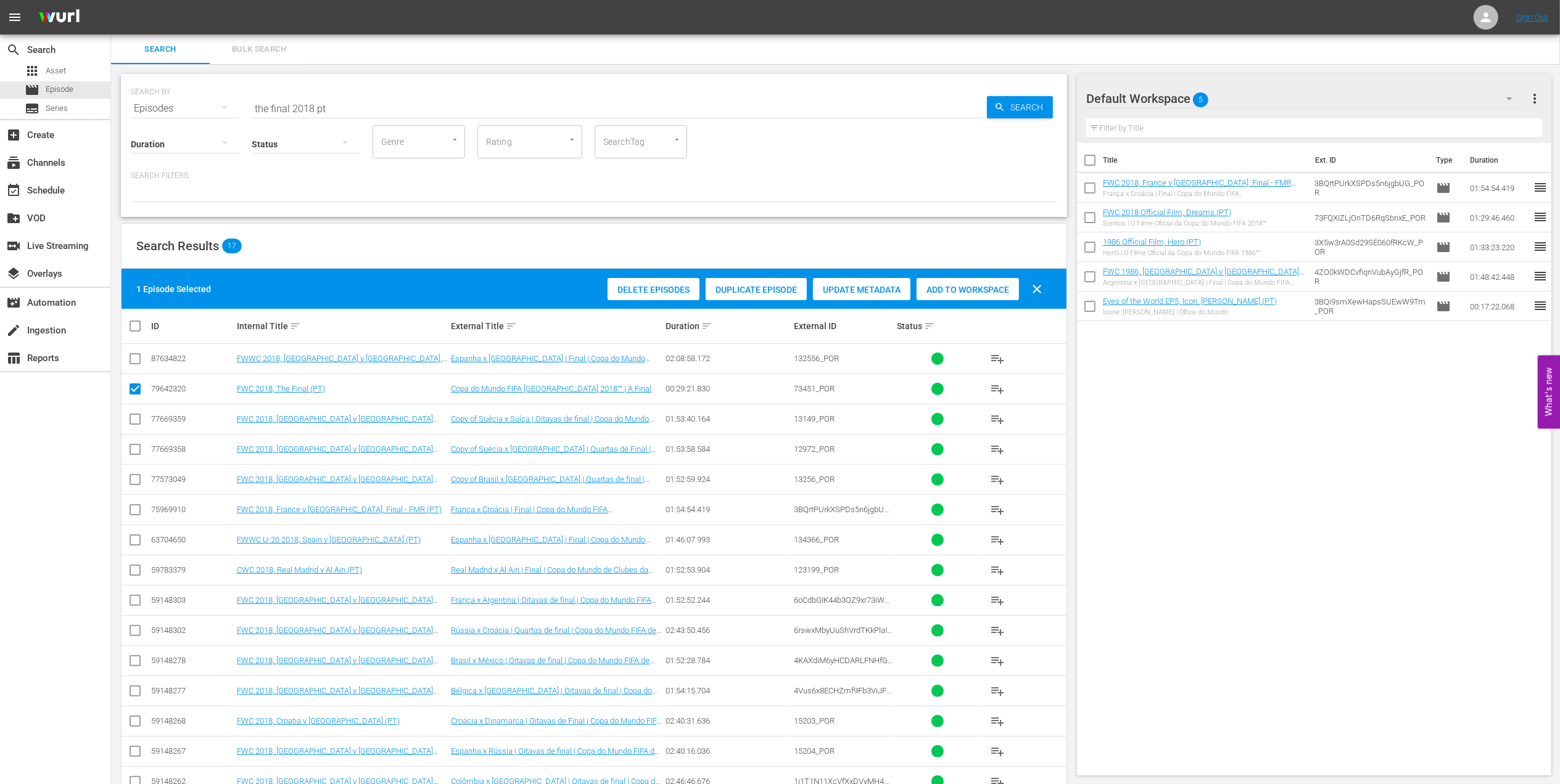
click at [968, 281] on div "Add to Workspace" at bounding box center [967, 289] width 103 height 23
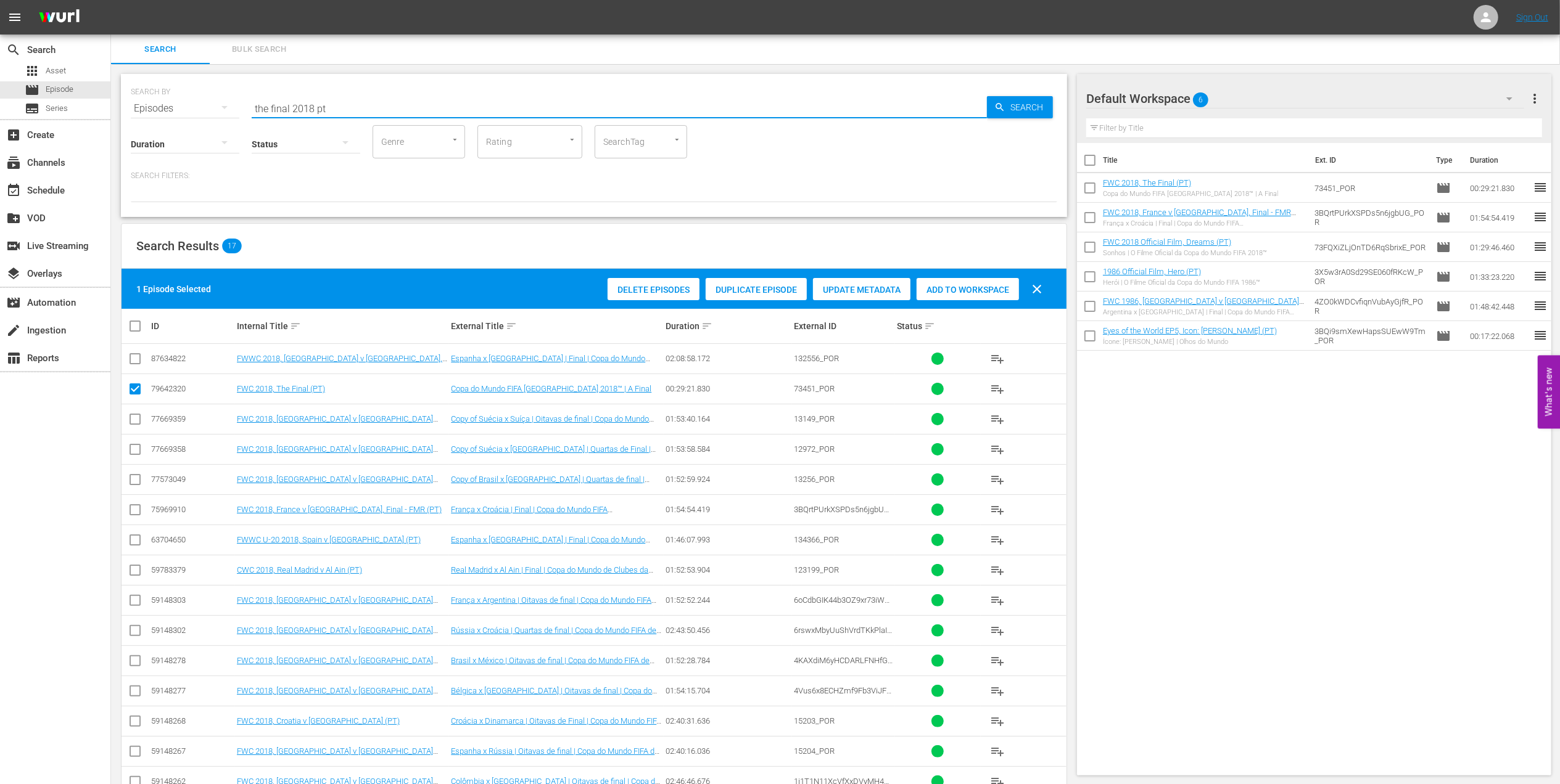
drag, startPoint x: 336, startPoint y: 110, endPoint x: 200, endPoint y: 109, distance: 136.0
click at [201, 109] on div "SEARCH BY Search By Episodes Search ID, Title, Description, Keywords, or Catego…" at bounding box center [594, 100] width 927 height 44
paste input "CONFEDERATIONS CUP 2013, Brazil v Spain, Final"
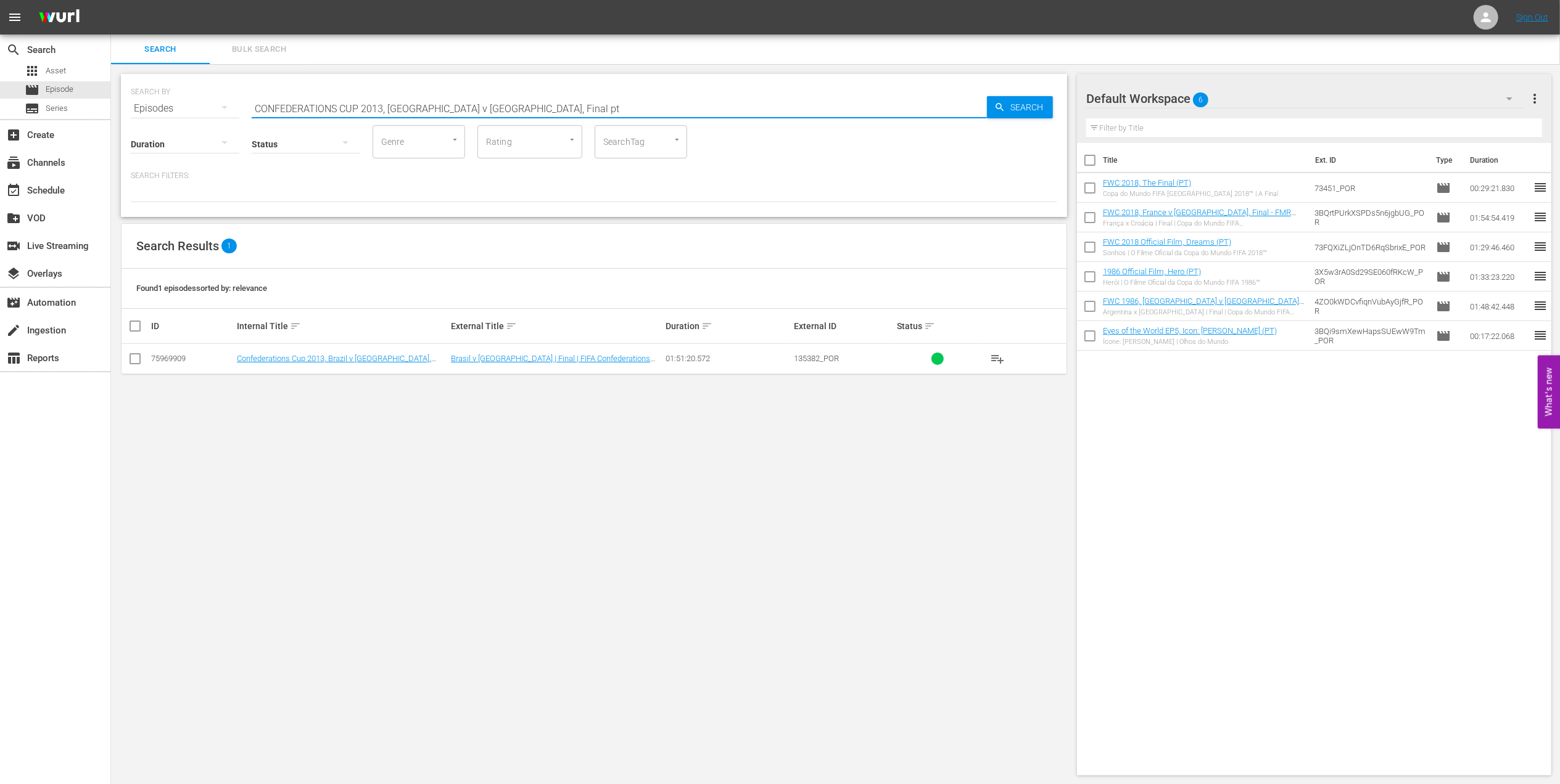
type input "CONFEDERATIONS CUP 2013, Brazil v Spain, Final pt"
click at [136, 360] on input "checkbox" at bounding box center [135, 362] width 15 height 15
checkbox input "true"
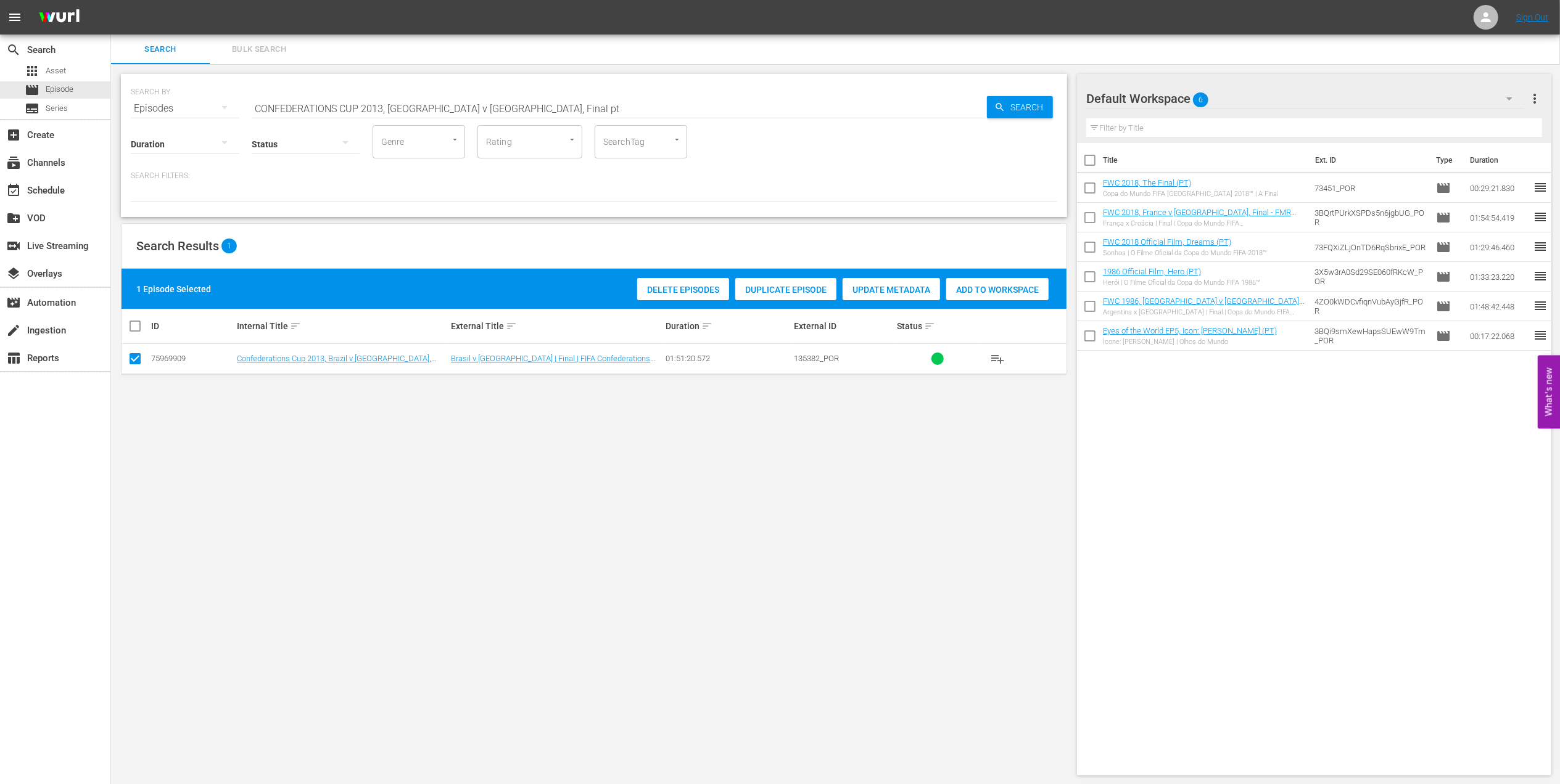
click at [1007, 288] on span "Add to Workspace" at bounding box center [997, 289] width 103 height 10
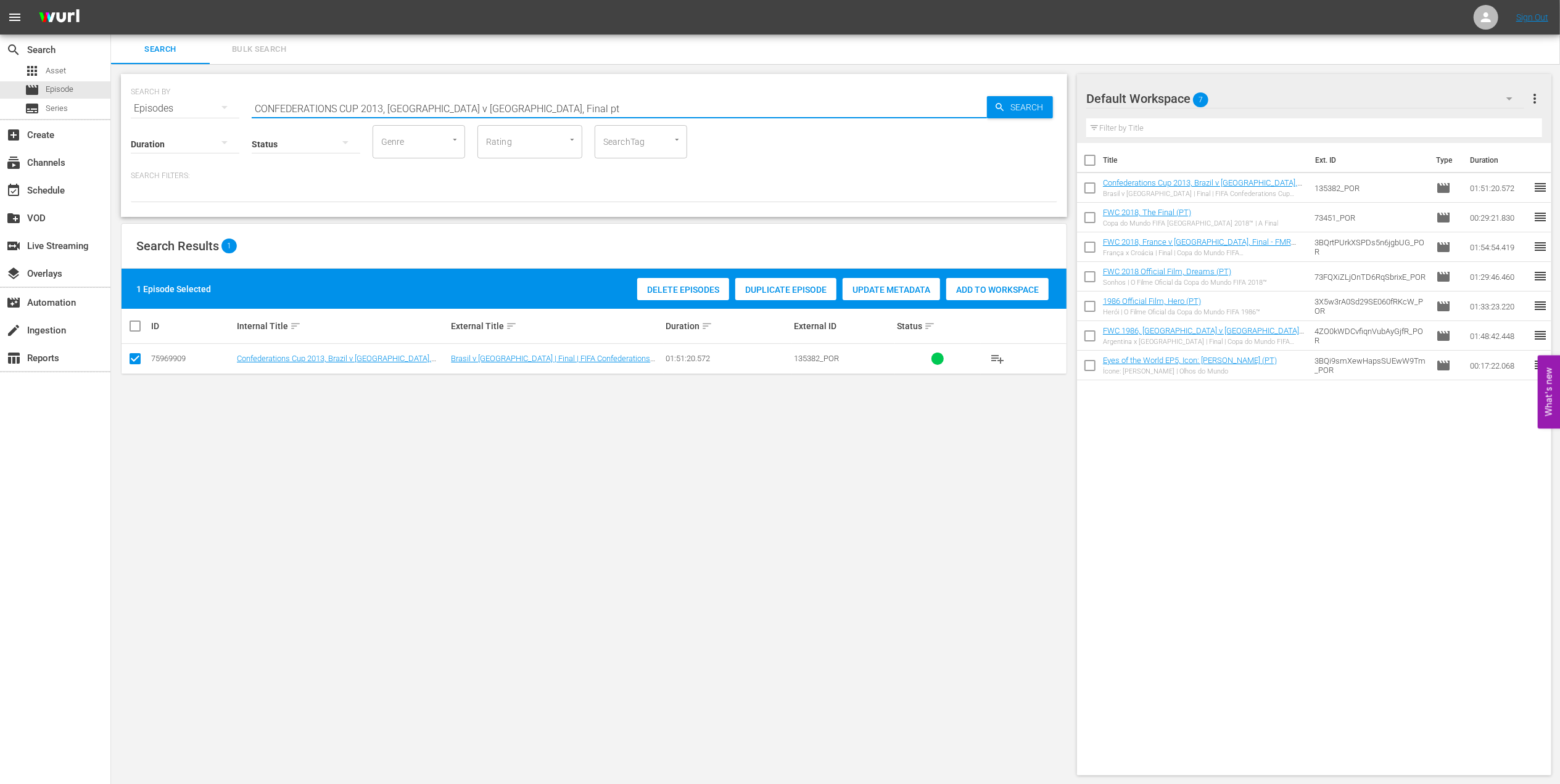
drag, startPoint x: 504, startPoint y: 109, endPoint x: 128, endPoint y: 109, distance: 376.0
click at [128, 109] on div "SEARCH BY Search By Episodes Search ID, Title, Description, Keywords, or Catego…" at bounding box center [593, 145] width 946 height 143
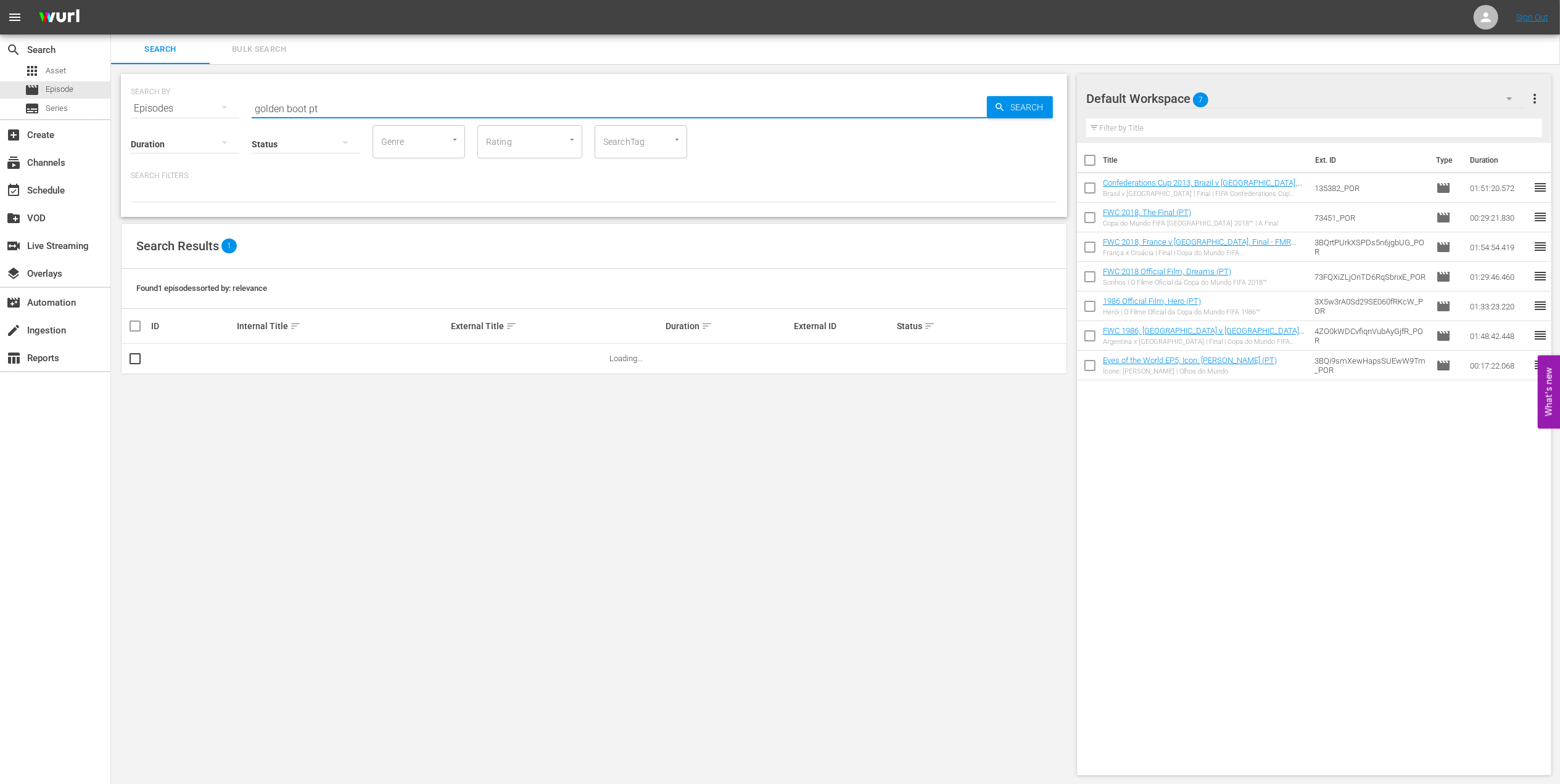
type input "golden boot pt"
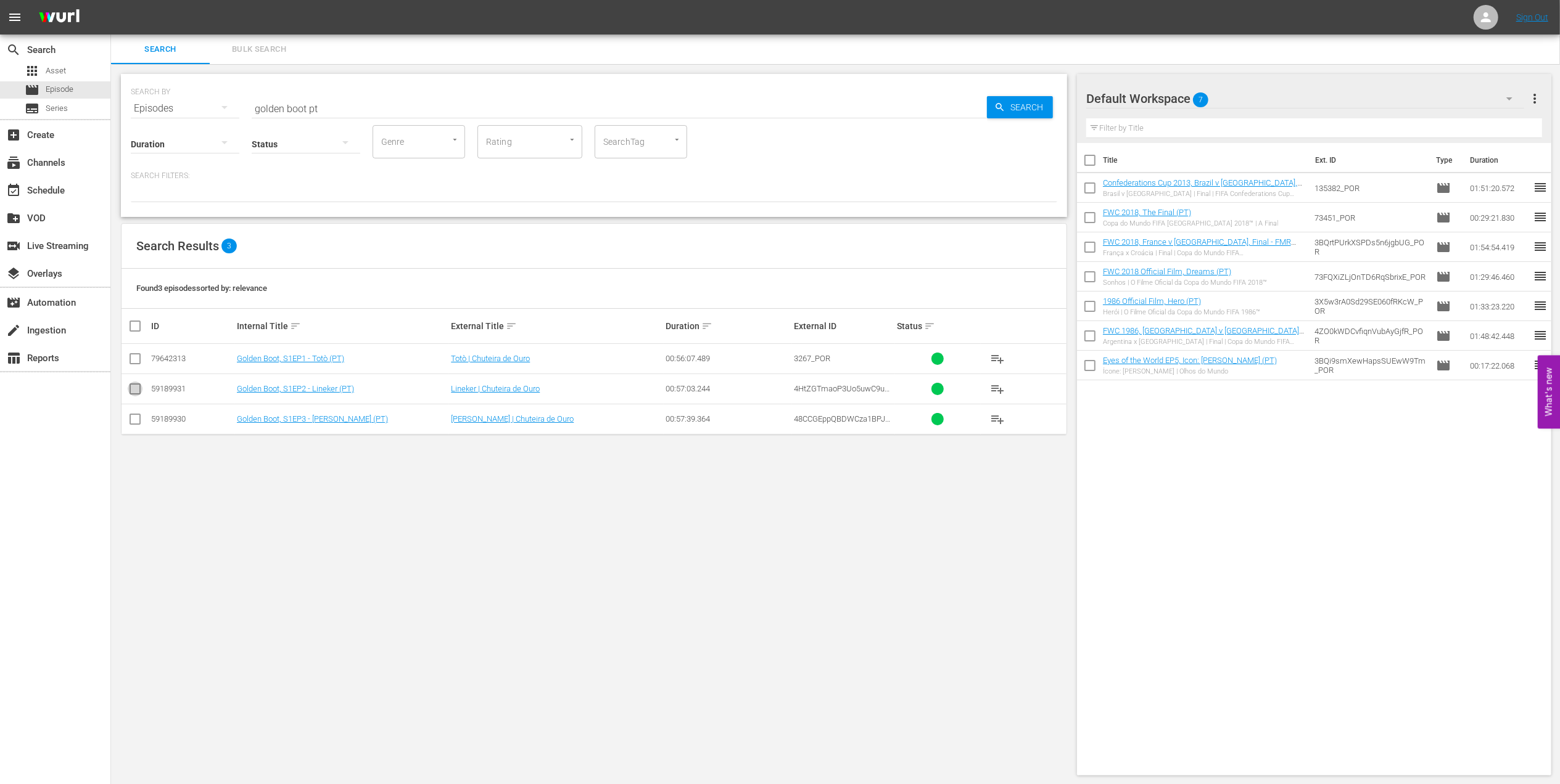
click at [138, 386] on input "checkbox" at bounding box center [135, 392] width 15 height 15
checkbox input "true"
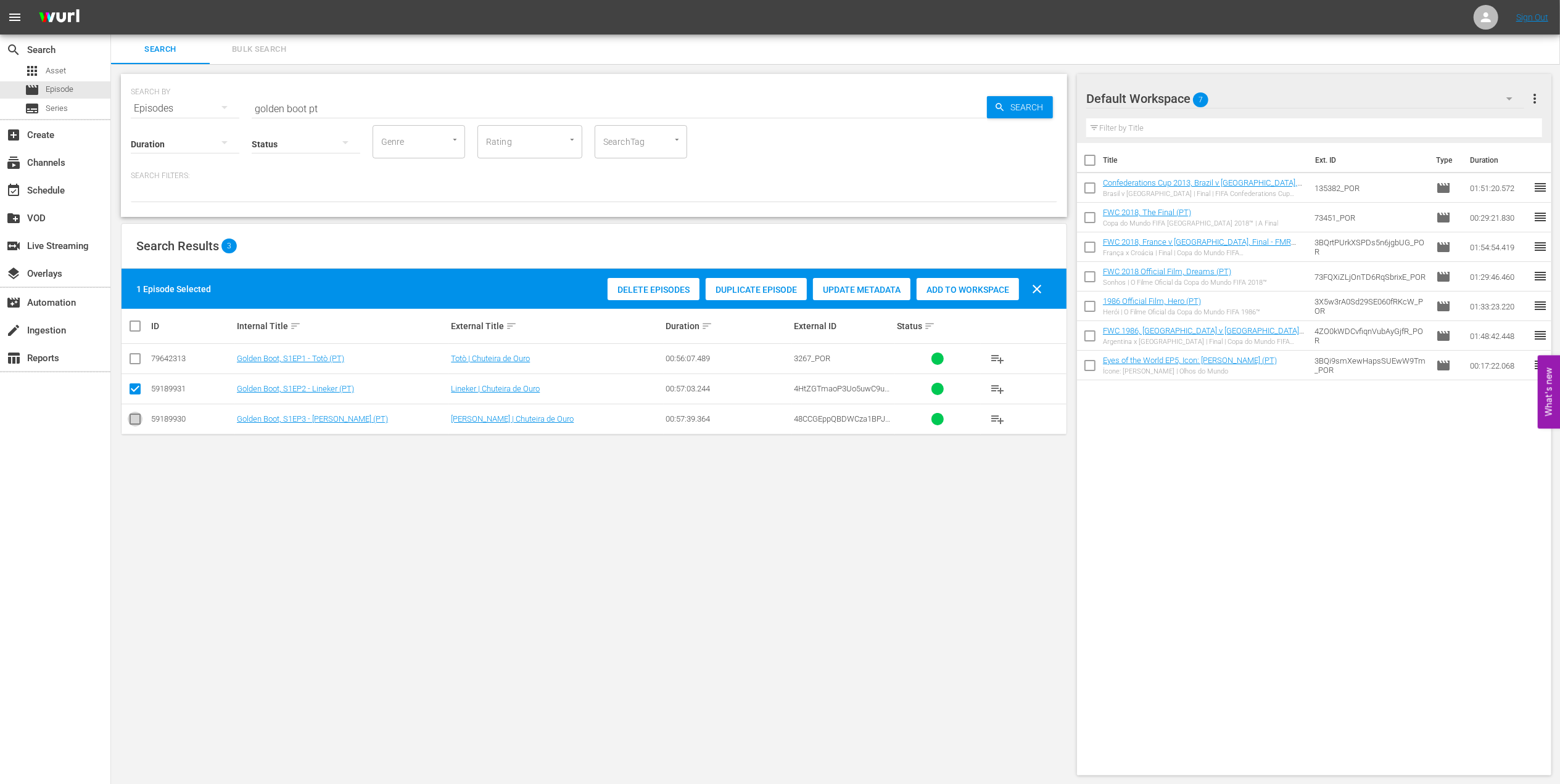
click at [136, 424] on input "checkbox" at bounding box center [135, 422] width 15 height 15
checkbox input "true"
click at [953, 294] on span "Add to Workspace" at bounding box center [967, 289] width 103 height 10
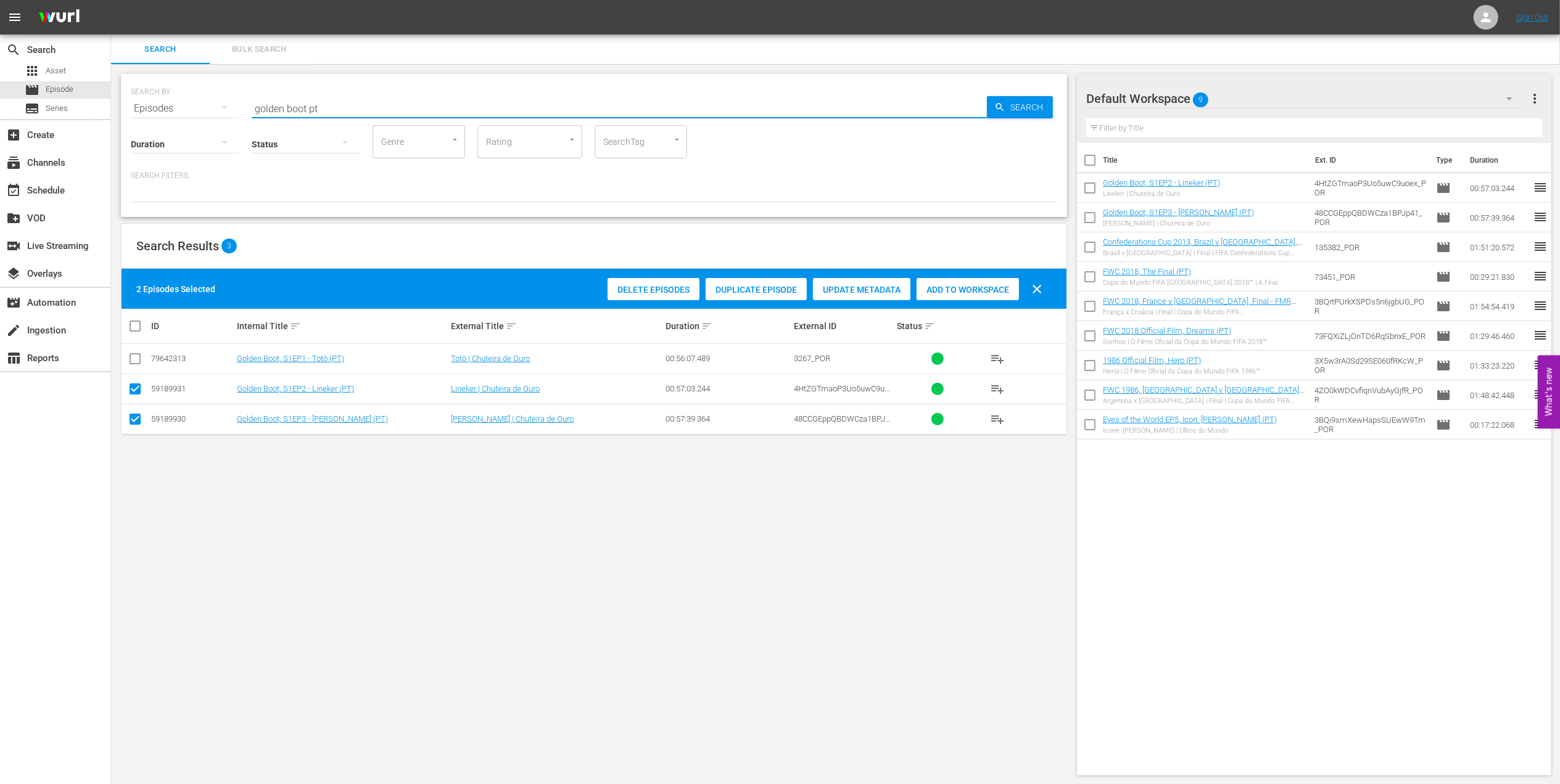
drag, startPoint x: 375, startPoint y: 111, endPoint x: 117, endPoint y: 117, distance: 258.1
click at [111, 0] on div "search Search apps Asset movie Episode subtitles Series add_box Create subscrip…" at bounding box center [835, 0] width 1449 height 0
paste input "FWC 1994 Netherlands v Brazil, Quarter-final"
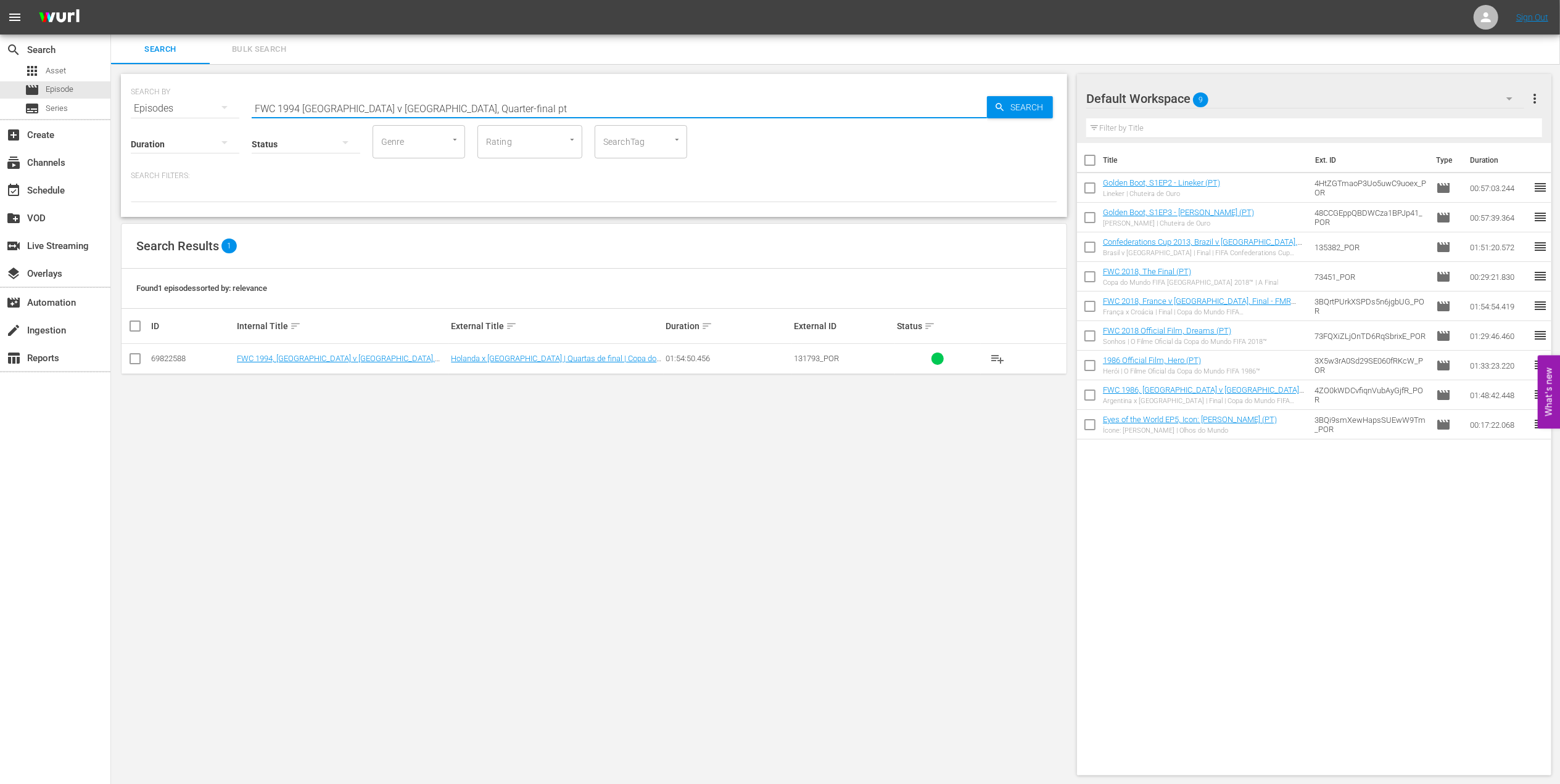
type input "FWC 1994 Netherlands v Brazil, Quarter-final pt"
click at [139, 357] on input "checkbox" at bounding box center [135, 362] width 15 height 15
checkbox input "true"
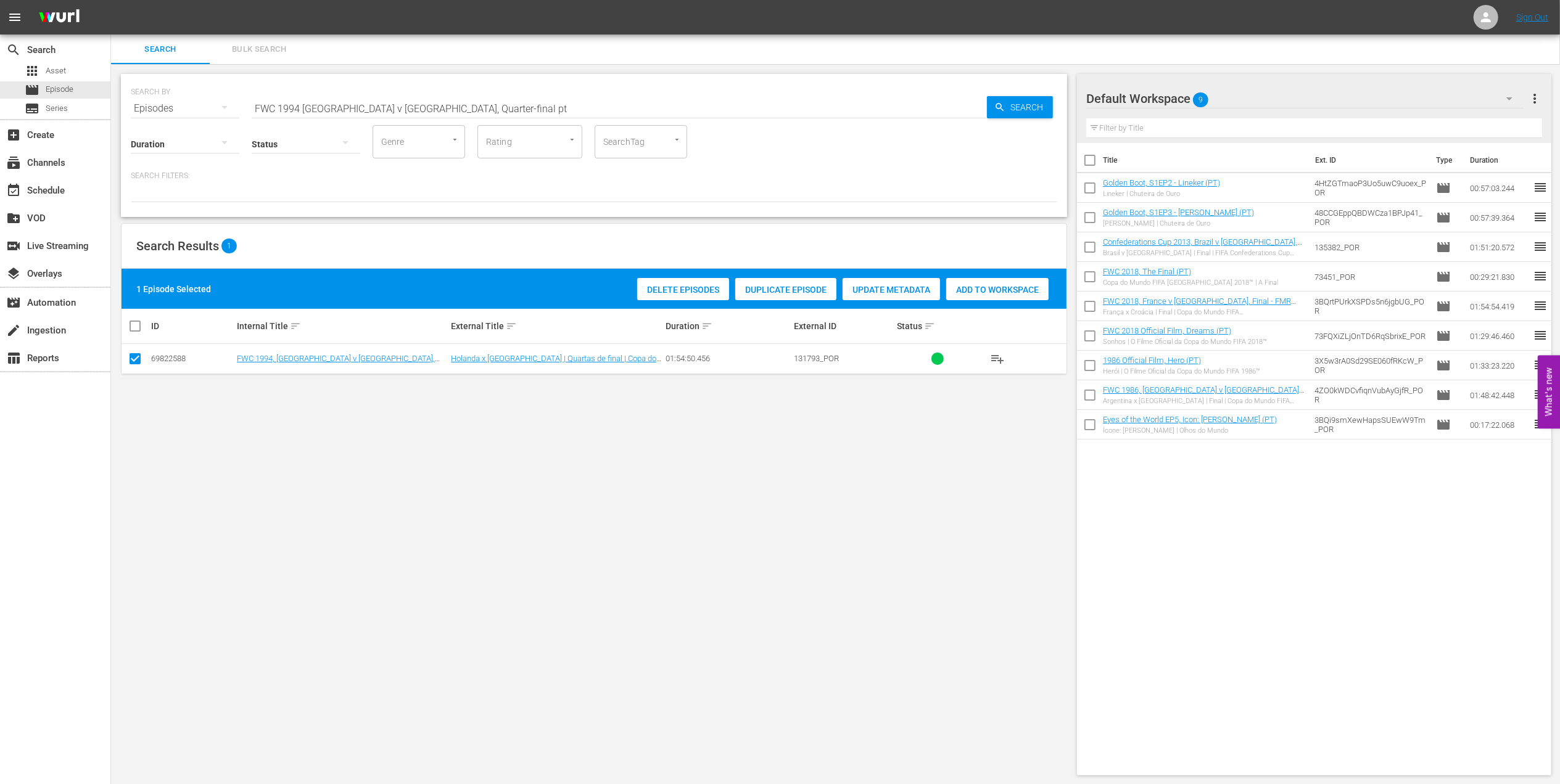
click at [976, 287] on span "Add to Workspace" at bounding box center [997, 289] width 103 height 10
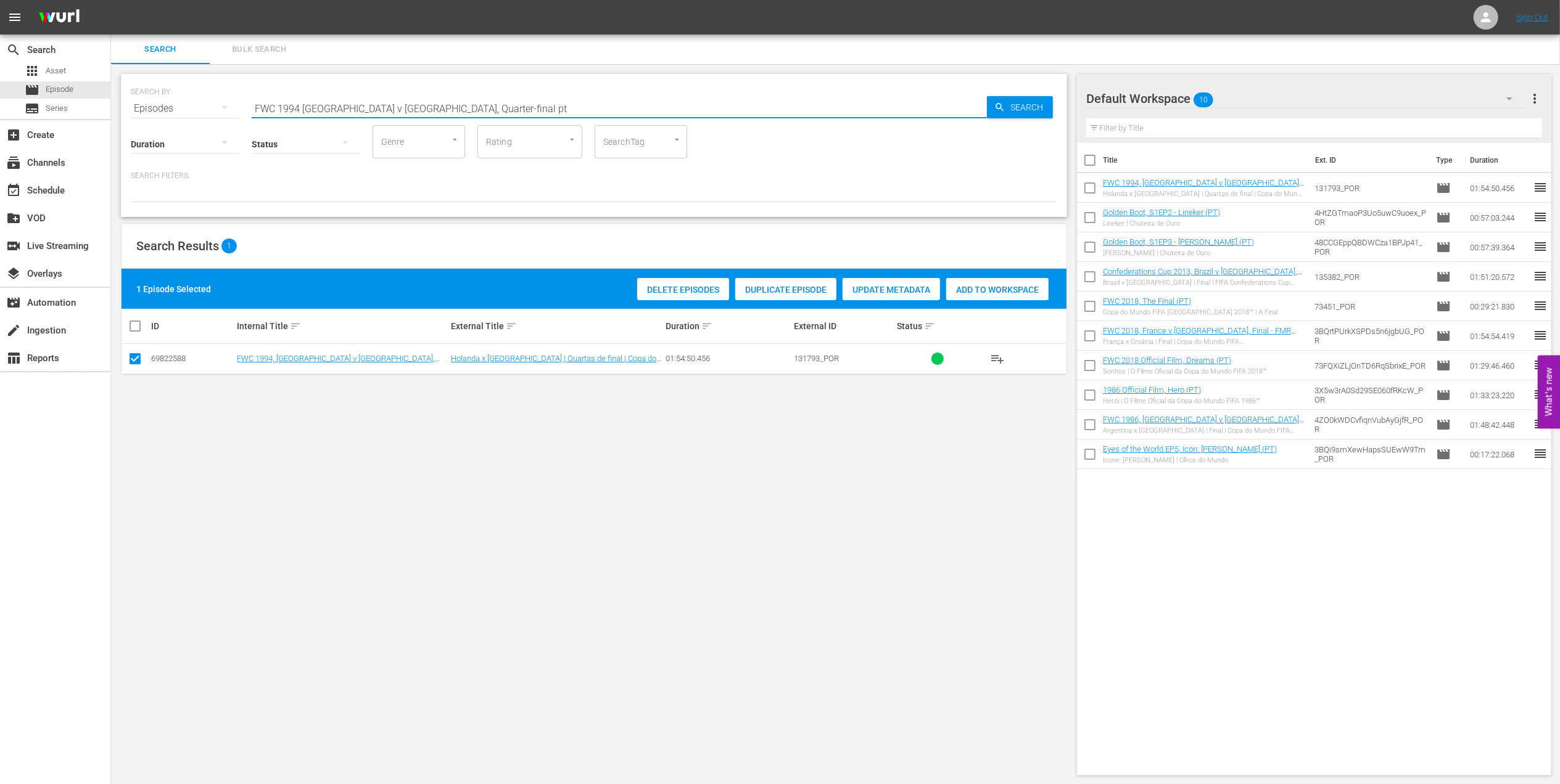
drag, startPoint x: 460, startPoint y: 107, endPoint x: 79, endPoint y: 118, distance: 381.2
click at [111, 0] on div "search Search apps Asset movie Episode subtitles Series add_box Create subscrip…" at bounding box center [835, 0] width 1449 height 0
paste input "2002: This is an Asian Odyssey"
drag, startPoint x: 327, startPoint y: 104, endPoint x: 95, endPoint y: 112, distance: 232.1
click at [111, 0] on div "search Search apps Asset movie Episode subtitles Series add_box Create subscrip…" at bounding box center [835, 0] width 1449 height 0
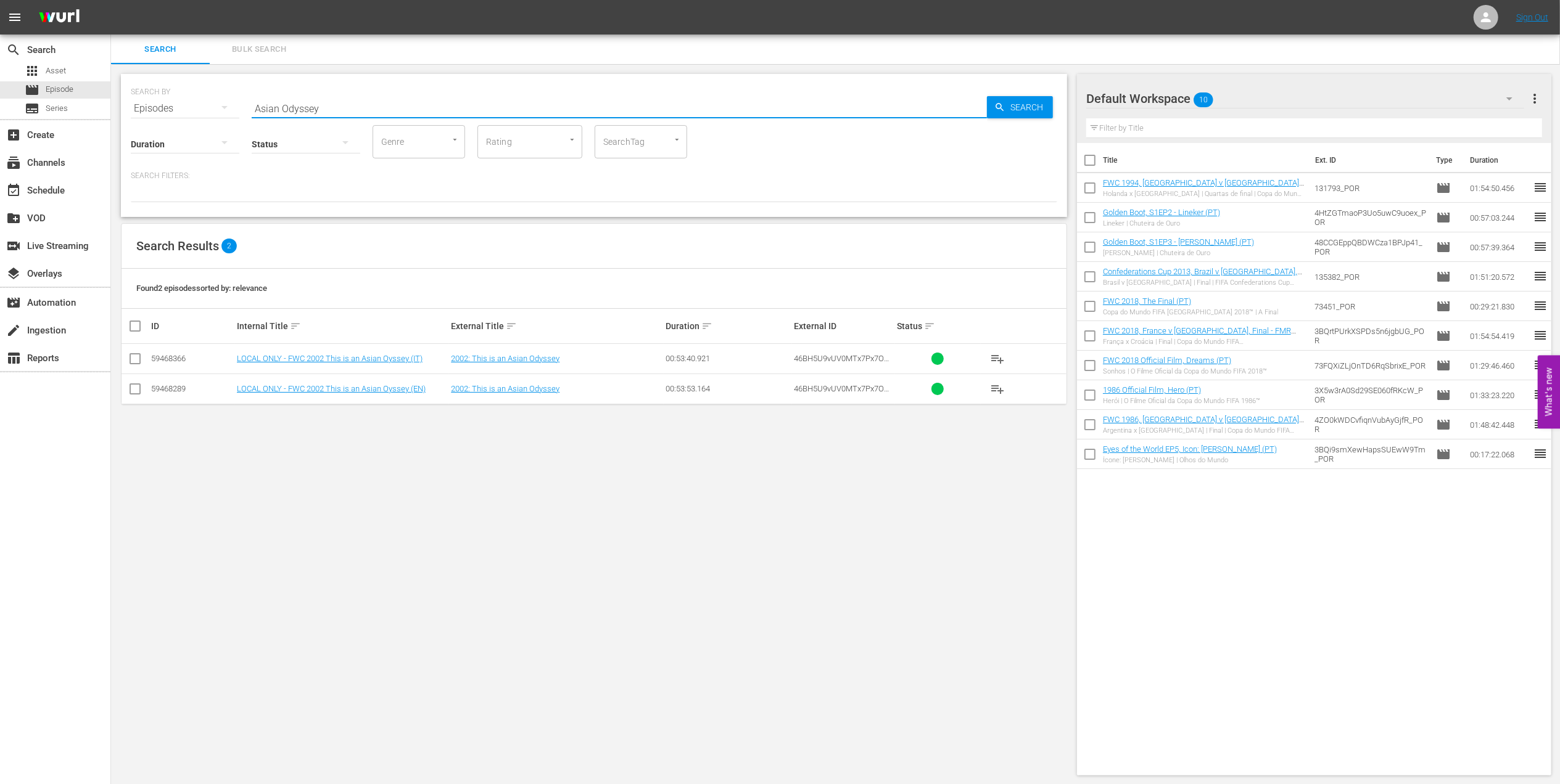
click at [358, 104] on input "Asian Odyssey" at bounding box center [619, 109] width 735 height 30
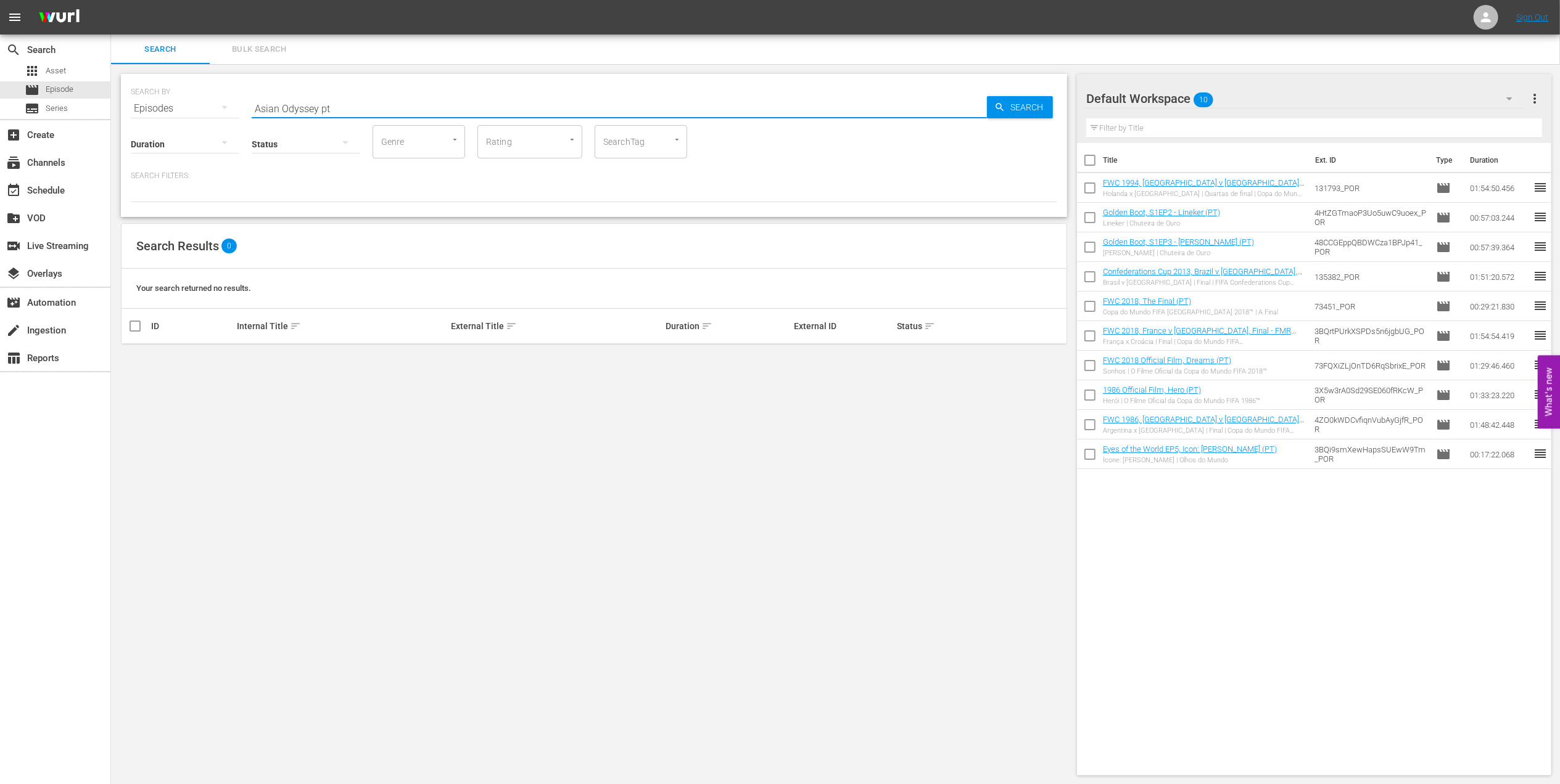
click at [316, 103] on input "Asian Odyssey pt" at bounding box center [619, 109] width 735 height 30
type input "Asian pt"
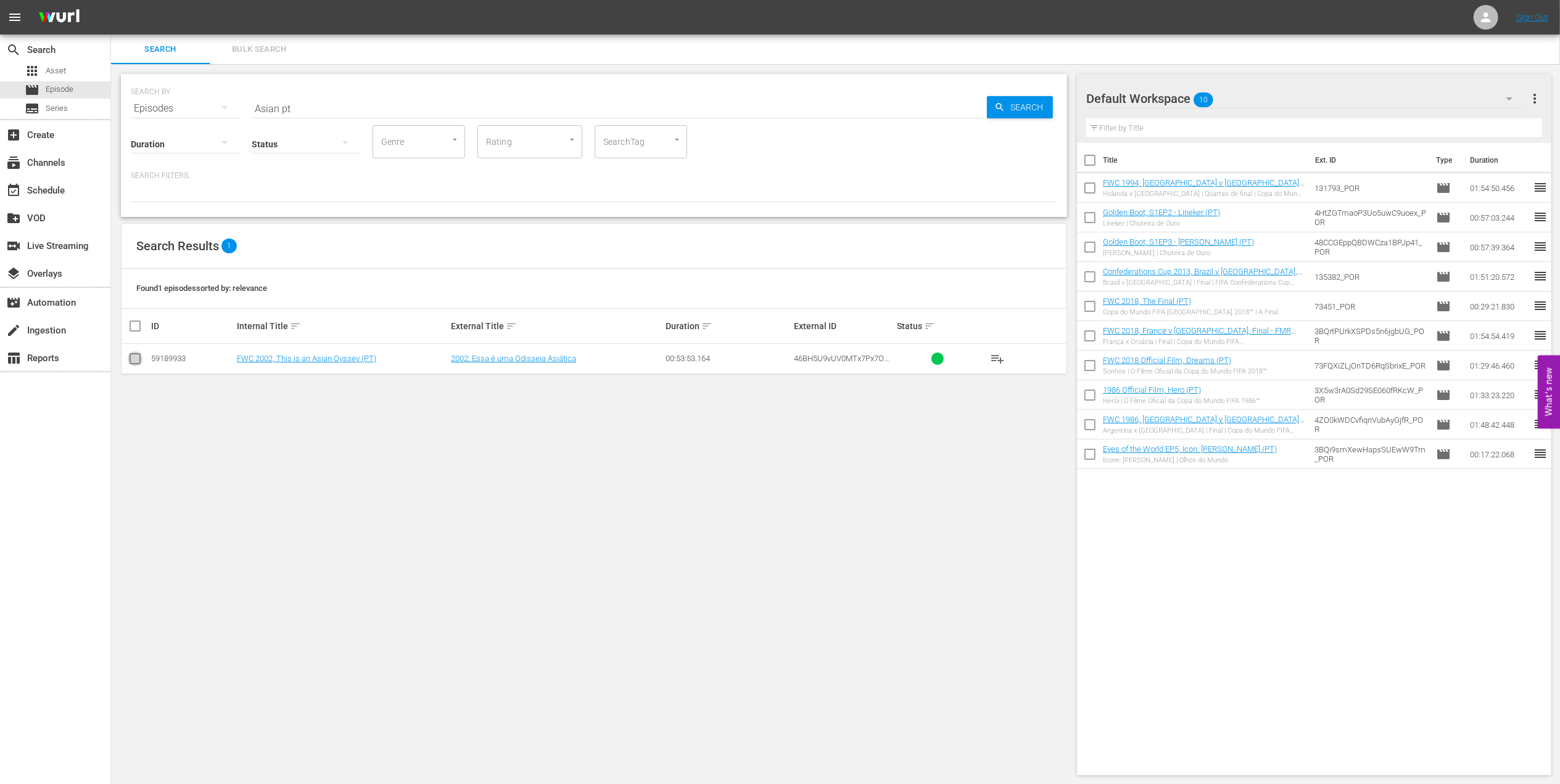
click at [139, 361] on input "checkbox" at bounding box center [135, 362] width 15 height 15
checkbox input "true"
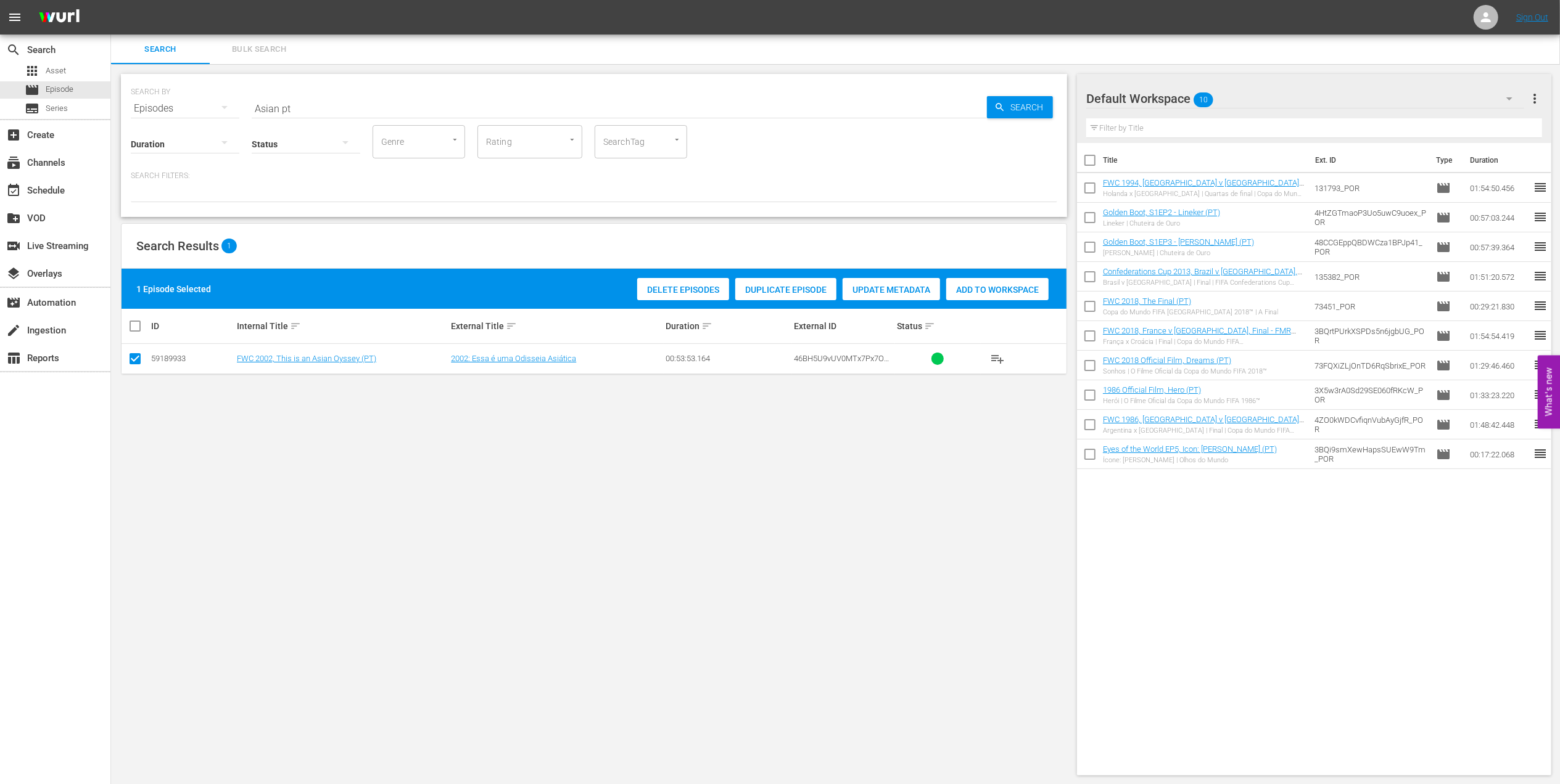
click at [965, 291] on span "Add to Workspace" at bounding box center [997, 289] width 103 height 10
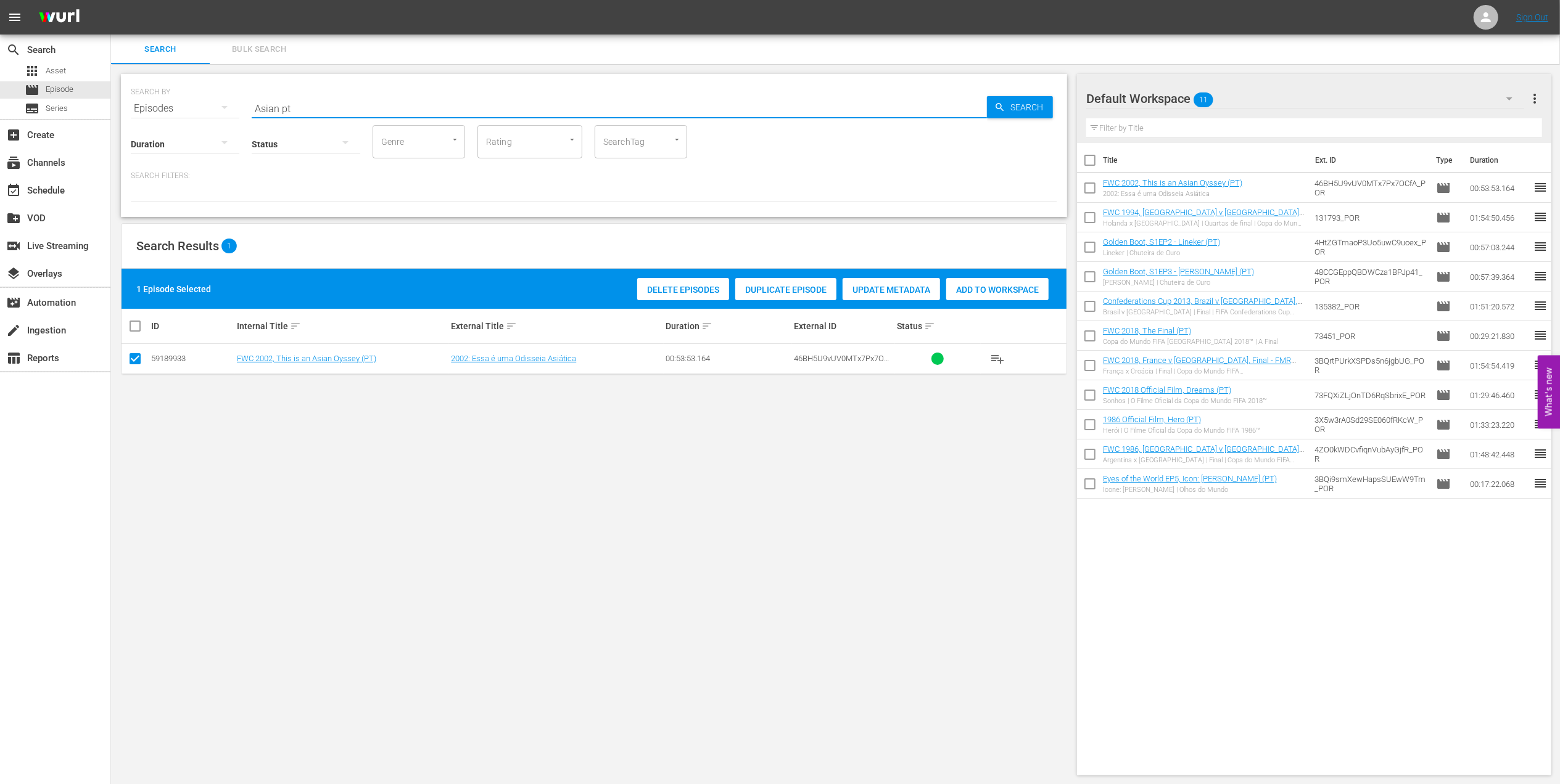
drag, startPoint x: 316, startPoint y: 105, endPoint x: 194, endPoint y: 103, distance: 122.0
click at [195, 103] on div "SEARCH BY Search By Episodes Search ID, Title, Description, Keywords, or Catego…" at bounding box center [594, 100] width 927 height 44
paste input "2002 Official Film - Seven Games from Glory"
click at [501, 104] on input "2002 Official Film - Seven Games from Glory" at bounding box center [619, 109] width 735 height 30
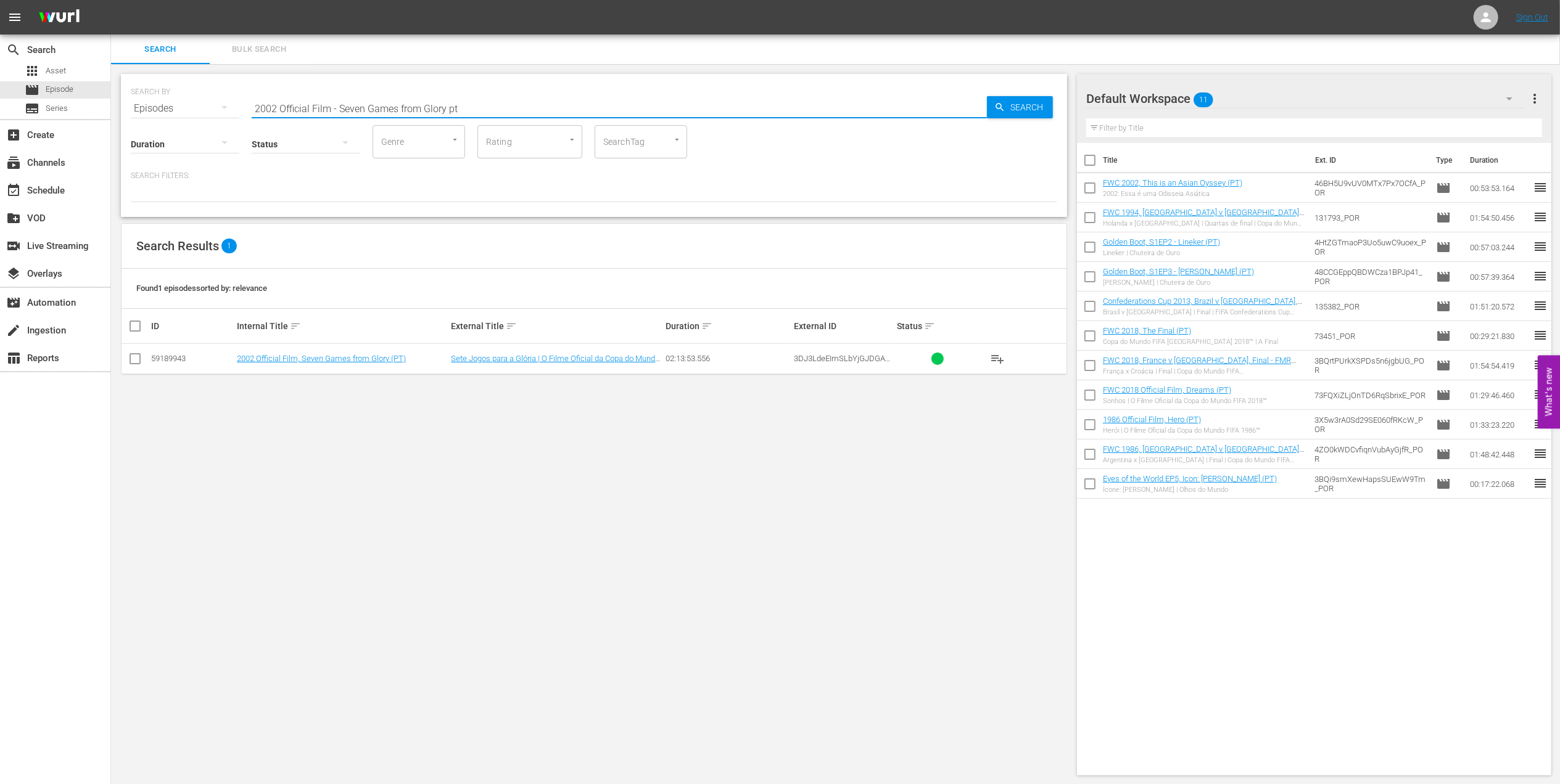
type input "2002 Official Film - Seven Games from Glory pt"
click at [132, 354] on input "checkbox" at bounding box center [135, 362] width 15 height 15
checkbox input "true"
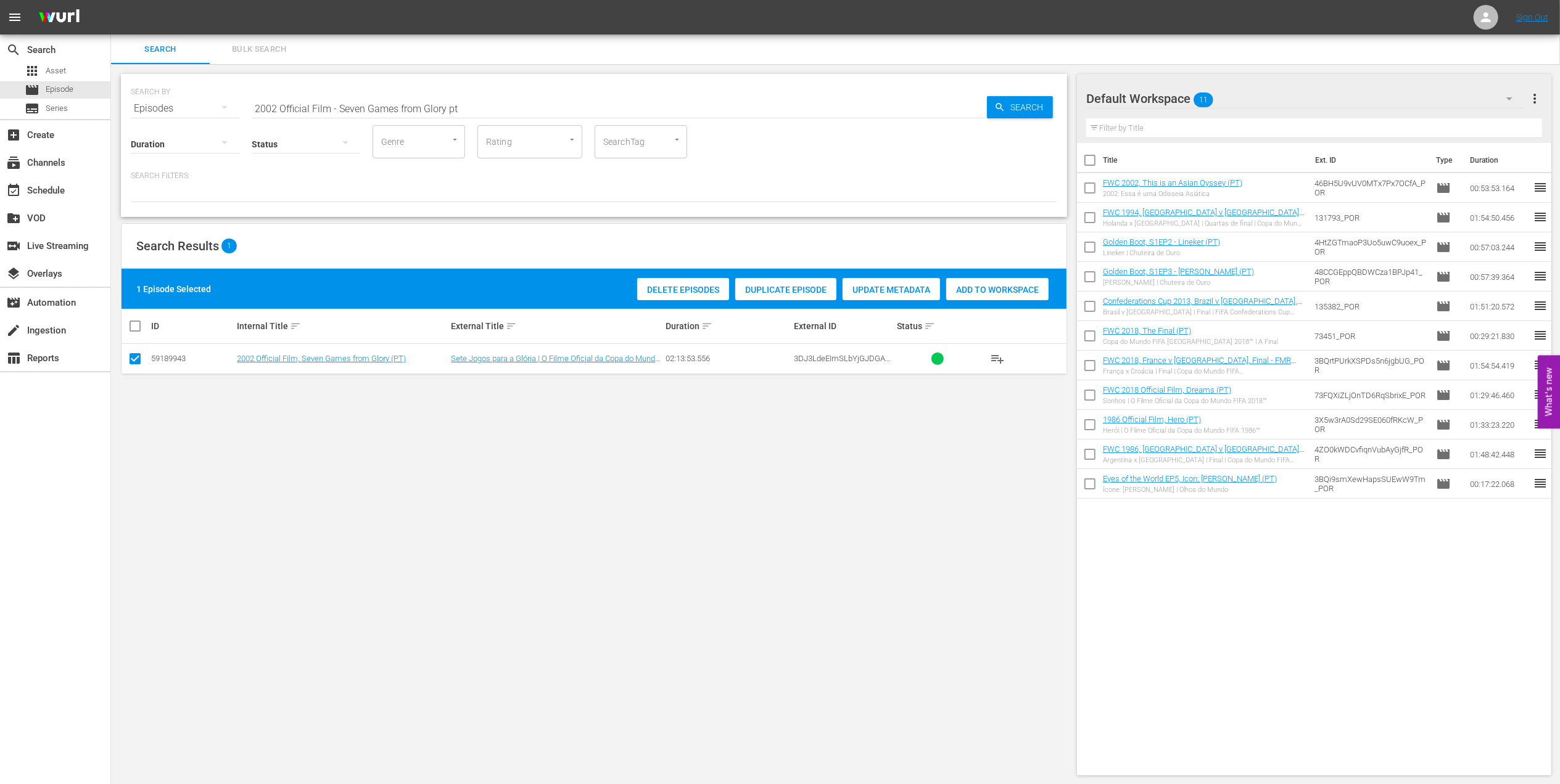
click at [969, 282] on div "Add to Workspace" at bounding box center [997, 289] width 103 height 23
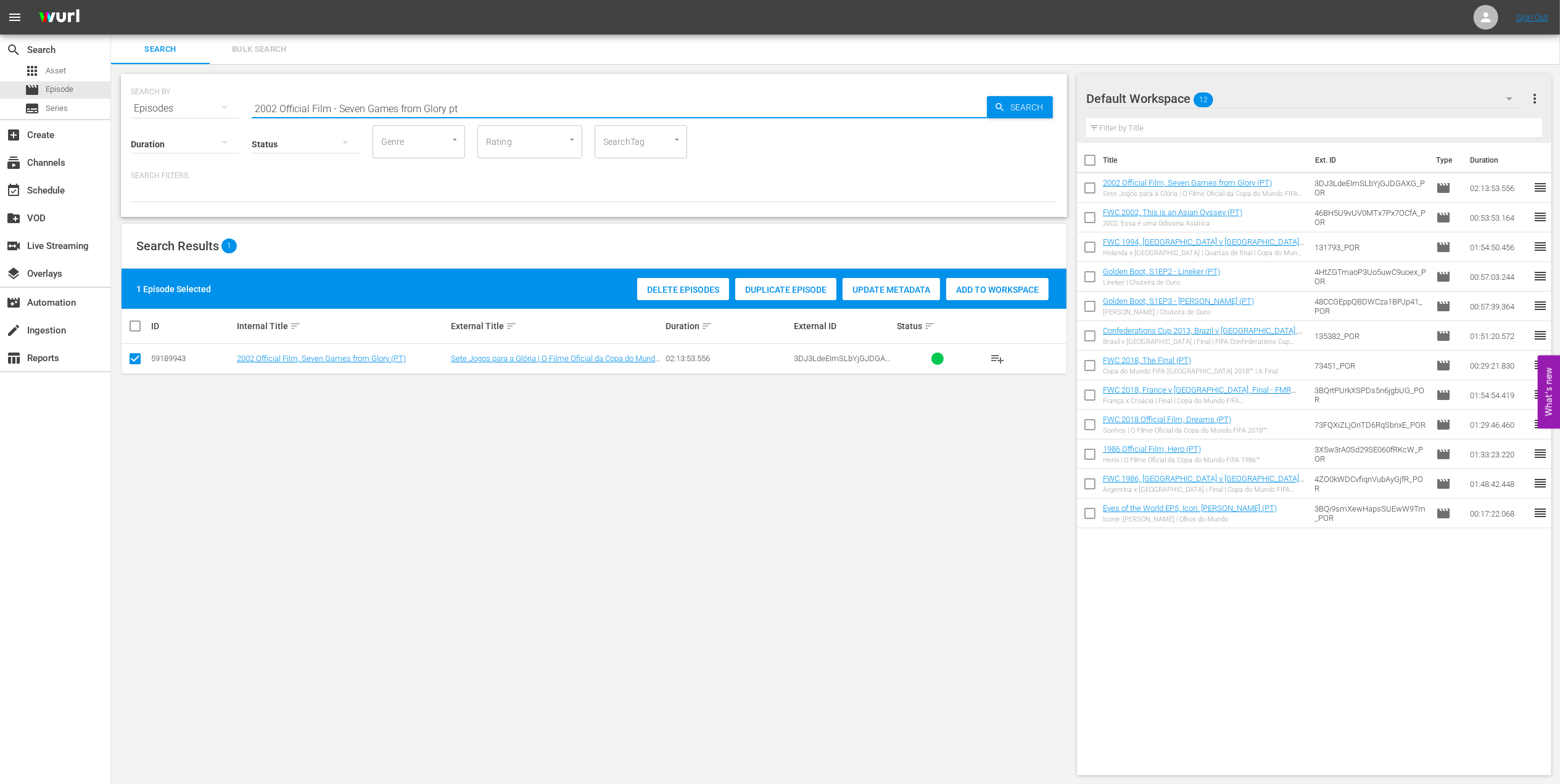
drag, startPoint x: 482, startPoint y: 109, endPoint x: 193, endPoint y: 111, distance: 289.0
click at [202, 112] on div "SEARCH BY Search By Episodes Search ID, Title, Description, Keywords, or Catego…" at bounding box center [594, 100] width 927 height 44
paste input "FWC 2002 Brazil v Germany, Final"
click at [460, 105] on input "FWC 2002 Brazil v Germany, Final" at bounding box center [619, 109] width 735 height 30
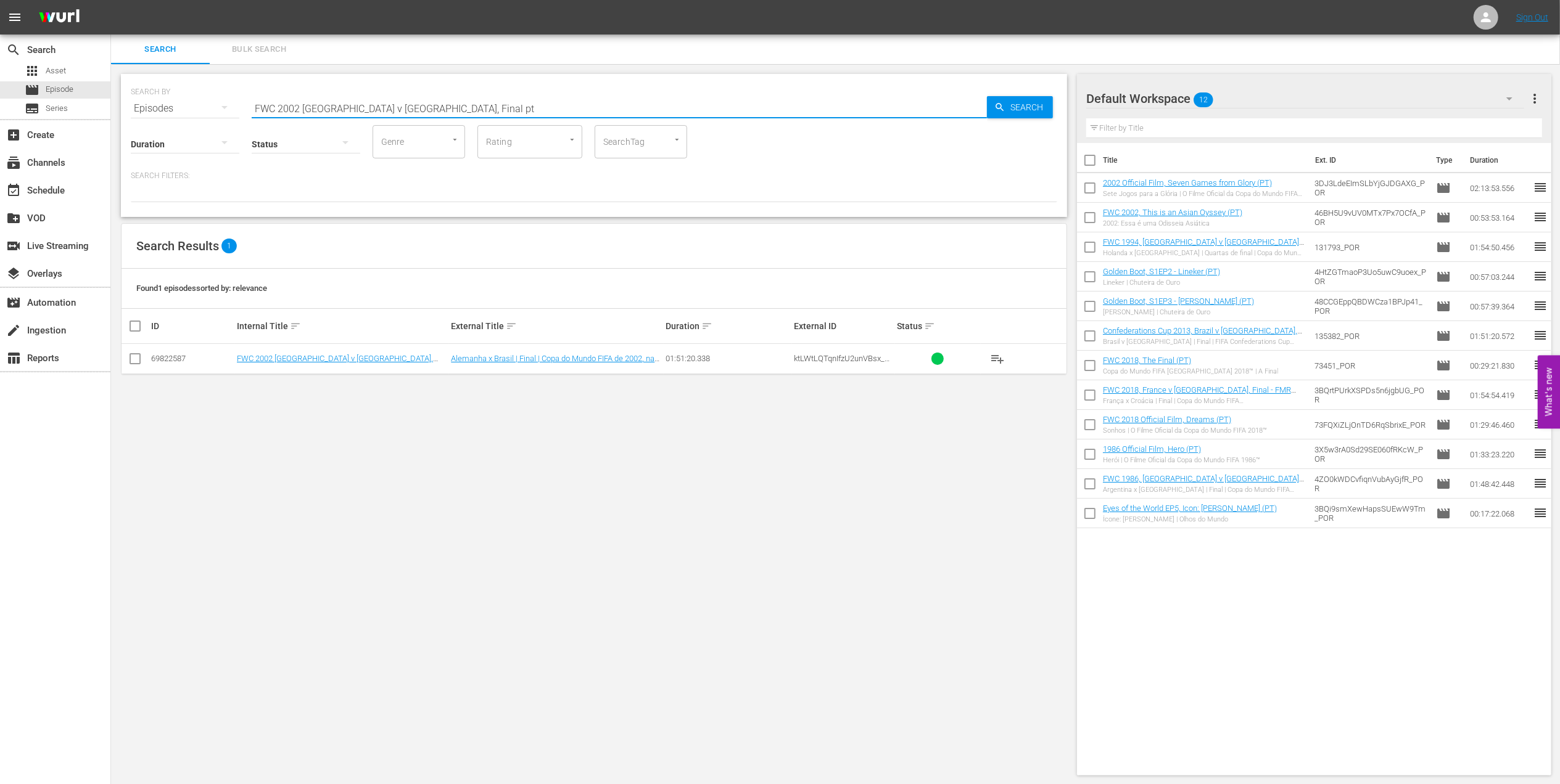
type input "FWC 2002 Brazil v Germany, Final pt"
click at [134, 359] on input "checkbox" at bounding box center [135, 362] width 15 height 15
checkbox input "true"
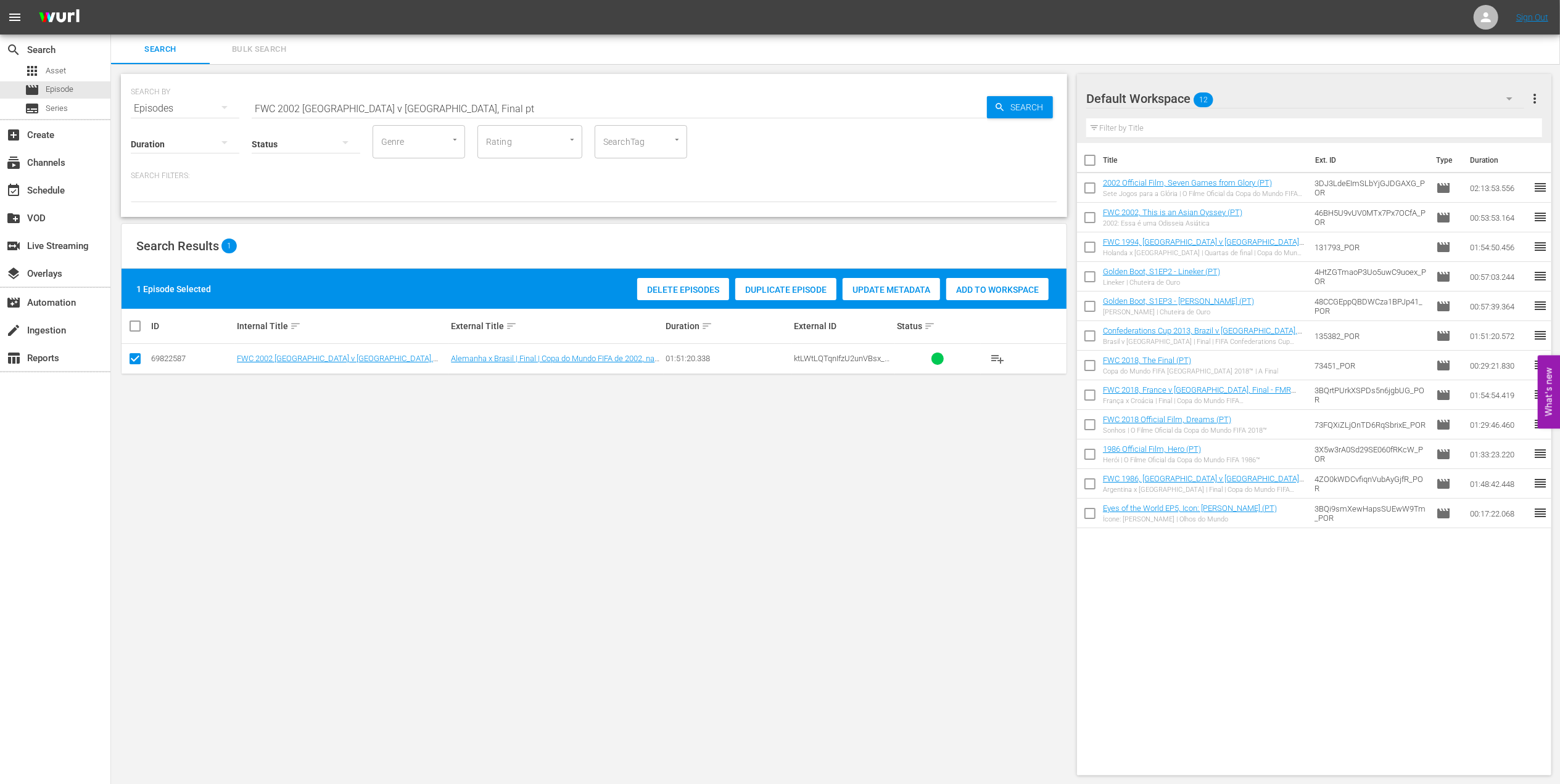
click at [977, 291] on span "Add to Workspace" at bounding box center [997, 289] width 103 height 10
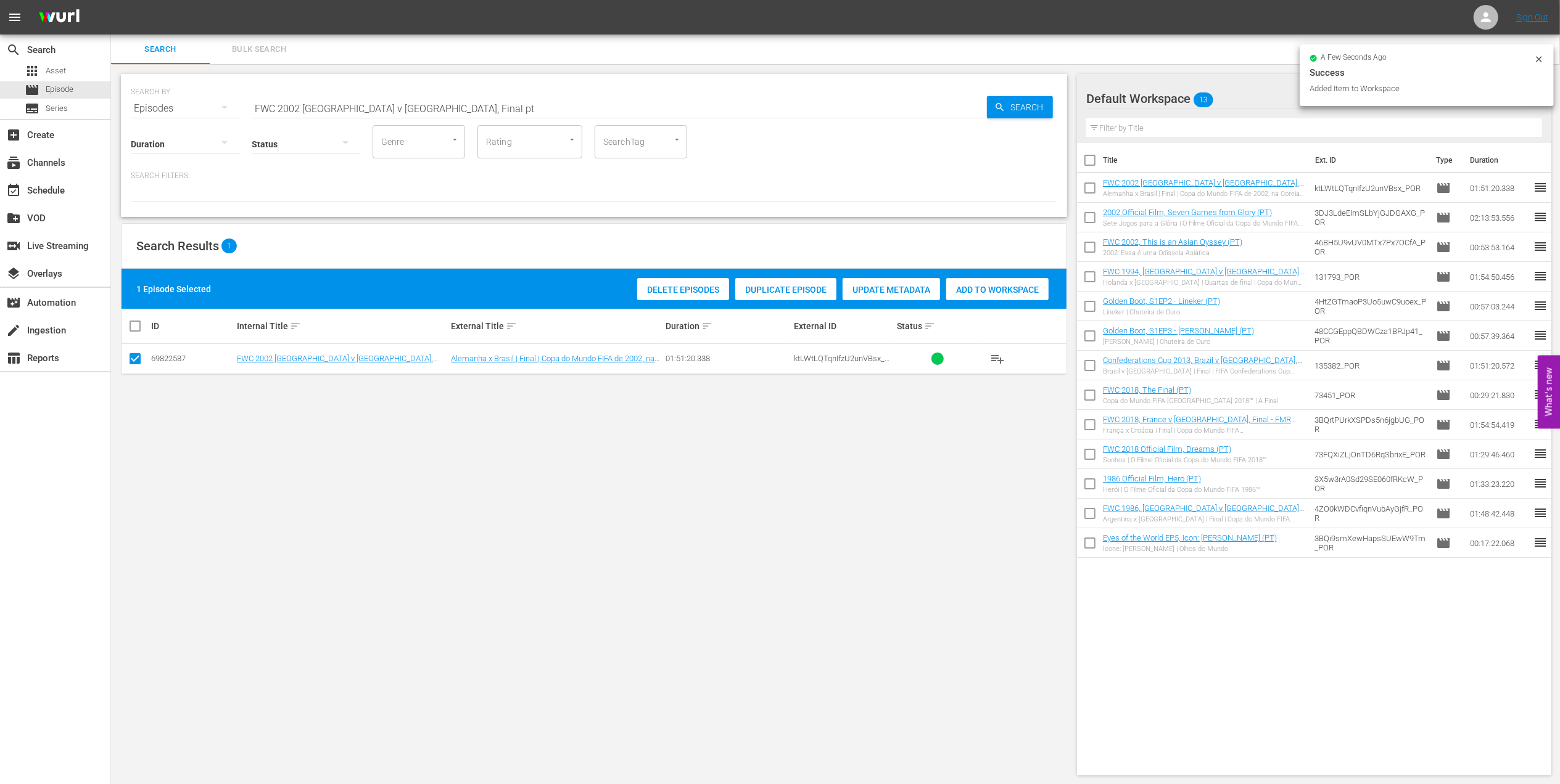
drag, startPoint x: 425, startPoint y: 111, endPoint x: 146, endPoint y: 103, distance: 279.1
click at [147, 103] on div "SEARCH BY Search By Episodes Search ID, Title, Description, Keywords, or Catego…" at bounding box center [594, 100] width 927 height 44
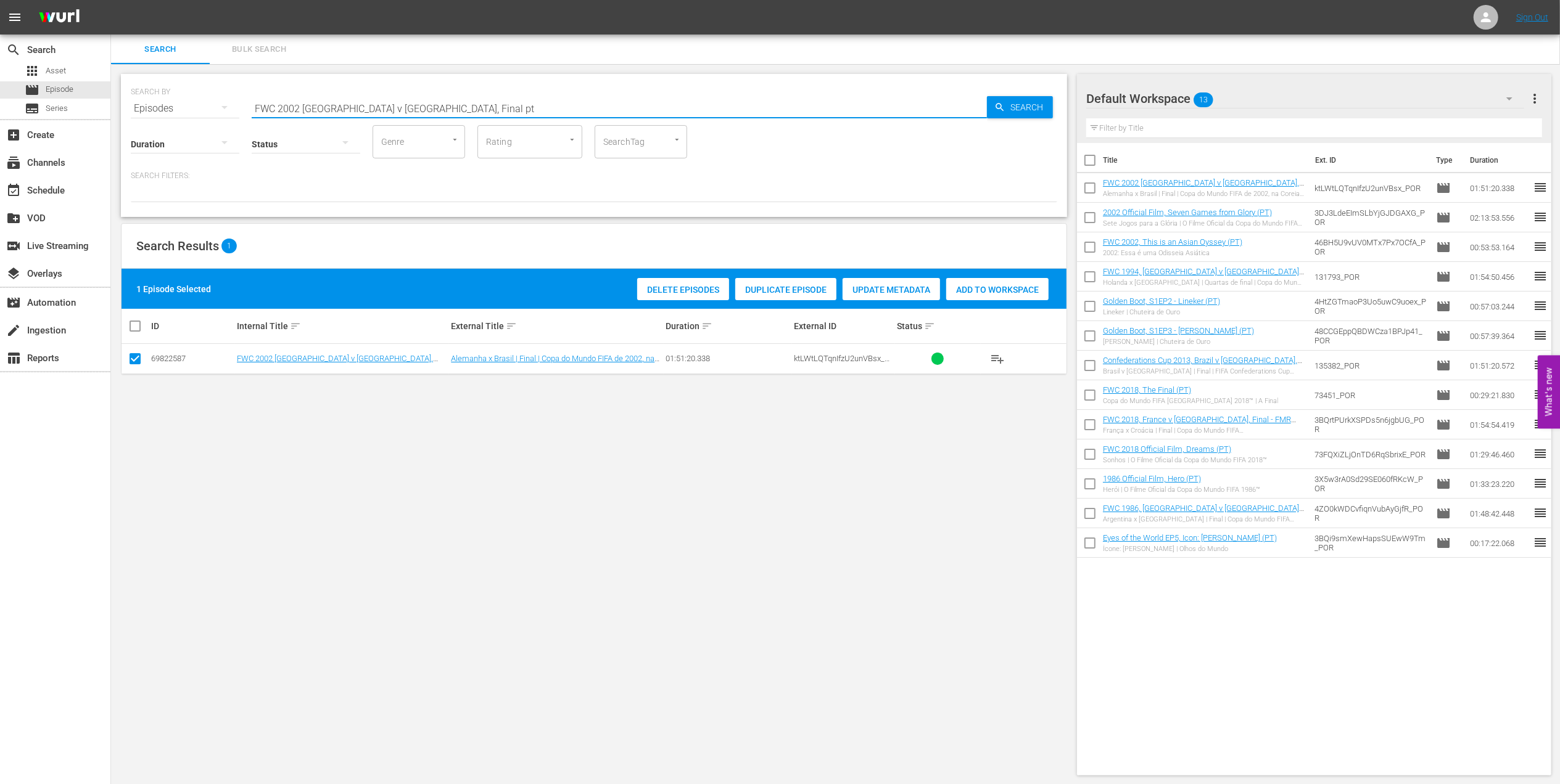
paste input "22, Brazil v Serbia, Group Stage"
click at [432, 105] on input "FWC 2022, Brazil v Serbia, Group Stage" at bounding box center [619, 109] width 735 height 30
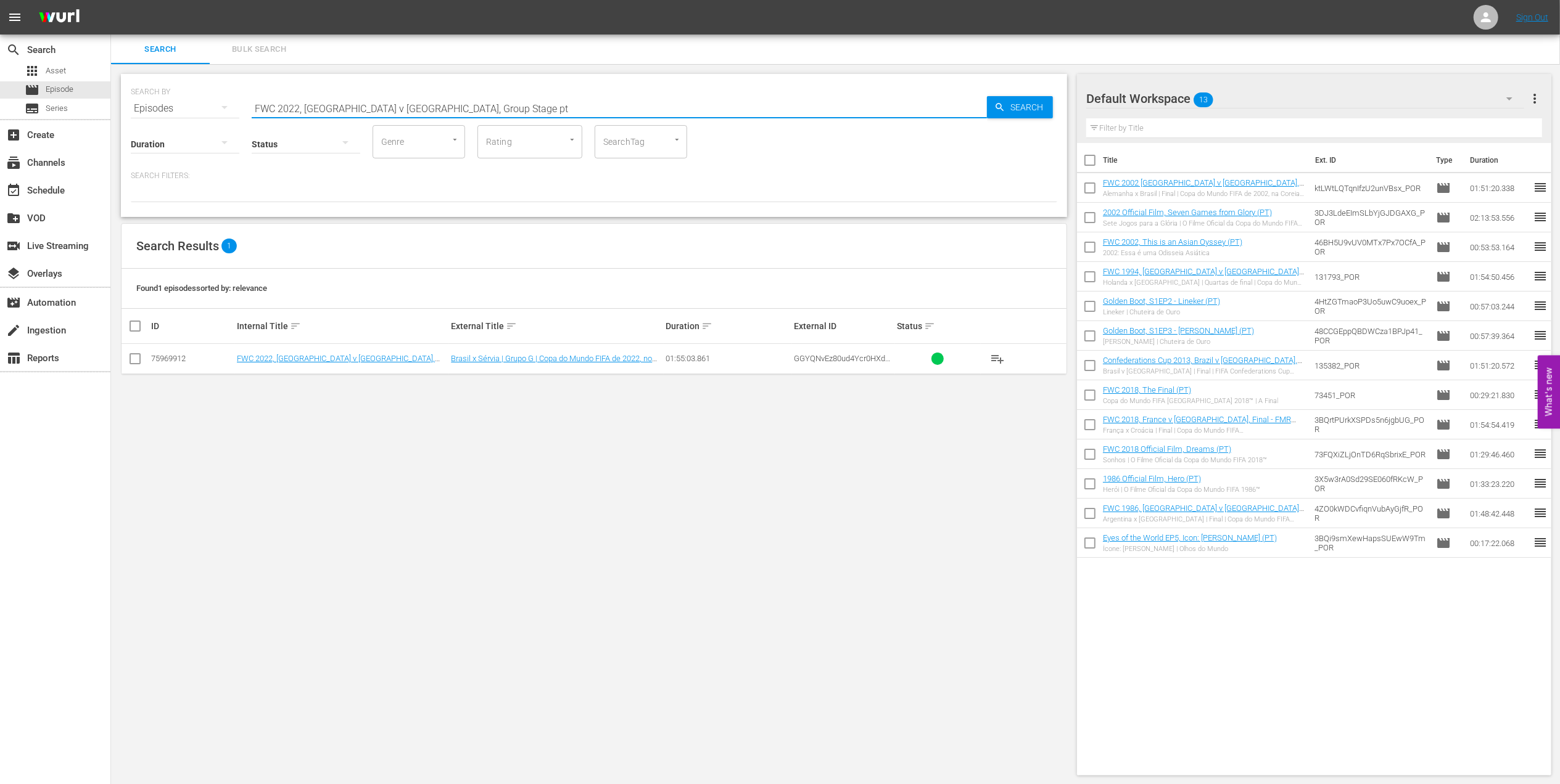
type input "FWC 2022, Brazil v Serbia, Group Stage pt"
click at [137, 358] on input "checkbox" at bounding box center [135, 362] width 15 height 15
checkbox input "true"
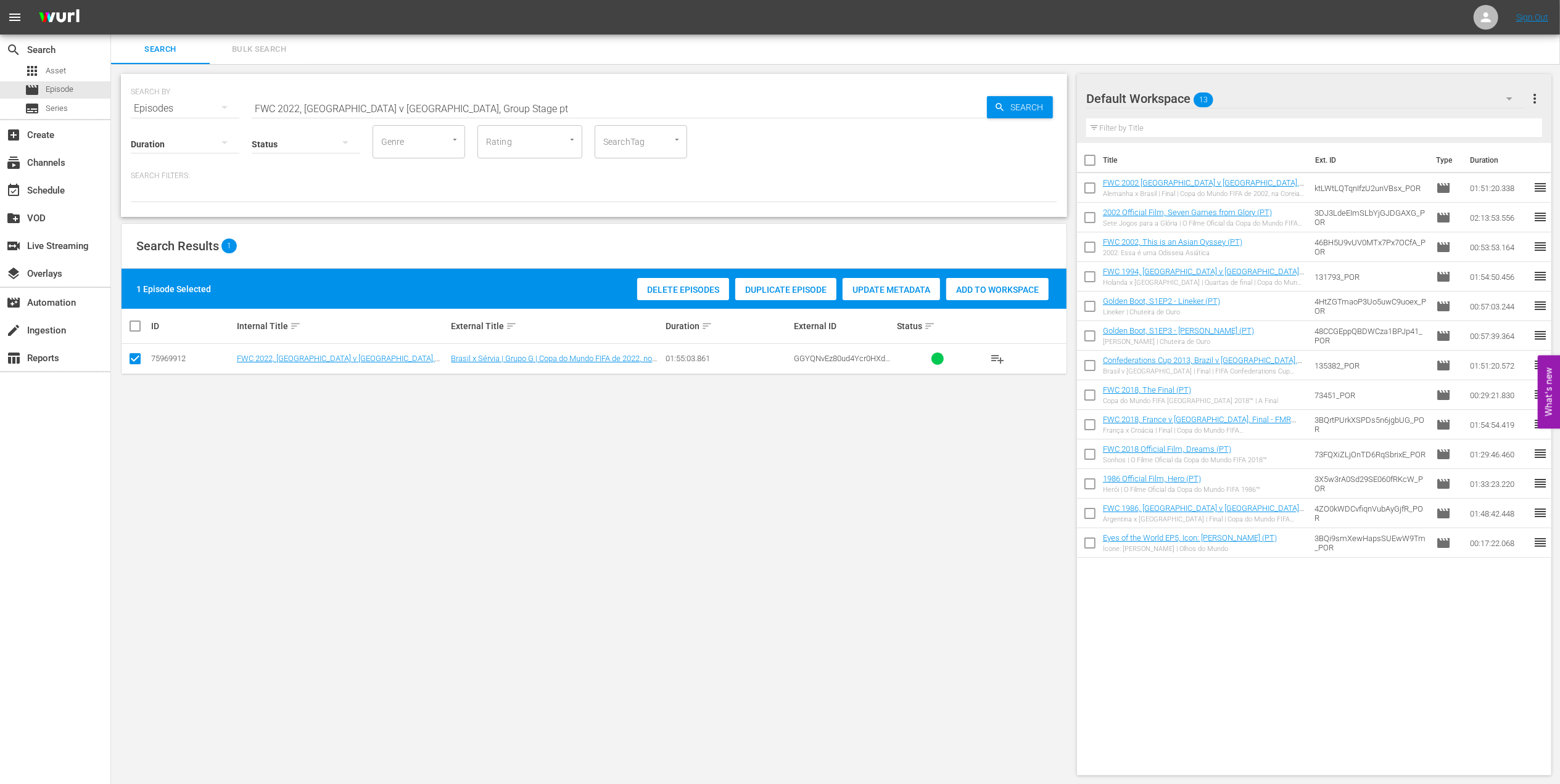
click at [951, 288] on span "Add to Workspace" at bounding box center [997, 289] width 103 height 10
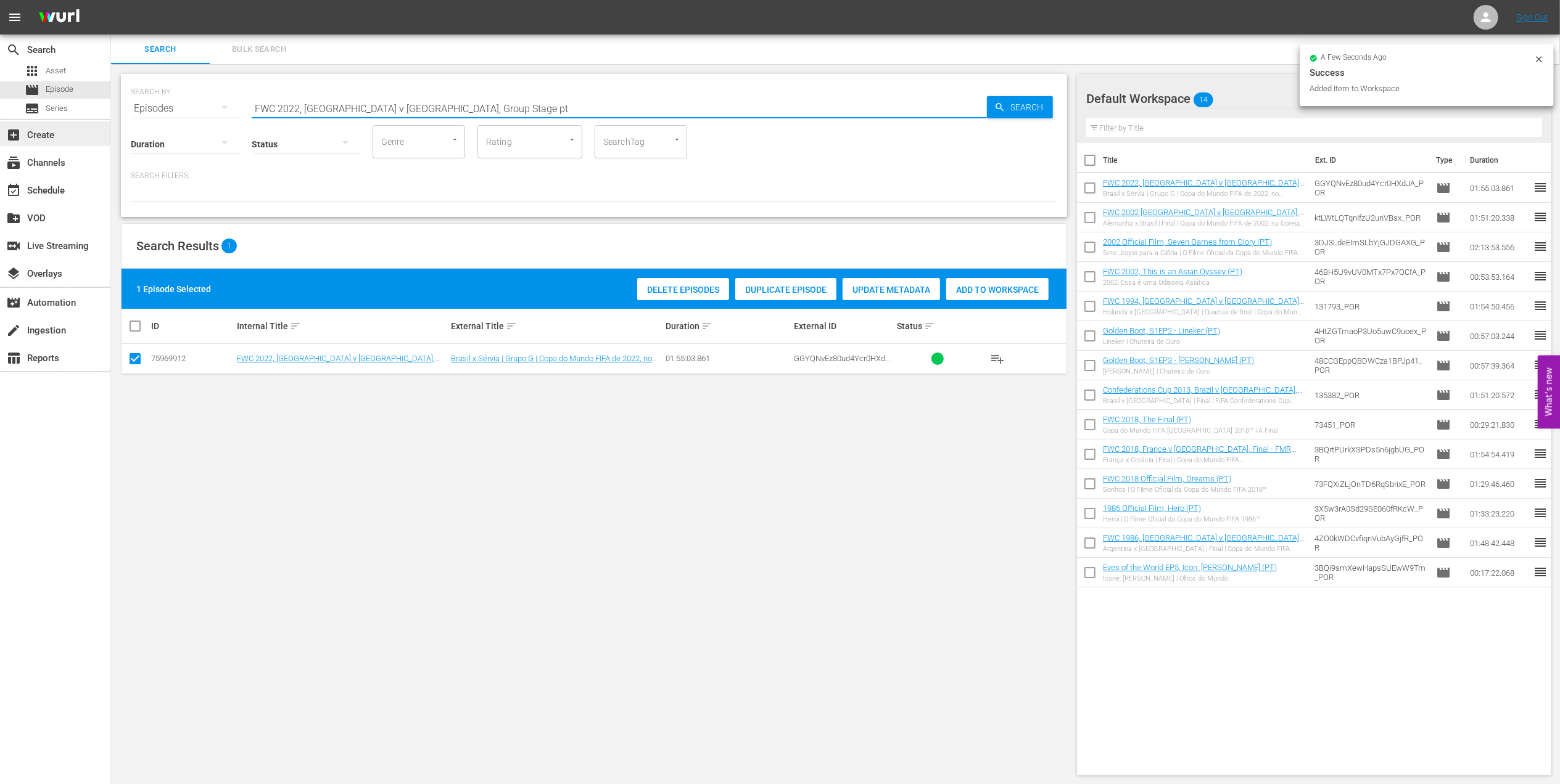
drag, startPoint x: 372, startPoint y: 106, endPoint x: 100, endPoint y: 127, distance: 272.8
click at [111, 0] on div "search Search apps Asset movie Episode subtitles Series add_box Create subscrip…" at bounding box center [835, 0] width 1449 height 0
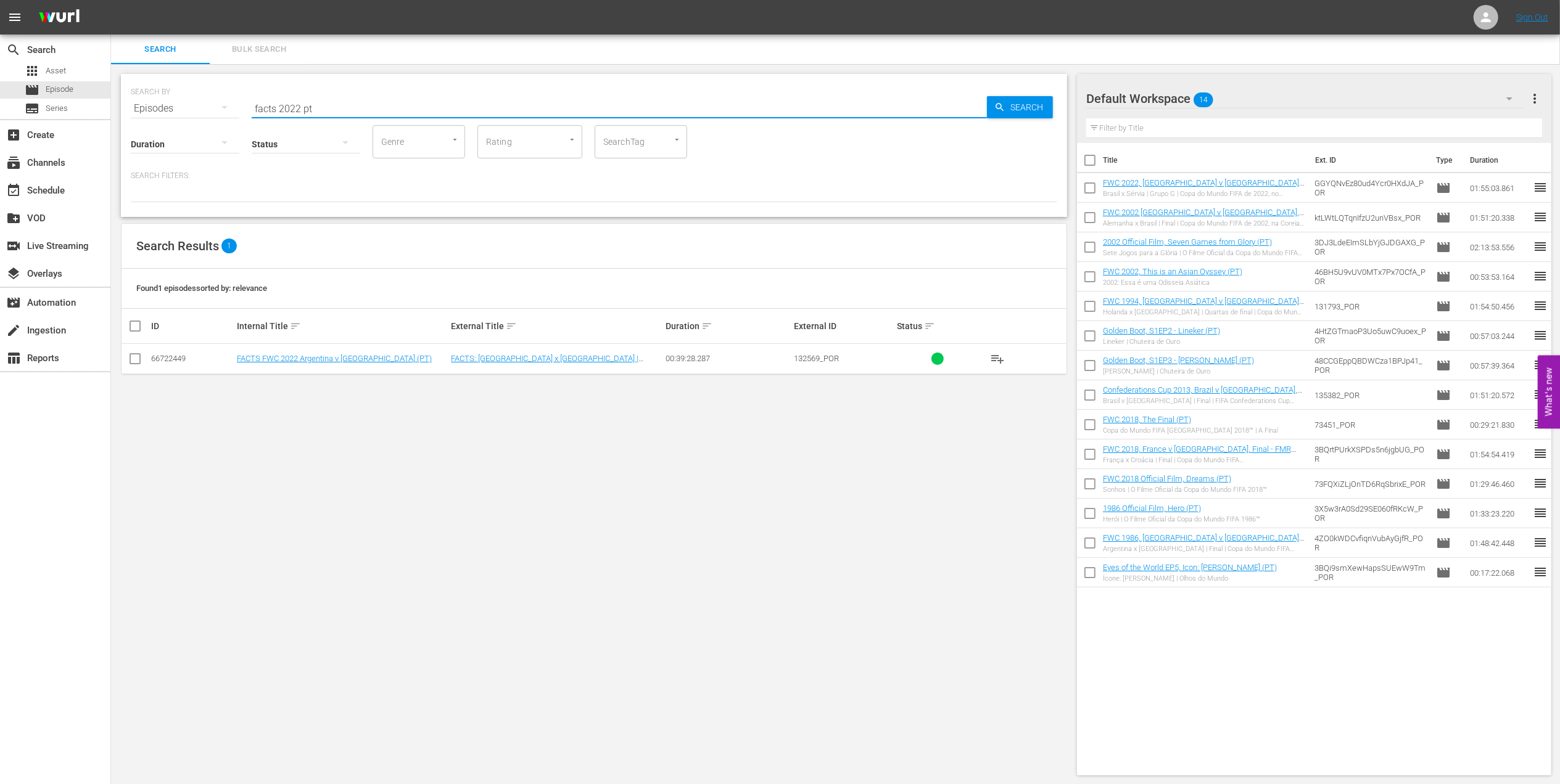
type input "facts 2022 pt"
click at [134, 363] on input "checkbox" at bounding box center [135, 362] width 15 height 15
checkbox input "true"
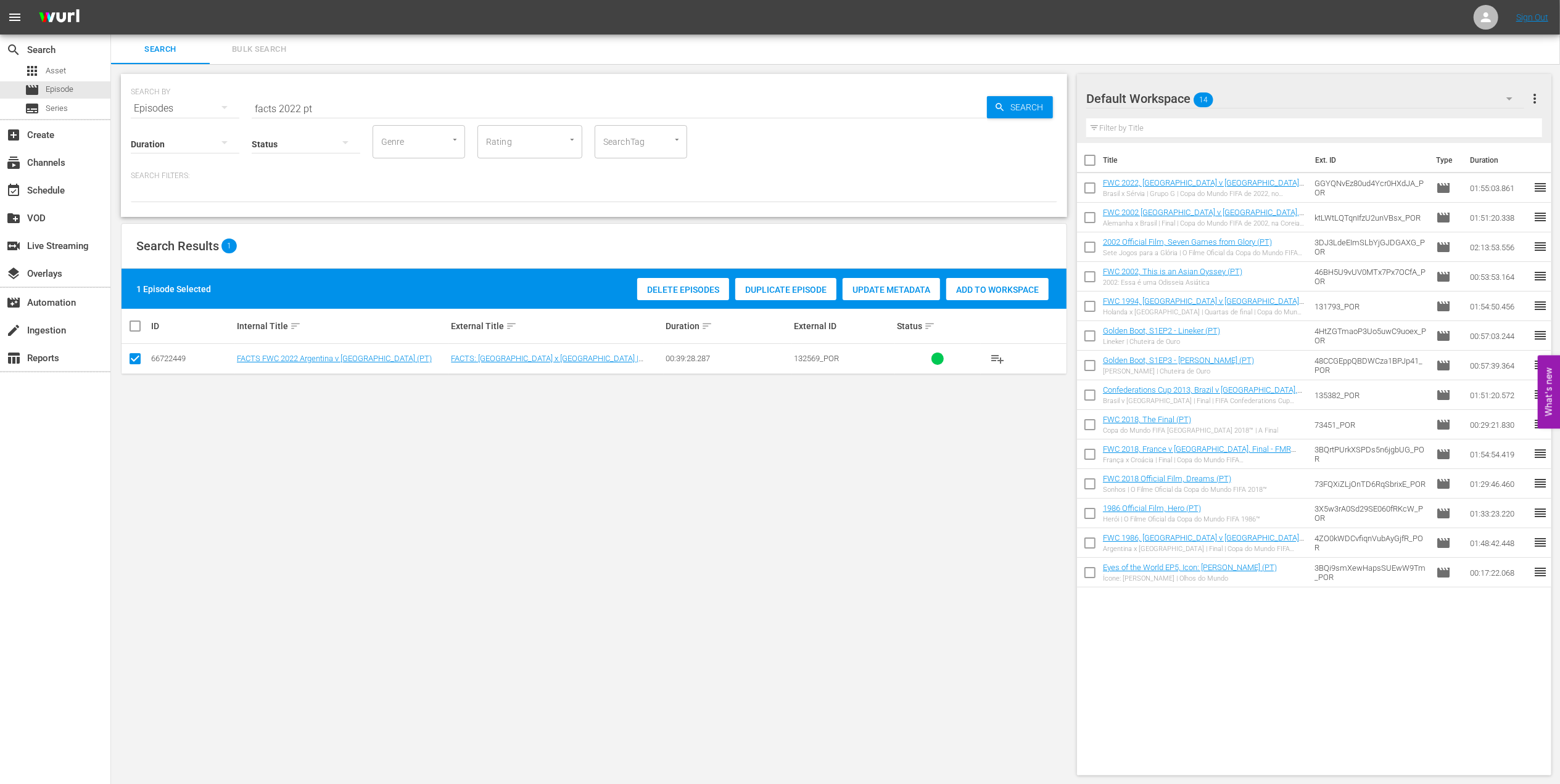
click at [1014, 285] on span "Add to Workspace" at bounding box center [997, 289] width 103 height 10
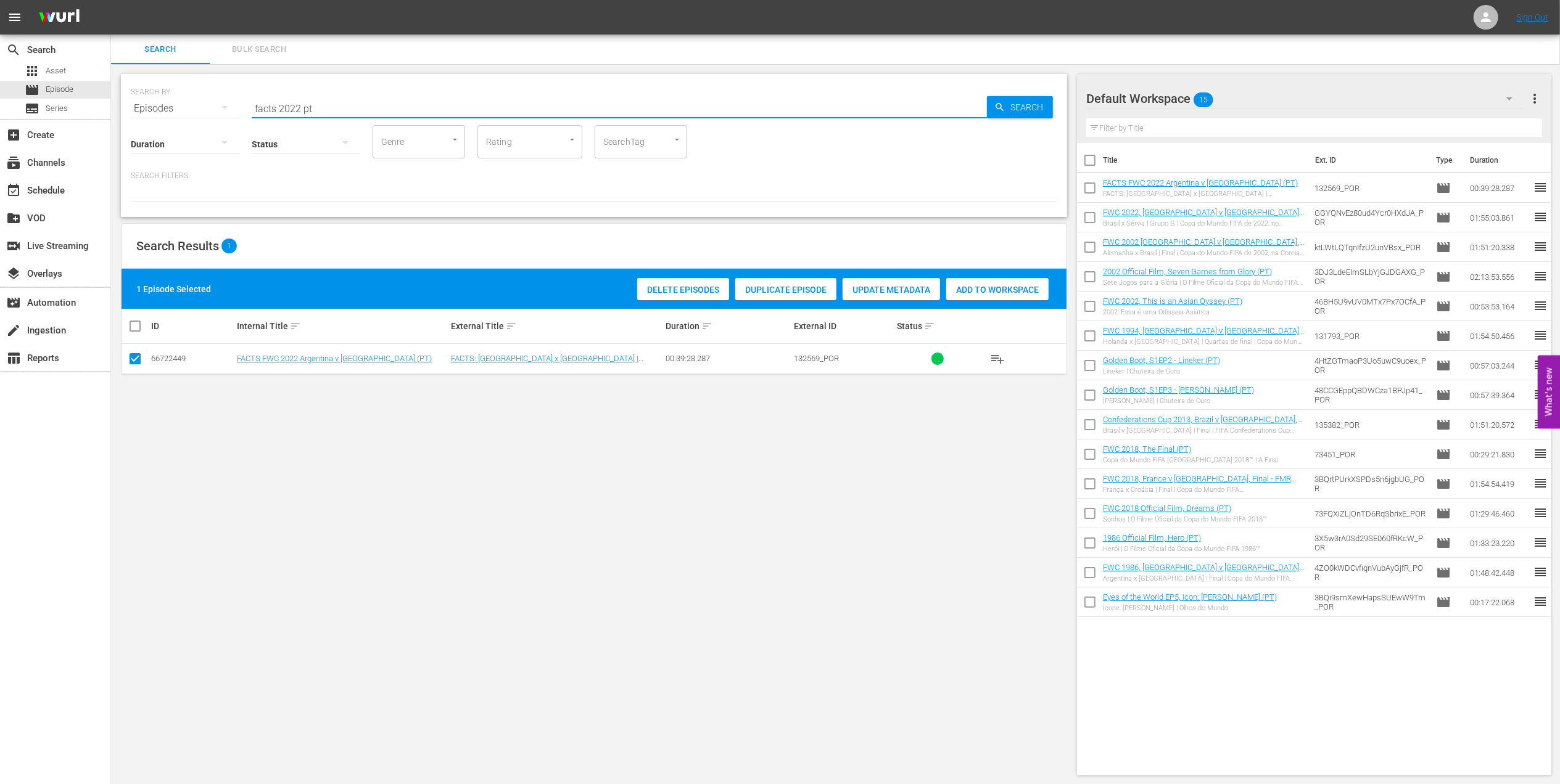
drag, startPoint x: 340, startPoint y: 106, endPoint x: 210, endPoint y: 110, distance: 130.1
click at [214, 109] on div "SEARCH BY Search By Episodes Search ID, Title, Description, Keywords, or Catego…" at bounding box center [594, 100] width 927 height 44
paste input "Bring the Noise"
click at [411, 111] on input "Bring the Noise" at bounding box center [619, 109] width 735 height 30
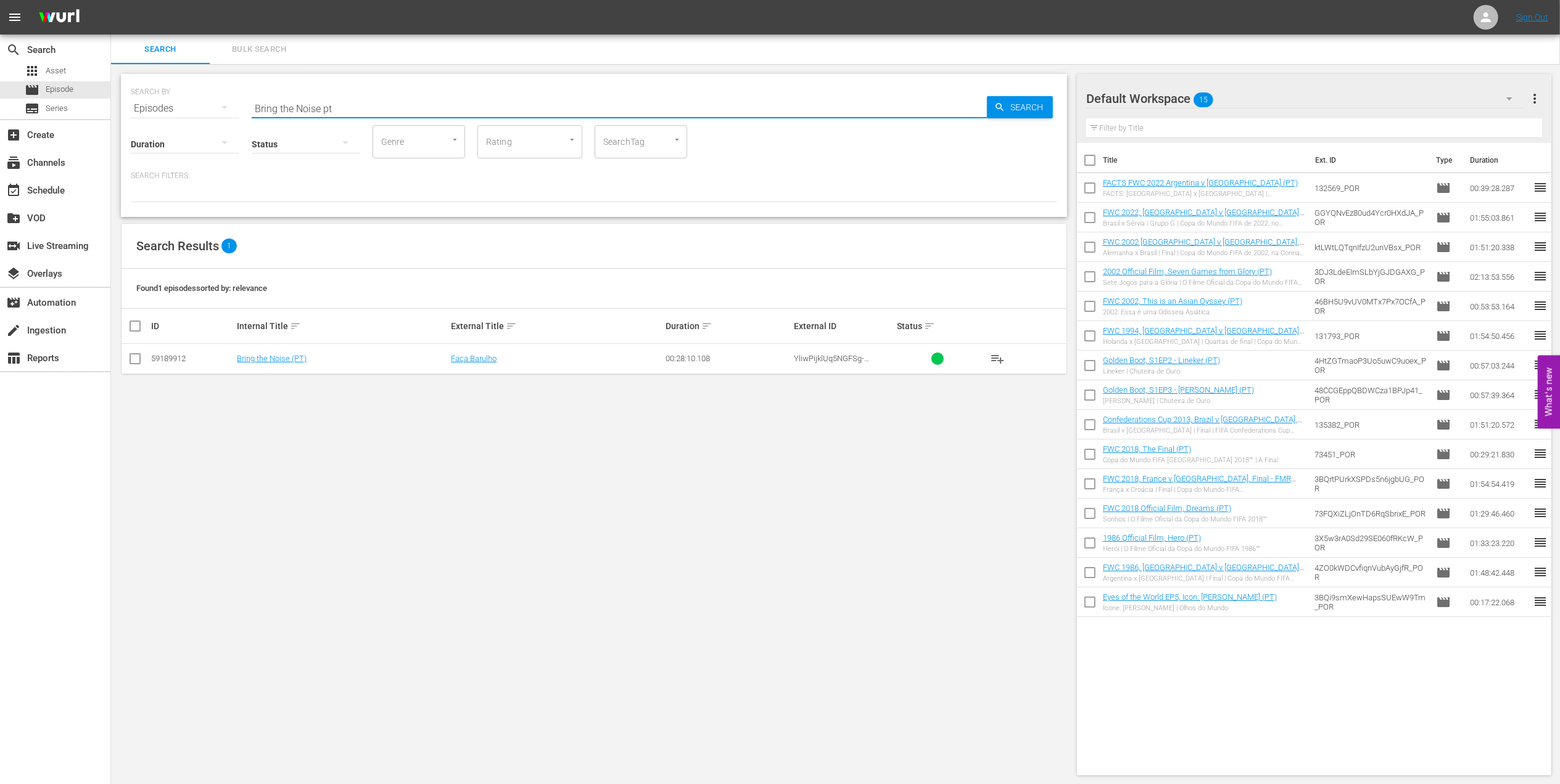
type input "Bring the Noise pt"
click at [139, 360] on input "checkbox" at bounding box center [135, 362] width 15 height 15
checkbox input "true"
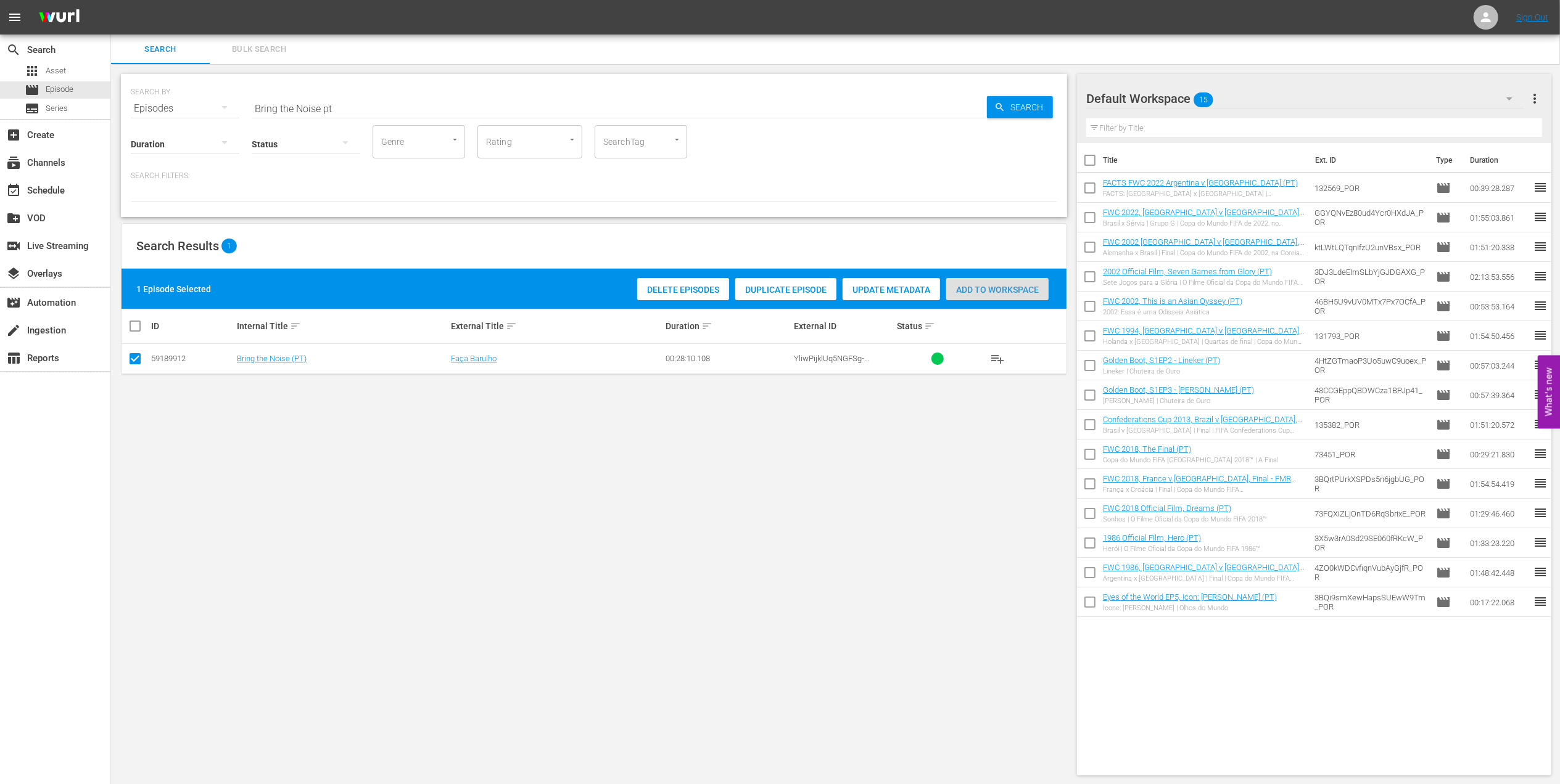
click at [1008, 287] on span "Add to Workspace" at bounding box center [997, 289] width 103 height 10
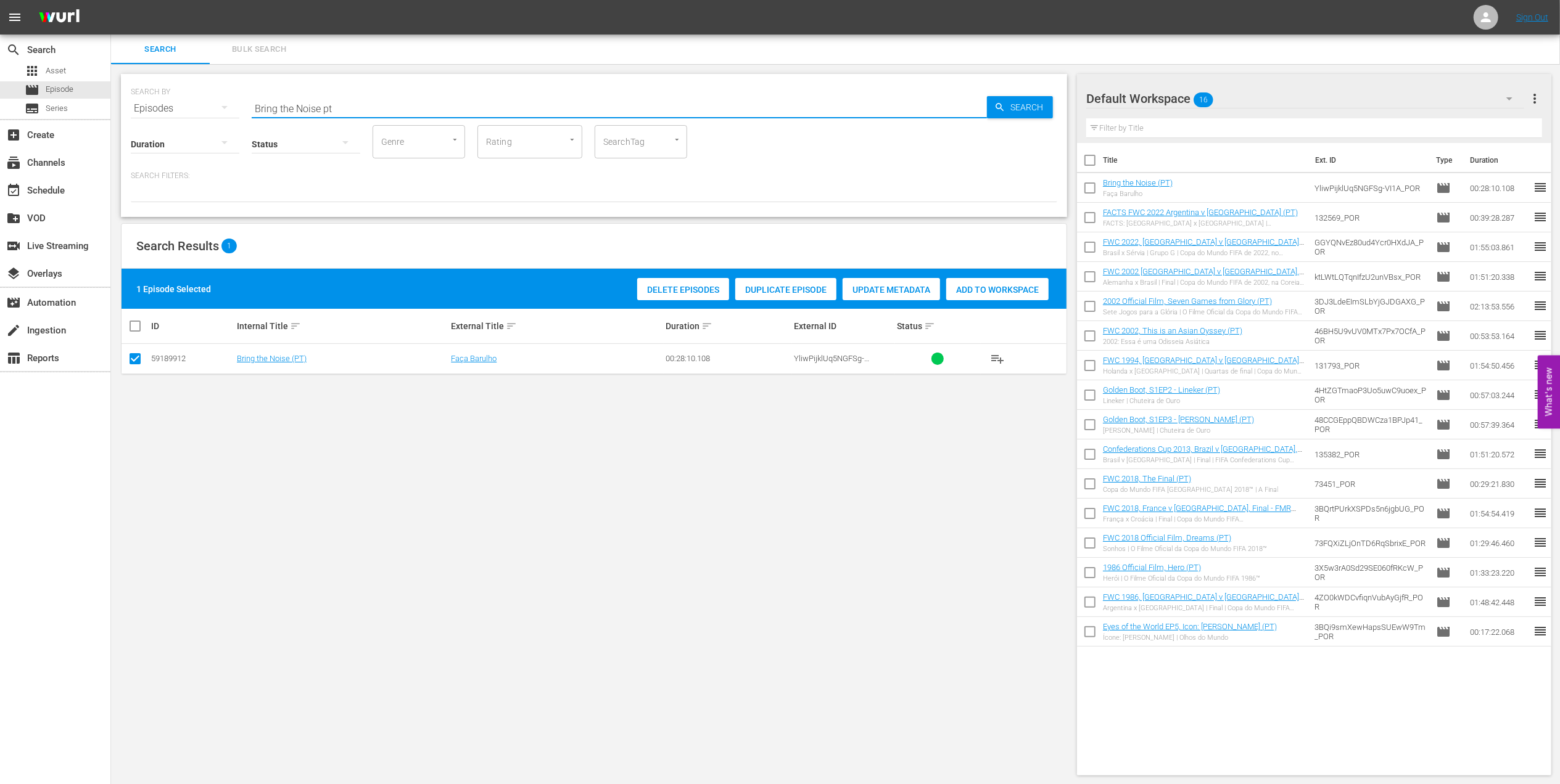
drag, startPoint x: 317, startPoint y: 109, endPoint x: 193, endPoint y: 109, distance: 124.0
click at [194, 109] on div "SEARCH BY Search By Episodes Search ID, Title, Description, Keywords, or Catego…" at bounding box center [594, 100] width 927 height 44
paste input "FWC 2022 All Goals Collection"
click at [462, 107] on input "FWC 2022 All Goals Collection" at bounding box center [619, 109] width 735 height 30
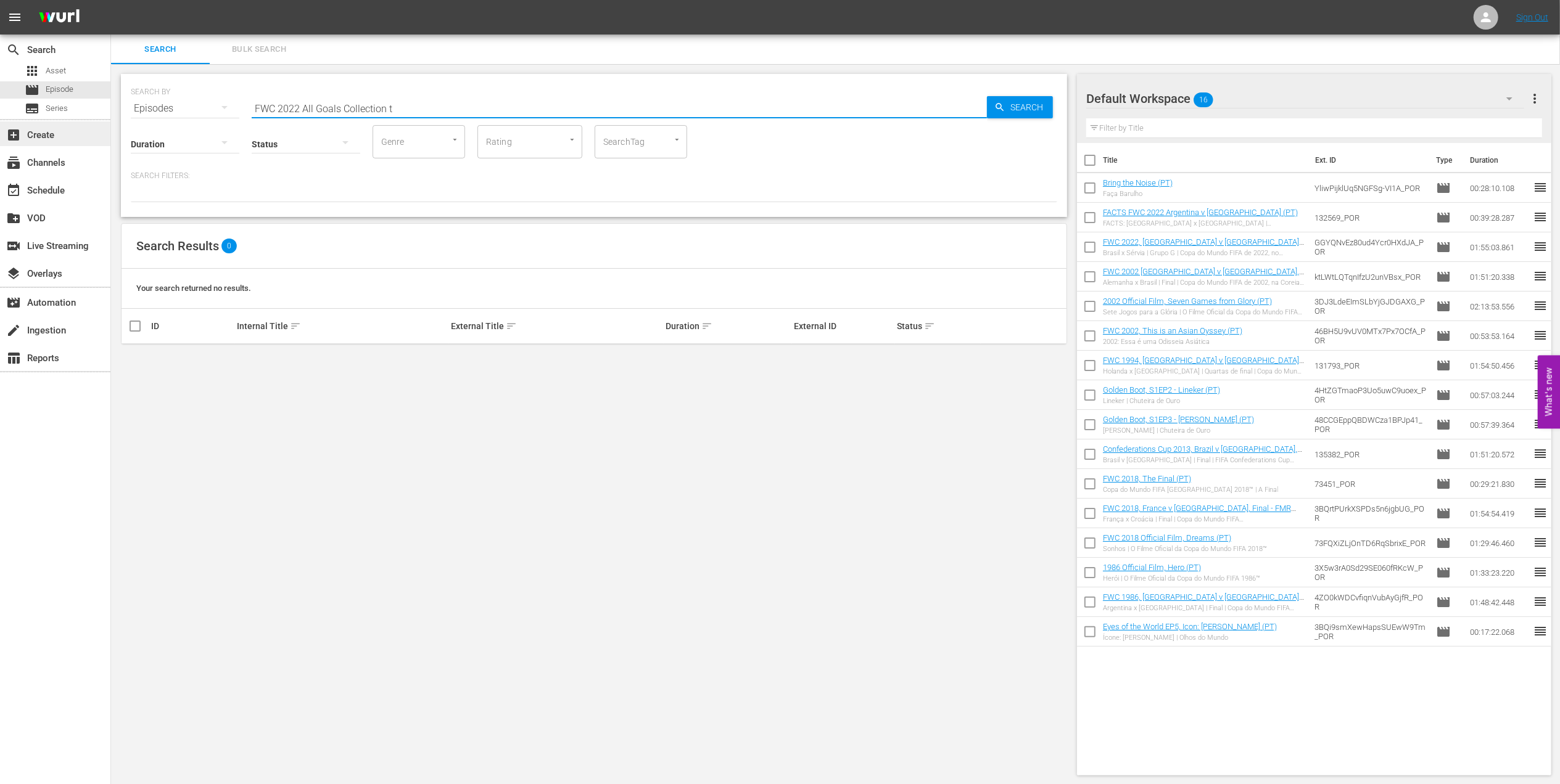
drag, startPoint x: 303, startPoint y: 106, endPoint x: 10, endPoint y: 129, distance: 293.9
click at [111, 0] on div "search Search apps Asset movie Episode subtitles Series add_box Create subscrip…" at bounding box center [835, 0] width 1449 height 0
drag, startPoint x: 359, startPoint y: 111, endPoint x: 291, endPoint y: 111, distance: 68.0
click at [291, 111] on input "All Goals Collection t" at bounding box center [619, 109] width 735 height 30
type input "All Goals 2022 pt"
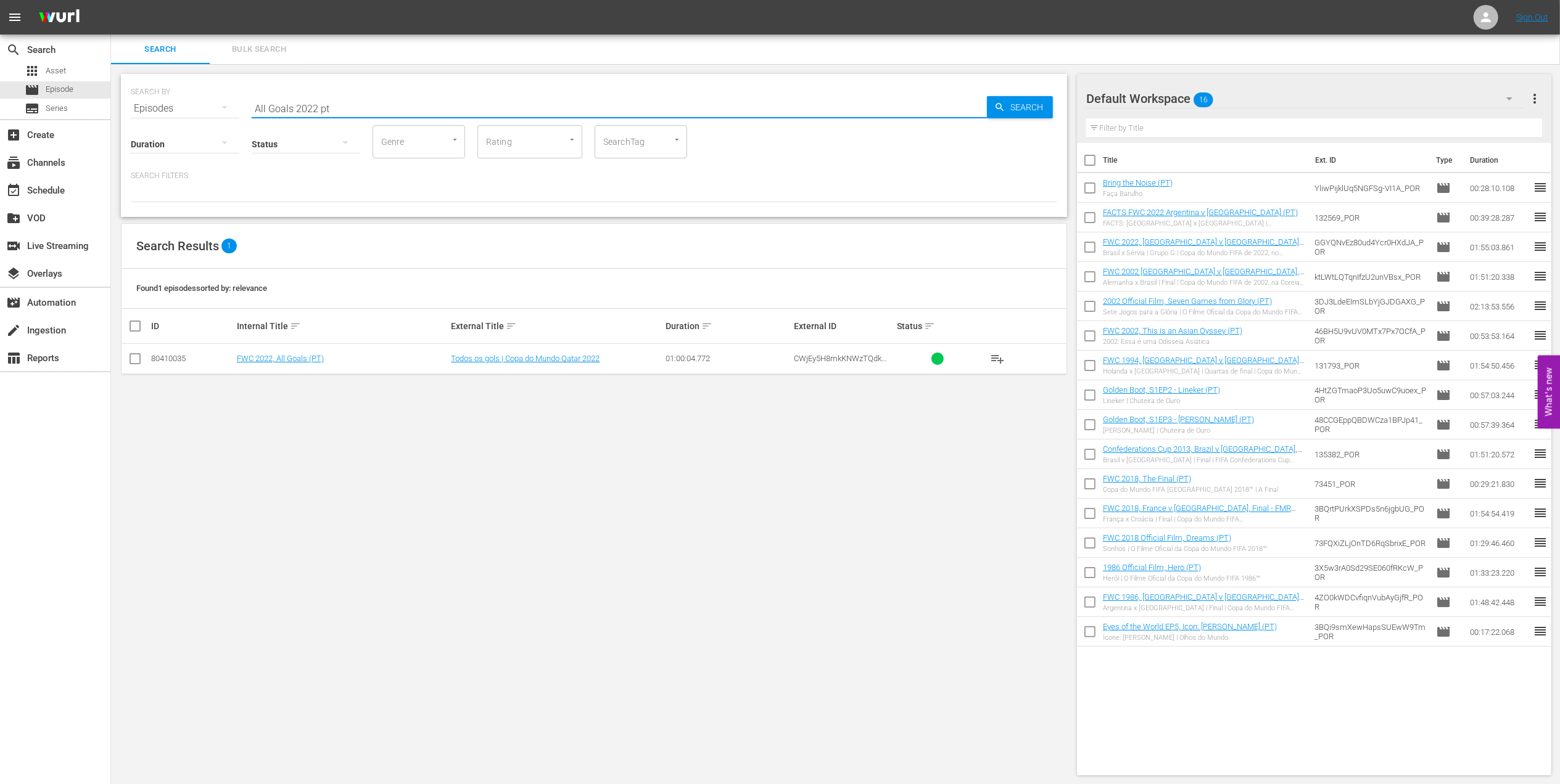
click at [137, 360] on input "checkbox" at bounding box center [135, 362] width 15 height 15
checkbox input "true"
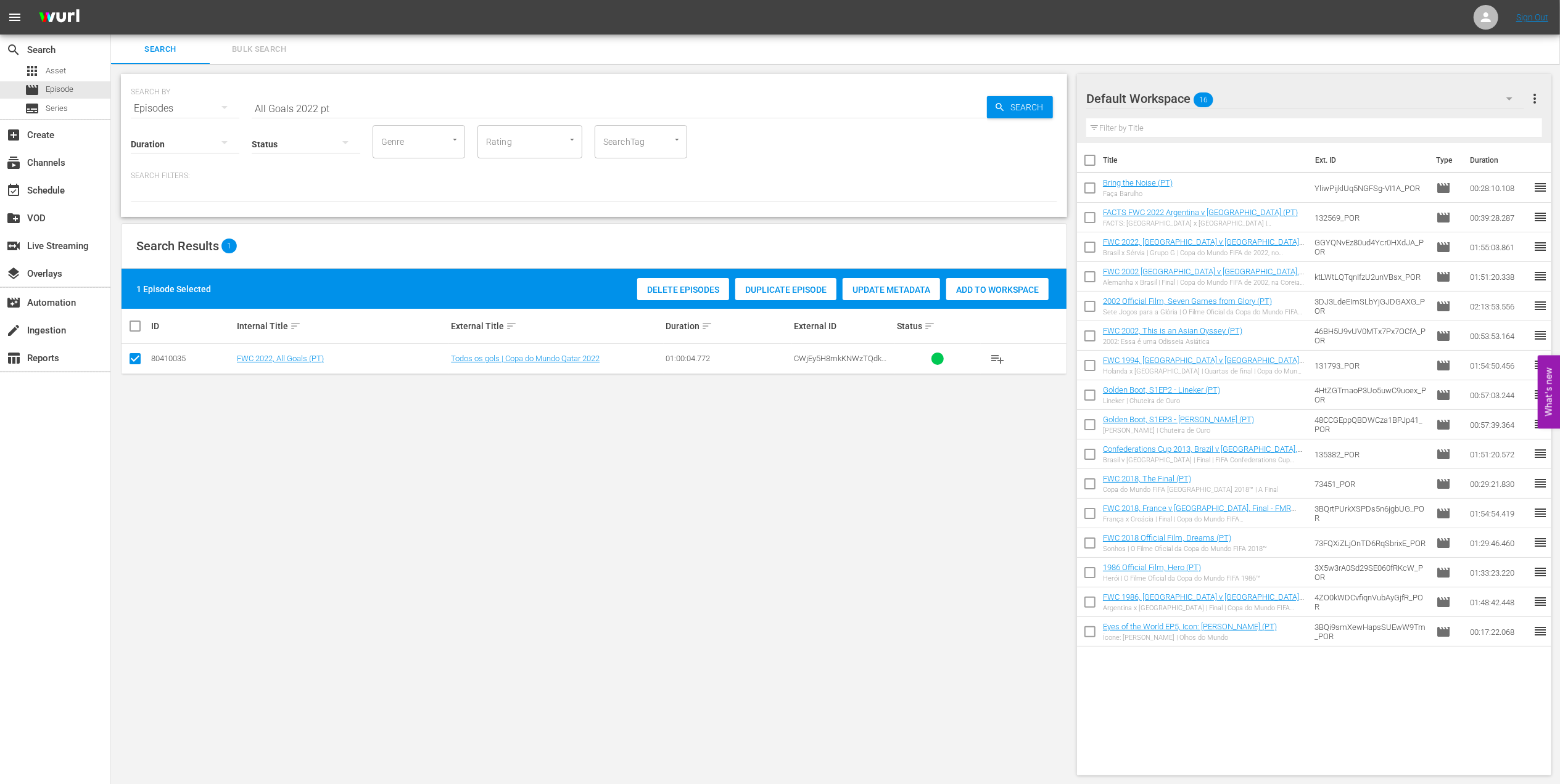
click at [1003, 288] on span "Add to Workspace" at bounding box center [997, 289] width 103 height 10
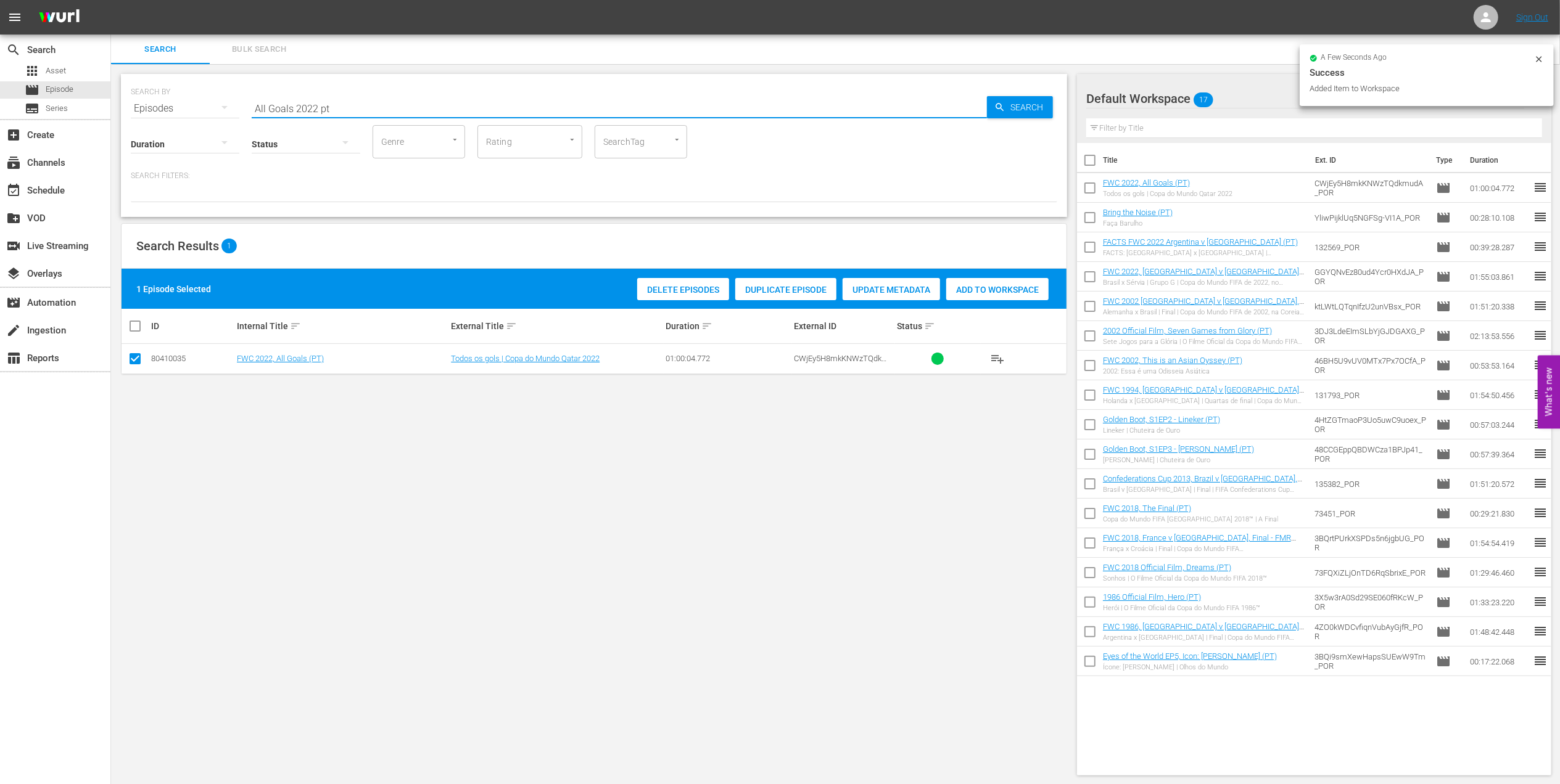
drag, startPoint x: 341, startPoint y: 106, endPoint x: 179, endPoint y: 107, distance: 162.0
click at [180, 106] on div "SEARCH BY Search By Episodes Search ID, Title, Description, Keywords, or Catego…" at bounding box center [594, 100] width 927 height 44
paste input "FWC 1994, [GEOGRAPHIC_DATA] v [GEOGRAPHIC_DATA] , Semi-final"
click at [473, 107] on input "FWC 1994, [GEOGRAPHIC_DATA] v [GEOGRAPHIC_DATA] , Semi-final" at bounding box center [619, 109] width 735 height 30
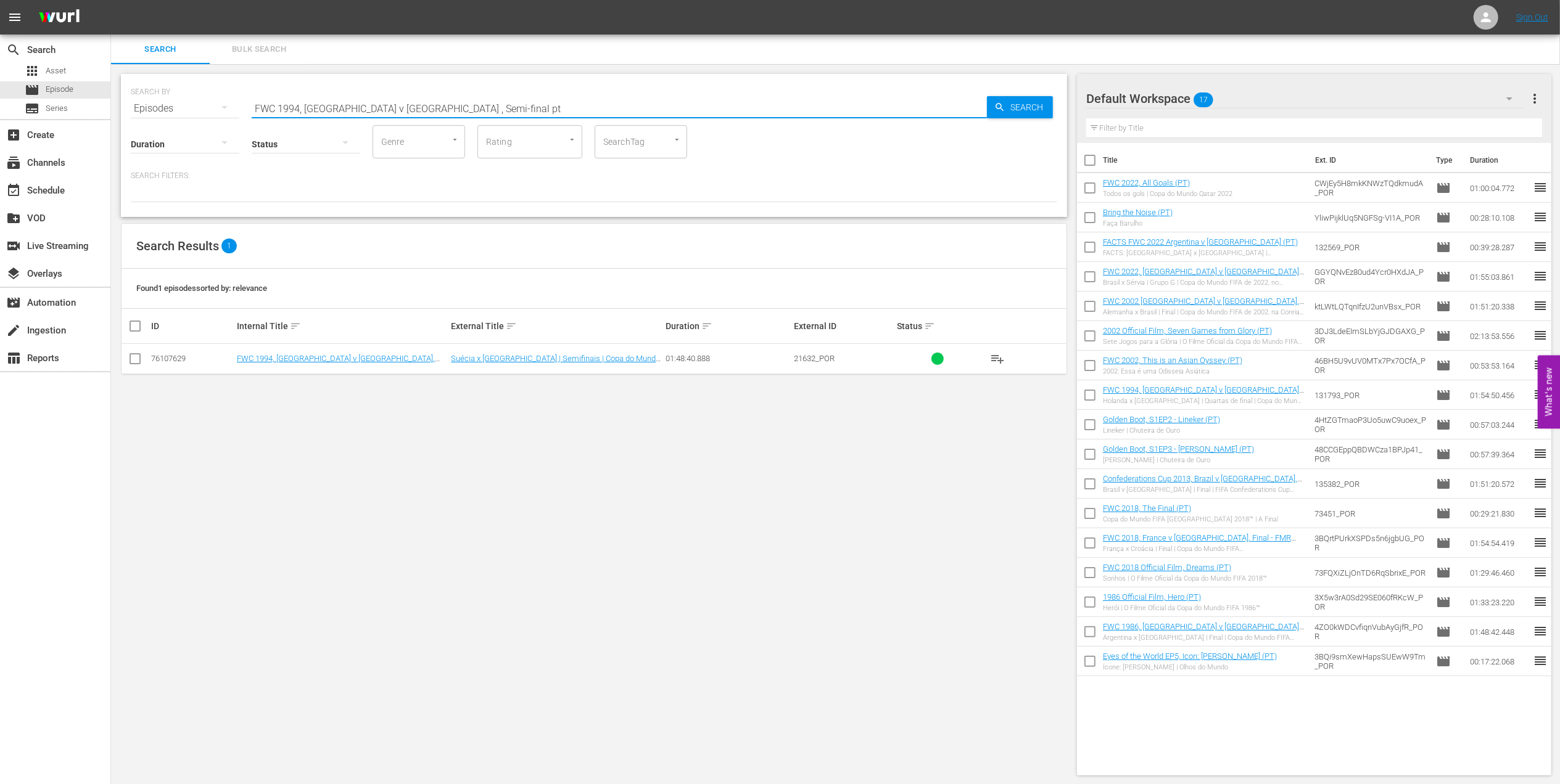
type input "FWC 1994, [GEOGRAPHIC_DATA] v [GEOGRAPHIC_DATA] , Semi-final pt"
click at [141, 361] on input "checkbox" at bounding box center [135, 362] width 15 height 15
checkbox input "true"
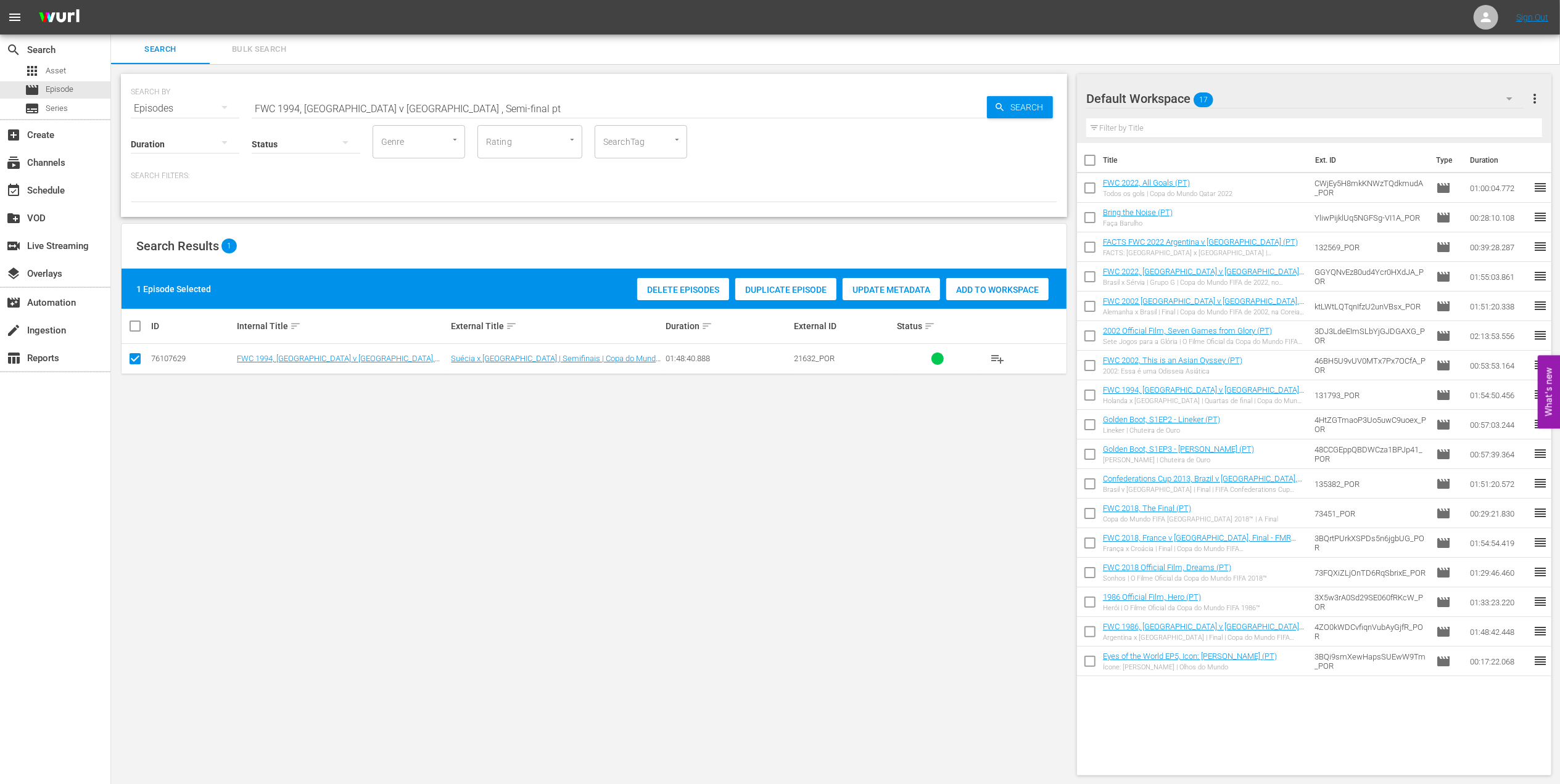
click at [970, 286] on span "Add to Workspace" at bounding box center [997, 289] width 103 height 10
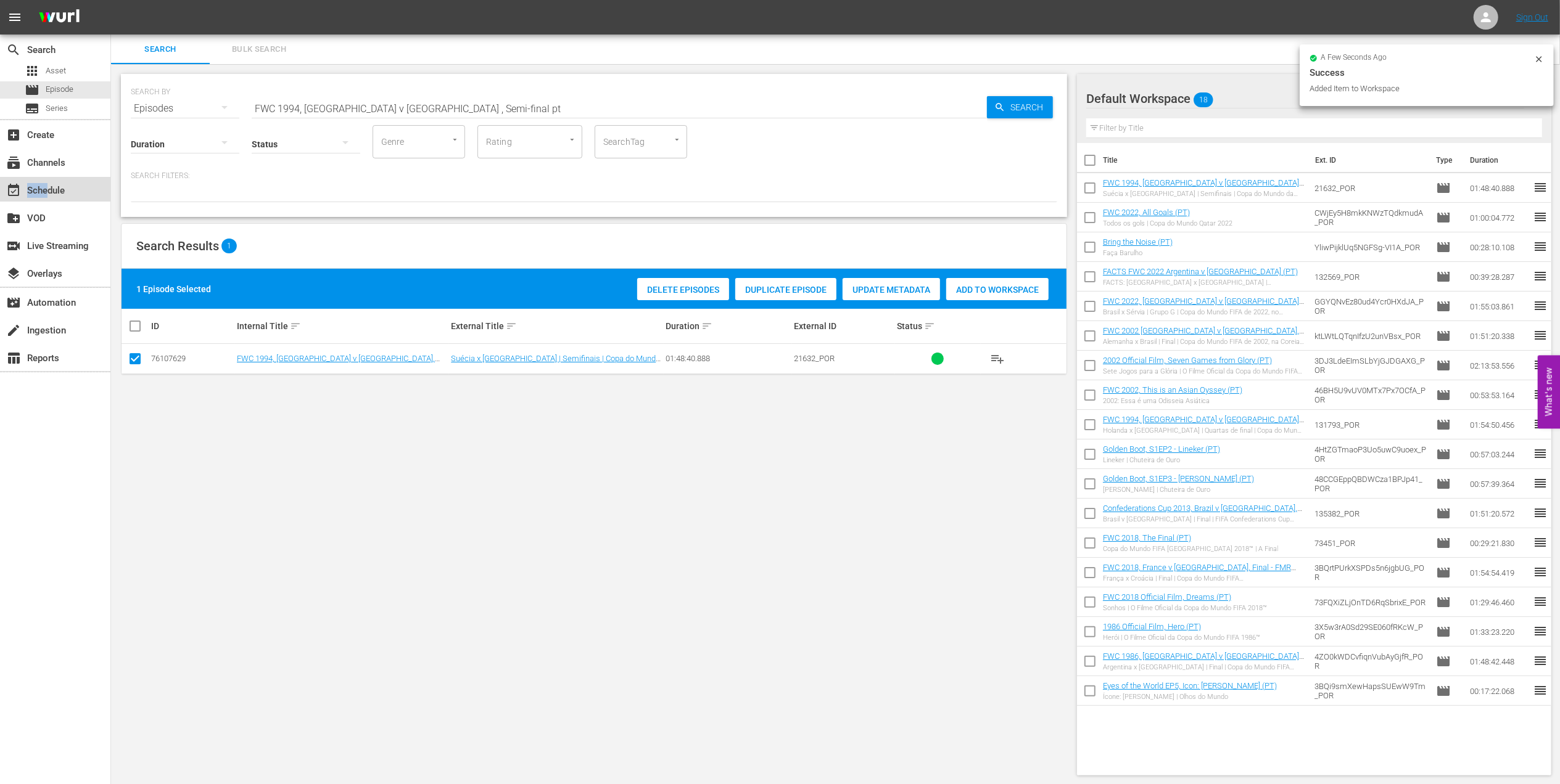
click at [48, 194] on div "event_available Schedule" at bounding box center [34, 189] width 69 height 11
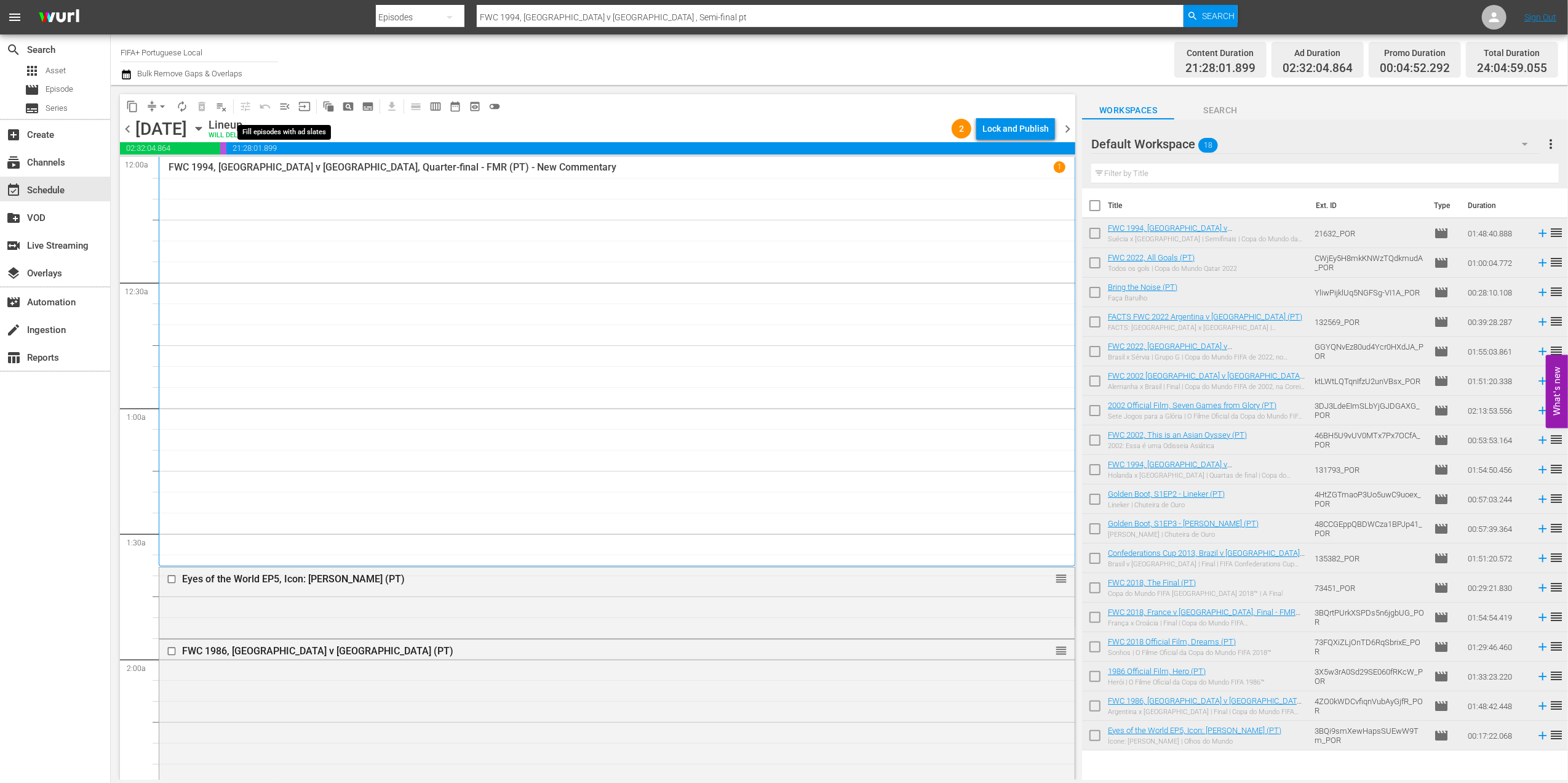
click at [287, 109] on span "menu_open" at bounding box center [285, 106] width 12 height 12
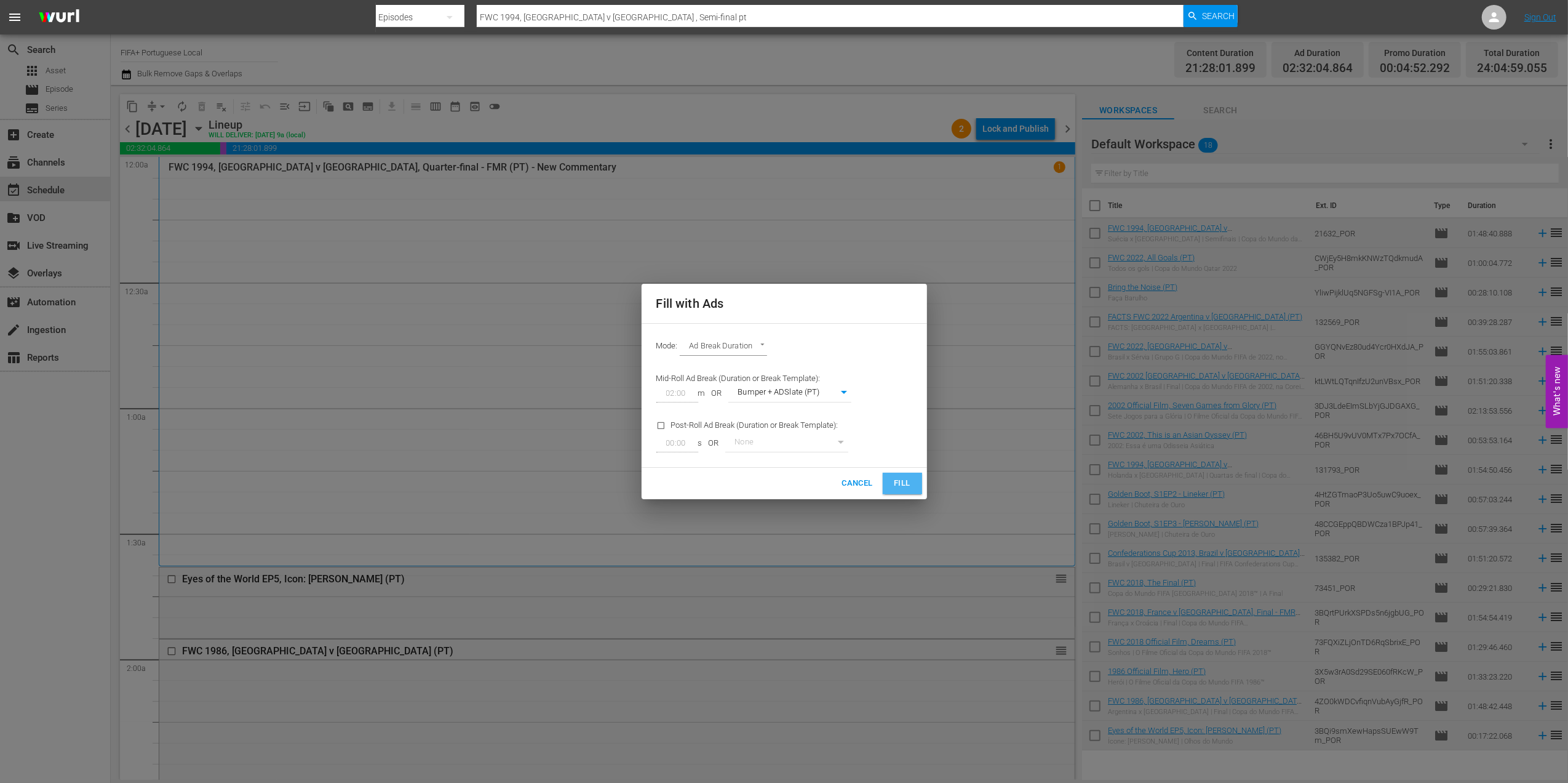
click at [907, 485] on span "Fill" at bounding box center [903, 483] width 19 height 14
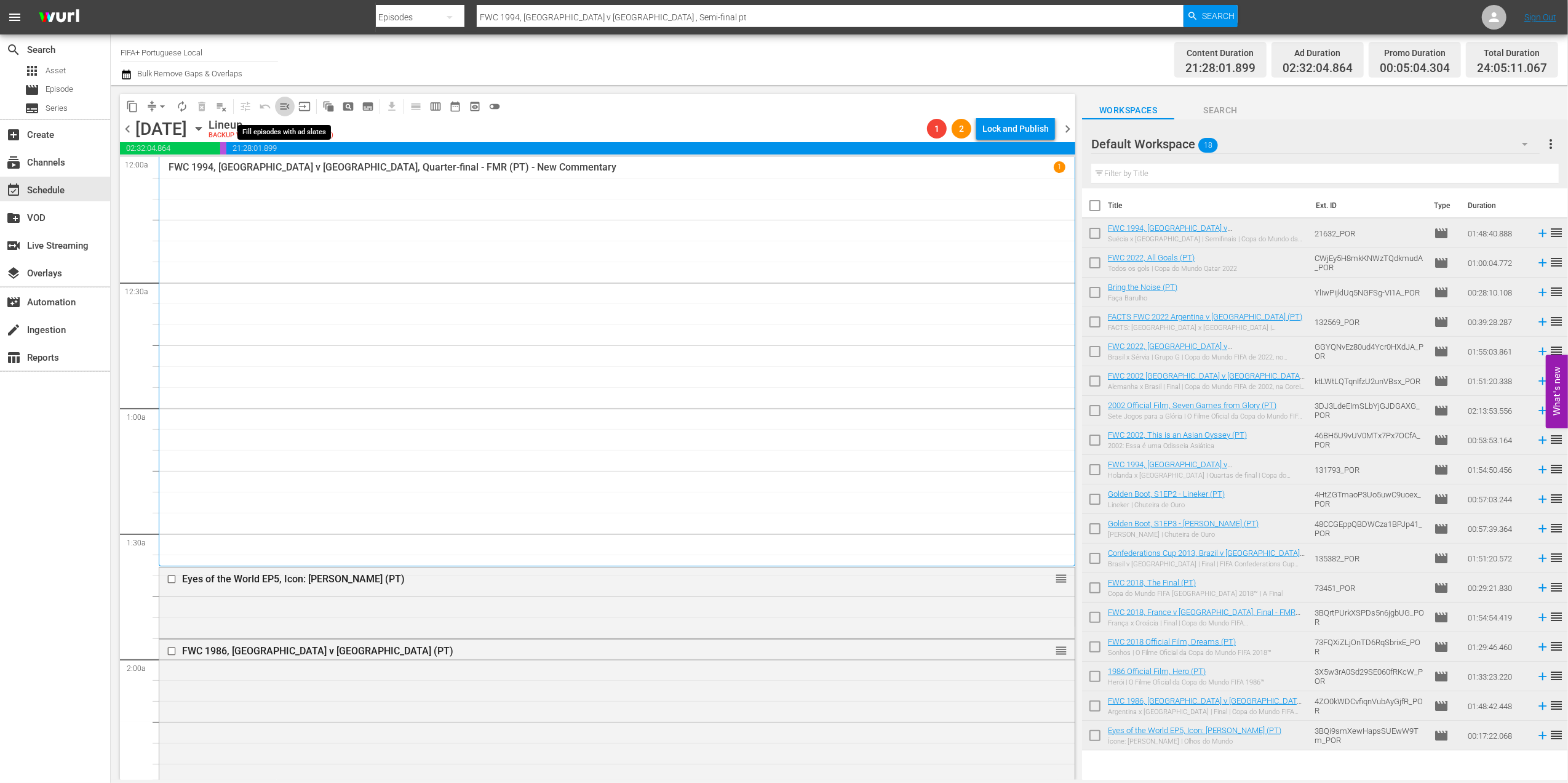
click at [288, 106] on span "menu_open" at bounding box center [285, 106] width 12 height 12
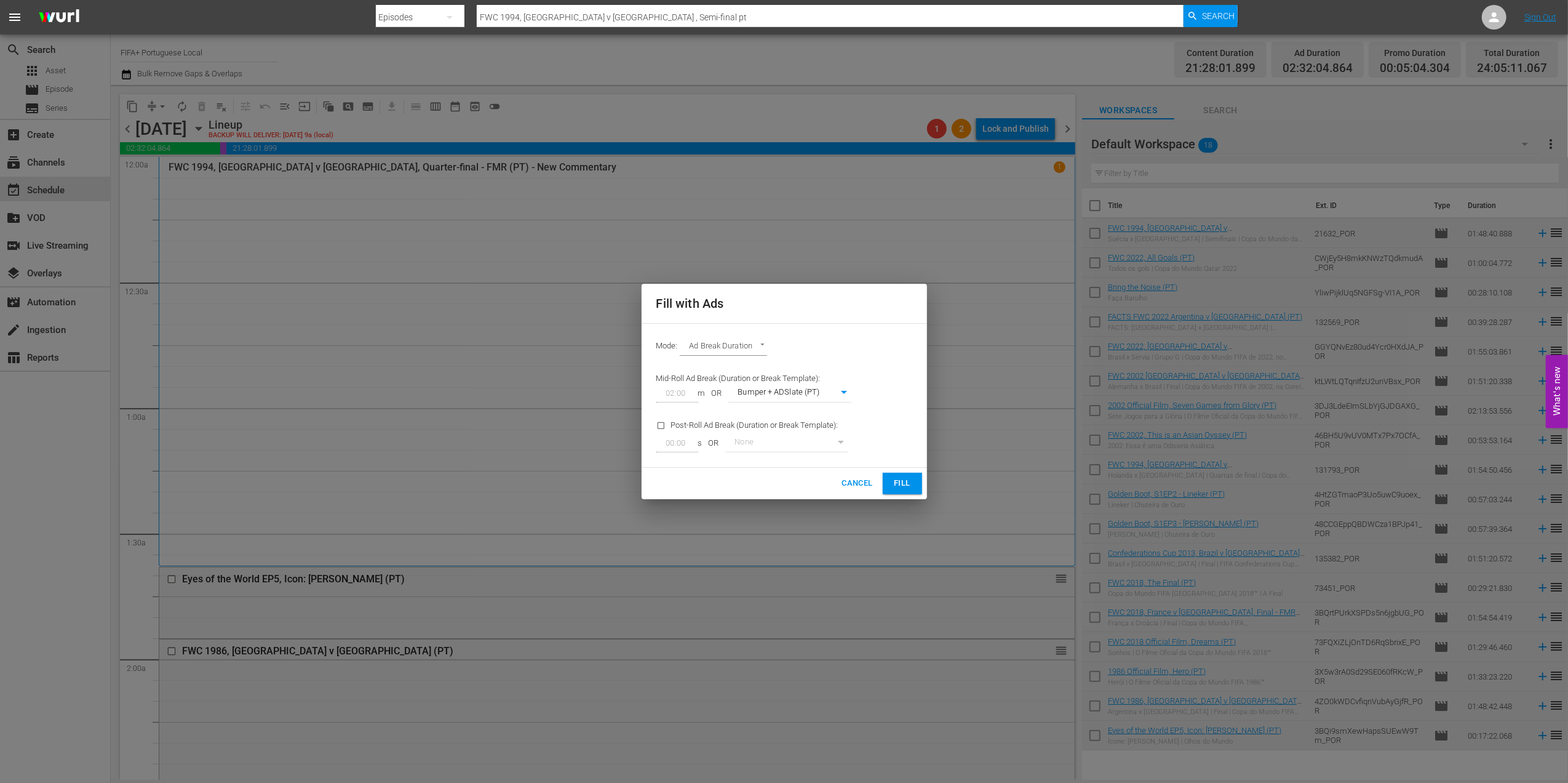
click at [907, 482] on span "Fill" at bounding box center [903, 483] width 19 height 14
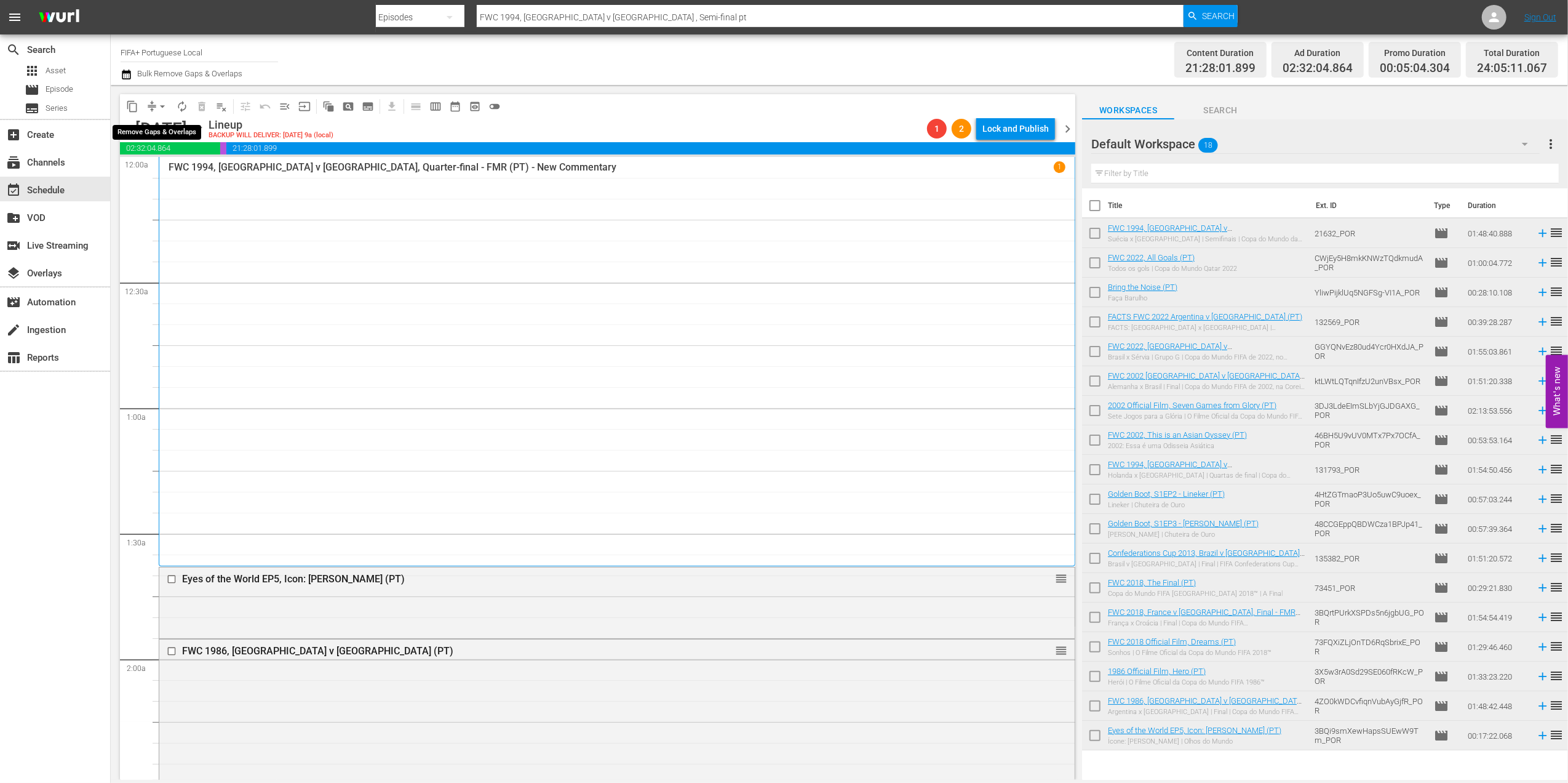
click at [161, 108] on span "arrow_drop_down" at bounding box center [162, 106] width 12 height 12
click at [183, 174] on li "Align to End of Previous Day" at bounding box center [163, 172] width 129 height 20
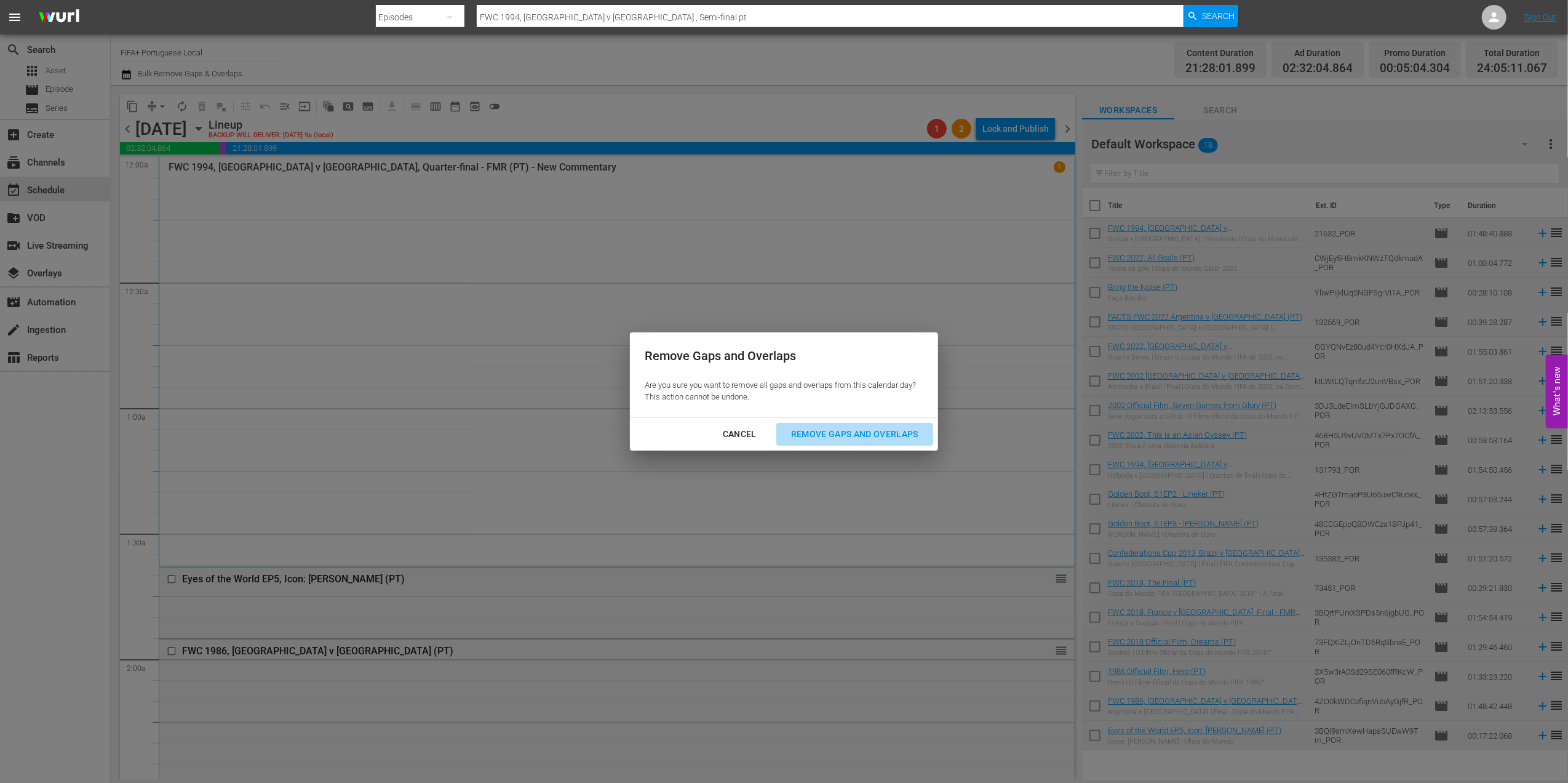
click at [904, 441] on div "Remove Gaps and Overlaps" at bounding box center [855, 435] width 147 height 16
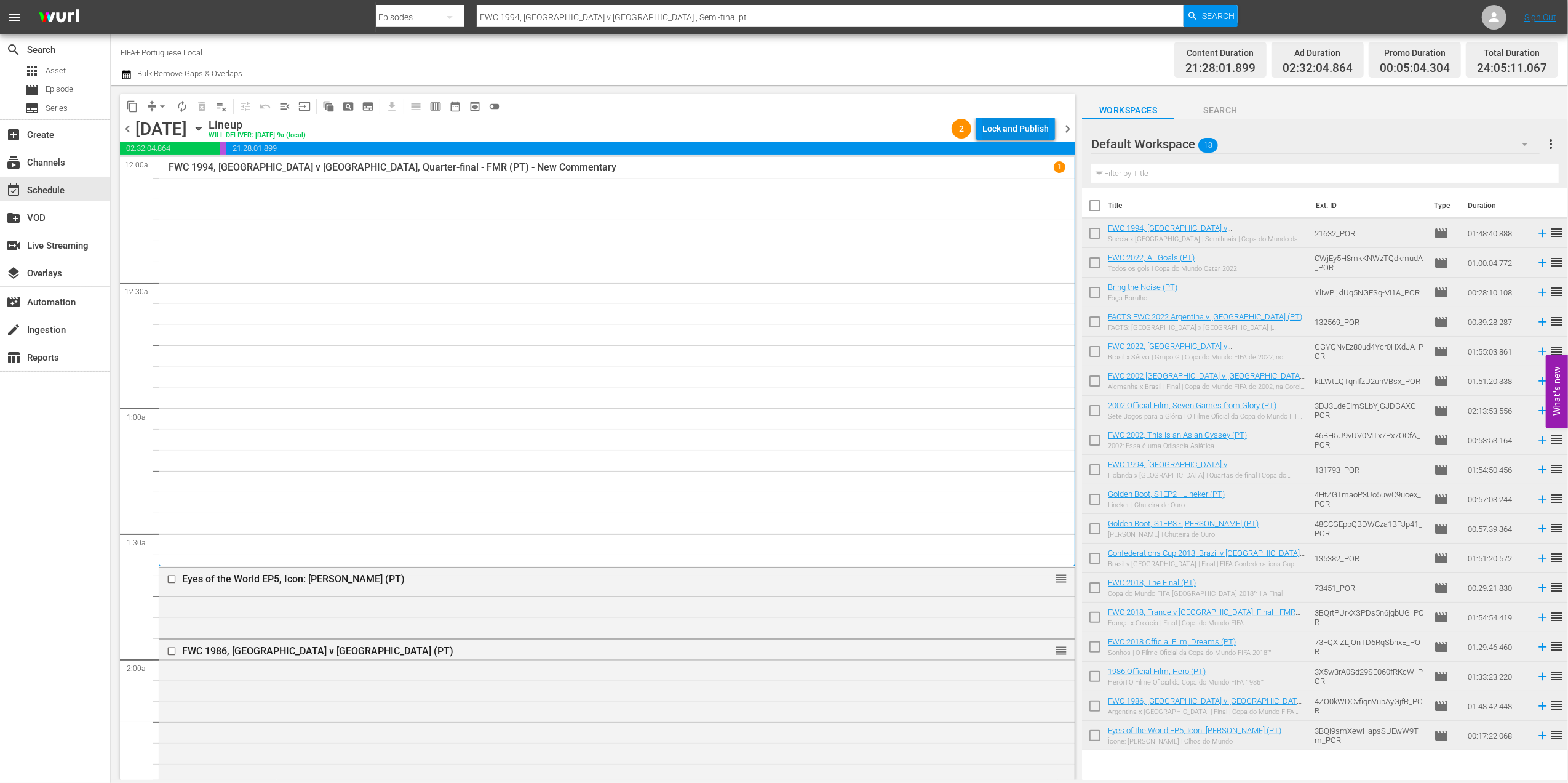
click at [987, 127] on div "Lock and Publish" at bounding box center [1016, 129] width 67 height 22
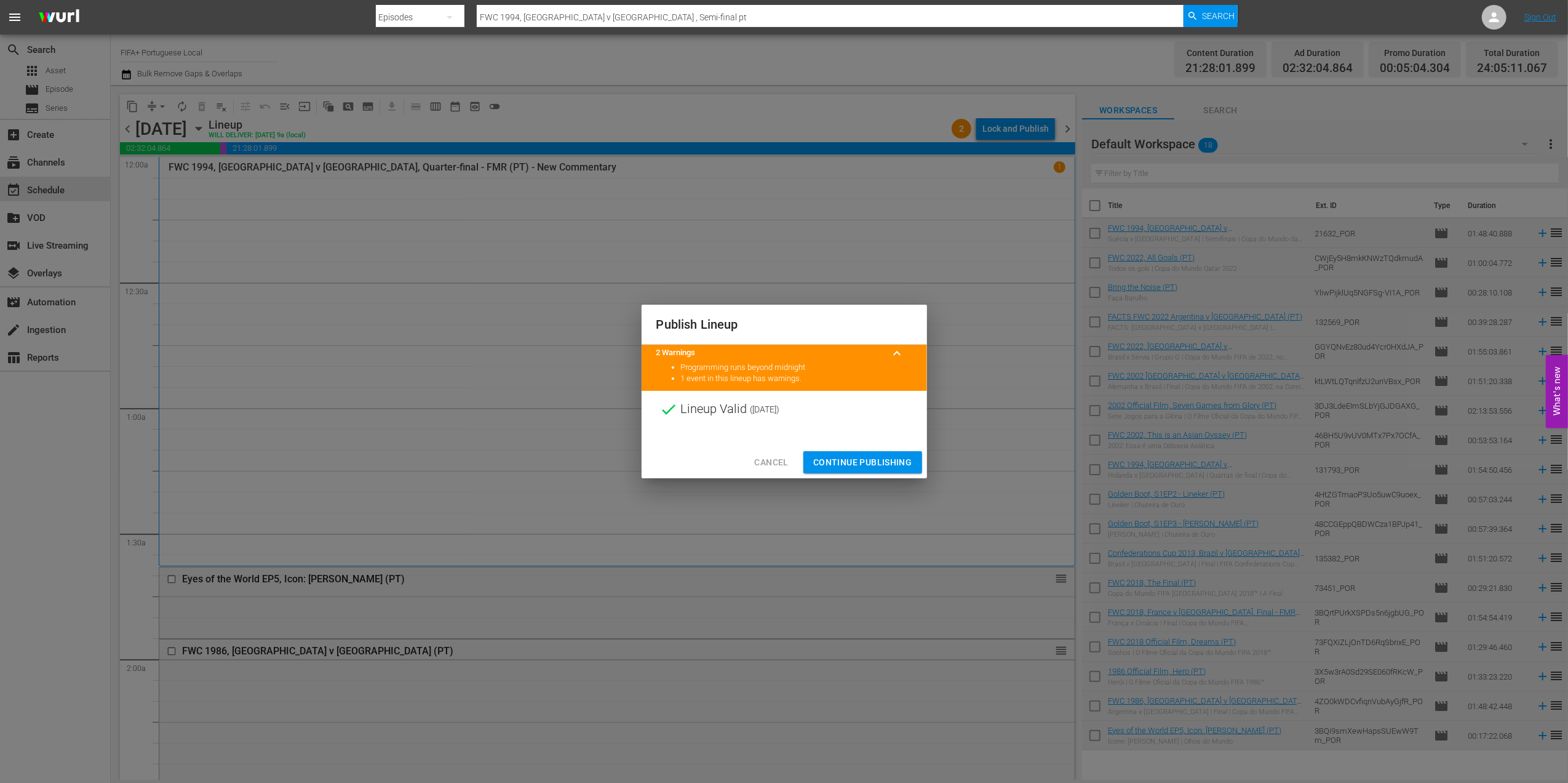
click at [859, 461] on span "Continue Publishing" at bounding box center [862, 462] width 99 height 16
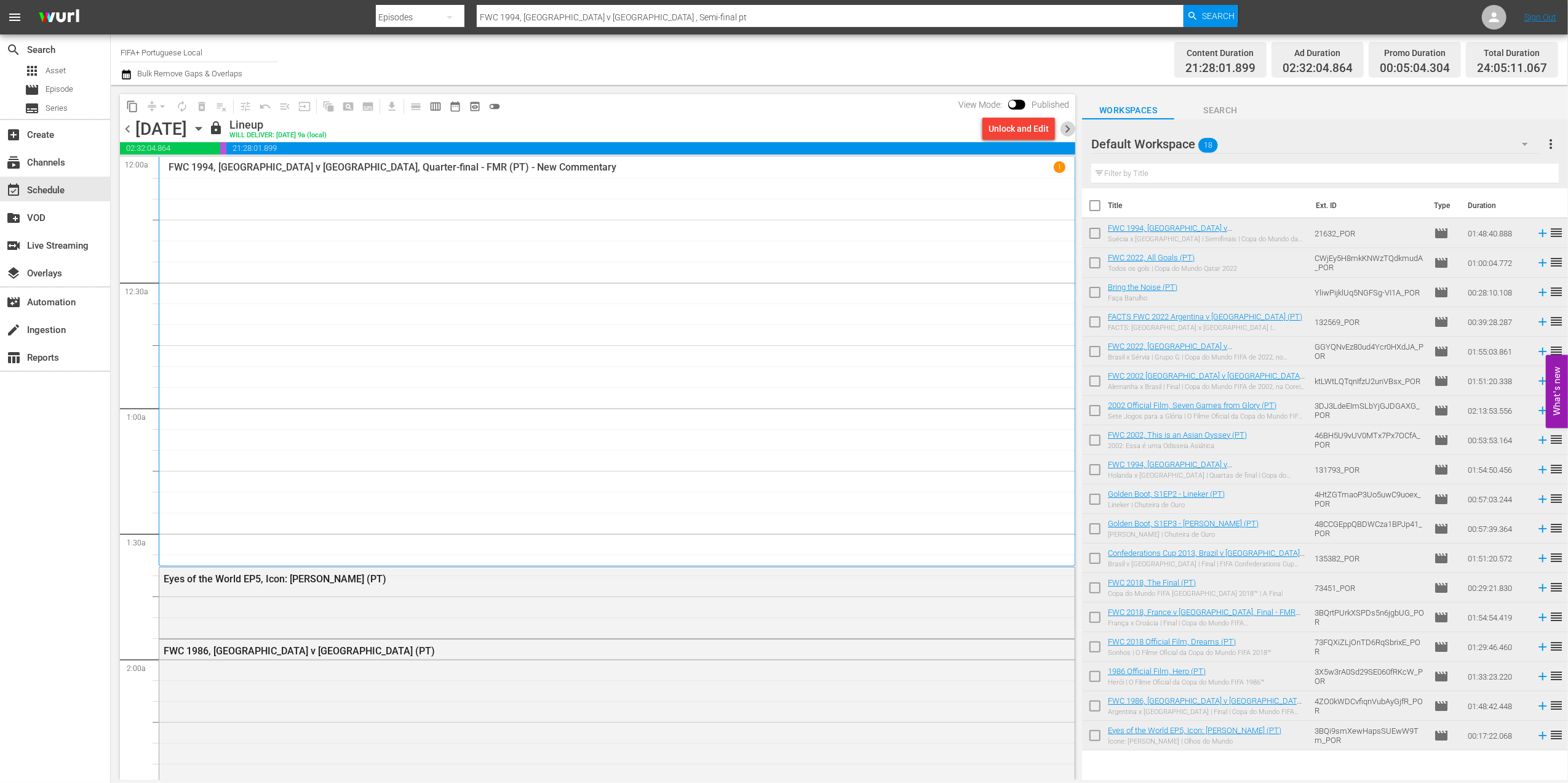
click at [1064, 123] on span "chevron_right" at bounding box center [1067, 129] width 16 height 16
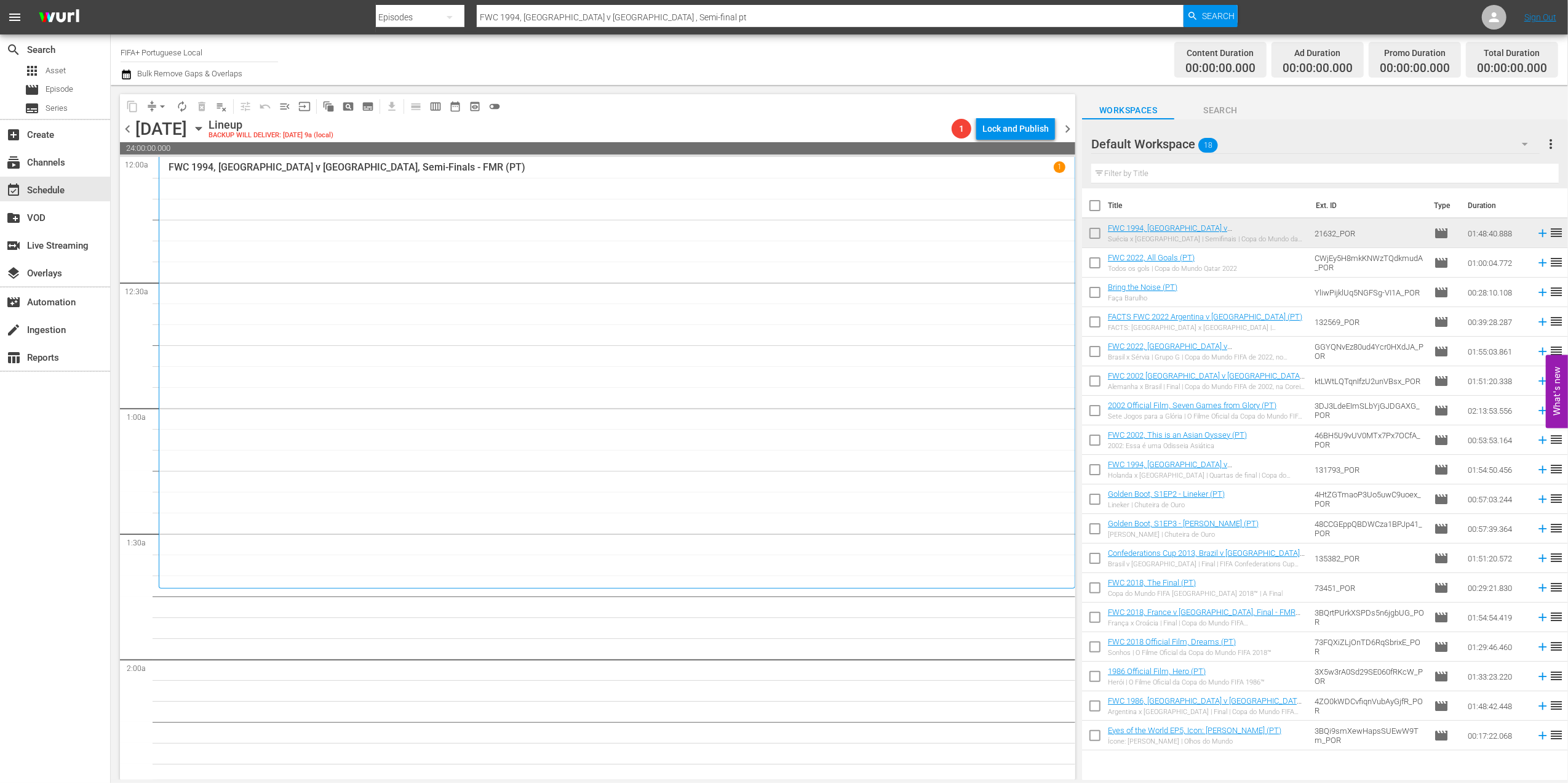
click at [1096, 207] on input "checkbox" at bounding box center [1095, 208] width 26 height 26
checkbox input "true"
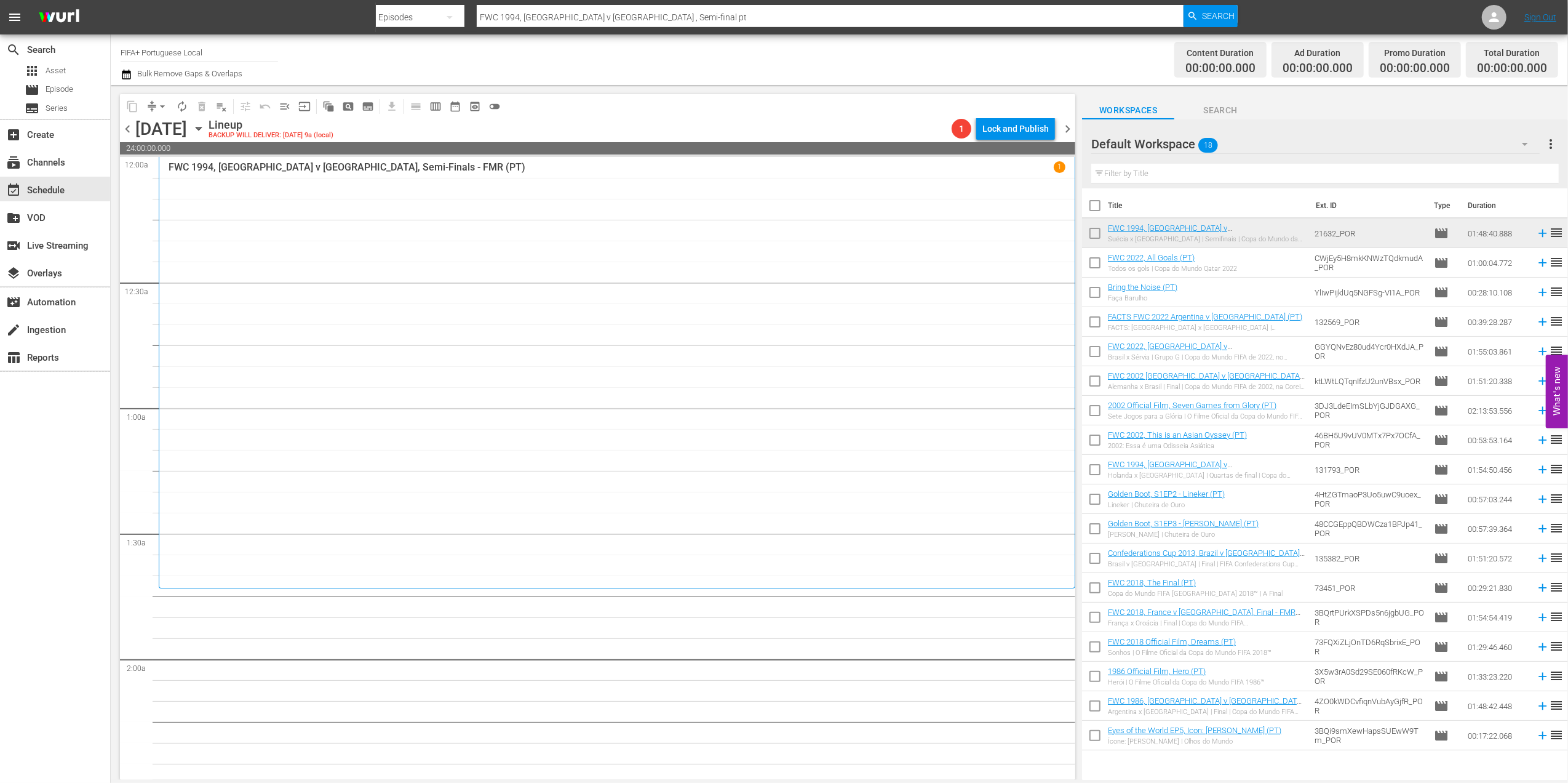
checkbox input "true"
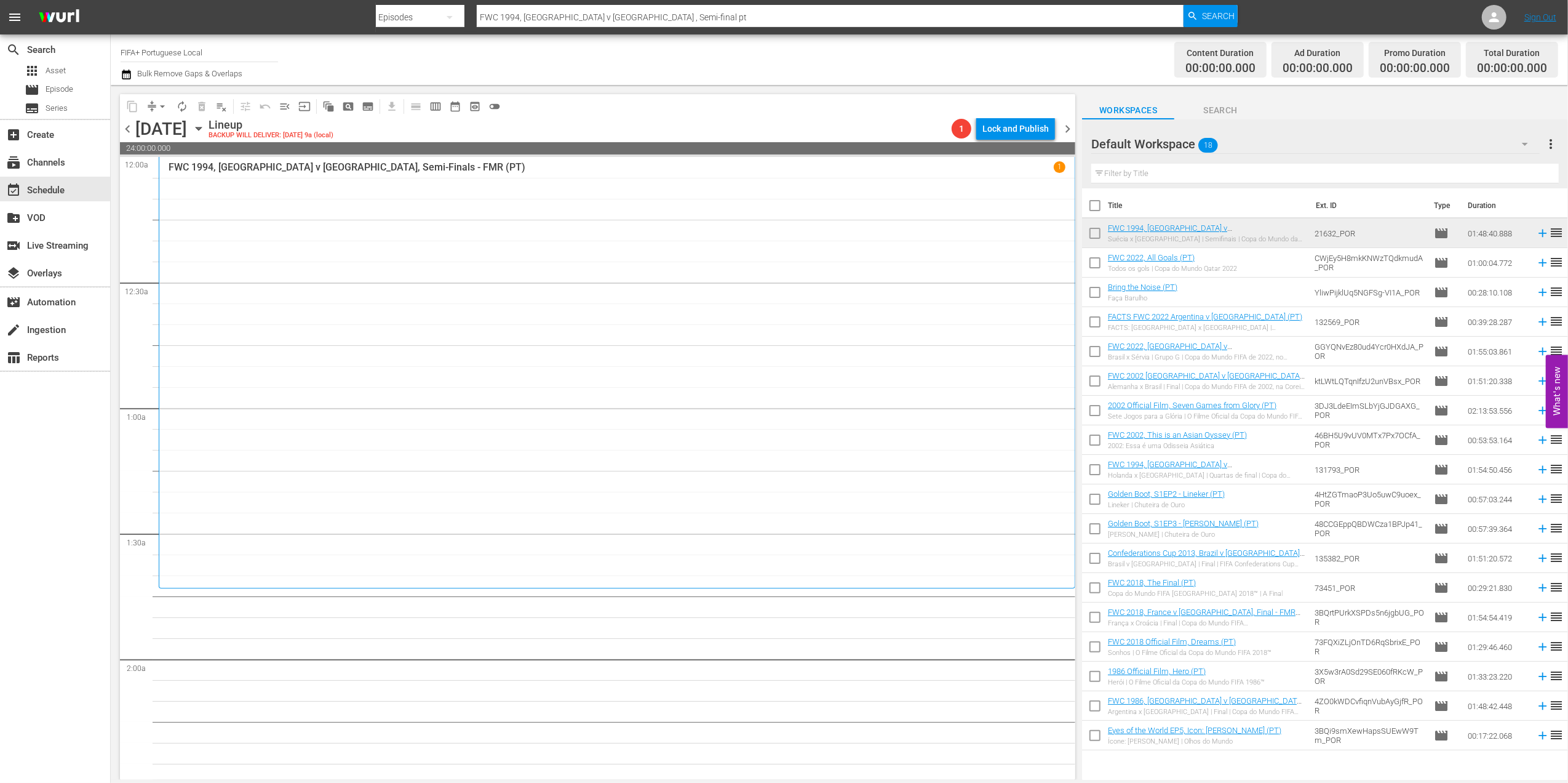
checkbox input "true"
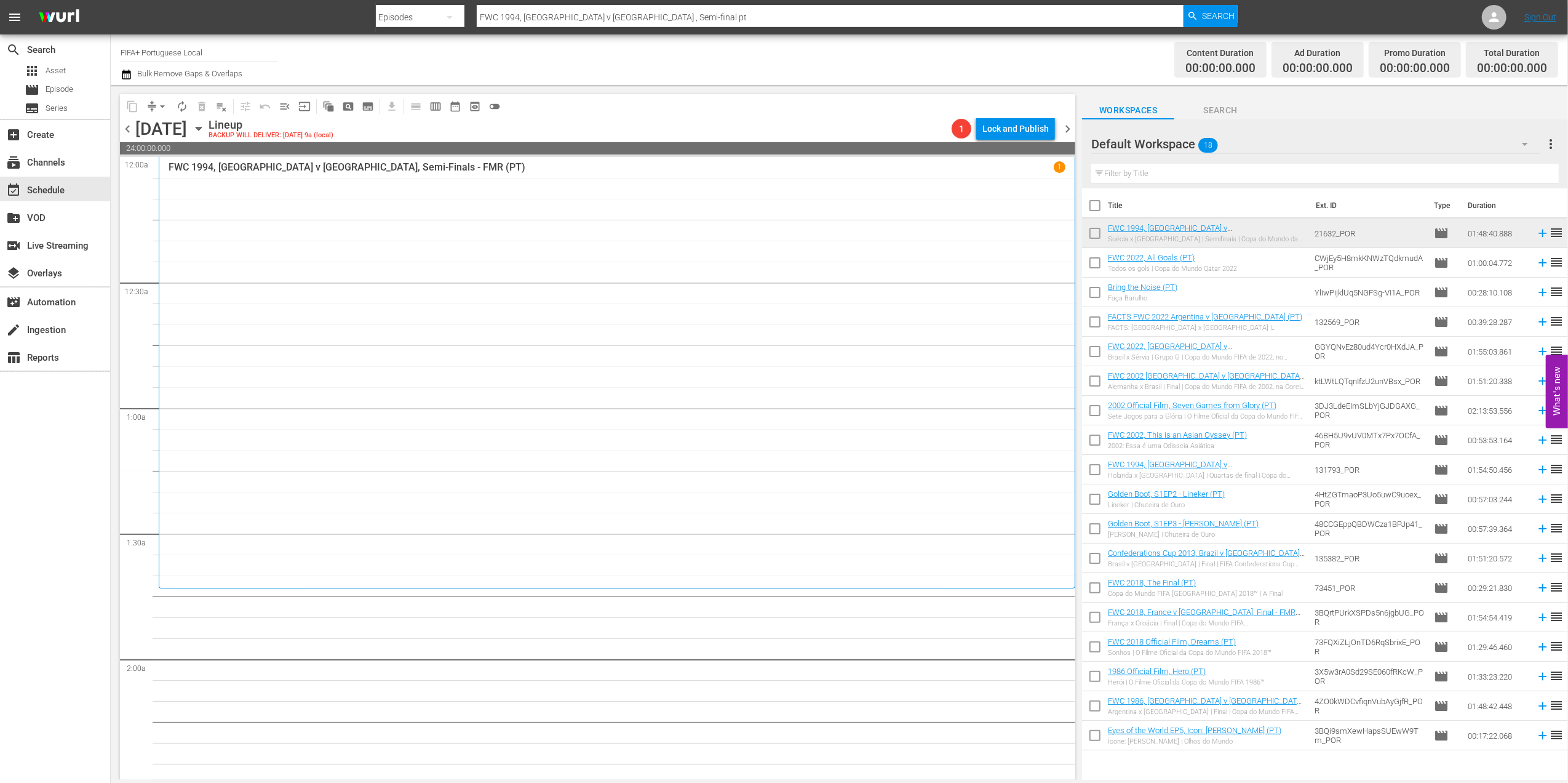
checkbox input "true"
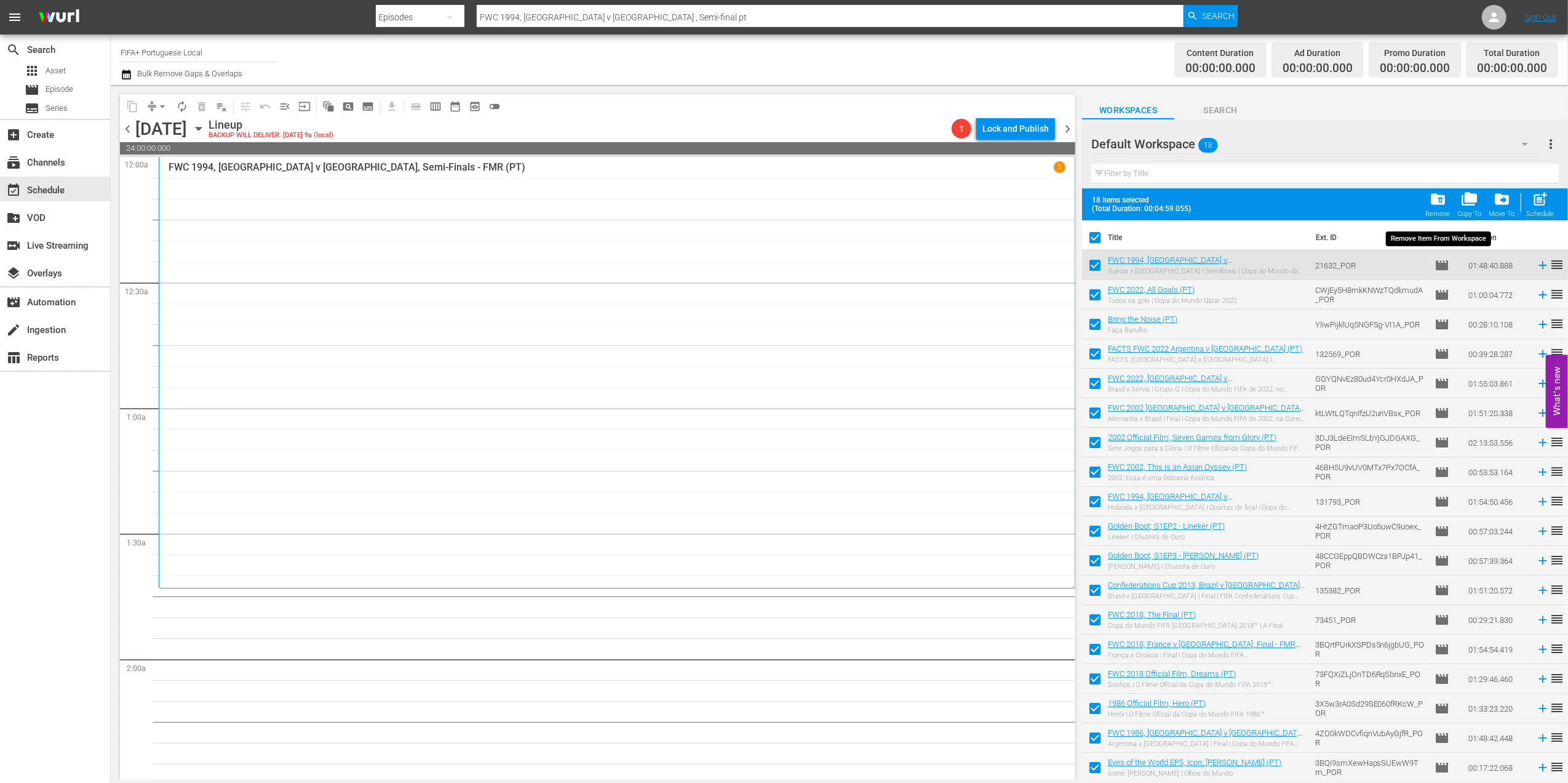
click at [1435, 200] on span "folder_delete" at bounding box center [1438, 199] width 16 height 16
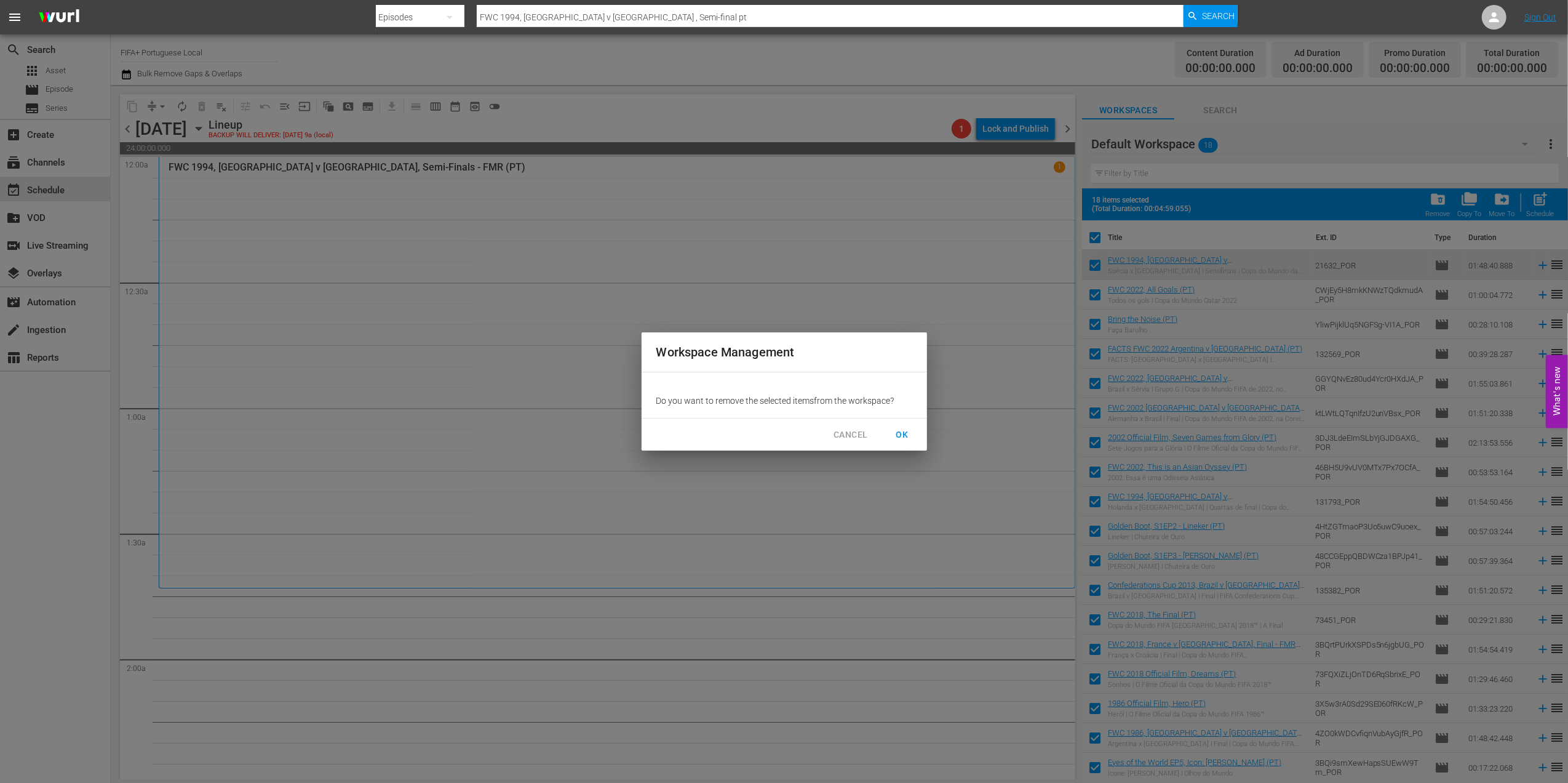
click at [899, 437] on span "OK" at bounding box center [903, 435] width 19 height 16
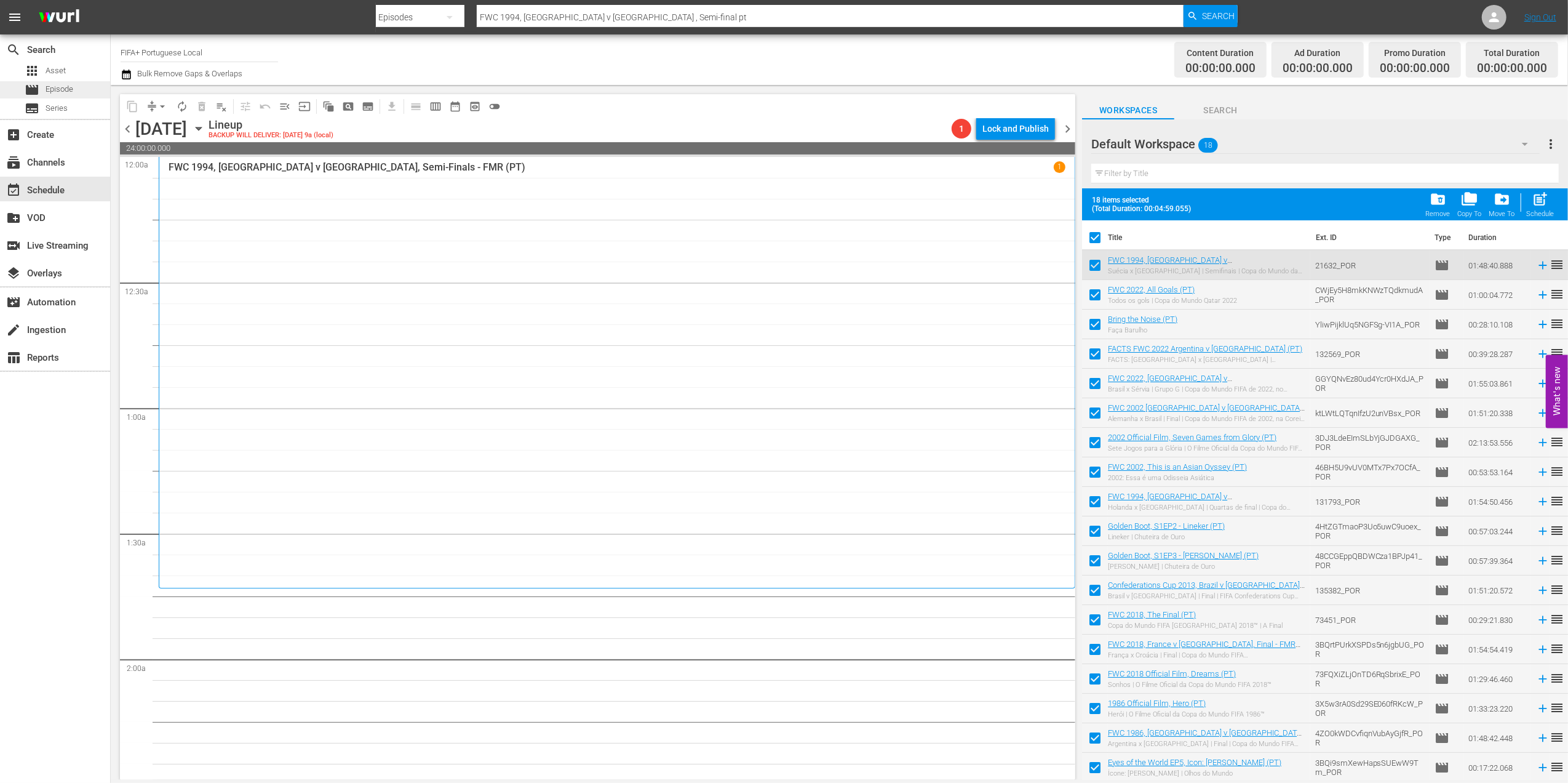
click at [60, 92] on span "Episode" at bounding box center [59, 89] width 28 height 12
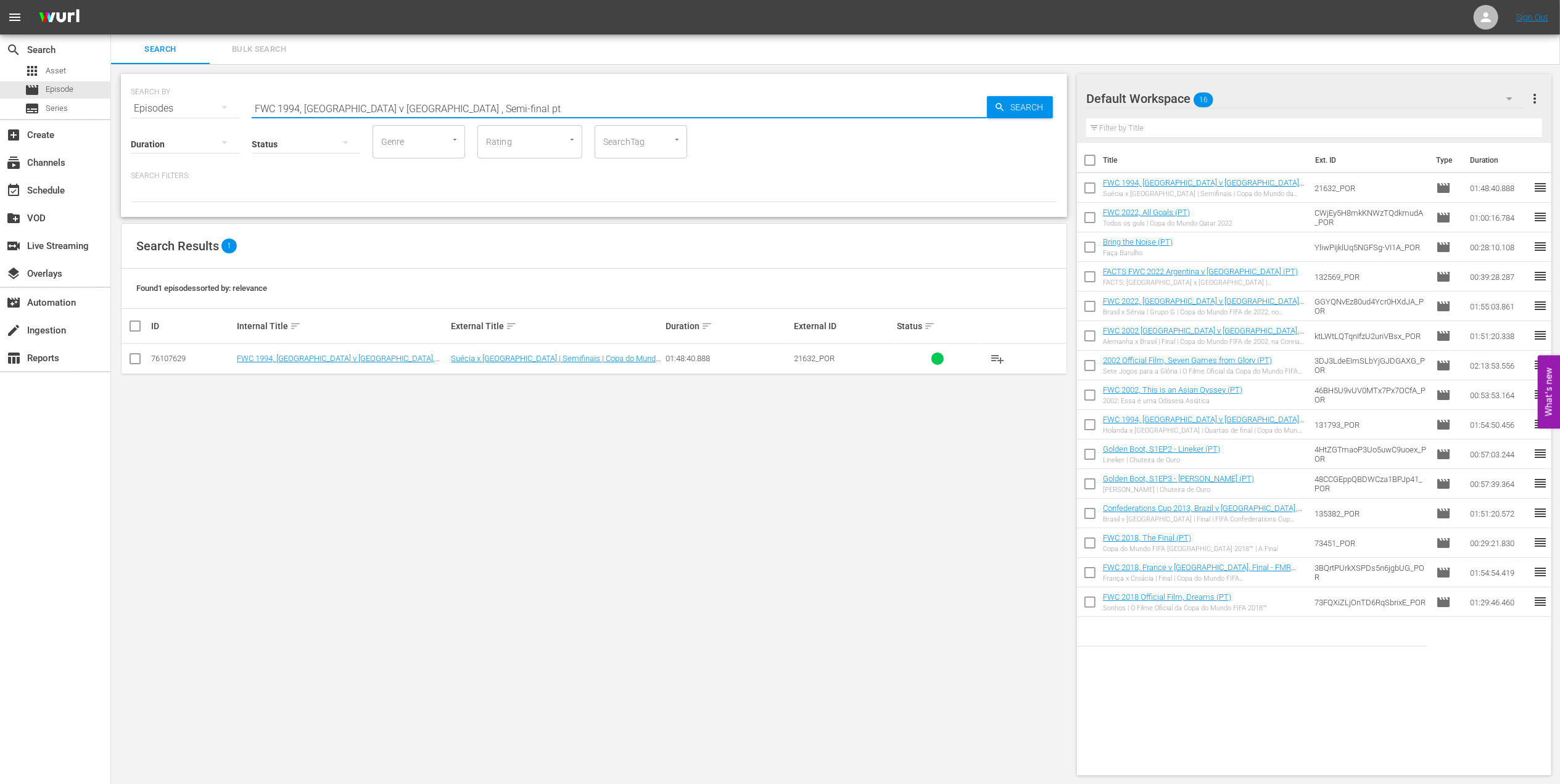
drag, startPoint x: 459, startPoint y: 104, endPoint x: 211, endPoint y: 110, distance: 248.1
click at [211, 110] on div "SEARCH BY Search By Episodes Search ID, Title, Description, Keywords, or Catego…" at bounding box center [594, 100] width 927 height 44
paste input "utebol Arte"
type input "Futebol Arte"
click at [1092, 161] on input "checkbox" at bounding box center [1089, 162] width 26 height 26
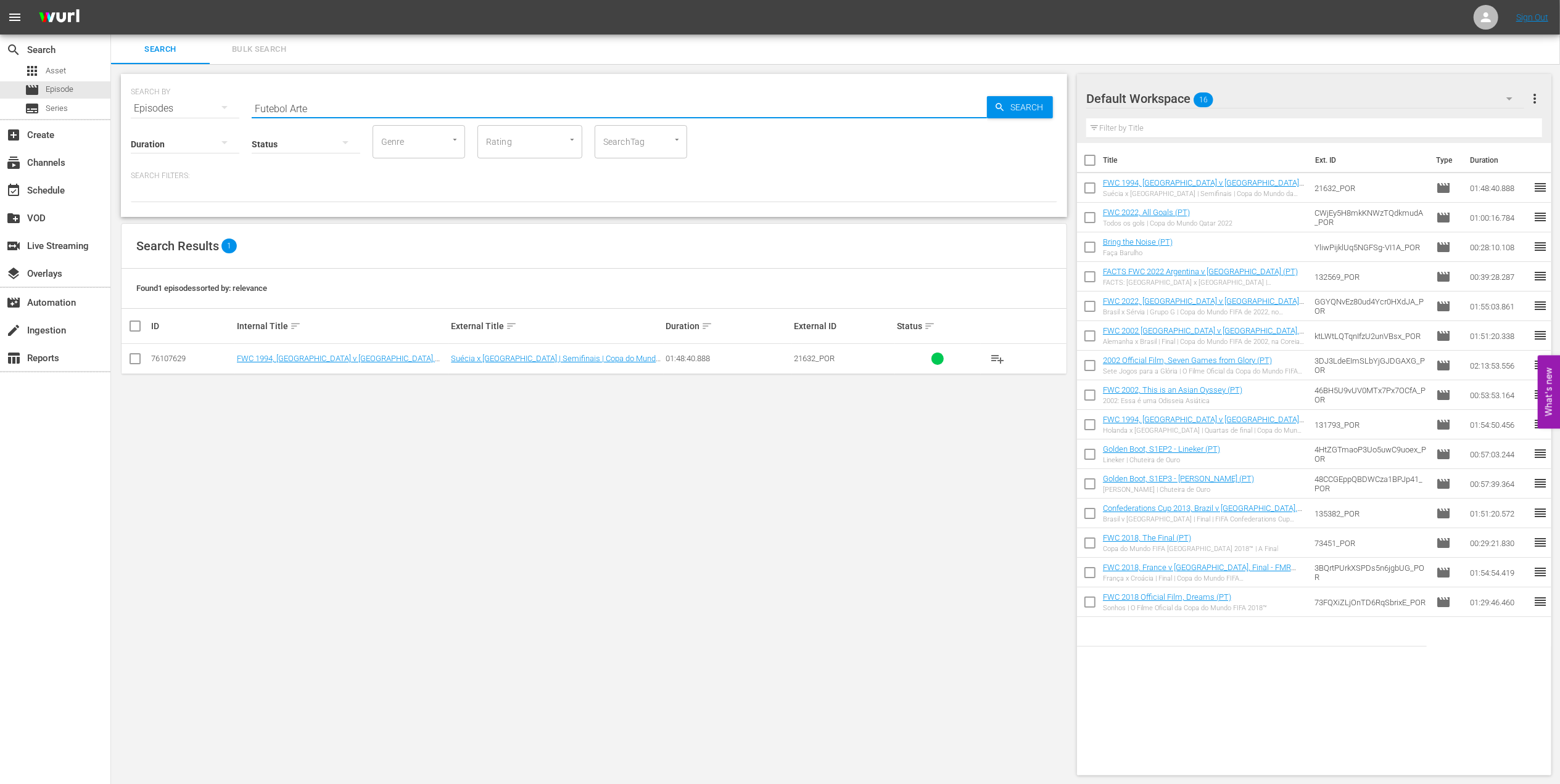
checkbox input "true"
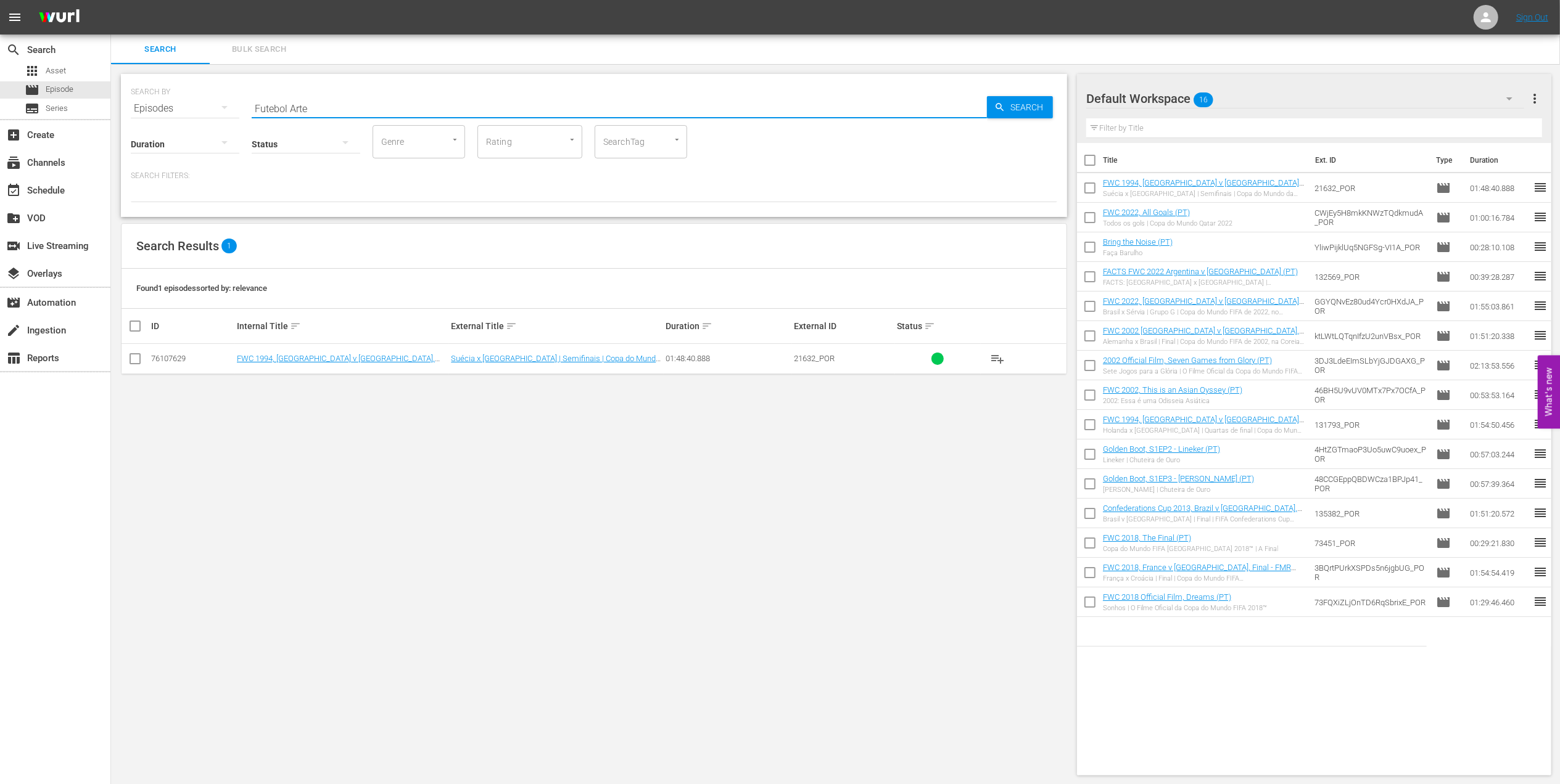
checkbox input "true"
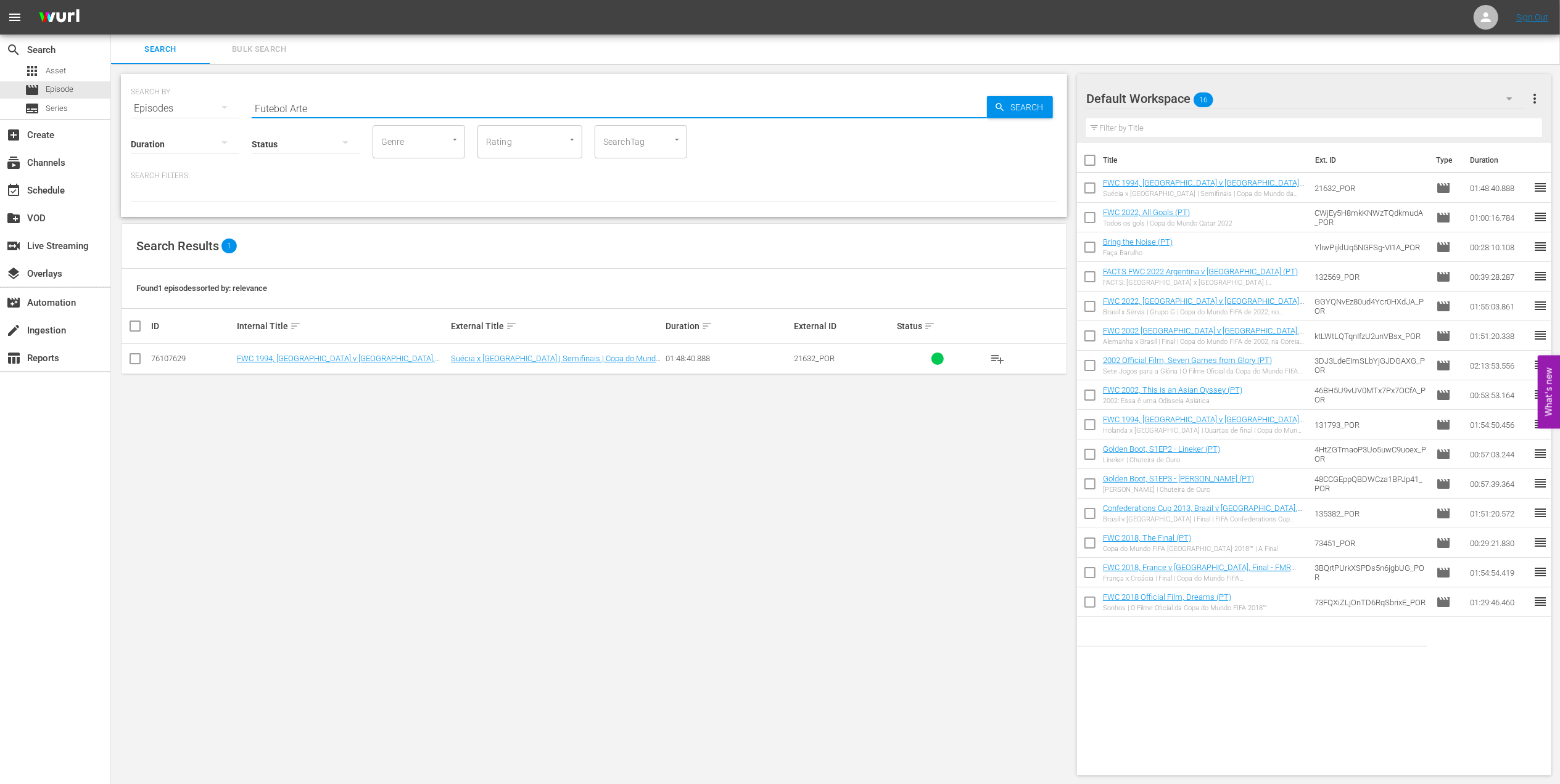
checkbox input "true"
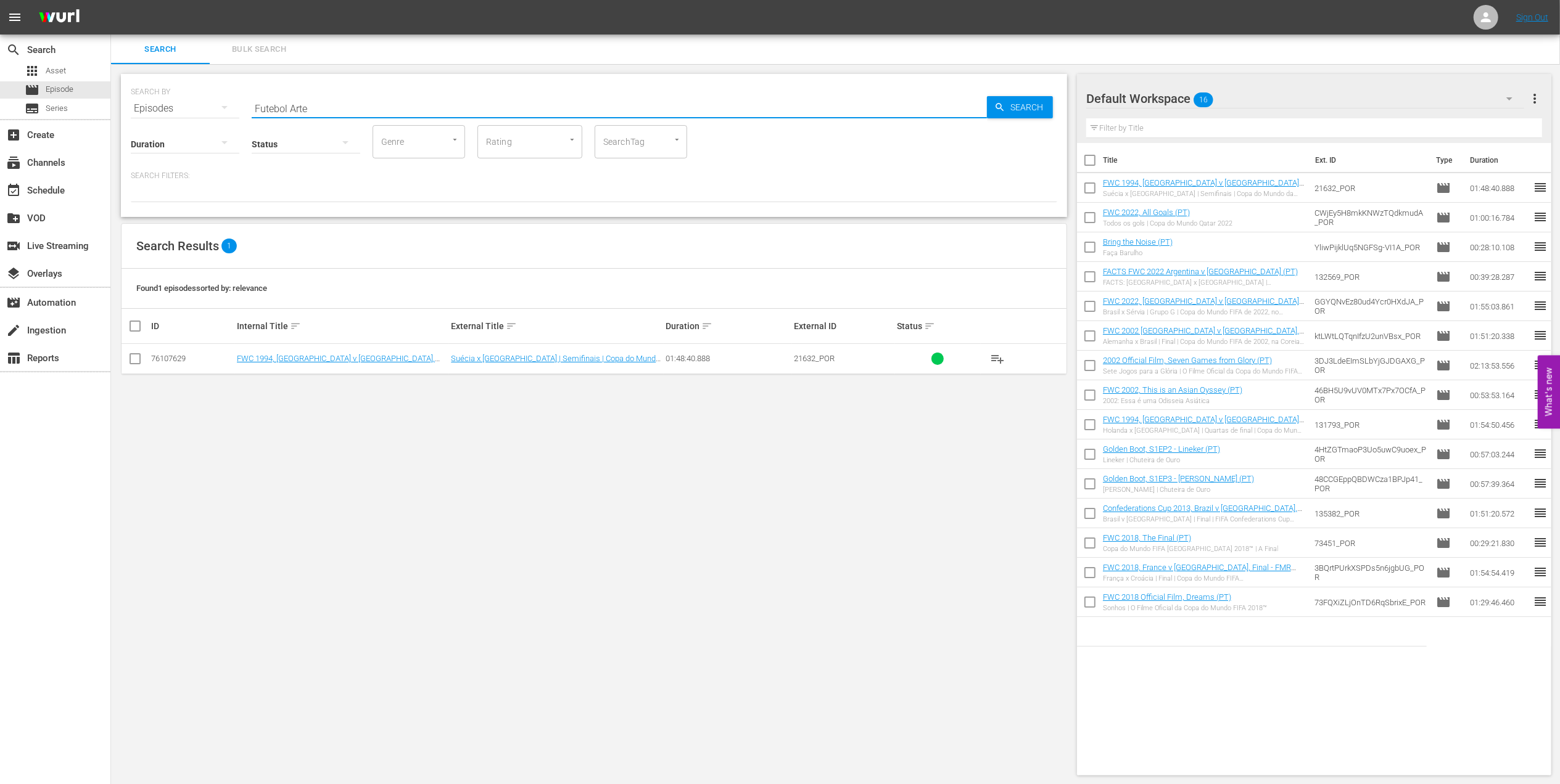
checkbox input "true"
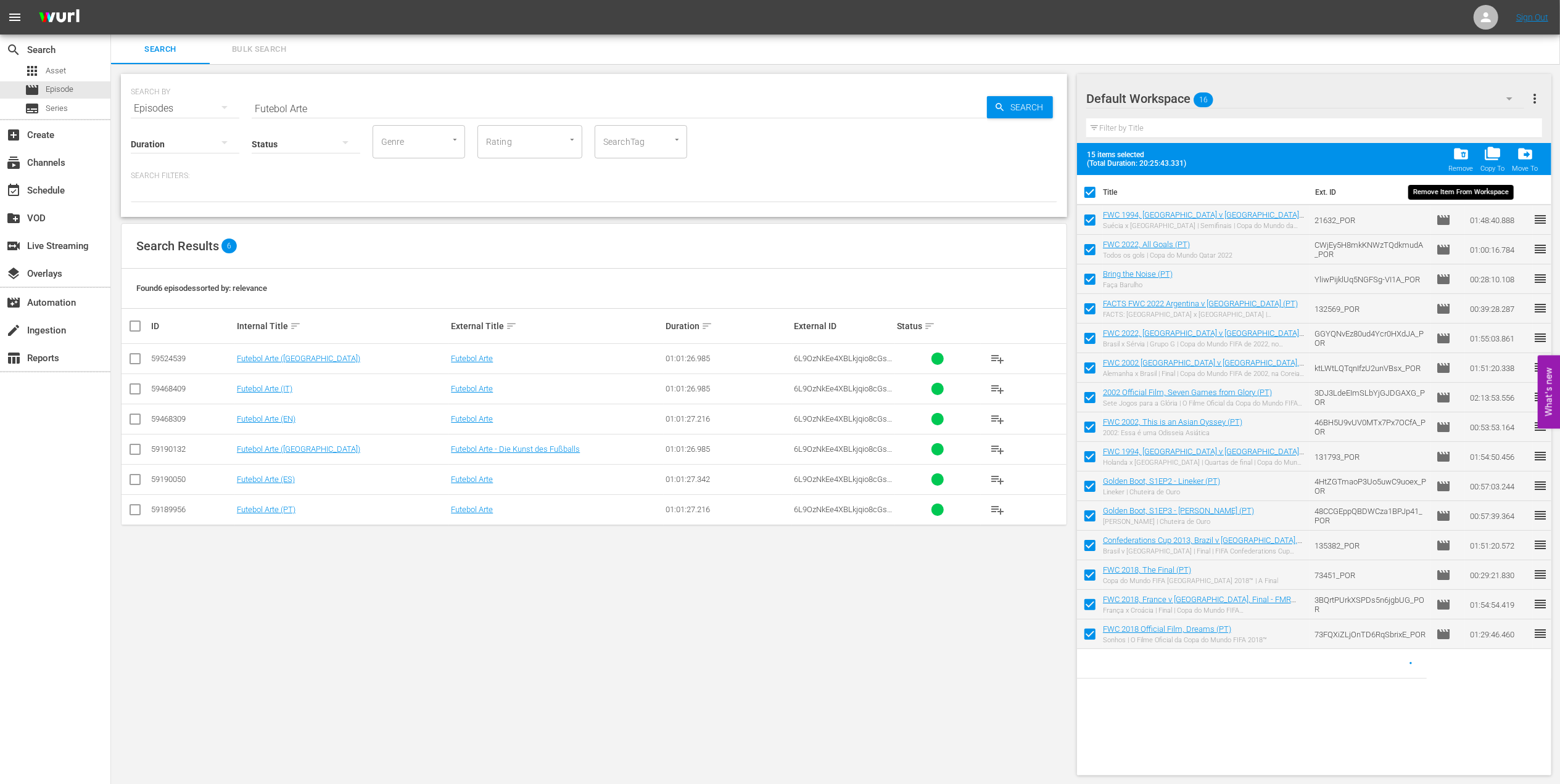
click at [1451, 161] on div "folder_delete Remove" at bounding box center [1460, 159] width 25 height 27
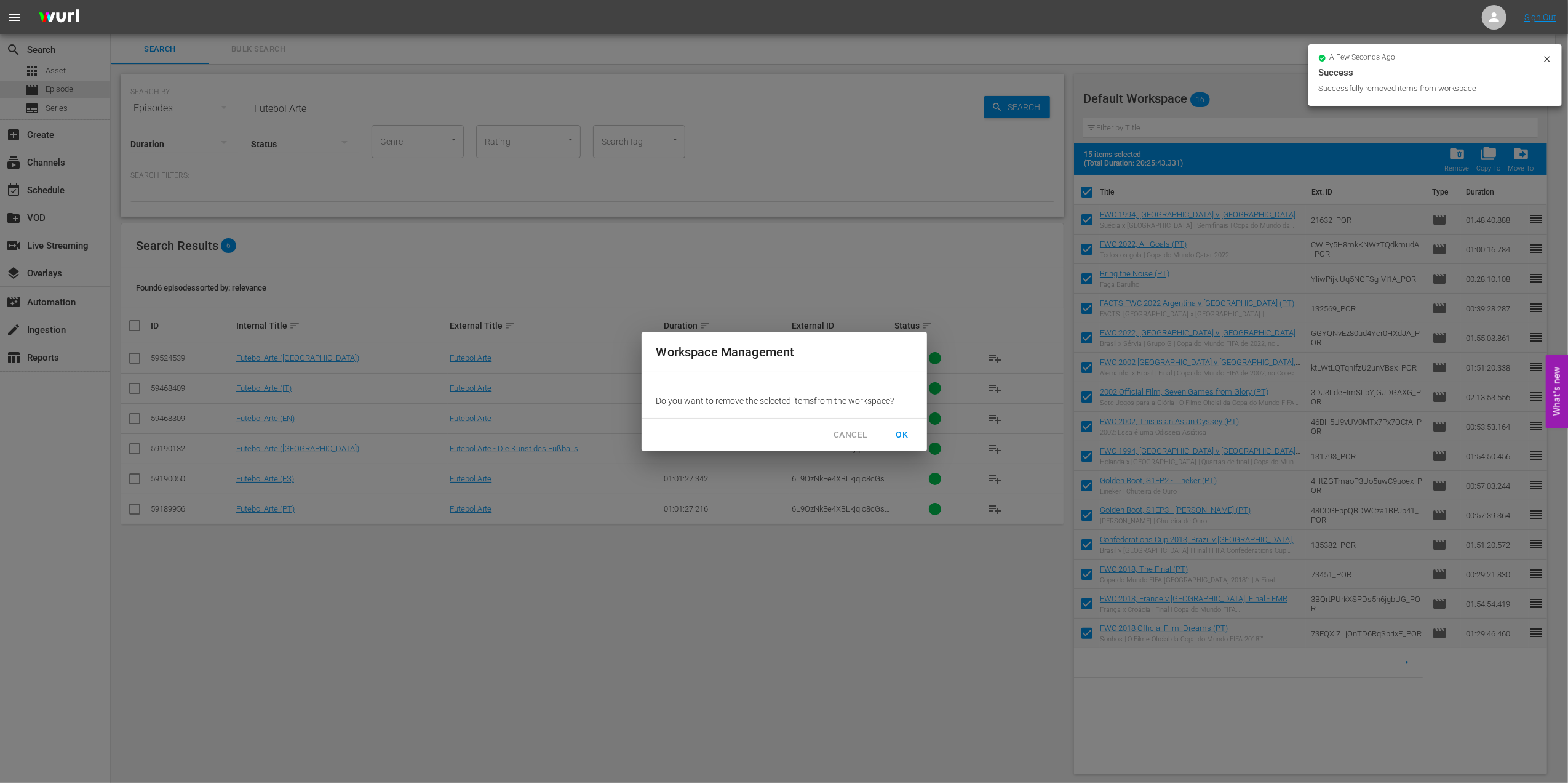
click at [899, 429] on span "OK" at bounding box center [903, 435] width 19 height 16
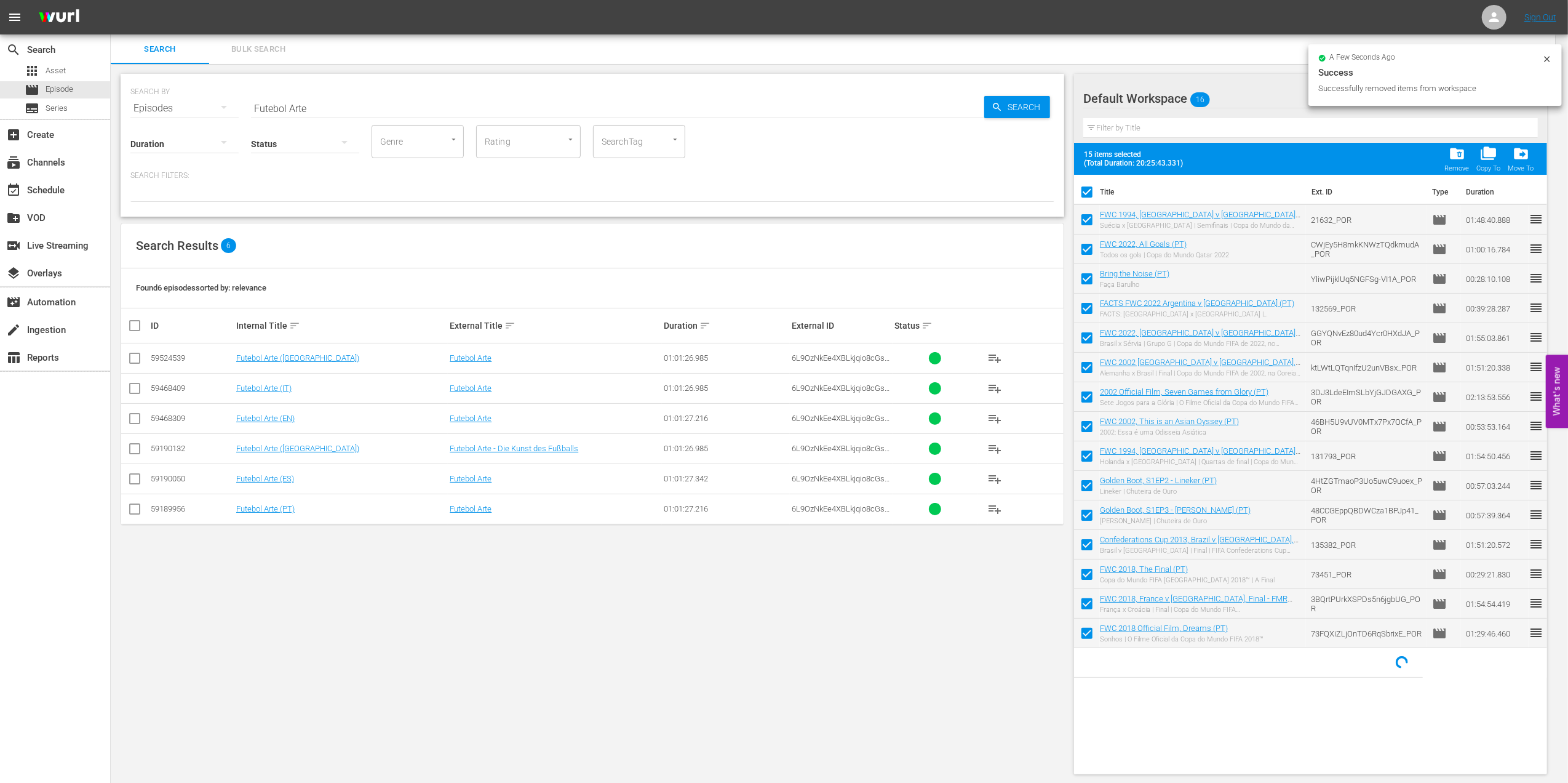
checkbox input "false"
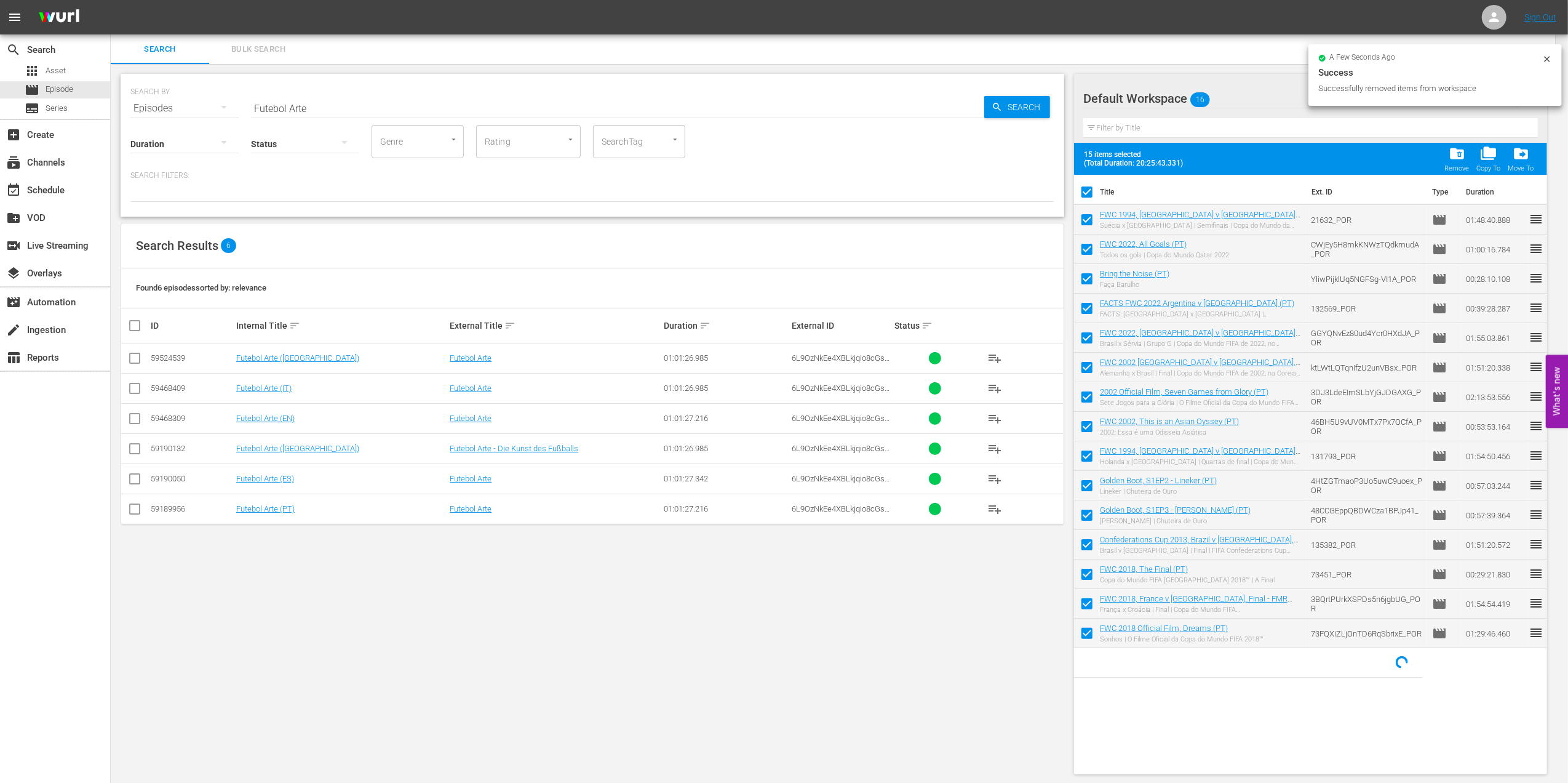
checkbox input "false"
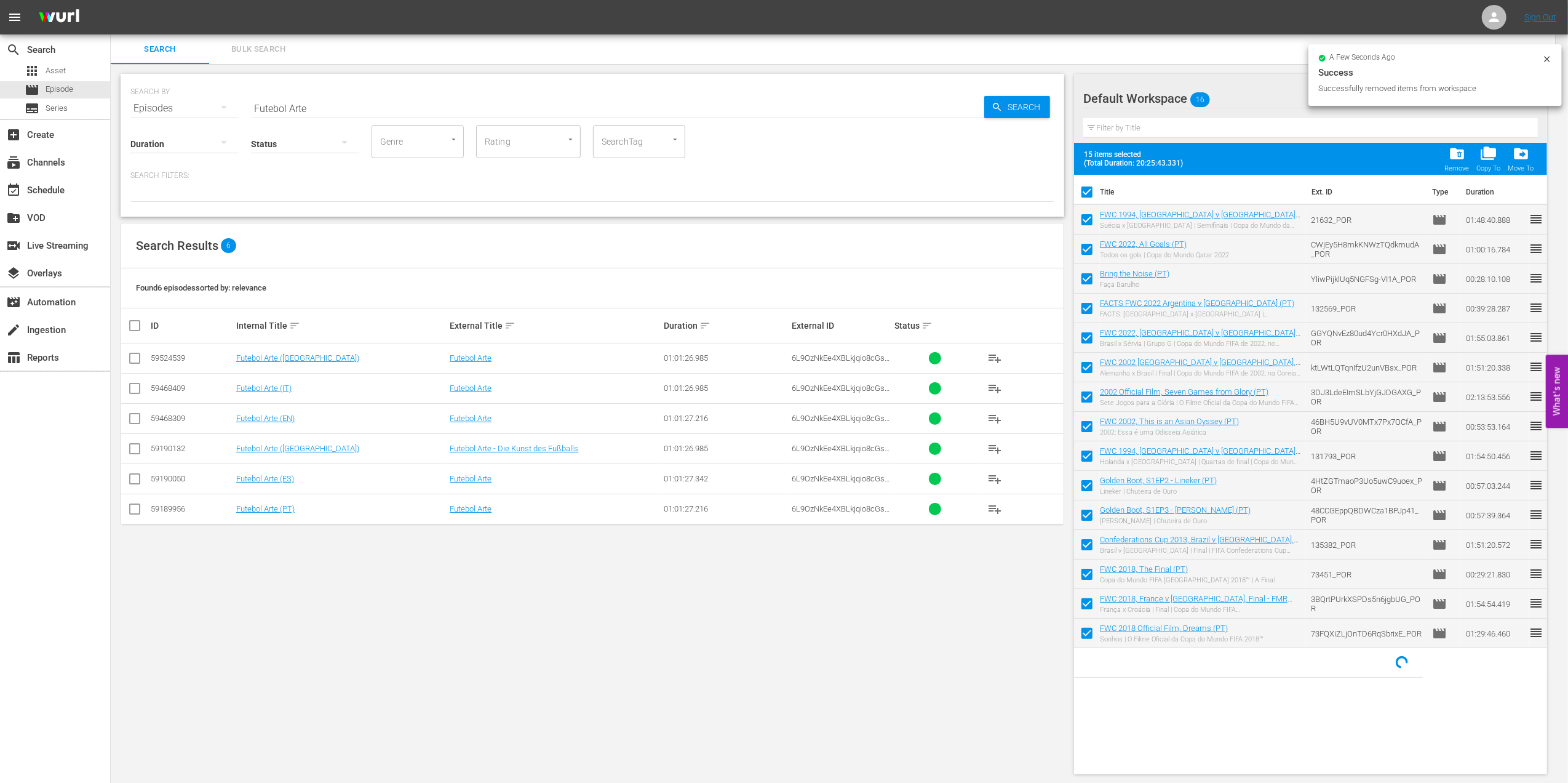
checkbox input "false"
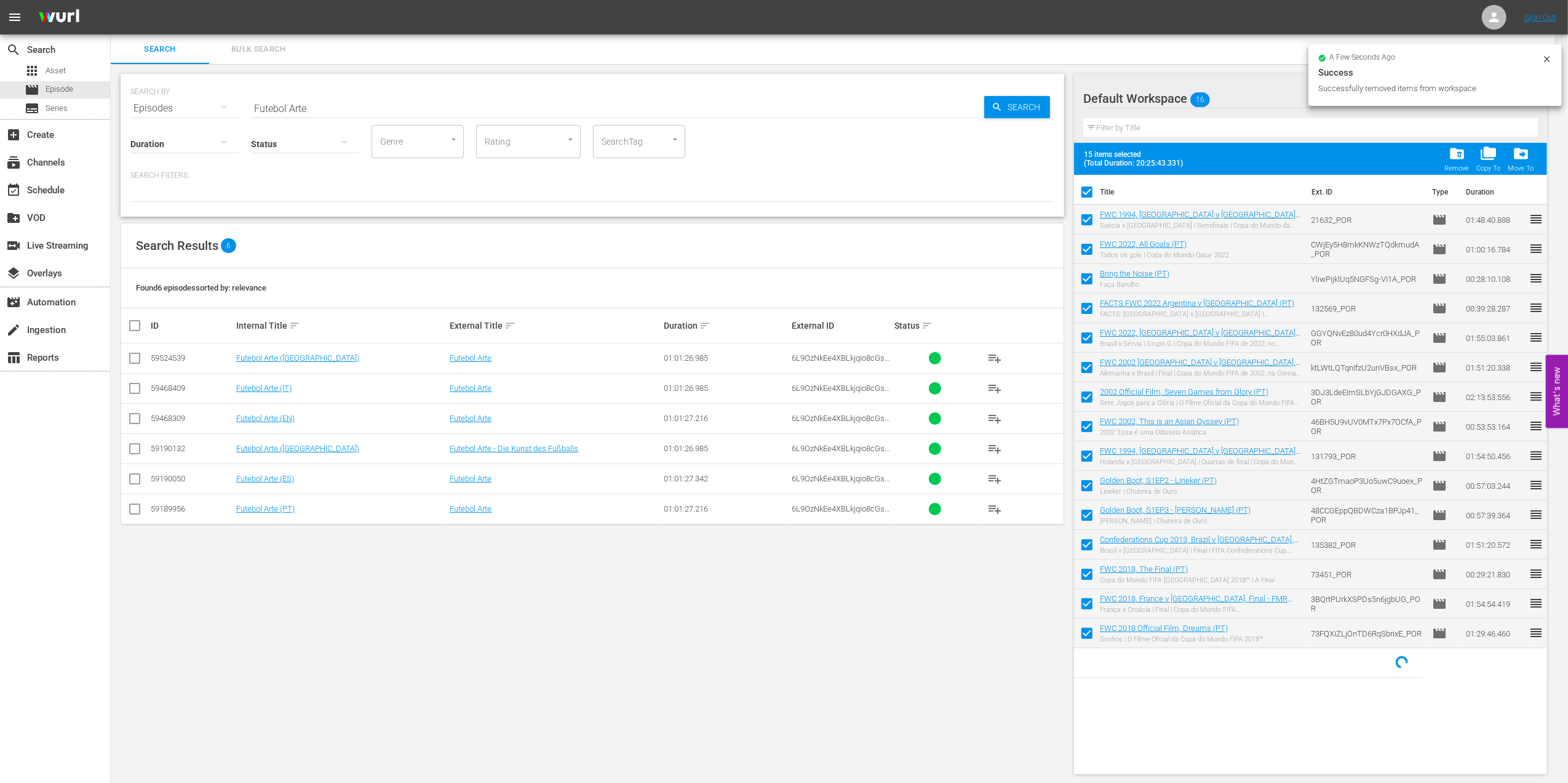
checkbox input "false"
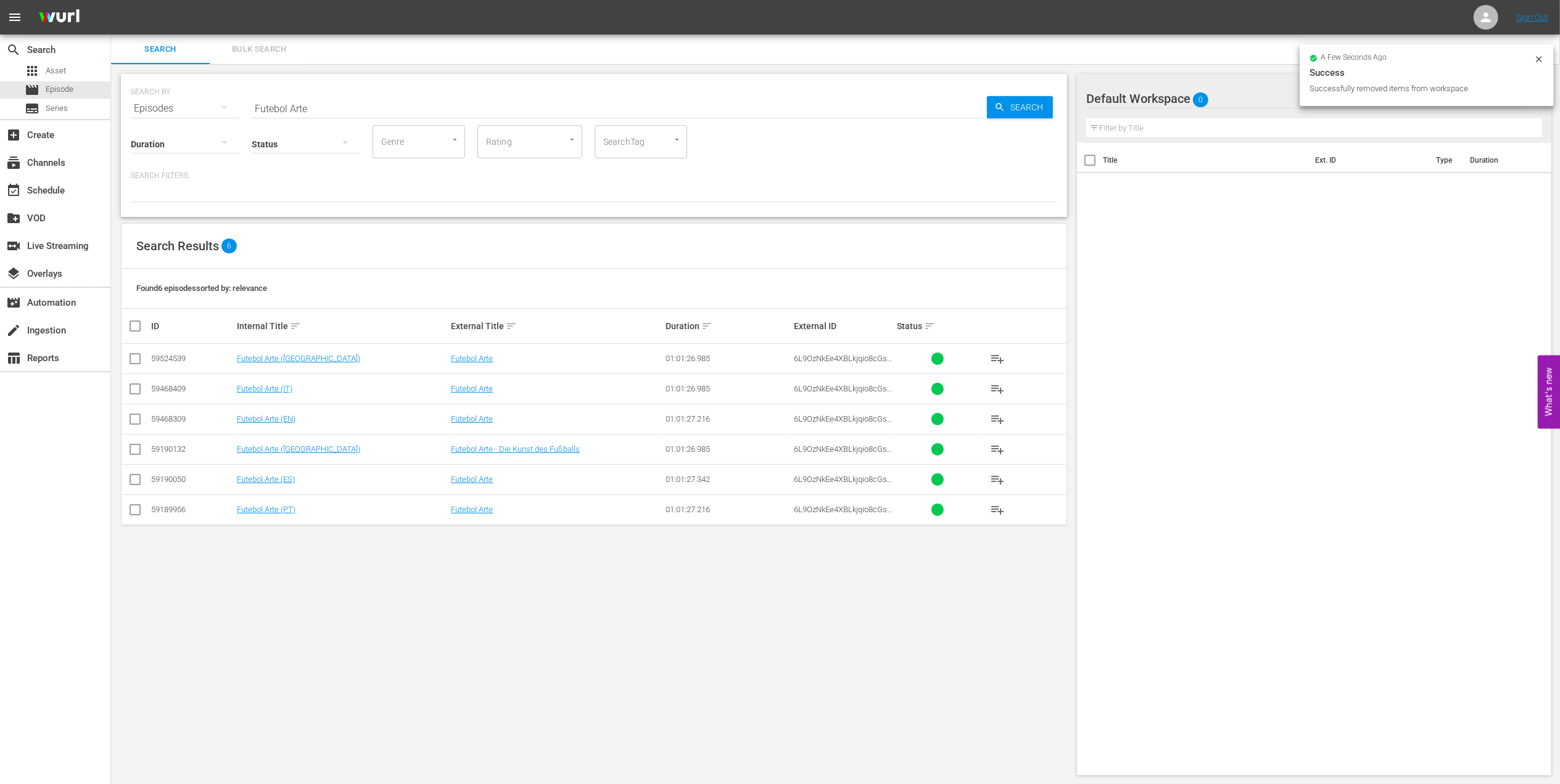
click at [139, 511] on input "checkbox" at bounding box center [135, 512] width 15 height 15
checkbox input "true"
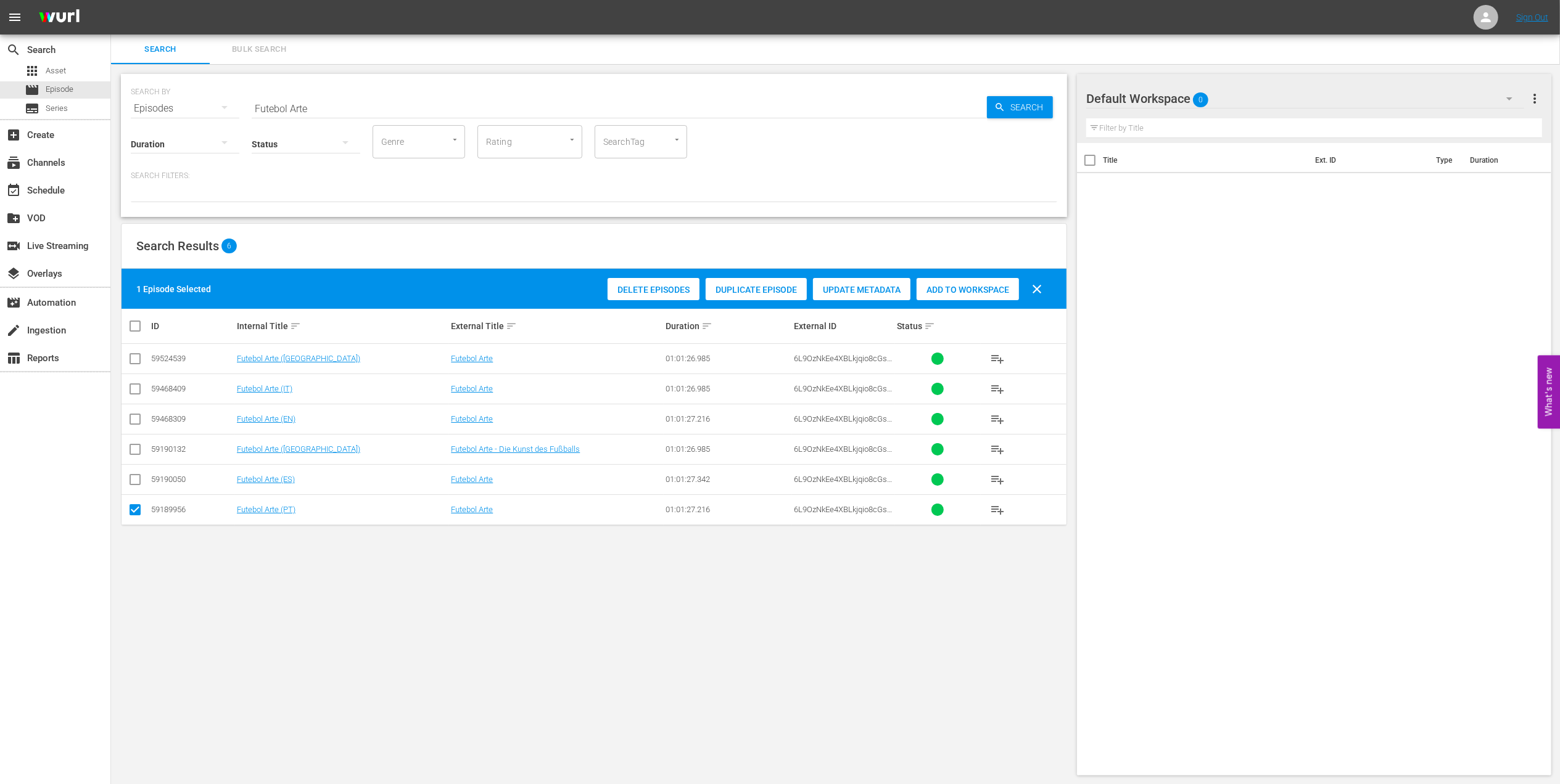
click at [939, 291] on span "Add to Workspace" at bounding box center [967, 289] width 103 height 10
drag, startPoint x: 339, startPoint y: 110, endPoint x: 220, endPoint y: 110, distance: 119.0
click at [220, 110] on div "SEARCH BY Search By Episodes Search ID, Title, Description, Keywords, or Catego…" at bounding box center [594, 100] width 927 height 44
paste input "WC 1970 [GEOGRAPHIC_DATA] v [GEOGRAPHIC_DATA], Final"
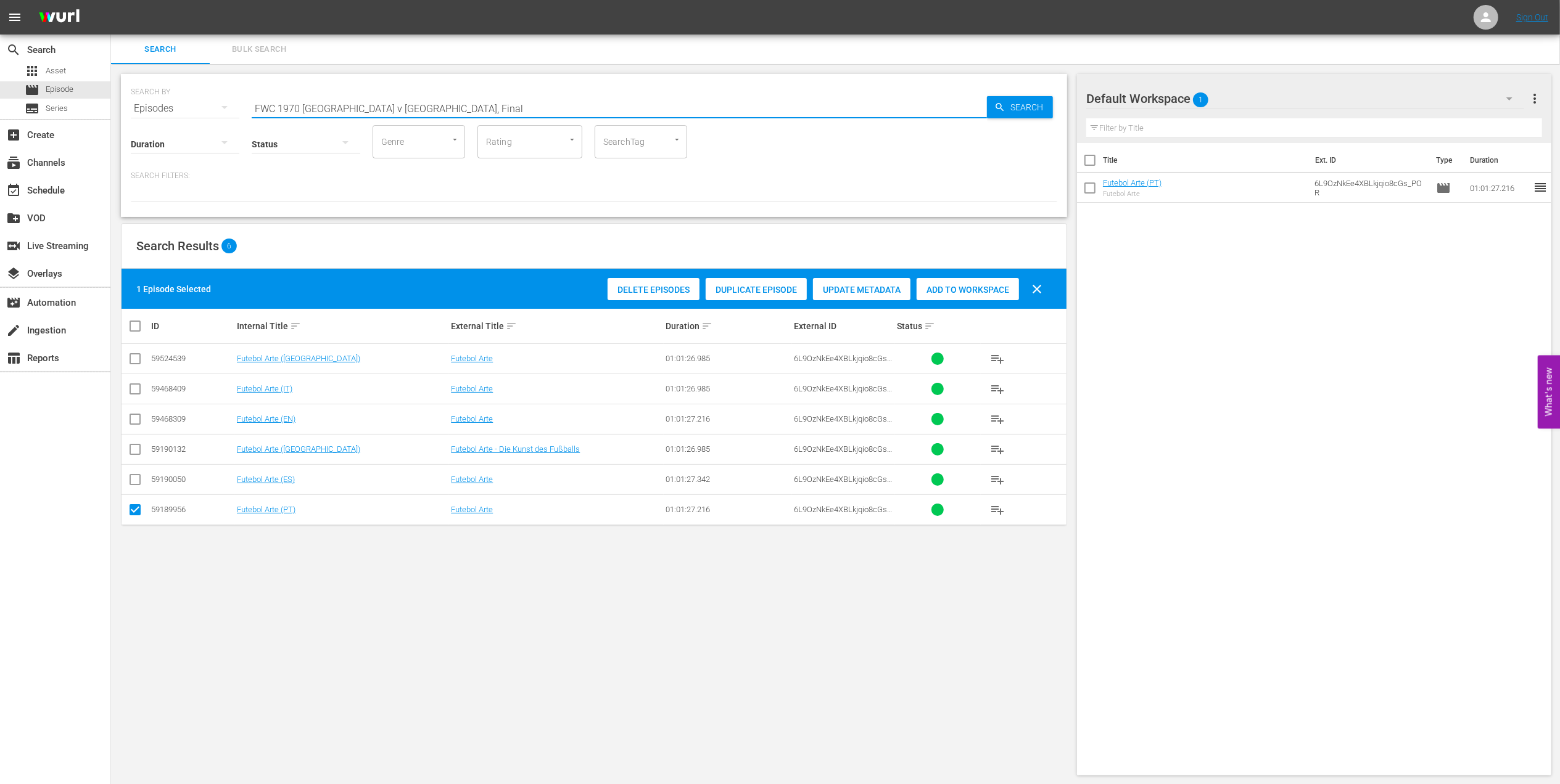
click at [432, 110] on input "FWC 1970 [GEOGRAPHIC_DATA] v [GEOGRAPHIC_DATA], Final" at bounding box center [619, 109] width 735 height 30
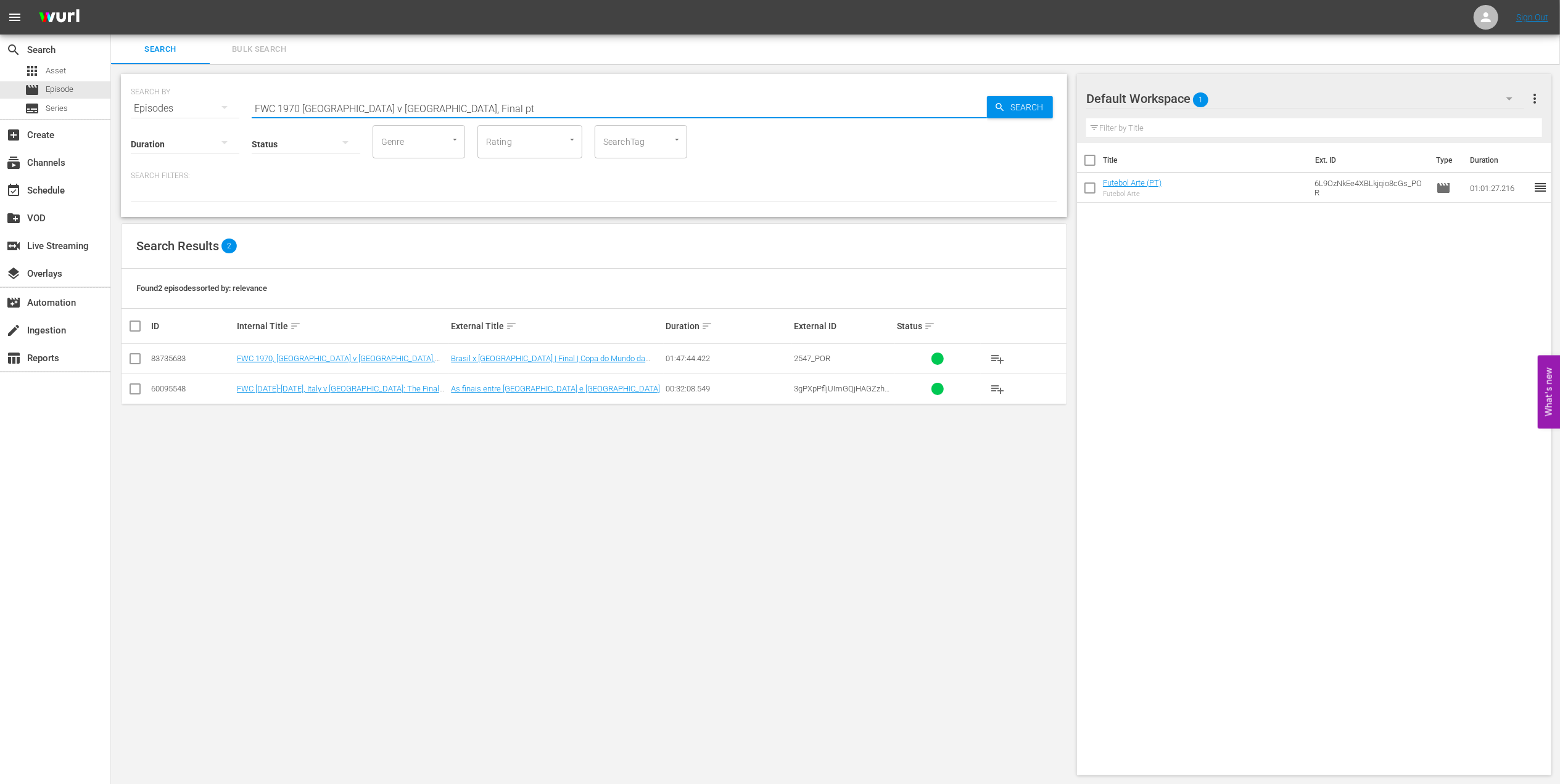
type input "FWC 1970 [GEOGRAPHIC_DATA] v [GEOGRAPHIC_DATA], Final pt"
drag, startPoint x: 136, startPoint y: 358, endPoint x: 190, endPoint y: 361, distance: 54.1
click at [136, 358] on input "checkbox" at bounding box center [135, 362] width 15 height 15
checkbox input "true"
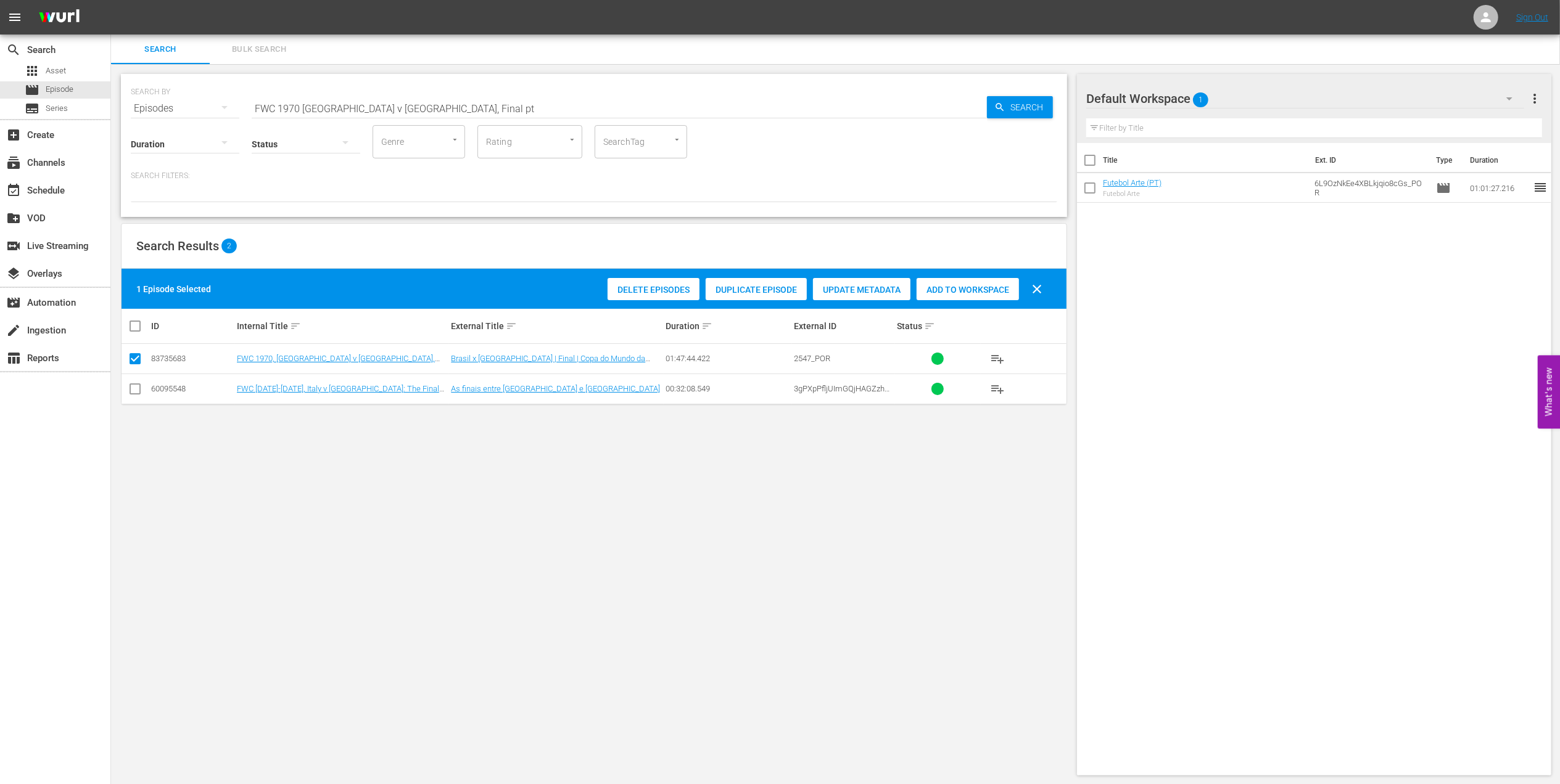
click at [962, 292] on span "Add to Workspace" at bounding box center [967, 289] width 103 height 10
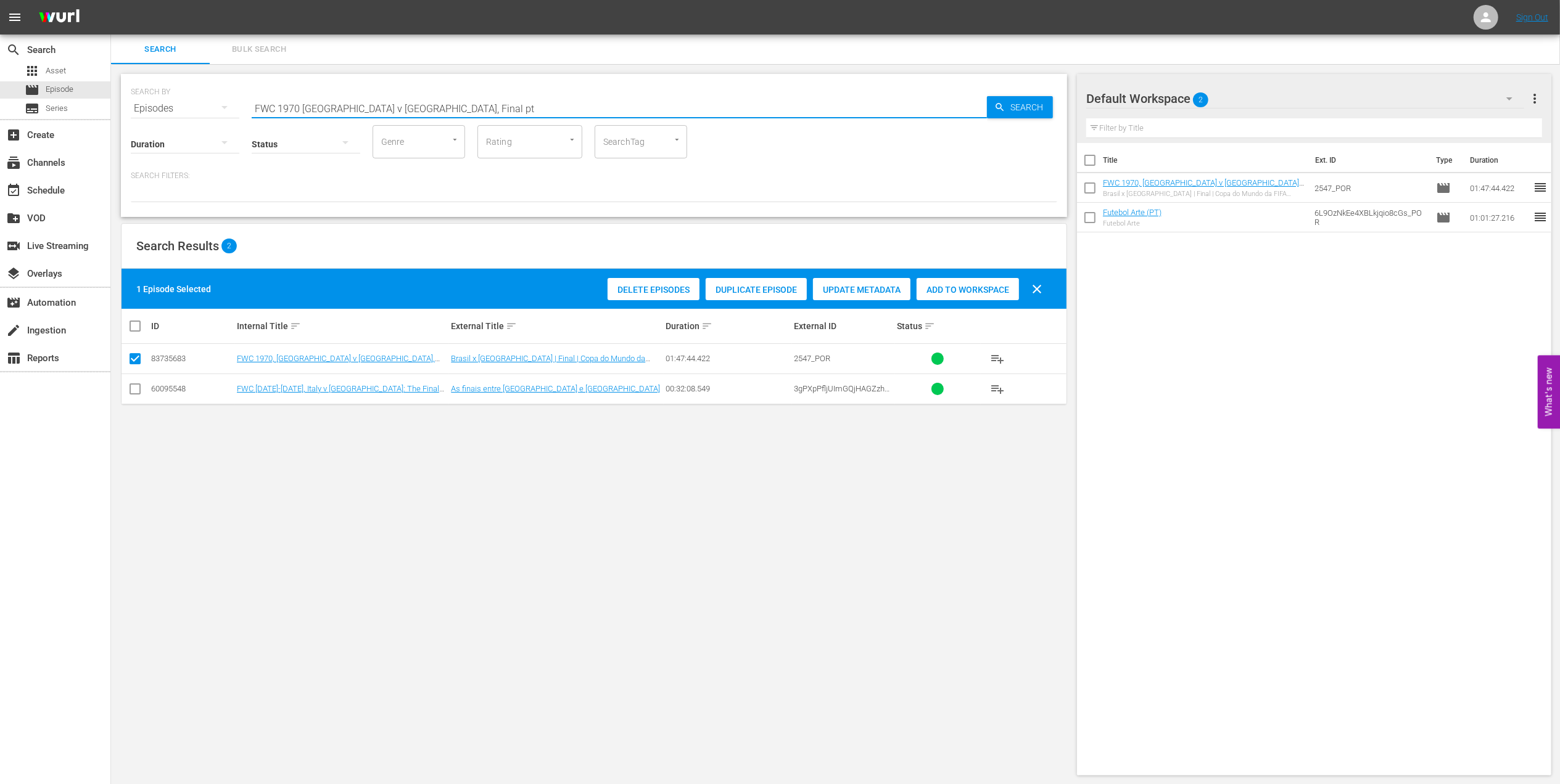
drag, startPoint x: 407, startPoint y: 114, endPoint x: 201, endPoint y: 103, distance: 206.3
click at [203, 103] on div "SEARCH BY Search By Episodes Search ID, Title, Description, Keywords, or Catego…" at bounding box center [594, 100] width 927 height 44
paste input "4, [GEOGRAPHIC_DATA] v. [GEOGRAPHIC_DATA] FR, Final"
click at [465, 112] on input "FWC 1974, [GEOGRAPHIC_DATA] v. [GEOGRAPHIC_DATA] FR, Final" at bounding box center [619, 109] width 735 height 30
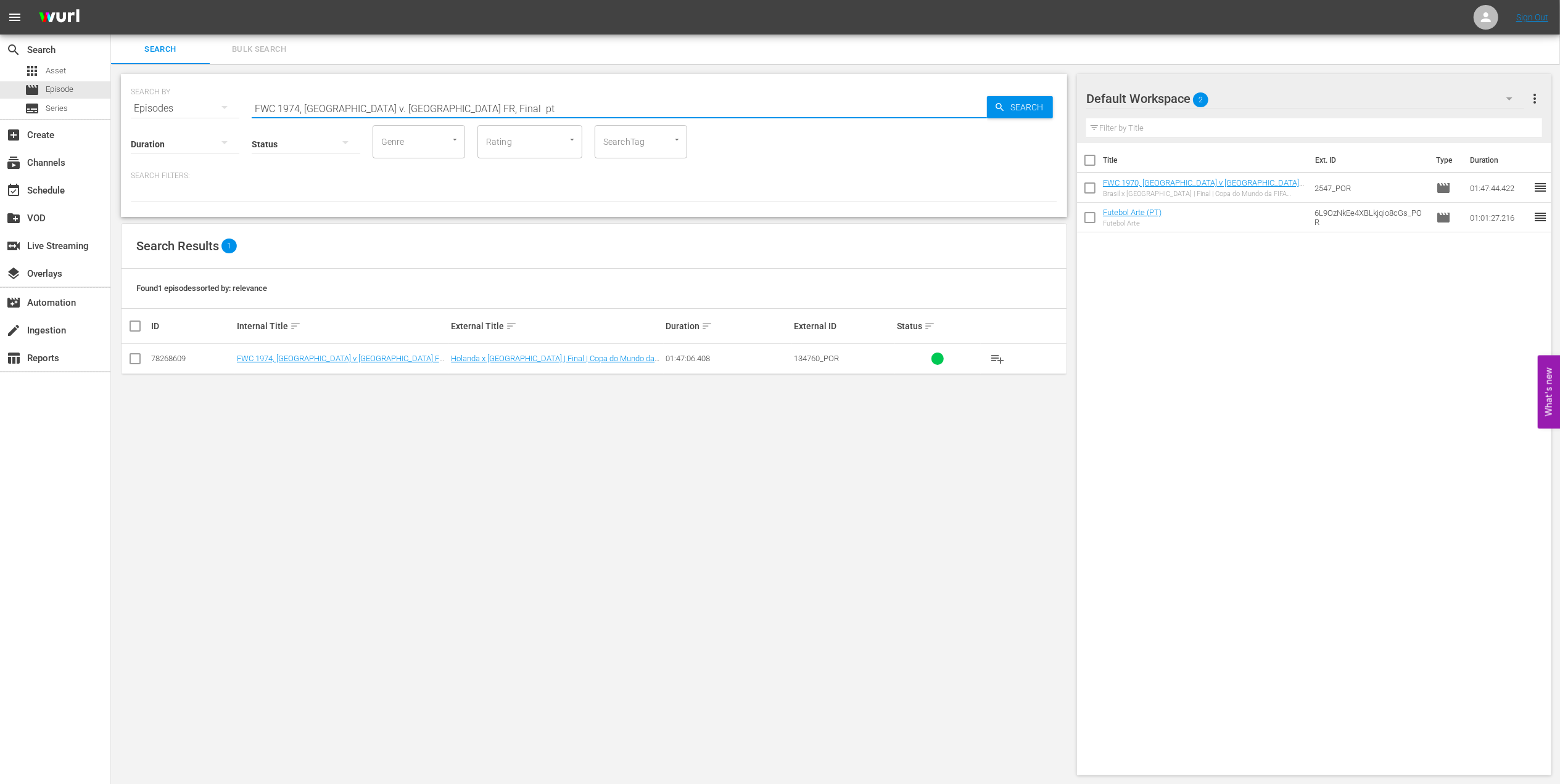
click at [447, 107] on input "FWC 1974, [GEOGRAPHIC_DATA] v. [GEOGRAPHIC_DATA] FR, Final pt" at bounding box center [619, 109] width 735 height 30
type input "FWC 1974, [GEOGRAPHIC_DATA] v. [GEOGRAPHIC_DATA] FR pt"
click at [133, 361] on input "checkbox" at bounding box center [135, 362] width 15 height 15
checkbox input "true"
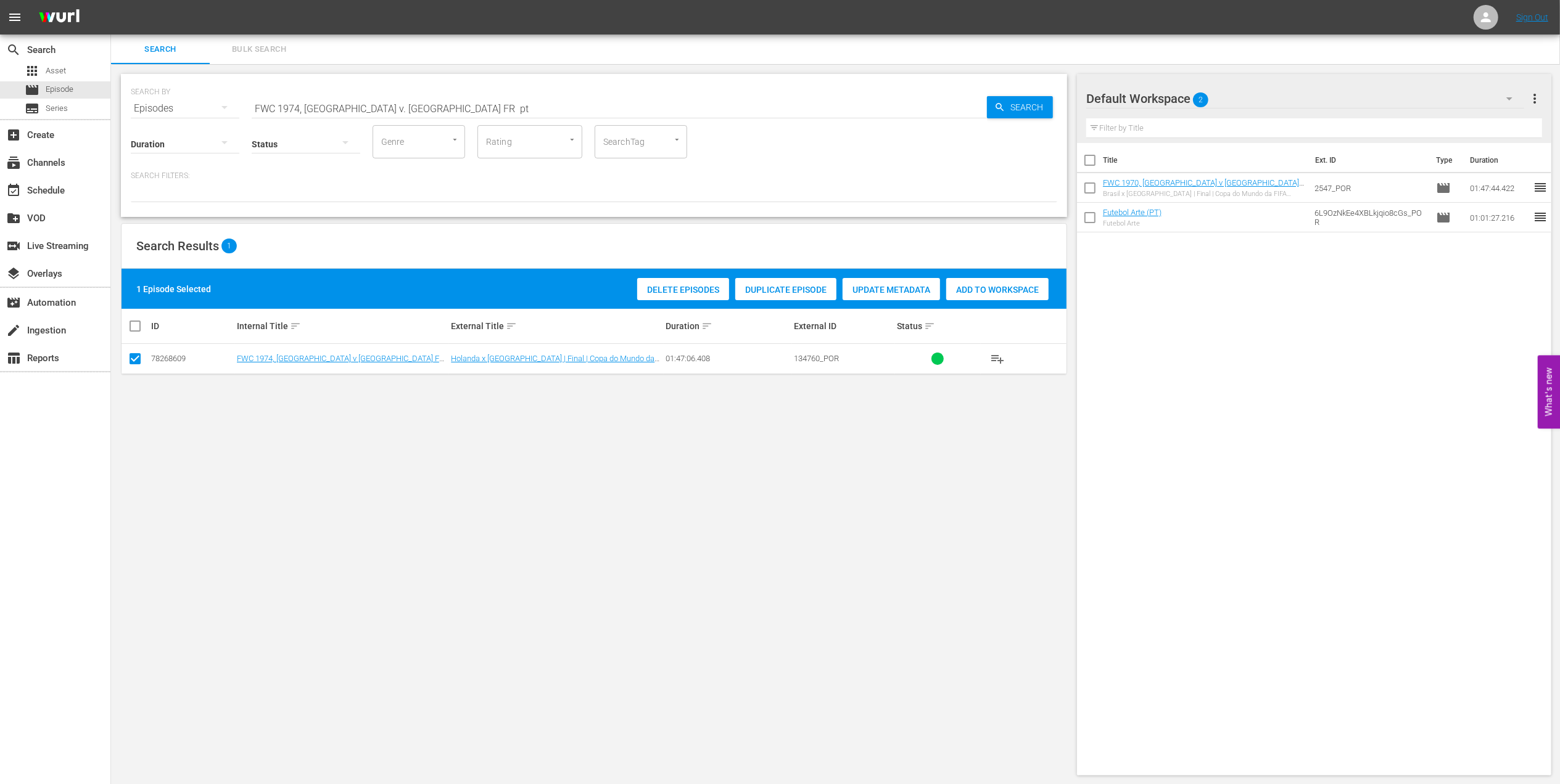
click at [998, 292] on span "Add to Workspace" at bounding box center [997, 289] width 103 height 10
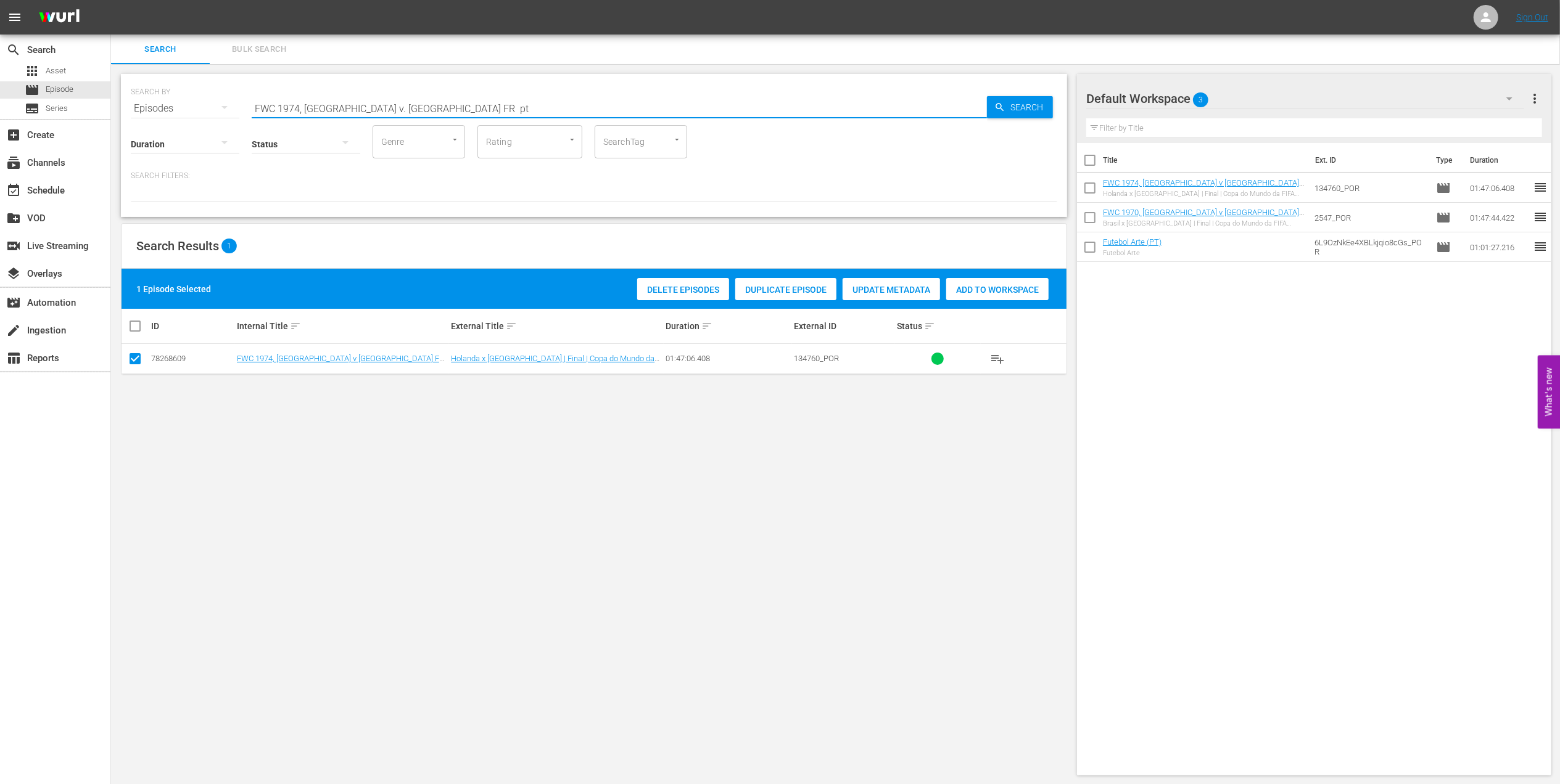
drag, startPoint x: 255, startPoint y: 100, endPoint x: 279, endPoint y: 99, distance: 24.0
click at [138, 97] on div "SEARCH BY Search By Episodes Search ID, Title, Description, Keywords, or Catego…" at bounding box center [594, 100] width 927 height 44
paste input "LOCAL ONLY - Sissi"
click at [435, 107] on input "LOCAL ONLY - Sissi" at bounding box center [619, 109] width 735 height 30
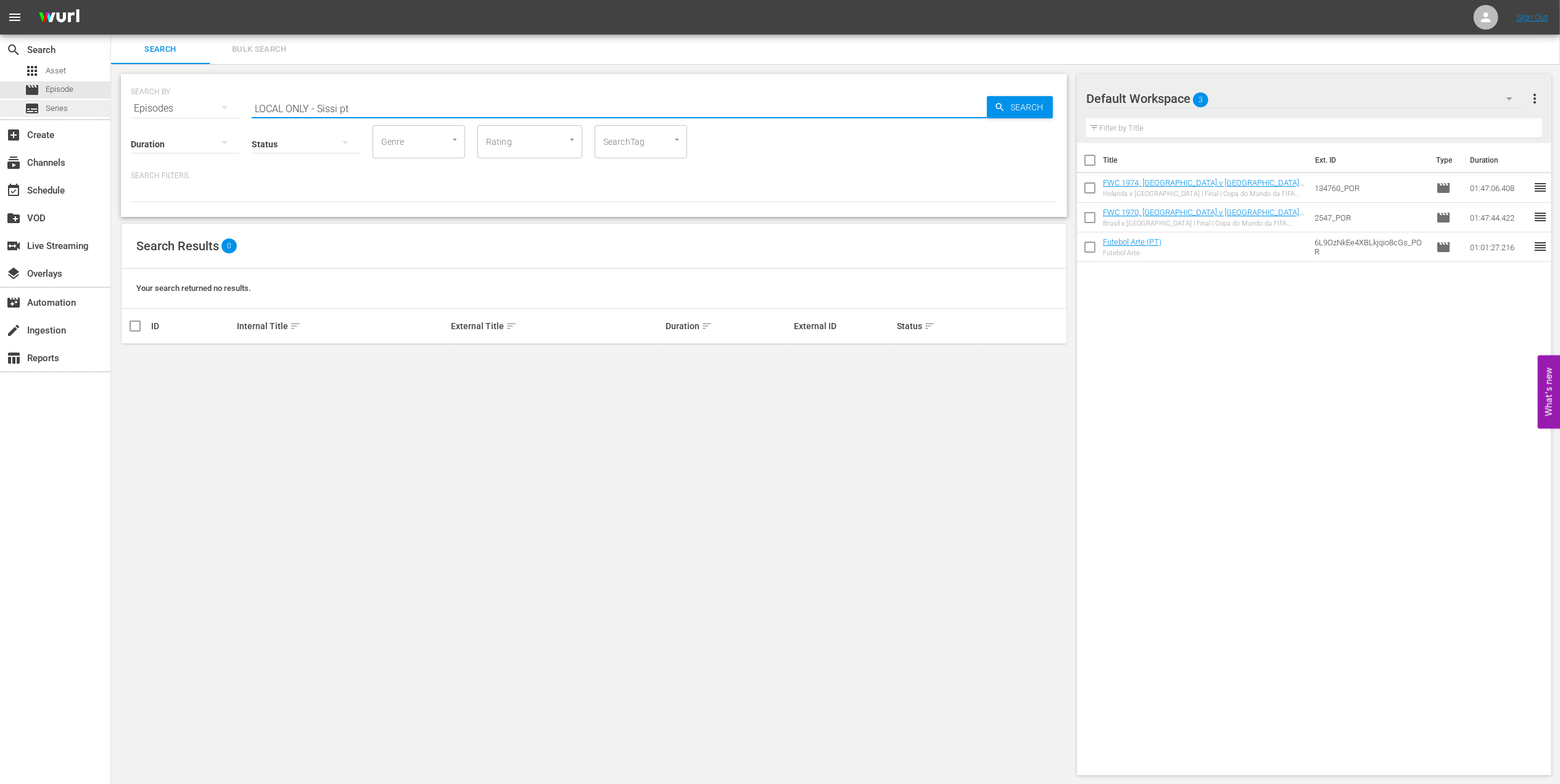
drag, startPoint x: 318, startPoint y: 104, endPoint x: 64, endPoint y: 107, distance: 254.0
click at [111, 0] on div "search Search apps Asset movie Episode subtitles Series add_box Create subscrip…" at bounding box center [835, 0] width 1449 height 0
type input "Sissi pt"
click at [131, 361] on input "checkbox" at bounding box center [135, 362] width 15 height 15
checkbox input "true"
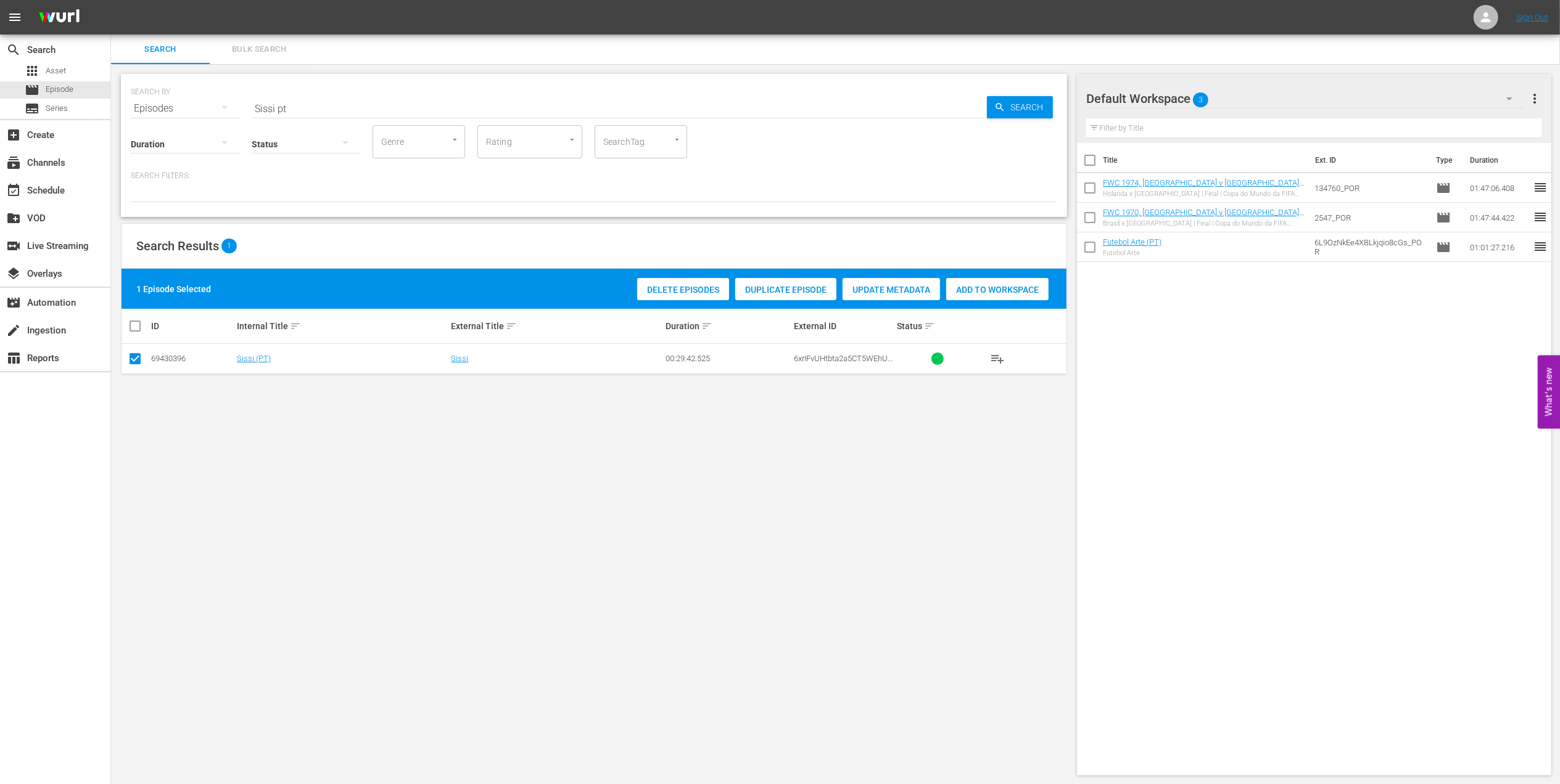
click at [979, 282] on div "Add to Workspace" at bounding box center [997, 289] width 103 height 23
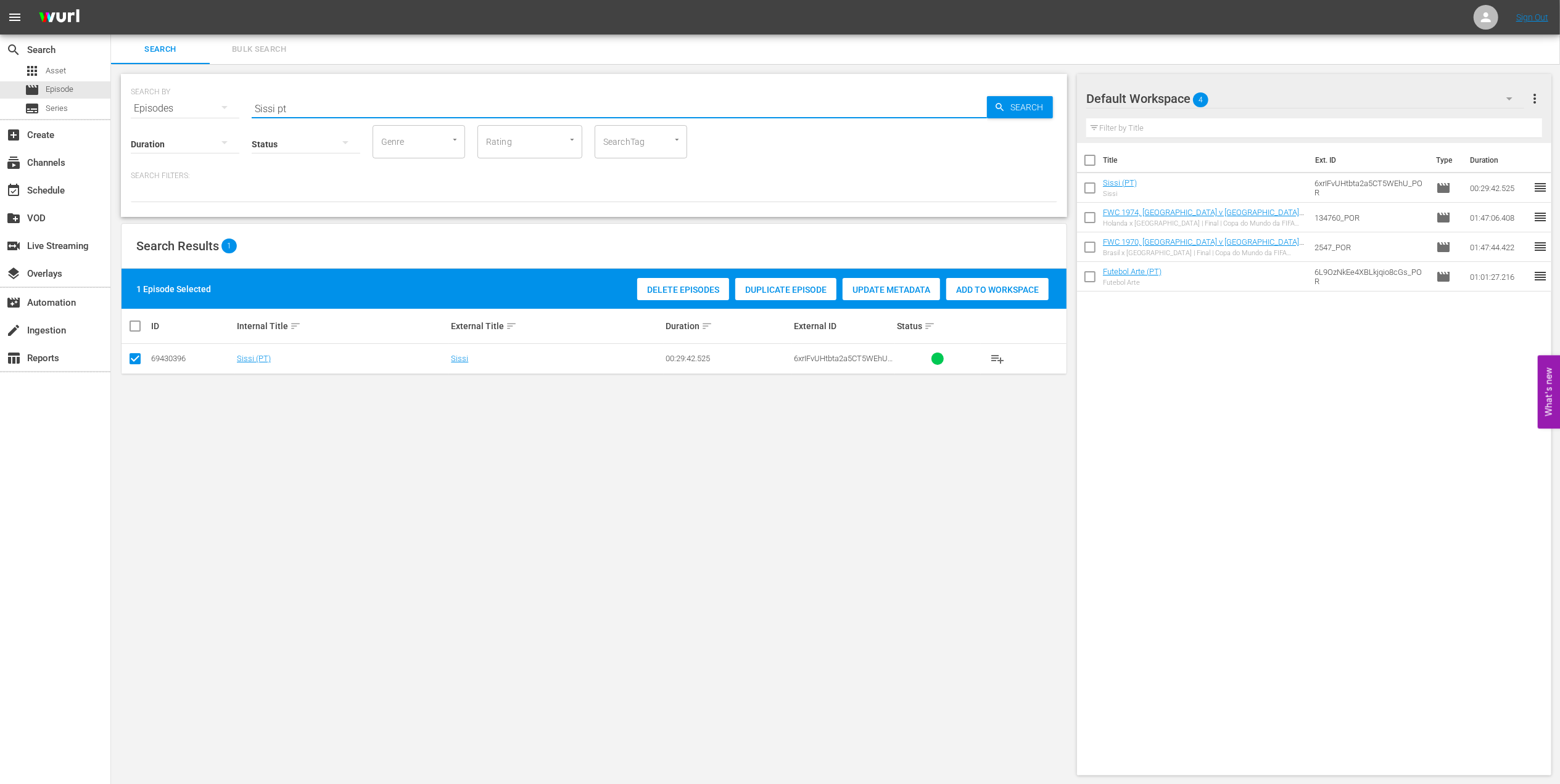
drag, startPoint x: 243, startPoint y: 107, endPoint x: 227, endPoint y: 107, distance: 16.0
click at [172, 107] on div "SEARCH BY Search By Episodes Search ID, Title, Description, Keywords, or Catego…" at bounding box center [594, 100] width 927 height 44
paste input "FWC 1998 [GEOGRAPHIC_DATA] v [GEOGRAPHIC_DATA], FInal"
click at [458, 109] on input "FWC 1998 [GEOGRAPHIC_DATA] v [GEOGRAPHIC_DATA], FInal" at bounding box center [619, 109] width 735 height 30
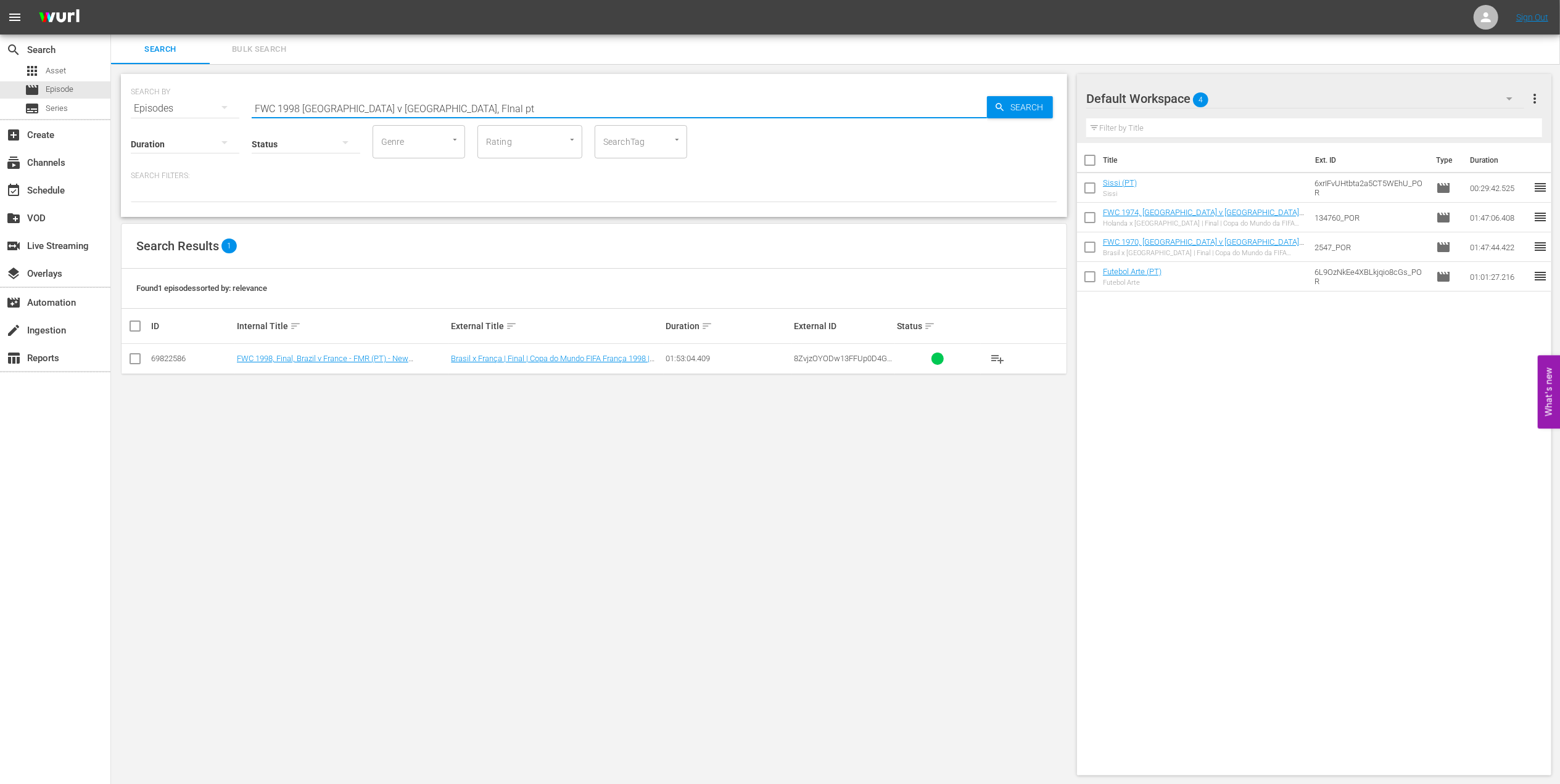
type input "FWC 1998 [GEOGRAPHIC_DATA] v [GEOGRAPHIC_DATA], FInal pt"
click at [131, 355] on input "checkbox" at bounding box center [135, 362] width 15 height 15
checkbox input "true"
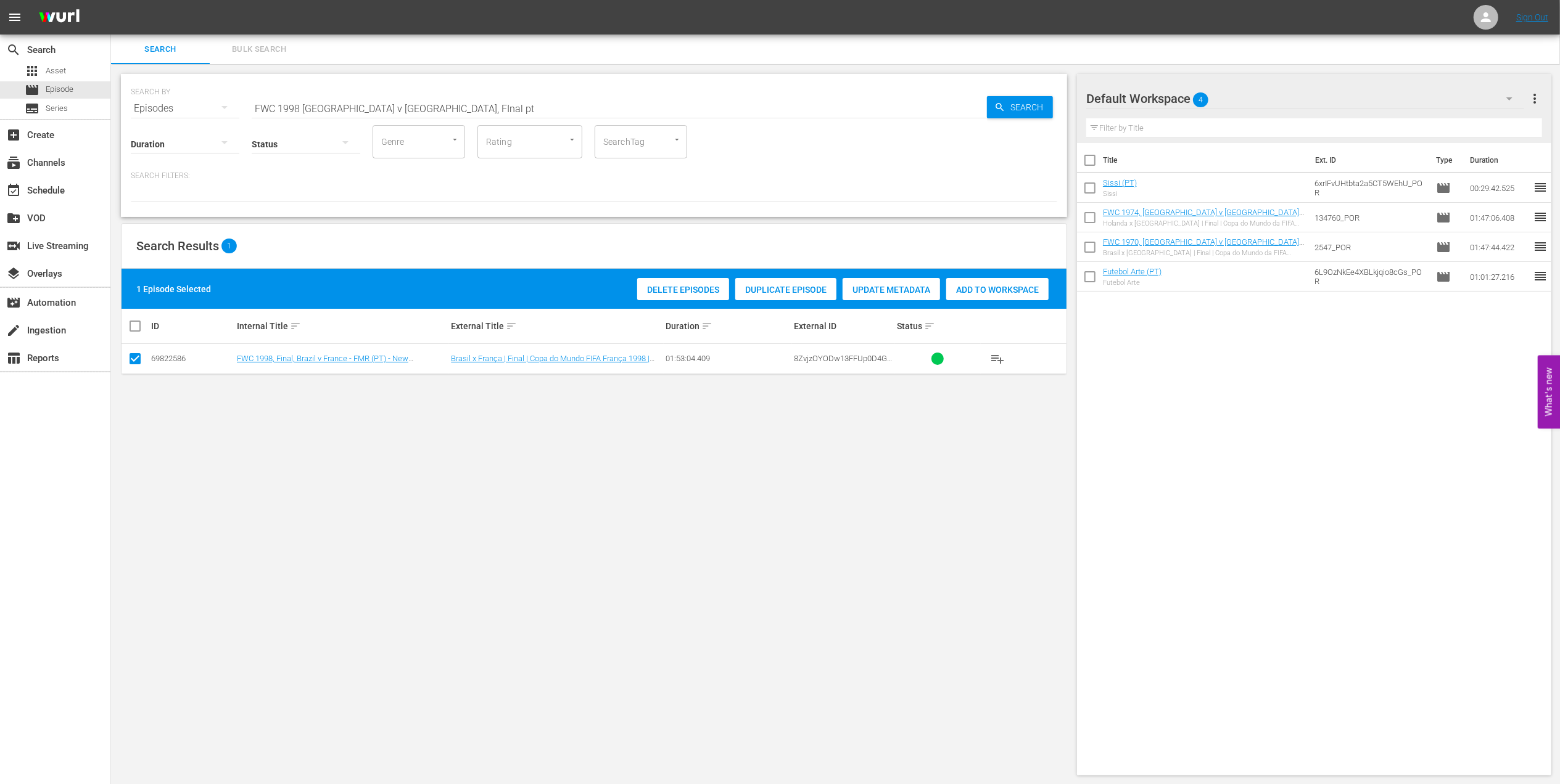
click at [1000, 288] on span "Add to Workspace" at bounding box center [997, 289] width 103 height 10
drag, startPoint x: 435, startPoint y: 114, endPoint x: 112, endPoint y: 109, distance: 323.0
click at [112, 109] on div "SEARCH BY Search By Episodes Search ID, Title, Description, Keywords, or Catego…" at bounding box center [593, 425] width 966 height 721
paste input "World Champions: [GEOGRAPHIC_DATA] 1998"
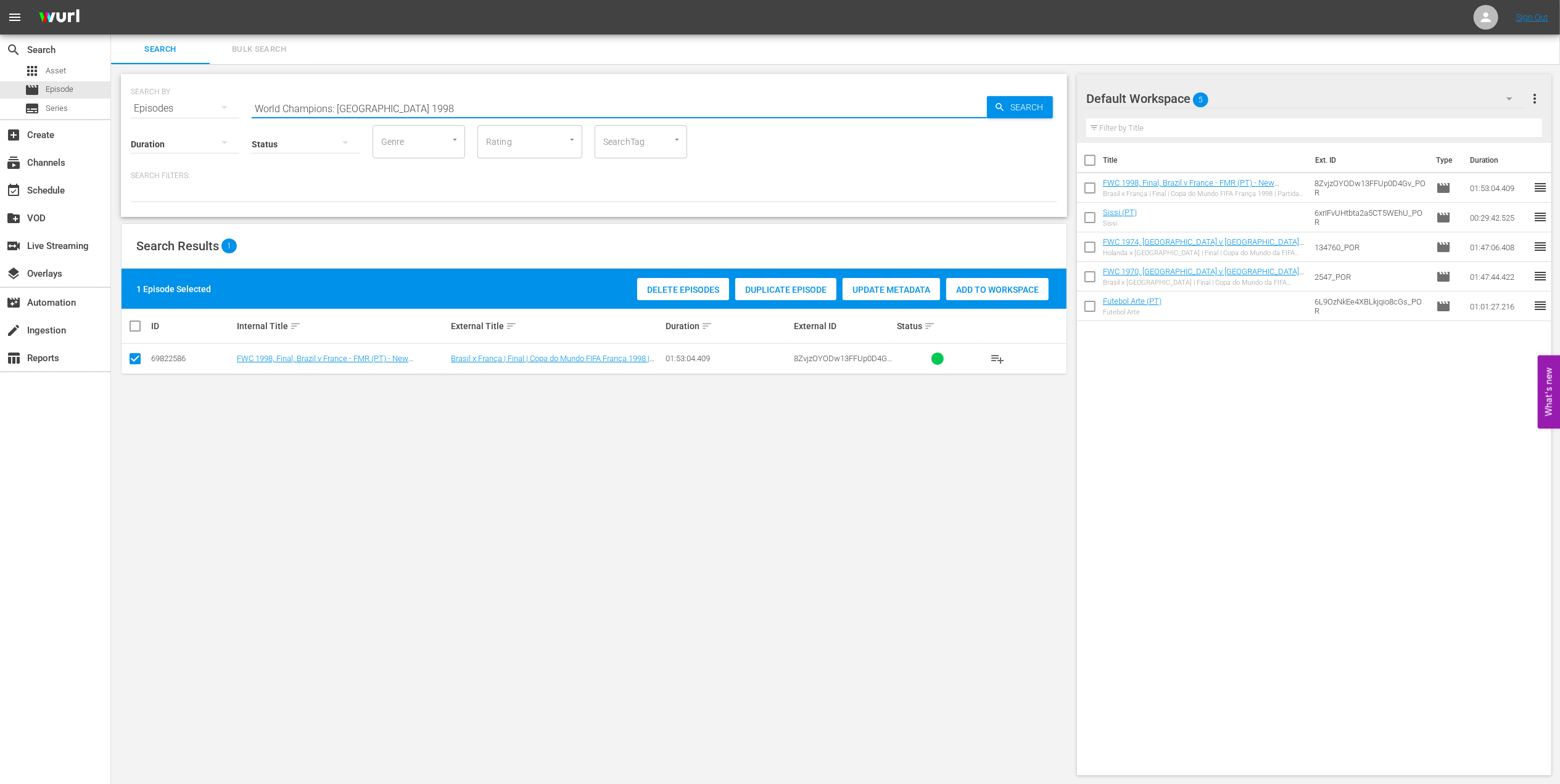
click at [406, 105] on input "World Champions: [GEOGRAPHIC_DATA] 1998" at bounding box center [619, 109] width 735 height 30
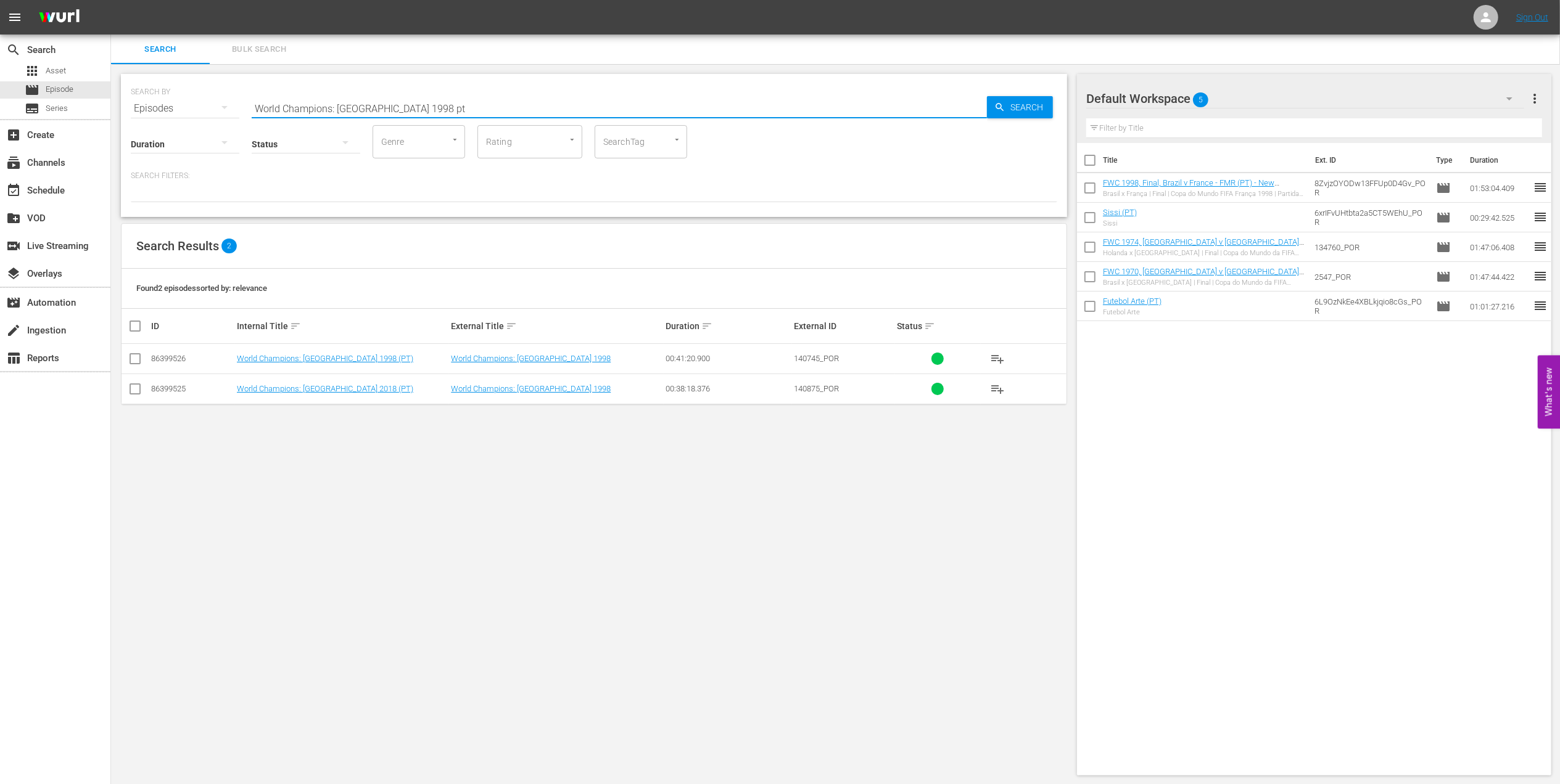
type input "World Champions: [GEOGRAPHIC_DATA] 1998 pt"
click at [131, 359] on input "checkbox" at bounding box center [135, 362] width 15 height 15
checkbox input "true"
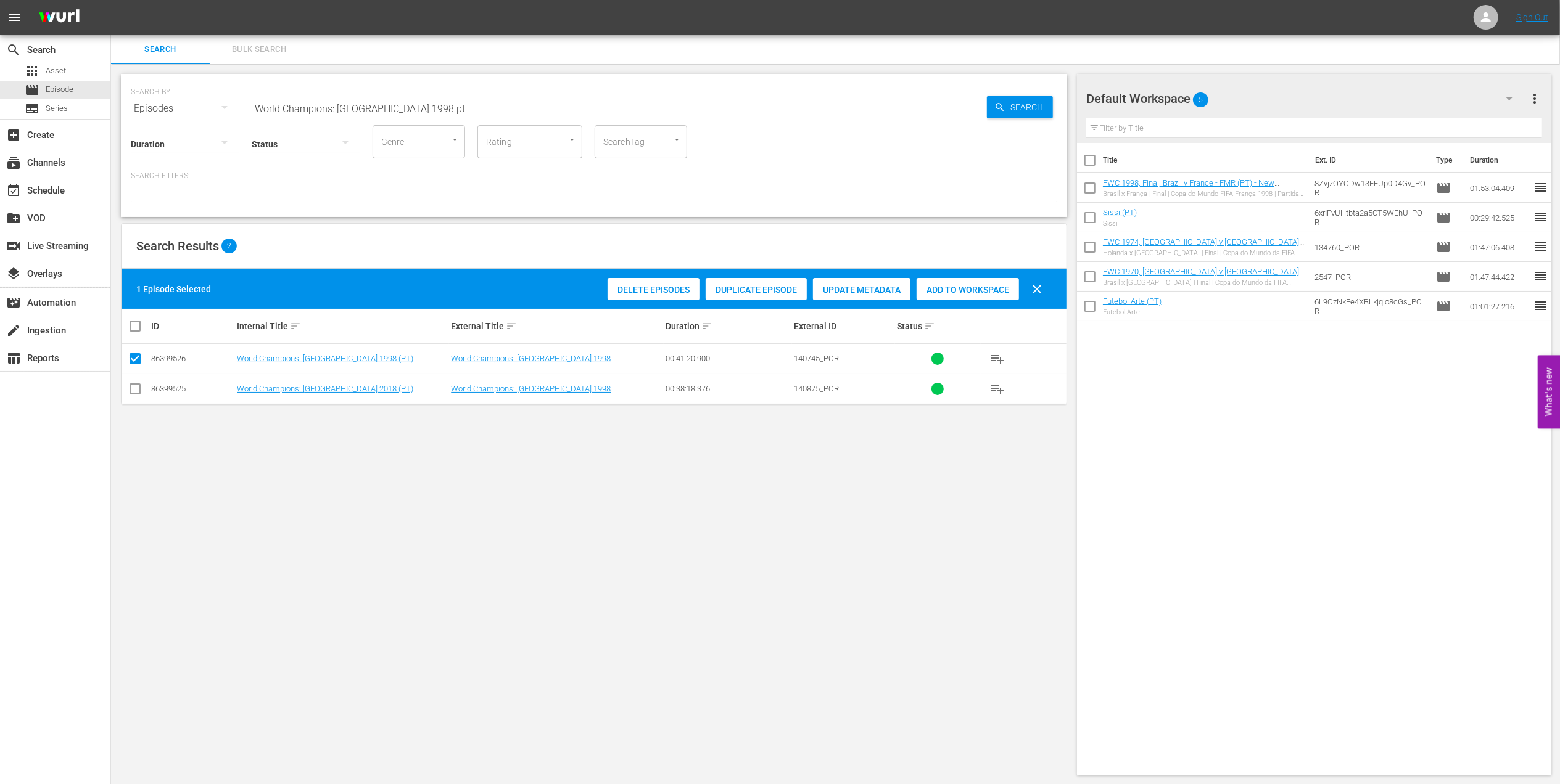
click at [946, 291] on span "Add to Workspace" at bounding box center [967, 289] width 103 height 10
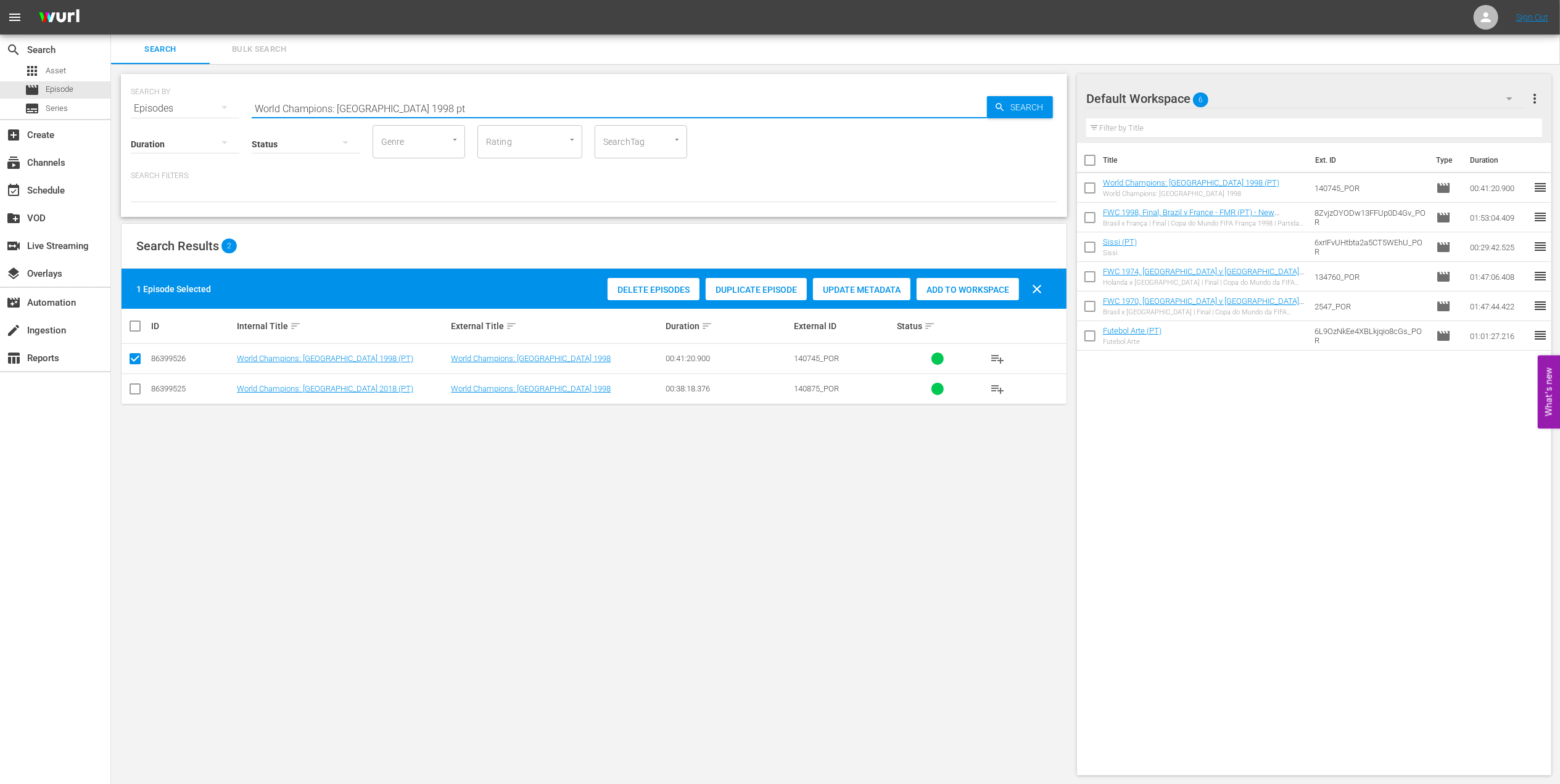
drag, startPoint x: 306, startPoint y: 107, endPoint x: 114, endPoint y: 107, distance: 192.0
click at [116, 107] on div "SEARCH BY Search By Episodes Search ID, Title, Description, Keywords, or Catego…" at bounding box center [593, 425] width 966 height 721
paste input "FWC 2022, [GEOGRAPHIC_DATA] v [GEOGRAPHIC_DATA], Final"
click at [441, 101] on input "FWC 2022, [GEOGRAPHIC_DATA] v [GEOGRAPHIC_DATA], Final" at bounding box center [619, 109] width 735 height 30
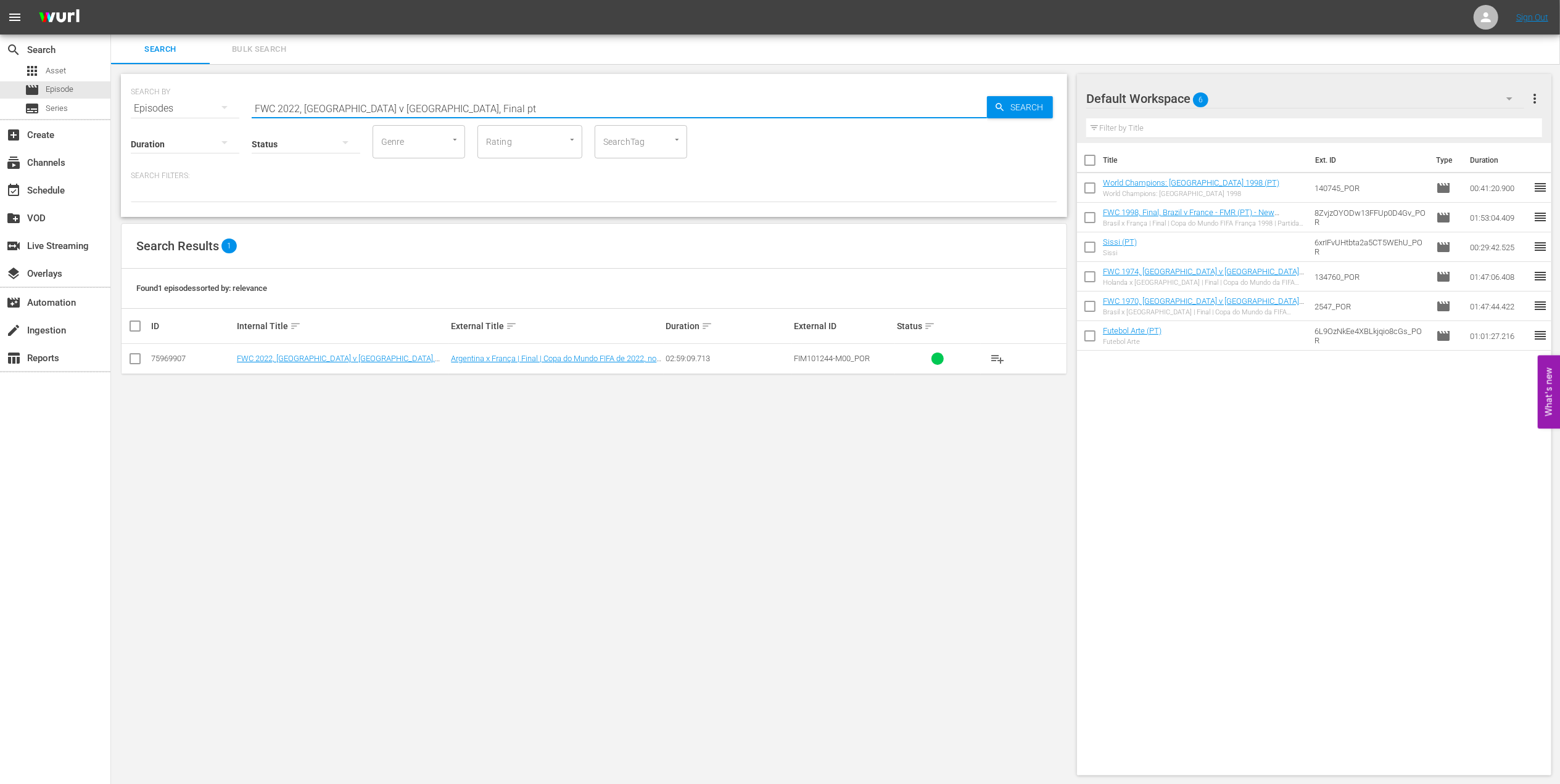
type input "FWC 2022, [GEOGRAPHIC_DATA] v [GEOGRAPHIC_DATA], Final pt"
click at [141, 360] on input "checkbox" at bounding box center [135, 362] width 15 height 15
checkbox input "true"
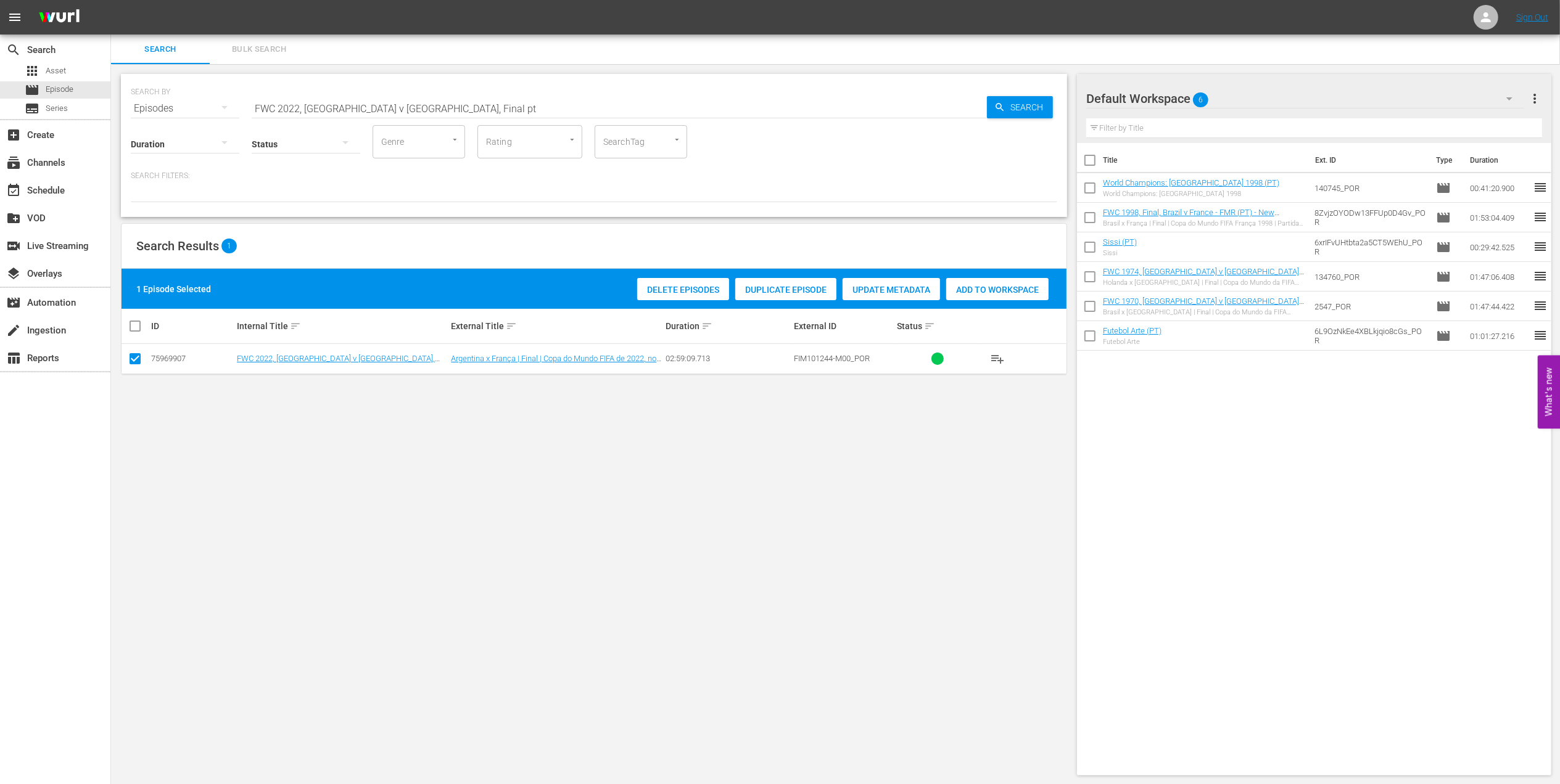
click at [986, 289] on span "Add to Workspace" at bounding box center [997, 289] width 103 height 10
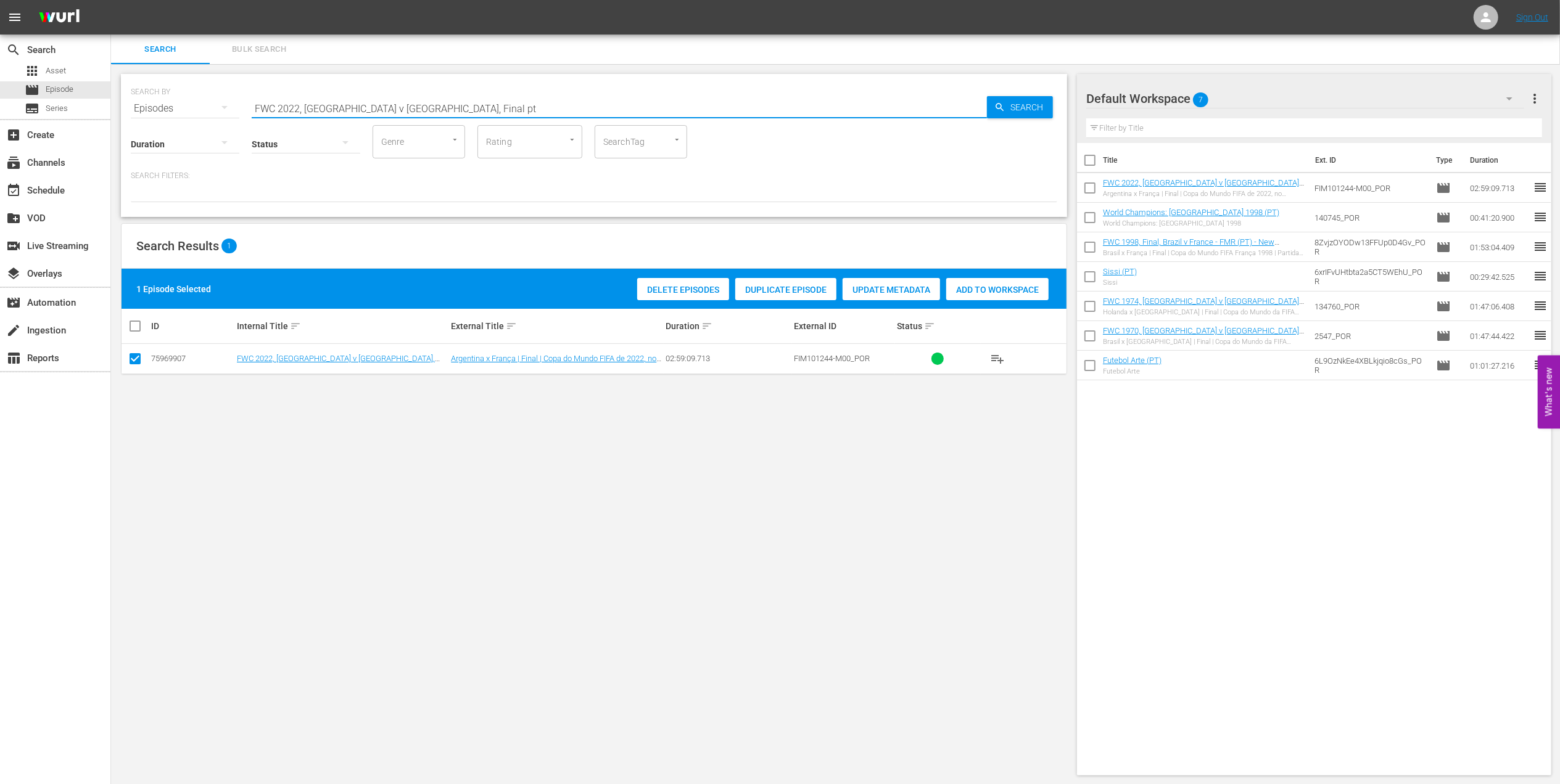
drag, startPoint x: 435, startPoint y: 107, endPoint x: 190, endPoint y: 109, distance: 245.0
click at [166, 107] on div "SEARCH BY Search By Episodes Search ID, Title, Description, Keywords, or Catego…" at bounding box center [594, 100] width 927 height 44
paste input "[PERSON_NAME] Shining Bright in the World Cup"
click at [437, 109] on input "[PERSON_NAME] Shining Bright in the World Cup" at bounding box center [619, 109] width 735 height 30
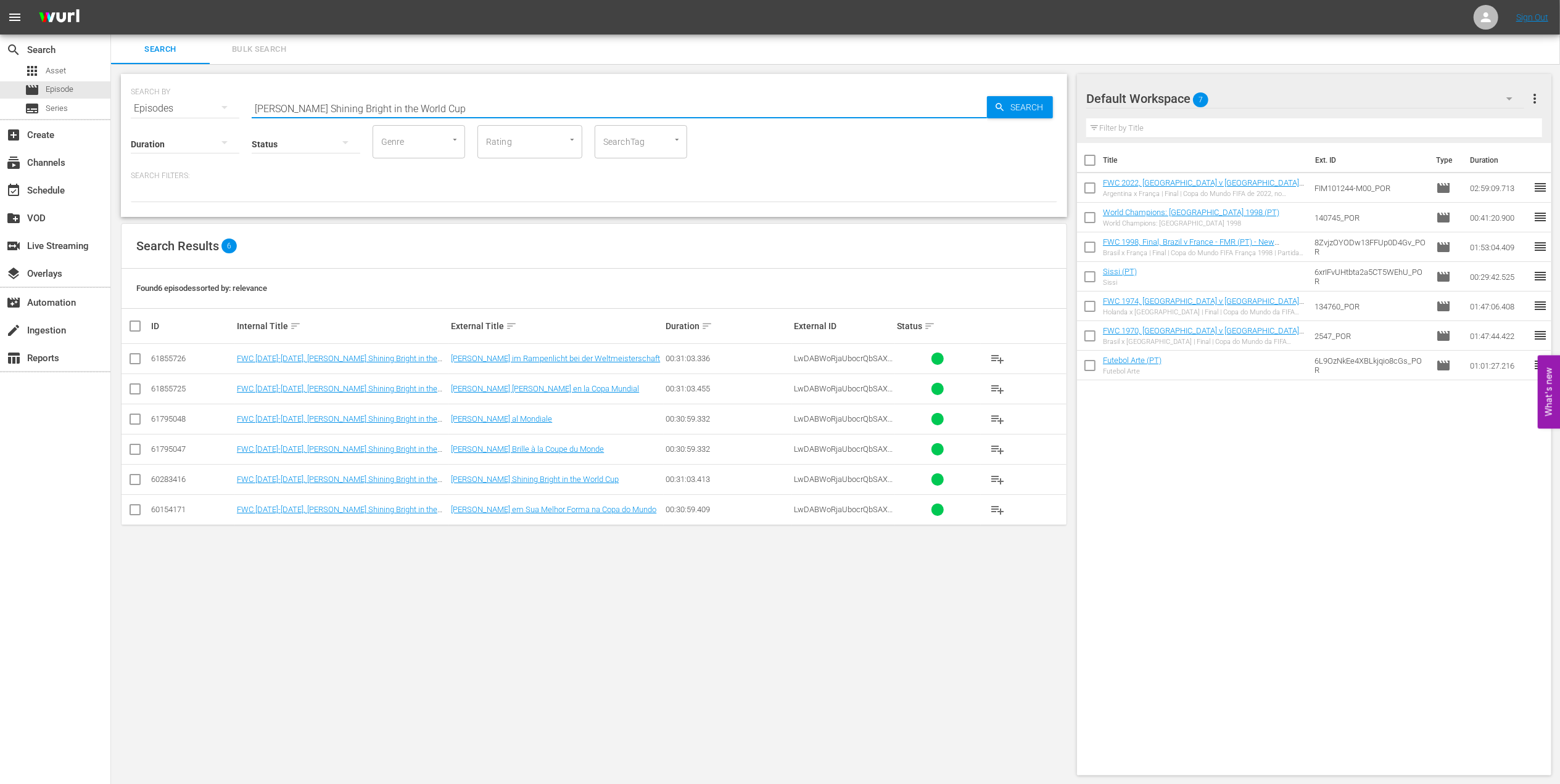
click at [491, 112] on input "[PERSON_NAME] Shining Bright in the World Cup" at bounding box center [619, 109] width 735 height 30
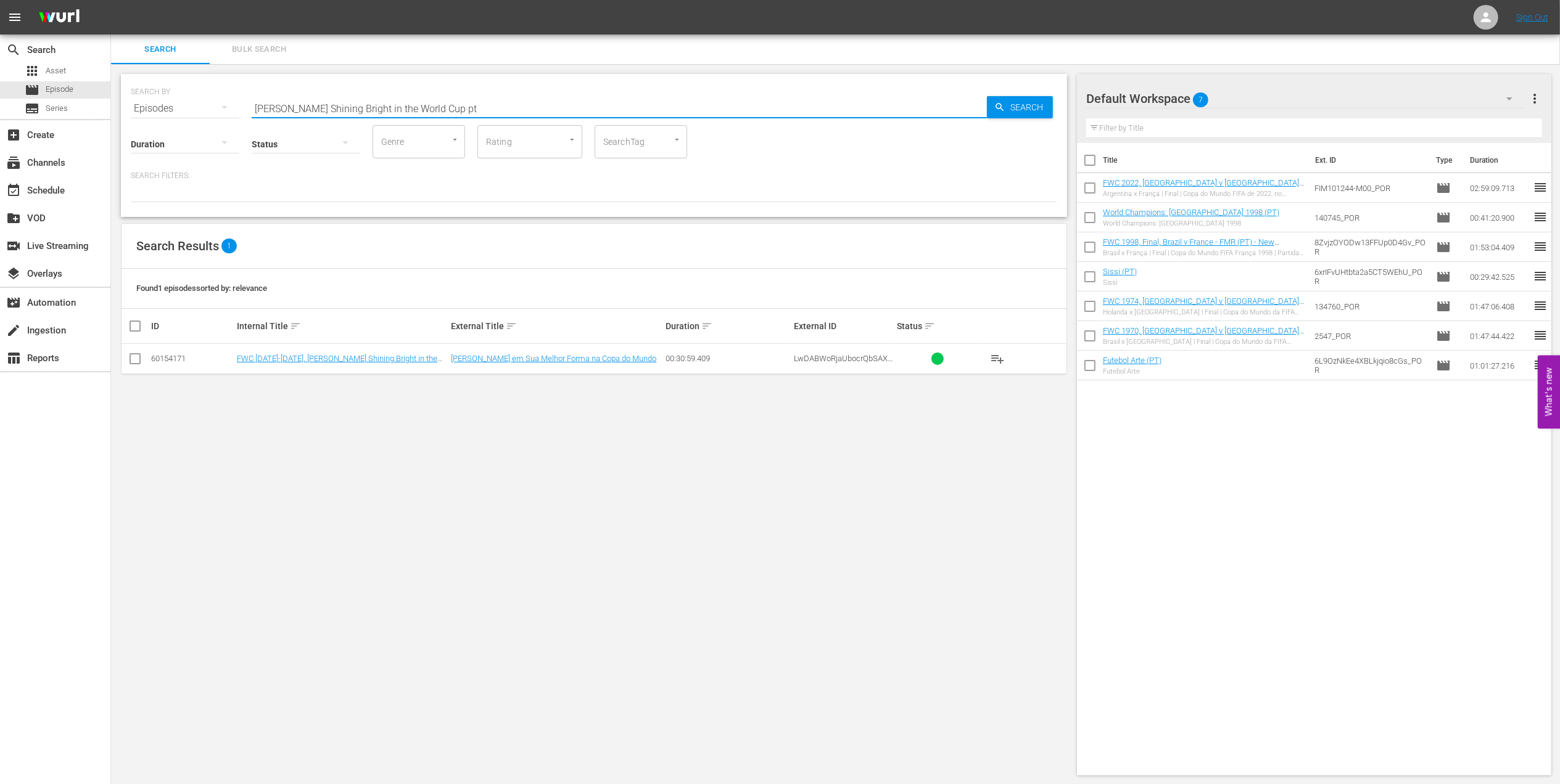
type input "[PERSON_NAME] Shining Bright in the World Cup pt"
drag, startPoint x: 136, startPoint y: 356, endPoint x: 158, endPoint y: 356, distance: 22.0
click at [136, 356] on input "checkbox" at bounding box center [135, 362] width 15 height 15
checkbox input "true"
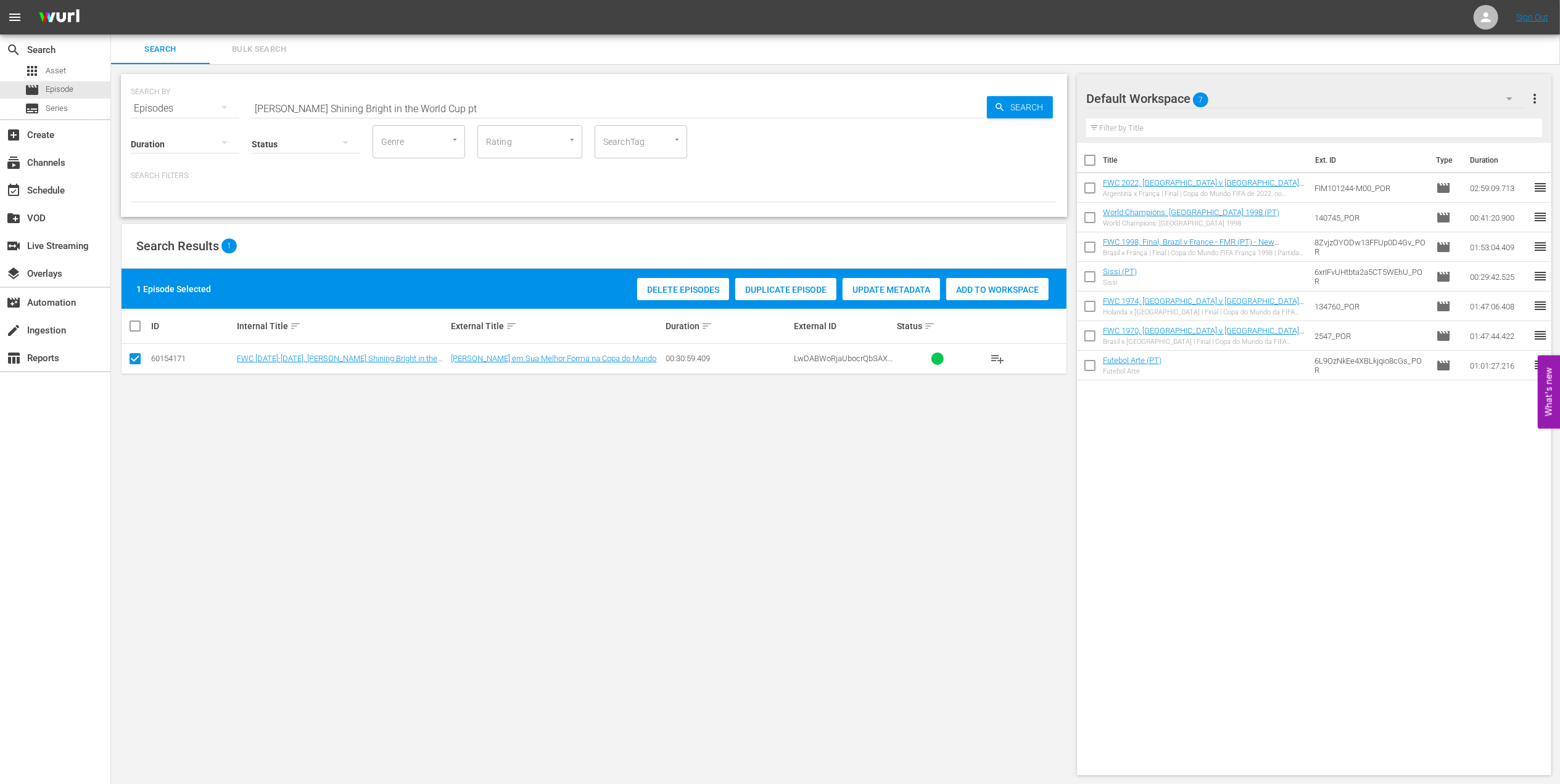
click at [985, 291] on span "Add to Workspace" at bounding box center [997, 289] width 103 height 10
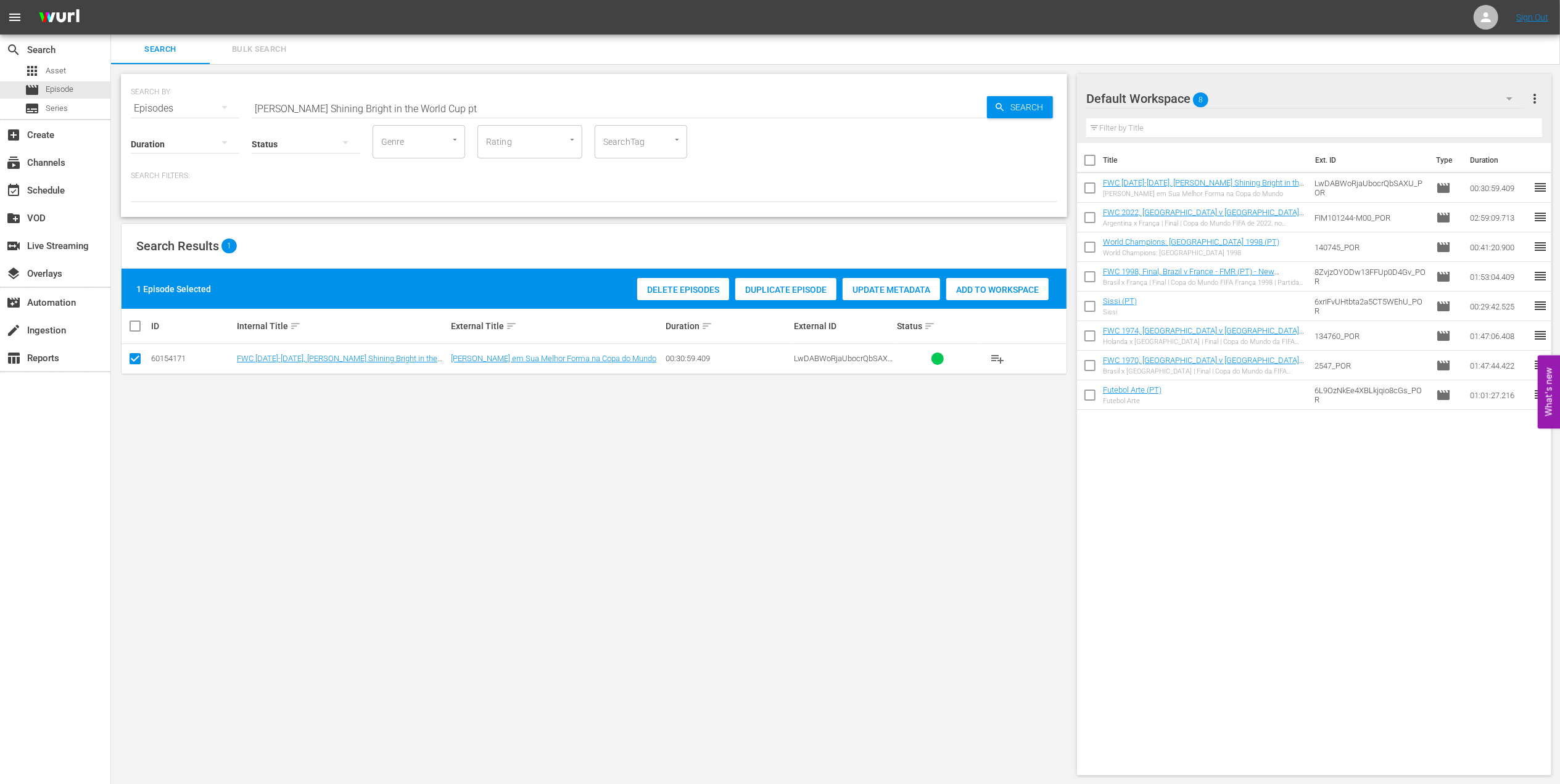
click at [195, 107] on div "SEARCH BY Search By Episodes Search ID, Title, Description, Keywords, or Catego…" at bounding box center [594, 100] width 927 height 44
paste input "EP 3 - [PERSON_NAME] | Golden Boo"
drag, startPoint x: 324, startPoint y: 107, endPoint x: 0, endPoint y: 111, distance: 324.0
click at [0, 111] on html "menu Sign Out search Search apps Asset movie Episode subtitles Series add_box C…" at bounding box center [780, 392] width 1560 height 784
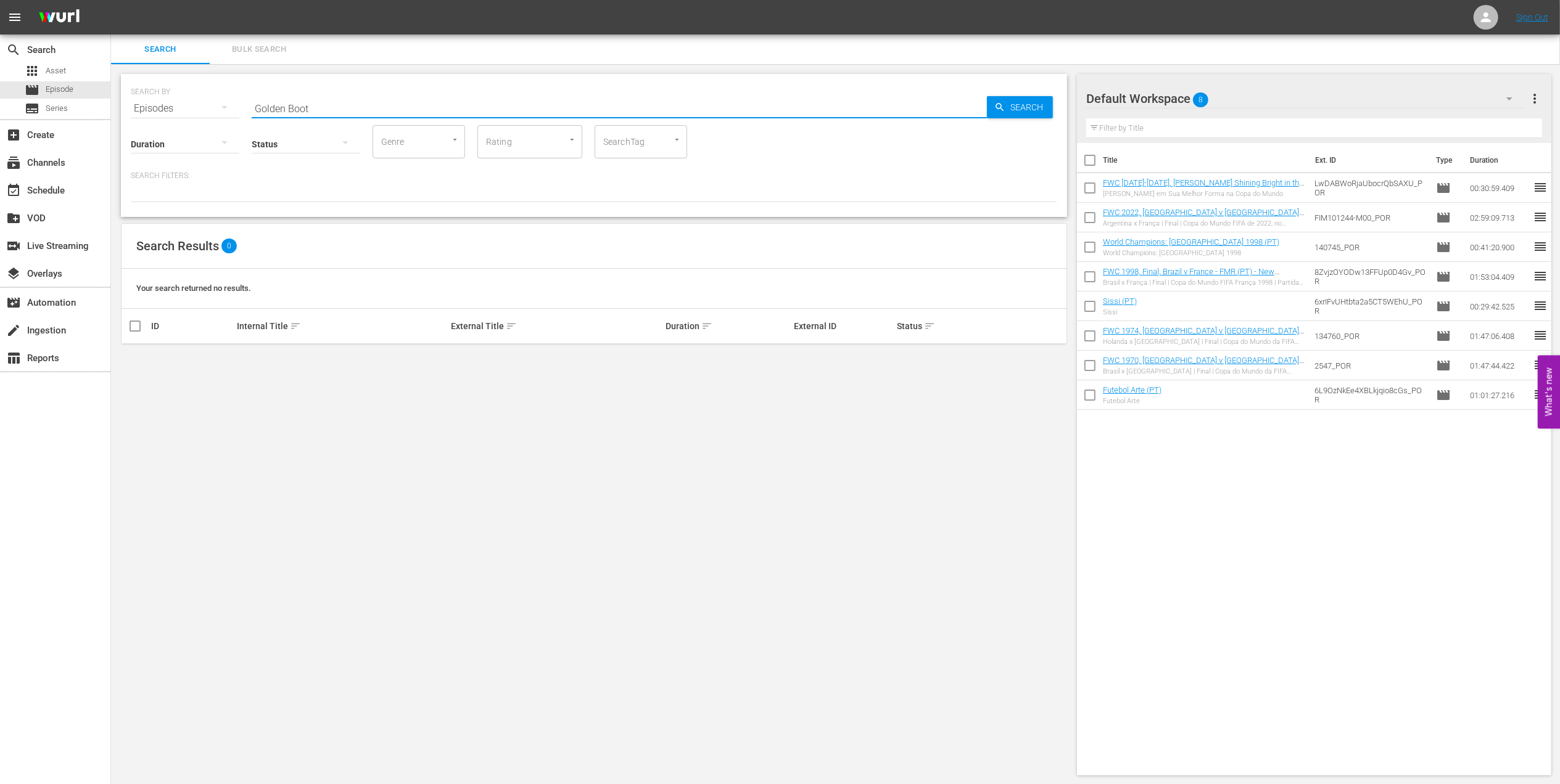
click at [314, 103] on input "Golden Boot" at bounding box center [619, 109] width 735 height 30
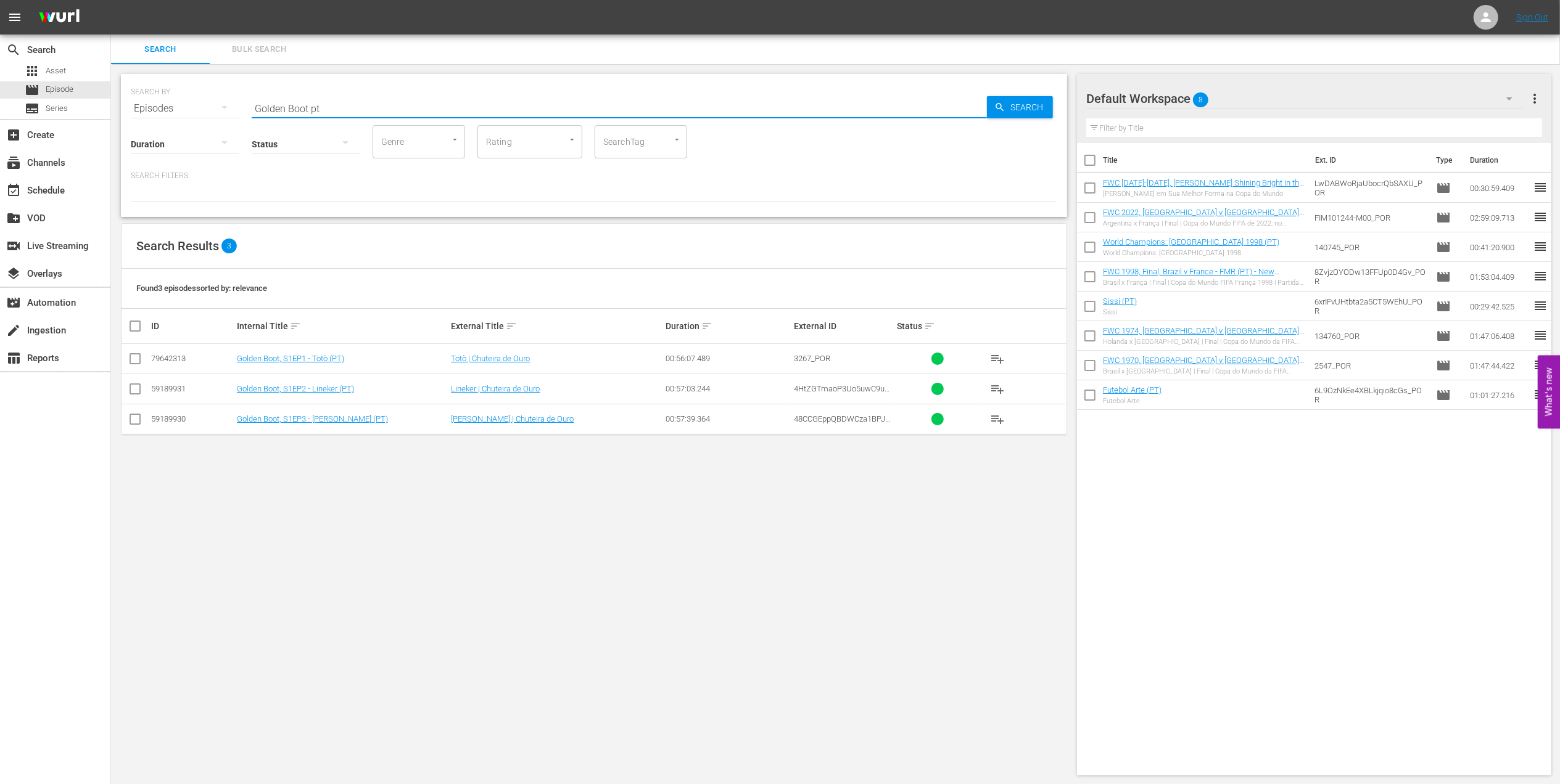
type input "Golden Boot pt"
click at [137, 422] on input "checkbox" at bounding box center [135, 422] width 15 height 15
checkbox input "true"
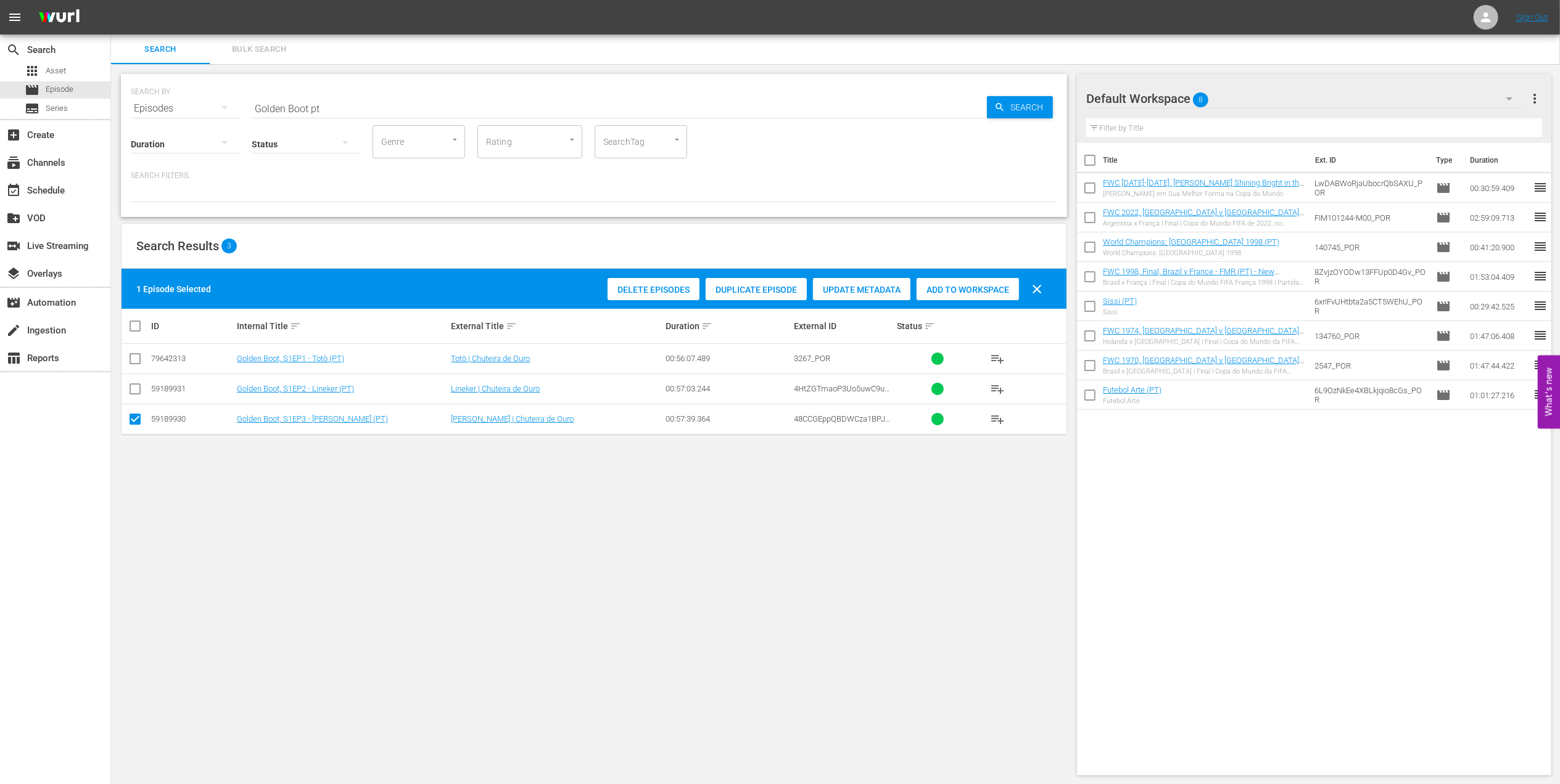
click at [940, 296] on div "Add to Workspace" at bounding box center [967, 289] width 103 height 23
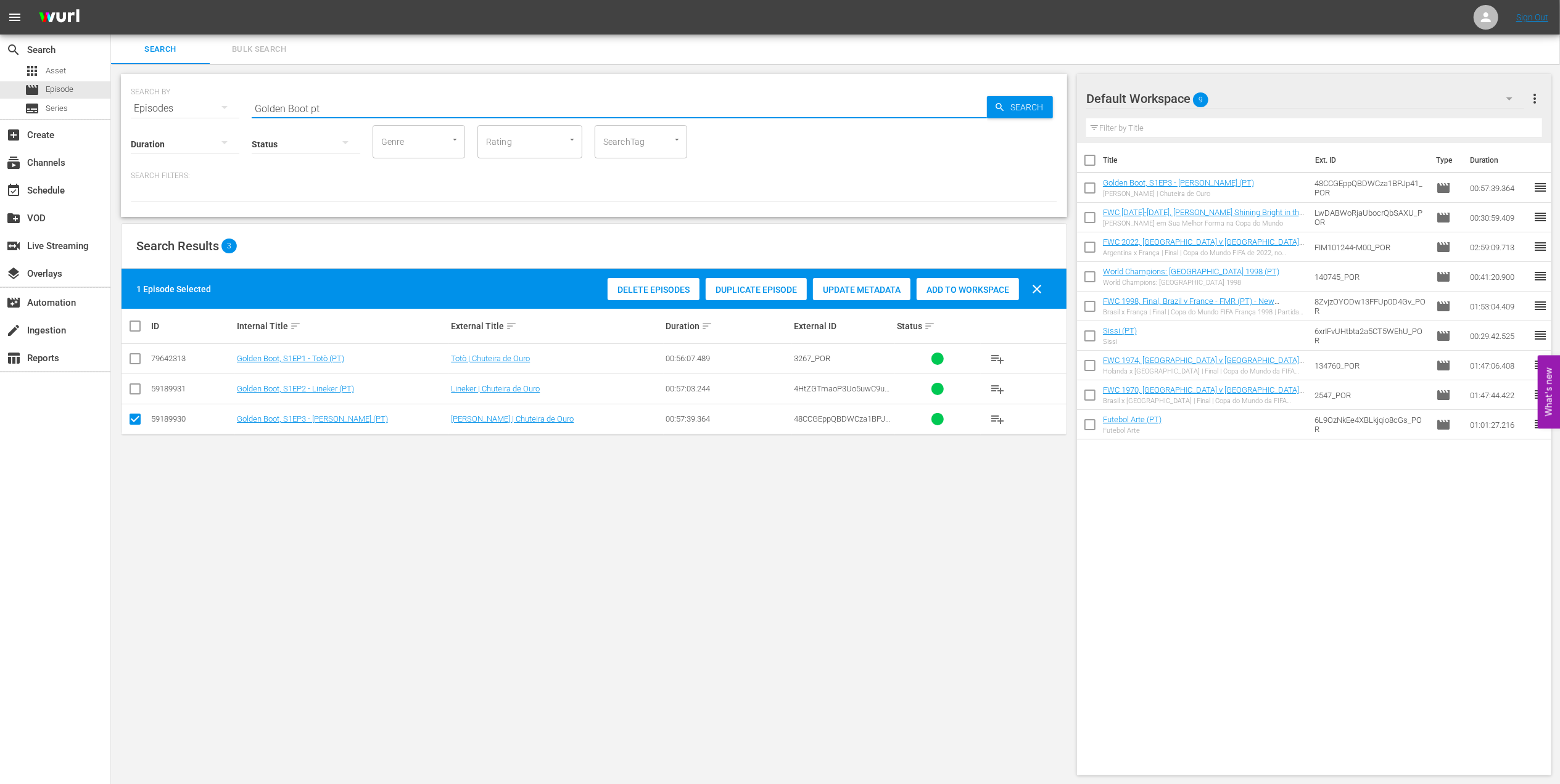
drag, startPoint x: 371, startPoint y: 103, endPoint x: 281, endPoint y: 107, distance: 90.1
click at [130, 106] on div "SEARCH BY Search By Episodes Search ID, Title, Description, Keywords, or Catego…" at bounding box center [593, 145] width 946 height 143
paste input "FWC 1994, [GEOGRAPHIC_DATA] v [GEOGRAPHIC_DATA] , Semi-final"
click at [465, 102] on input "FWC 1994, [GEOGRAPHIC_DATA] v [GEOGRAPHIC_DATA] , Semi-final" at bounding box center [619, 109] width 735 height 30
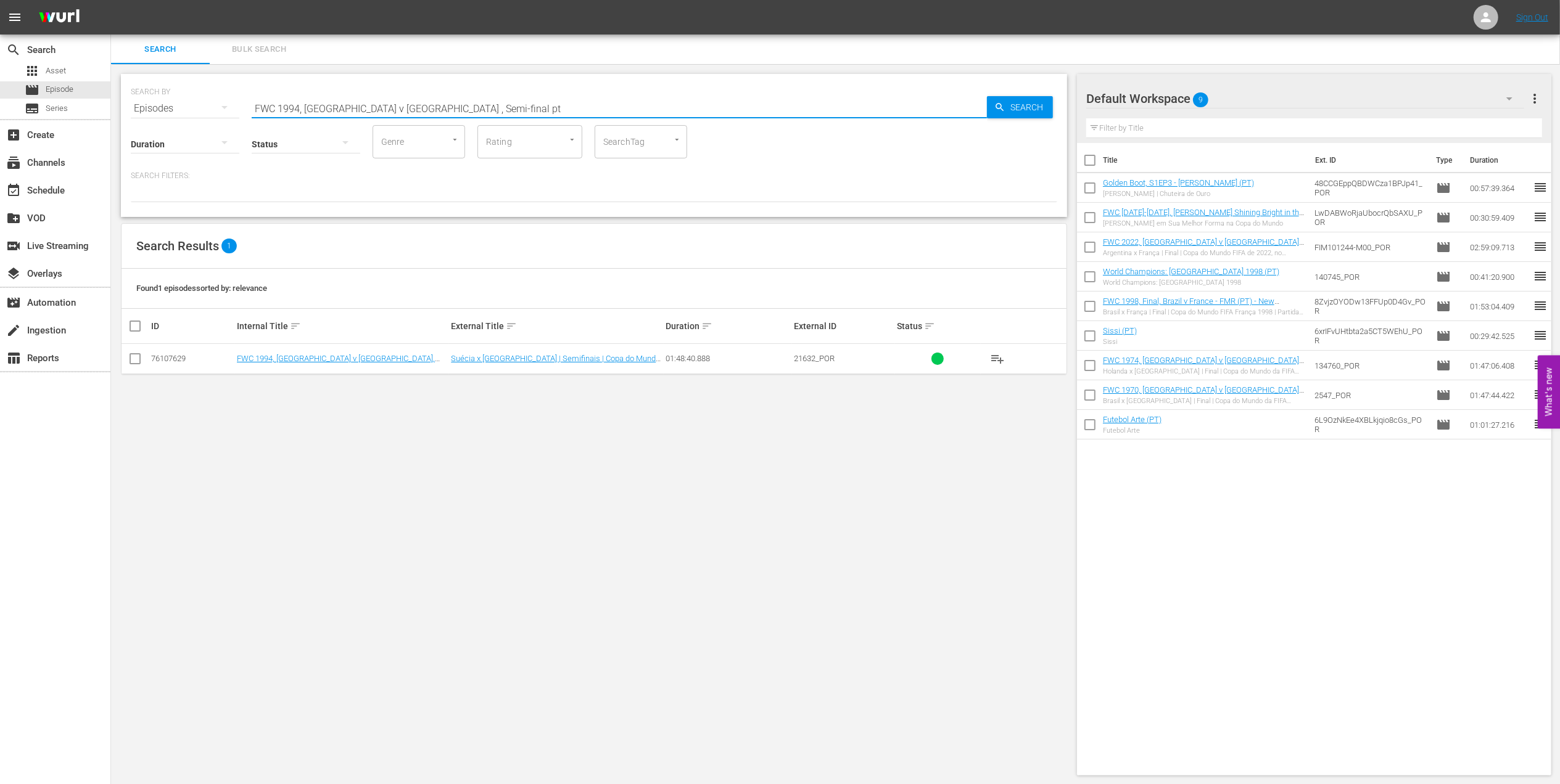
type input "FWC 1994, [GEOGRAPHIC_DATA] v [GEOGRAPHIC_DATA] , Semi-final pt"
click at [121, 357] on div "Search Results 1 Found 1 episodes sorted by: relevance ID Internal Title sort E…" at bounding box center [593, 299] width 946 height 152
click at [131, 357] on input "checkbox" at bounding box center [135, 362] width 15 height 15
checkbox input "true"
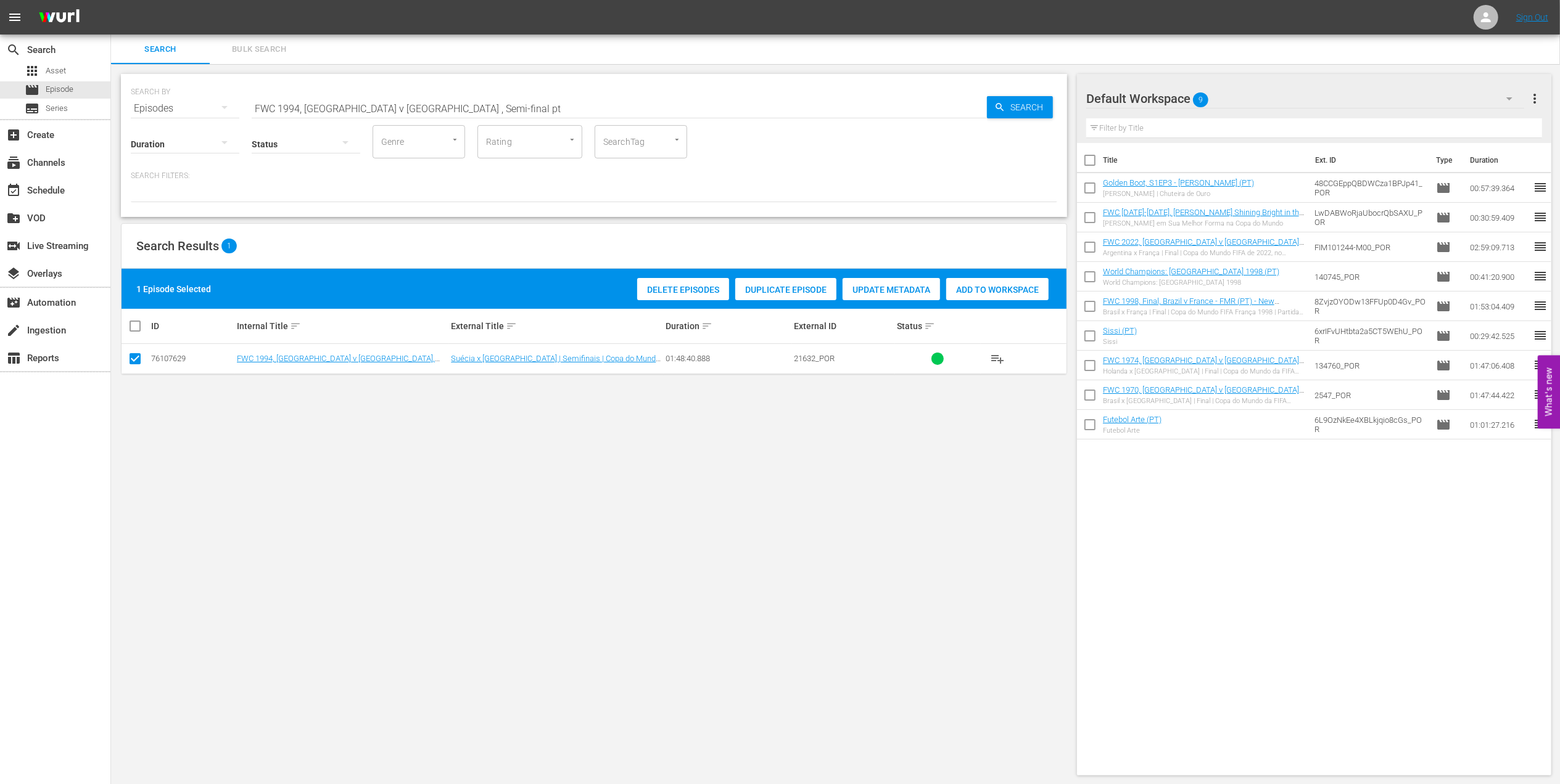
click at [979, 285] on span "Add to Workspace" at bounding box center [997, 289] width 103 height 10
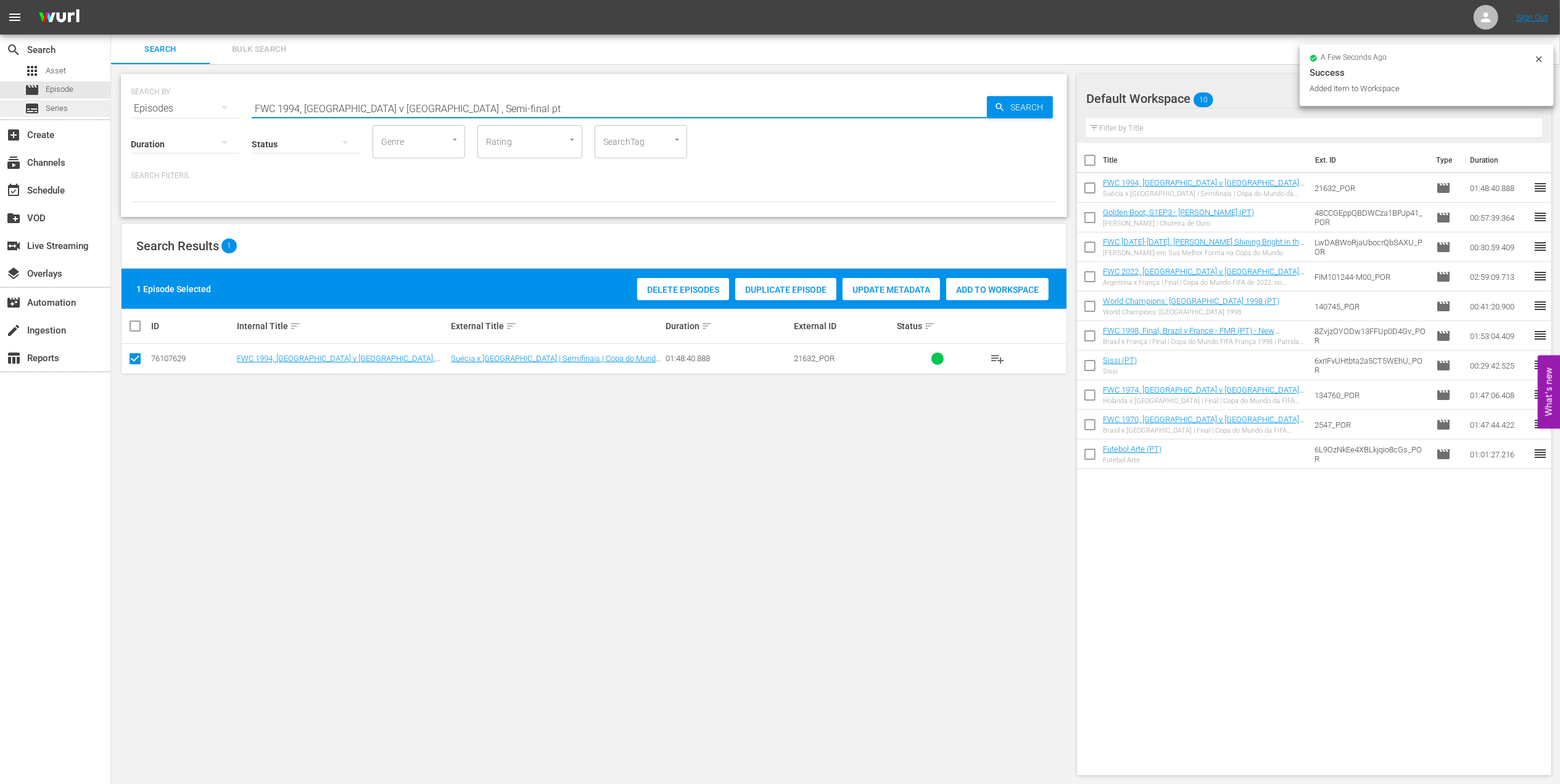
drag, startPoint x: 439, startPoint y: 106, endPoint x: 0, endPoint y: 106, distance: 439.0
click at [0, 106] on html "menu Sign Out search Search apps Asset movie Episode subtitles Series add_box C…" at bounding box center [780, 392] width 1560 height 784
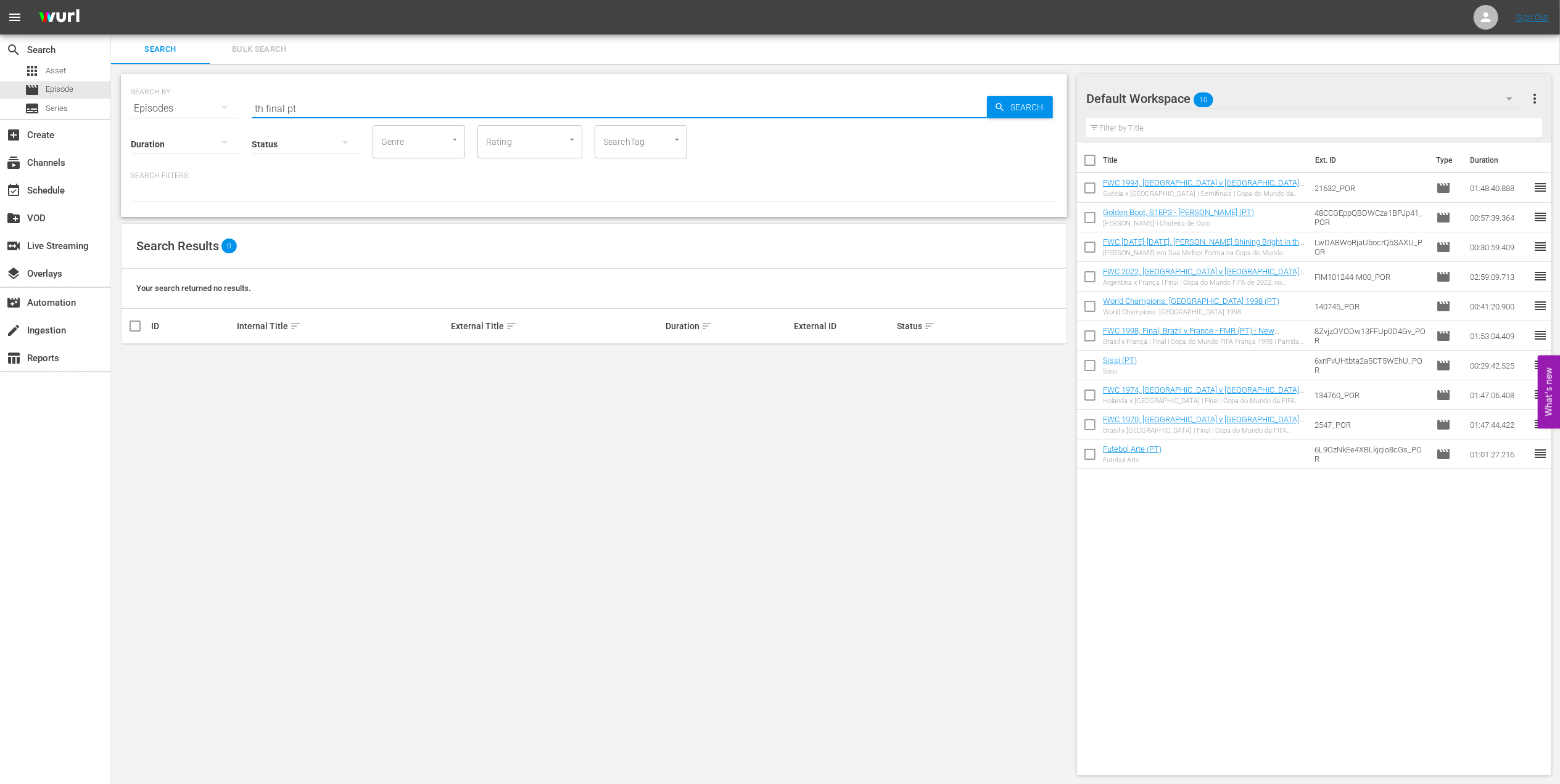
click at [264, 112] on input "th final pt" at bounding box center [619, 109] width 735 height 30
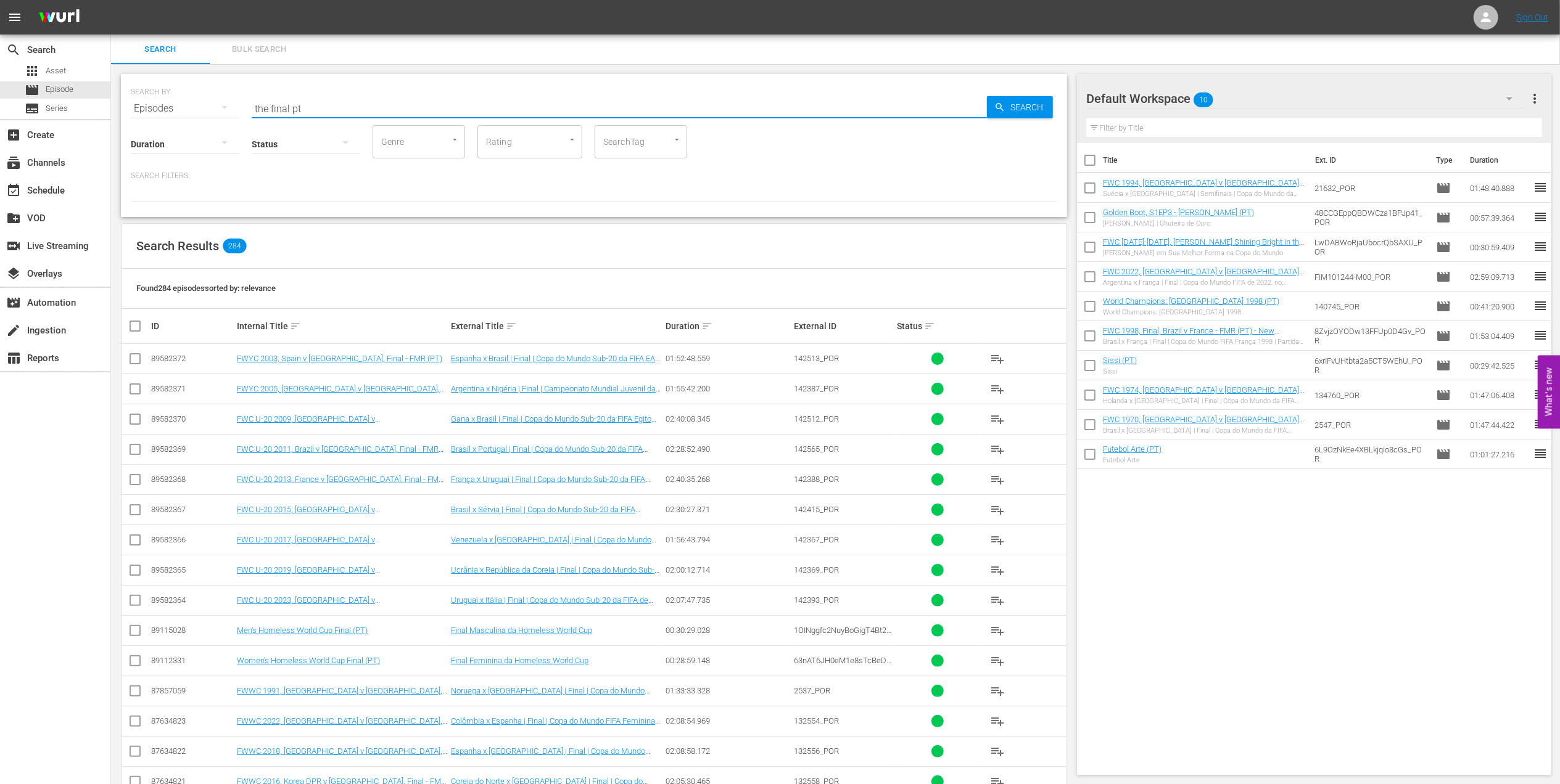
click at [315, 109] on input "the final pt" at bounding box center [619, 109] width 735 height 30
type input "the final 2010 pt"
drag, startPoint x: 136, startPoint y: 420, endPoint x: 258, endPoint y: 416, distance: 122.1
click at [136, 420] on input "checkbox" at bounding box center [135, 422] width 15 height 15
checkbox input "true"
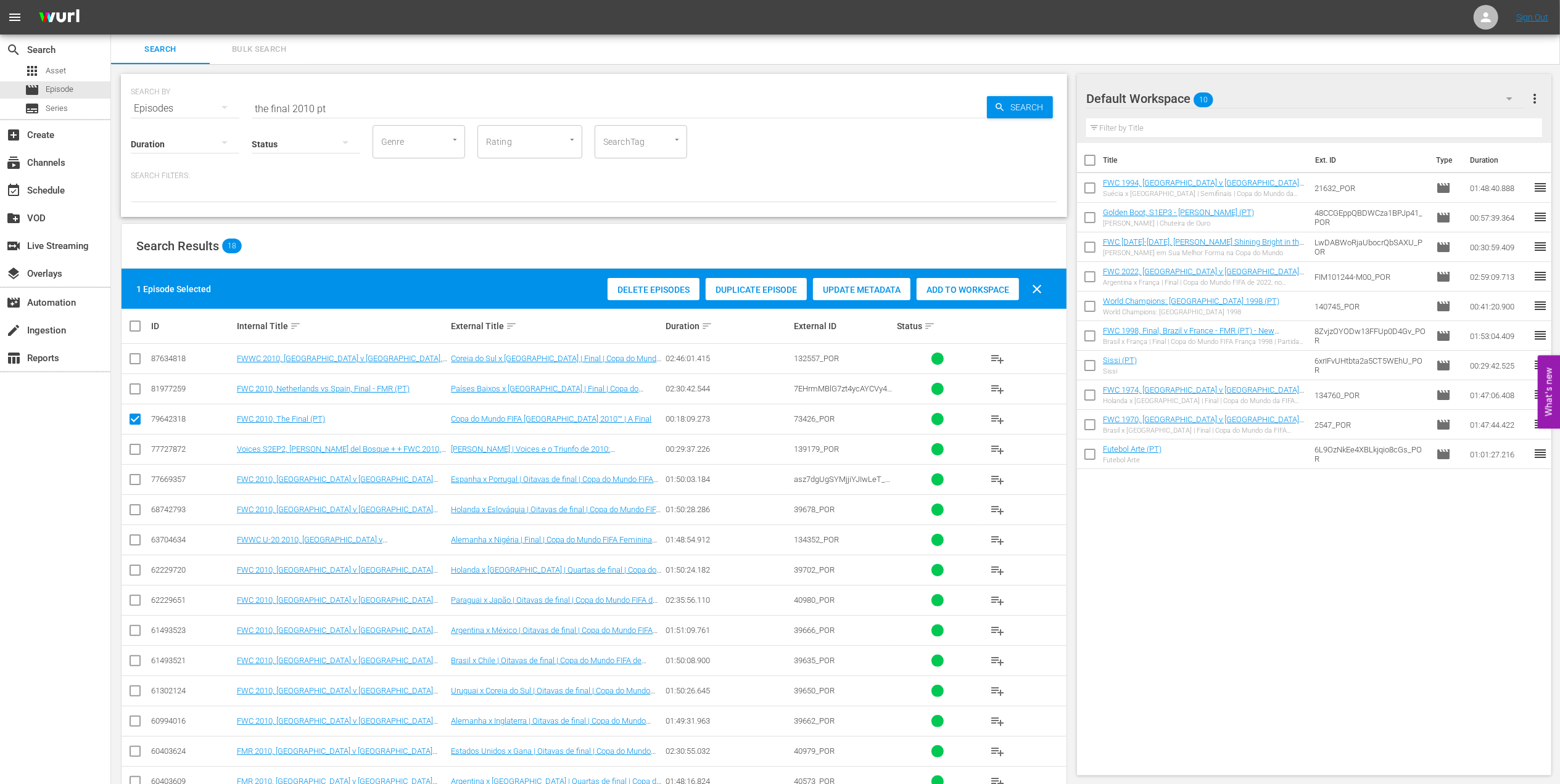
click at [976, 276] on div "Delete Episodes Duplicate Episode Update Metadata Add to Workspace clear" at bounding box center [828, 289] width 447 height 30
click at [970, 288] on span "Add to Workspace" at bounding box center [967, 289] width 103 height 10
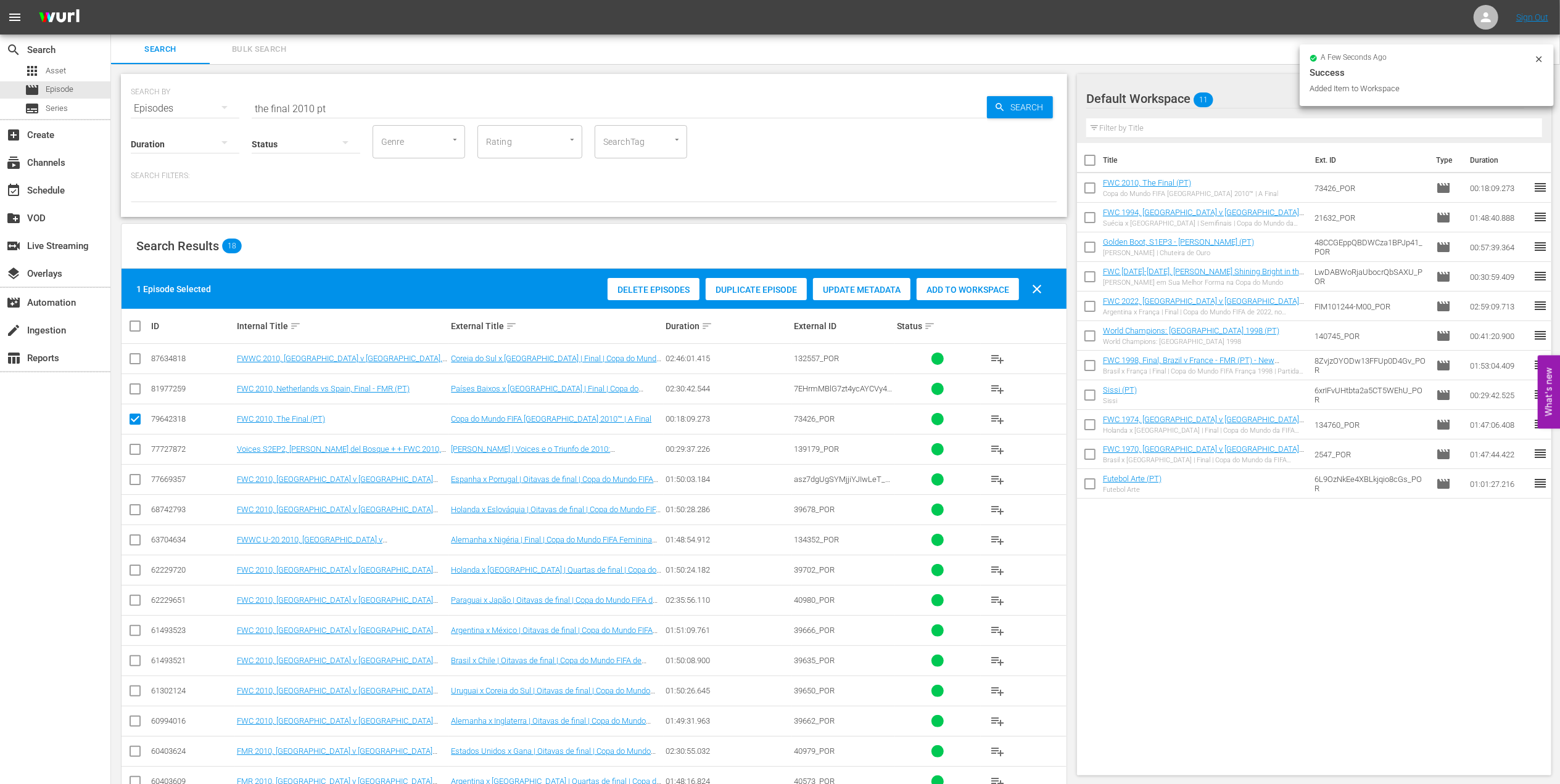
click at [309, 104] on input "the final 2010 pt" at bounding box center [619, 109] width 735 height 30
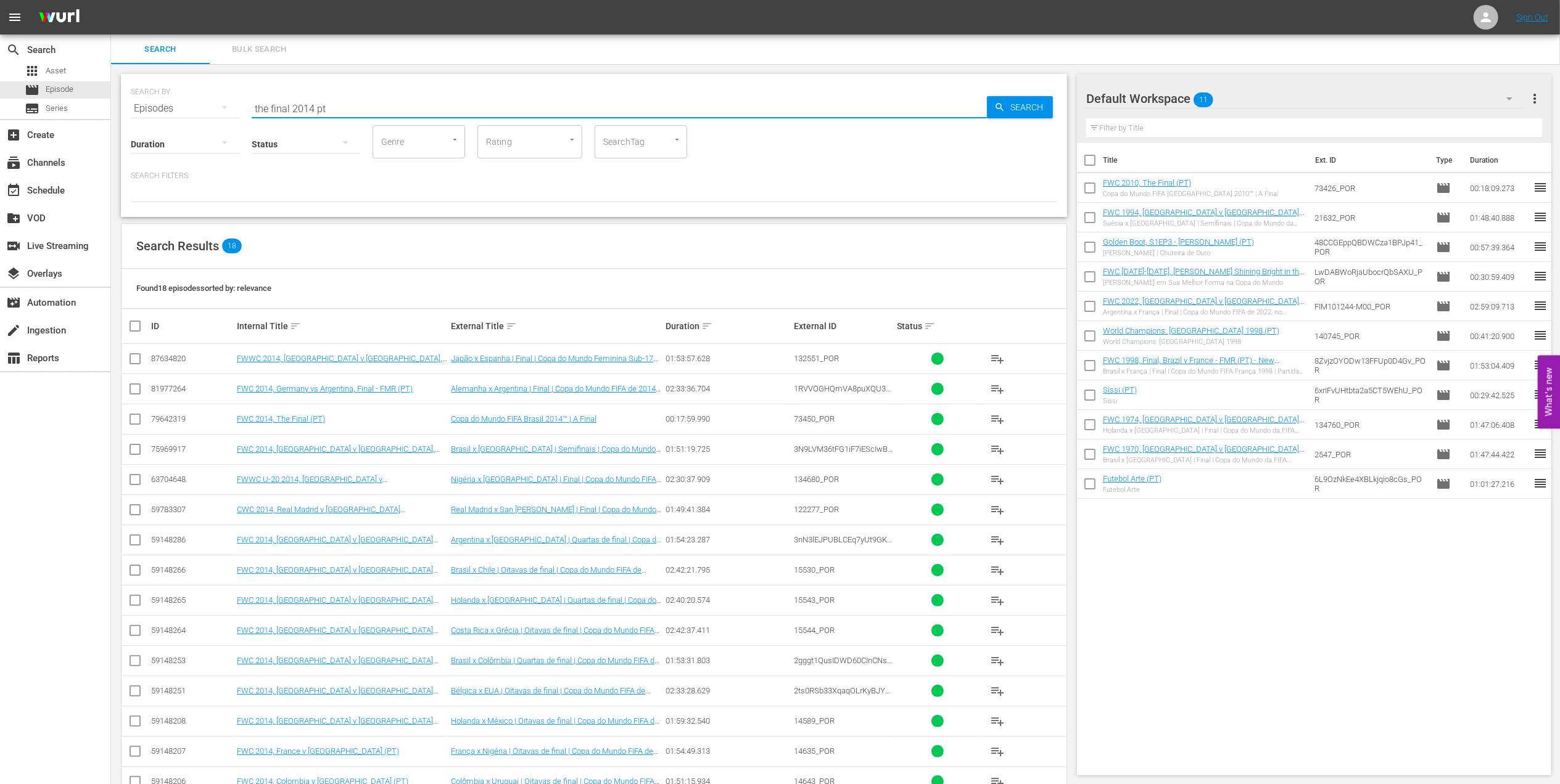
type input "the final 2014 pt"
click at [133, 419] on input "checkbox" at bounding box center [135, 422] width 15 height 15
checkbox input "true"
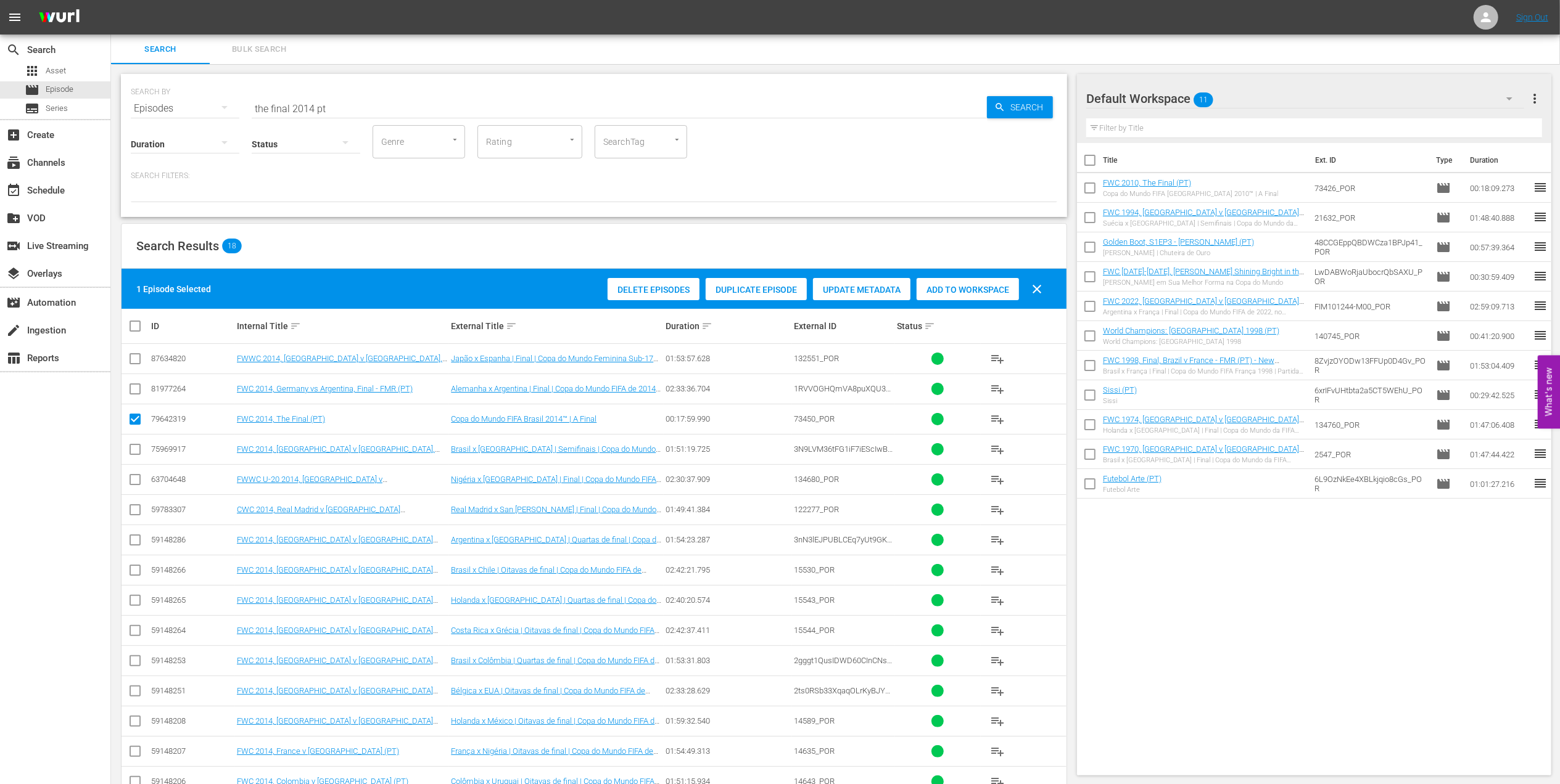
click at [980, 282] on div "Add to Workspace" at bounding box center [967, 289] width 103 height 23
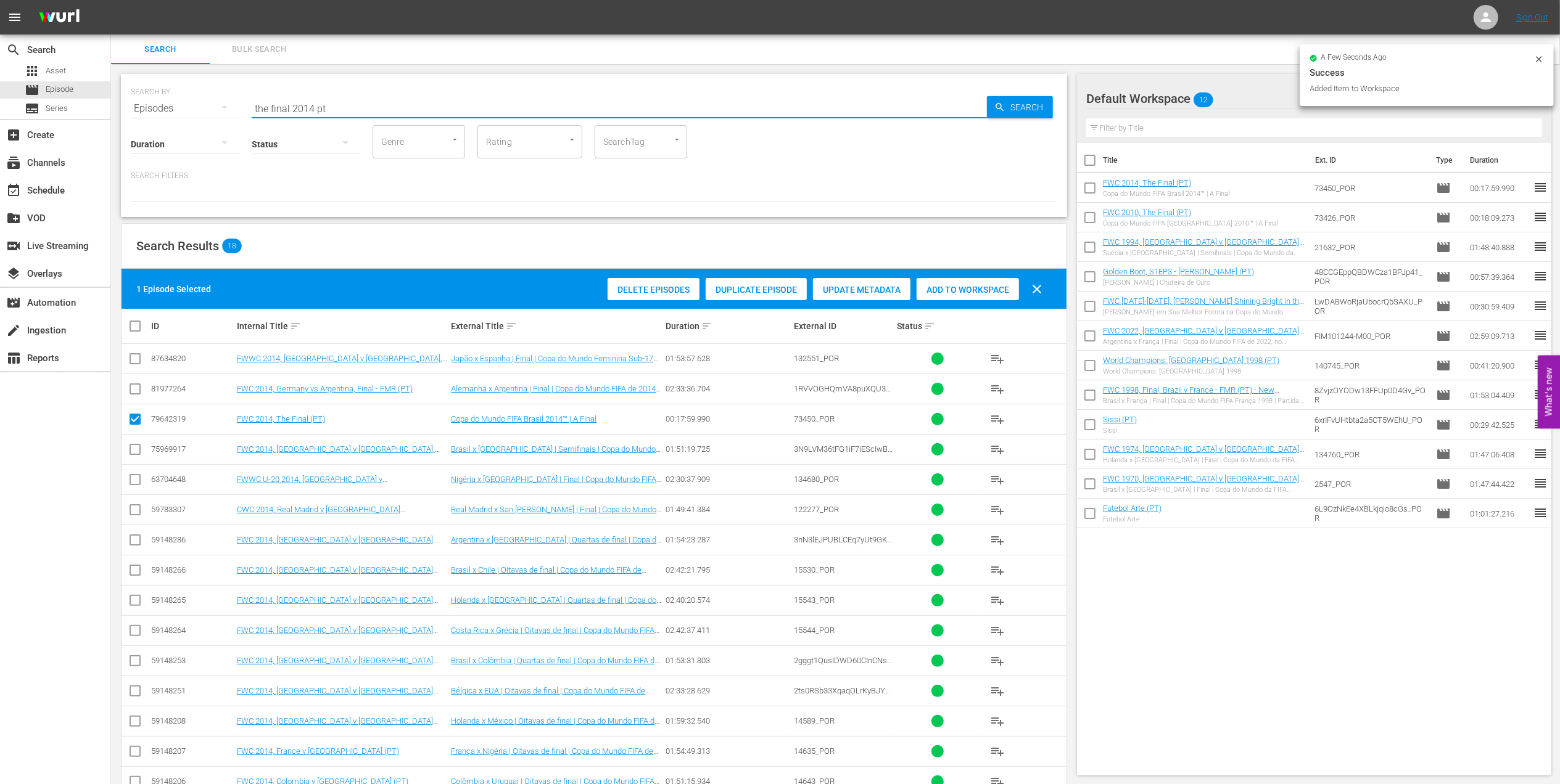
click at [312, 110] on input "the final 2014 pt" at bounding box center [619, 109] width 735 height 30
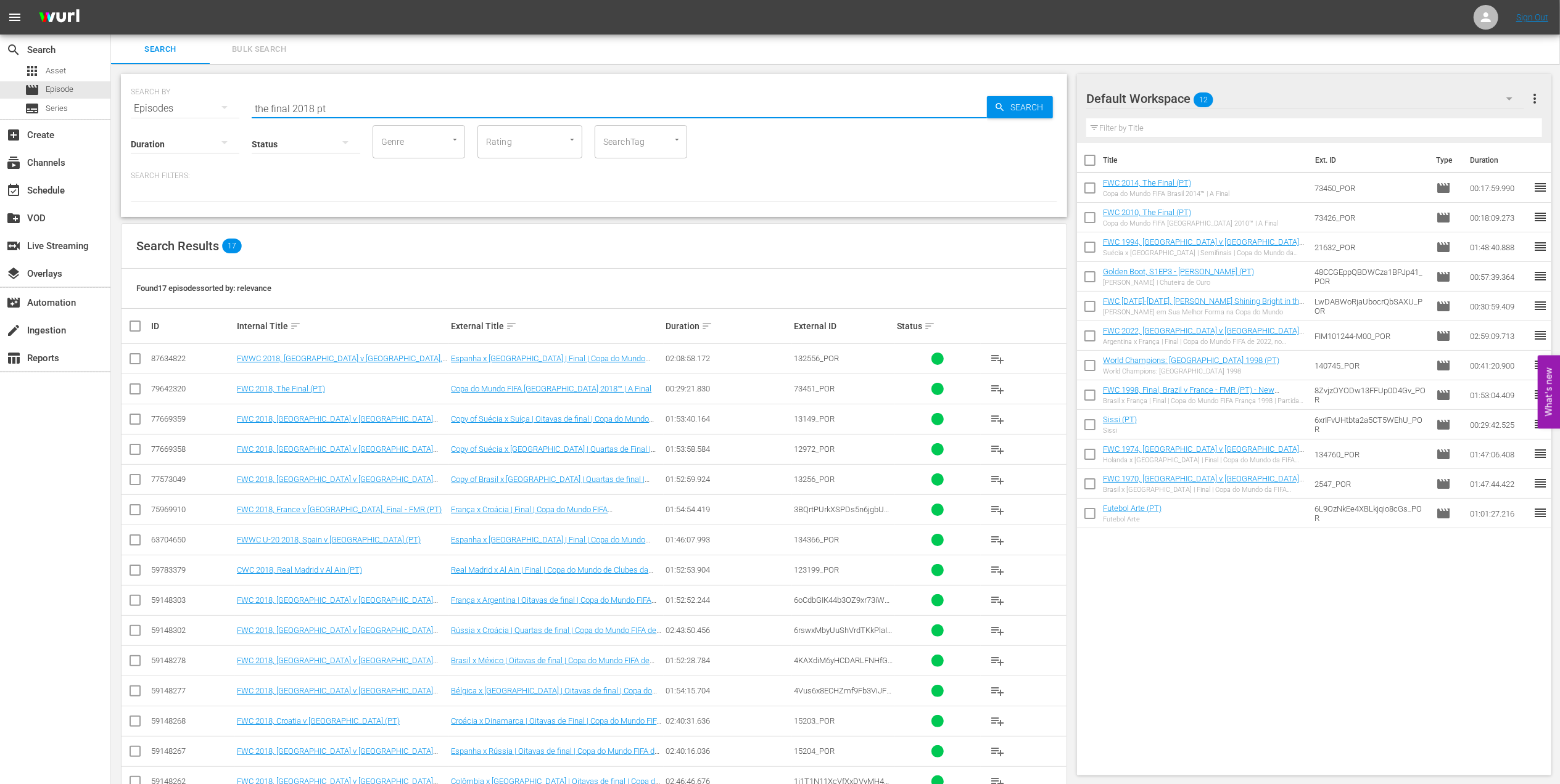
type input "the final 2018 pt"
click at [138, 395] on input "checkbox" at bounding box center [135, 392] width 15 height 15
checkbox input "true"
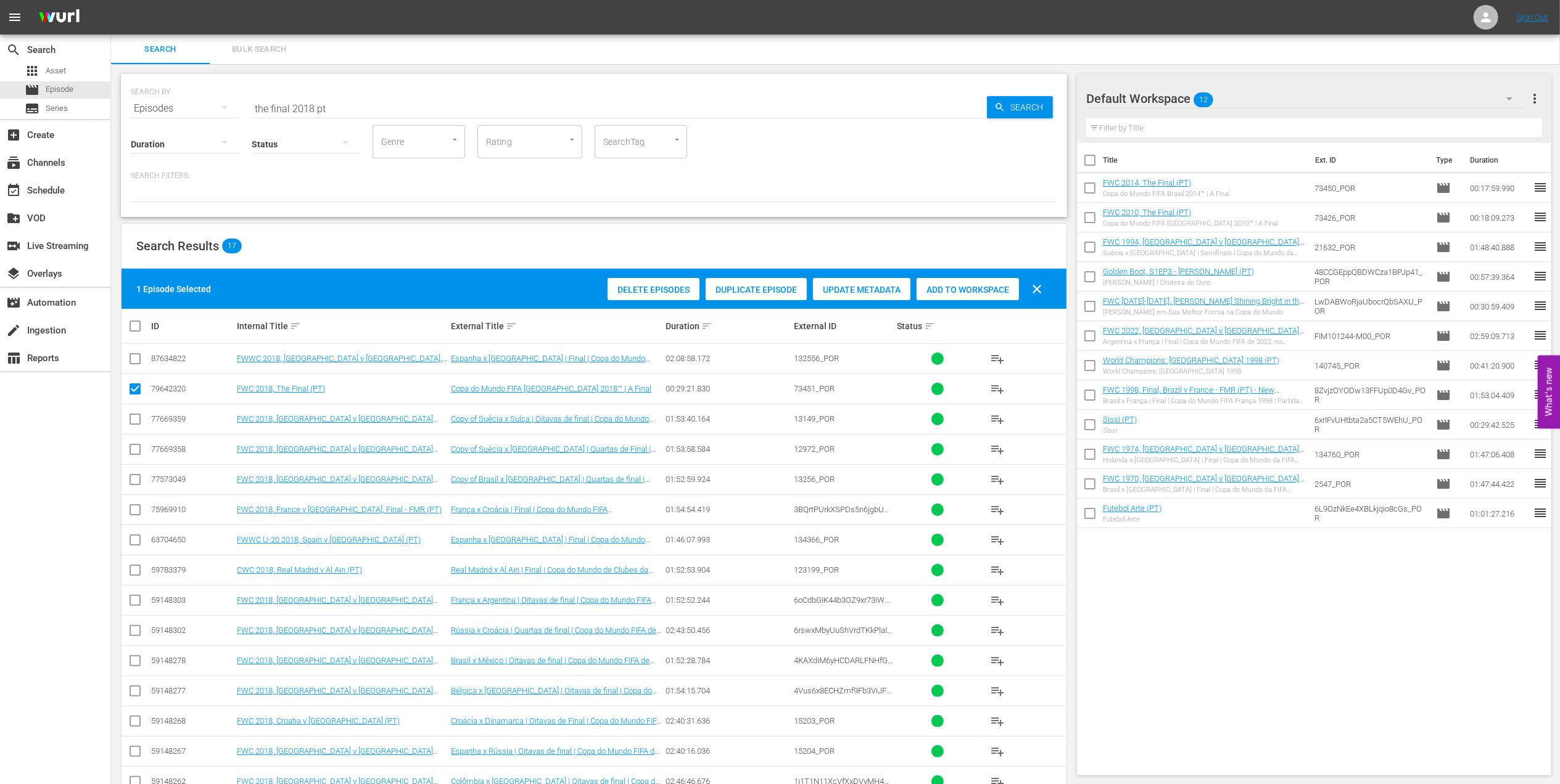
click at [949, 288] on span "Add to Workspace" at bounding box center [967, 289] width 103 height 10
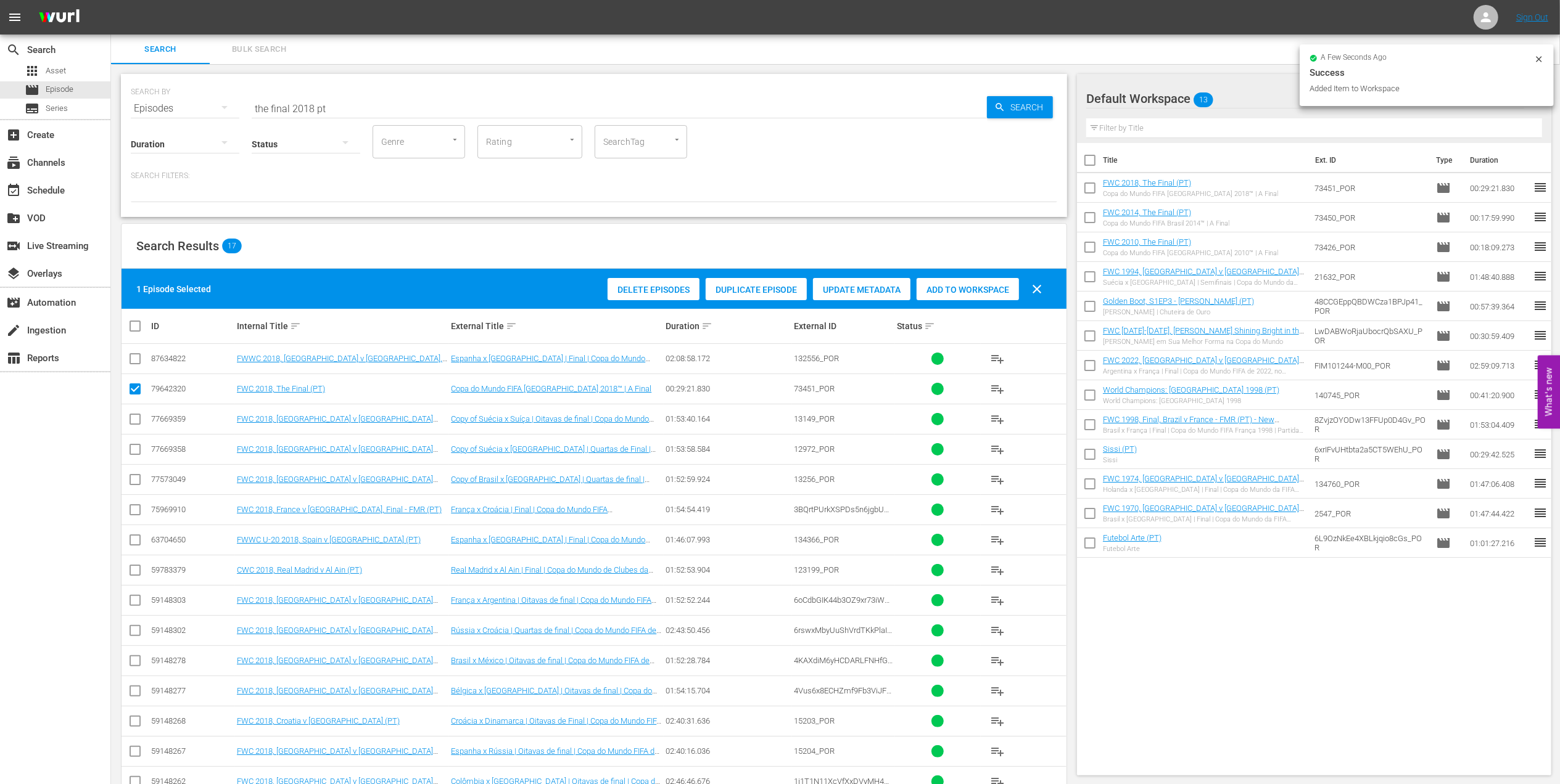
click at [311, 112] on input "the final 2018 pt" at bounding box center [619, 109] width 735 height 30
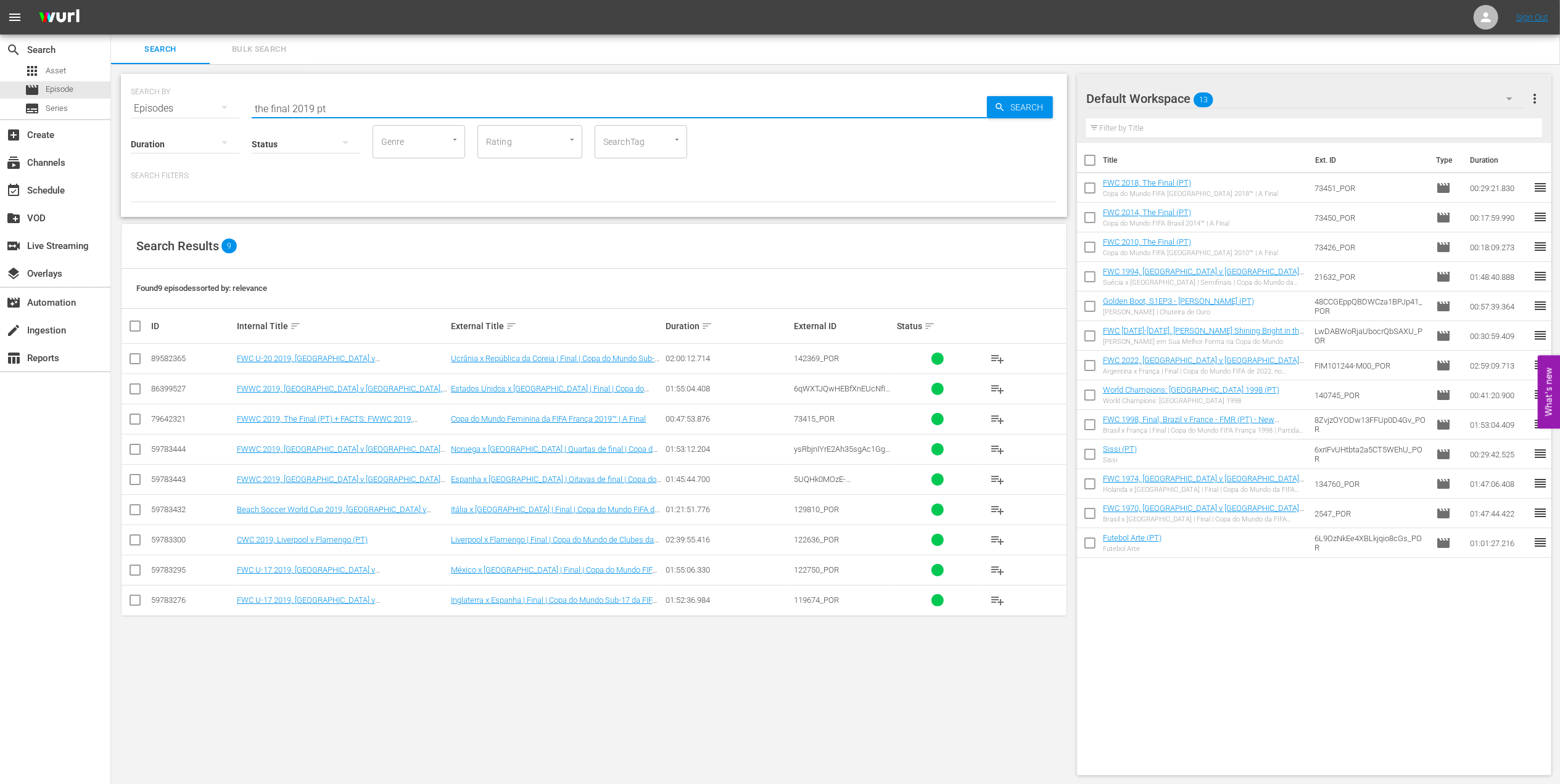
type input "the final 2019 pt"
click at [132, 418] on input "checkbox" at bounding box center [135, 422] width 15 height 15
checkbox input "true"
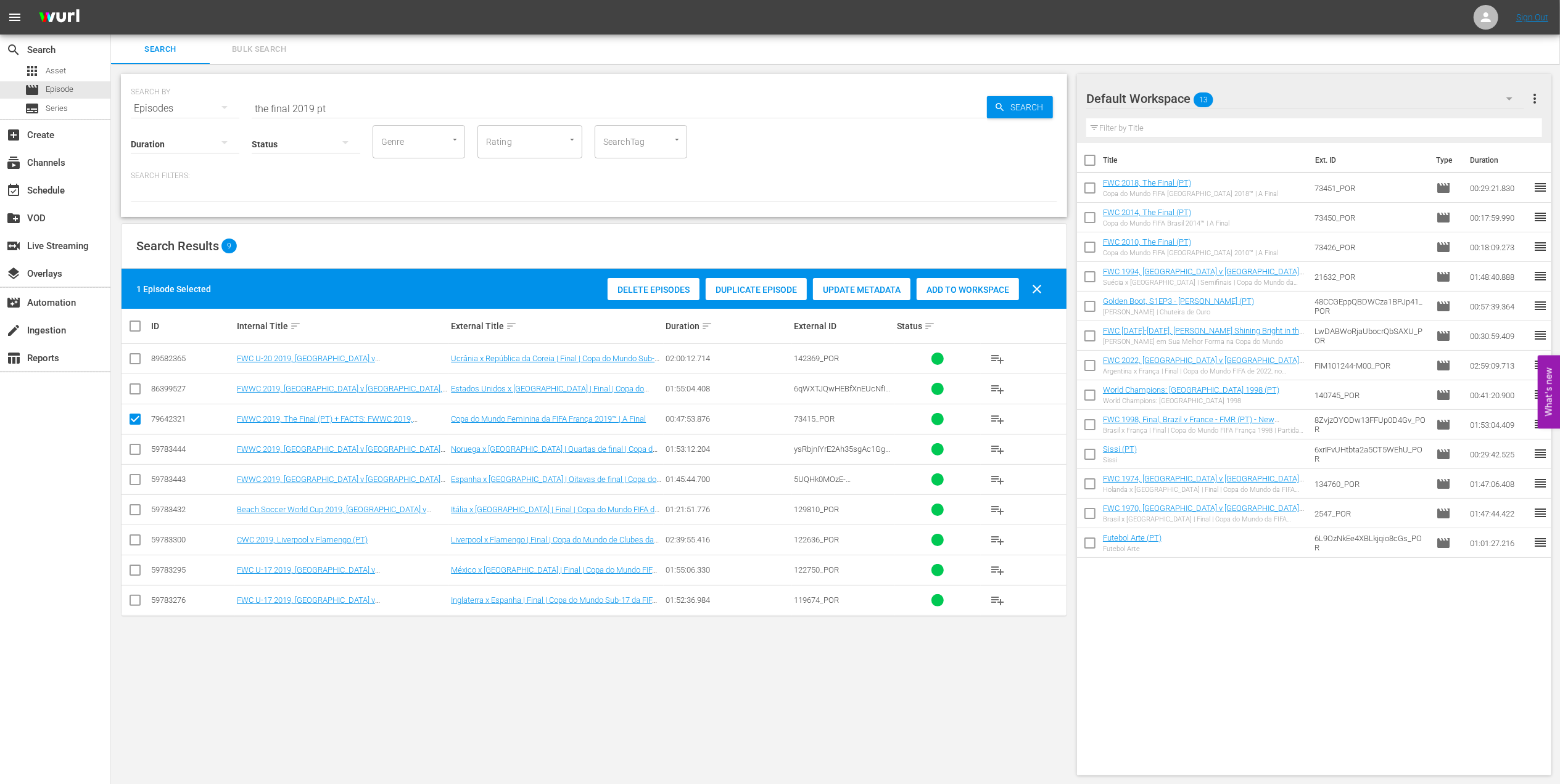
click at [943, 287] on span "Add to Workspace" at bounding box center [967, 289] width 103 height 10
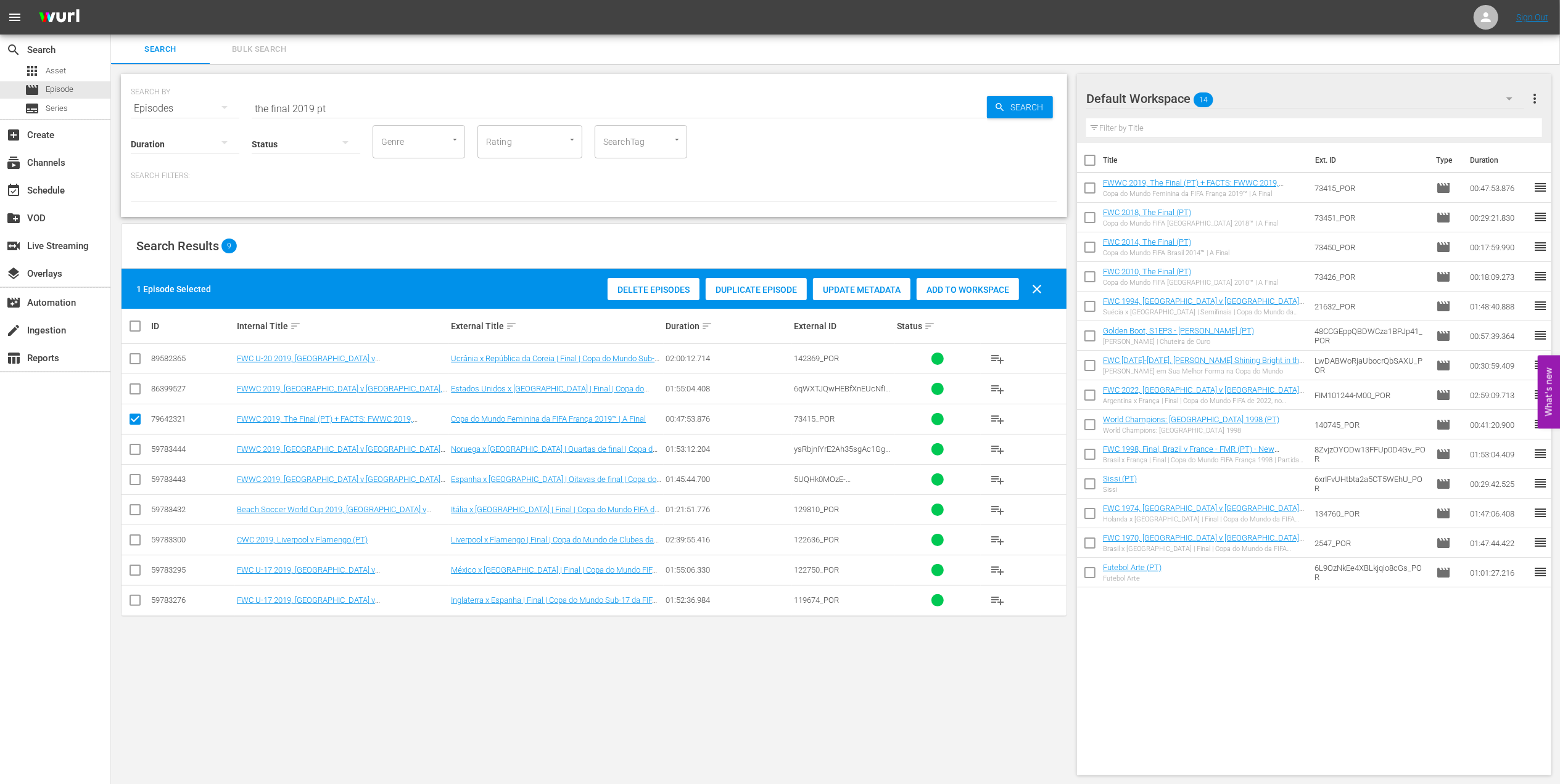
drag, startPoint x: 248, startPoint y: 106, endPoint x: 215, endPoint y: 106, distance: 33.0
click at [215, 106] on div "SEARCH BY Search By Episodes Search ID, Title, Description, Keywords, or Catego…" at bounding box center [594, 100] width 927 height 44
paste input "FWWC 2019 Italy v [GEOGRAPHIC_DATA], Group"
click at [435, 104] on input "FWWC 2019 Italy v [GEOGRAPHIC_DATA], Group" at bounding box center [619, 109] width 735 height 30
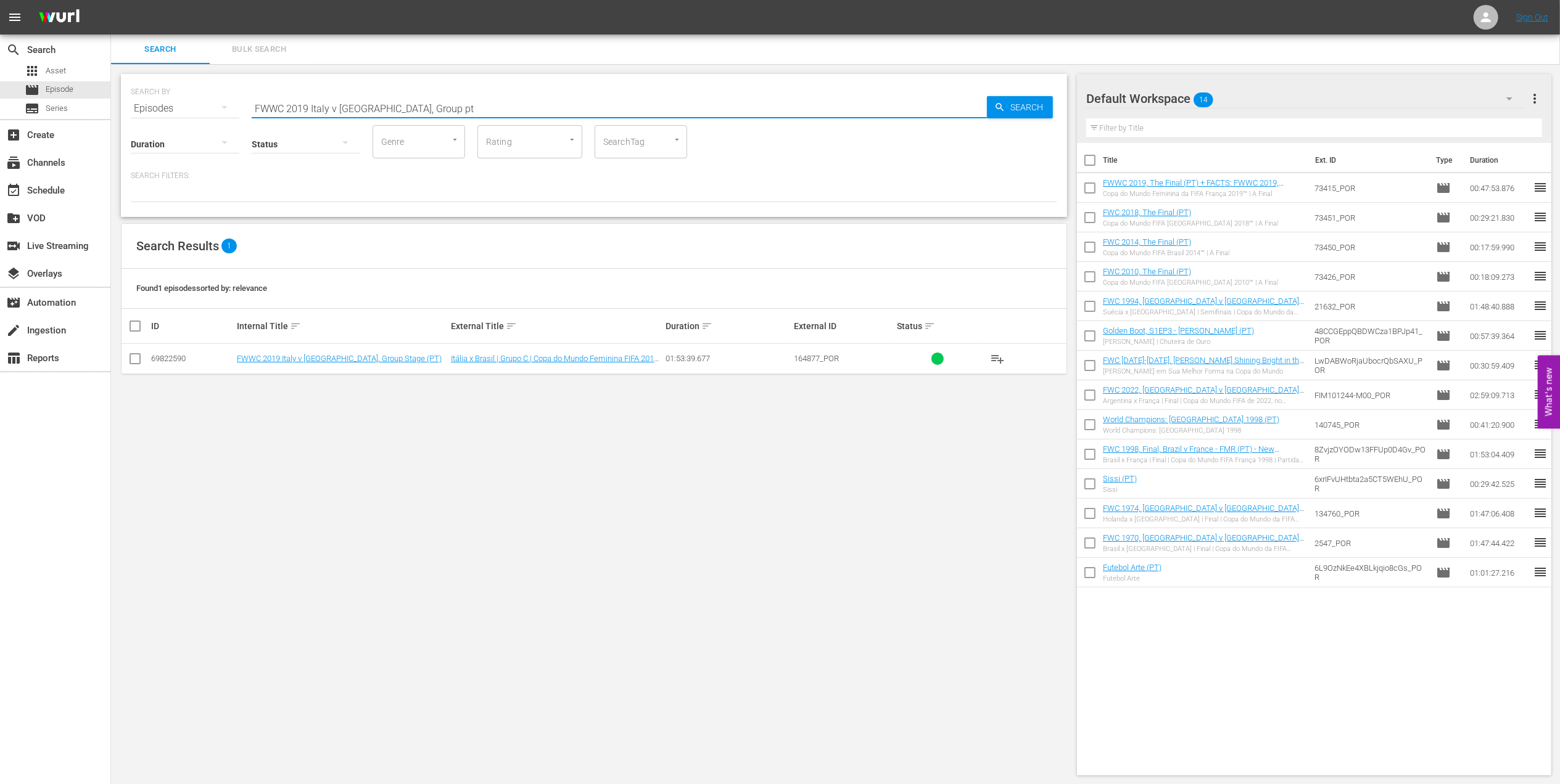
type input "FWWC 2019 Italy v [GEOGRAPHIC_DATA], Group pt"
click at [132, 358] on input "checkbox" at bounding box center [135, 362] width 15 height 15
checkbox input "true"
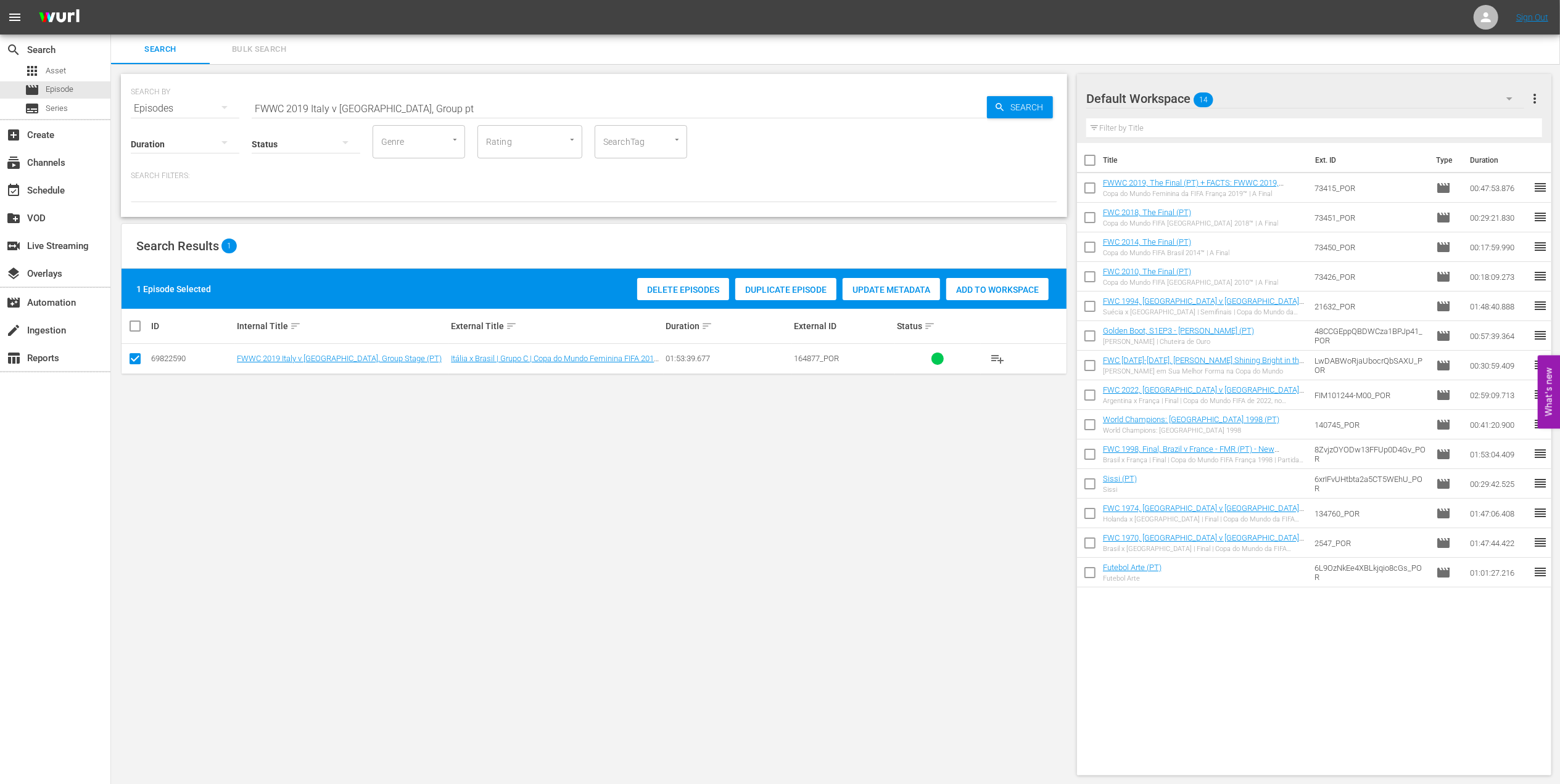
click at [965, 286] on span "Add to Workspace" at bounding box center [997, 289] width 103 height 10
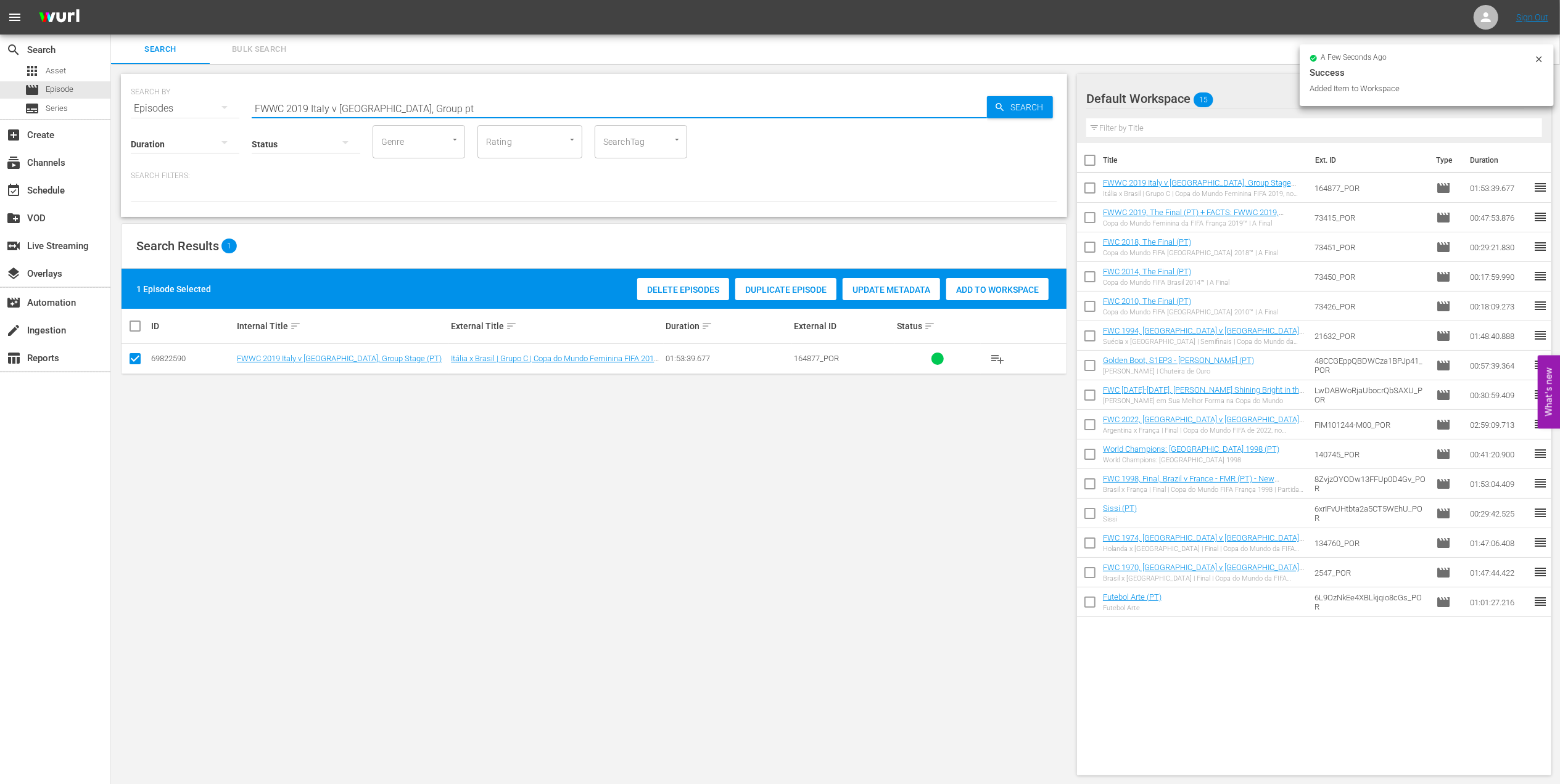
drag, startPoint x: 282, startPoint y: 106, endPoint x: 205, endPoint y: 106, distance: 77.0
click at [189, 106] on div "SEARCH BY Search By Episodes Search ID, Title, Description, Keywords, or Catego…" at bounding box center [594, 100] width 927 height 44
paste input "C 1986, Argentina vs Germany FR, Final (PT)"
click at [504, 104] on input "FWC 1986, Argentina vs Germany FR, Final (PT)" at bounding box center [619, 109] width 735 height 30
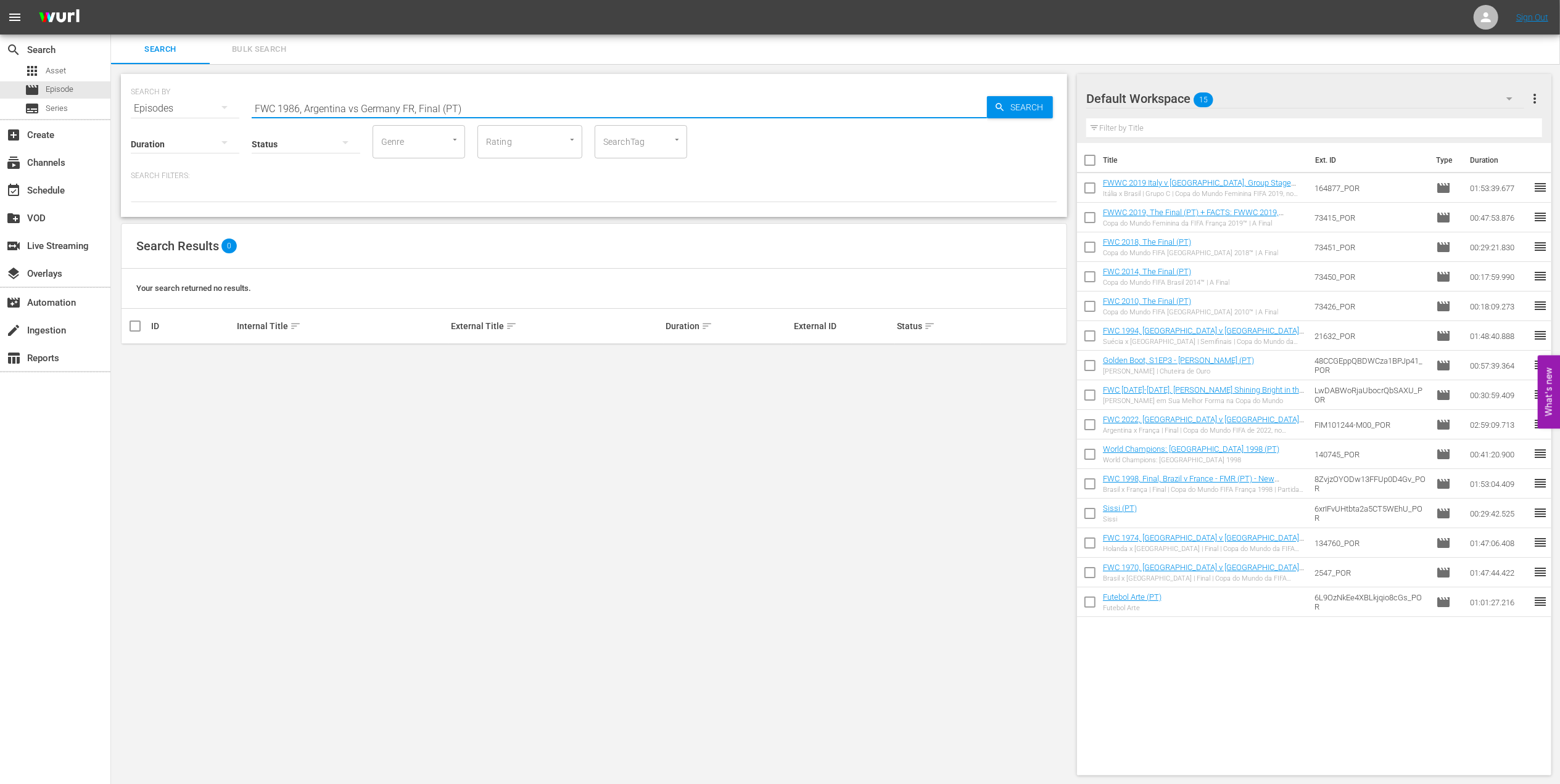
click at [355, 109] on input "FWC 1986, Argentina vs Germany FR, Final (PT)" at bounding box center [619, 109] width 735 height 30
click at [482, 105] on input "FWC 1986, [GEOGRAPHIC_DATA] v [GEOGRAPHIC_DATA] FR, Final (PT)" at bounding box center [619, 109] width 735 height 30
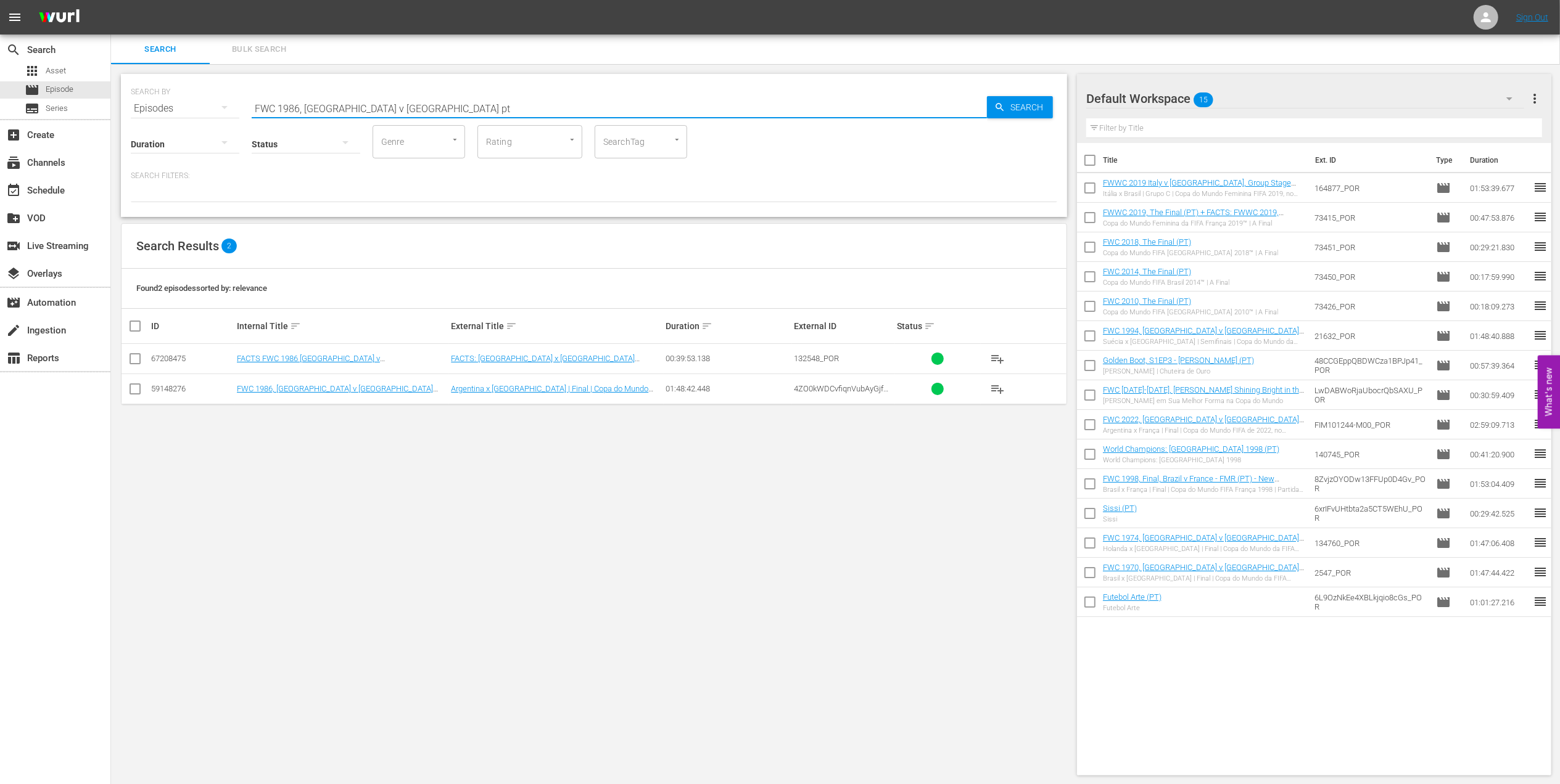
type input "FWC 1986, [GEOGRAPHIC_DATA] v [GEOGRAPHIC_DATA] pt"
click at [133, 391] on input "checkbox" at bounding box center [135, 392] width 15 height 15
checkbox input "true"
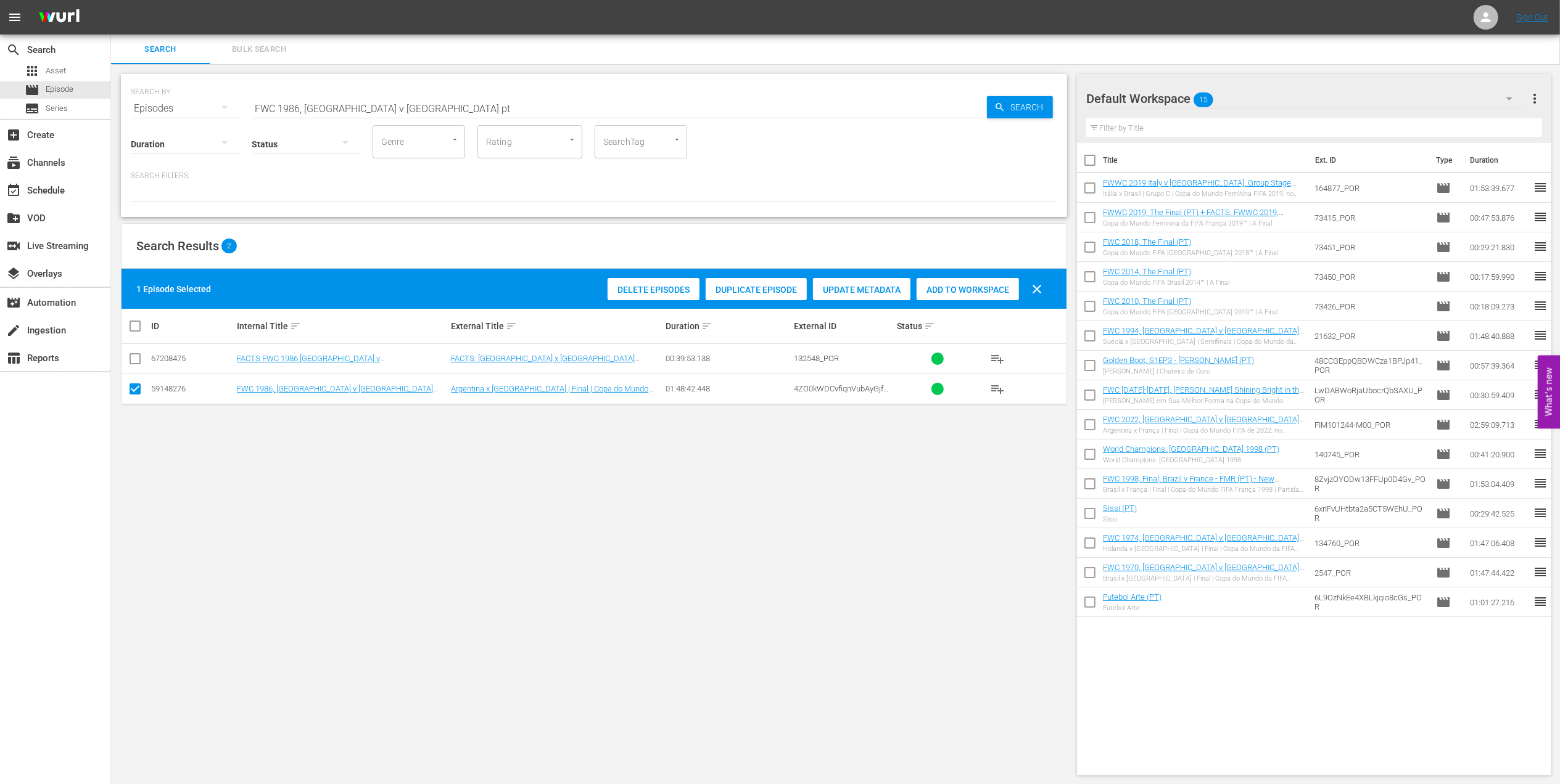
click at [937, 289] on span "Add to Workspace" at bounding box center [967, 289] width 103 height 10
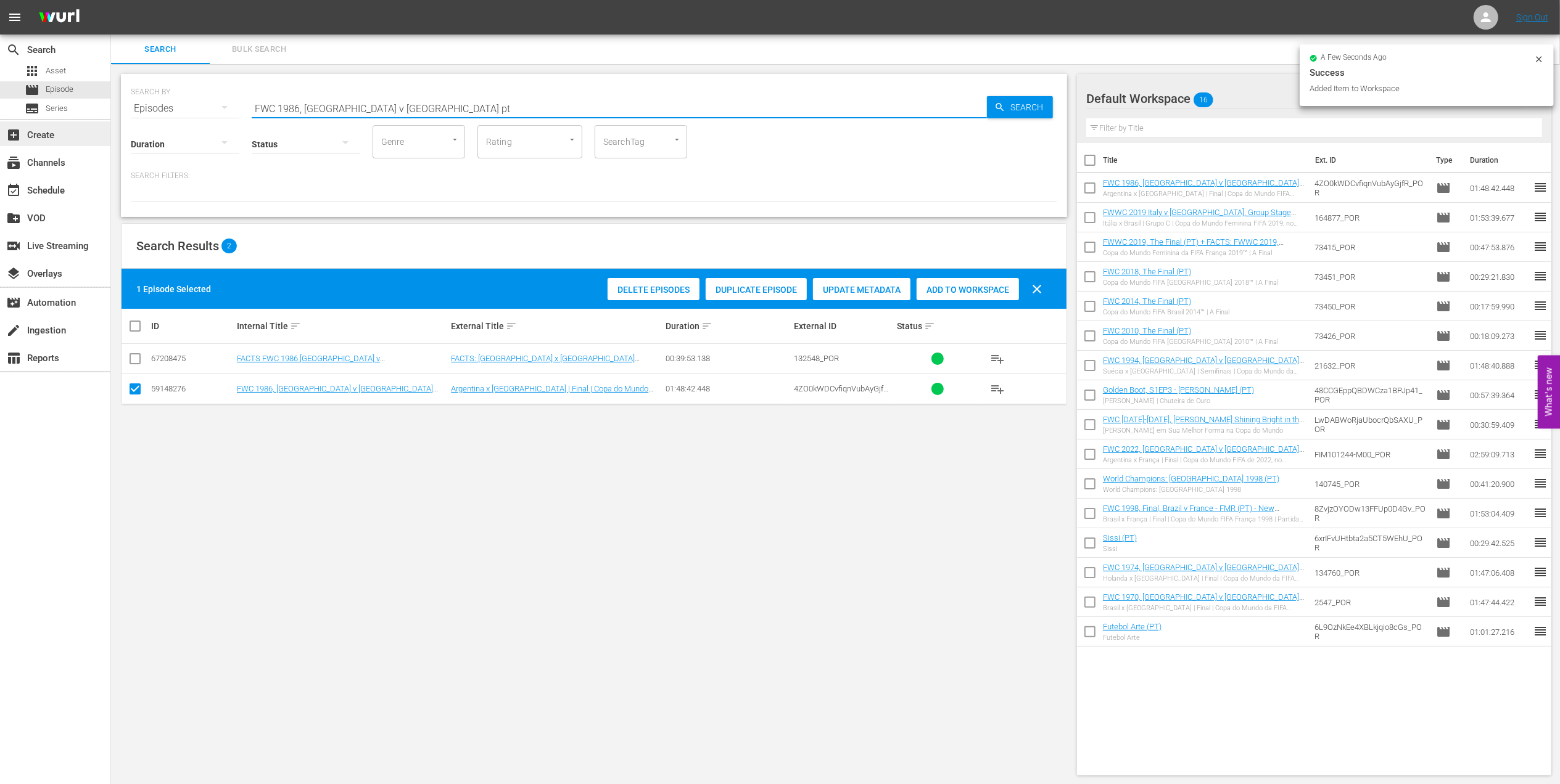
drag, startPoint x: 290, startPoint y: 109, endPoint x: 27, endPoint y: 127, distance: 263.6
click at [111, 0] on div "search Search apps Asset movie Episode subtitles Series add_box Create subscrip…" at bounding box center [835, 0] width 1449 height 0
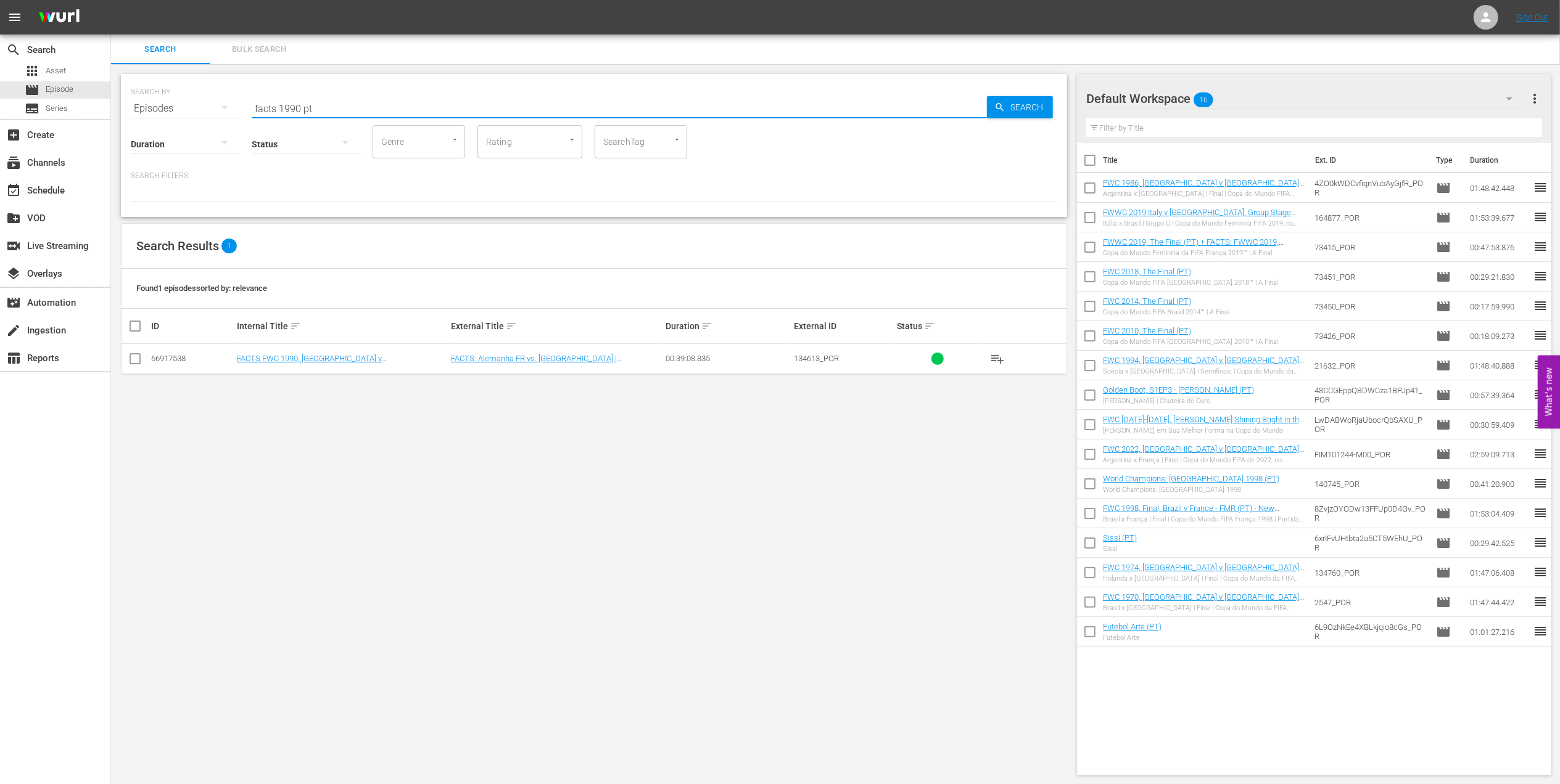
type input "facts 1990 pt"
click at [127, 356] on input "checkbox" at bounding box center [135, 362] width 15 height 15
checkbox input "true"
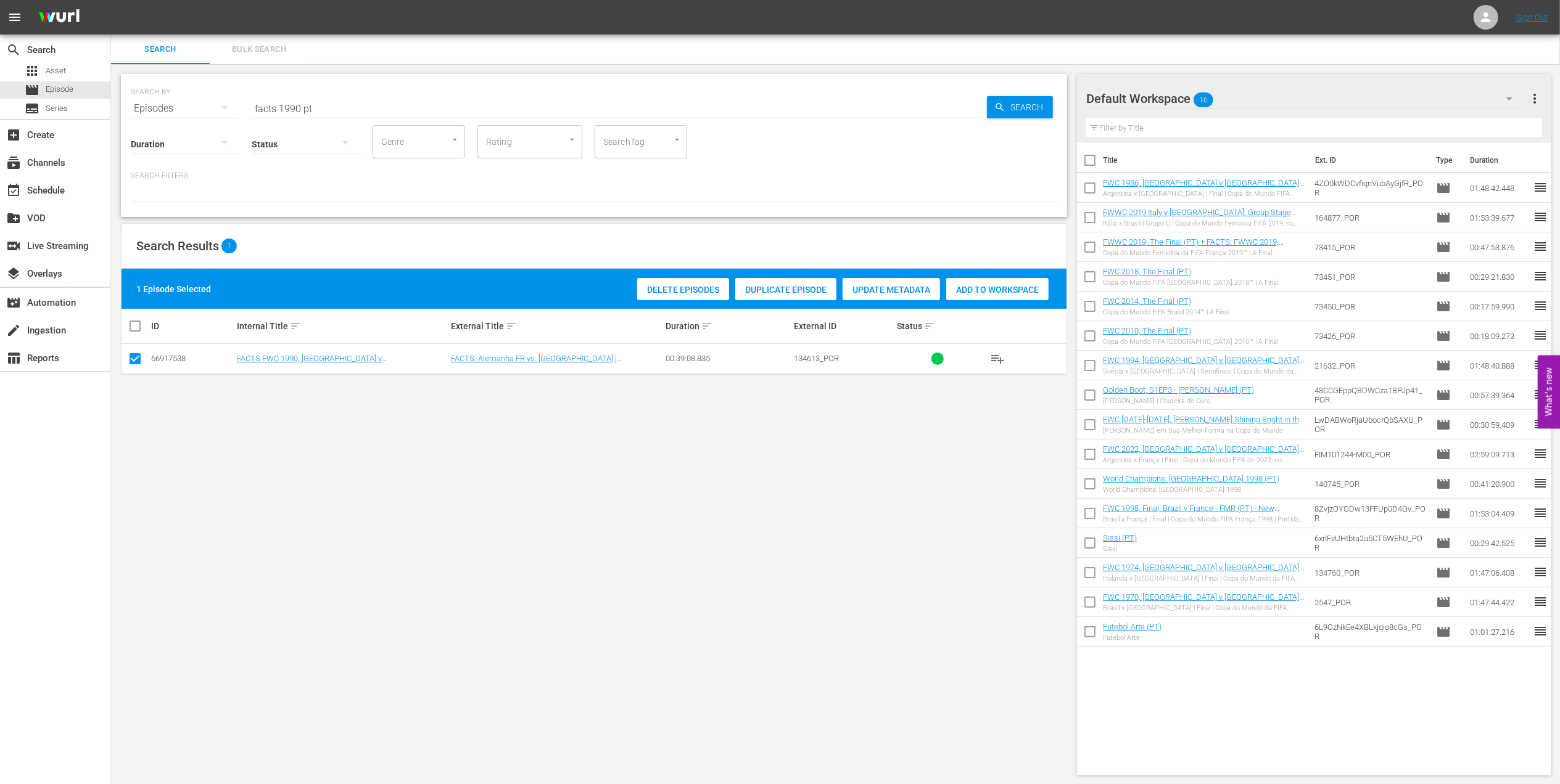
click at [992, 285] on span "Add to Workspace" at bounding box center [997, 289] width 103 height 10
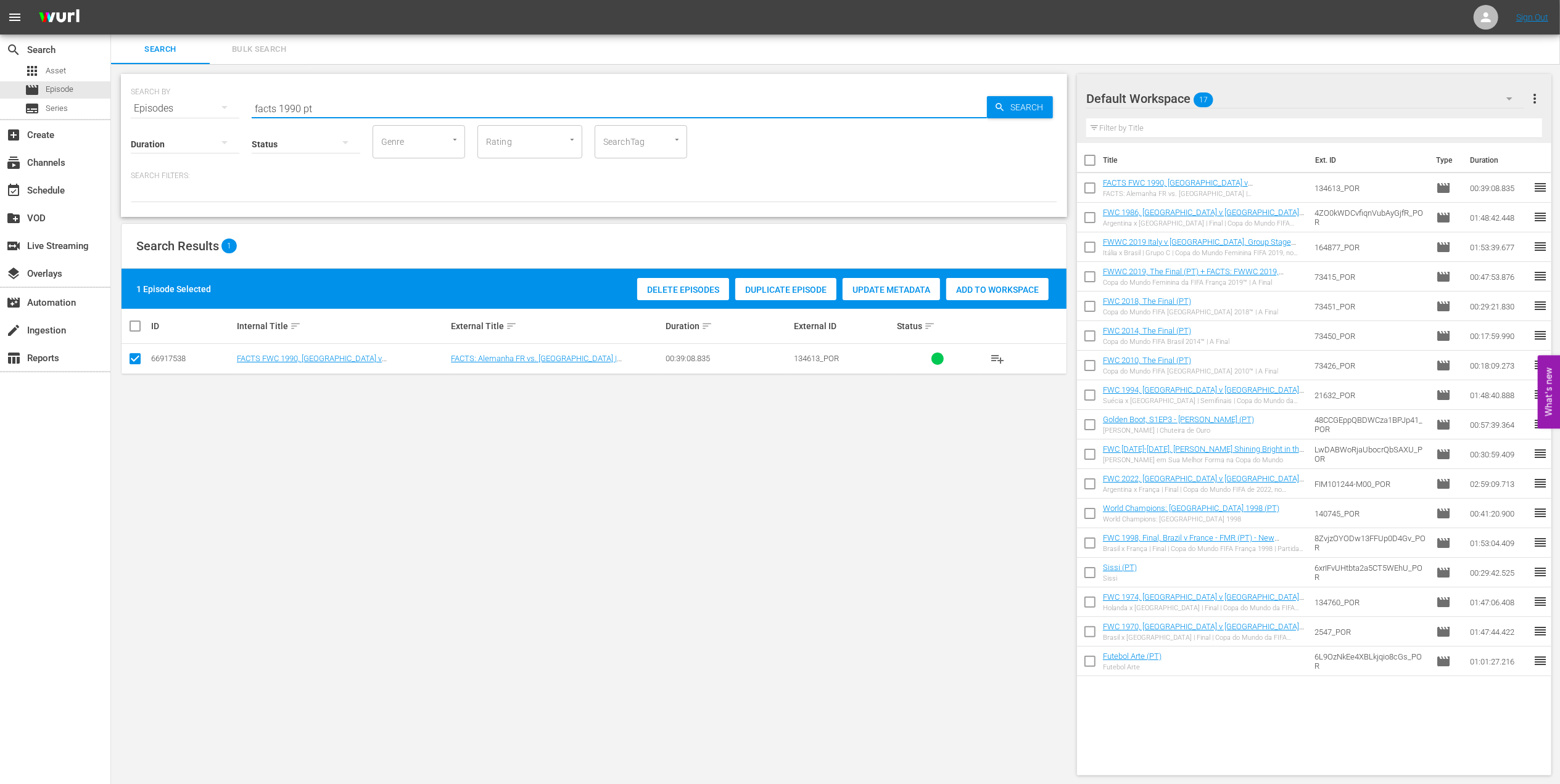
drag, startPoint x: 309, startPoint y: 109, endPoint x: 157, endPoint y: 114, distance: 152.1
click at [159, 112] on div "SEARCH BY Search By Episodes Search ID, Title, Description, Keywords, or Catego…" at bounding box center [594, 100] width 927 height 44
paste input "FWC 1990, [GEOGRAPHIC_DATA] FR vs Argentina, Final (PT)"
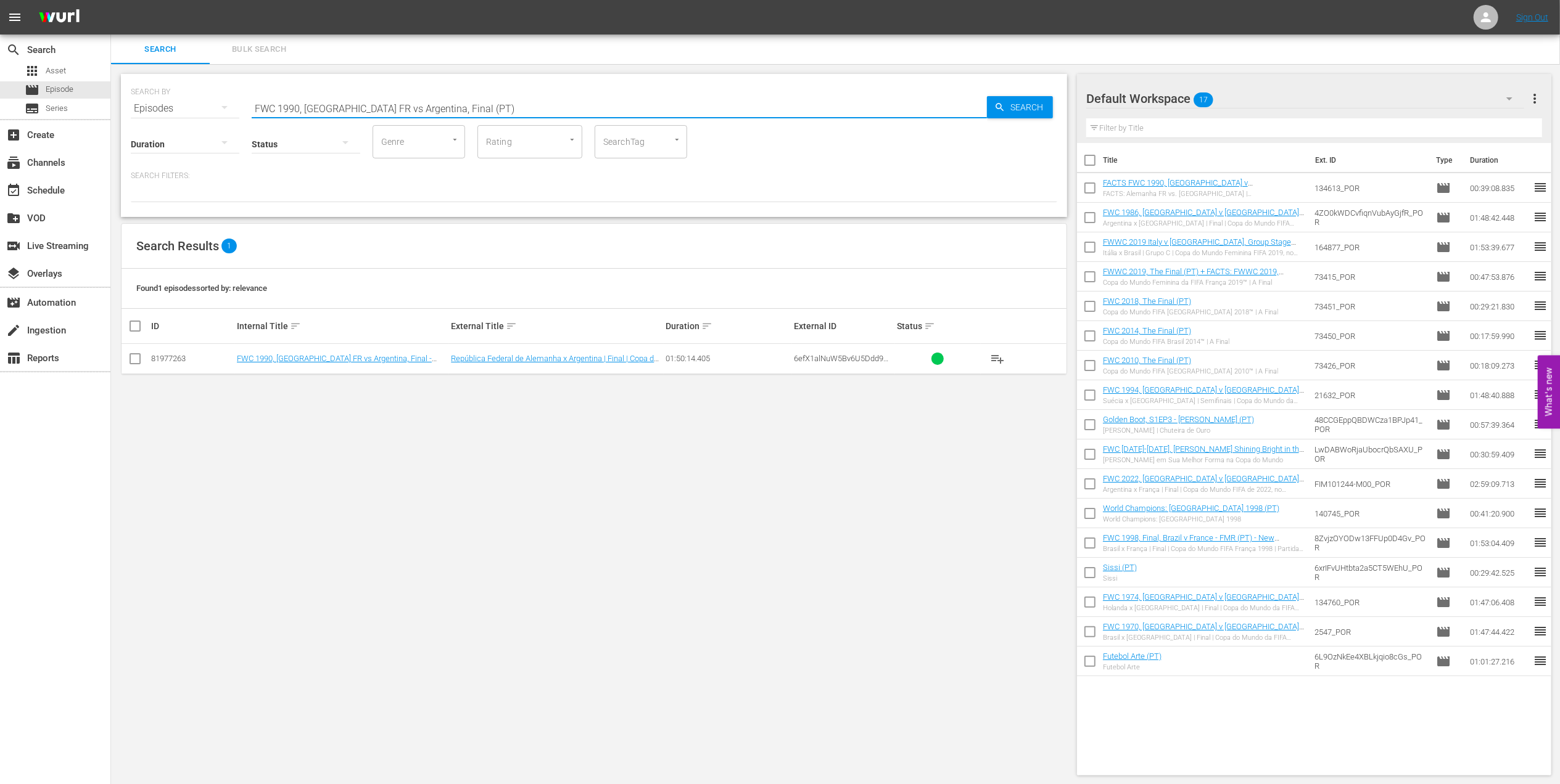
type input "FWC 1990, [GEOGRAPHIC_DATA] FR vs Argentina, Final (PT)"
click at [137, 361] on input "checkbox" at bounding box center [135, 362] width 15 height 15
checkbox input "true"
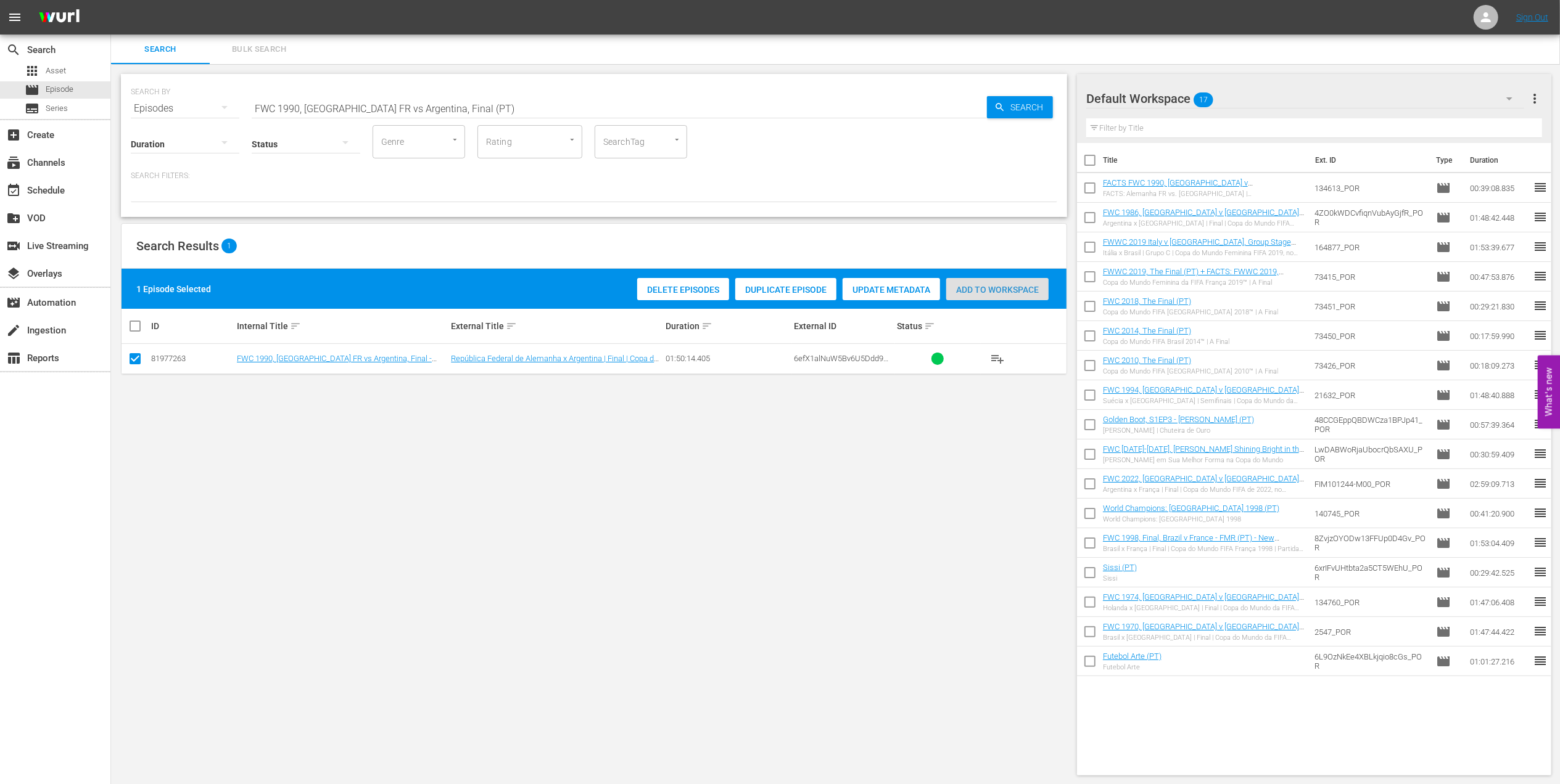
click at [988, 282] on div "Add to Workspace" at bounding box center [997, 289] width 103 height 23
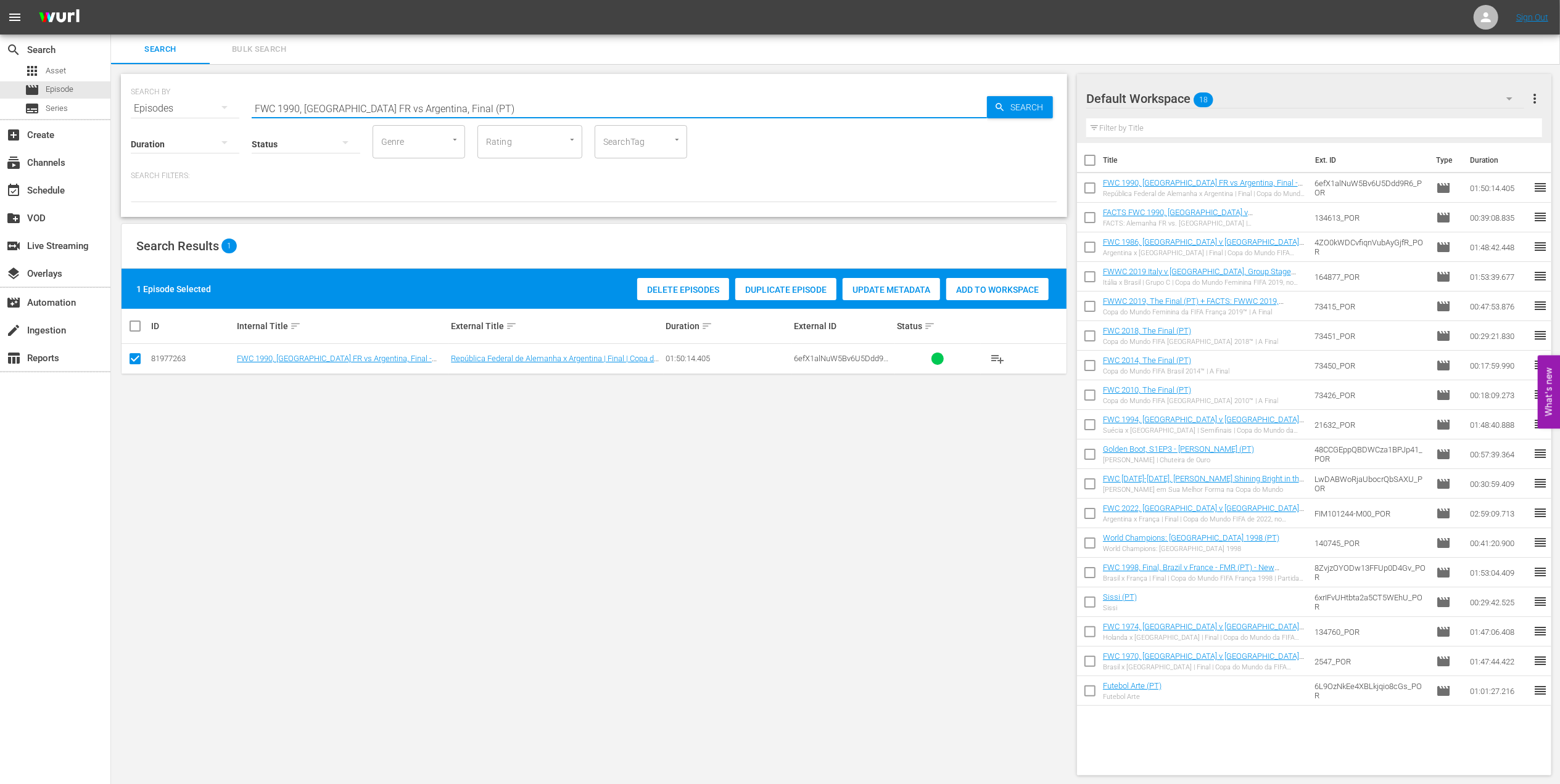
drag, startPoint x: 477, startPoint y: 110, endPoint x: 164, endPoint y: 107, distance: 313.0
click at [154, 106] on div "SEARCH BY Search By Episodes Search ID, Title, Description, Keywords, or Catego…" at bounding box center [594, 100] width 927 height 44
paste input "BRAZIL IN [DATE] - FWC USA 1994"
click at [449, 106] on input "BRAZIL IN [DATE] - FWC USA 1994" at bounding box center [619, 109] width 735 height 30
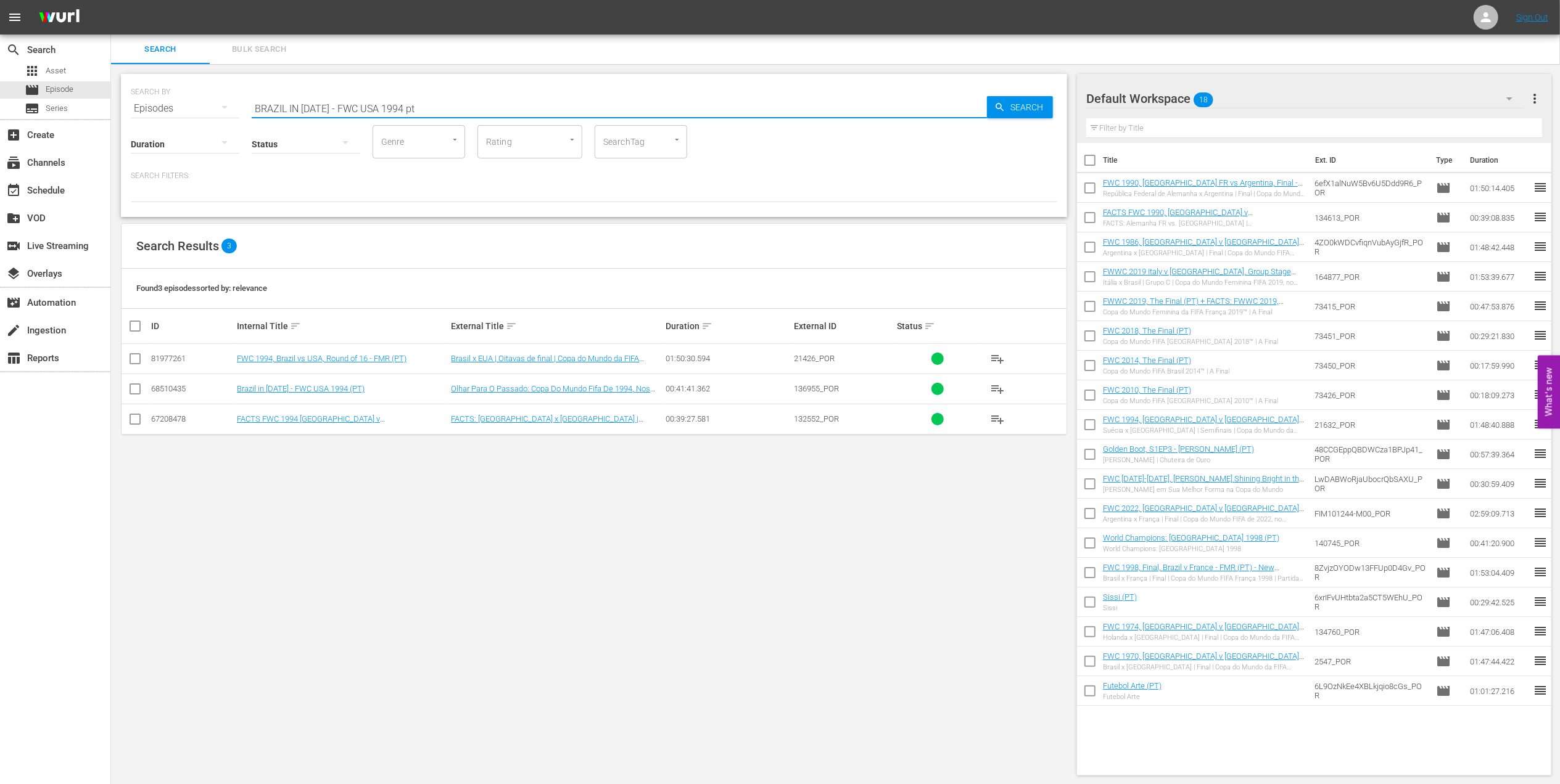
type input "BRAZIL IN [DATE] - FWC USA 1994 pt"
click at [142, 388] on input "checkbox" at bounding box center [135, 392] width 15 height 15
checkbox input "true"
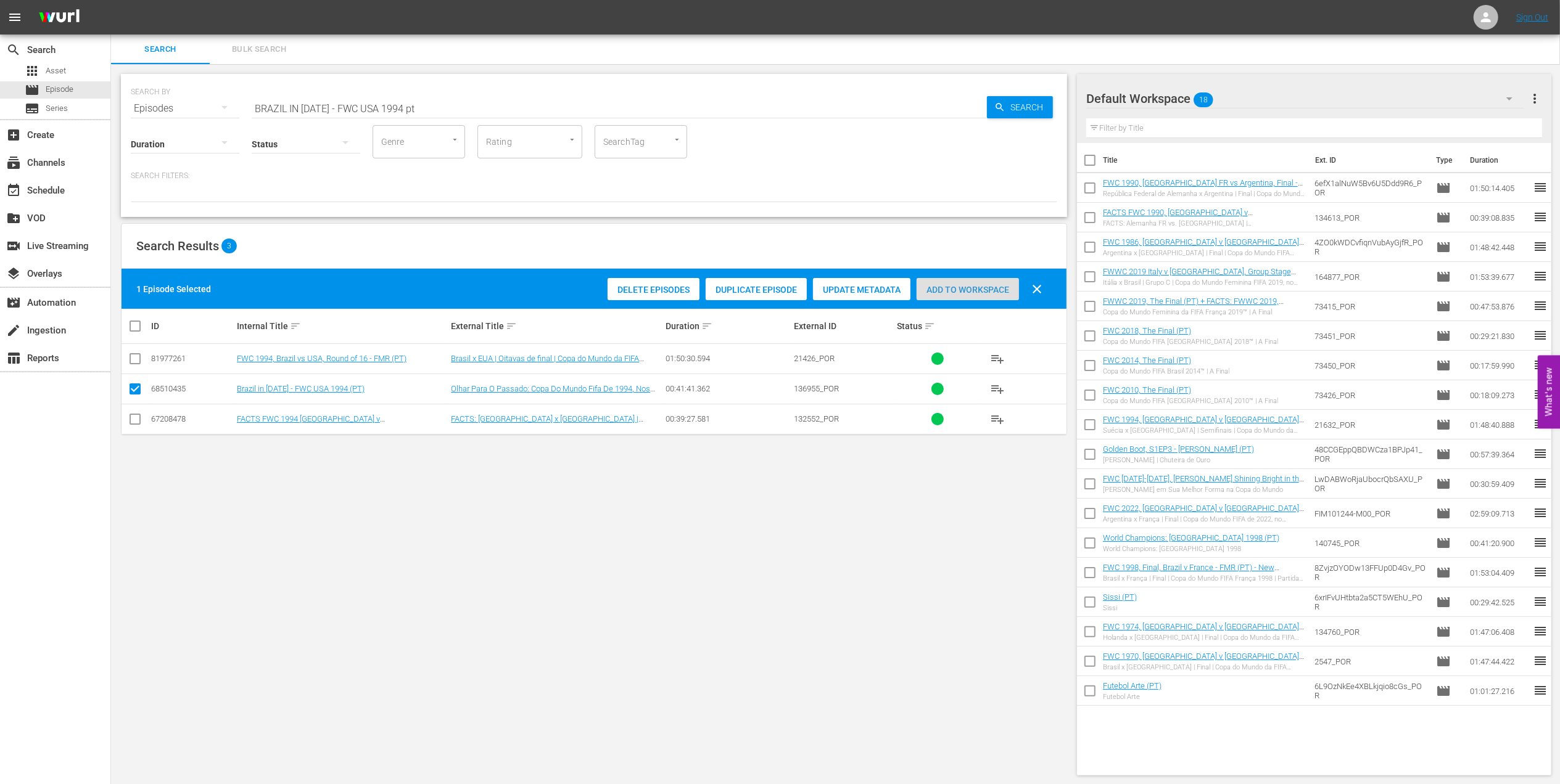
click at [935, 282] on div "Add to Workspace" at bounding box center [967, 289] width 103 height 23
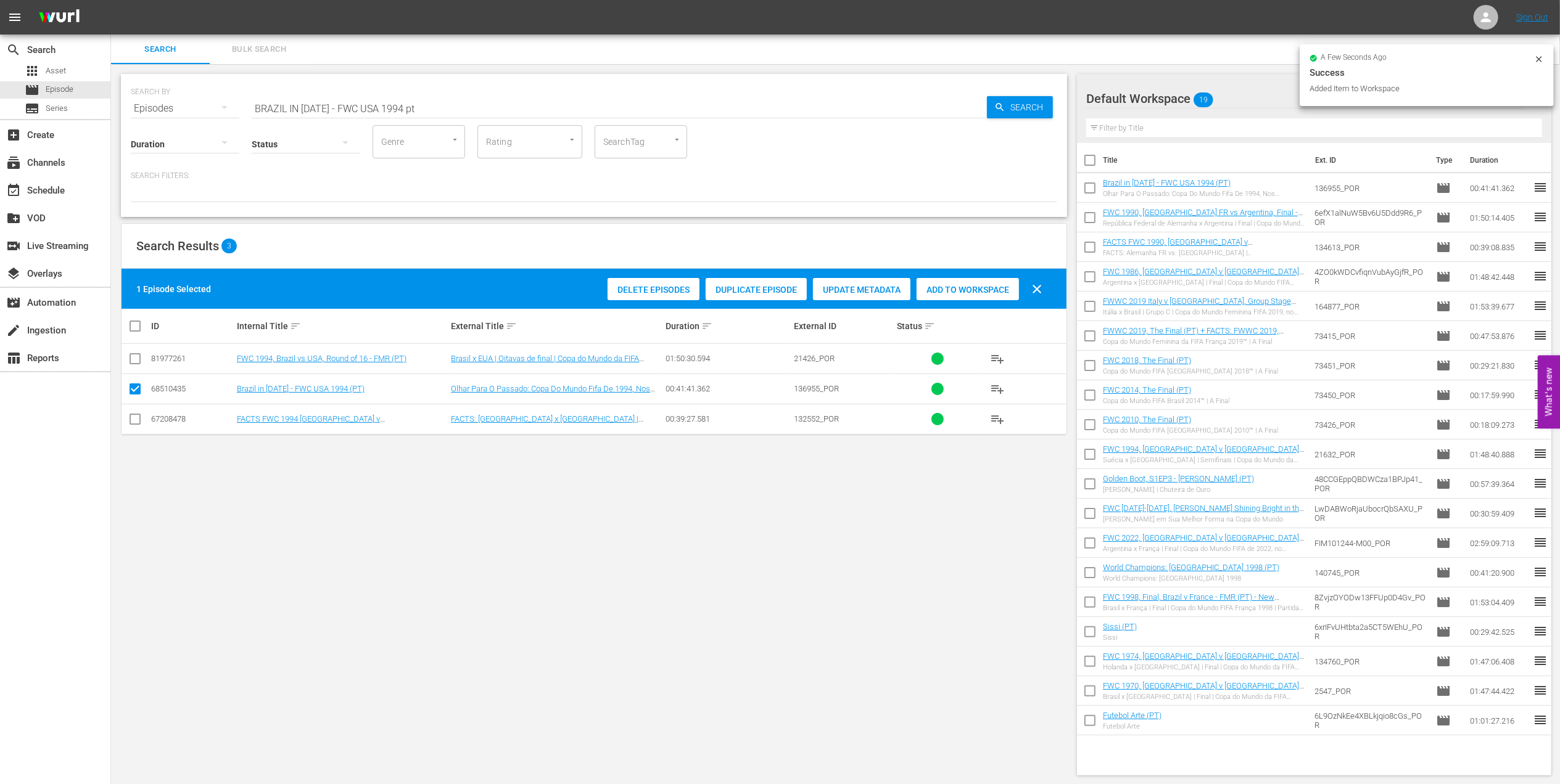
drag, startPoint x: 428, startPoint y: 107, endPoint x: 147, endPoint y: 106, distance: 281.0
click at [147, 106] on div "SEARCH BY Search By Episodes Search ID, Title, Description, Keywords, or Catego…" at bounding box center [594, 100] width 927 height 44
paste input "FWC 1994 Brazil vs Italy, Final (PT)"
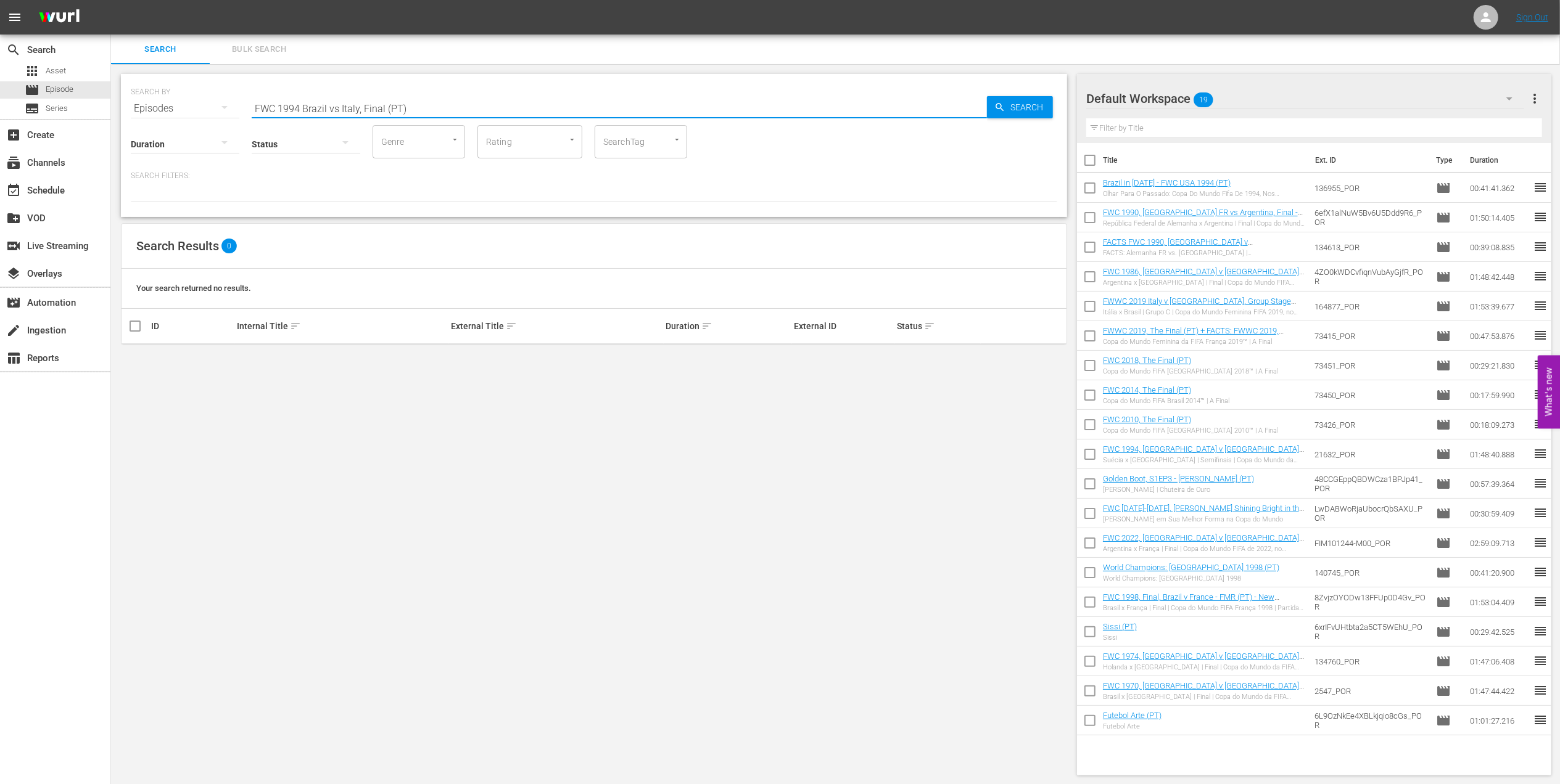
click at [339, 107] on input "FWC 1994 Brazil vs Italy, Final (PT)" at bounding box center [619, 109] width 735 height 30
type input "FWC 1994 [GEOGRAPHIC_DATA] v [GEOGRAPHIC_DATA], Final (PT)"
click at [138, 360] on input "checkbox" at bounding box center [135, 362] width 15 height 15
checkbox input "true"
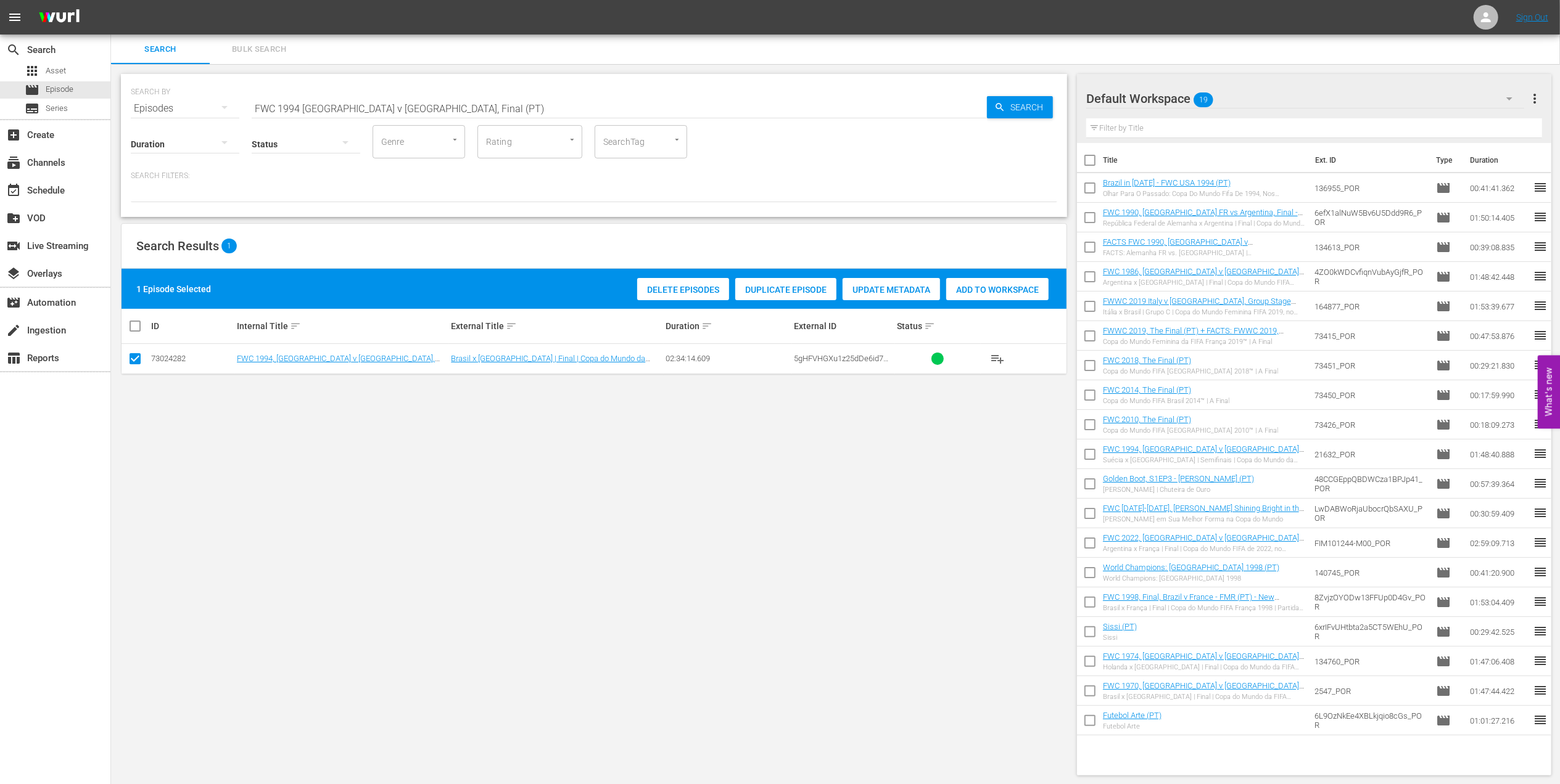
click at [976, 286] on span "Add to Workspace" at bounding box center [997, 289] width 103 height 10
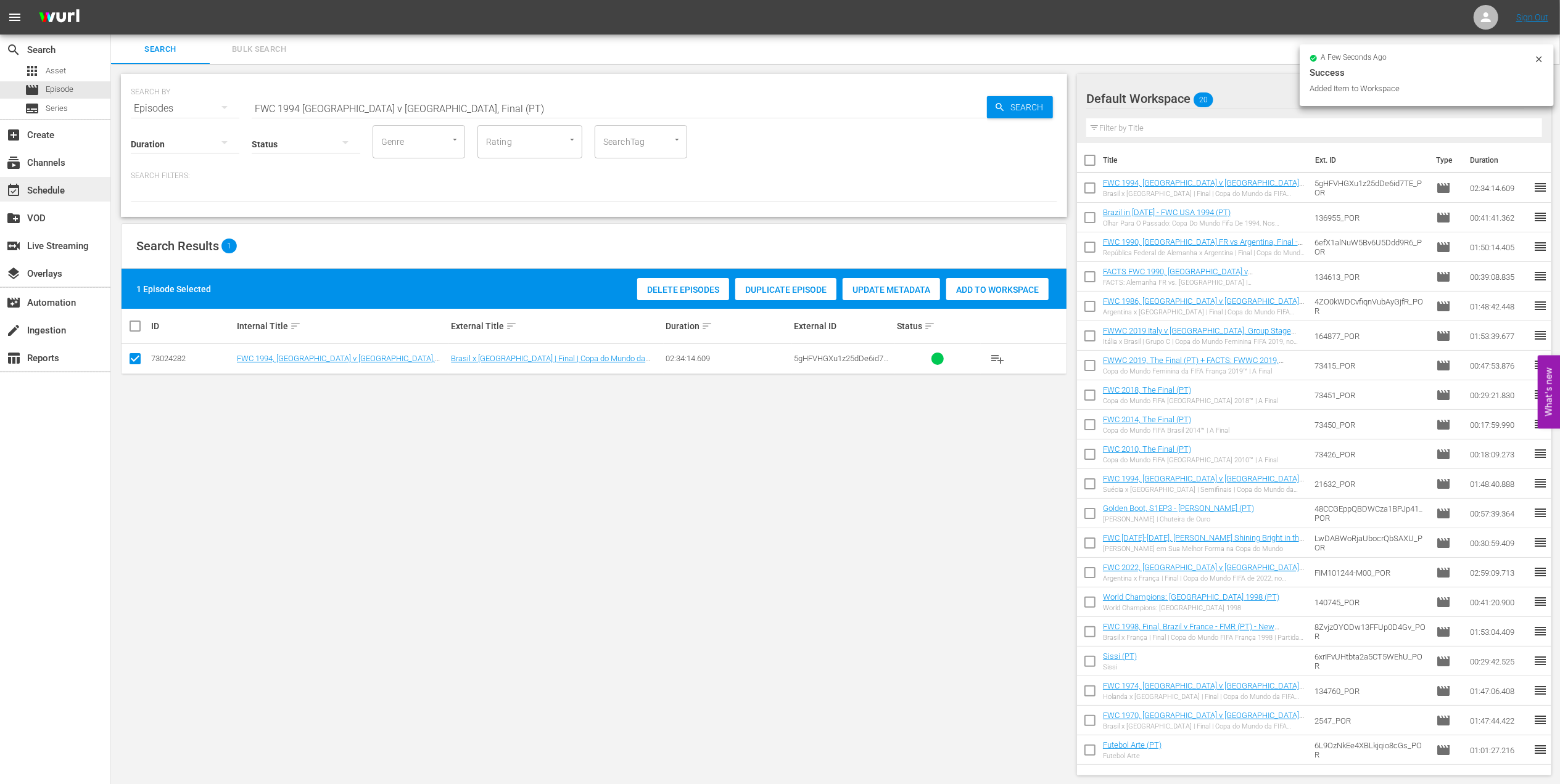
click at [55, 183] on div "event_available Schedule" at bounding box center [34, 189] width 69 height 11
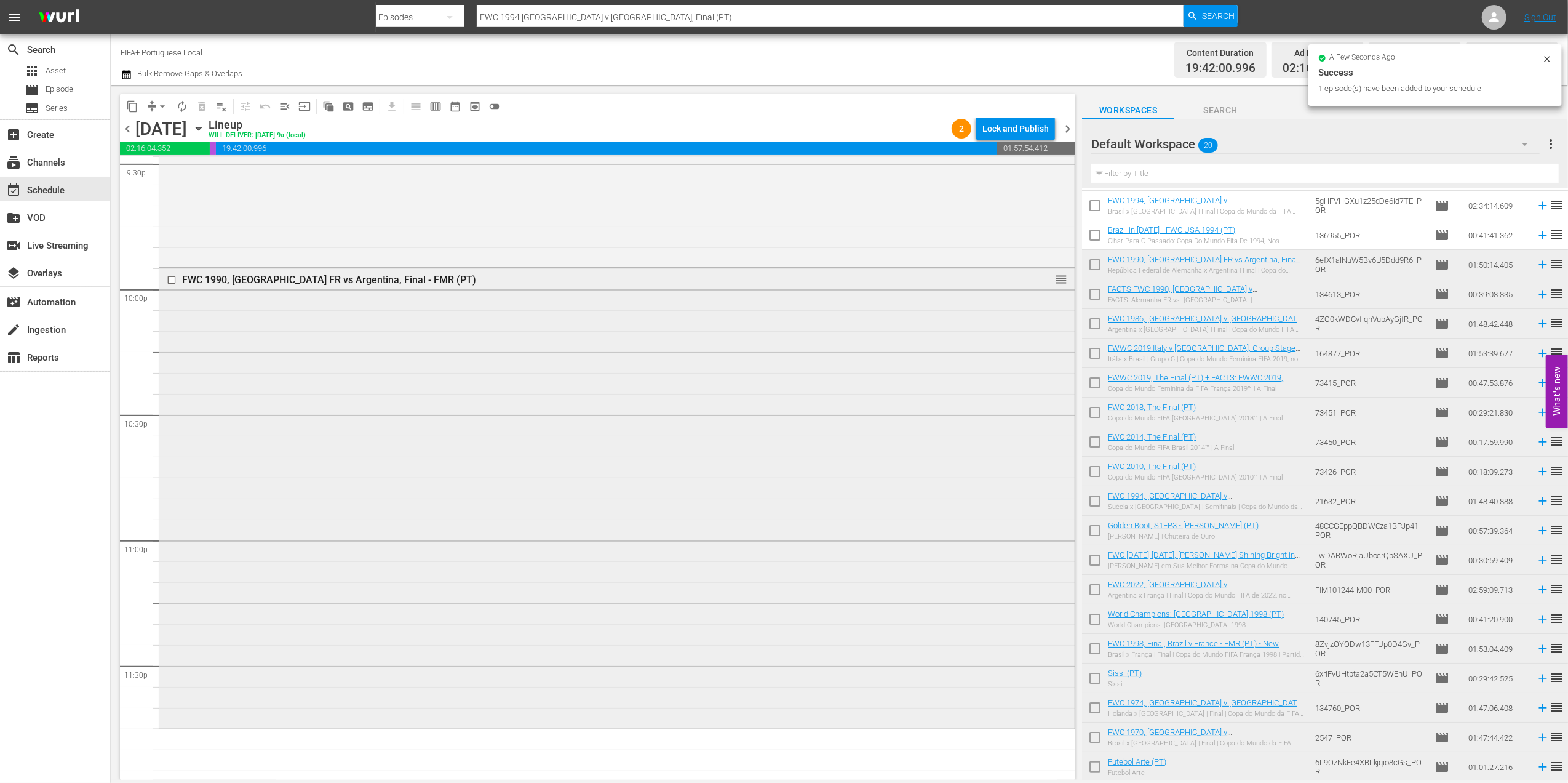
scroll to position [5405, 0]
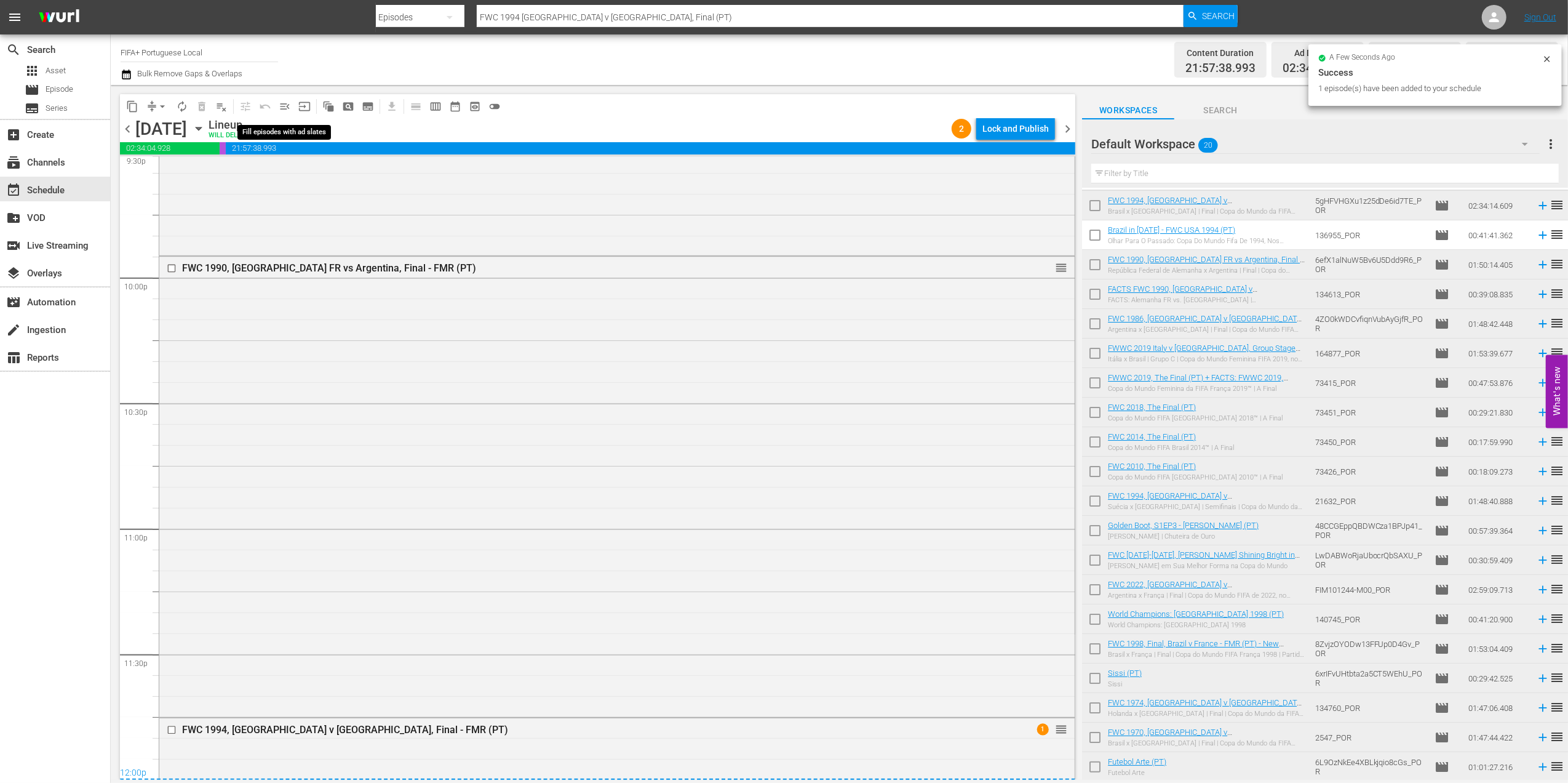
click at [285, 108] on span "menu_open" at bounding box center [285, 106] width 12 height 12
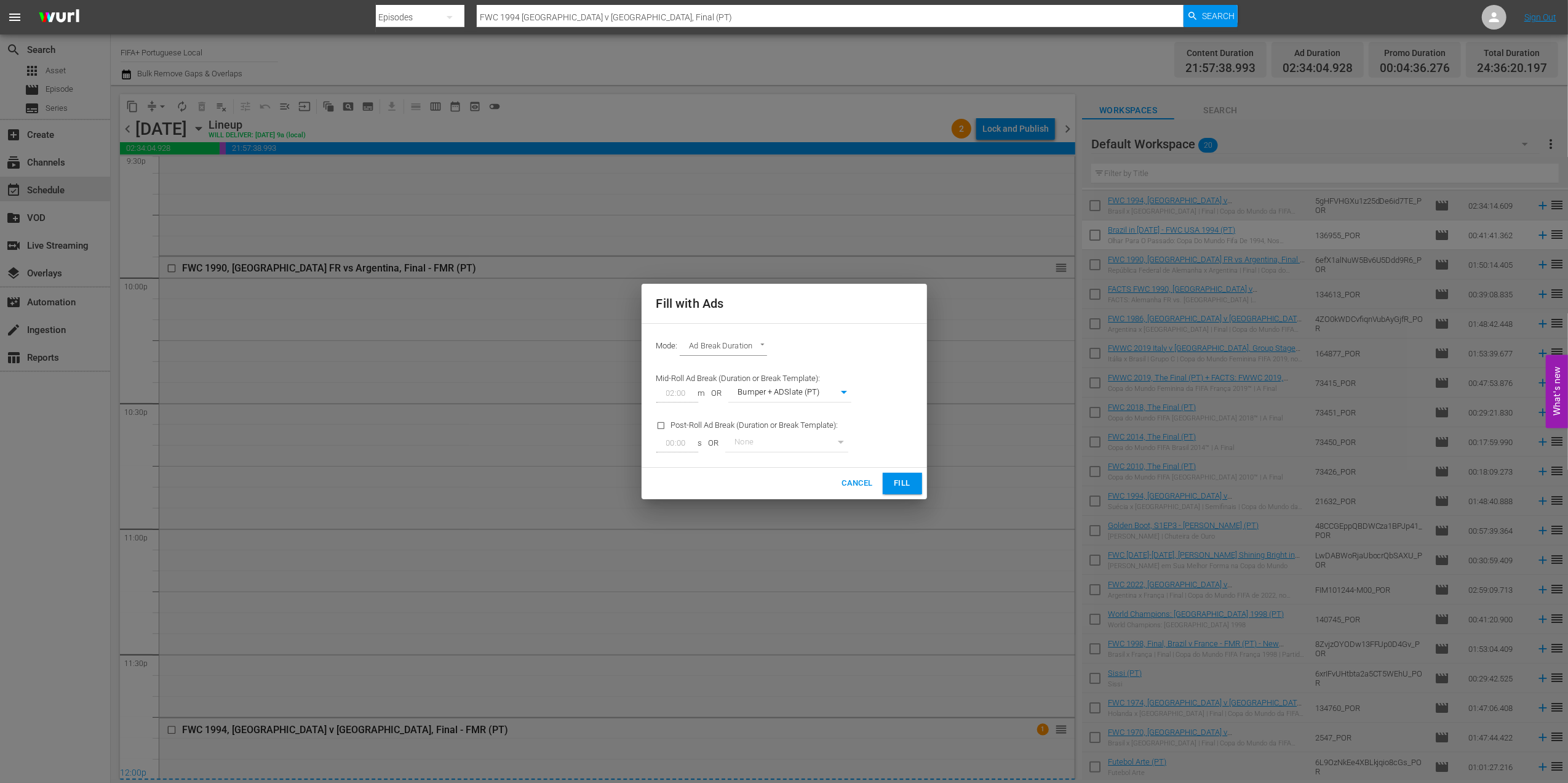
click at [896, 488] on span "Fill" at bounding box center [903, 483] width 19 height 14
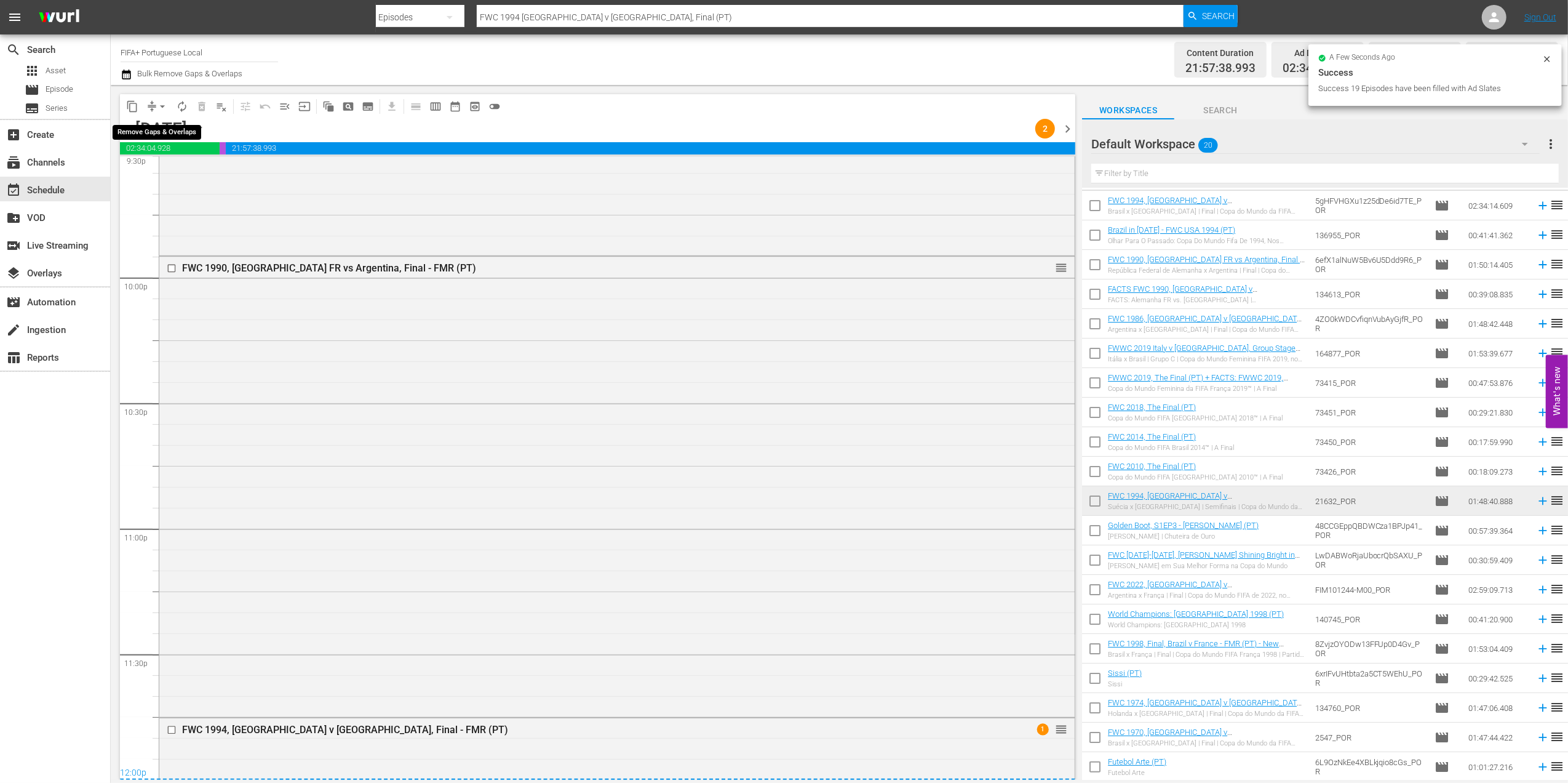
click at [161, 105] on span "arrow_drop_down" at bounding box center [162, 106] width 12 height 12
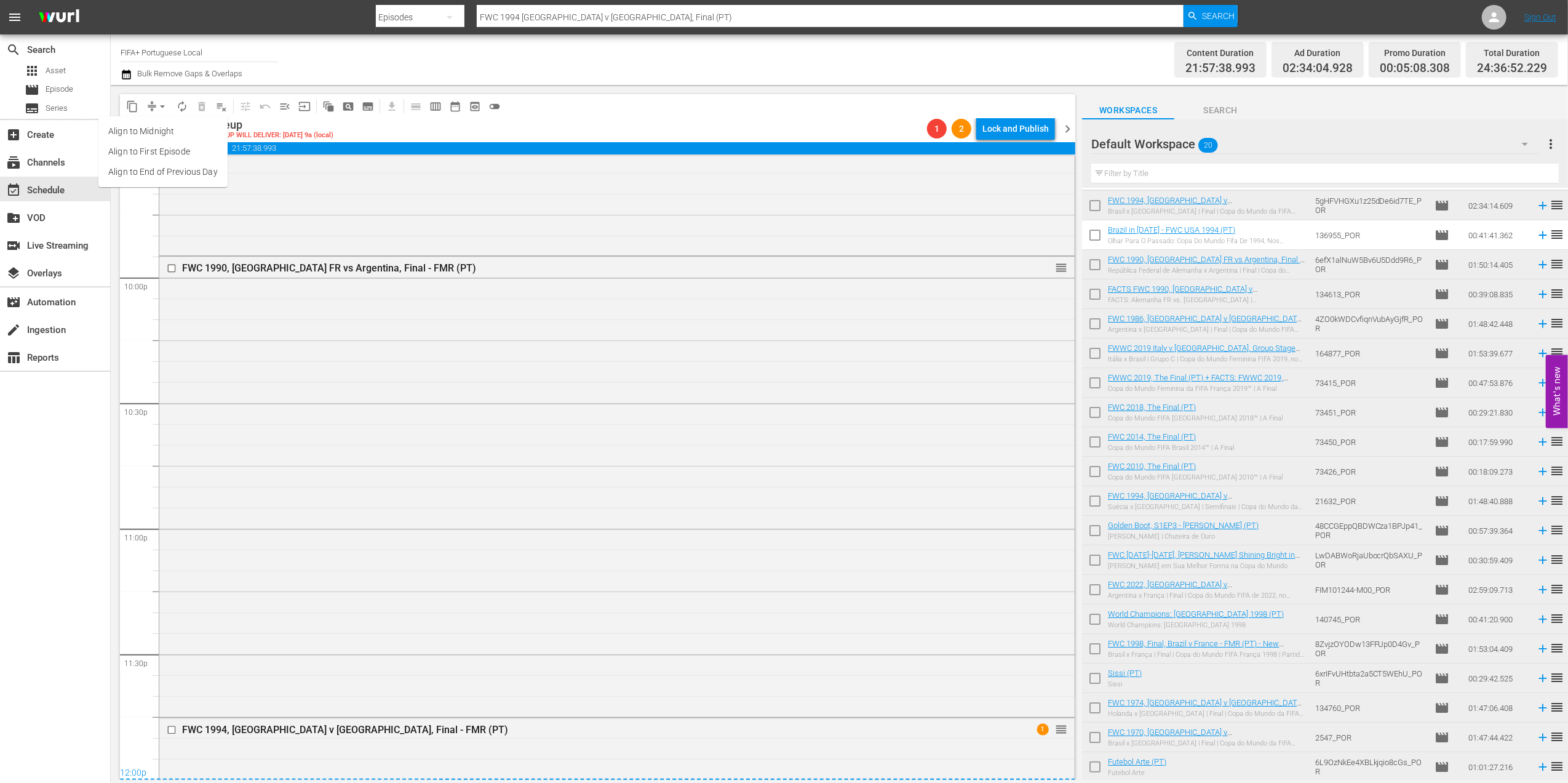
click at [170, 173] on li "Align to End of Previous Day" at bounding box center [163, 172] width 129 height 20
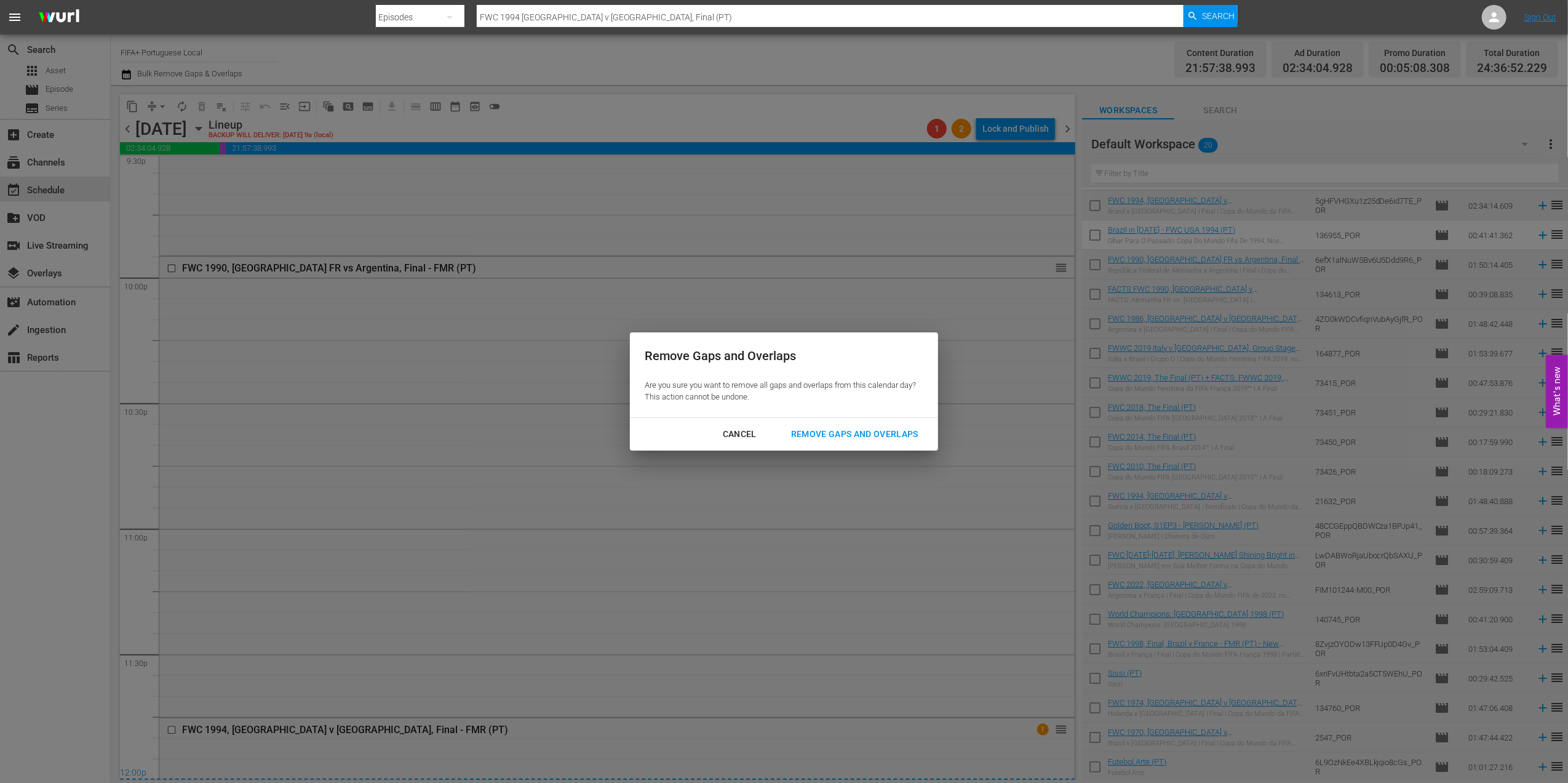
click at [854, 432] on div "Remove Gaps and Overlaps" at bounding box center [855, 435] width 147 height 16
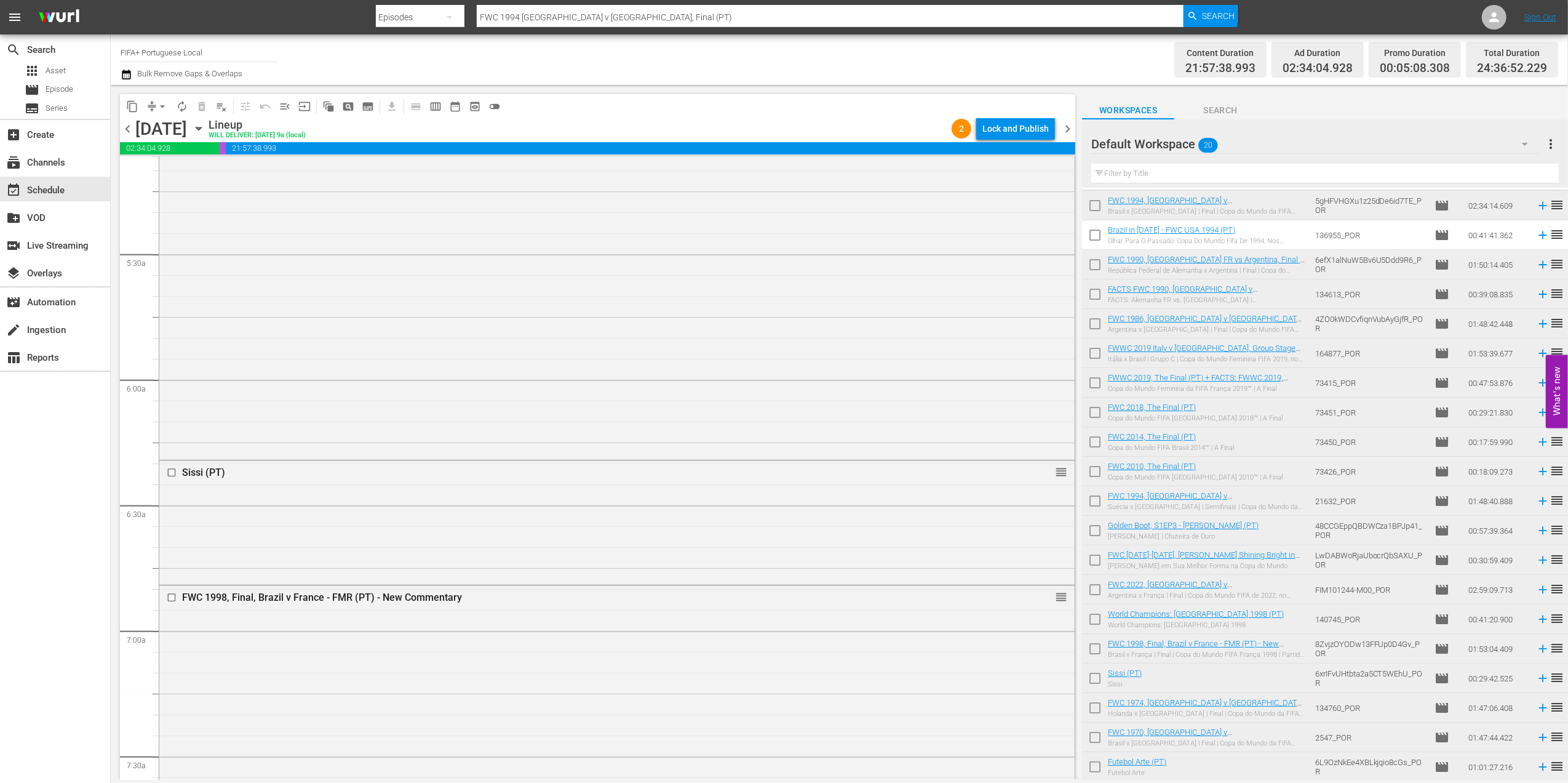
scroll to position [0, 0]
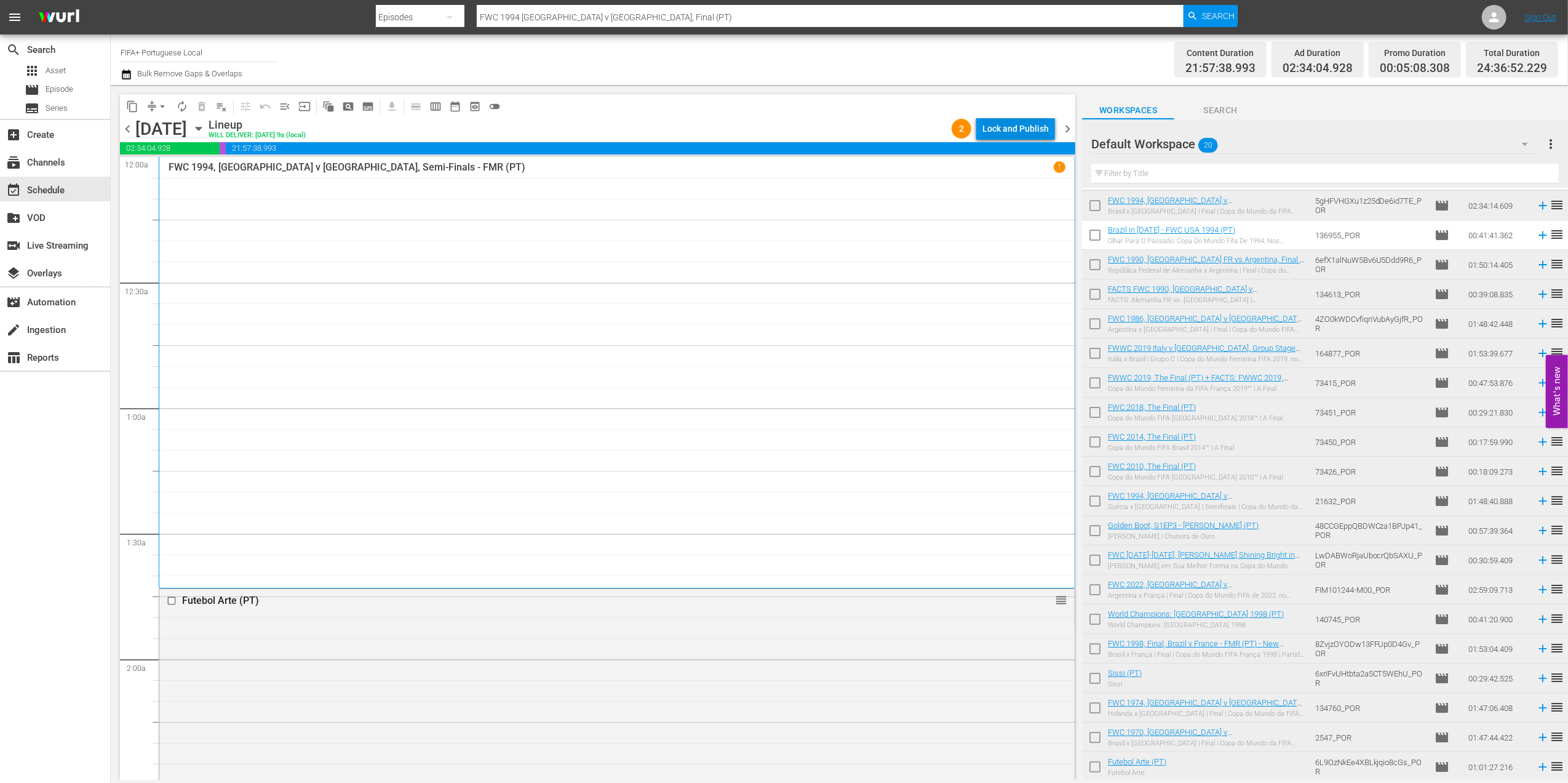
click at [1022, 123] on div "Lock and Publish" at bounding box center [1016, 129] width 67 height 22
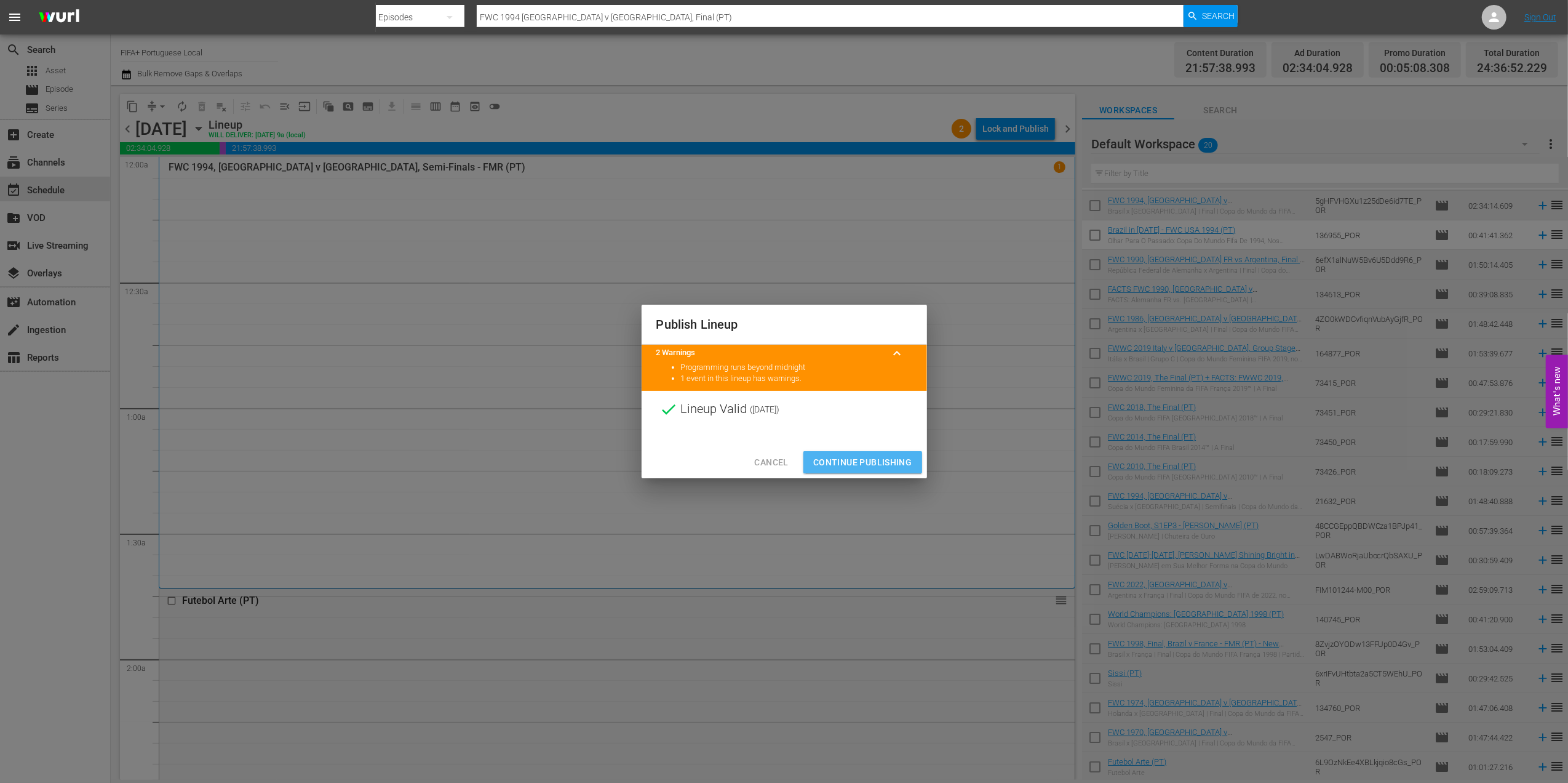
click at [883, 461] on span "Continue Publishing" at bounding box center [862, 462] width 99 height 16
